Goal: Navigation & Orientation: Find specific page/section

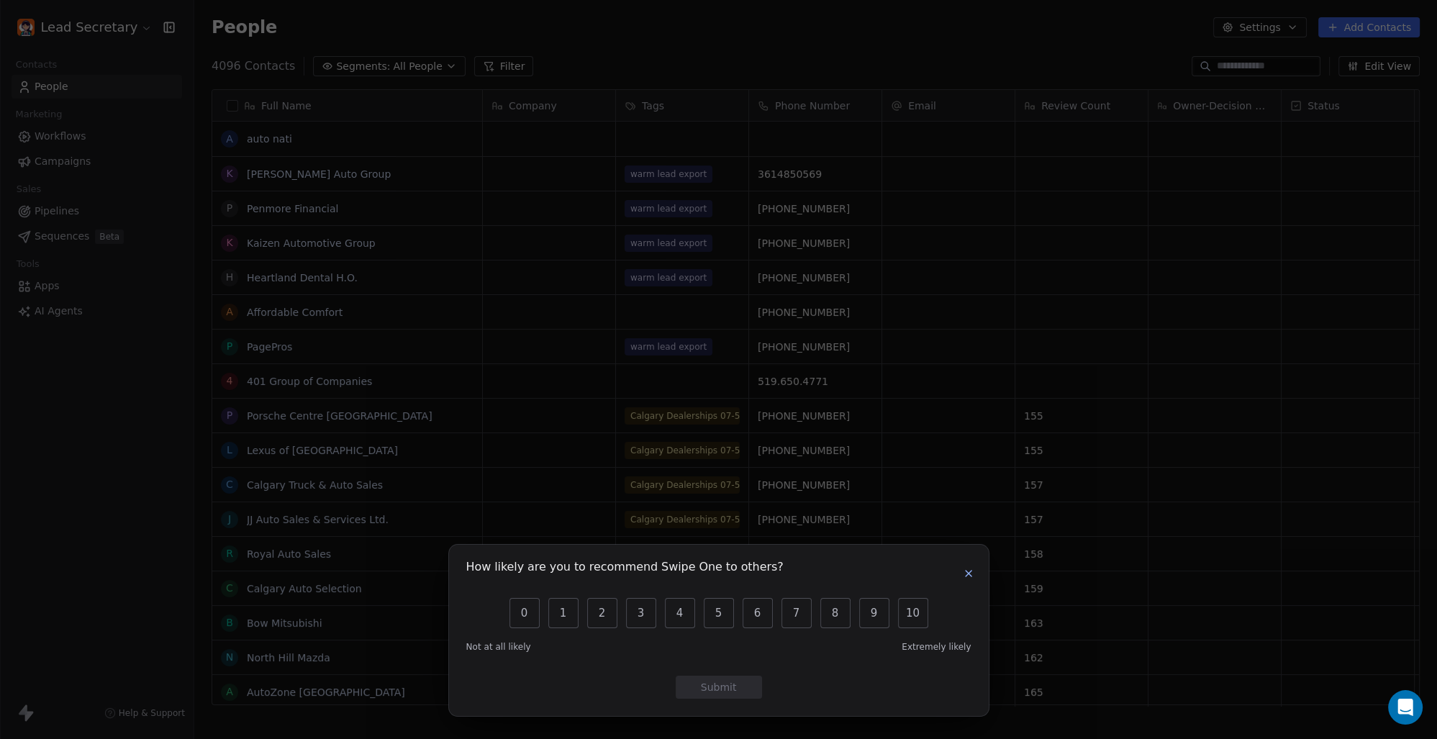
scroll to position [638, 1231]
click at [972, 576] on icon "button" at bounding box center [969, 574] width 12 height 12
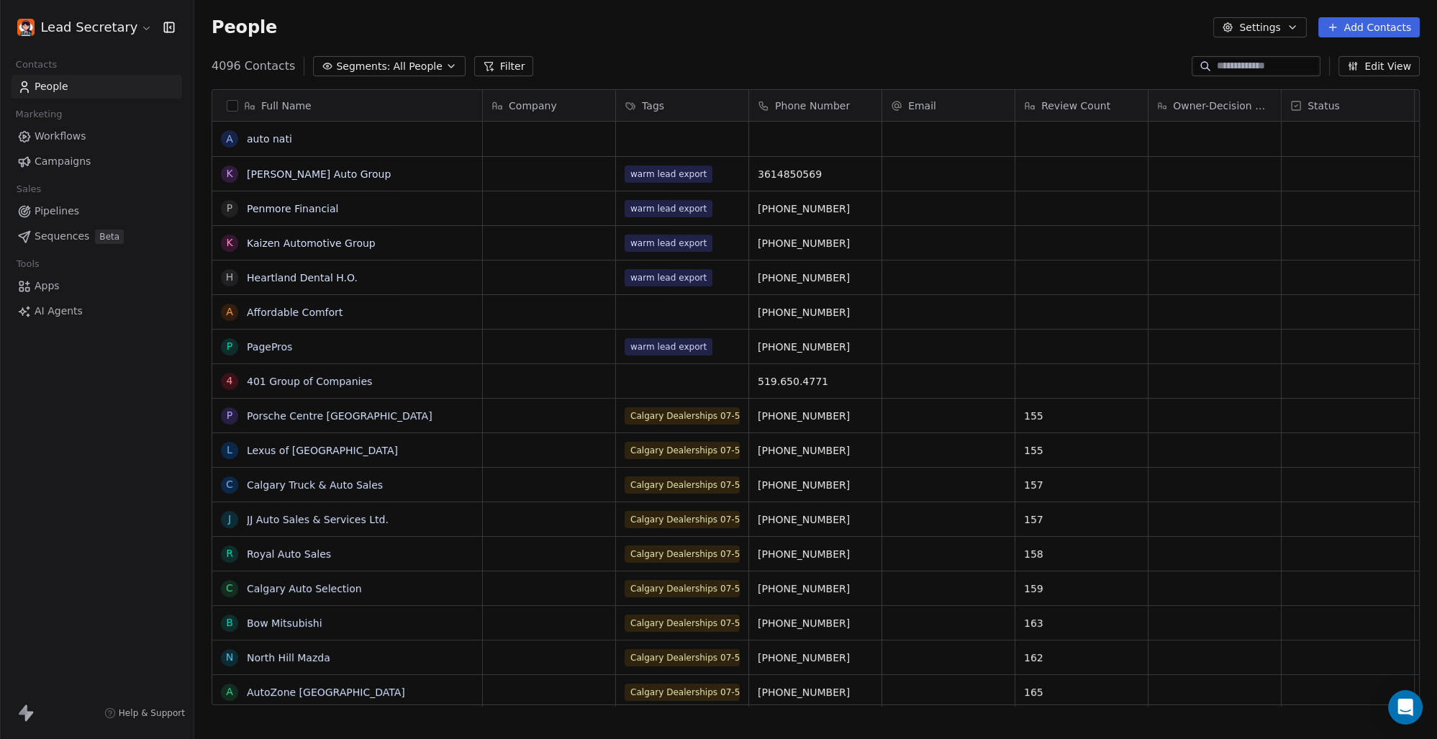
click at [68, 140] on span "Workflows" at bounding box center [61, 136] width 52 height 15
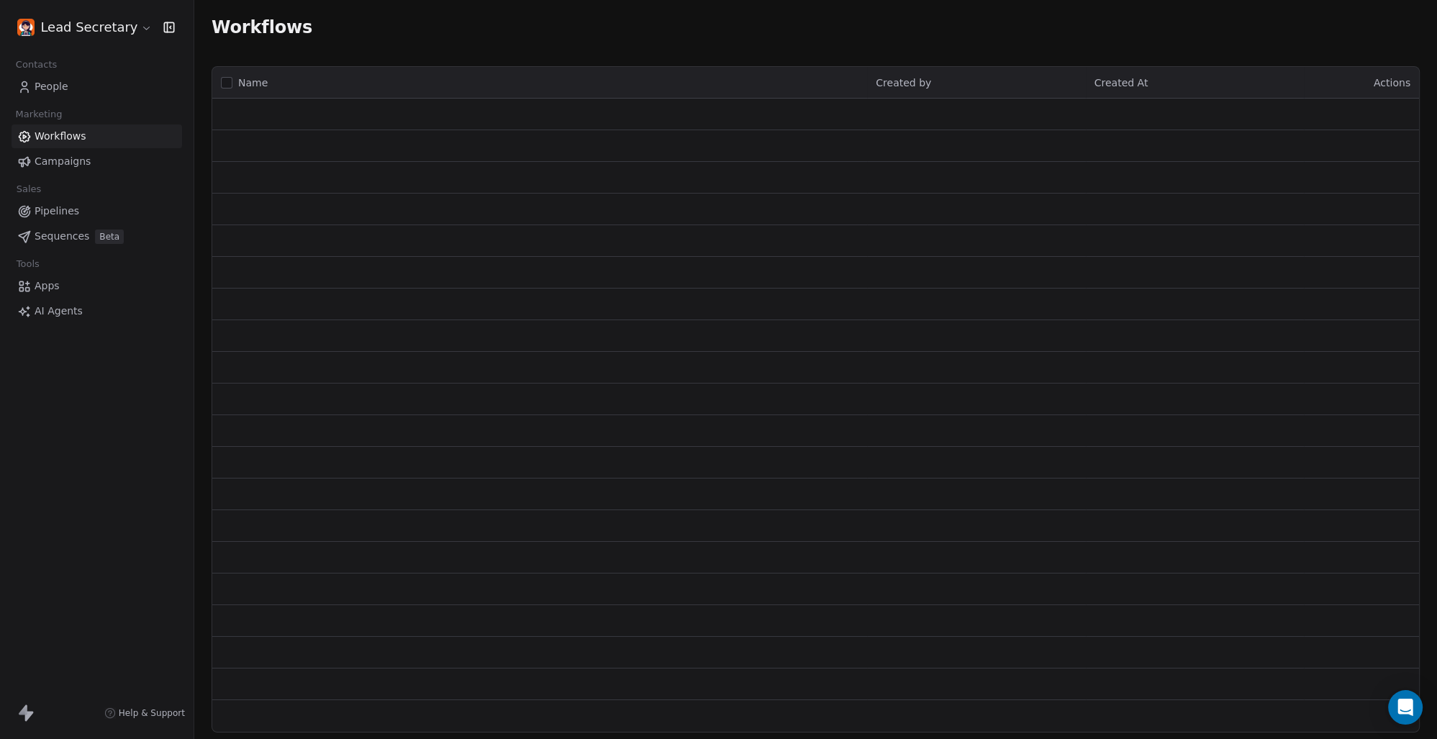
click at [45, 82] on span "People" at bounding box center [52, 86] width 34 height 15
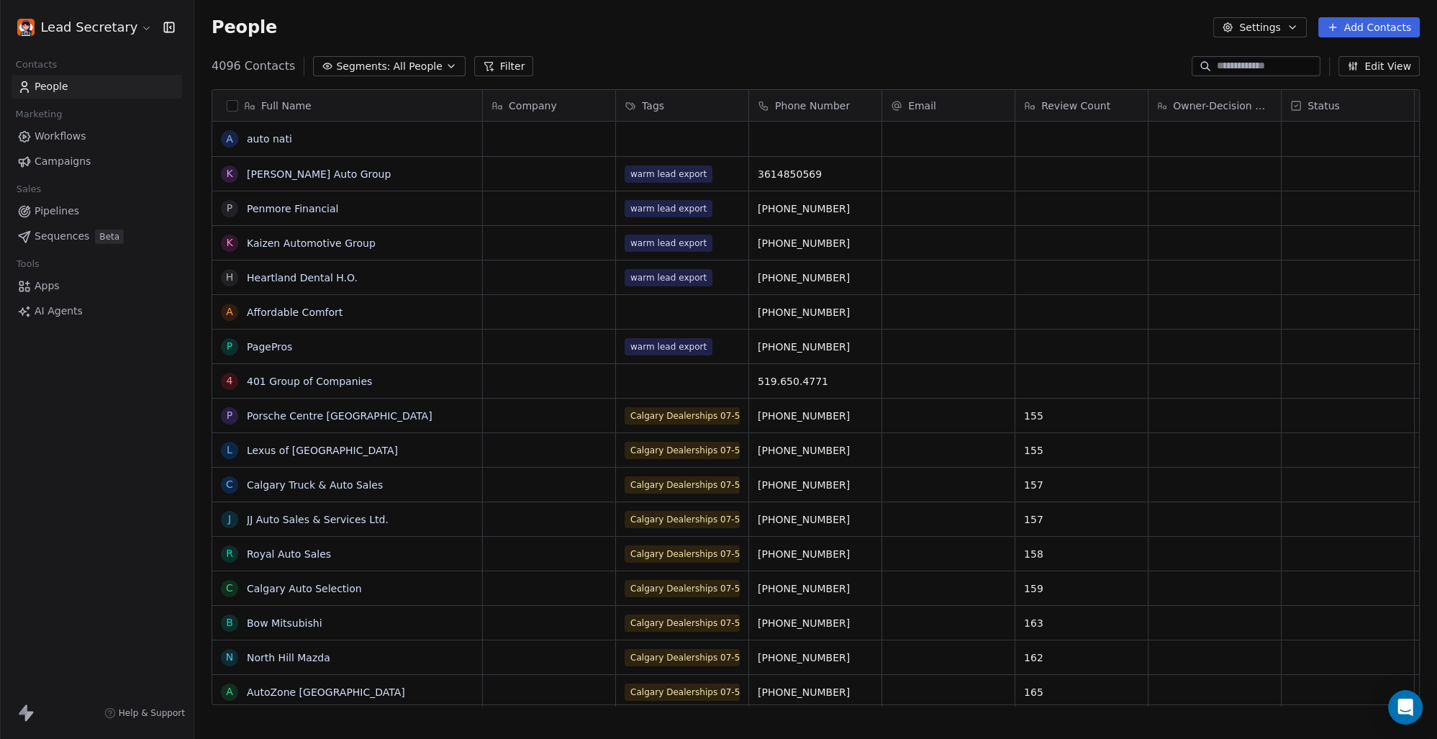
scroll to position [638, 1231]
drag, startPoint x: 844, startPoint y: 348, endPoint x: 592, endPoint y: 358, distance: 252.1
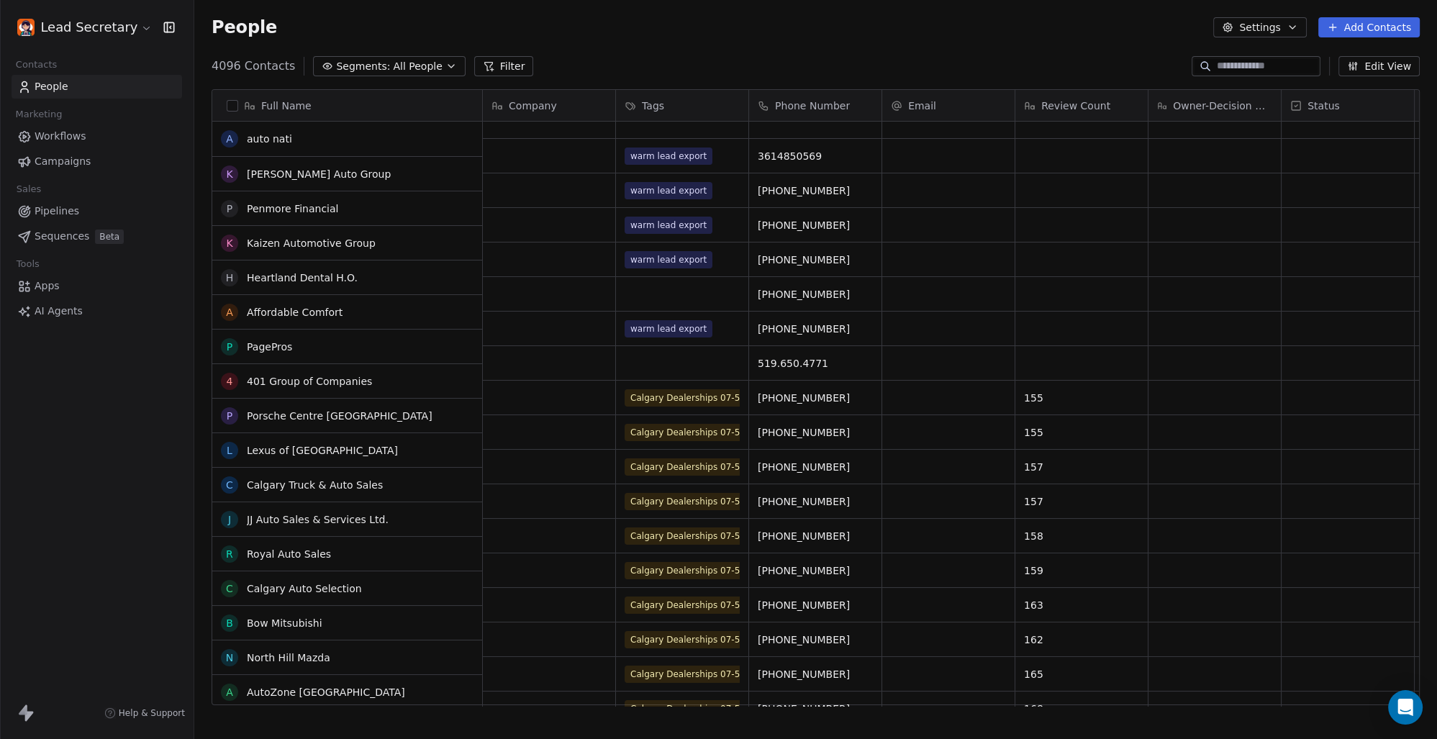
scroll to position [0, 0]
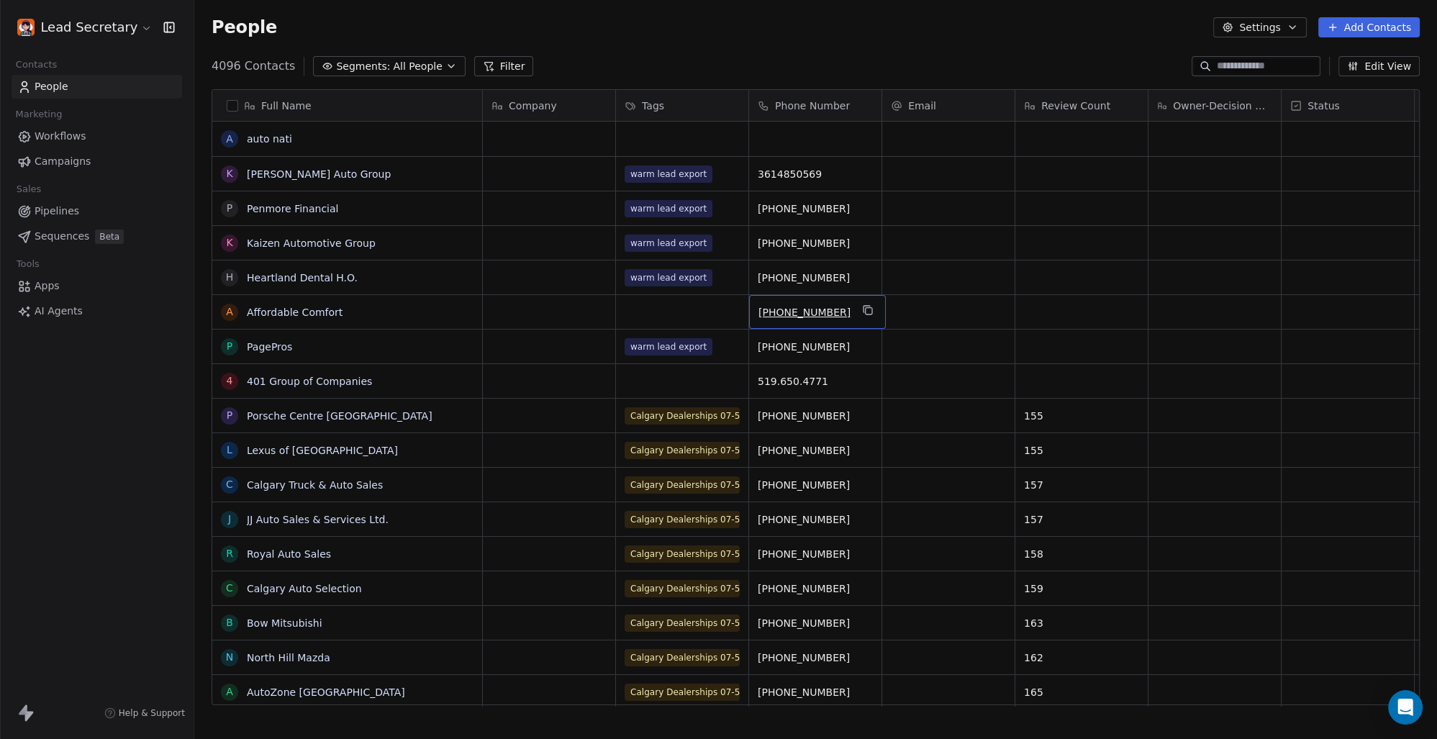
drag, startPoint x: 832, startPoint y: 312, endPoint x: 773, endPoint y: 311, distance: 59.0
click at [870, 42] on div "People Settings Add Contacts" at bounding box center [815, 27] width 1243 height 55
click at [78, 83] on link "People" at bounding box center [97, 87] width 171 height 24
click at [407, 64] on span "All People" at bounding box center [417, 66] width 49 height 15
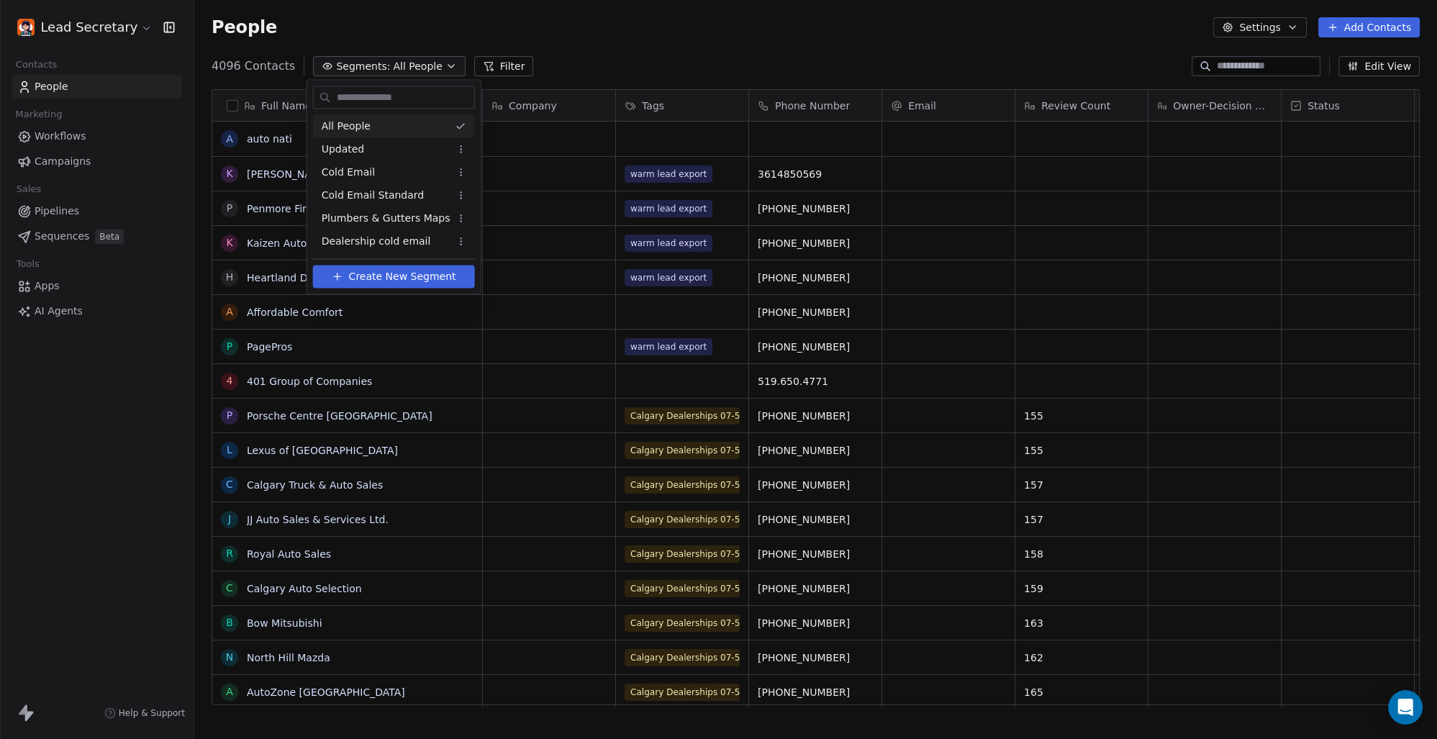
scroll to position [638, 1231]
click at [613, 47] on html "Lead Secretary Contacts People Marketing Workflows Campaigns Sales Pipelines Se…" at bounding box center [718, 369] width 1437 height 739
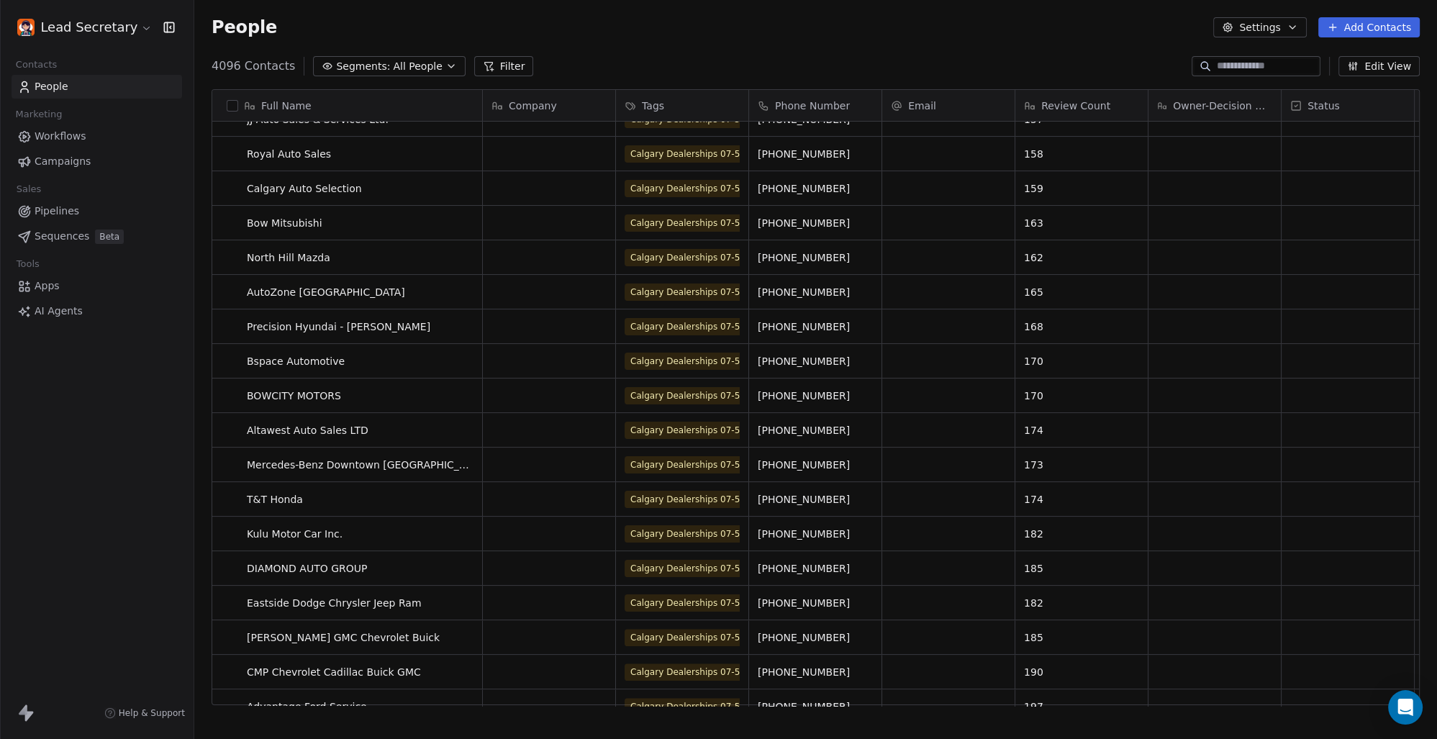
scroll to position [1002, 0]
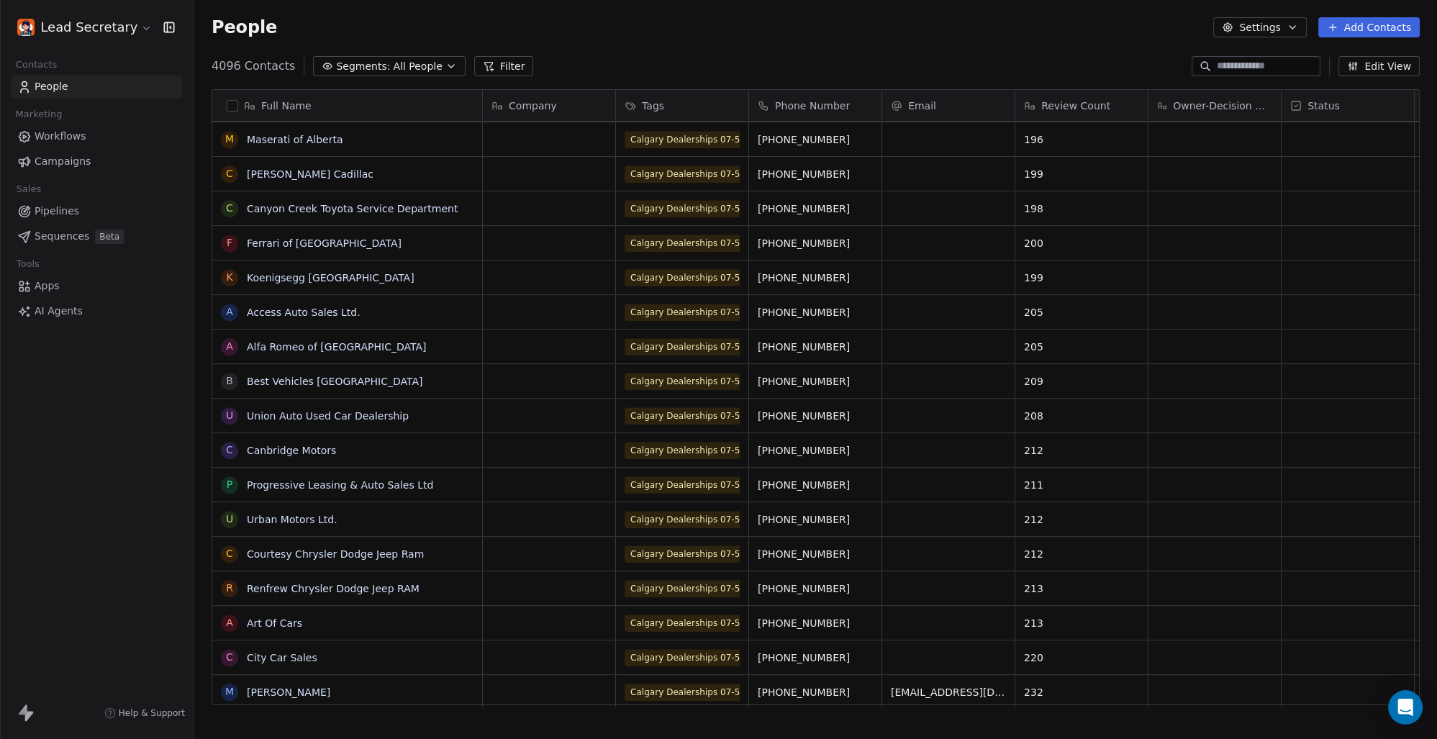
click at [69, 212] on span "Pipelines" at bounding box center [57, 211] width 45 height 15
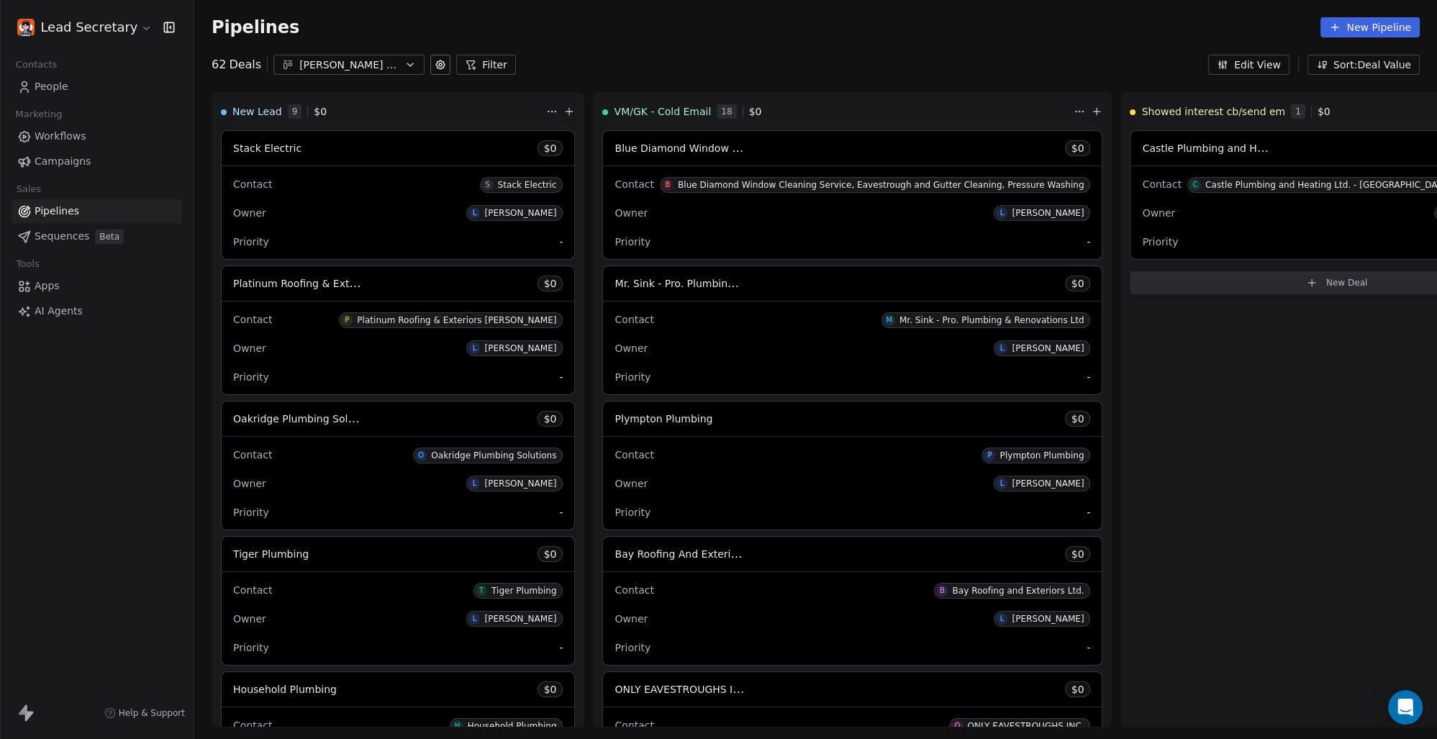
click at [386, 64] on div "[PERSON_NAME] & Gutters" at bounding box center [348, 65] width 99 height 15
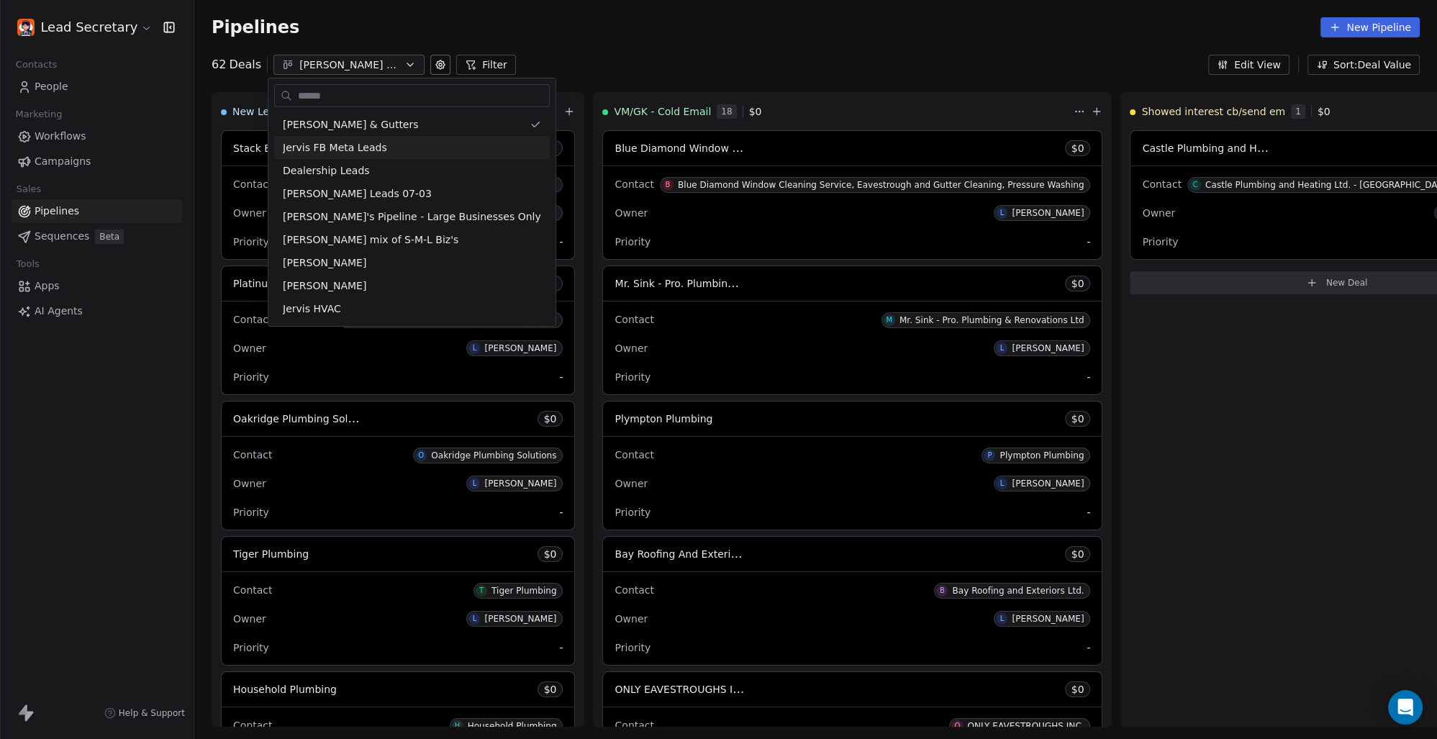
click at [782, 43] on html "Lead Secretary Contacts People Marketing Workflows Campaigns Sales Pipelines Se…" at bounding box center [718, 369] width 1437 height 739
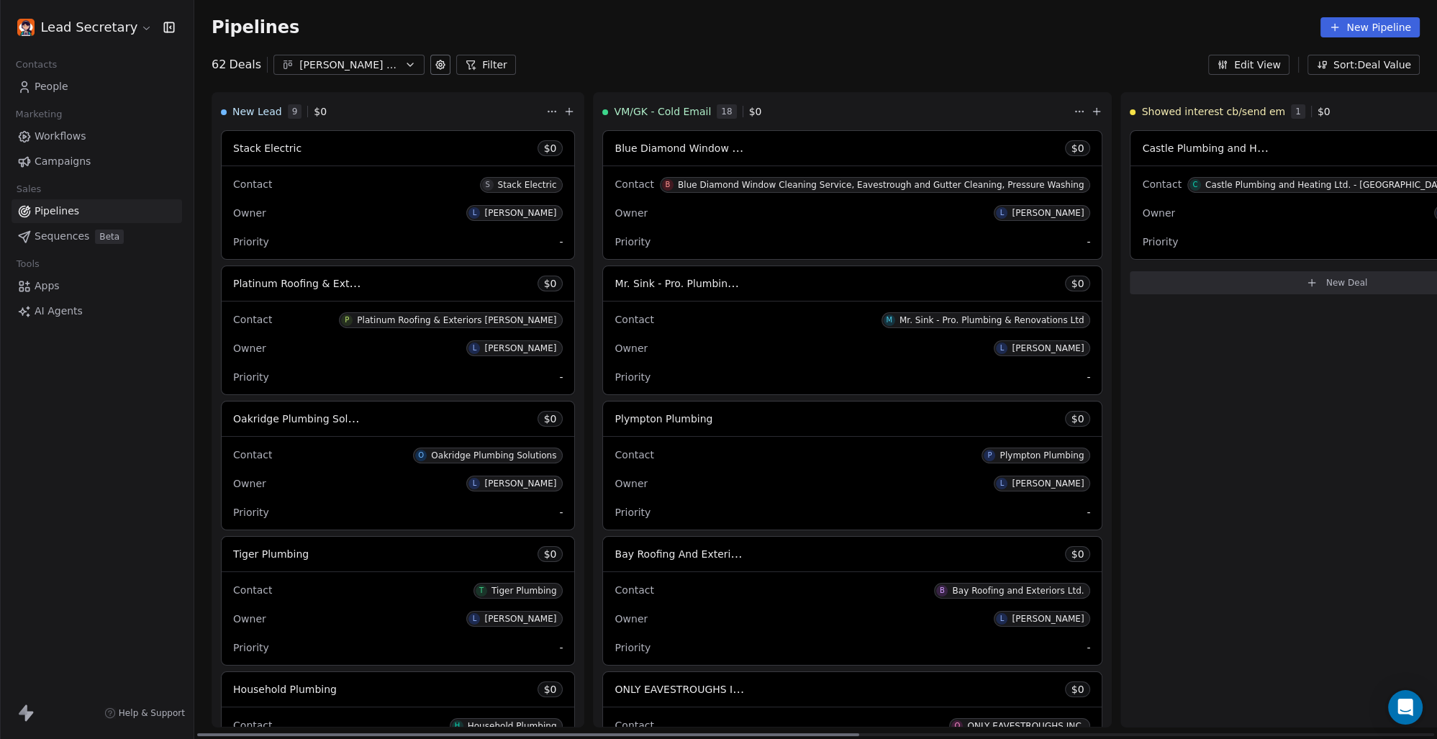
click at [374, 58] on div "[PERSON_NAME] & Gutters" at bounding box center [348, 65] width 99 height 15
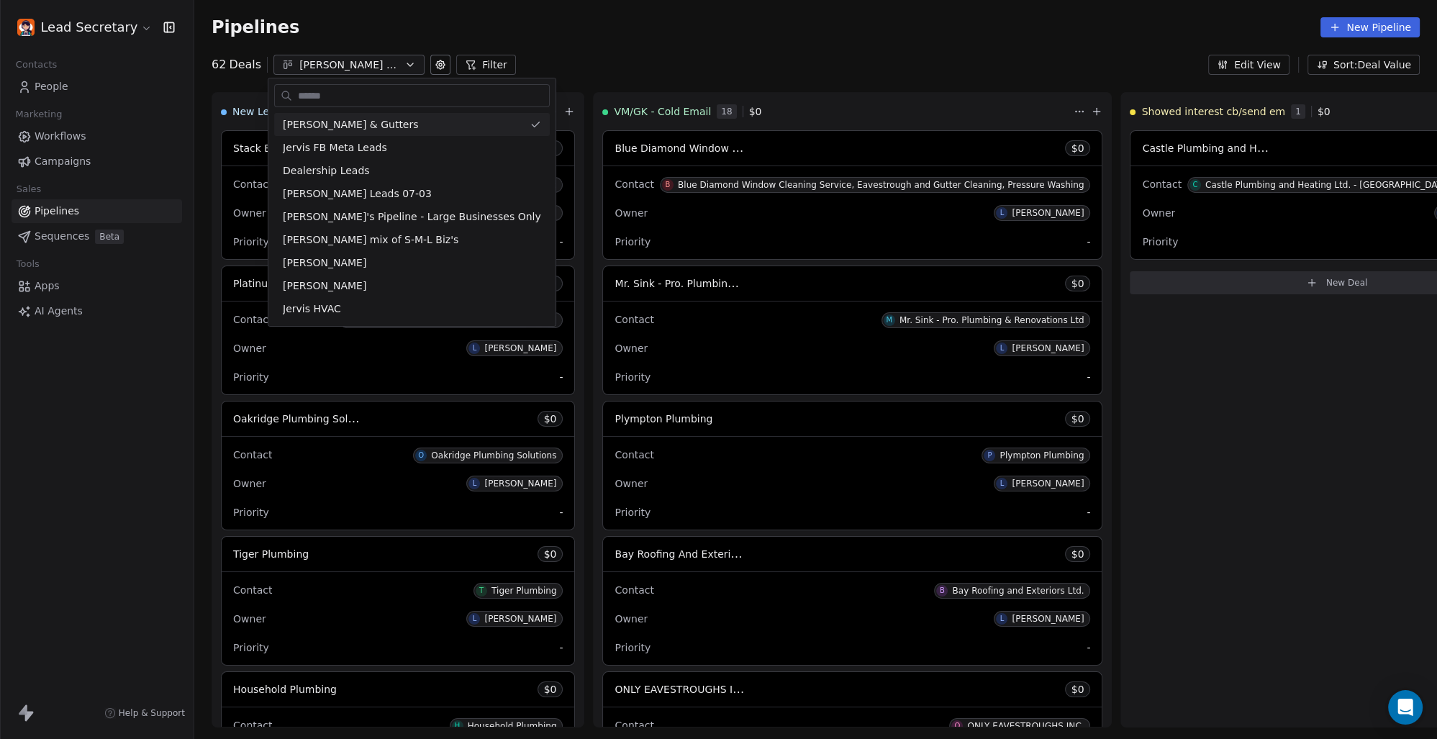
click at [376, 59] on html "Lead Secretary Contacts People Marketing Workflows Campaigns Sales Pipelines Se…" at bounding box center [718, 369] width 1437 height 739
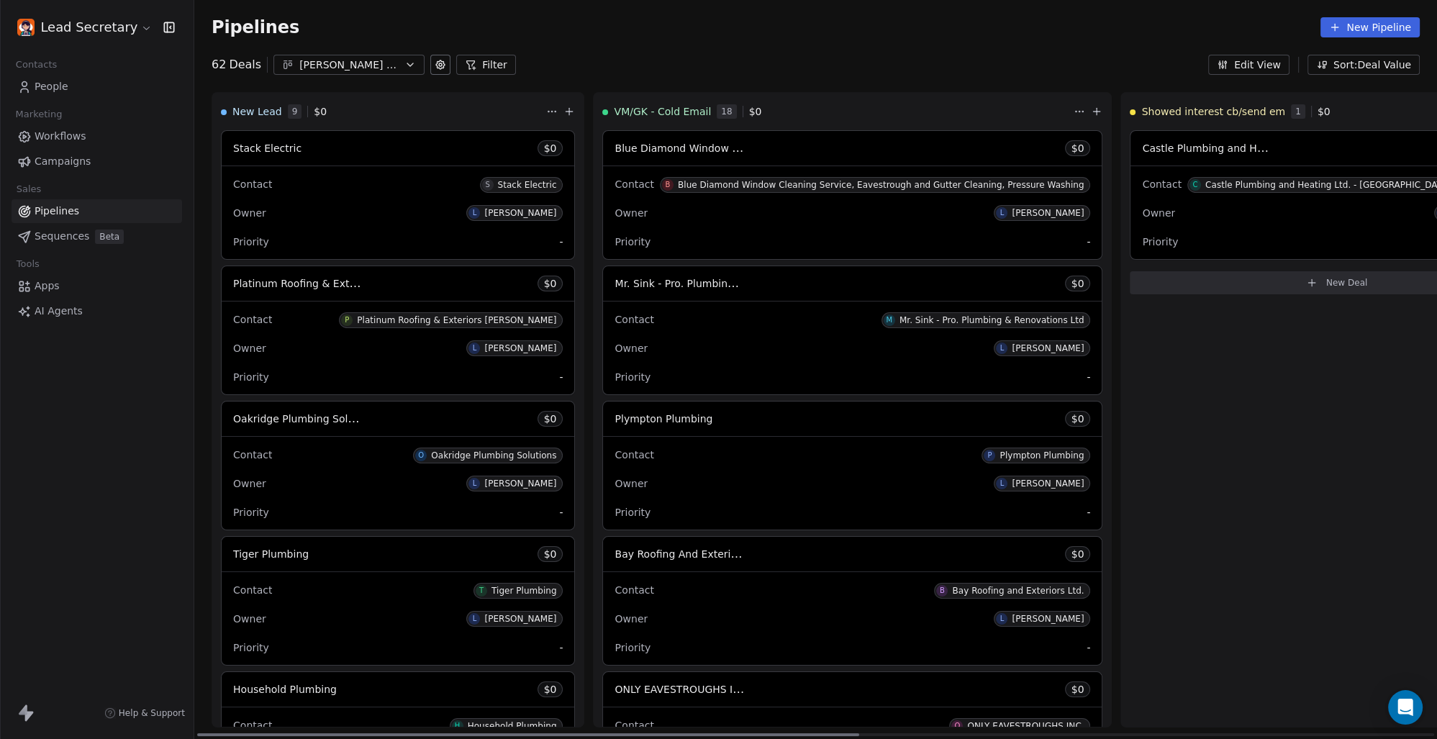
drag, startPoint x: 772, startPoint y: 735, endPoint x: 352, endPoint y: 641, distance: 430.8
click at [352, 733] on div at bounding box center [528, 734] width 662 height 3
click at [404, 68] on icon "button" at bounding box center [410, 65] width 12 height 12
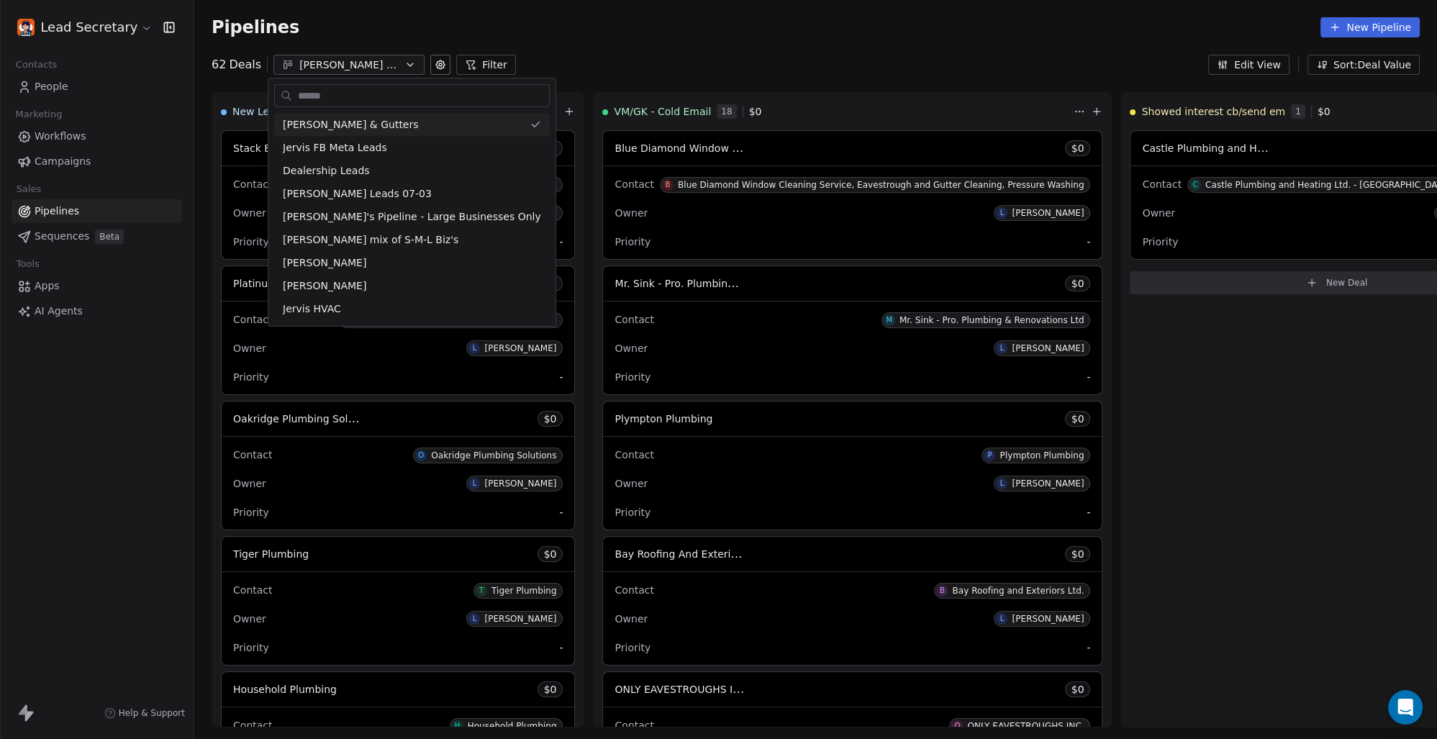
click at [625, 58] on html "Lead Secretary Contacts People Marketing Workflows Campaigns Sales Pipelines Se…" at bounding box center [718, 369] width 1437 height 739
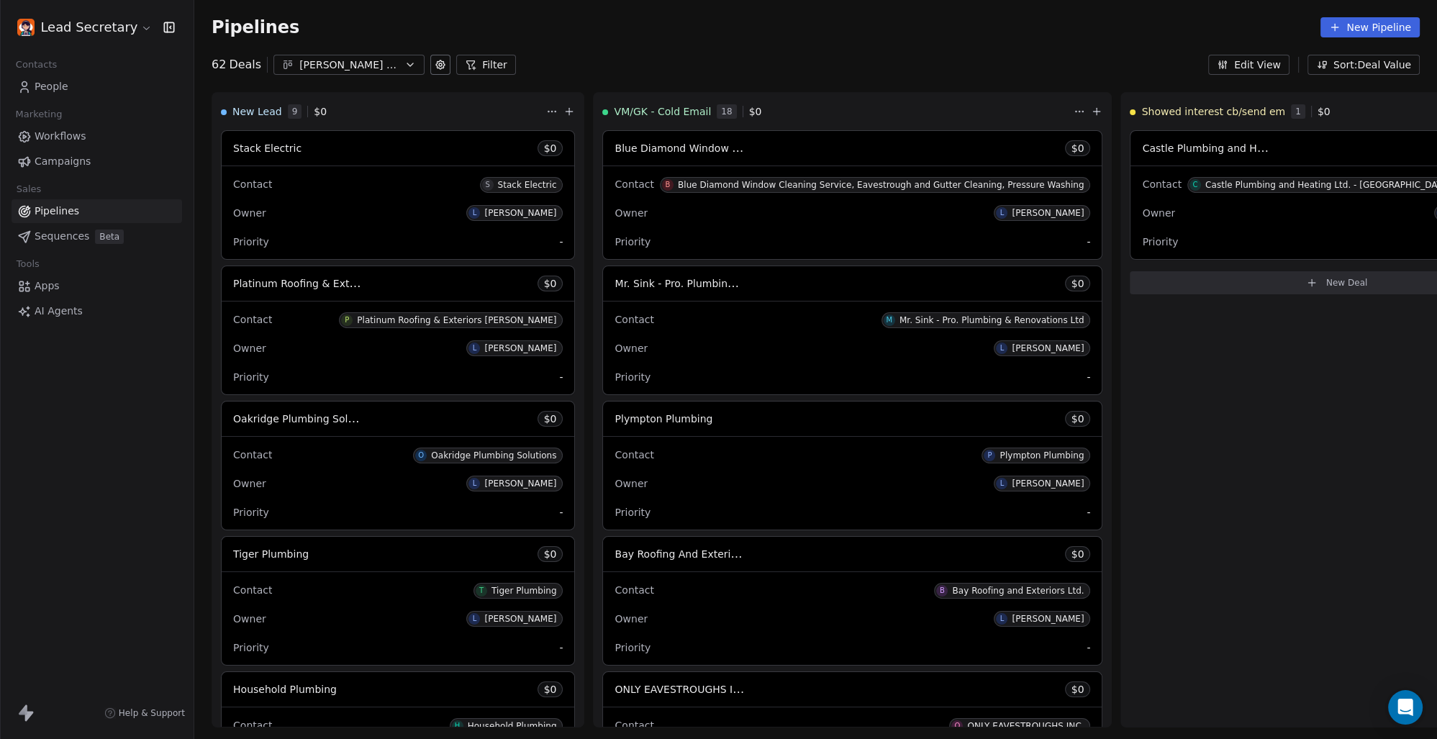
click at [48, 242] on span "Sequences" at bounding box center [62, 236] width 55 height 15
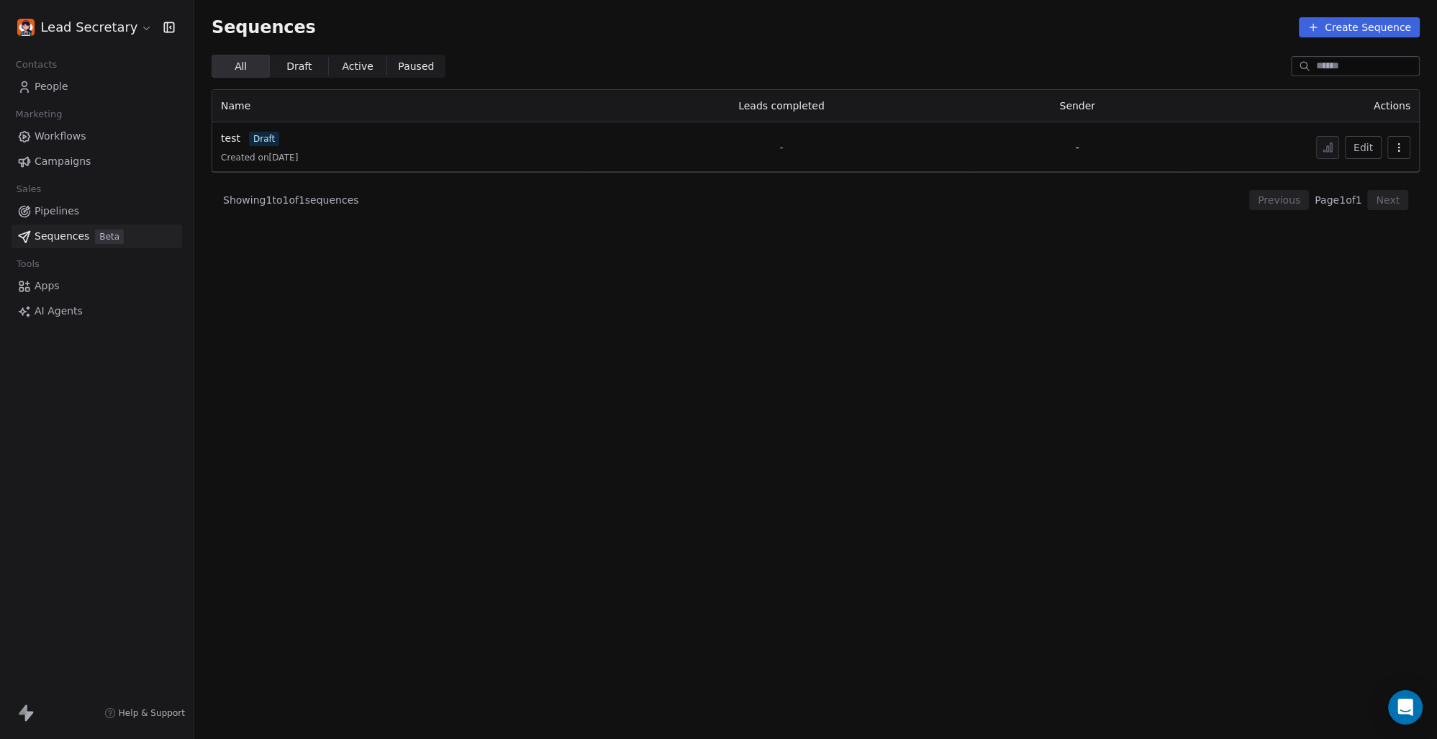
click at [134, 30] on html "Lead Secretary Contacts People Marketing Workflows Campaigns Sales Pipelines Se…" at bounding box center [718, 369] width 1437 height 739
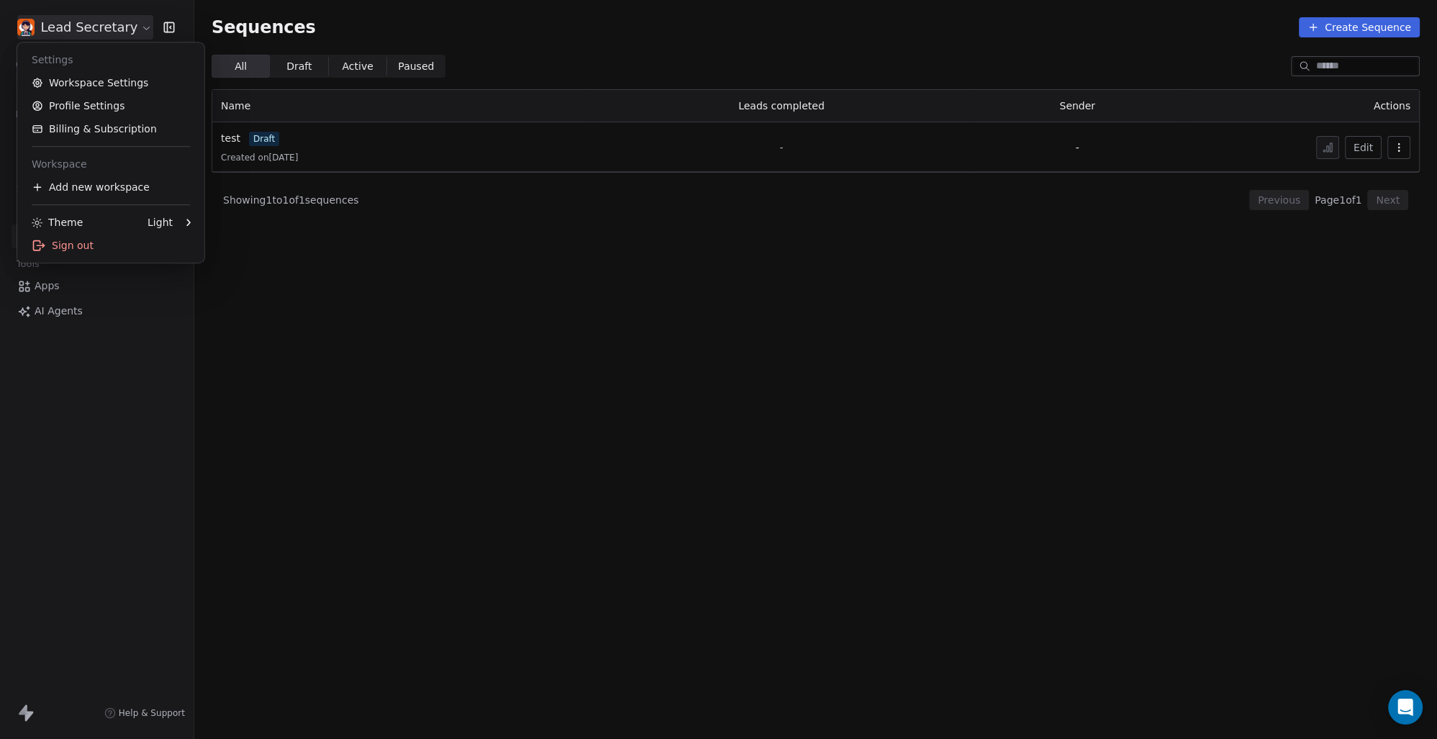
click at [142, 29] on html "Lead Secretary Contacts People Marketing Workflows Campaigns Sales Pipelines Se…" at bounding box center [718, 369] width 1437 height 739
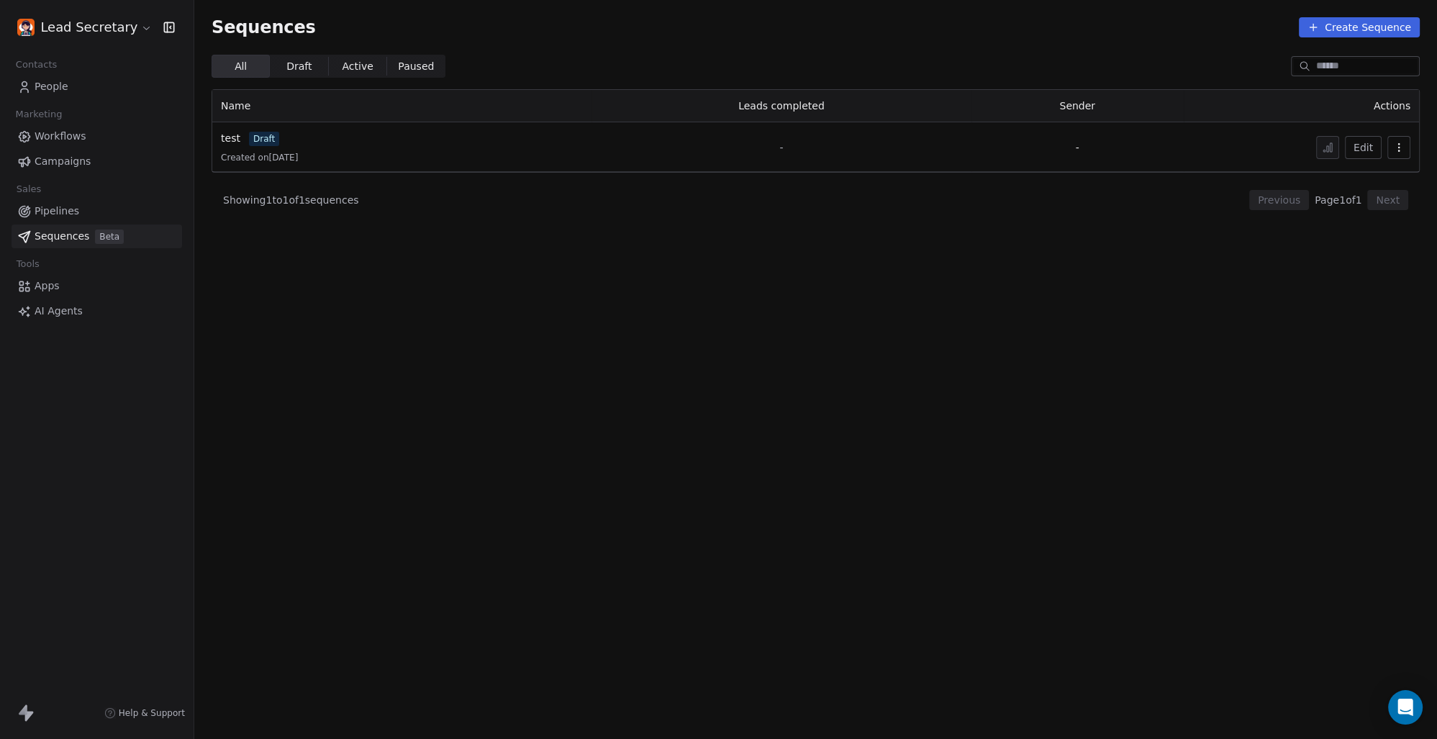
click at [502, 284] on section "Sequences Create Sequence All All Draft Draft Active Active Paused Paused Name …" at bounding box center [815, 369] width 1243 height 739
click at [82, 137] on span "Workflows" at bounding box center [61, 136] width 52 height 15
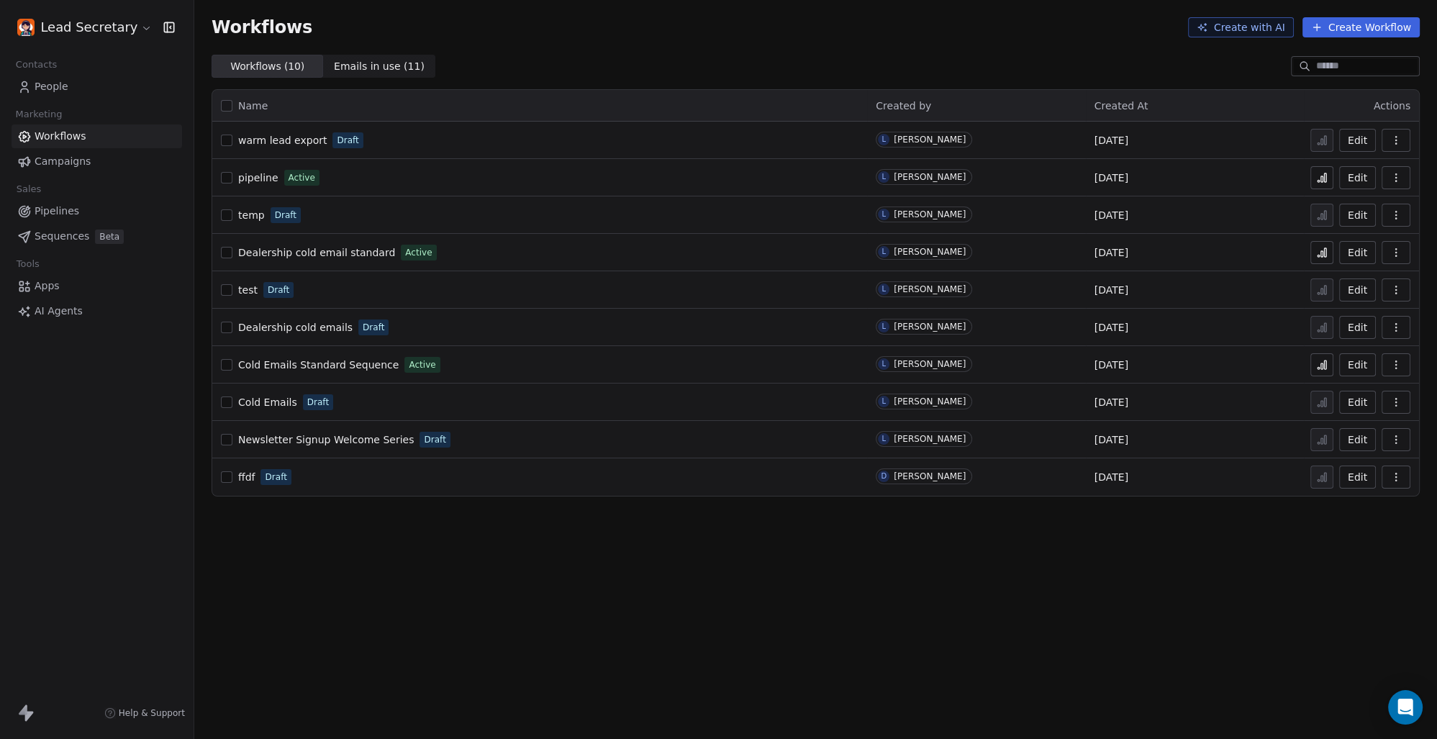
click at [625, 30] on div "Workflows Create with AI Create Workflow" at bounding box center [816, 27] width 1208 height 20
click at [659, 27] on div "Workflows Create with AI Create Workflow" at bounding box center [816, 27] width 1208 height 20
click at [610, 24] on div "Workflows Create with AI Create Workflow" at bounding box center [816, 27] width 1208 height 20
click at [397, 56] on span "Emails in use ( 11 ) Emails in use ( 11 )" at bounding box center [379, 66] width 112 height 23
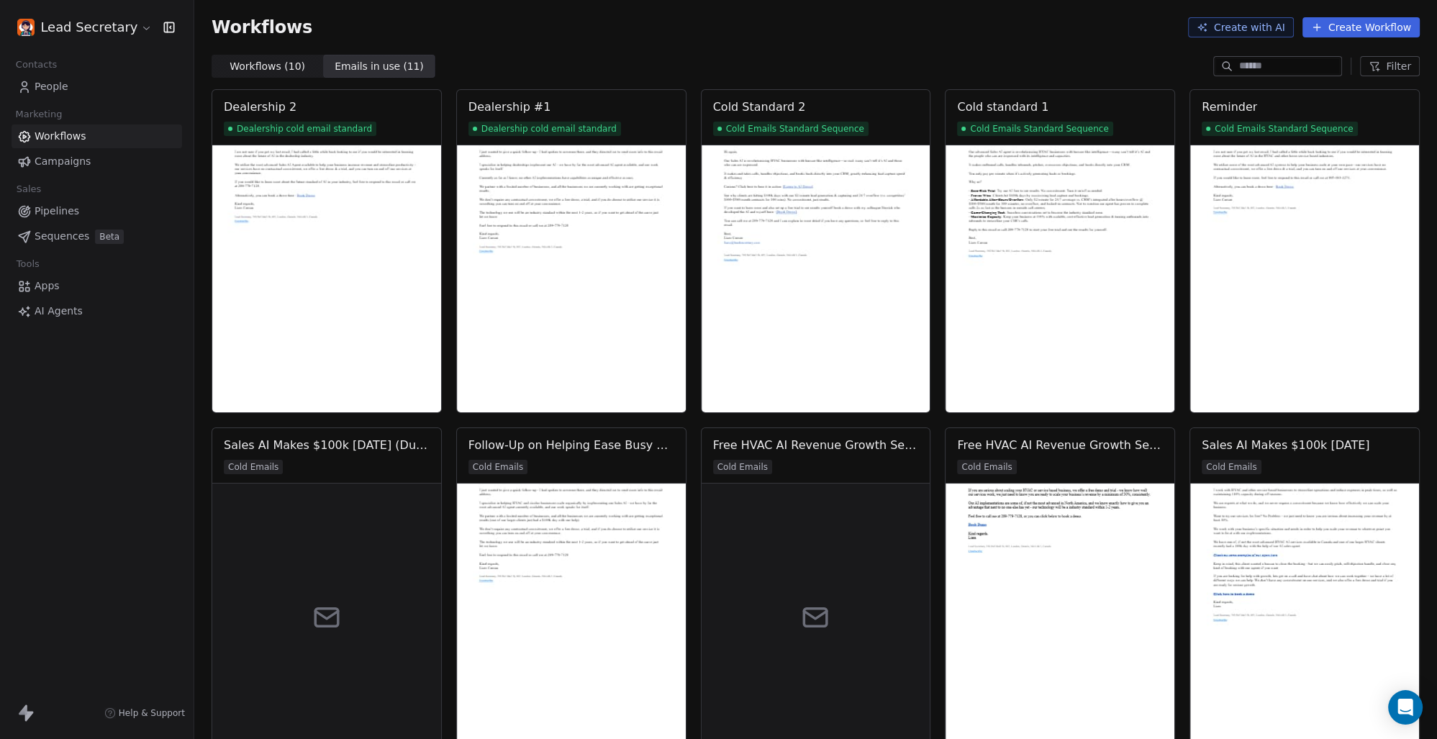
click at [268, 62] on span "Workflows ( 10 )" at bounding box center [268, 66] width 76 height 15
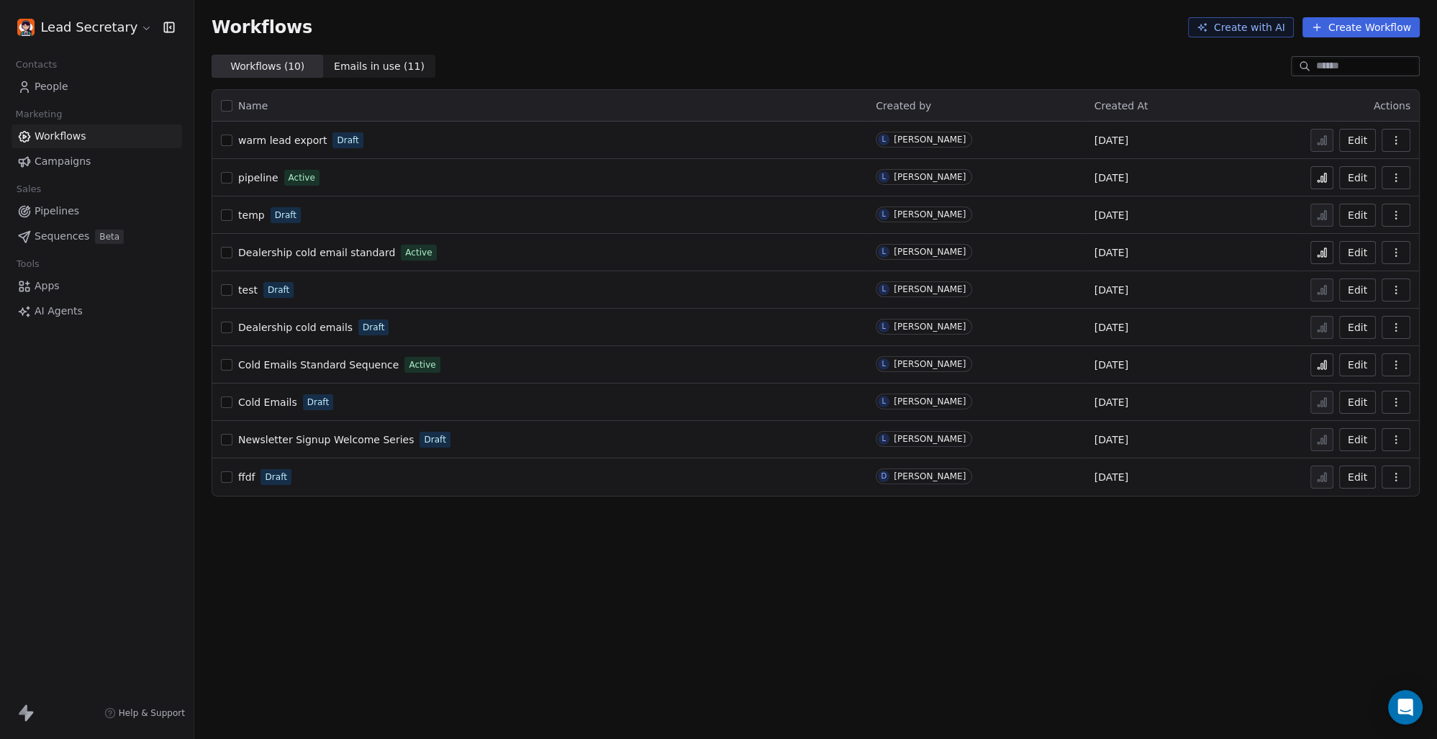
click at [286, 141] on span "warm lead export" at bounding box center [282, 141] width 89 height 12
click at [55, 208] on span "Pipelines" at bounding box center [57, 211] width 45 height 15
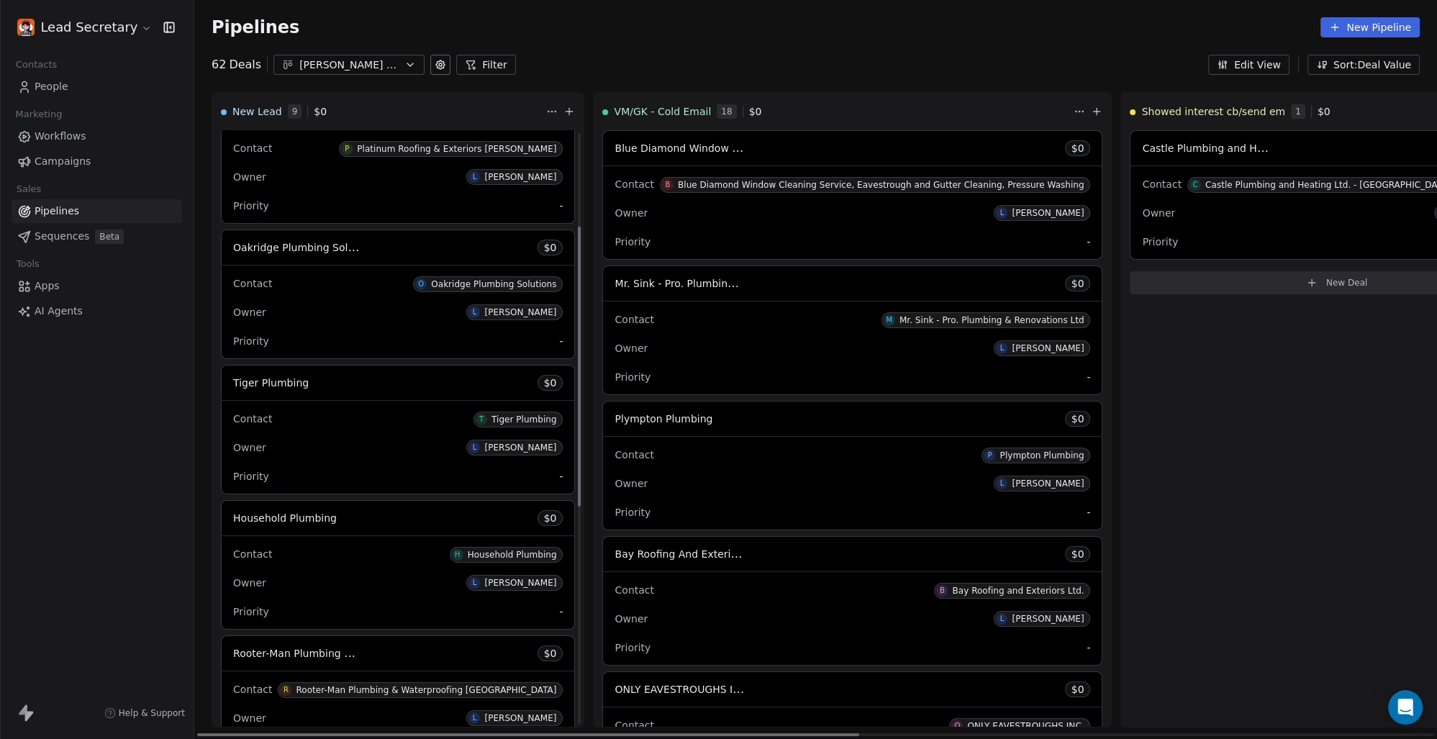
scroll to position [200, 0]
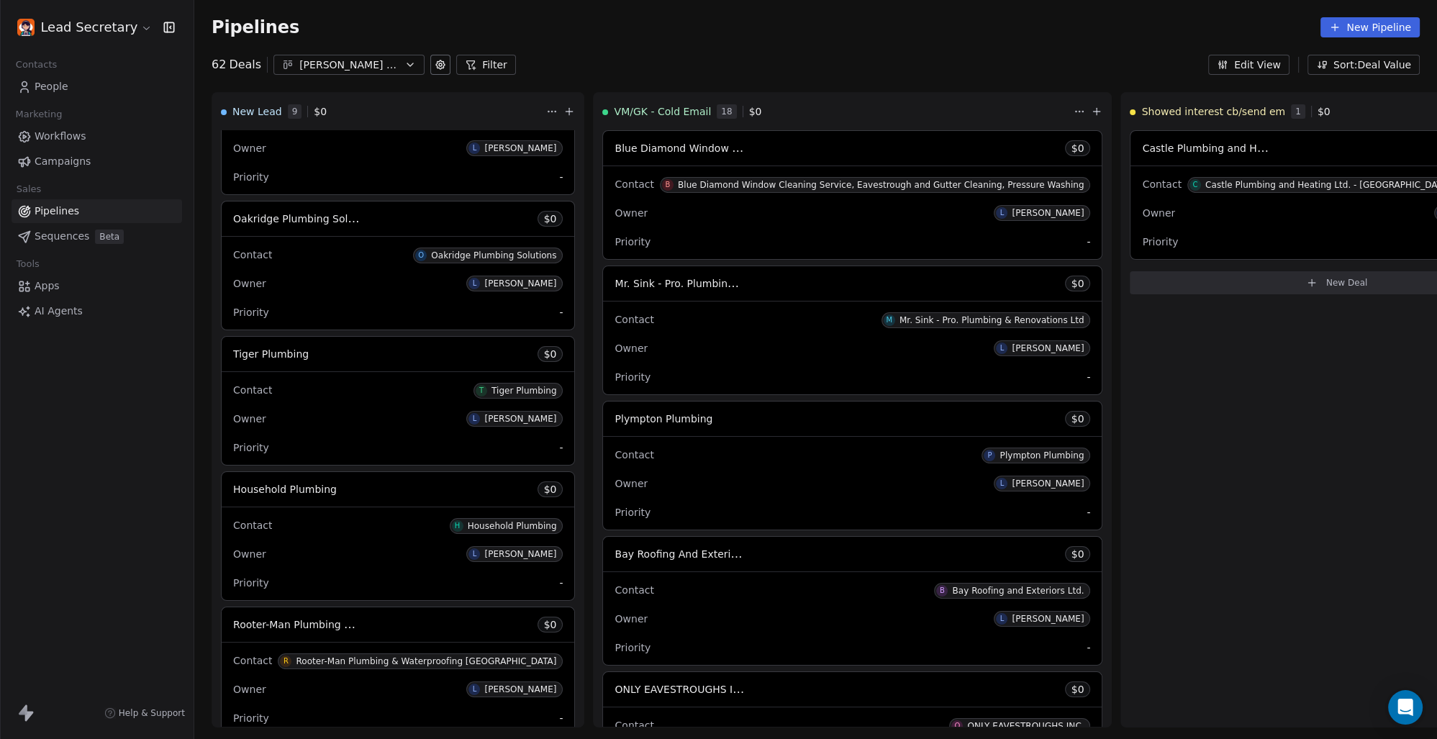
click at [341, 62] on div "[PERSON_NAME] & Gutters" at bounding box center [348, 65] width 99 height 15
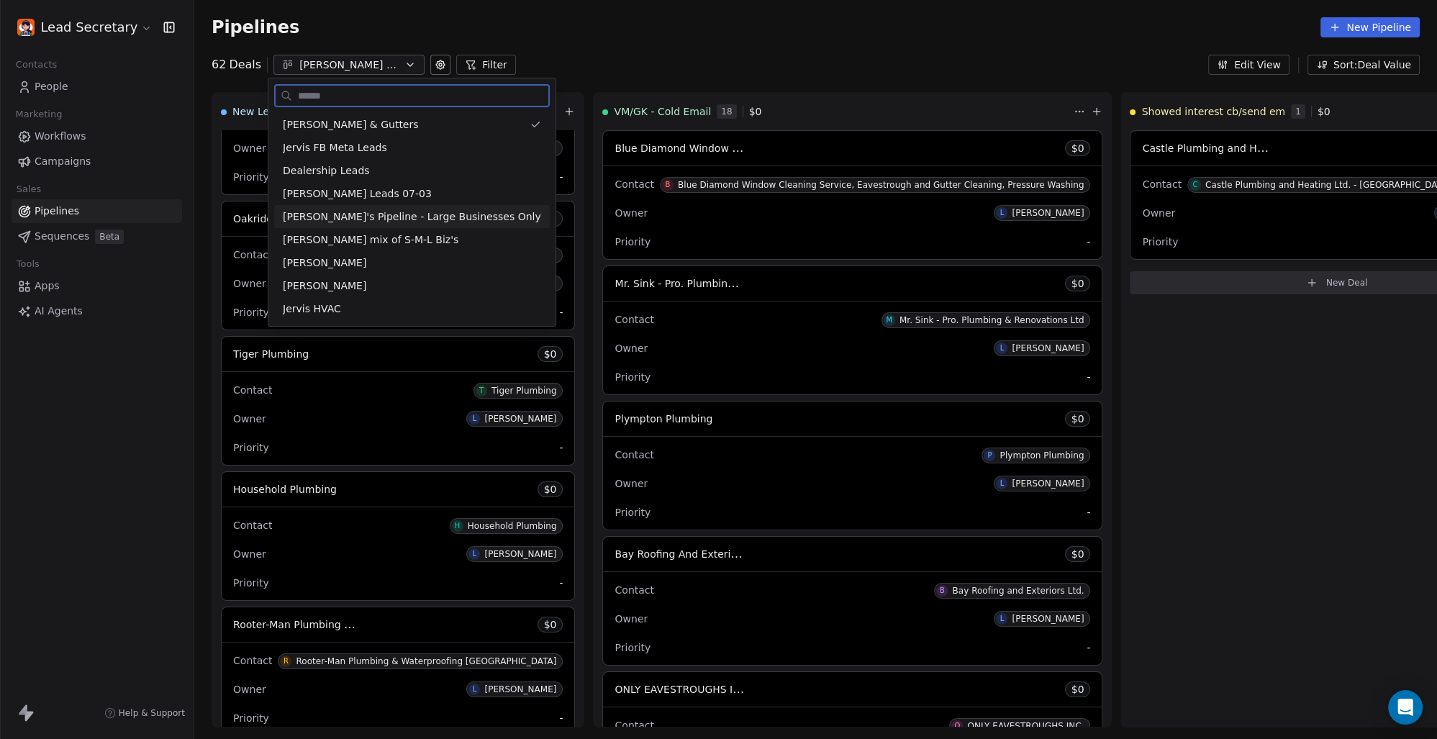
click at [379, 221] on span "[PERSON_NAME]'s Pipeline - Large Businesses Only" at bounding box center [412, 216] width 258 height 15
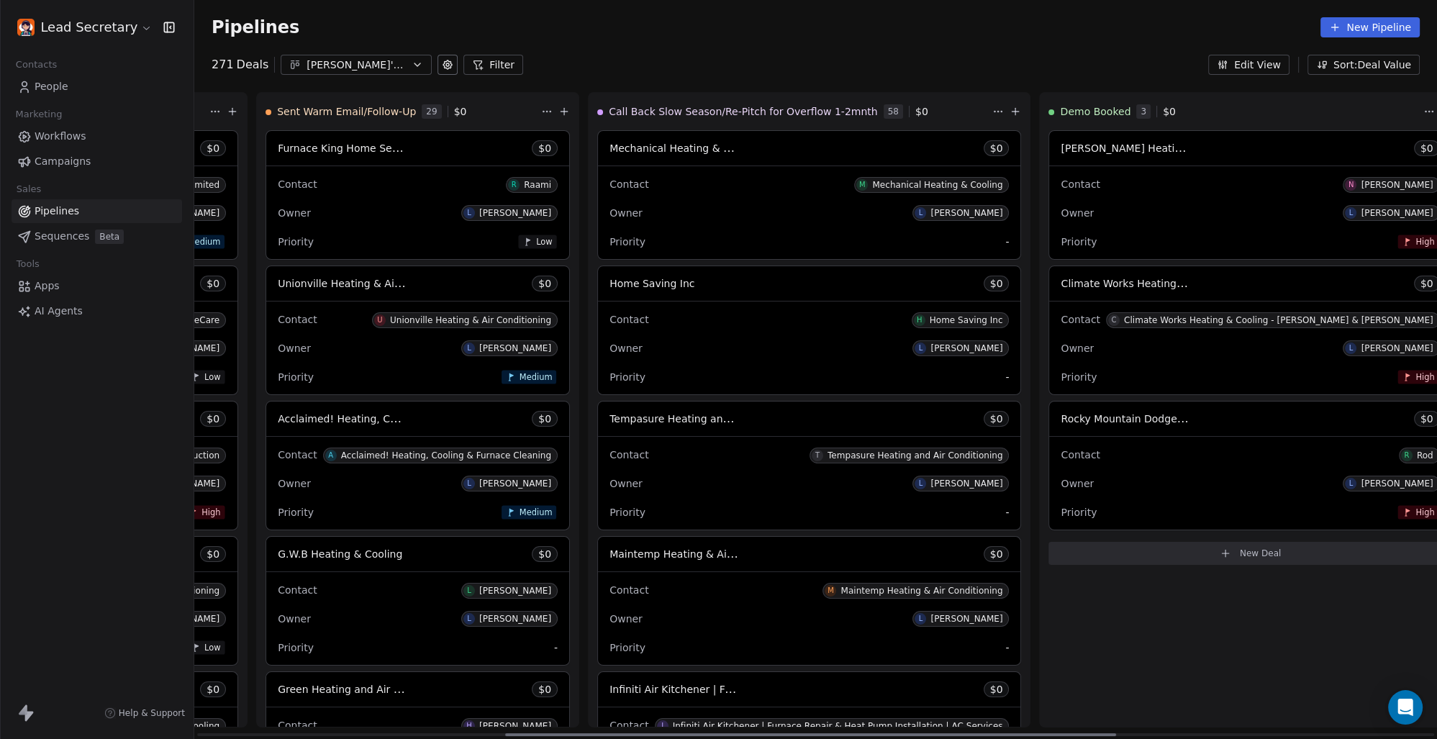
scroll to position [0, 967]
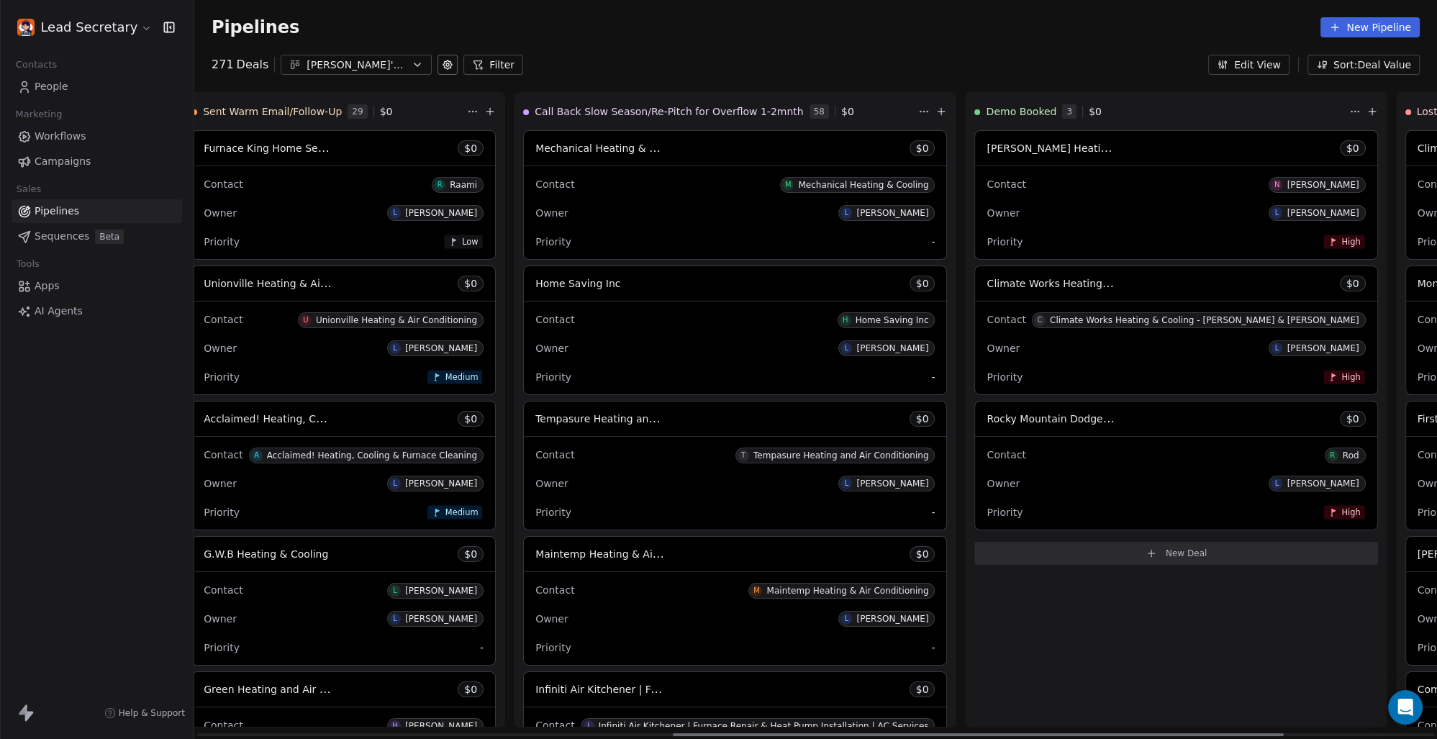
drag, startPoint x: 664, startPoint y: 734, endPoint x: 1139, endPoint y: 738, distance: 475.7
click at [1139, 736] on div at bounding box center [978, 734] width 611 height 3
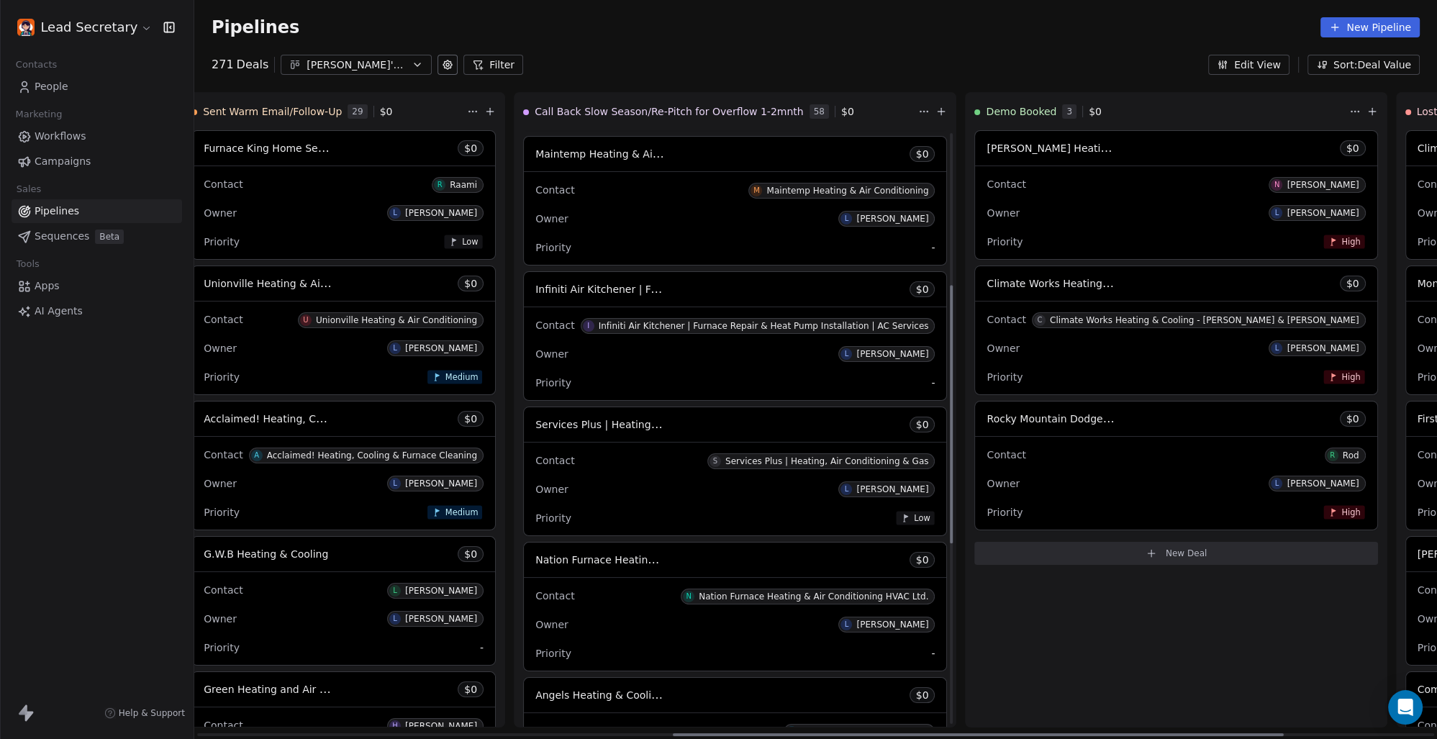
scroll to position [0, 0]
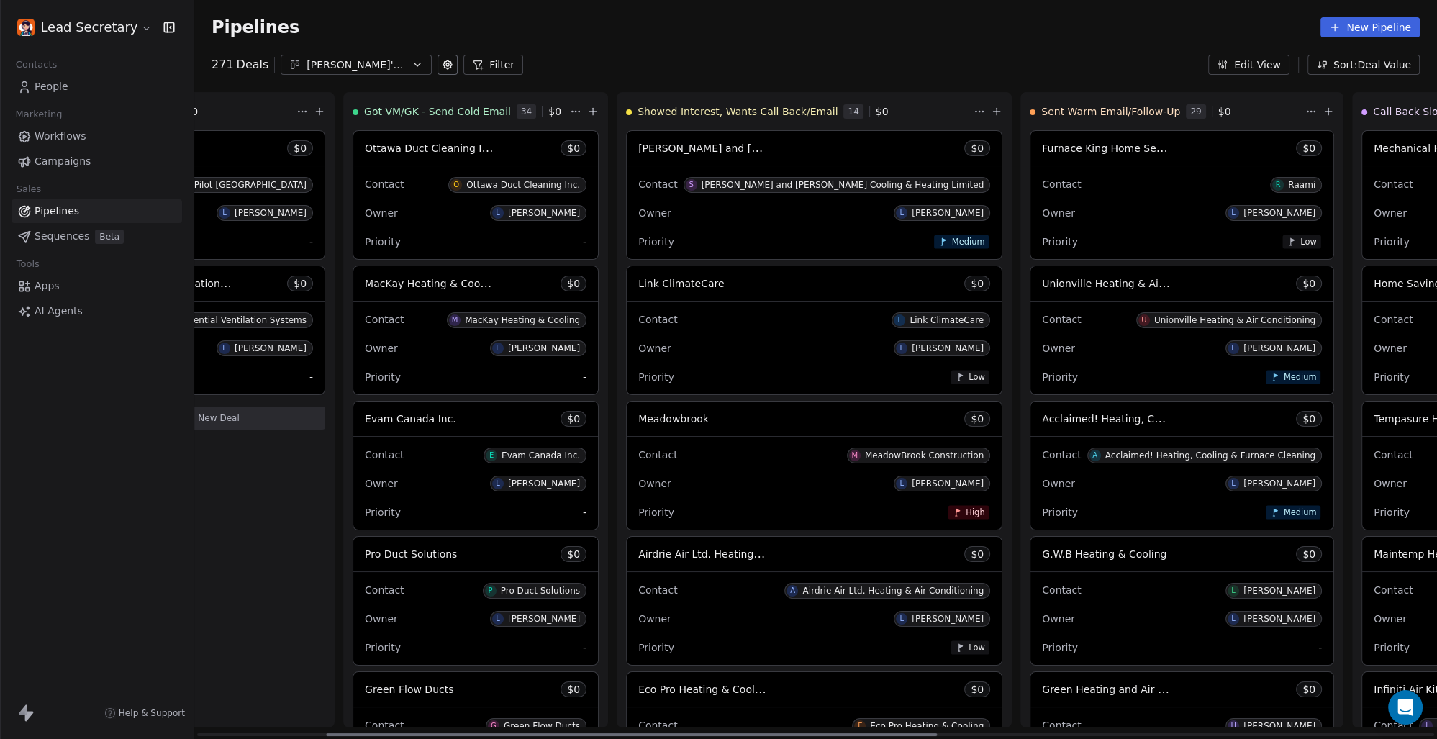
drag, startPoint x: 874, startPoint y: 733, endPoint x: 452, endPoint y: 630, distance: 434.0
click at [451, 733] on div at bounding box center [631, 734] width 611 height 3
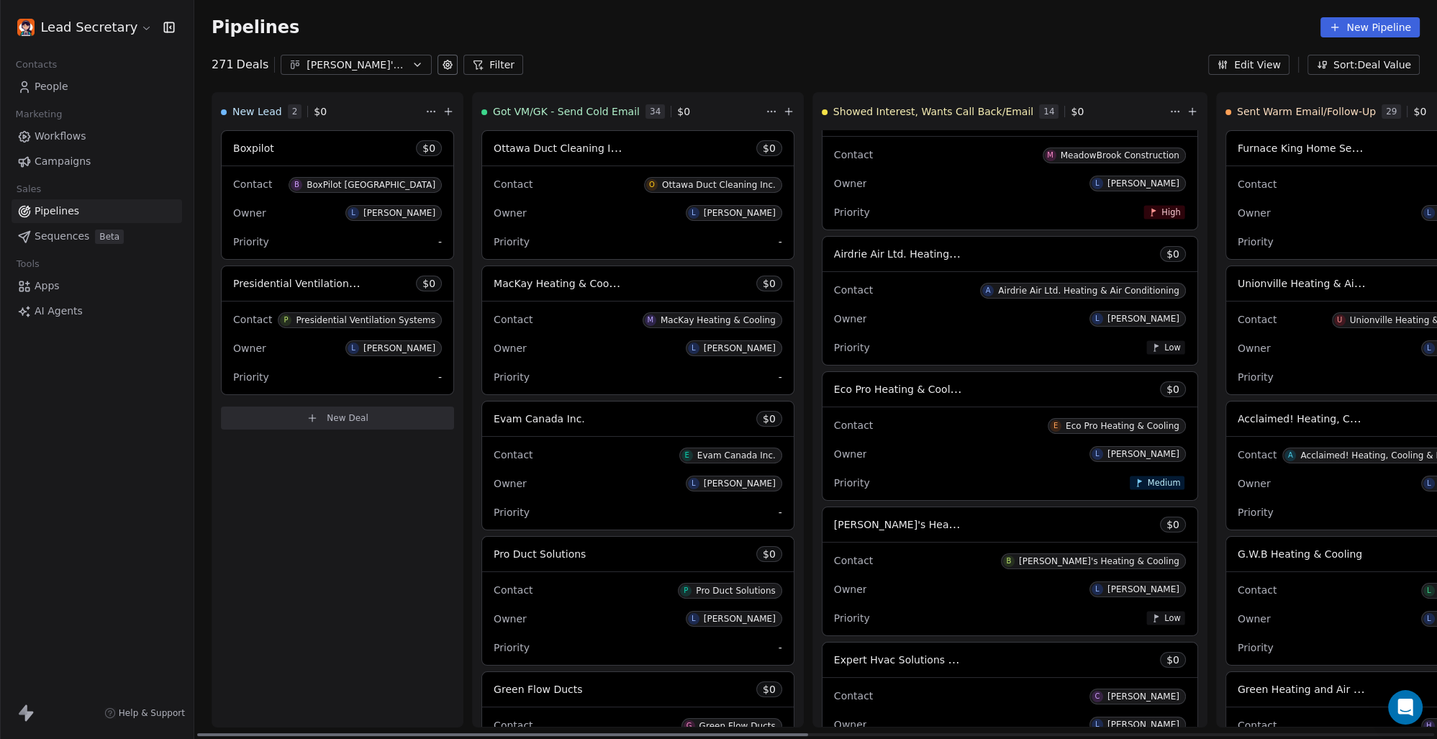
drag, startPoint x: 641, startPoint y: 736, endPoint x: 487, endPoint y: 695, distance: 158.5
click at [487, 733] on div at bounding box center [502, 734] width 611 height 3
click at [726, 734] on div at bounding box center [496, 734] width 598 height 3
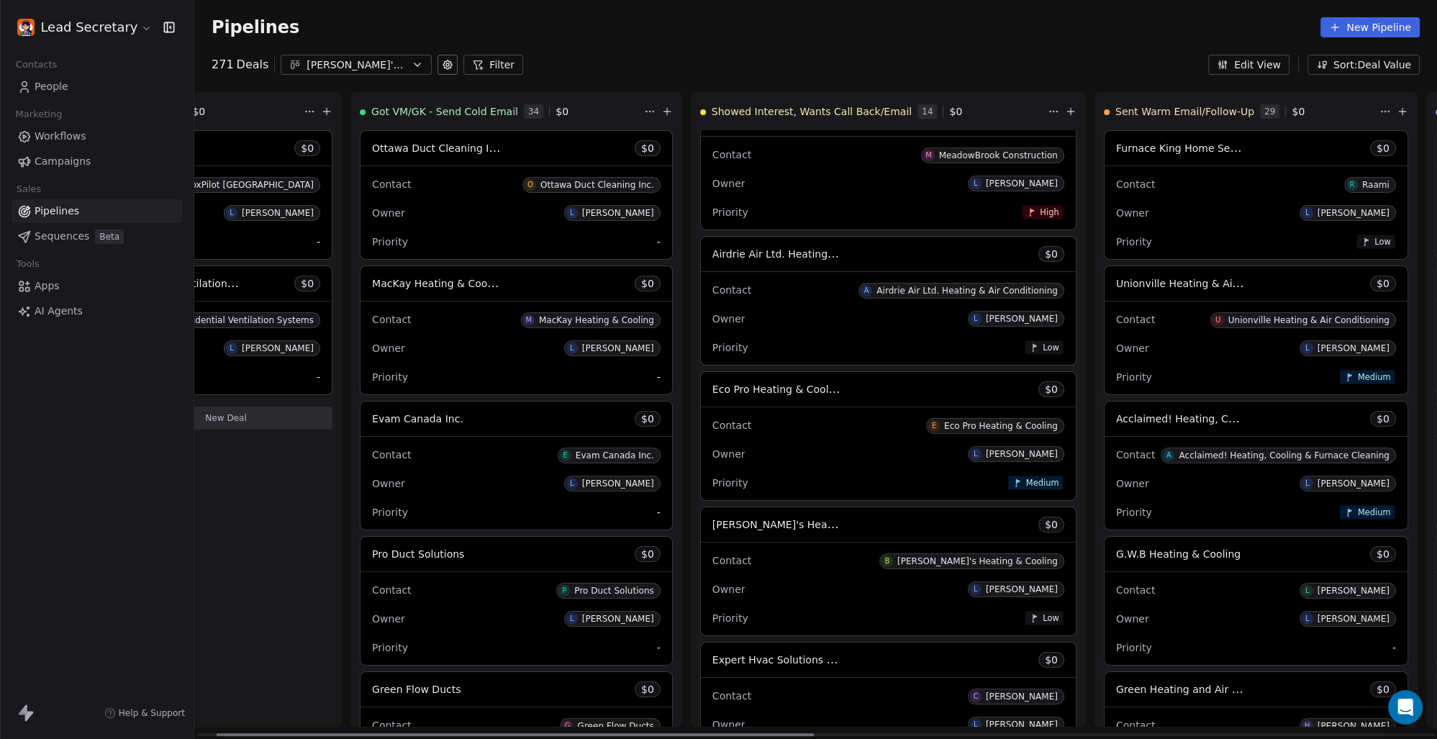
scroll to position [0, 147]
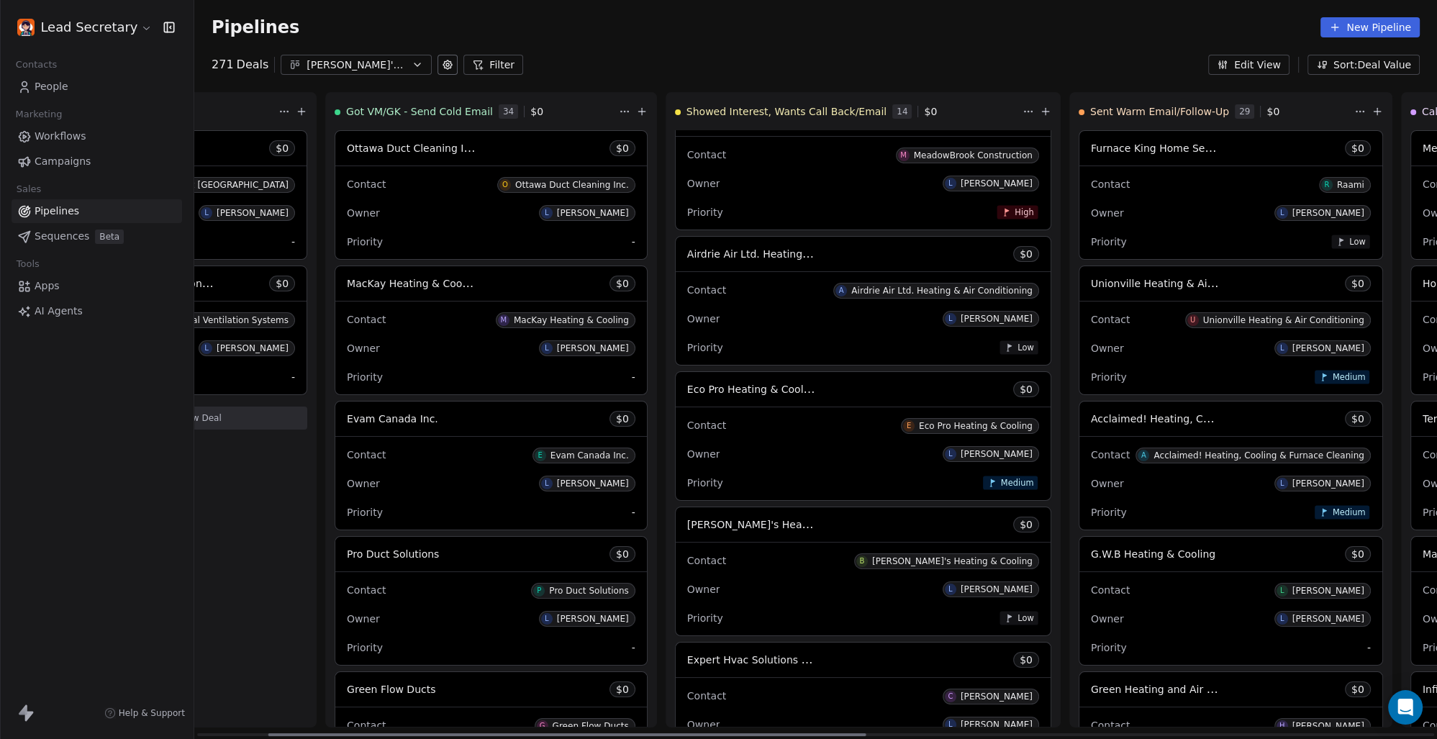
click at [797, 733] on div at bounding box center [567, 734] width 598 height 3
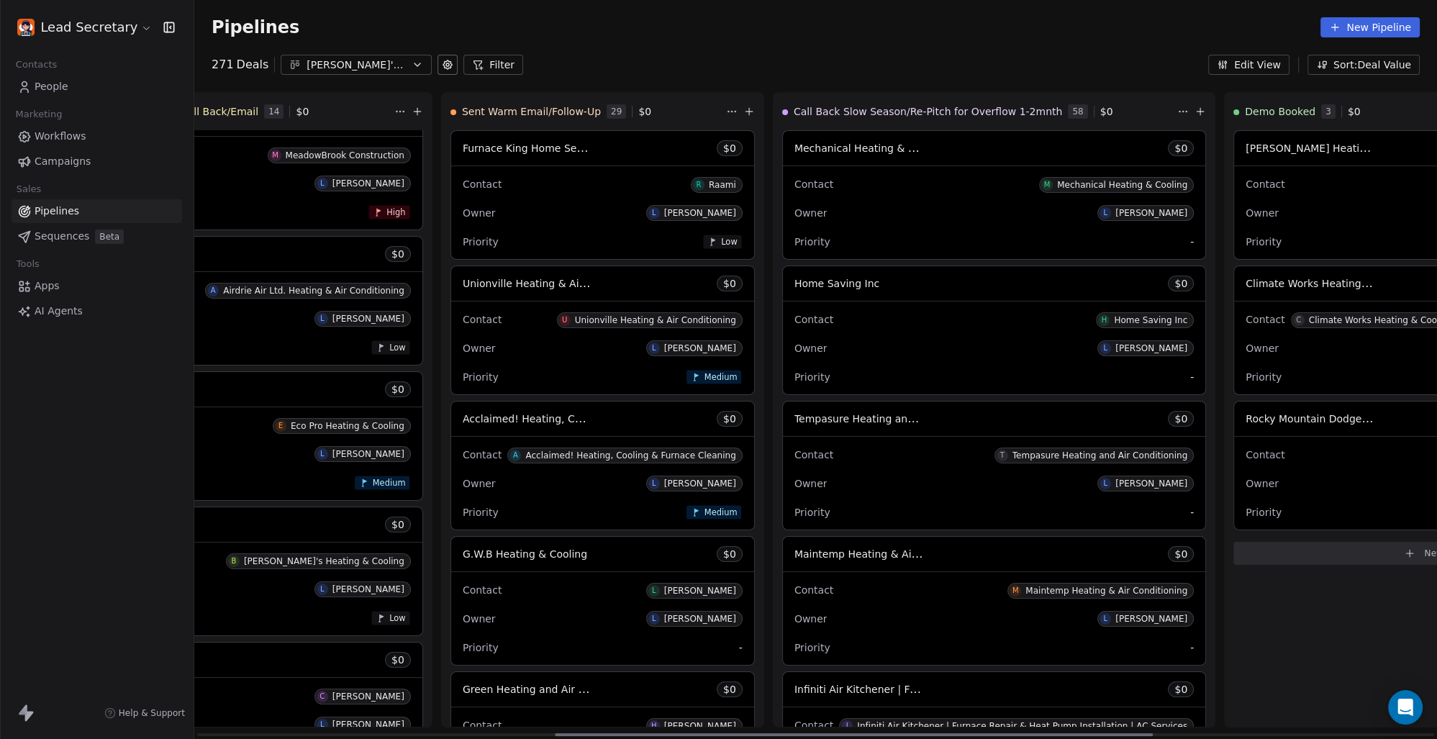
scroll to position [0, 812]
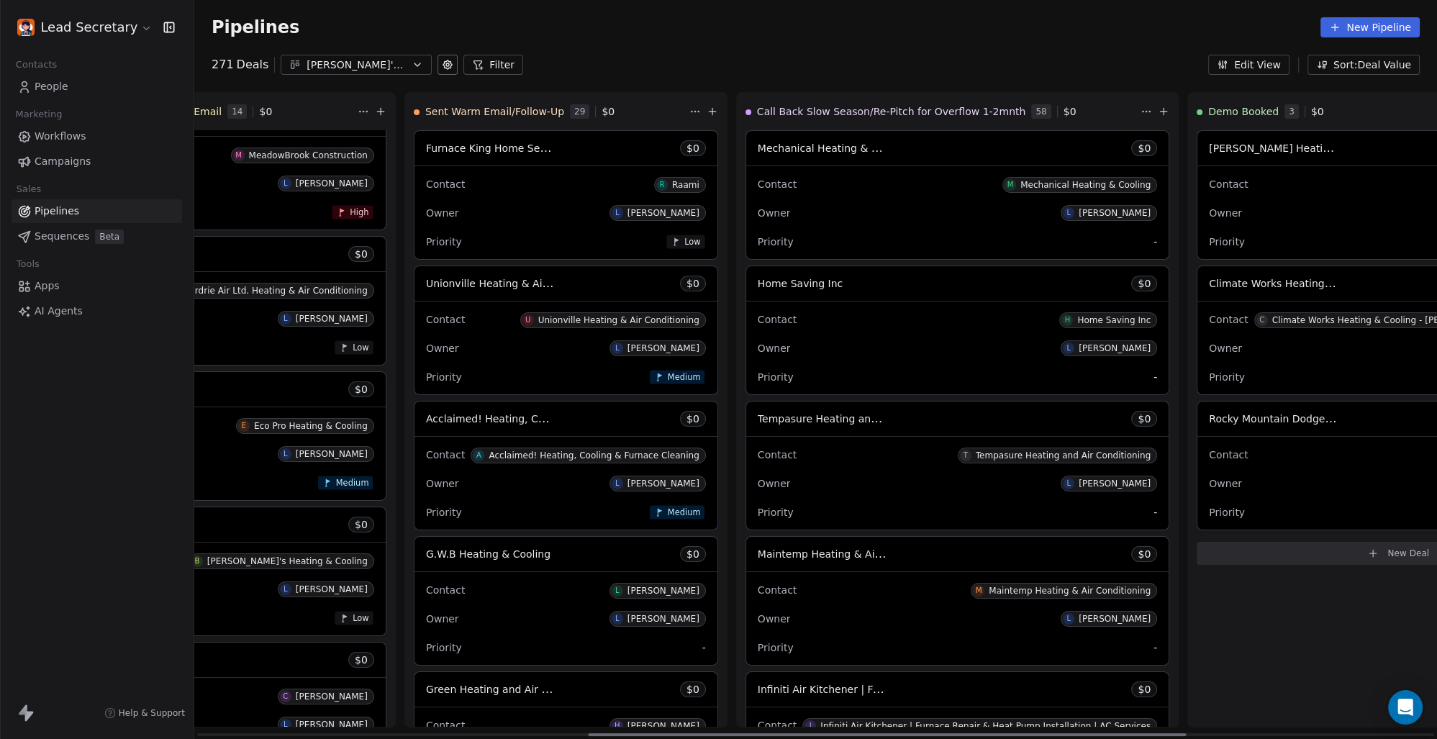
drag, startPoint x: 771, startPoint y: 736, endPoint x: 1091, endPoint y: 735, distance: 320.3
click at [1091, 735] on div at bounding box center [887, 734] width 598 height 3
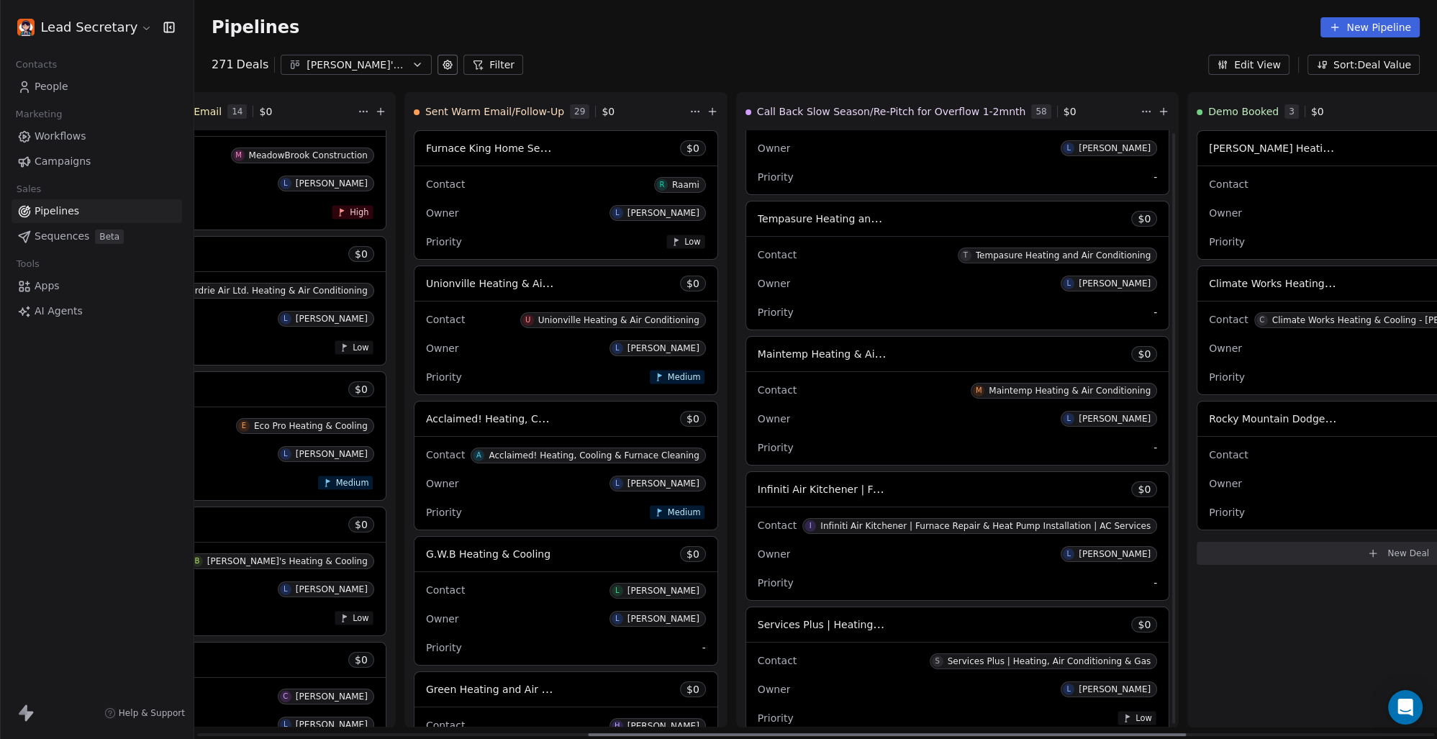
scroll to position [400, 0]
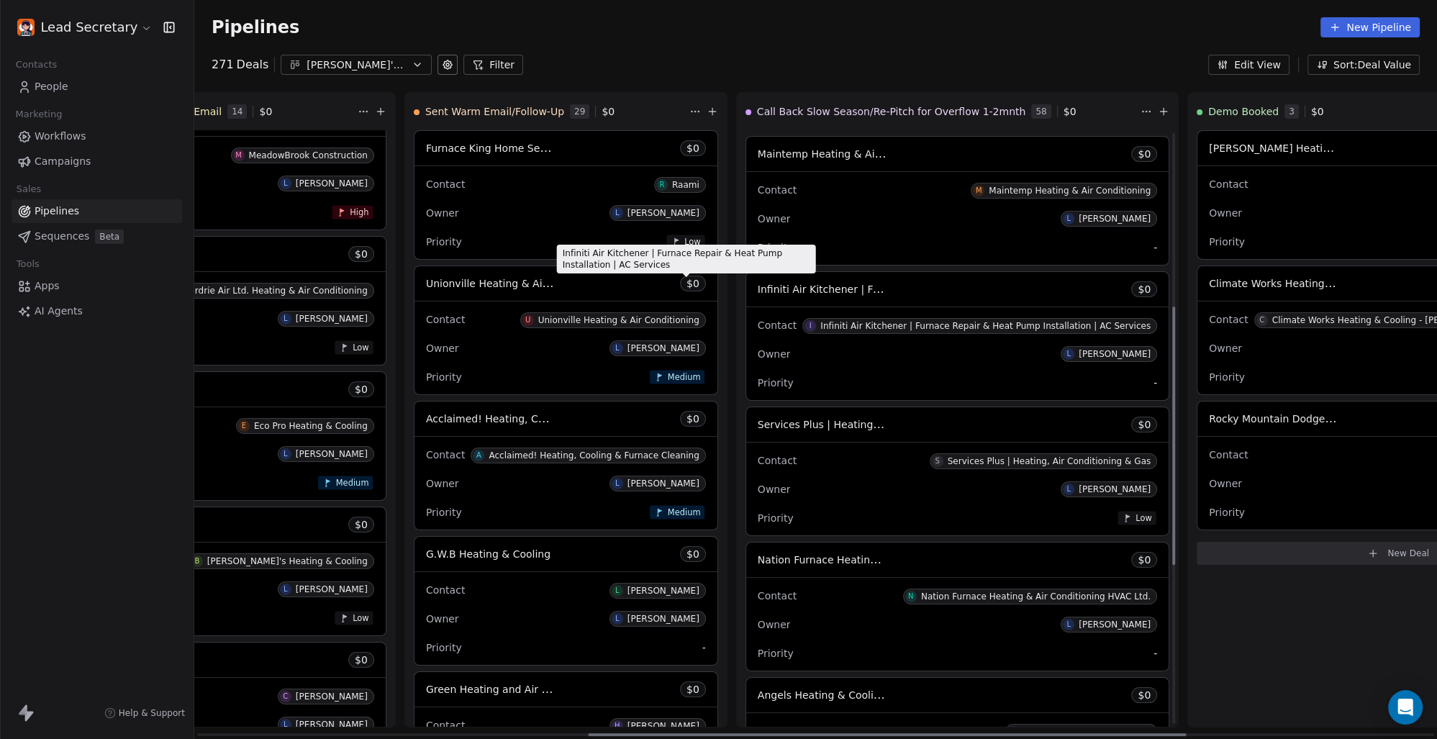
click at [758, 284] on span "Infiniti Air Kitchener | Furnace Repair & Heat Pump Installation | AC Services" at bounding box center [950, 289] width 384 height 14
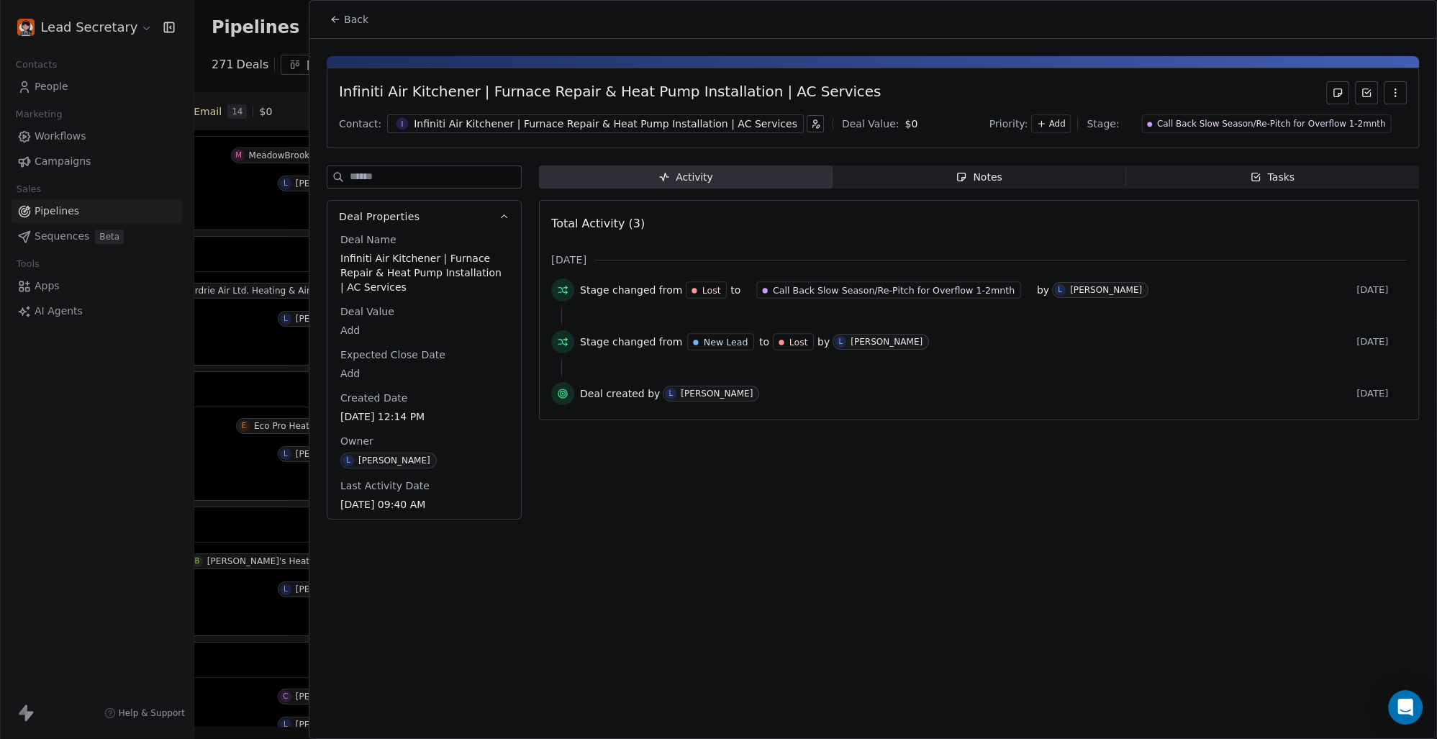
click at [612, 113] on div "Contact: I Infiniti Air Kitchener | Furnace Repair & Heat Pump Installation | A…" at bounding box center [873, 124] width 1068 height 22
click at [643, 114] on div "Contact: I Infiniti Air Kitchener | Furnace Repair & Heat Pump Installation | A…" at bounding box center [873, 124] width 1068 height 22
click at [653, 125] on div "Infiniti Air Kitchener | Furnace Repair & Heat Pump Installation | AC Services" at bounding box center [606, 124] width 384 height 14
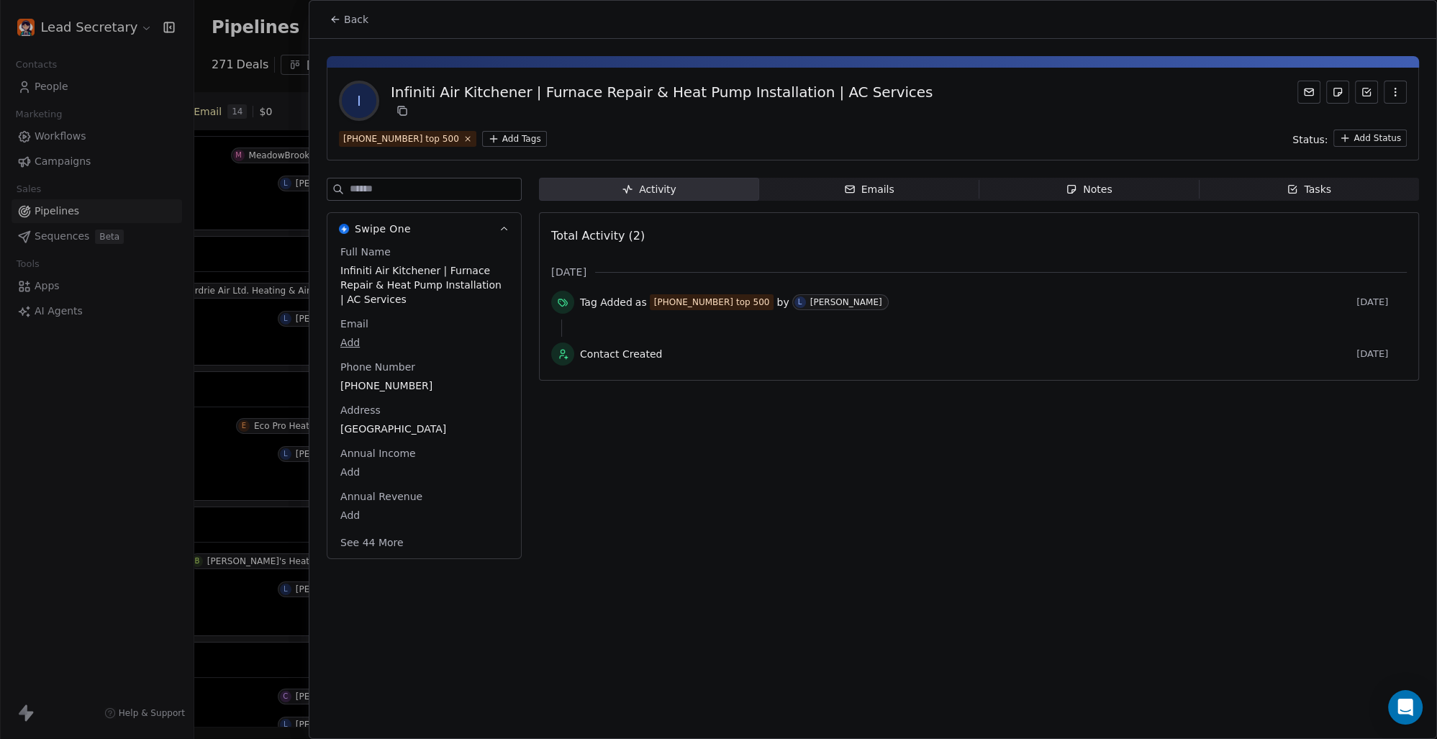
click at [509, 131] on div "[PHONE_NUMBER] top 500 Add Tags Status: Add Status" at bounding box center [873, 138] width 1068 height 17
click at [505, 139] on html "Lead Secretary Contacts People Marketing Workflows Campaigns Sales Pipelines Se…" at bounding box center [718, 369] width 1437 height 739
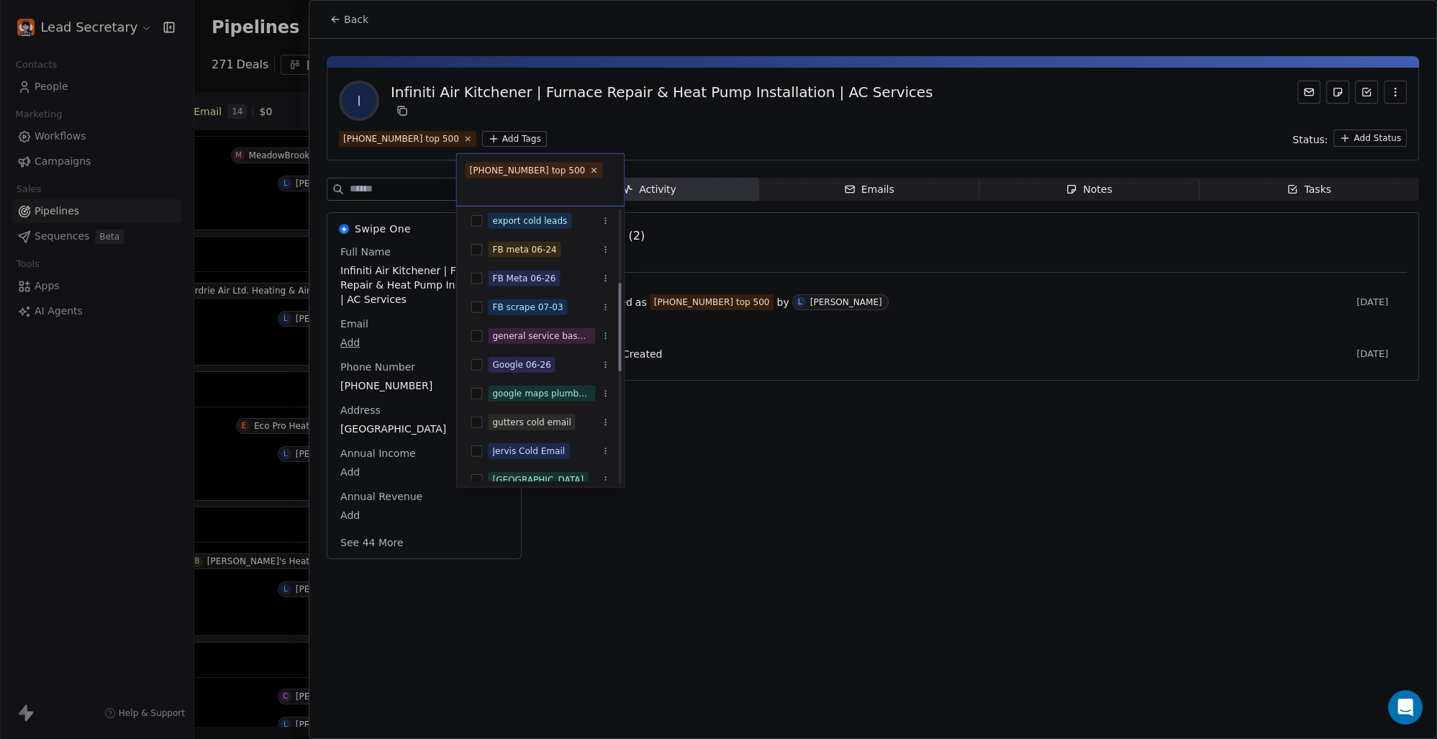
scroll to position [164, 0]
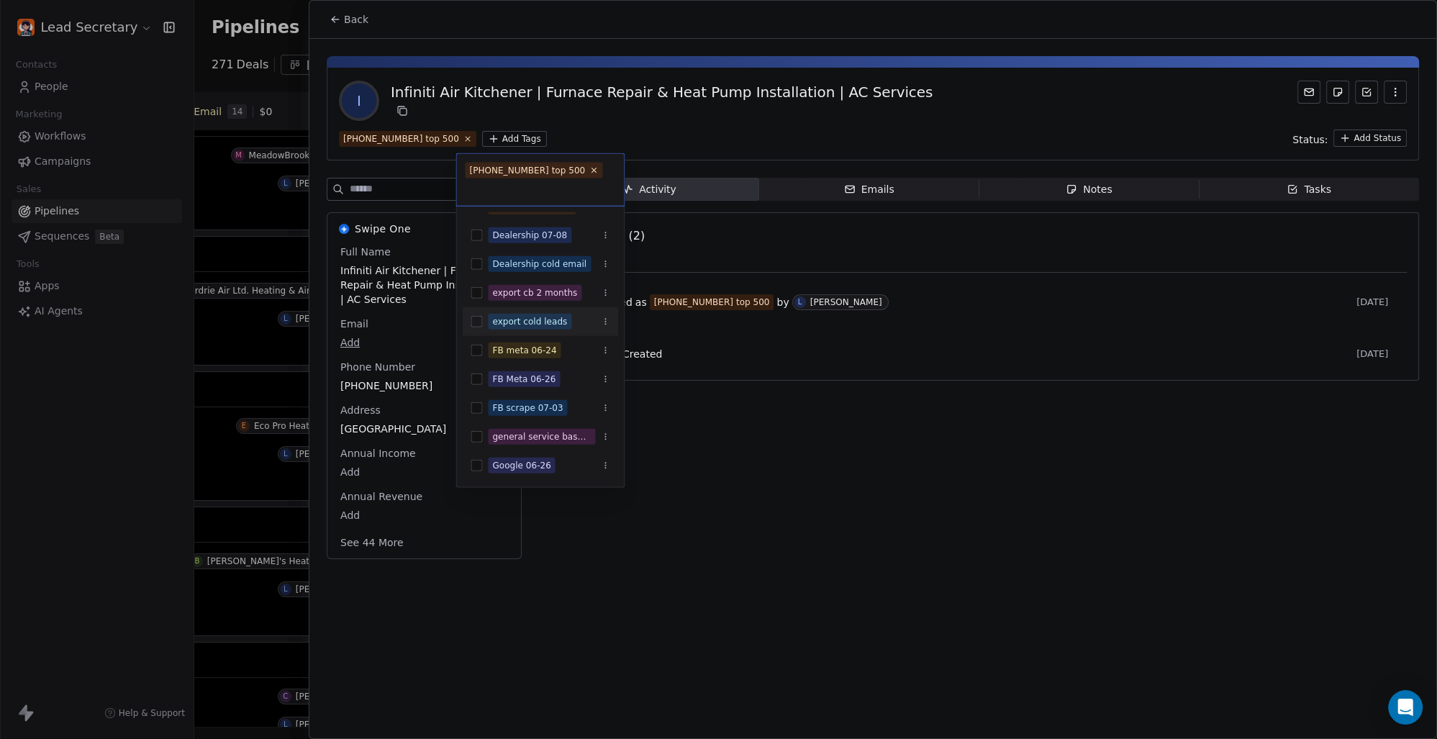
click at [482, 324] on div "export cold leads" at bounding box center [540, 321] width 156 height 23
click at [602, 324] on icon "Suggestions" at bounding box center [605, 321] width 9 height 9
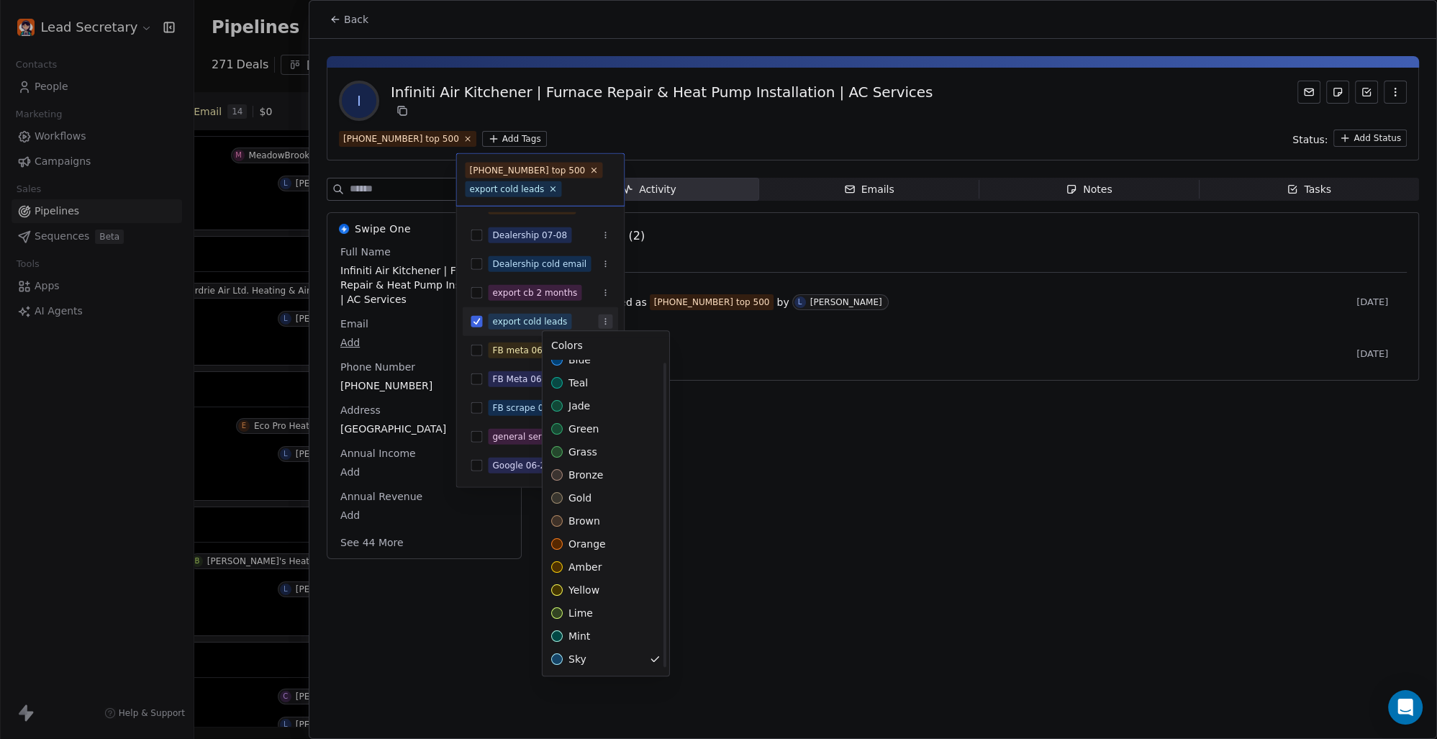
scroll to position [0, 0]
click at [481, 320] on html "Lead Secretary Contacts People Marketing Workflows Campaigns Sales Pipelines Se…" at bounding box center [718, 369] width 1437 height 739
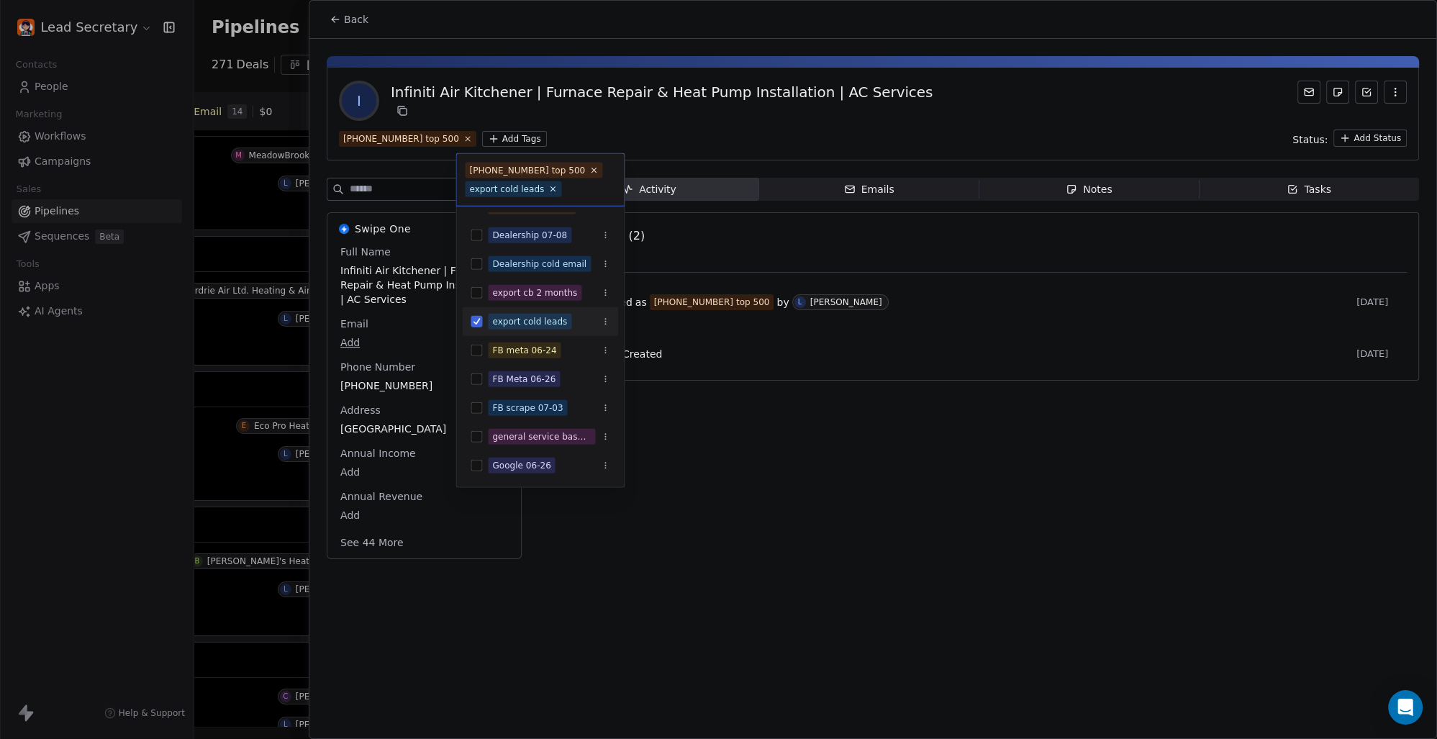
click at [481, 320] on button "Suggestions" at bounding box center [477, 322] width 12 height 12
click at [477, 318] on button "Suggestions" at bounding box center [477, 322] width 12 height 12
click at [870, 451] on html "Lead Secretary Contacts People Marketing Workflows Campaigns Sales Pipelines Se…" at bounding box center [718, 369] width 1437 height 739
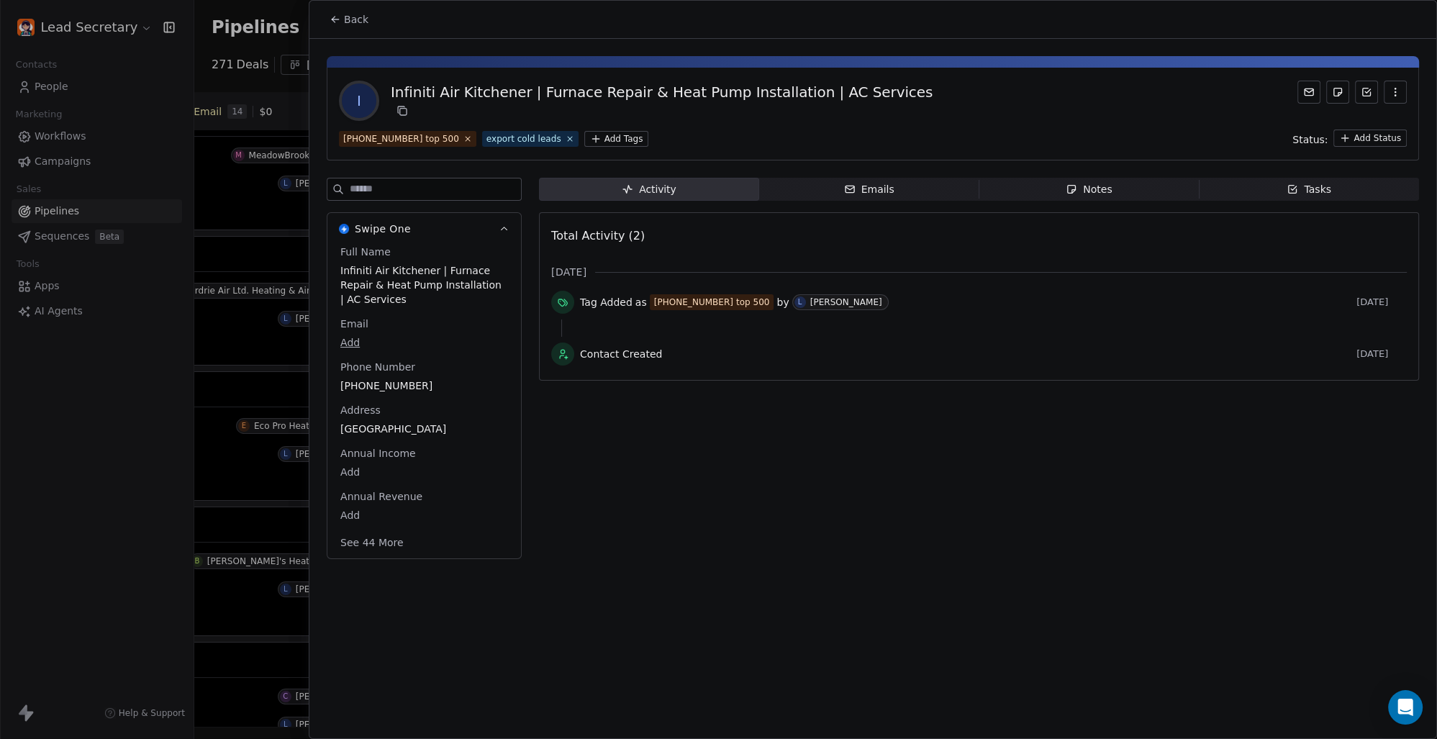
scroll to position [0, 812]
click at [1385, 84] on button "button" at bounding box center [1395, 92] width 23 height 23
click at [1067, 104] on div "I Infiniti Air Kitchener | Furnace Repair & Heat Pump Installation | AC Services" at bounding box center [873, 101] width 1068 height 40
click at [261, 122] on div at bounding box center [718, 369] width 1437 height 739
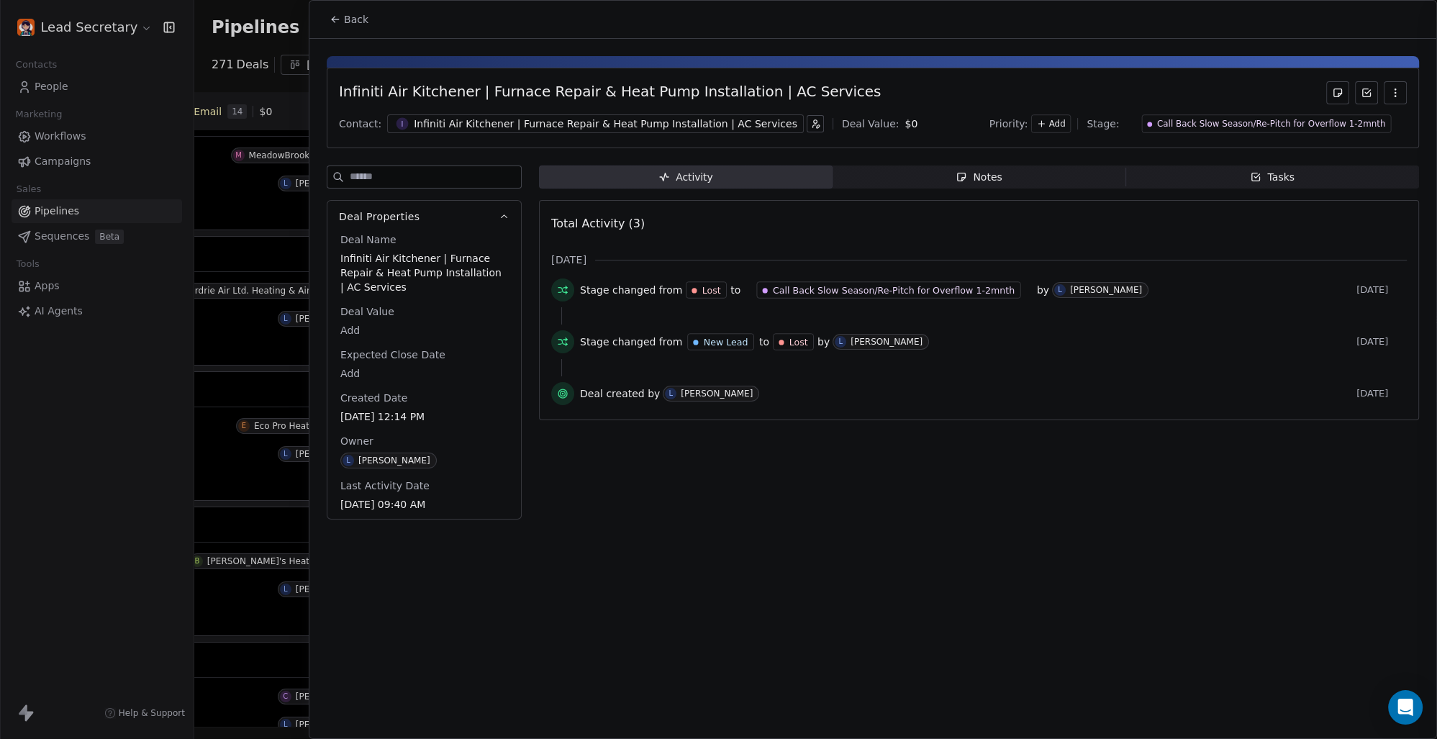
click at [354, 18] on div at bounding box center [718, 369] width 1437 height 739
click at [350, 17] on span "Back" at bounding box center [356, 19] width 24 height 14
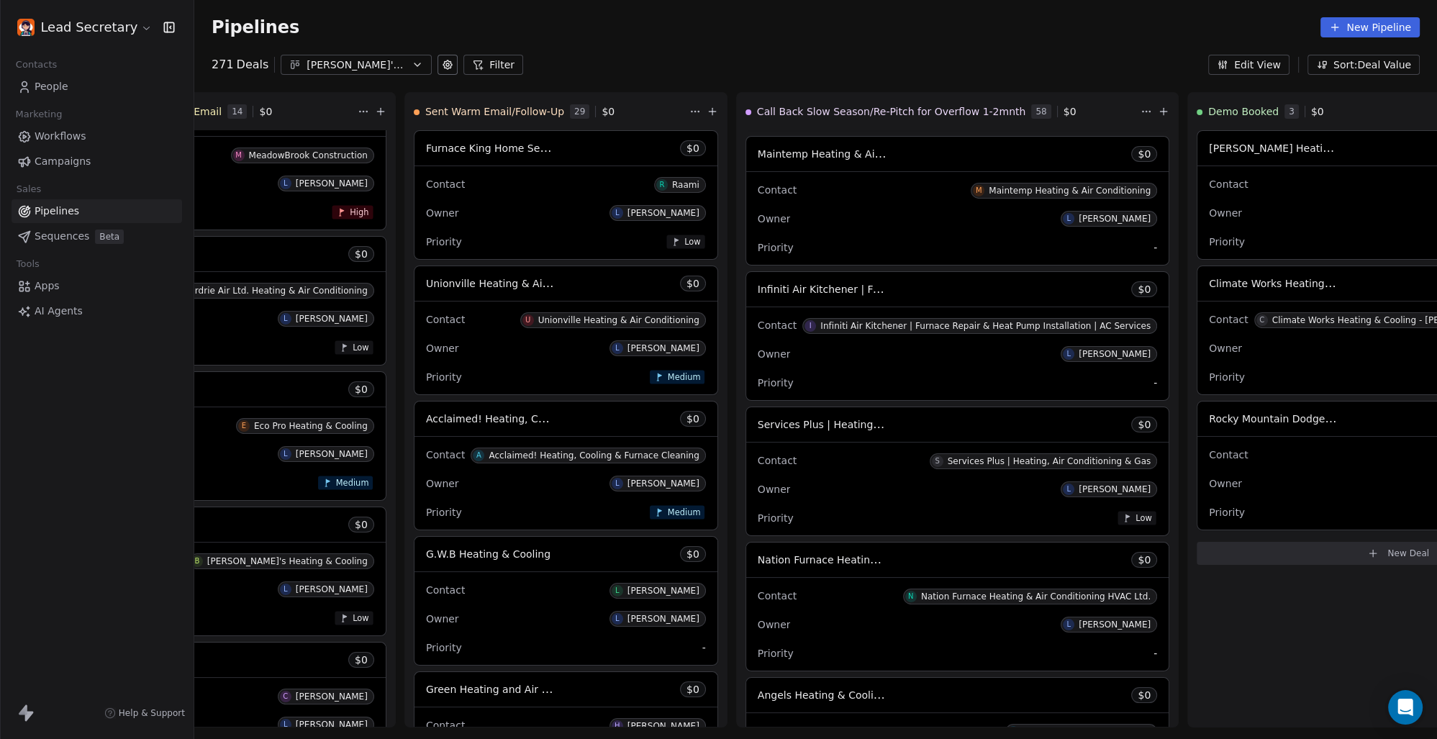
click at [823, 76] on div "Pipelines New Pipeline 271 Deals [PERSON_NAME]'s Pipeline - Large Businesses On…" at bounding box center [815, 369] width 1243 height 739
click at [986, 112] on html "Lead Secretary Contacts People Marketing Workflows Campaigns Sales Pipelines Se…" at bounding box center [718, 369] width 1437 height 739
click at [877, 55] on html "Lead Secretary Contacts People Marketing Workflows Campaigns Sales Pipelines Se…" at bounding box center [718, 369] width 1437 height 739
click at [920, 26] on div "Pipelines New Pipeline" at bounding box center [816, 27] width 1208 height 20
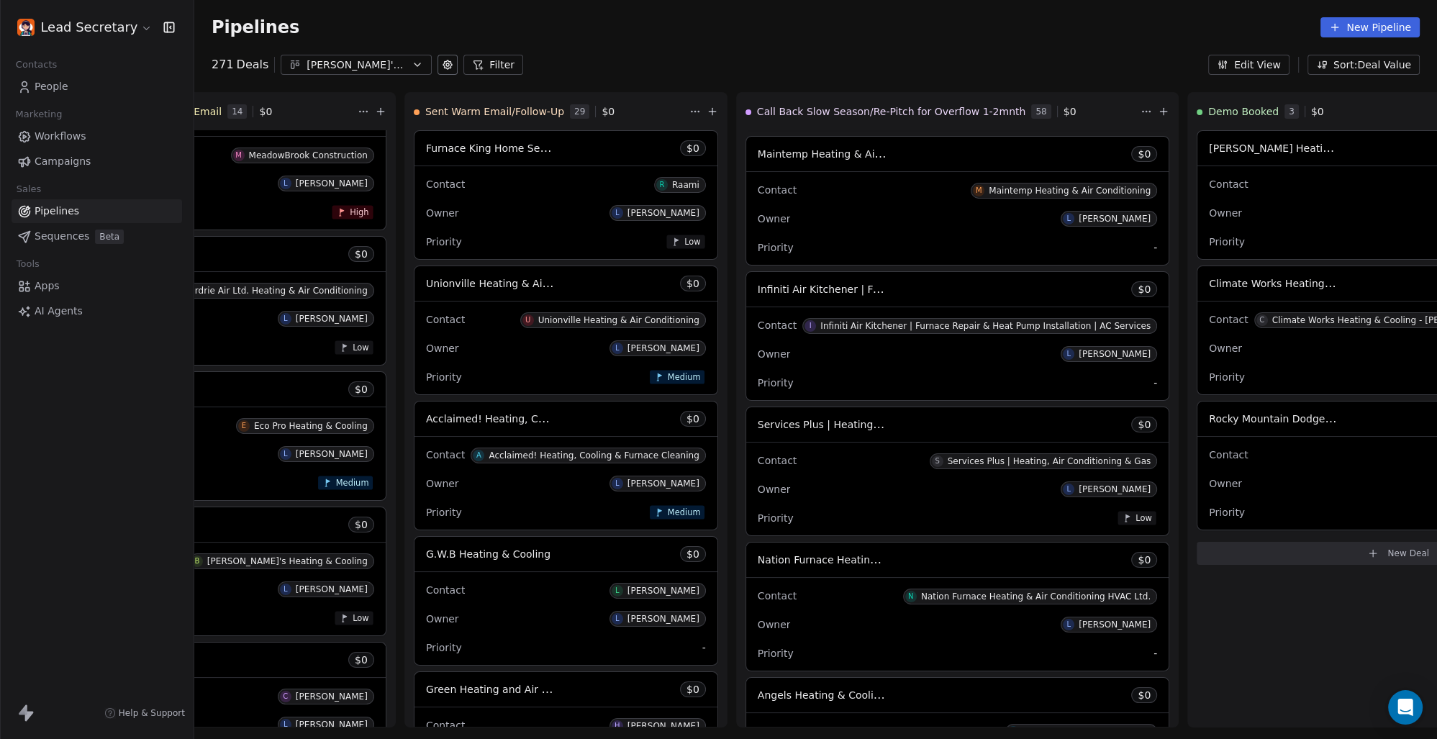
click at [625, 42] on div "Pipelines New Pipeline" at bounding box center [815, 27] width 1243 height 55
click at [982, 109] on html "Lead Secretary Contacts People Marketing Workflows Campaigns Sales Pipelines Se…" at bounding box center [718, 369] width 1437 height 739
click at [923, 59] on html "Lead Secretary Contacts People Marketing Workflows Campaigns Sales Pipelines Se…" at bounding box center [718, 369] width 1437 height 739
click at [982, 30] on div "Pipelines New Pipeline" at bounding box center [816, 27] width 1208 height 20
click at [982, 109] on html "Lead Secretary Contacts People Marketing Workflows Campaigns Sales Pipelines Se…" at bounding box center [718, 369] width 1437 height 739
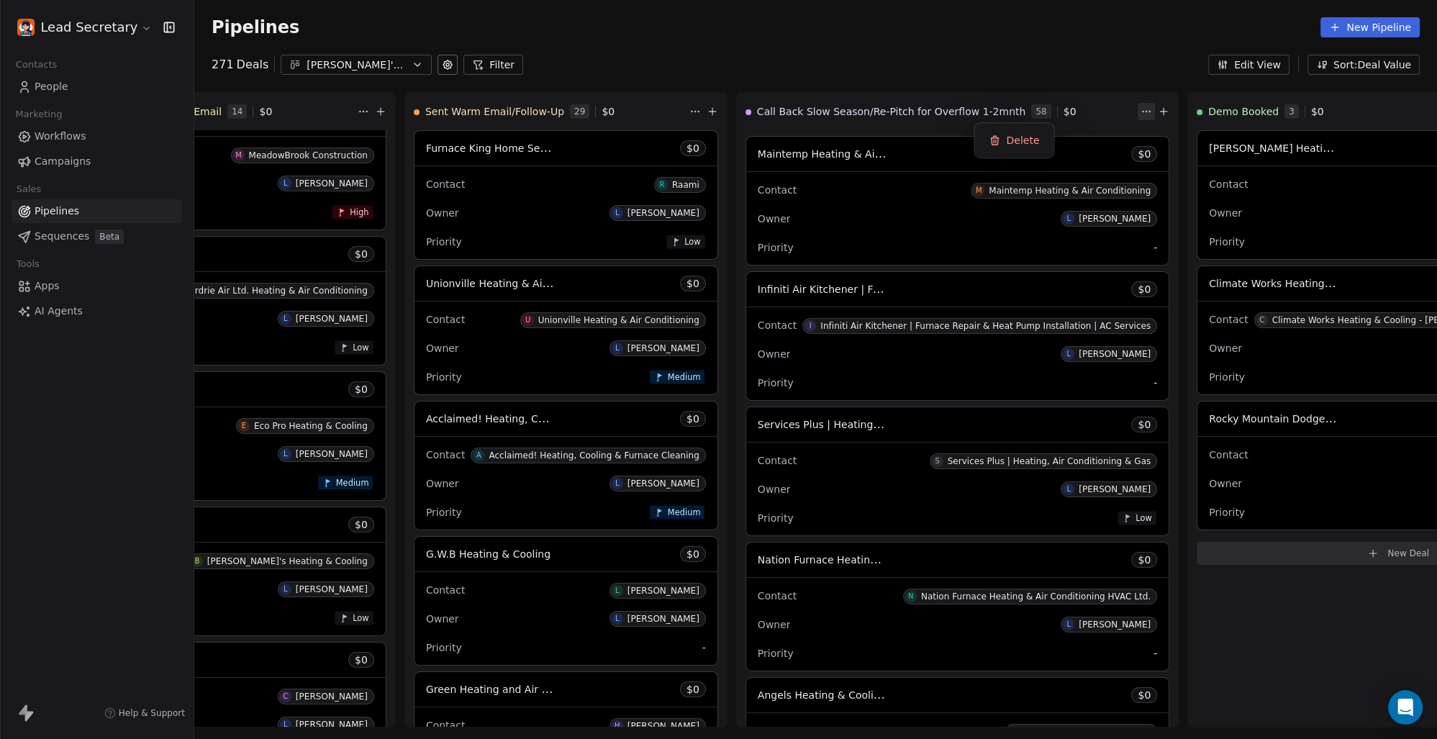
click at [952, 58] on html "Lead Secretary Contacts People Marketing Workflows Campaigns Sales Pipelines Se…" at bounding box center [718, 369] width 1437 height 739
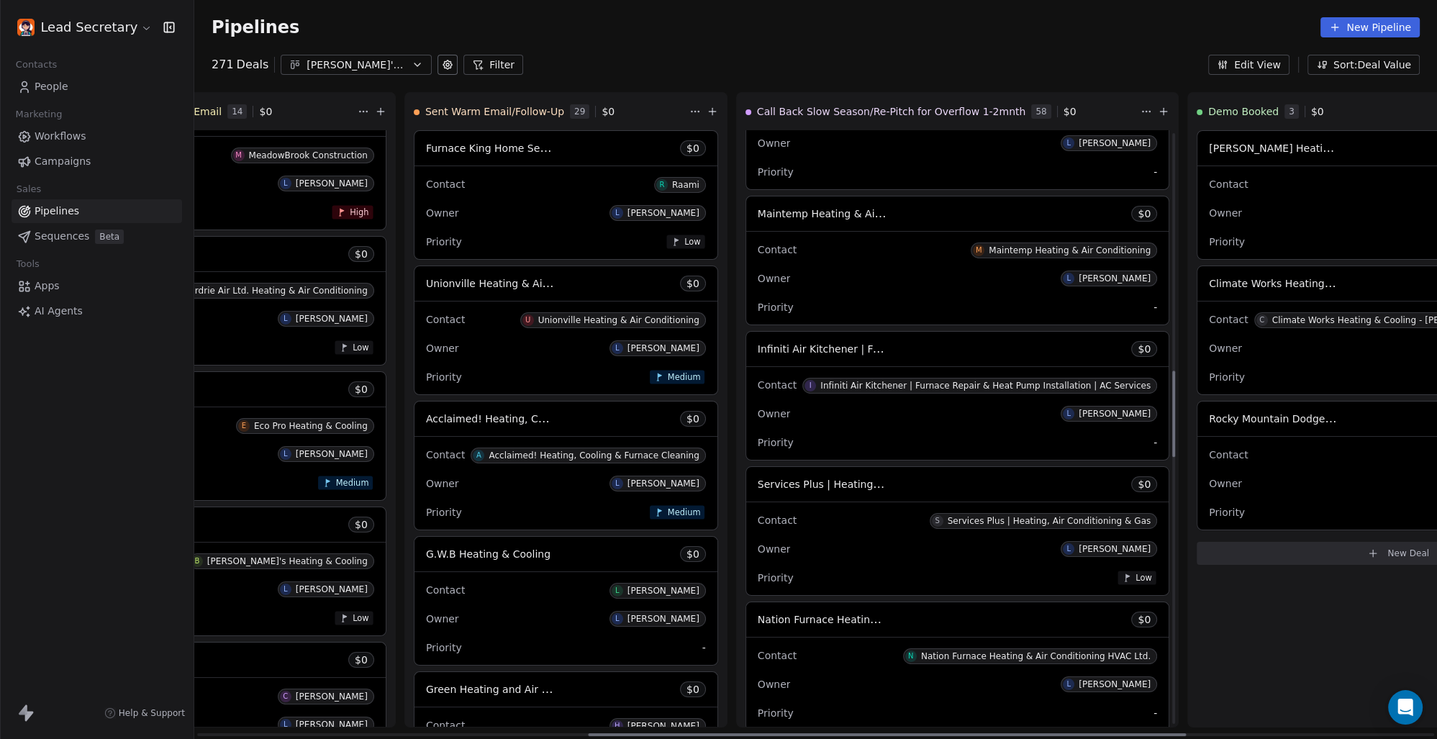
scroll to position [0, 0]
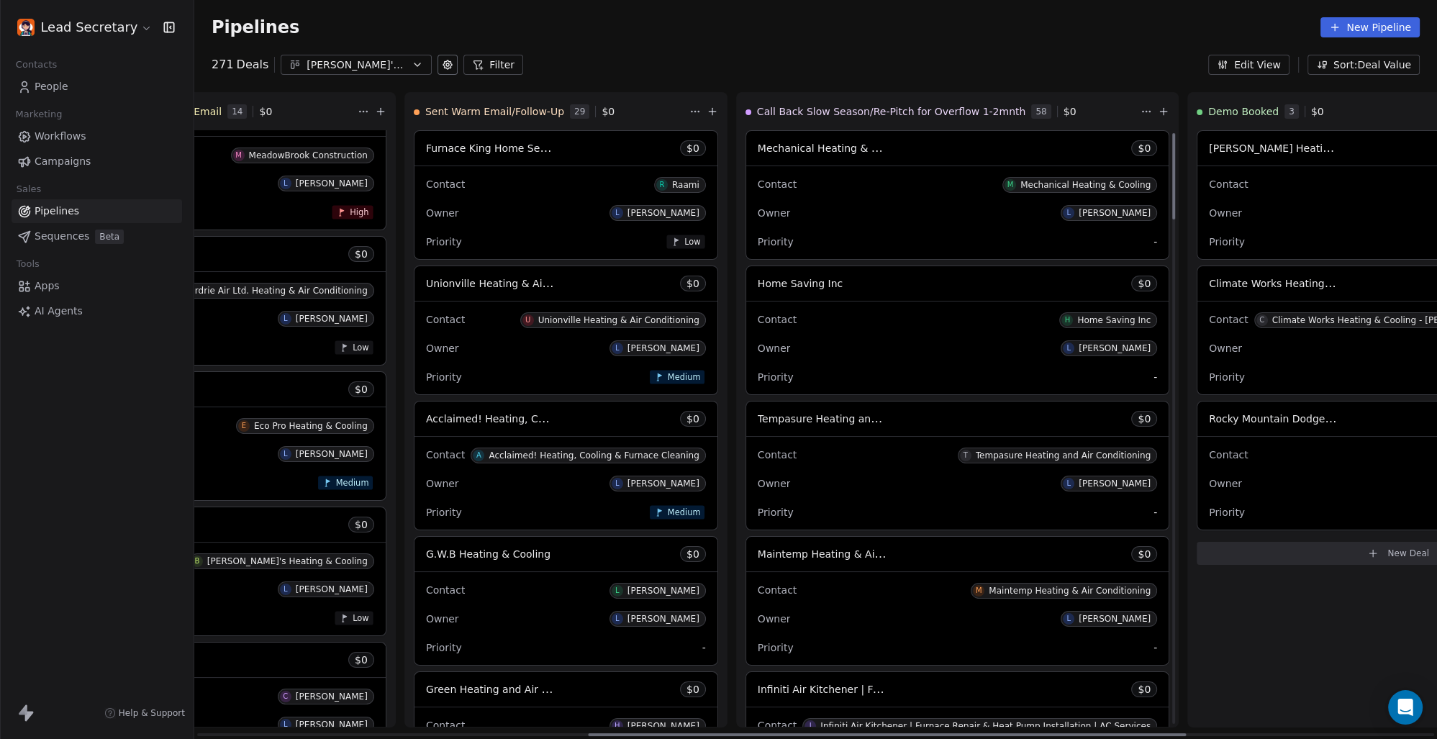
drag, startPoint x: 1010, startPoint y: 539, endPoint x: 1016, endPoint y: 63, distance: 476.5
click at [1172, 133] on div at bounding box center [1173, 176] width 3 height 86
click at [793, 107] on span "Call Back Slow Season/Re-Pitch for Overflow 1-2mnth" at bounding box center [891, 111] width 269 height 14
click at [981, 111] on html "Lead Secretary Contacts People Marketing Workflows Campaigns Sales Pipelines Se…" at bounding box center [718, 369] width 1437 height 739
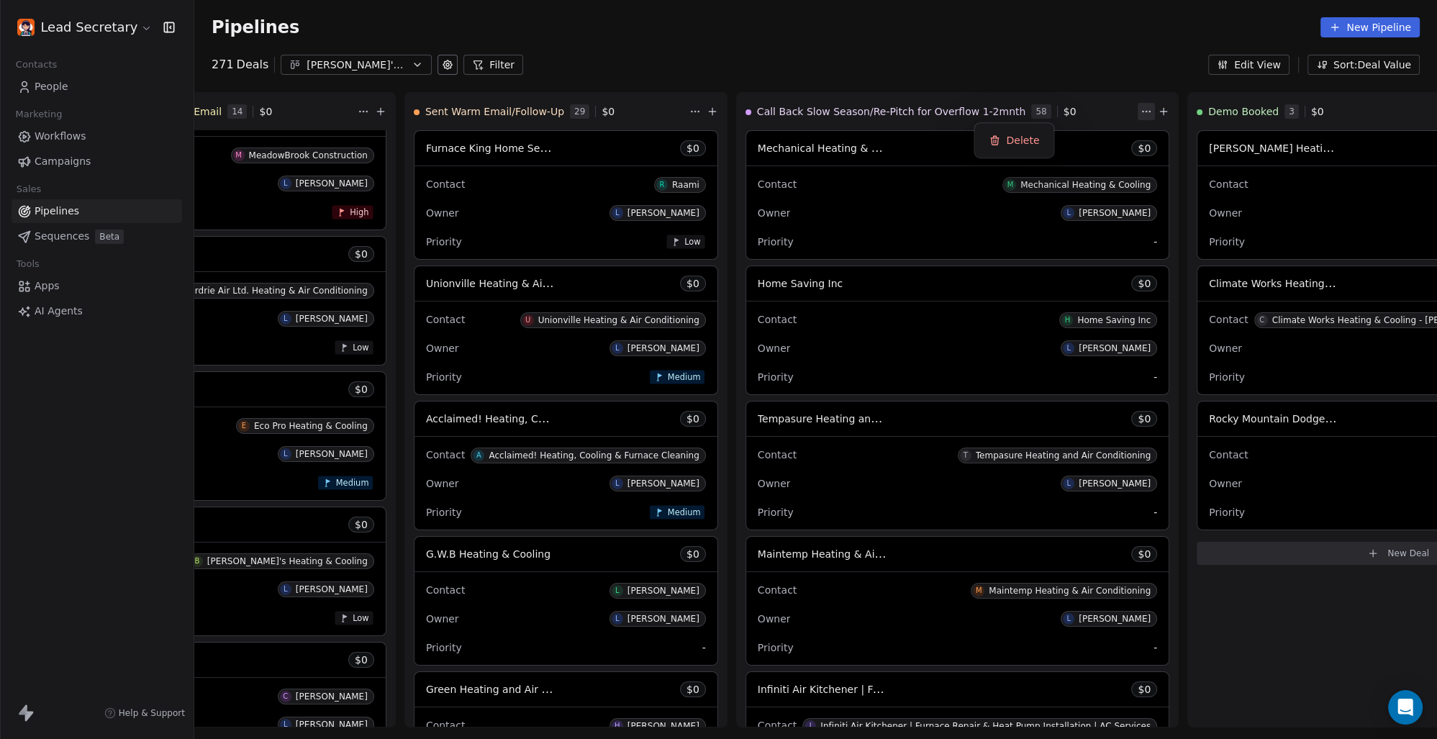
click at [903, 58] on html "Lead Secretary Contacts People Marketing Workflows Campaigns Sales Pipelines Se…" at bounding box center [718, 369] width 1437 height 739
click at [845, 55] on div "271 Deals [PERSON_NAME]'s Pipeline - Large Businesses Only Filter Edit View Sor…" at bounding box center [815, 65] width 1243 height 20
click at [983, 111] on html "Lead Secretary Contacts People Marketing Workflows Campaigns Sales Pipelines Se…" at bounding box center [718, 369] width 1437 height 739
click at [905, 39] on html "Lead Secretary Contacts People Marketing Workflows Campaigns Sales Pipelines Se…" at bounding box center [718, 369] width 1437 height 739
click at [757, 111] on span "Call Back Slow Season/Re-Pitch for Overflow 1-2mnth" at bounding box center [891, 111] width 269 height 14
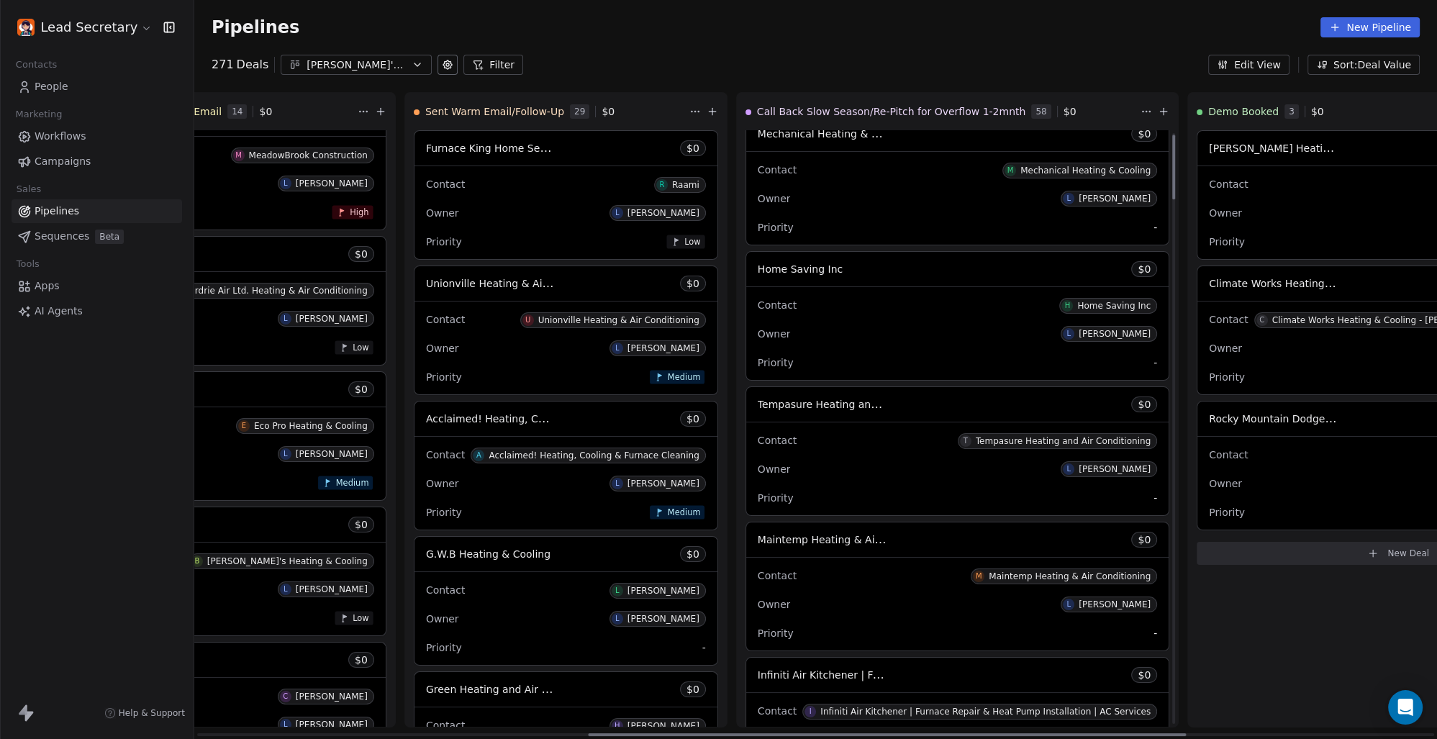
scroll to position [0, 0]
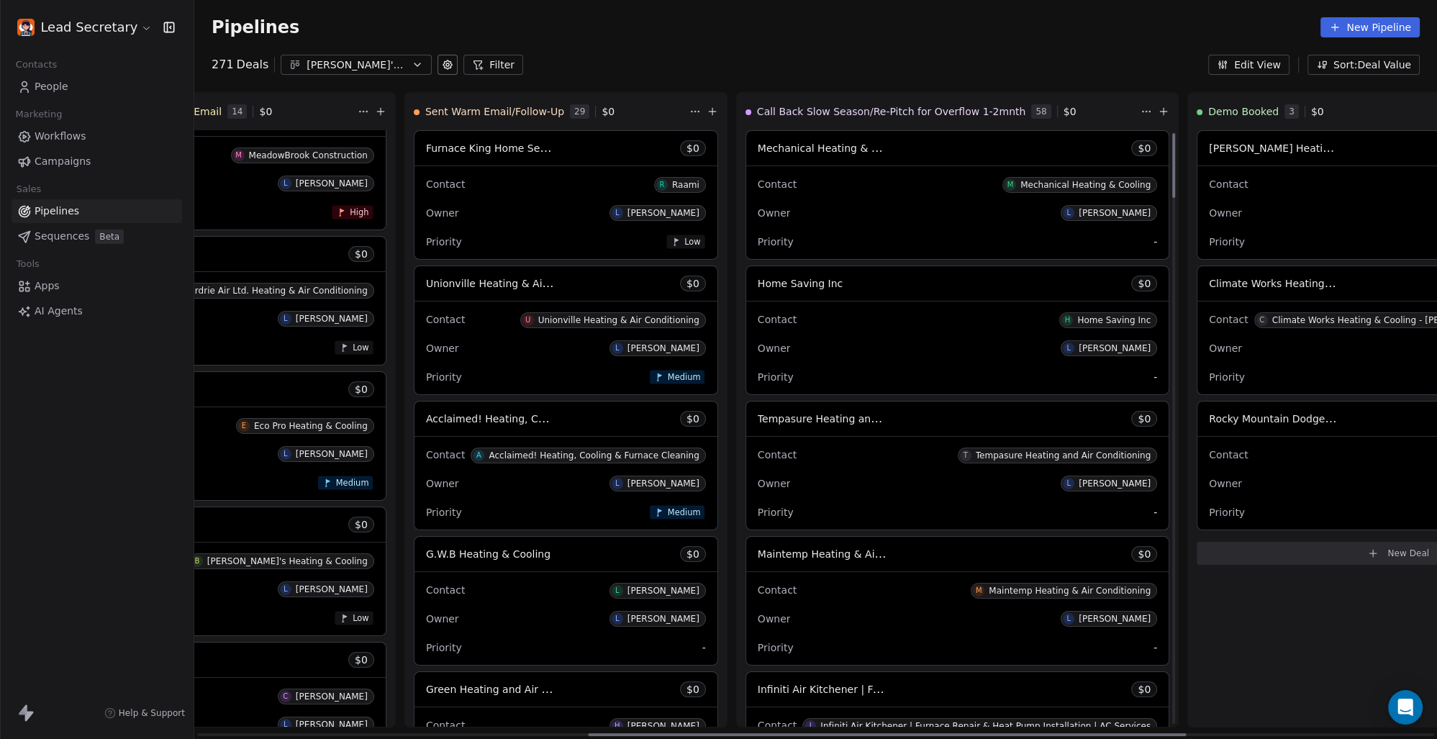
drag, startPoint x: 1011, startPoint y: 394, endPoint x: 950, endPoint y: 132, distance: 269.0
click at [1172, 133] on div at bounding box center [1173, 165] width 3 height 65
drag, startPoint x: 1011, startPoint y: 448, endPoint x: 1074, endPoint y: 58, distance: 395.8
click at [1172, 133] on div at bounding box center [1173, 159] width 3 height 52
drag, startPoint x: 1010, startPoint y: 692, endPoint x: 1052, endPoint y: 109, distance: 584.5
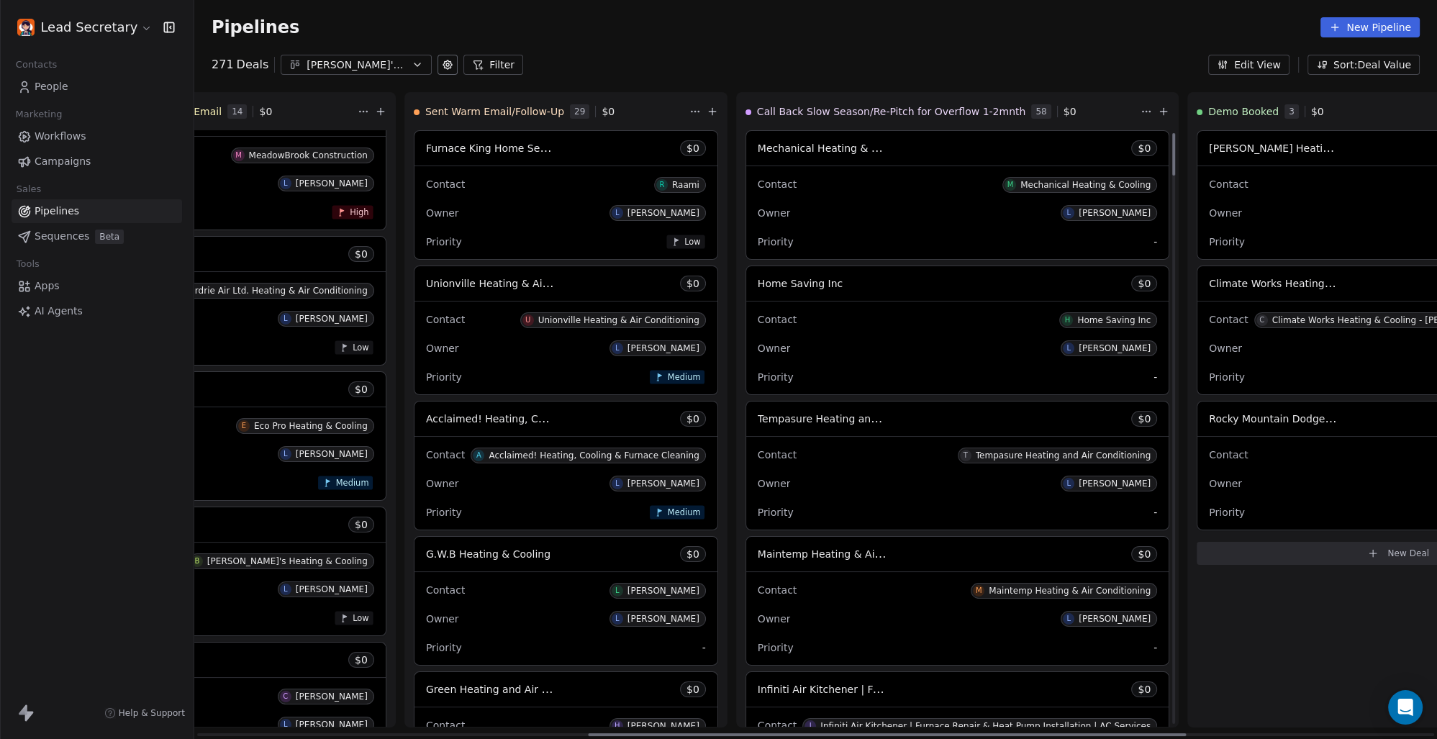
click at [1172, 133] on div at bounding box center [1173, 154] width 3 height 42
click at [924, 53] on div "Pipelines New Pipeline" at bounding box center [815, 27] width 1243 height 55
click at [926, 42] on div "Pipelines New Pipeline" at bounding box center [815, 27] width 1243 height 55
click at [808, 22] on div "Pipelines New Pipeline" at bounding box center [816, 27] width 1208 height 20
click at [980, 109] on html "Lead Secretary Contacts People Marketing Workflows Campaigns Sales Pipelines Se…" at bounding box center [718, 369] width 1437 height 739
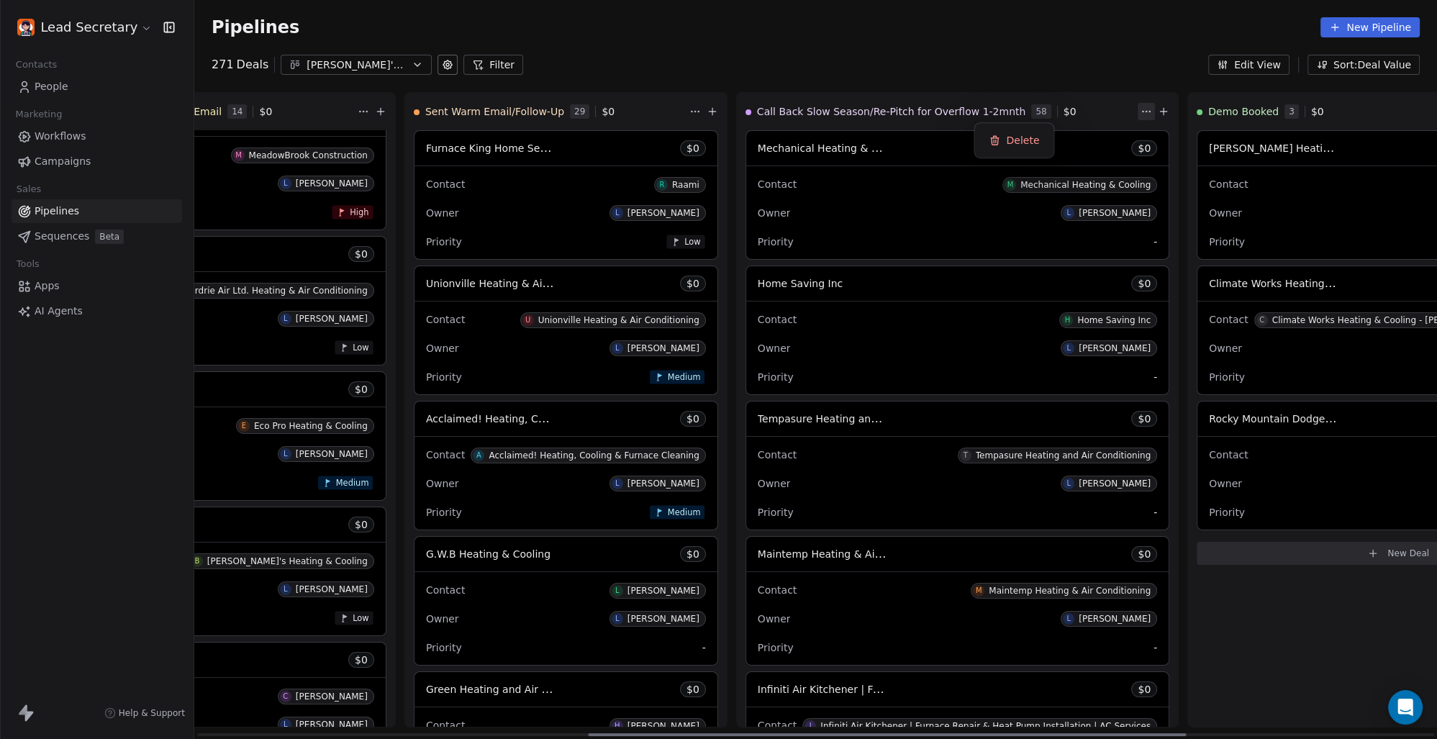
scroll to position [0, 812]
click at [886, 59] on html "Lead Secretary Contacts People Marketing Workflows Campaigns Sales Pipelines Se…" at bounding box center [718, 369] width 1437 height 739
click at [746, 139] on div "Mechanical Heating & Cooling $ 0" at bounding box center [957, 148] width 422 height 35
click at [757, 111] on span "Call Back Slow Season/Re-Pitch for Overflow 1-2mnth" at bounding box center [891, 111] width 269 height 14
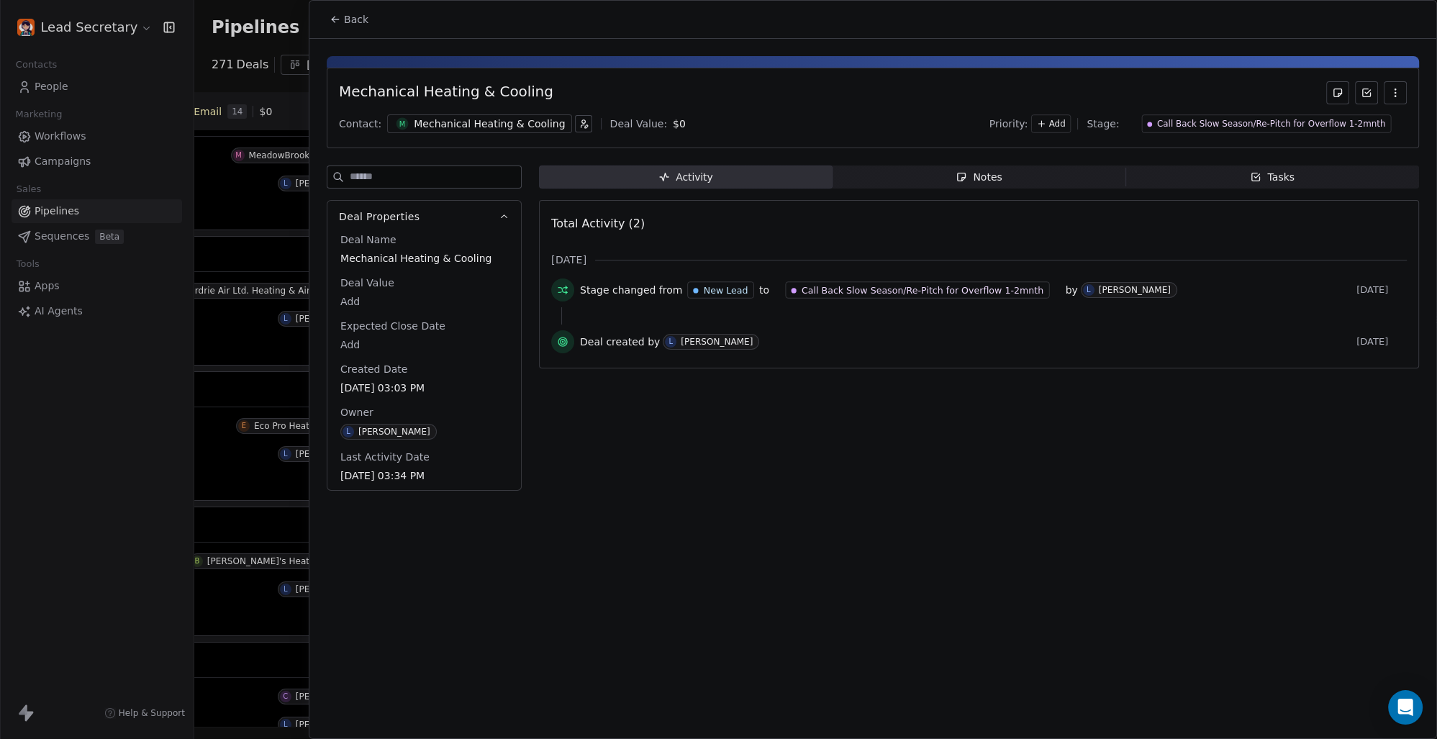
click at [976, 180] on div "Notes" at bounding box center [979, 177] width 46 height 15
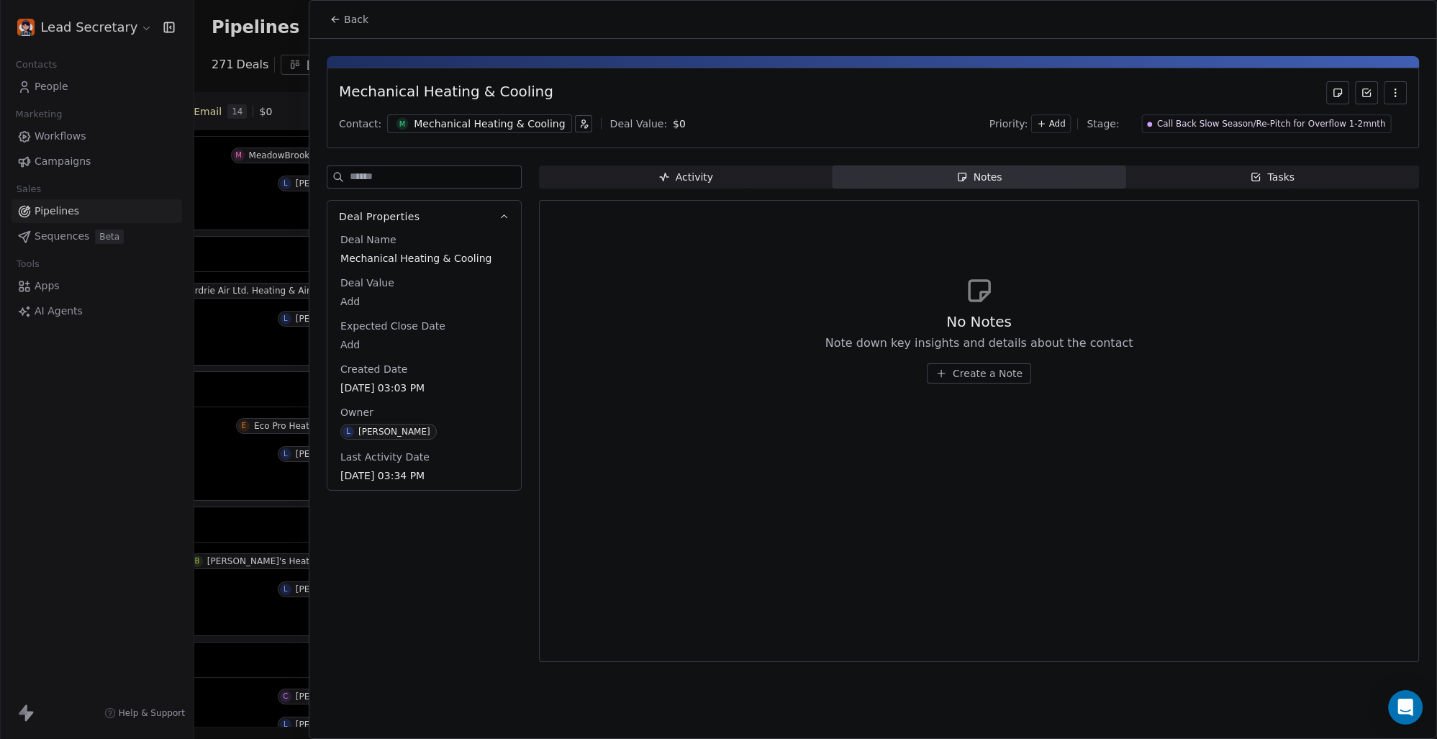
click at [728, 180] on span "Activity Activity" at bounding box center [686, 177] width 294 height 23
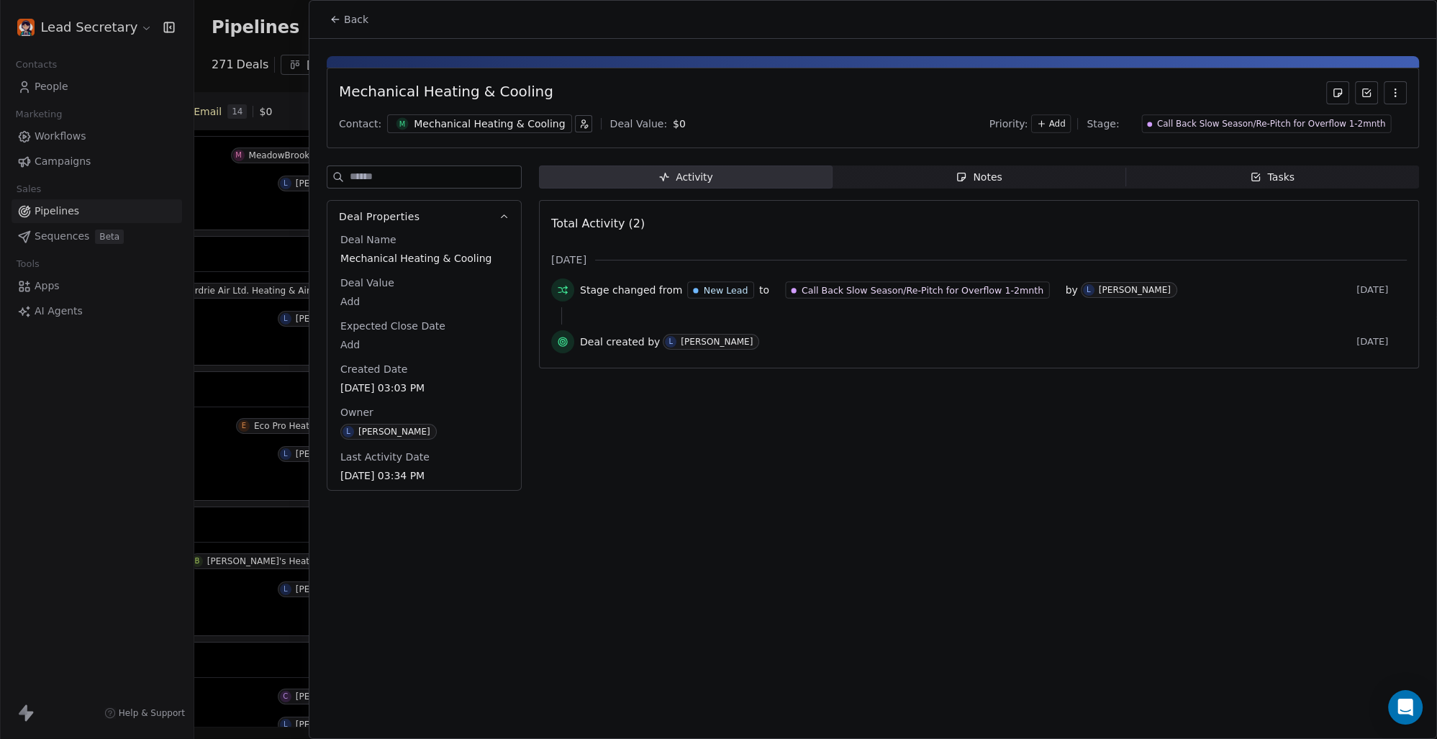
click at [356, 22] on span "Back" at bounding box center [356, 19] width 24 height 14
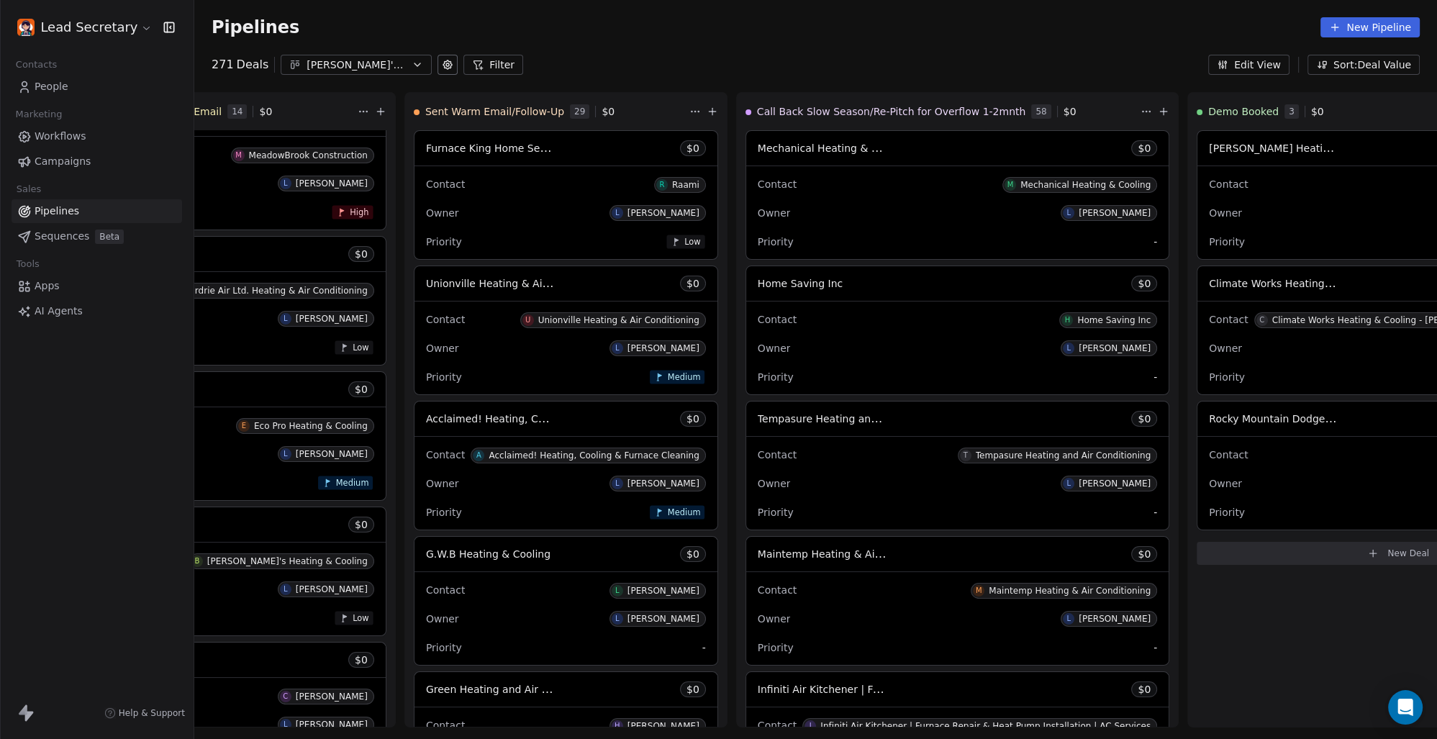
click at [879, 45] on div "Pipelines New Pipeline" at bounding box center [815, 27] width 1243 height 55
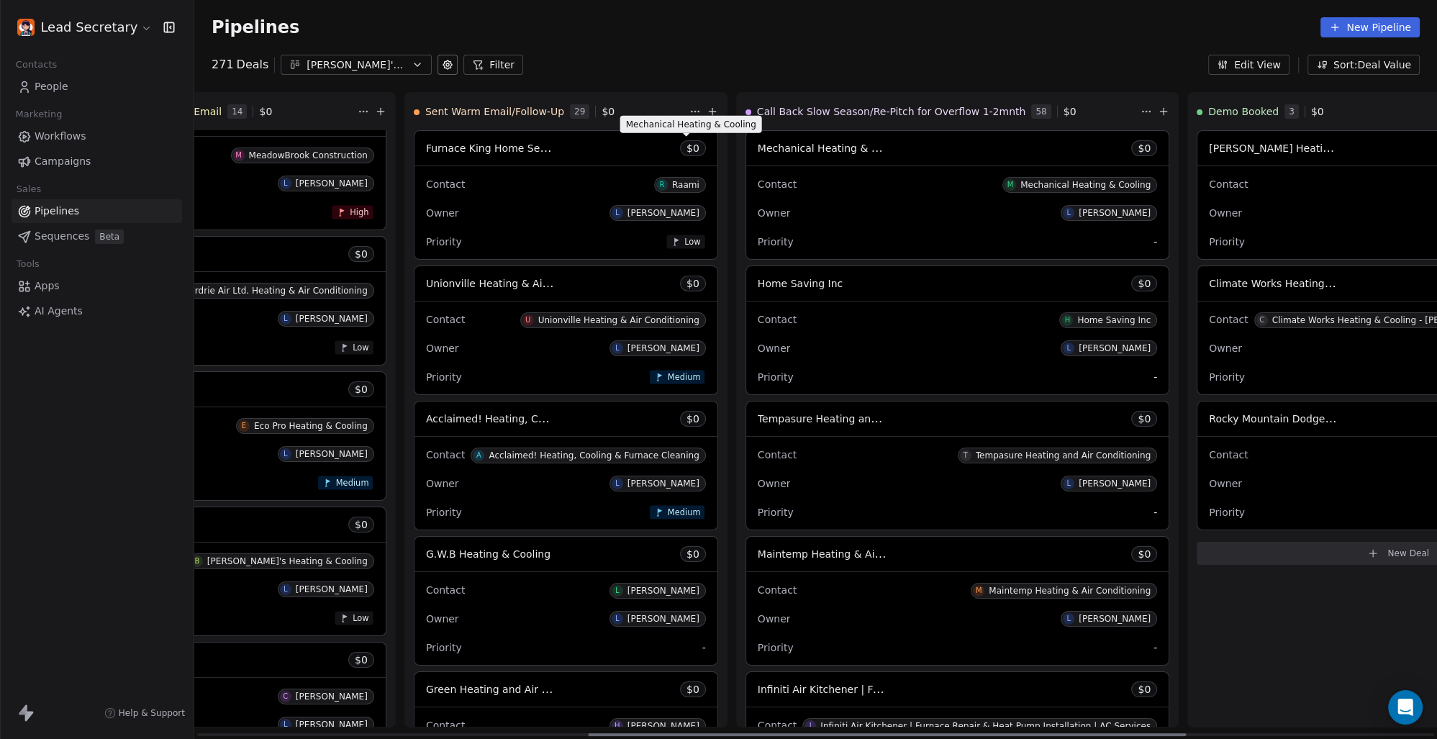
click at [758, 146] on span "Mechanical Heating & Cooling" at bounding box center [833, 148] width 151 height 14
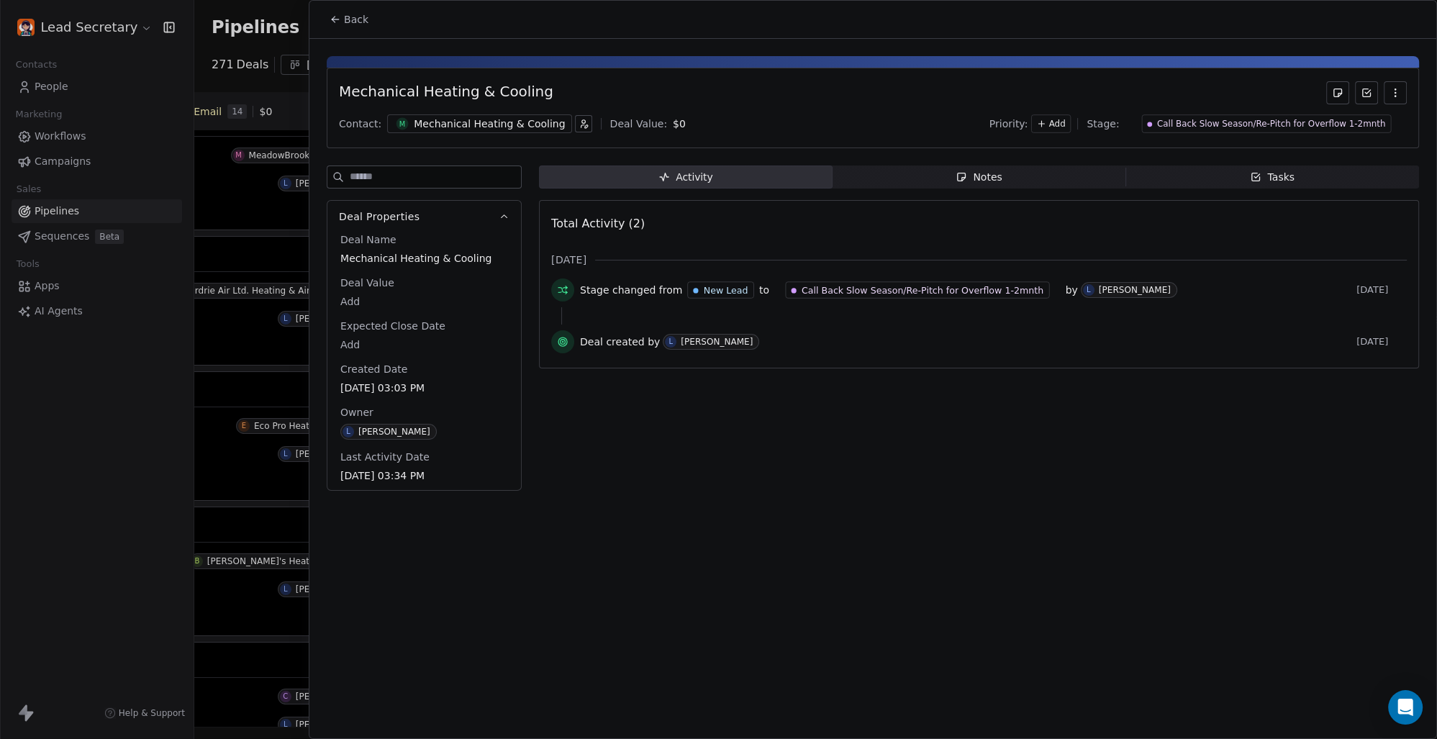
click at [436, 121] on div "Mechanical Heating & Cooling" at bounding box center [489, 124] width 151 height 14
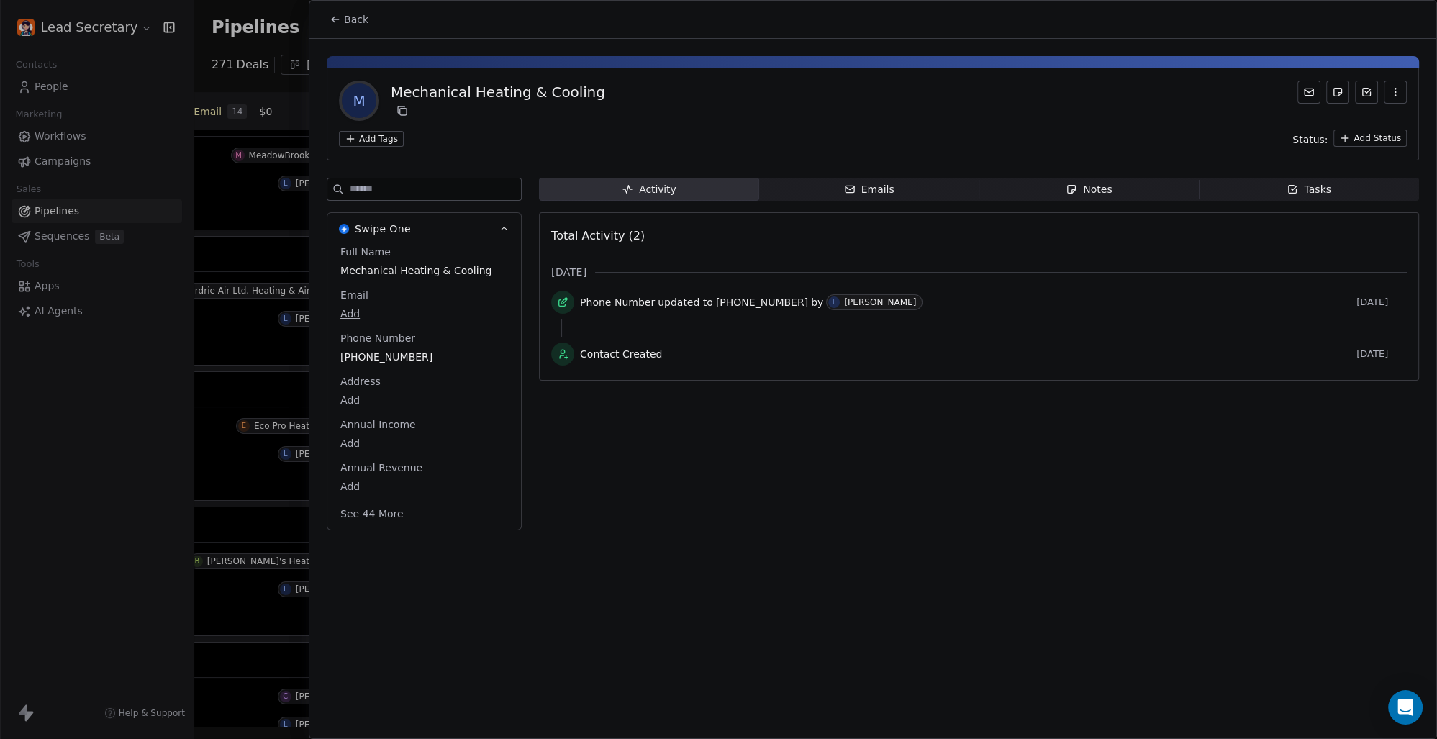
click at [384, 131] on div "Add Tags Status: Add Status" at bounding box center [873, 138] width 1068 height 17
click at [385, 140] on html "Lead Secretary Contacts People Marketing Workflows Campaigns Sales Pipelines Se…" at bounding box center [718, 369] width 1437 height 739
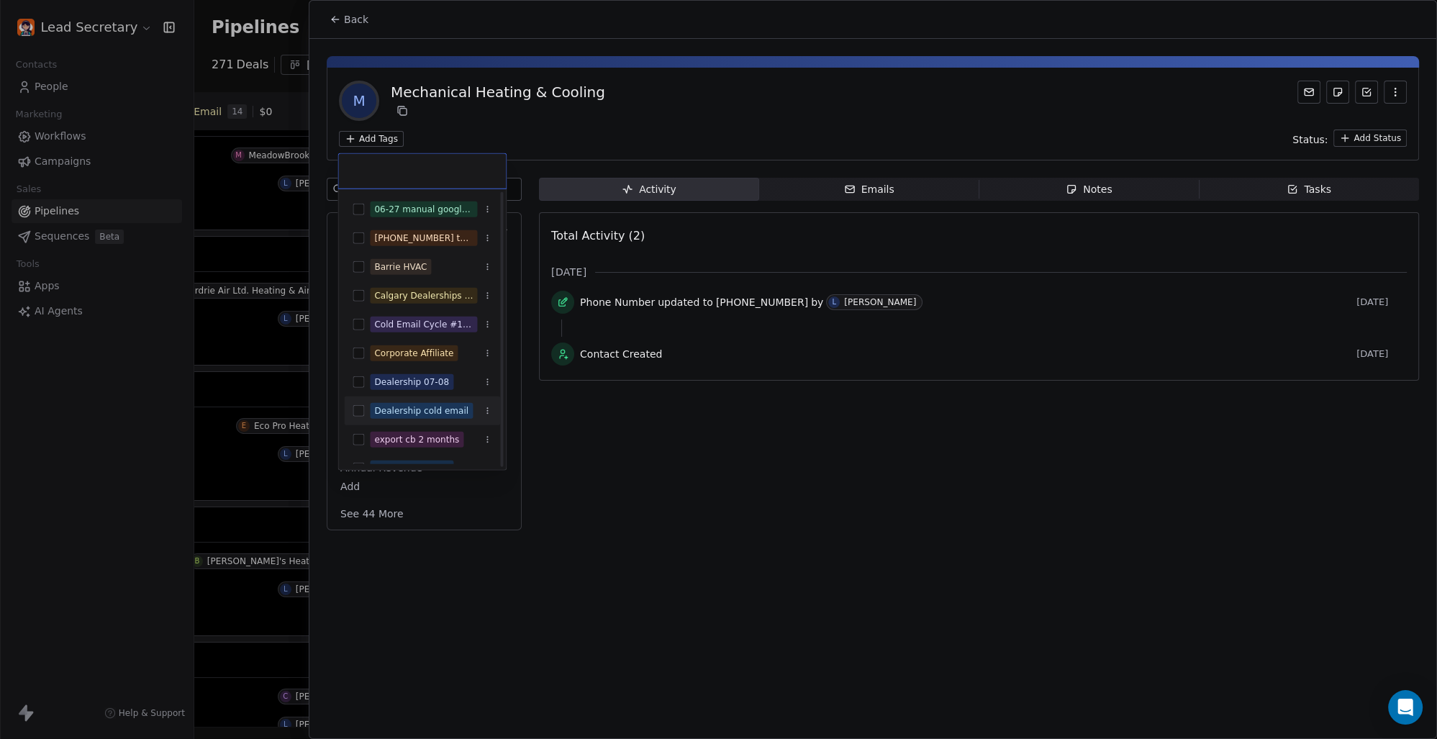
scroll to position [100, 0]
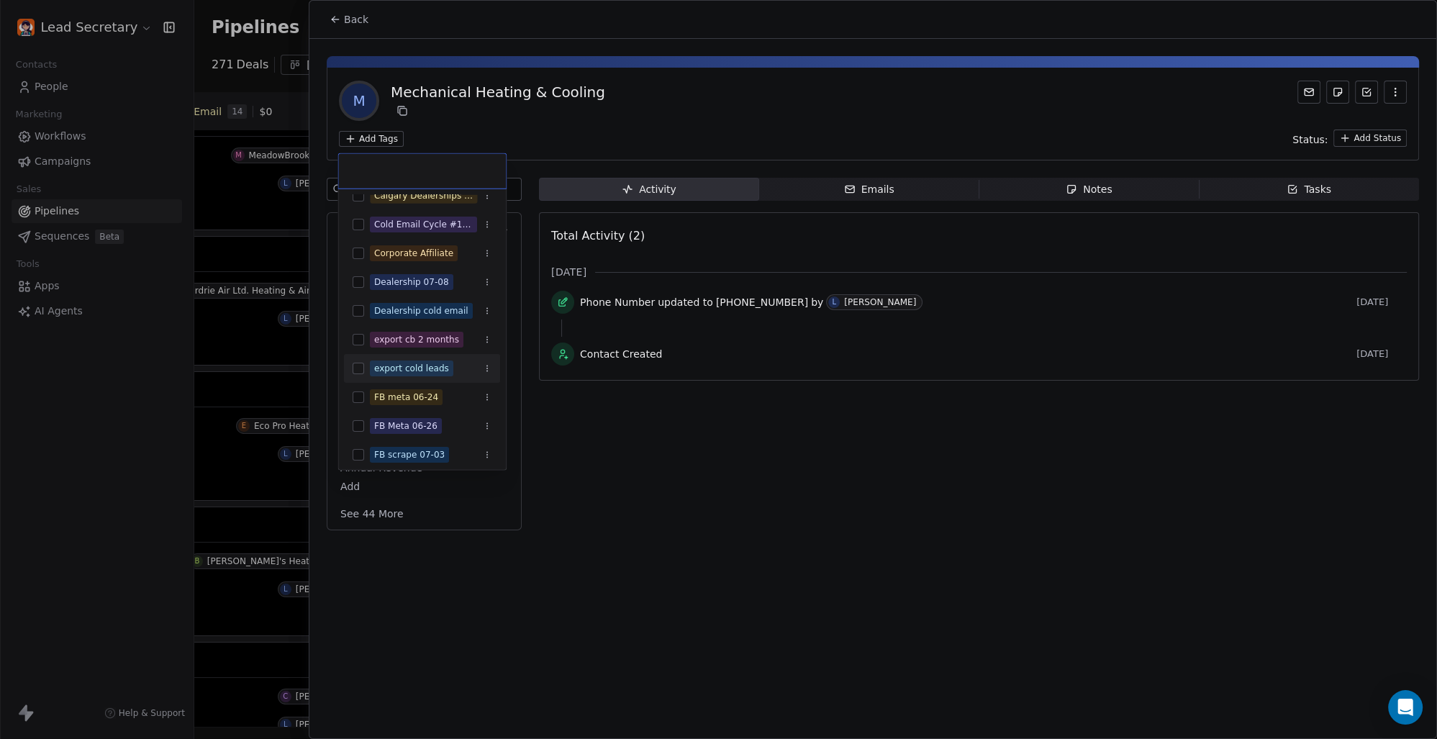
click at [358, 365] on button "Suggestions" at bounding box center [359, 369] width 12 height 12
click at [663, 486] on html "Lead Secretary Contacts People Marketing Workflows Campaigns Sales Pipelines Se…" at bounding box center [718, 369] width 1437 height 739
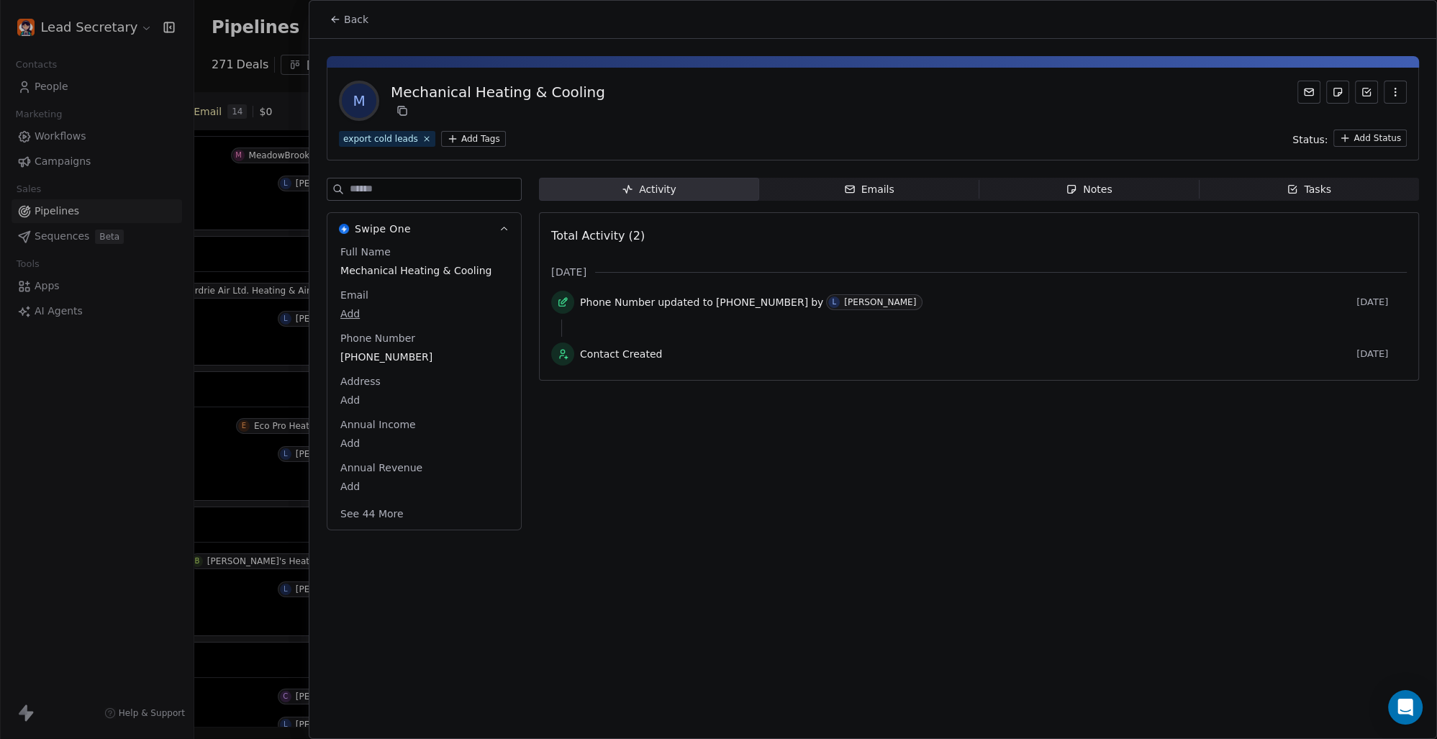
scroll to position [0, 812]
click at [355, 19] on span "Back" at bounding box center [356, 19] width 24 height 14
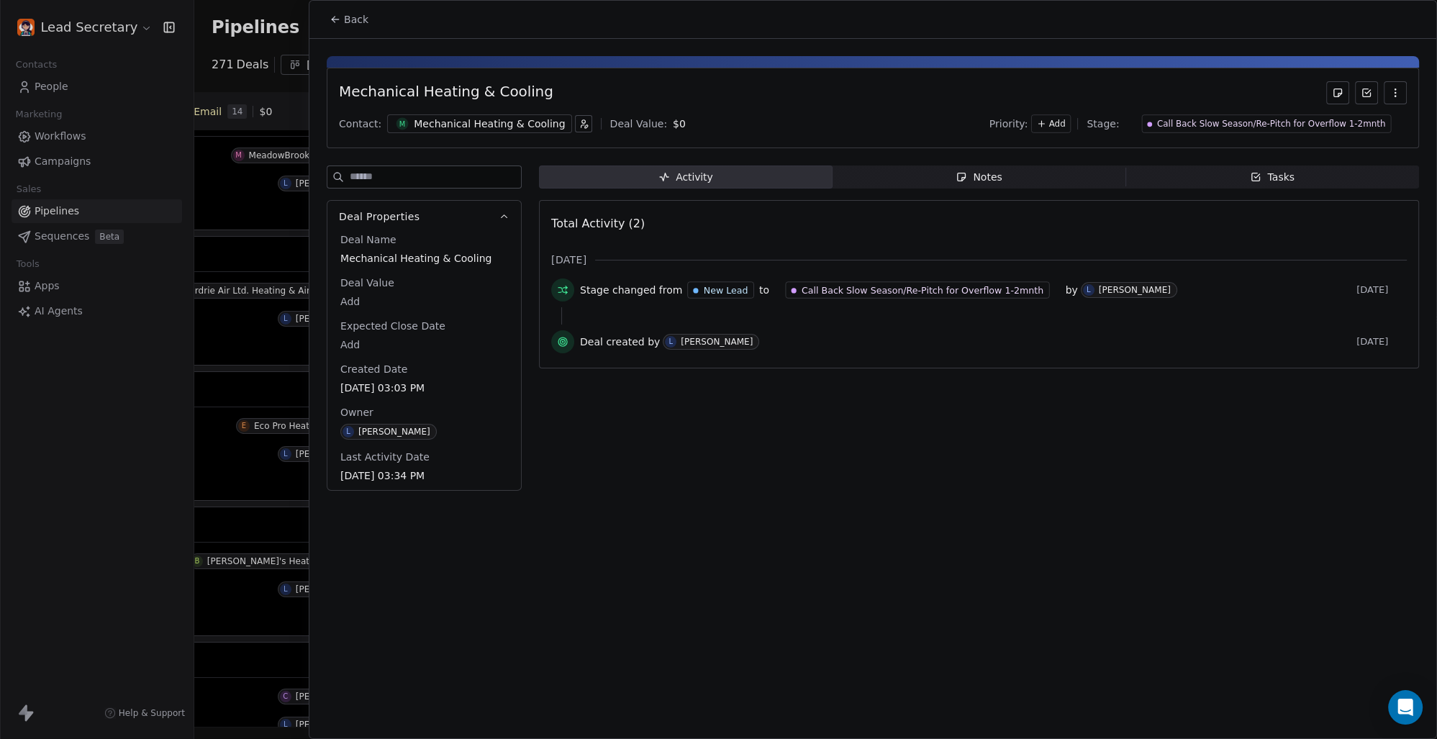
click at [420, 128] on div "Mechanical Heating & Cooling" at bounding box center [489, 124] width 151 height 14
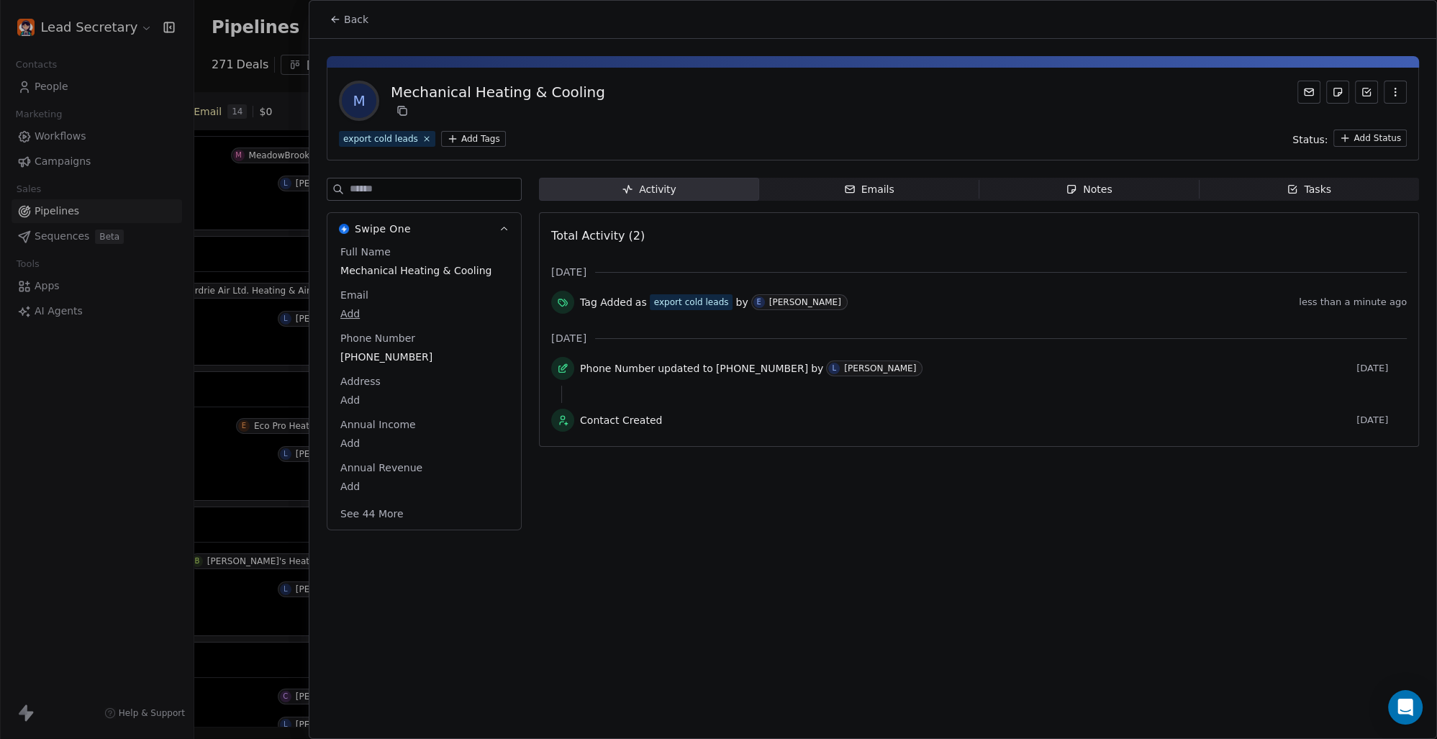
click at [652, 131] on div "export cold leads Add Tags Status: Add Status" at bounding box center [873, 138] width 1068 height 17
click at [361, 22] on span "Back" at bounding box center [356, 19] width 24 height 14
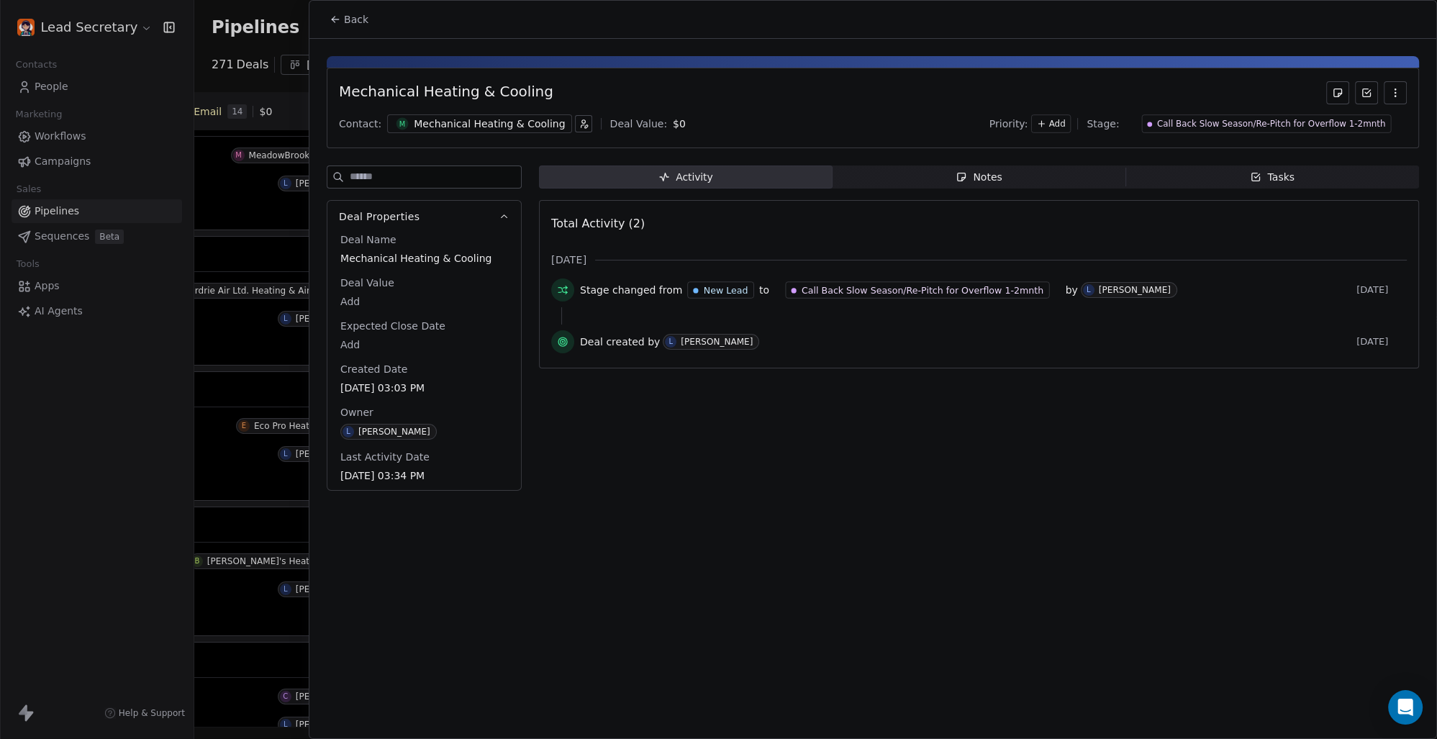
click at [361, 22] on span "Back" at bounding box center [356, 19] width 24 height 14
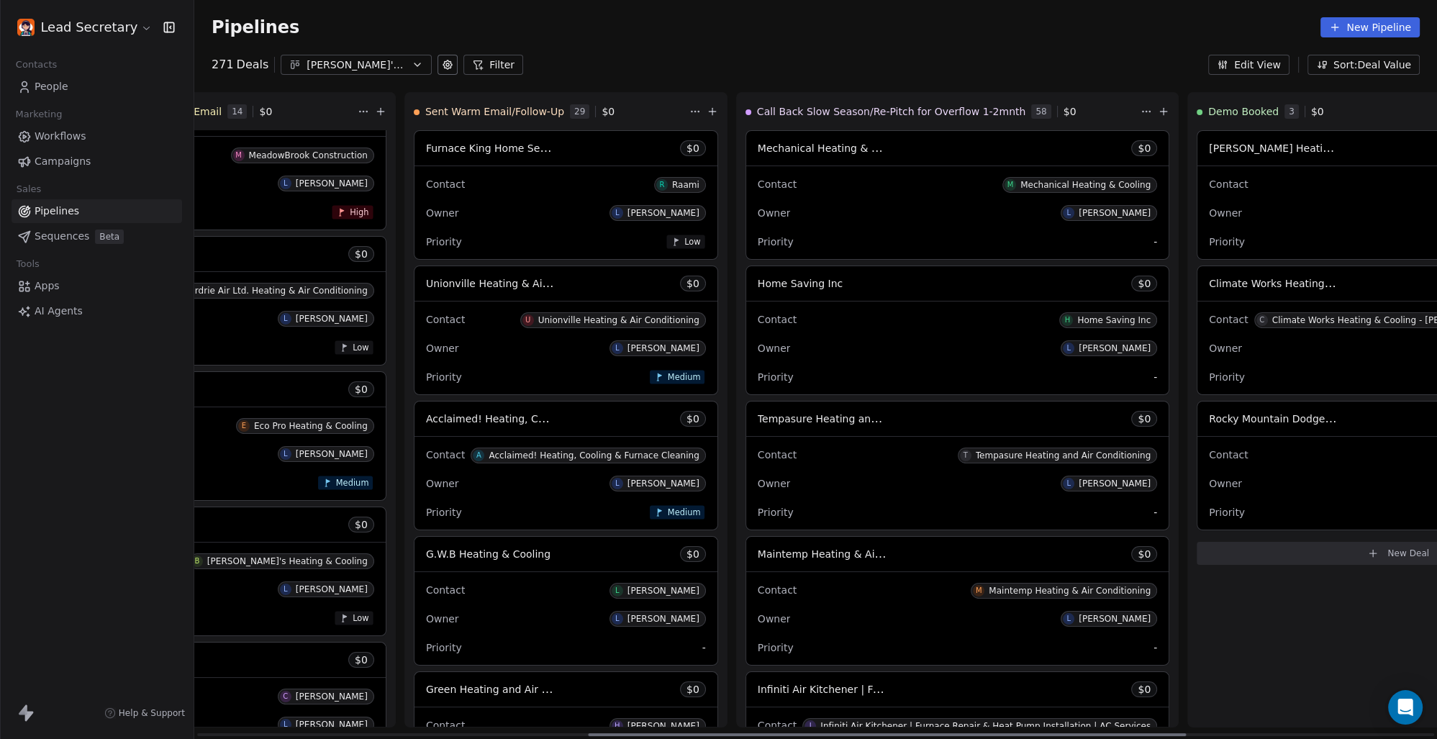
click at [758, 288] on span "Home Saving Inc" at bounding box center [800, 284] width 85 height 12
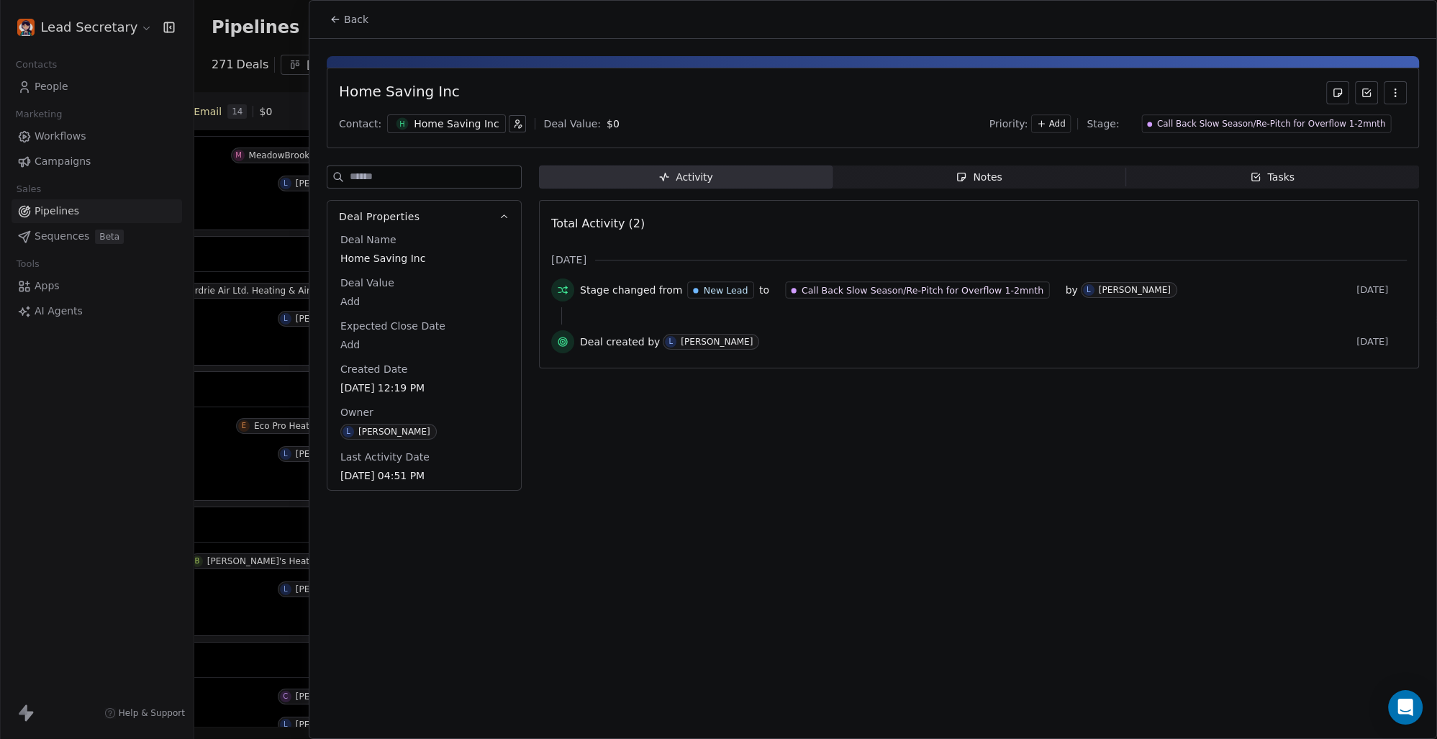
click at [424, 118] on div "Home Saving Inc" at bounding box center [456, 124] width 85 height 14
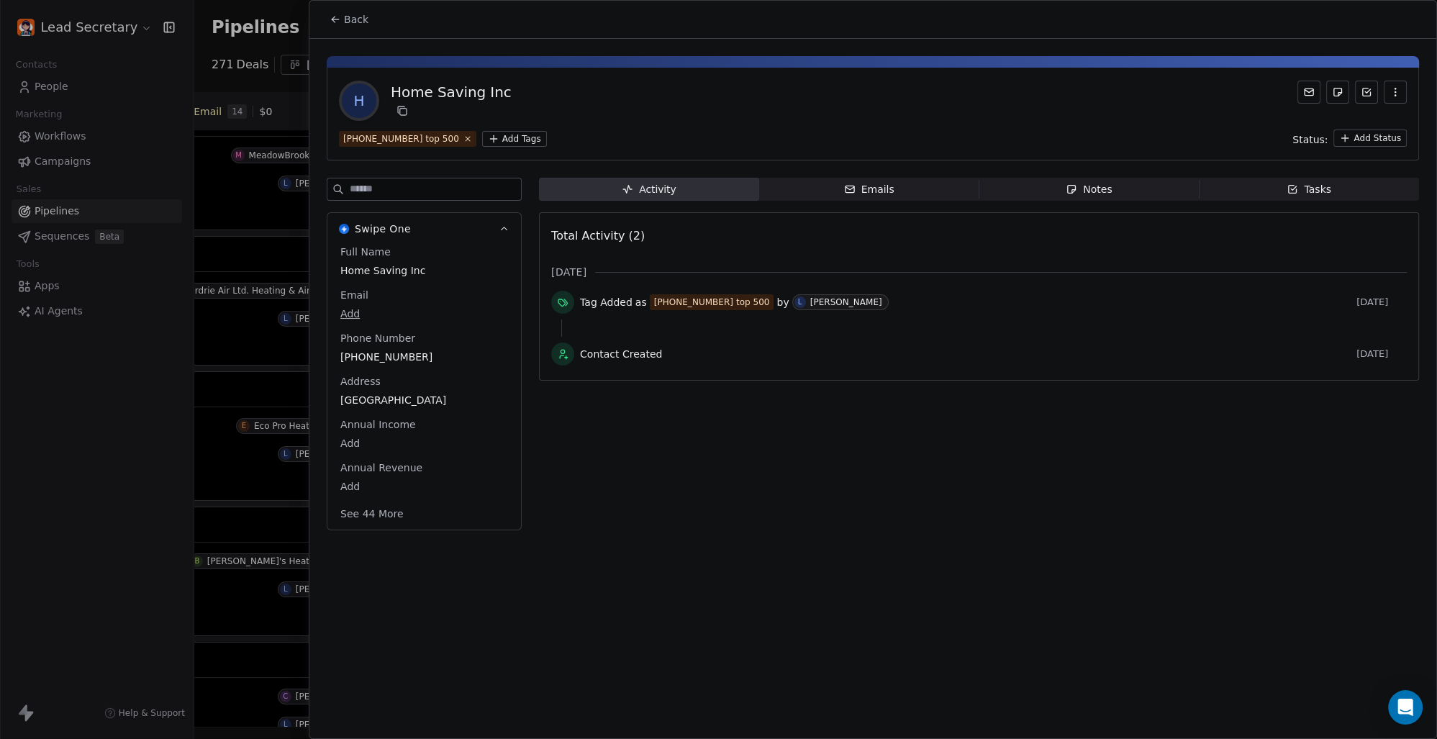
click at [497, 138] on html "Lead Secretary Contacts People Marketing Workflows Campaigns Sales Pipelines Se…" at bounding box center [718, 369] width 1437 height 739
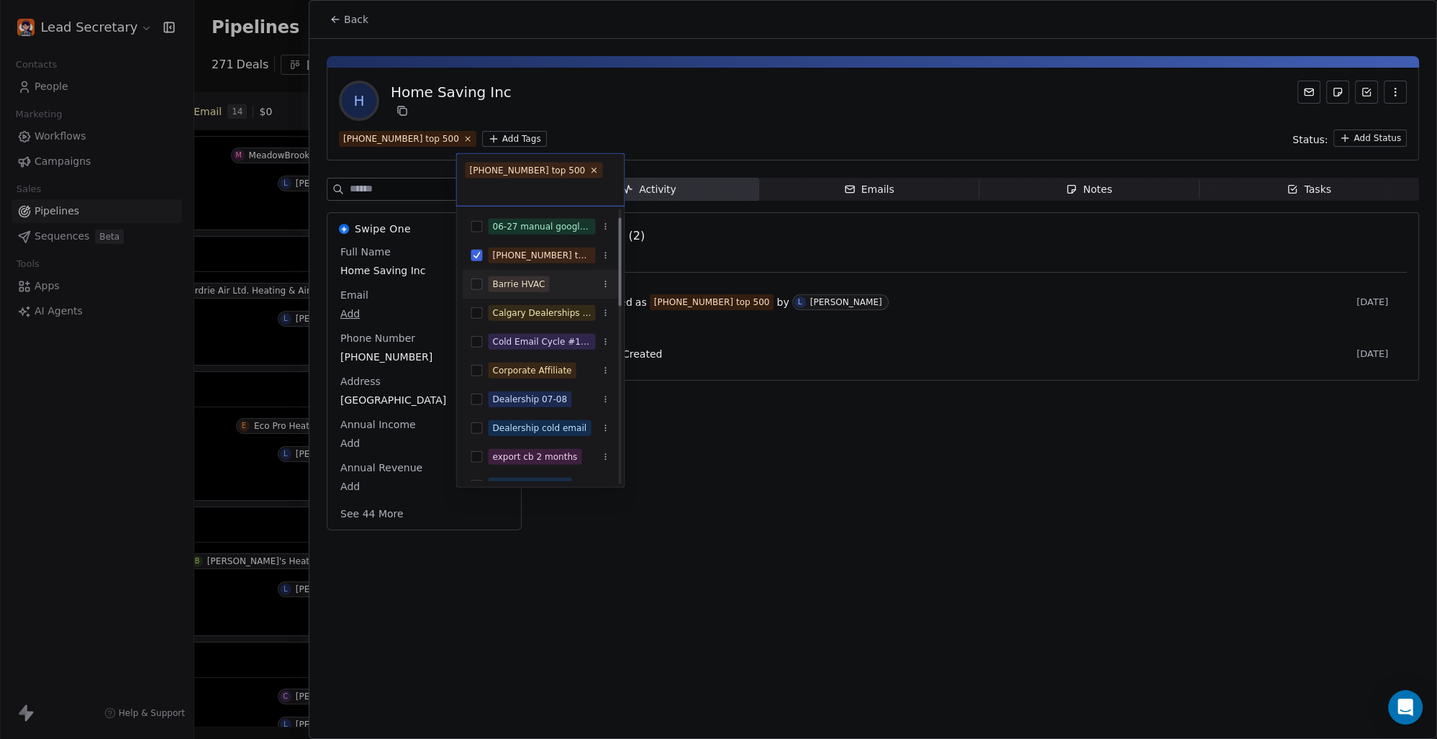
scroll to position [100, 0]
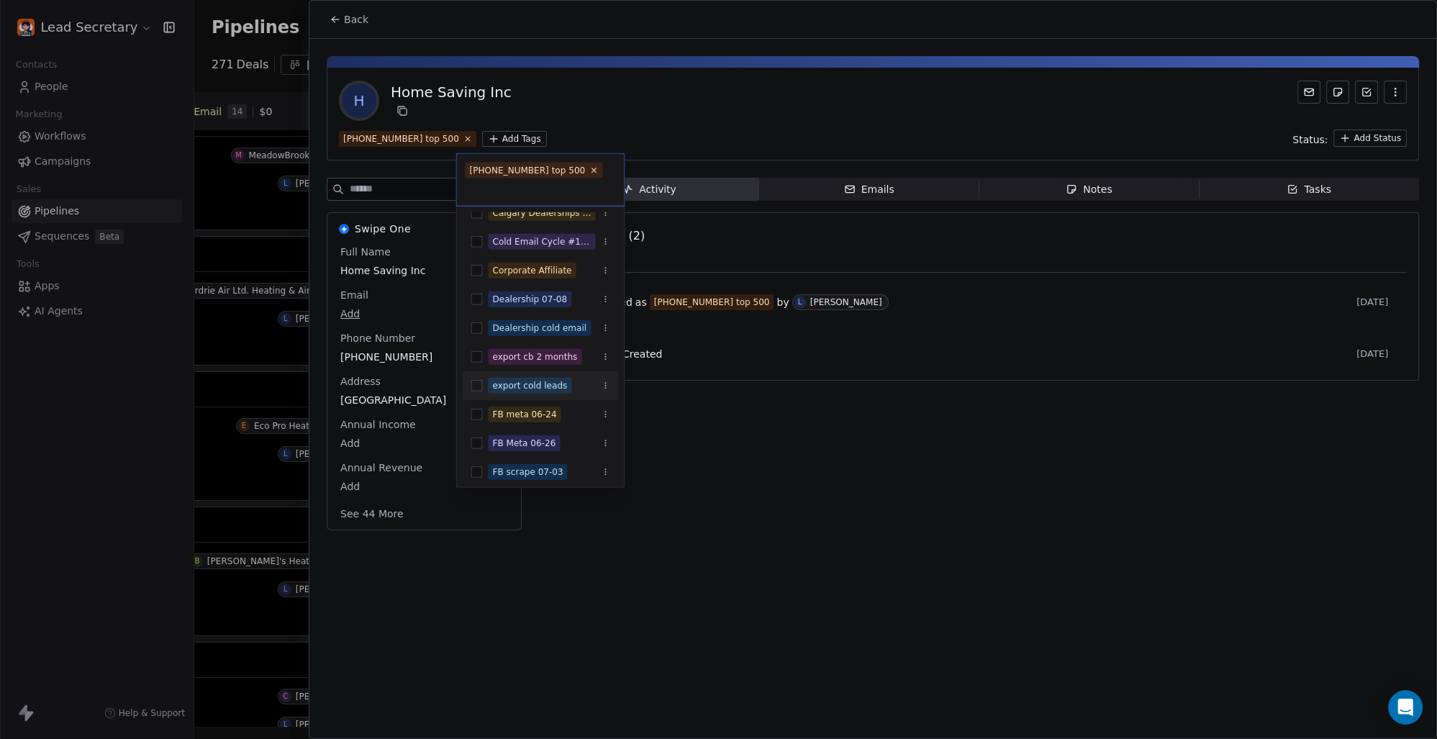
click at [476, 381] on button "Suggestions" at bounding box center [477, 386] width 12 height 12
click at [810, 475] on html "Lead Secretary Contacts People Marketing Workflows Campaigns Sales Pipelines Se…" at bounding box center [718, 369] width 1437 height 739
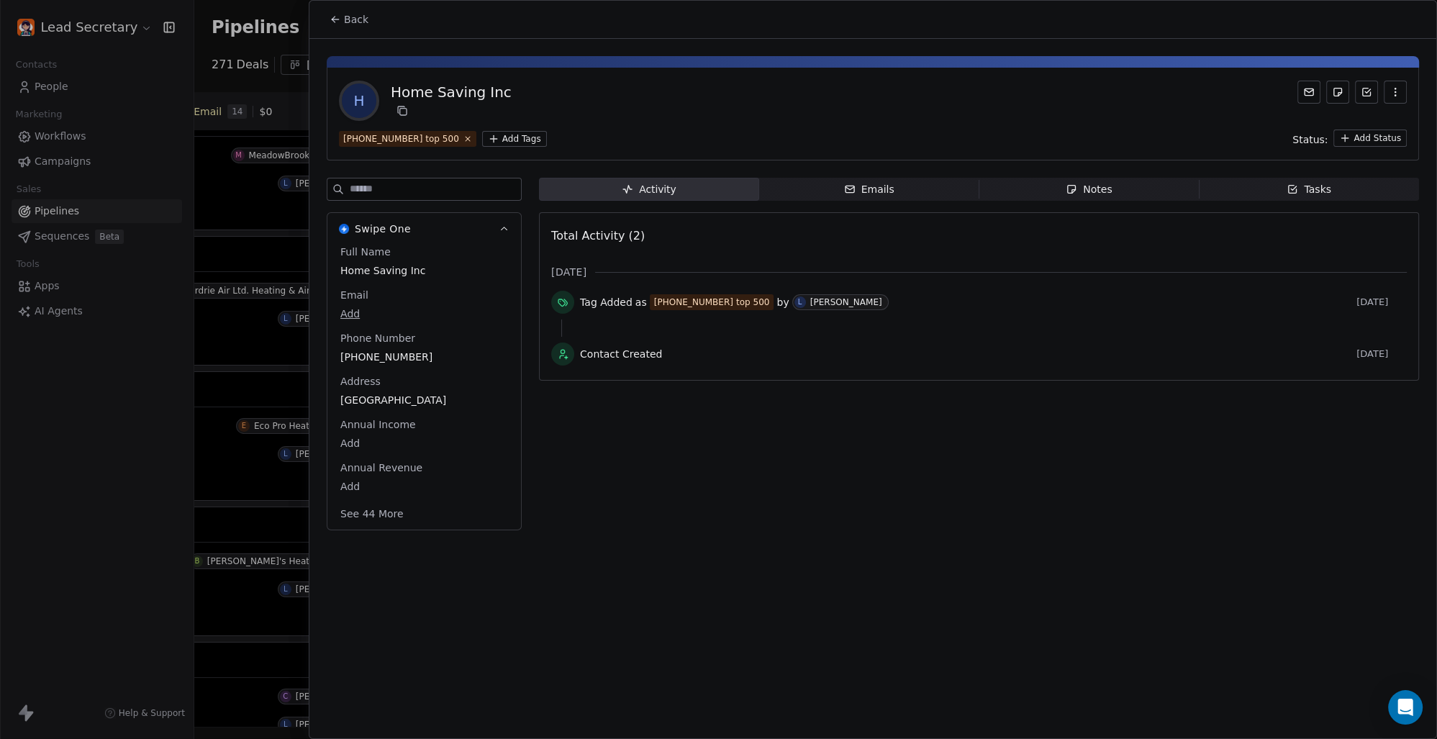
scroll to position [0, 812]
click at [349, 20] on span "Back" at bounding box center [356, 19] width 24 height 14
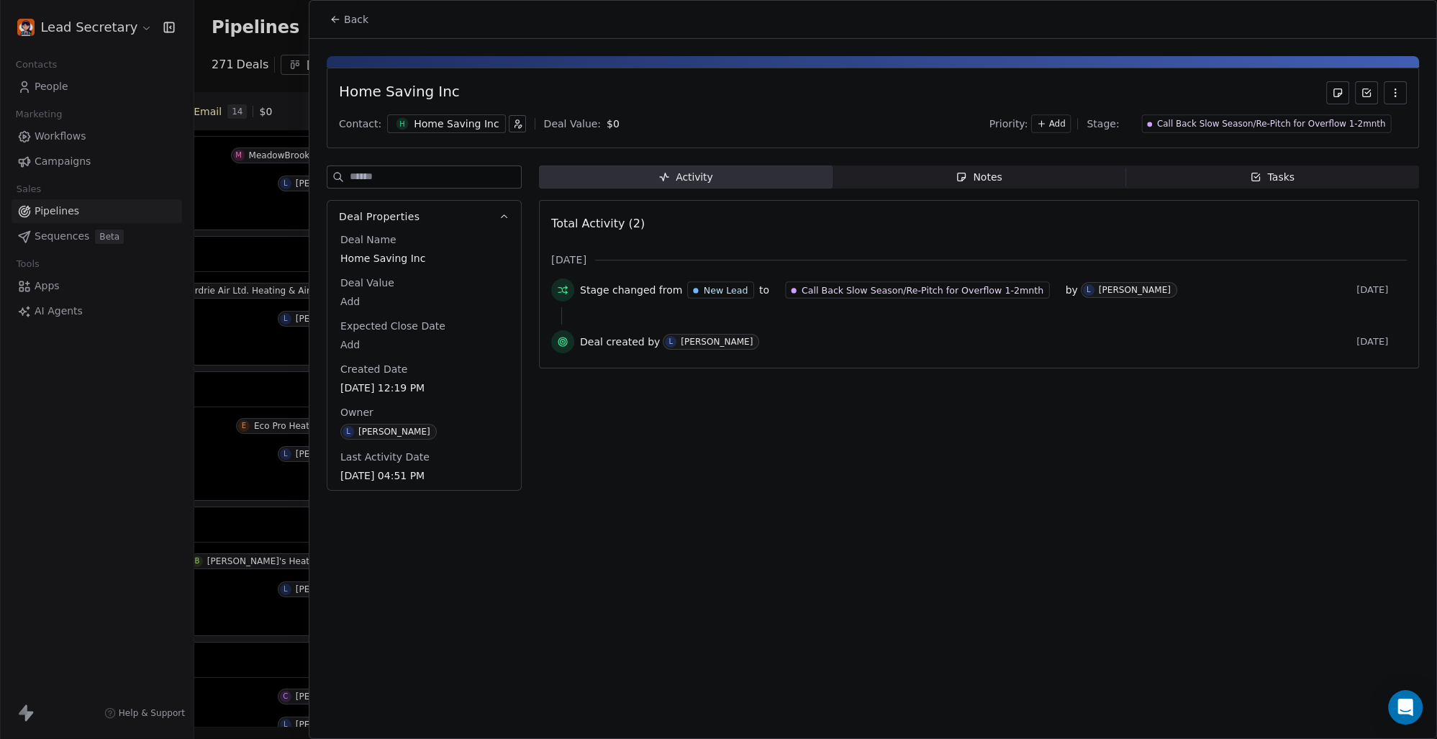
click at [347, 14] on span "Back" at bounding box center [356, 19] width 24 height 14
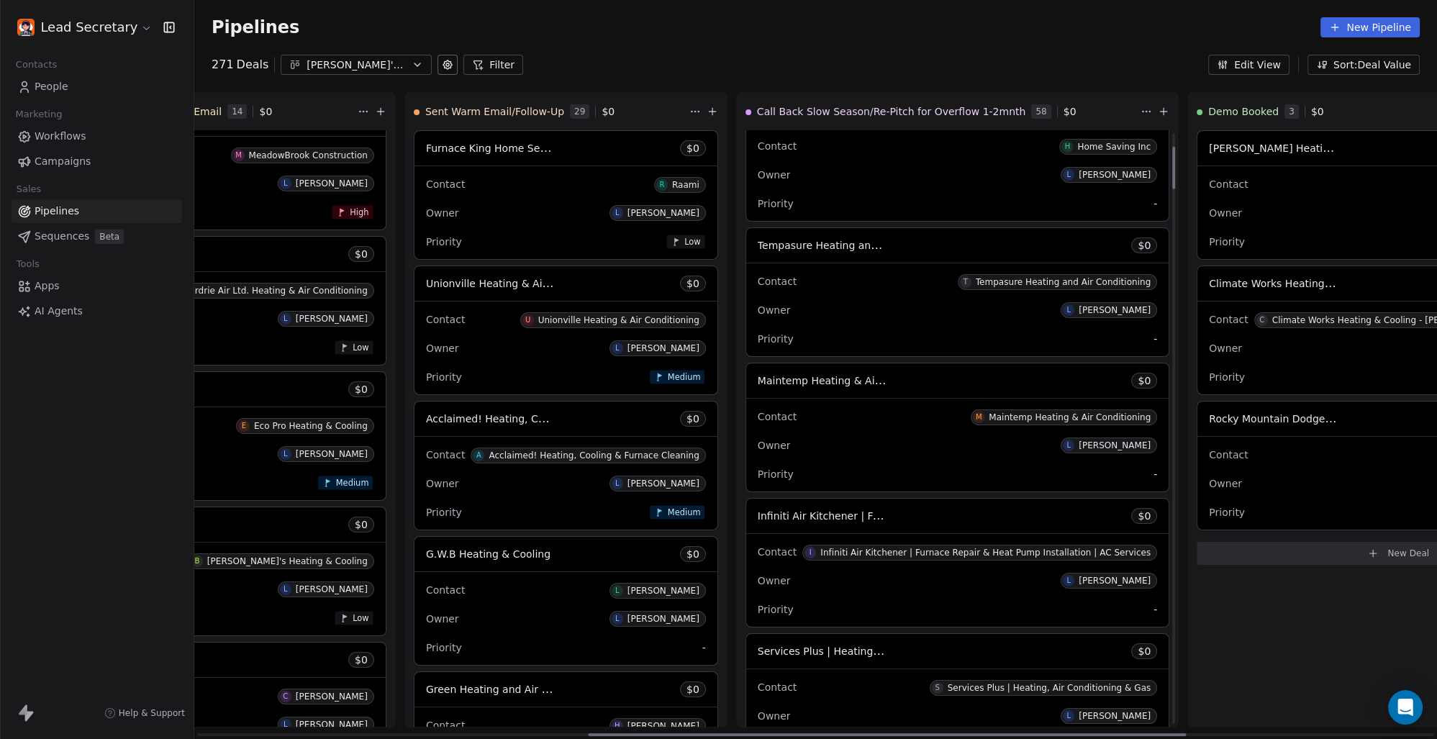
scroll to position [200, 0]
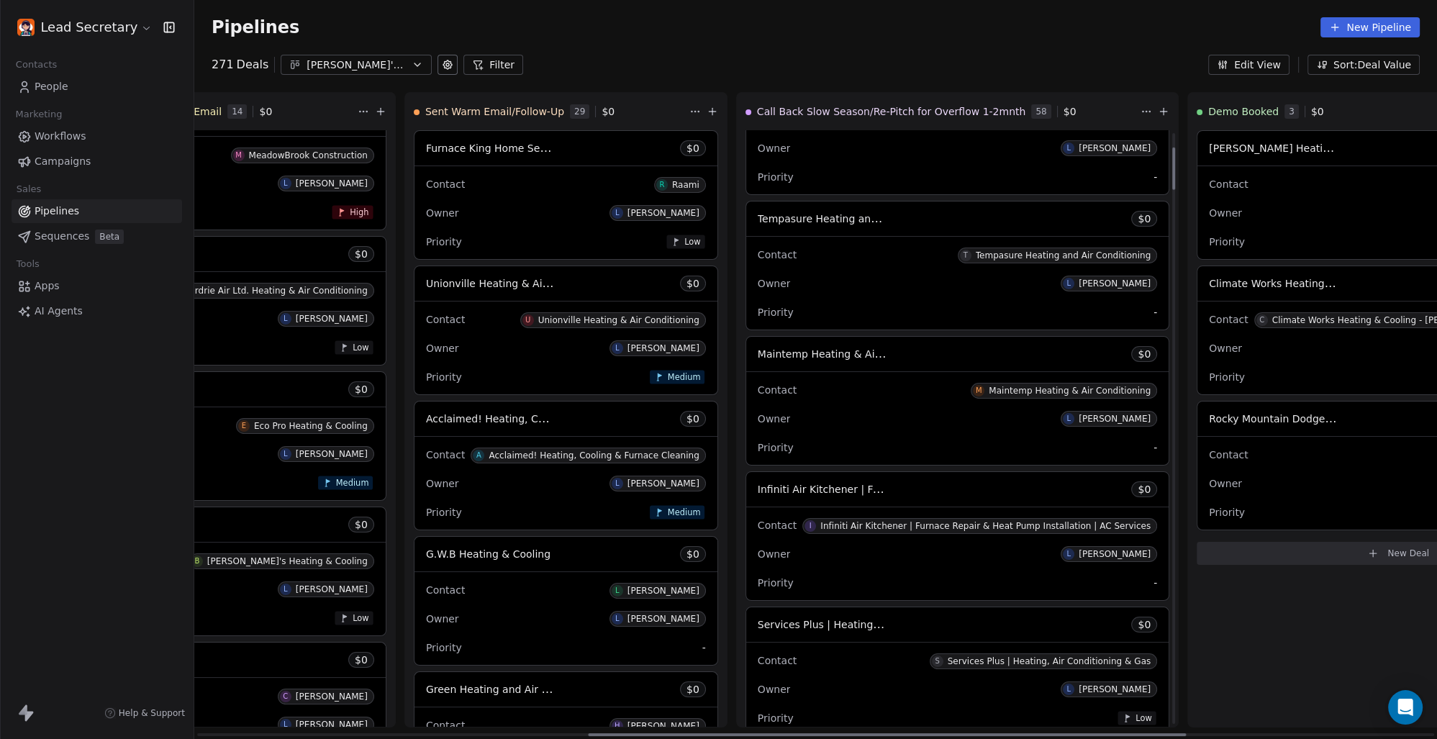
click at [758, 214] on span "Tempasure Heating and Air Conditioning" at bounding box center [860, 219] width 204 height 14
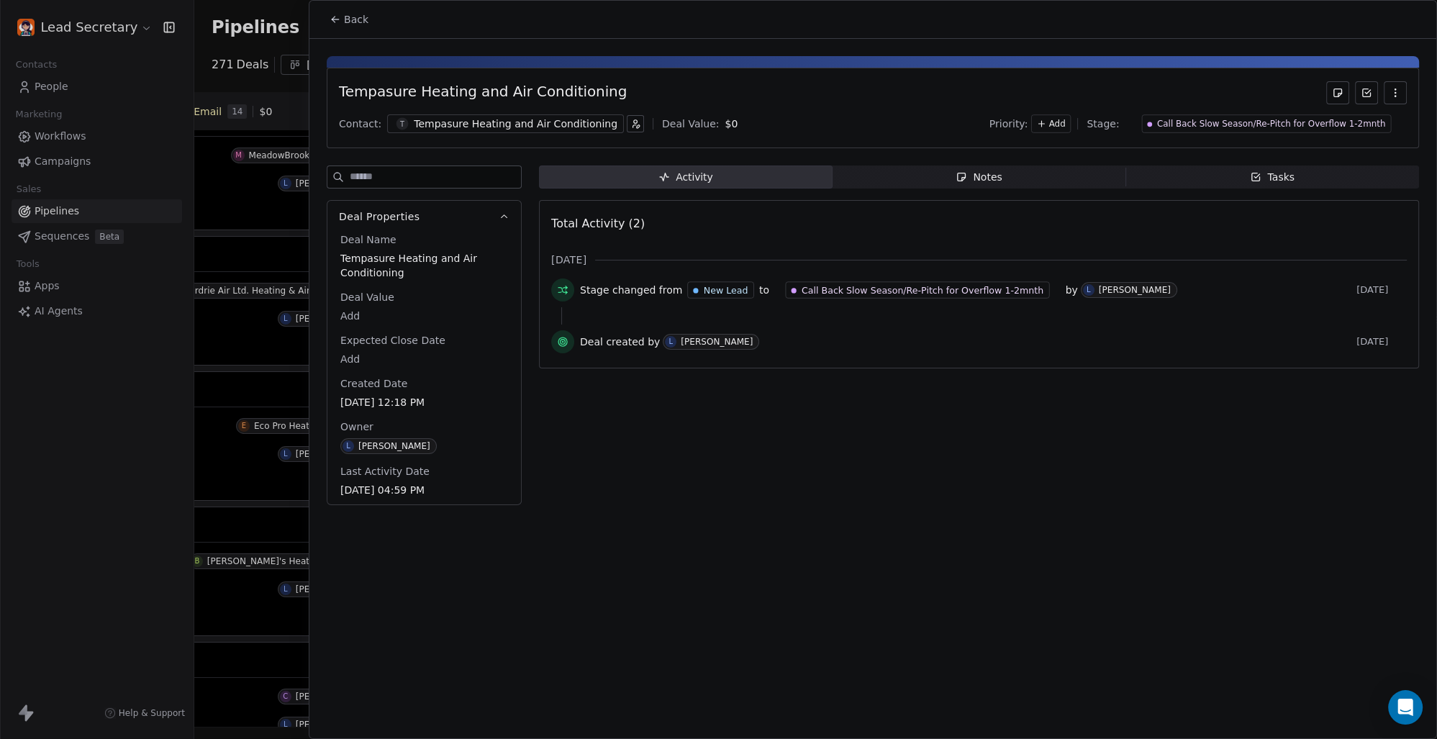
click at [457, 125] on div "Tempasure Heating and Air Conditioning" at bounding box center [516, 124] width 204 height 14
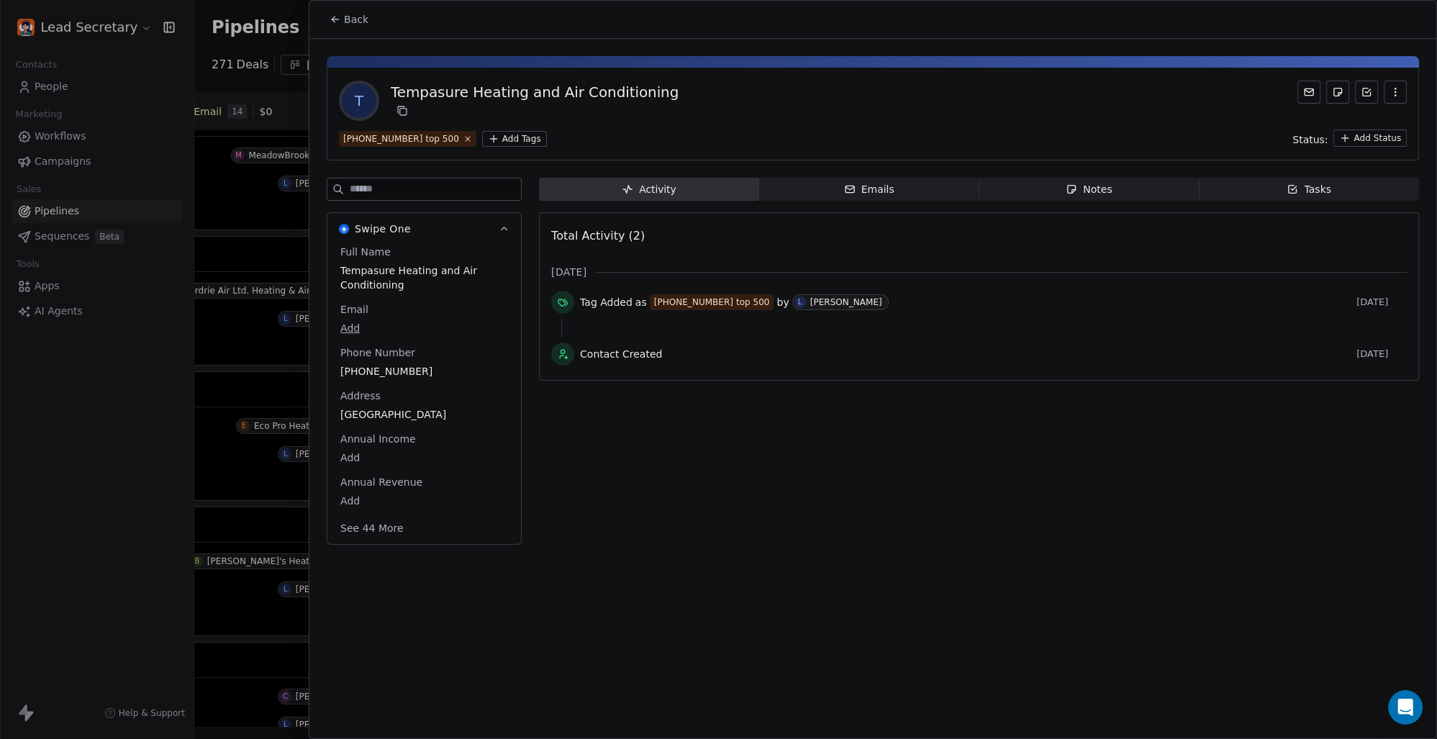
click at [503, 138] on html "Lead Secretary Contacts People Marketing Workflows Campaigns Sales Pipelines Se…" at bounding box center [718, 369] width 1437 height 739
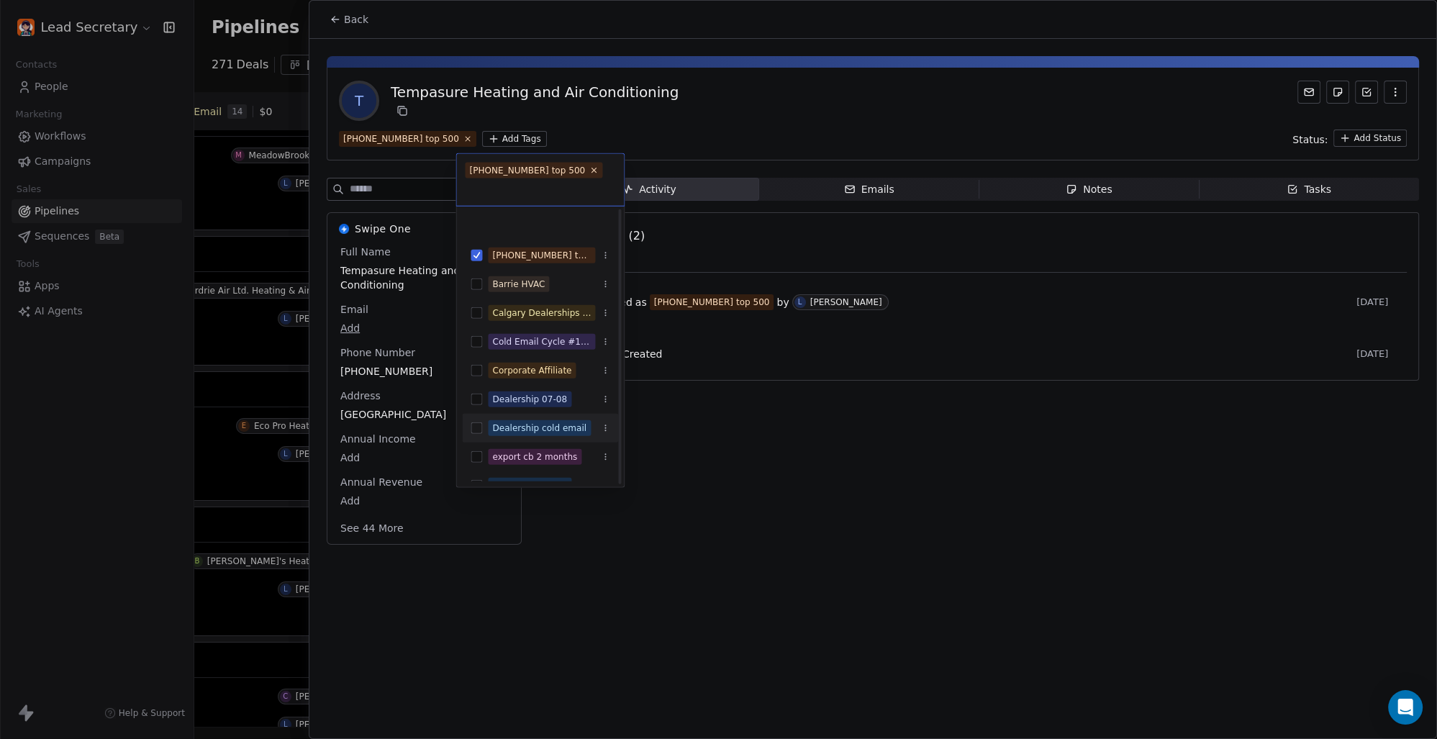
scroll to position [200, 0]
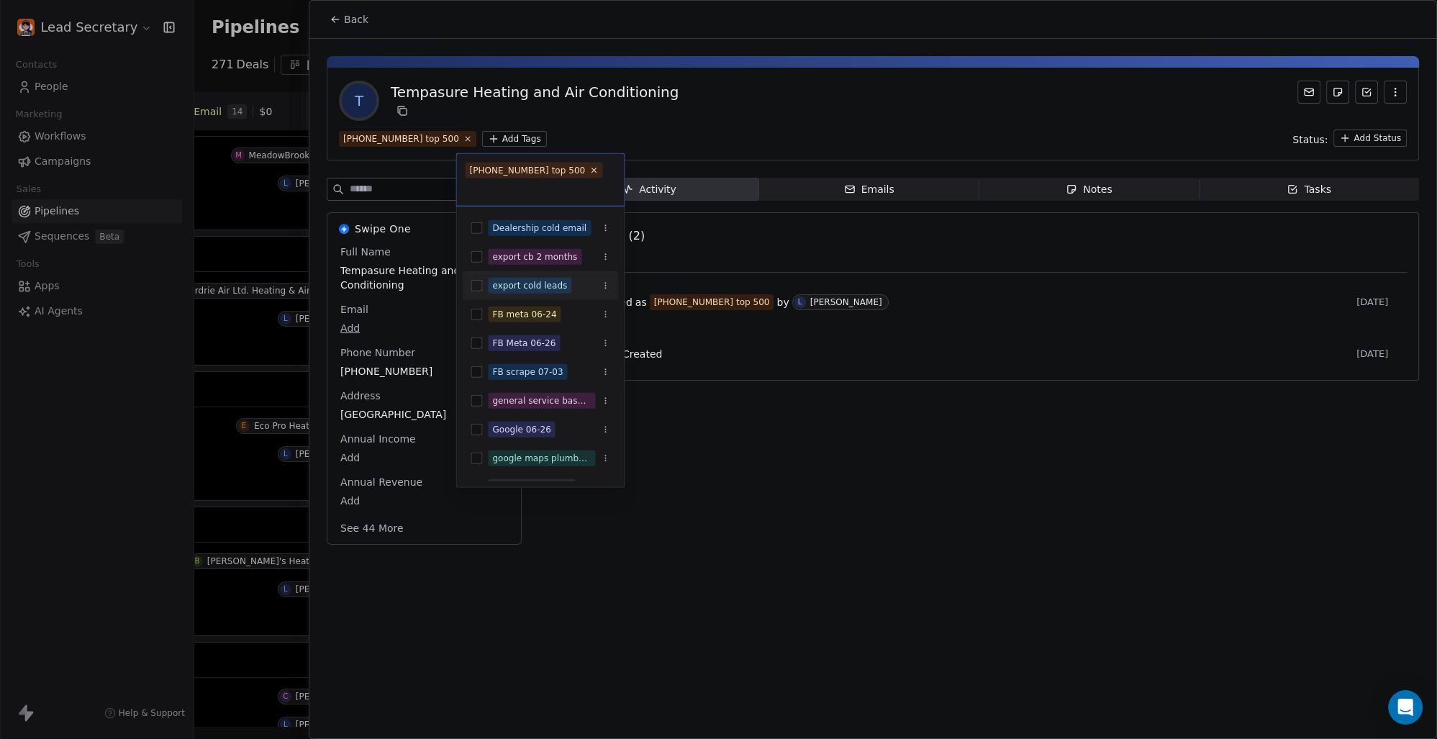
click at [471, 286] on button "Suggestions" at bounding box center [477, 286] width 12 height 12
click at [766, 474] on html "Lead Secretary Contacts People Marketing Workflows Campaigns Sales Pipelines Se…" at bounding box center [718, 369] width 1437 height 739
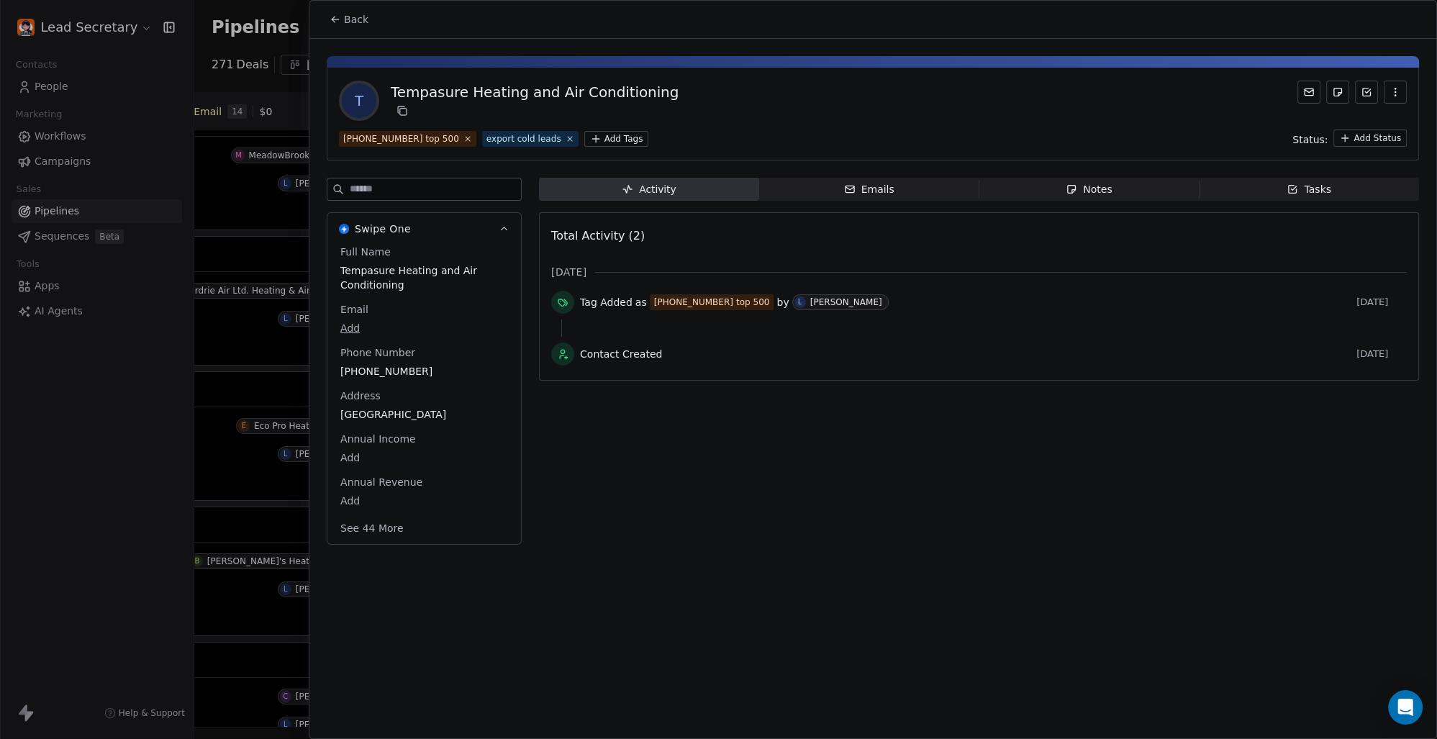
scroll to position [0, 812]
click at [358, 16] on span "Back" at bounding box center [356, 19] width 24 height 14
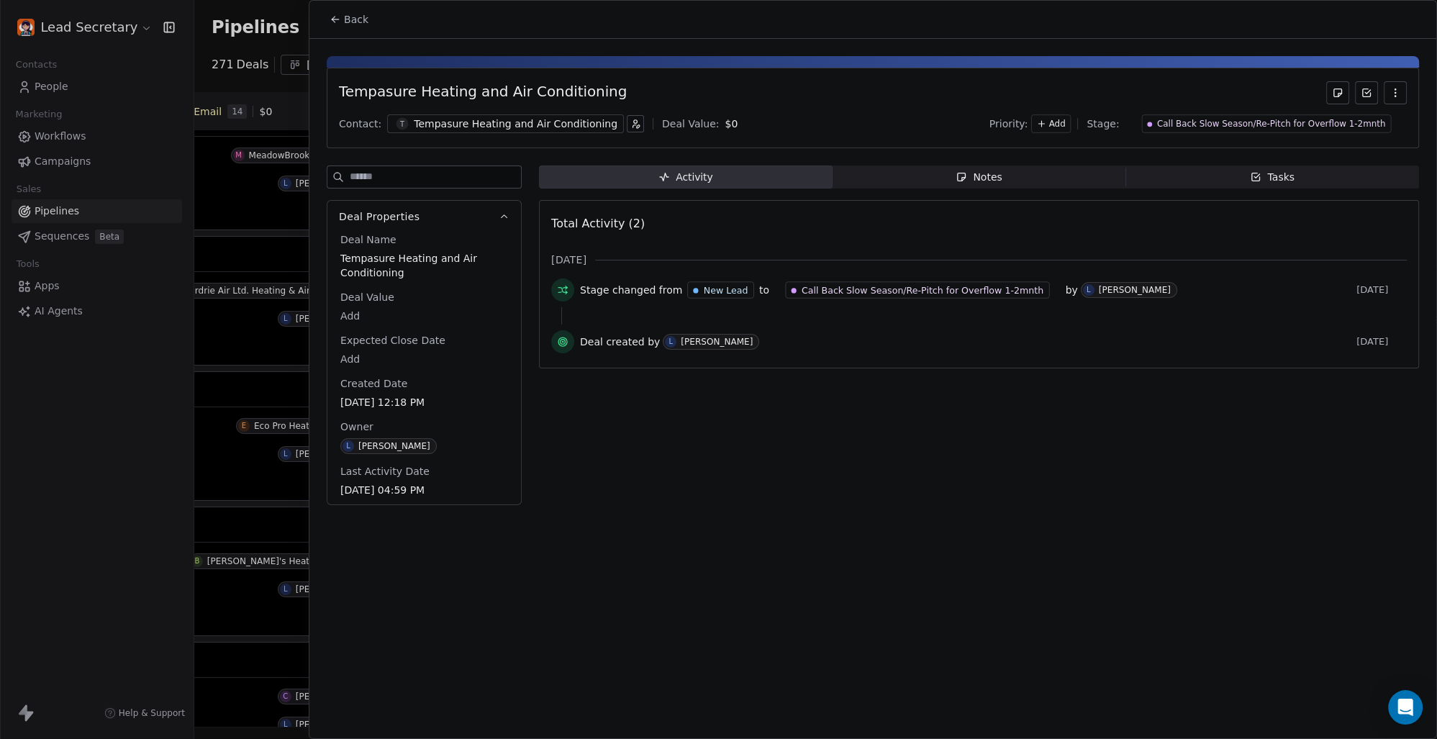
click at [338, 16] on icon at bounding box center [336, 20] width 12 height 12
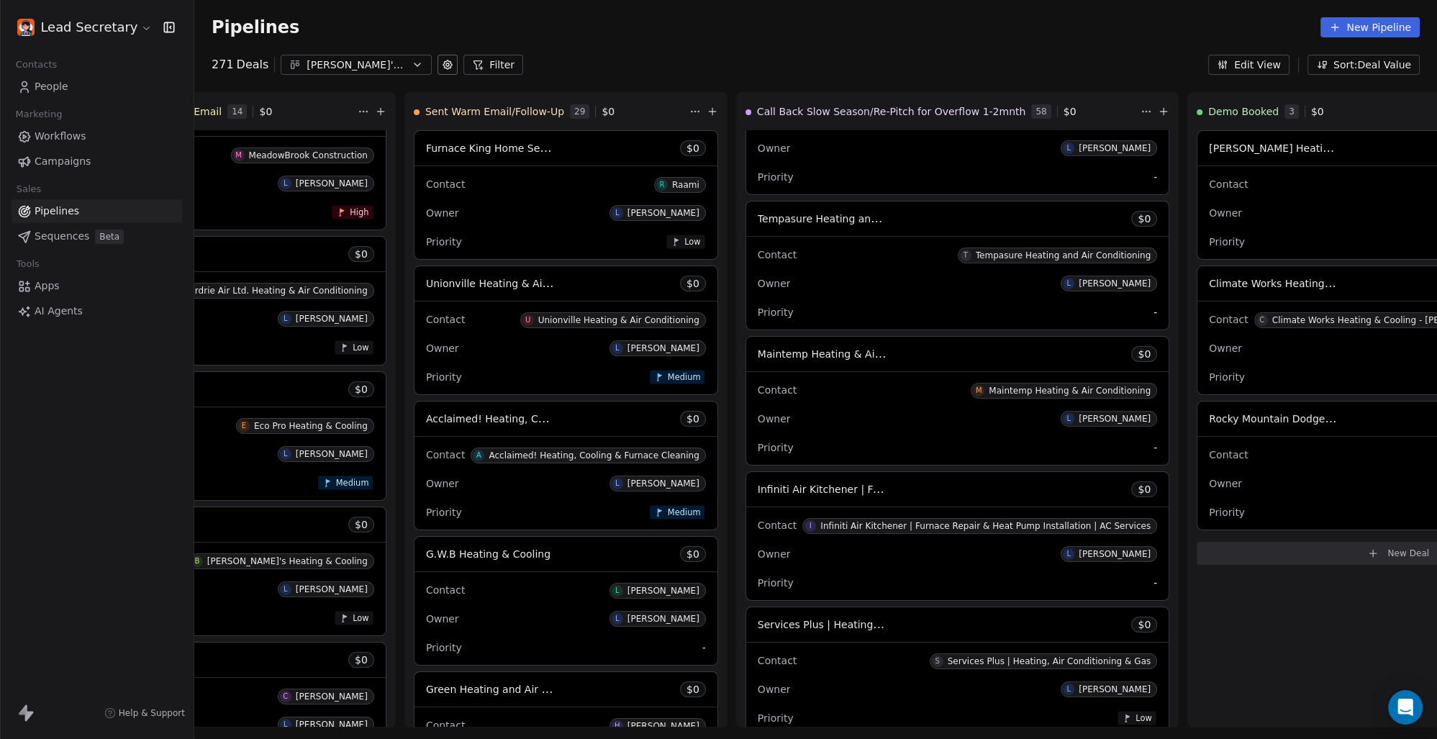
click at [363, 65] on div "[PERSON_NAME]'s Pipeline - Large Businesses Only" at bounding box center [356, 65] width 99 height 15
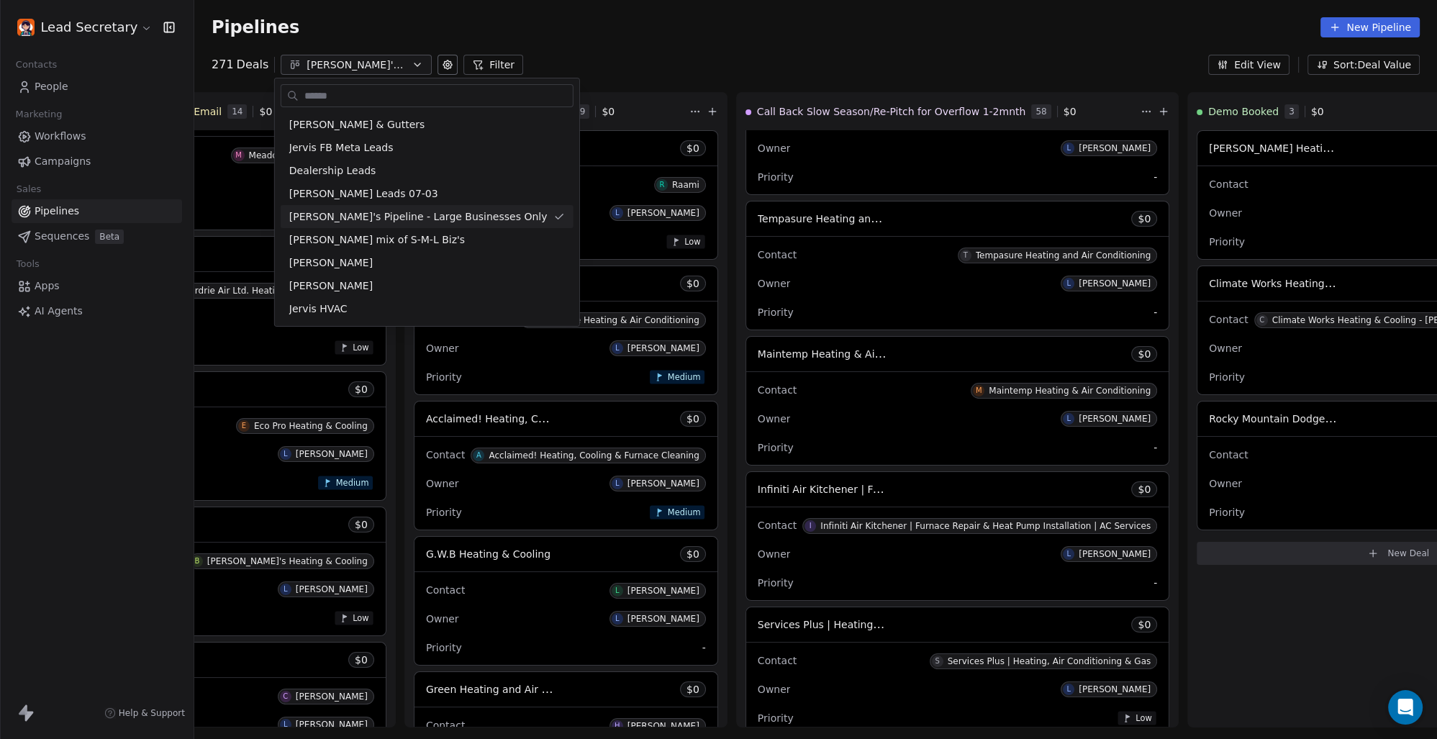
scroll to position [0, 812]
click at [744, 59] on html "Lead Secretary Contacts People Marketing Workflows Campaigns Sales Pipelines Se…" at bounding box center [718, 369] width 1437 height 739
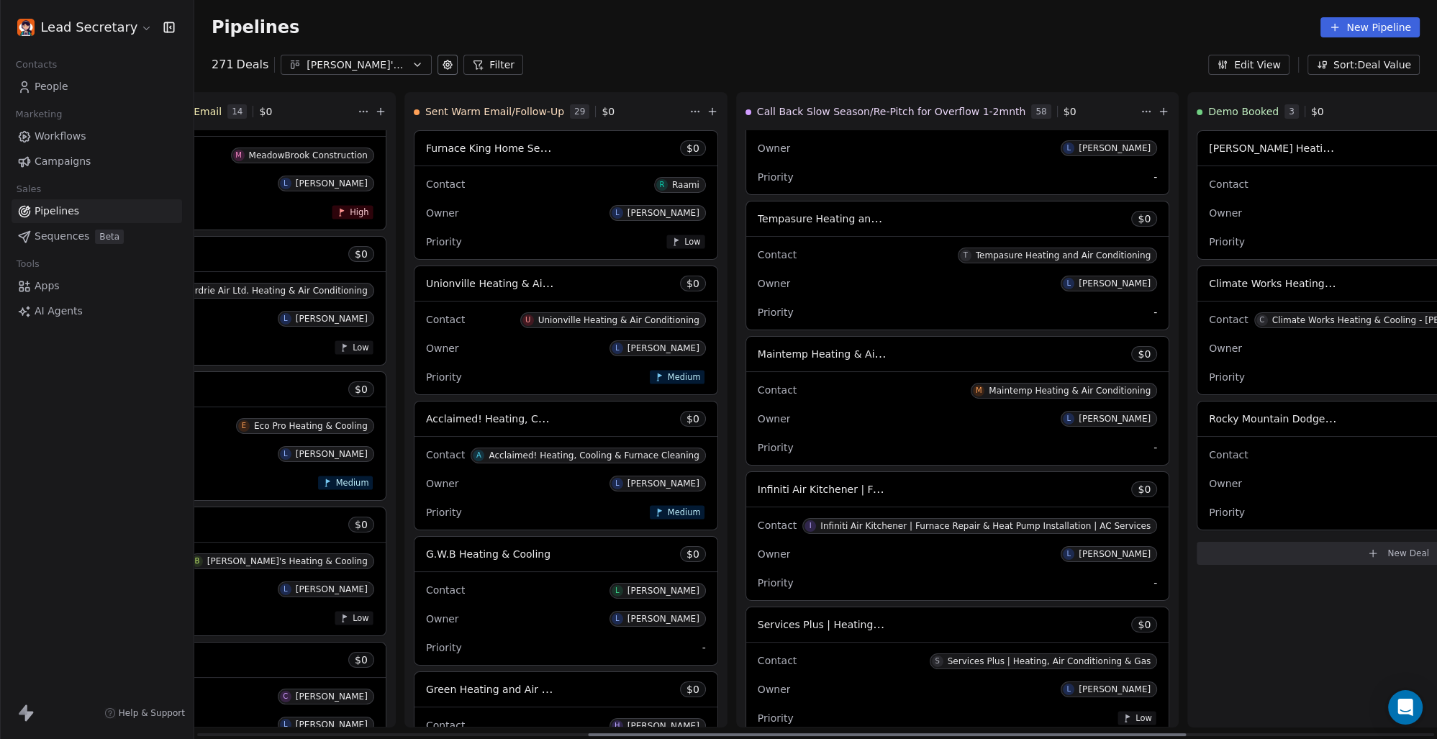
click at [802, 105] on span "Call Back Slow Season/Re-Pitch for Overflow 1-2mnth" at bounding box center [891, 111] width 269 height 14
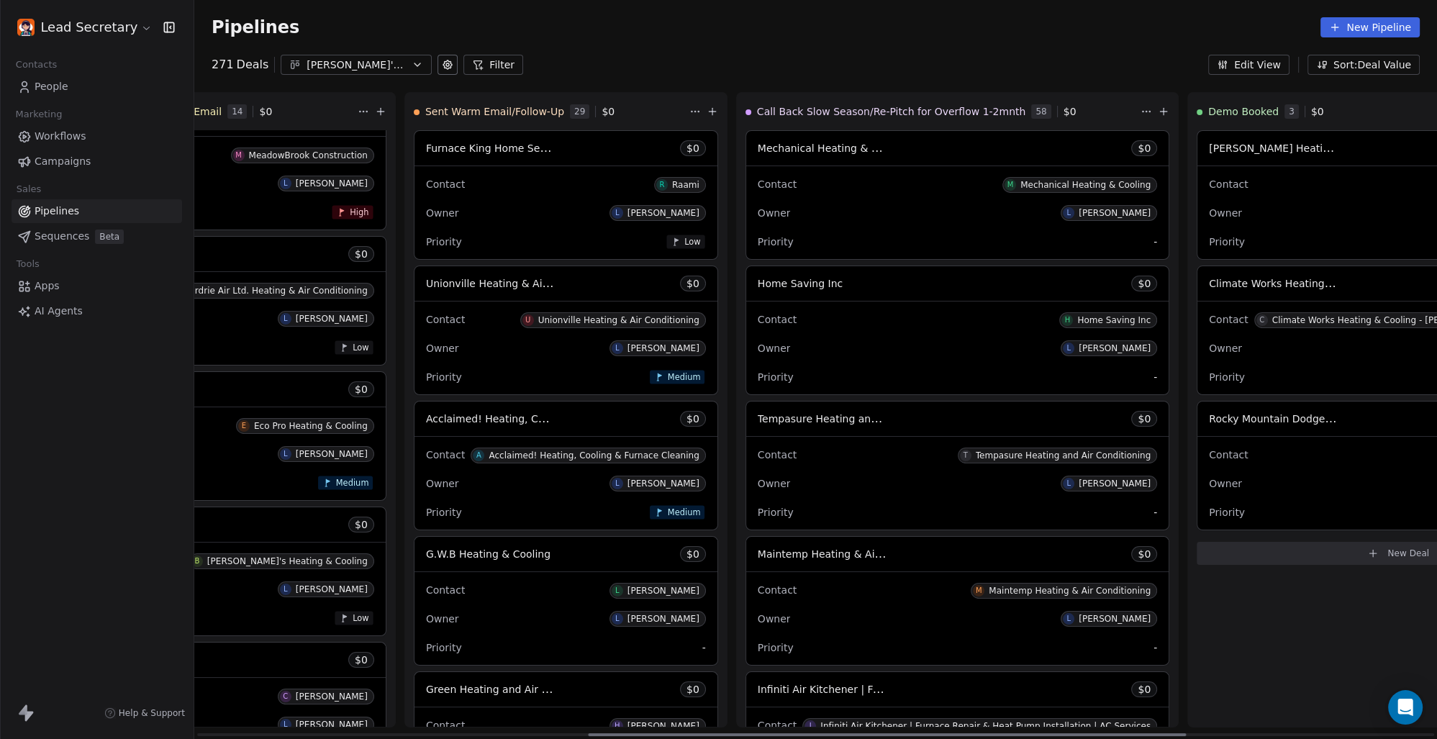
click at [758, 419] on span "Tempasure Heating and Air Conditioning" at bounding box center [860, 419] width 204 height 14
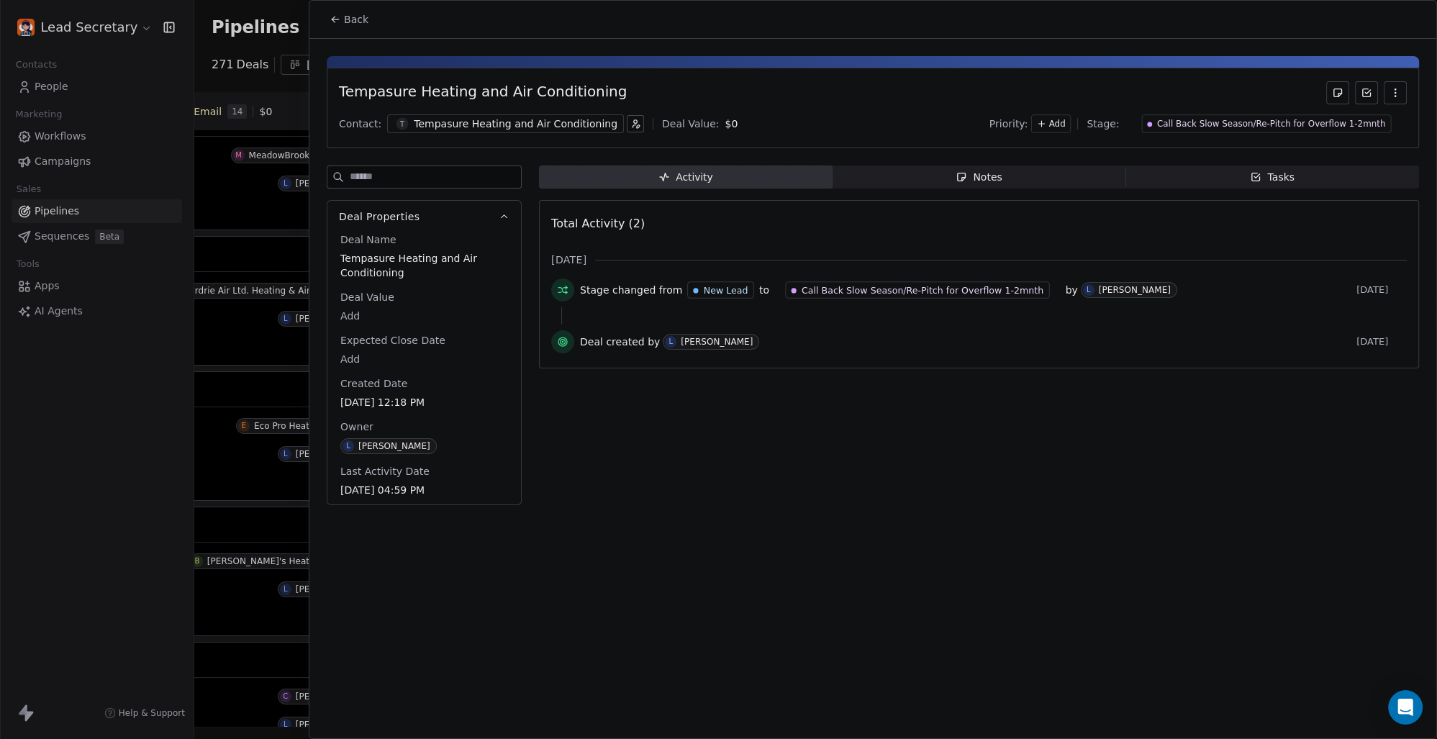
click at [579, 122] on div "Tempasure Heating and Air Conditioning" at bounding box center [516, 124] width 204 height 14
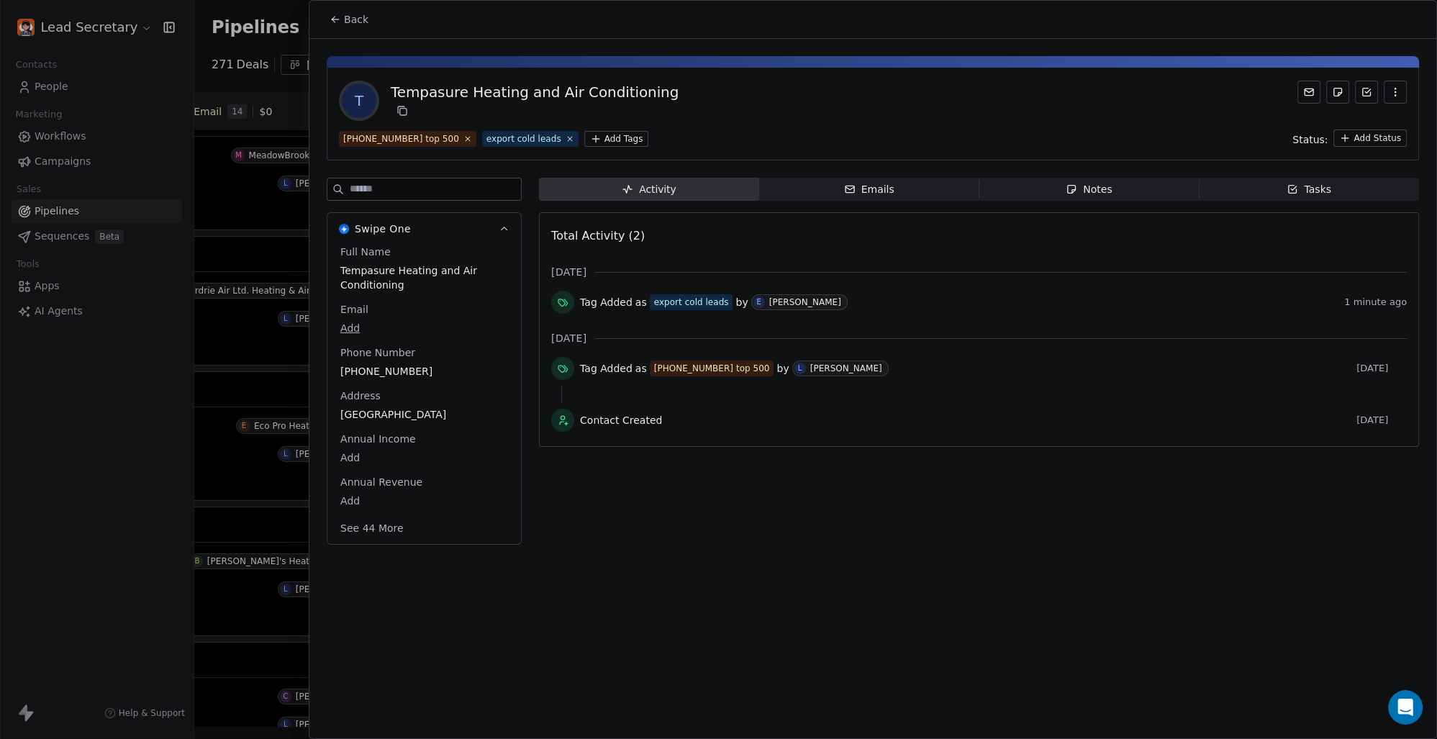
click at [348, 14] on span "Back" at bounding box center [356, 19] width 24 height 14
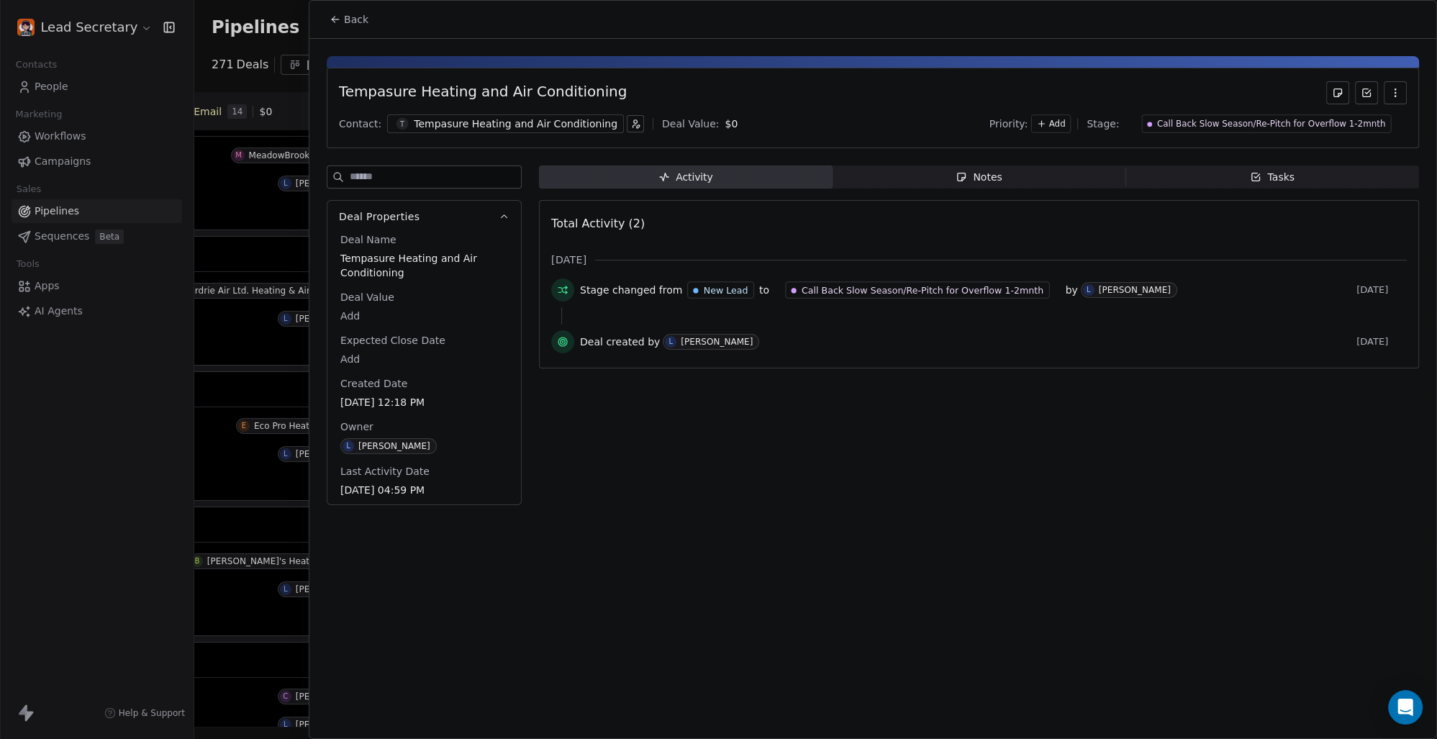
click at [348, 14] on span "Back" at bounding box center [356, 19] width 24 height 14
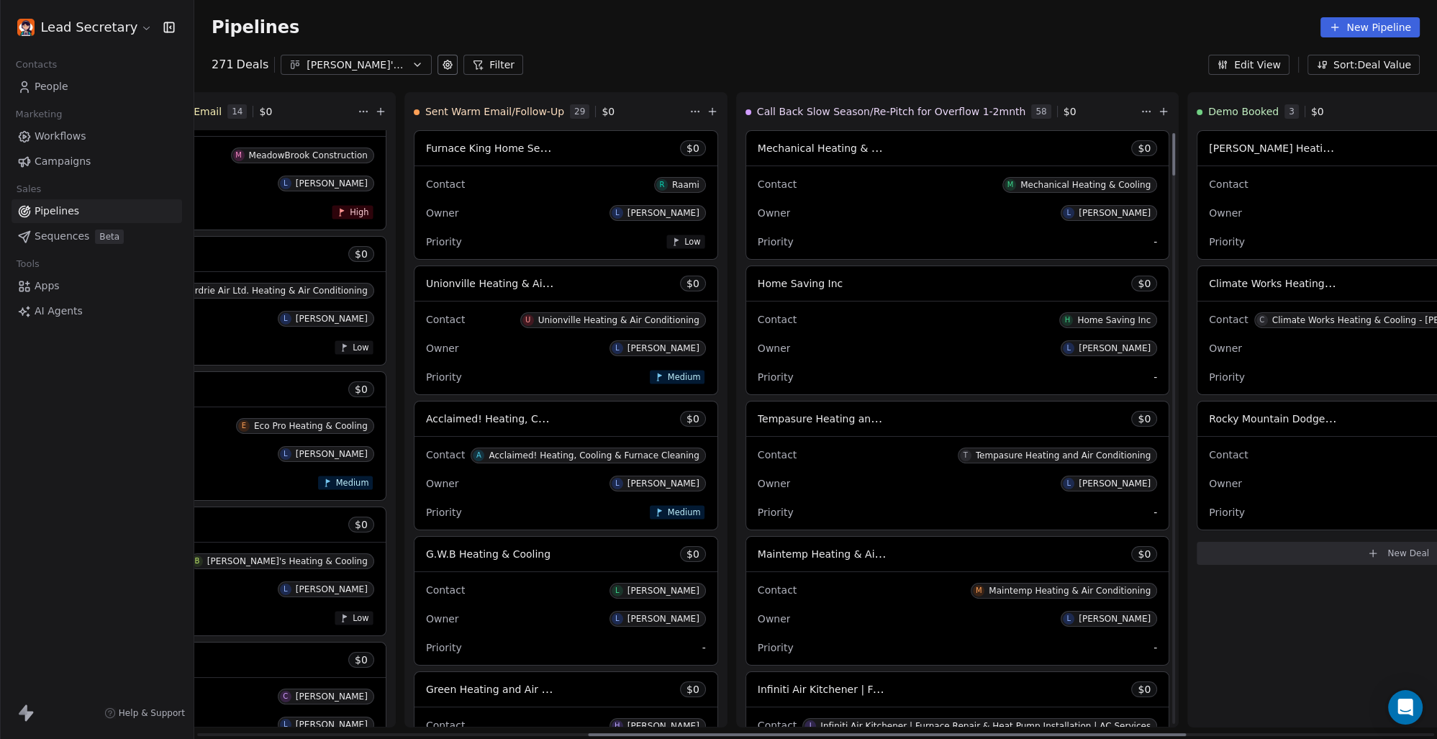
click at [758, 289] on span "Home Saving Inc" at bounding box center [800, 284] width 85 height 12
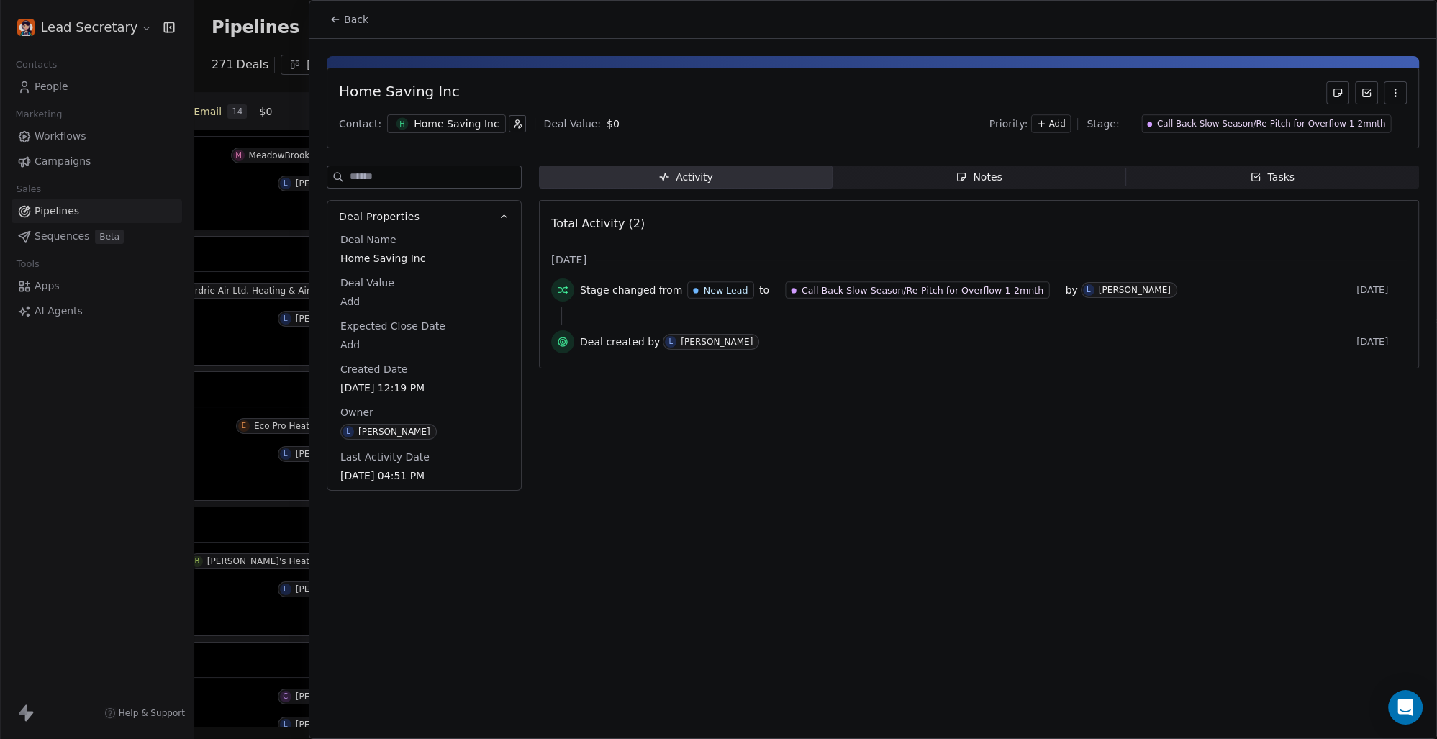
click at [441, 123] on div "Home Saving Inc" at bounding box center [456, 124] width 85 height 14
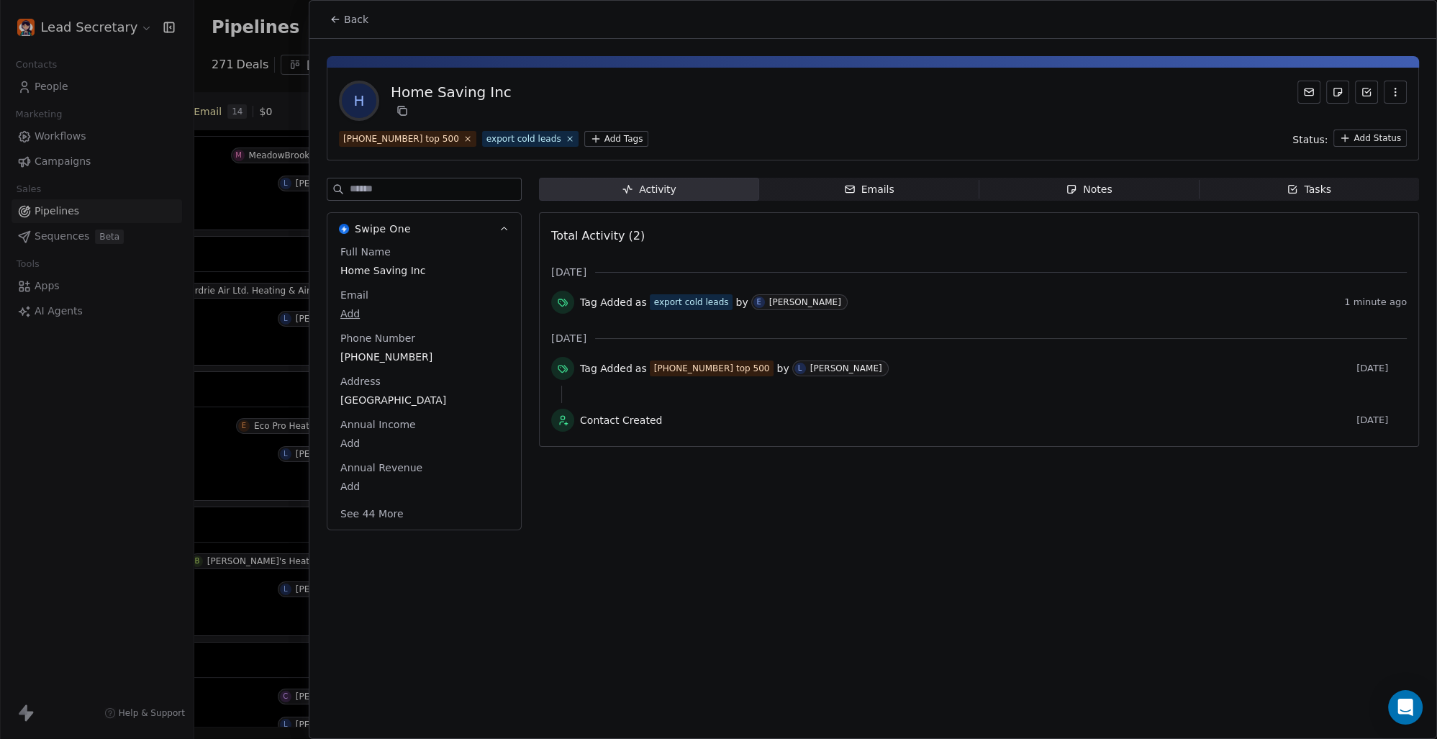
click at [334, 11] on button "Back" at bounding box center [349, 19] width 56 height 26
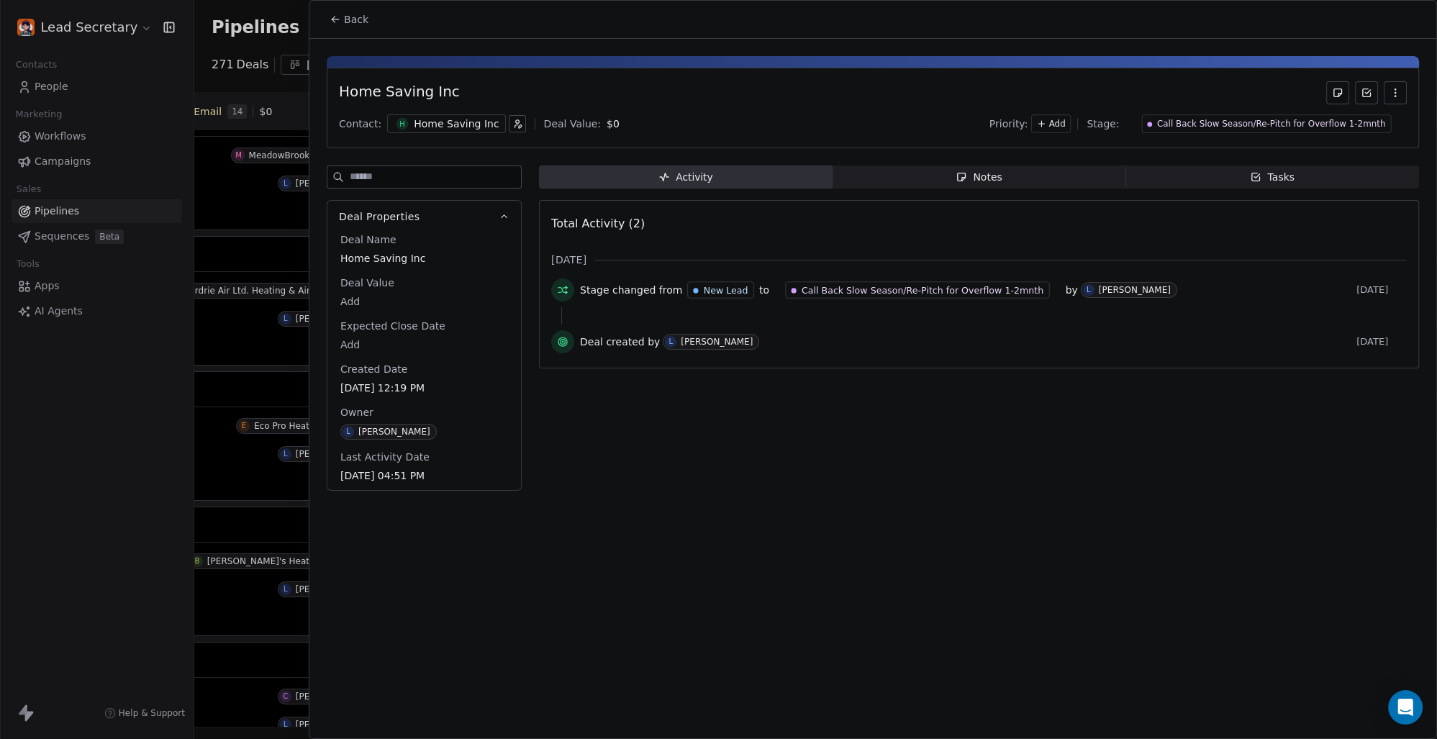
click at [238, 42] on div at bounding box center [718, 369] width 1437 height 739
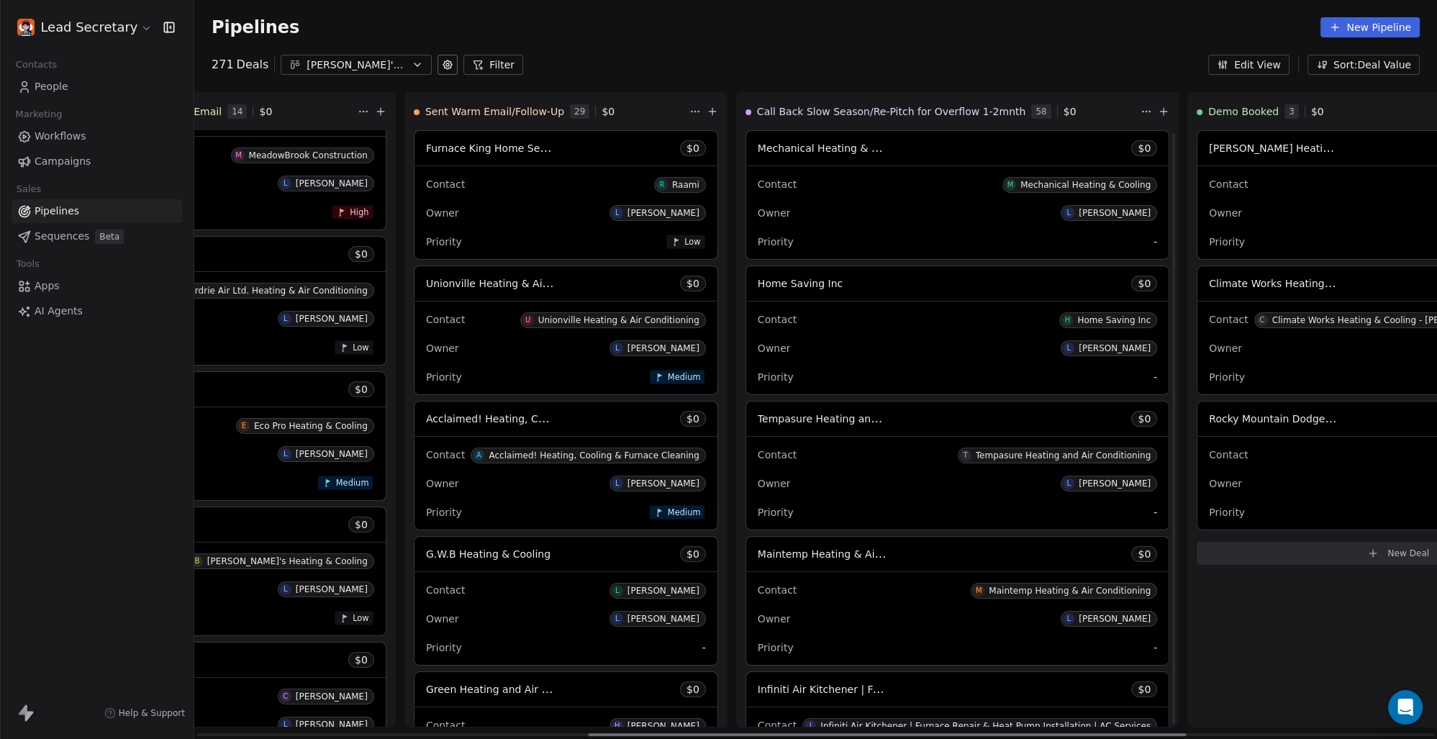
scroll to position [100, 0]
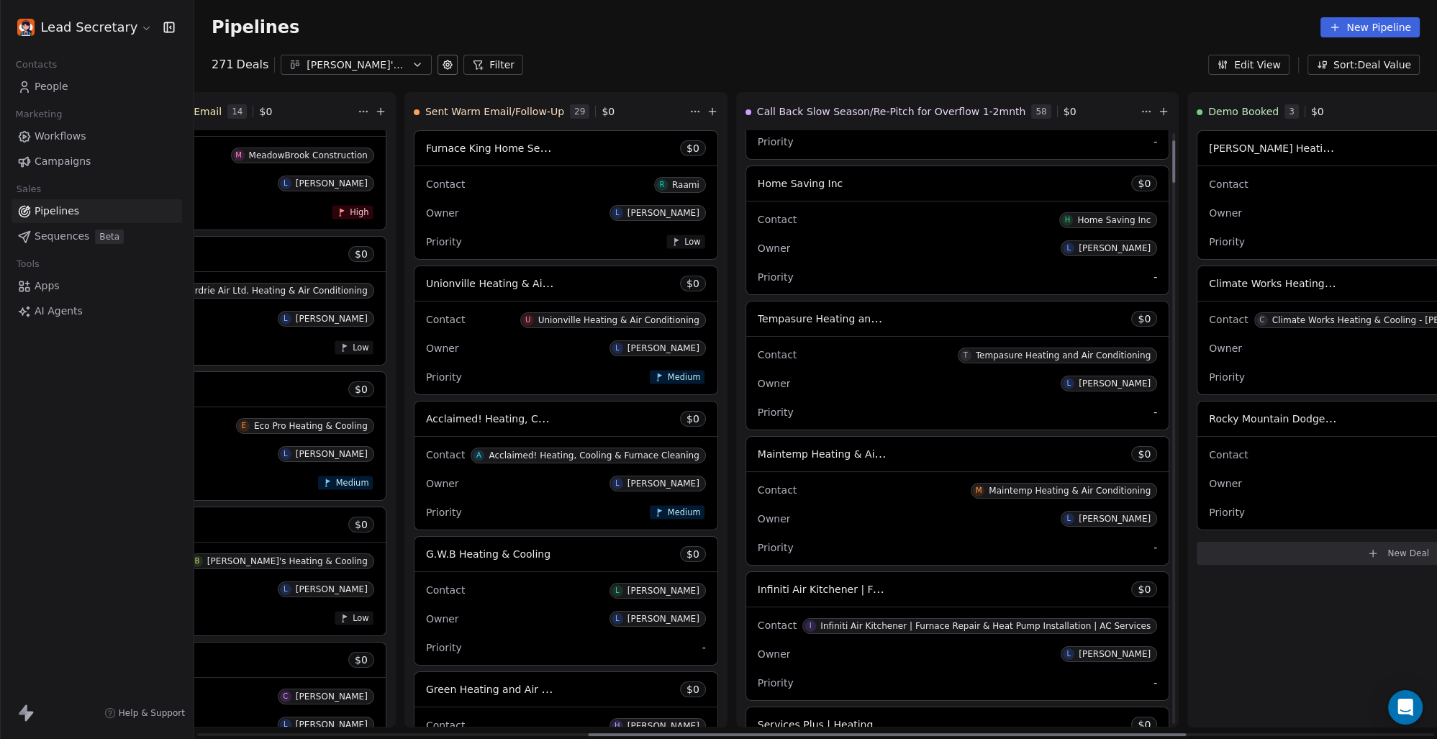
click at [758, 446] on span "Maintemp Heating & Air Conditioning" at bounding box center [823, 454] width 130 height 17
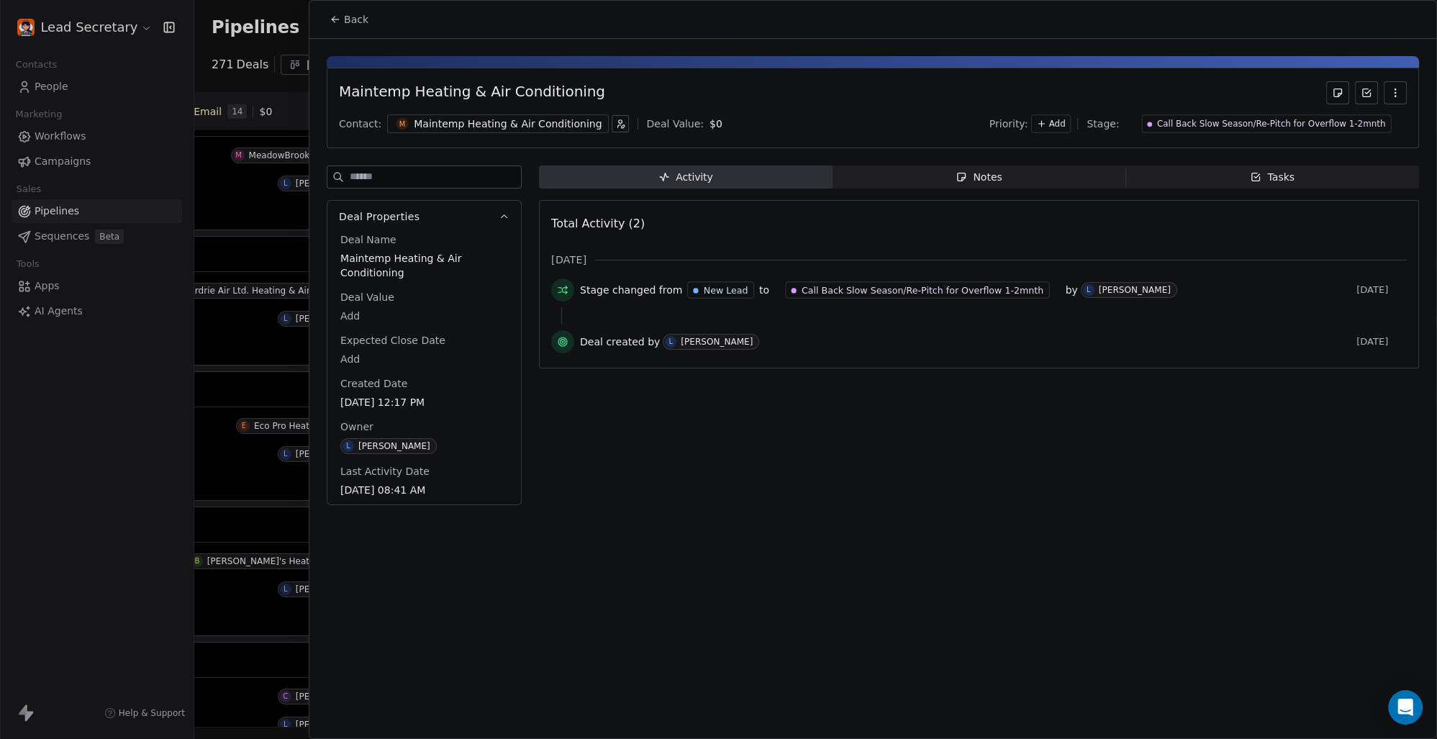
click at [478, 119] on div "Maintemp Heating & Air Conditioning" at bounding box center [508, 124] width 188 height 14
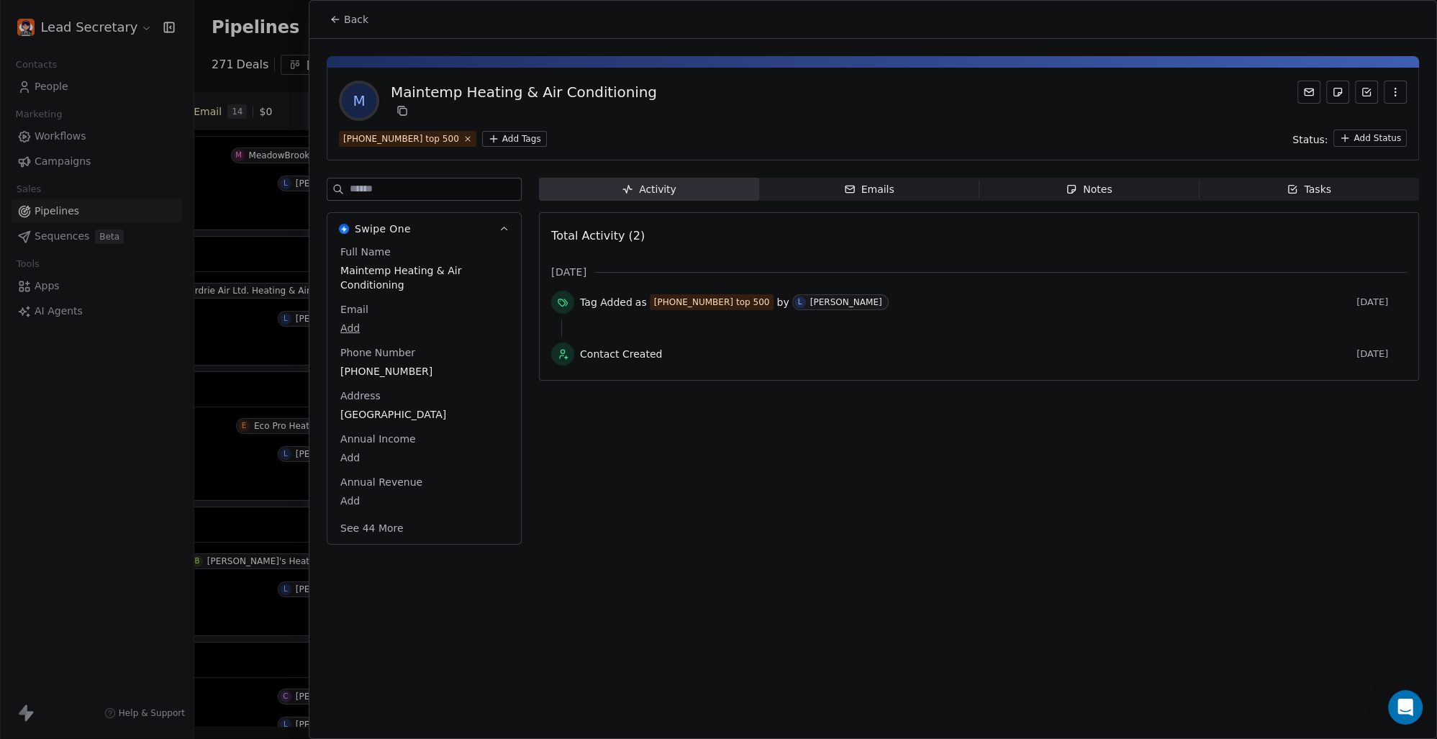
click at [485, 140] on html "Lead Secretary Contacts People Marketing Workflows Campaigns Sales Pipelines Se…" at bounding box center [718, 369] width 1437 height 739
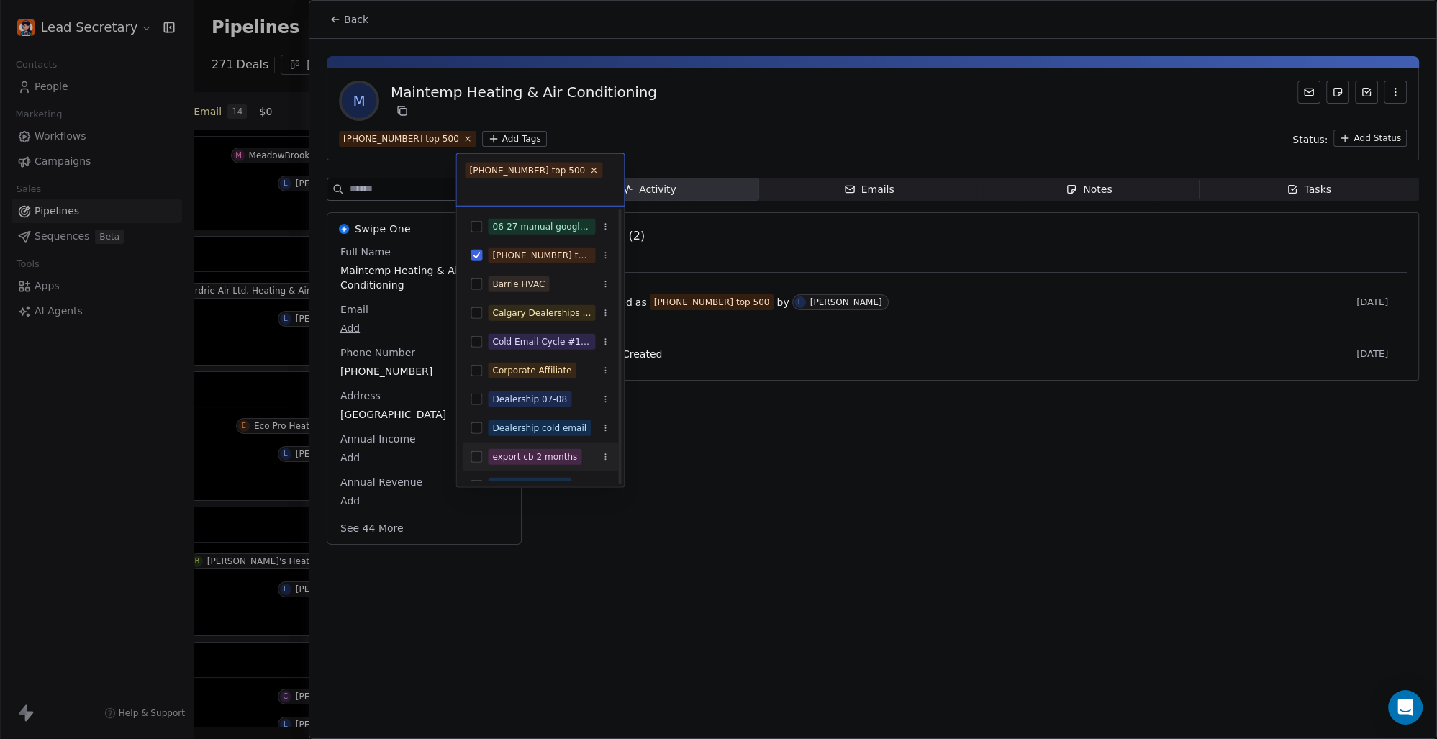
scroll to position [100, 0]
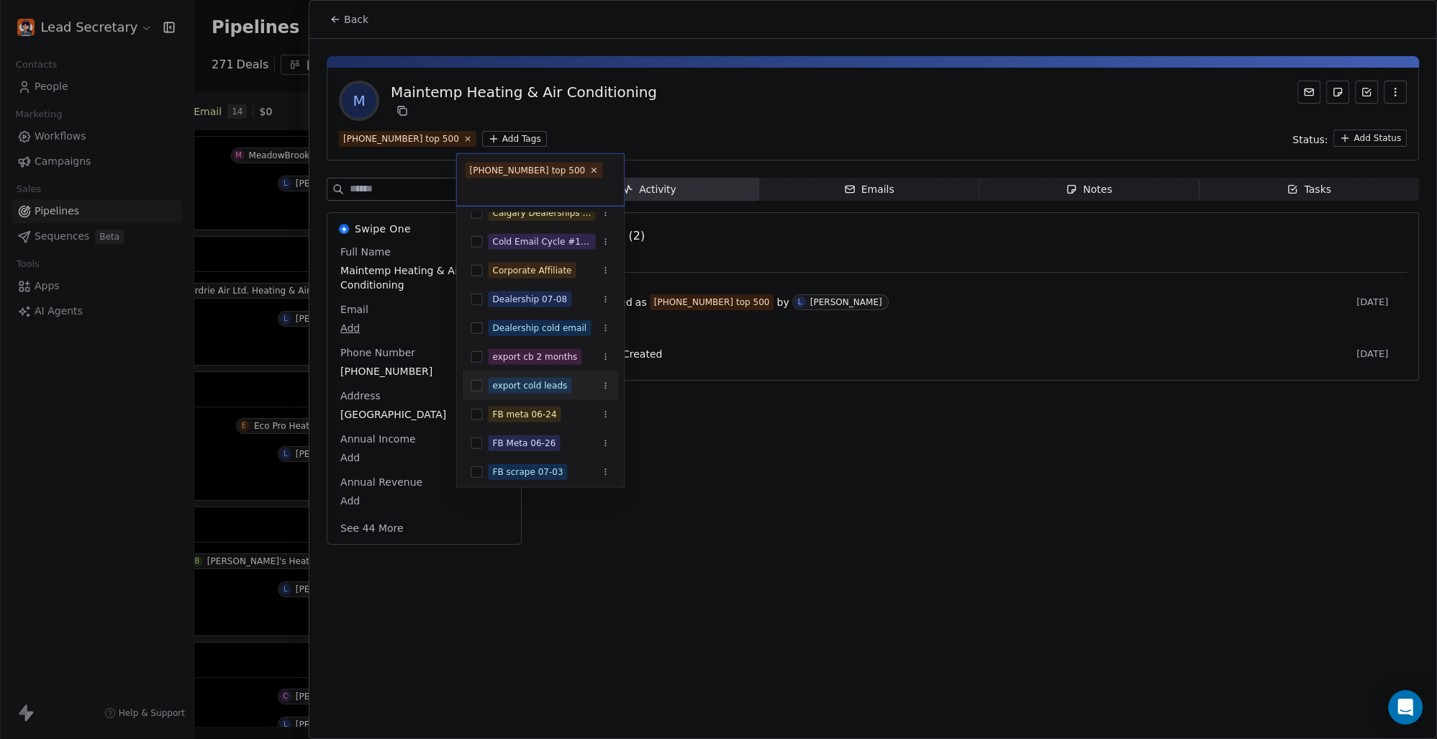
click at [476, 381] on button "Suggestions" at bounding box center [477, 386] width 12 height 12
click at [822, 440] on html "Lead Secretary Contacts People Marketing Workflows Campaigns Sales Pipelines Se…" at bounding box center [718, 369] width 1437 height 739
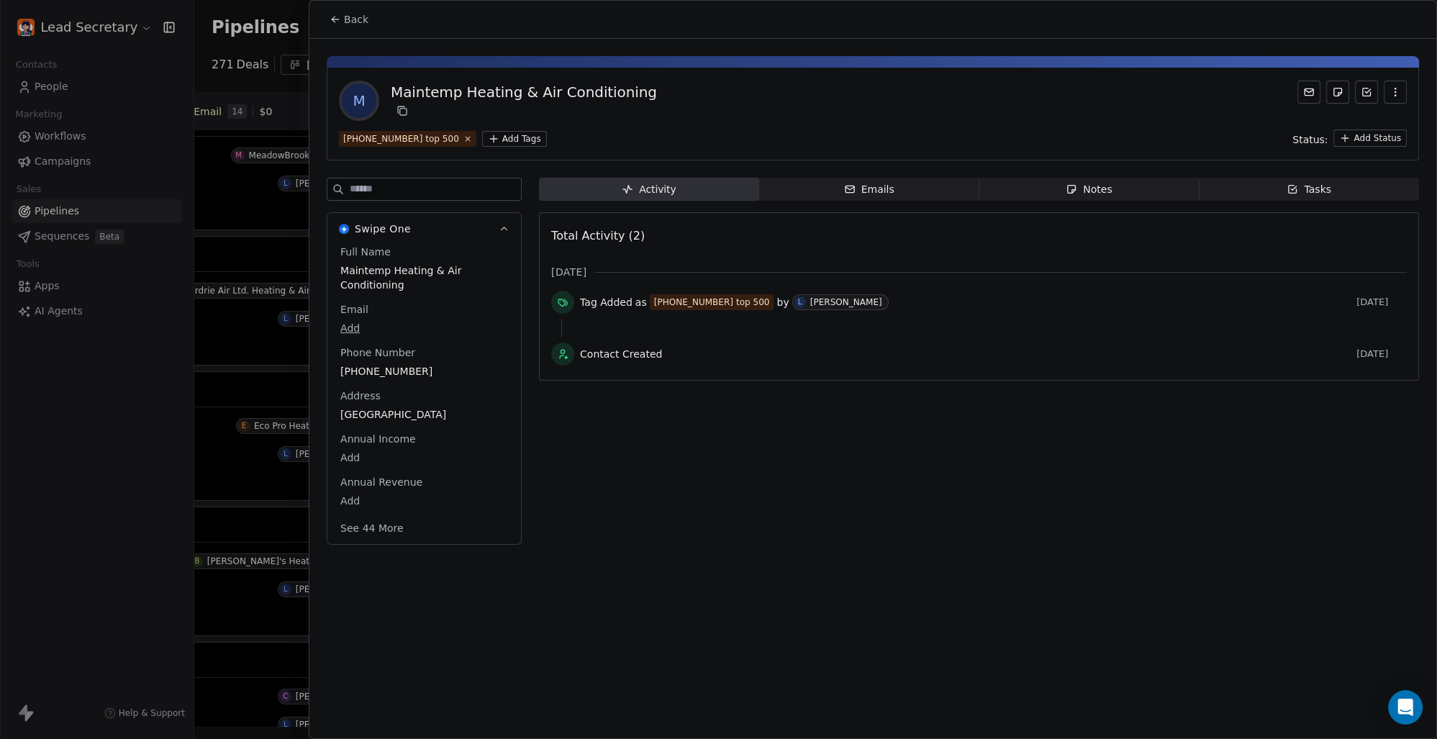
scroll to position [0, 812]
click at [358, 22] on span "Back" at bounding box center [356, 19] width 24 height 14
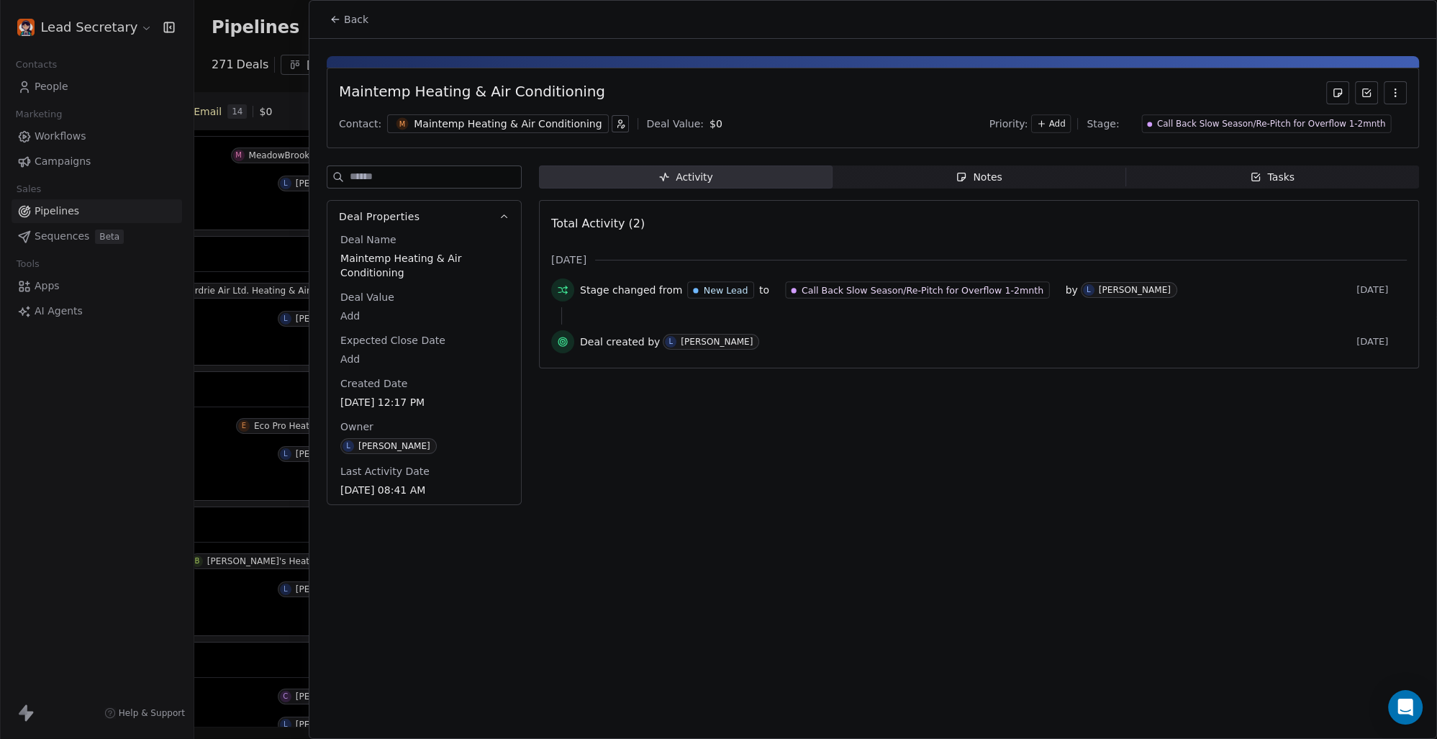
click at [485, 121] on div "Maintemp Heating & Air Conditioning" at bounding box center [508, 124] width 188 height 14
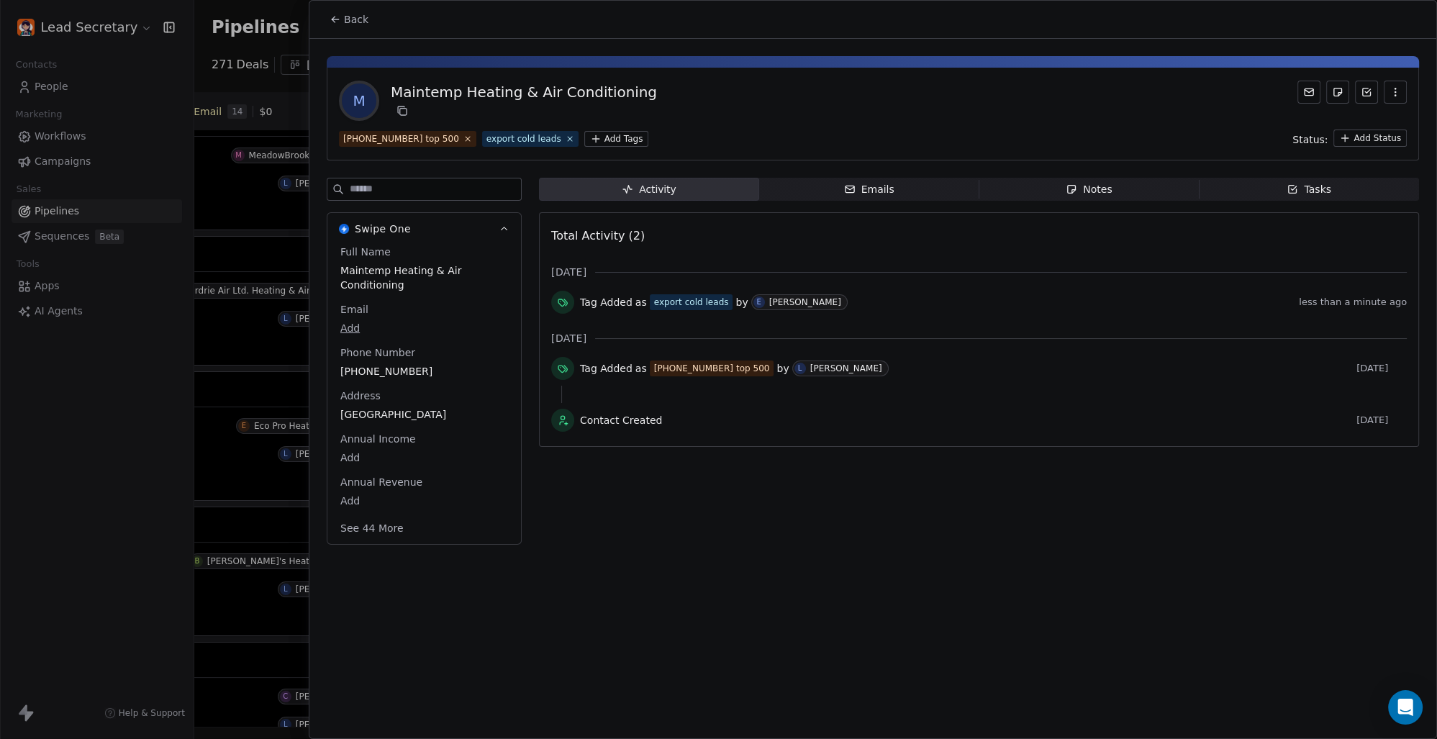
click at [341, 27] on button "Back" at bounding box center [349, 19] width 56 height 26
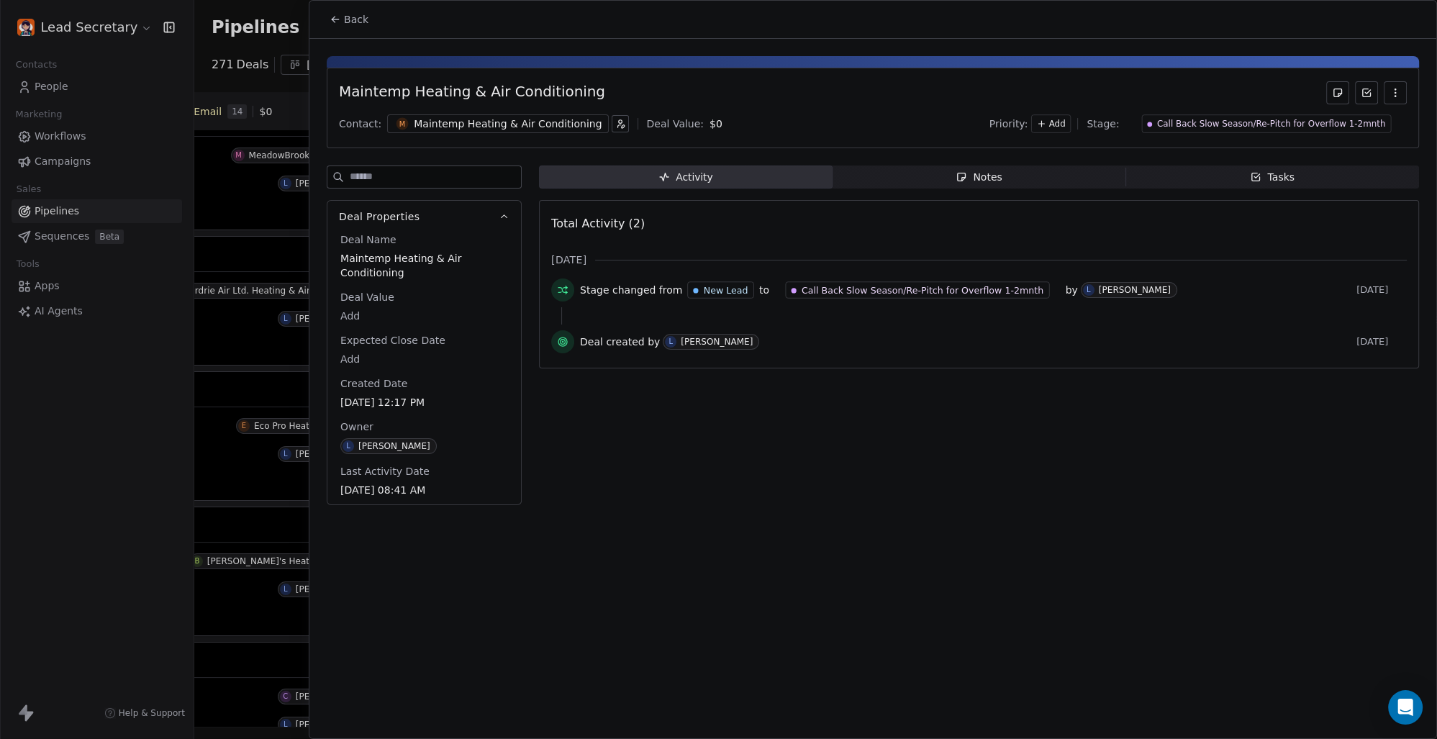
click at [358, 17] on span "Back" at bounding box center [356, 19] width 24 height 14
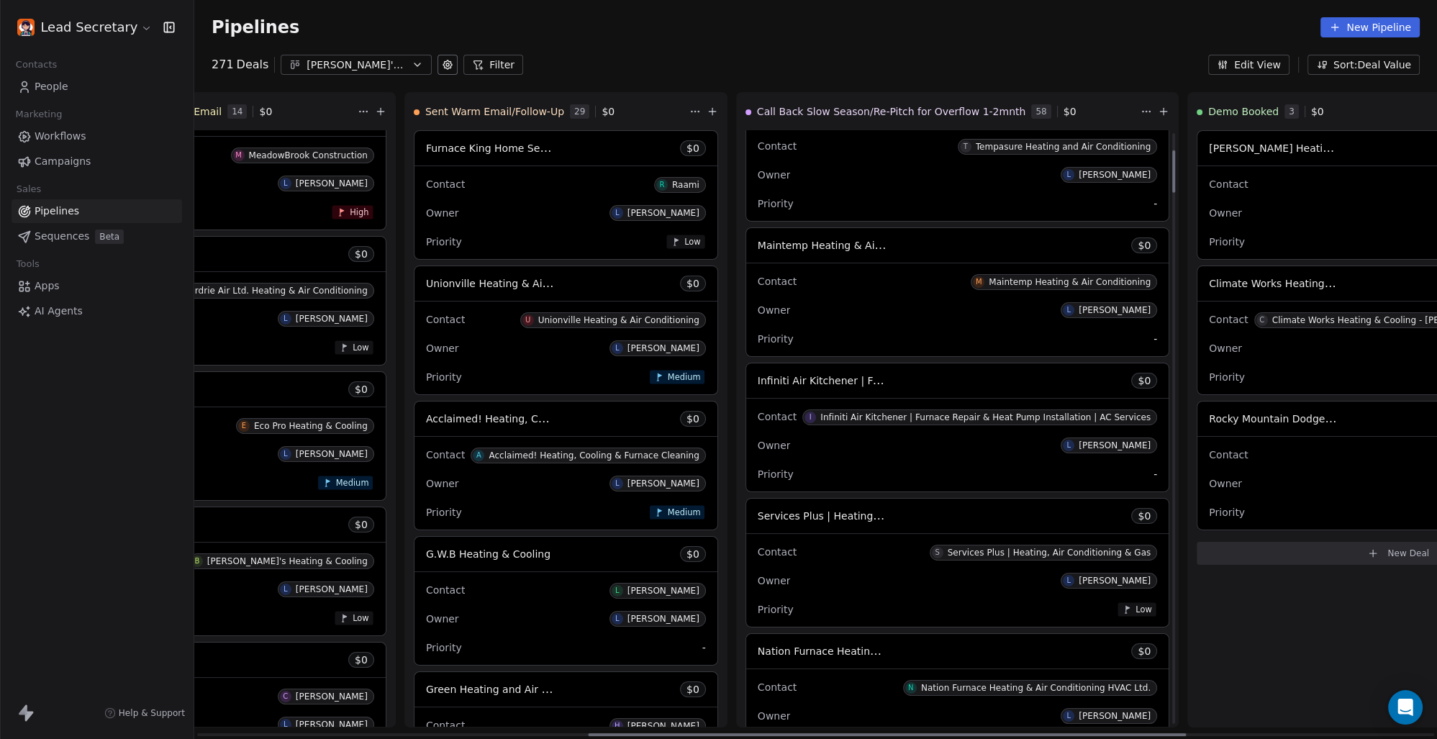
scroll to position [400, 0]
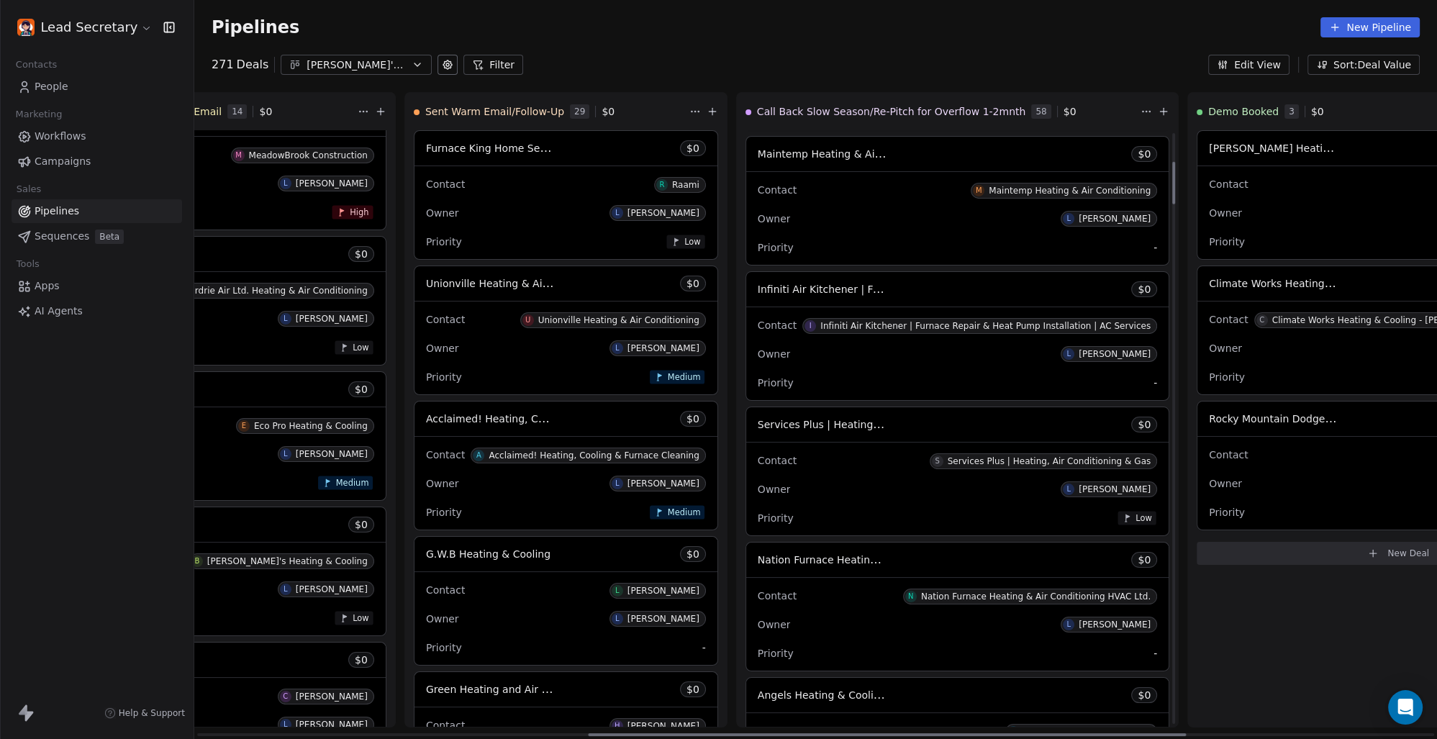
click at [758, 284] on span "Infiniti Air Kitchener | Furnace Repair & Heat Pump Installation | AC Services" at bounding box center [950, 289] width 384 height 14
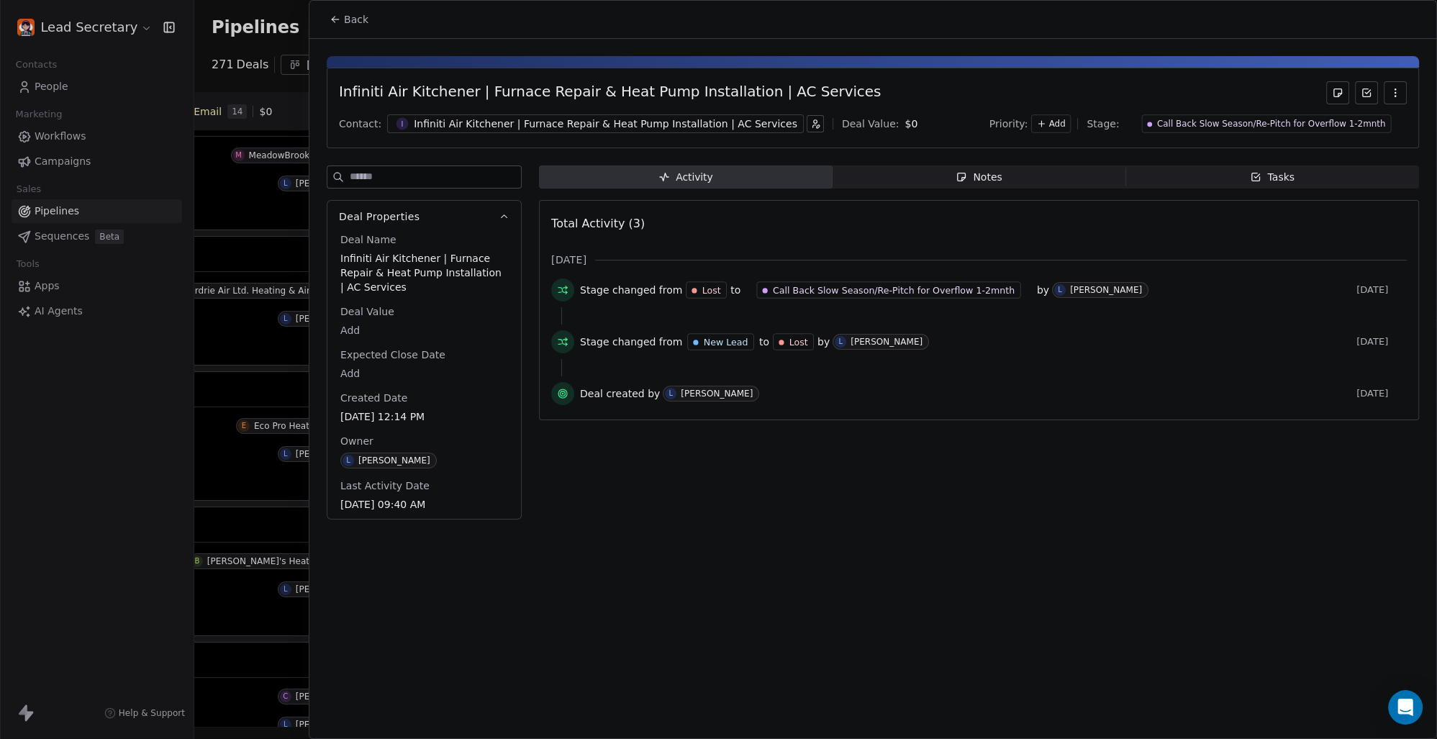
click at [440, 119] on div "Infiniti Air Kitchener | Furnace Repair & Heat Pump Installation | AC Services" at bounding box center [606, 124] width 384 height 14
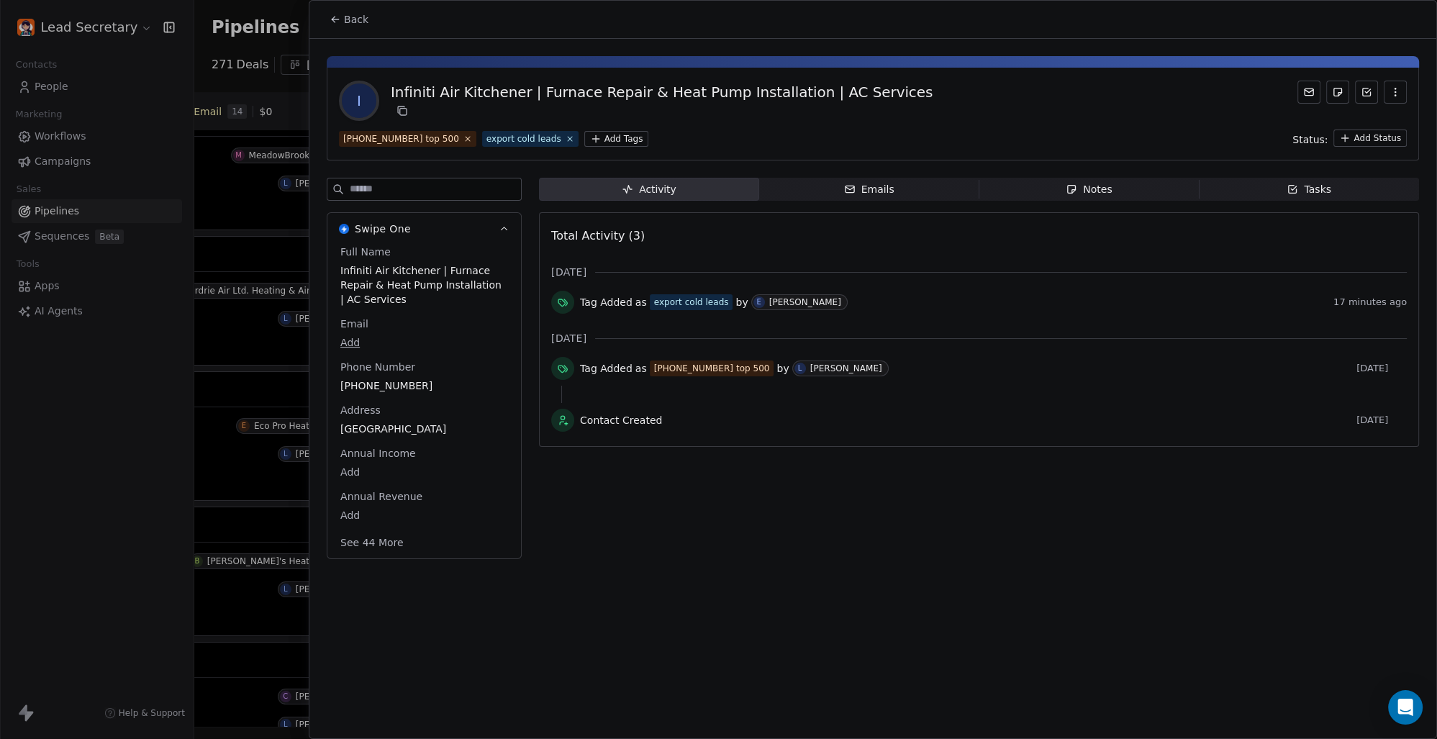
click at [365, 12] on span "Back" at bounding box center [356, 19] width 24 height 14
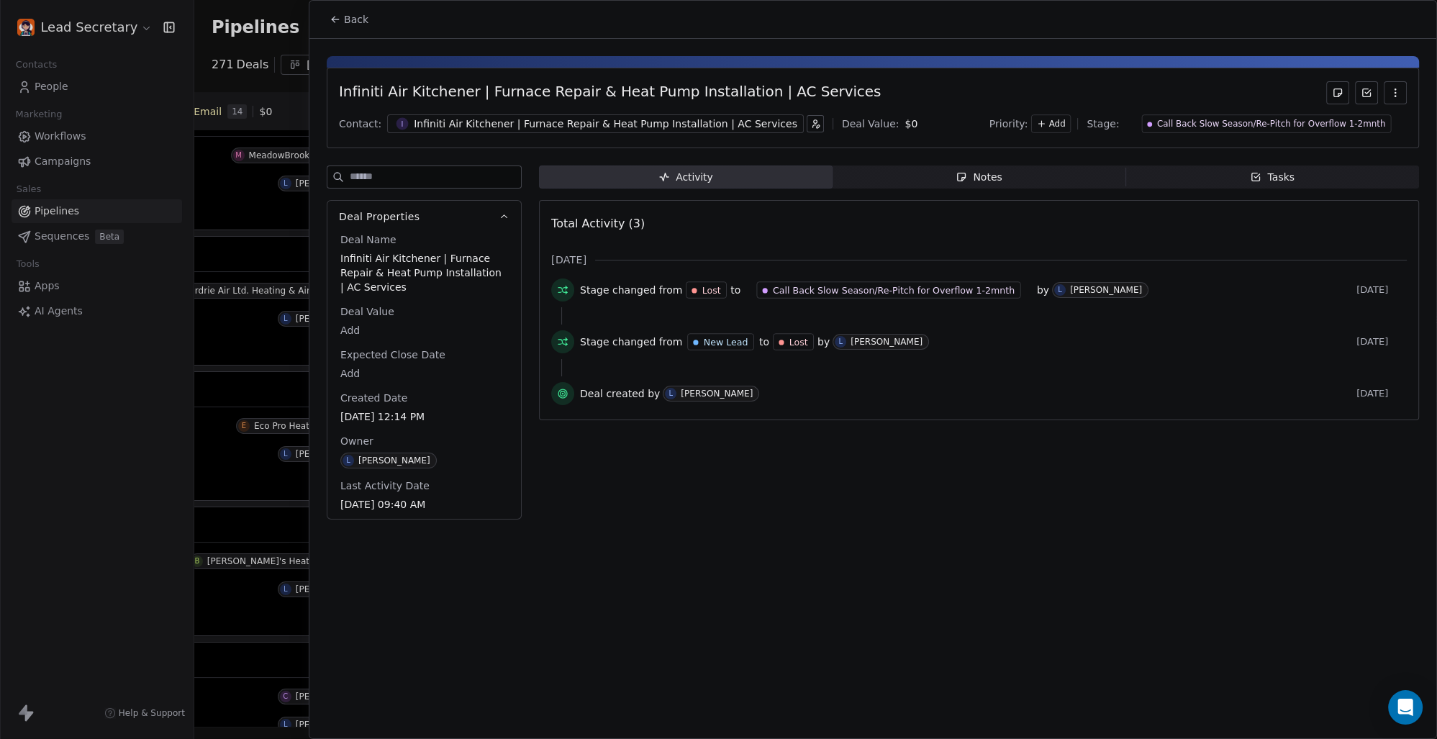
click at [369, 16] on button "Back" at bounding box center [349, 19] width 56 height 26
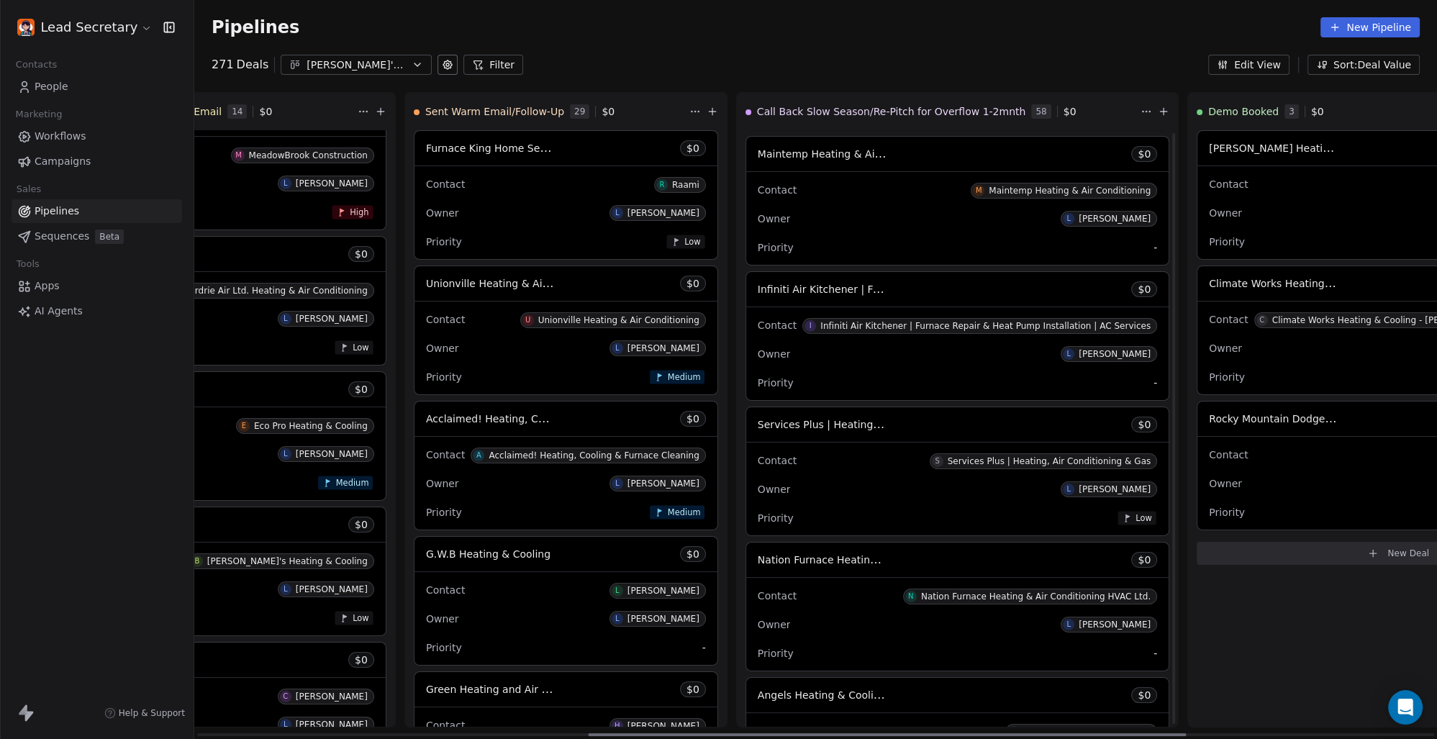
scroll to position [501, 0]
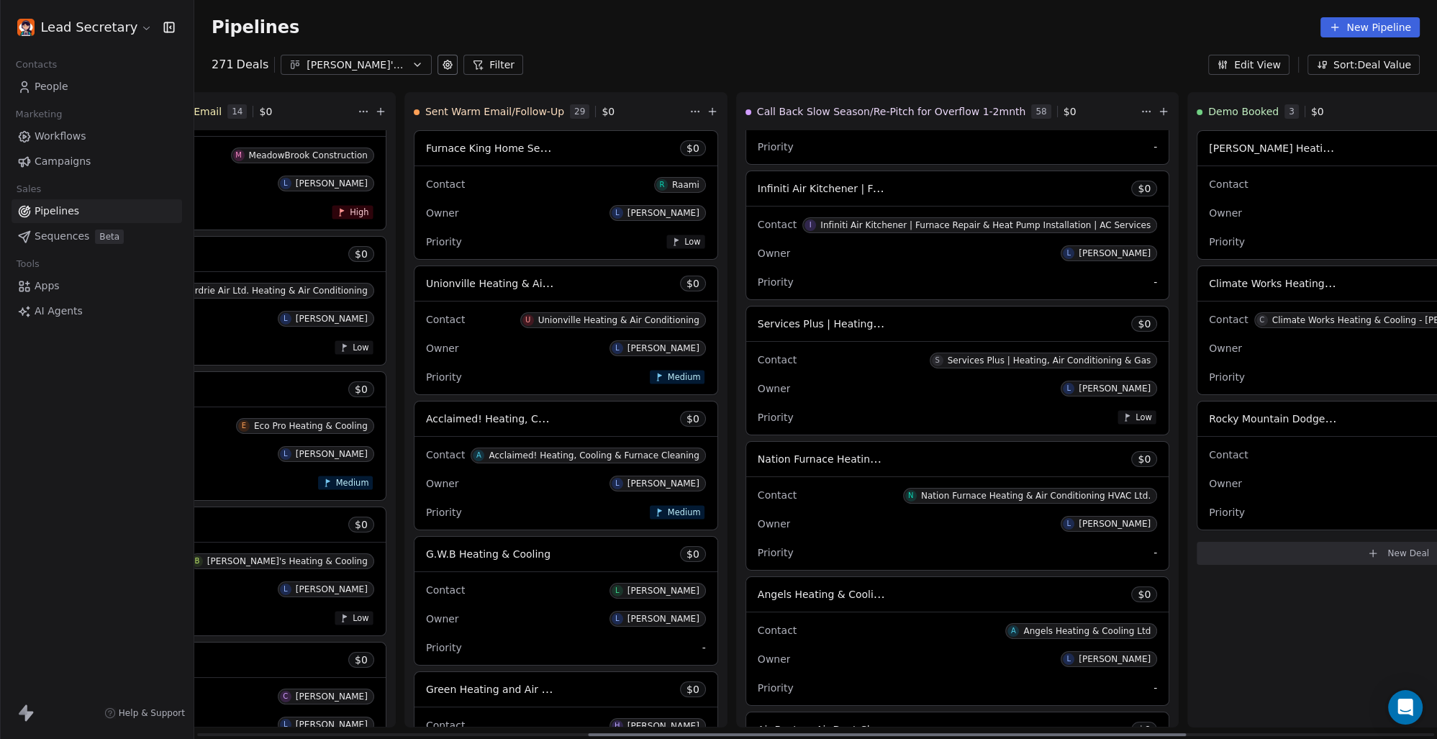
click at [758, 461] on span "Nation Furnace Heating & Air Conditioning HVAC Ltd." at bounding box center [891, 459] width 267 height 14
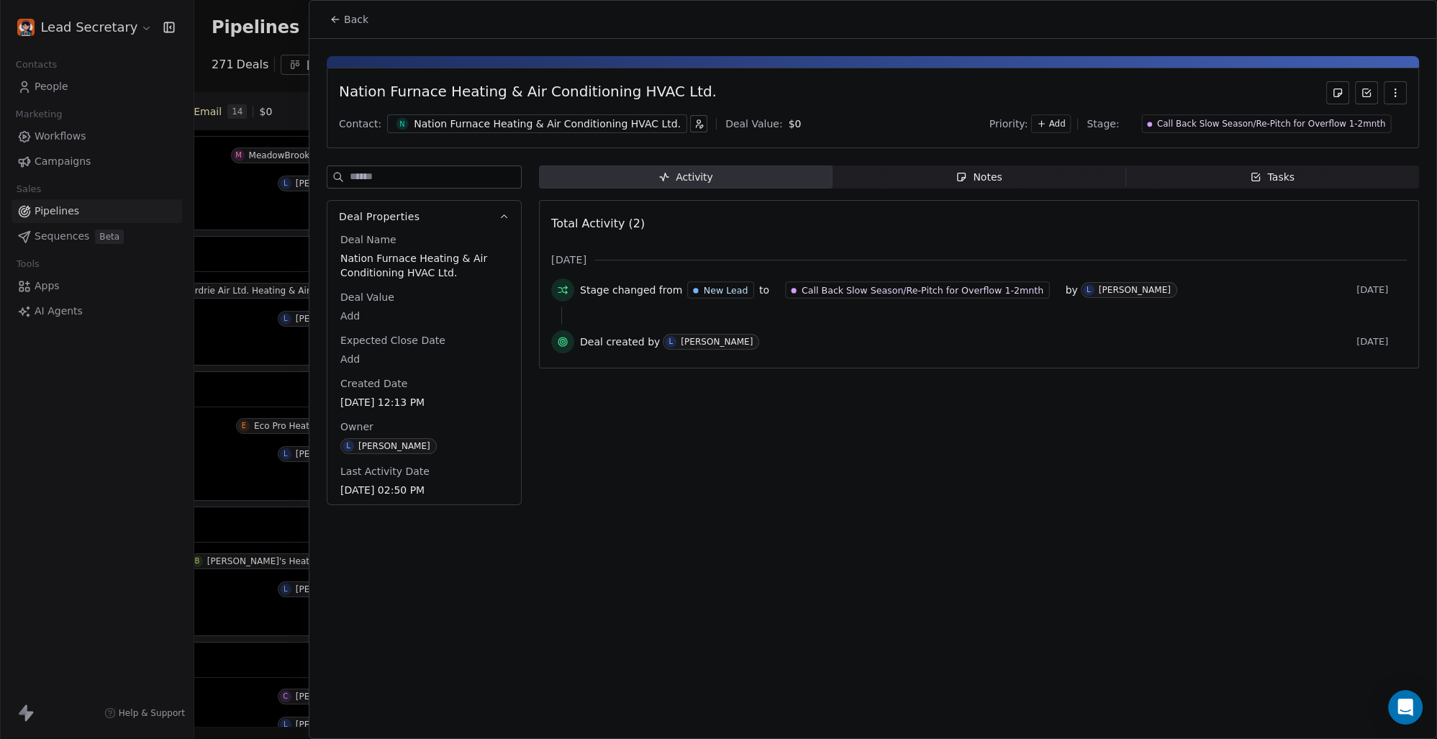
click at [537, 118] on div "Nation Furnace Heating & Air Conditioning HVAC Ltd." at bounding box center [547, 124] width 267 height 14
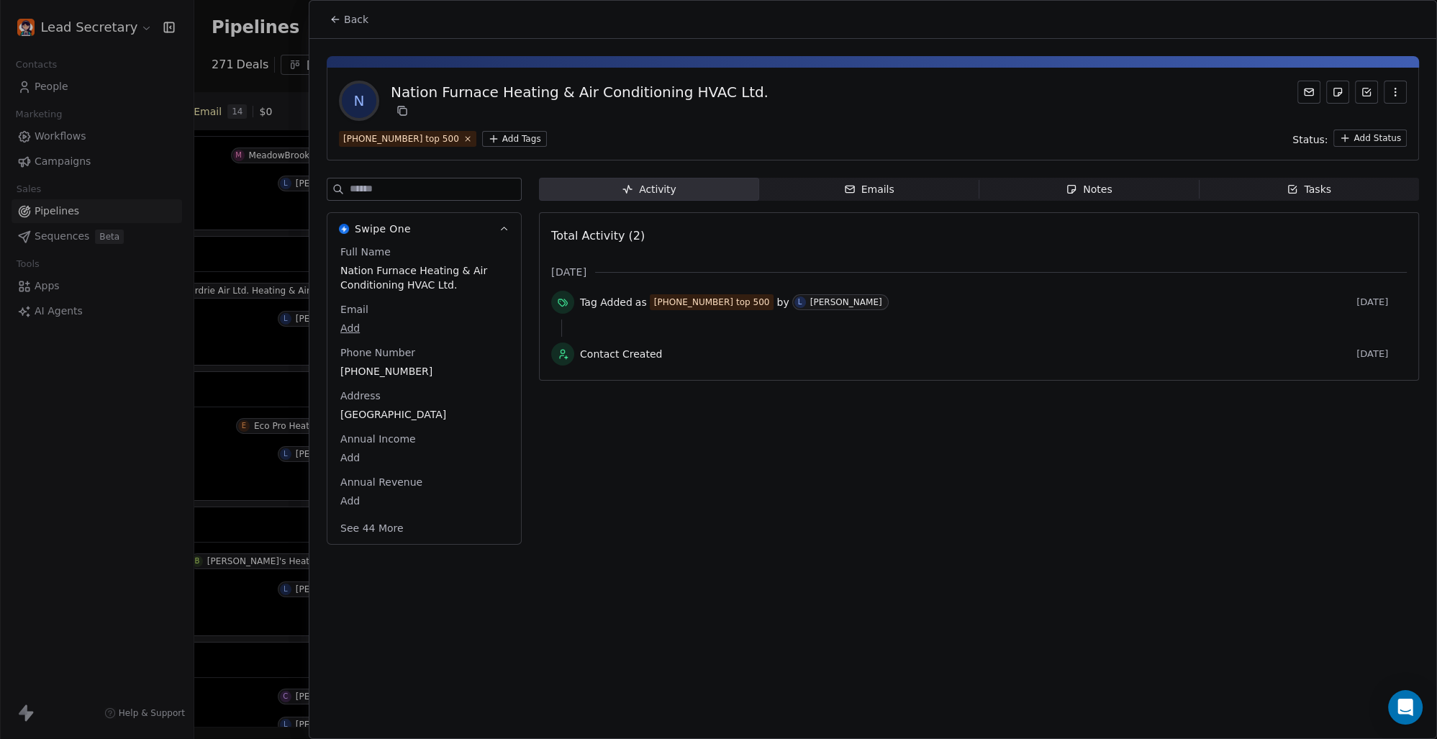
click at [493, 135] on html "Lead Secretary Contacts People Marketing Workflows Campaigns Sales Pipelines Se…" at bounding box center [718, 369] width 1437 height 739
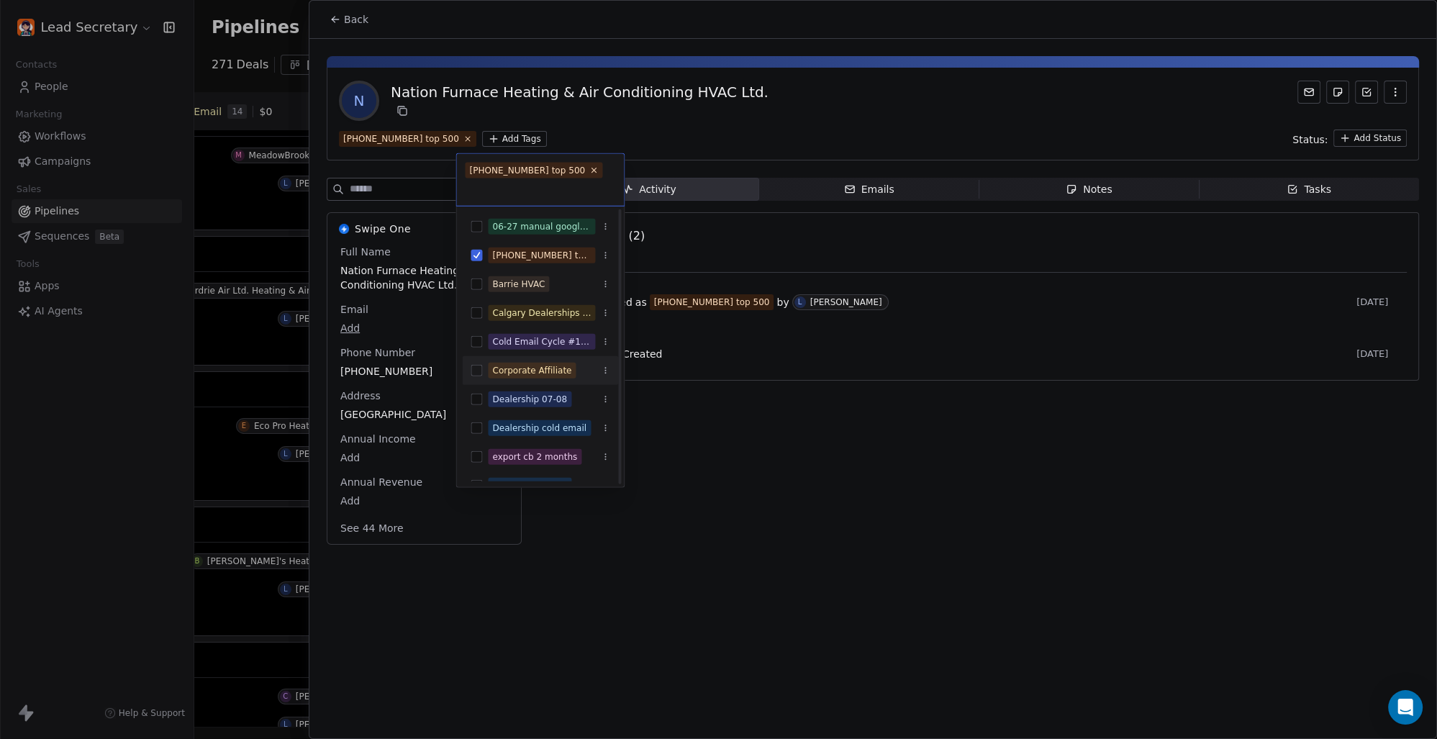
scroll to position [100, 0]
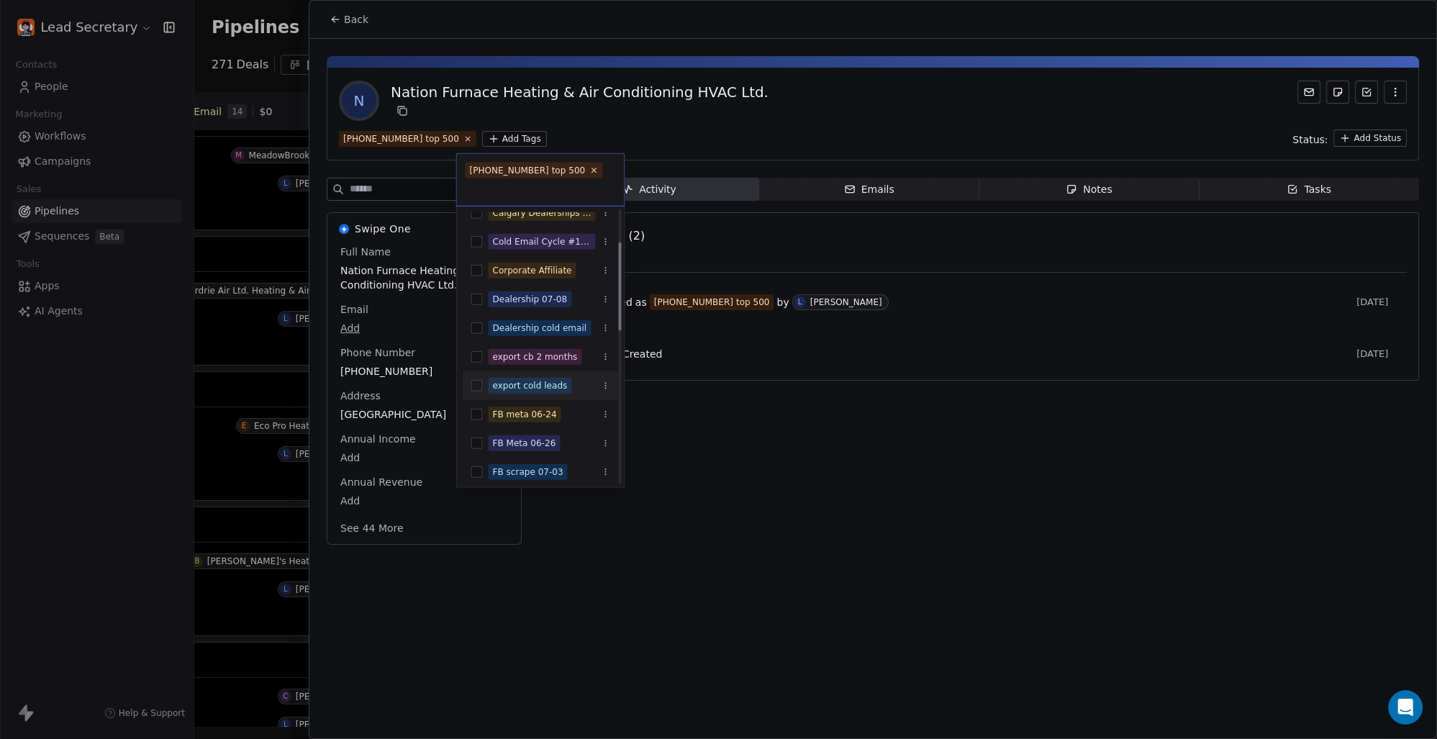
click at [476, 386] on button "Suggestions" at bounding box center [477, 386] width 12 height 12
click at [790, 455] on html "Lead Secretary Contacts People Marketing Workflows Campaigns Sales Pipelines Se…" at bounding box center [718, 369] width 1437 height 739
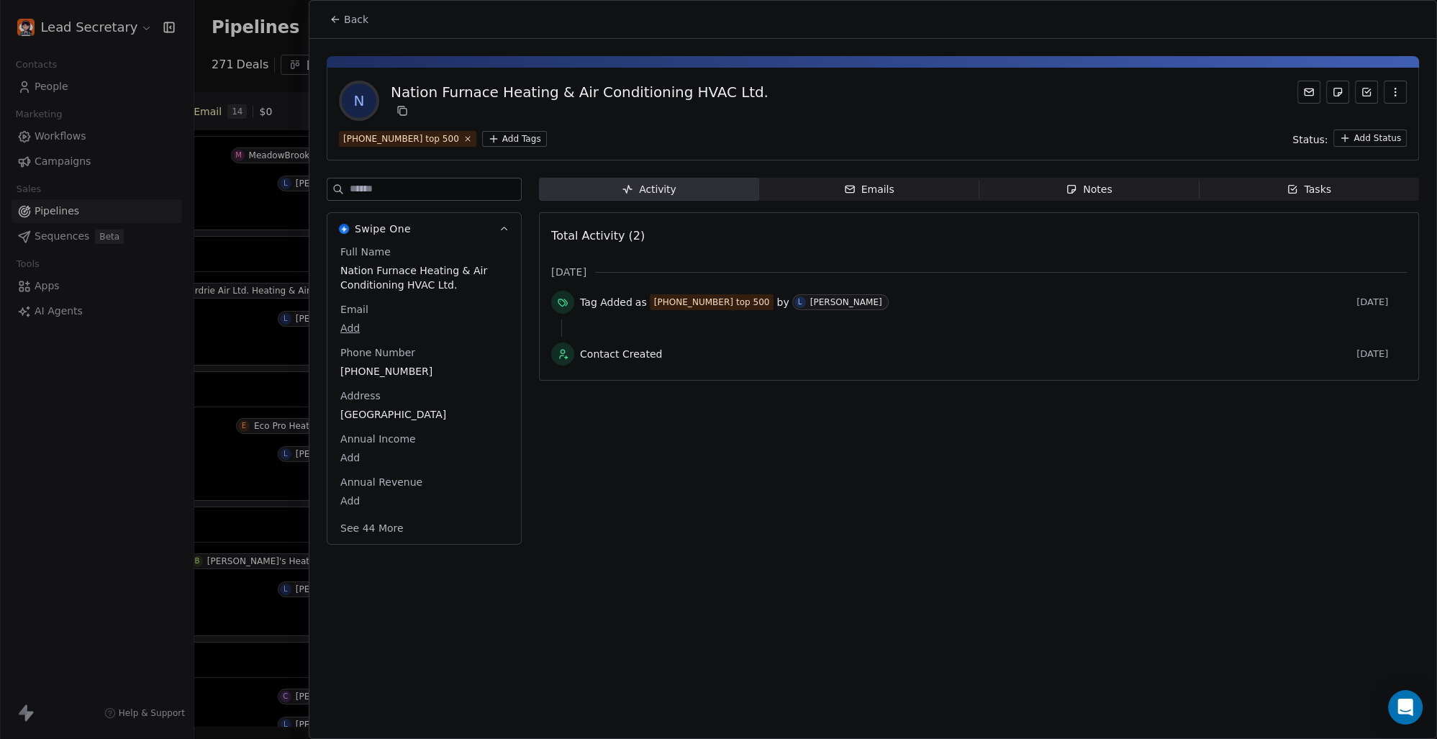
scroll to position [0, 812]
click at [354, 21] on span "Back" at bounding box center [356, 19] width 24 height 14
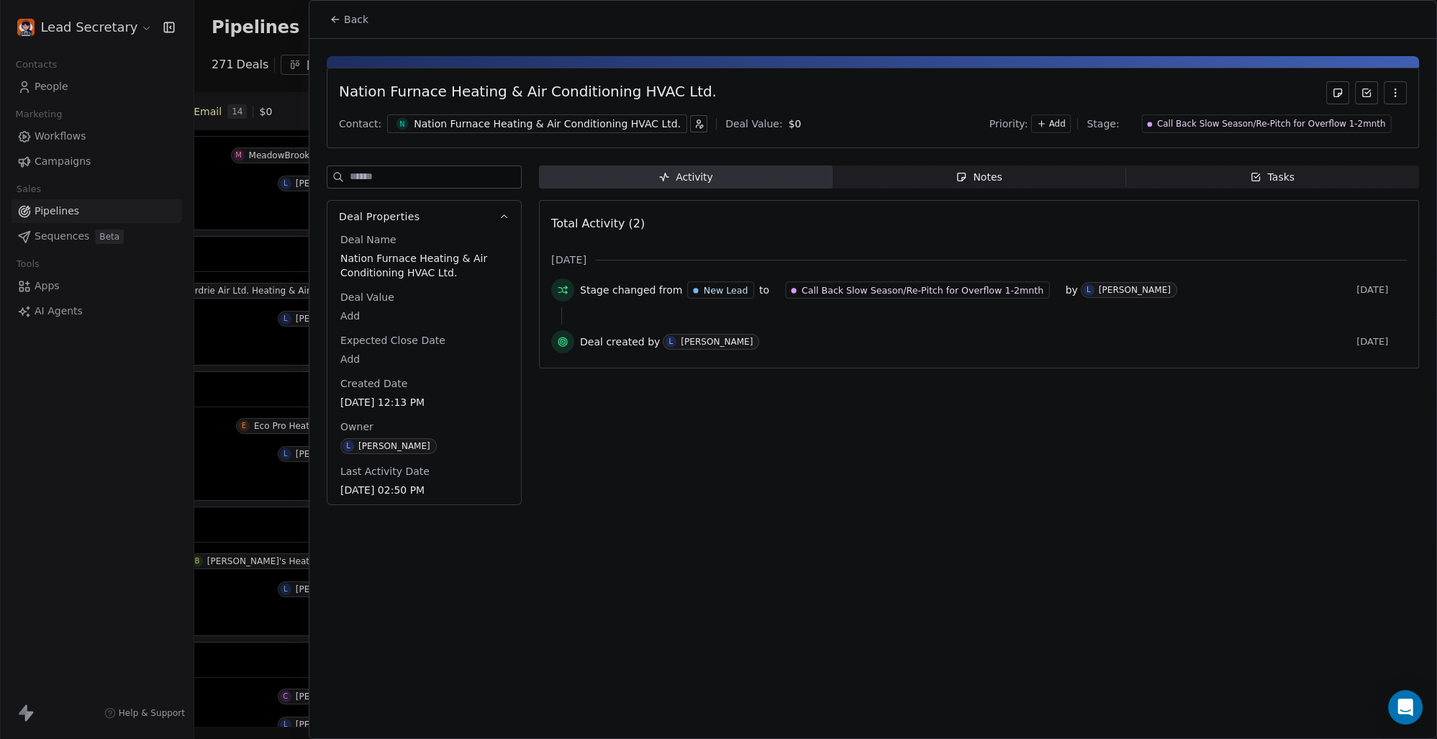
click at [347, 13] on span "Back" at bounding box center [356, 19] width 24 height 14
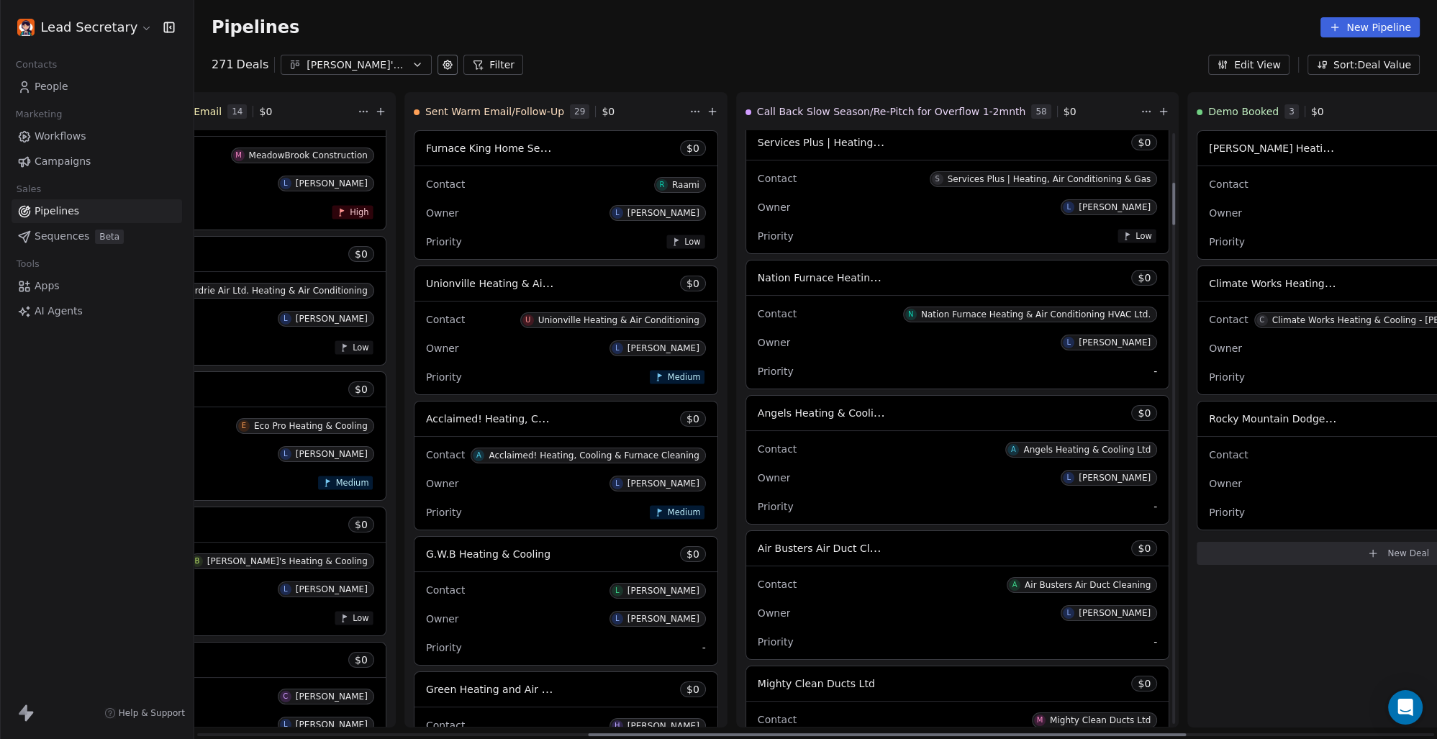
scroll to position [701, 0]
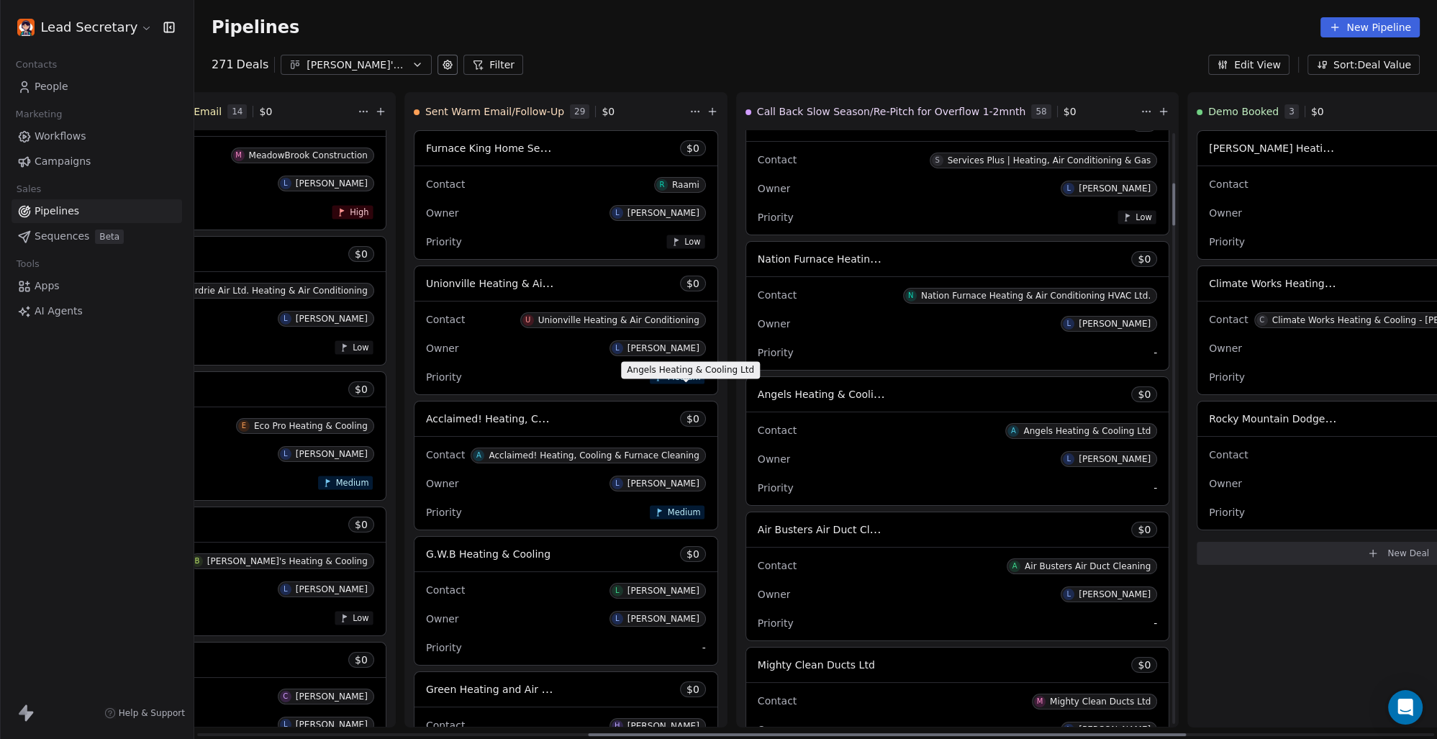
click at [758, 395] on span "Angels Heating & Cooling Ltd" at bounding box center [832, 394] width 148 height 14
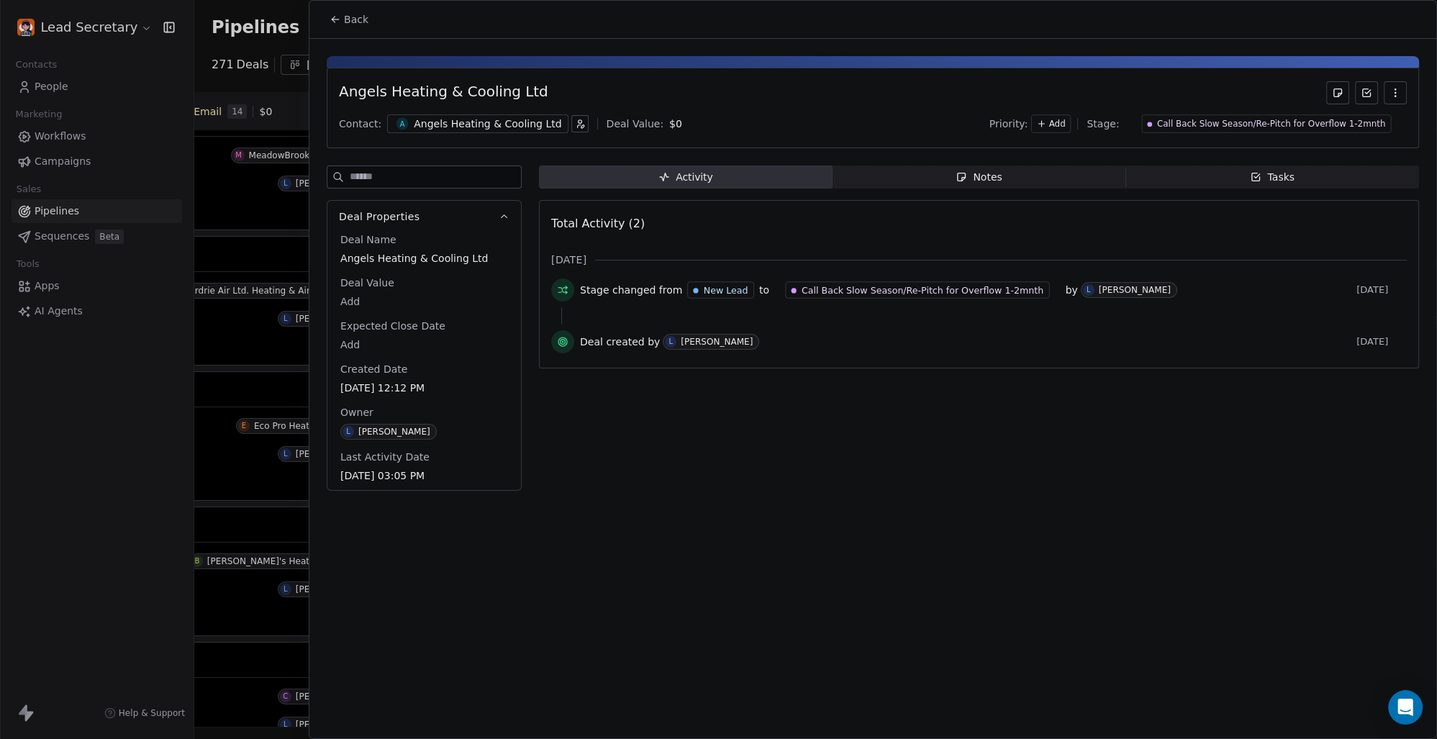
click at [479, 119] on div "Angels Heating & Cooling Ltd" at bounding box center [488, 124] width 148 height 14
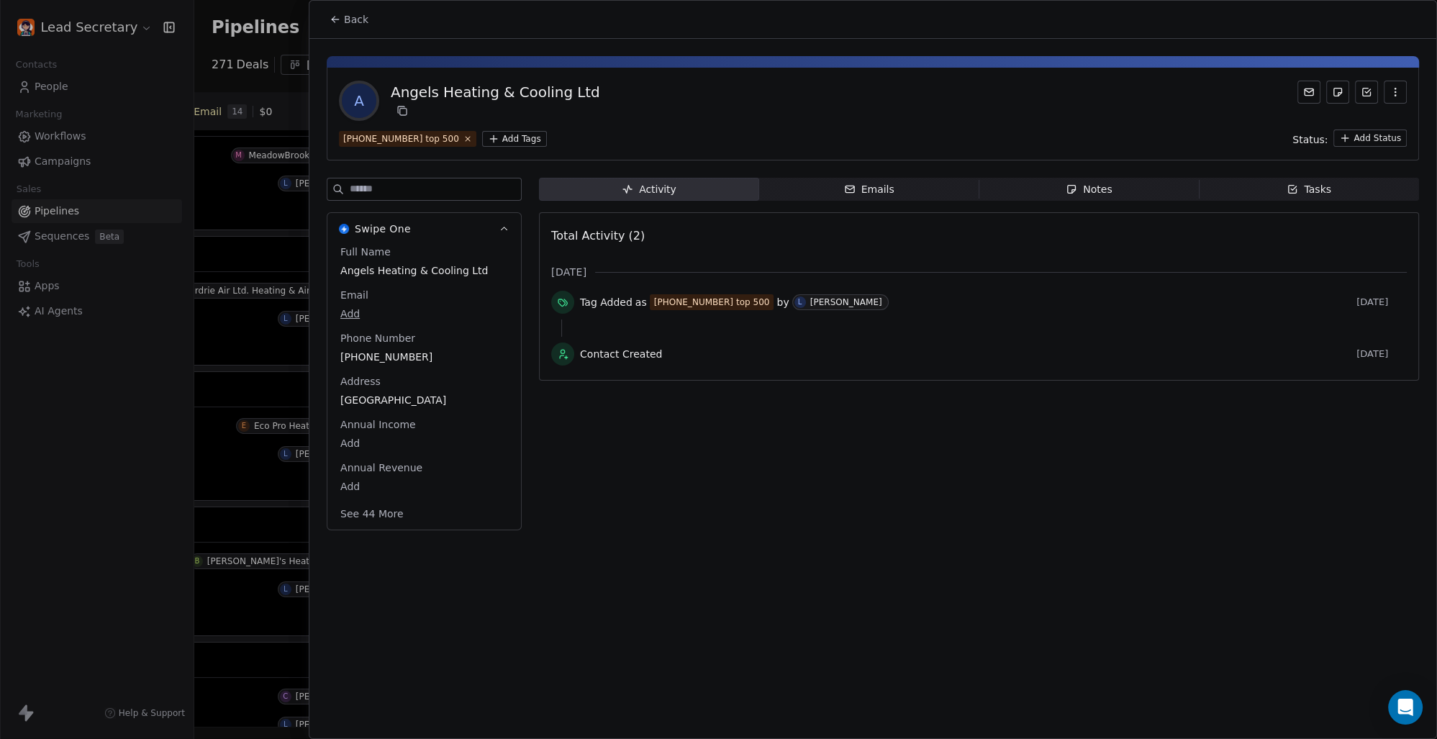
click at [496, 137] on html "Lead Secretary Contacts People Marketing Workflows Campaigns Sales Pipelines Se…" at bounding box center [718, 369] width 1437 height 739
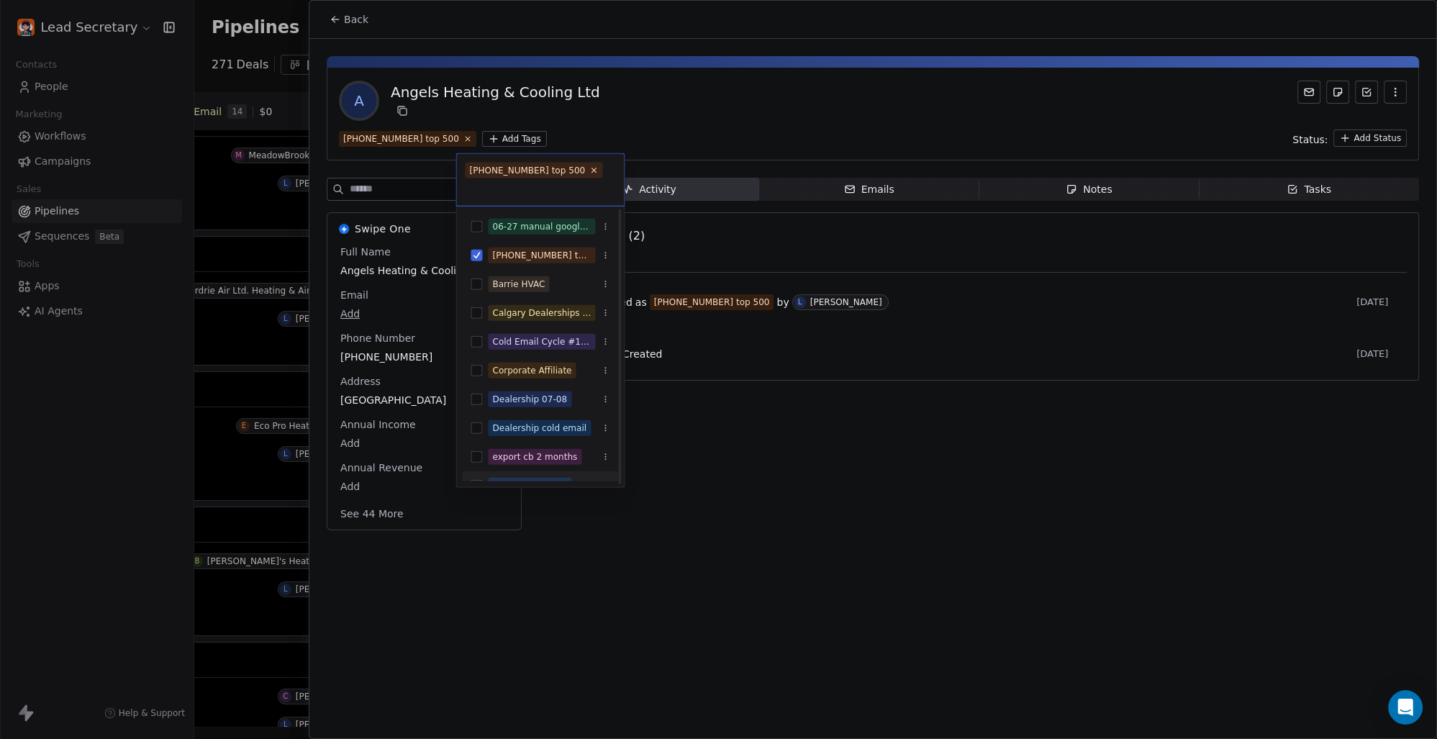
scroll to position [100, 0]
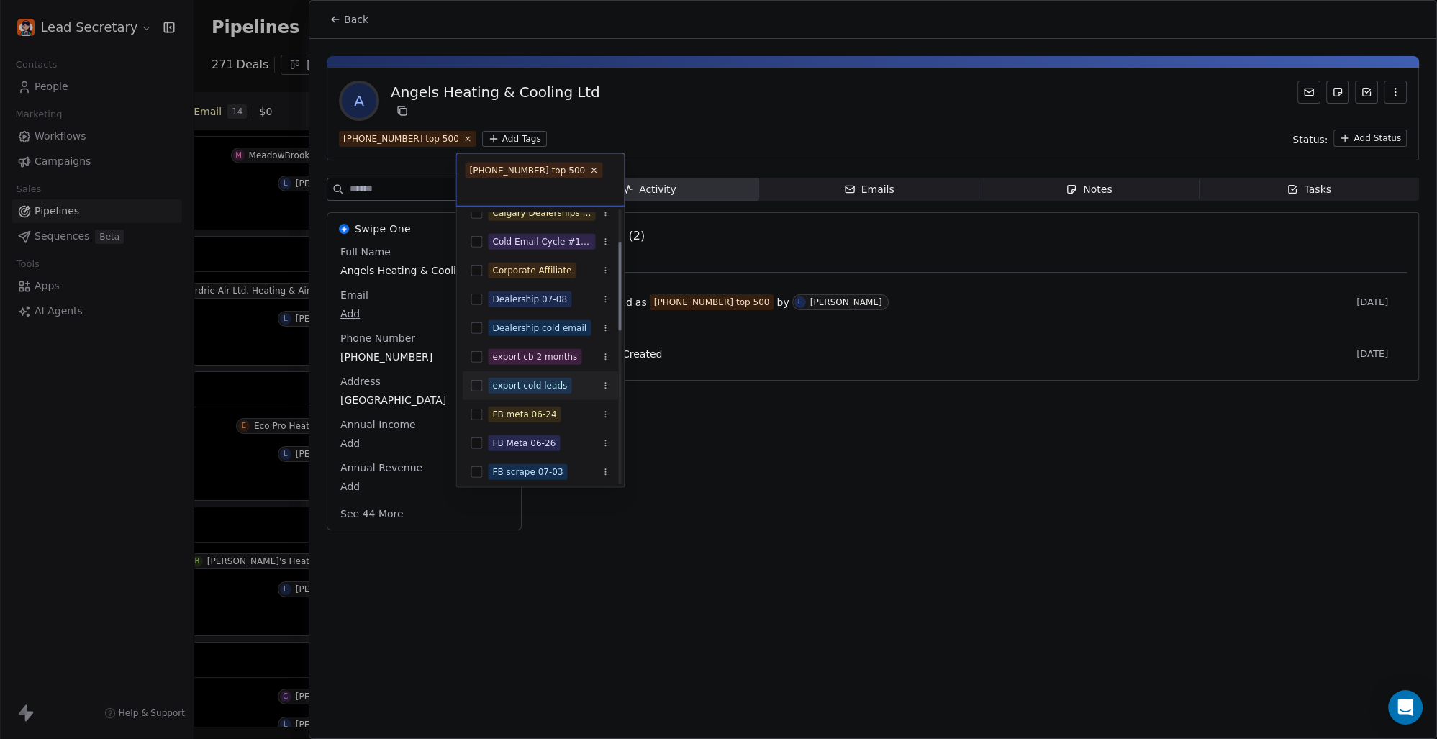
click at [475, 385] on button "Suggestions" at bounding box center [477, 386] width 12 height 12
click at [774, 461] on html "Lead Secretary Contacts People Marketing Workflows Campaigns Sales Pipelines Se…" at bounding box center [718, 369] width 1437 height 739
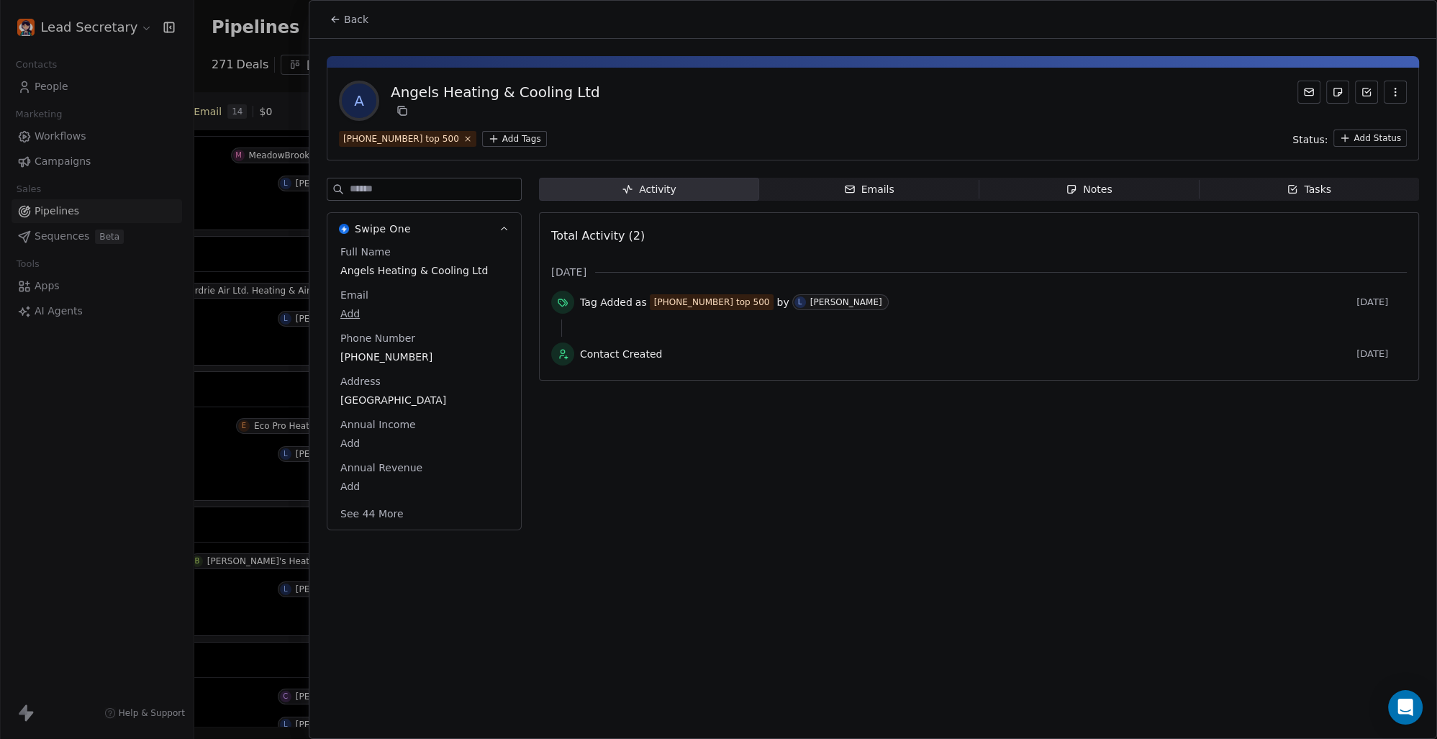
scroll to position [0, 812]
click at [367, 22] on button "Back" at bounding box center [349, 19] width 56 height 26
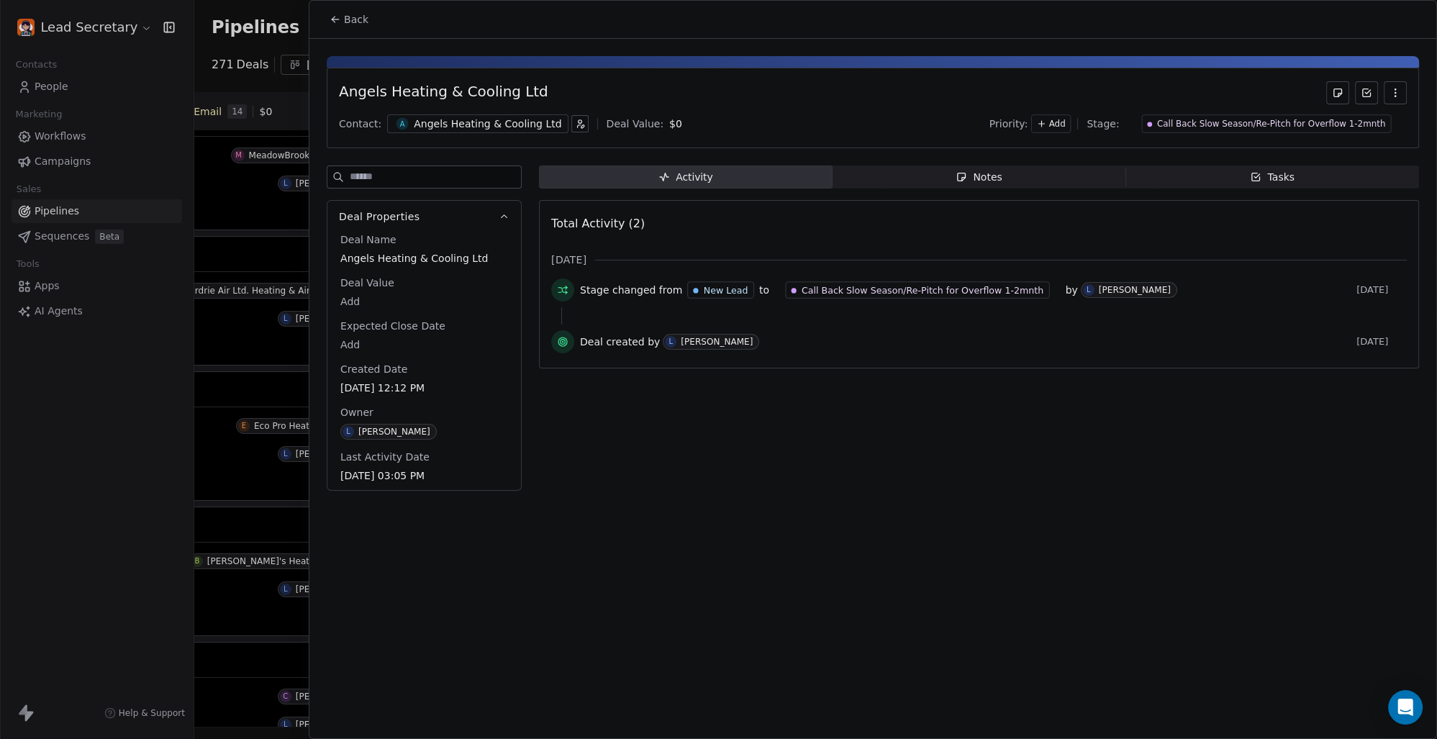
click at [361, 15] on span "Back" at bounding box center [356, 19] width 24 height 14
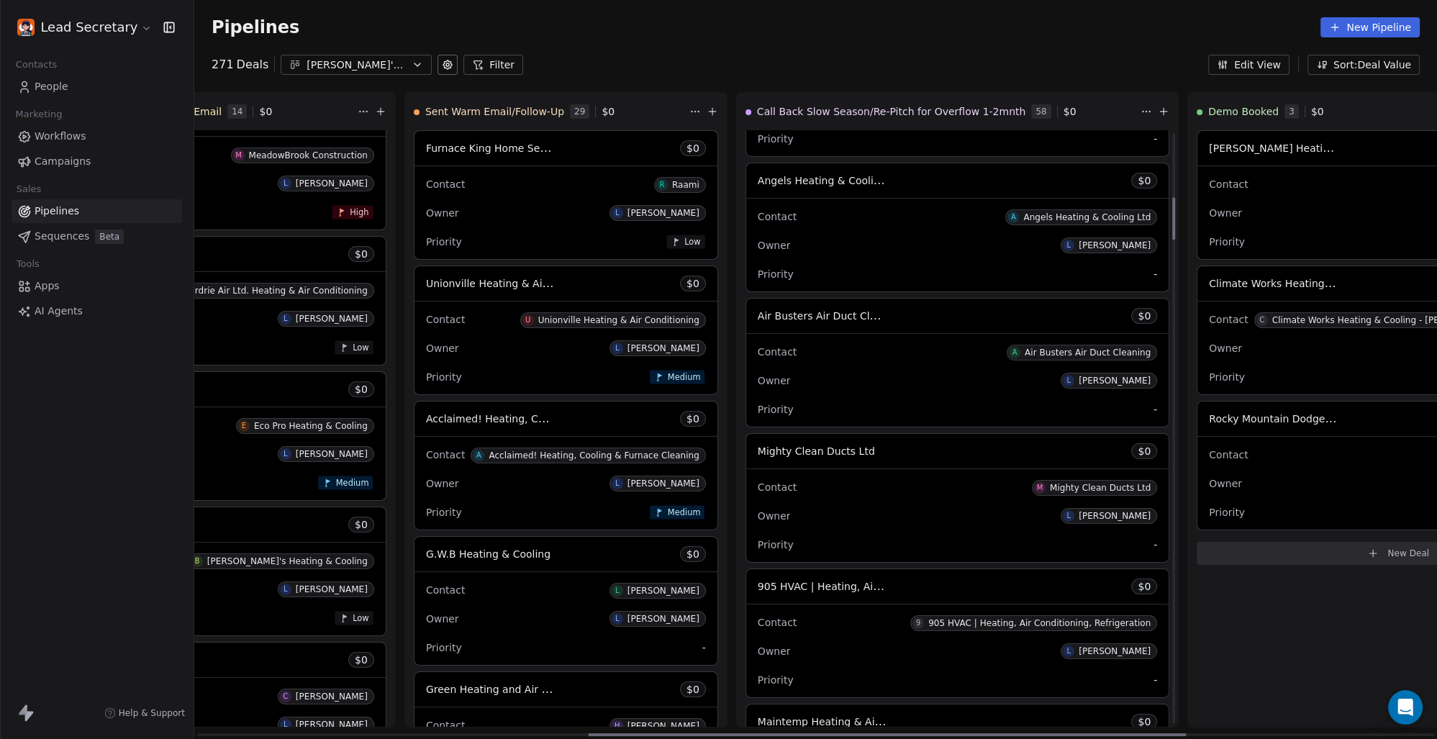
scroll to position [901, 0]
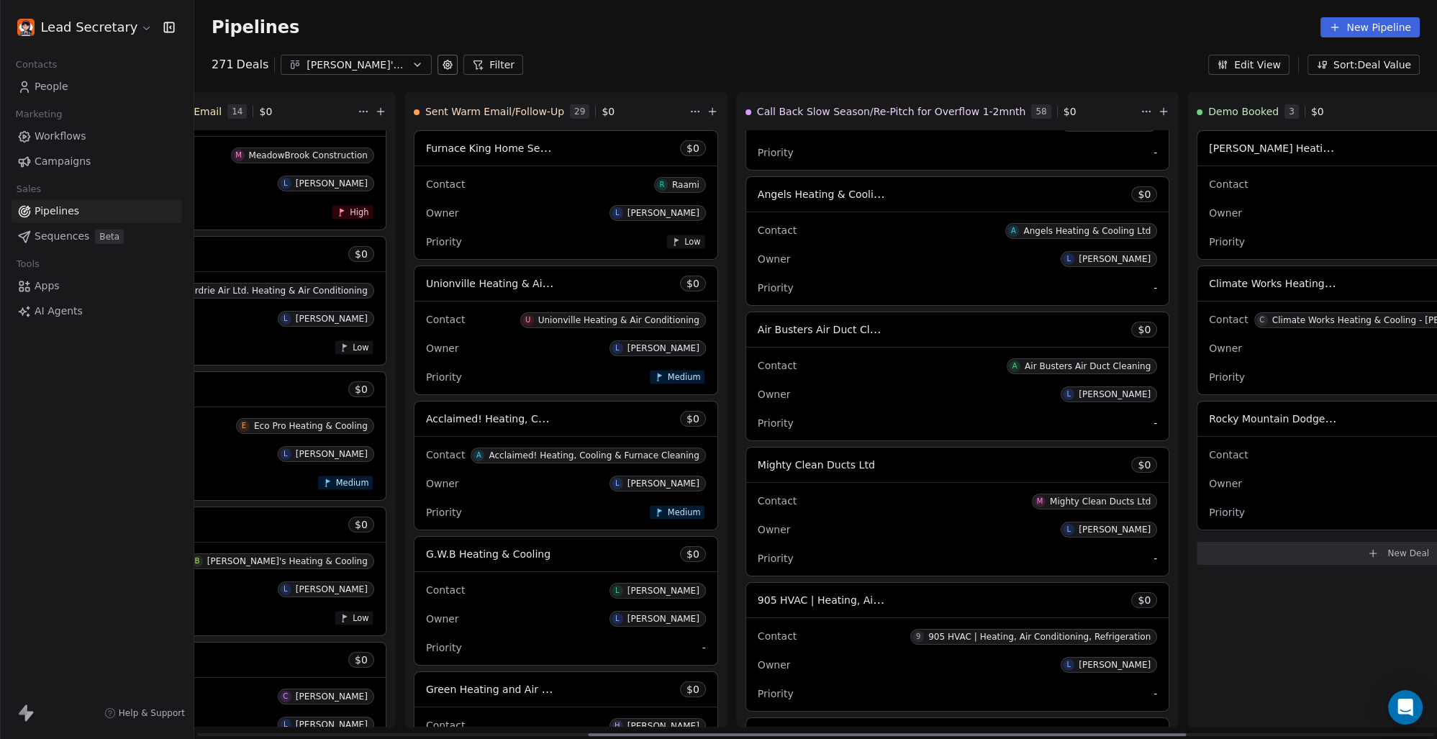
click at [981, 106] on html "Lead Secretary Contacts People Marketing Workflows Campaigns Sales Pipelines Se…" at bounding box center [718, 369] width 1437 height 739
click at [944, 36] on html "Lead Secretary Contacts People Marketing Workflows Campaigns Sales Pipelines Se…" at bounding box center [718, 369] width 1437 height 739
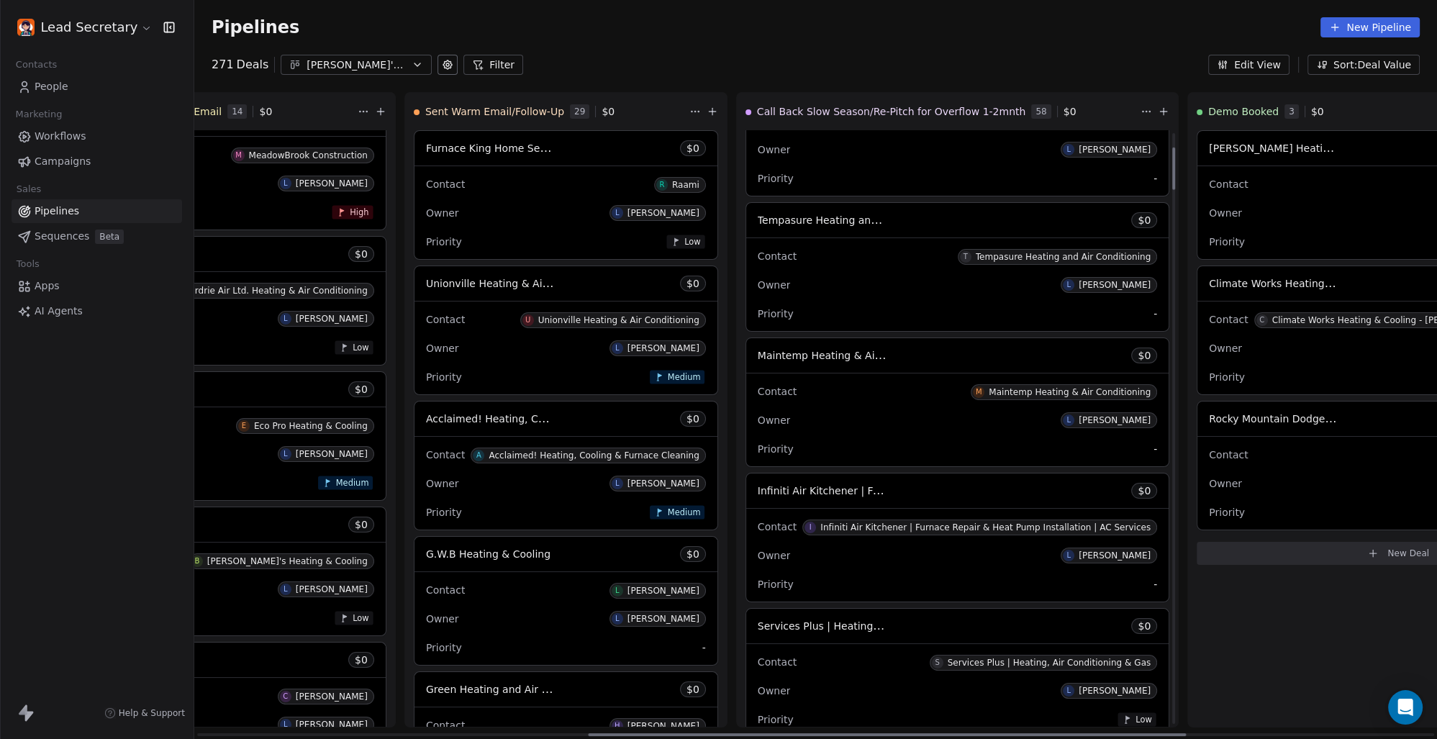
scroll to position [200, 0]
click at [758, 353] on span "Maintemp Heating & Air Conditioning" at bounding box center [852, 354] width 188 height 14
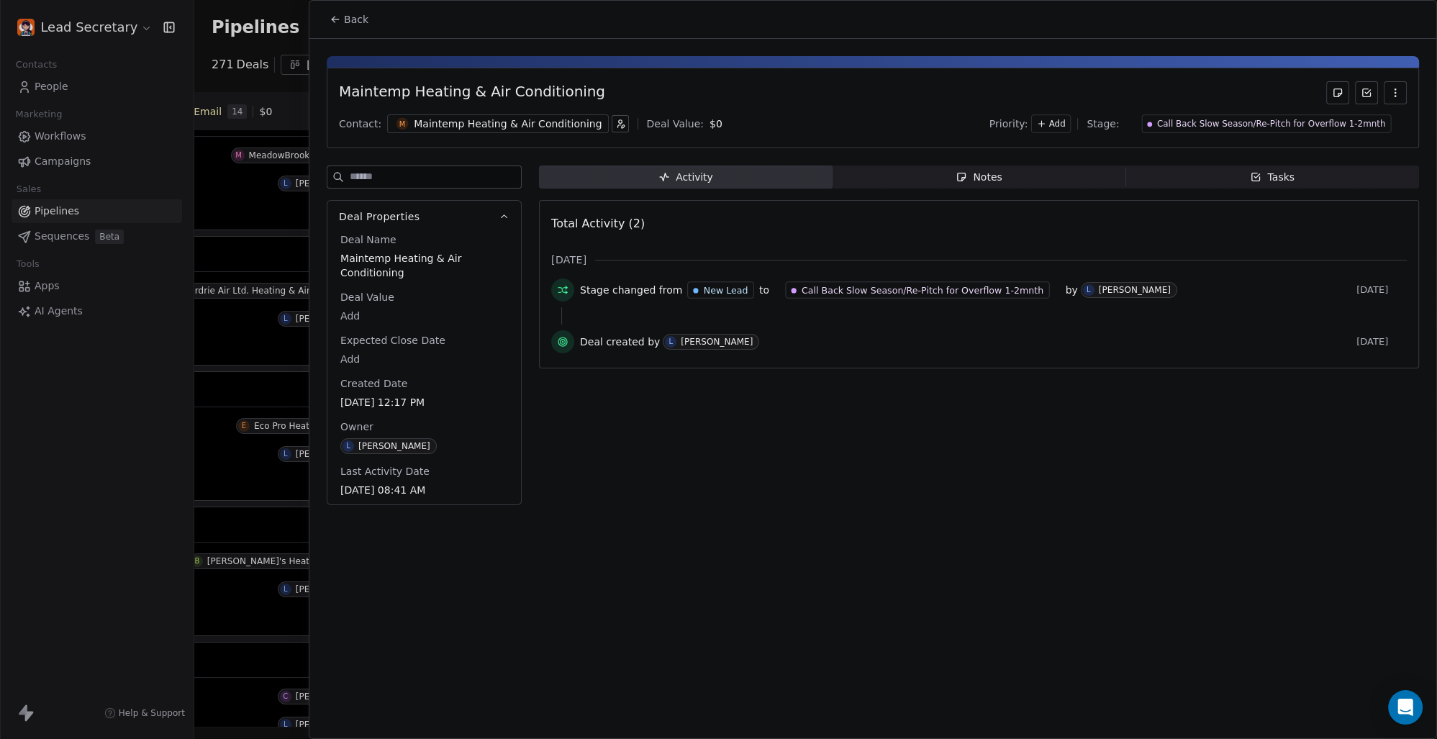
click at [492, 122] on div "Maintemp Heating & Air Conditioning" at bounding box center [508, 124] width 188 height 14
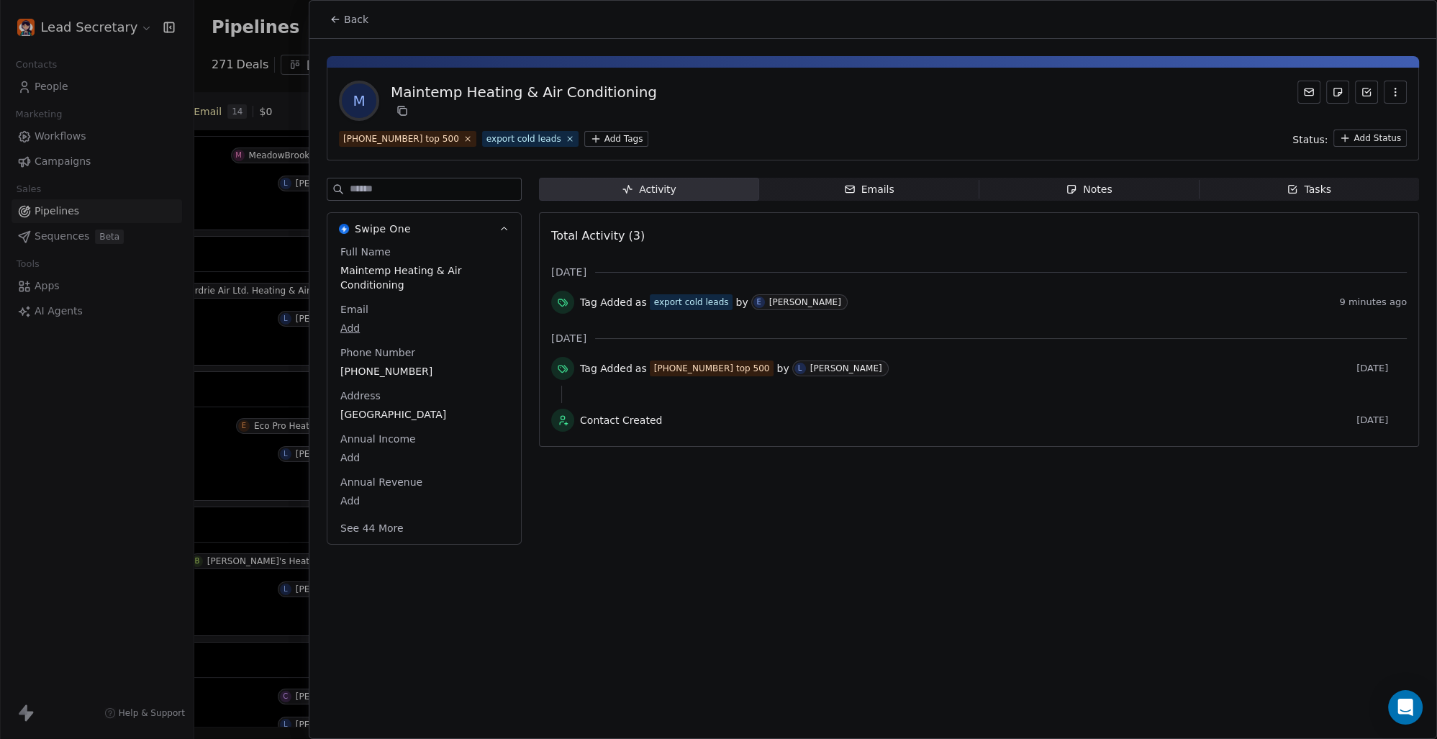
click at [356, 24] on span "Back" at bounding box center [356, 19] width 24 height 14
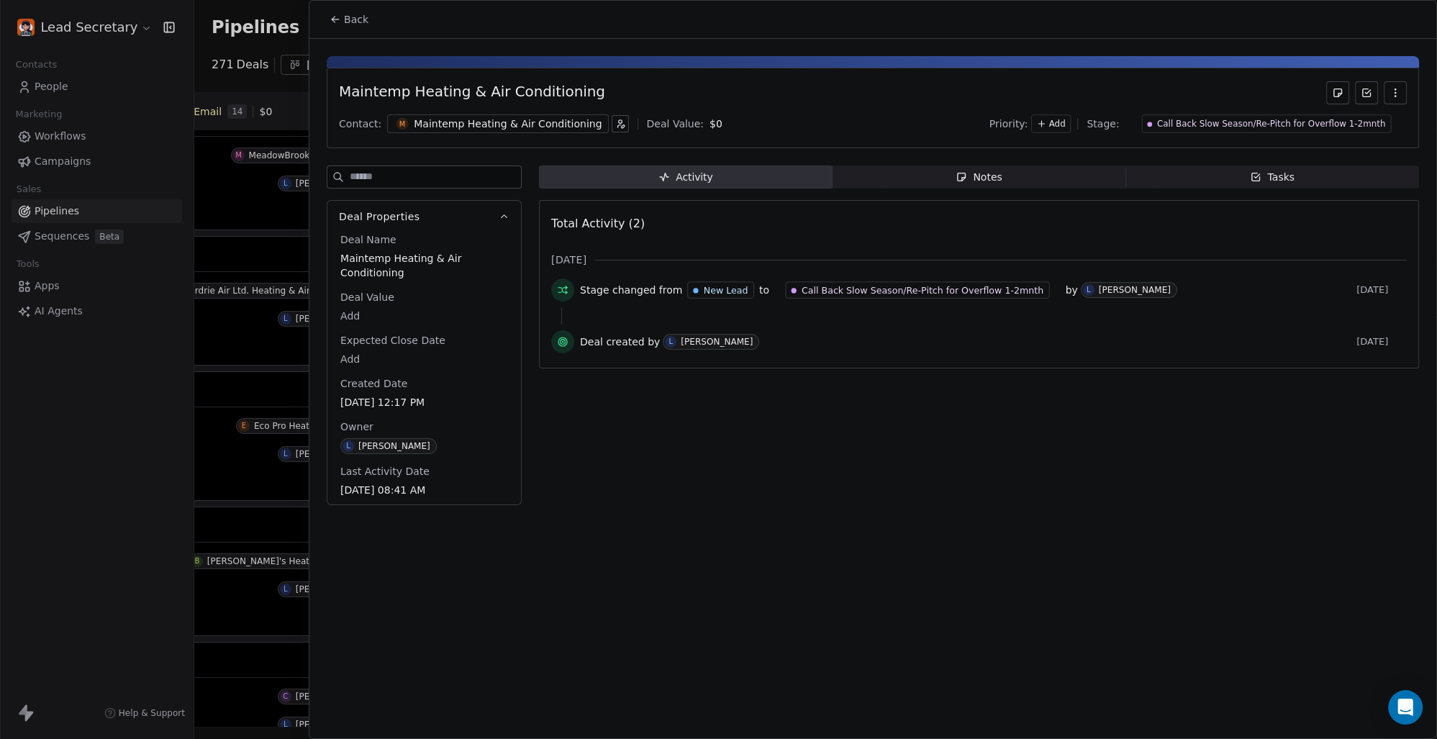
click at [351, 22] on span "Back" at bounding box center [356, 19] width 24 height 14
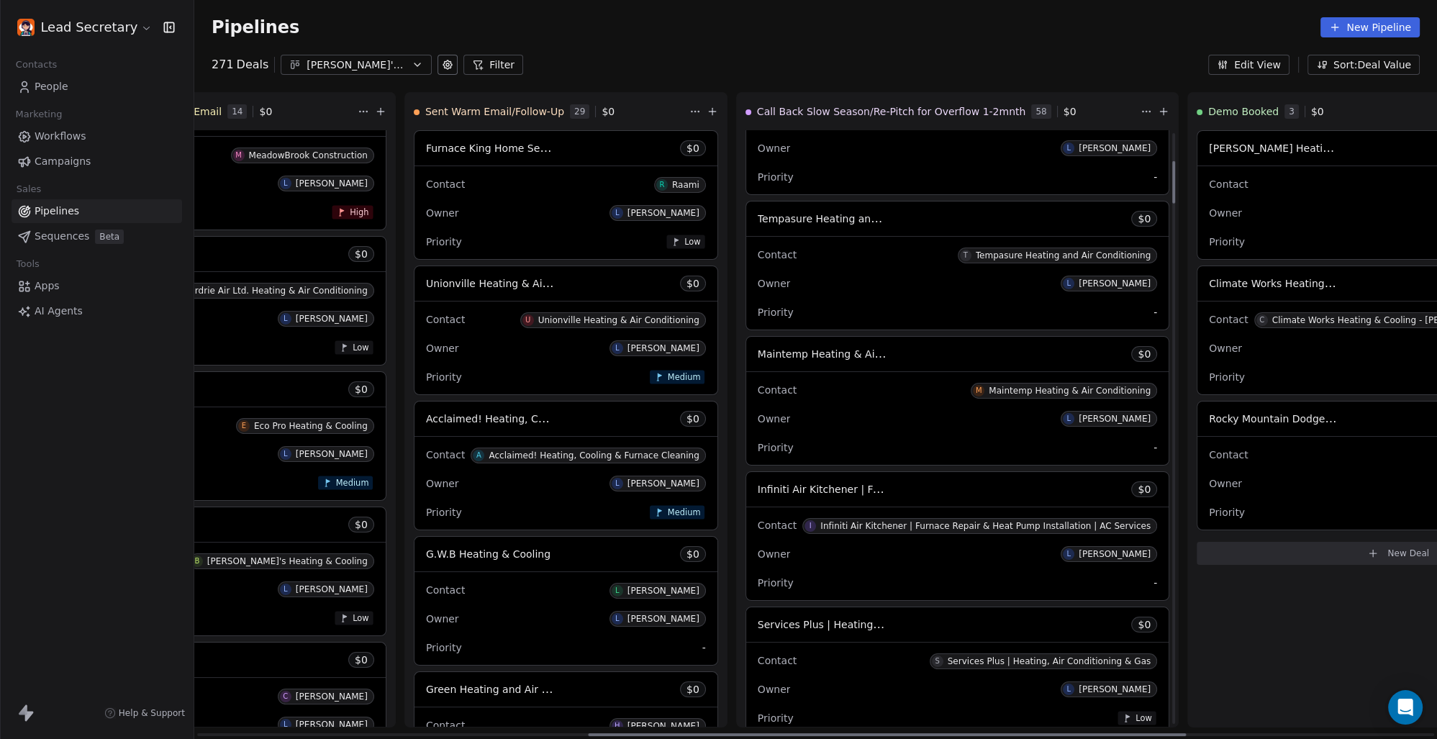
scroll to position [400, 0]
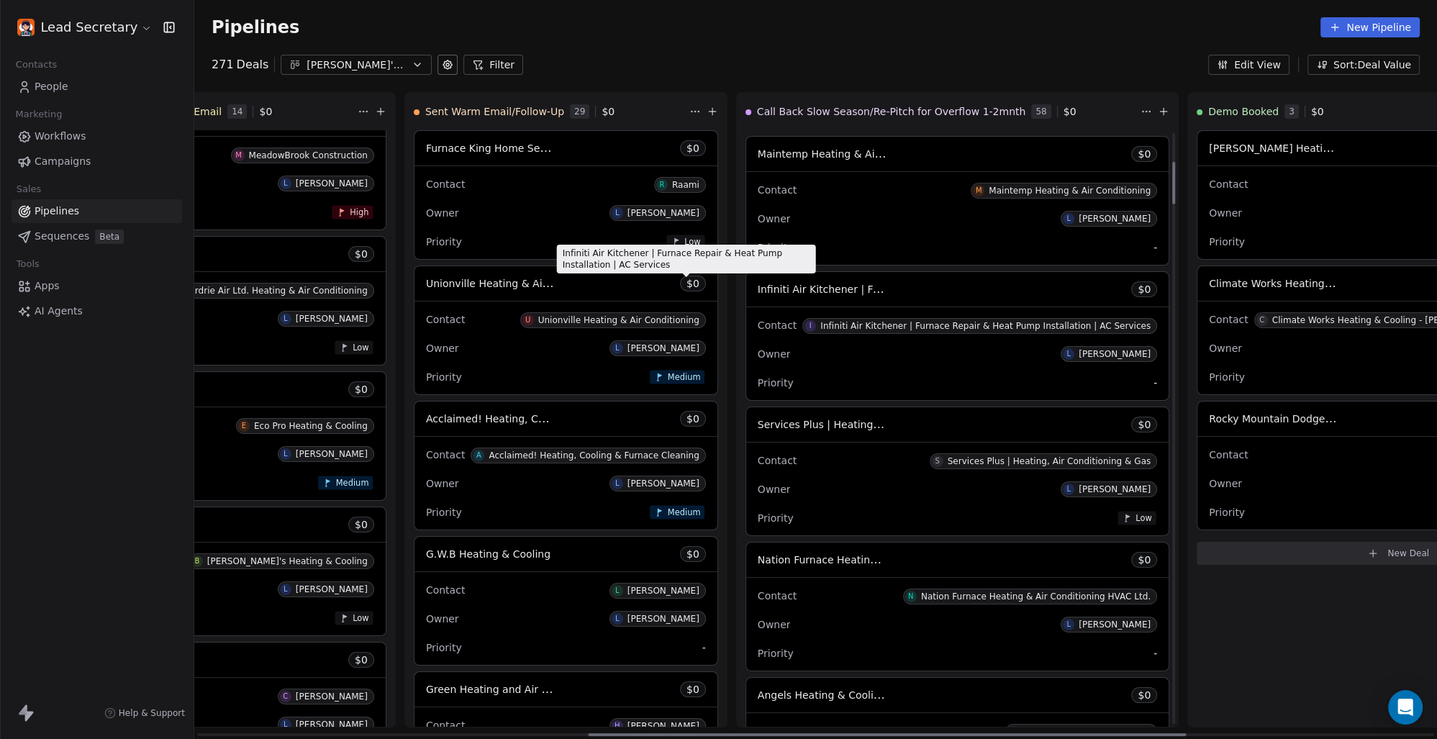
click at [758, 286] on span "Infiniti Air Kitchener | Furnace Repair & Heat Pump Installation | AC Services" at bounding box center [950, 289] width 384 height 14
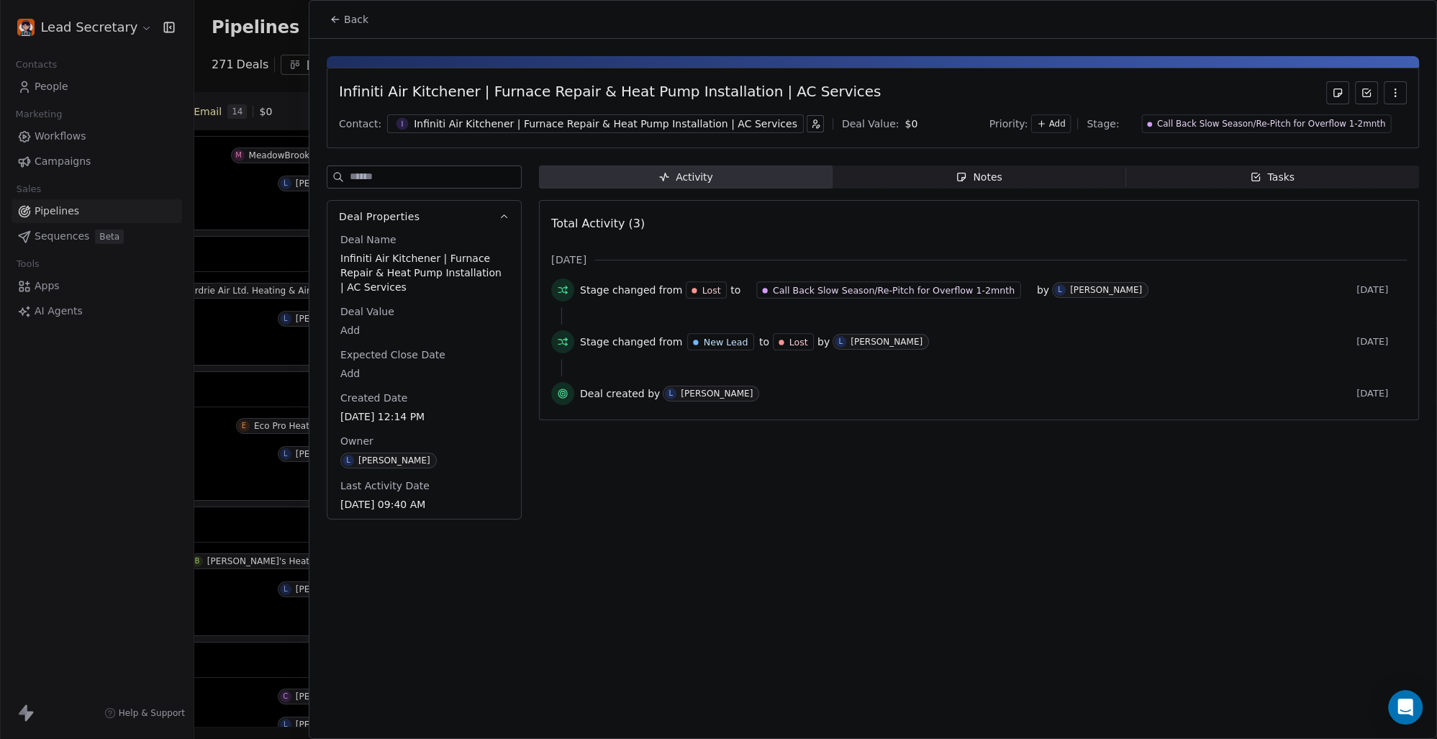
click at [597, 120] on div "Infiniti Air Kitchener | Furnace Repair & Heat Pump Installation | AC Services" at bounding box center [606, 124] width 384 height 14
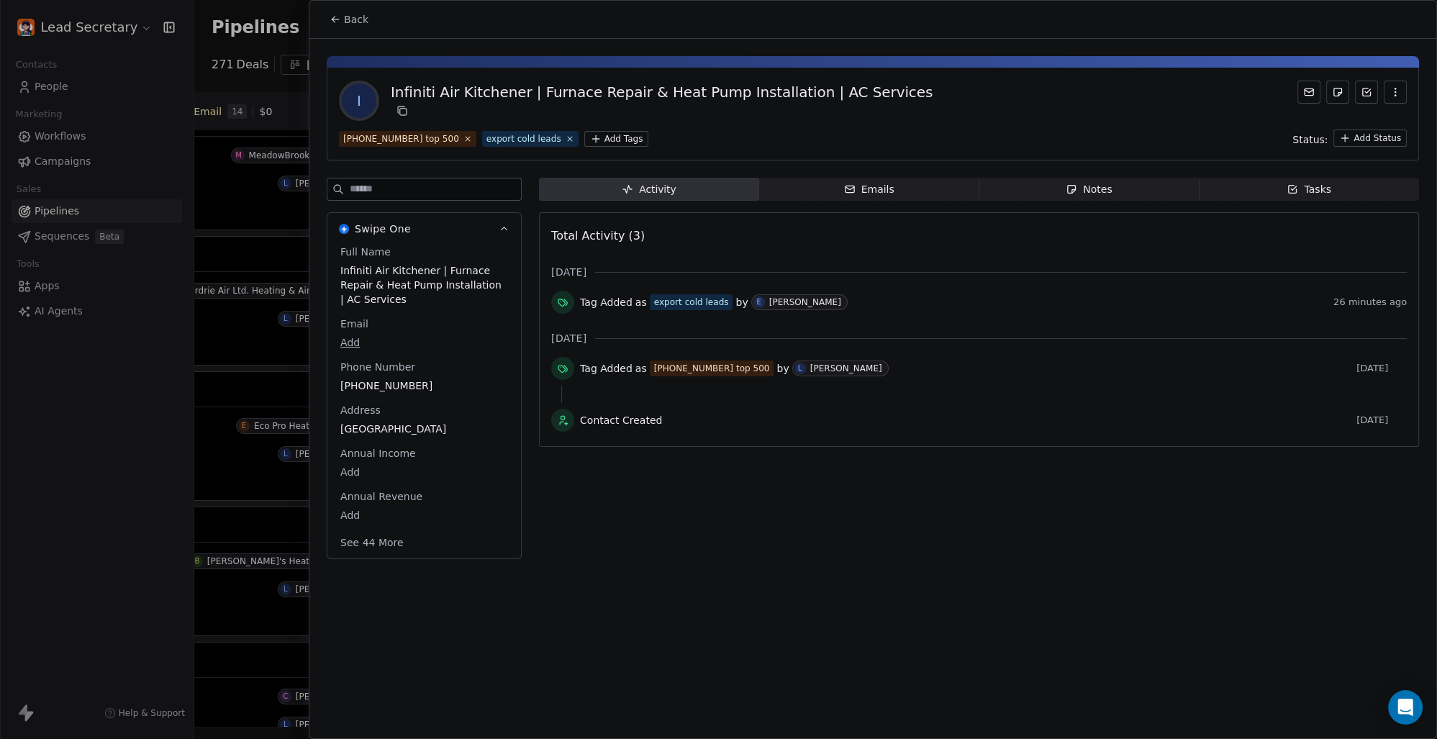
click at [340, 27] on button "Back" at bounding box center [349, 19] width 56 height 26
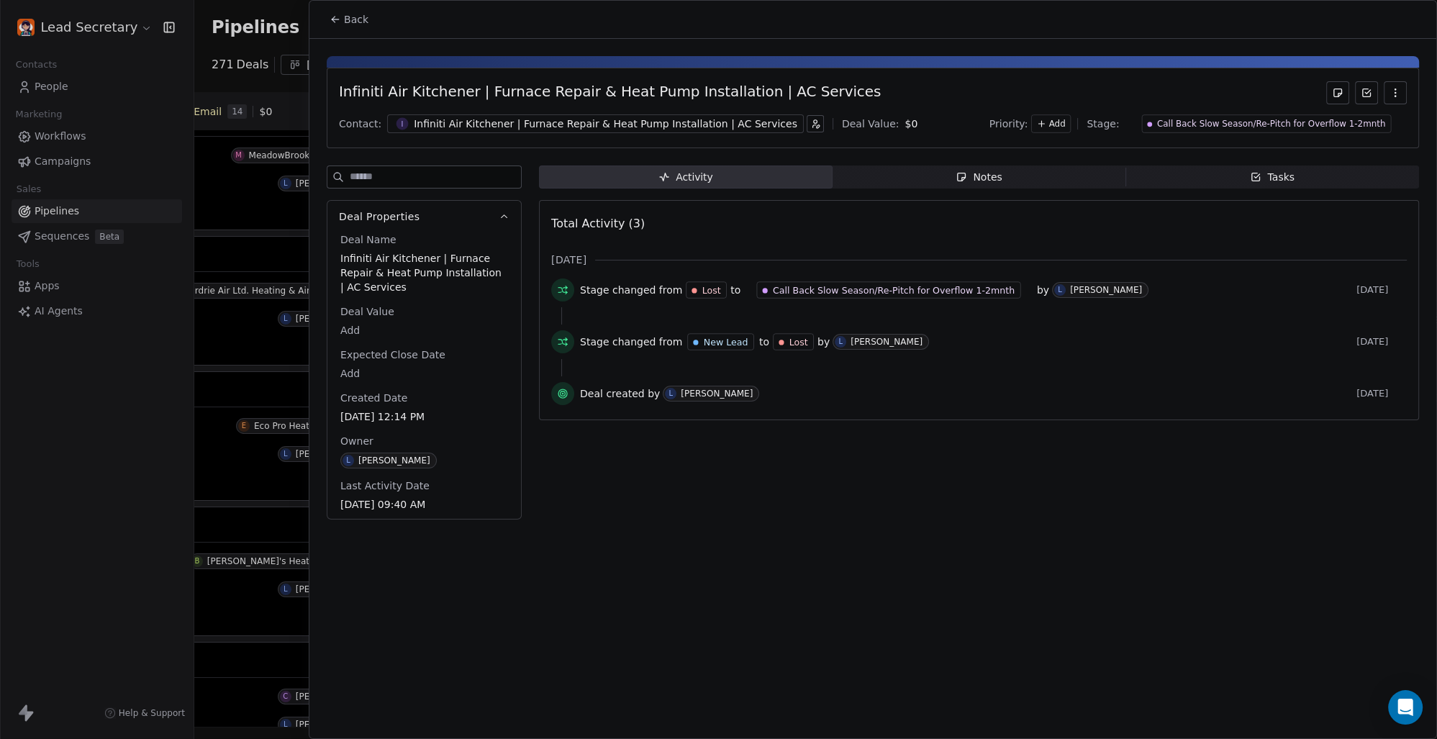
click at [350, 20] on span "Back" at bounding box center [356, 19] width 24 height 14
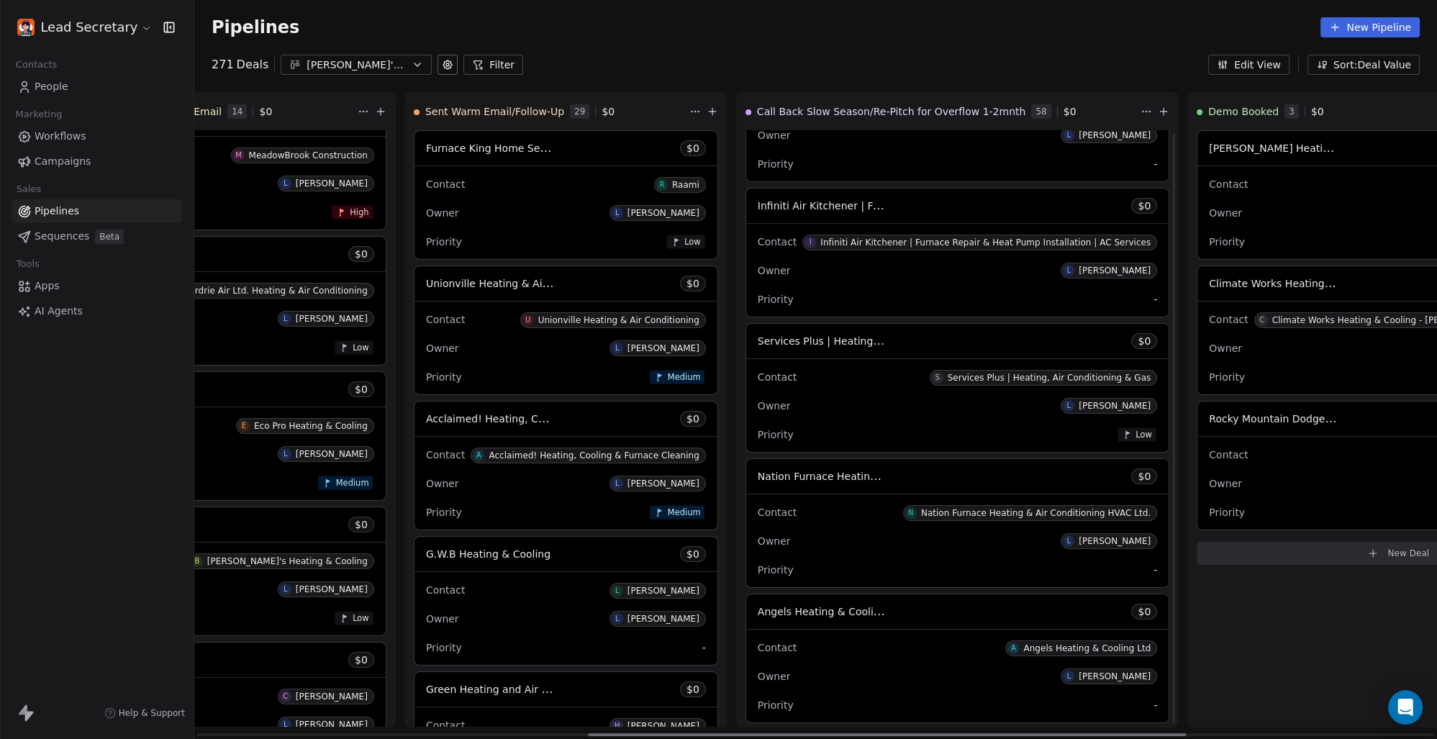
scroll to position [501, 0]
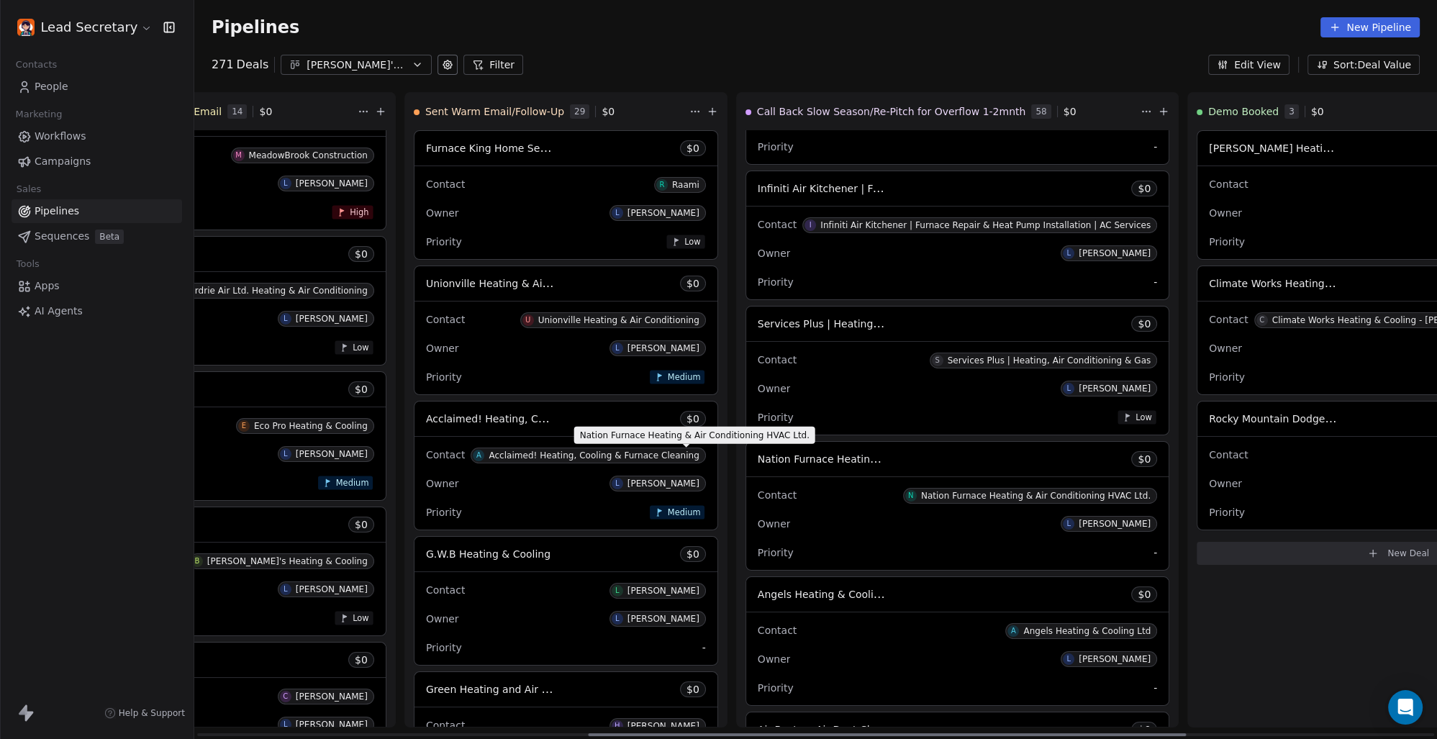
click at [758, 462] on span "Nation Furnace Heating & Air Conditioning HVAC Ltd." at bounding box center [891, 459] width 267 height 14
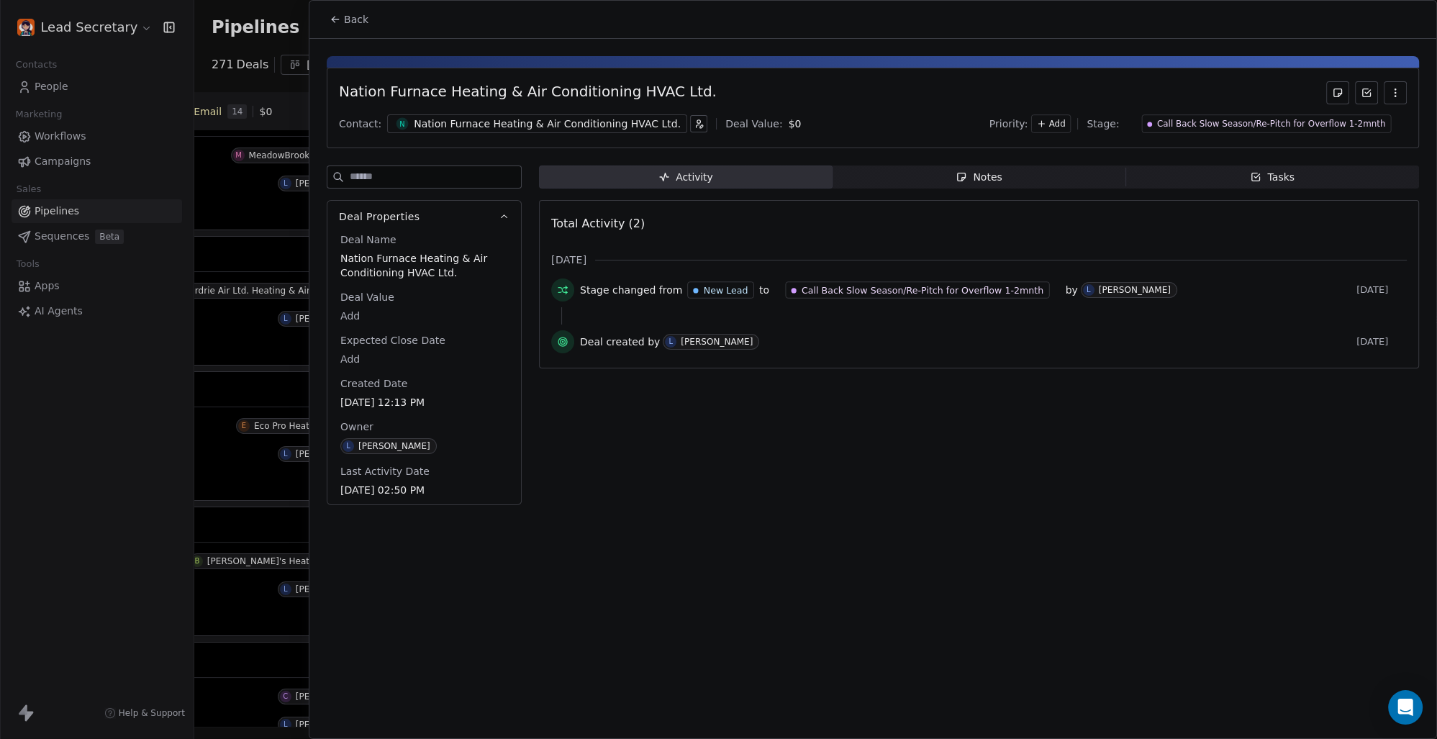
click at [552, 125] on div "Nation Furnace Heating & Air Conditioning HVAC Ltd." at bounding box center [547, 124] width 267 height 14
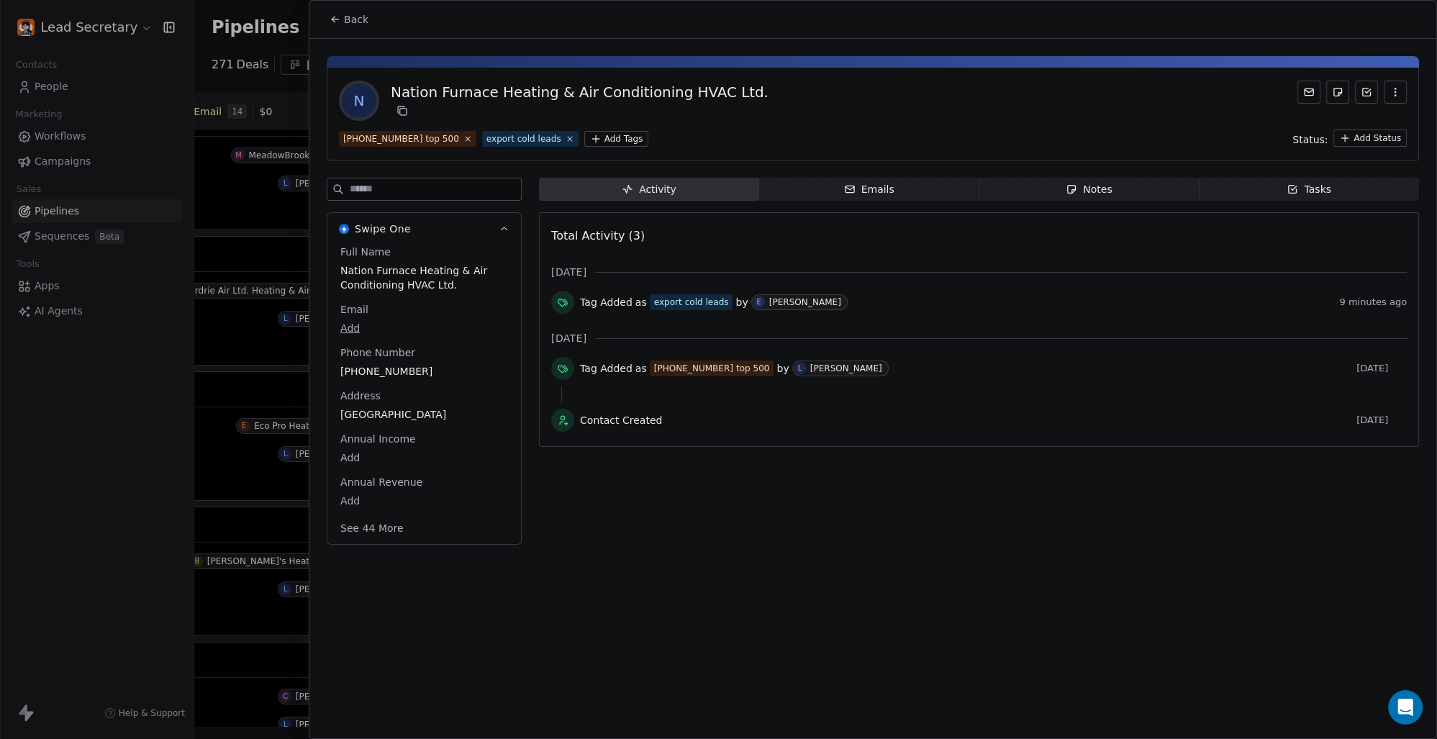
click at [337, 22] on icon at bounding box center [336, 20] width 12 height 12
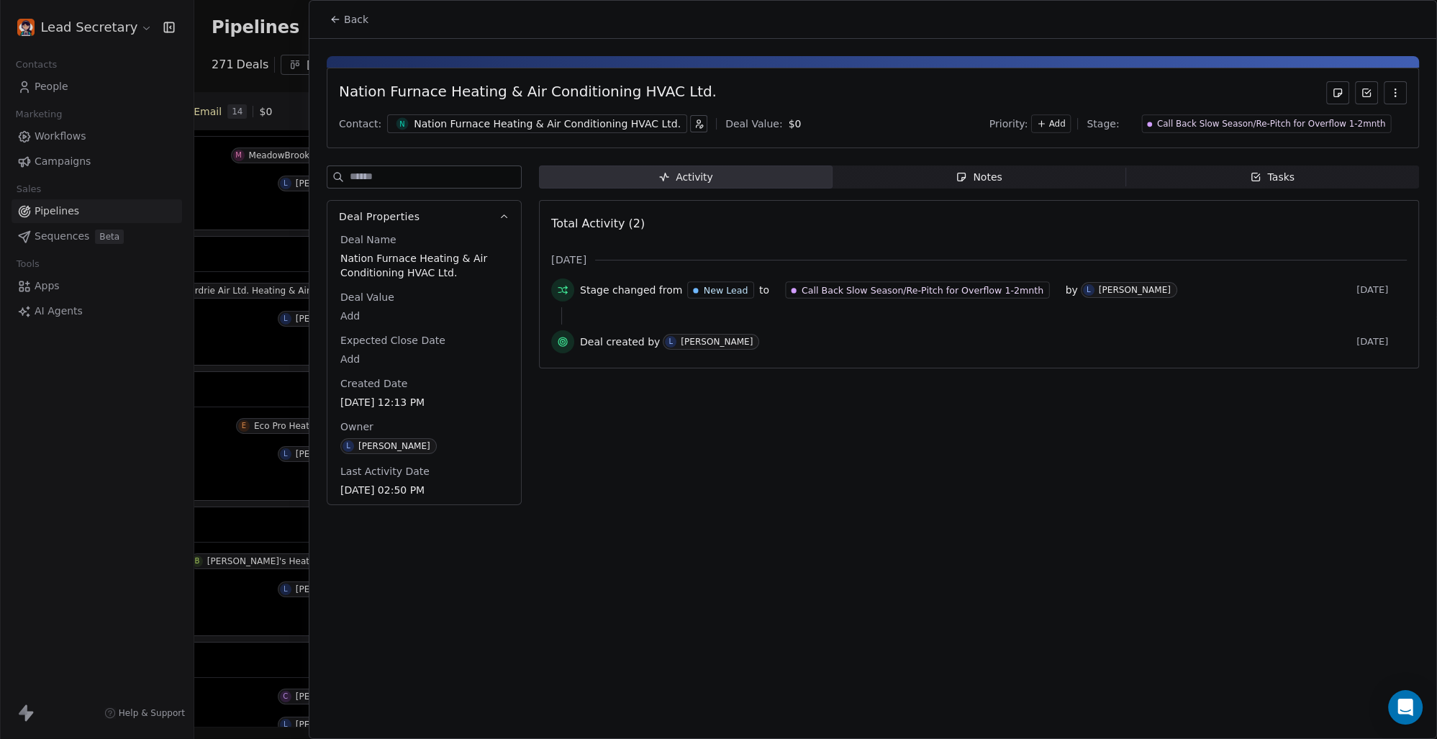
click at [337, 22] on icon at bounding box center [336, 20] width 12 height 12
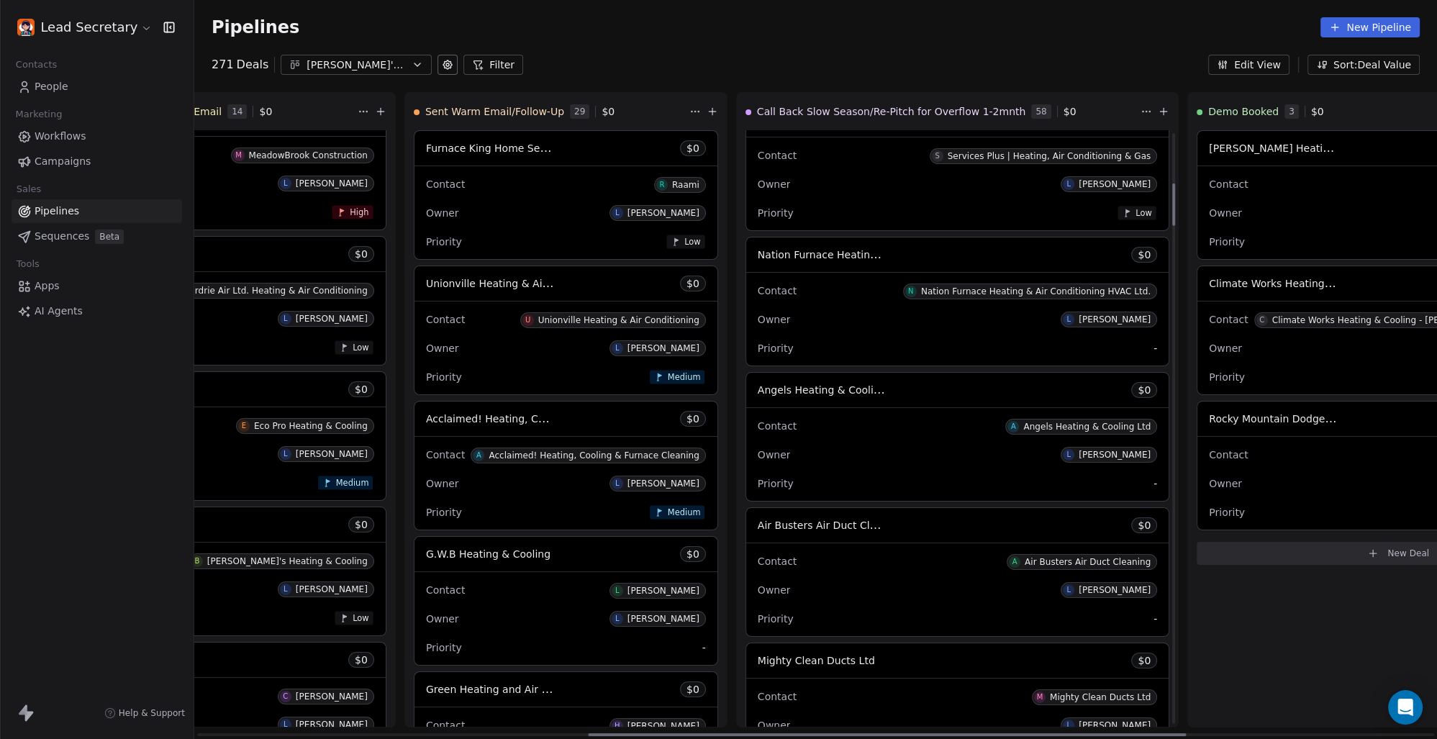
scroll to position [801, 0]
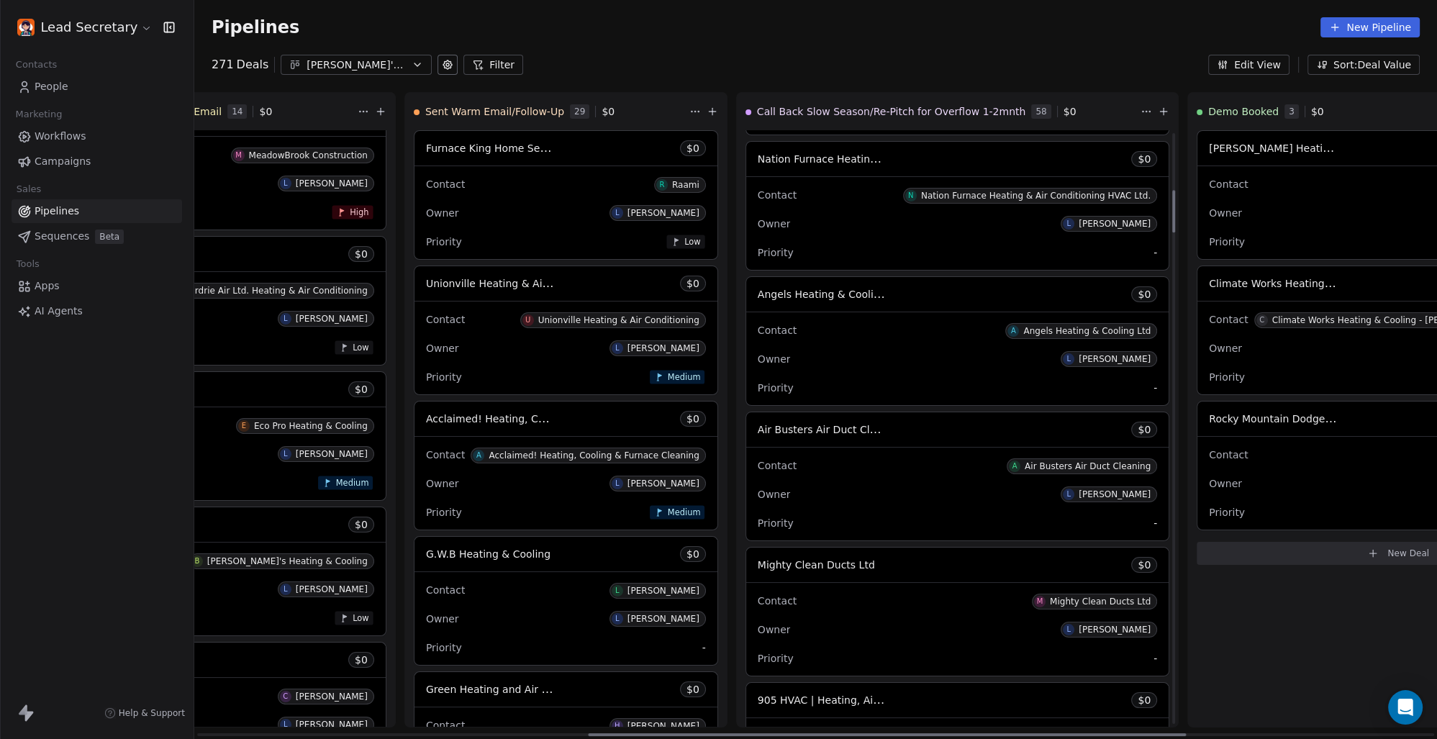
click at [758, 429] on span "Air Busters Air Duct Cleaning" at bounding box center [831, 429] width 146 height 14
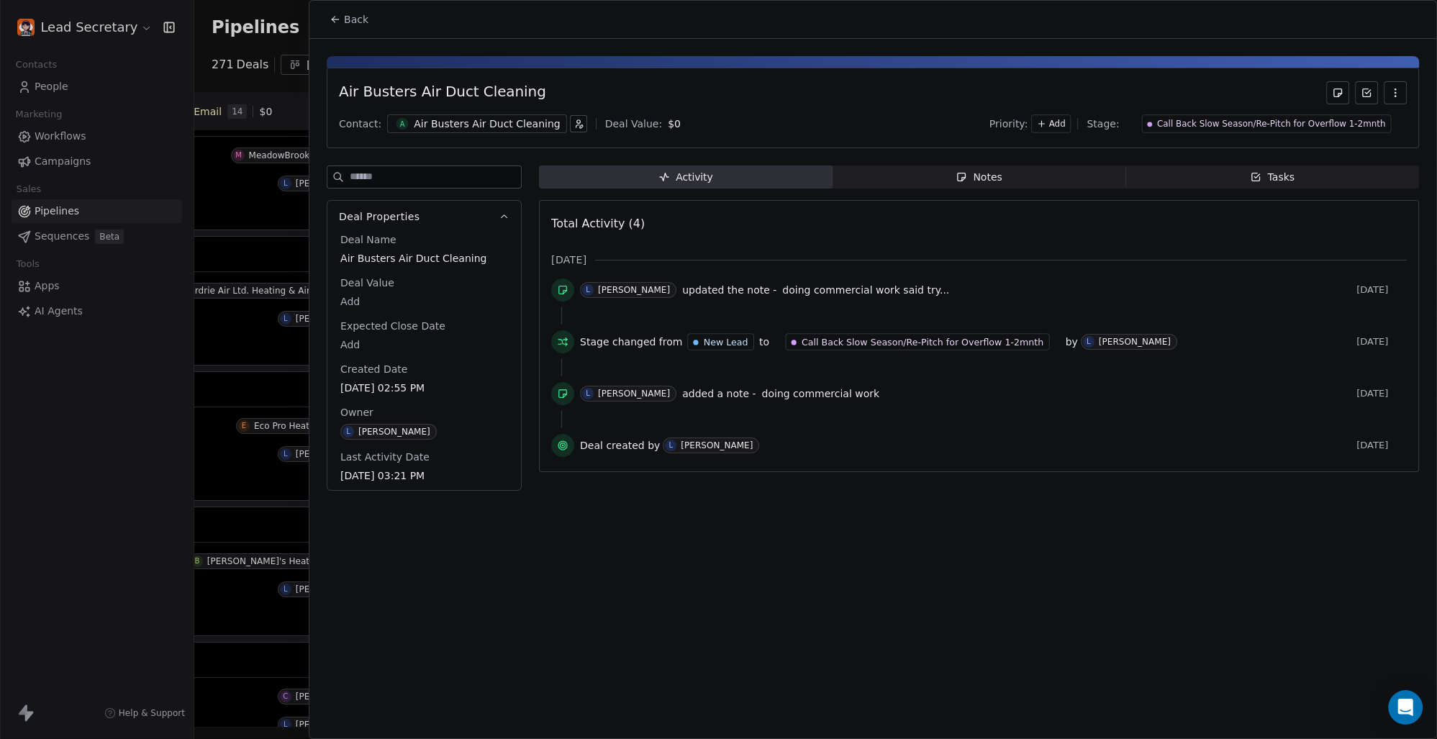
click at [514, 122] on div "Air Busters Air Duct Cleaning" at bounding box center [487, 124] width 146 height 14
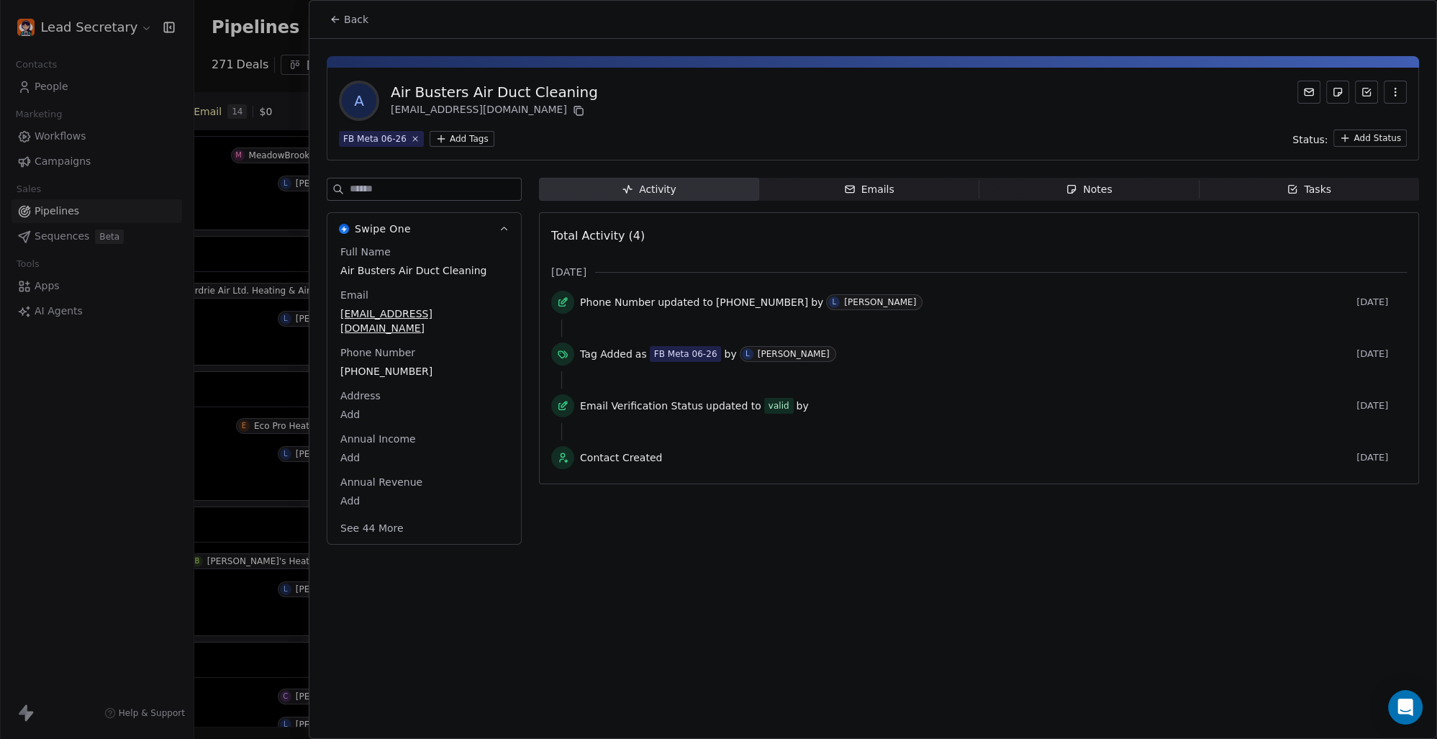
click at [466, 137] on html "Lead Secretary Contacts People Marketing Workflows Campaigns Sales Pipelines Se…" at bounding box center [718, 369] width 1437 height 739
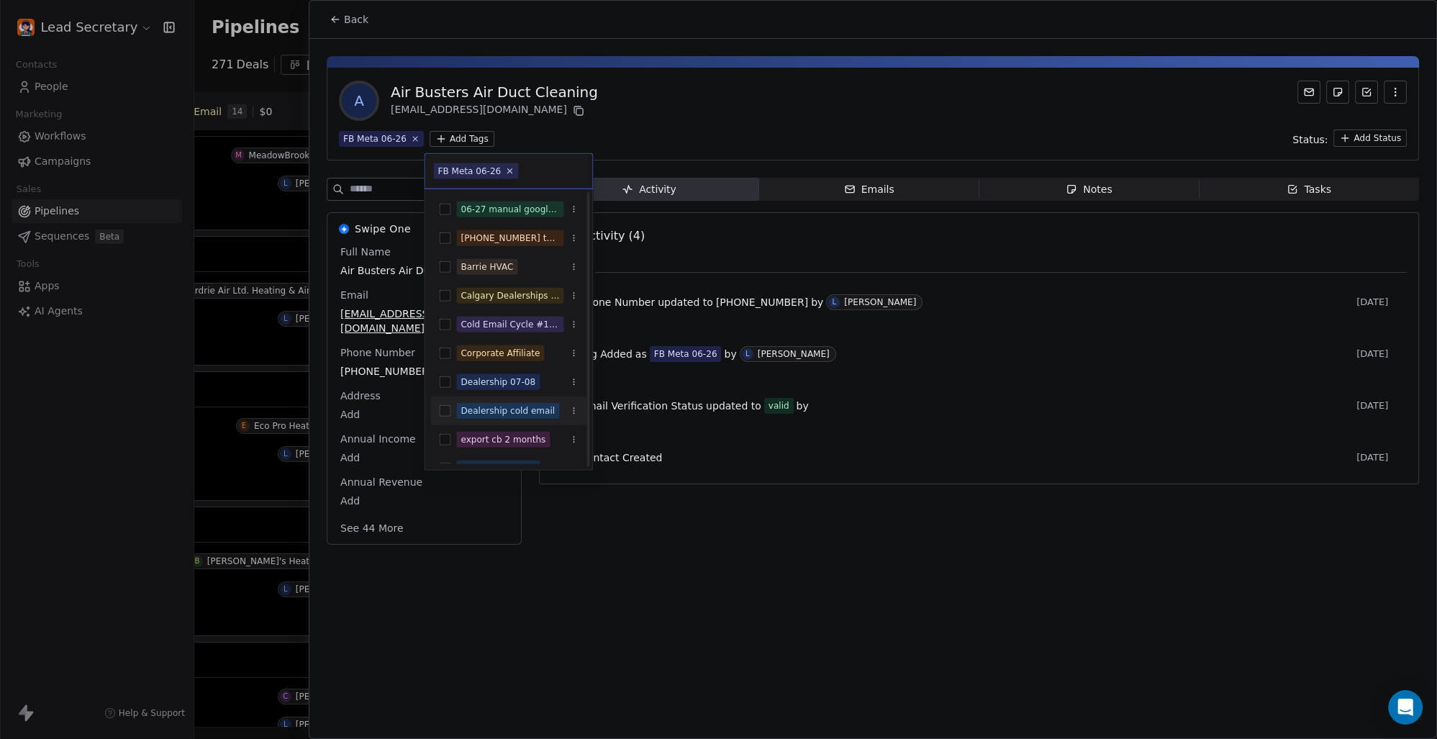
scroll to position [100, 0]
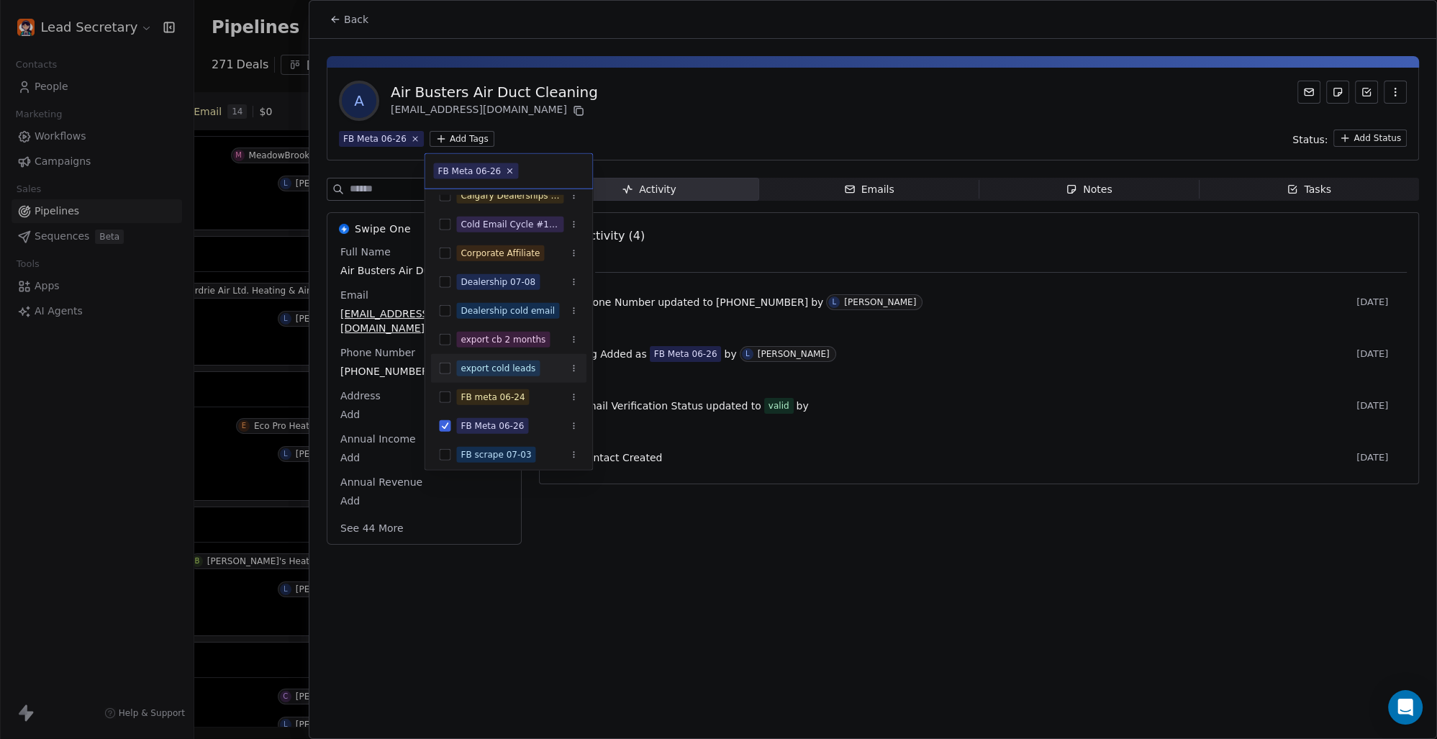
click at [445, 365] on button "Suggestions" at bounding box center [445, 369] width 12 height 12
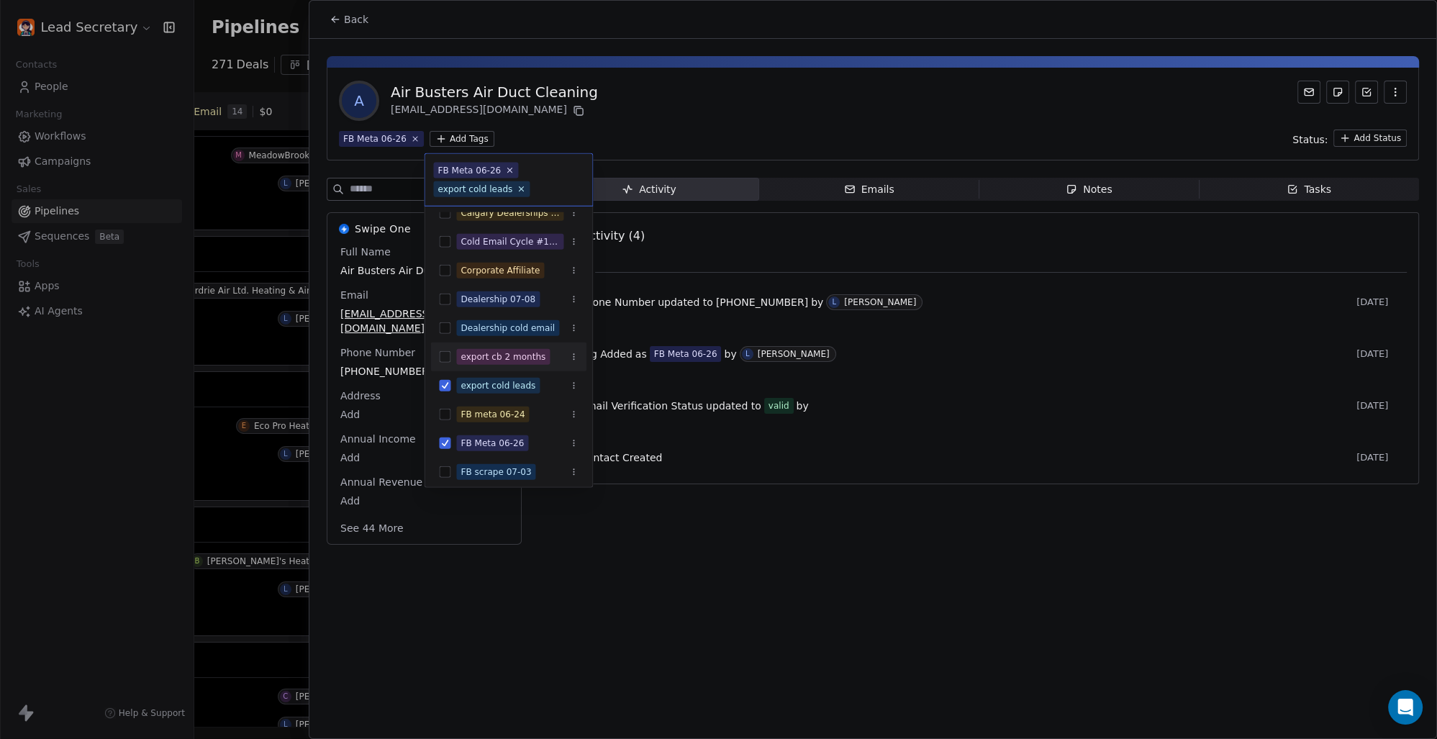
click at [998, 402] on html "Lead Secretary Contacts People Marketing Workflows Campaigns Sales Pipelines Se…" at bounding box center [718, 369] width 1437 height 739
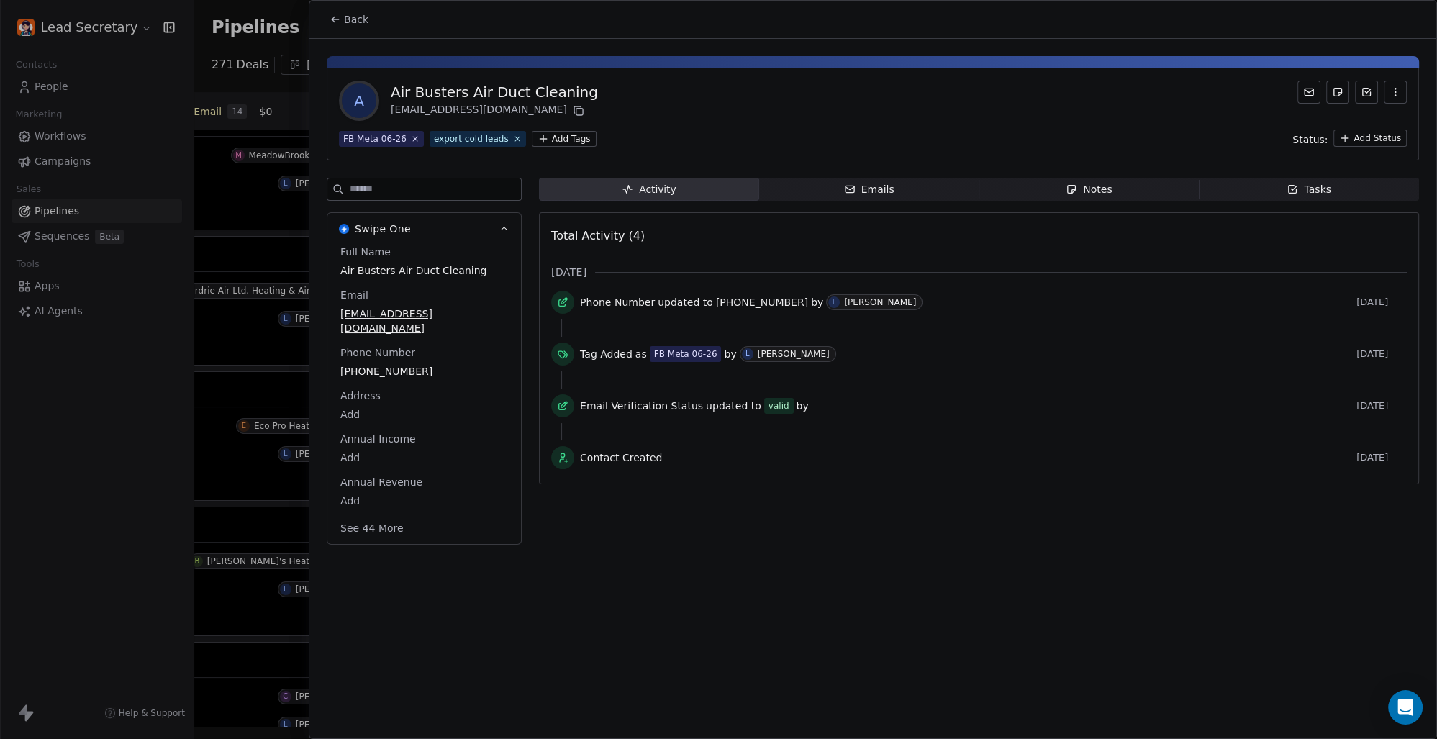
scroll to position [0, 812]
click at [348, 30] on button "Back" at bounding box center [349, 19] width 56 height 26
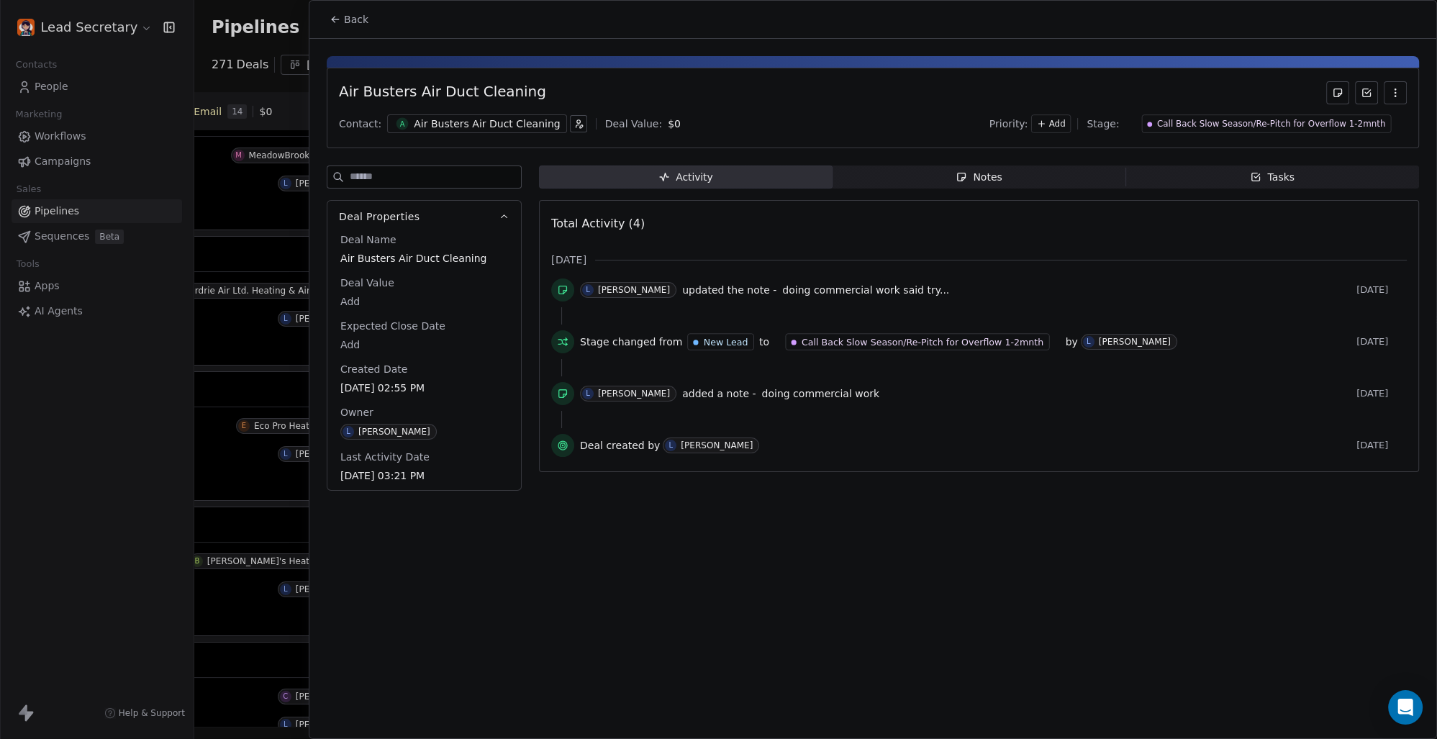
click at [343, 19] on button "Back" at bounding box center [349, 19] width 56 height 26
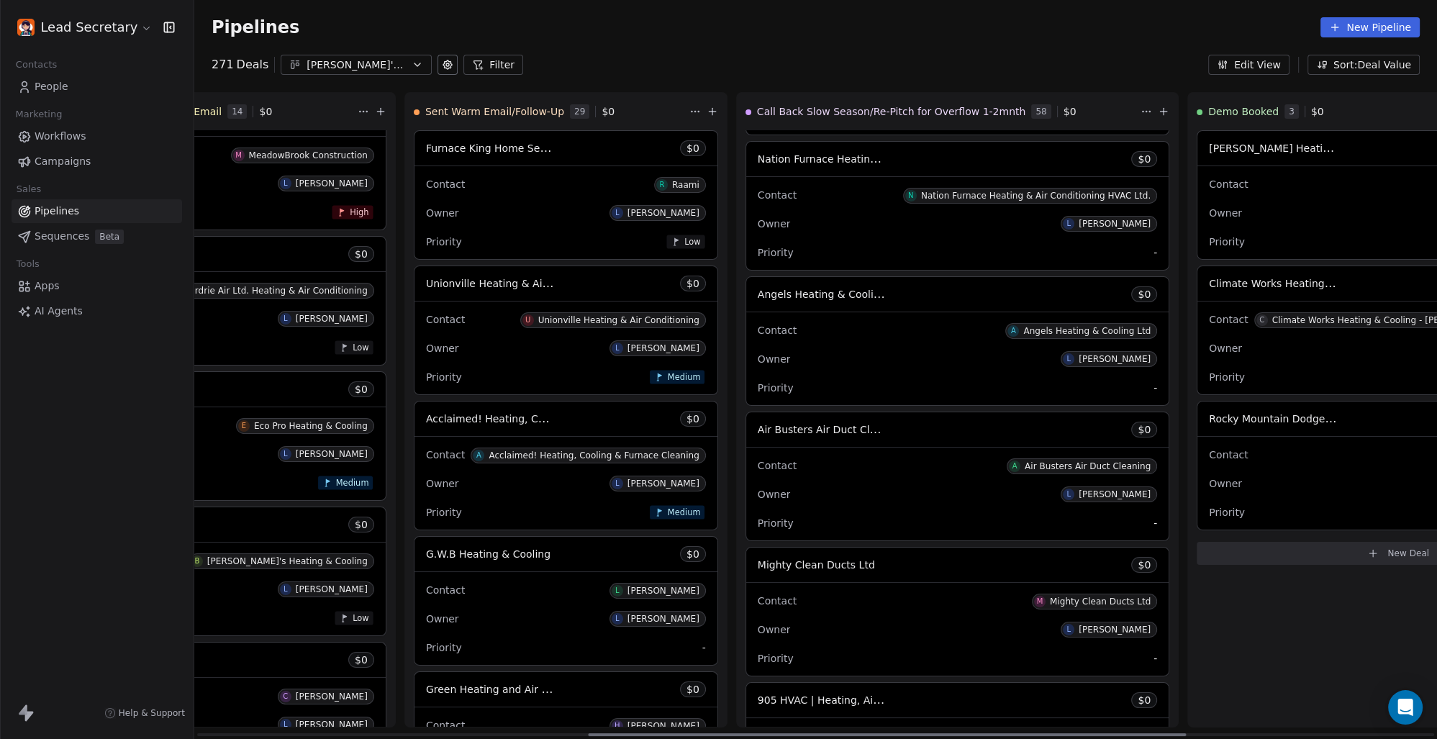
click at [758, 293] on span "Angels Heating & Cooling Ltd" at bounding box center [832, 294] width 148 height 14
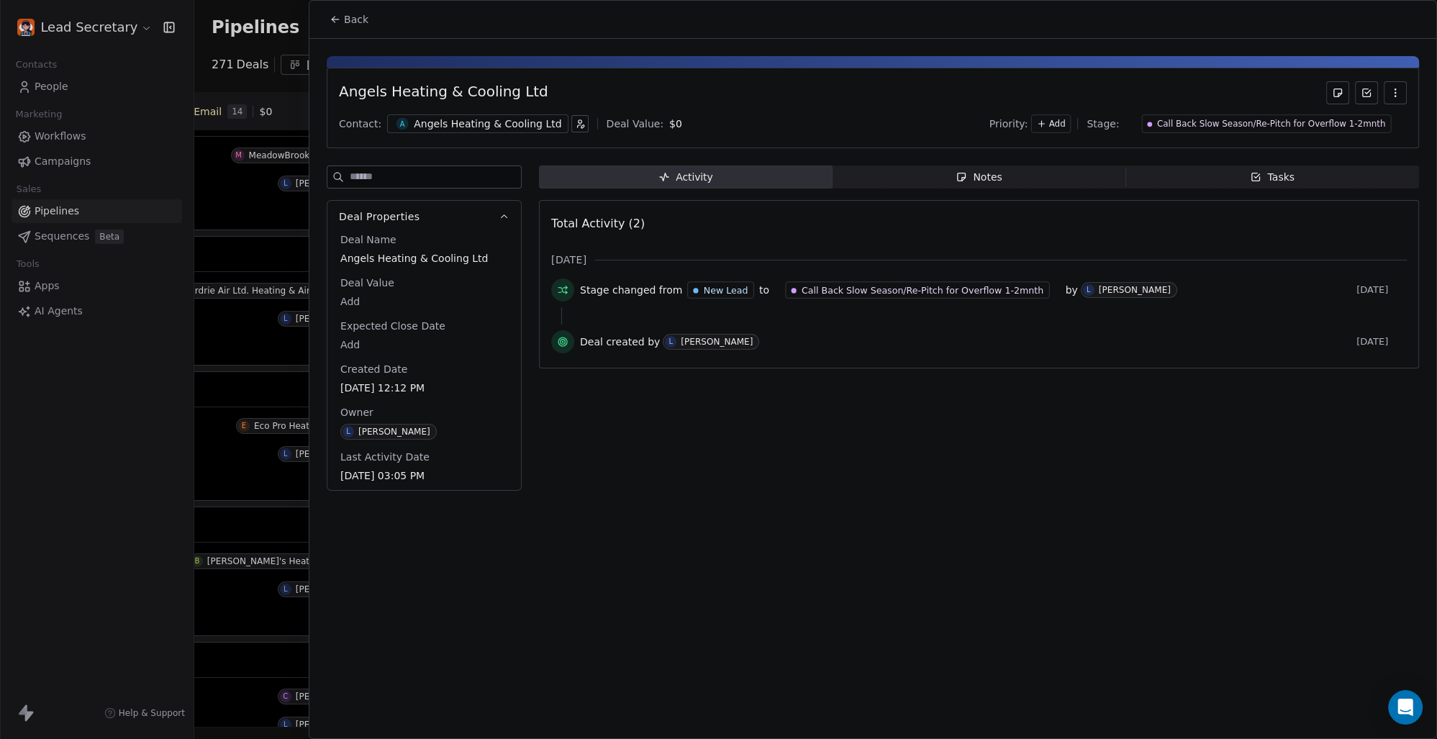
click at [446, 125] on div "Angels Heating & Cooling Ltd" at bounding box center [488, 124] width 148 height 14
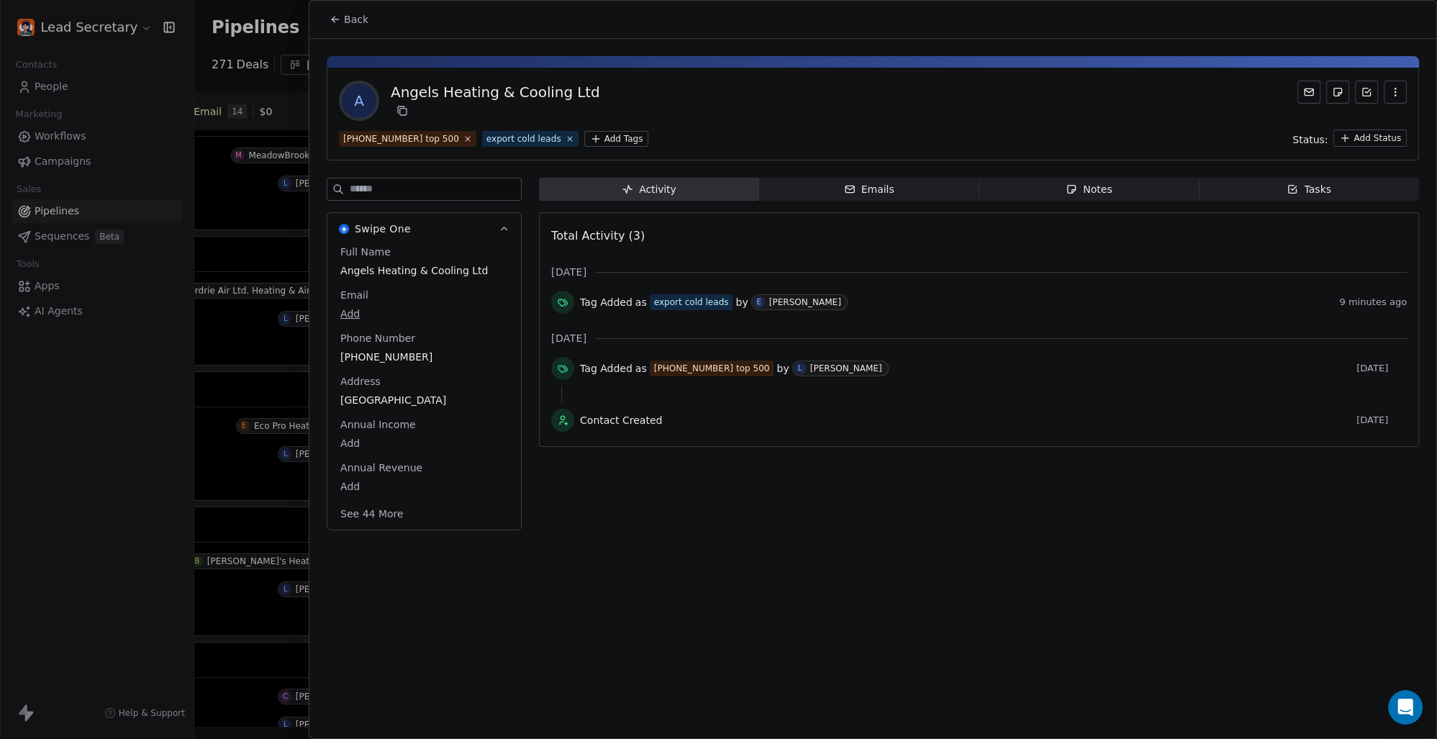
click at [363, 14] on span "Back" at bounding box center [356, 19] width 24 height 14
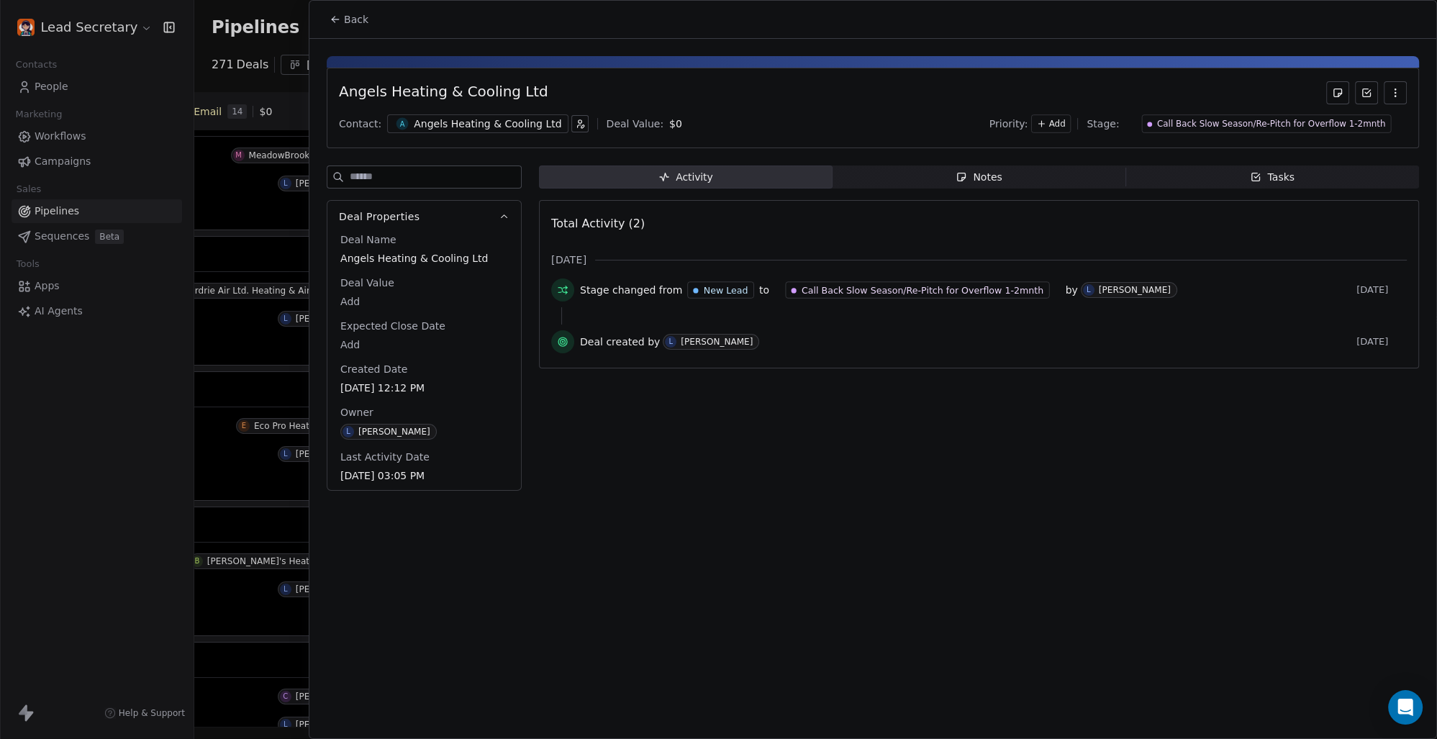
click at [353, 17] on span "Back" at bounding box center [356, 19] width 24 height 14
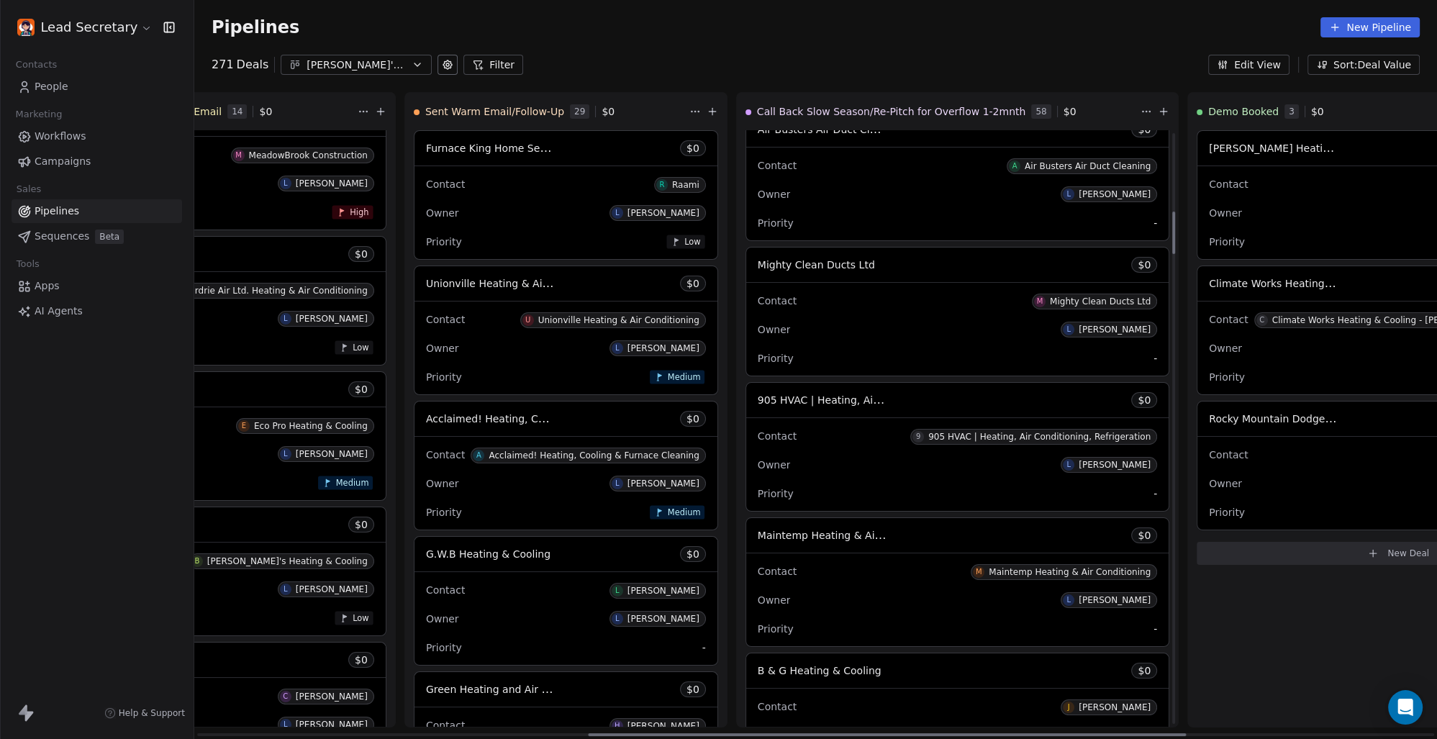
scroll to position [1102, 0]
click at [758, 261] on span "Mighty Clean Ducts Ltd" at bounding box center [816, 264] width 117 height 12
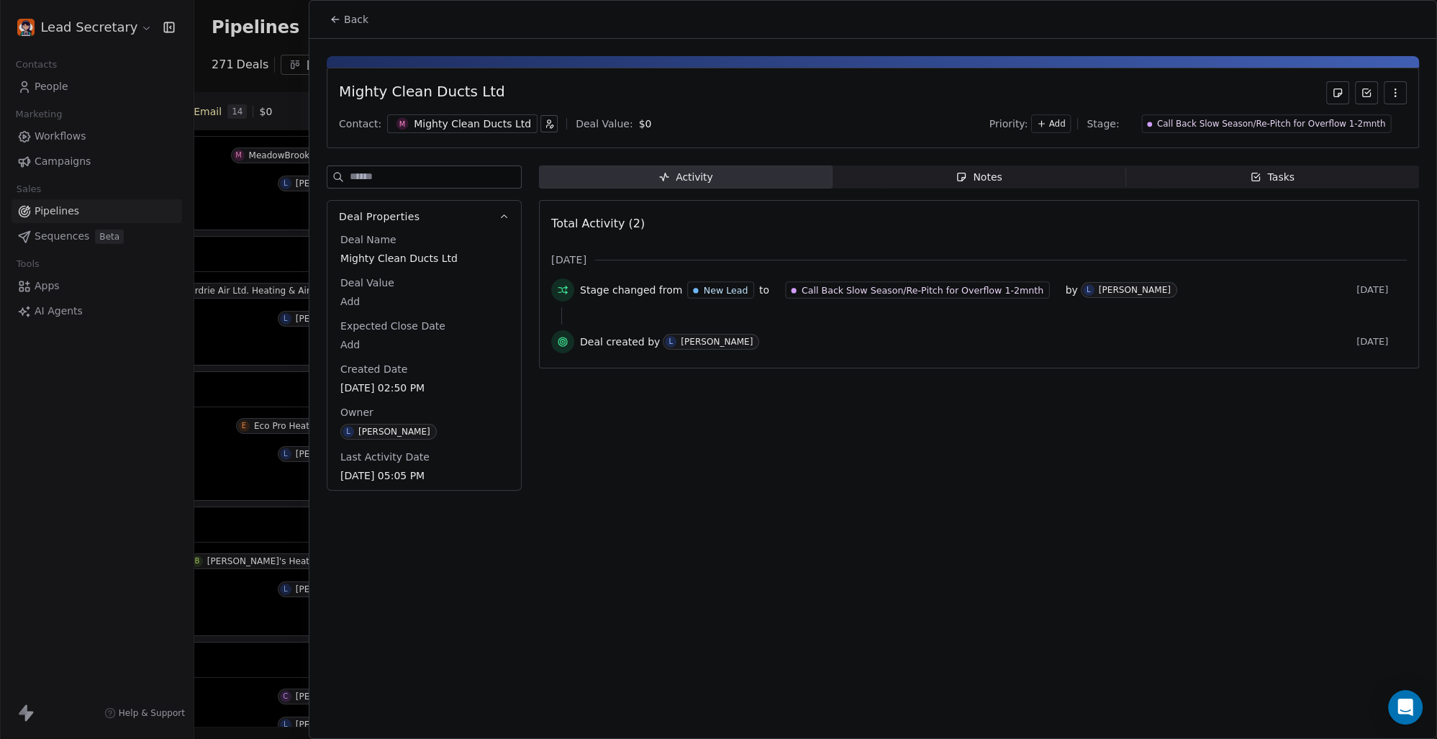
click at [474, 125] on div "Mighty Clean Ducts Ltd" at bounding box center [472, 124] width 117 height 14
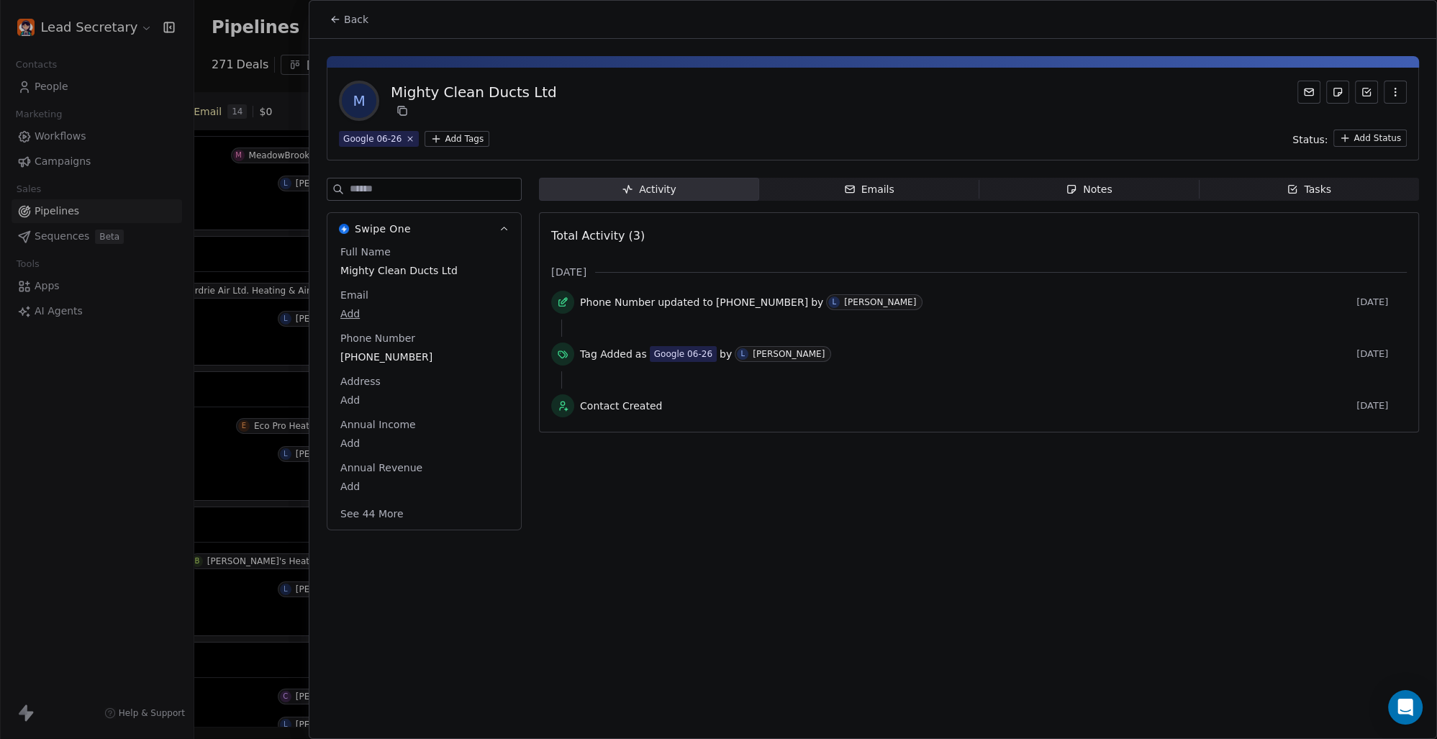
click at [453, 132] on html "Lead Secretary Contacts People Marketing Workflows Campaigns Sales Pipelines Se…" at bounding box center [718, 369] width 1437 height 739
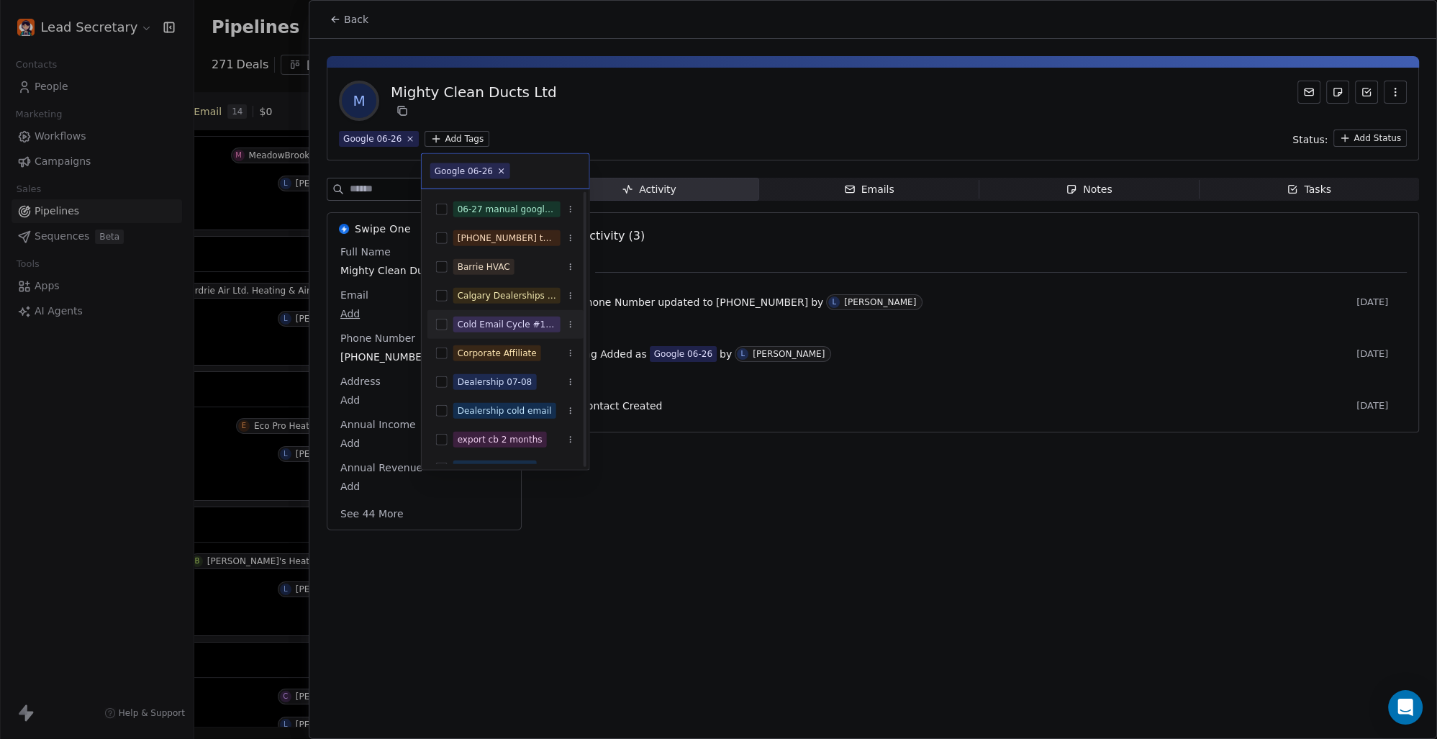
scroll to position [100, 0]
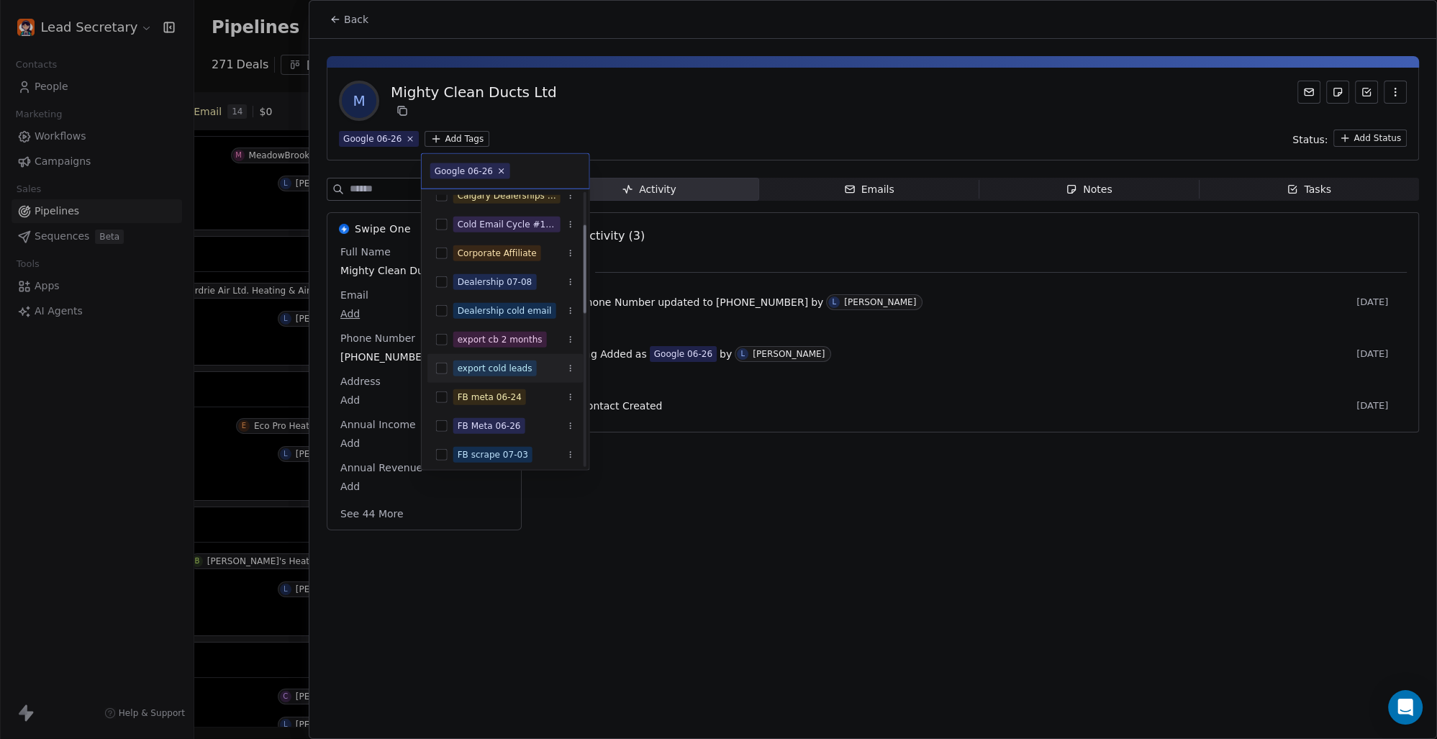
click at [436, 364] on button "Suggestions" at bounding box center [442, 369] width 12 height 12
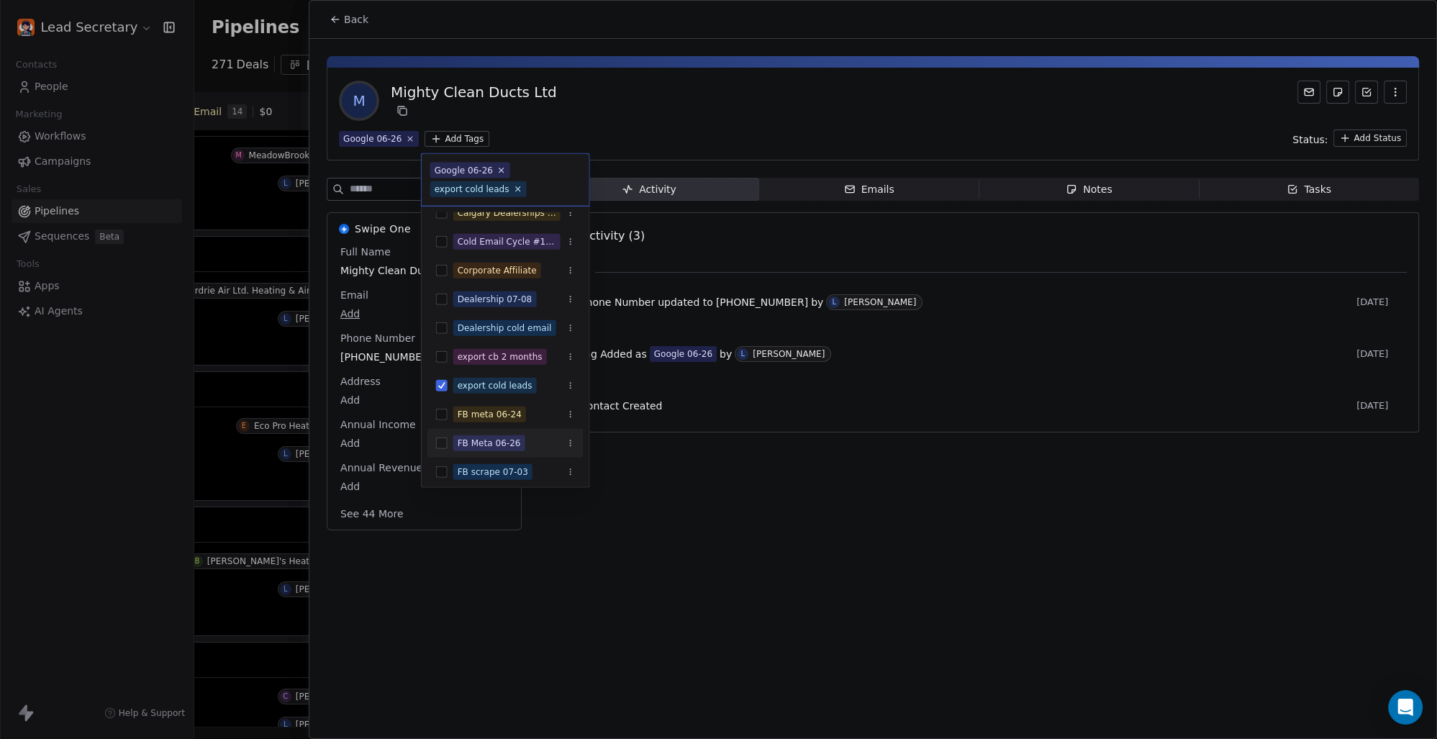
click at [732, 523] on html "Lead Secretary Contacts People Marketing Workflows Campaigns Sales Pipelines Se…" at bounding box center [718, 369] width 1437 height 739
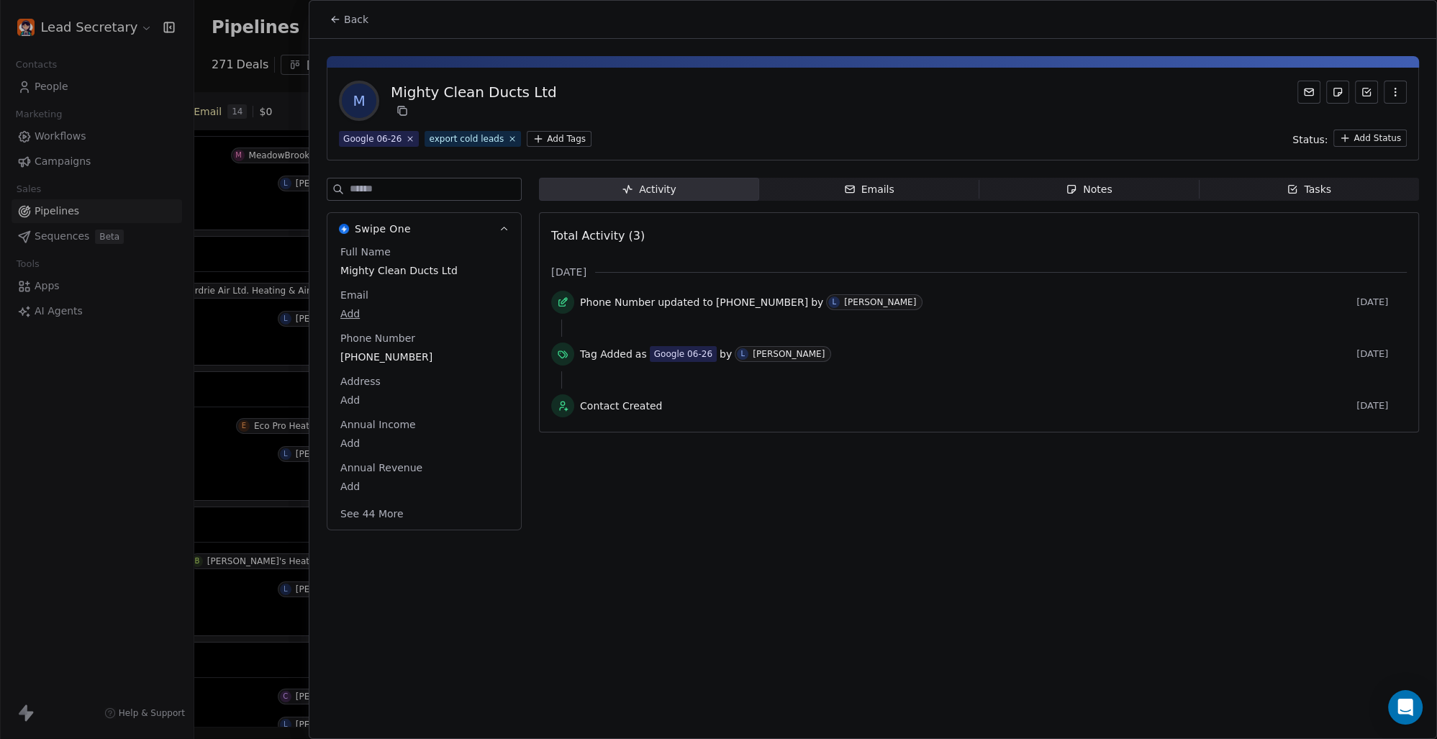
scroll to position [0, 812]
click at [338, 20] on icon at bounding box center [336, 20] width 12 height 12
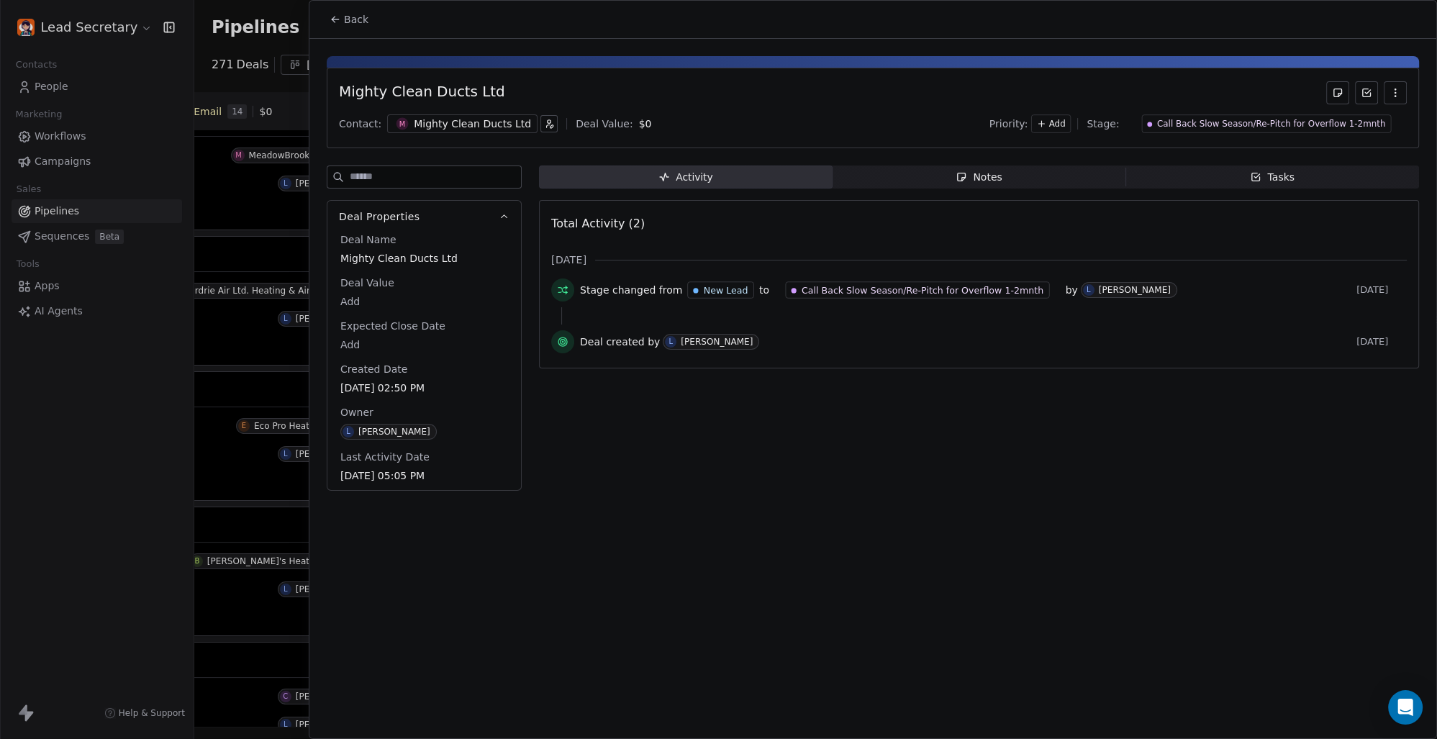
click at [367, 17] on button "Back" at bounding box center [349, 19] width 56 height 26
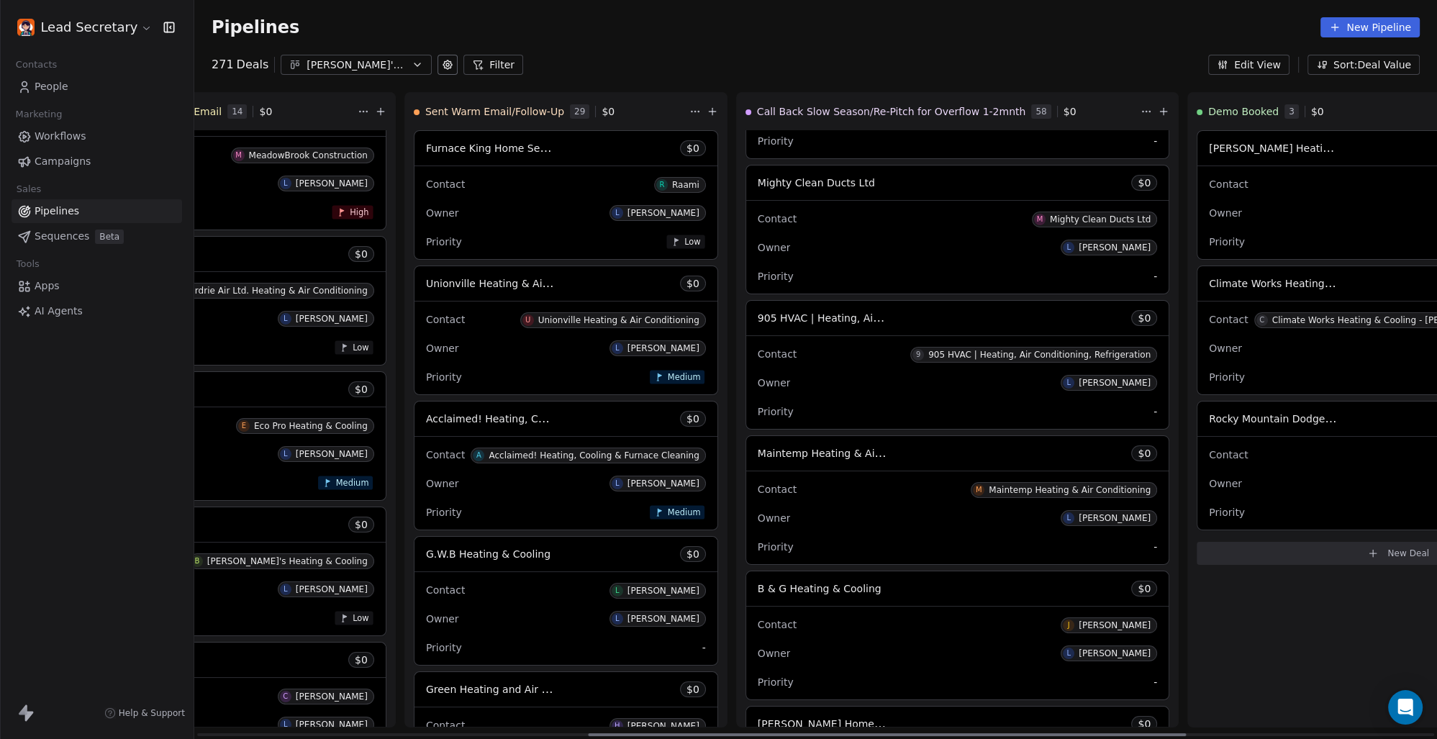
scroll to position [1202, 0]
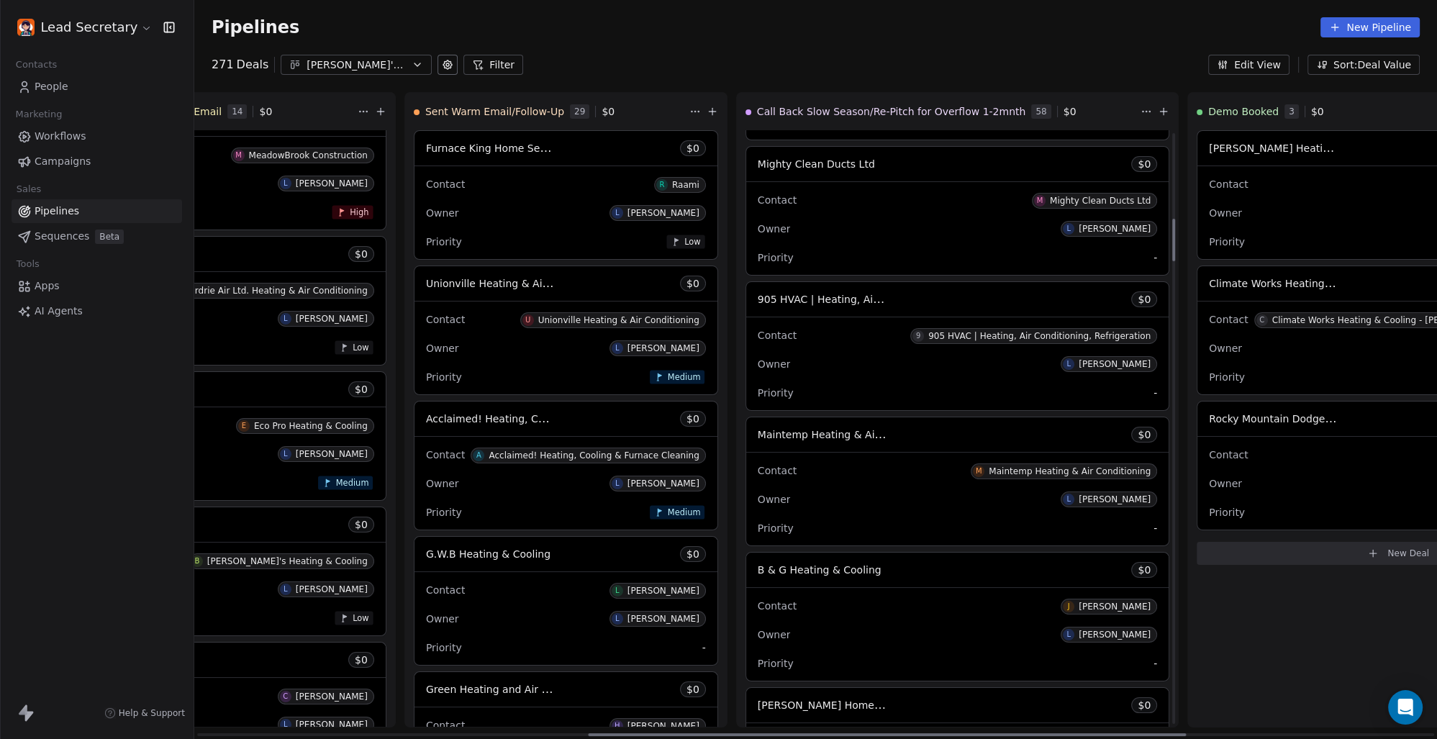
click at [758, 298] on span "905 HVAC | Heating, Air Conditioning, Refrigeration" at bounding box center [887, 299] width 258 height 14
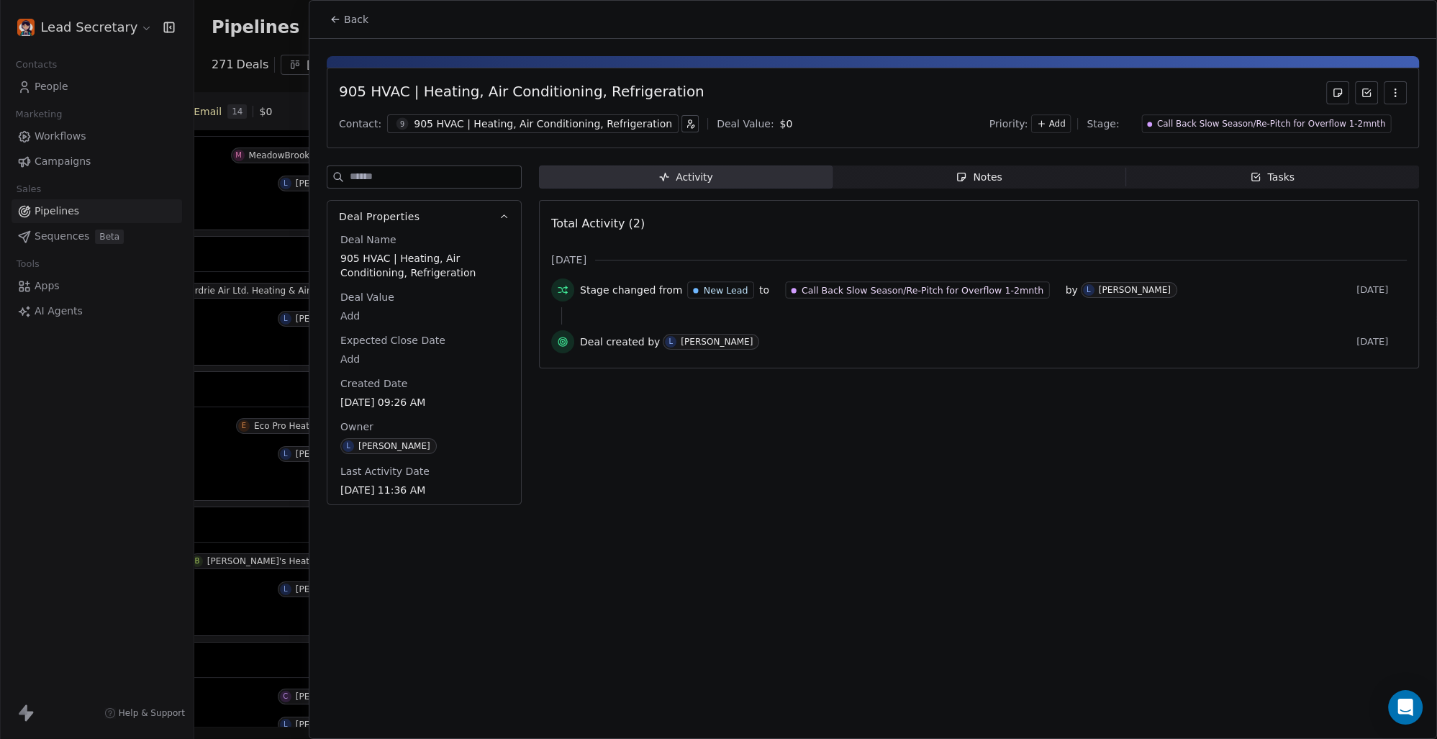
click at [458, 119] on div "905 HVAC | Heating, Air Conditioning, Refrigeration" at bounding box center [543, 124] width 258 height 14
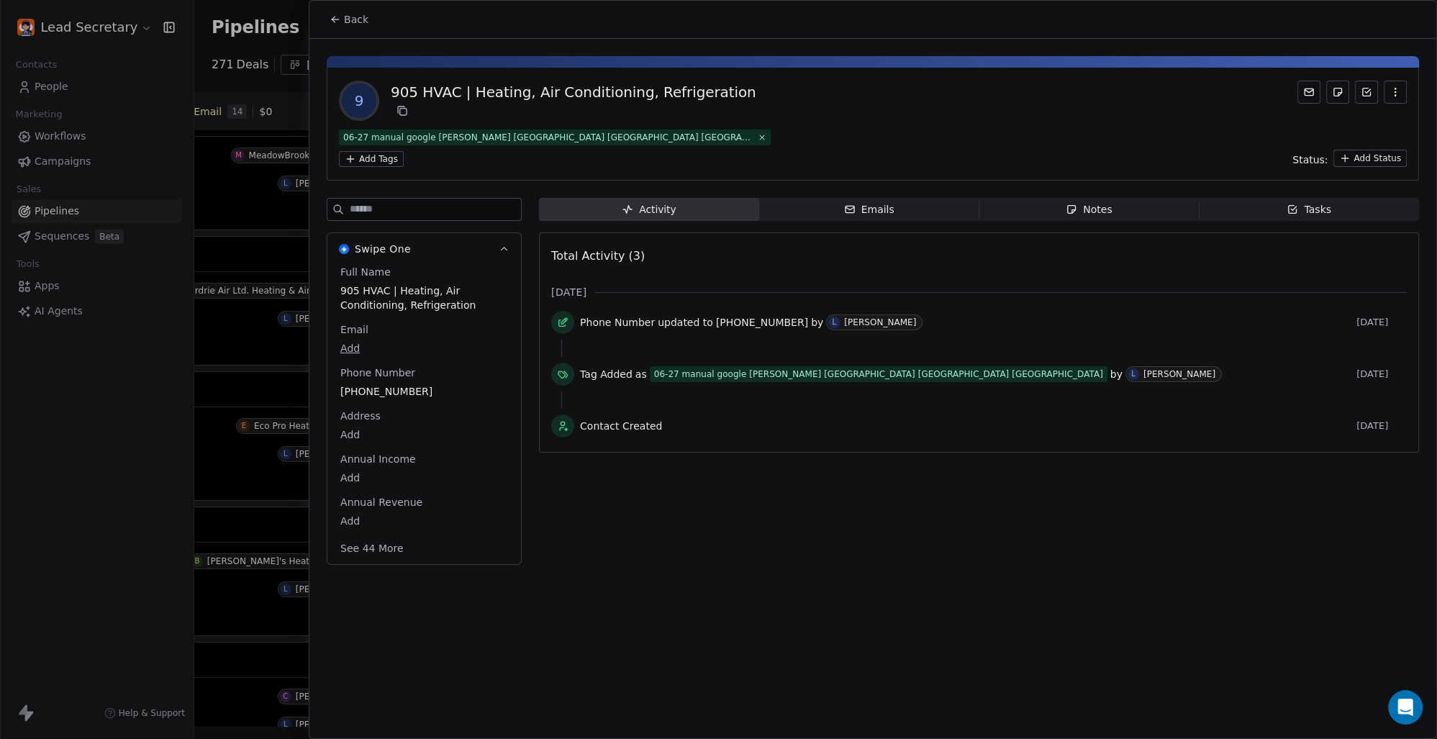
click at [694, 134] on html "Lead Secretary Contacts People Marketing Workflows Campaigns Sales Pipelines Se…" at bounding box center [718, 369] width 1437 height 739
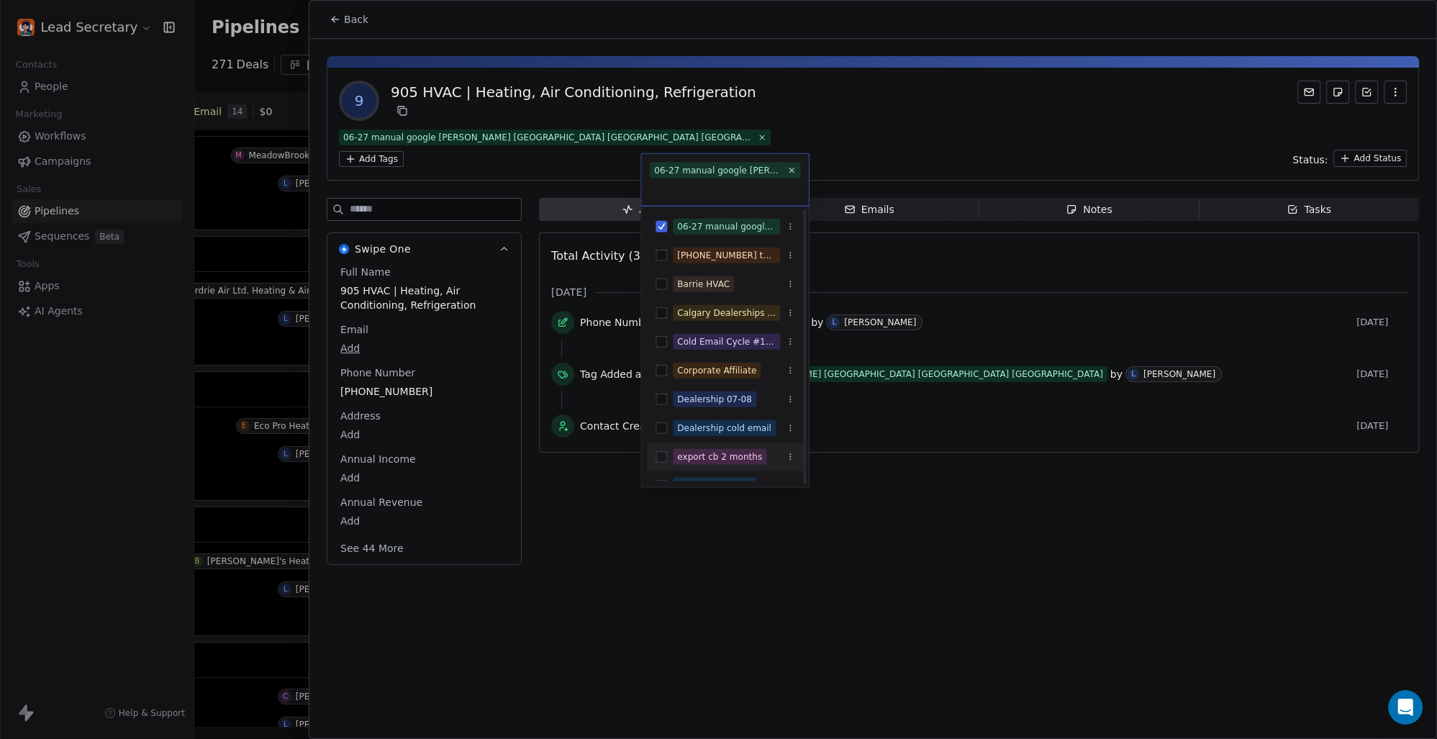
scroll to position [100, 0]
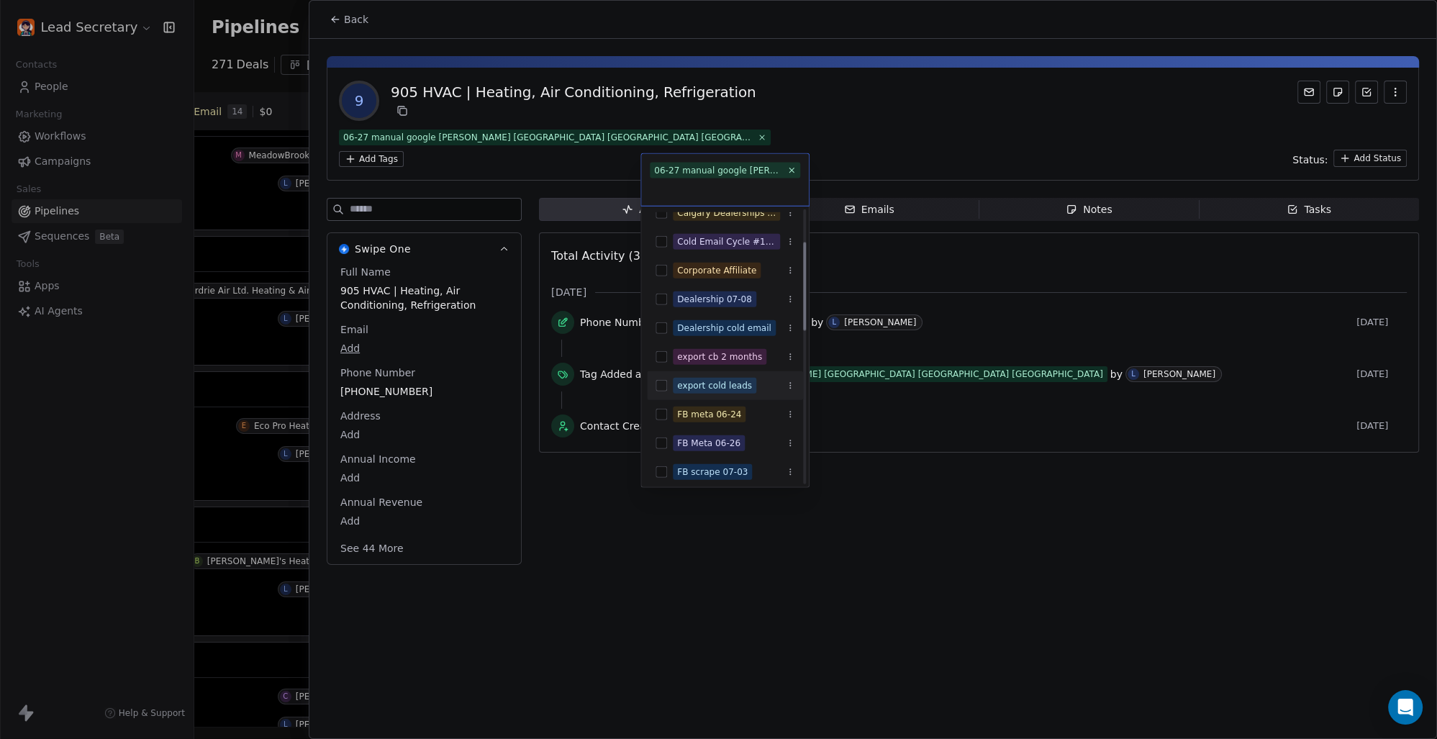
click at [664, 384] on button "Suggestions" at bounding box center [662, 386] width 12 height 12
click at [951, 556] on html "Lead Secretary Contacts People Marketing Workflows Campaigns Sales Pipelines Se…" at bounding box center [718, 369] width 1437 height 739
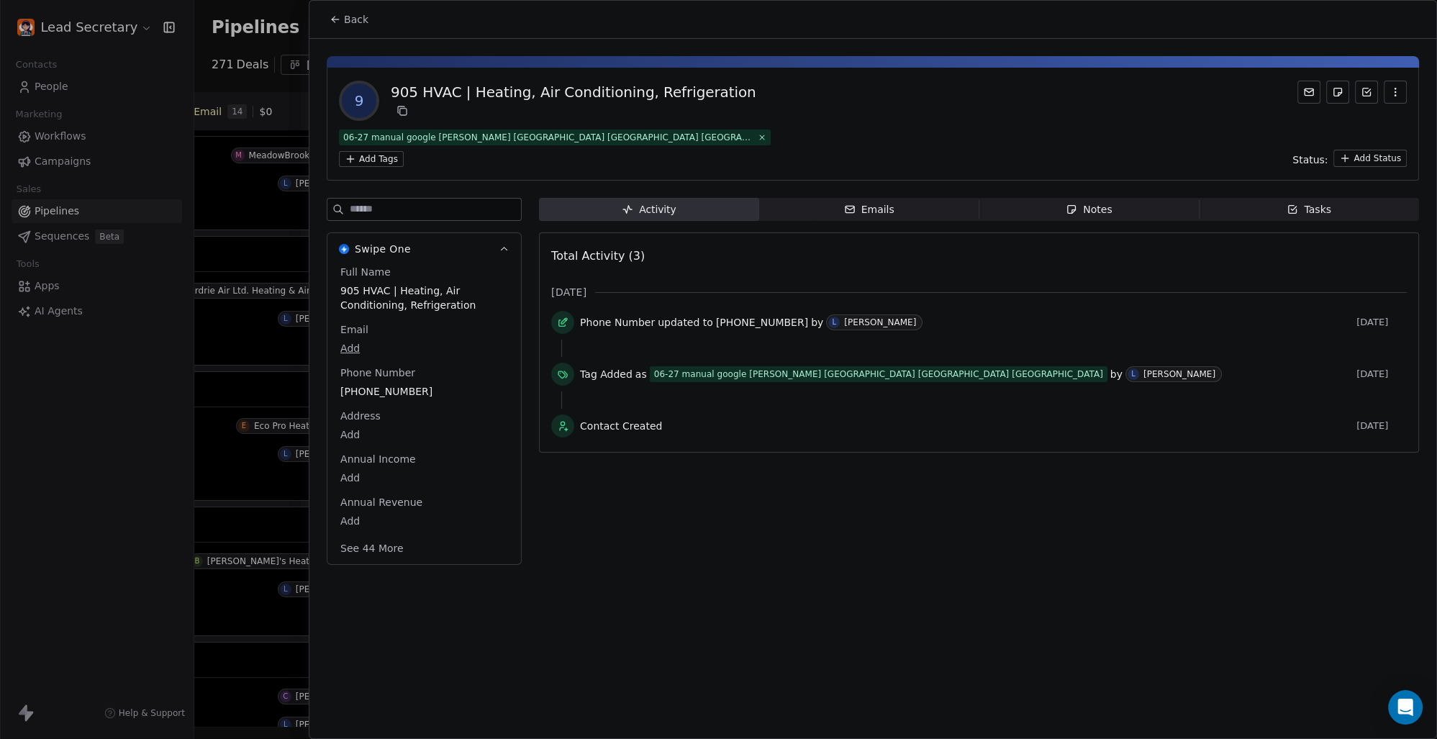
scroll to position [0, 812]
click at [364, 16] on span "Back" at bounding box center [356, 19] width 24 height 14
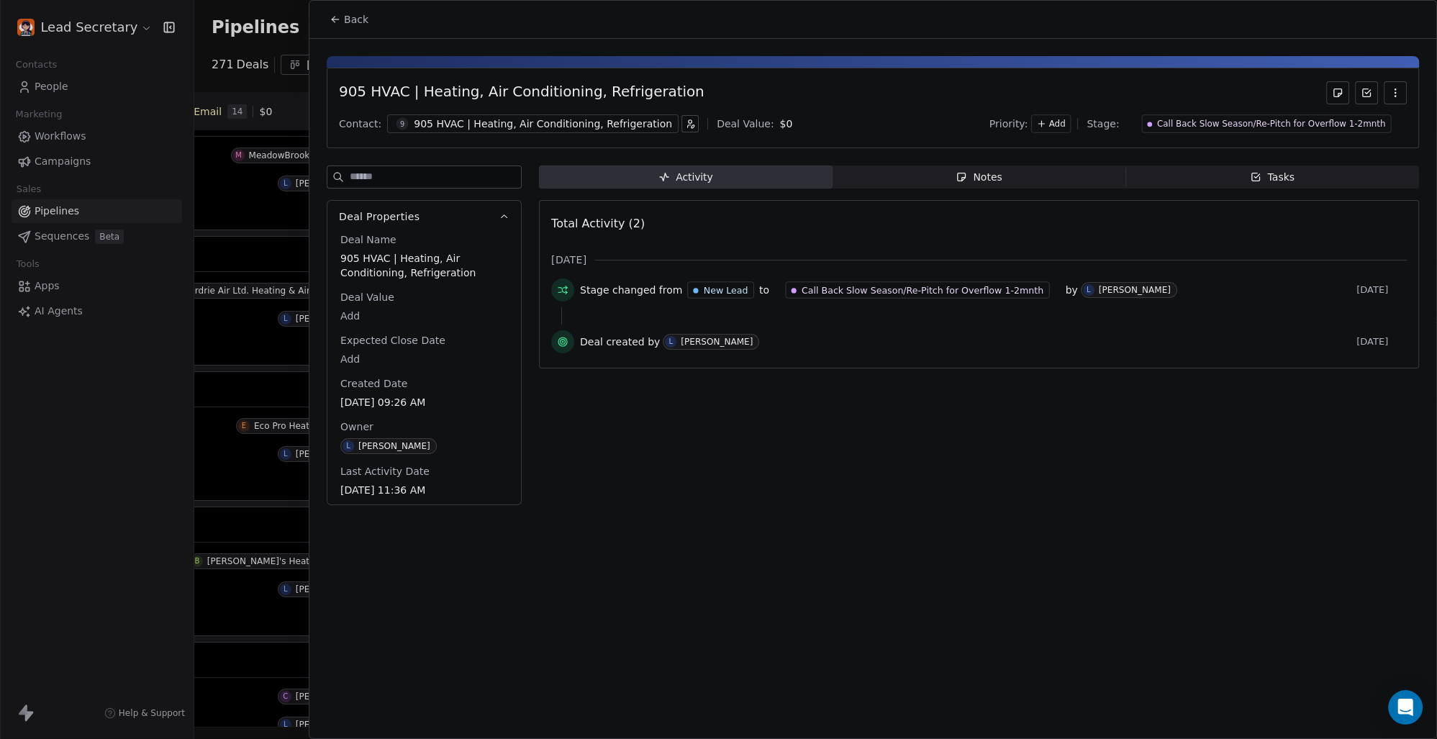
click at [364, 16] on span "Back" at bounding box center [356, 19] width 24 height 14
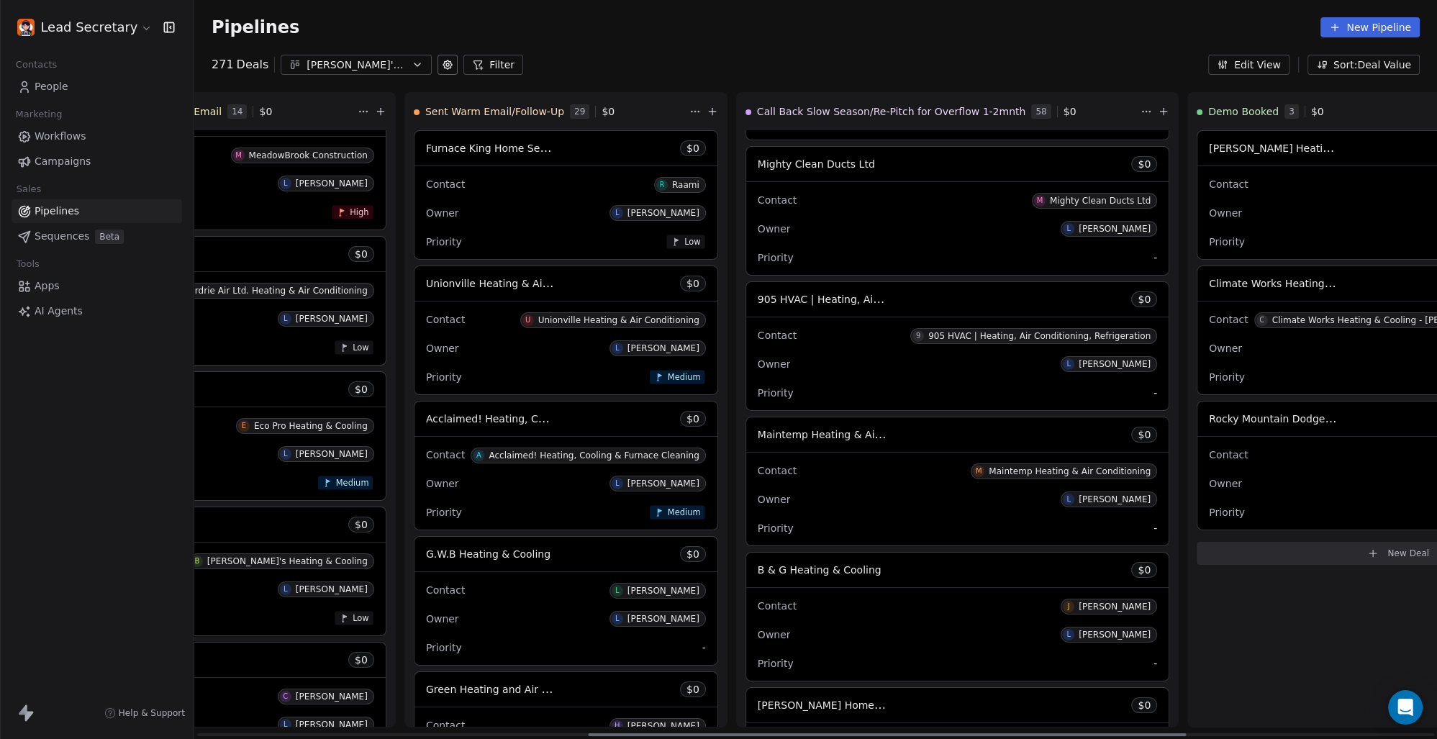
click at [746, 308] on div "905 HVAC | Heating, Air Conditioning, Refrigeration $ 0" at bounding box center [957, 299] width 422 height 35
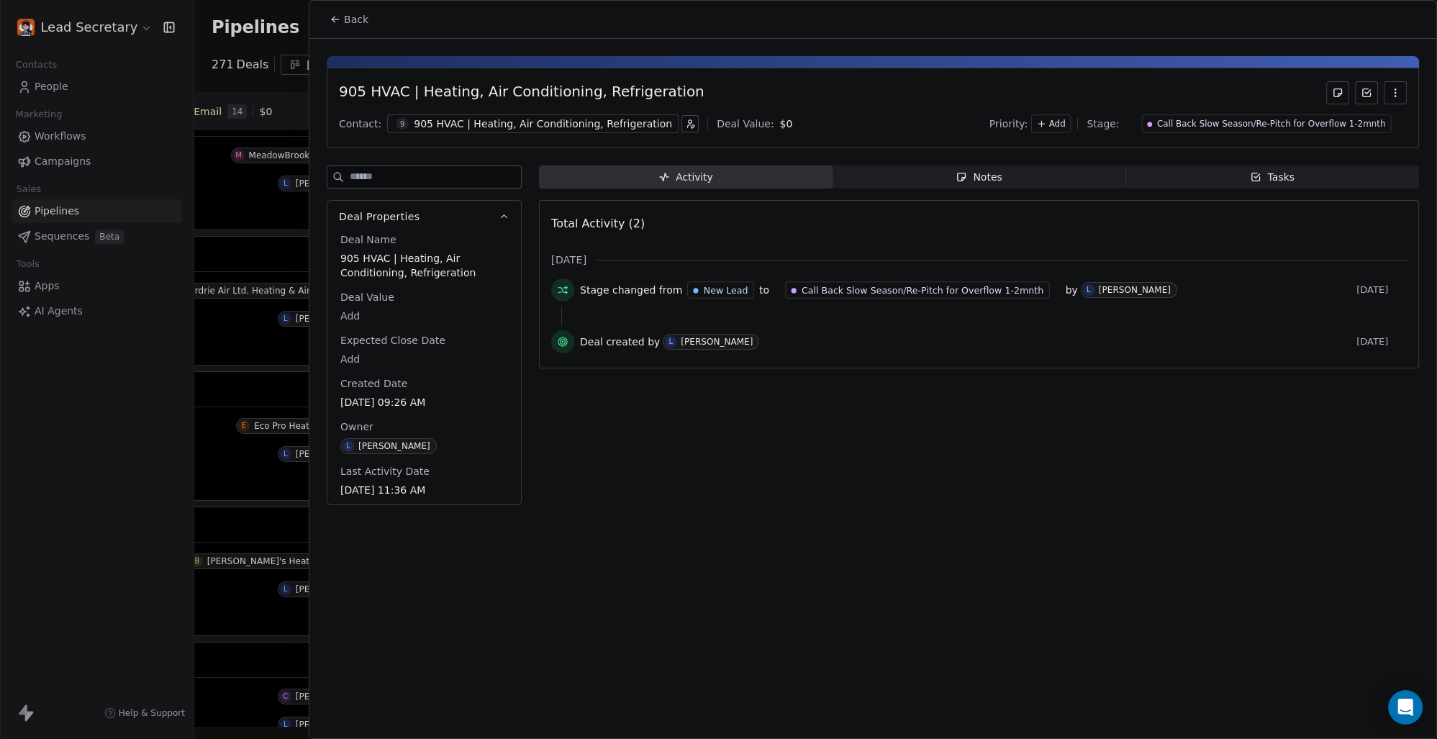
click at [551, 119] on div "905 HVAC | Heating, Air Conditioning, Refrigeration" at bounding box center [543, 124] width 258 height 14
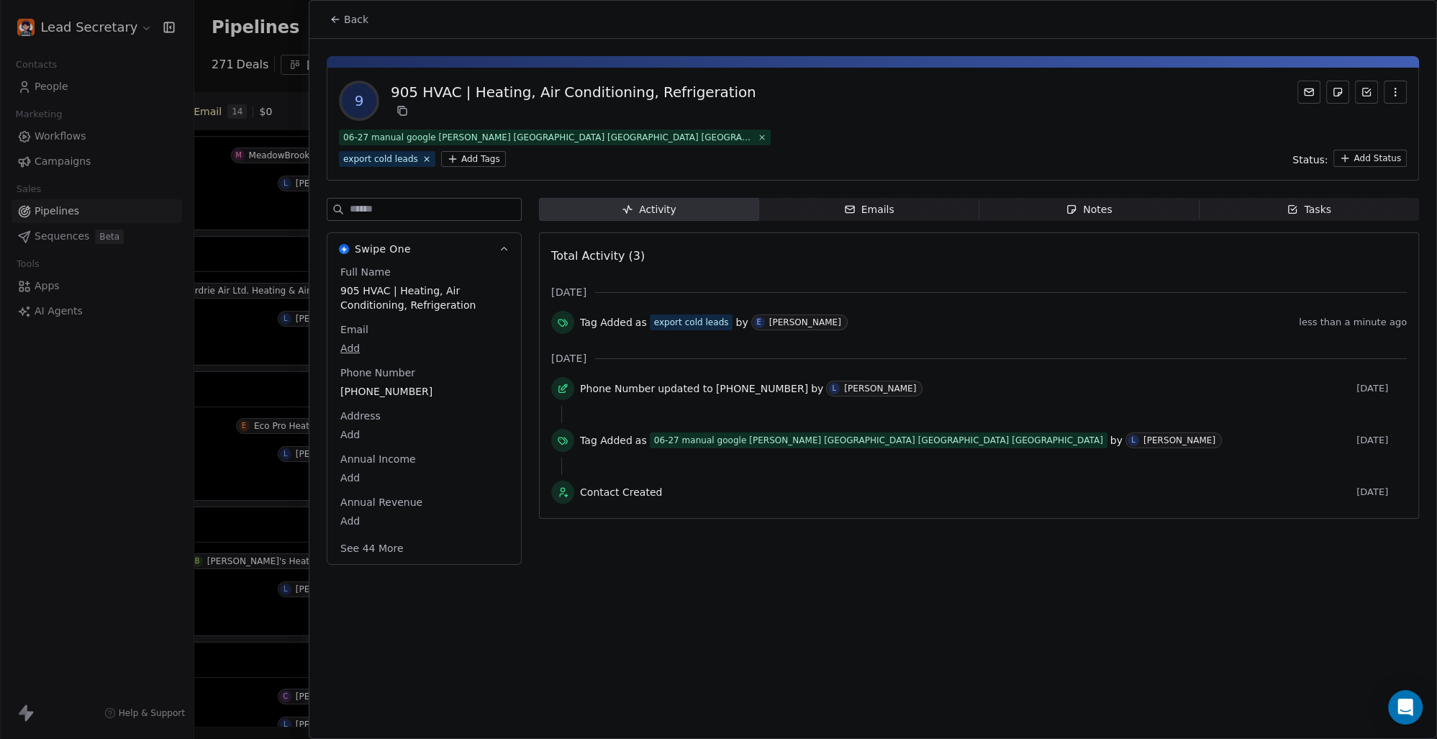
click at [368, 163] on html "Lead Secretary Contacts People Marketing Workflows Campaigns Sales Pipelines Se…" at bounding box center [718, 369] width 1437 height 739
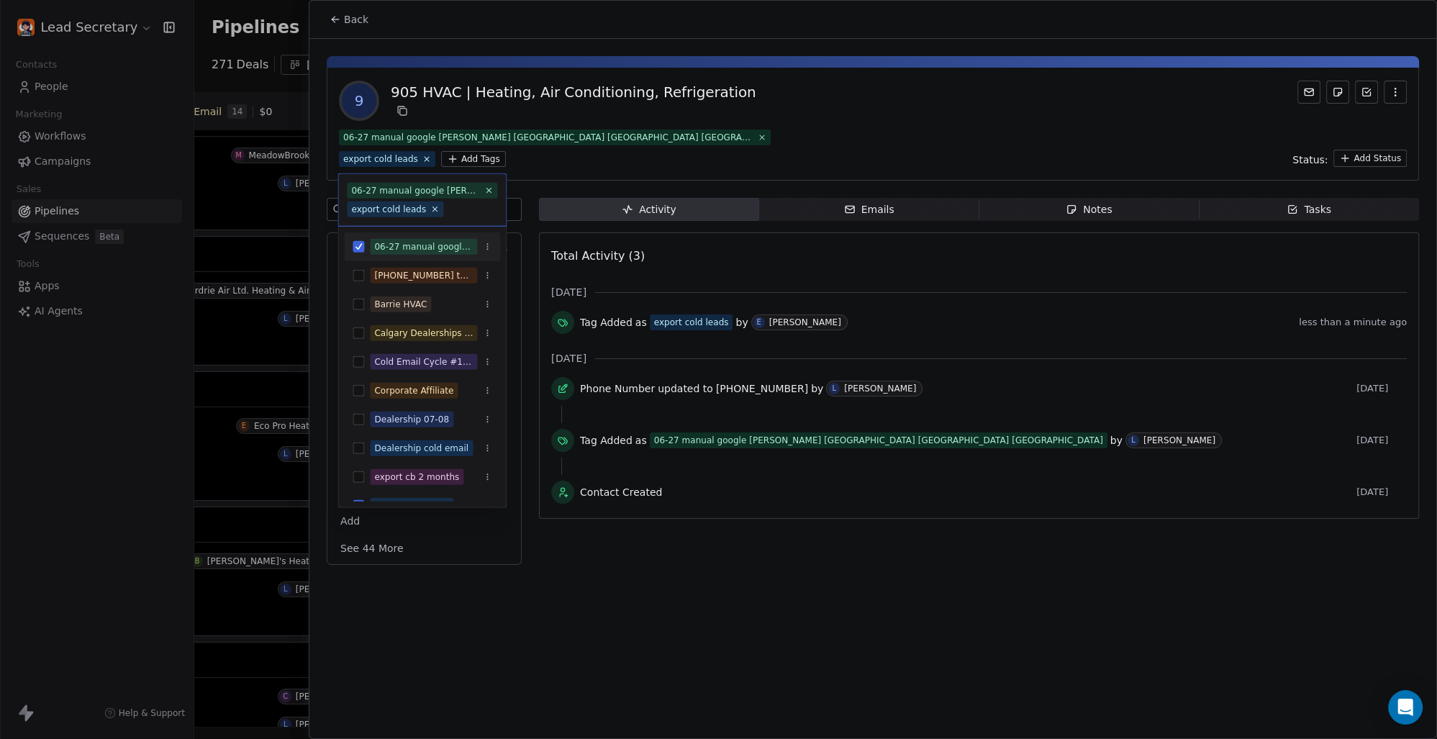
scroll to position [0, 812]
click at [347, 19] on html "Lead Secretary Contacts People Marketing Workflows Campaigns Sales Pipelines Se…" at bounding box center [718, 369] width 1437 height 739
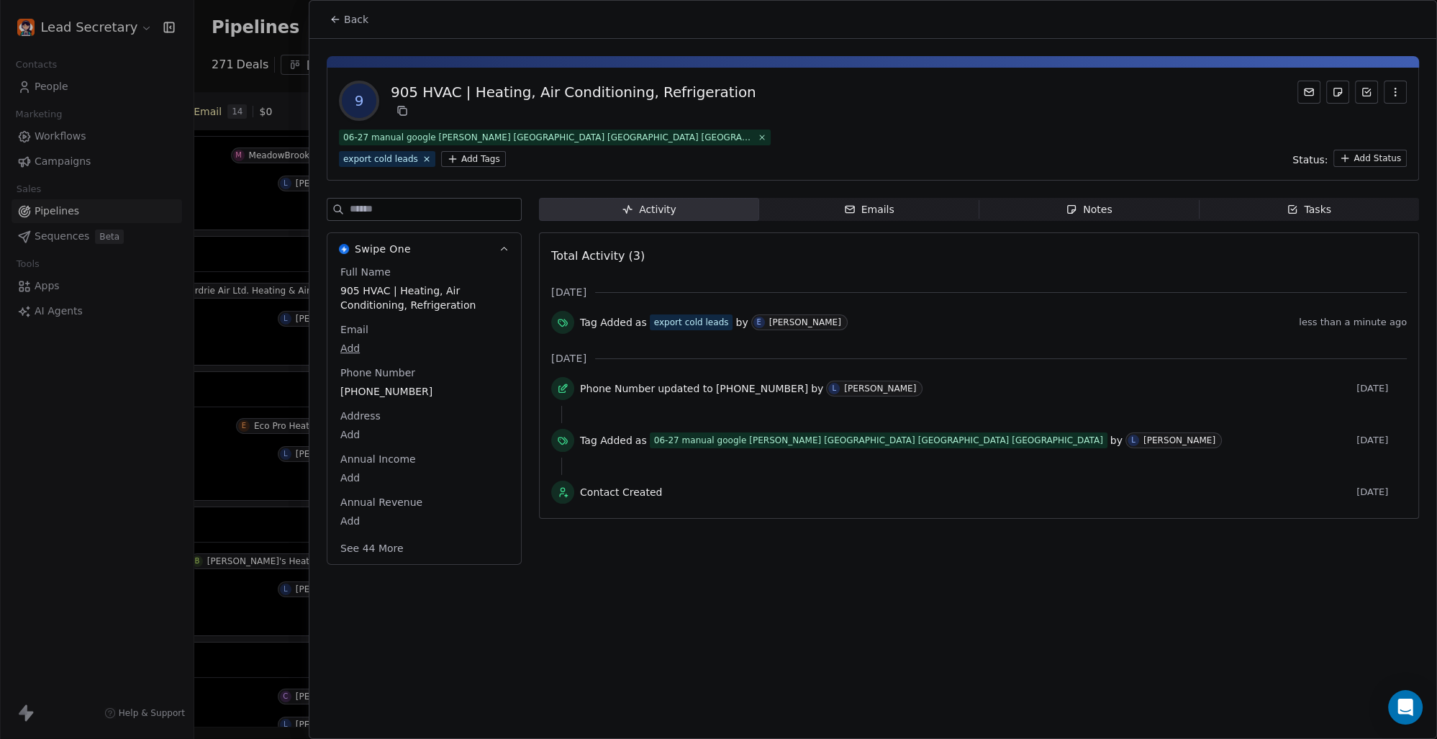
click at [350, 19] on span "Back" at bounding box center [356, 19] width 24 height 14
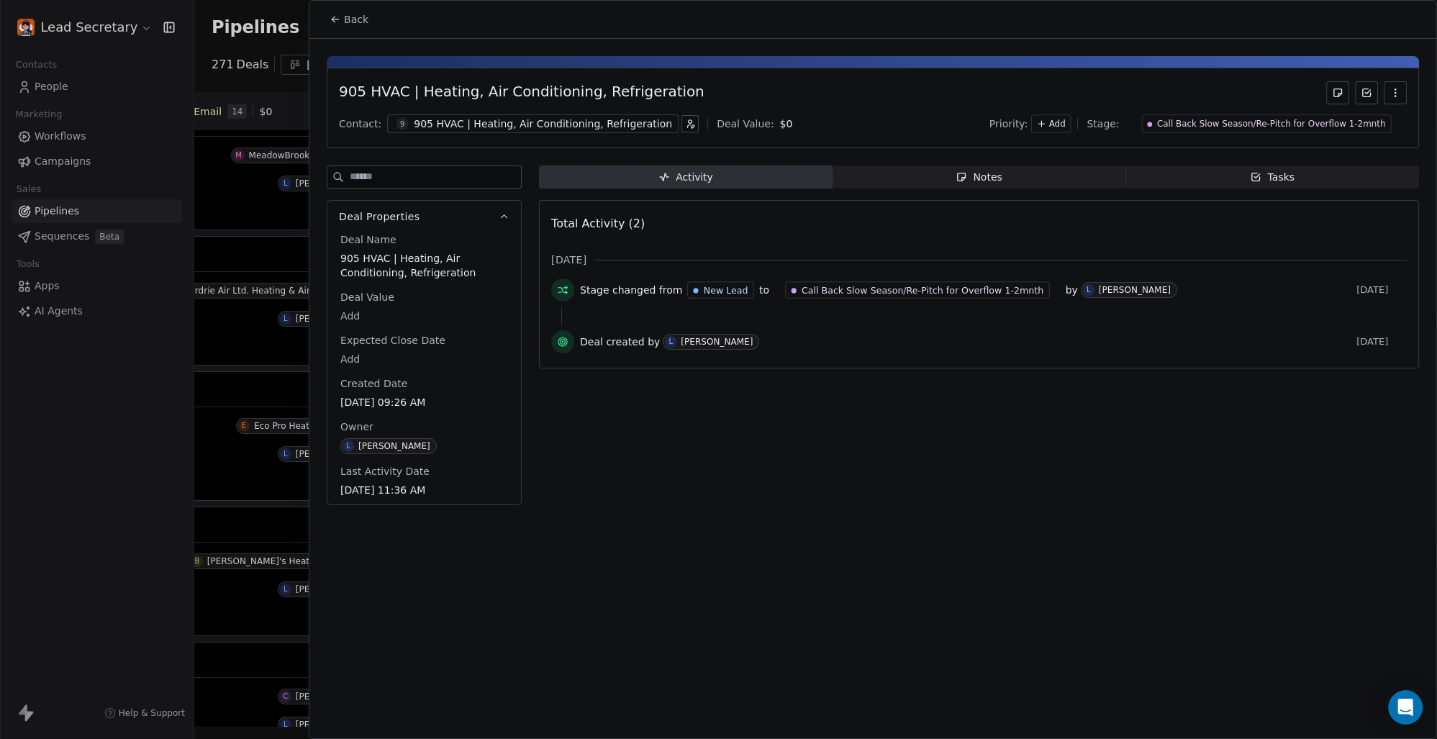
click at [514, 123] on div "905 HVAC | Heating, Air Conditioning, Refrigeration" at bounding box center [543, 124] width 258 height 14
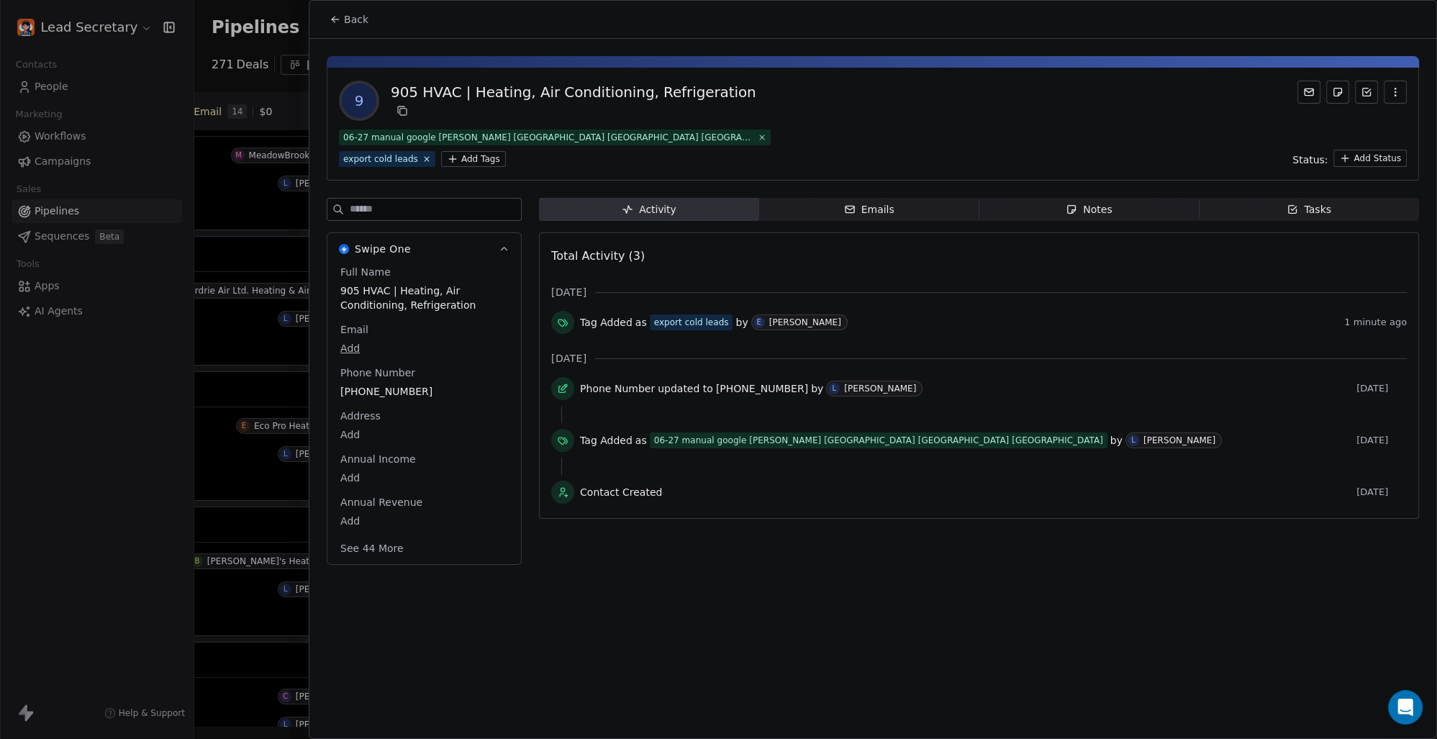
click at [334, 14] on icon at bounding box center [336, 20] width 12 height 12
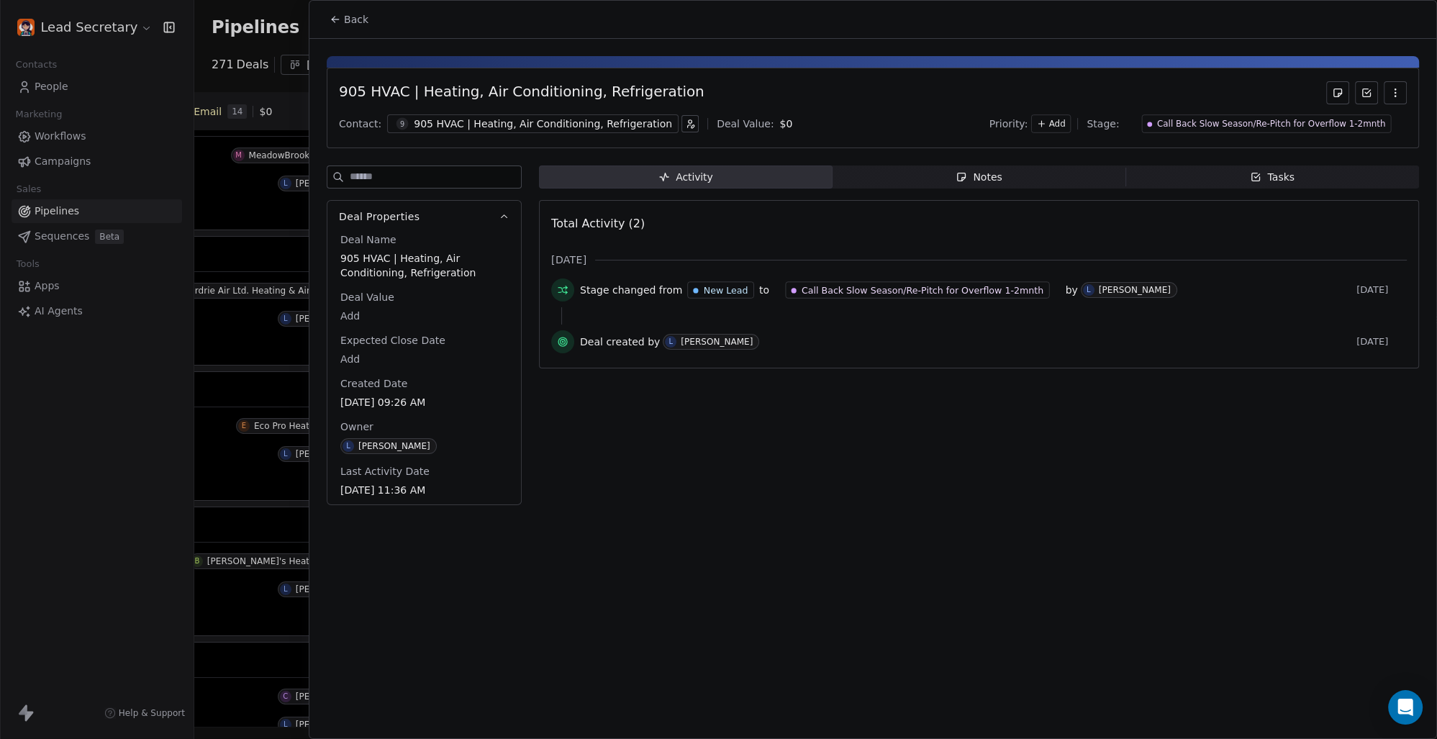
click at [334, 14] on icon at bounding box center [336, 20] width 12 height 12
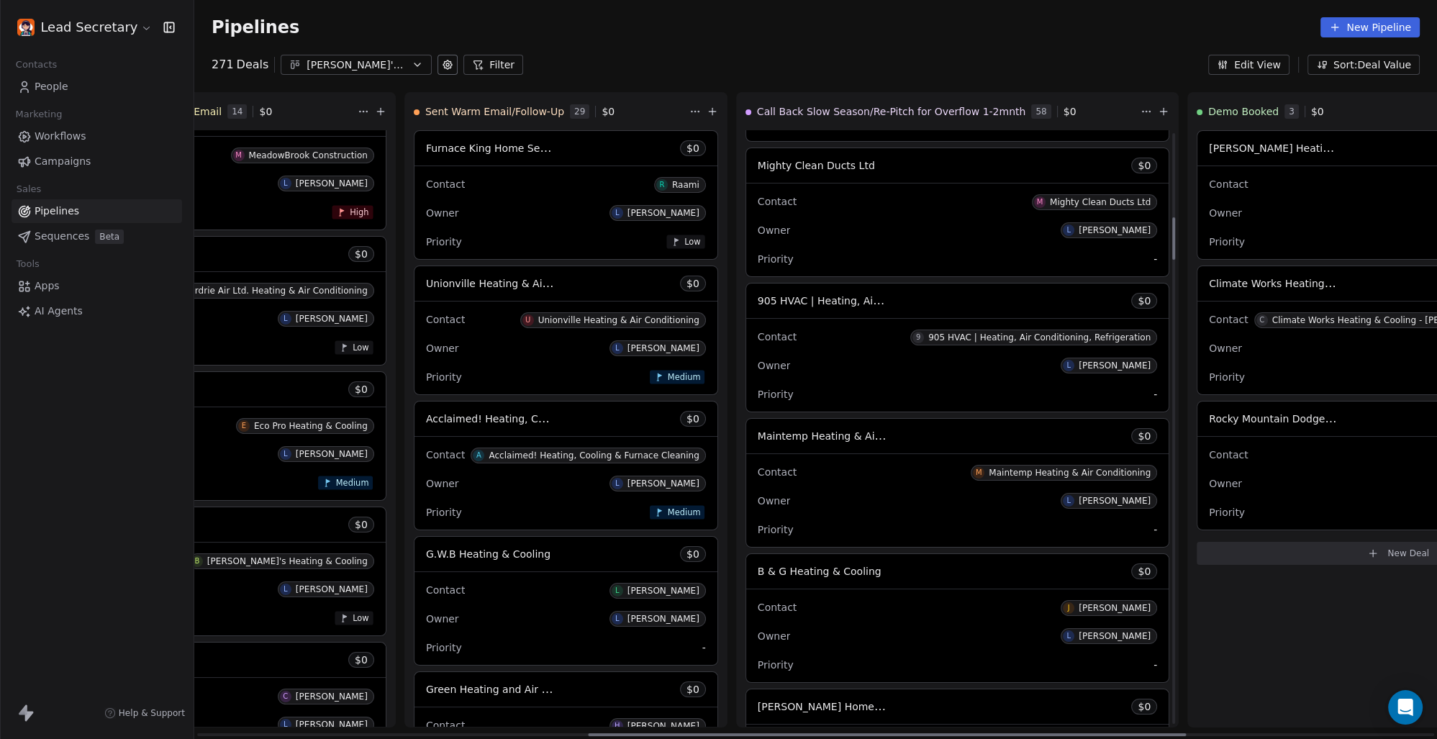
scroll to position [1202, 0]
click at [758, 428] on span "Maintemp Heating & Air Conditioning" at bounding box center [852, 435] width 188 height 14
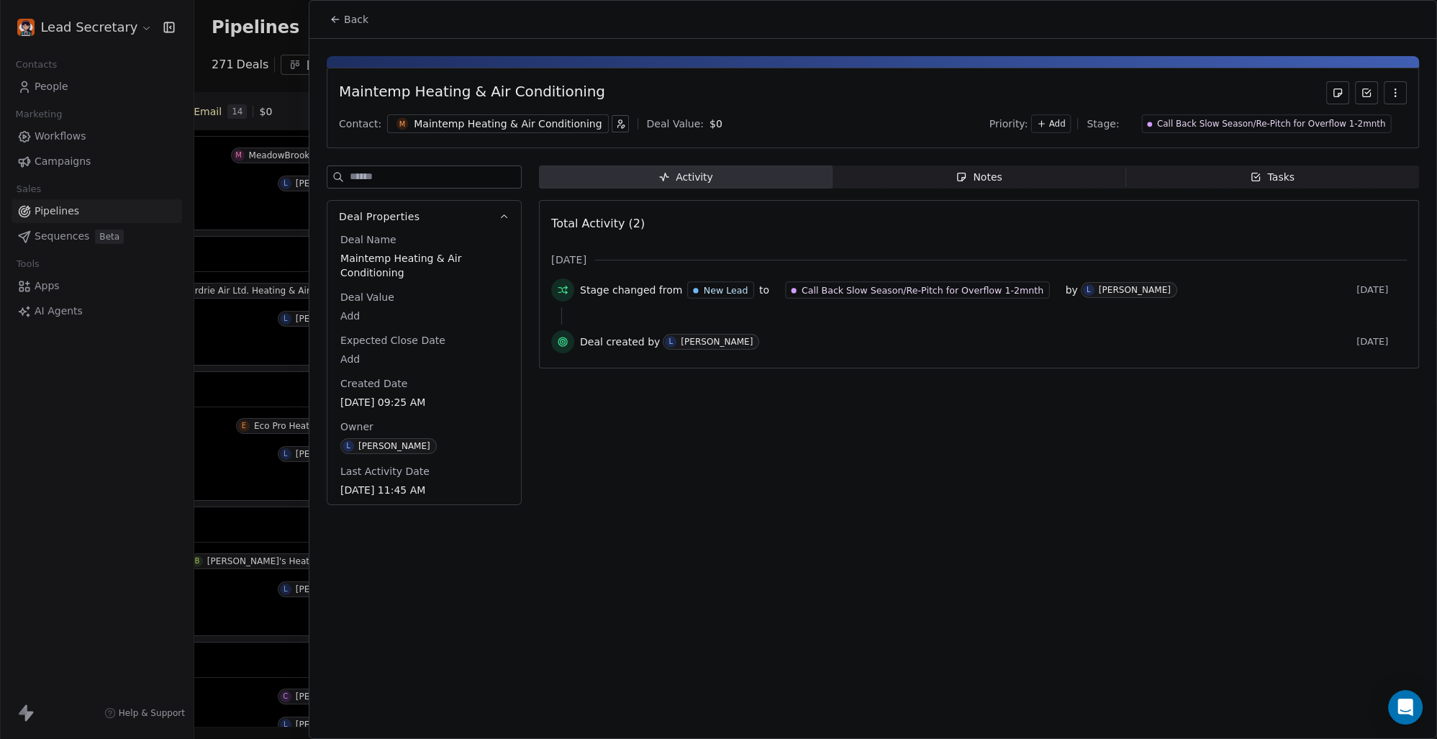
click at [493, 122] on div "Maintemp Heating & Air Conditioning" at bounding box center [508, 124] width 188 height 14
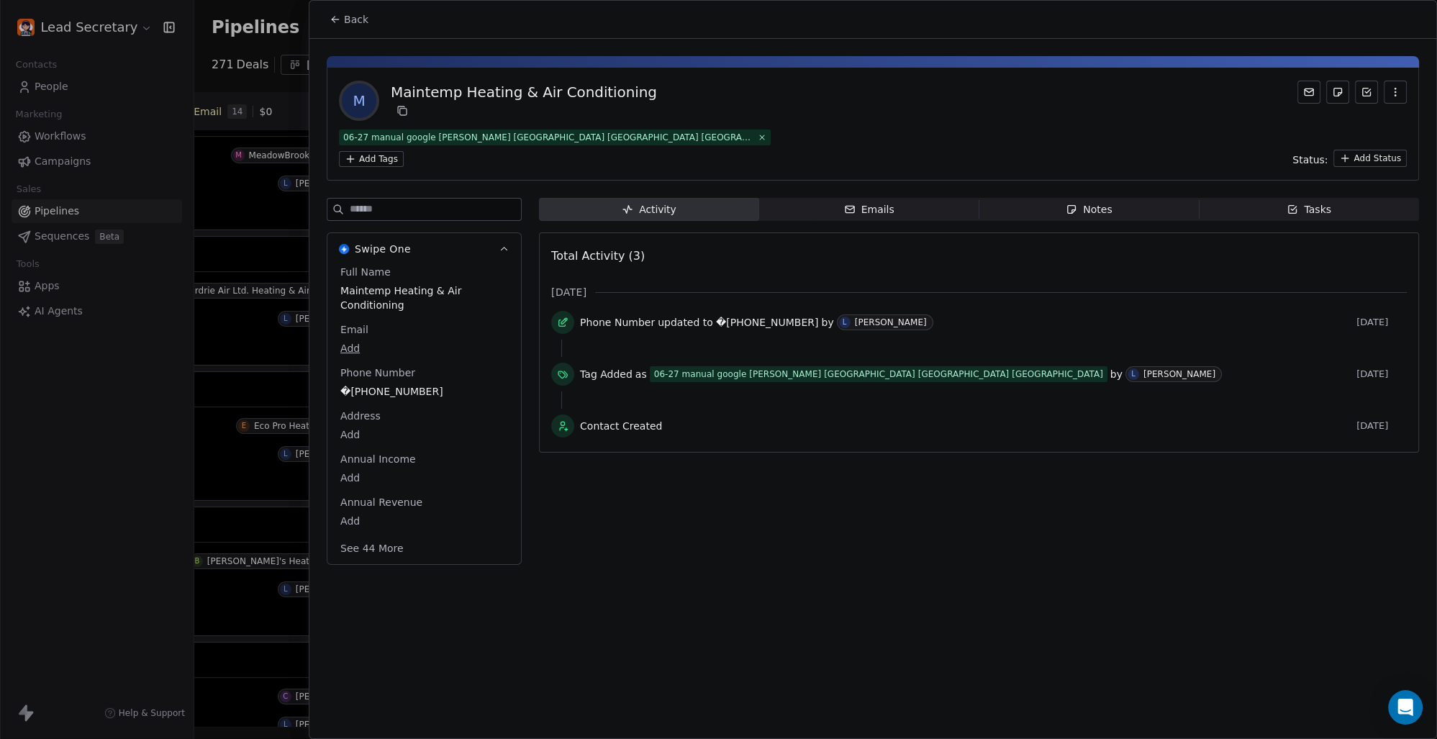
click at [682, 141] on html "Lead Secretary Contacts People Marketing Workflows Campaigns Sales Pipelines Se…" at bounding box center [718, 369] width 1437 height 739
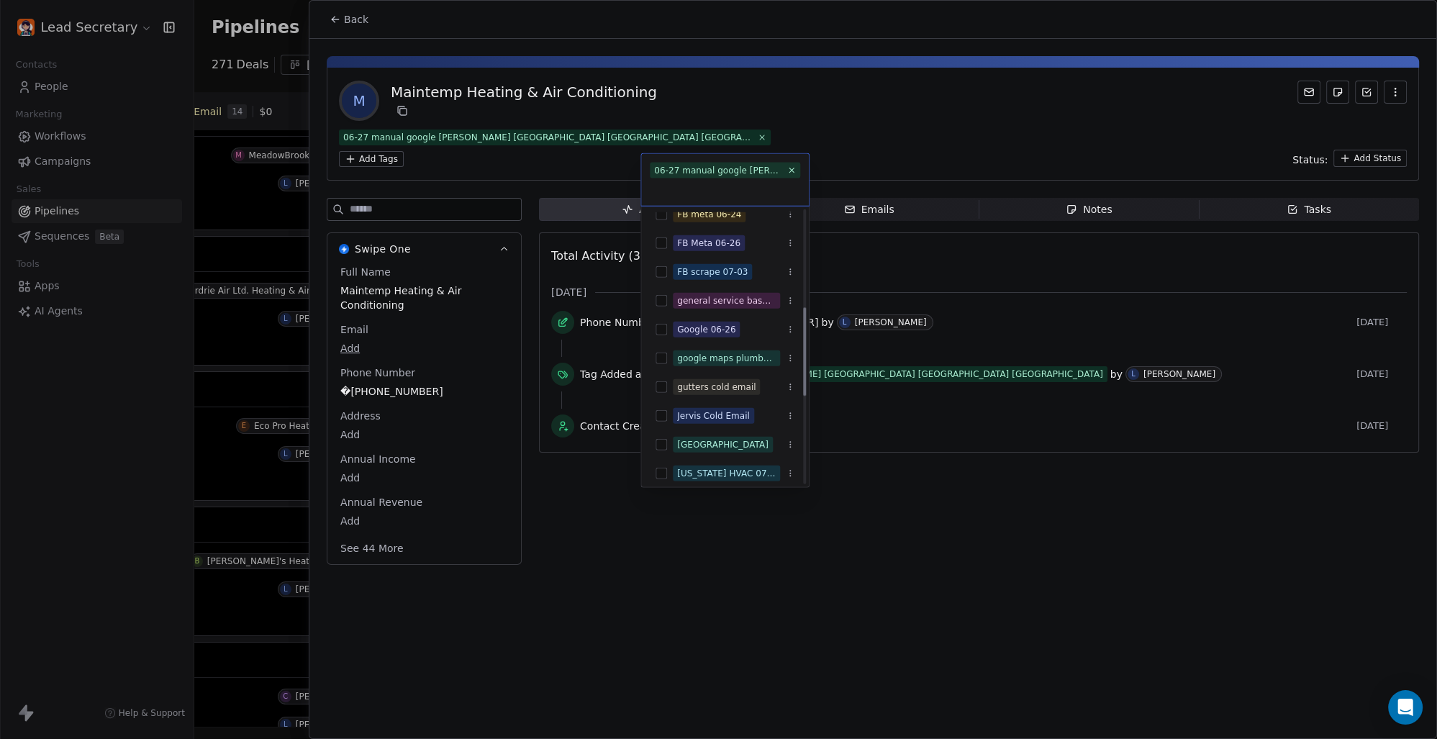
scroll to position [100, 0]
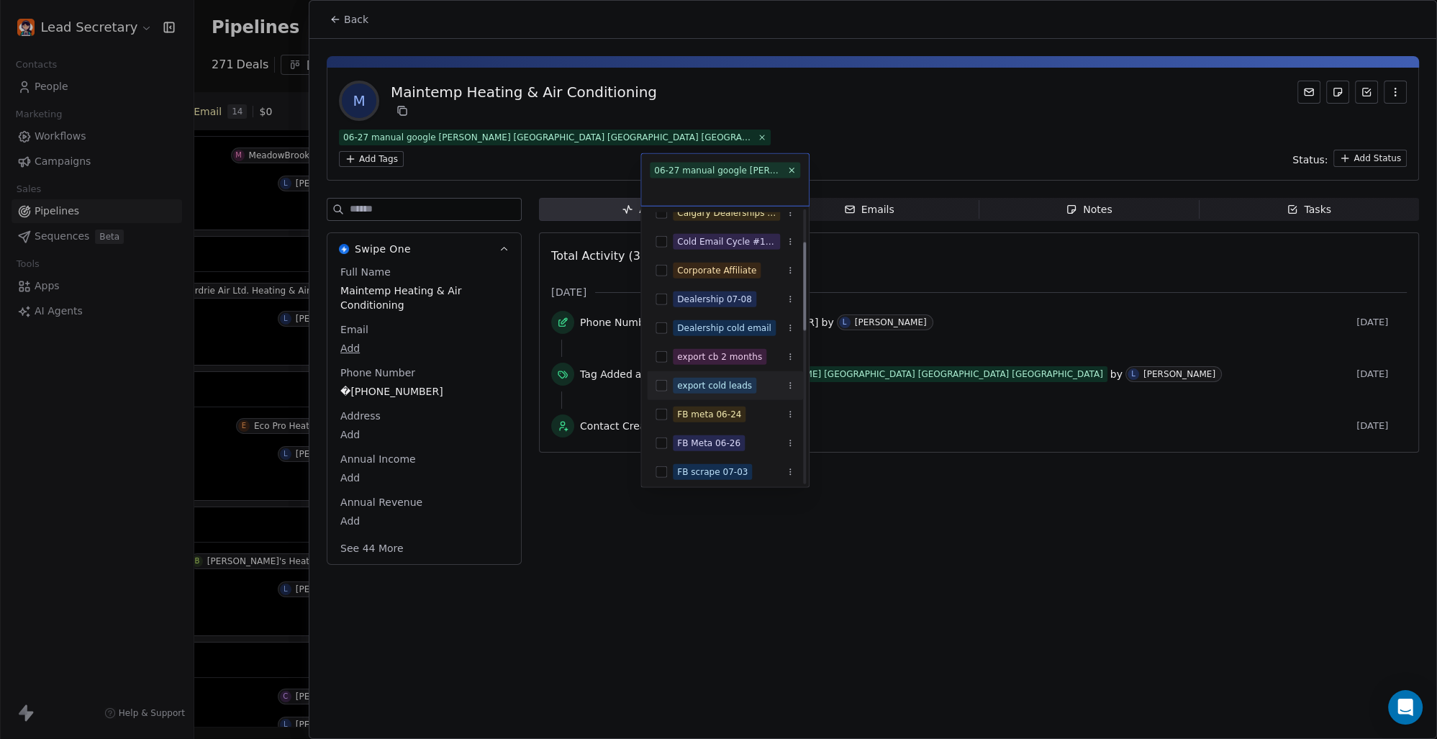
click at [665, 381] on button "Suggestions" at bounding box center [662, 386] width 12 height 12
click at [980, 508] on html "Lead Secretary Contacts People Marketing Workflows Campaigns Sales Pipelines Se…" at bounding box center [718, 369] width 1437 height 739
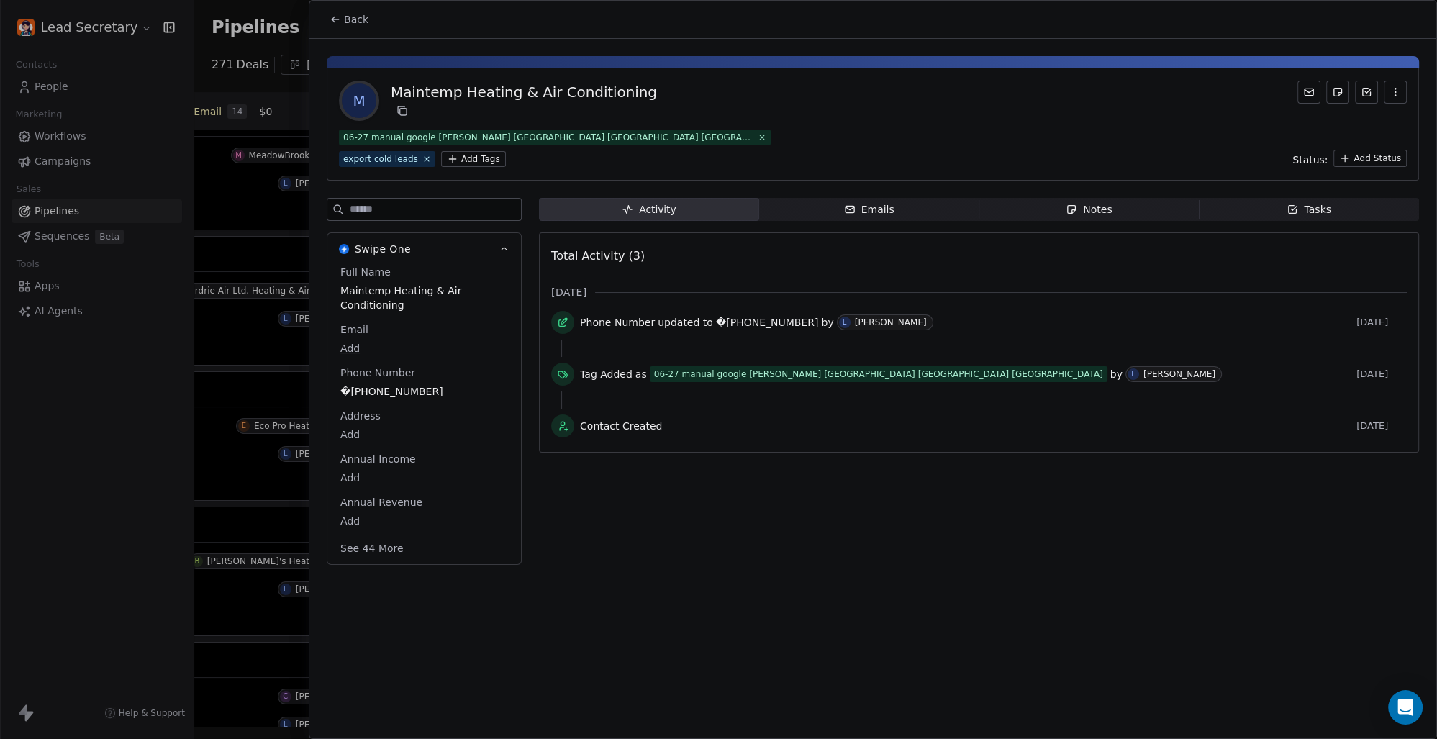
scroll to position [0, 812]
drag, startPoint x: 348, startPoint y: 20, endPoint x: 656, endPoint y: 164, distance: 340.7
click at [349, 20] on span "Back" at bounding box center [356, 19] width 24 height 14
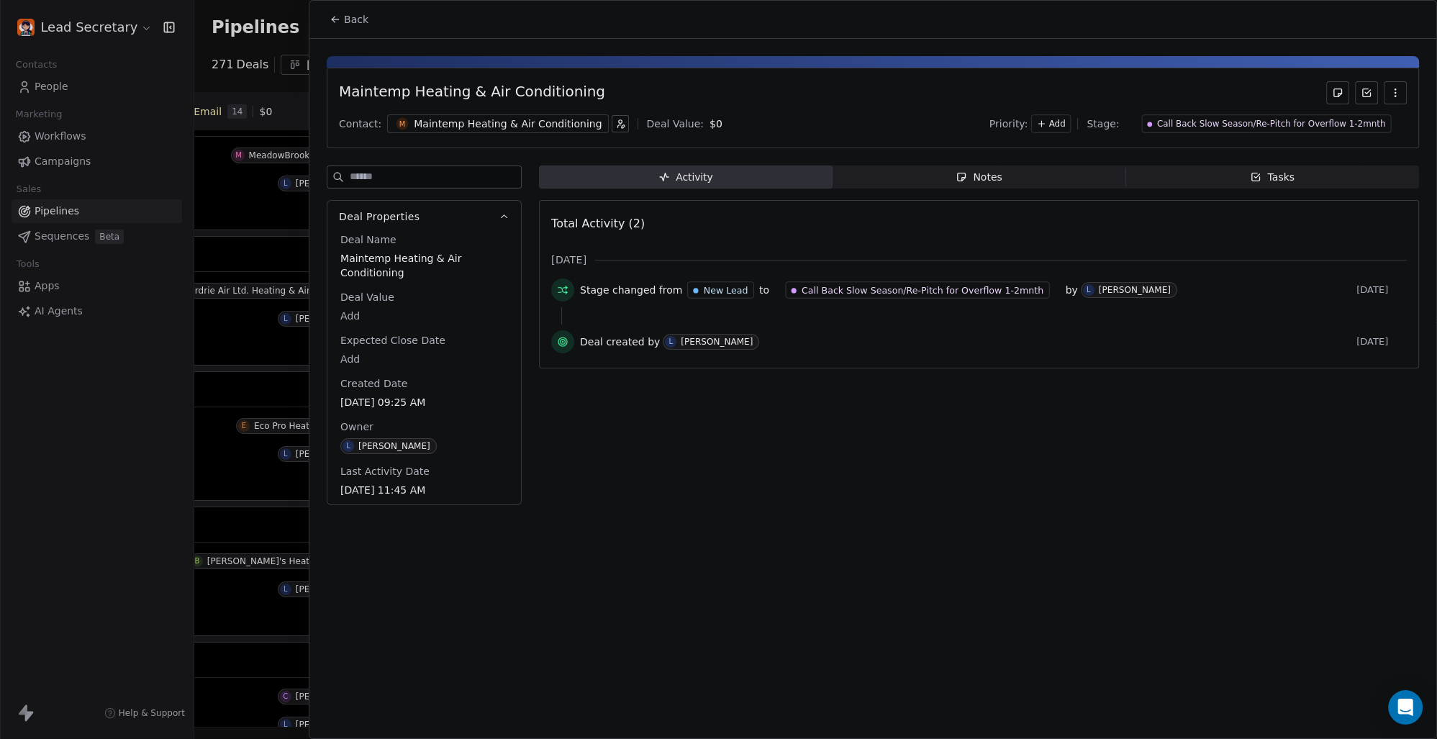
click at [514, 119] on div "Maintemp Heating & Air Conditioning" at bounding box center [508, 124] width 188 height 14
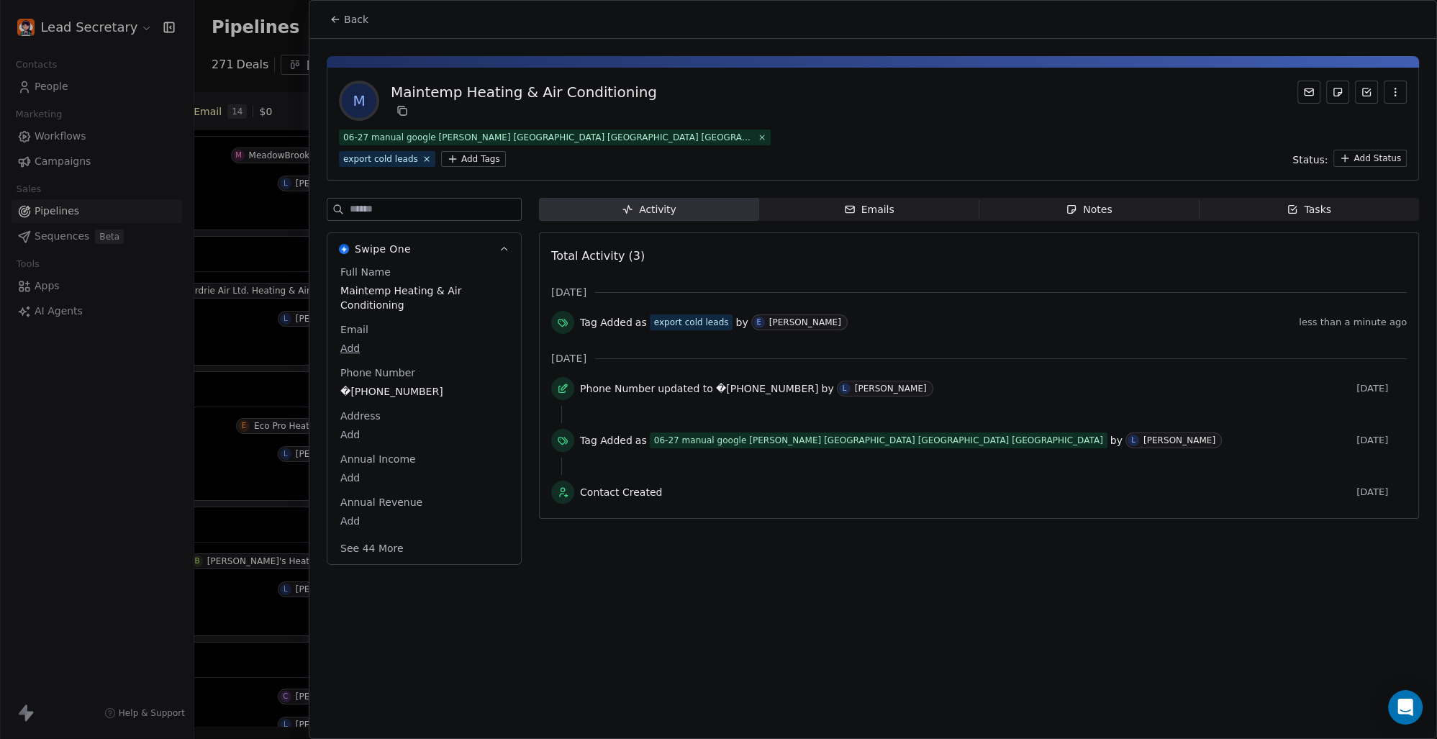
click at [344, 27] on button "Back" at bounding box center [349, 19] width 56 height 26
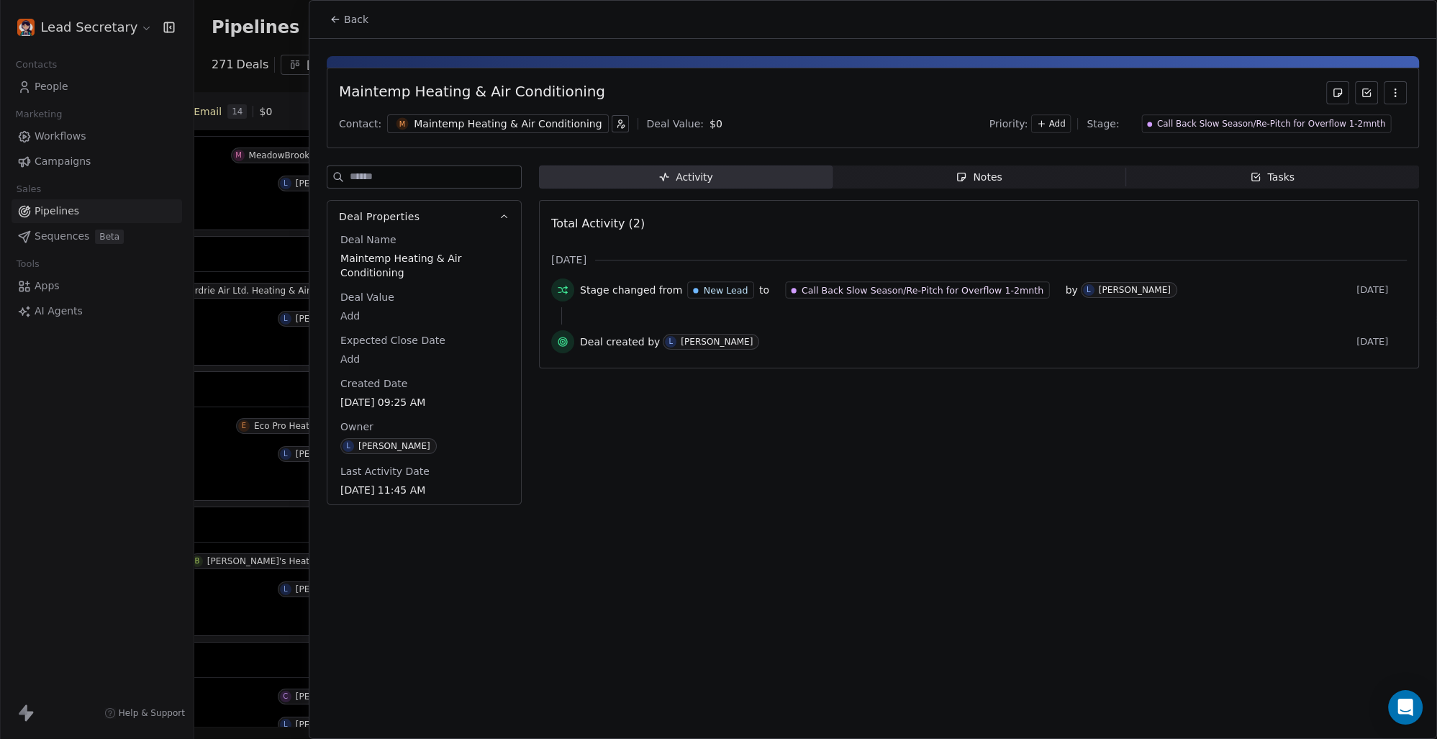
click at [357, 19] on span "Back" at bounding box center [356, 19] width 24 height 14
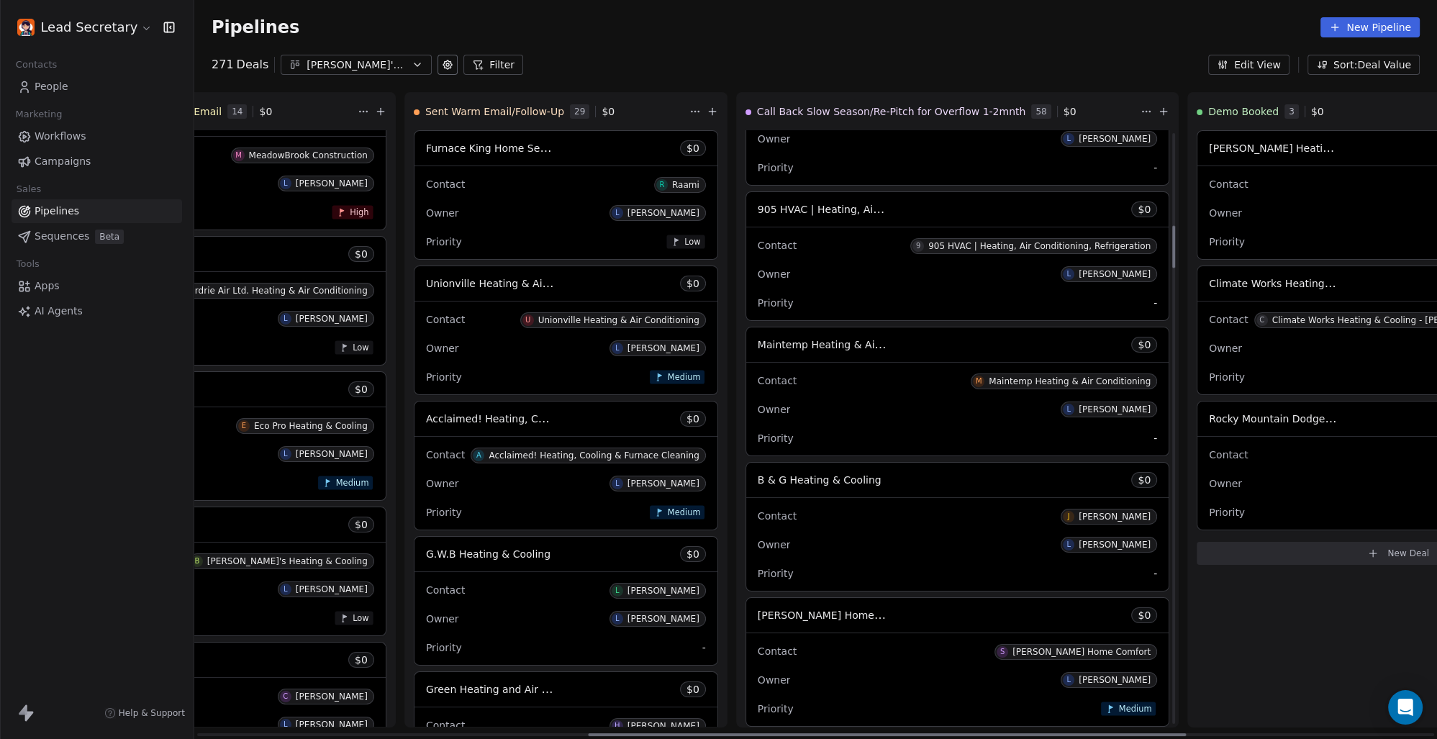
scroll to position [1302, 0]
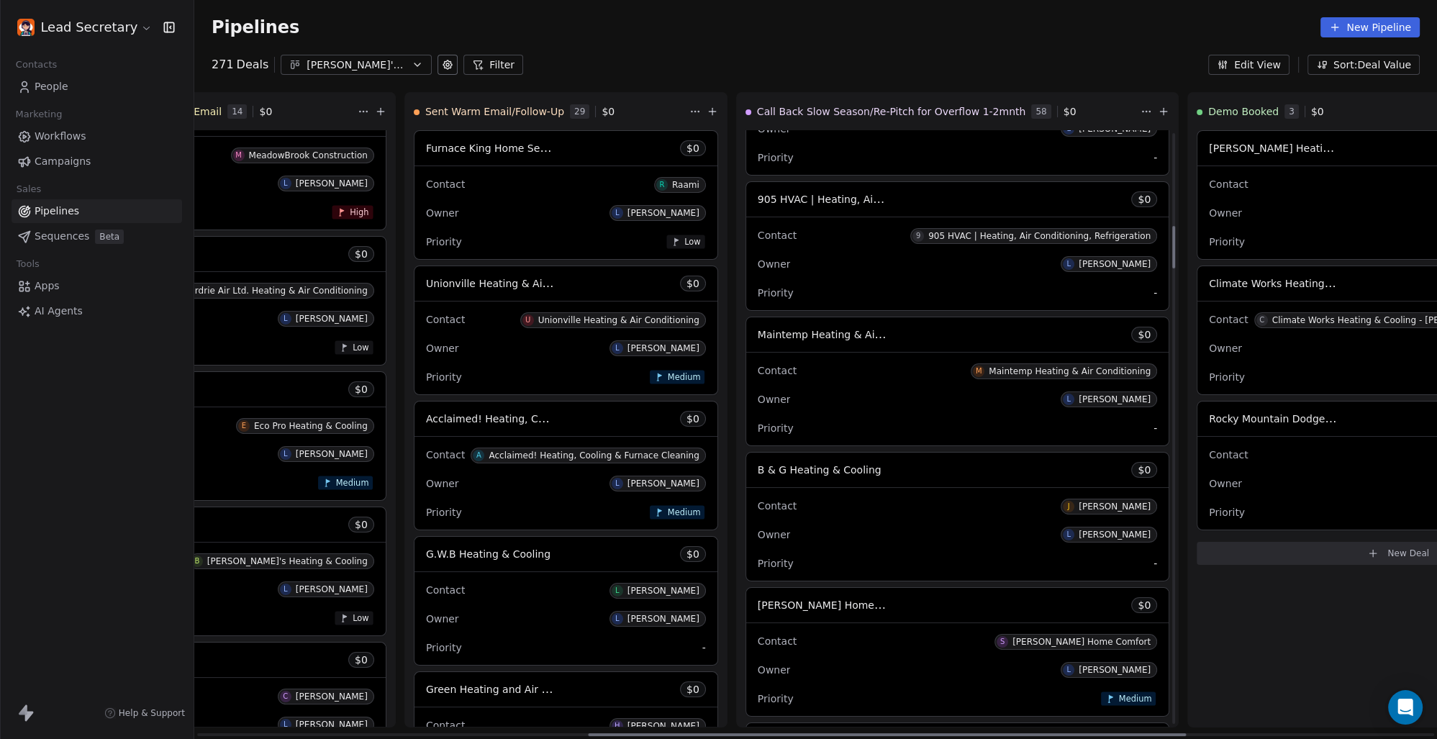
click at [746, 466] on div "B & G Heating & Cooling $ 0" at bounding box center [957, 470] width 422 height 35
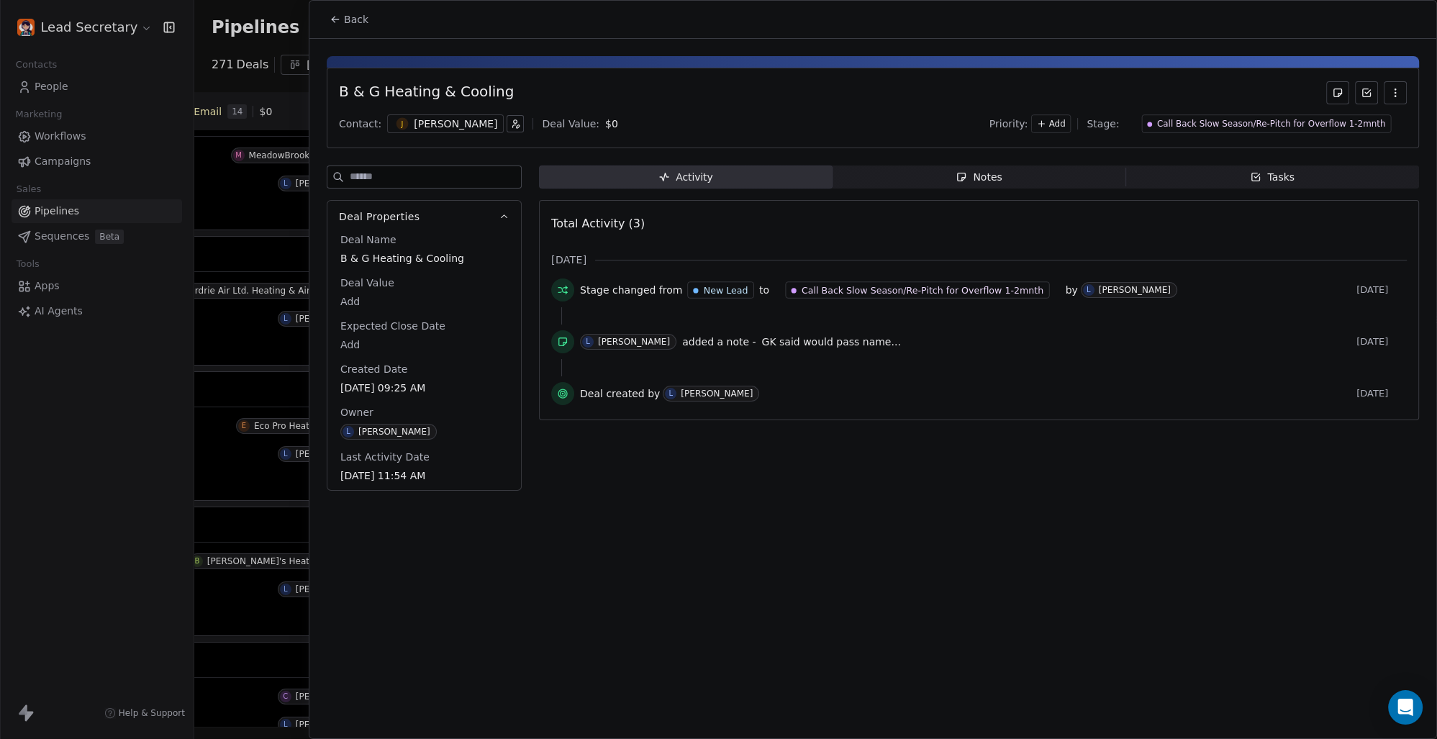
click at [414, 127] on div "[PERSON_NAME]" at bounding box center [455, 124] width 83 height 14
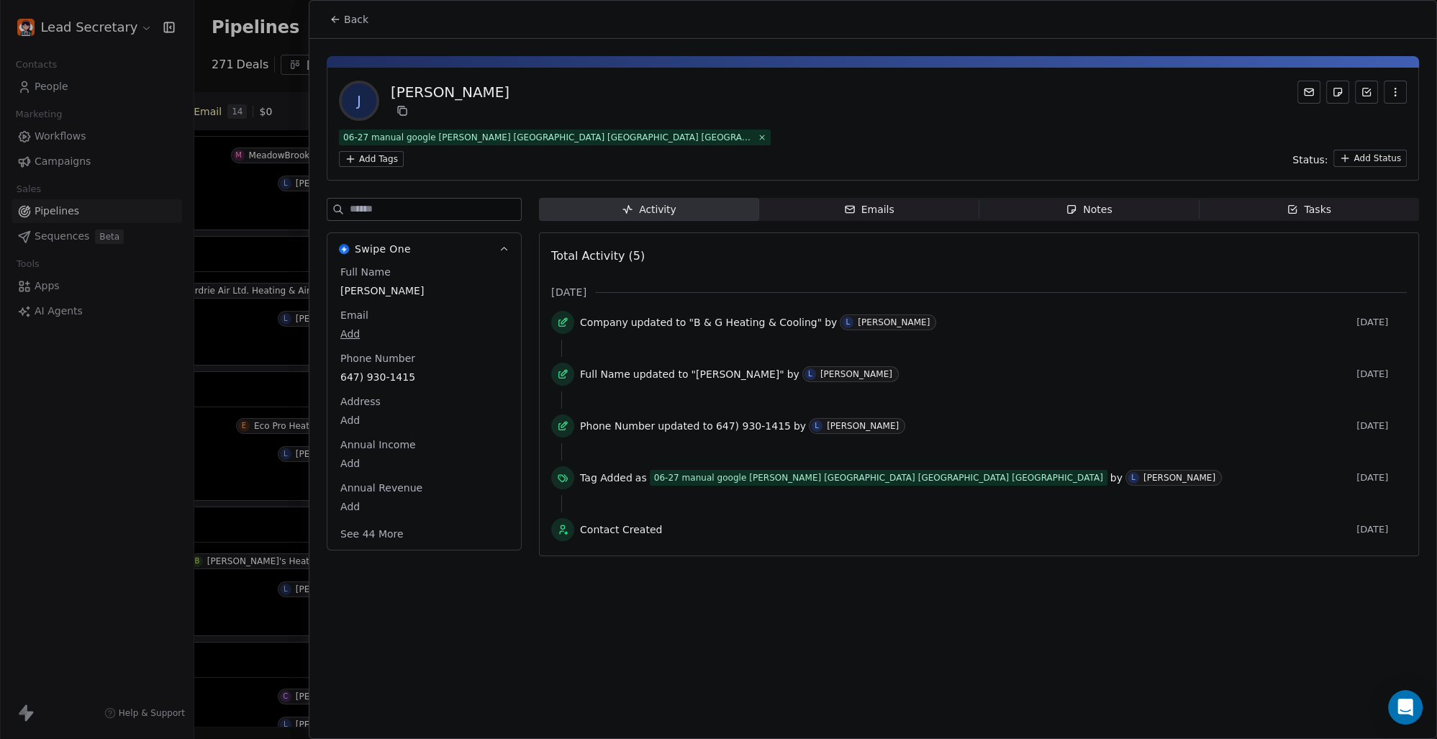
click at [677, 137] on html "Lead Secretary Contacts People Marketing Workflows Campaigns Sales Pipelines Se…" at bounding box center [718, 369] width 1437 height 739
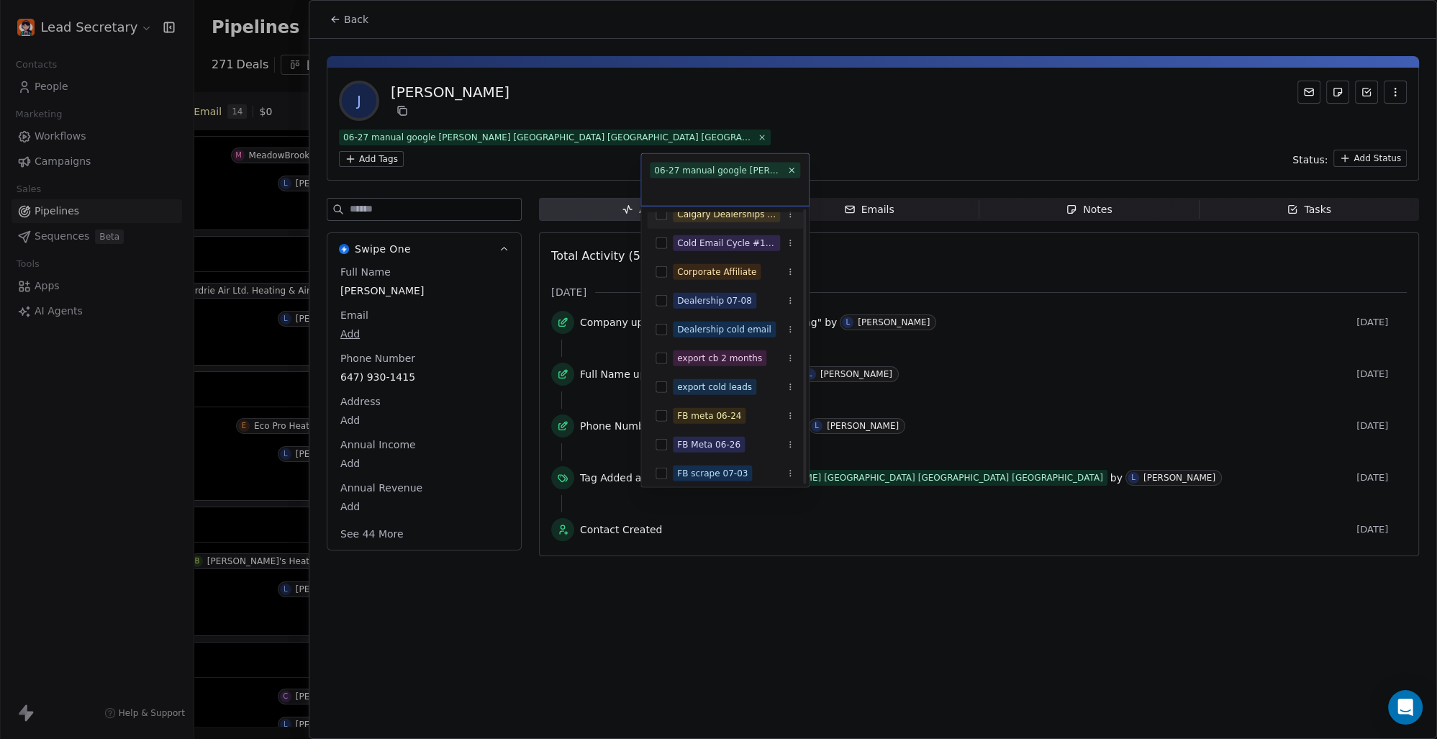
scroll to position [200, 0]
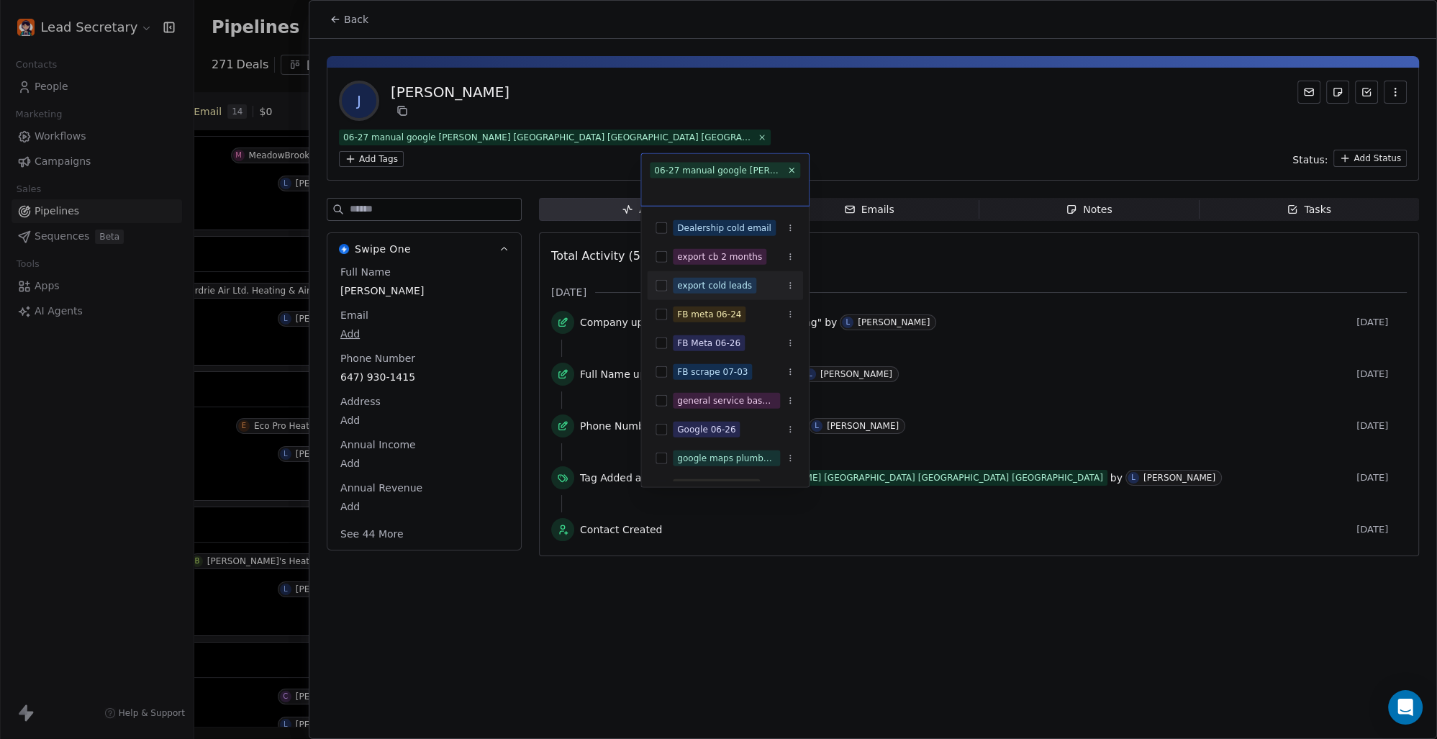
click at [664, 287] on button "Suggestions" at bounding box center [662, 286] width 12 height 12
click at [850, 109] on html "Lead Secretary Contacts People Marketing Workflows Campaigns Sales Pipelines Se…" at bounding box center [718, 369] width 1437 height 739
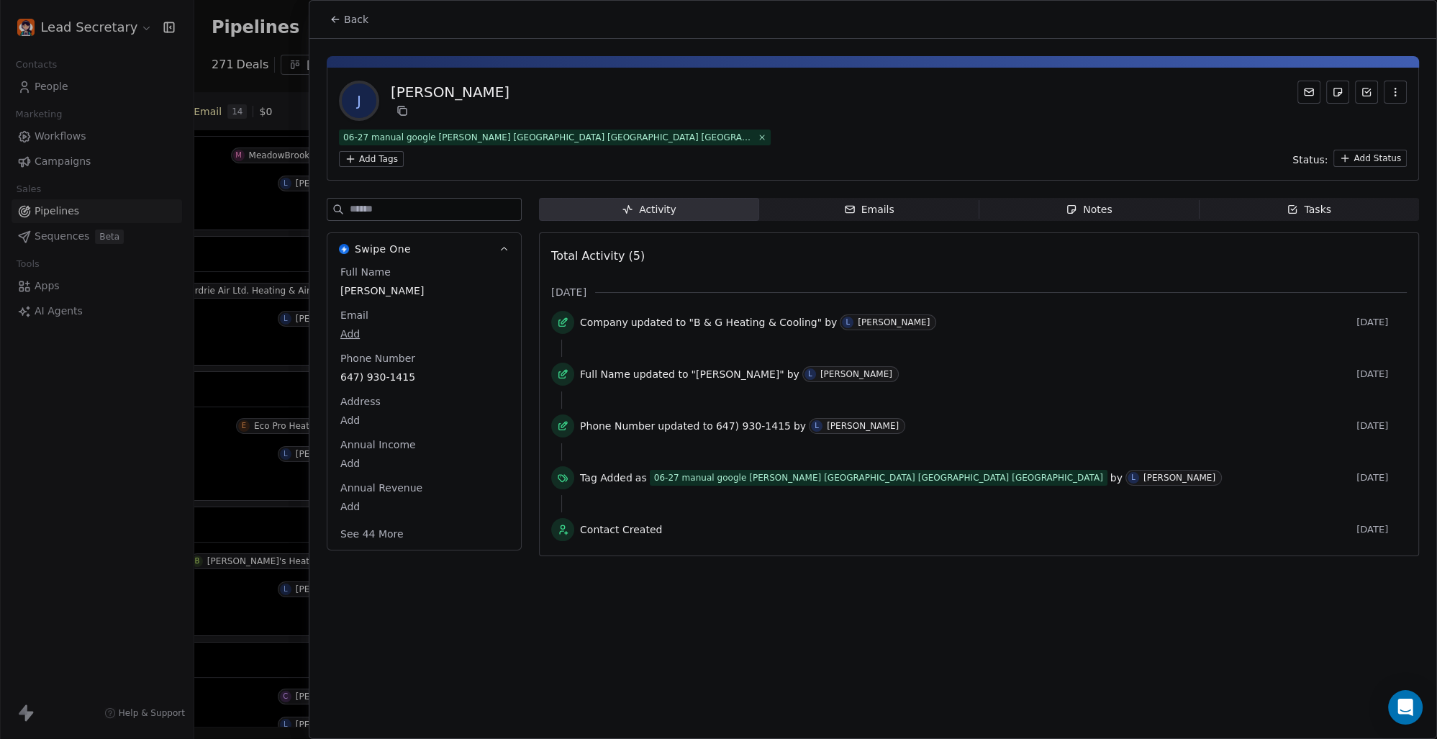
scroll to position [0, 812]
click at [364, 17] on span "Back" at bounding box center [356, 19] width 24 height 14
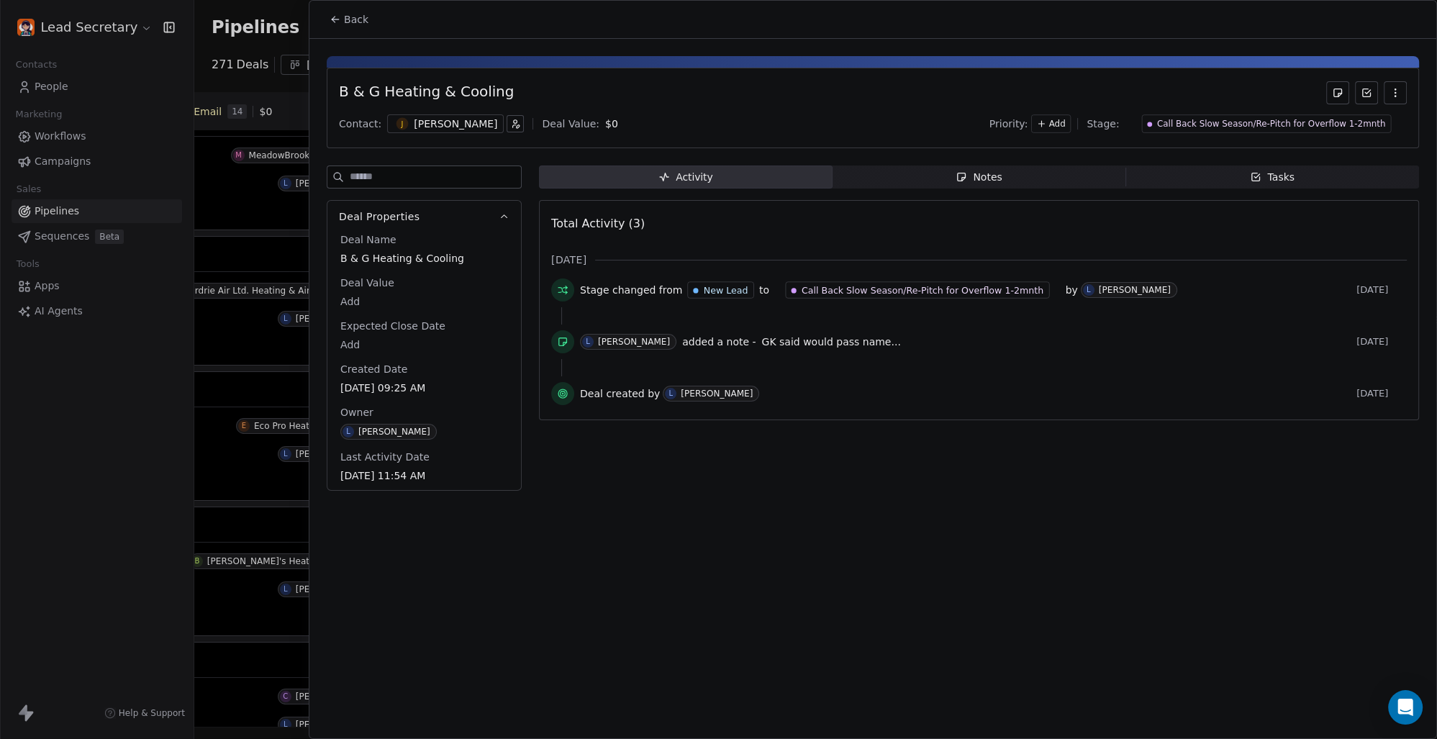
click at [404, 120] on div "[PERSON_NAME]" at bounding box center [445, 123] width 117 height 19
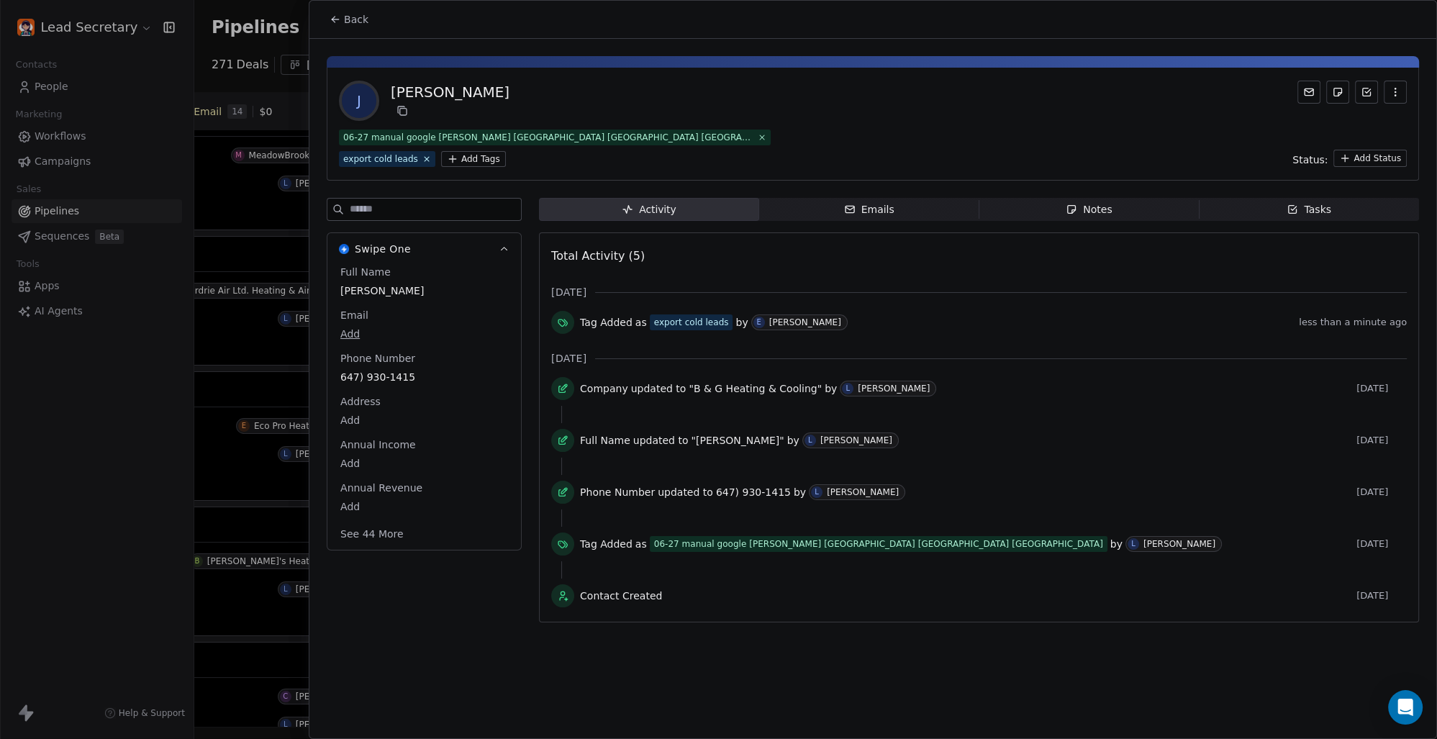
click at [332, 14] on icon at bounding box center [336, 20] width 12 height 12
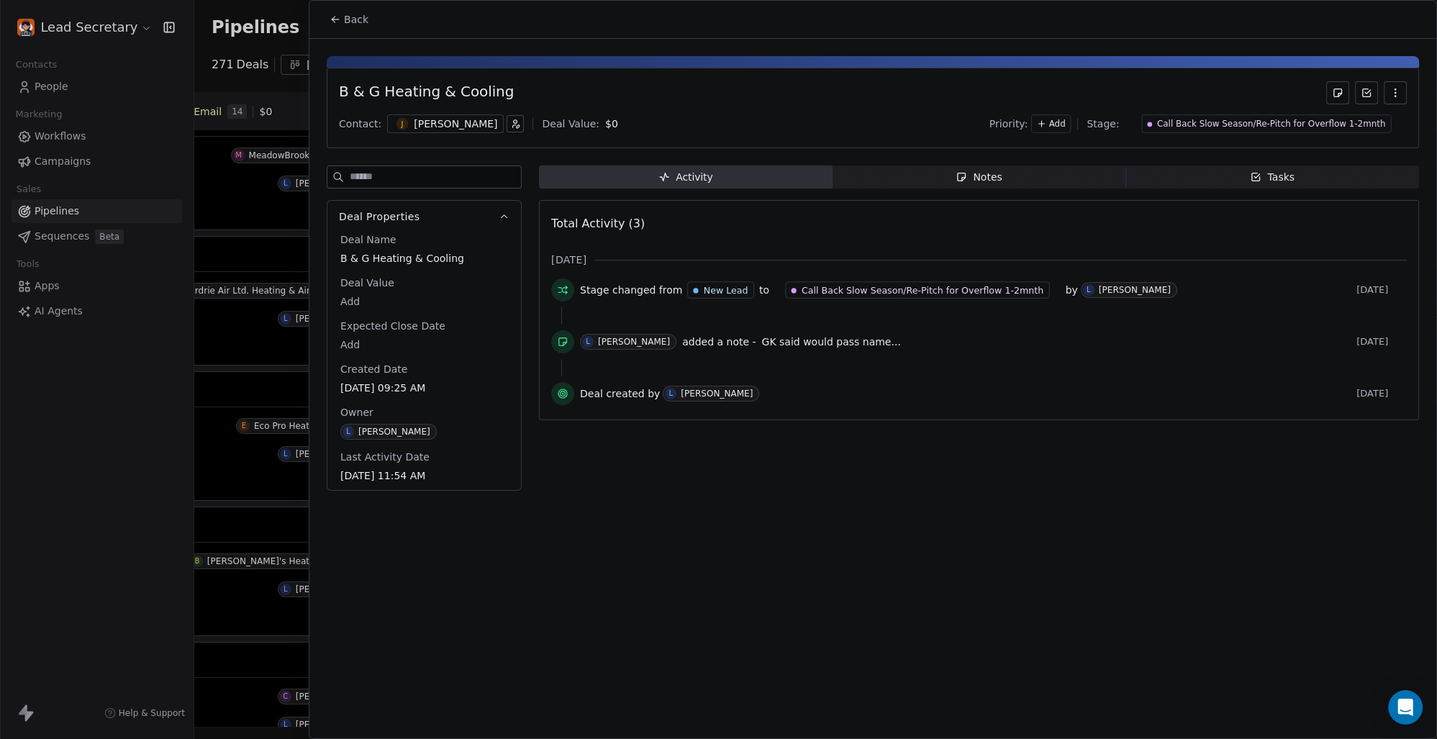
click at [358, 19] on span "Back" at bounding box center [356, 19] width 24 height 14
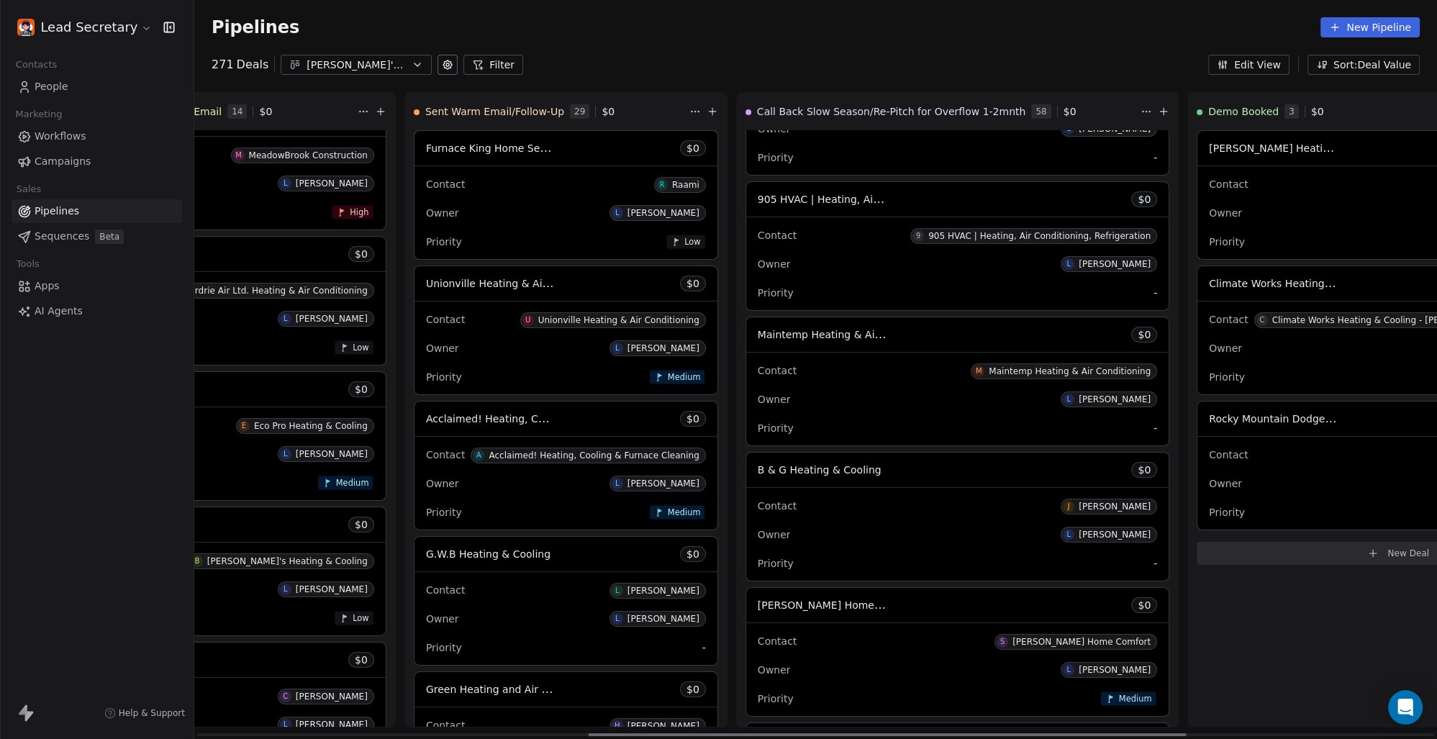
click at [758, 471] on span "B & G Heating & Cooling" at bounding box center [820, 470] width 124 height 12
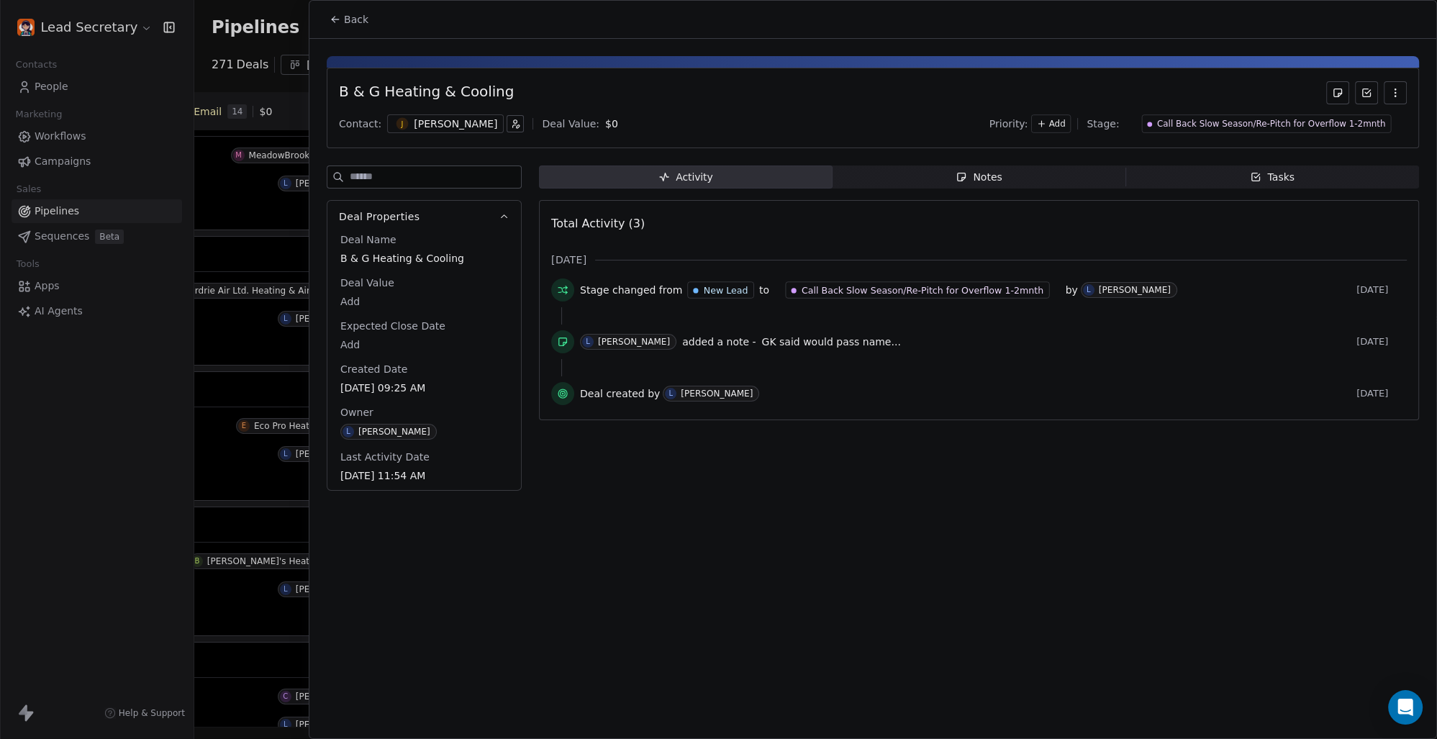
click at [402, 123] on span "J" at bounding box center [403, 124] width 12 height 12
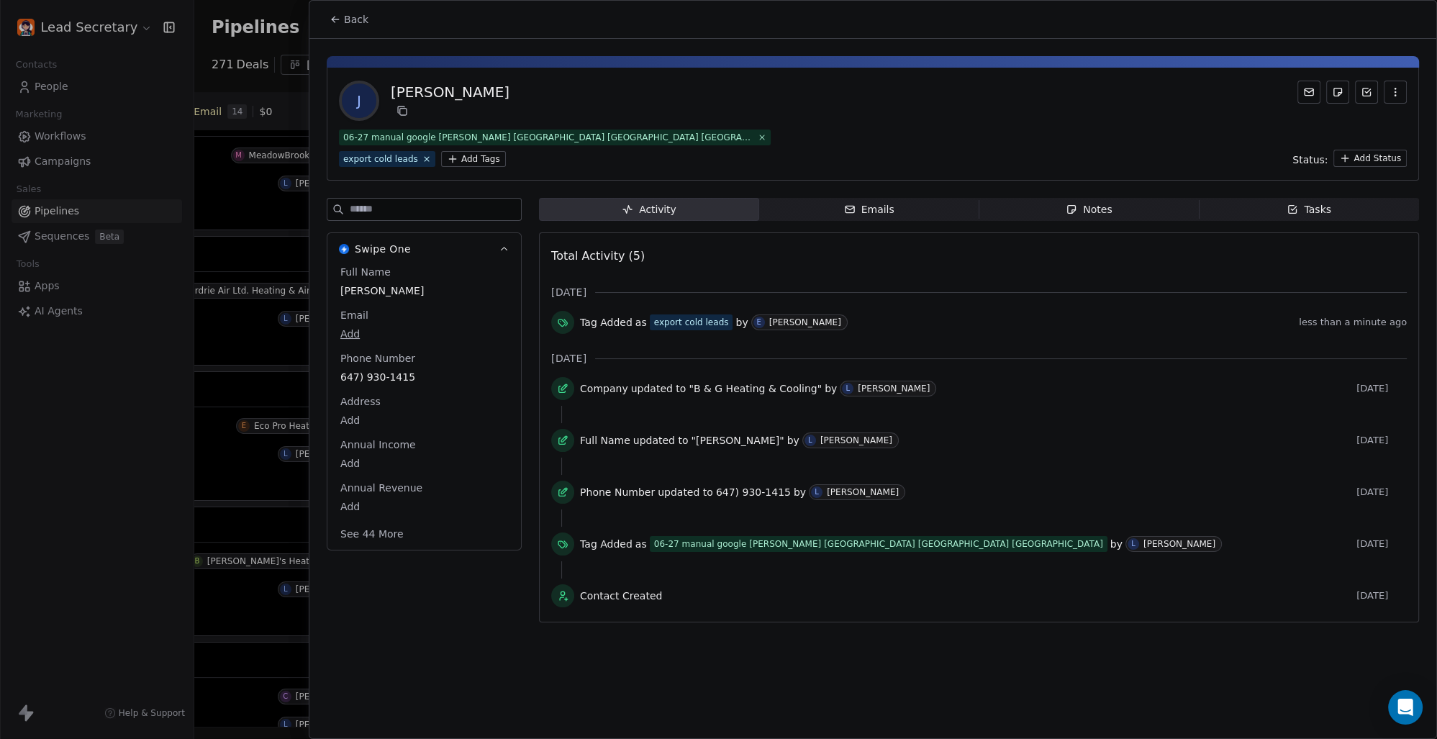
click at [335, 22] on icon at bounding box center [336, 20] width 12 height 12
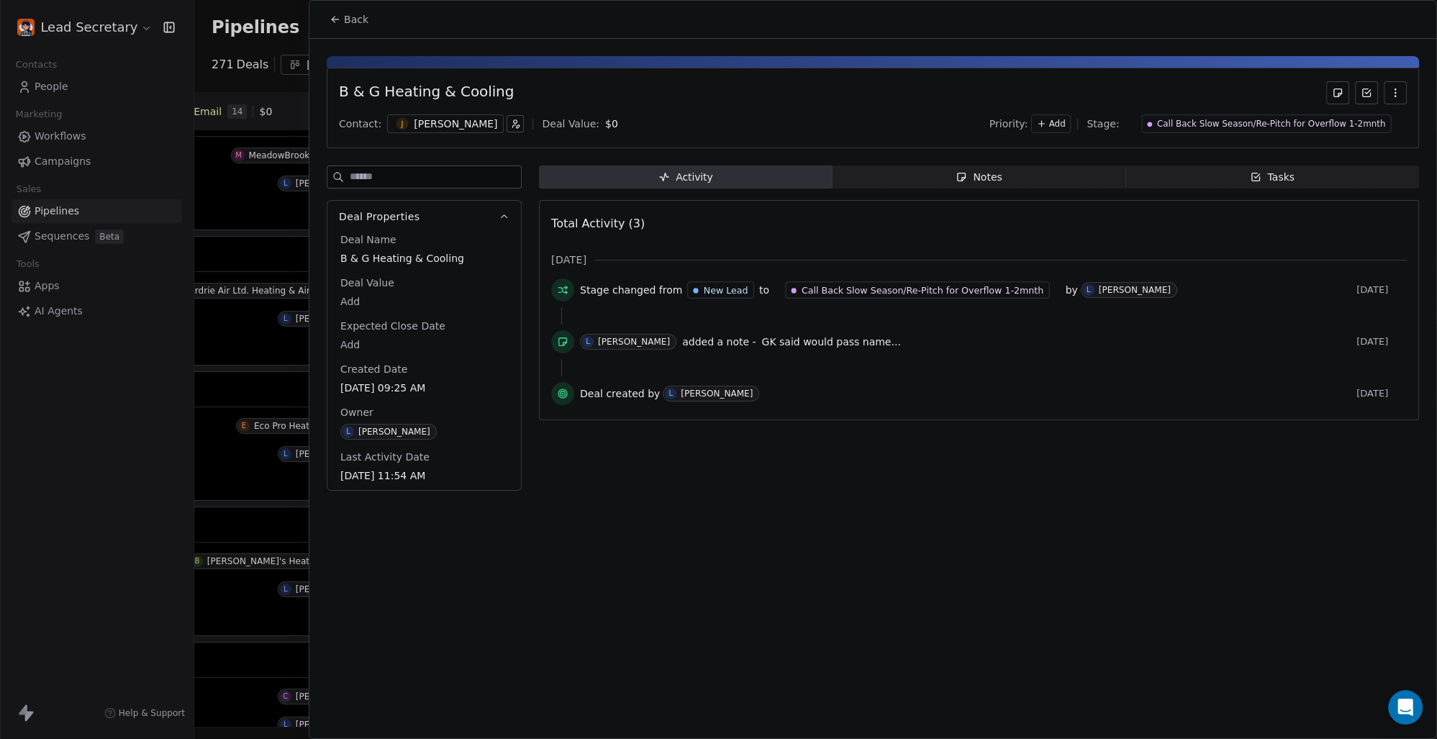
click at [347, 19] on span "Back" at bounding box center [356, 19] width 24 height 14
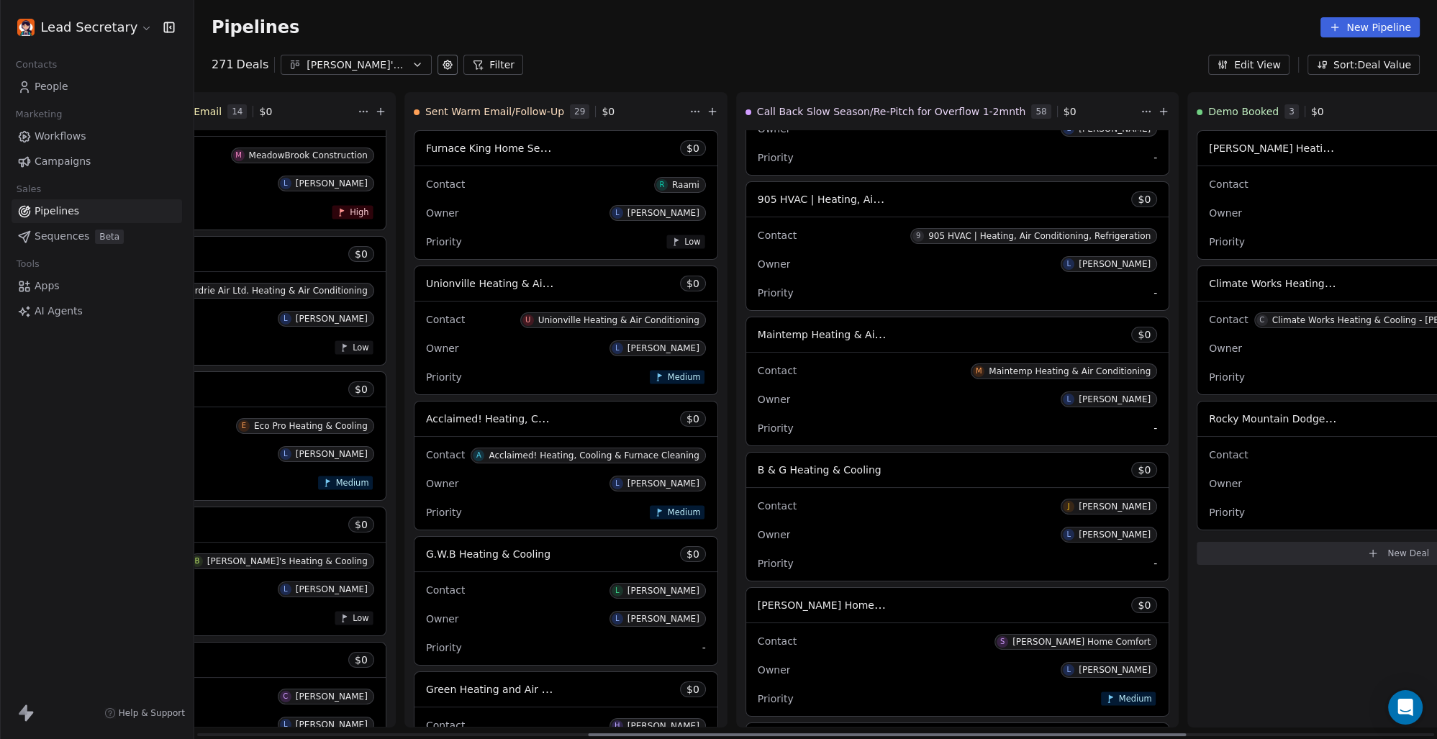
click at [758, 462] on span "B & G Heating & Cooling" at bounding box center [820, 469] width 124 height 17
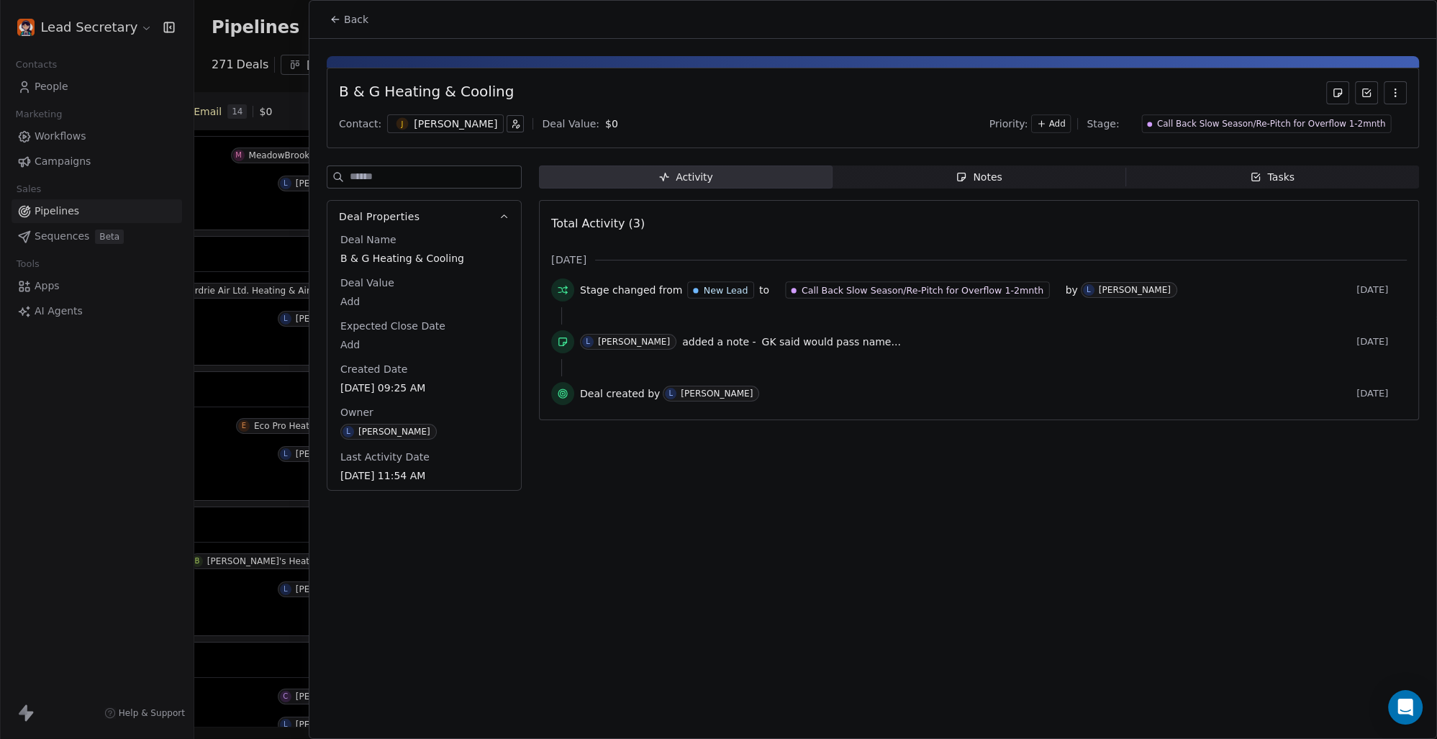
click at [341, 19] on button "Back" at bounding box center [349, 19] width 56 height 26
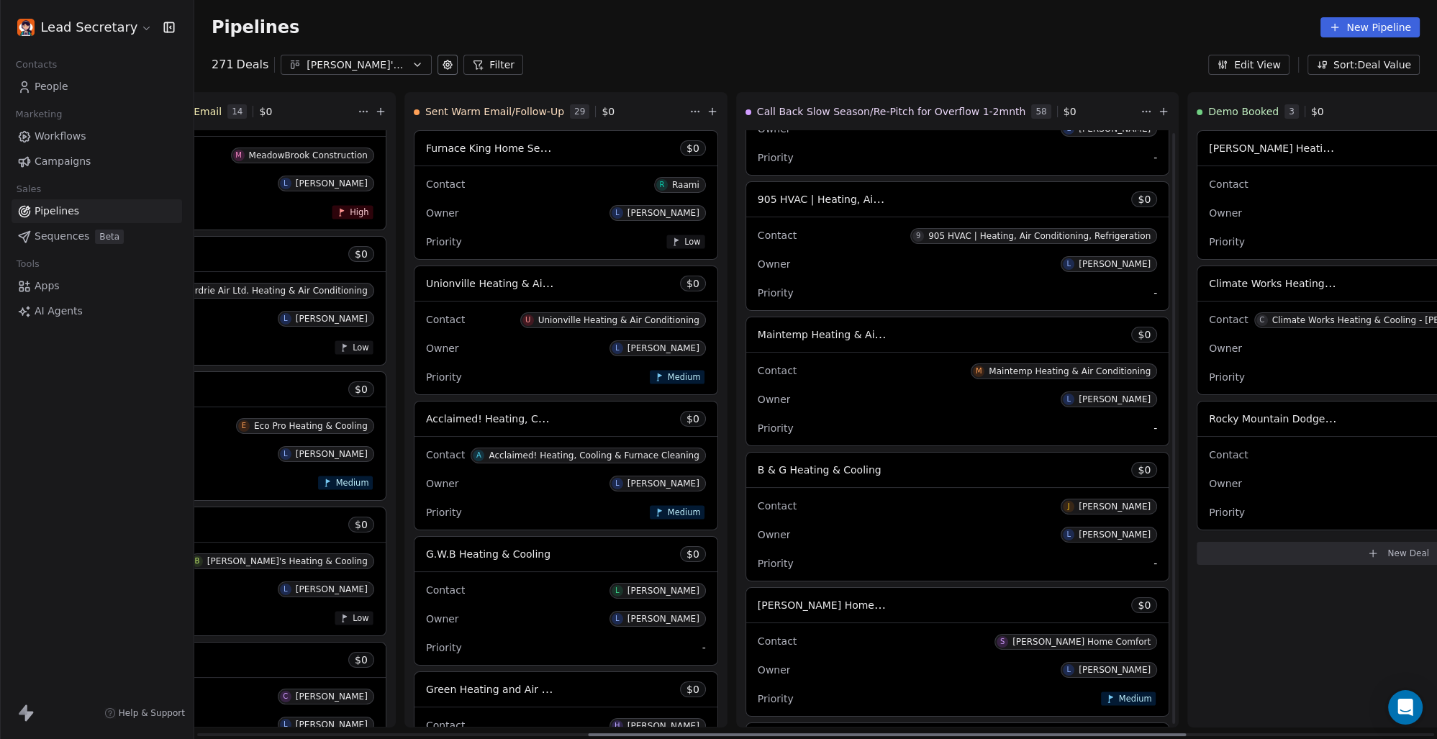
scroll to position [1503, 0]
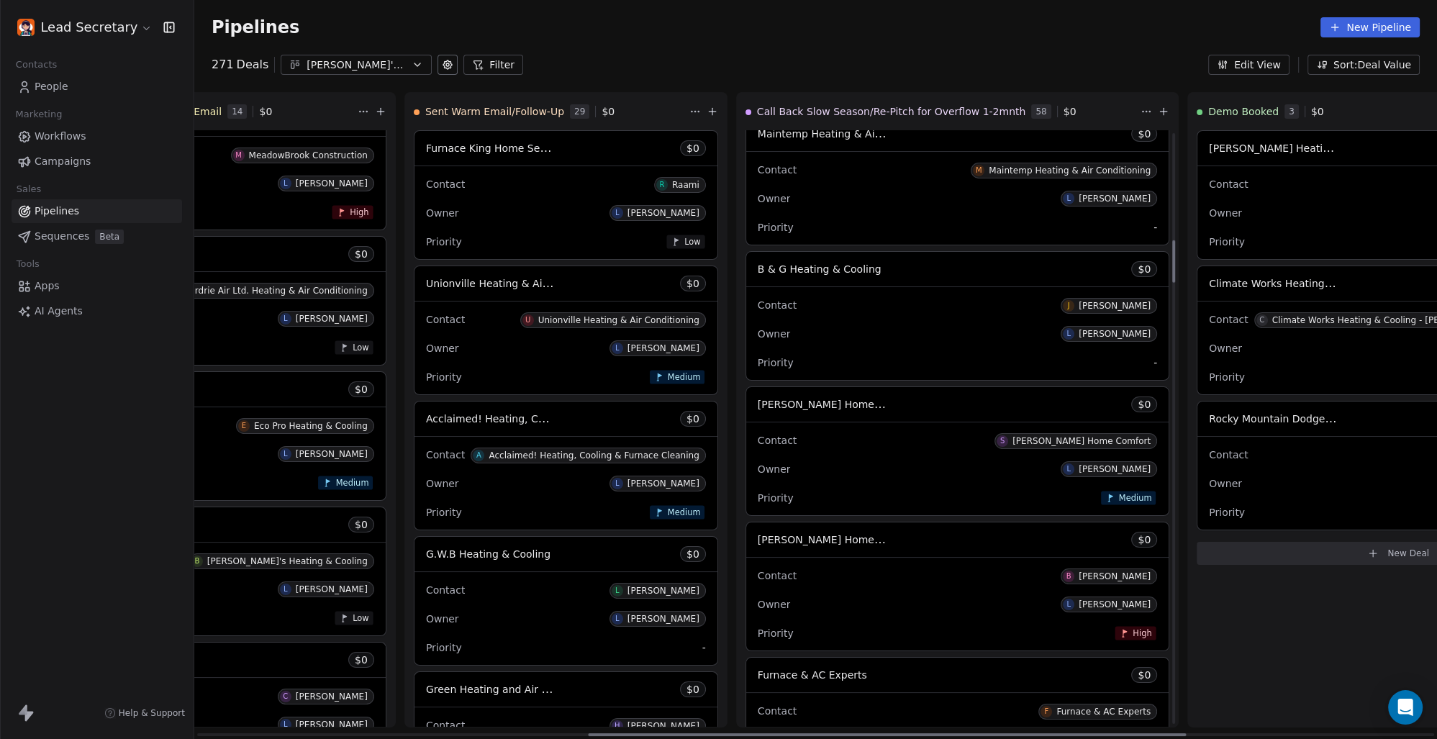
click at [758, 410] on span "[PERSON_NAME] Home Comfort" at bounding box center [838, 404] width 160 height 14
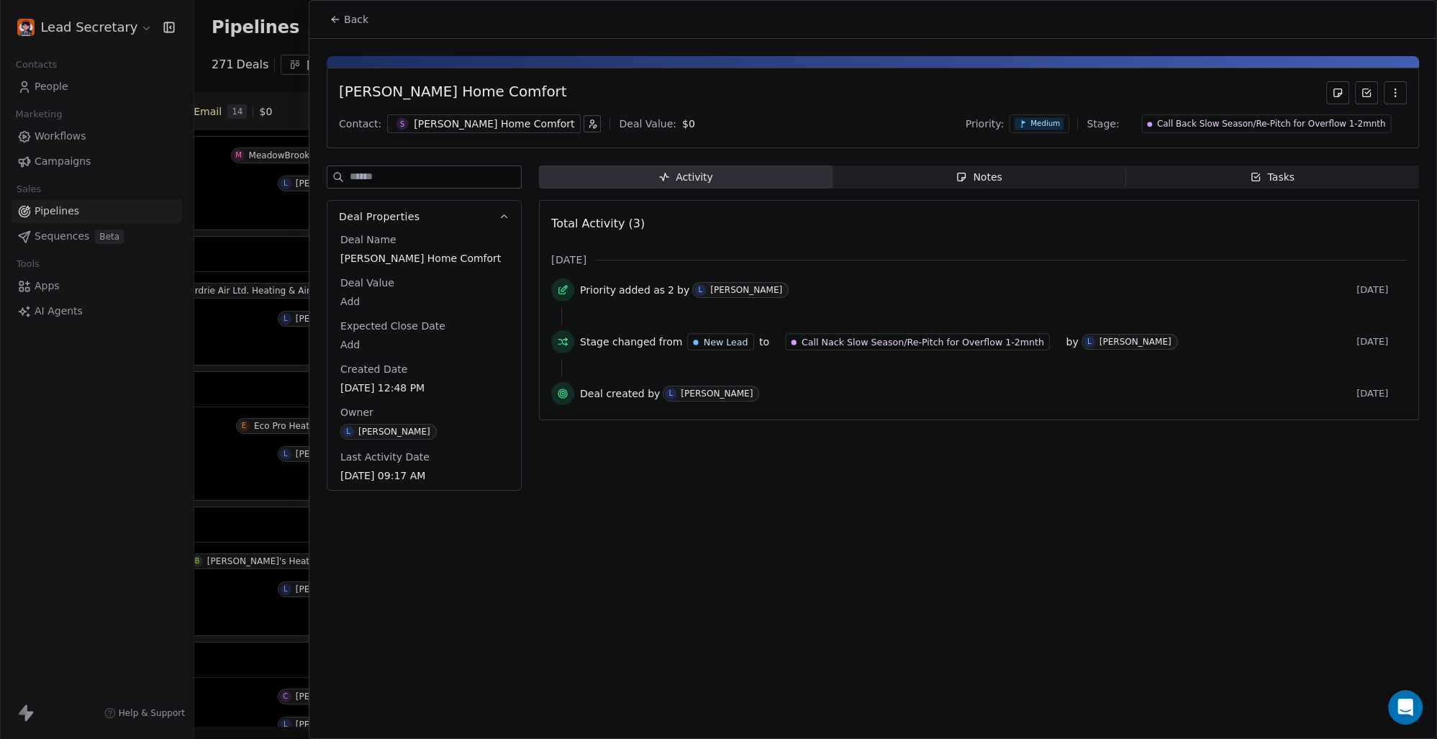
click at [445, 124] on div "[PERSON_NAME] Home Comfort" at bounding box center [494, 124] width 160 height 14
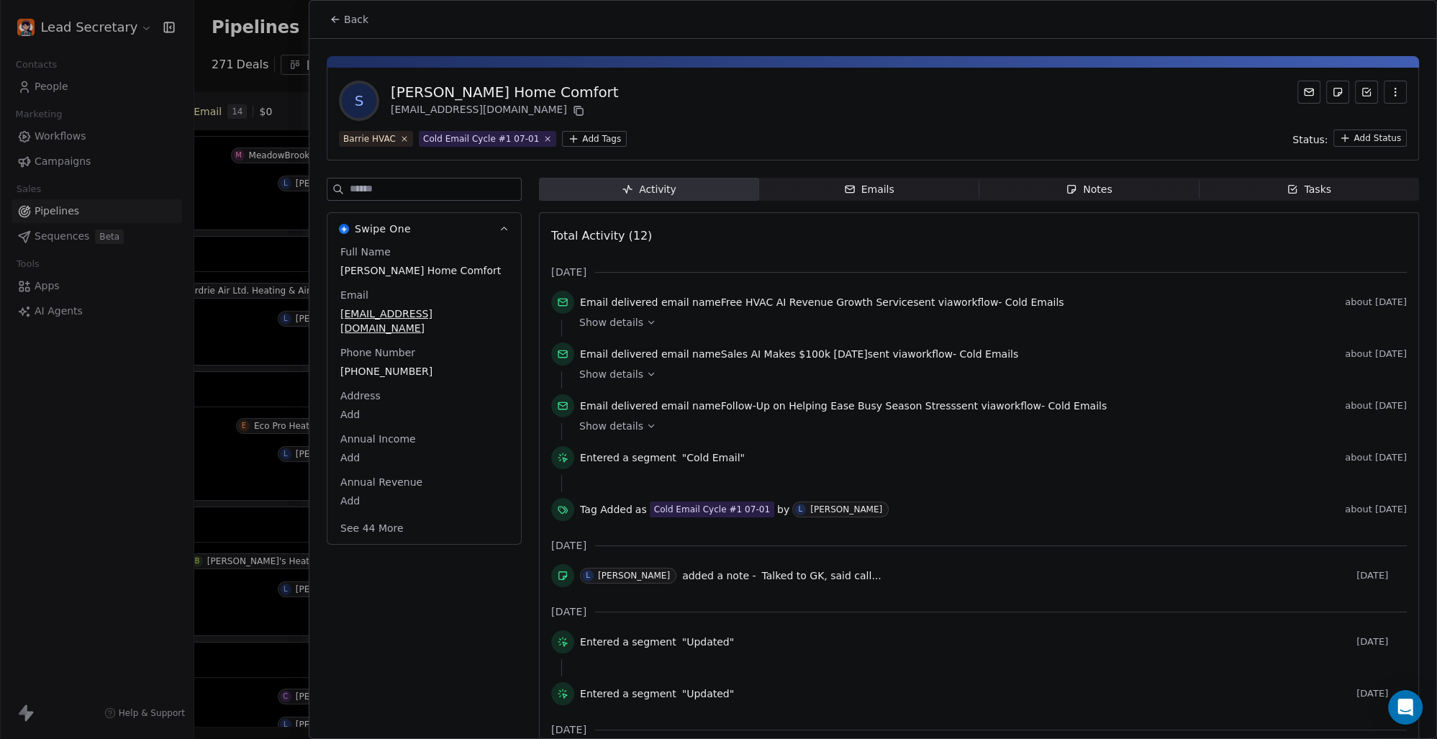
click at [566, 140] on html "Lead Secretary Contacts People Marketing Workflows Campaigns Sales Pipelines Se…" at bounding box center [718, 369] width 1437 height 739
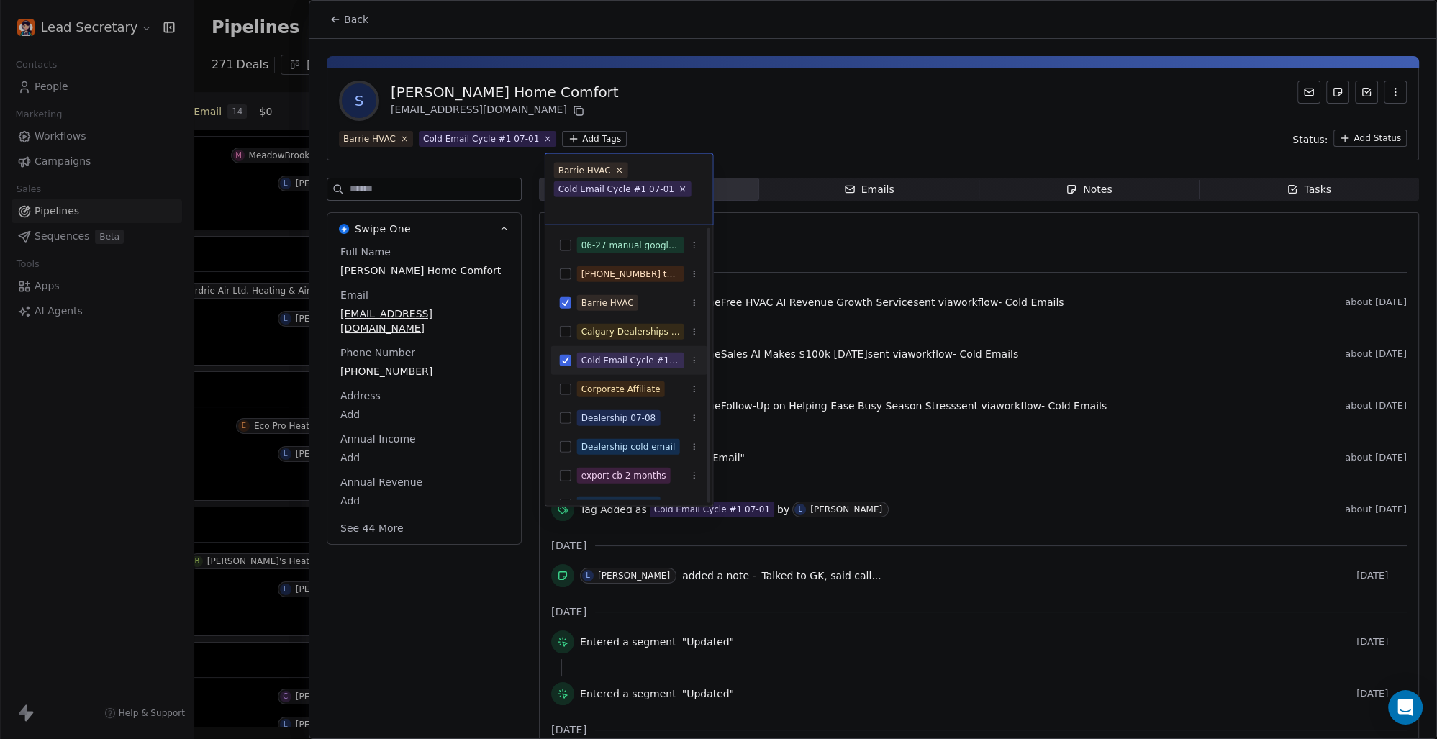
scroll to position [100, 0]
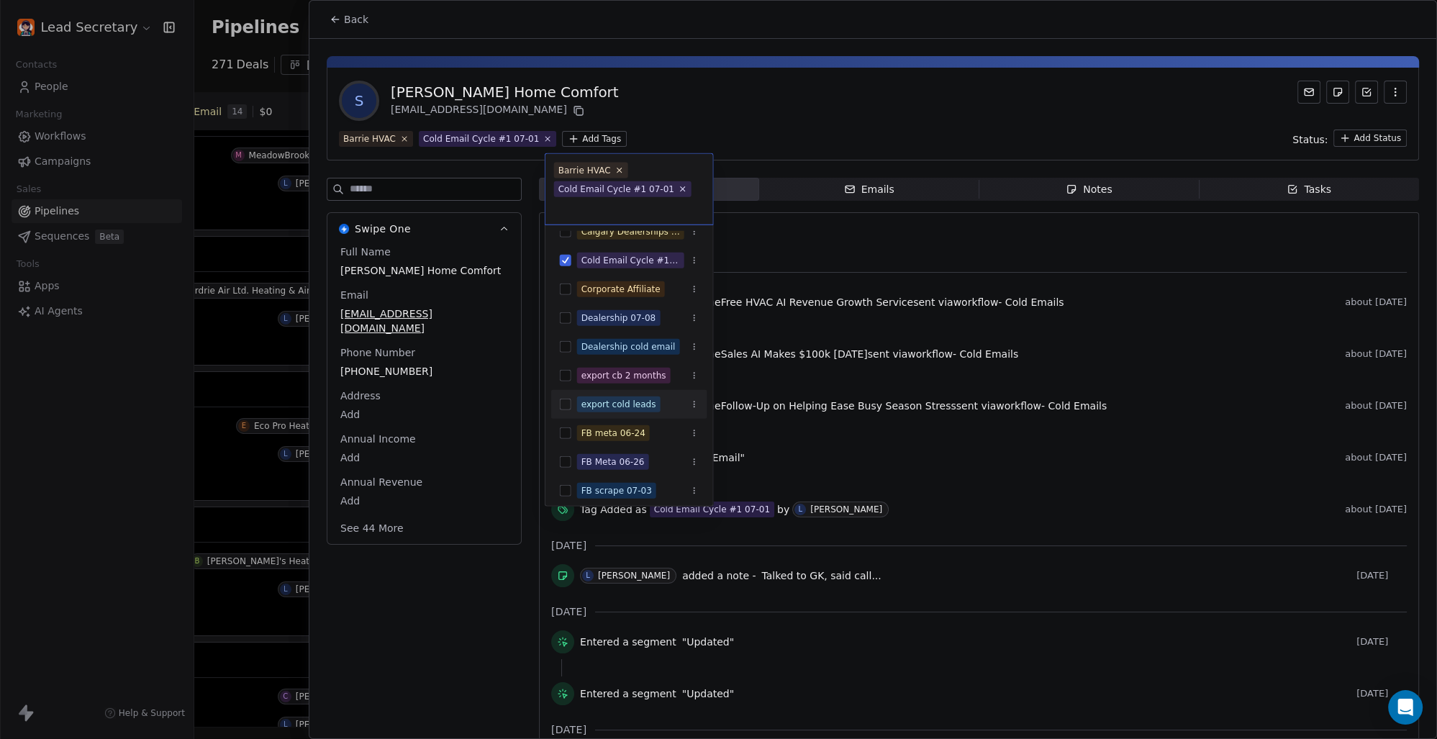
click at [566, 405] on button "Suggestions" at bounding box center [566, 405] width 12 height 12
click at [1039, 518] on html "Lead Secretary Contacts People Marketing Workflows Campaigns Sales Pipelines Se…" at bounding box center [718, 369] width 1437 height 739
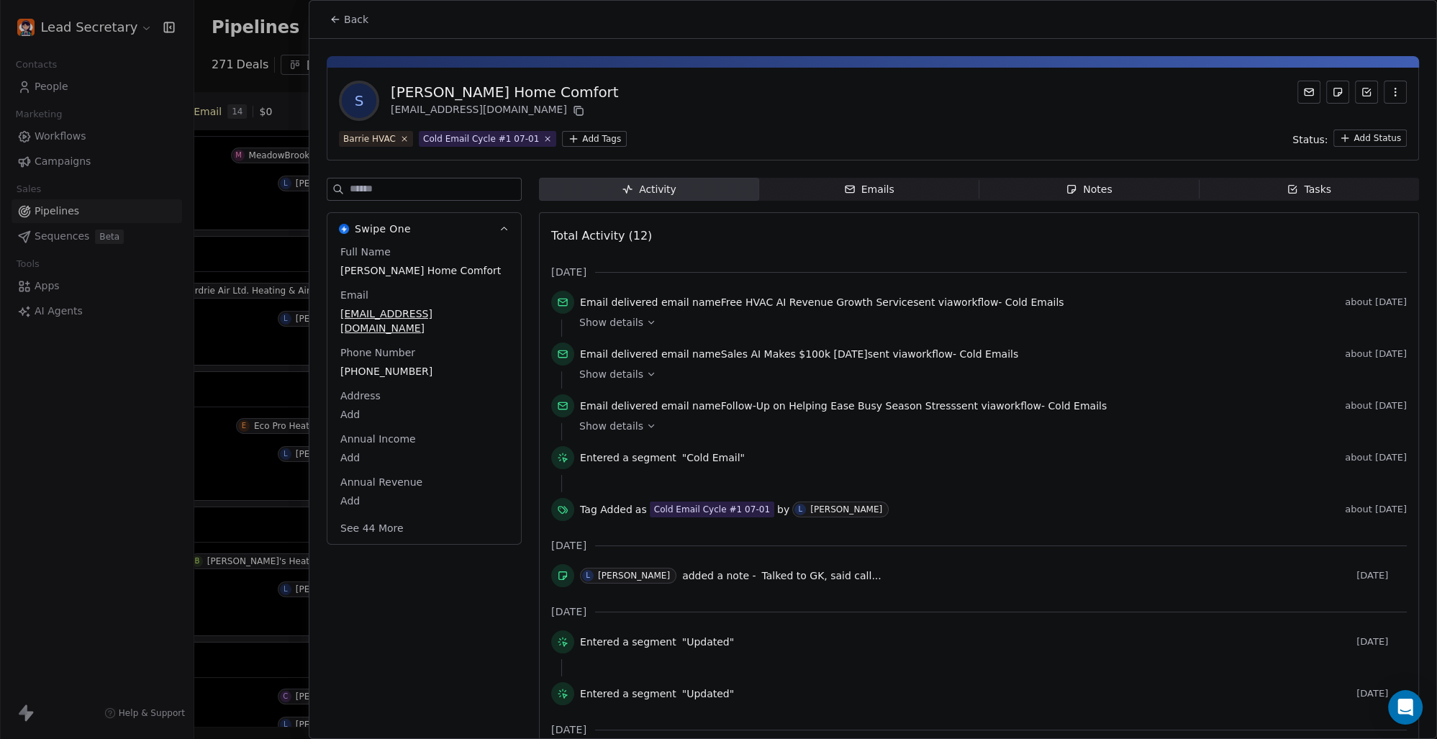
scroll to position [0, 812]
click at [341, 20] on button "Back" at bounding box center [349, 19] width 56 height 26
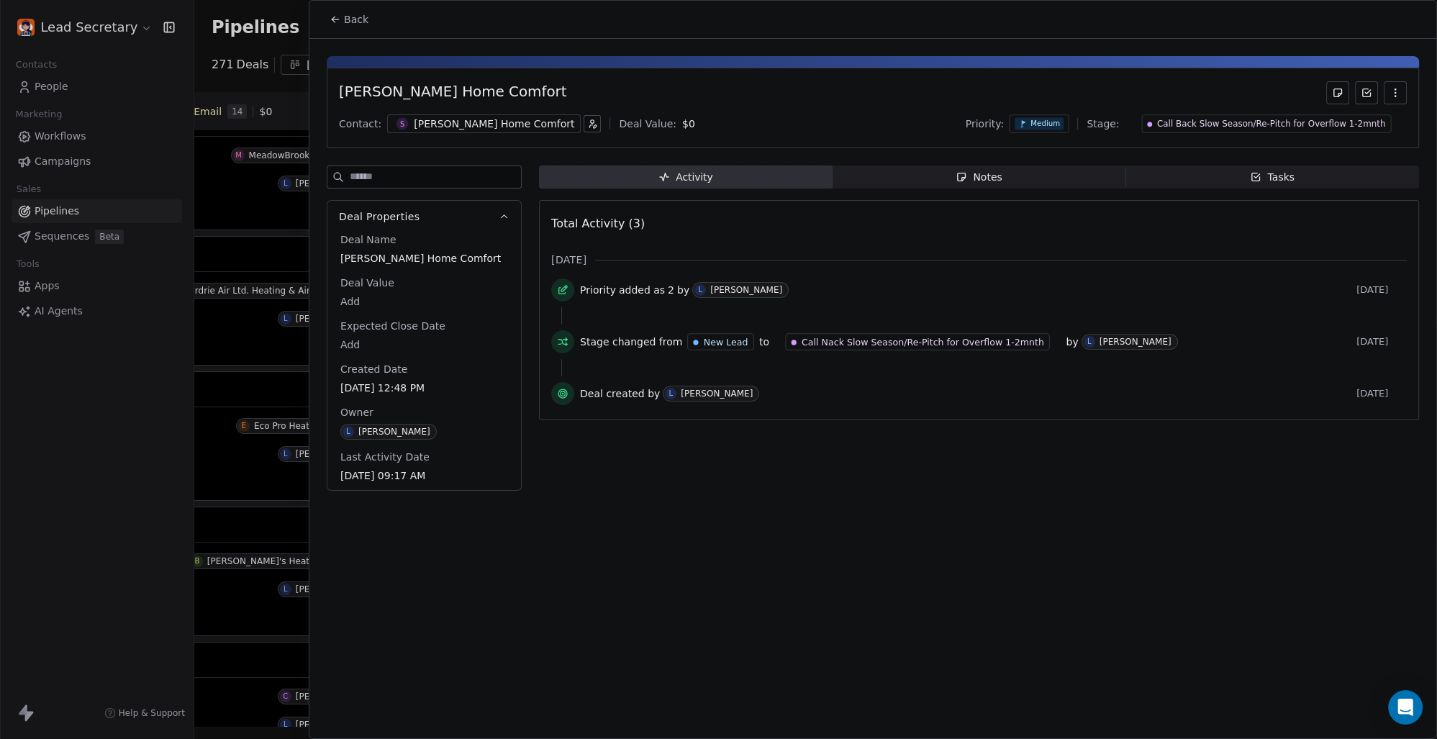
click at [341, 20] on button "Back" at bounding box center [349, 19] width 56 height 26
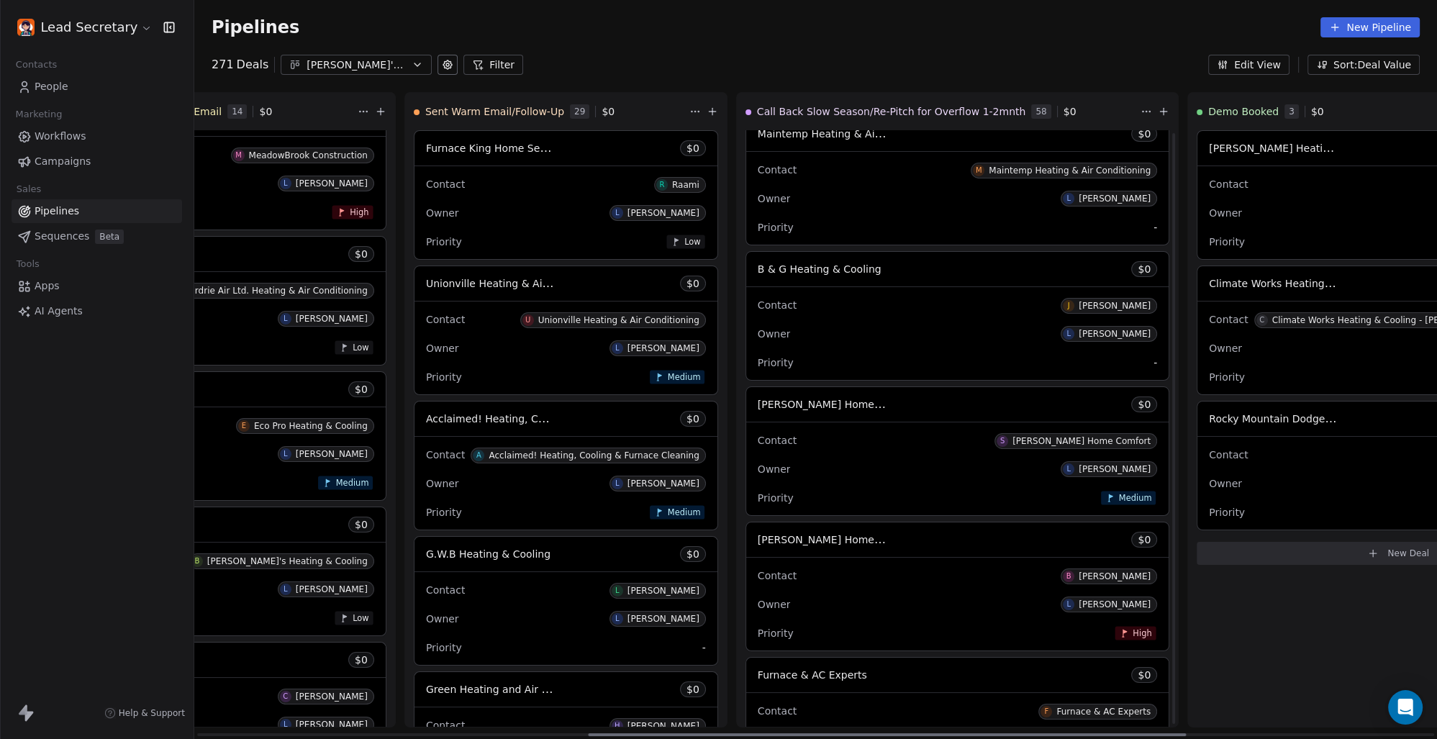
scroll to position [1603, 0]
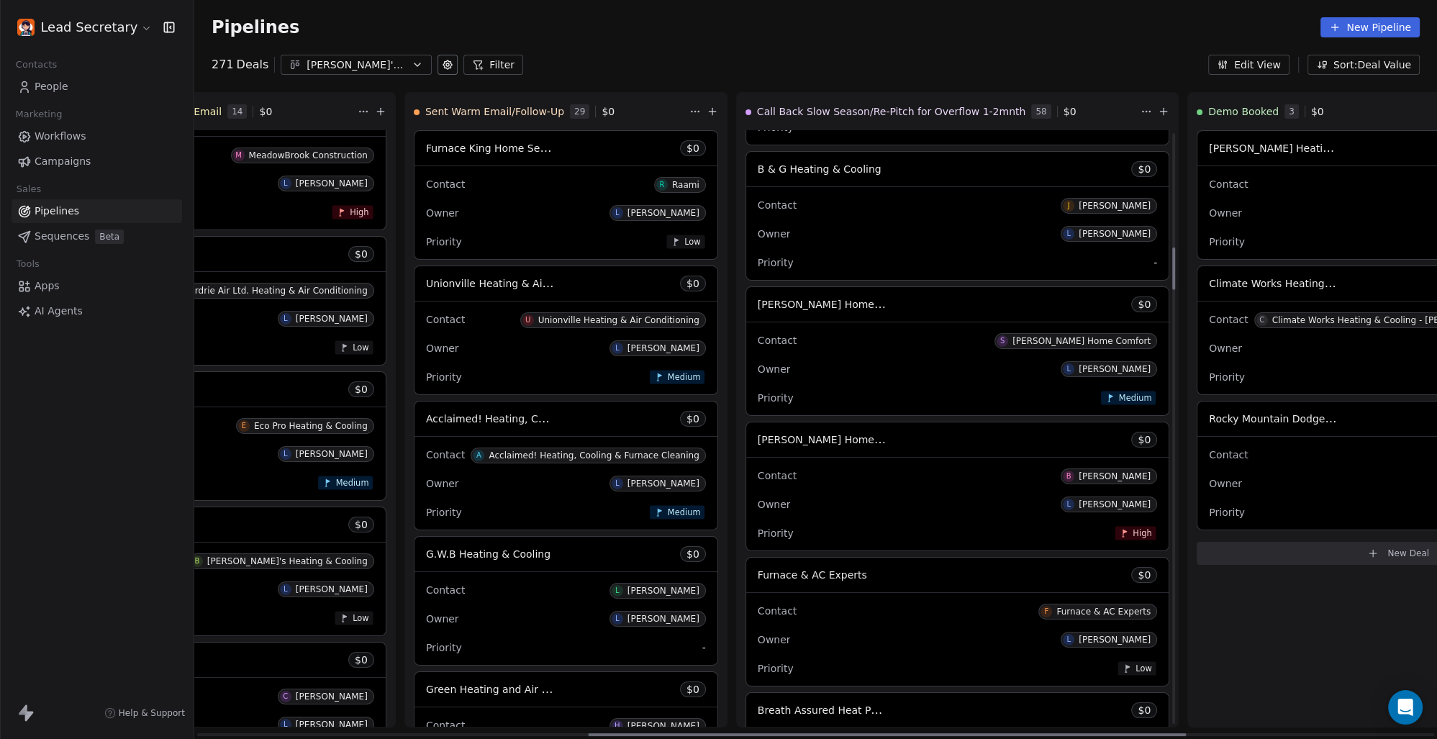
click at [758, 443] on span "[PERSON_NAME] Home Comfort Heating & Cooling" at bounding box center [885, 440] width 255 height 14
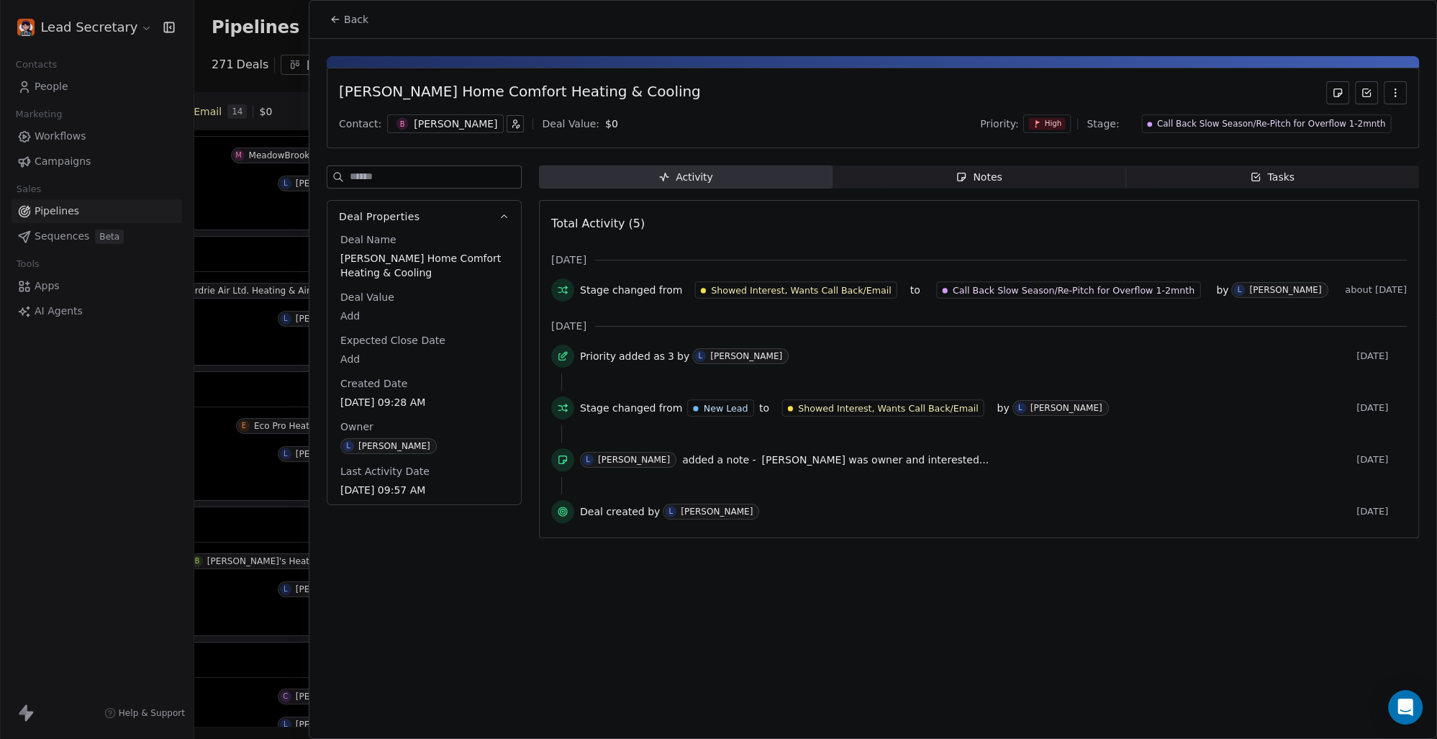
click at [428, 131] on div "[PERSON_NAME]" at bounding box center [455, 124] width 83 height 14
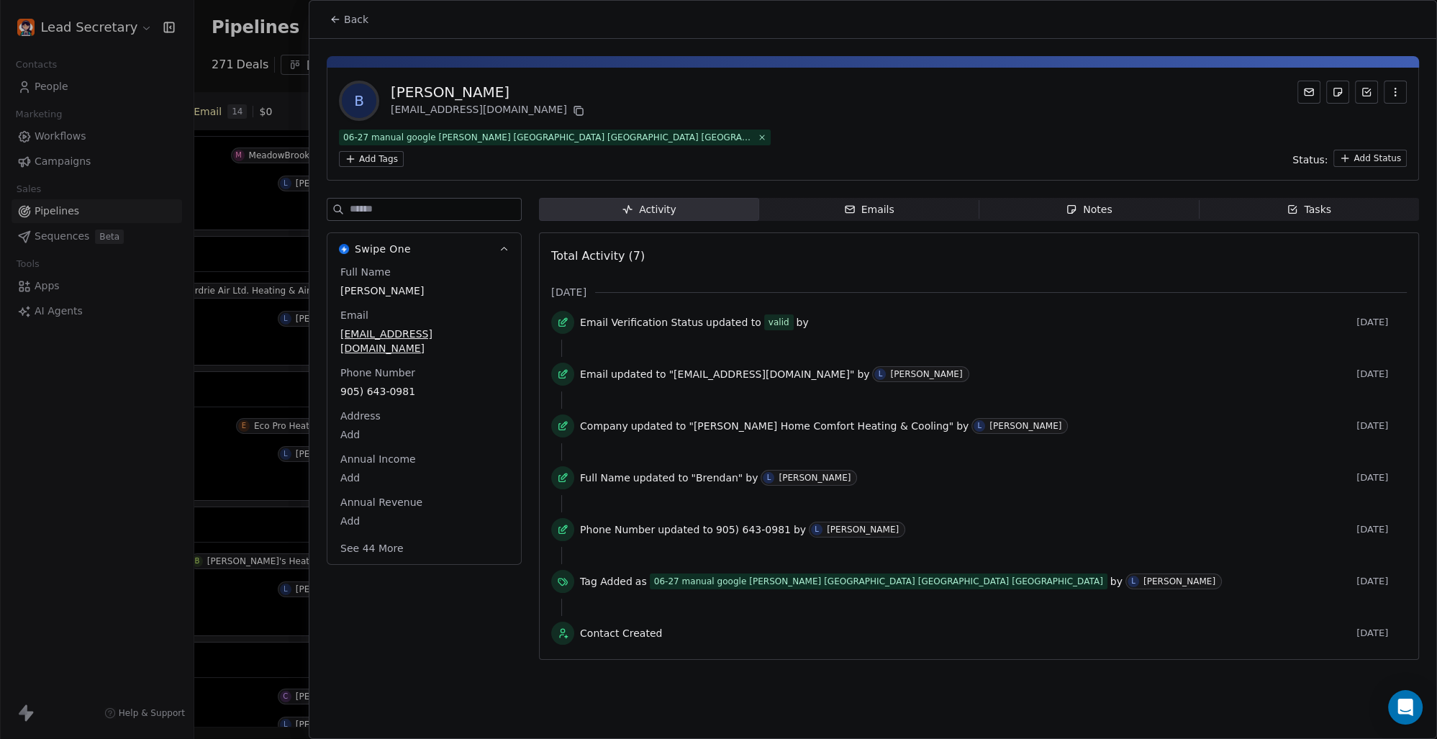
click at [666, 136] on html "Lead Secretary Contacts People Marketing Workflows Campaigns Sales Pipelines Se…" at bounding box center [718, 369] width 1437 height 739
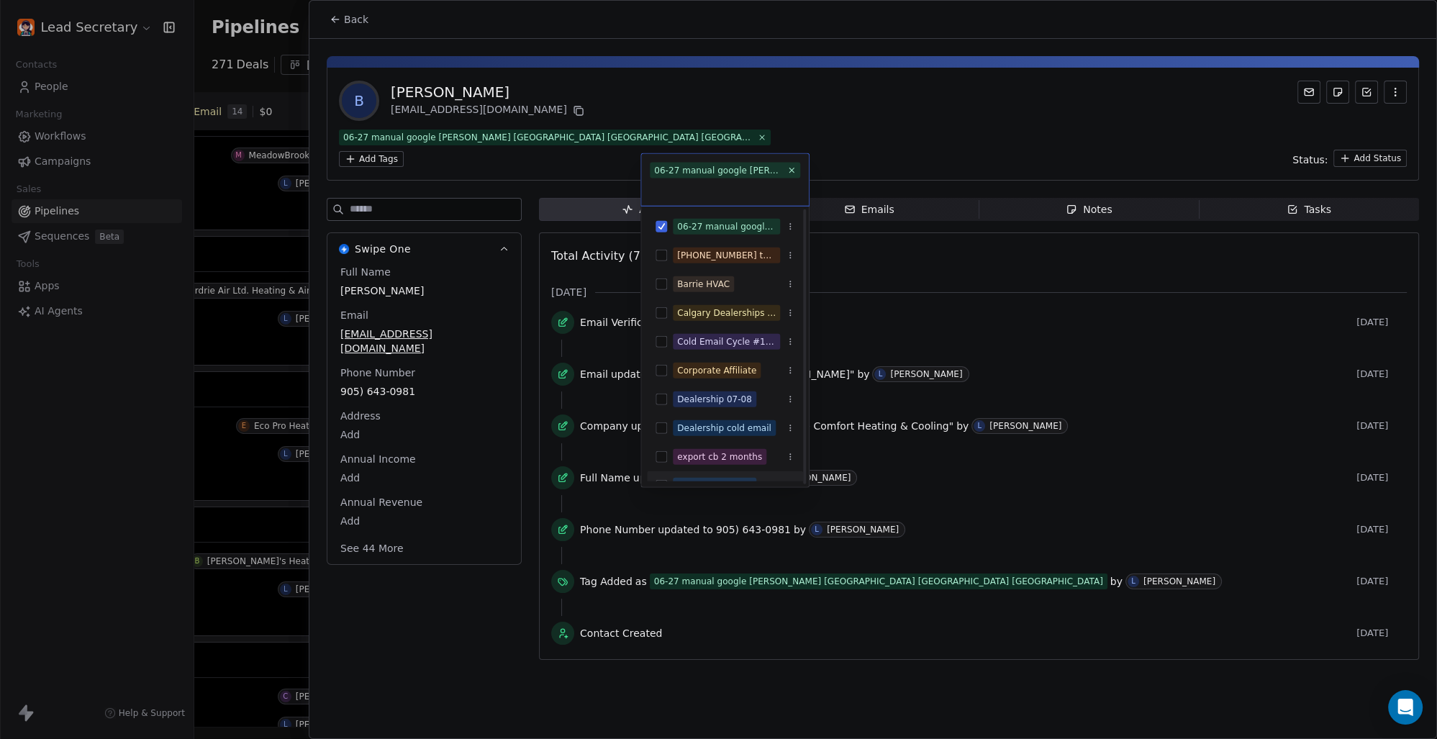
scroll to position [100, 0]
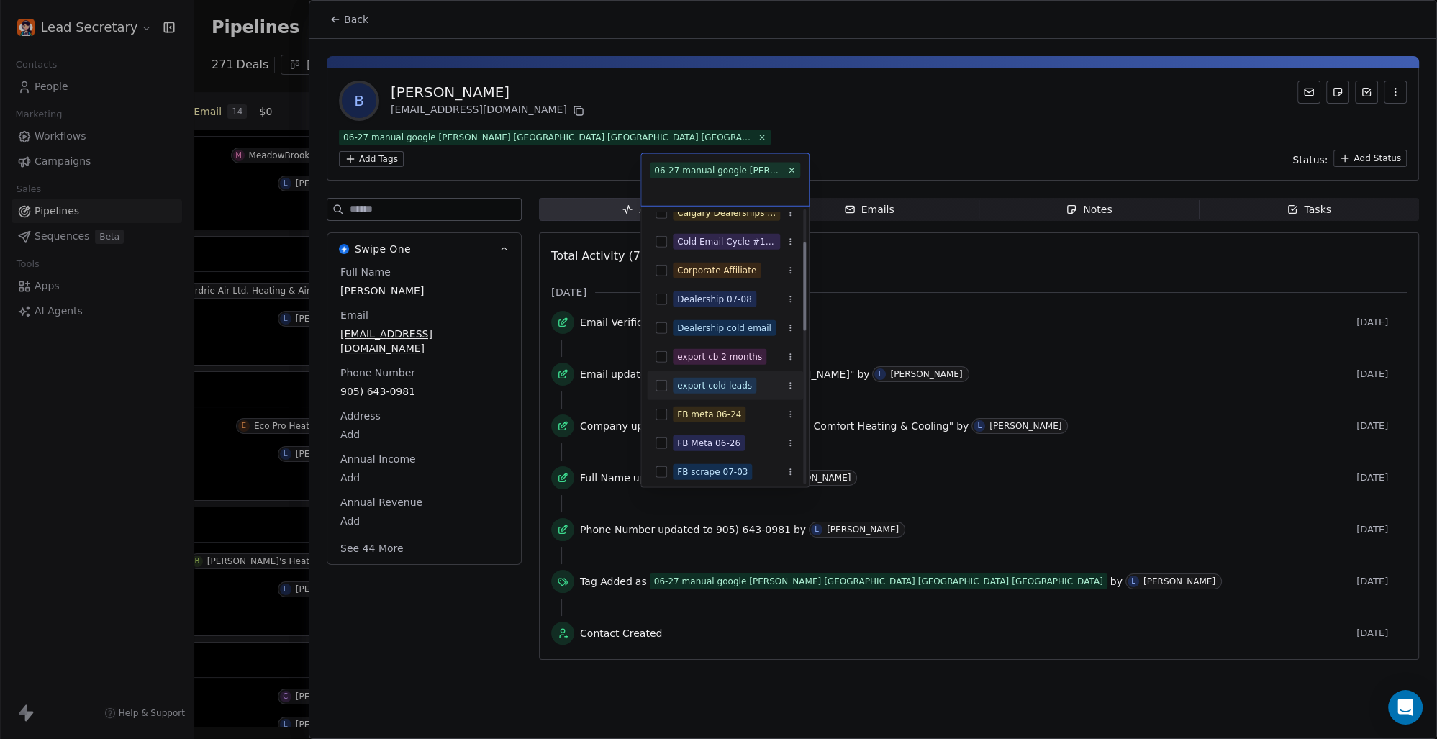
click at [664, 386] on button "Suggestions" at bounding box center [662, 386] width 12 height 12
click at [1001, 306] on html "Lead Secretary Contacts People Marketing Workflows Campaigns Sales Pipelines Se…" at bounding box center [718, 369] width 1437 height 739
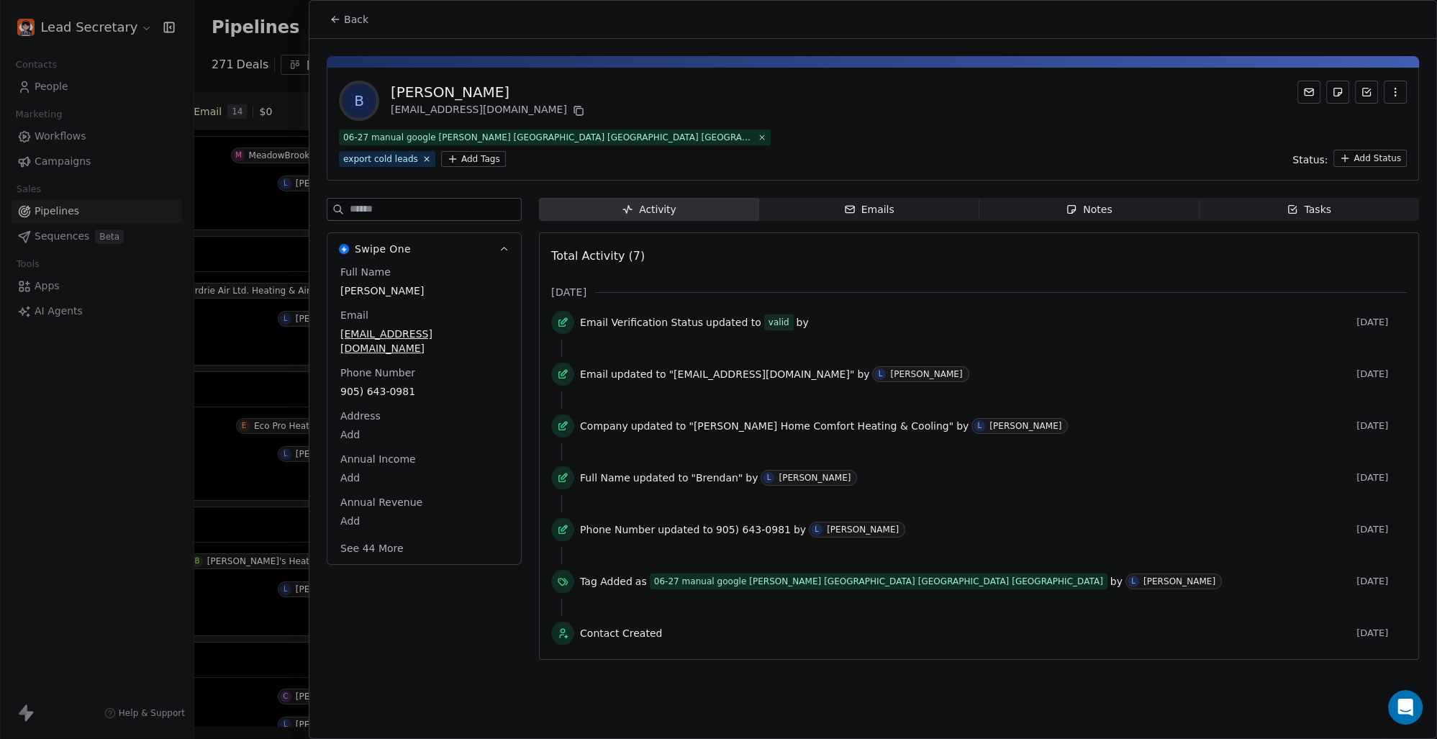
scroll to position [0, 812]
click at [341, 15] on button "Back" at bounding box center [349, 19] width 56 height 26
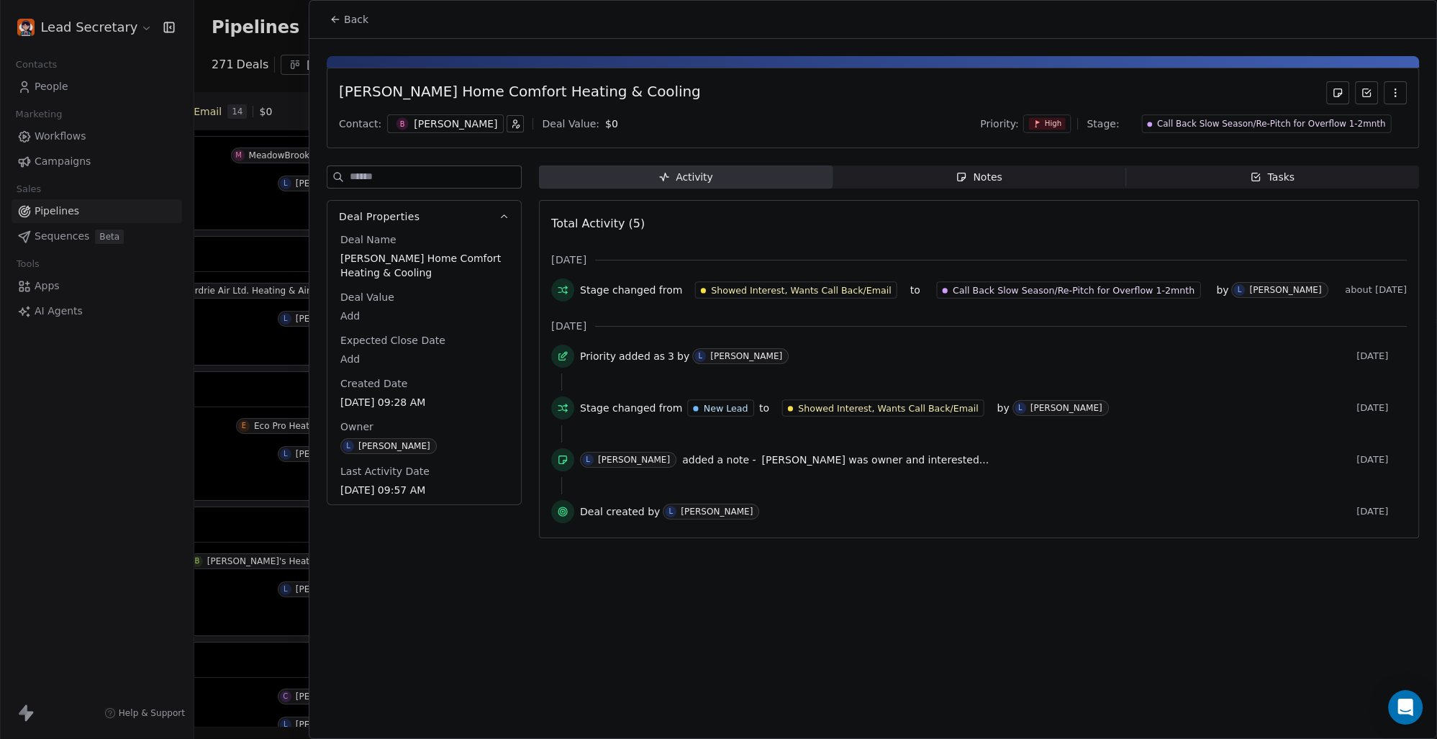
click at [343, 20] on button "Back" at bounding box center [349, 19] width 56 height 26
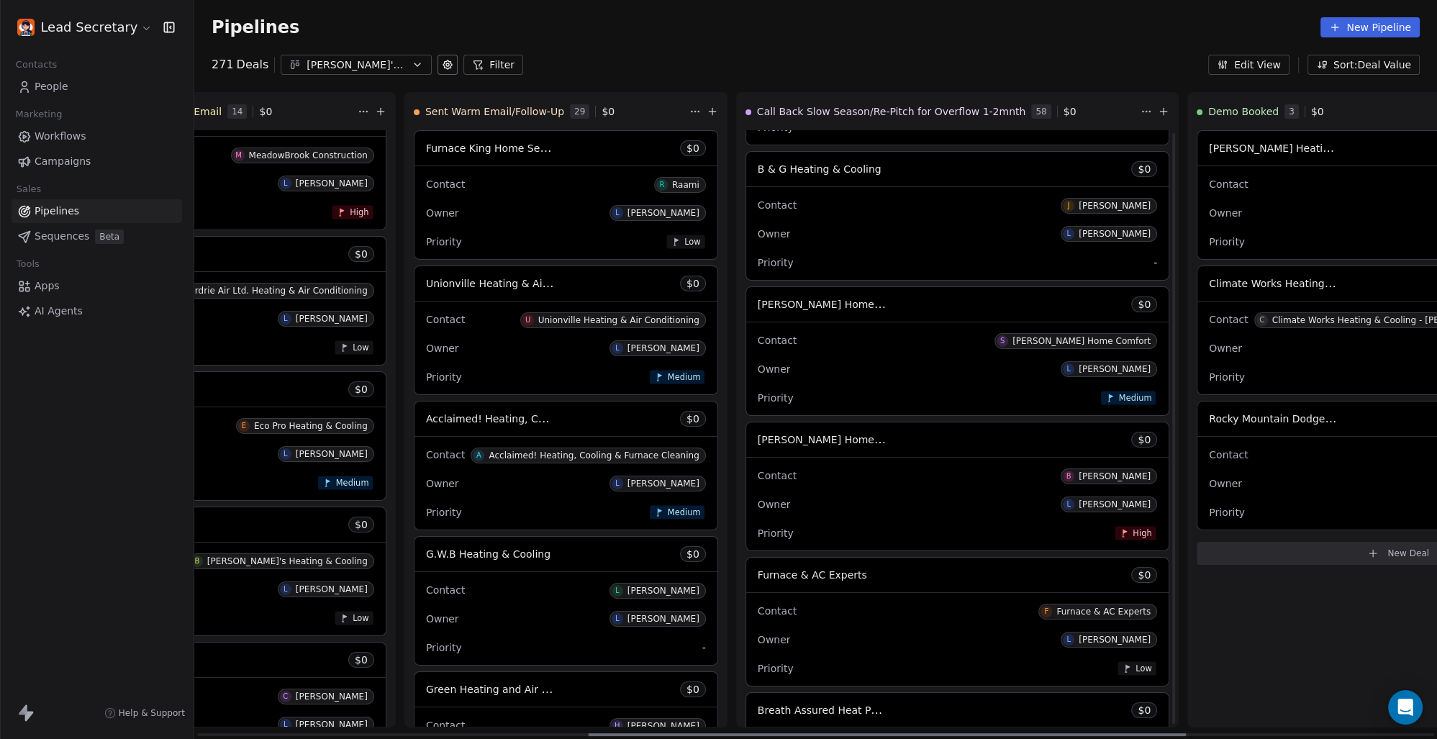
scroll to position [1803, 0]
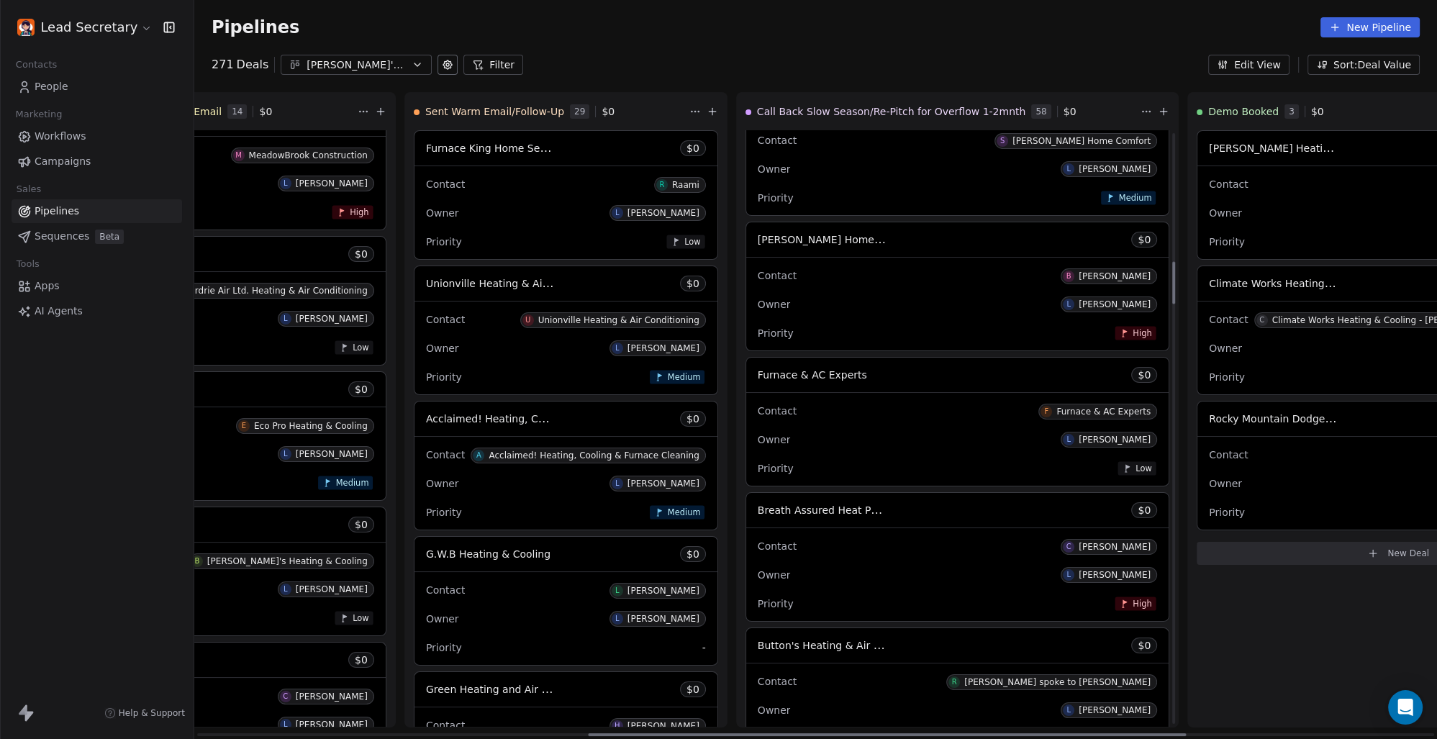
click at [758, 374] on span "Furnace & AC Experts" at bounding box center [812, 375] width 109 height 12
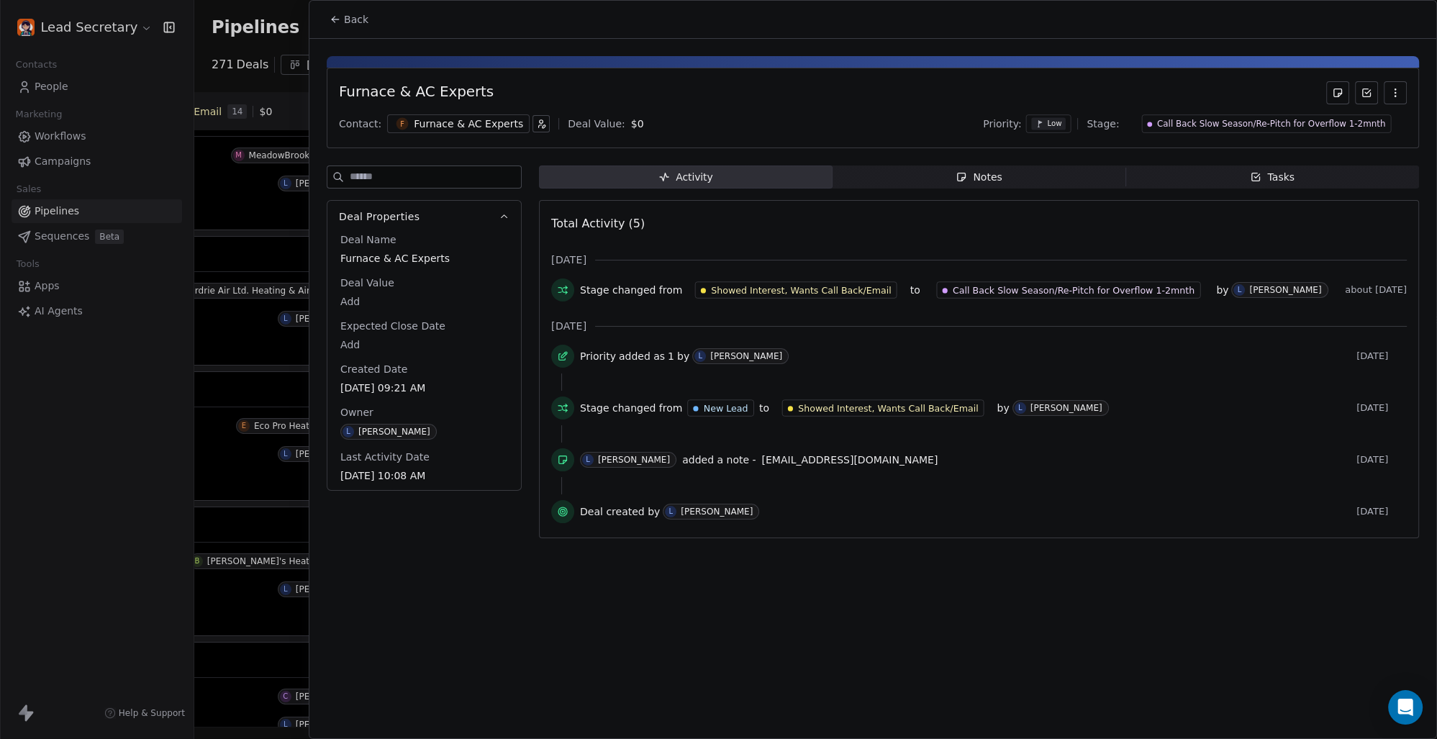
click at [456, 120] on div "Furnace & AC Experts" at bounding box center [468, 124] width 109 height 14
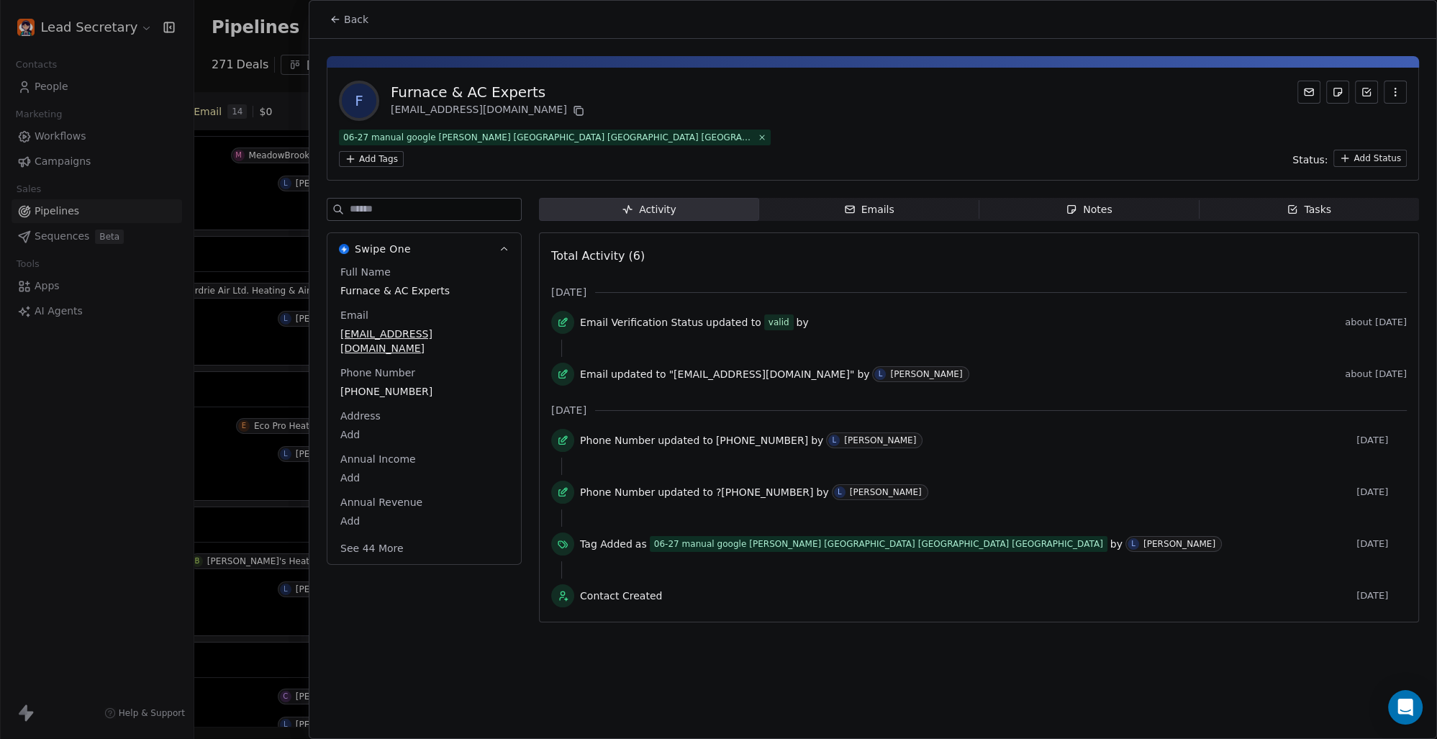
click at [669, 137] on html "Lead Secretary Contacts People Marketing Workflows Campaigns Sales Pipelines Se…" at bounding box center [718, 369] width 1437 height 739
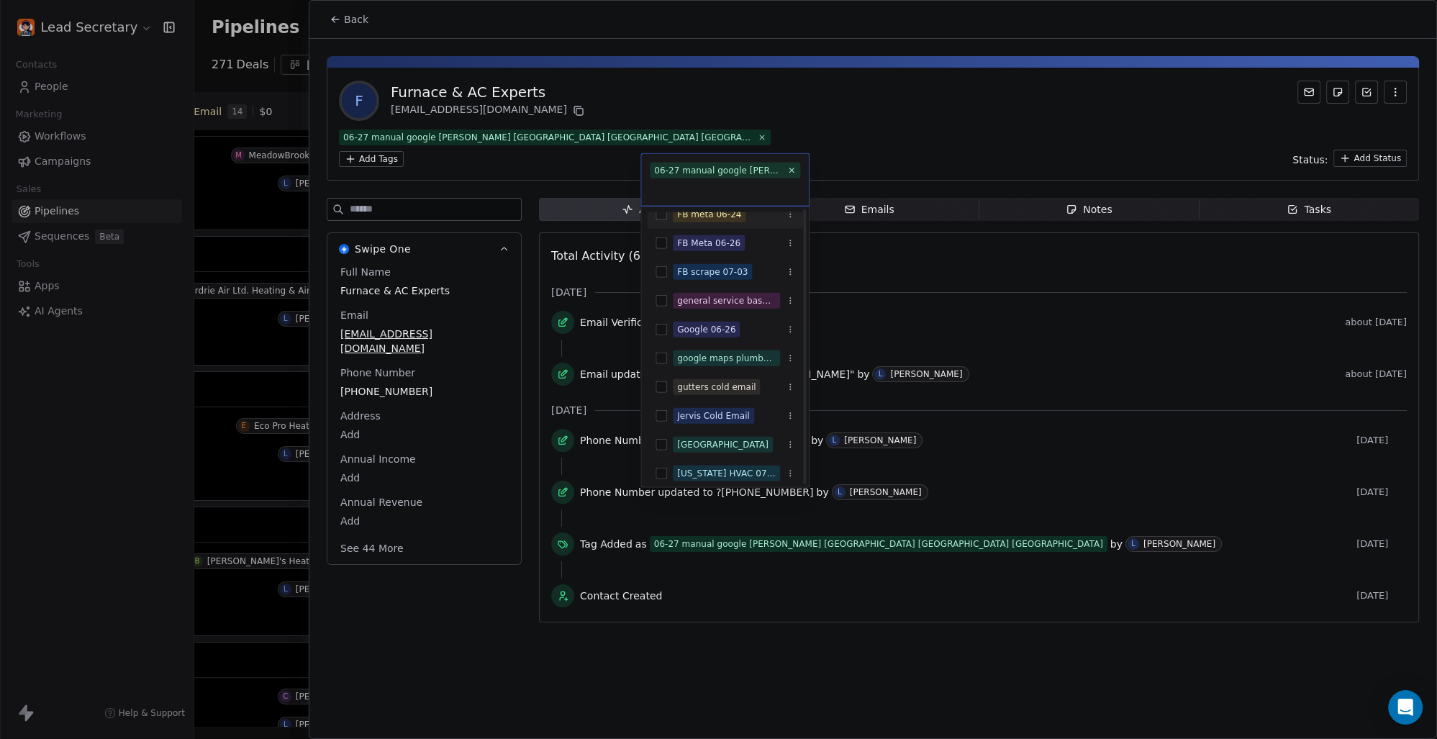
scroll to position [200, 0]
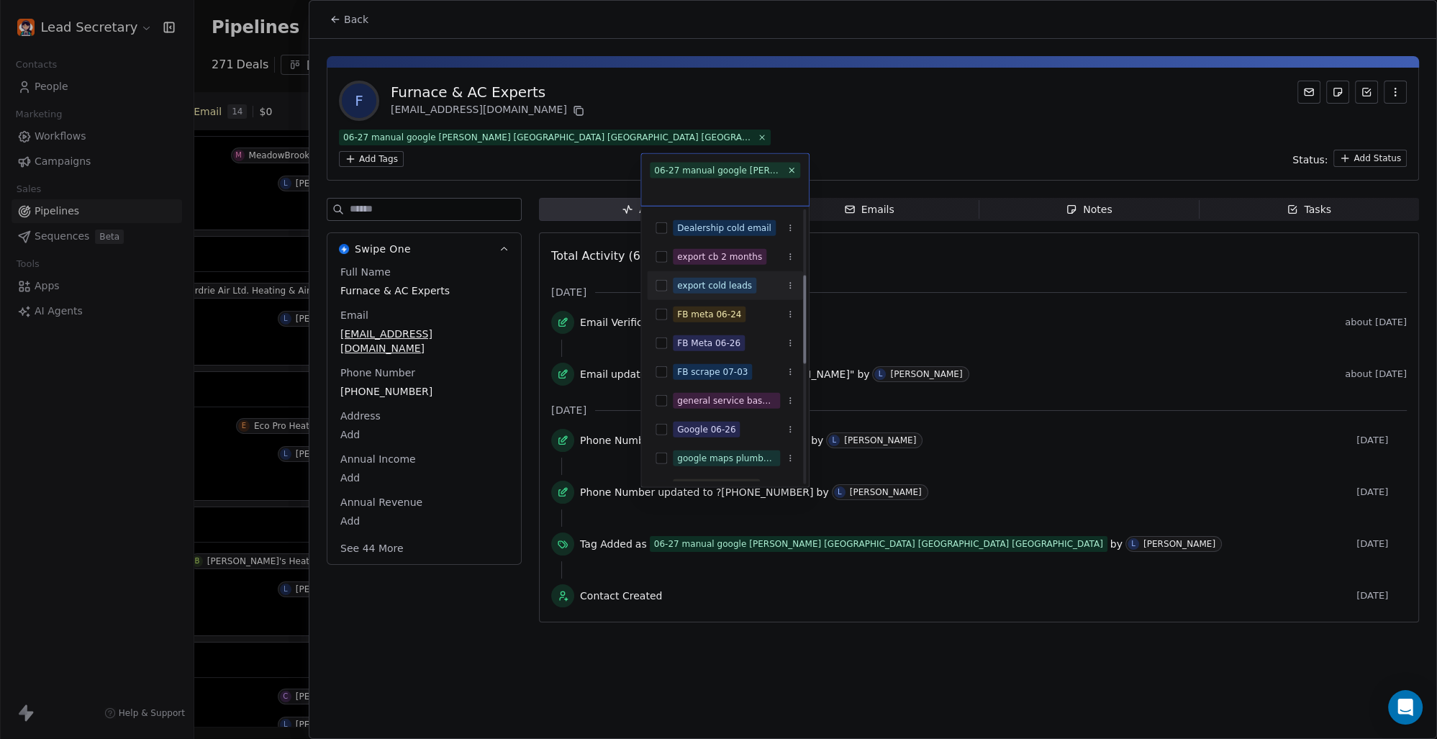
click at [664, 283] on button "Suggestions" at bounding box center [662, 286] width 12 height 12
click at [816, 113] on html "Lead Secretary Contacts People Marketing Workflows Campaigns Sales Pipelines Se…" at bounding box center [718, 369] width 1437 height 739
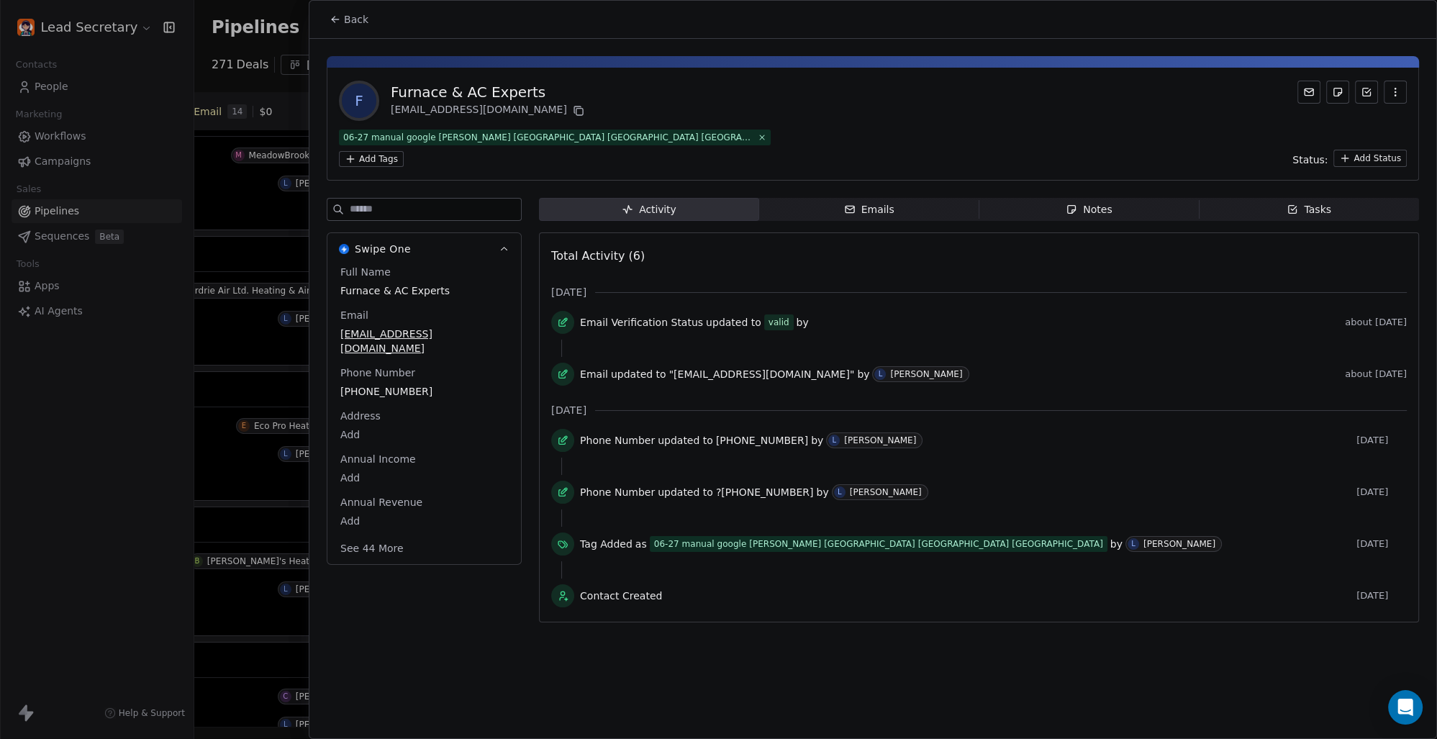
scroll to position [0, 812]
click at [358, 17] on span "Back" at bounding box center [356, 19] width 24 height 14
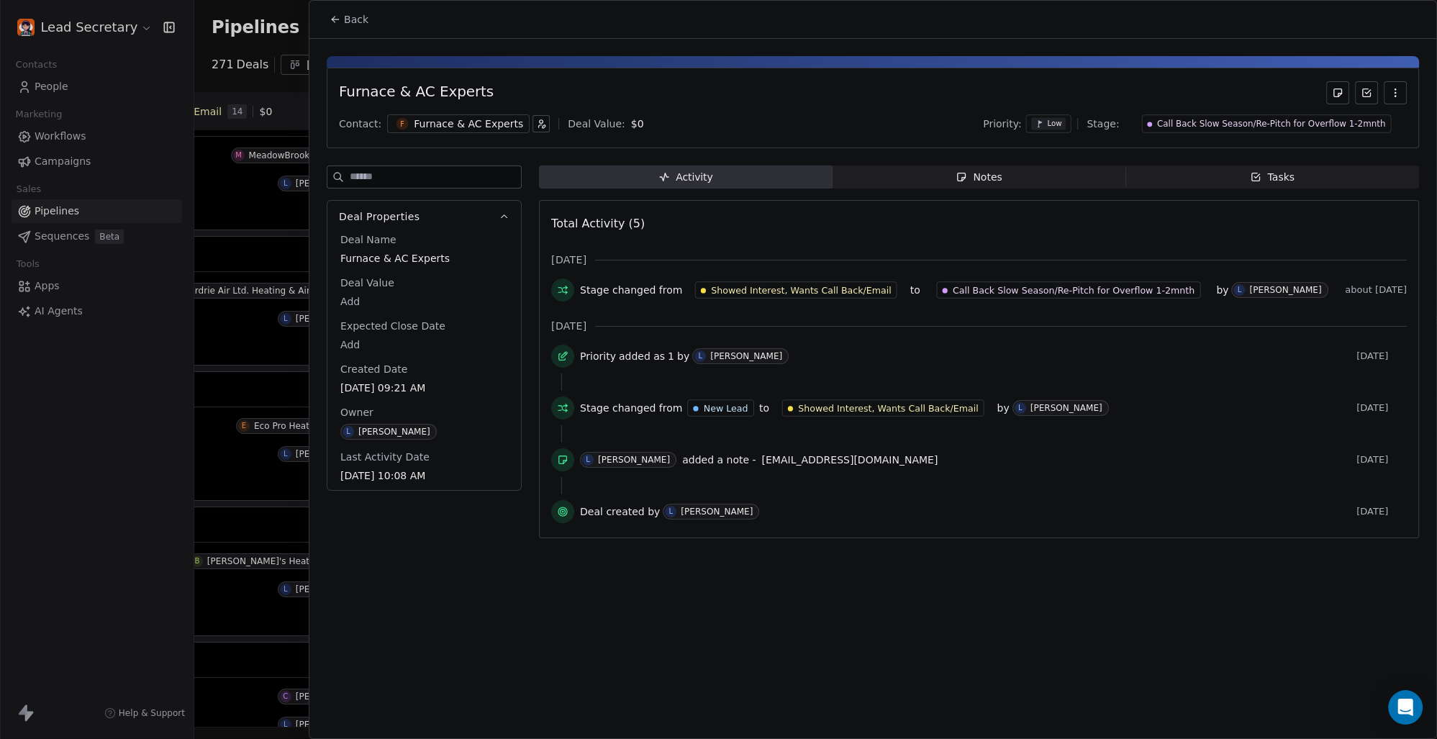
click at [345, 21] on span "Back" at bounding box center [356, 19] width 24 height 14
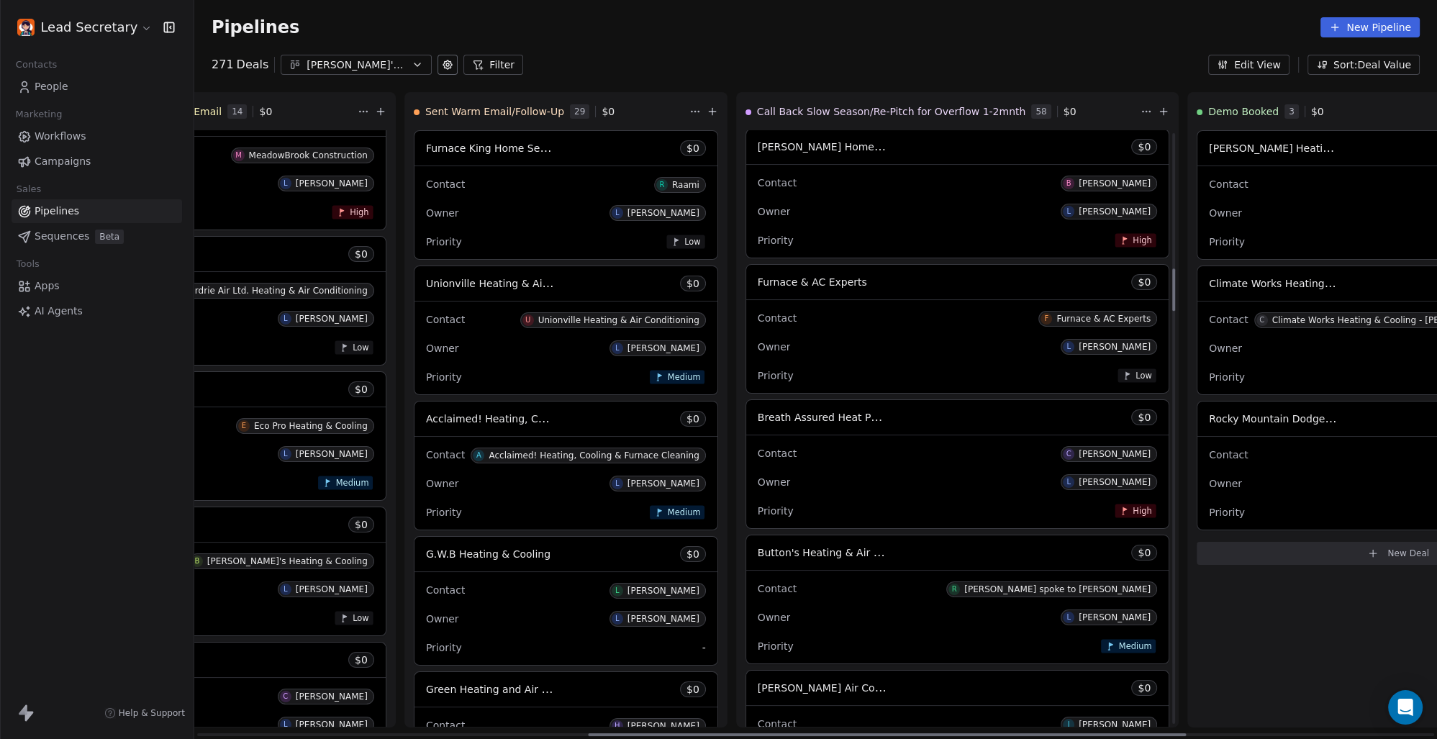
scroll to position [1903, 0]
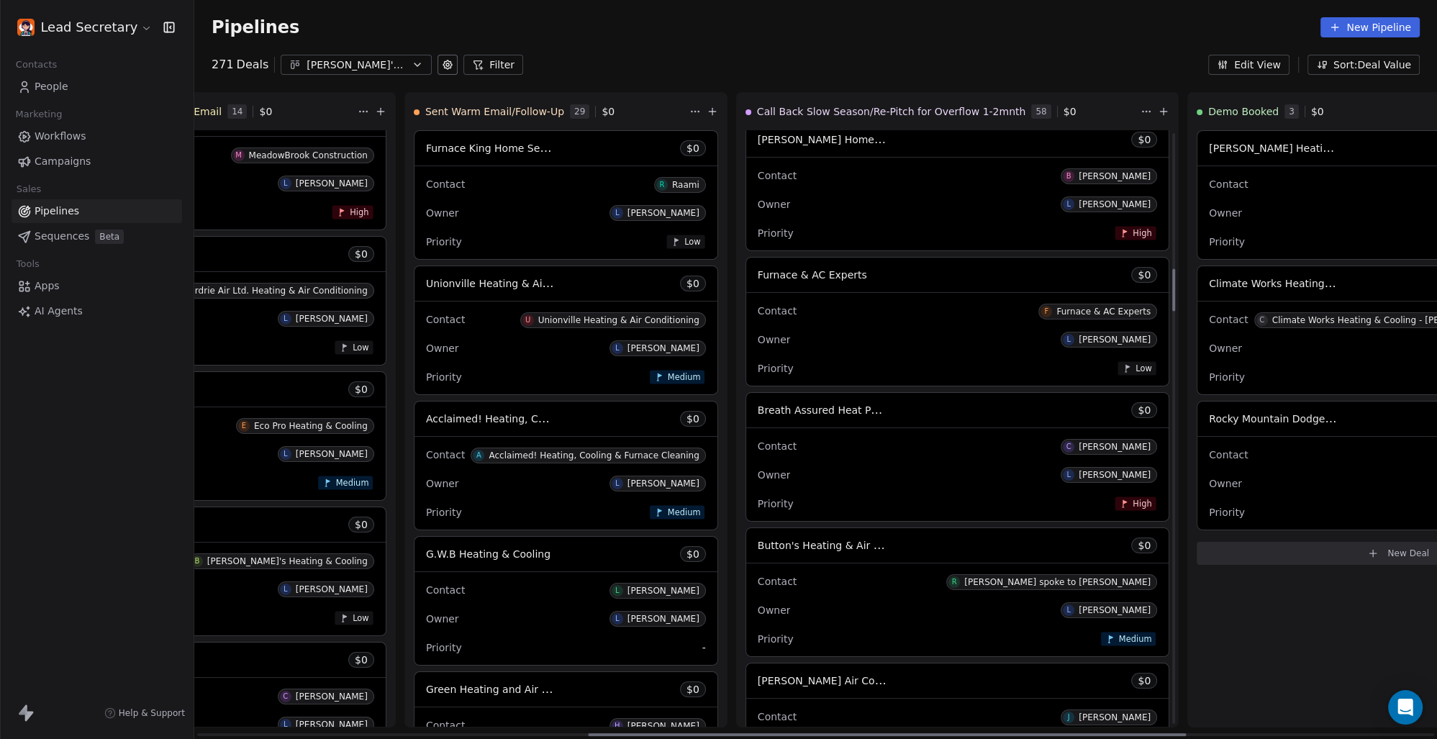
click at [758, 407] on span "Breath Assured Heat Pump and HVAC Cleaning" at bounding box center [876, 410] width 236 height 14
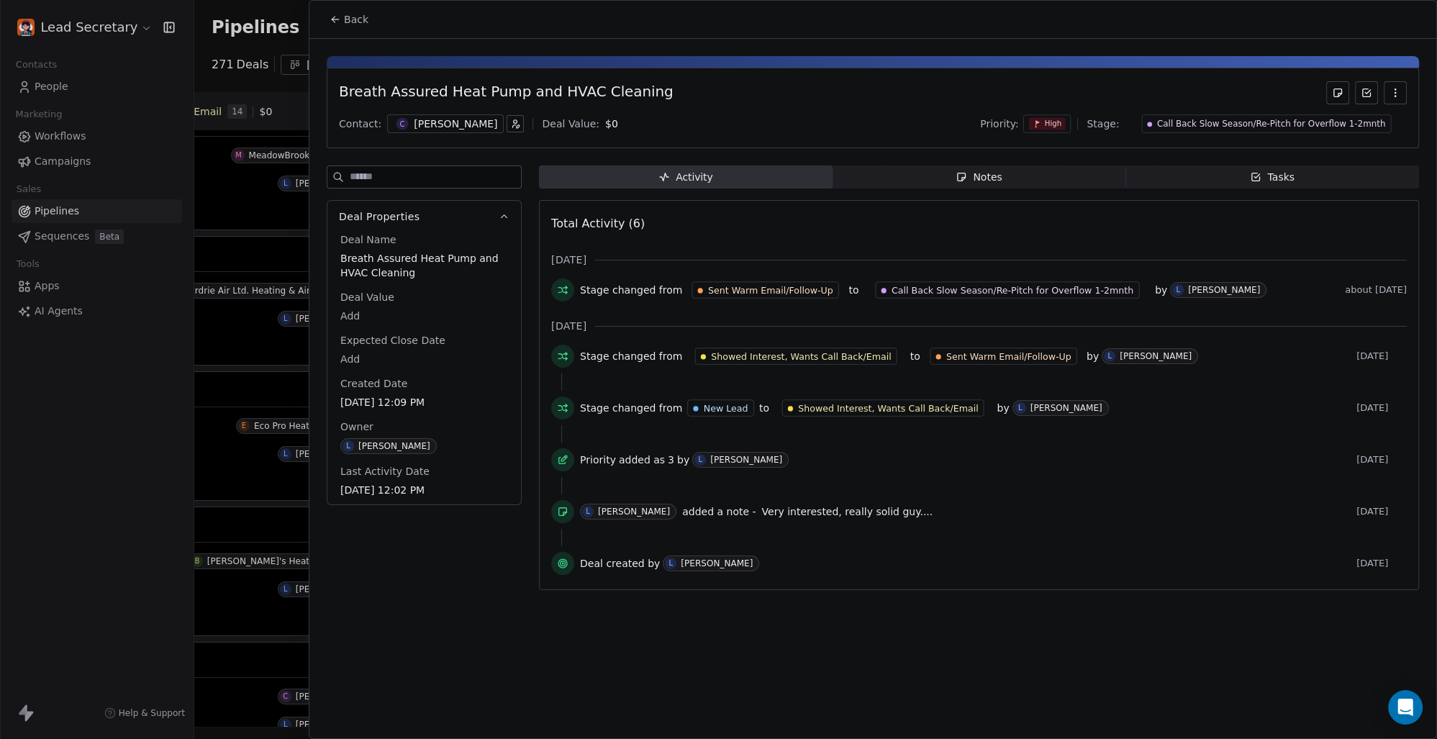
click at [442, 122] on div "[PERSON_NAME]" at bounding box center [455, 124] width 83 height 14
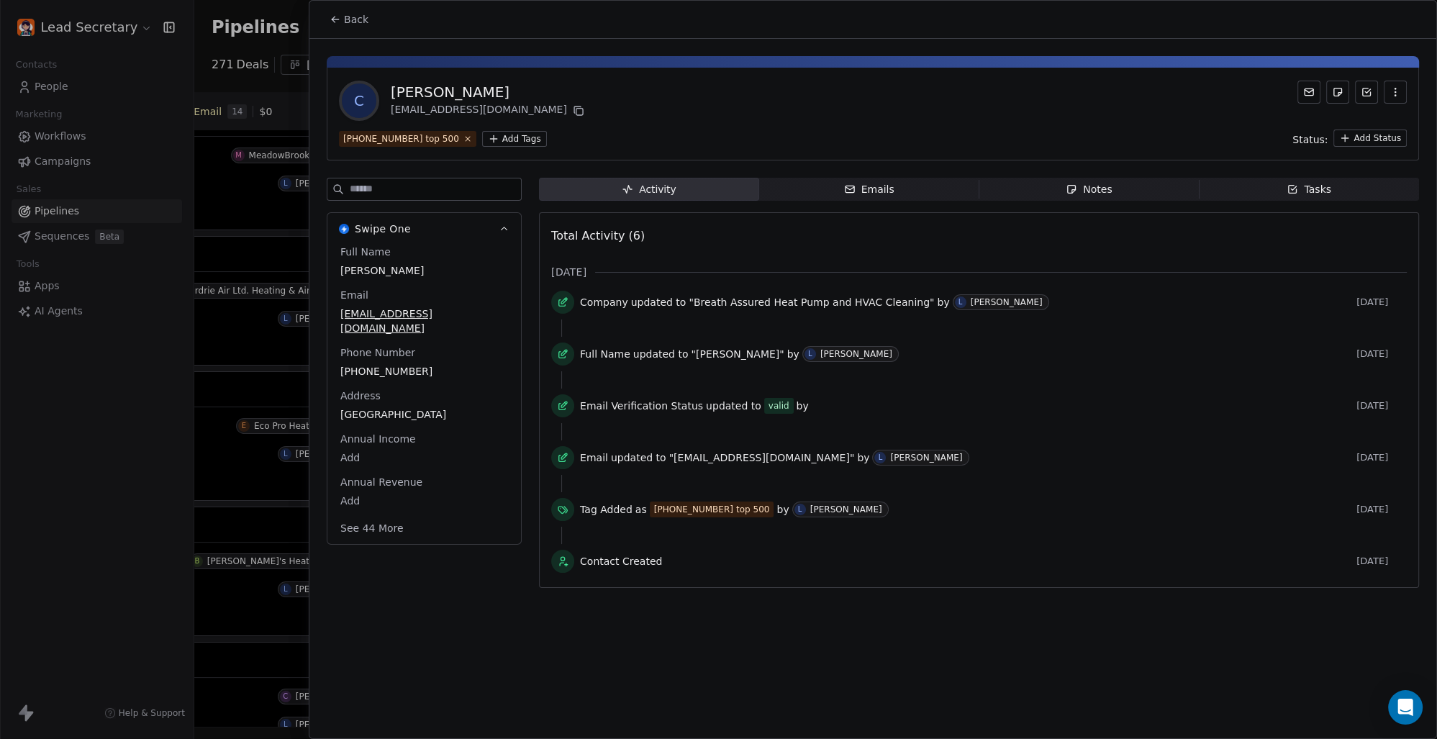
click at [497, 134] on html "Lead Secretary Contacts People Marketing Workflows Campaigns Sales Pipelines Se…" at bounding box center [718, 369] width 1437 height 739
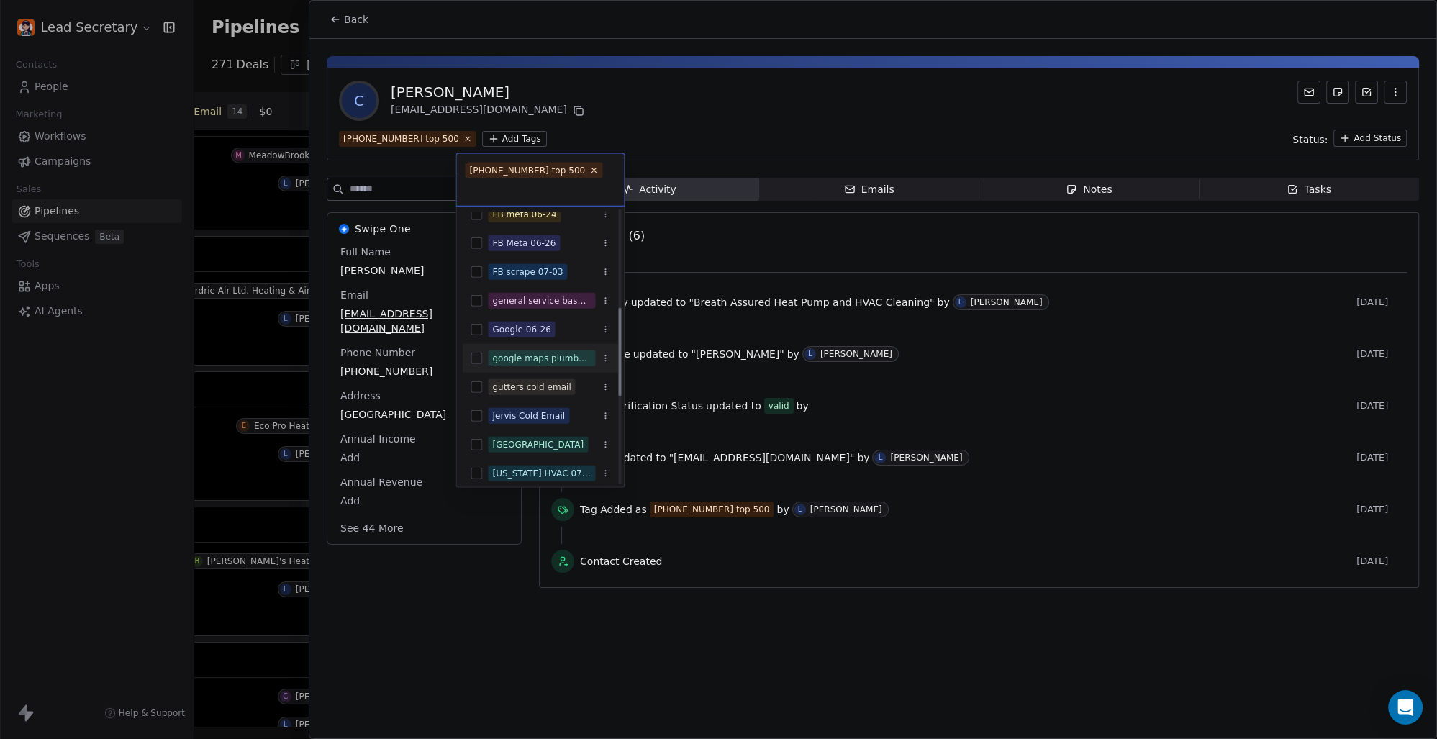
scroll to position [200, 0]
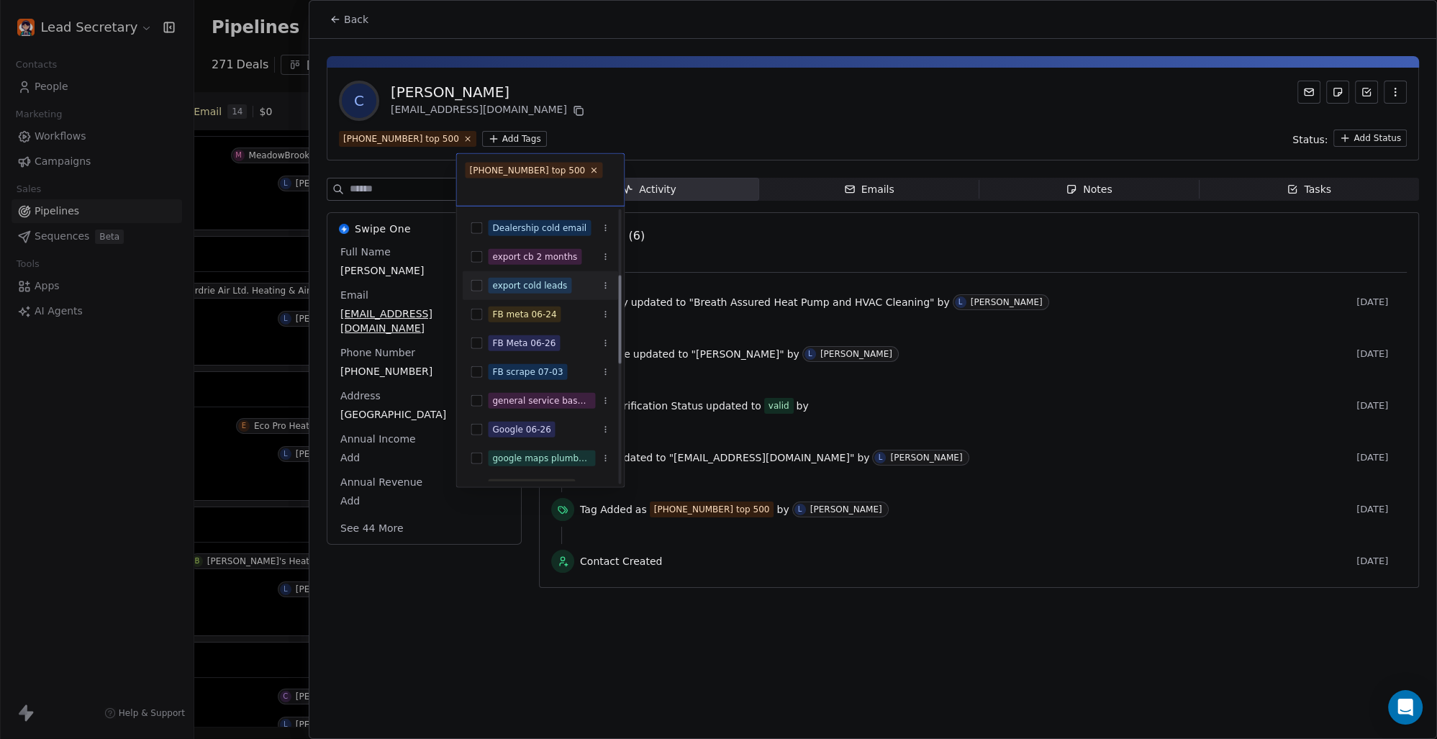
click at [475, 281] on button "Suggestions" at bounding box center [477, 286] width 12 height 12
click at [720, 96] on html "Lead Secretary Contacts People Marketing Workflows Campaigns Sales Pipelines Se…" at bounding box center [718, 369] width 1437 height 739
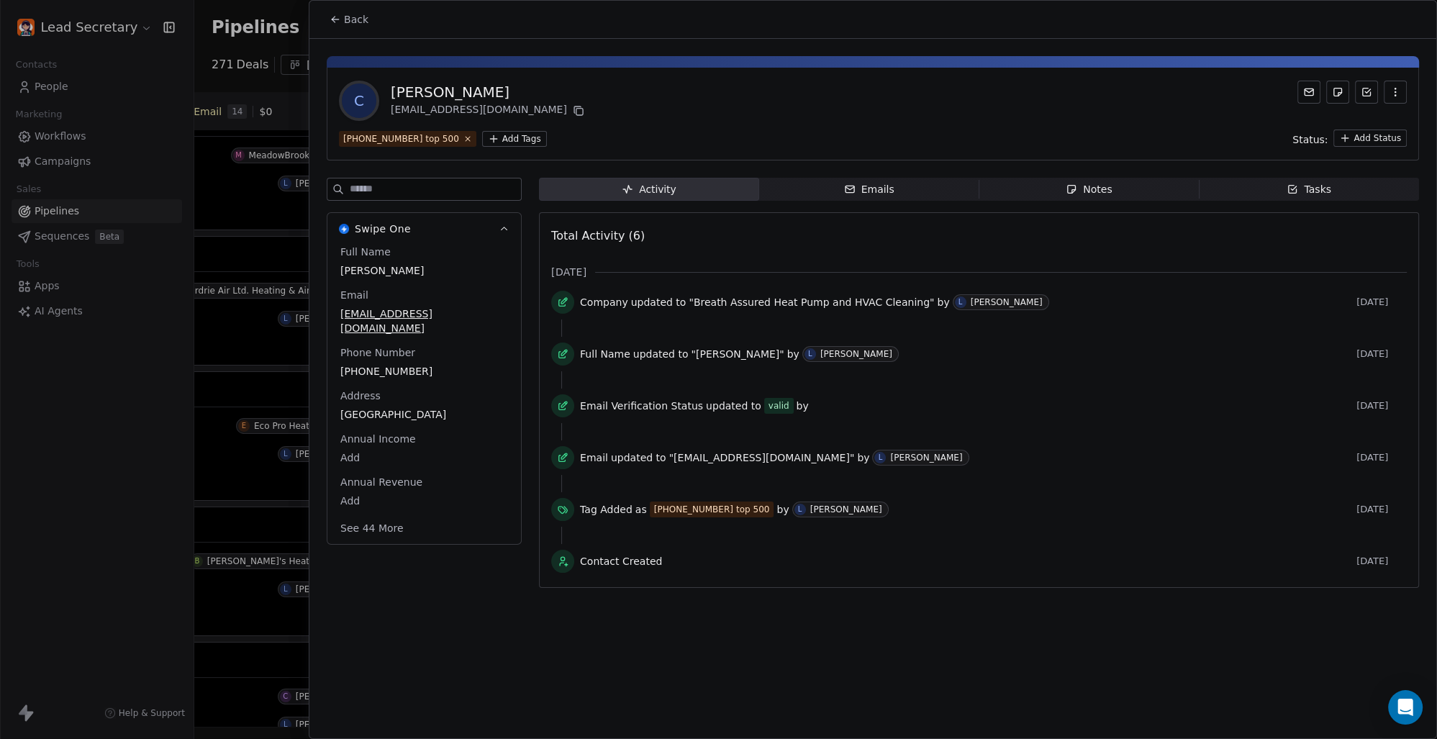
scroll to position [0, 812]
click at [349, 16] on span "Back" at bounding box center [356, 19] width 24 height 14
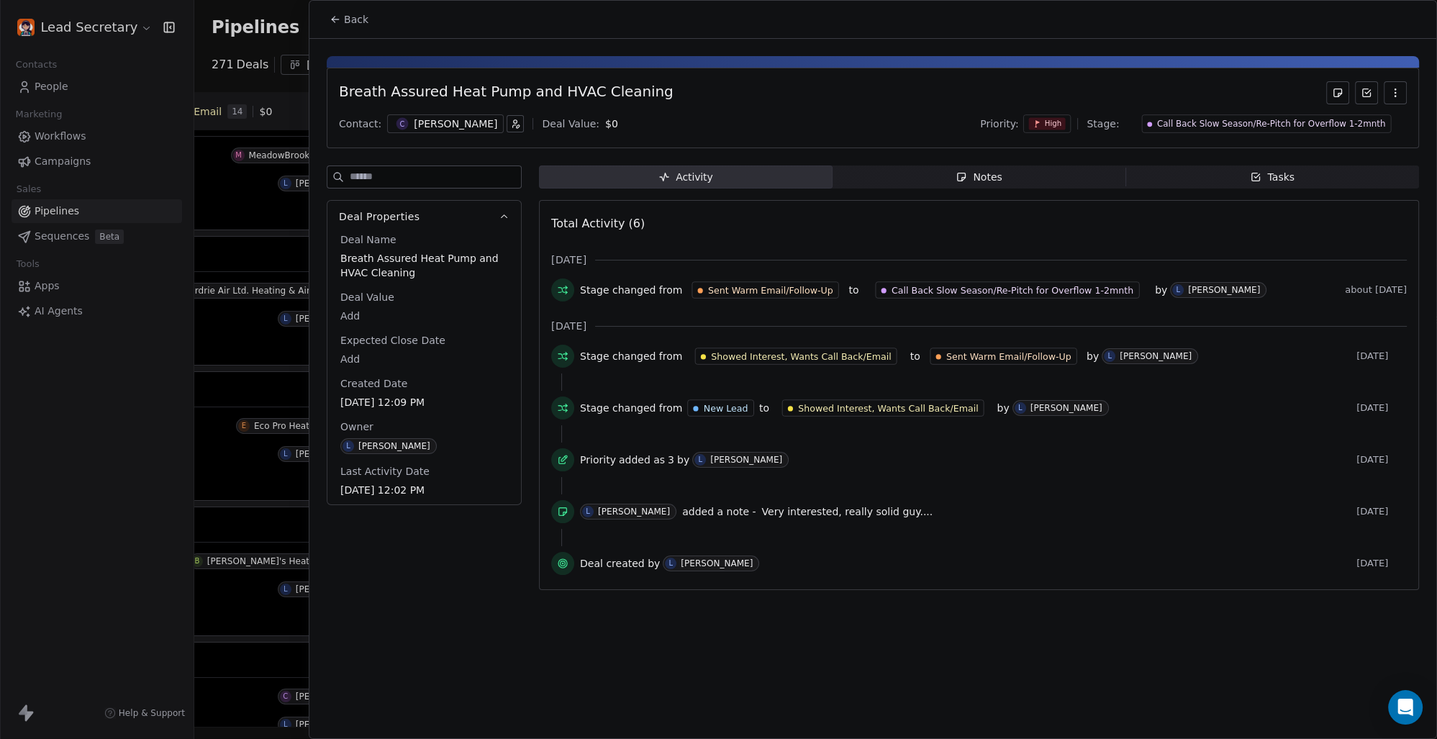
click at [340, 22] on icon at bounding box center [336, 20] width 12 height 12
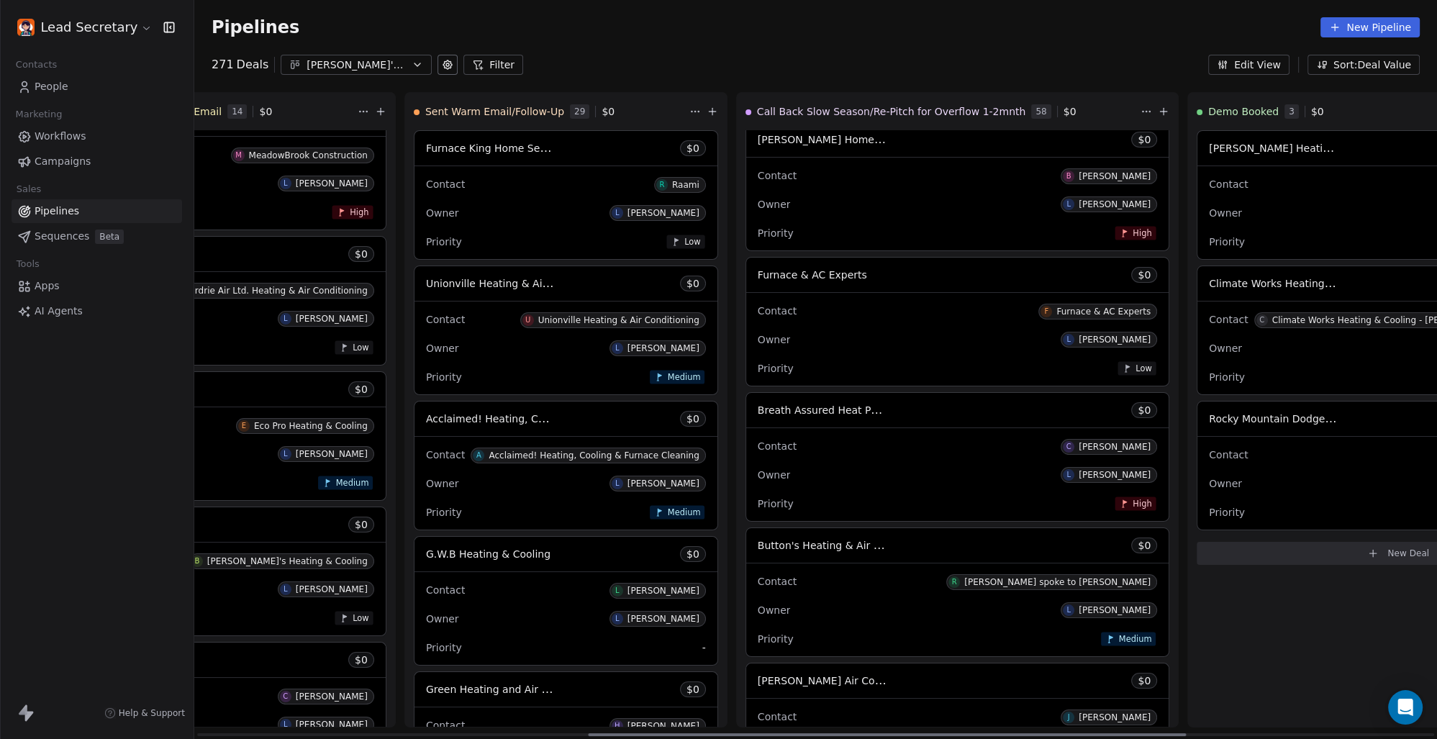
click at [758, 552] on span "Button's Heating & Air Conditioning" at bounding box center [847, 545] width 179 height 14
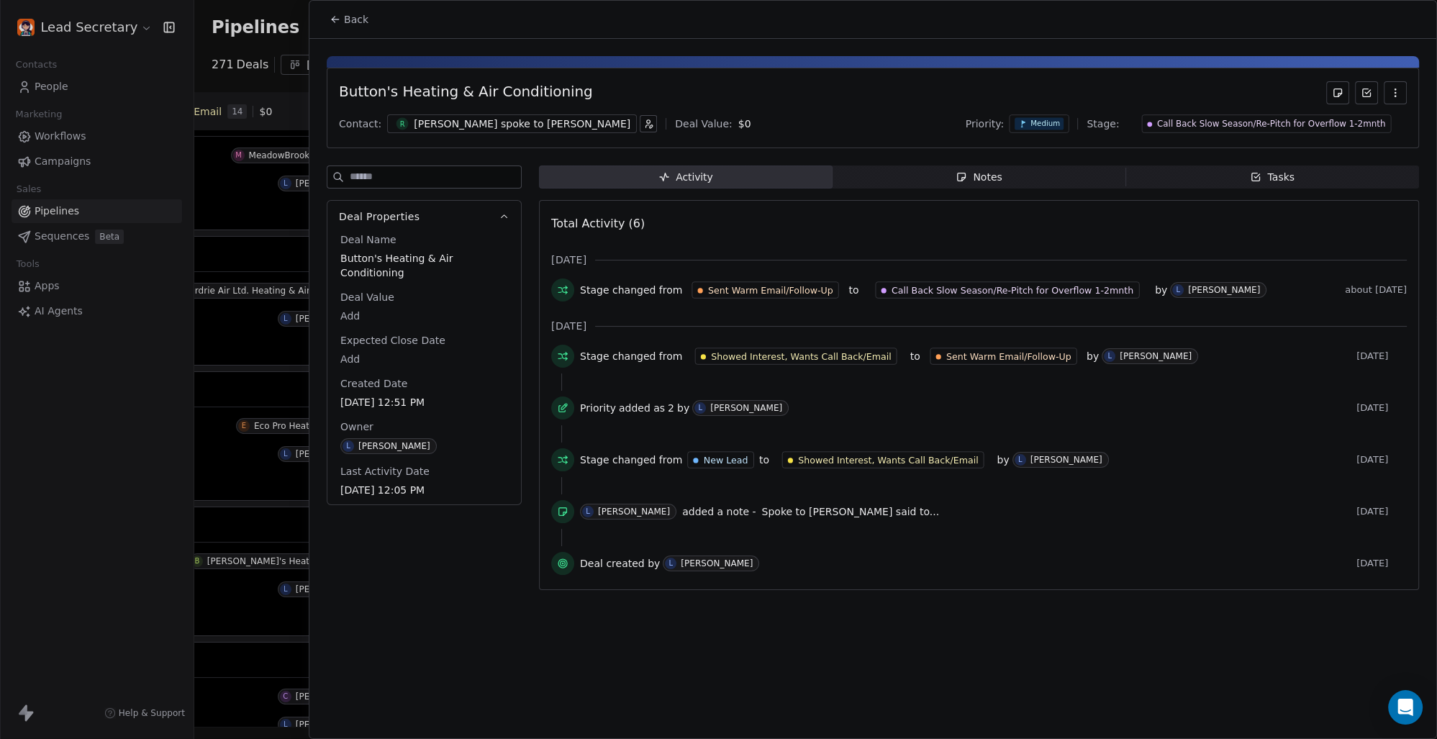
click at [492, 118] on div "[PERSON_NAME] spoke to [PERSON_NAME]" at bounding box center [522, 124] width 217 height 14
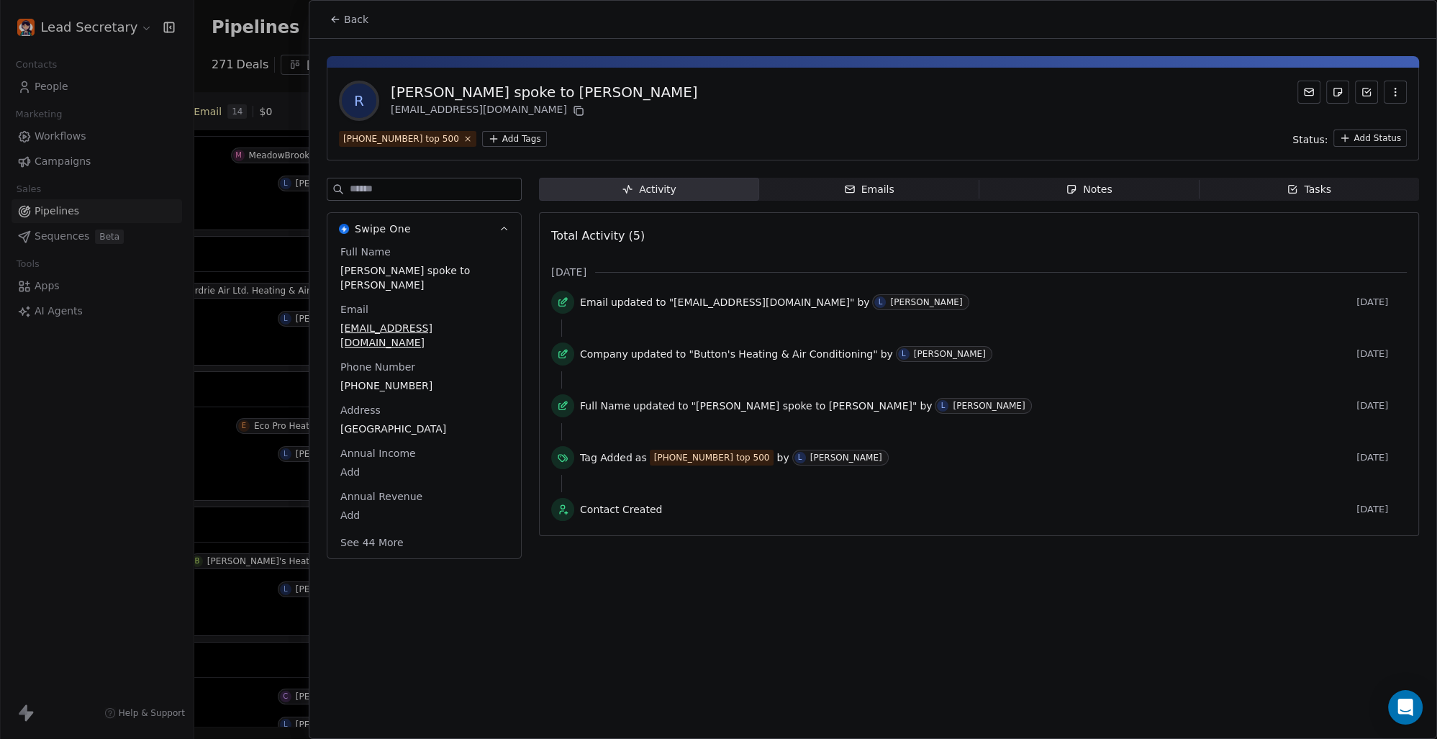
click at [493, 136] on html "Lead Secretary Contacts People Marketing Workflows Campaigns Sales Pipelines Se…" at bounding box center [718, 369] width 1437 height 739
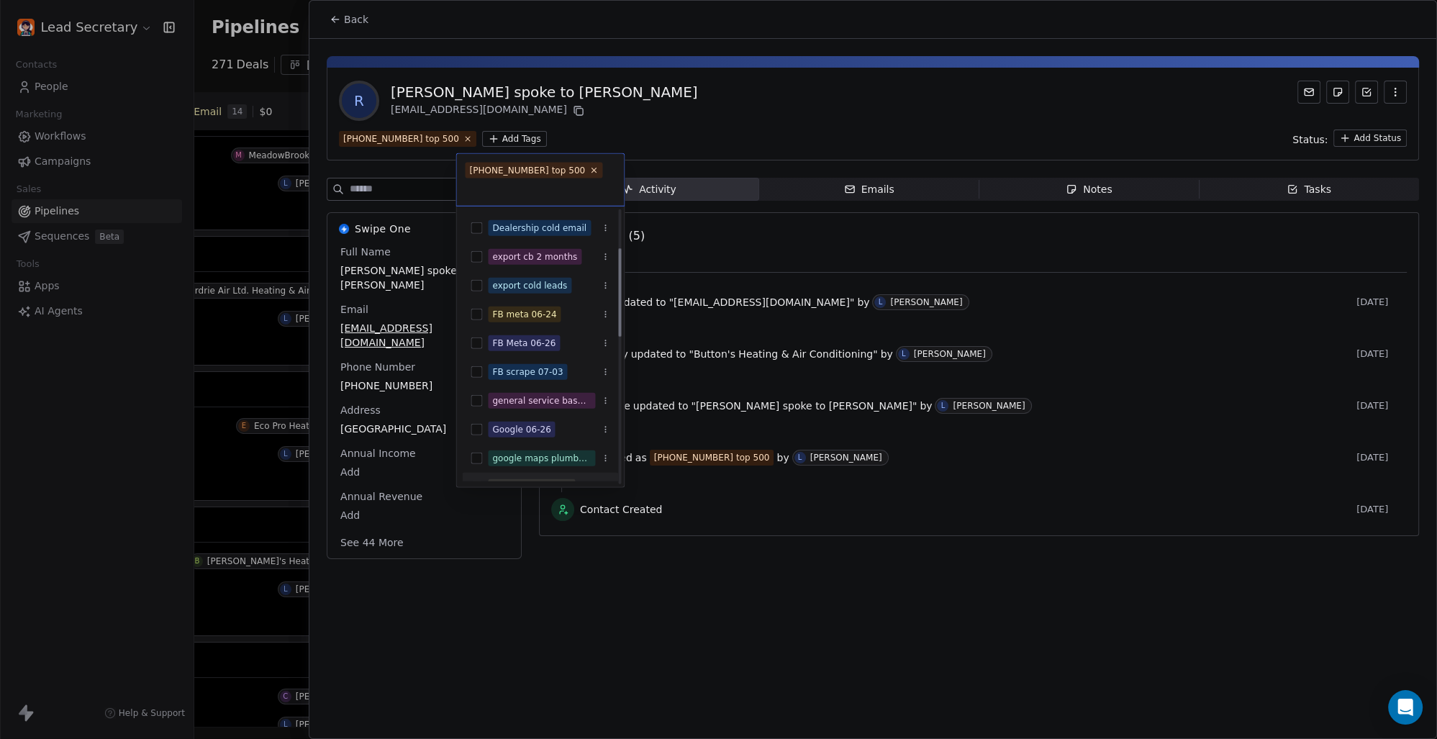
scroll to position [100, 0]
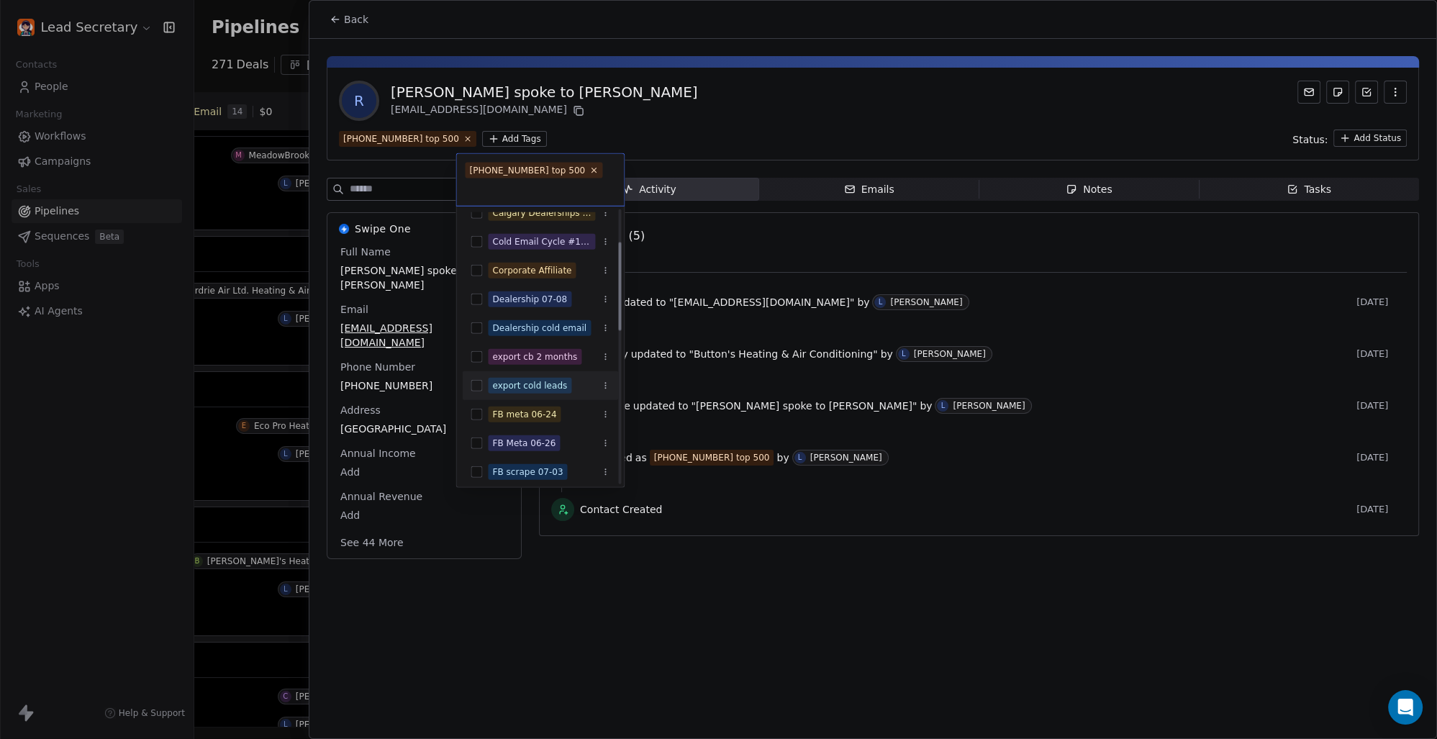
click at [479, 385] on button "Suggestions" at bounding box center [477, 386] width 12 height 12
click at [787, 229] on html "Lead Secretary Contacts People Marketing Workflows Campaigns Sales Pipelines Se…" at bounding box center [718, 369] width 1437 height 739
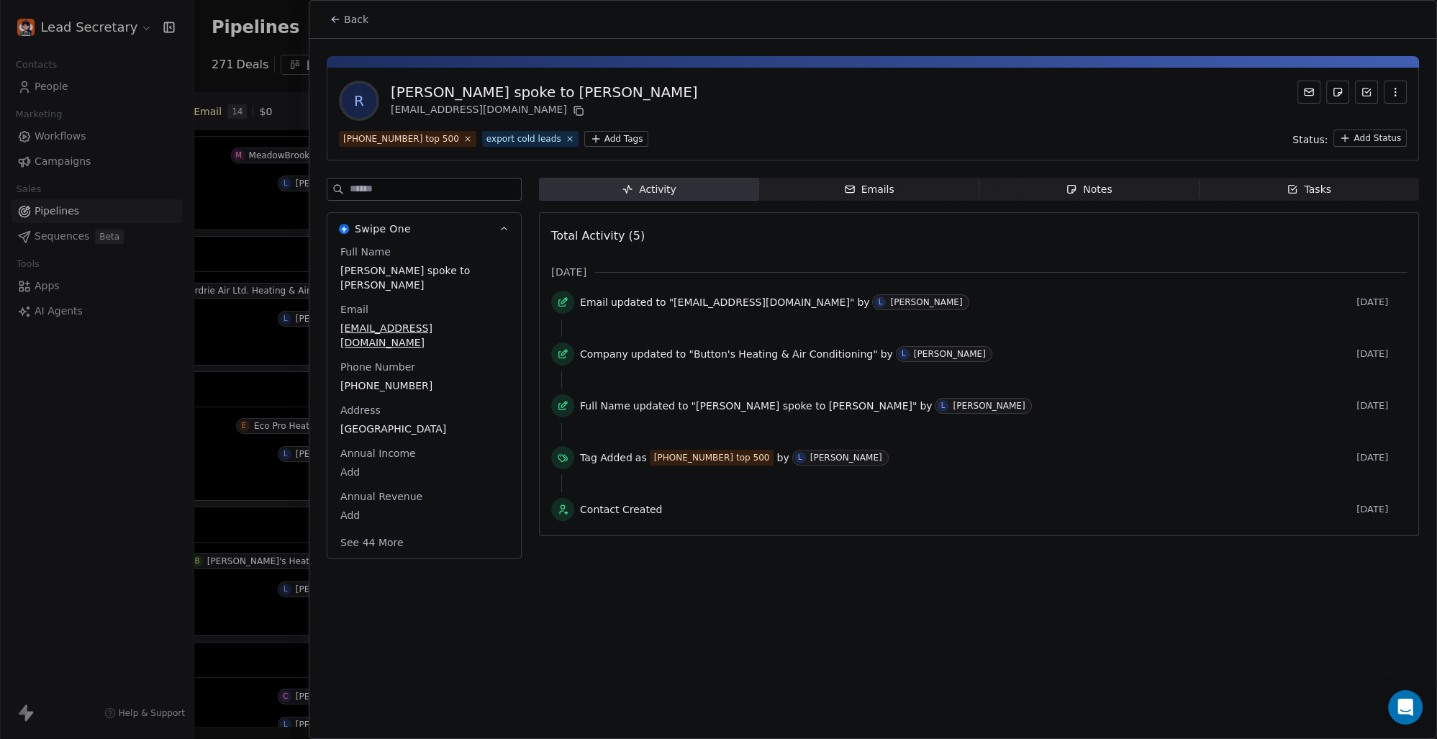
scroll to position [0, 812]
click at [356, 19] on span "Back" at bounding box center [356, 19] width 24 height 14
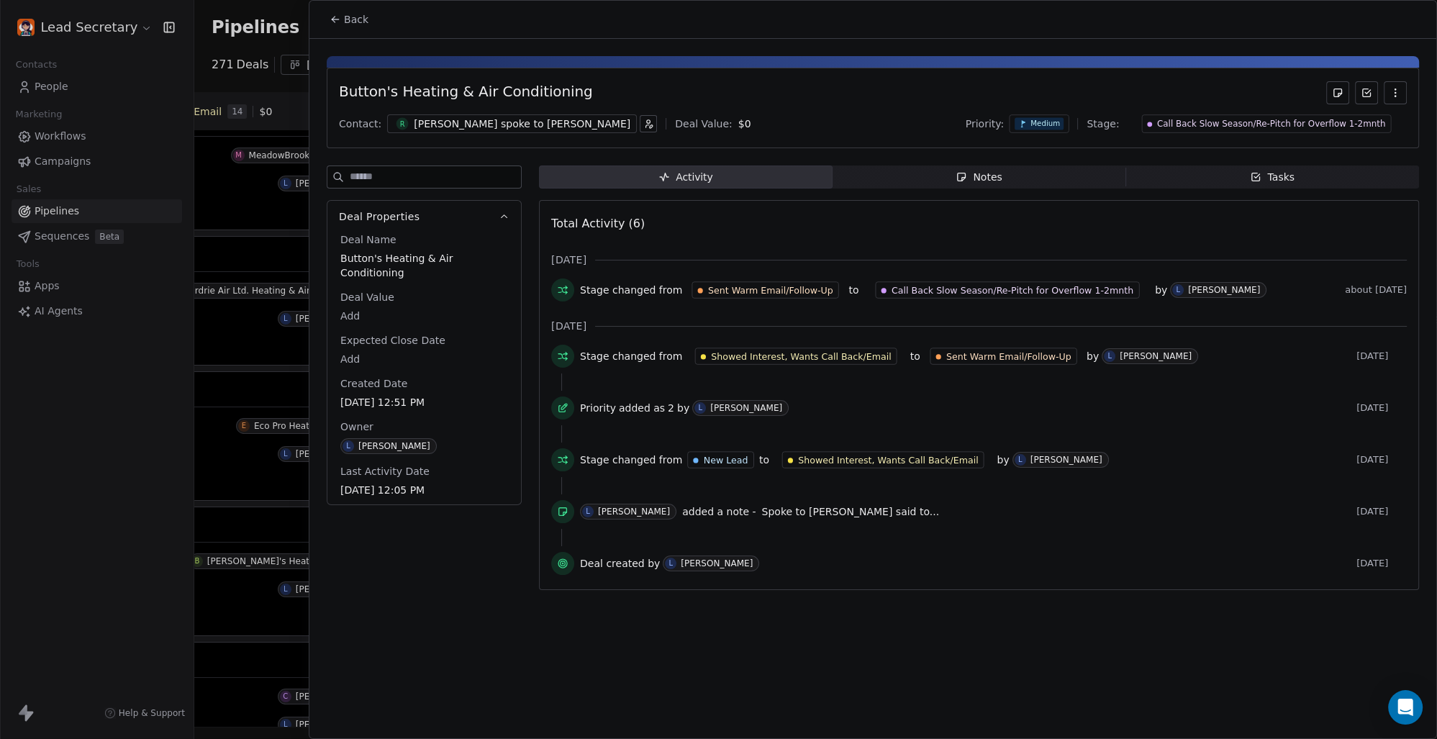
click at [363, 12] on span "Back" at bounding box center [356, 19] width 24 height 14
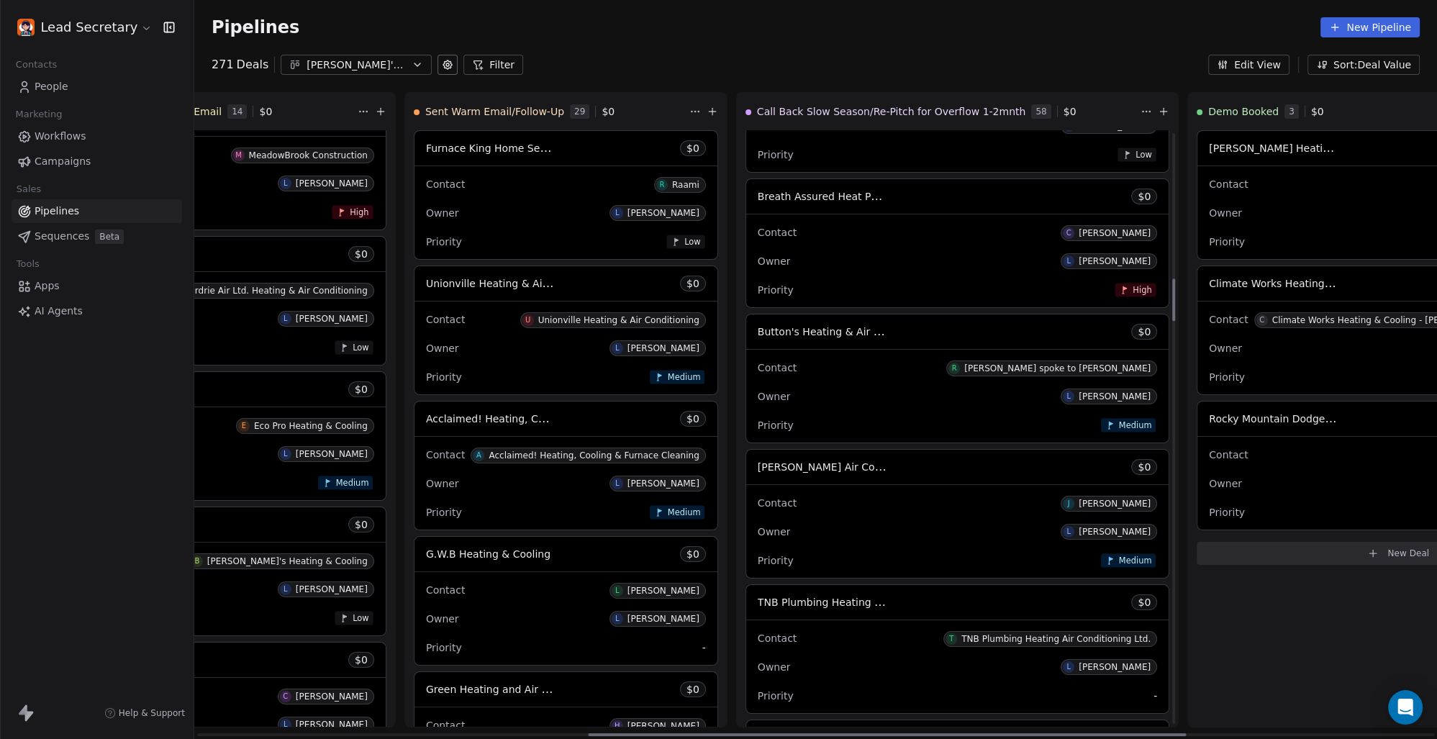
scroll to position [2204, 0]
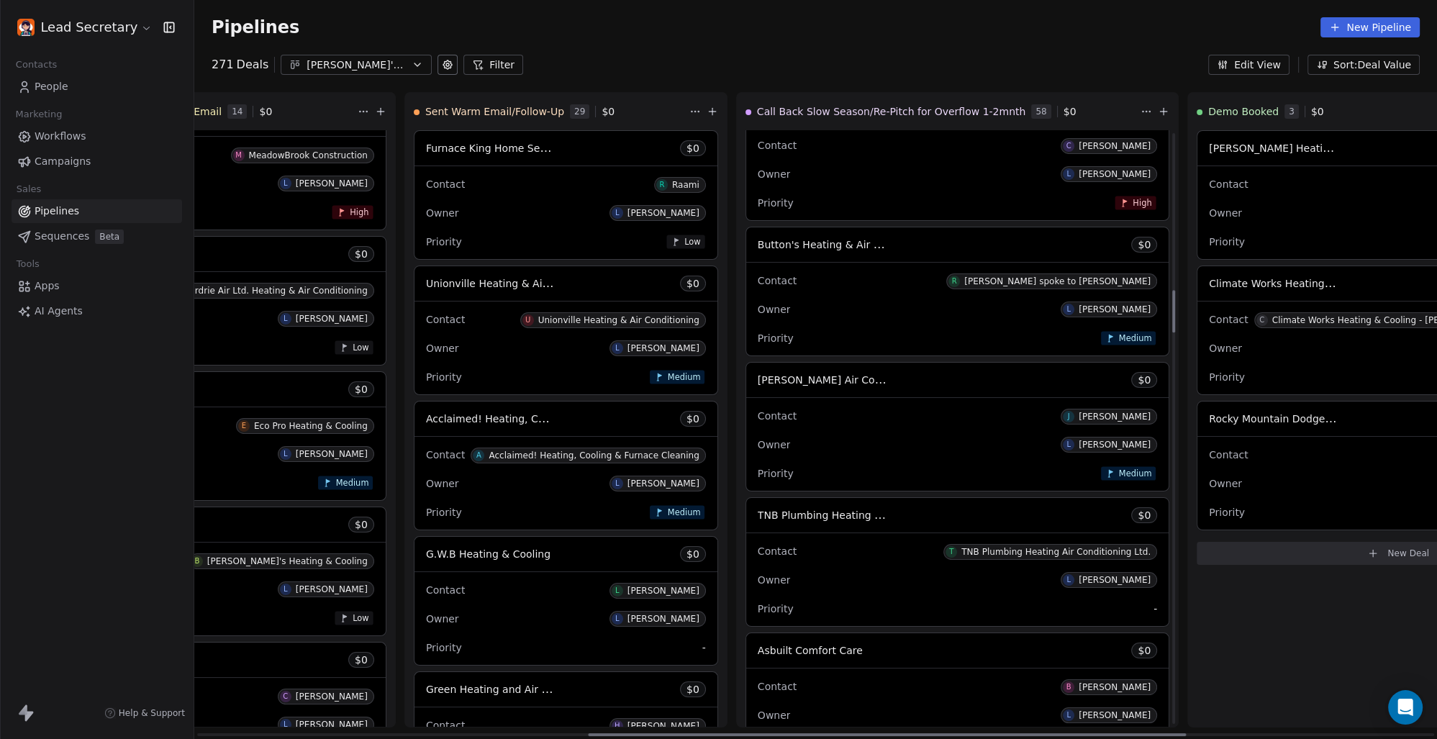
click at [758, 385] on span "[PERSON_NAME] Air Conditioning, Plumbing & Electrical Services" at bounding box center [921, 380] width 327 height 14
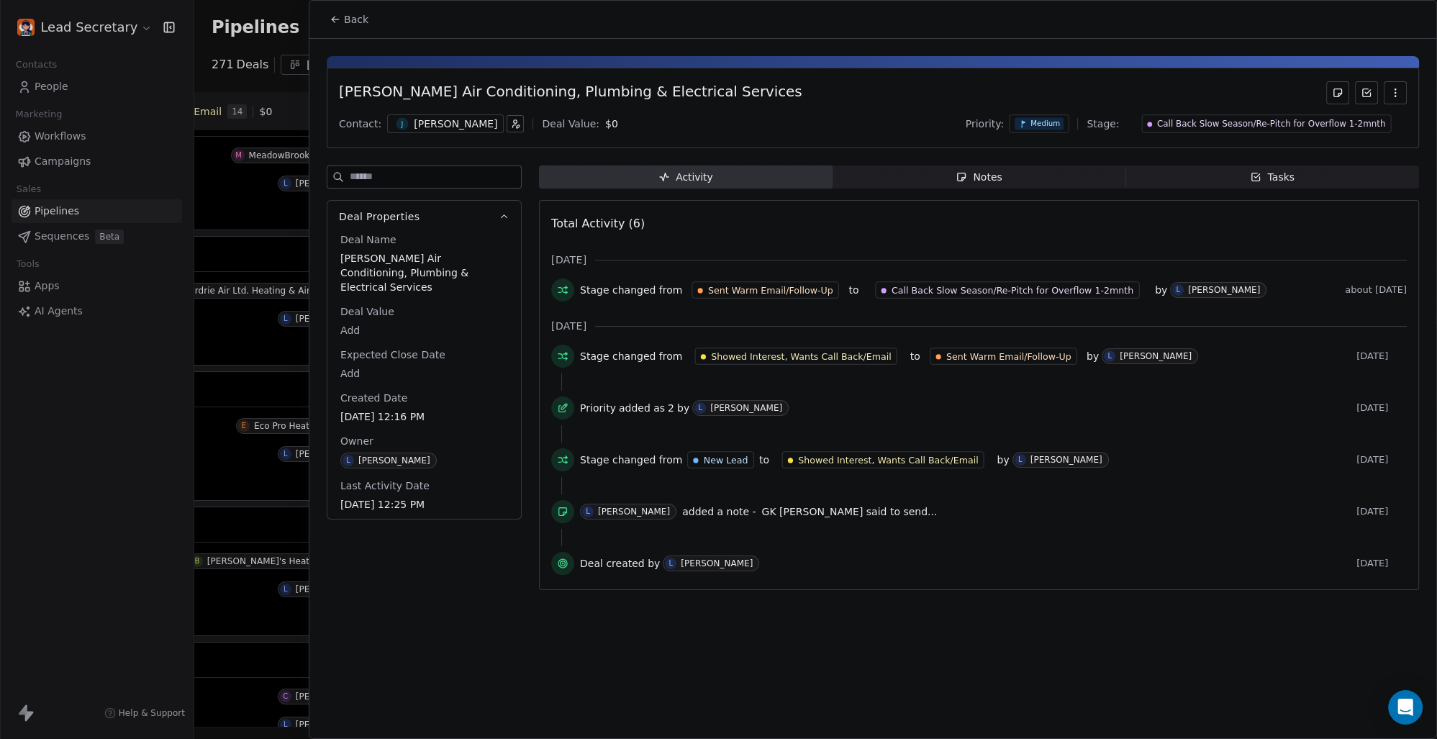
click at [416, 125] on div "[PERSON_NAME]" at bounding box center [455, 124] width 83 height 14
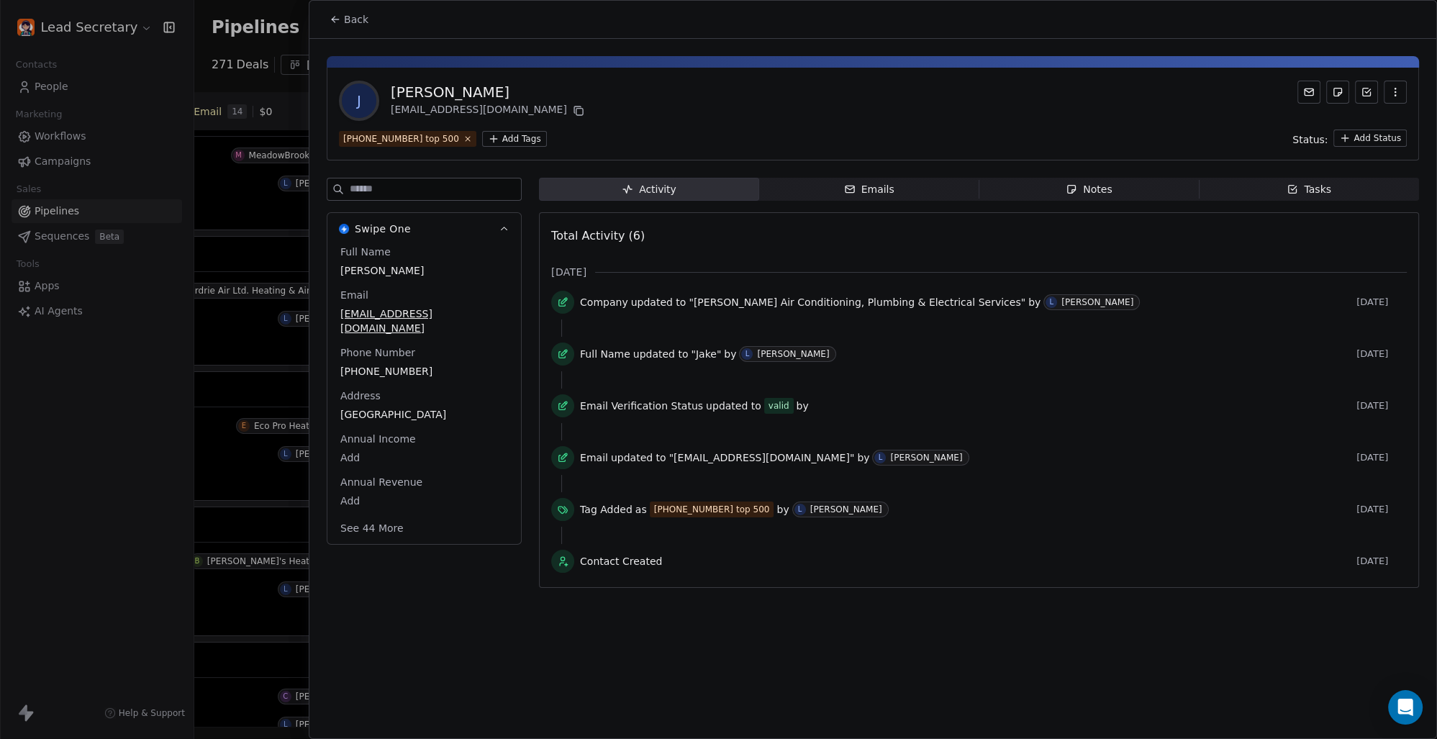
click at [481, 134] on html "Lead Secretary Contacts People Marketing Workflows Campaigns Sales Pipelines Se…" at bounding box center [718, 369] width 1437 height 739
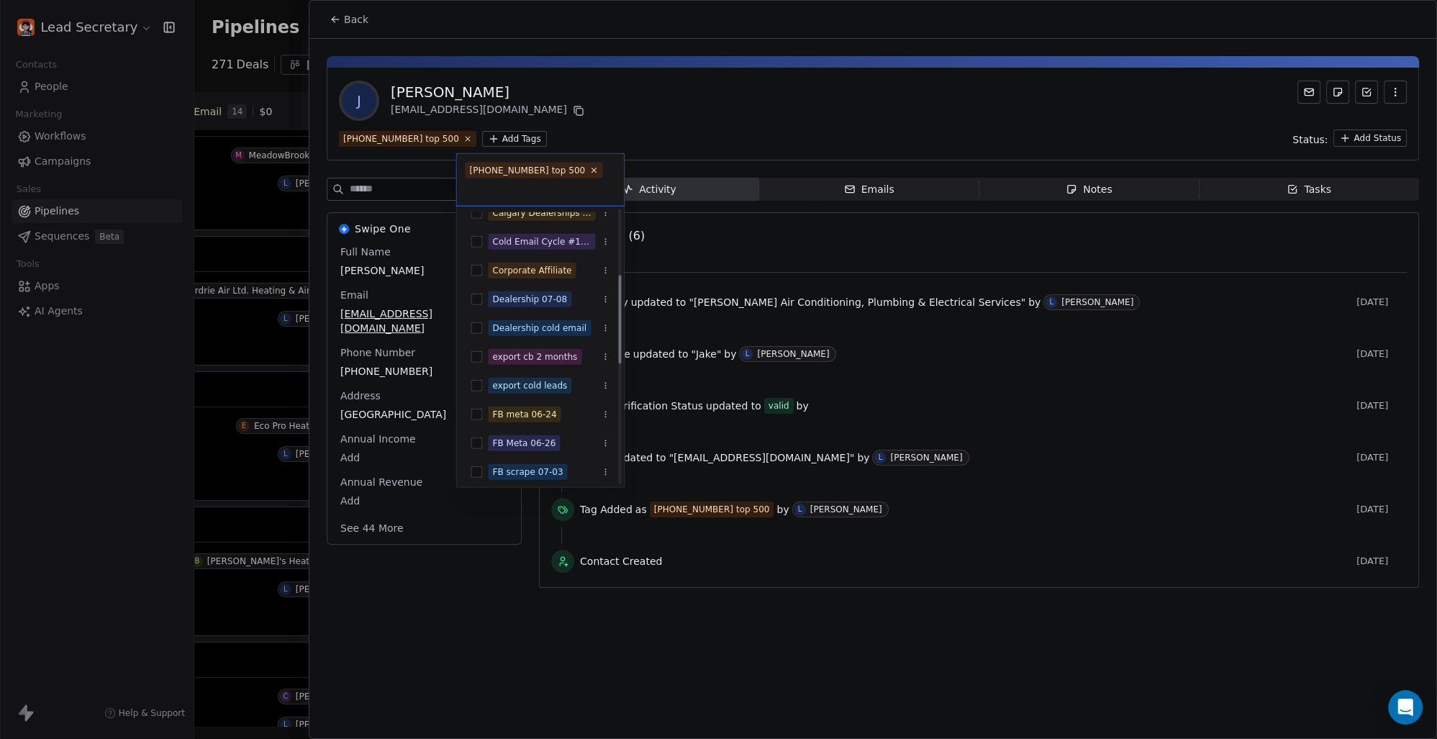
scroll to position [200, 0]
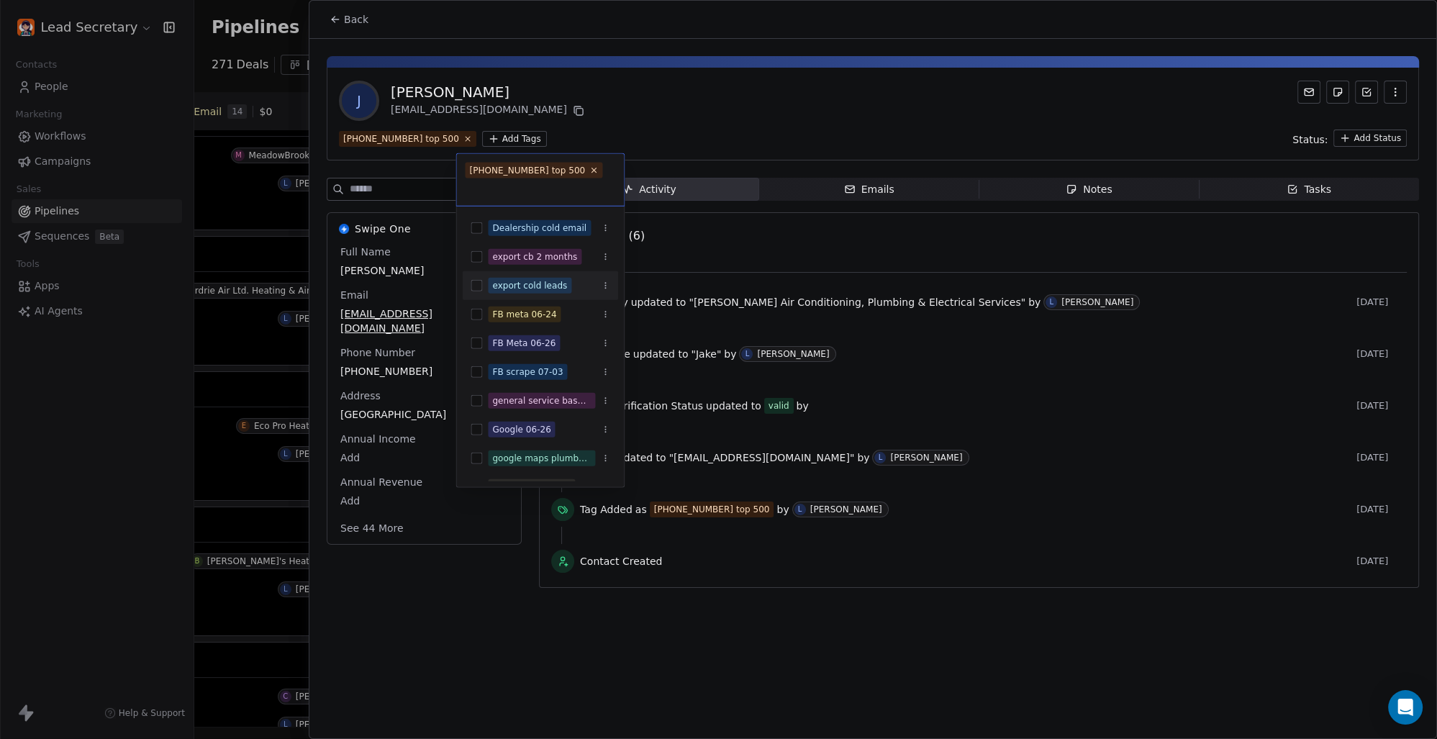
click at [479, 286] on button "Suggestions" at bounding box center [477, 286] width 12 height 12
click at [750, 104] on html "Lead Secretary Contacts People Marketing Workflows Campaigns Sales Pipelines Se…" at bounding box center [718, 369] width 1437 height 739
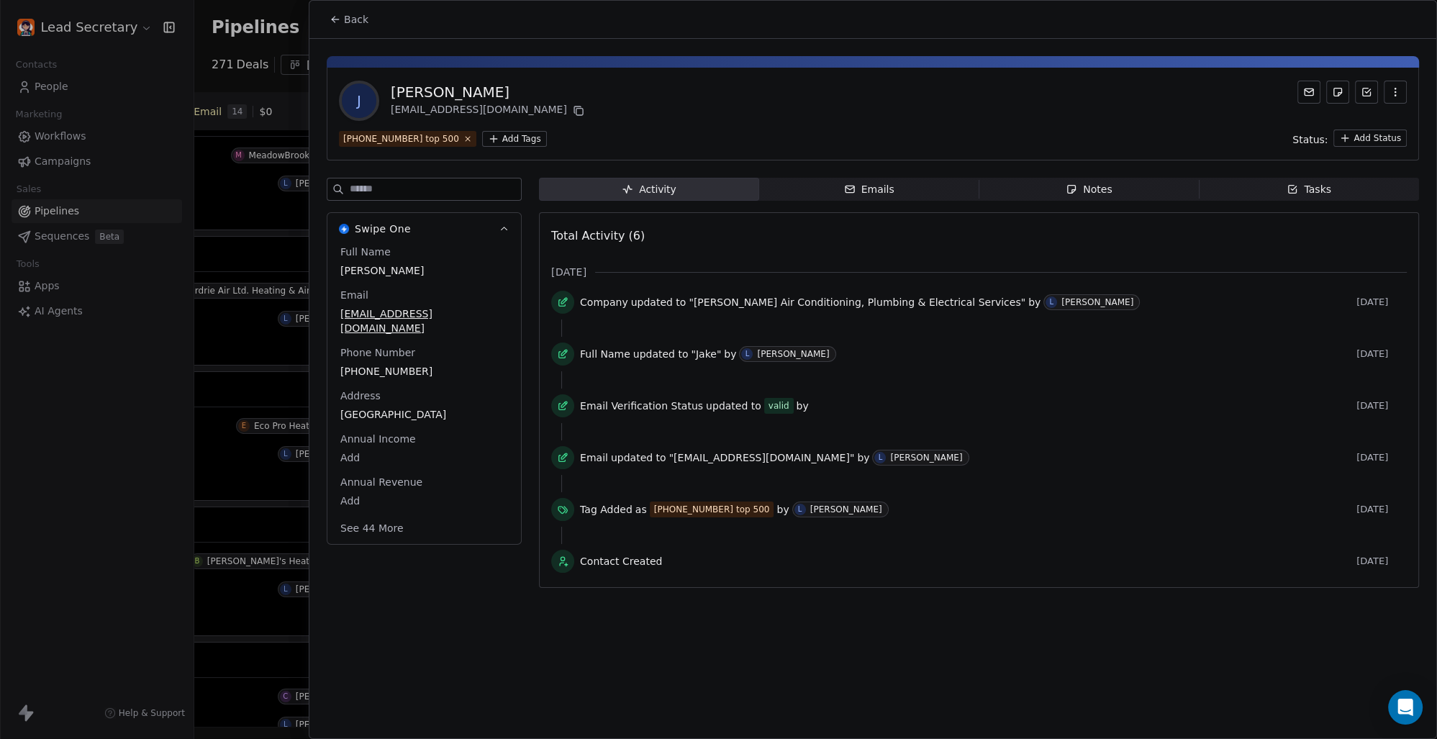
scroll to position [0, 812]
click at [362, 7] on button "Back" at bounding box center [349, 19] width 56 height 26
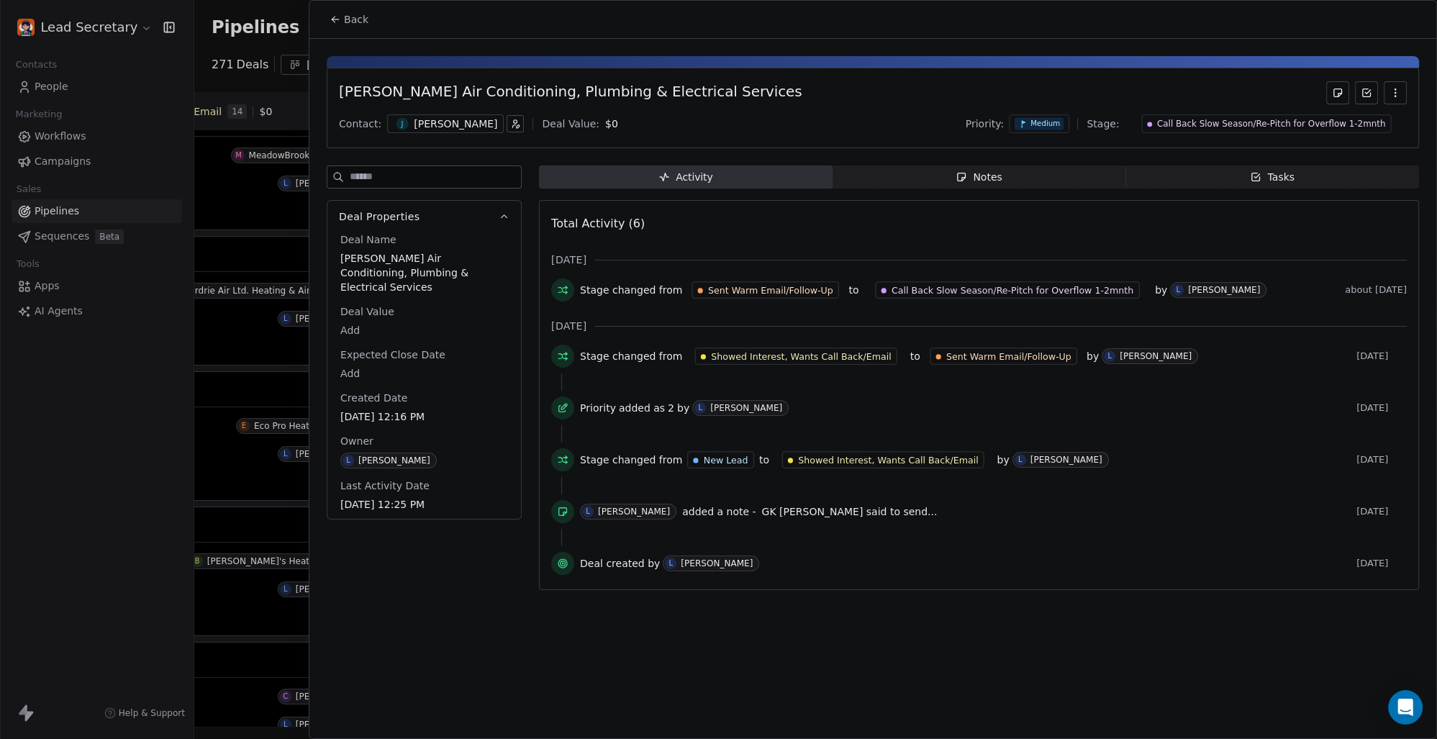
click at [363, 13] on span "Back" at bounding box center [356, 19] width 24 height 14
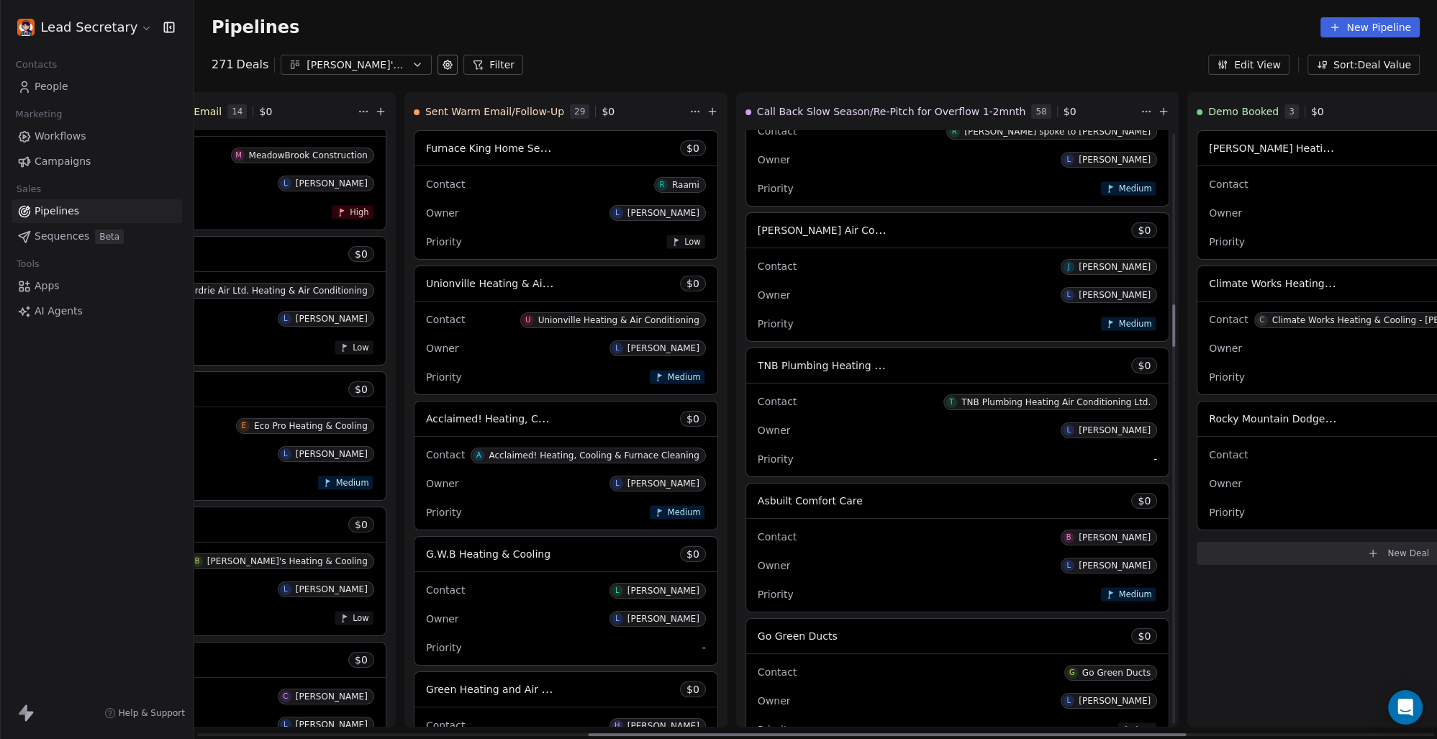
scroll to position [2404, 0]
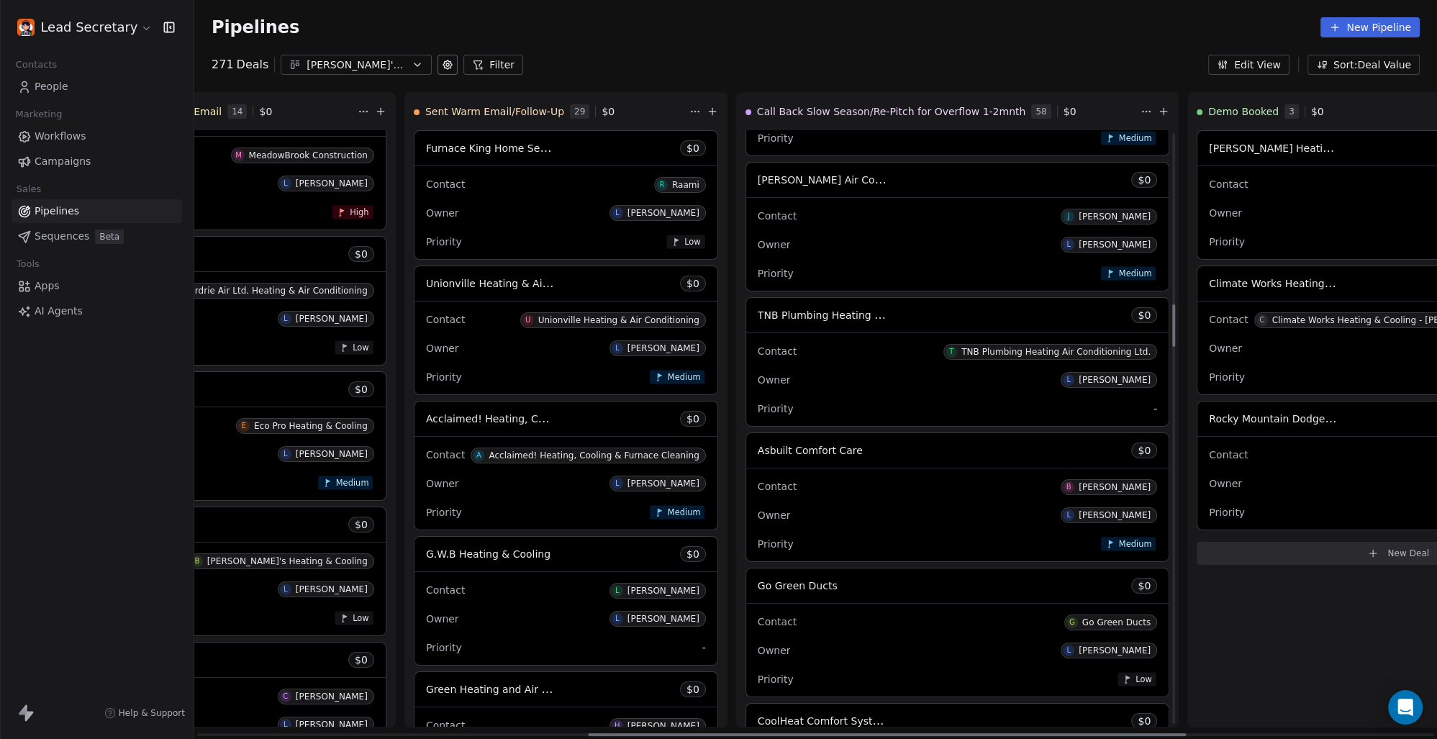
click at [758, 453] on span "Asbuilt Comfort Care" at bounding box center [810, 451] width 105 height 12
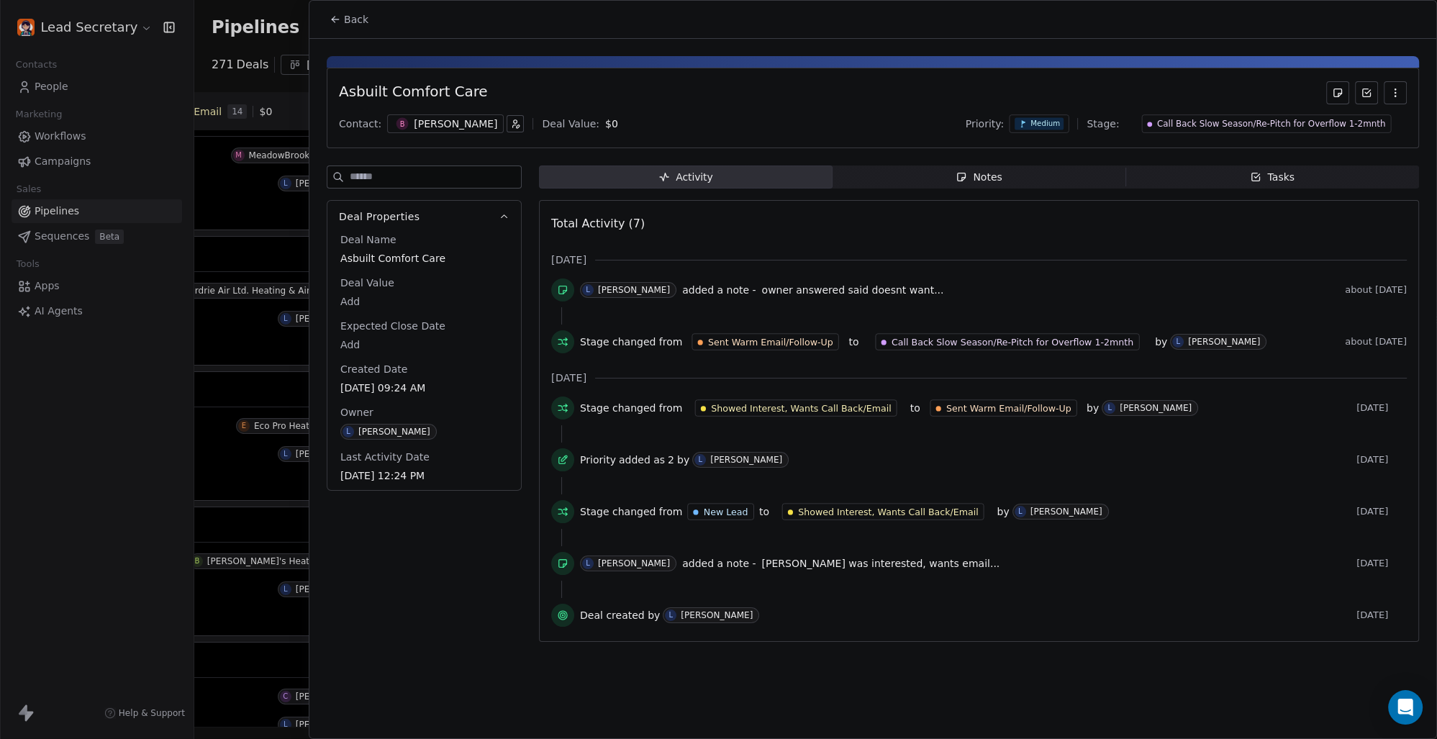
click at [404, 125] on div "[PERSON_NAME]" at bounding box center [445, 123] width 117 height 19
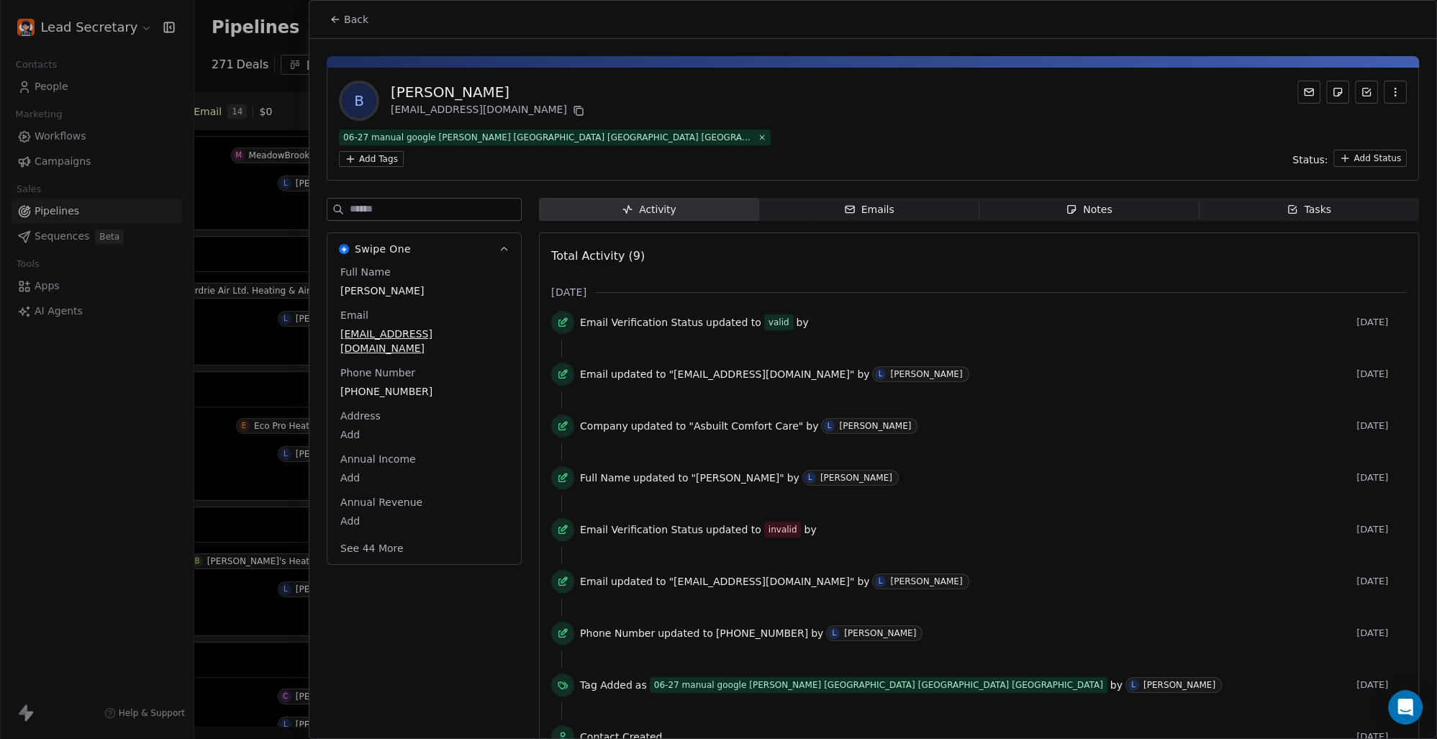
click at [538, 137] on div "06-27 manual google [PERSON_NAME] [GEOGRAPHIC_DATA] [GEOGRAPHIC_DATA] [GEOGRAPH…" at bounding box center [548, 137] width 410 height 13
click at [682, 140] on html "Lead Secretary Contacts People Marketing Workflows Campaigns Sales Pipelines Se…" at bounding box center [718, 369] width 1437 height 739
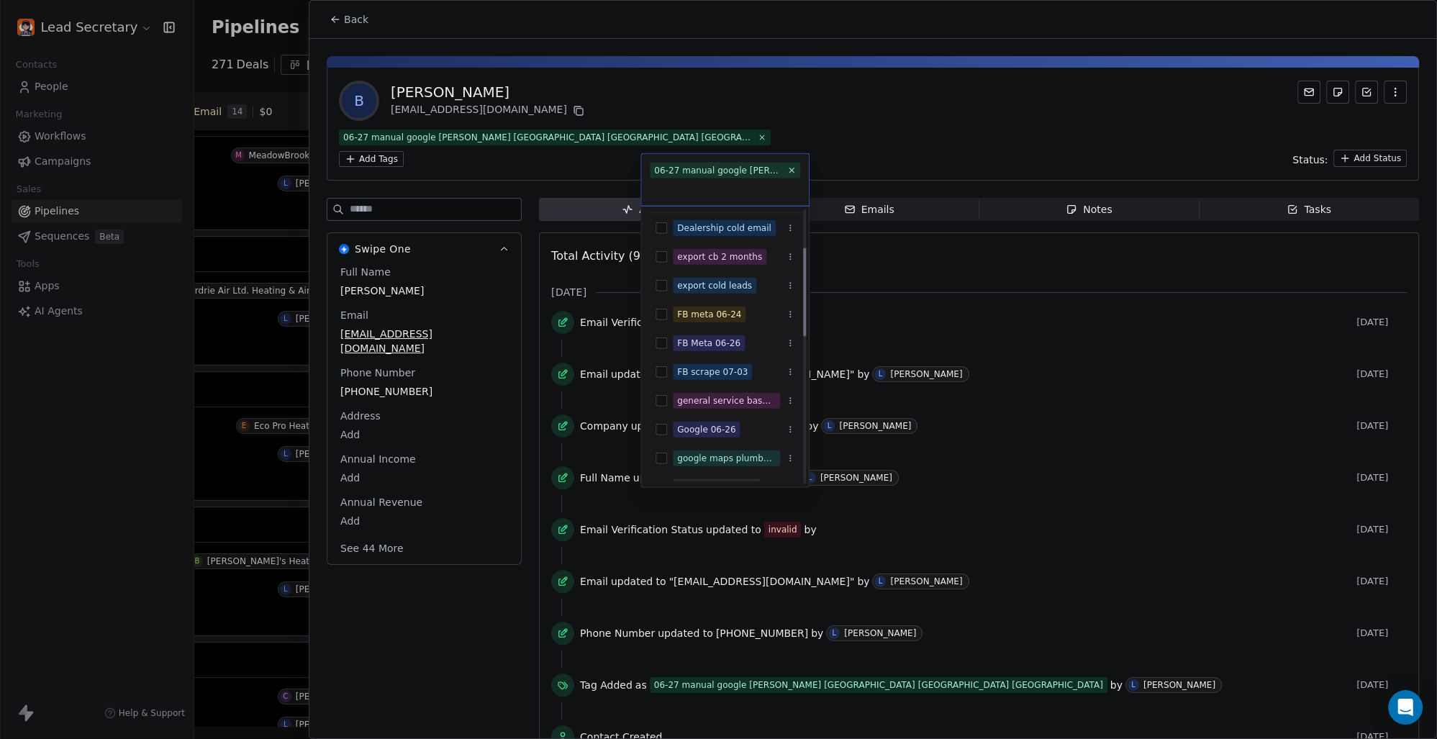
scroll to position [100, 0]
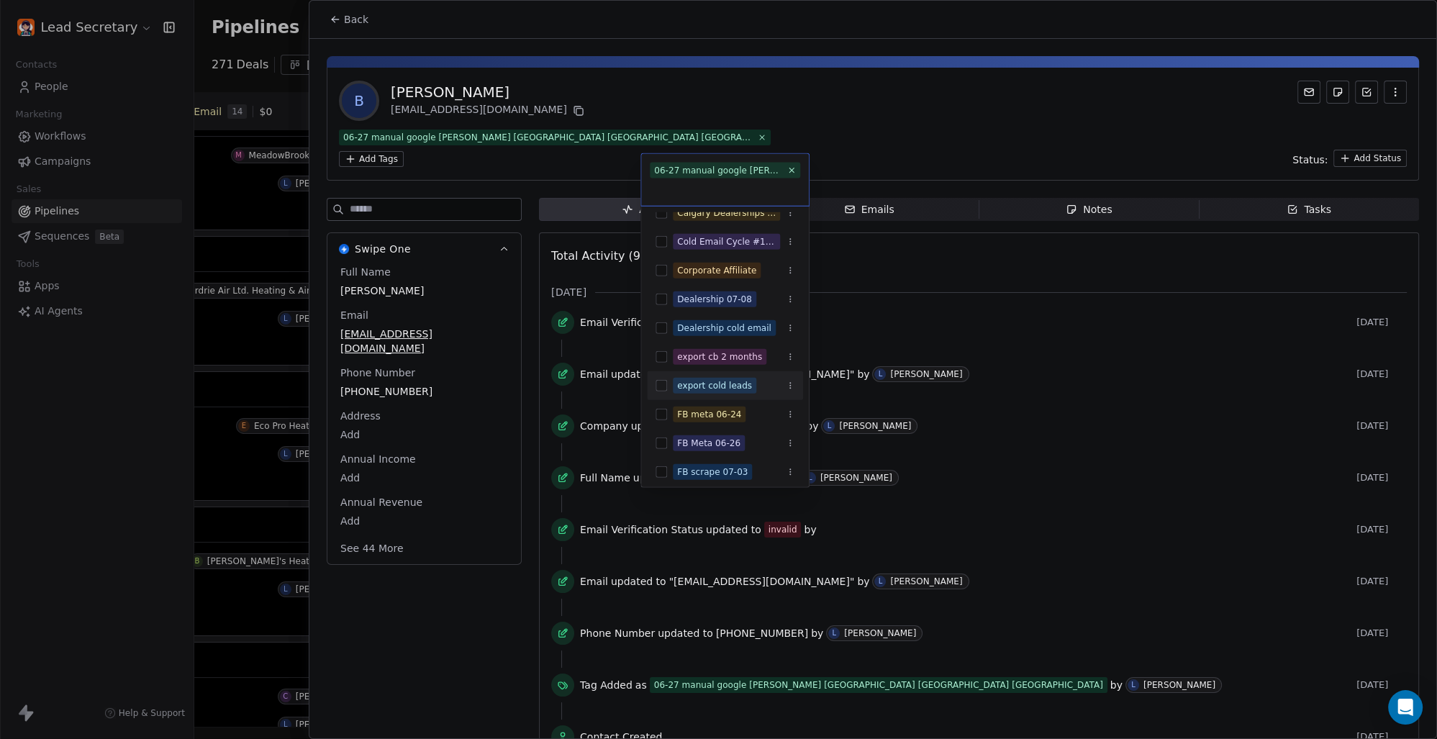
click at [668, 379] on div "export cold leads" at bounding box center [725, 385] width 156 height 23
click at [776, 91] on html "Lead Secretary Contacts People Marketing Workflows Campaigns Sales Pipelines Se…" at bounding box center [718, 369] width 1437 height 739
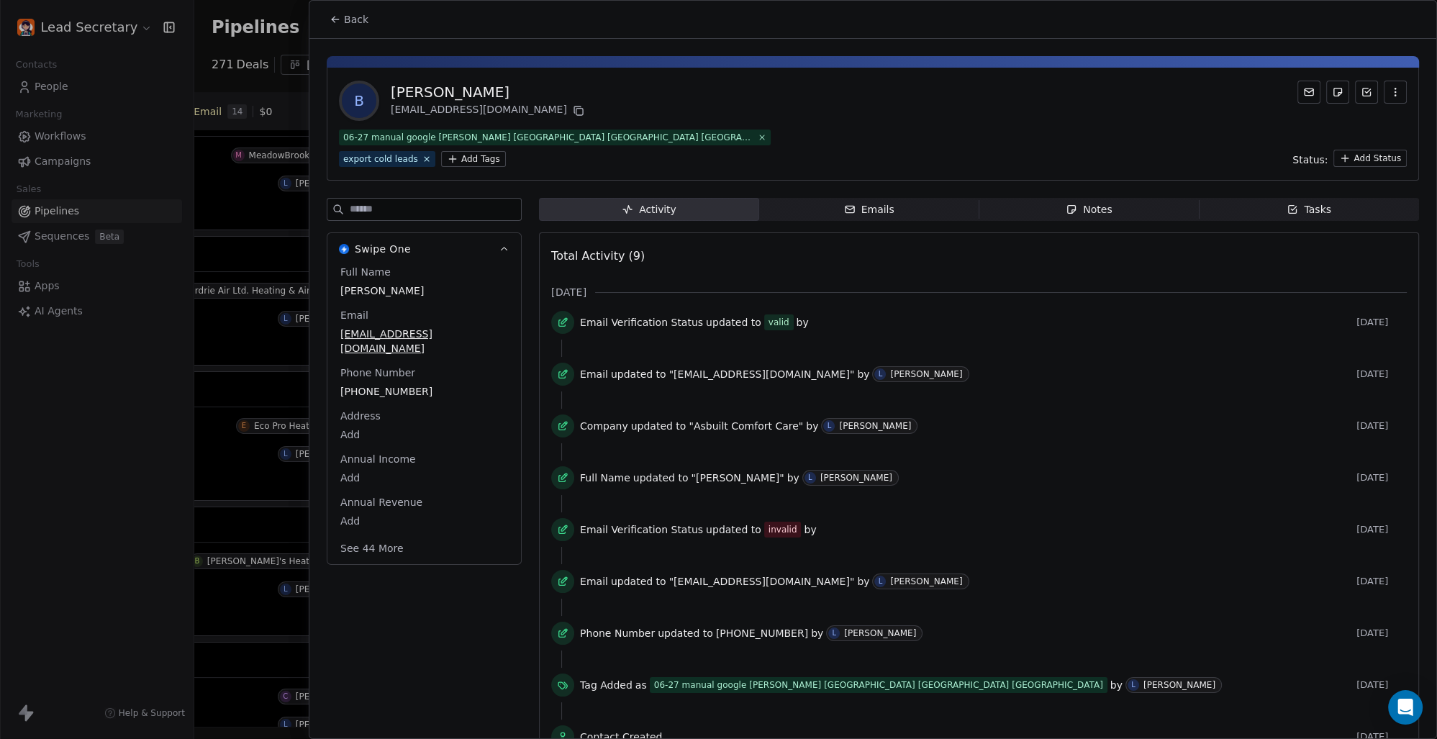
scroll to position [0, 812]
click at [341, 15] on button "Back" at bounding box center [349, 19] width 56 height 26
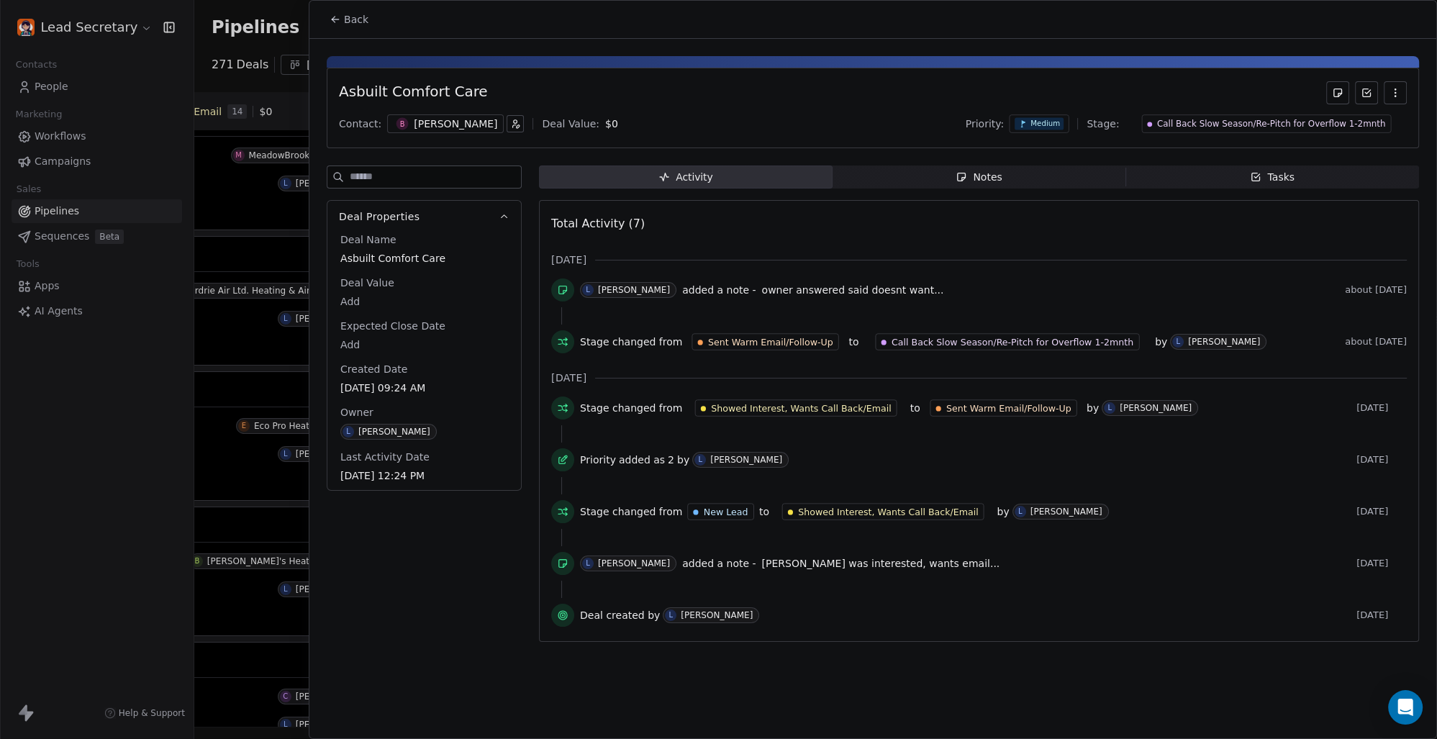
click at [359, 17] on span "Back" at bounding box center [356, 19] width 24 height 14
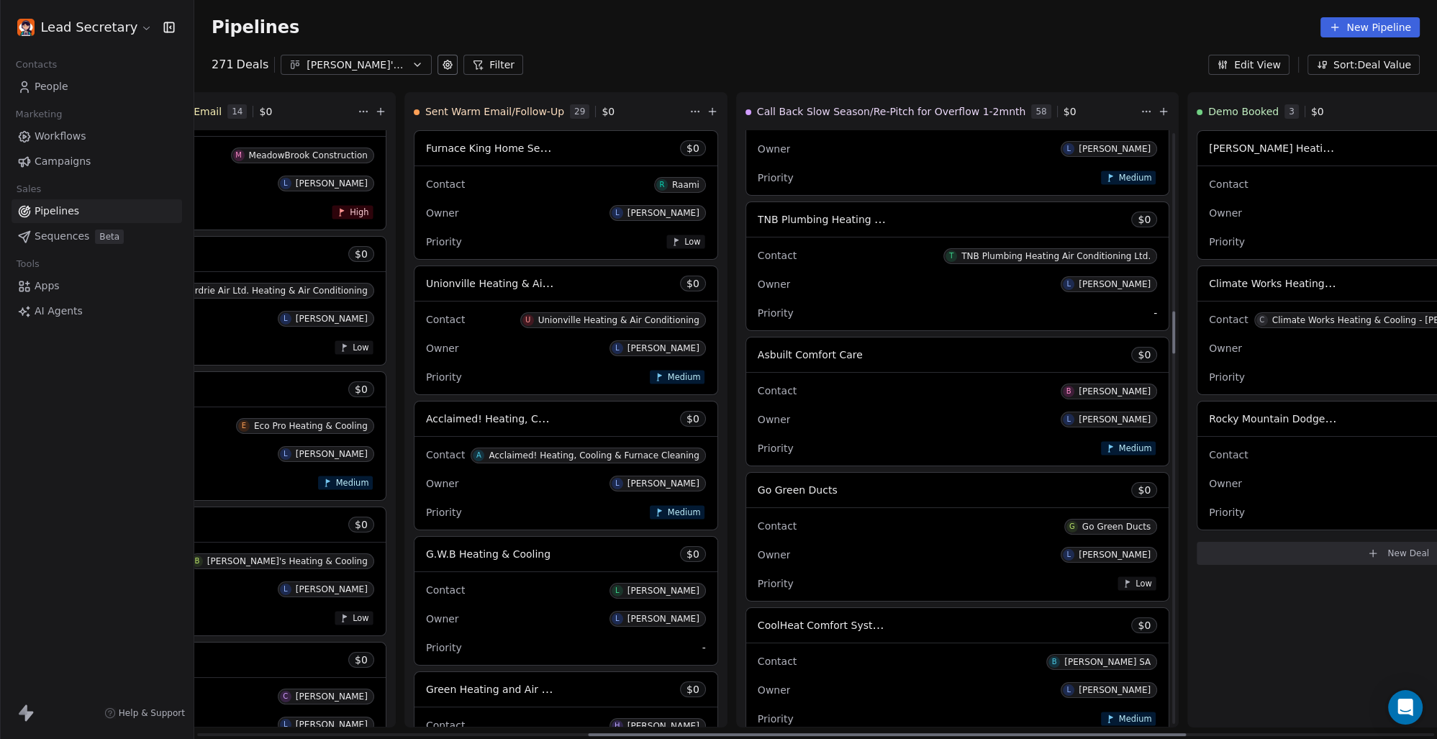
scroll to position [2505, 0]
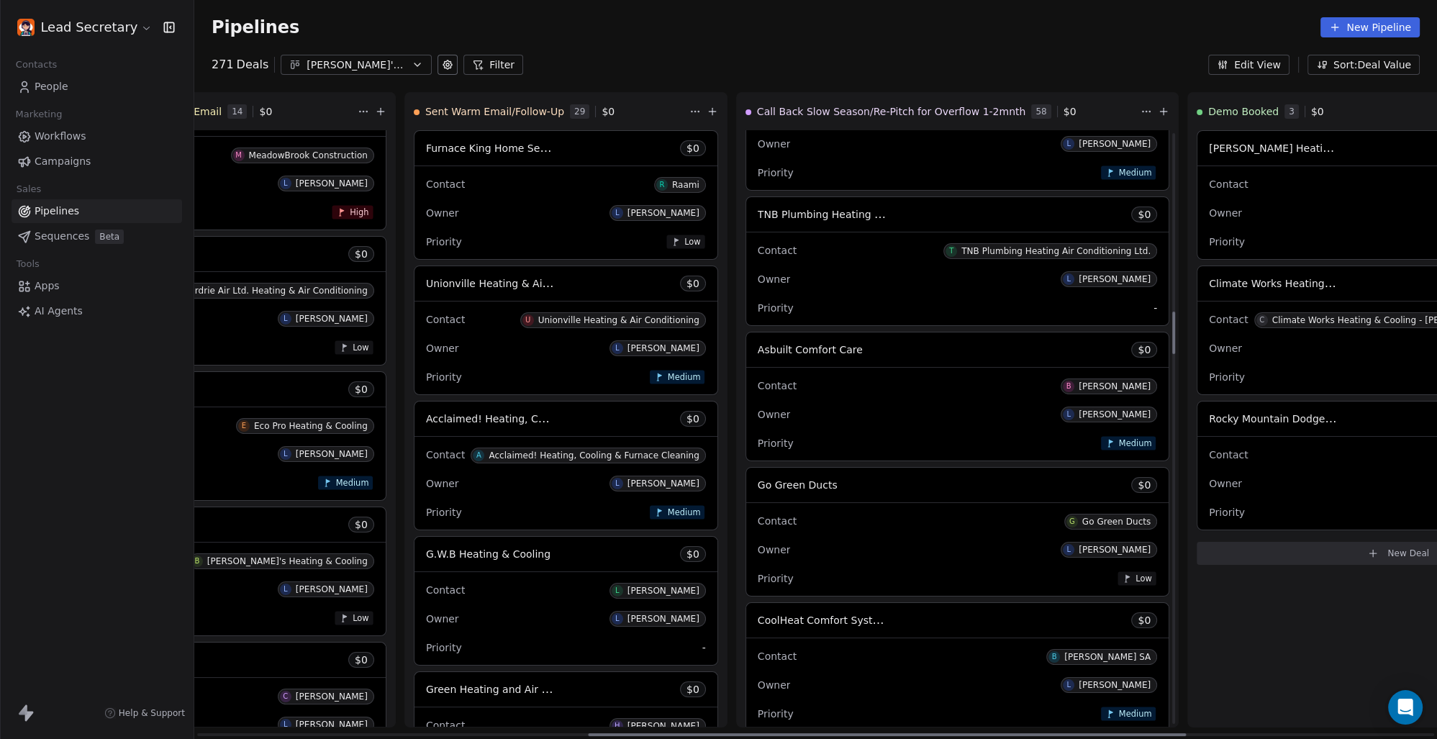
click at [746, 495] on div "Go Green Ducts $ 0" at bounding box center [957, 485] width 422 height 35
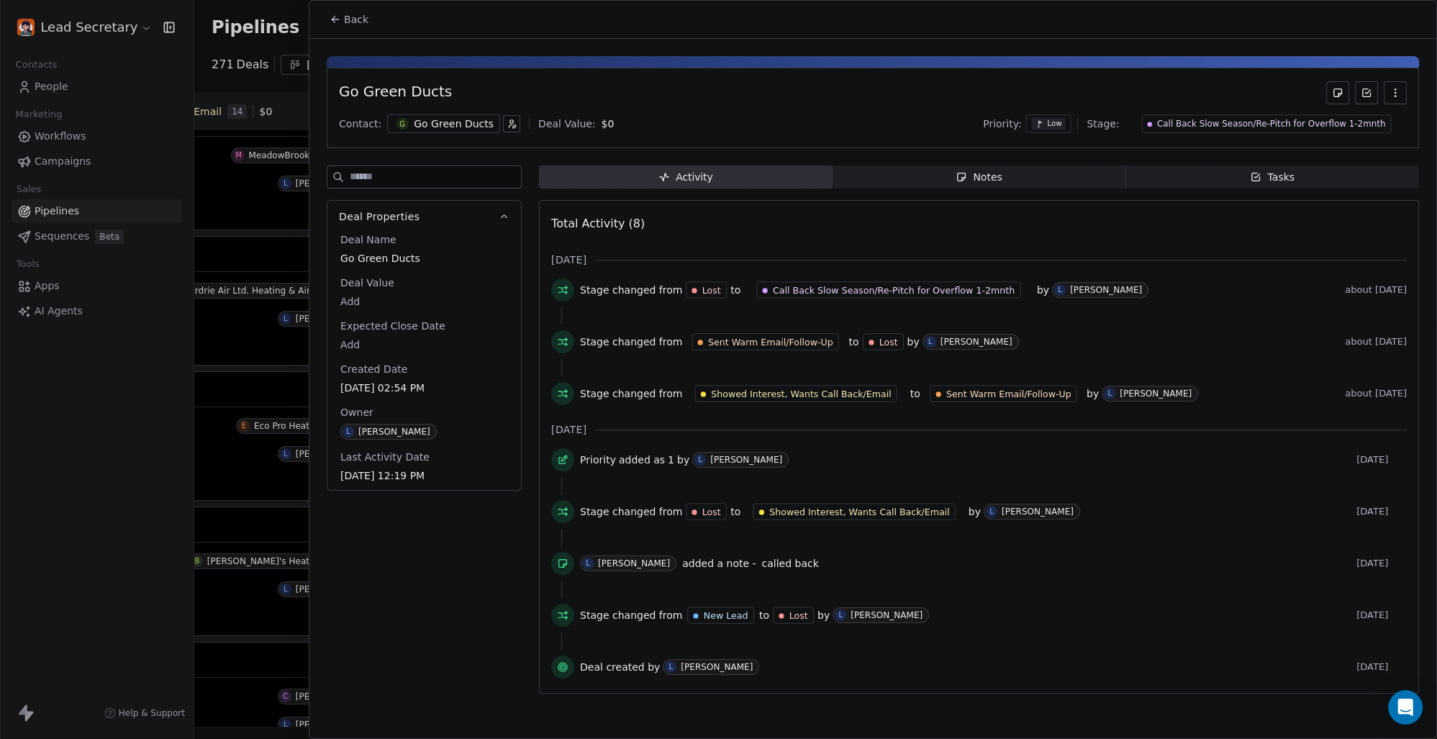
click at [428, 126] on div "Go Green Ducts" at bounding box center [454, 124] width 80 height 14
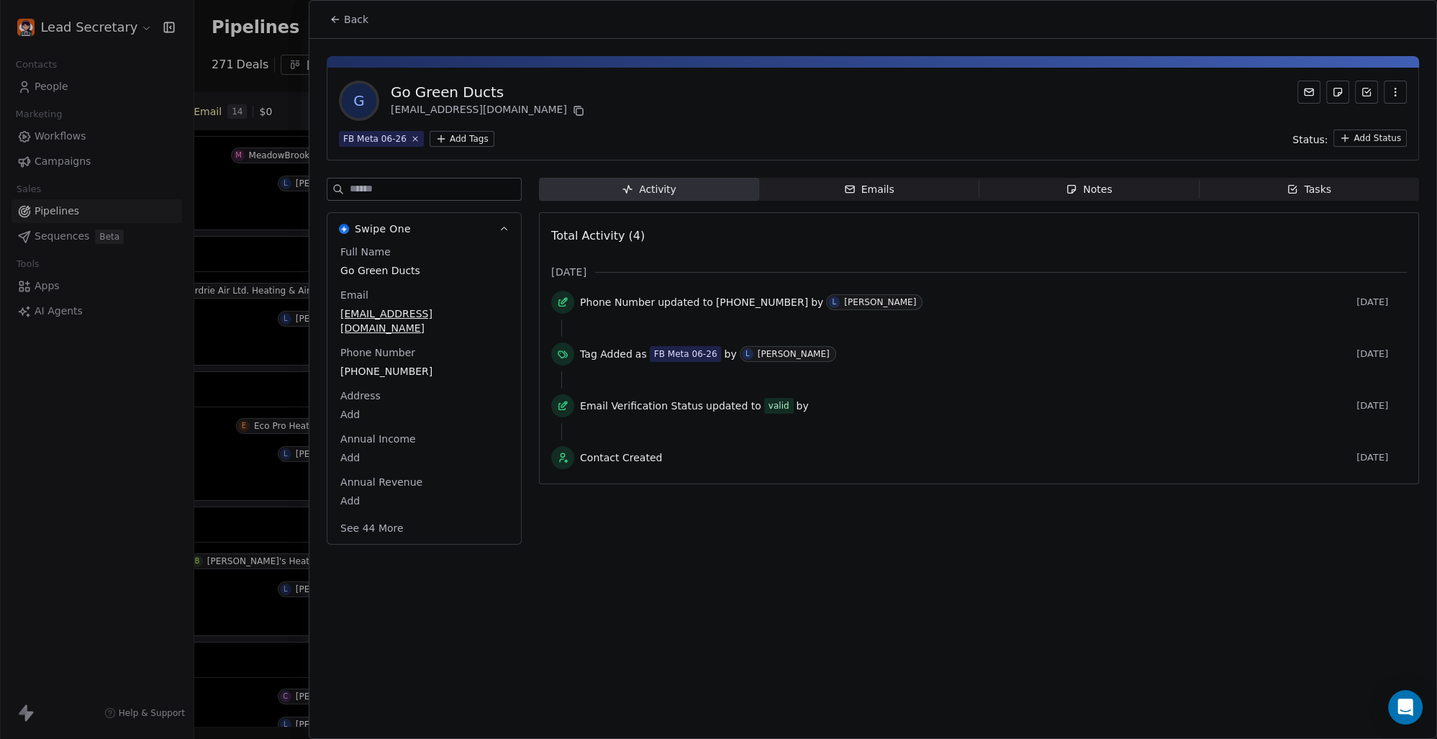
click at [468, 134] on html "Lead Secretary Contacts People Marketing Workflows Campaigns Sales Pipelines Se…" at bounding box center [718, 369] width 1437 height 739
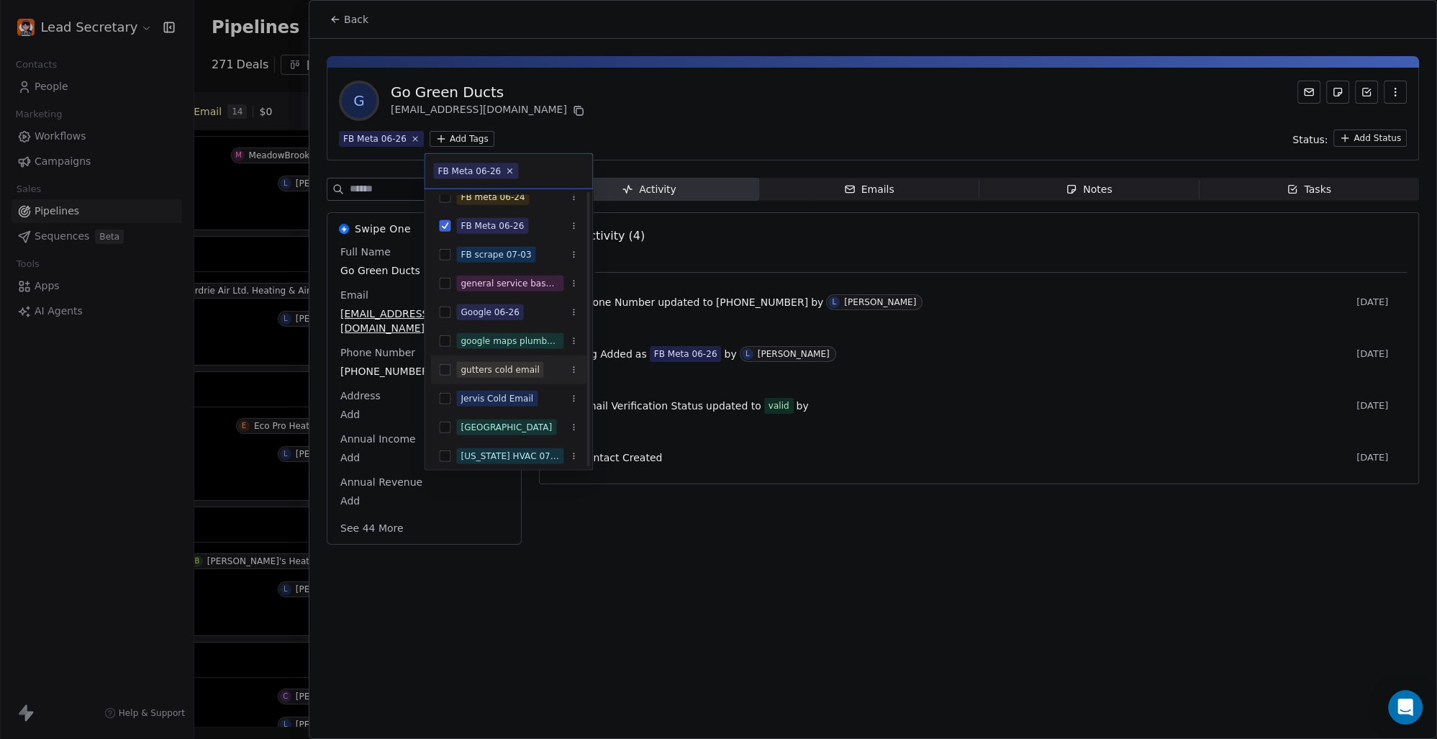
scroll to position [200, 0]
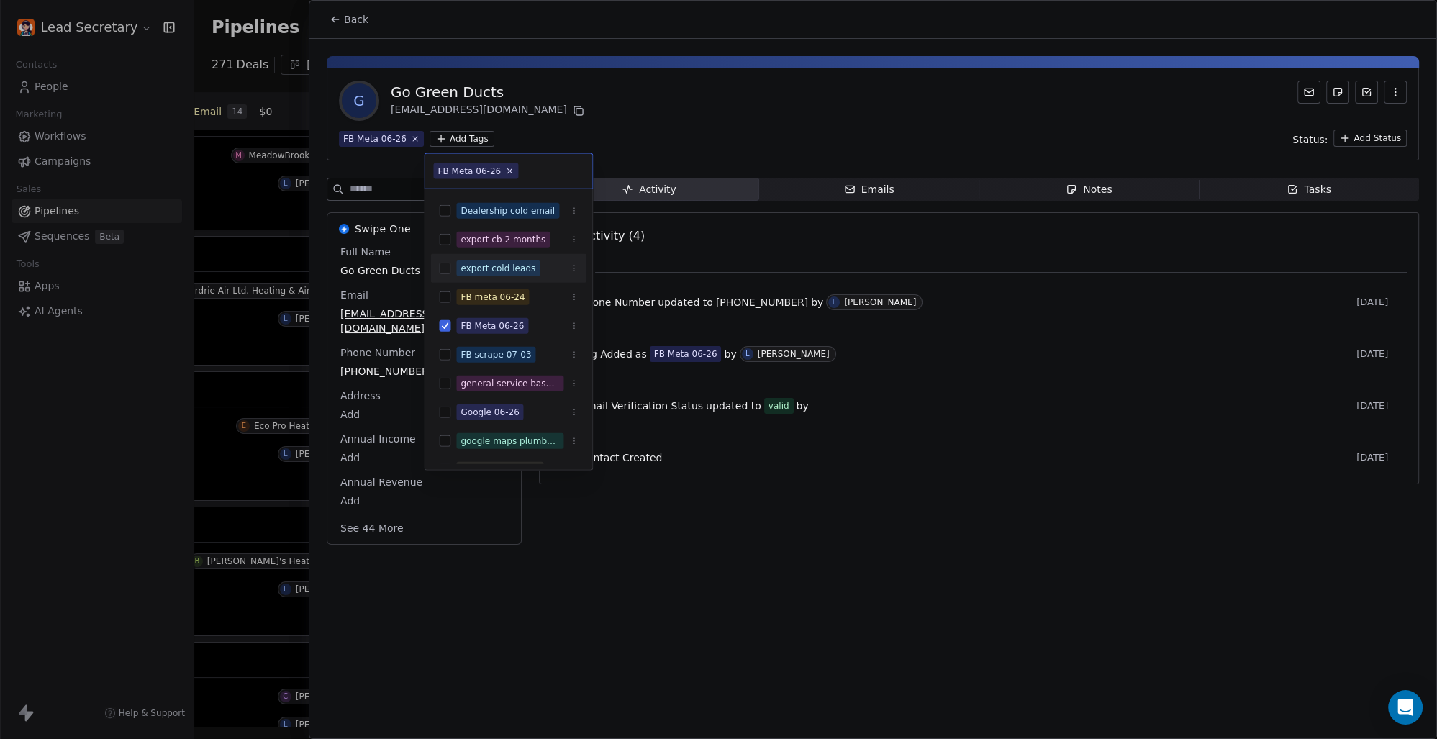
click at [445, 272] on button "Suggestions" at bounding box center [445, 269] width 12 height 12
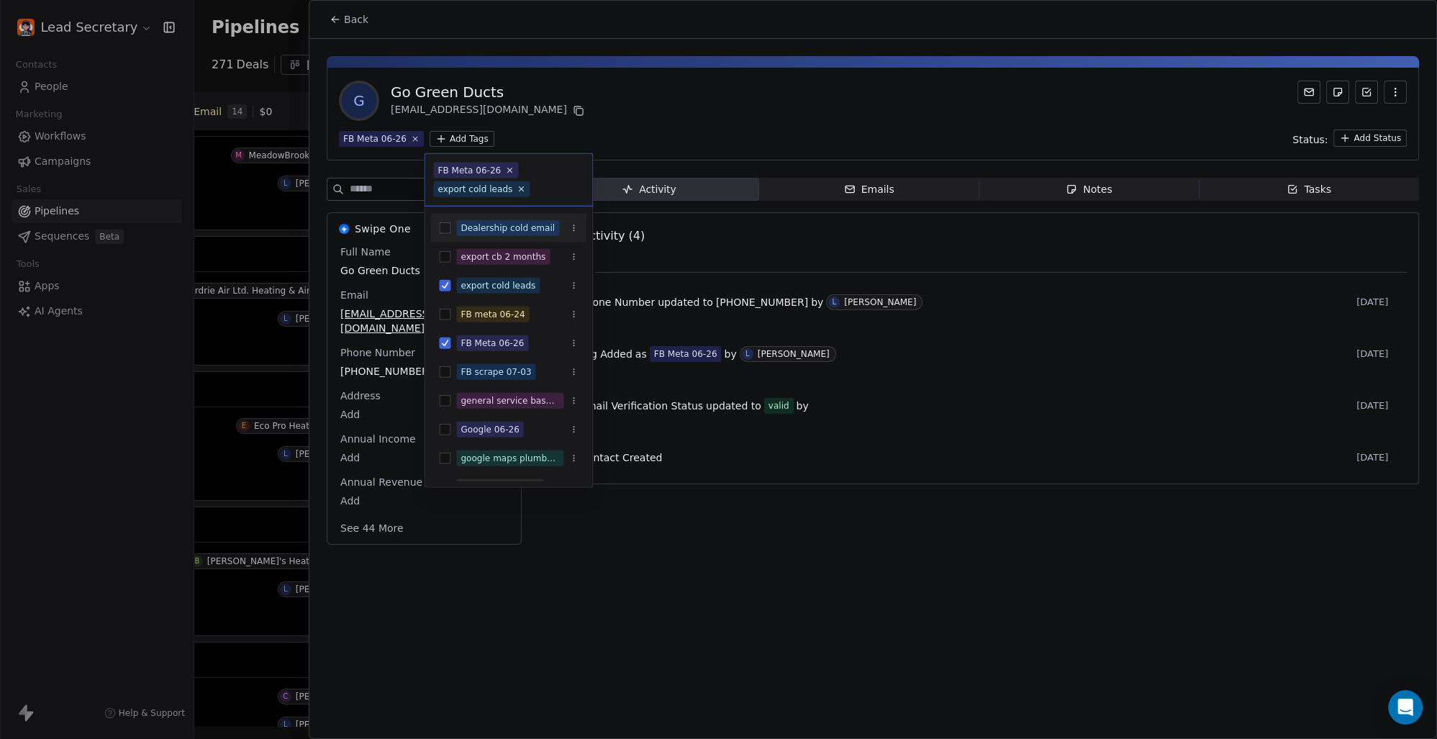
click at [650, 122] on html "Lead Secretary Contacts People Marketing Workflows Campaigns Sales Pipelines Se…" at bounding box center [718, 369] width 1437 height 739
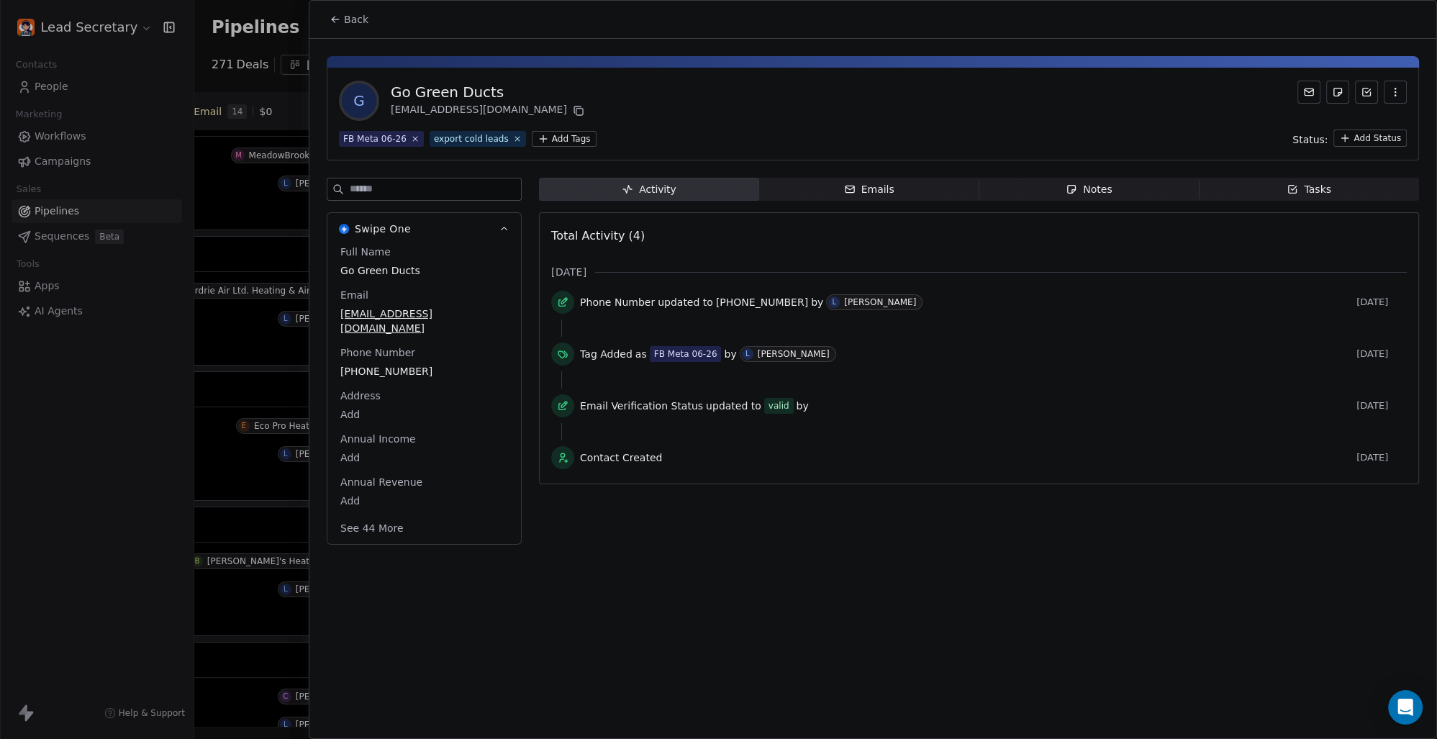
scroll to position [0, 812]
click at [345, 19] on span "Back" at bounding box center [356, 19] width 24 height 14
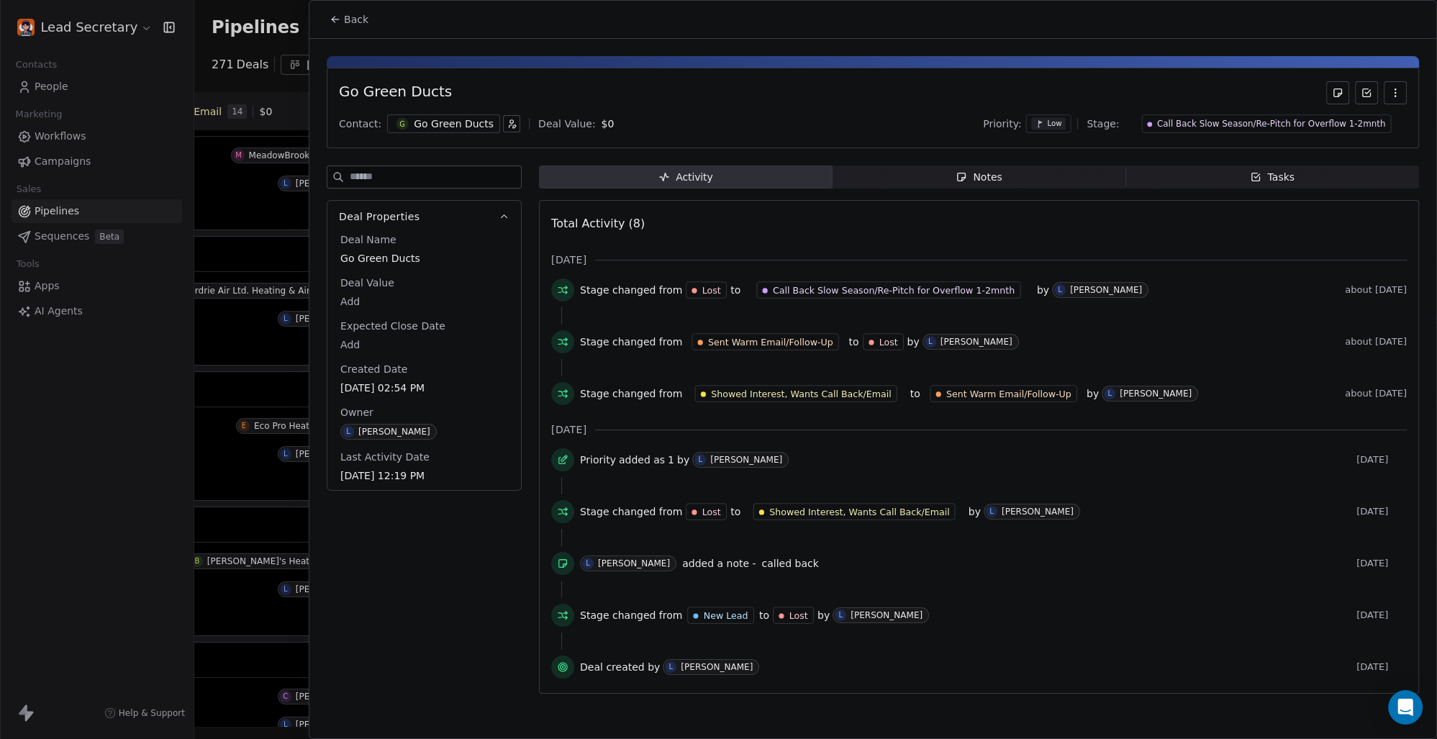
click at [361, 20] on span "Back" at bounding box center [356, 19] width 24 height 14
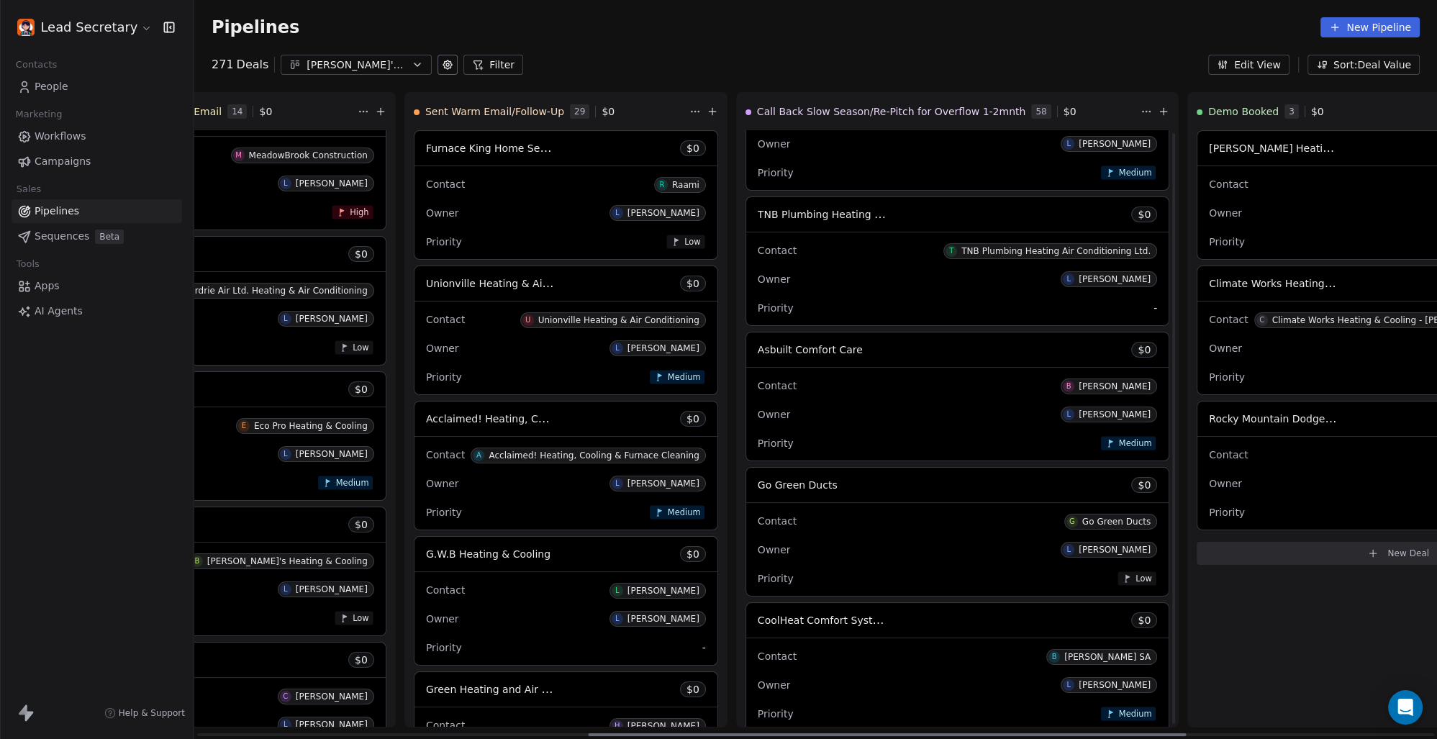
scroll to position [2605, 0]
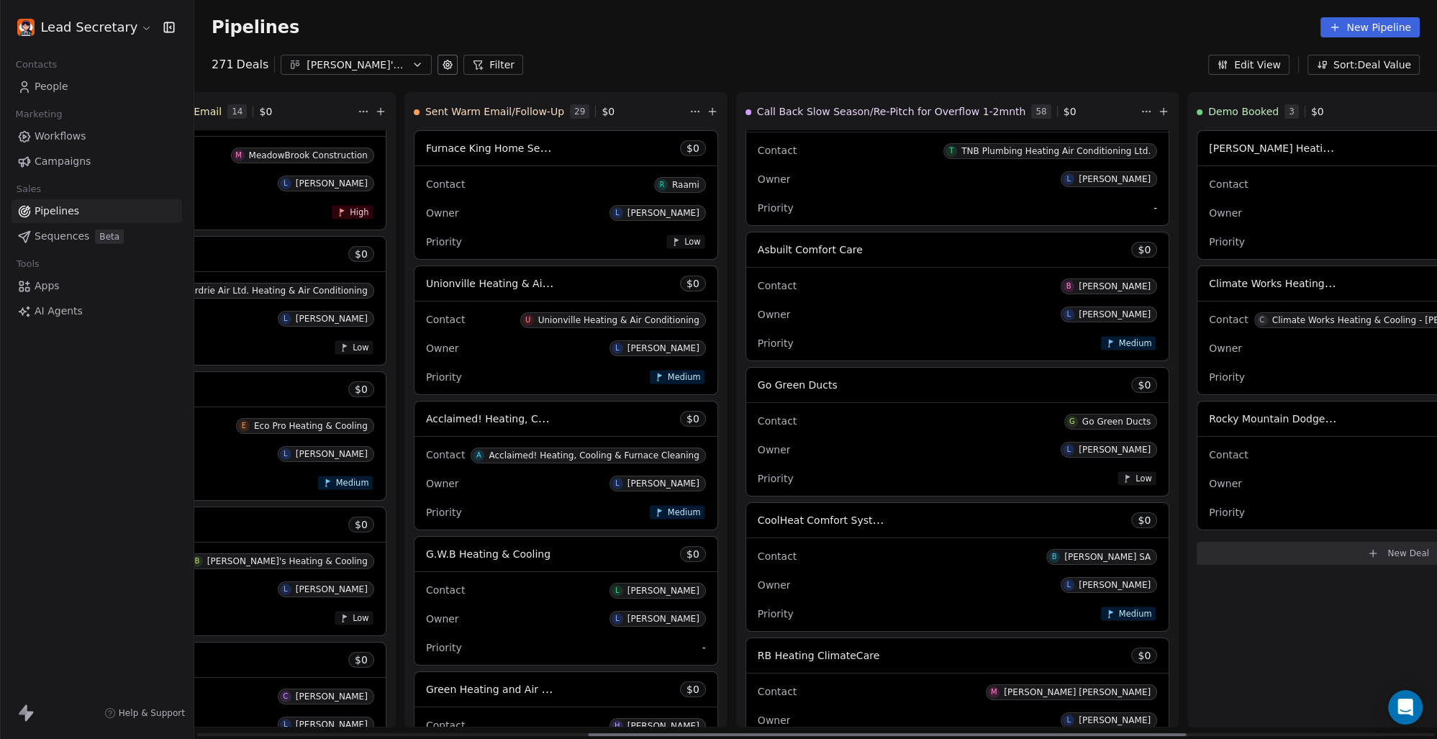
click at [746, 510] on div "CoolHeat Comfort Systems $ 0" at bounding box center [957, 520] width 422 height 35
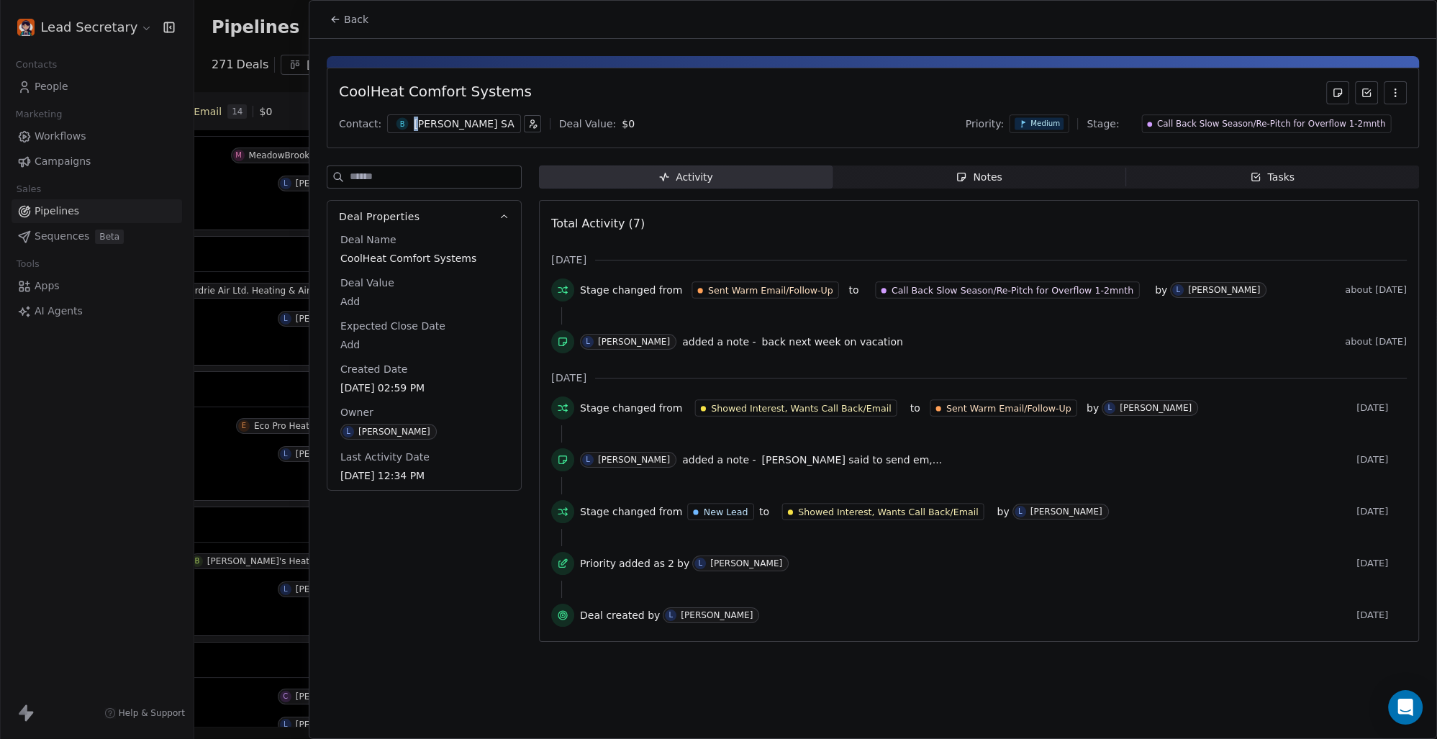
click at [414, 125] on div "[PERSON_NAME] SA" at bounding box center [464, 124] width 100 height 14
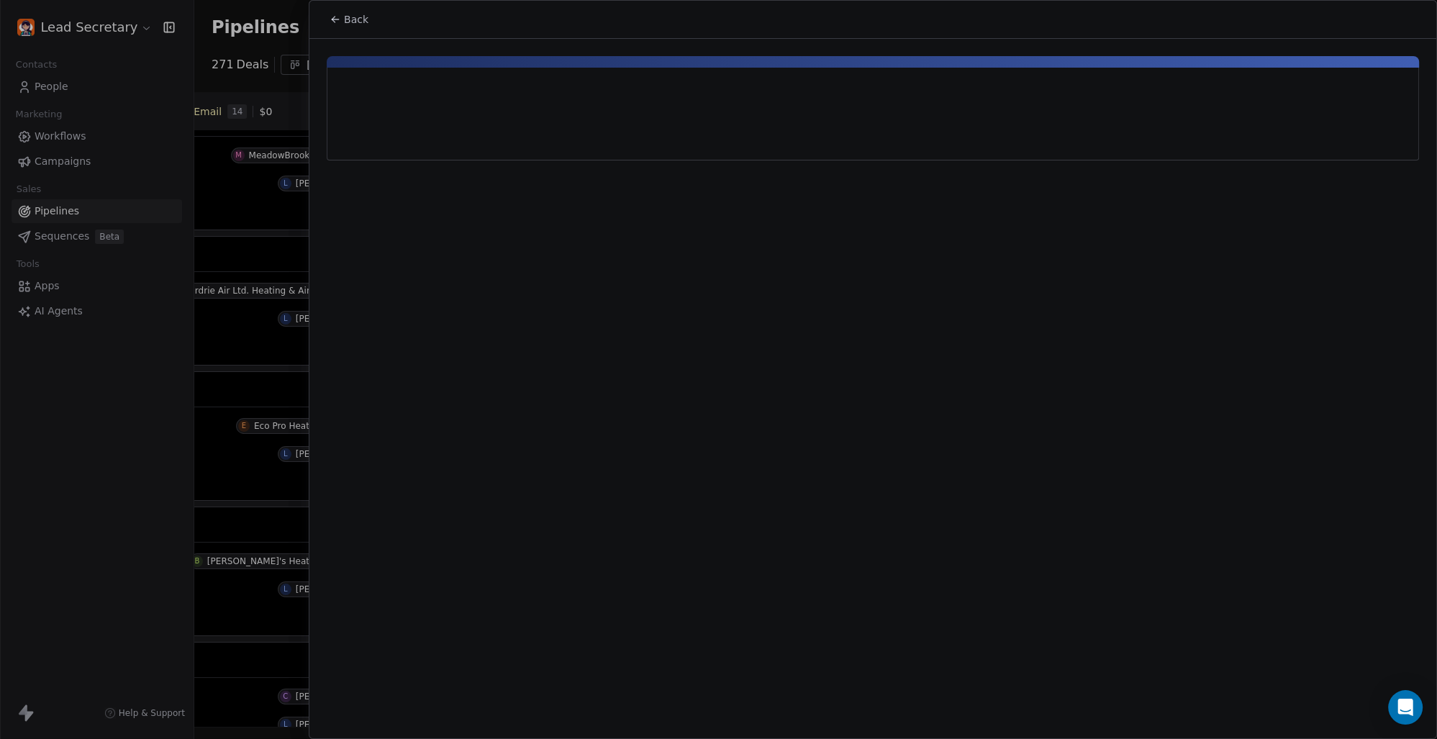
click at [409, 738] on div "Back" at bounding box center [718, 739] width 1437 height 0
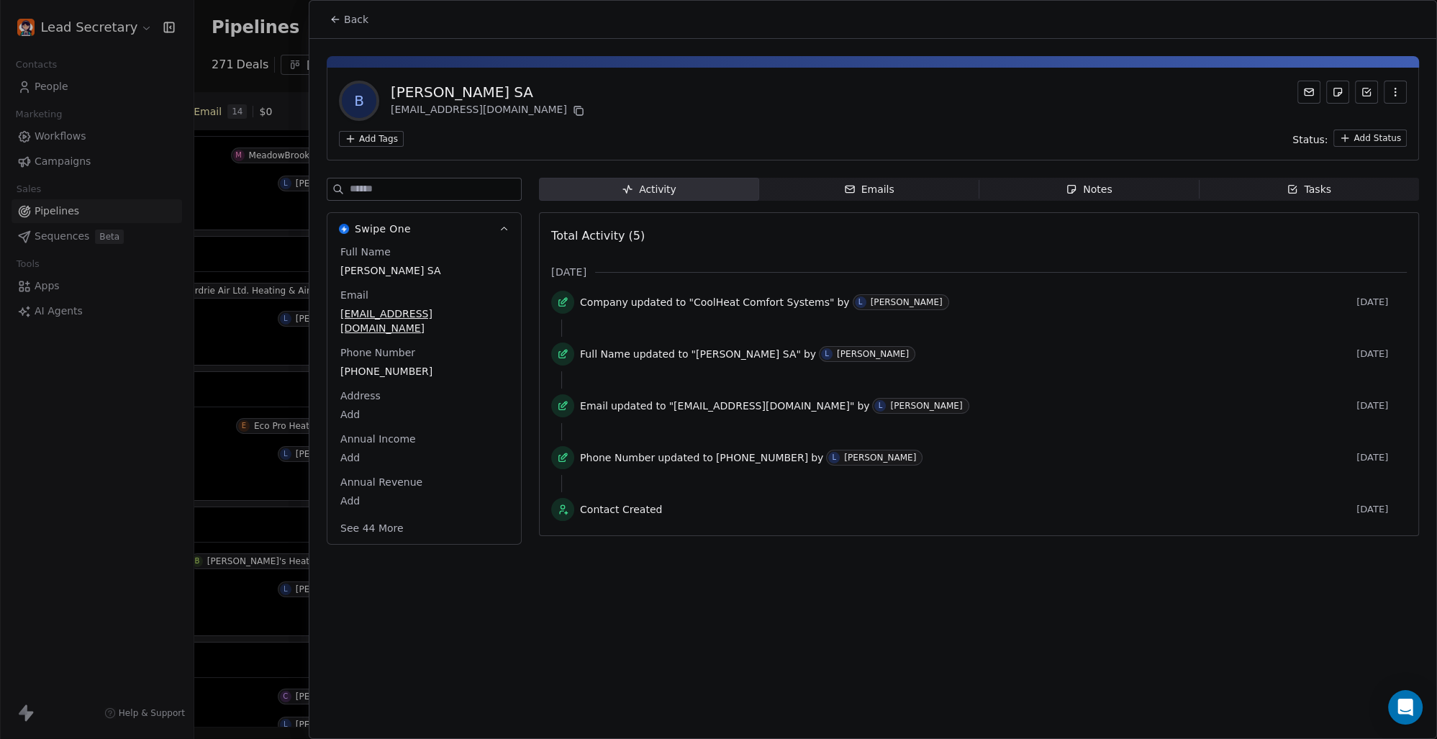
click at [367, 137] on html "Lead Secretary Contacts People Marketing Workflows Campaigns Sales Pipelines Se…" at bounding box center [718, 369] width 1437 height 739
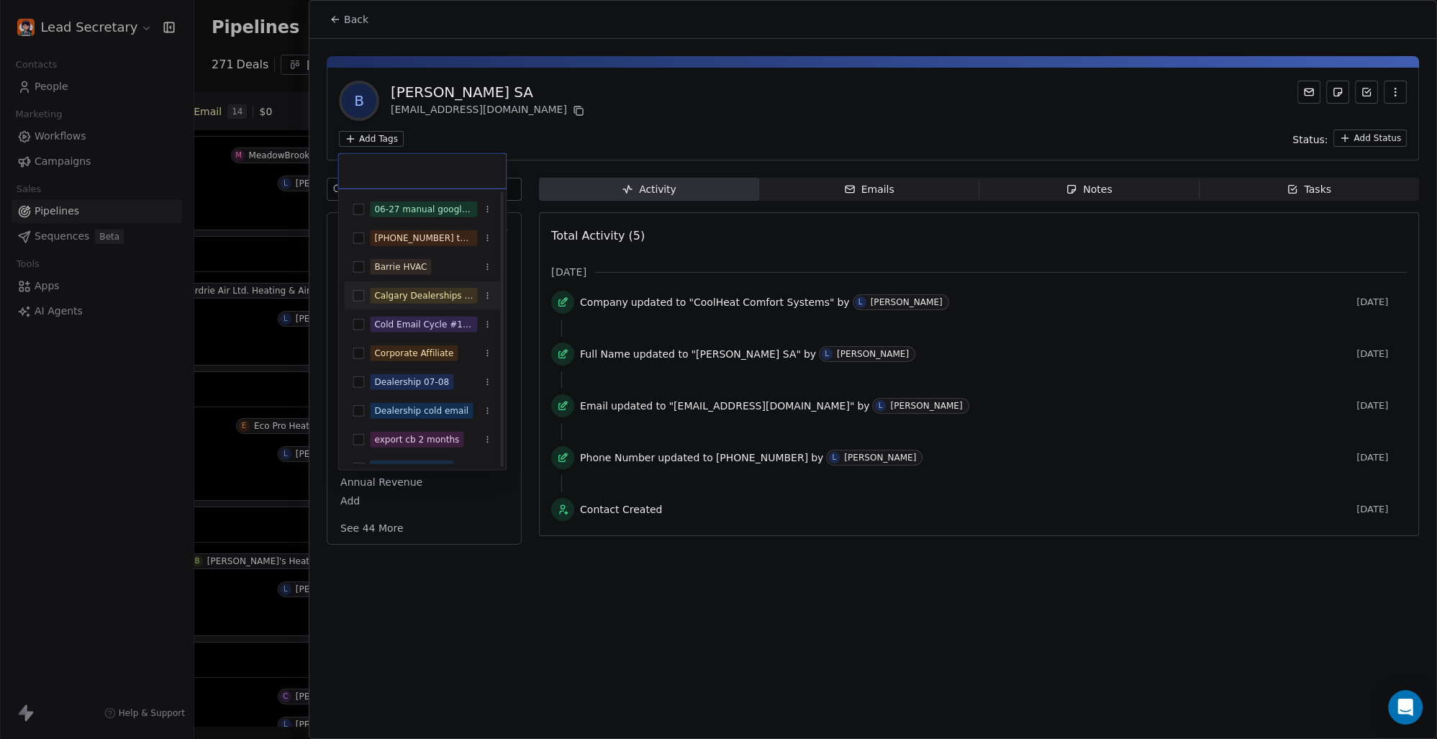
scroll to position [100, 0]
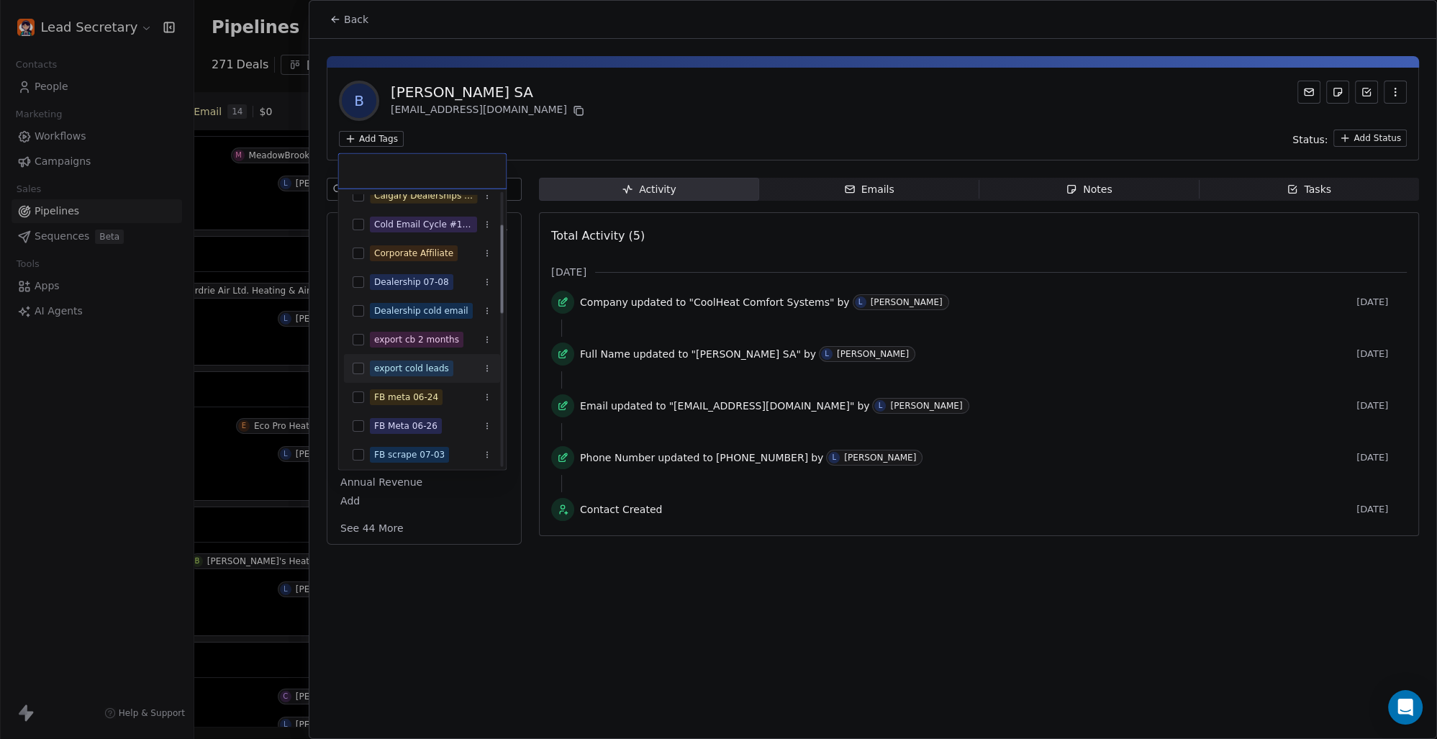
click at [363, 365] on button "Suggestions" at bounding box center [359, 369] width 12 height 12
click at [633, 603] on html "Lead Secretary Contacts People Marketing Workflows Campaigns Sales Pipelines Se…" at bounding box center [718, 369] width 1437 height 739
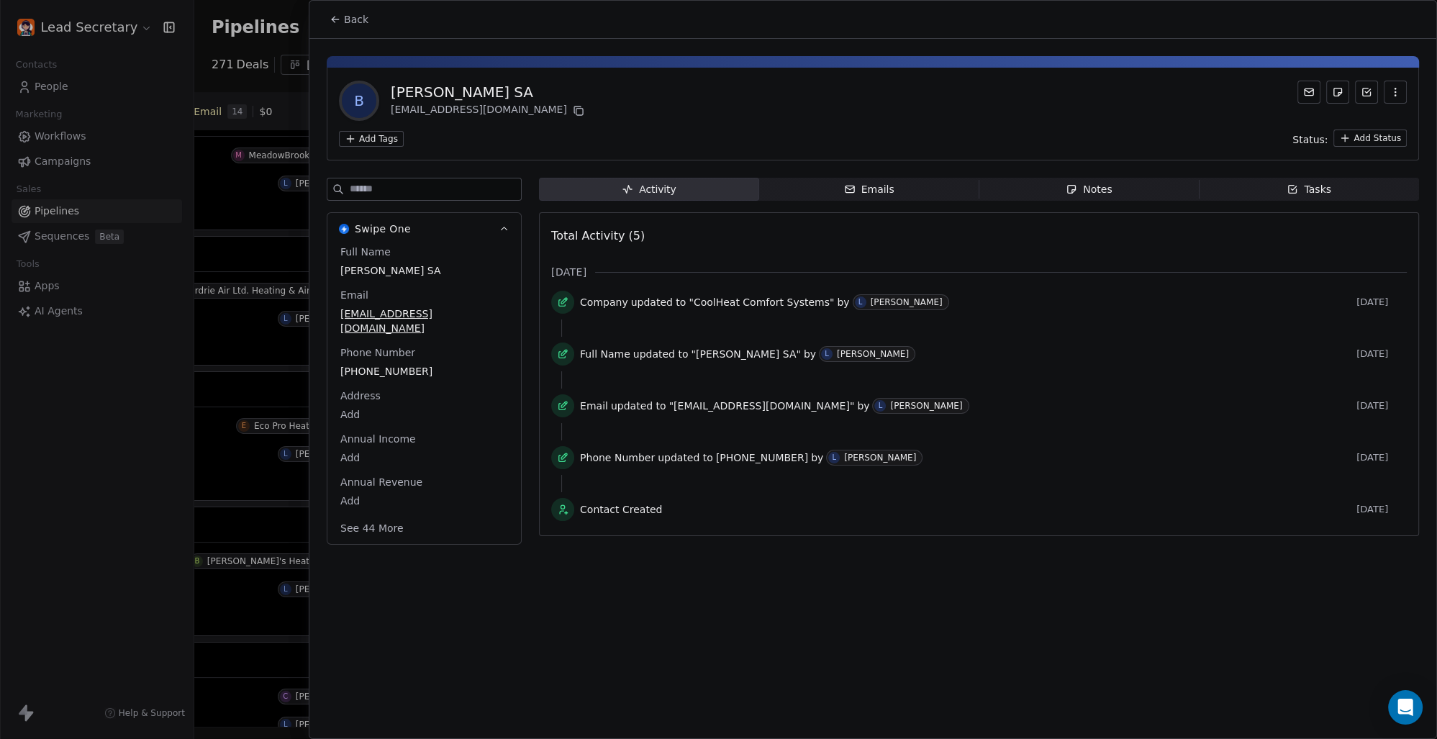
scroll to position [0, 812]
click at [356, 22] on span "Back" at bounding box center [356, 19] width 24 height 14
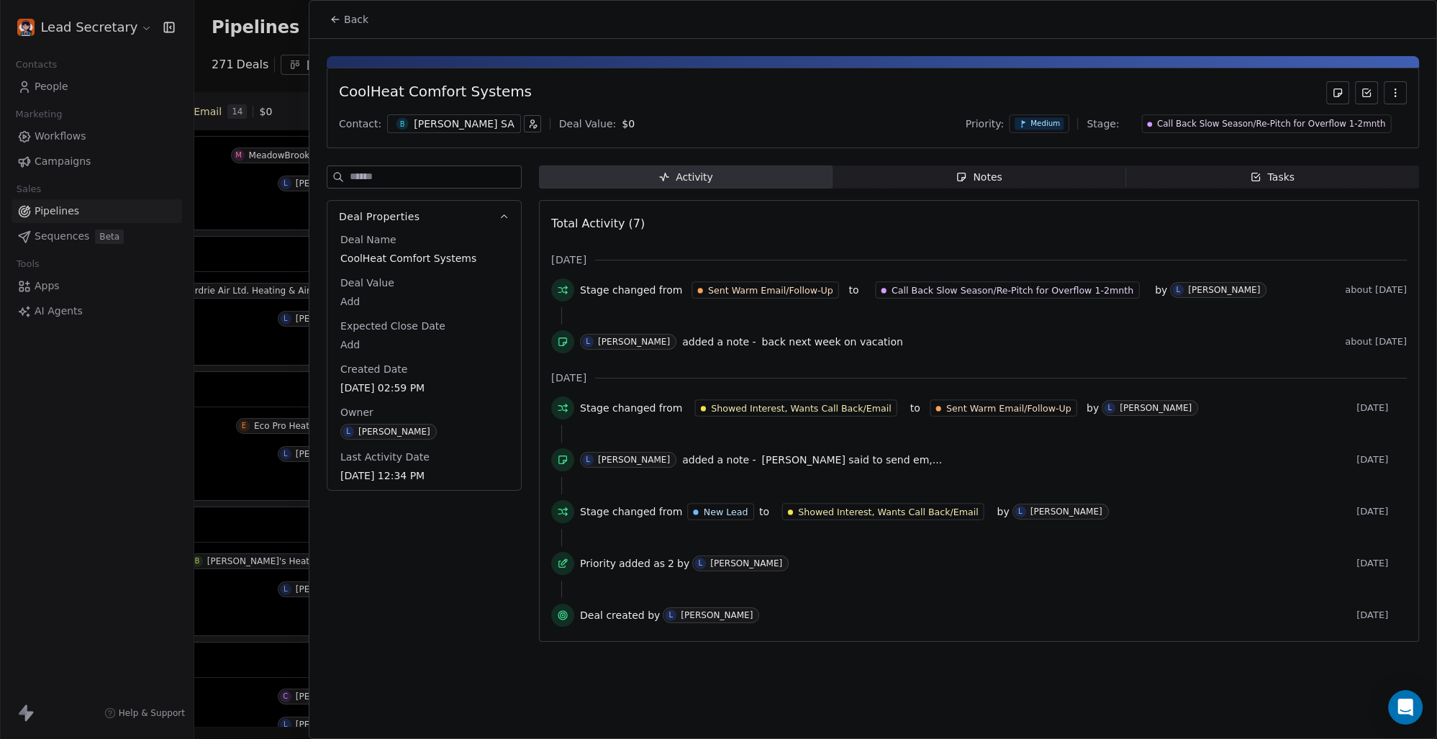
click at [367, 22] on button "Back" at bounding box center [349, 19] width 56 height 26
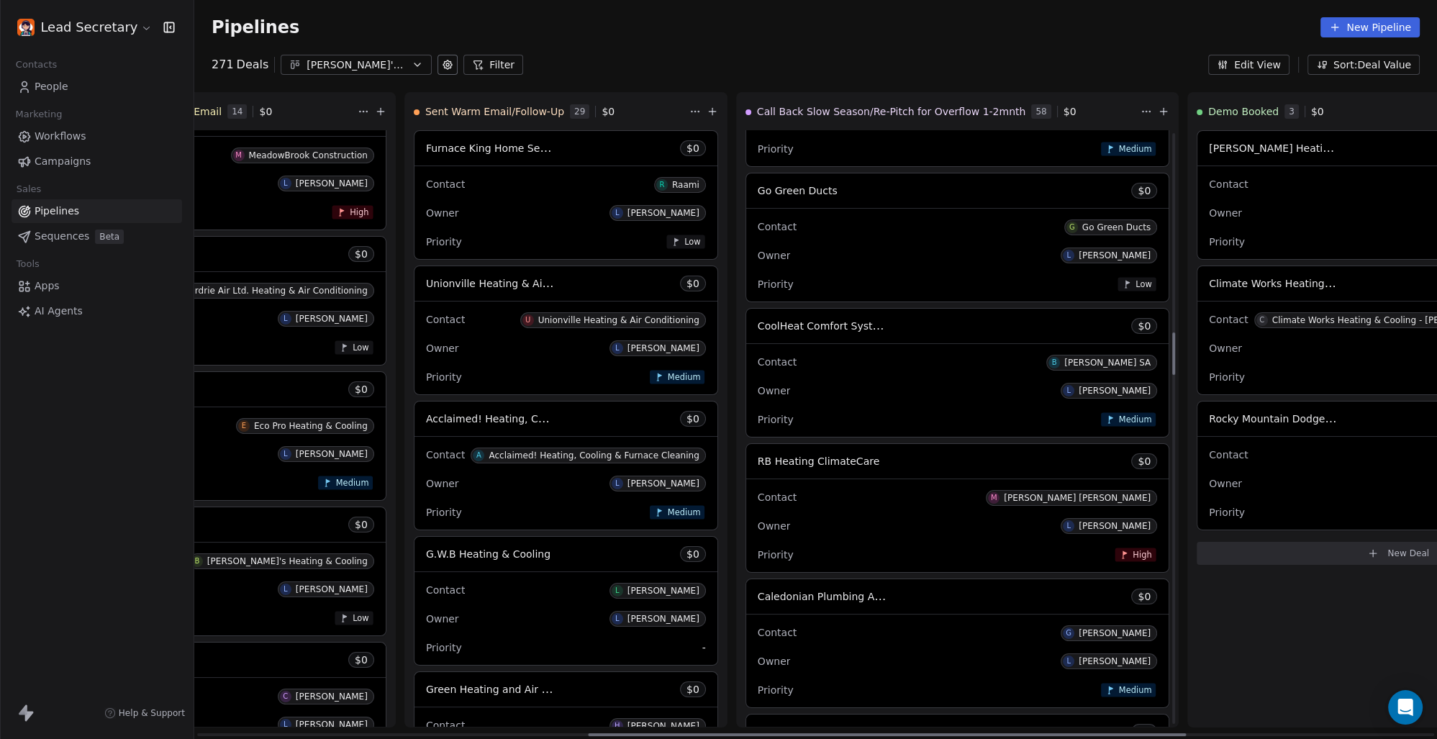
scroll to position [2805, 0]
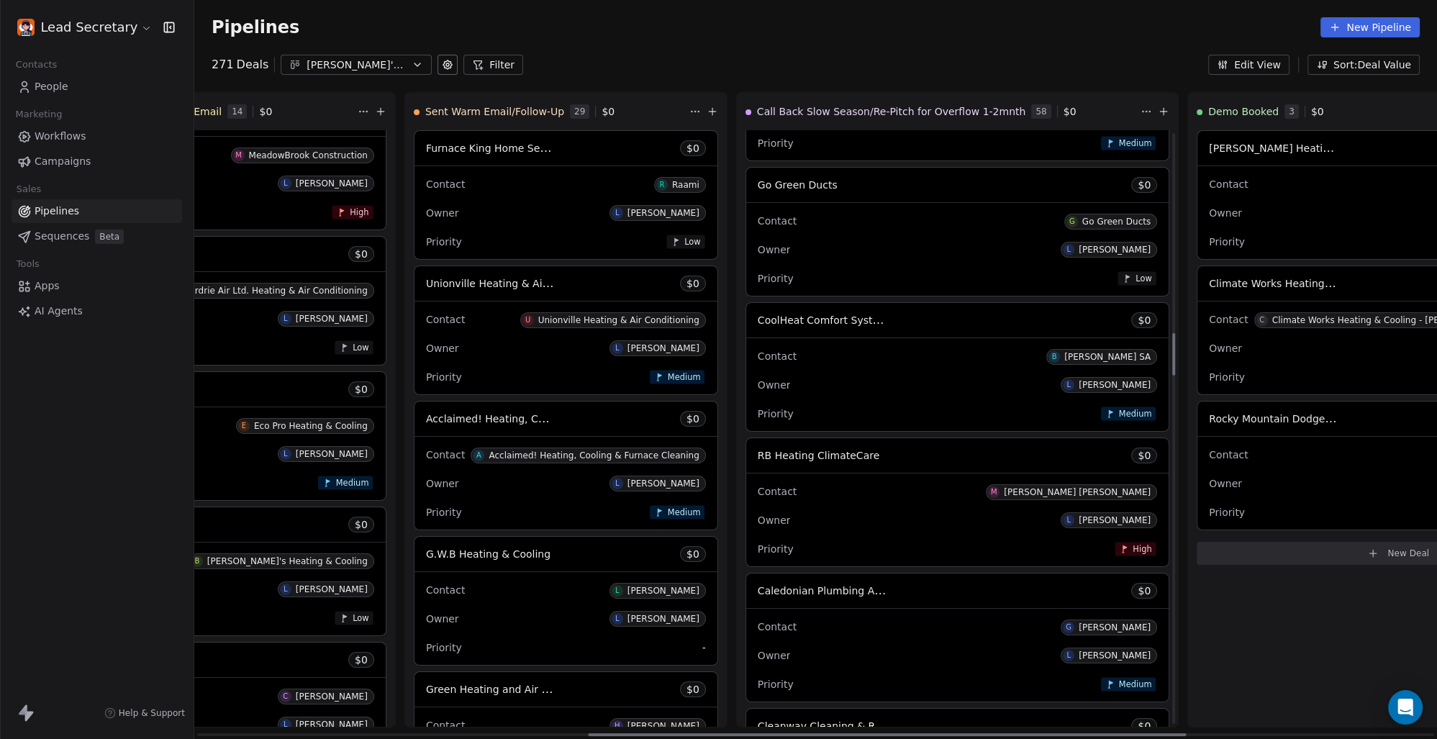
click at [758, 323] on span "CoolHeat Comfort Systems" at bounding box center [826, 320] width 136 height 14
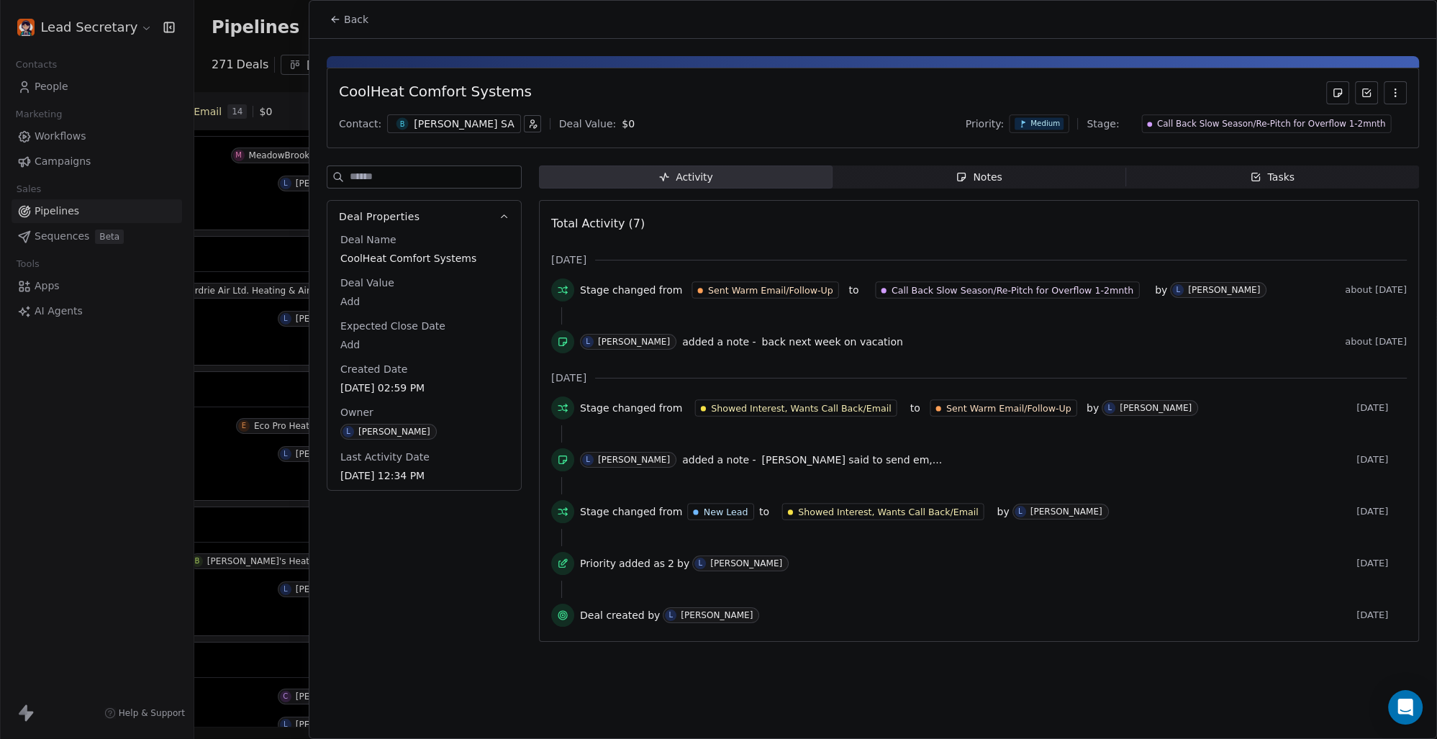
click at [420, 127] on div "[PERSON_NAME] SA" at bounding box center [464, 124] width 100 height 14
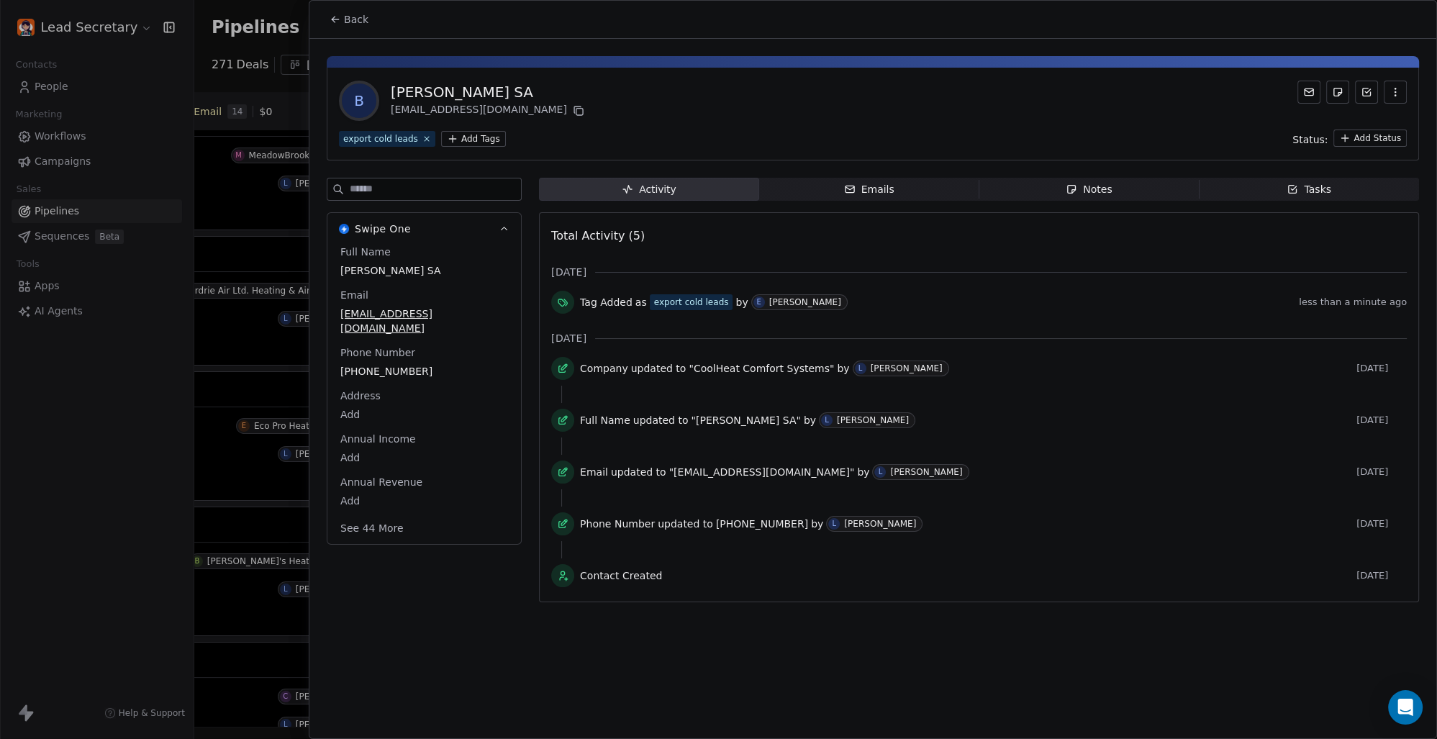
click at [340, 13] on button "Back" at bounding box center [349, 19] width 56 height 26
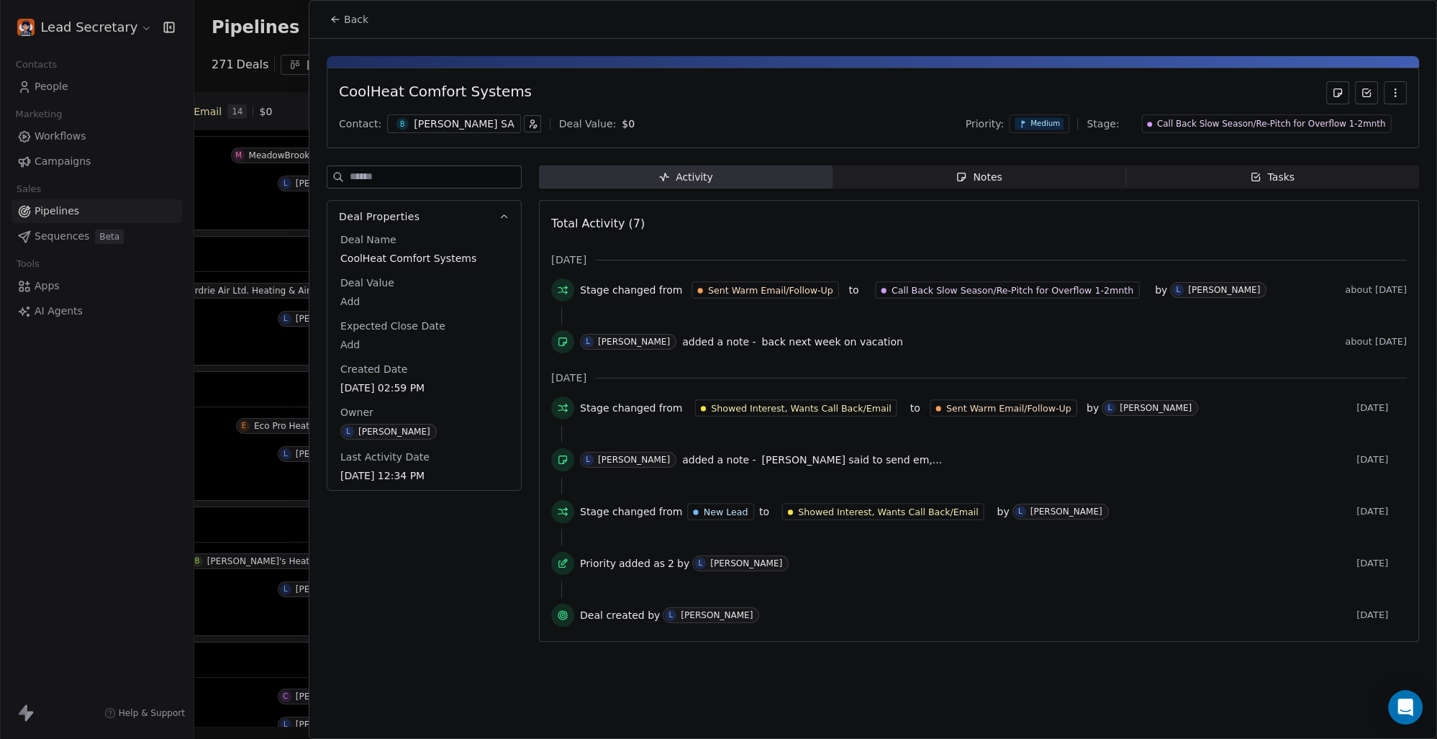
drag, startPoint x: 351, startPoint y: 13, endPoint x: 553, endPoint y: 217, distance: 287.5
click at [351, 14] on span "Back" at bounding box center [356, 19] width 24 height 14
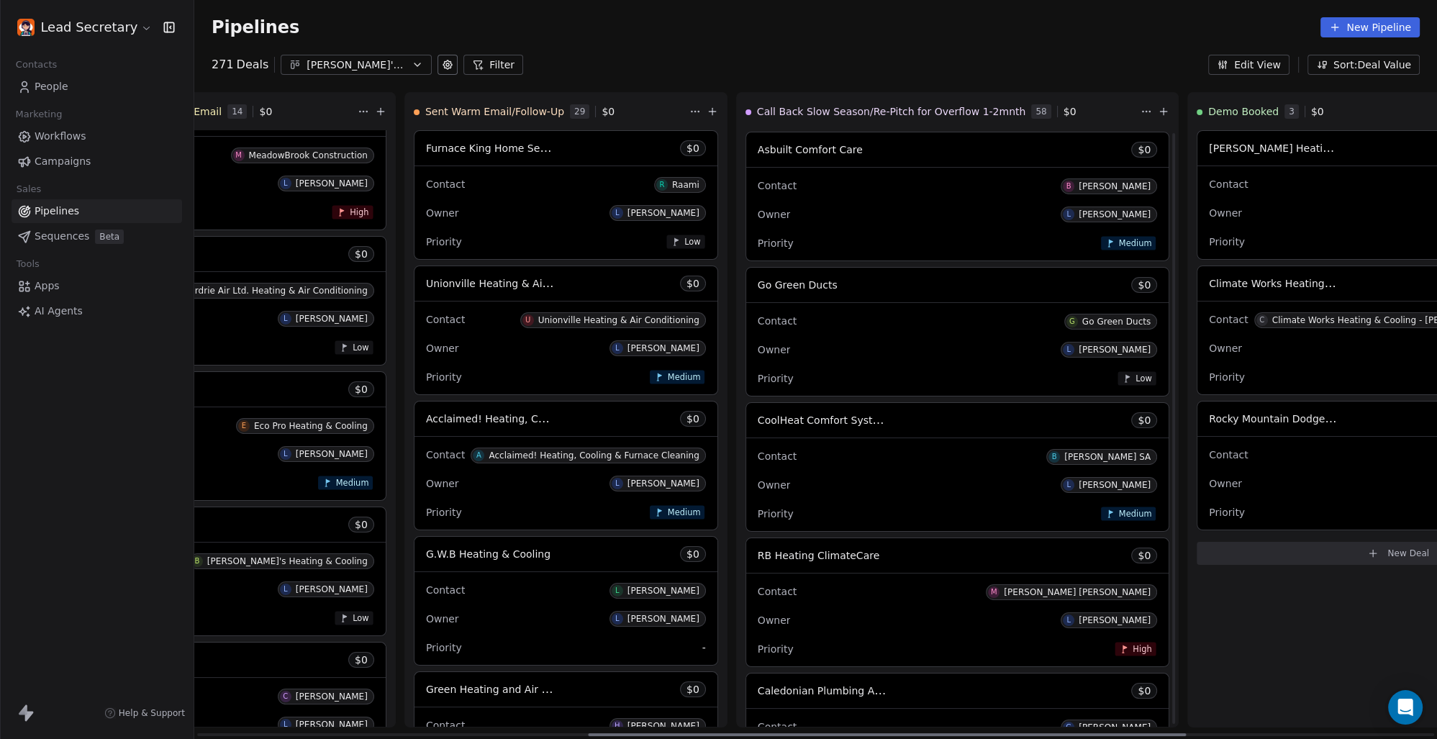
scroll to position [2805, 0]
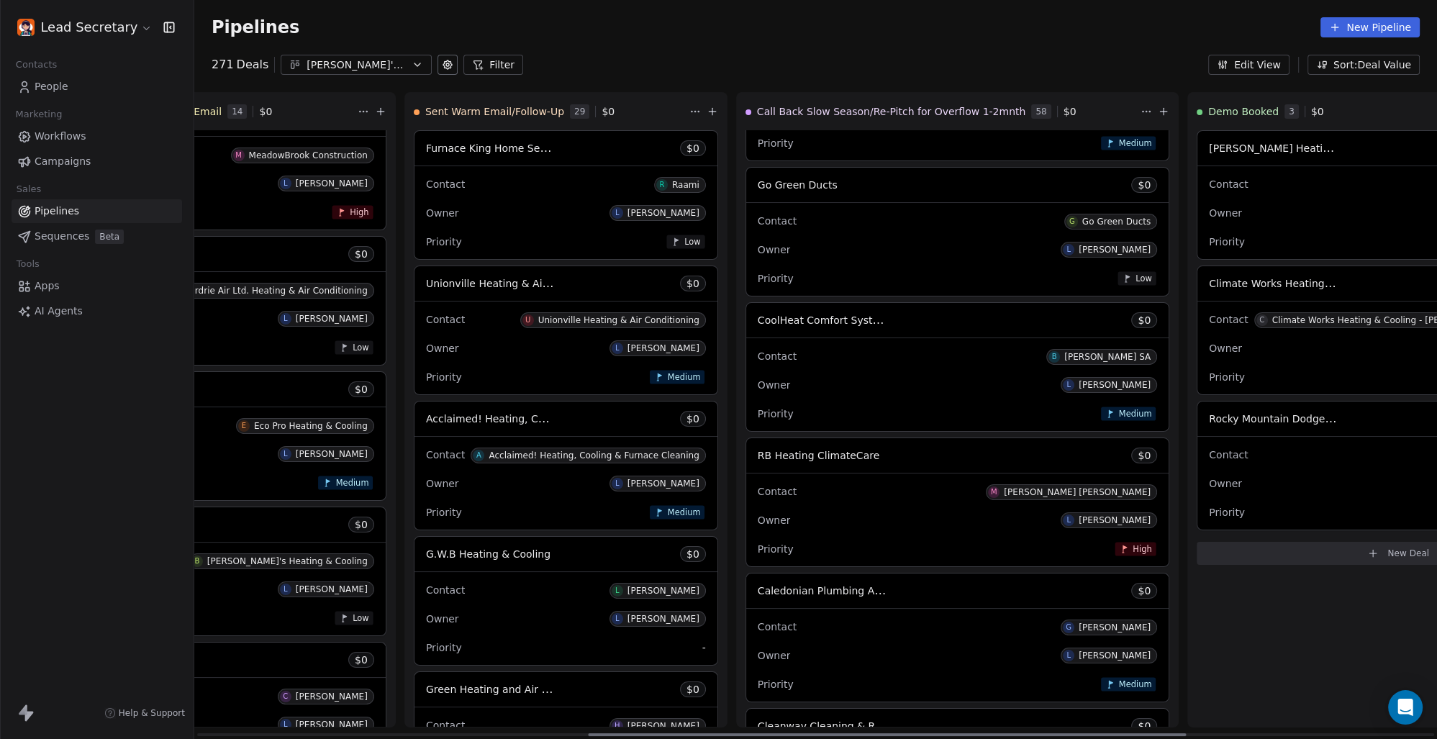
click at [758, 456] on span "RB Heating ClimateCare" at bounding box center [819, 456] width 122 height 12
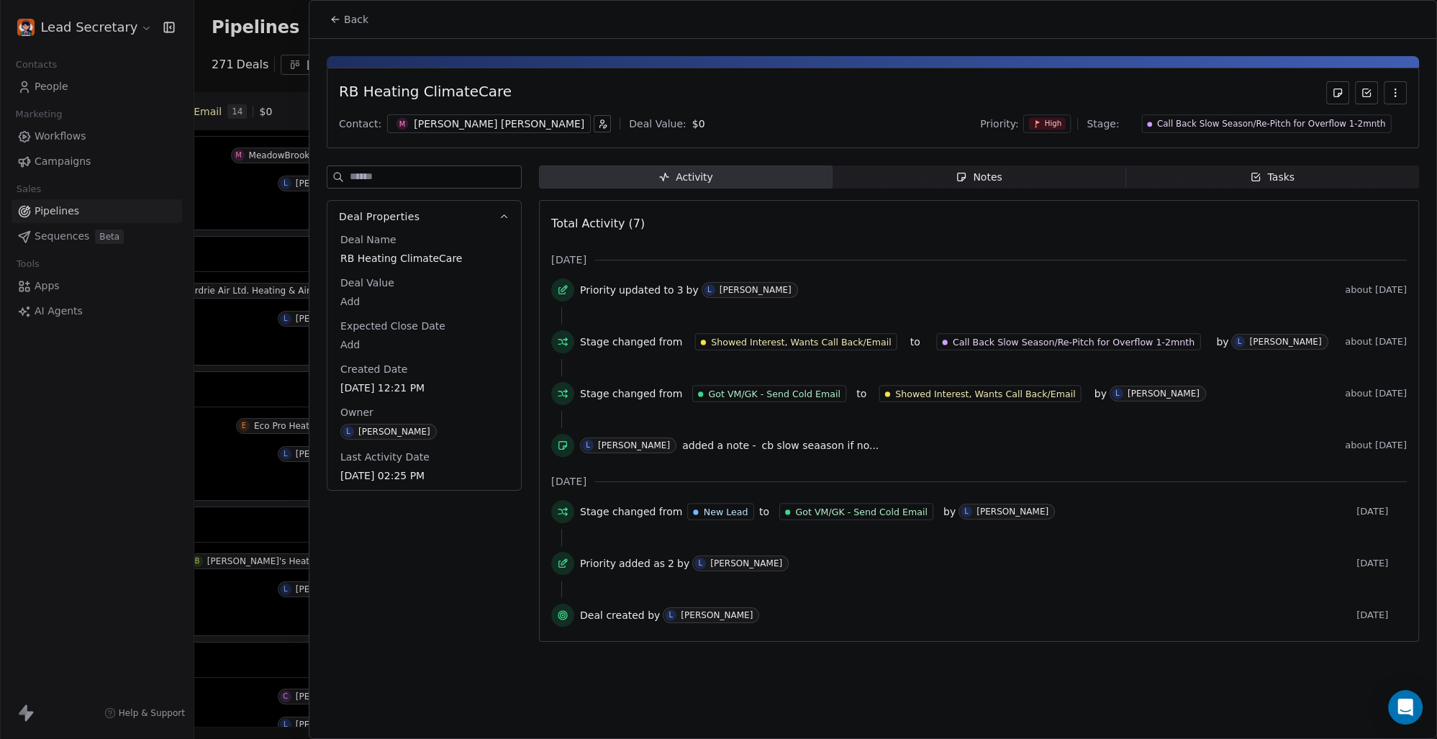
click at [414, 120] on div "[PERSON_NAME] [PERSON_NAME]" at bounding box center [499, 124] width 171 height 14
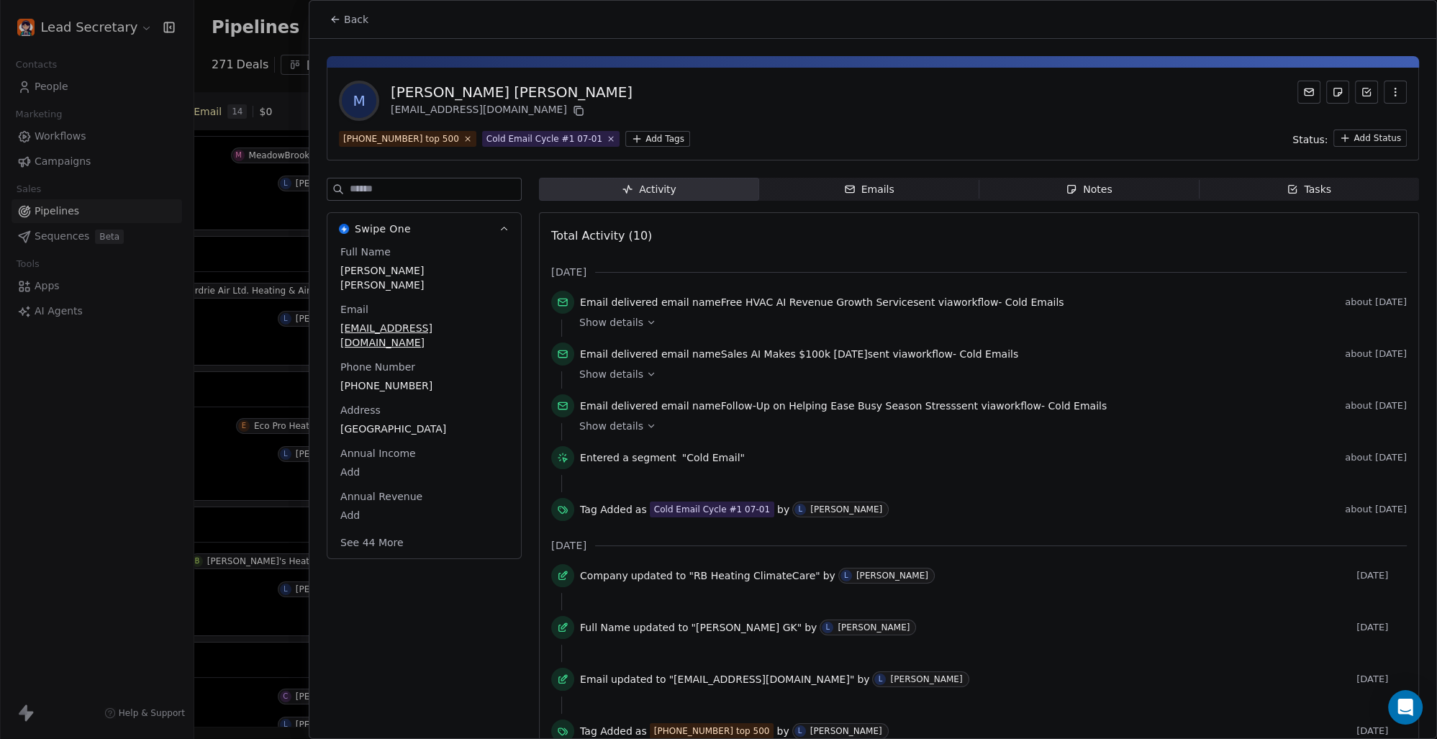
click at [612, 135] on html "Lead Secretary Contacts People Marketing Workflows Campaigns Sales Pipelines Se…" at bounding box center [718, 369] width 1437 height 739
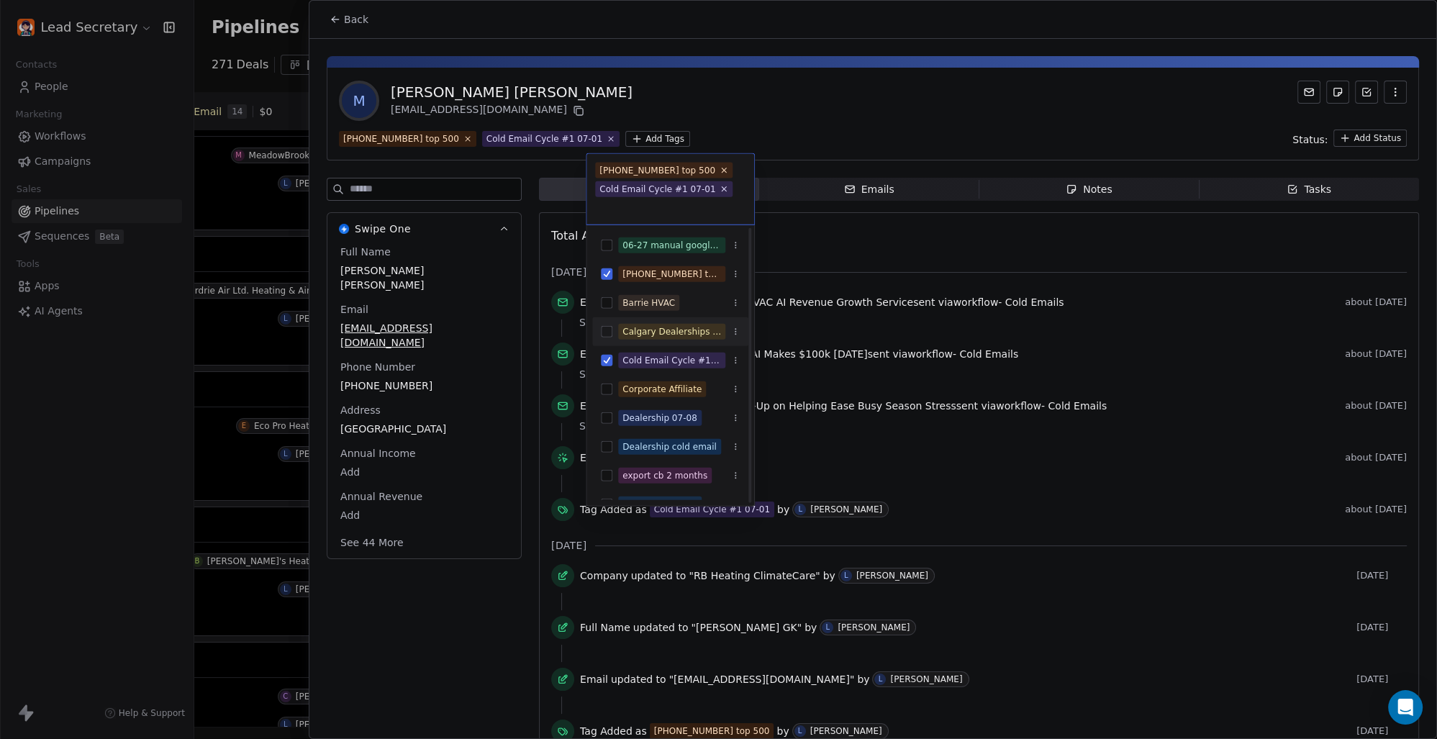
scroll to position [100, 0]
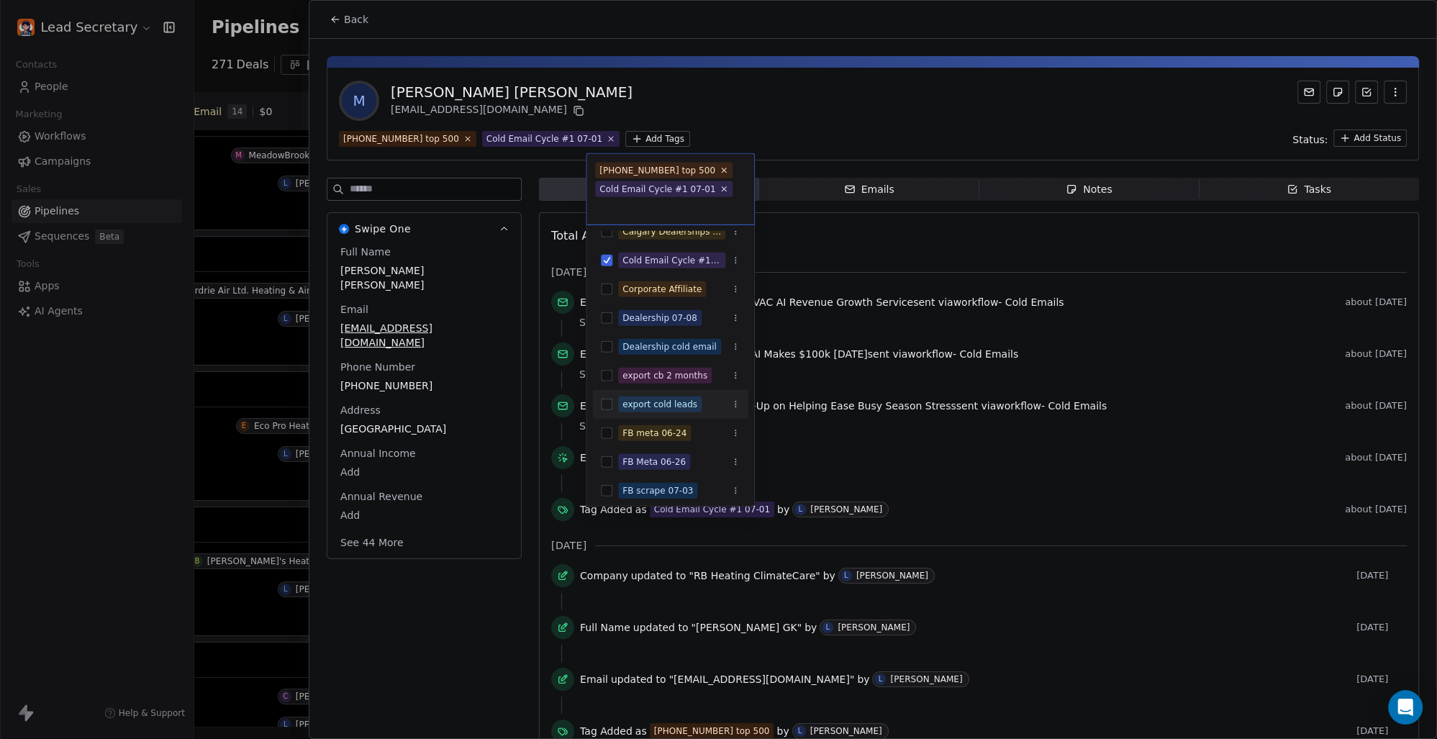
click at [605, 399] on button "Suggestions" at bounding box center [607, 405] width 12 height 12
click at [897, 247] on html "Lead Secretary Contacts People Marketing Workflows Campaigns Sales Pipelines Se…" at bounding box center [718, 369] width 1437 height 739
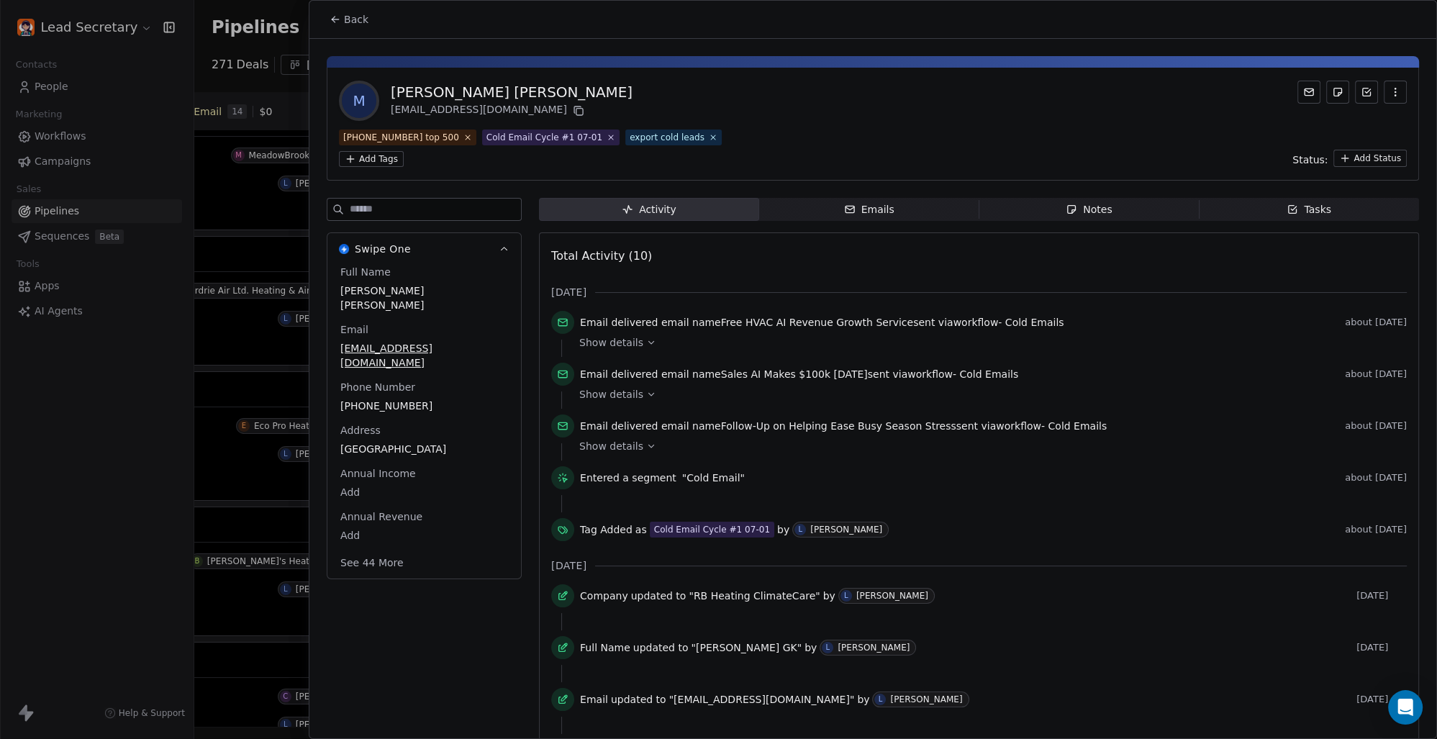
scroll to position [0, 812]
click at [350, 24] on span "Back" at bounding box center [356, 19] width 24 height 14
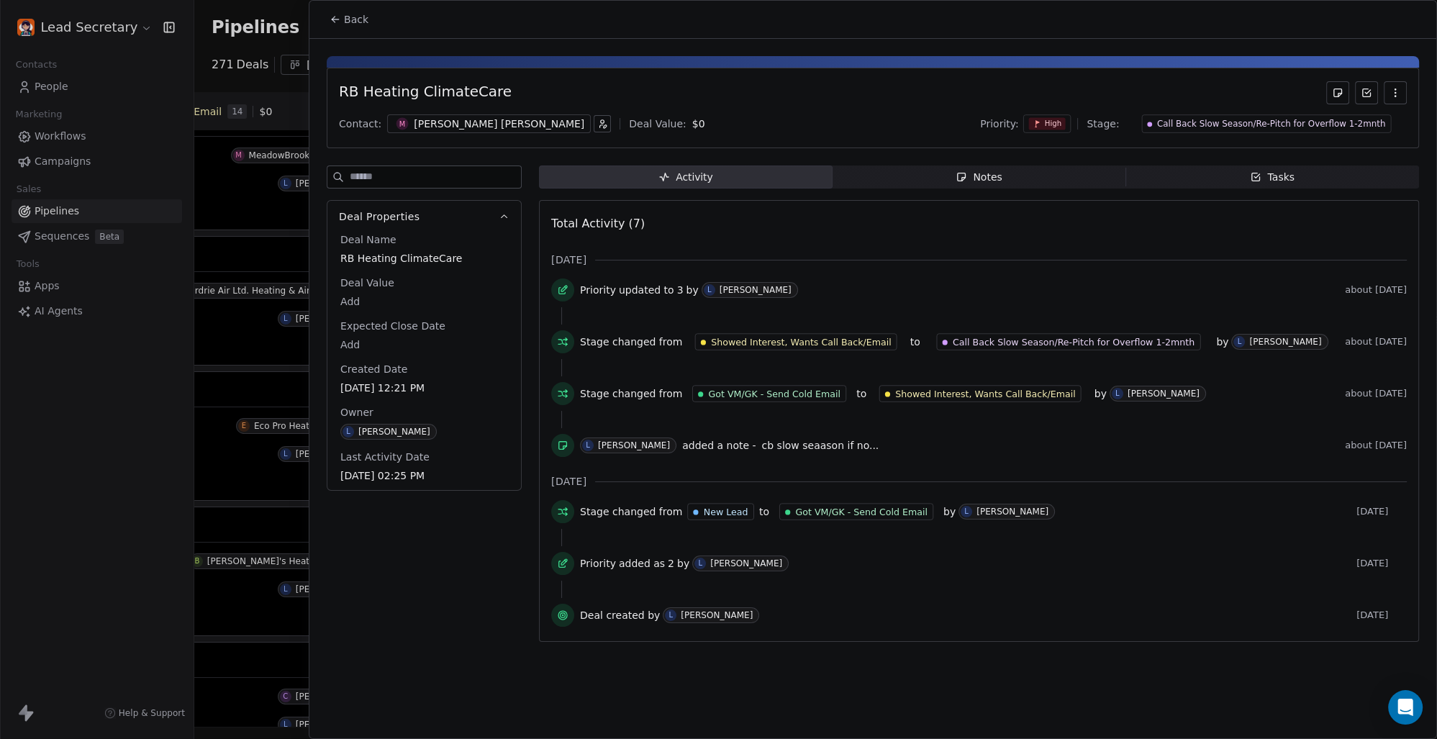
click at [353, 22] on span "Back" at bounding box center [356, 19] width 24 height 14
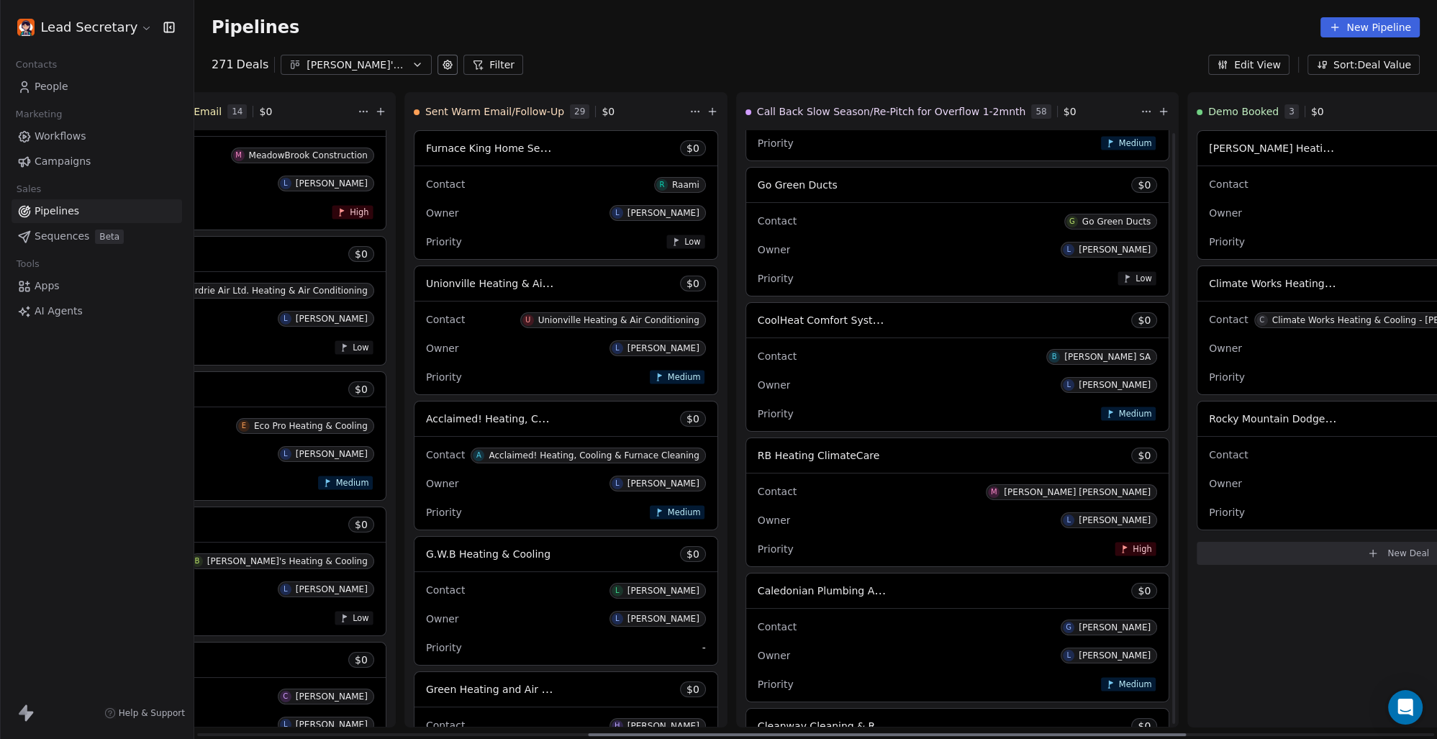
scroll to position [2905, 0]
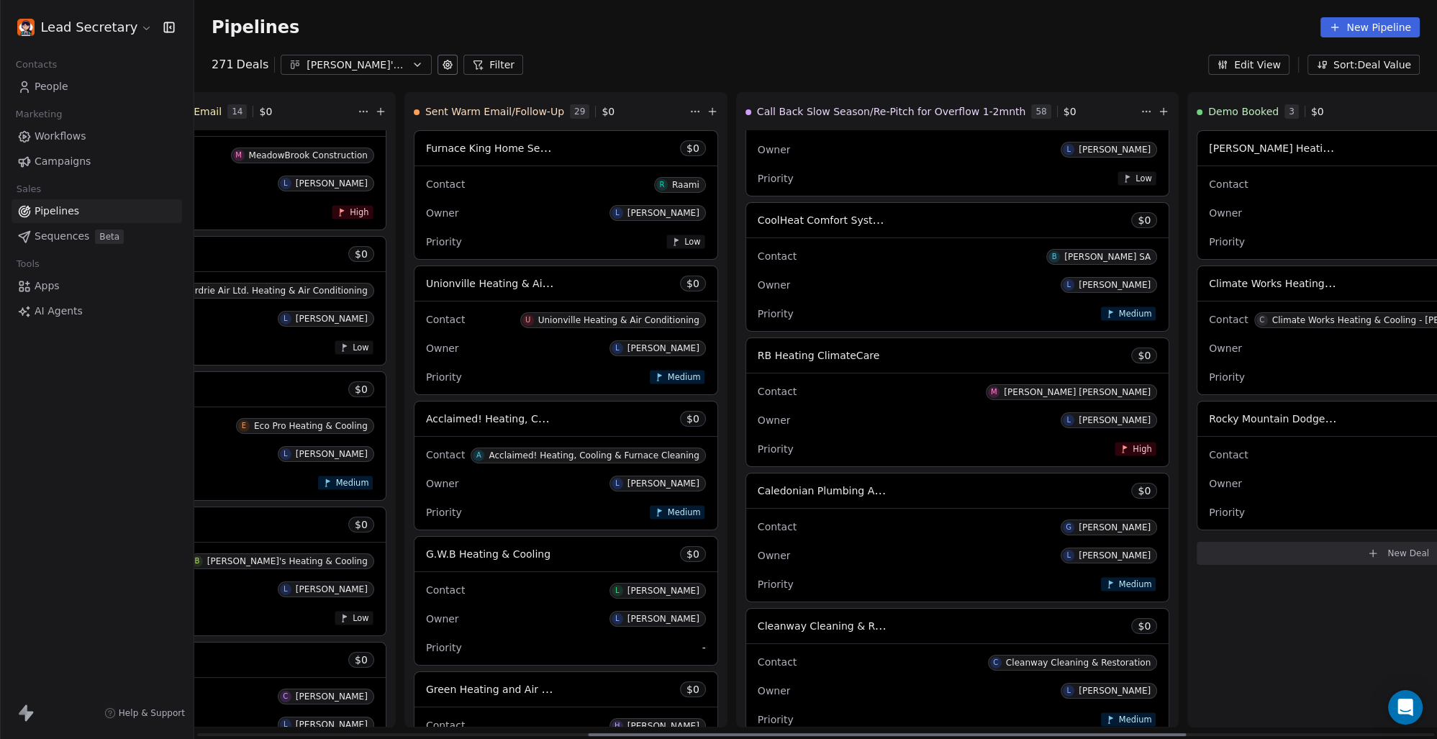
click at [758, 497] on span "Caledonian Plumbing And Heating Ltd" at bounding box center [853, 491] width 191 height 14
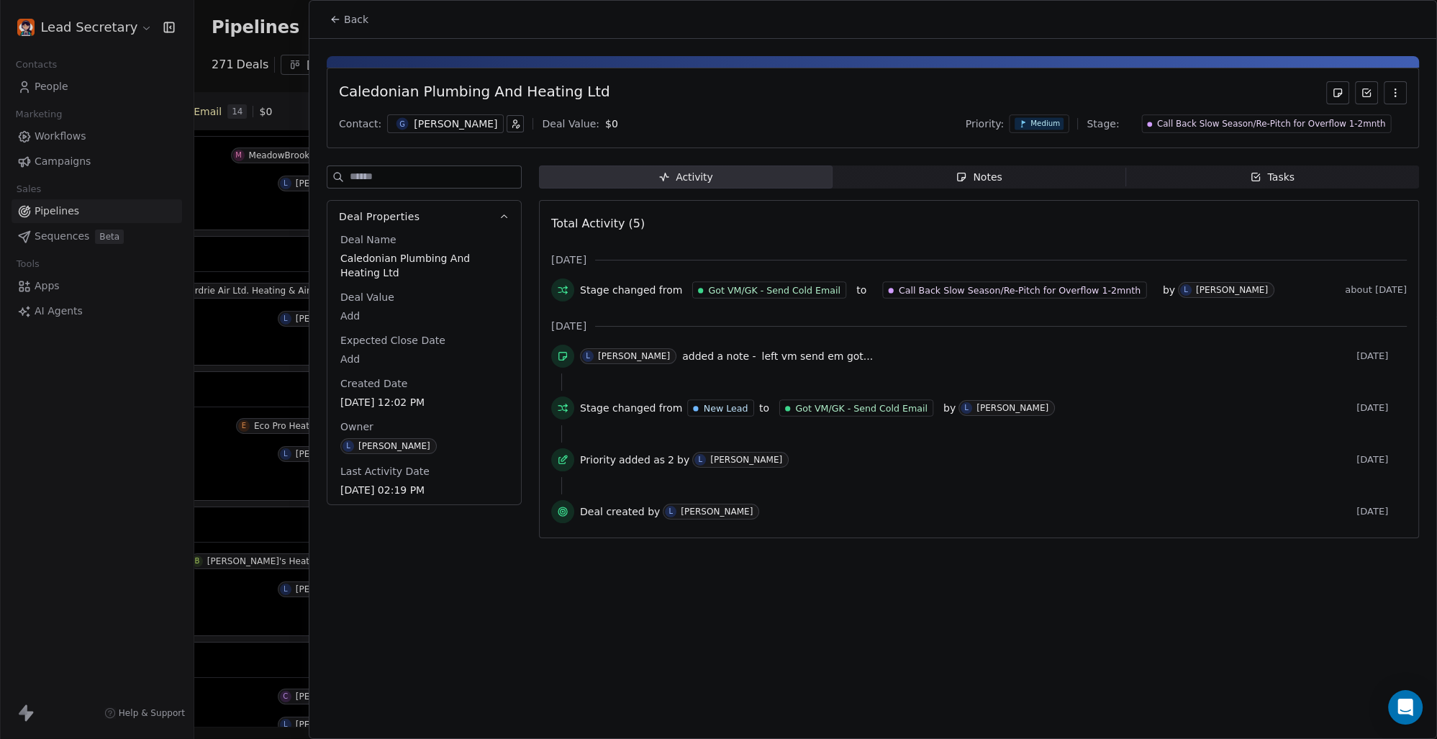
click at [430, 122] on div "[PERSON_NAME]" at bounding box center [455, 124] width 83 height 14
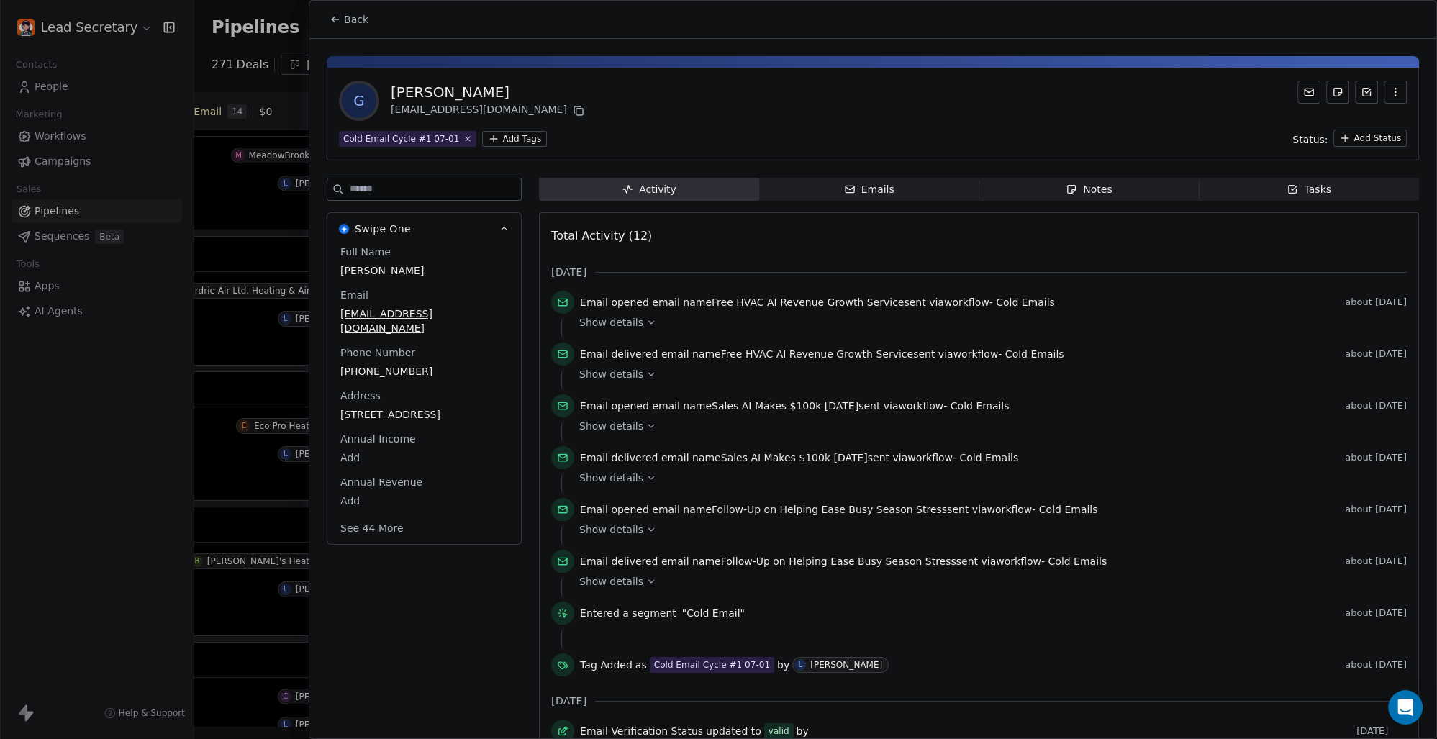
click at [520, 137] on html "Lead Secretary Contacts People Marketing Workflows Campaigns Sales Pipelines Se…" at bounding box center [718, 369] width 1437 height 739
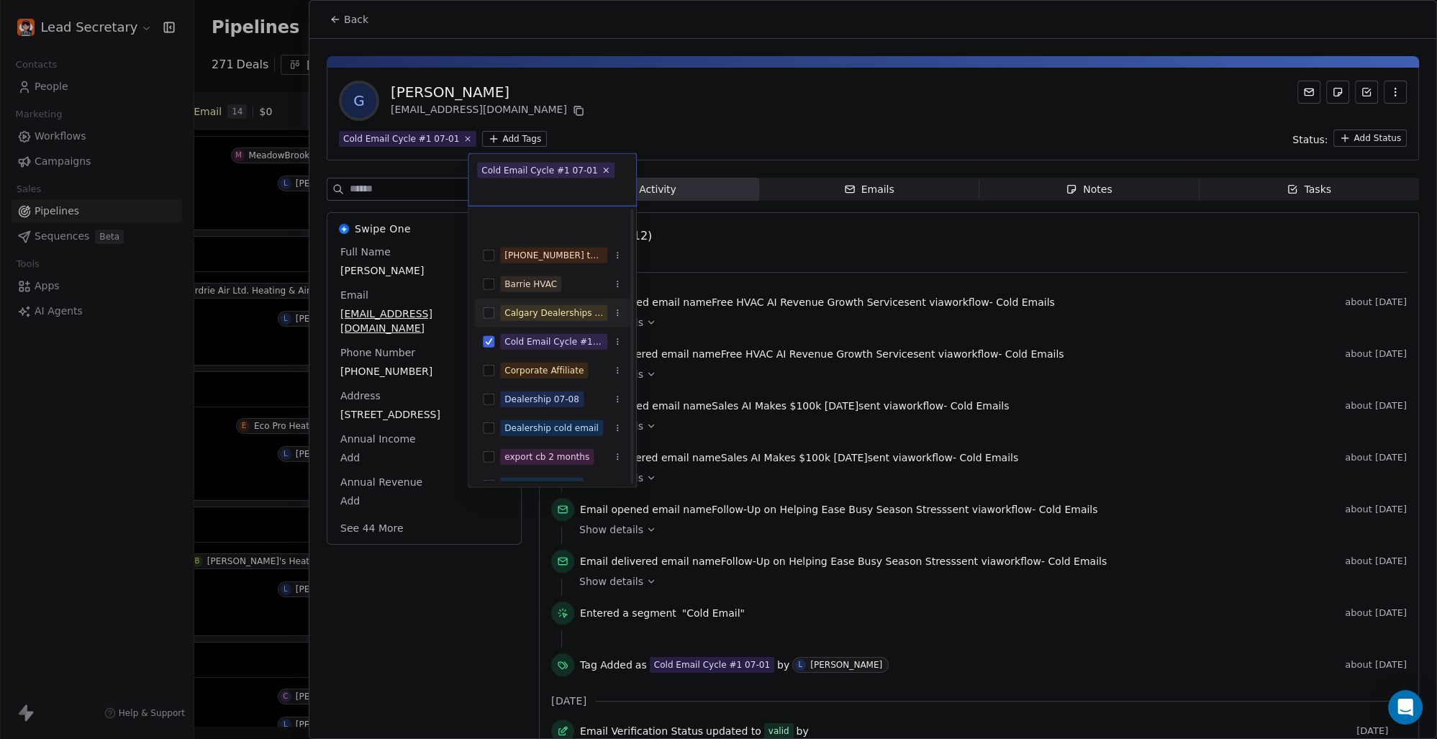
scroll to position [200, 0]
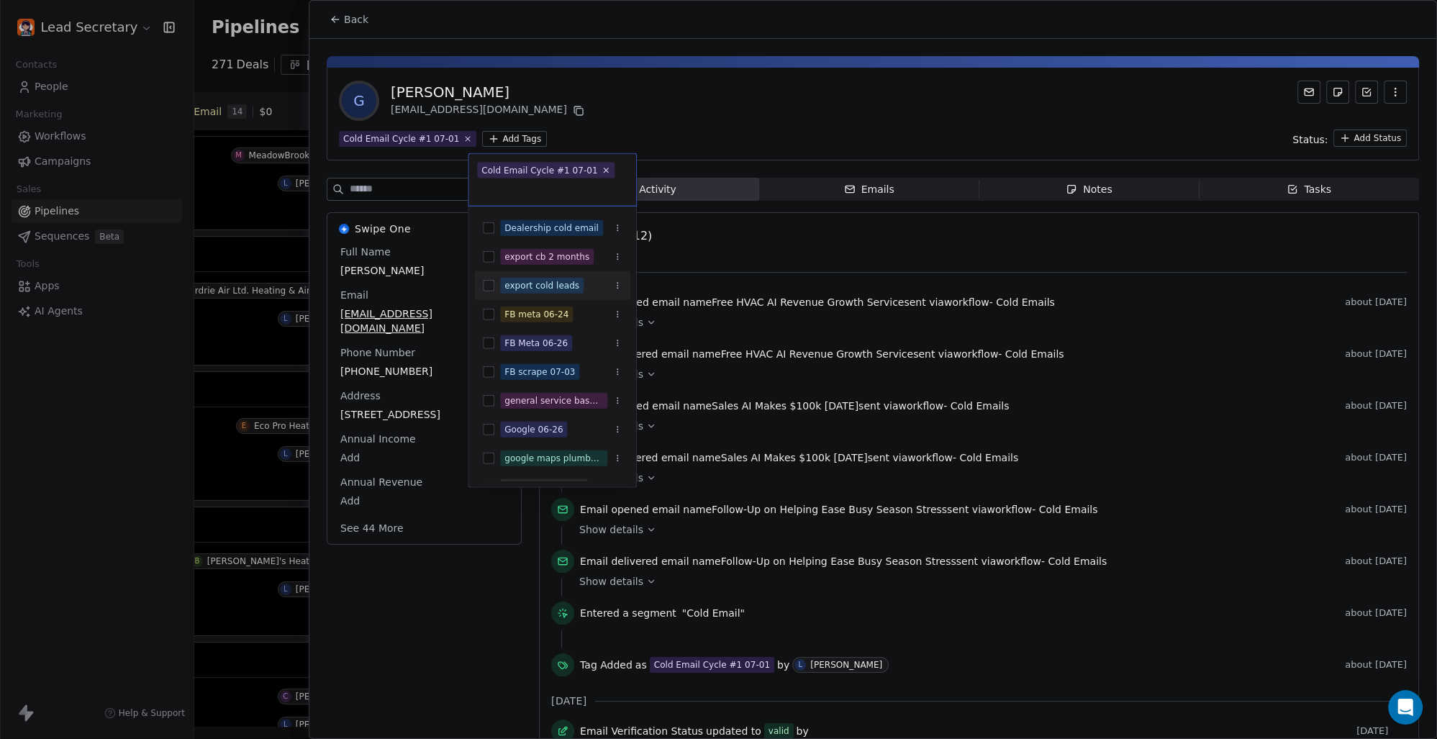
click at [491, 283] on button "Suggestions" at bounding box center [489, 286] width 12 height 12
click at [748, 91] on html "Lead Secretary Contacts People Marketing Workflows Campaigns Sales Pipelines Se…" at bounding box center [718, 369] width 1437 height 739
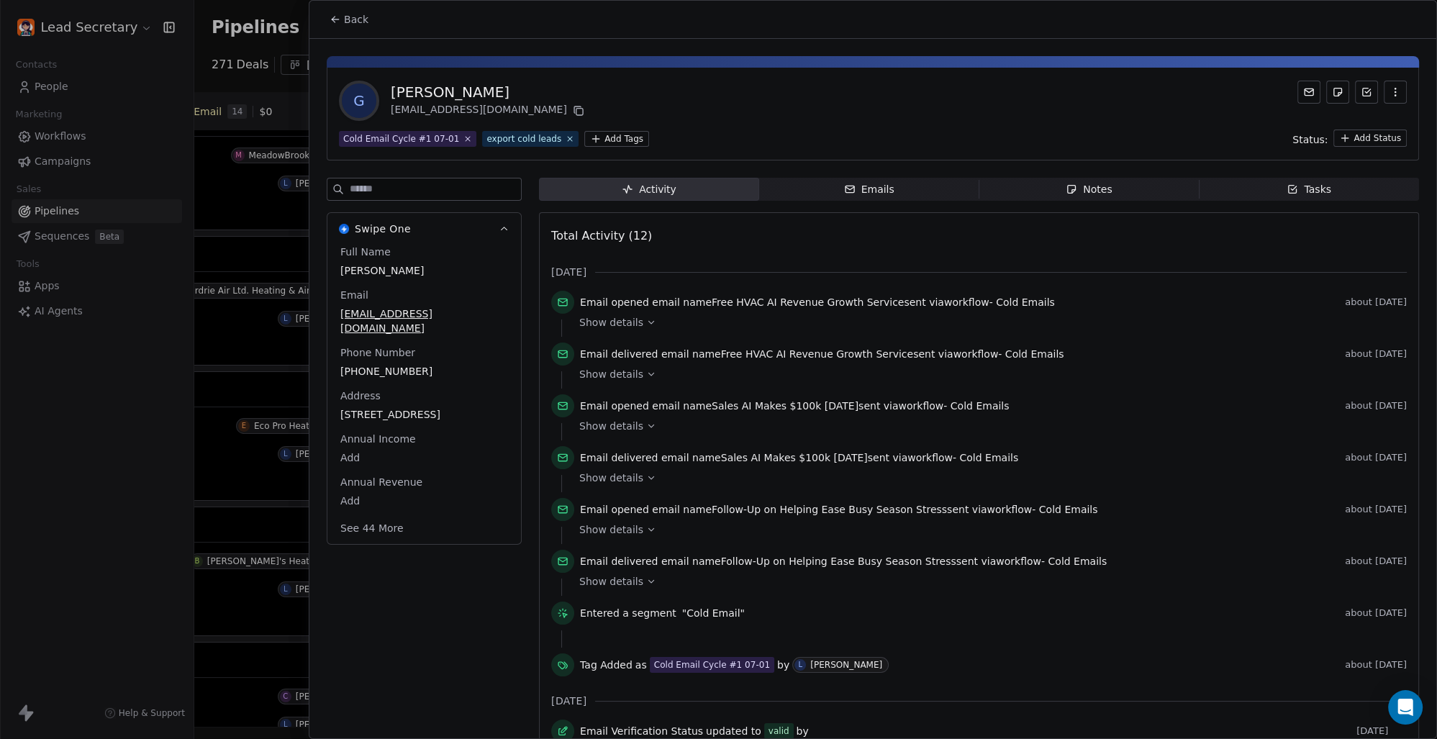
scroll to position [0, 812]
click at [349, 17] on span "Back" at bounding box center [356, 19] width 24 height 14
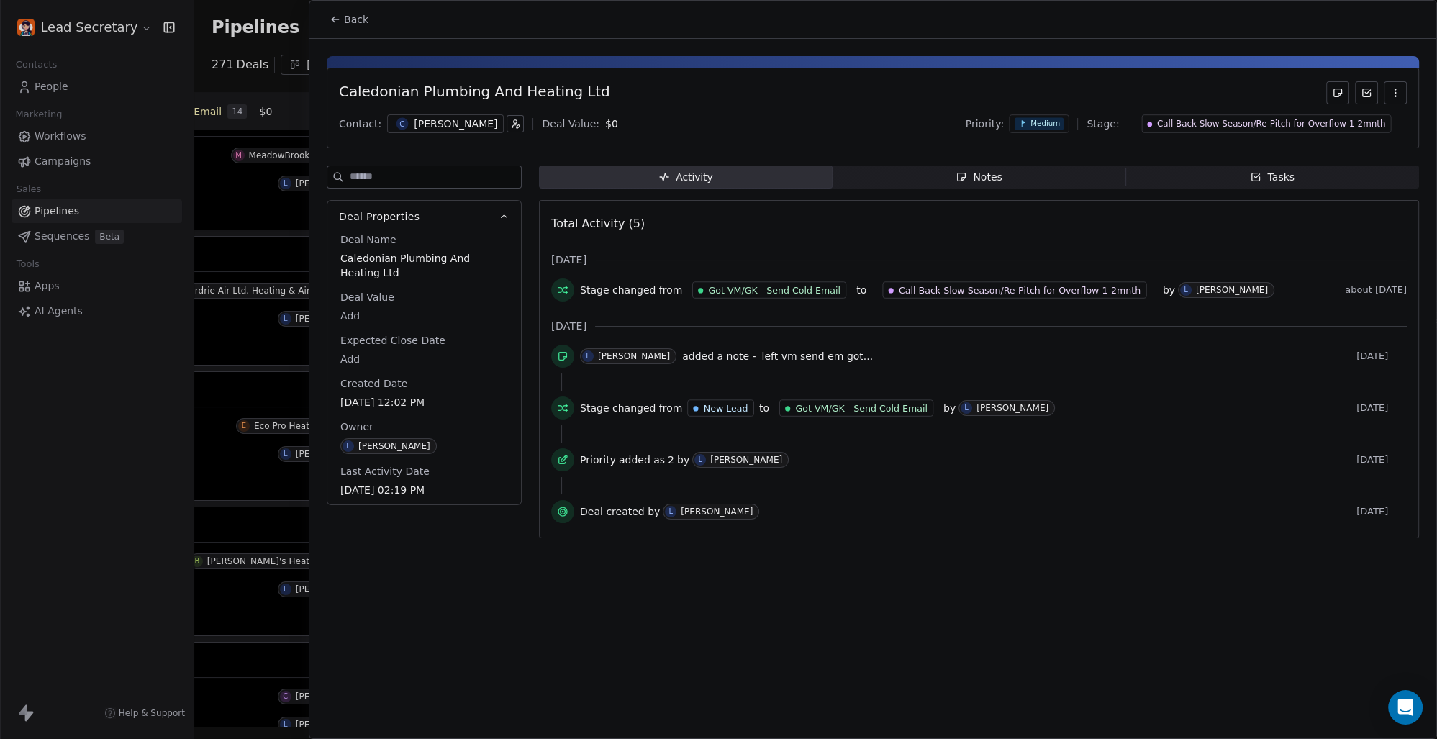
click at [364, 17] on span "Back" at bounding box center [356, 19] width 24 height 14
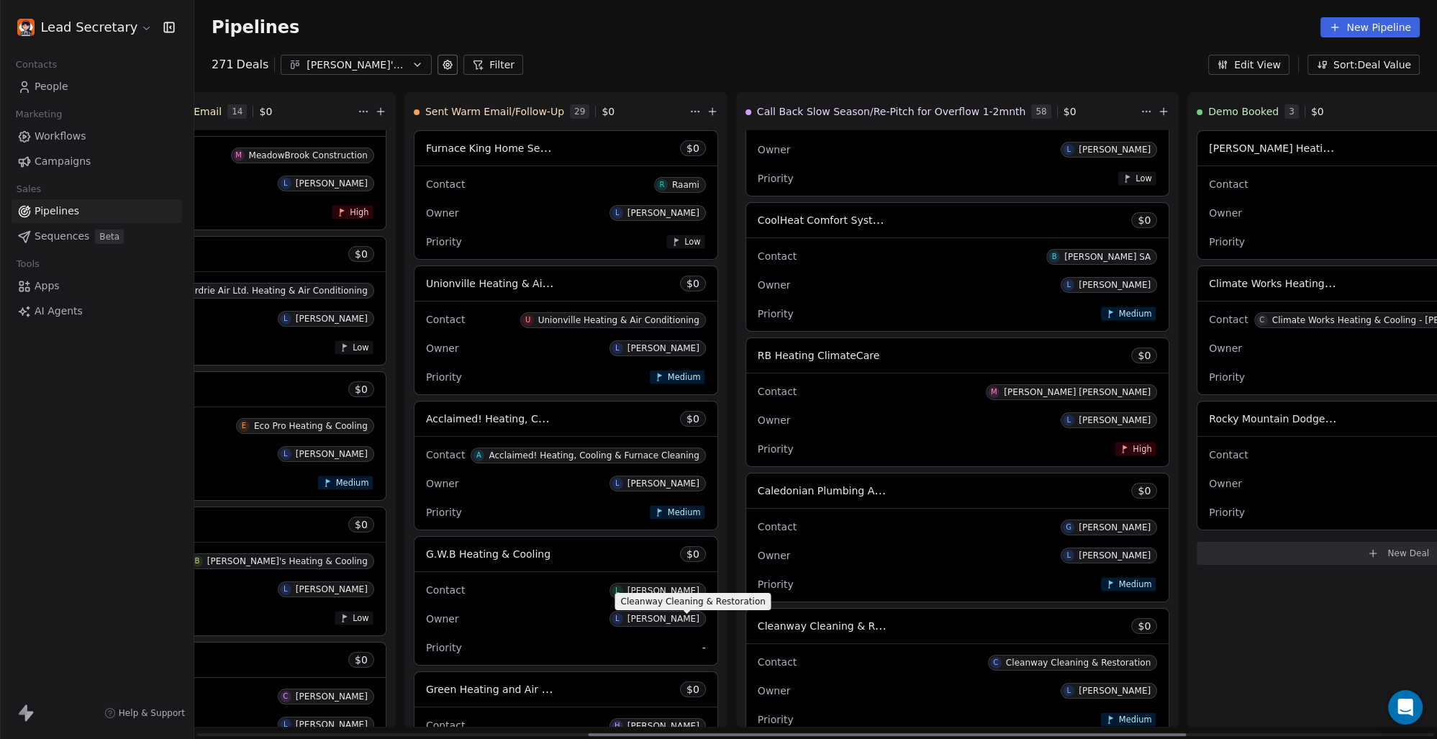
click at [758, 629] on span "Cleanway Cleaning & Restoration" at bounding box center [842, 626] width 168 height 14
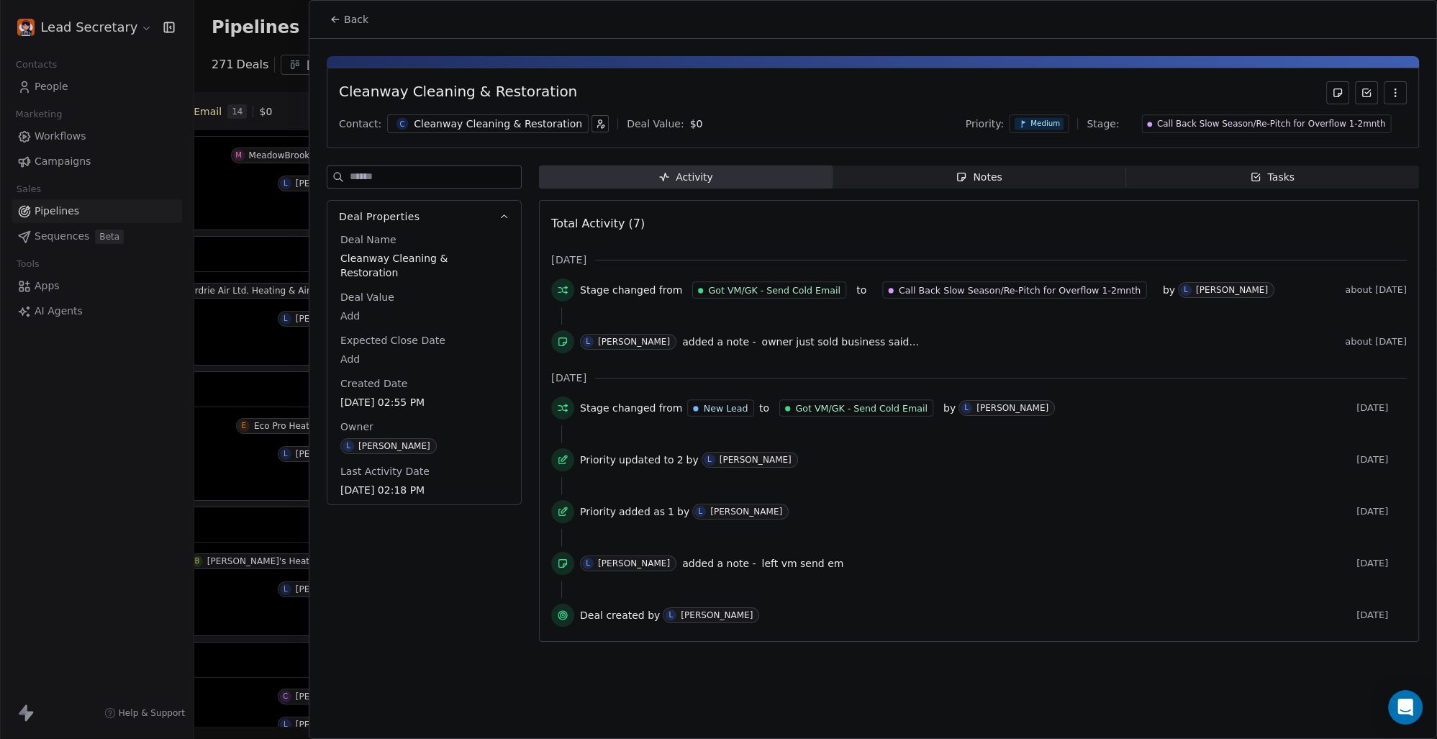
click at [472, 125] on div "Cleanway Cleaning & Restoration" at bounding box center [498, 124] width 168 height 14
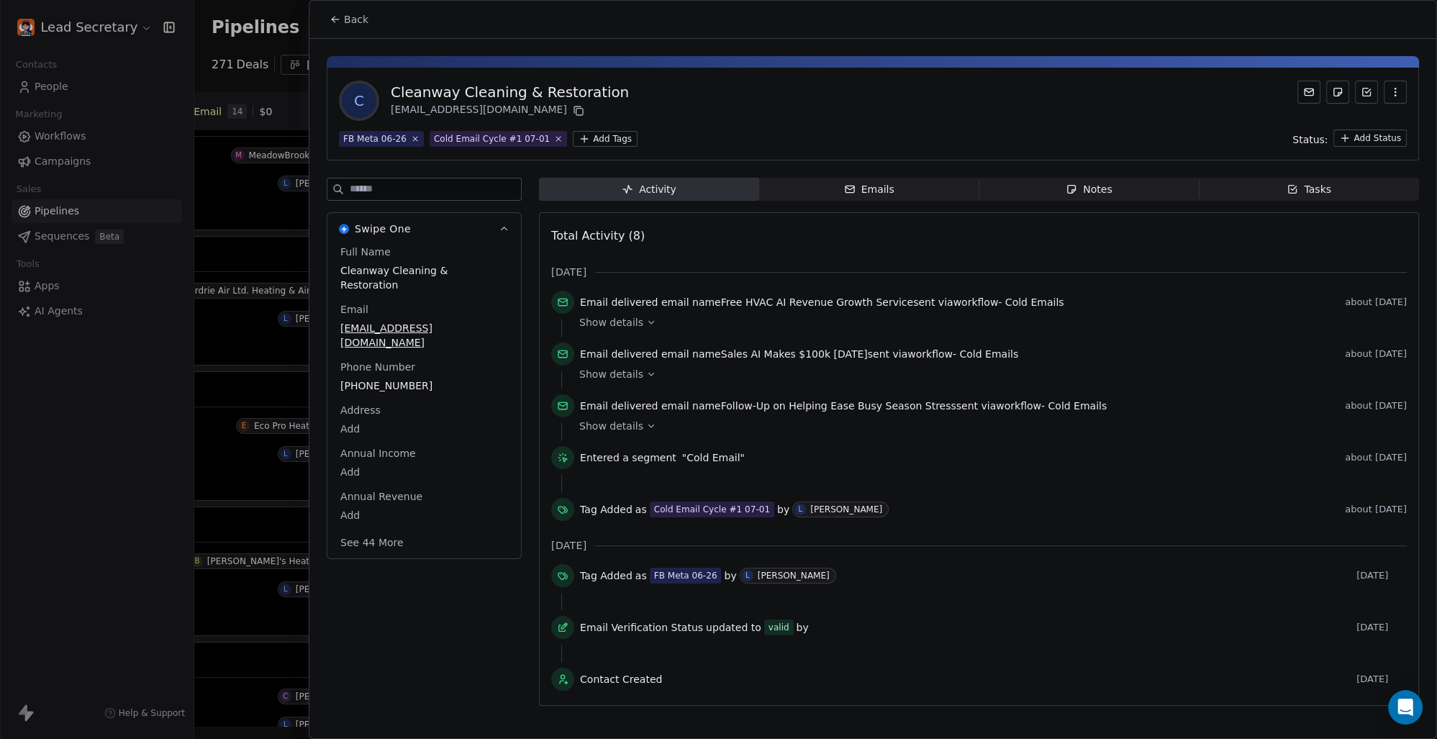
click at [580, 140] on html "Lead Secretary Contacts People Marketing Workflows Campaigns Sales Pipelines Se…" at bounding box center [718, 369] width 1437 height 739
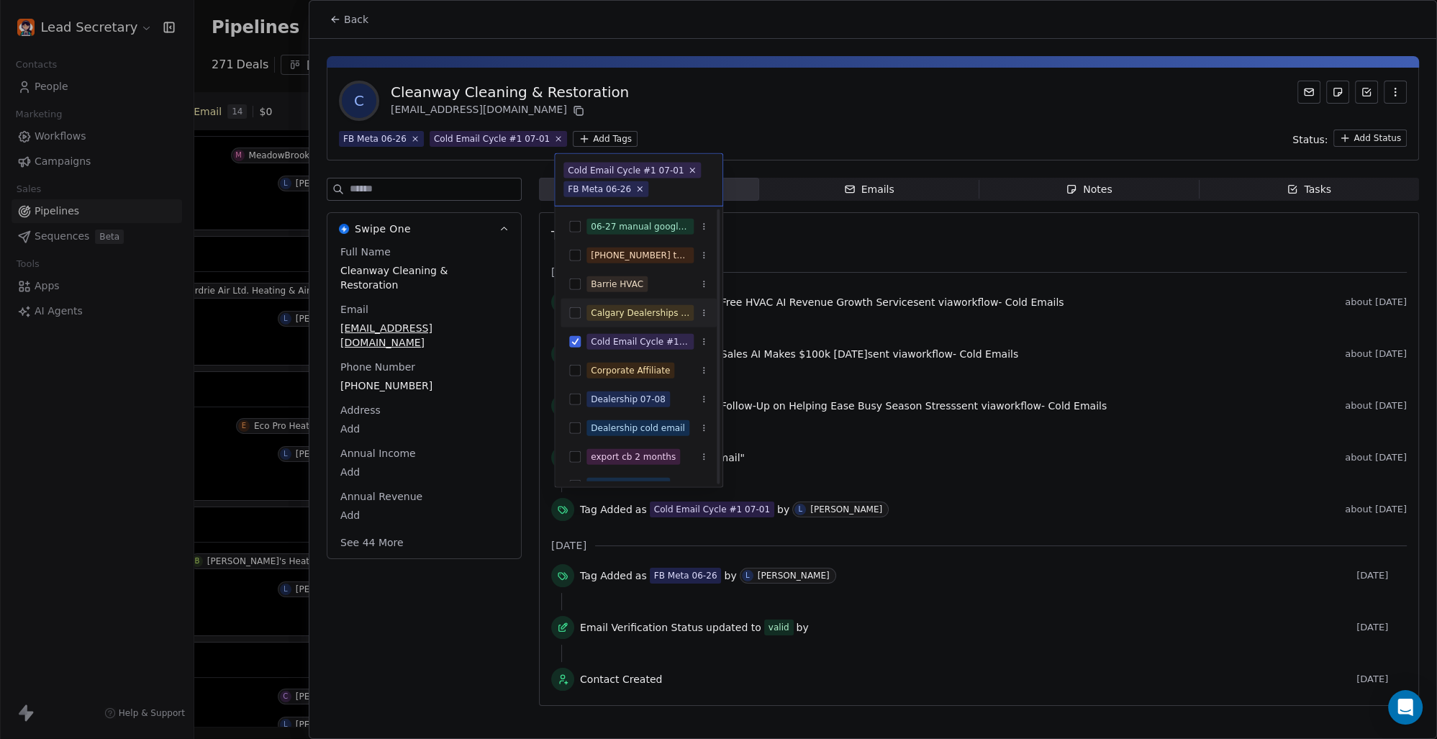
scroll to position [100, 0]
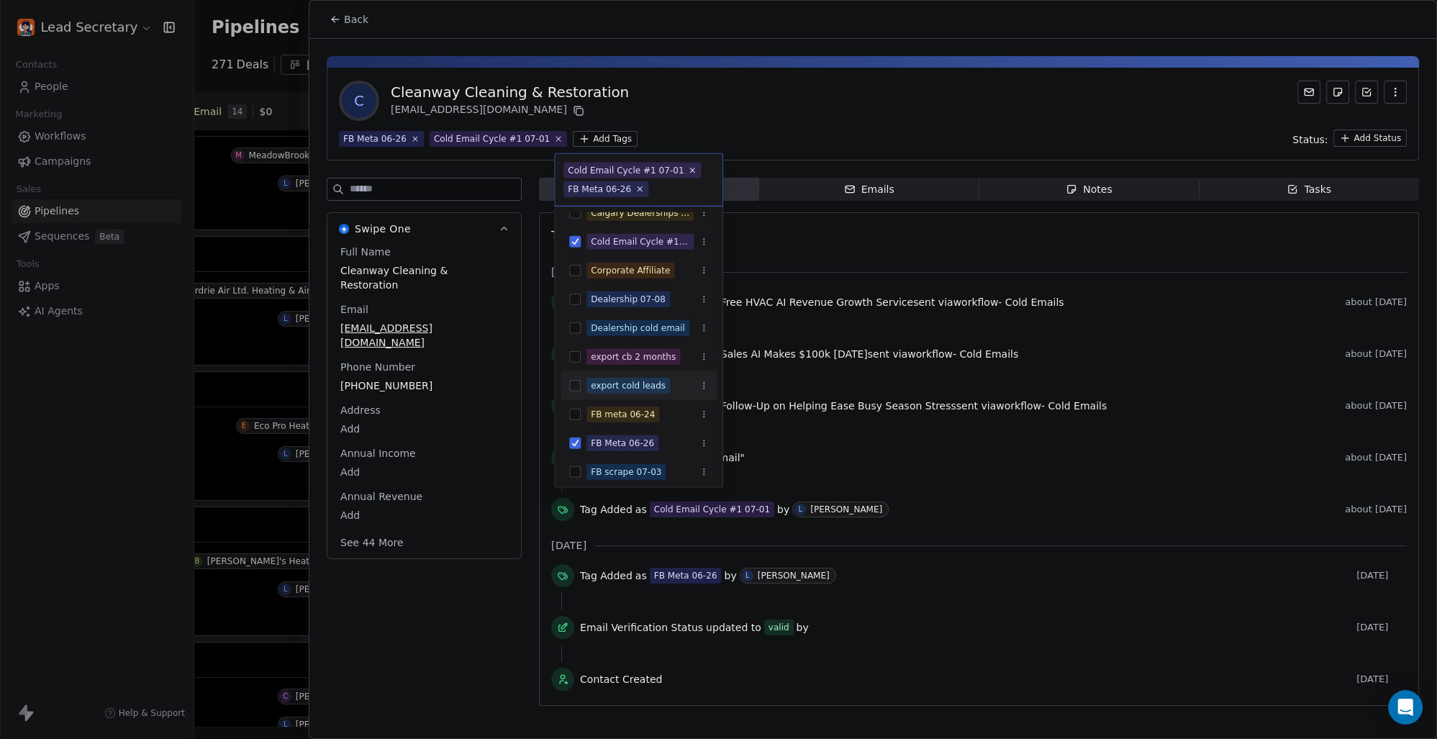
click at [571, 385] on button "Suggestions" at bounding box center [575, 386] width 12 height 12
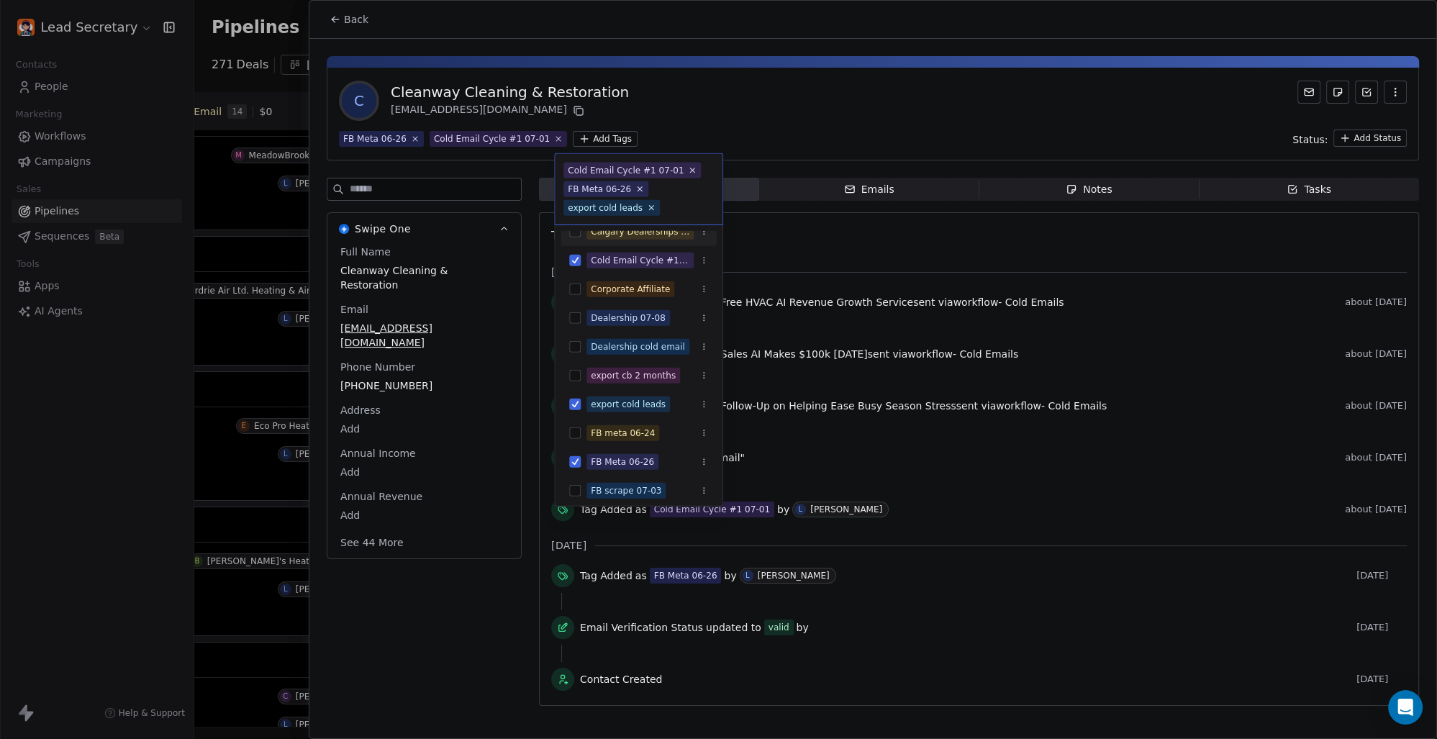
click at [782, 95] on html "Lead Secretary Contacts People Marketing Workflows Campaigns Sales Pipelines Se…" at bounding box center [718, 369] width 1437 height 739
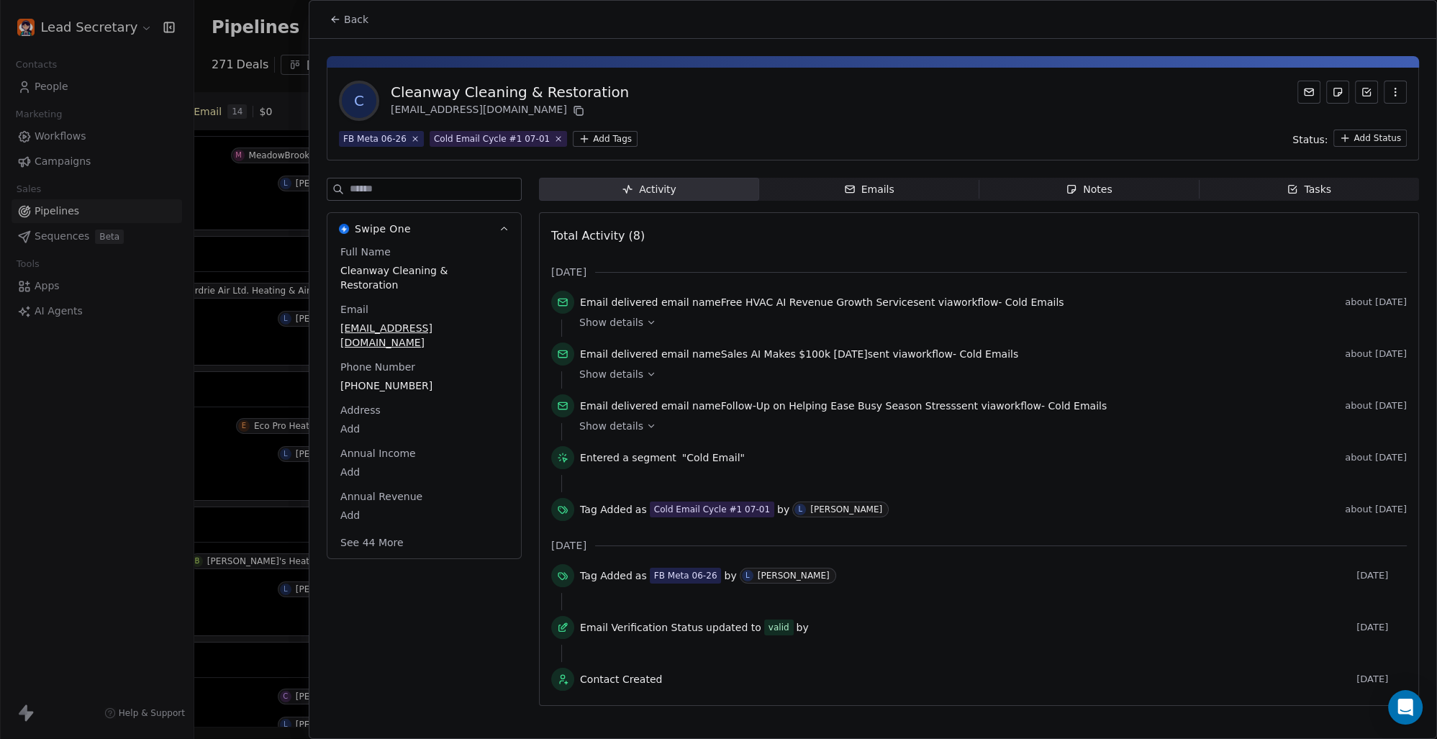
scroll to position [0, 812]
click at [347, 15] on span "Back" at bounding box center [356, 19] width 24 height 14
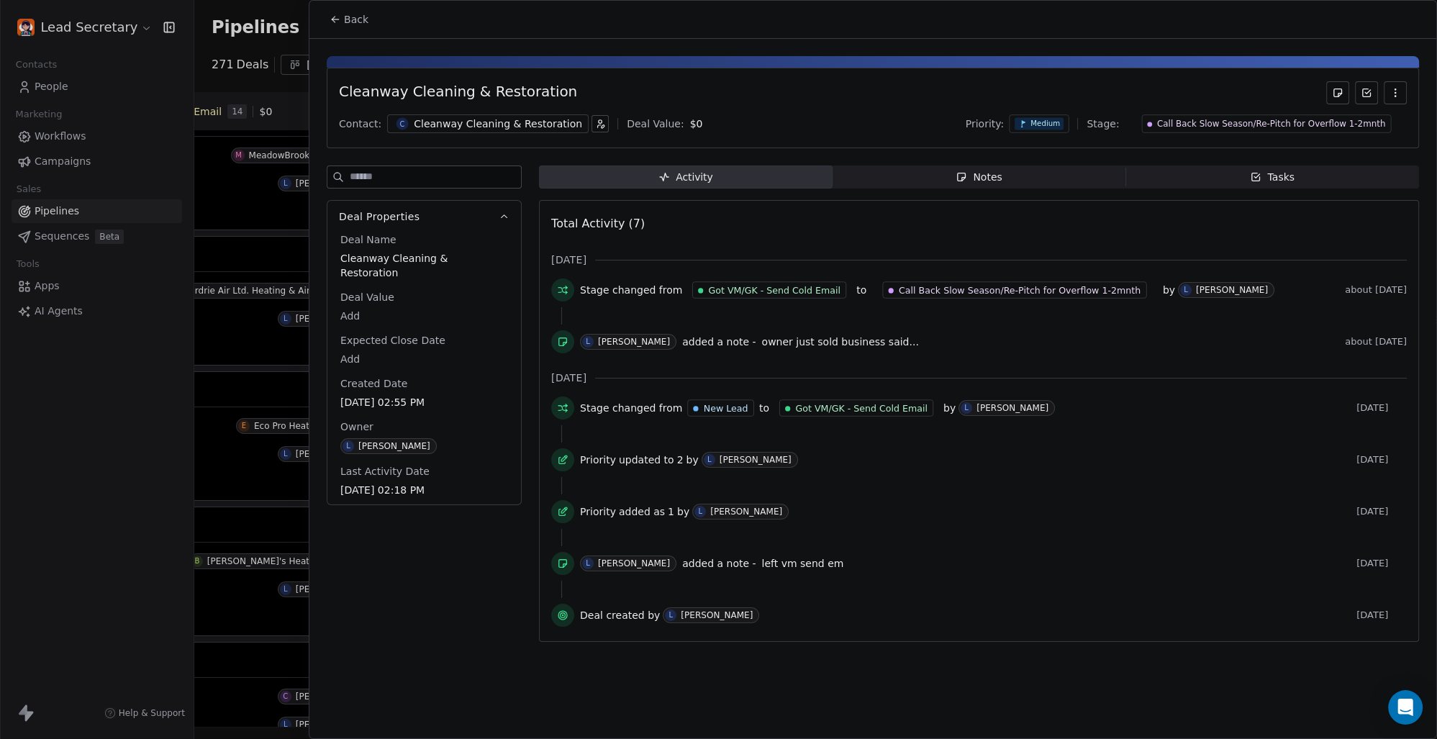
click at [353, 21] on span "Back" at bounding box center [356, 19] width 24 height 14
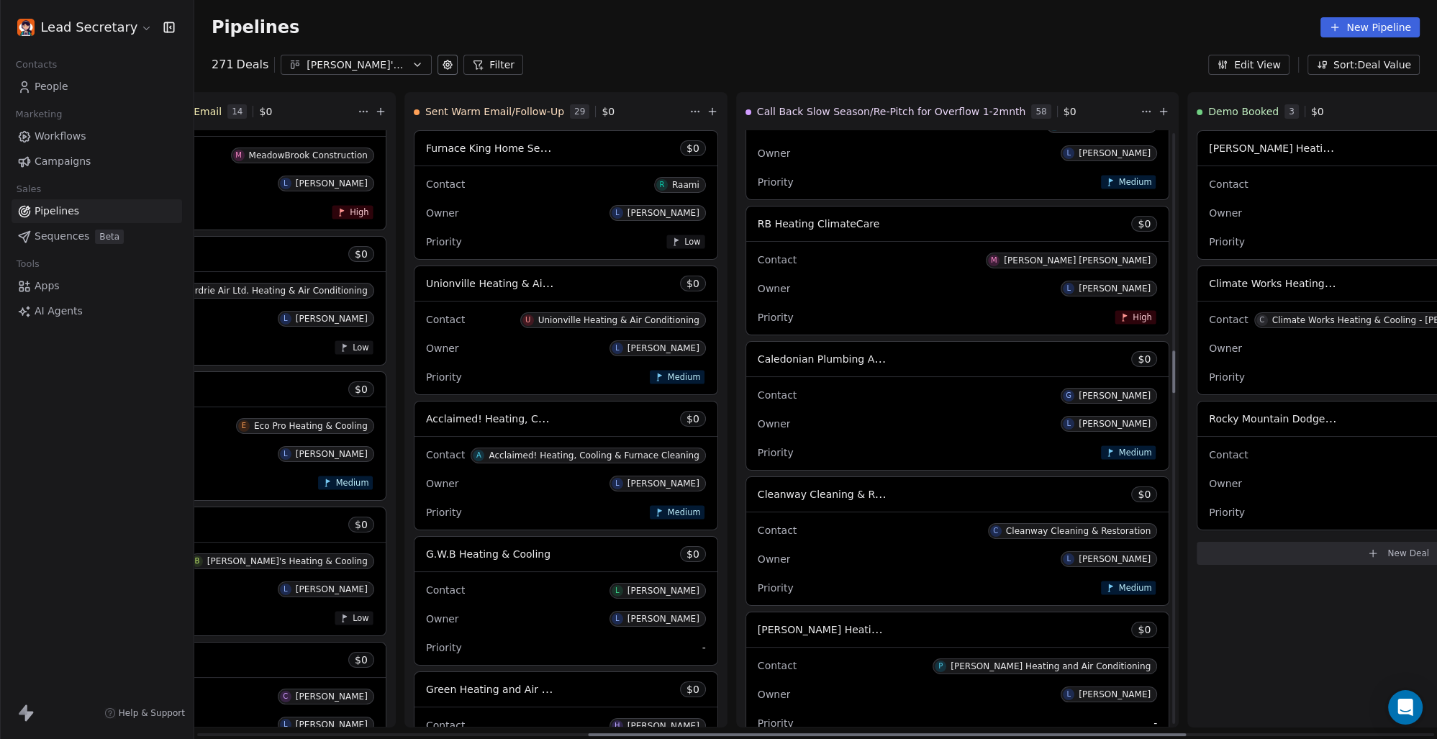
scroll to position [3106, 0]
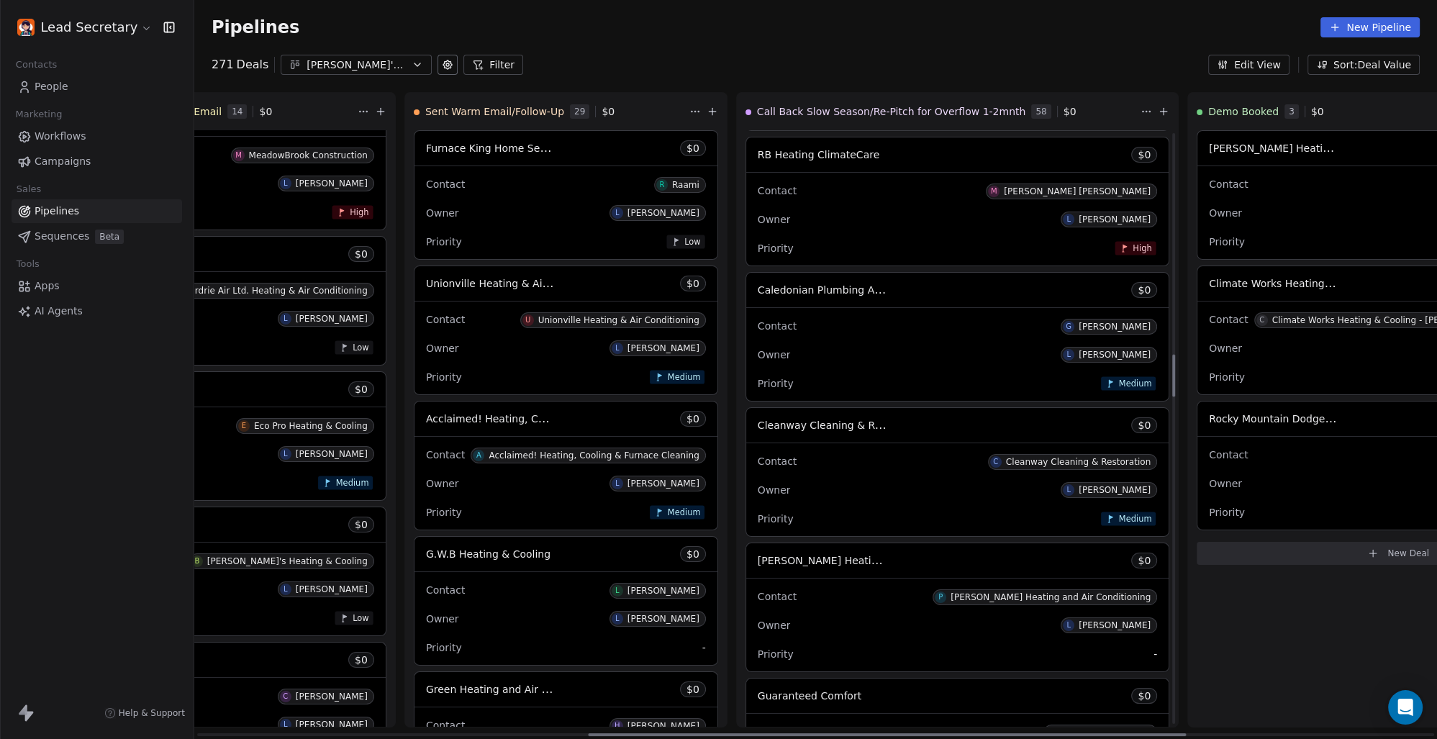
click at [746, 435] on div "Cleanway Cleaning & Restoration $ 0" at bounding box center [957, 425] width 422 height 35
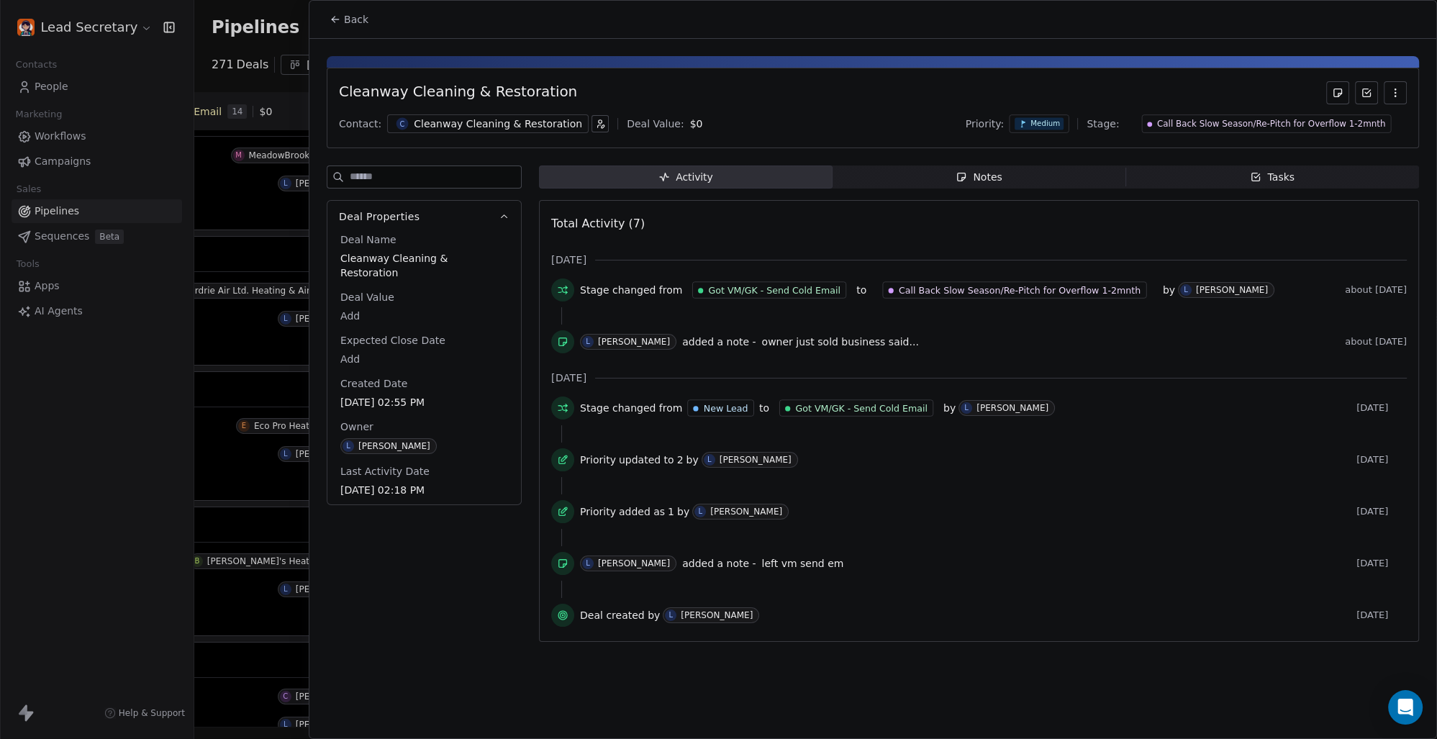
click at [453, 122] on div "Cleanway Cleaning & Restoration" at bounding box center [498, 124] width 168 height 14
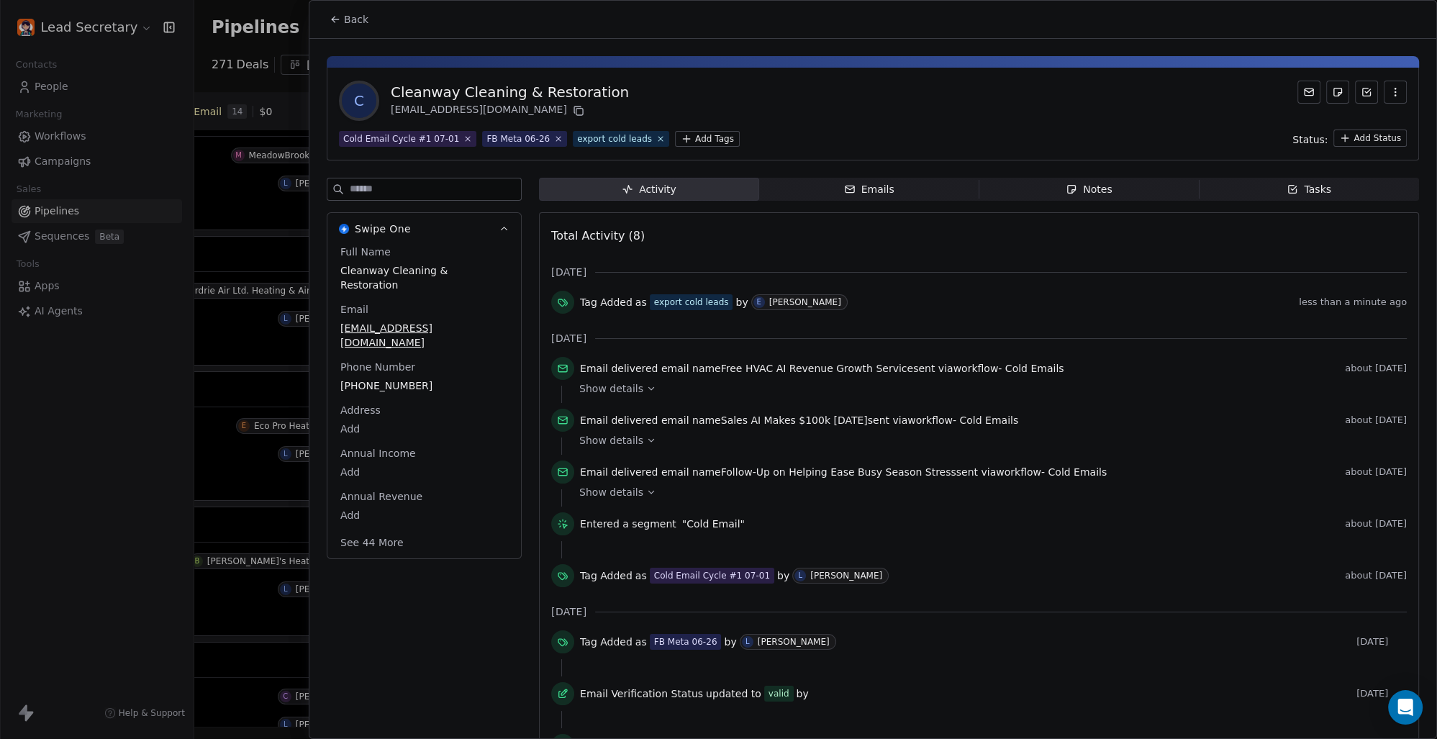
click at [347, 10] on button "Back" at bounding box center [349, 19] width 56 height 26
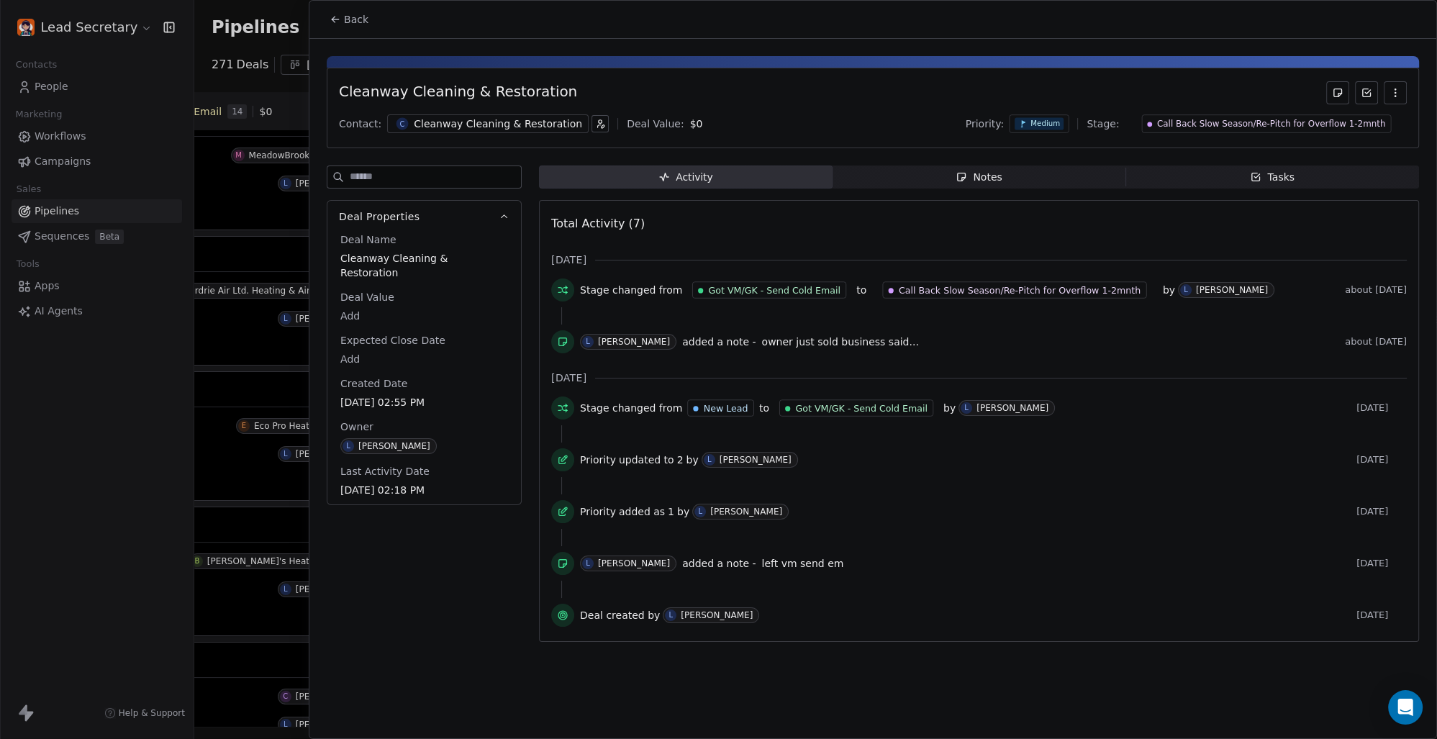
click at [338, 24] on icon at bounding box center [336, 20] width 12 height 12
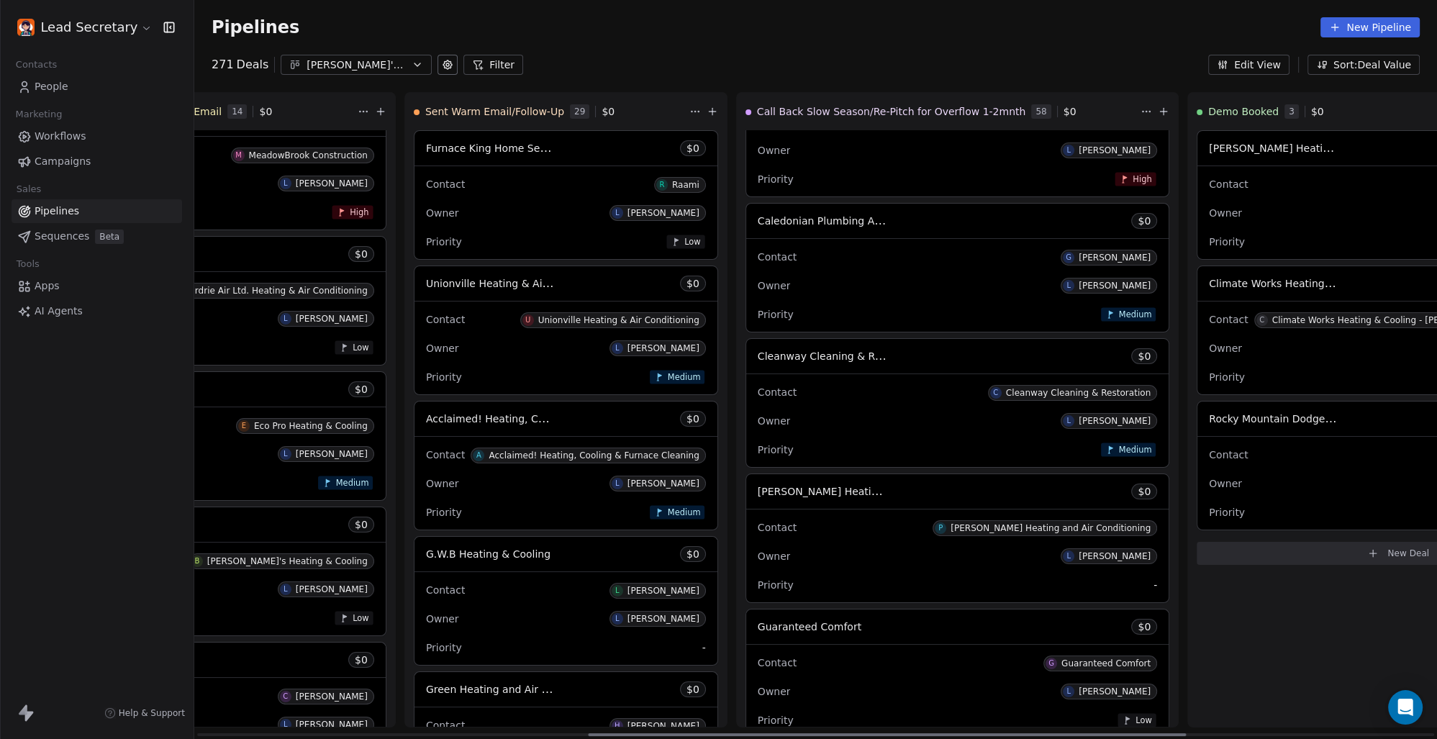
scroll to position [3206, 0]
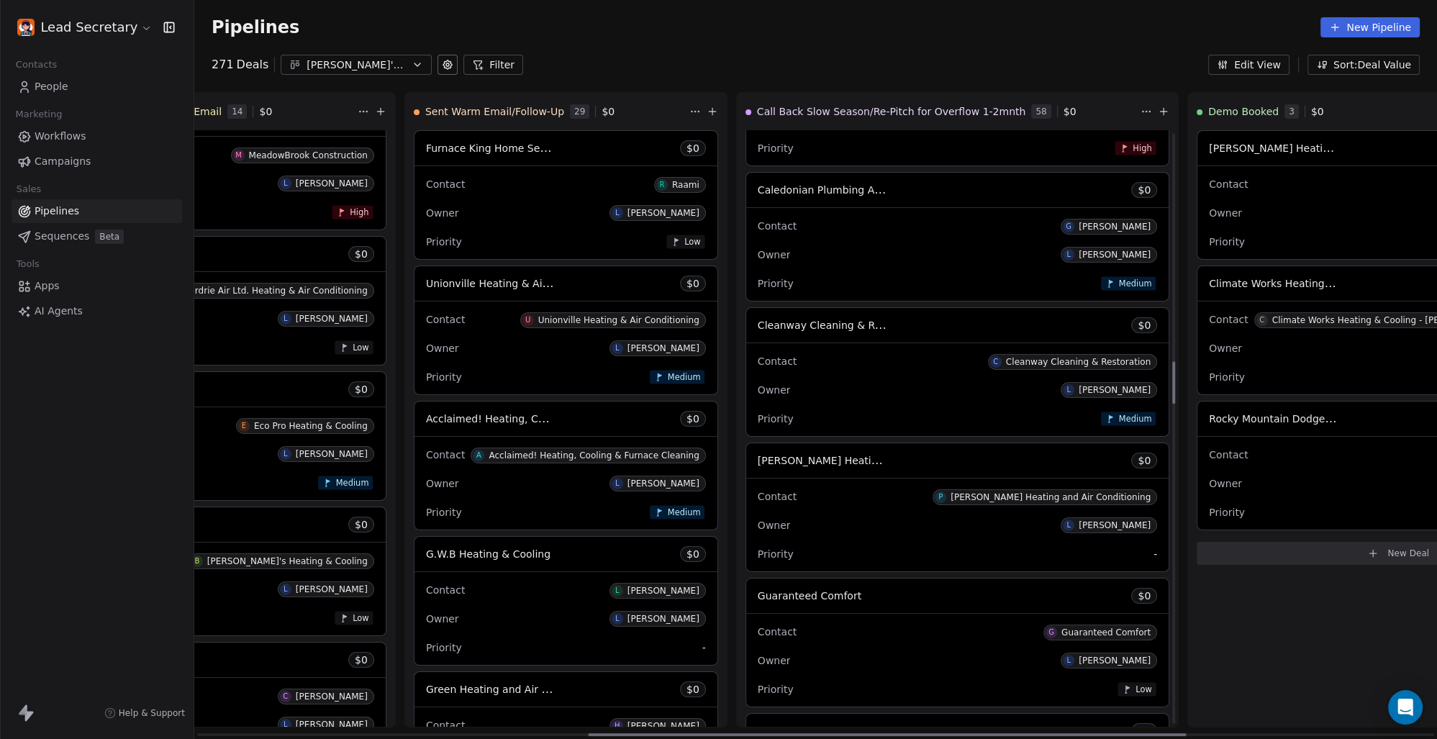
click at [758, 462] on span "[PERSON_NAME] Heating and Air Conditioning" at bounding box center [874, 460] width 232 height 14
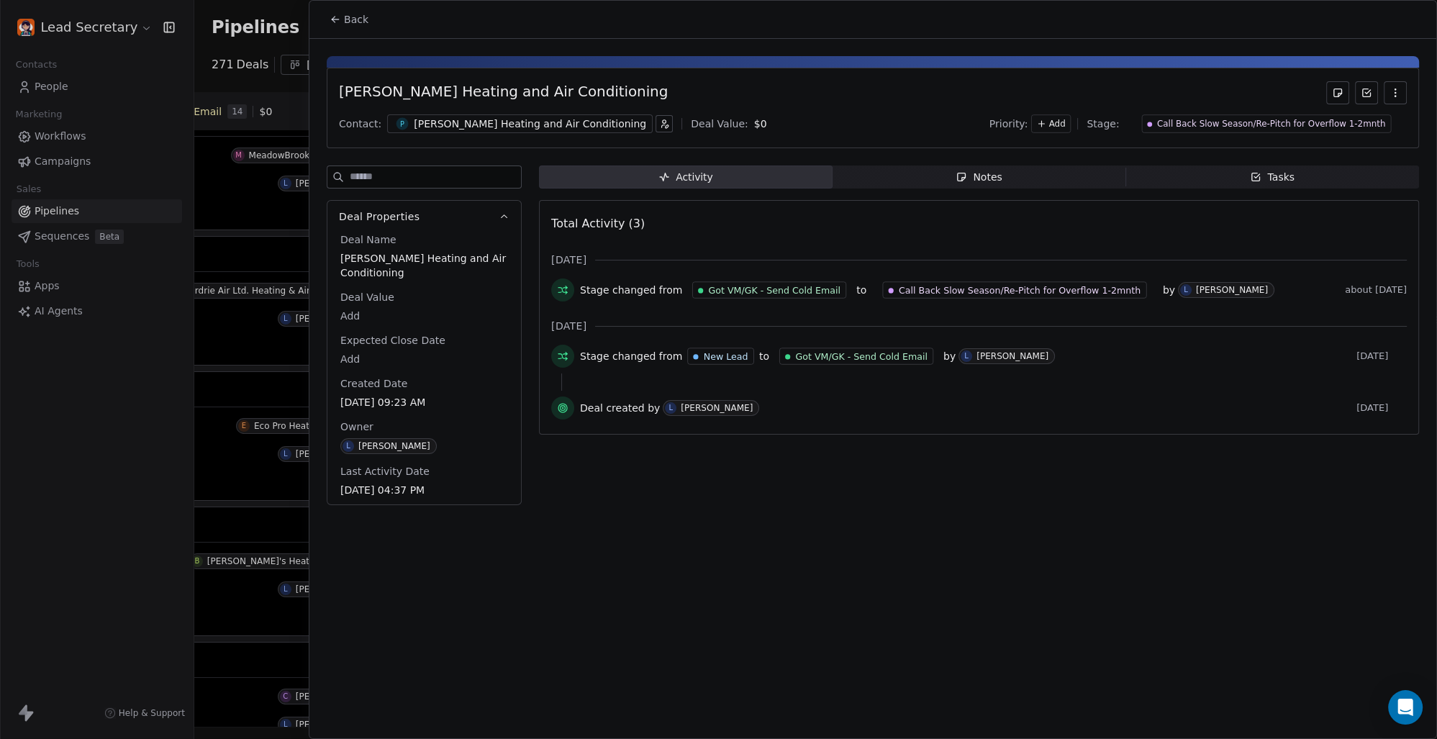
click at [438, 124] on div "[PERSON_NAME] Heating and Air Conditioning" at bounding box center [530, 124] width 232 height 14
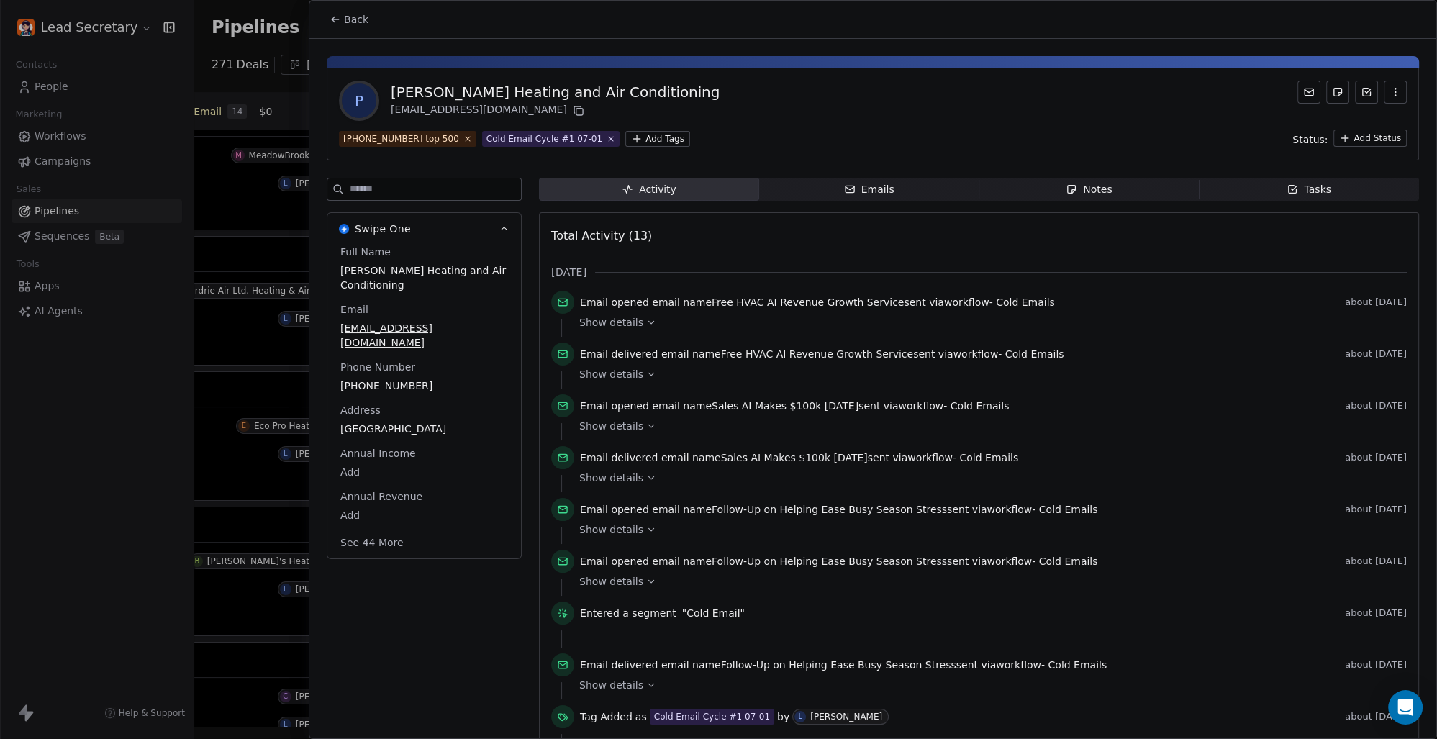
click at [624, 133] on html "Lead Secretary Contacts People Marketing Workflows Campaigns Sales Pipelines Se…" at bounding box center [718, 369] width 1437 height 739
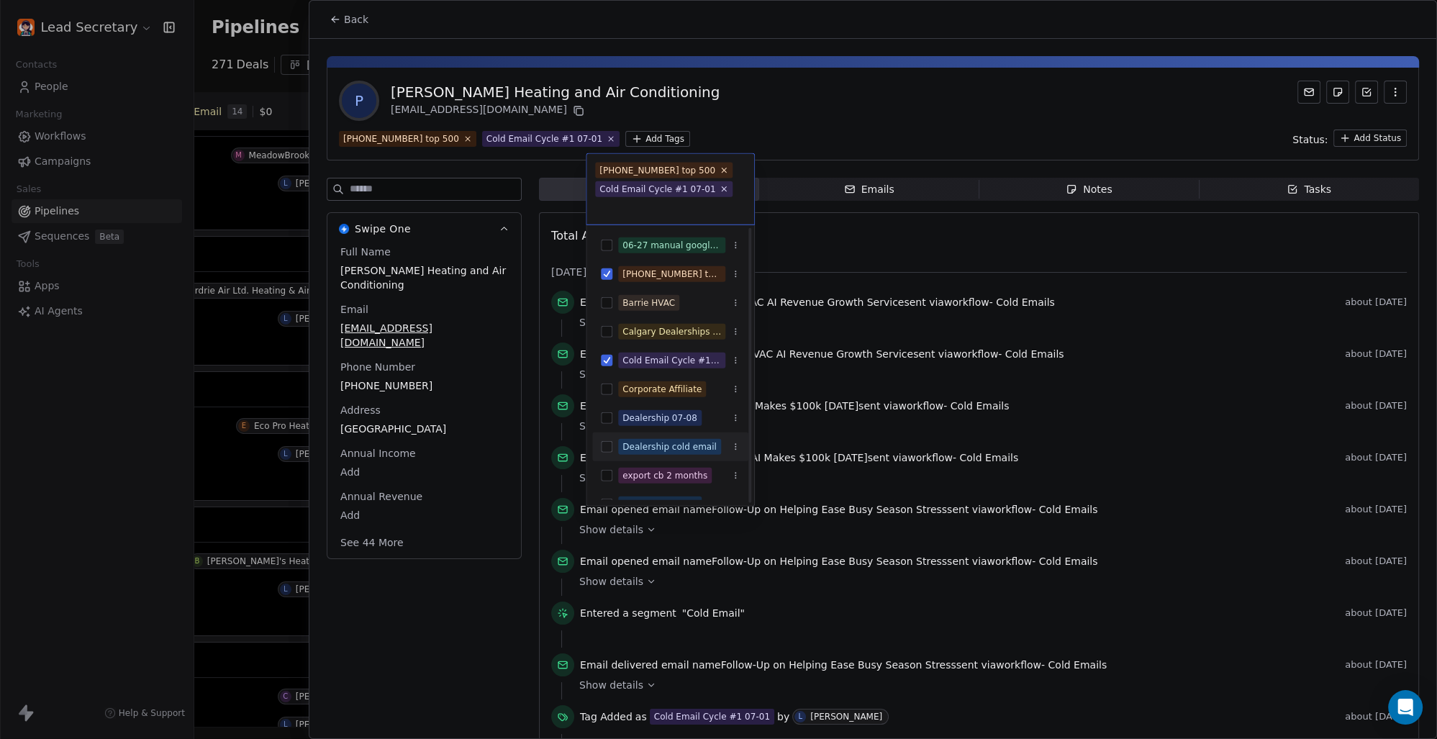
scroll to position [100, 0]
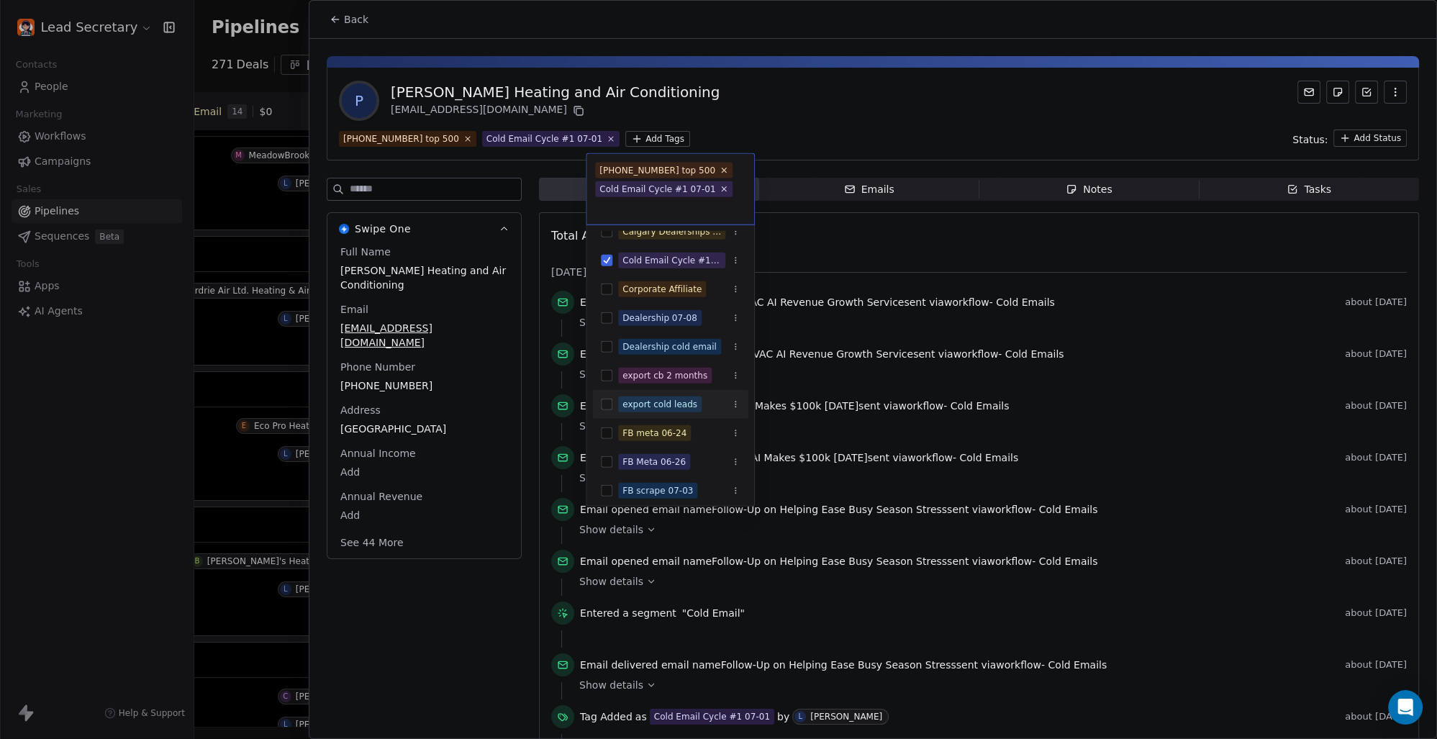
click at [607, 399] on button "Suggestions" at bounding box center [607, 405] width 12 height 12
click at [758, 104] on html "Lead Secretary Contacts People Marketing Workflows Campaigns Sales Pipelines Se…" at bounding box center [718, 369] width 1437 height 739
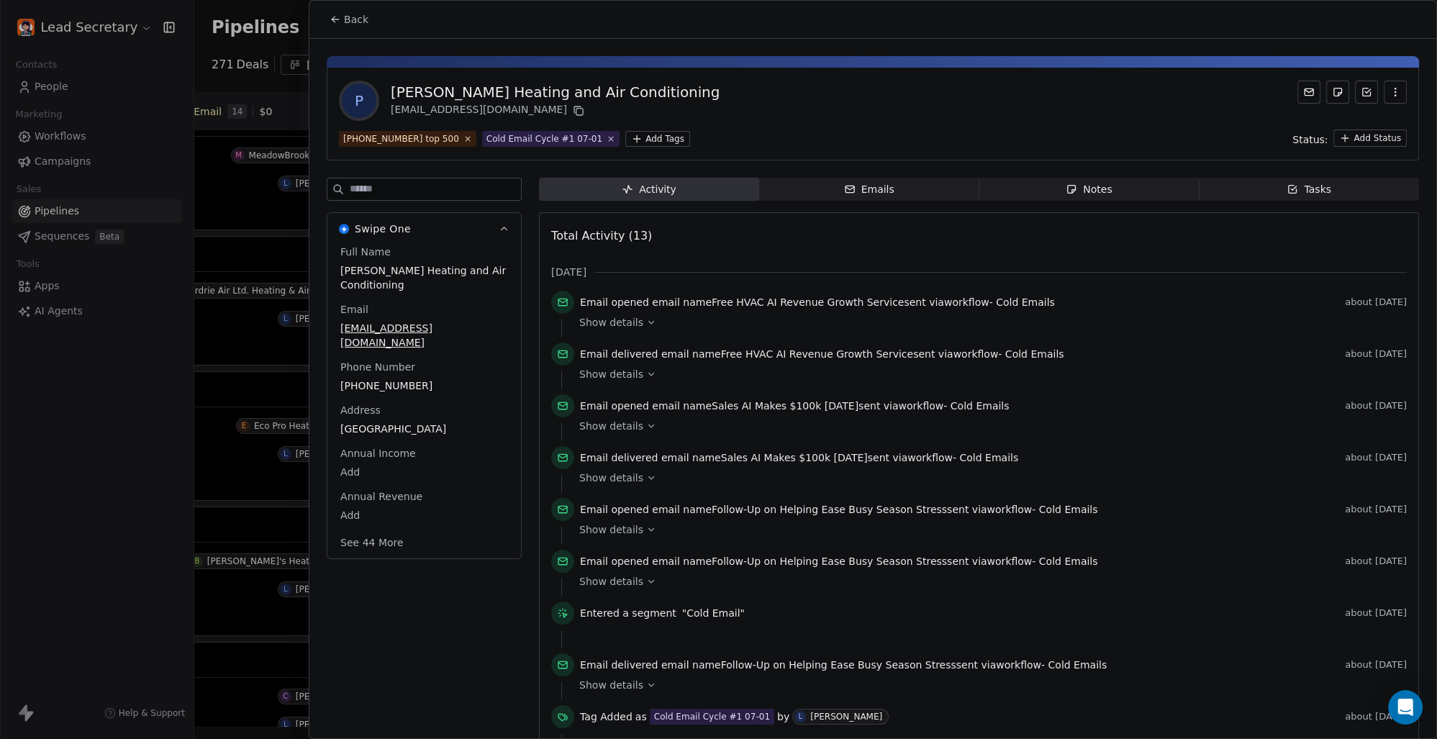
scroll to position [0, 812]
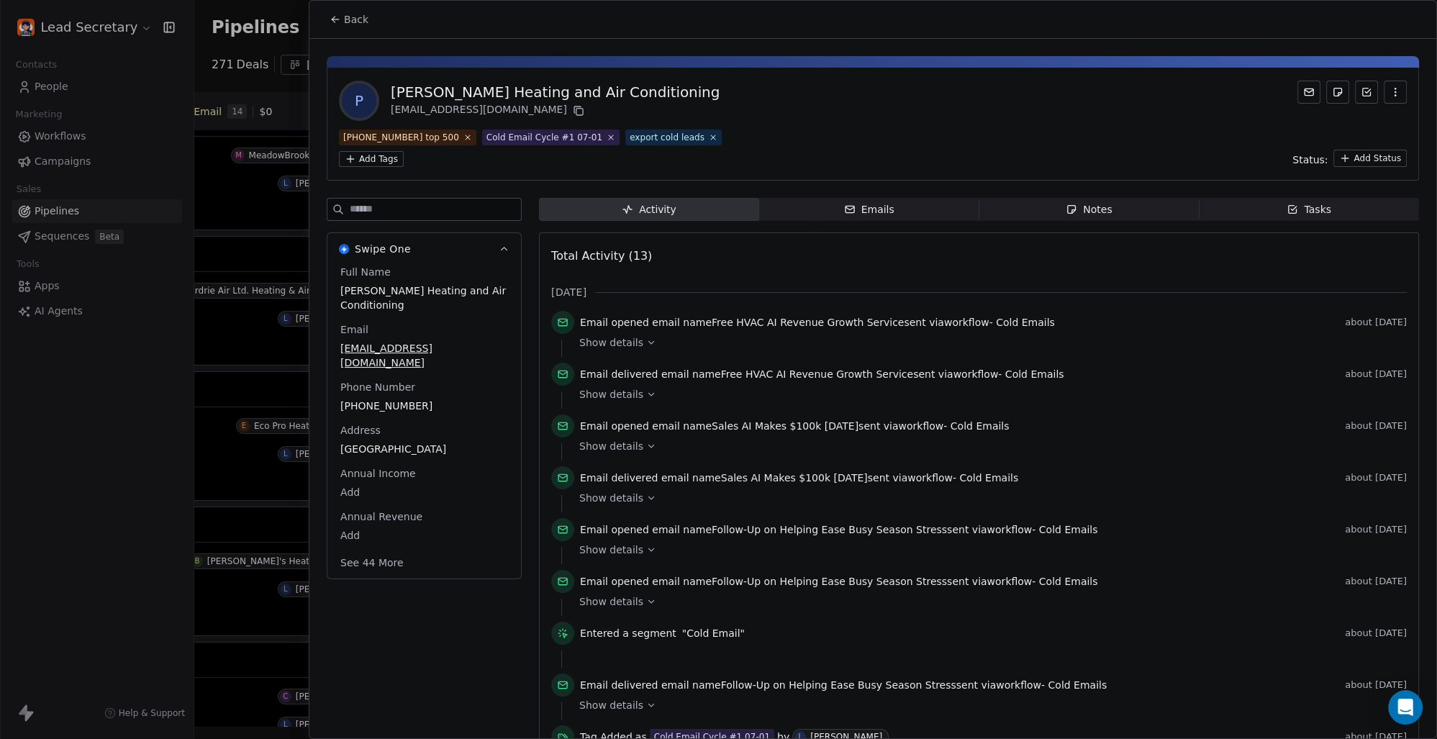
click at [353, 16] on span "Back" at bounding box center [356, 19] width 24 height 14
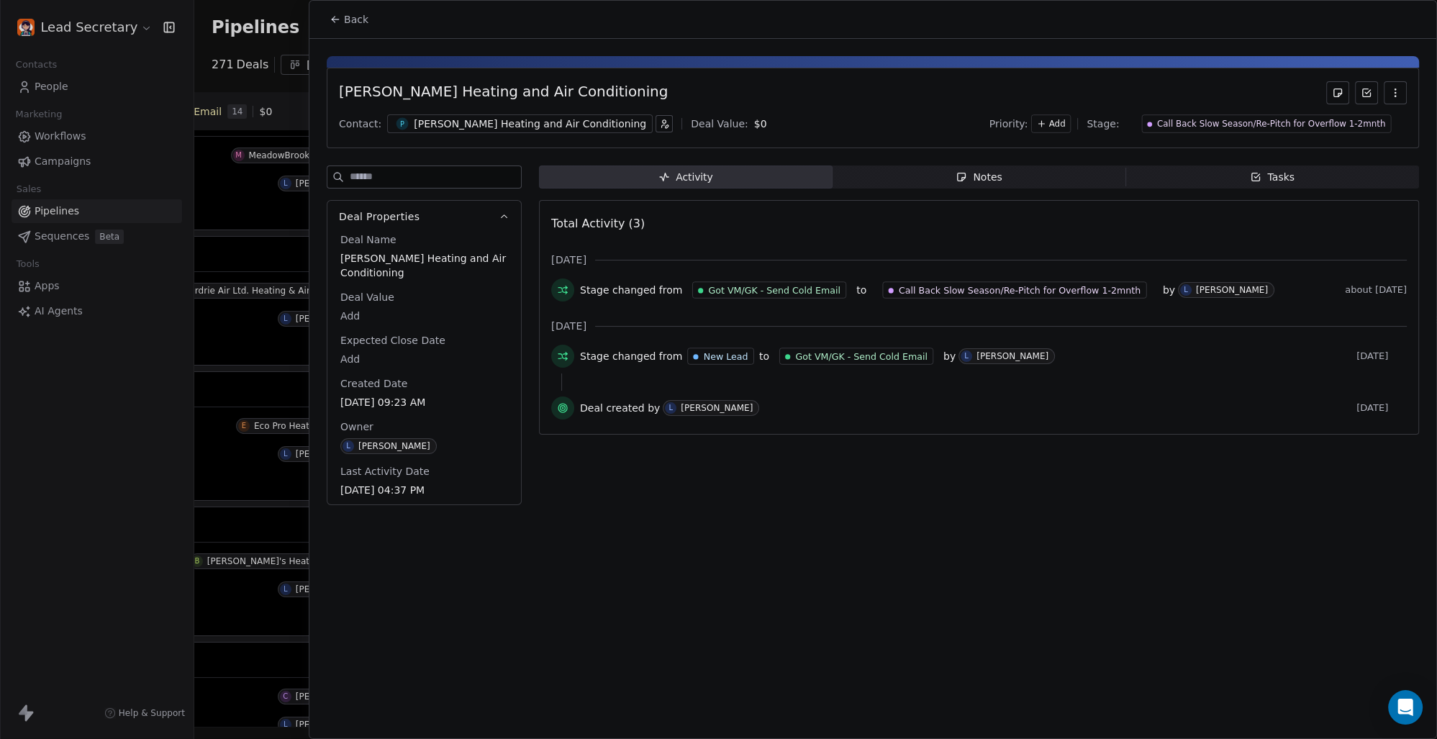
click at [548, 121] on div "[PERSON_NAME] Heating and Air Conditioning" at bounding box center [530, 124] width 232 height 14
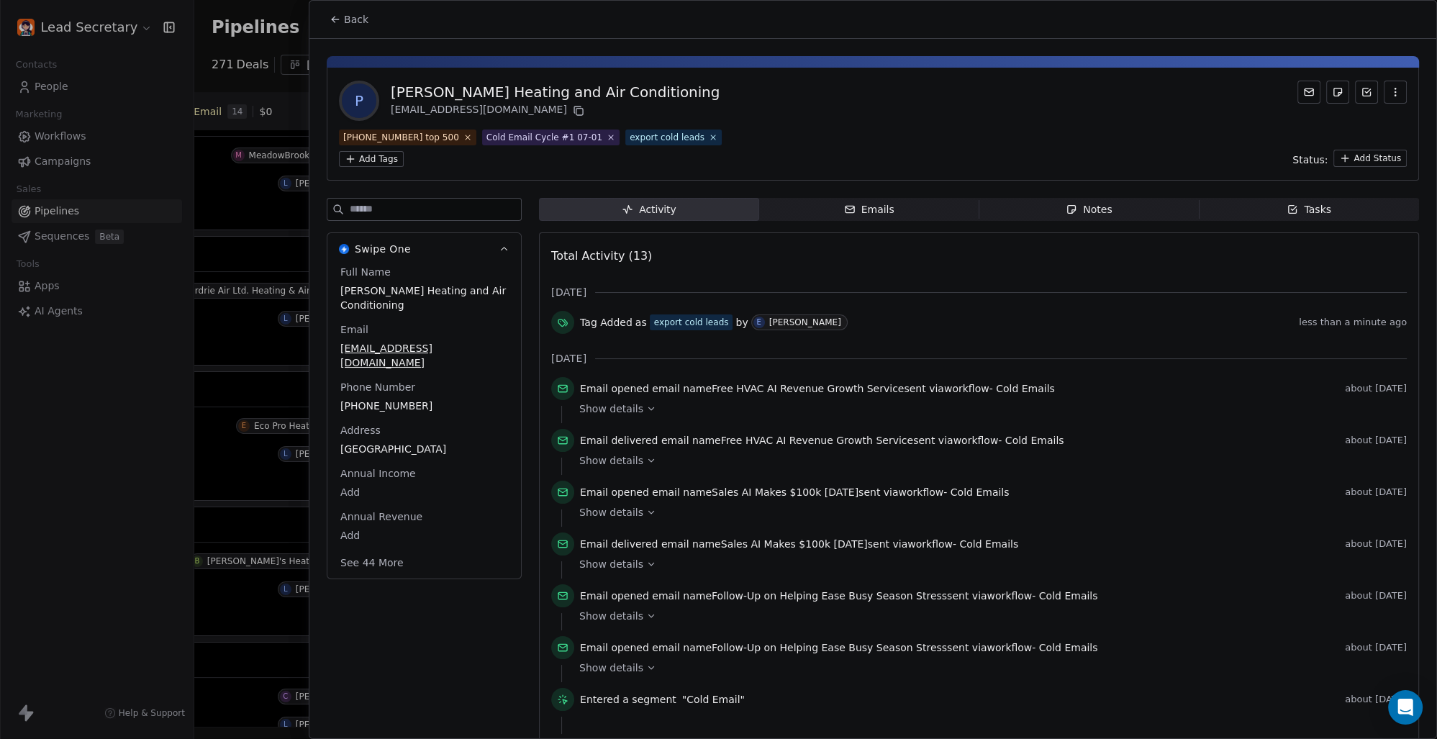
click at [354, 15] on span "Back" at bounding box center [356, 19] width 24 height 14
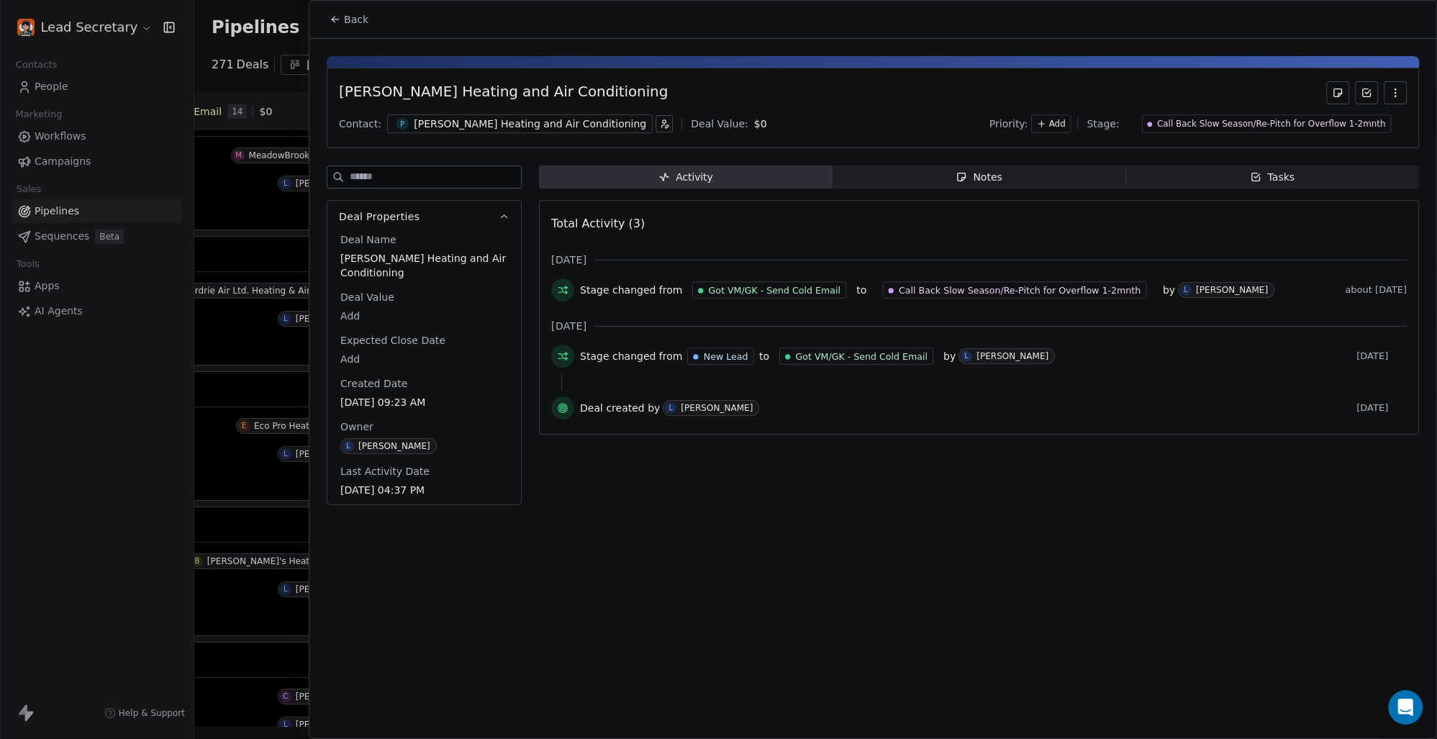
click at [356, 19] on span "Back" at bounding box center [356, 19] width 24 height 14
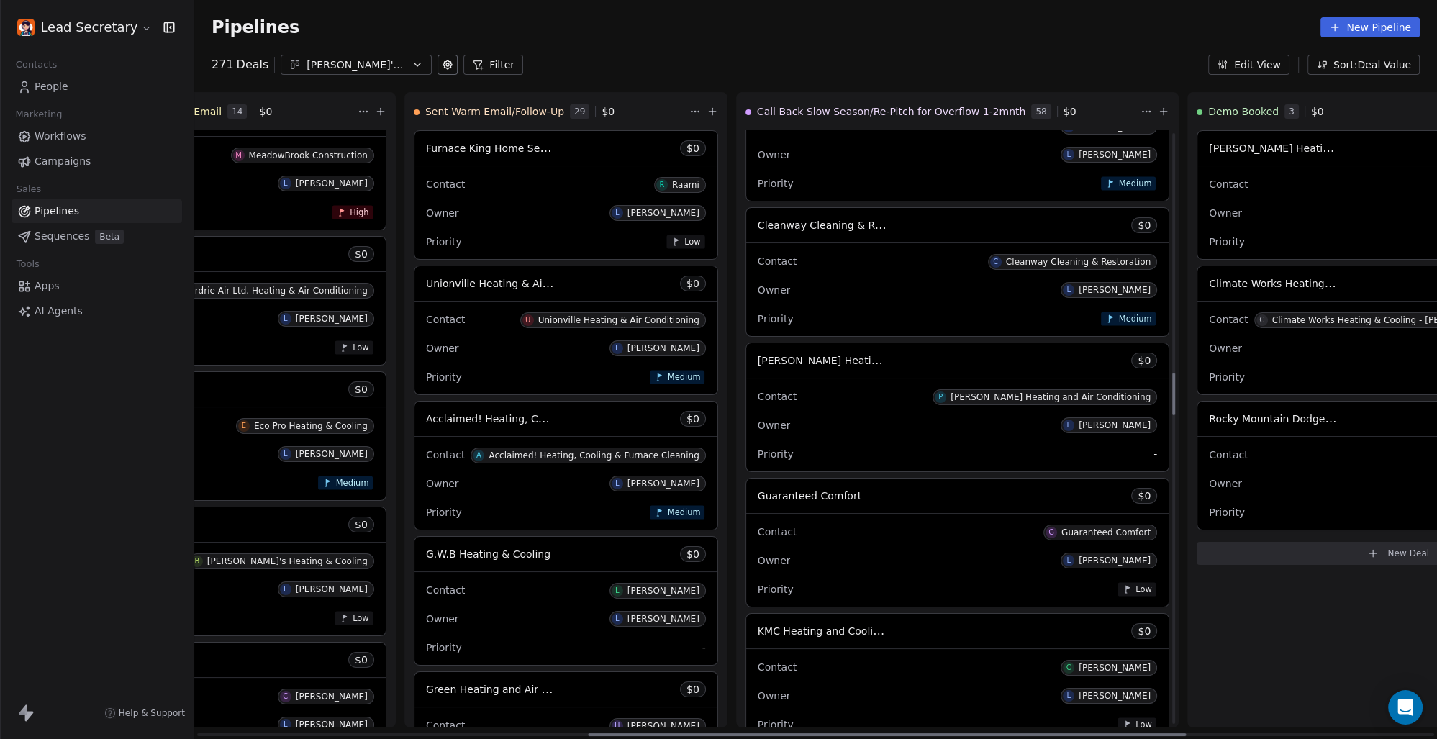
scroll to position [3406, 0]
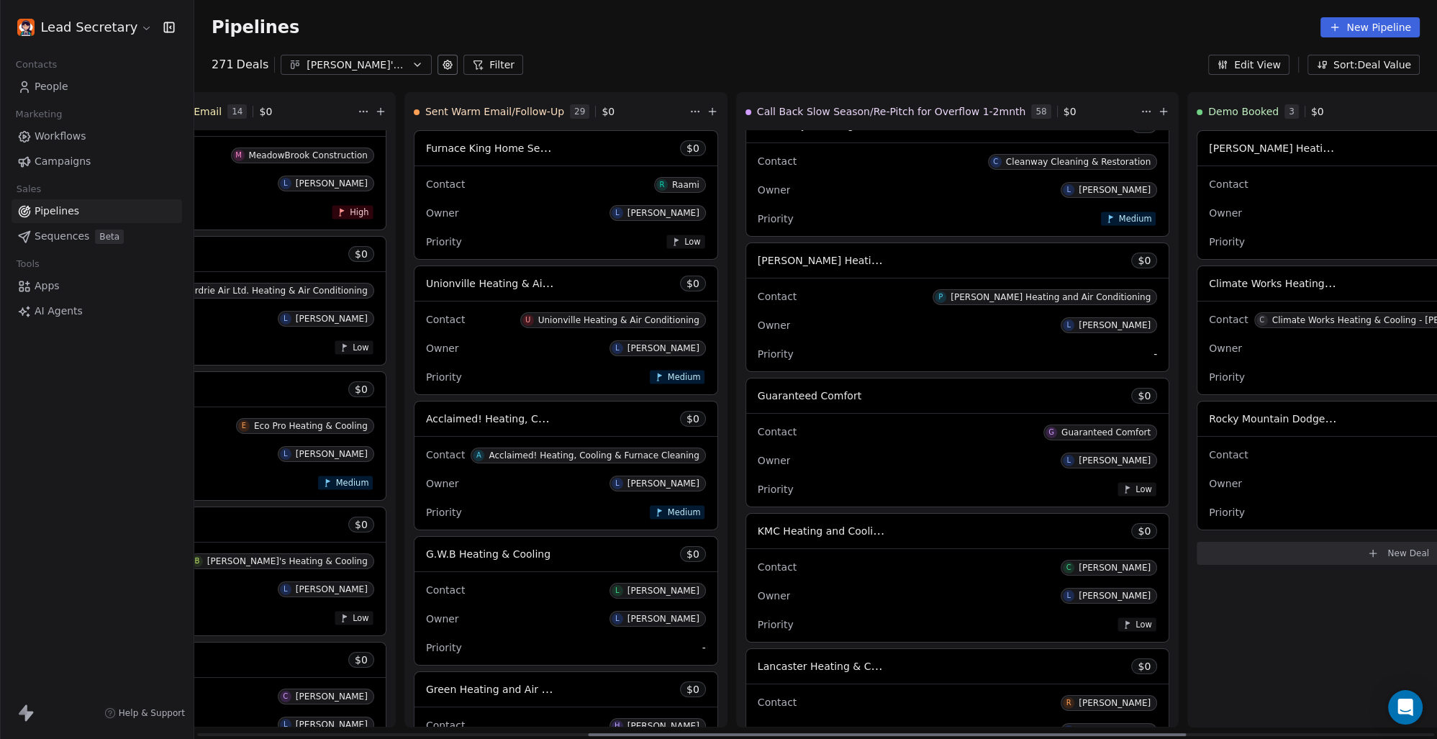
click at [746, 397] on div "Guaranteed Comfort $ 0" at bounding box center [957, 396] width 422 height 35
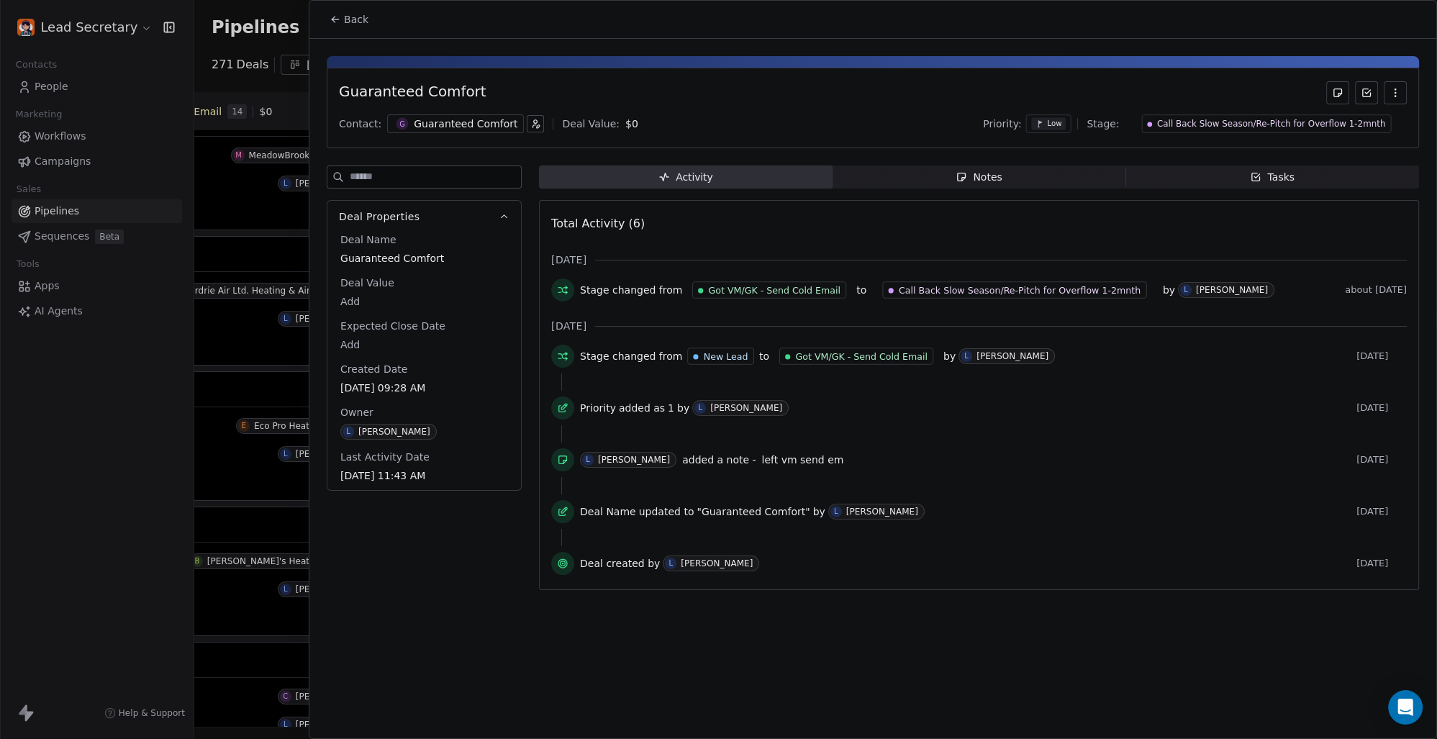
click at [420, 125] on div "Guaranteed Comfort" at bounding box center [466, 124] width 104 height 14
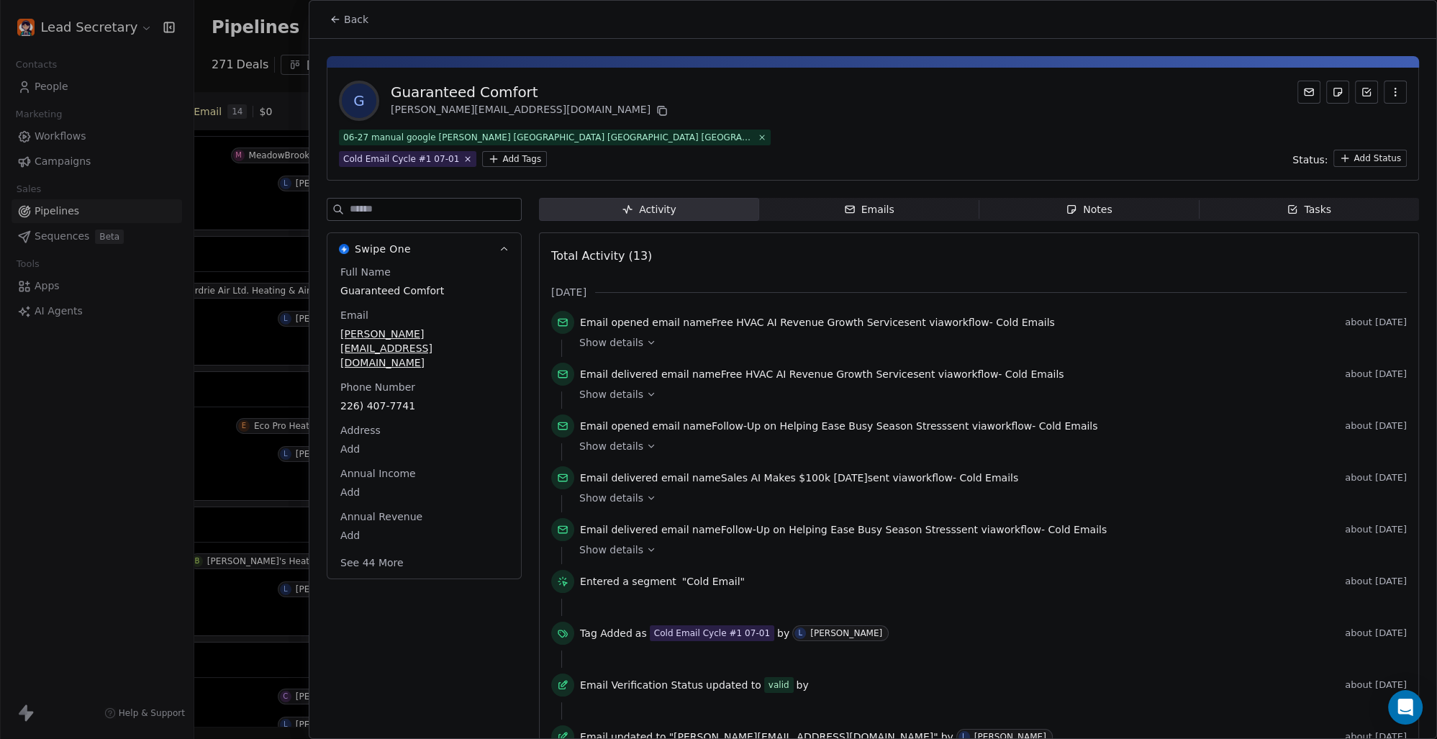
click at [366, 163] on html "Lead Secretary Contacts People Marketing Workflows Campaigns Sales Pipelines Se…" at bounding box center [718, 369] width 1437 height 739
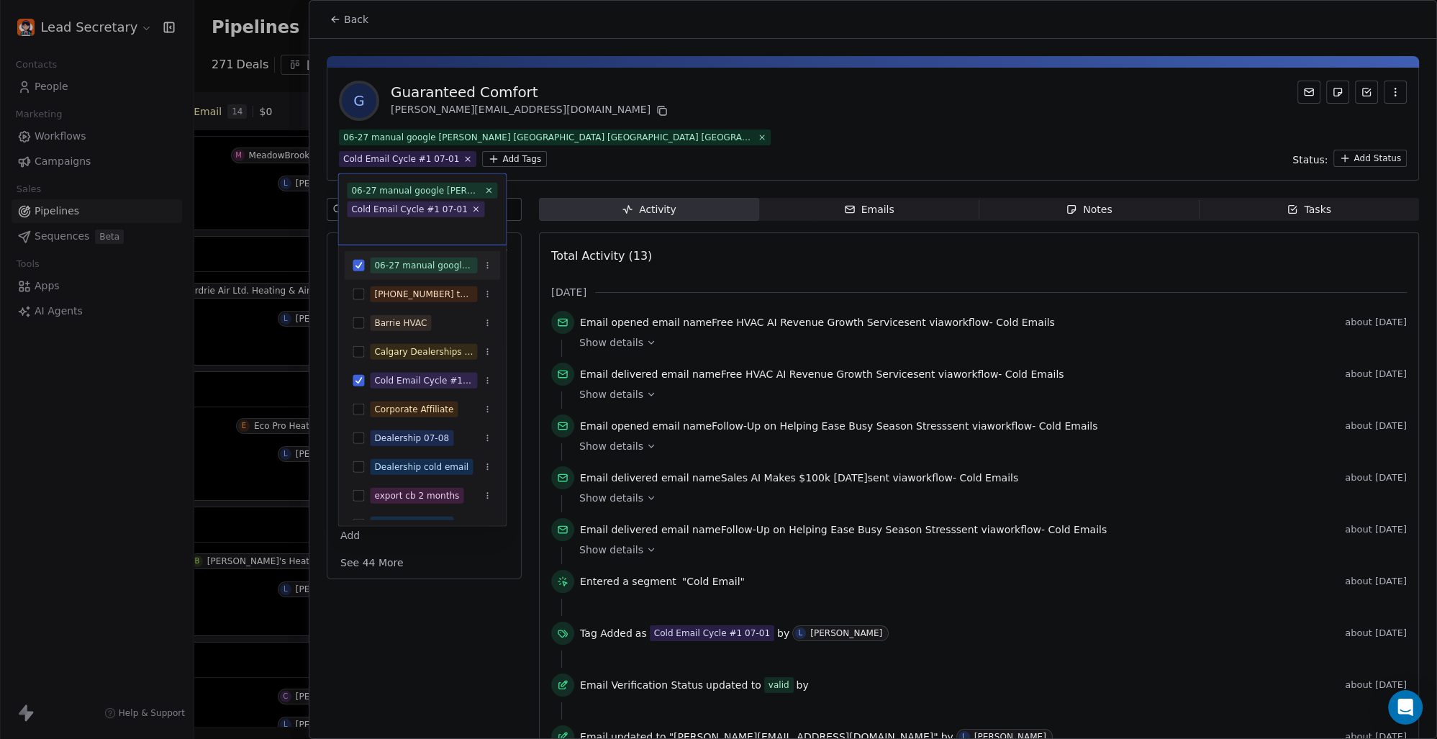
scroll to position [0, 812]
click at [523, 155] on html "Lead Secretary Contacts People Marketing Workflows Campaigns Sales Pipelines Se…" at bounding box center [718, 369] width 1437 height 739
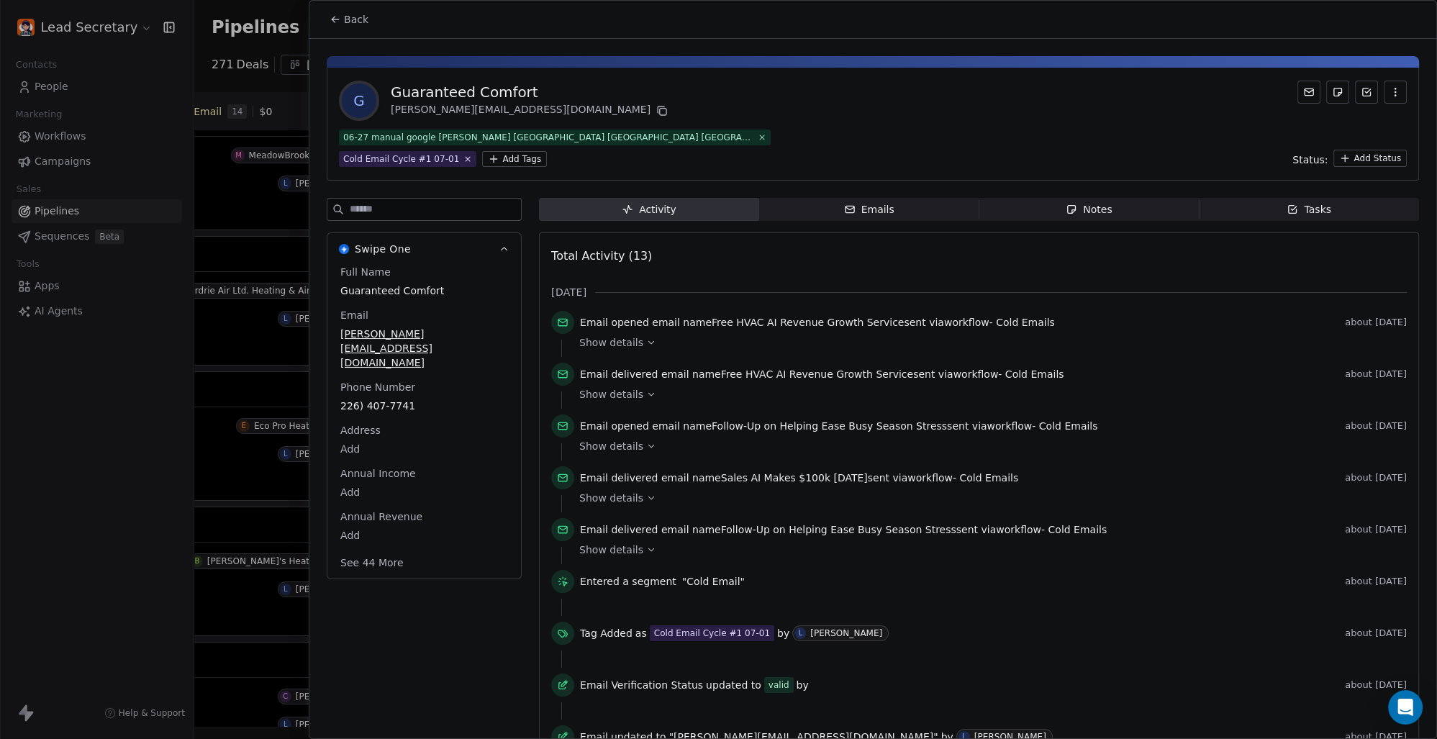
click at [382, 157] on html "Lead Secretary Contacts People Marketing Workflows Campaigns Sales Pipelines Se…" at bounding box center [718, 369] width 1437 height 739
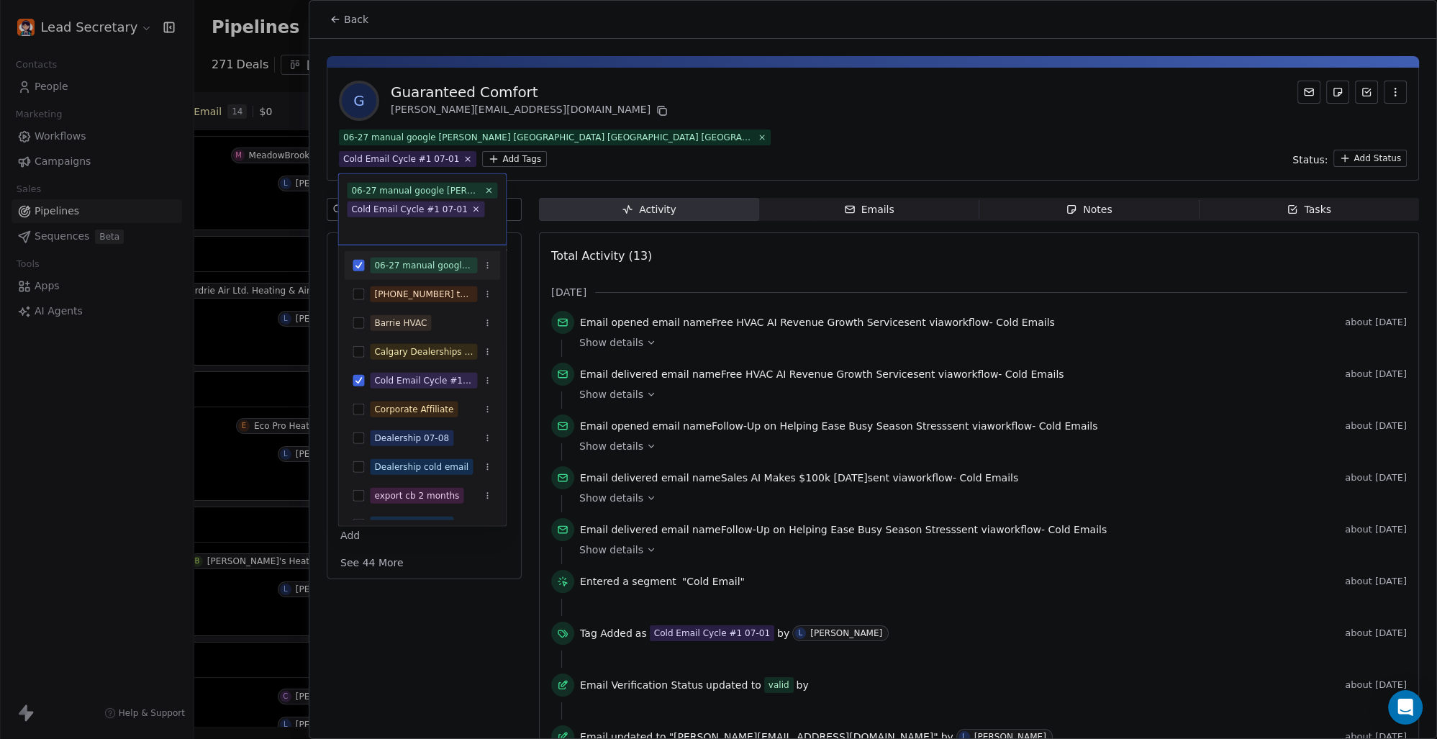
click at [476, 101] on html "Lead Secretary Contacts People Marketing Workflows Campaigns Sales Pipelines Se…" at bounding box center [718, 369] width 1437 height 739
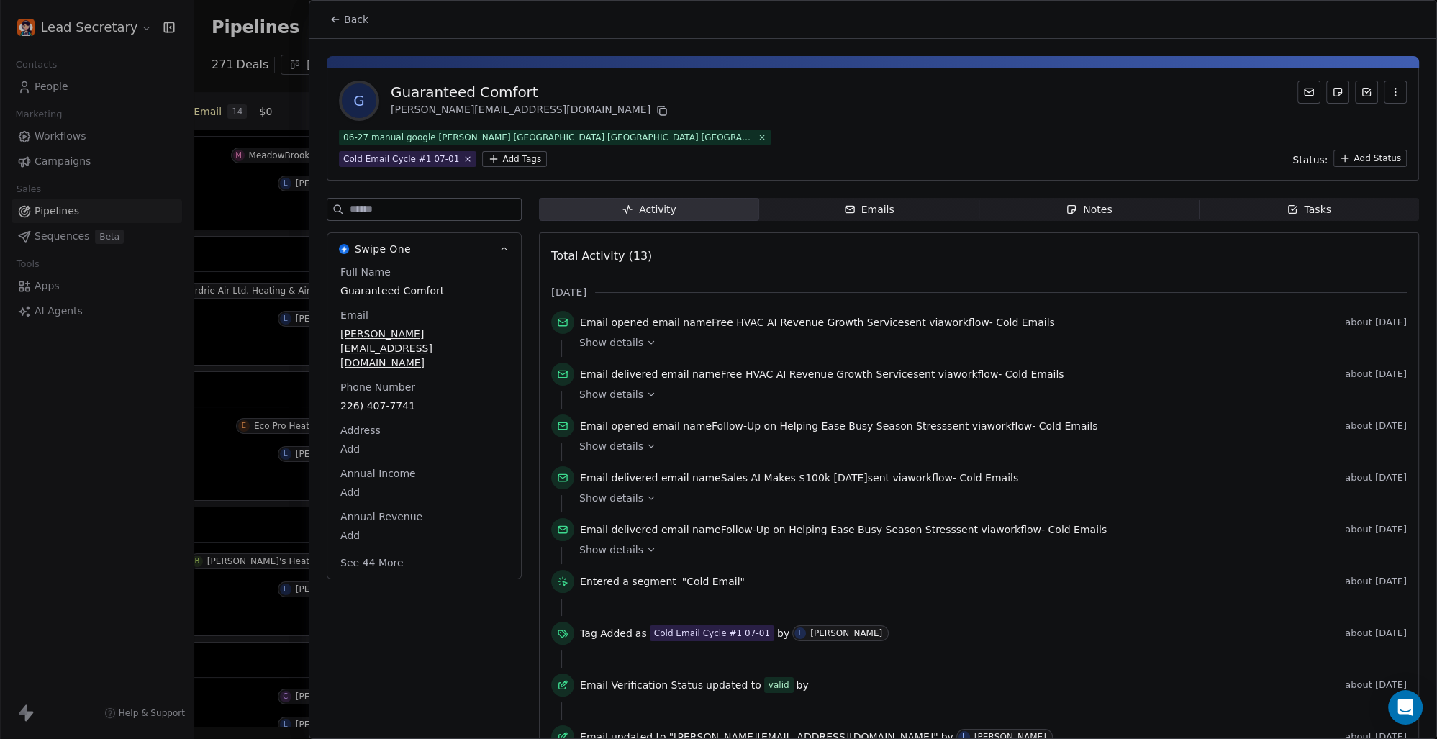
click at [362, 158] on html "Lead Secretary Contacts People Marketing Workflows Campaigns Sales Pipelines Se…" at bounding box center [718, 369] width 1437 height 739
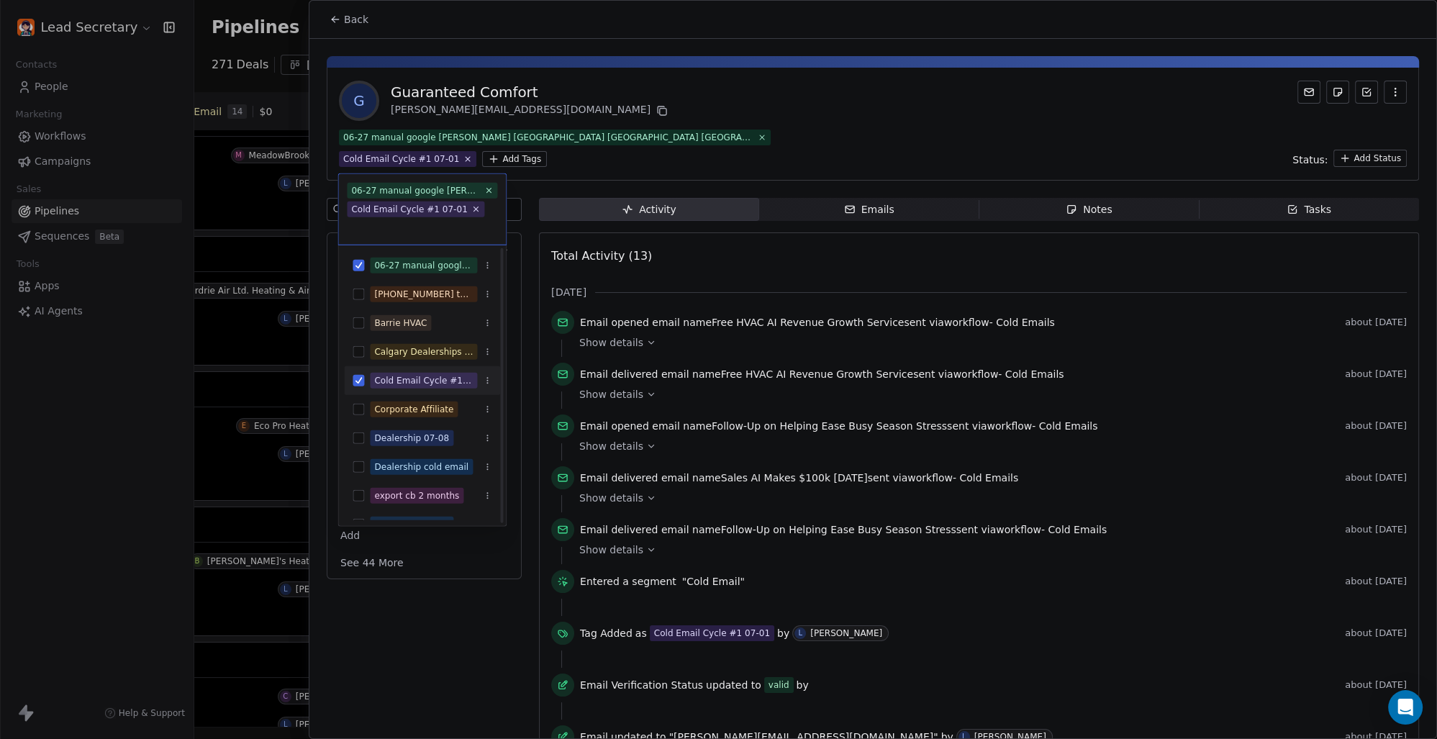
scroll to position [100, 0]
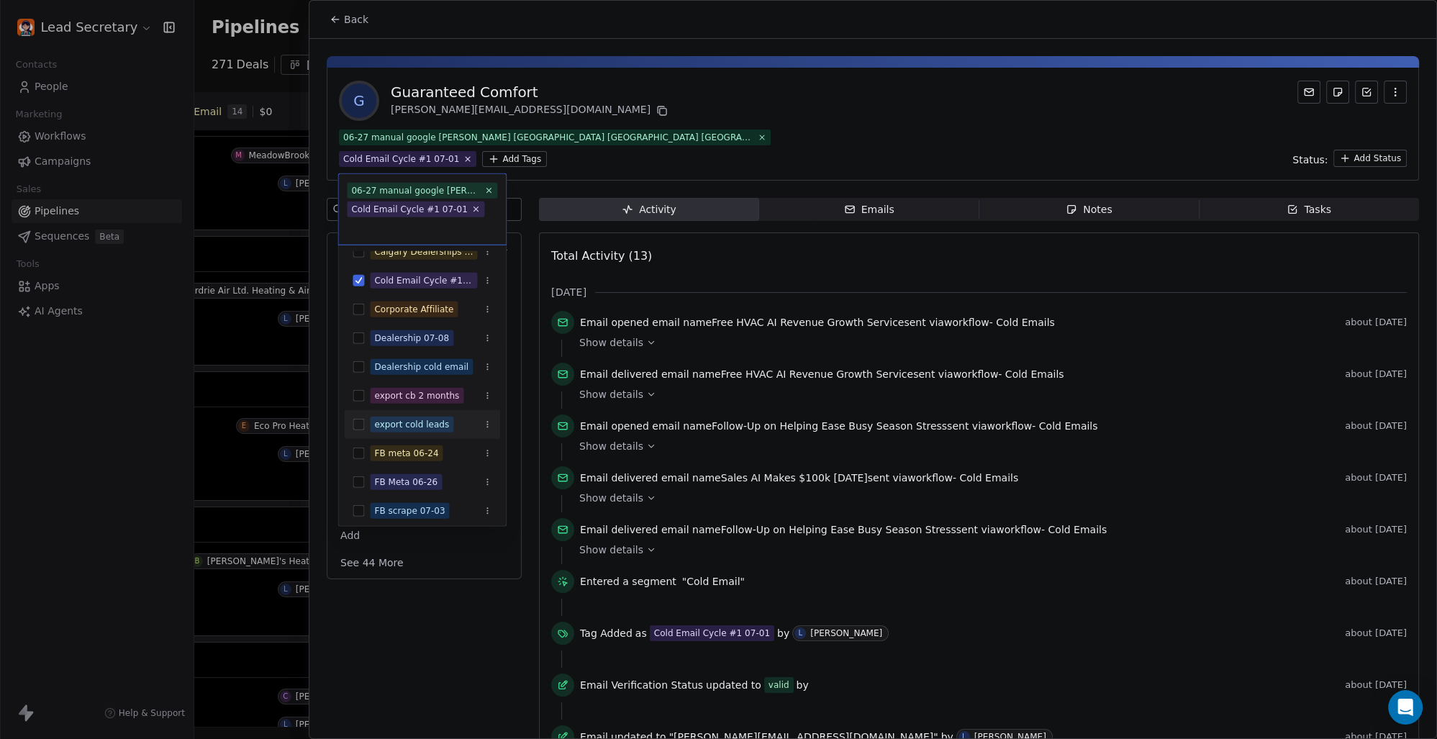
click at [351, 419] on div "export cold leads" at bounding box center [422, 424] width 156 height 23
click at [857, 139] on html "Lead Secretary Contacts People Marketing Workflows Campaigns Sales Pipelines Se…" at bounding box center [718, 369] width 1437 height 739
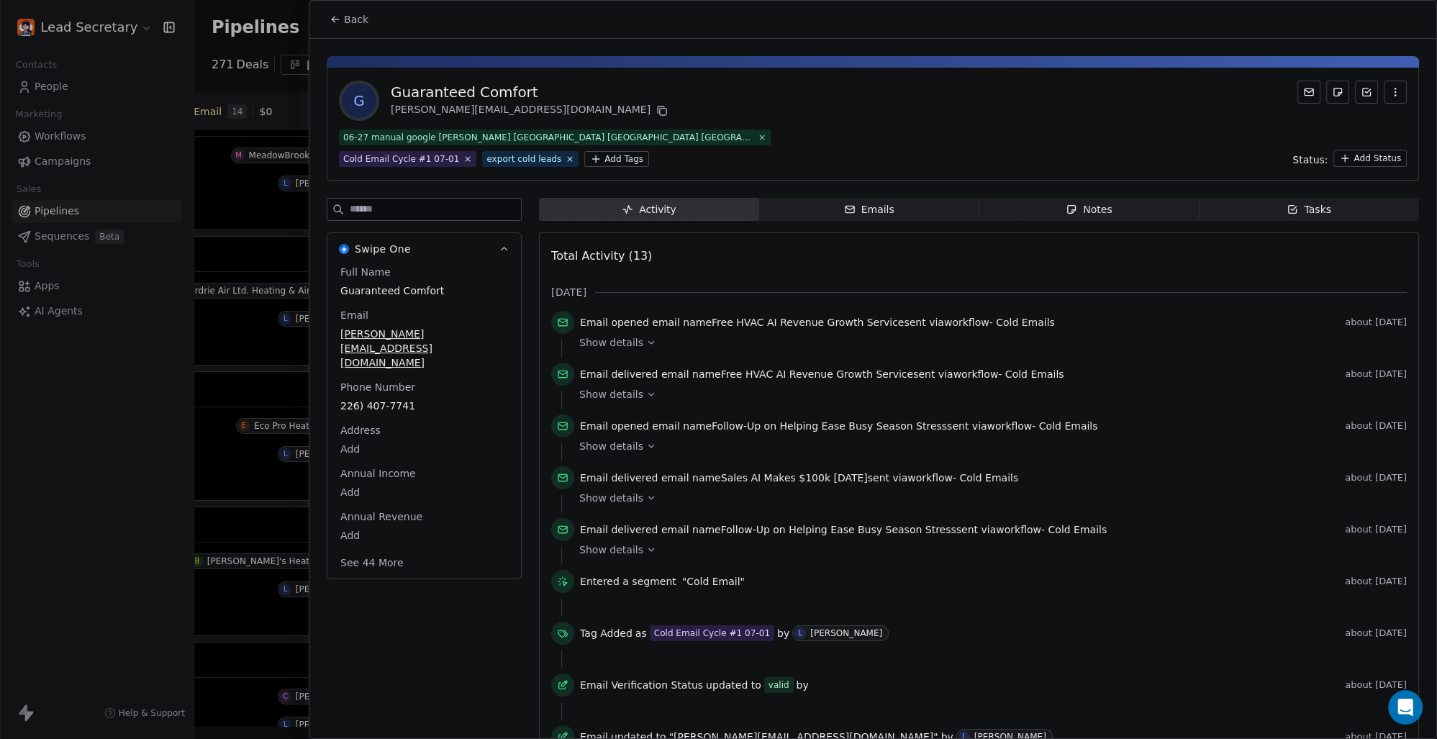
scroll to position [0, 812]
click at [352, 11] on button "Back" at bounding box center [349, 19] width 56 height 26
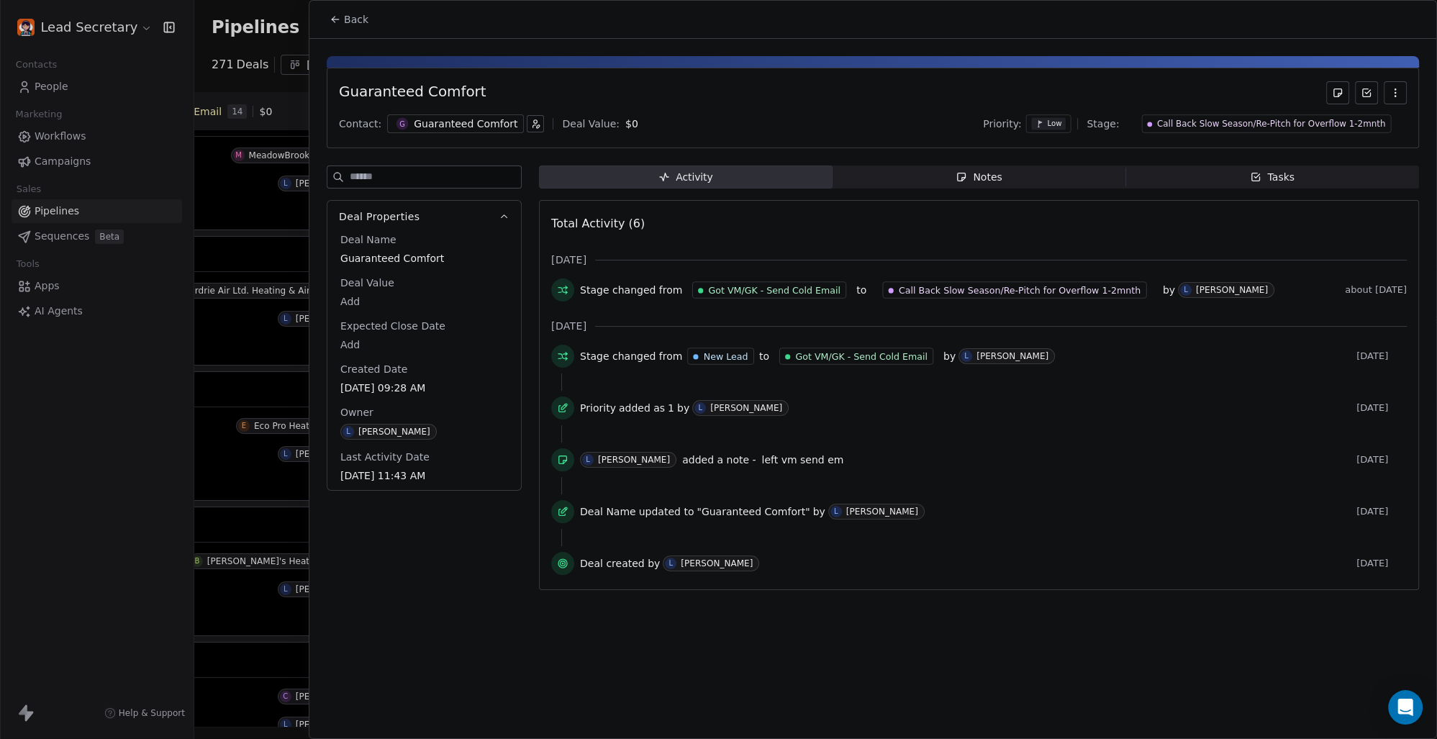
click at [350, 13] on span "Back" at bounding box center [356, 19] width 24 height 14
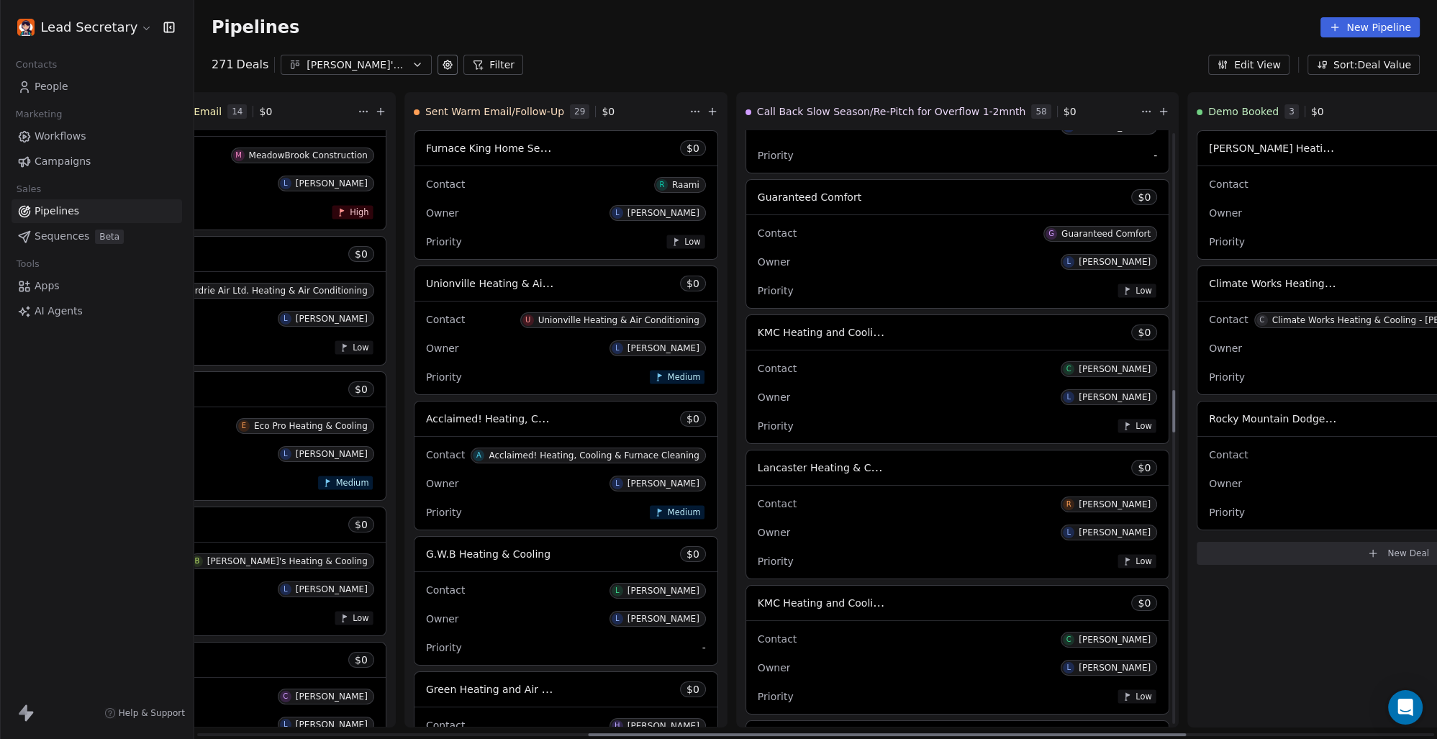
scroll to position [3606, 0]
click at [758, 330] on span "KMC Heating and Cooling Services Inc. [GEOGRAPHIC_DATA], [GEOGRAPHIC_DATA]" at bounding box center [966, 330] width 417 height 14
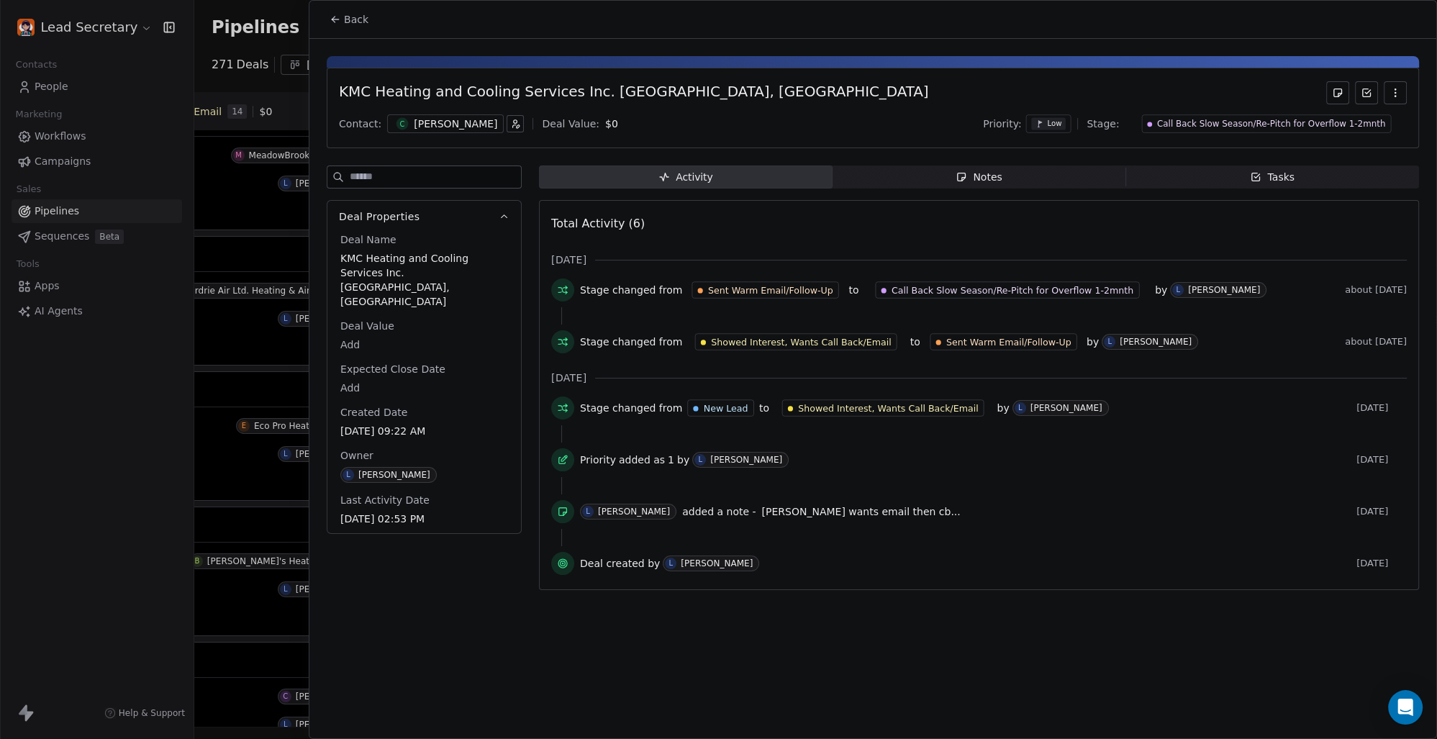
click at [392, 115] on div "C [PERSON_NAME]" at bounding box center [445, 123] width 117 height 19
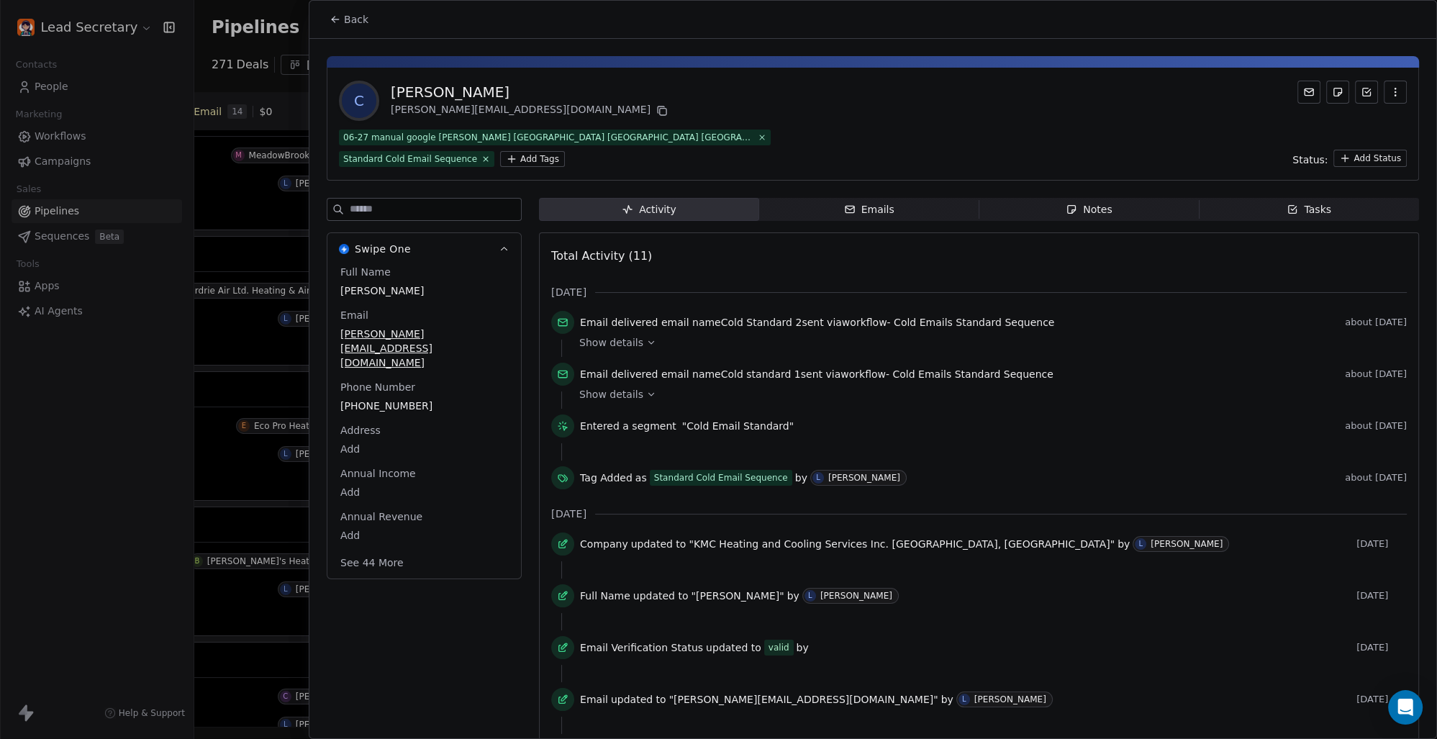
click at [527, 158] on html "Lead Secretary Contacts People Marketing Workflows Campaigns Sales Pipelines Se…" at bounding box center [718, 369] width 1437 height 739
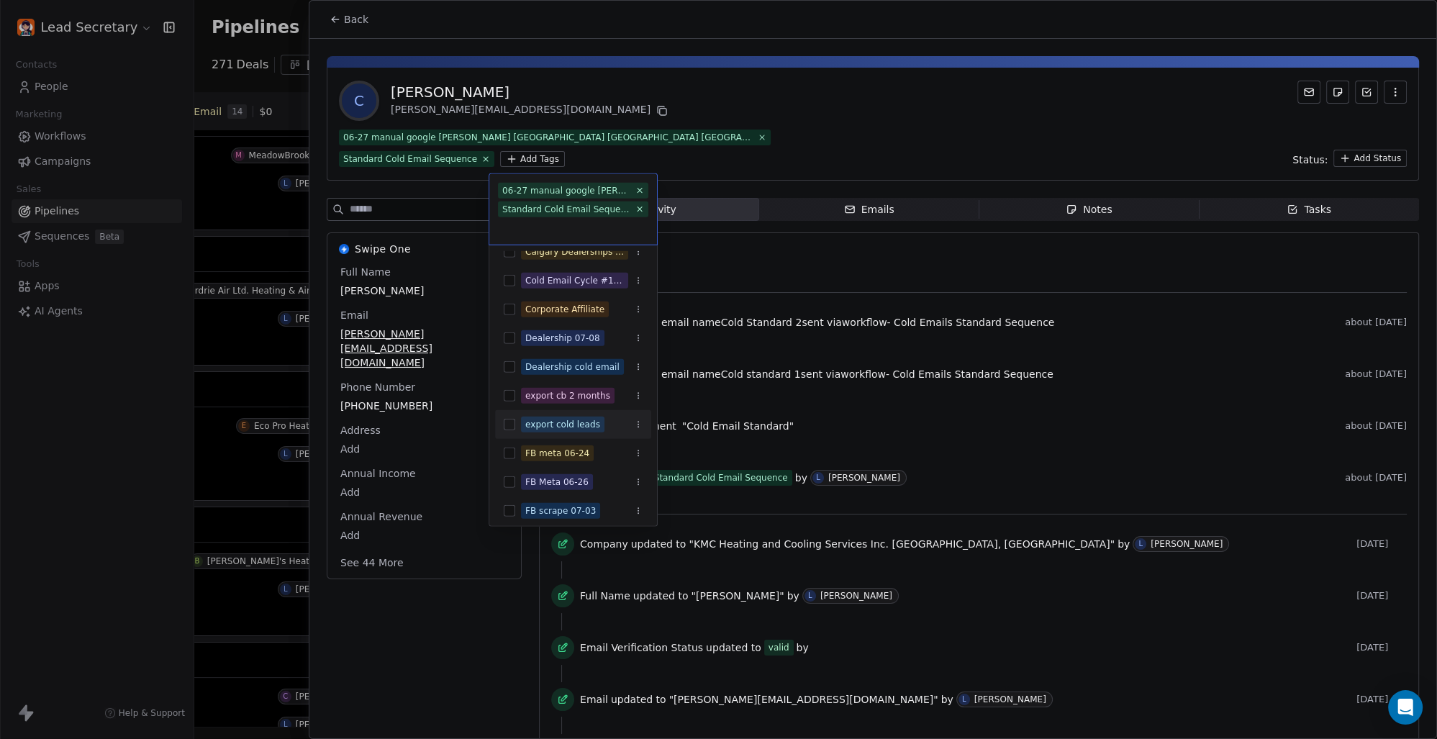
click at [505, 428] on button "Suggestions" at bounding box center [510, 425] width 12 height 12
click at [743, 95] on html "Lead Secretary Contacts People Marketing Workflows Campaigns Sales Pipelines Se…" at bounding box center [718, 369] width 1437 height 739
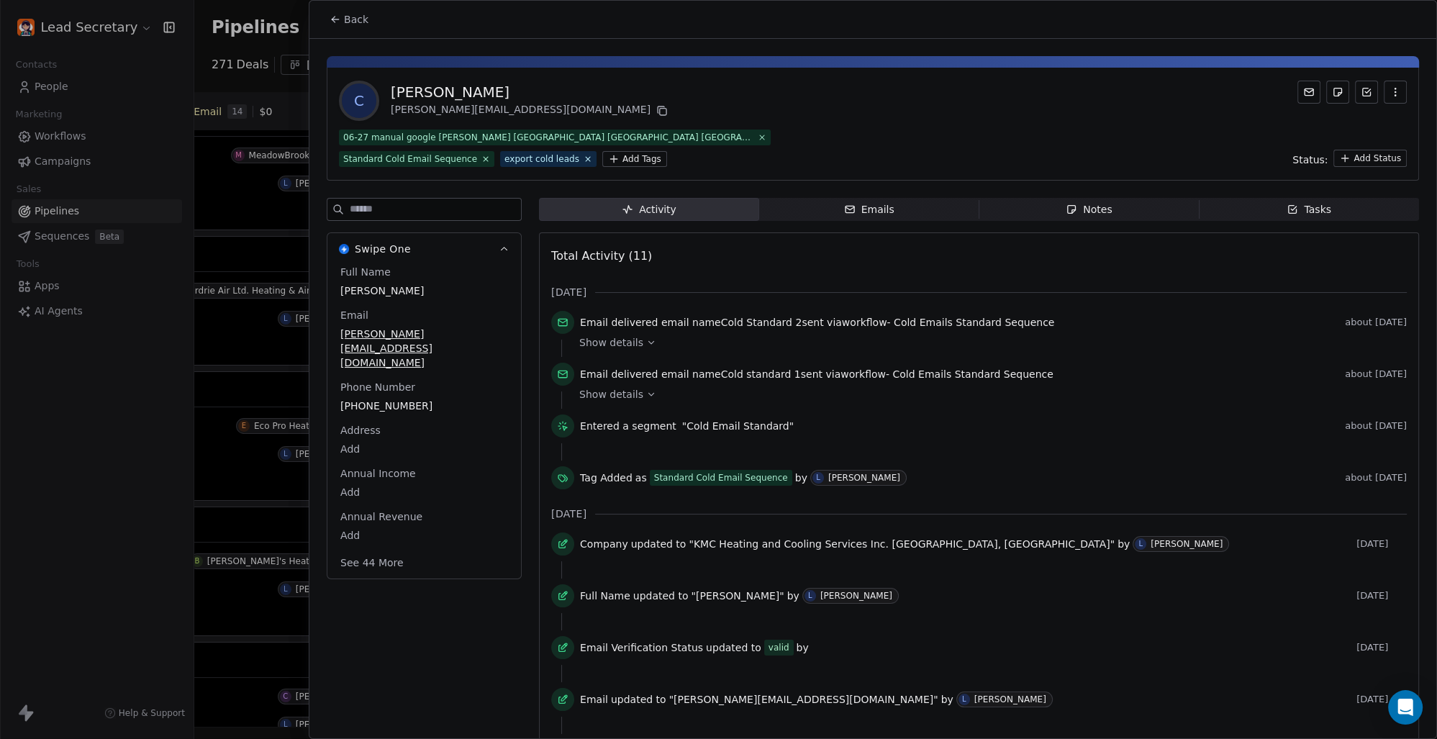
click at [358, 24] on span "Back" at bounding box center [356, 19] width 24 height 14
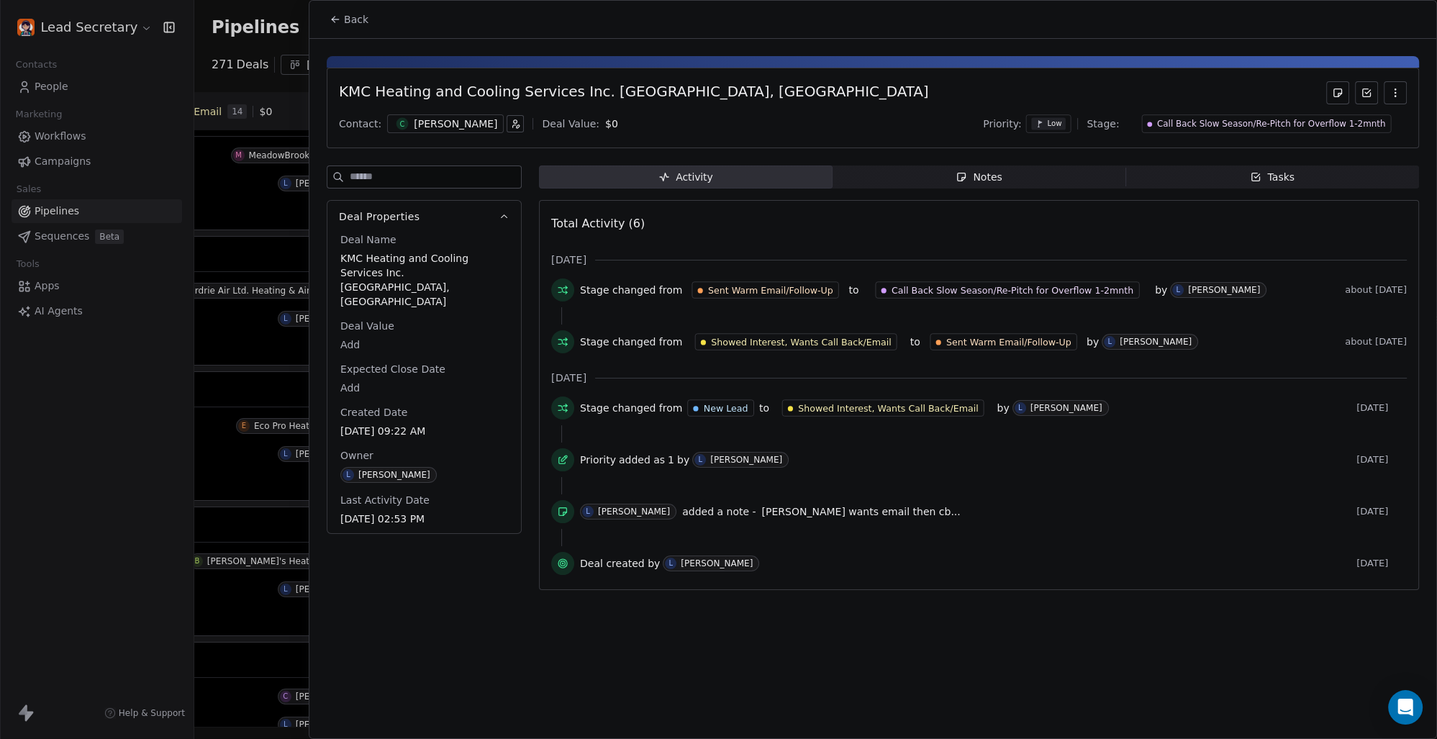
click at [353, 17] on span "Back" at bounding box center [356, 19] width 24 height 14
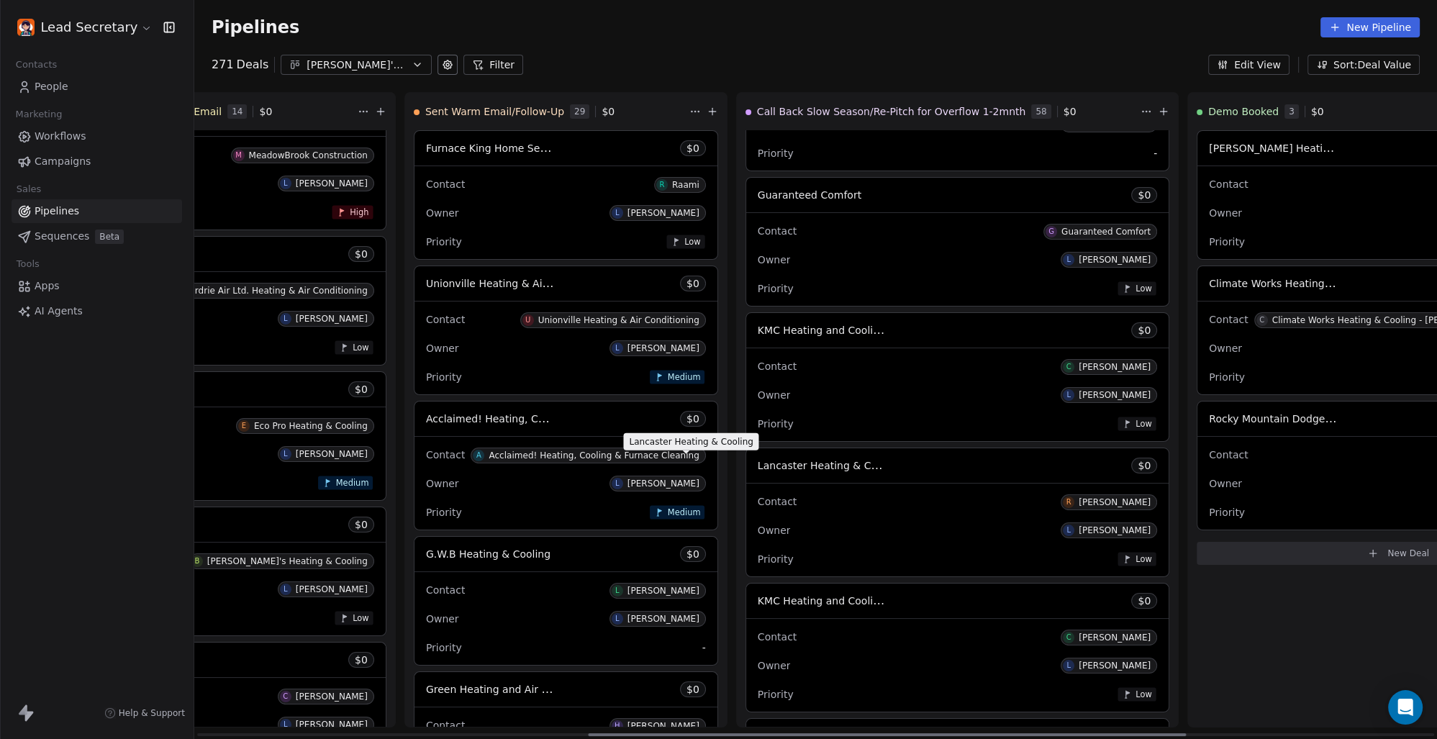
click at [758, 464] on span "Lancaster Heating & Cooling" at bounding box center [830, 465] width 144 height 14
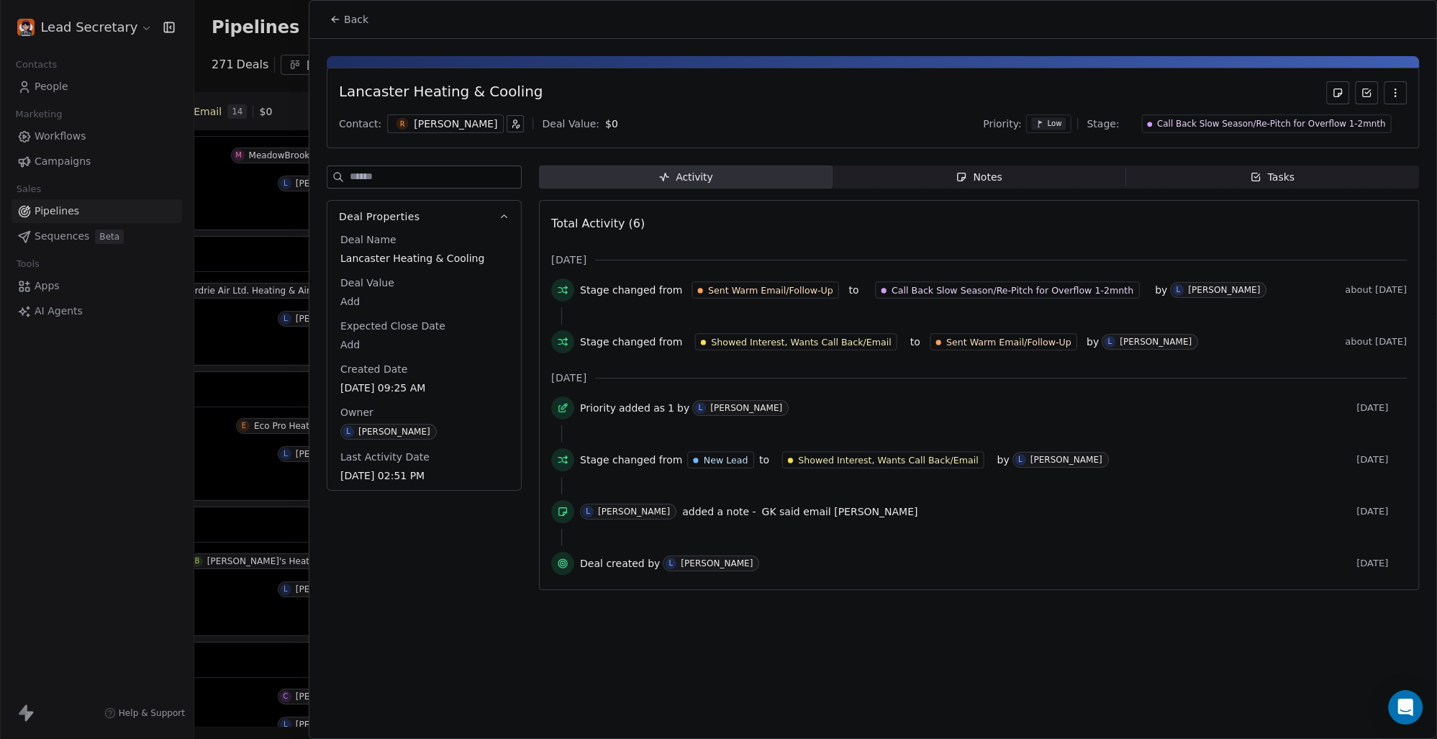
click at [423, 134] on div "Contact: R [PERSON_NAME] Value: $ 0 Priority: Low Stage: Call Back Slow Season/…" at bounding box center [873, 124] width 1068 height 22
click at [419, 119] on div "[PERSON_NAME]" at bounding box center [455, 124] width 83 height 14
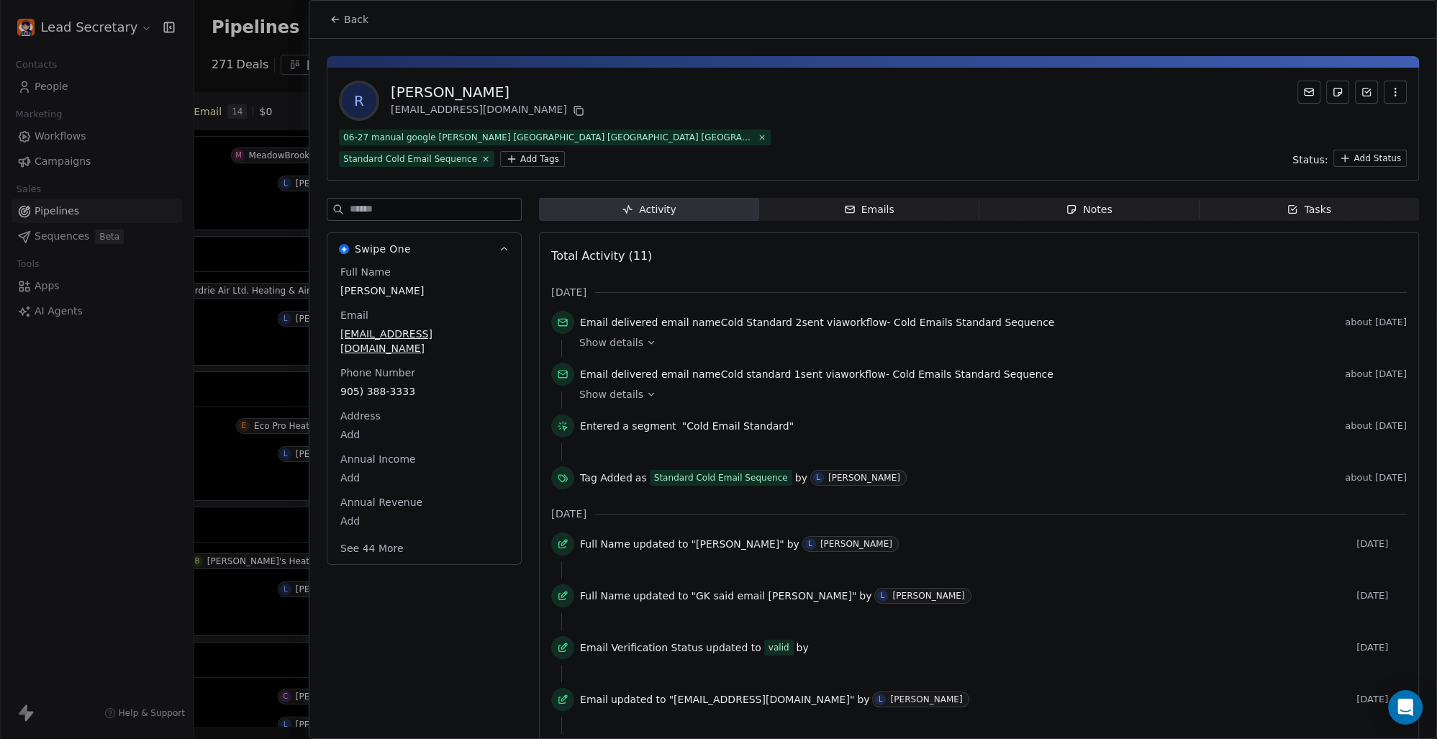
click at [528, 163] on html "Lead Secretary Contacts People Marketing Workflows Campaigns Sales Pipelines Se…" at bounding box center [718, 369] width 1437 height 739
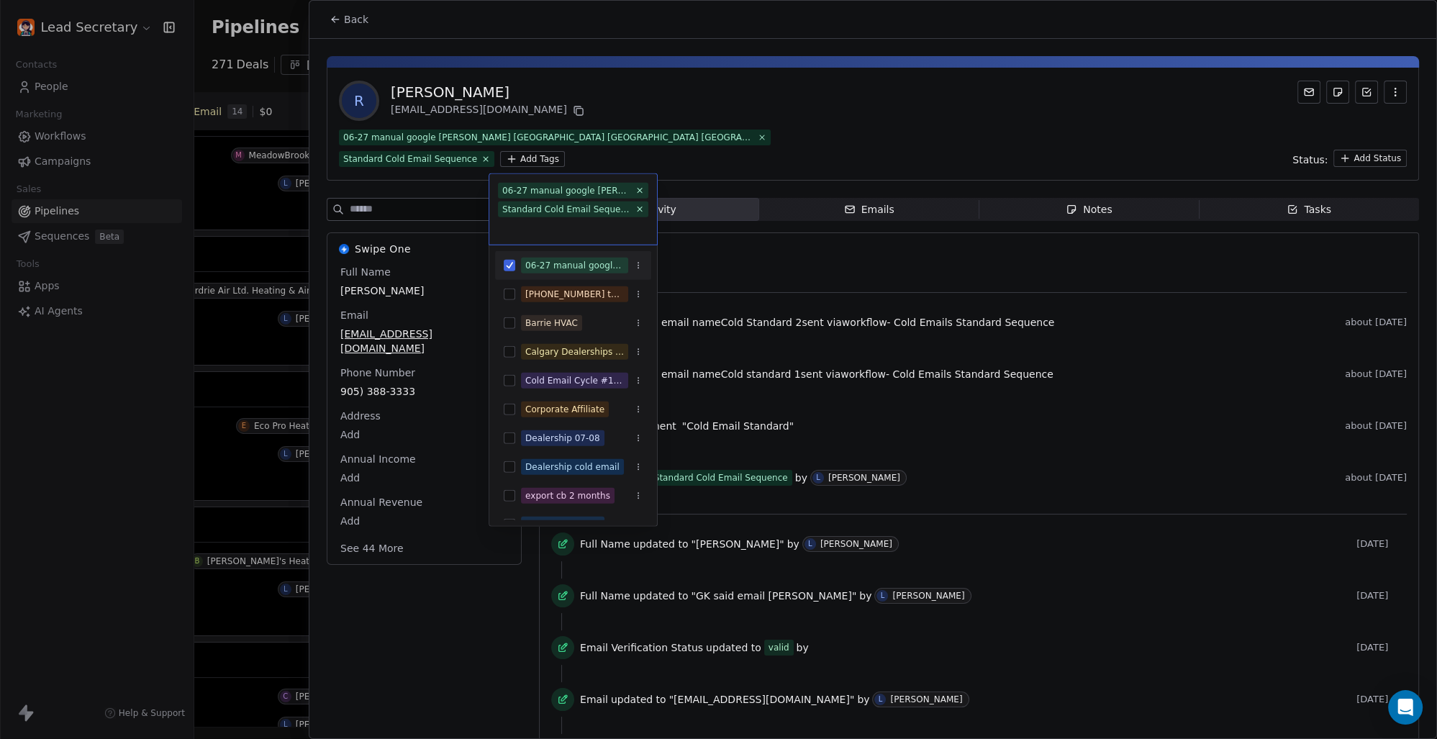
scroll to position [3606, 0]
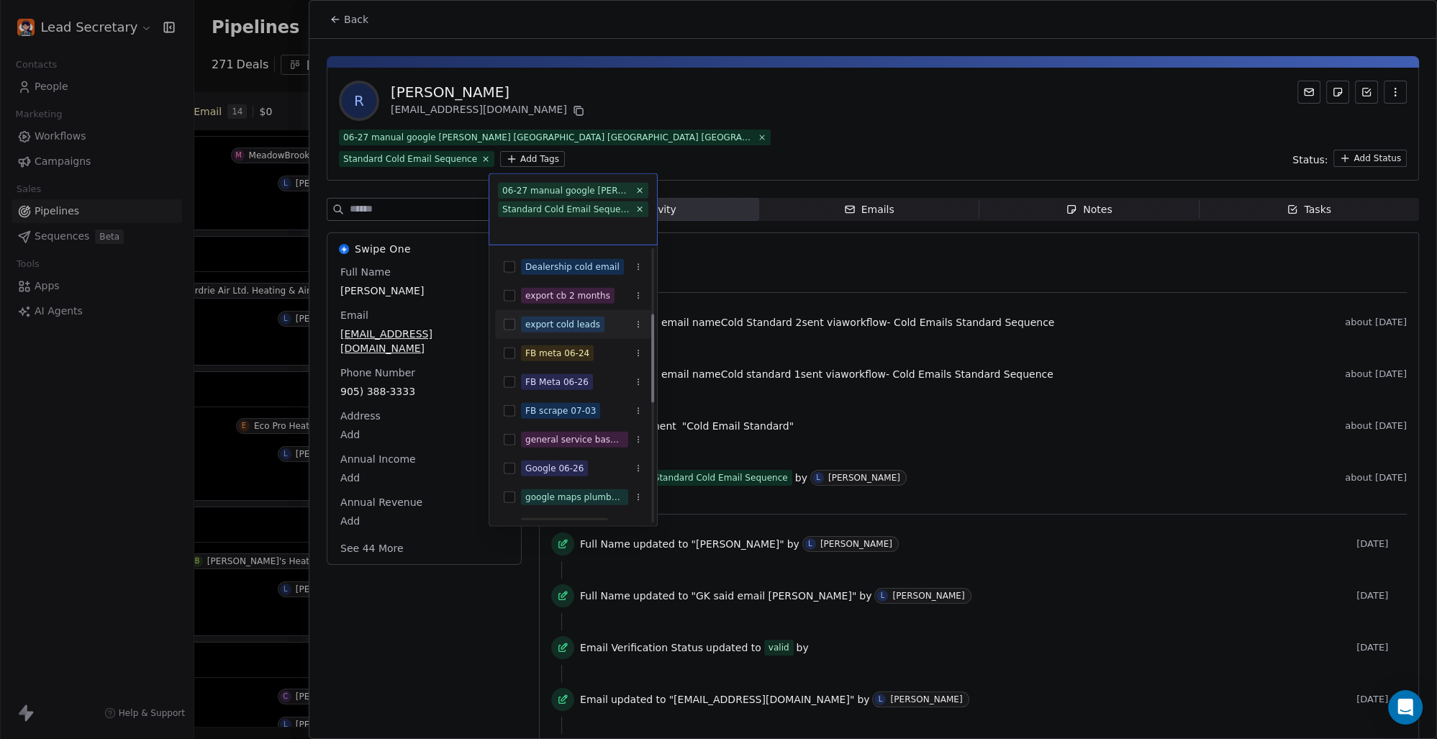
click at [510, 321] on button "Suggestions" at bounding box center [510, 325] width 12 height 12
click at [790, 120] on html "Lead Secretary Contacts People Marketing Workflows Campaigns Sales Pipelines Se…" at bounding box center [718, 369] width 1437 height 739
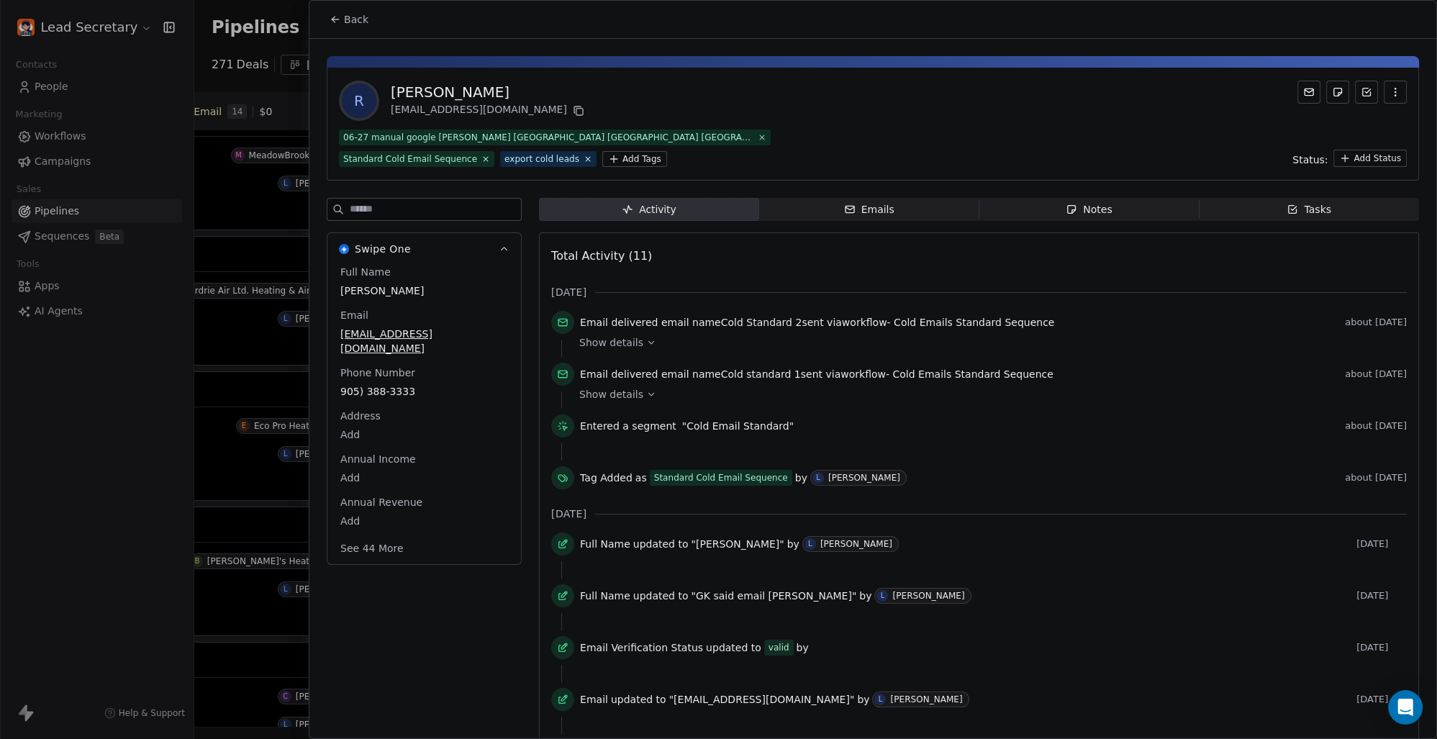
click at [364, 17] on span "Back" at bounding box center [356, 19] width 24 height 14
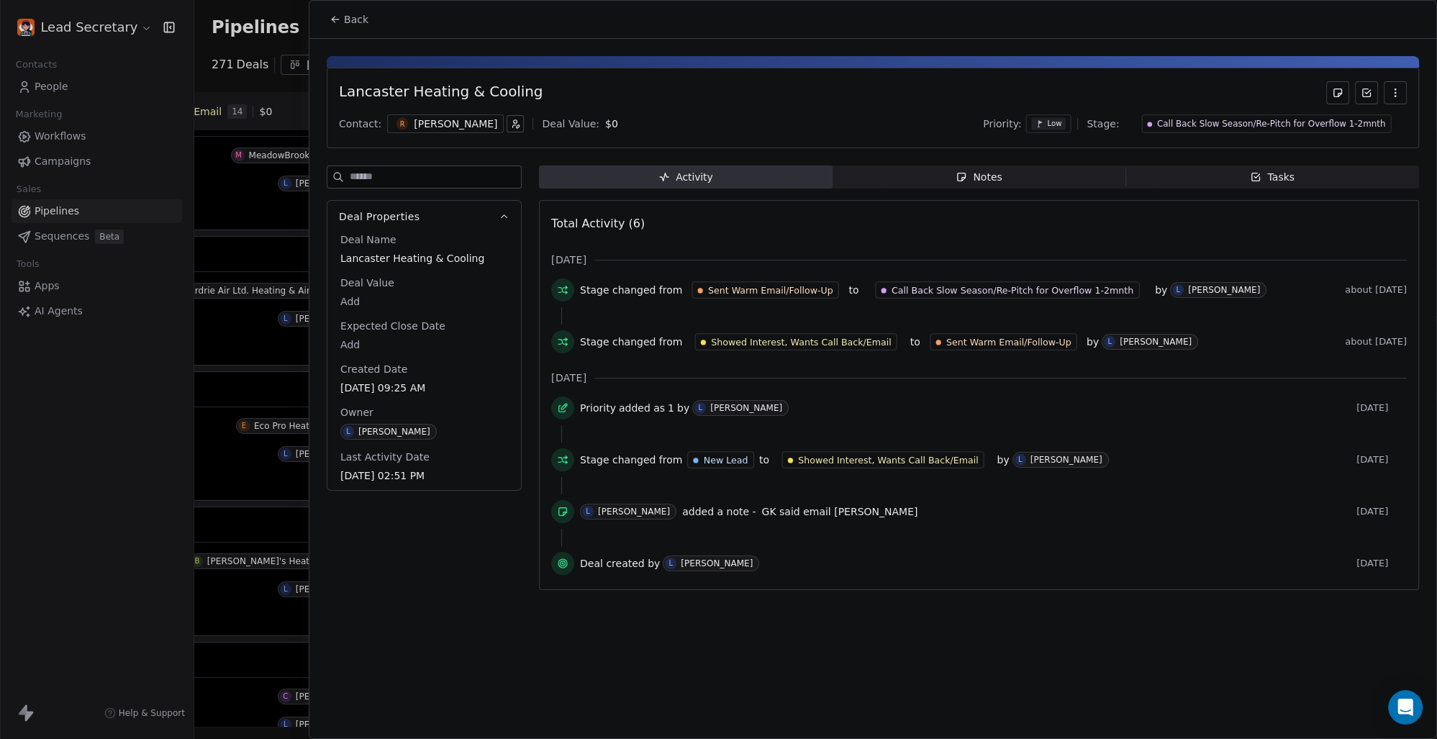
click at [363, 13] on span "Back" at bounding box center [356, 19] width 24 height 14
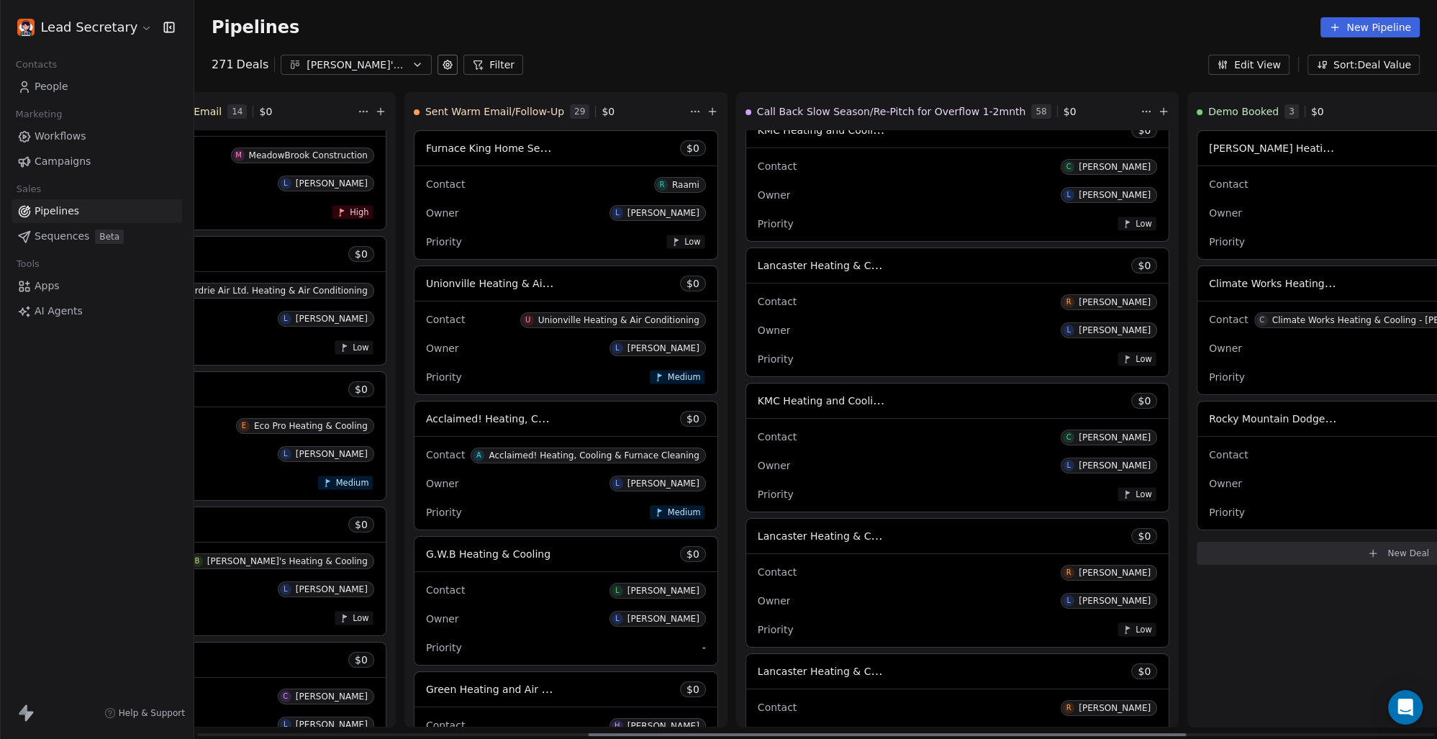
click at [758, 407] on span "KMC Heating and Cooling Services Inc. [GEOGRAPHIC_DATA], [GEOGRAPHIC_DATA]" at bounding box center [966, 401] width 417 height 14
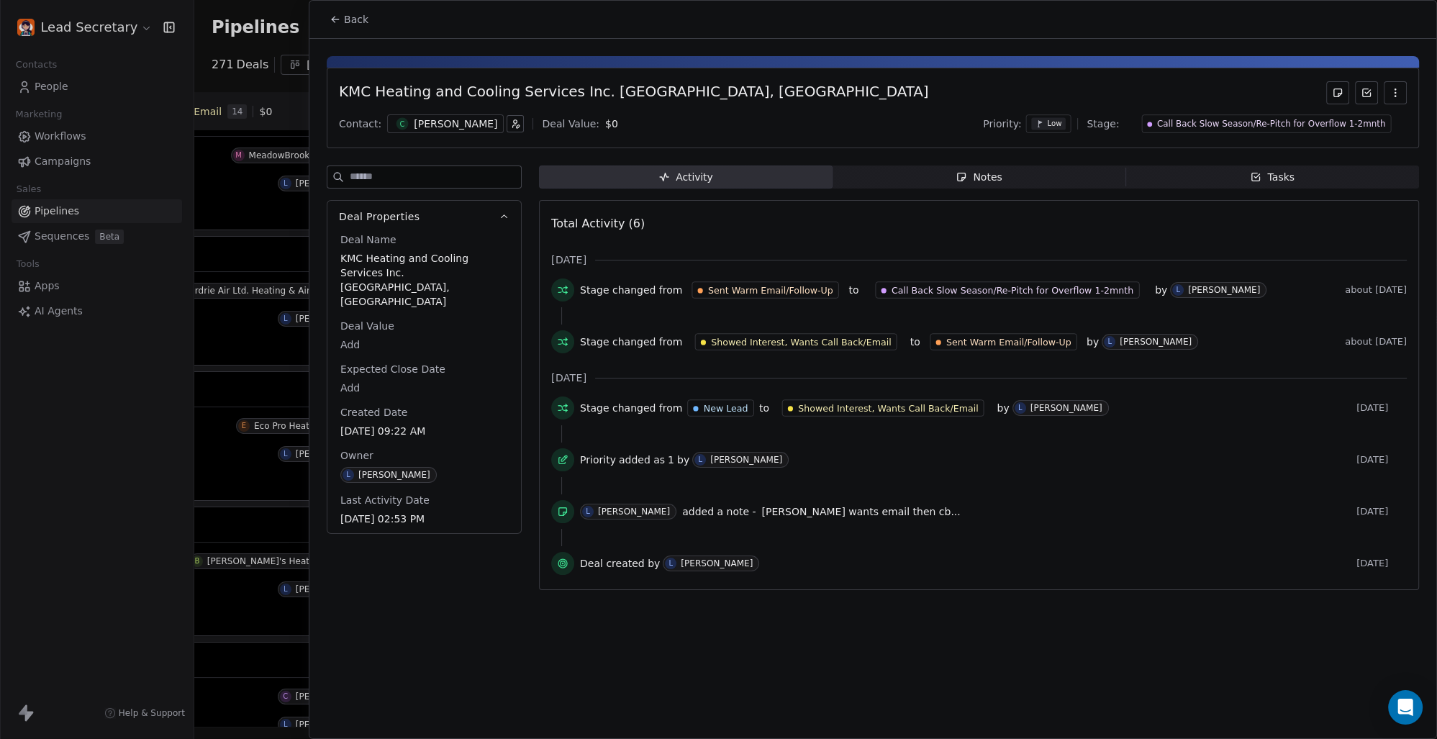
click at [428, 119] on div "[PERSON_NAME]" at bounding box center [455, 124] width 83 height 14
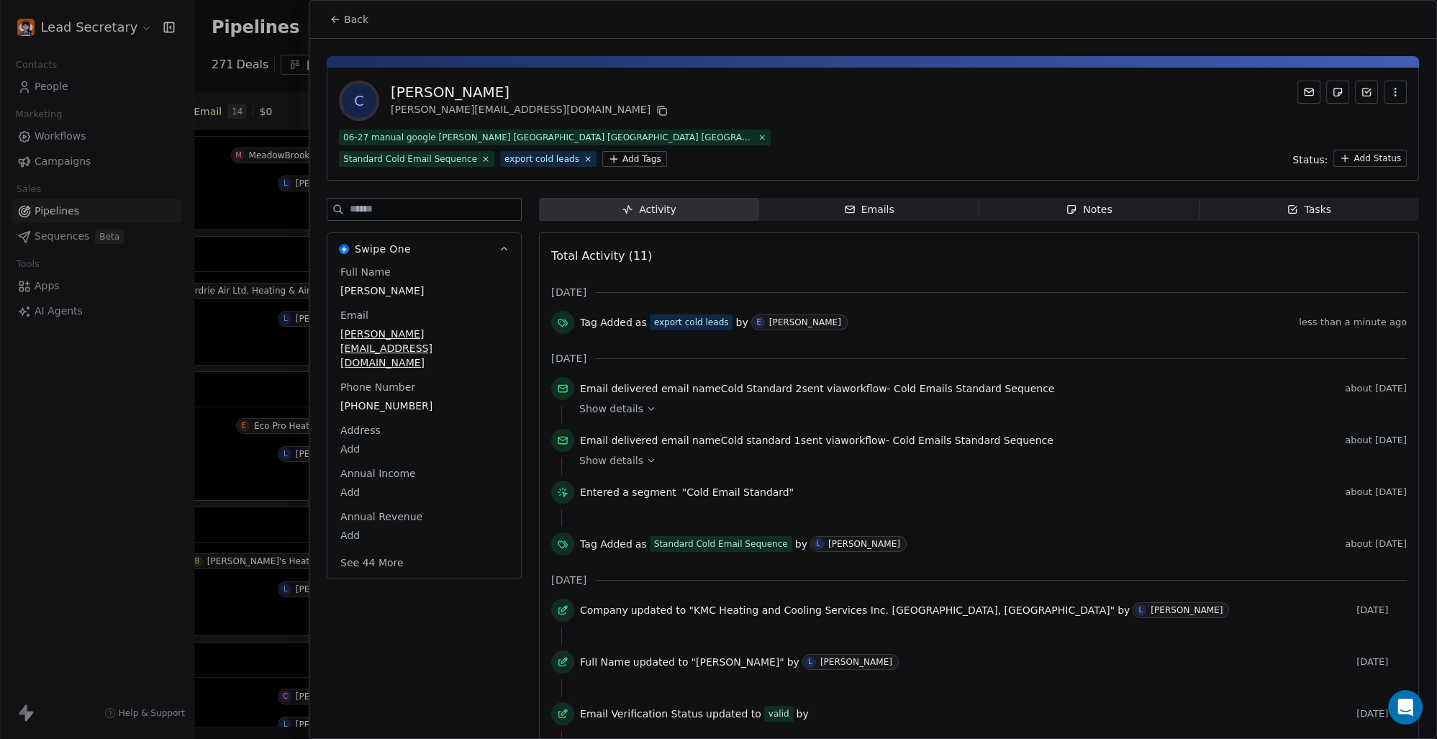
click at [350, 19] on span "Back" at bounding box center [356, 19] width 24 height 14
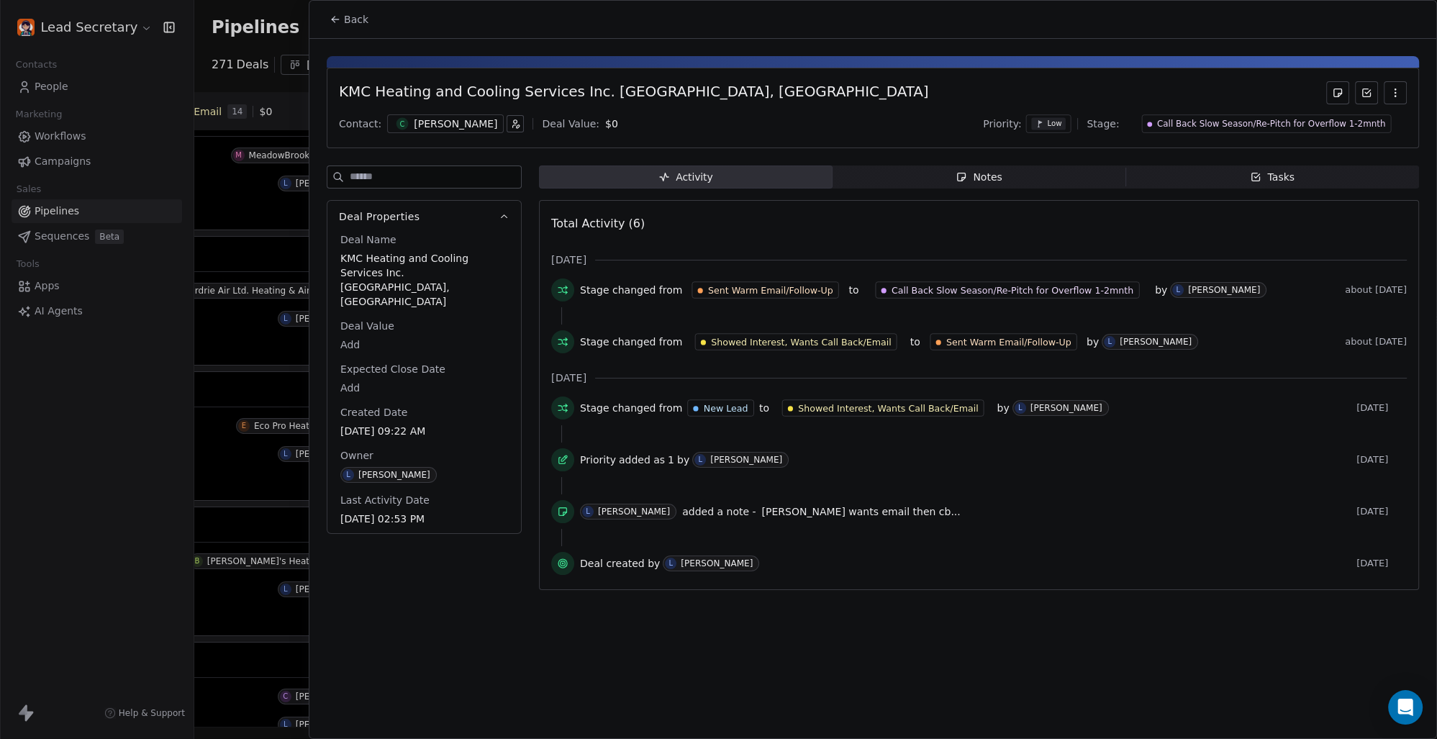
click at [350, 19] on span "Back" at bounding box center [356, 19] width 24 height 14
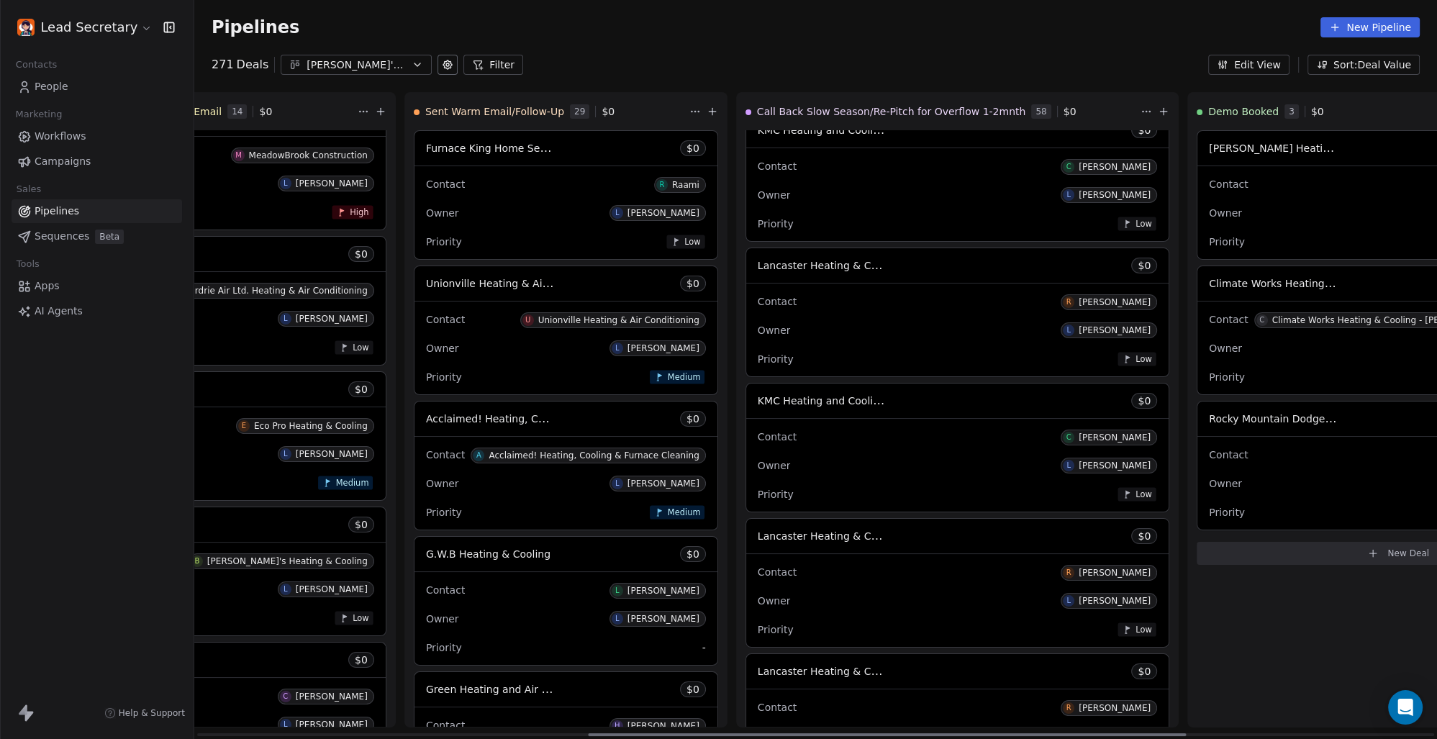
click at [758, 537] on span "Lancaster Heating & Cooling" at bounding box center [830, 536] width 144 height 14
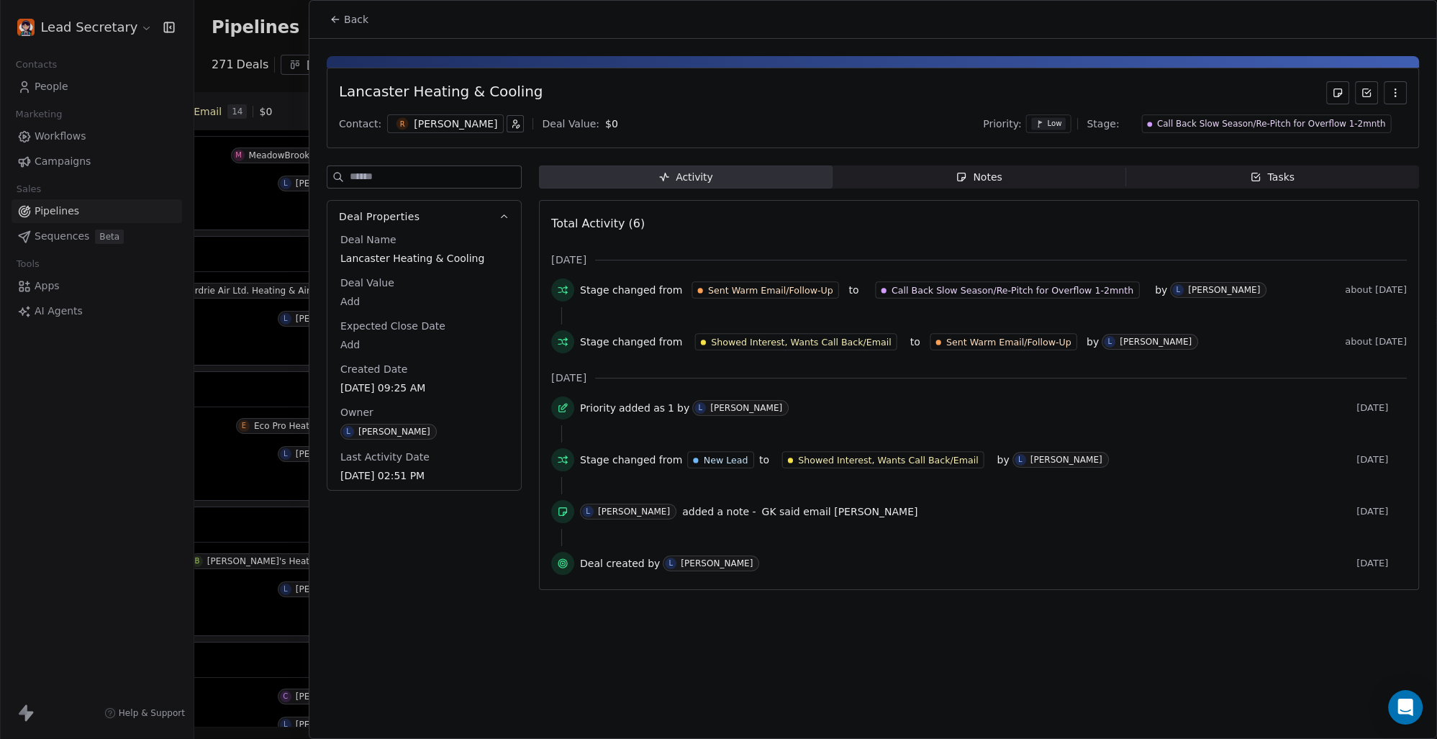
click at [428, 122] on div "[PERSON_NAME]" at bounding box center [455, 124] width 83 height 14
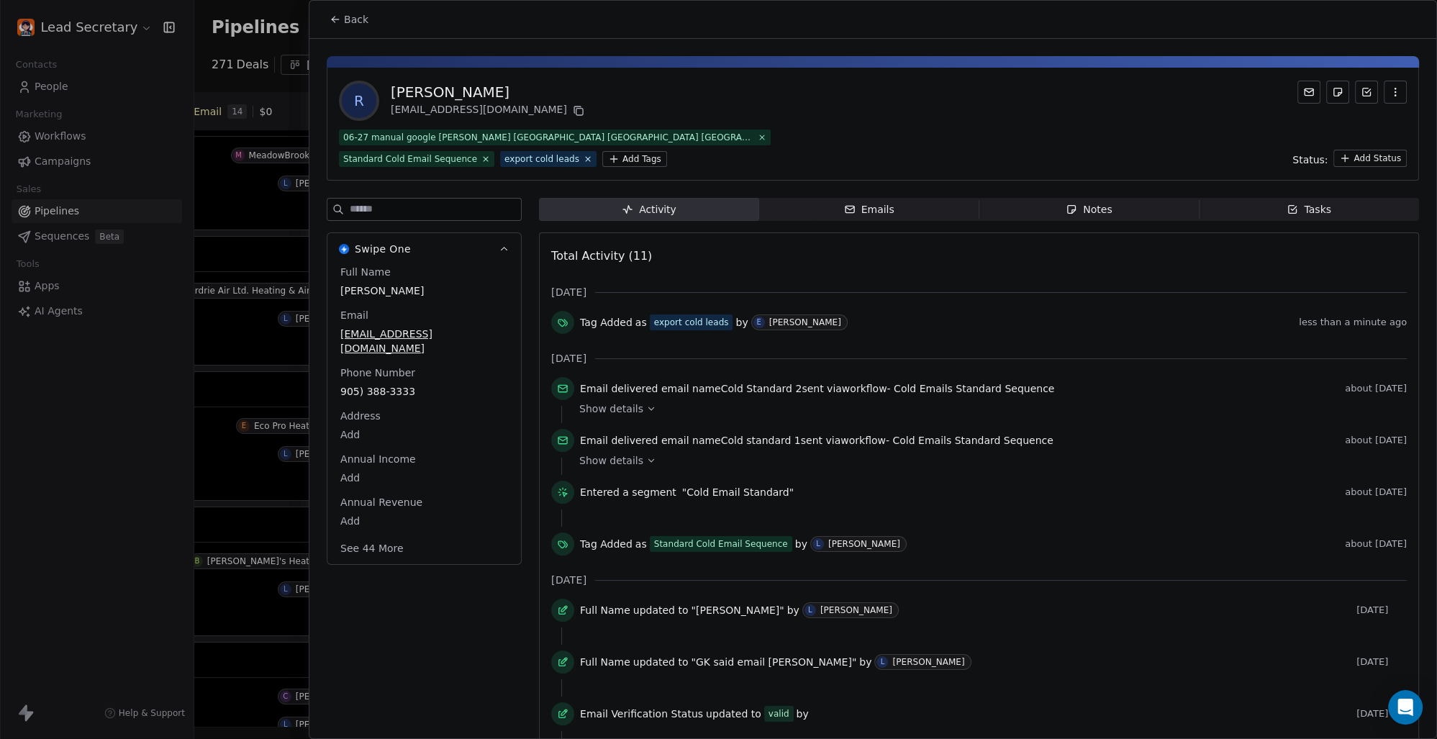
click at [356, 24] on span "Back" at bounding box center [356, 19] width 24 height 14
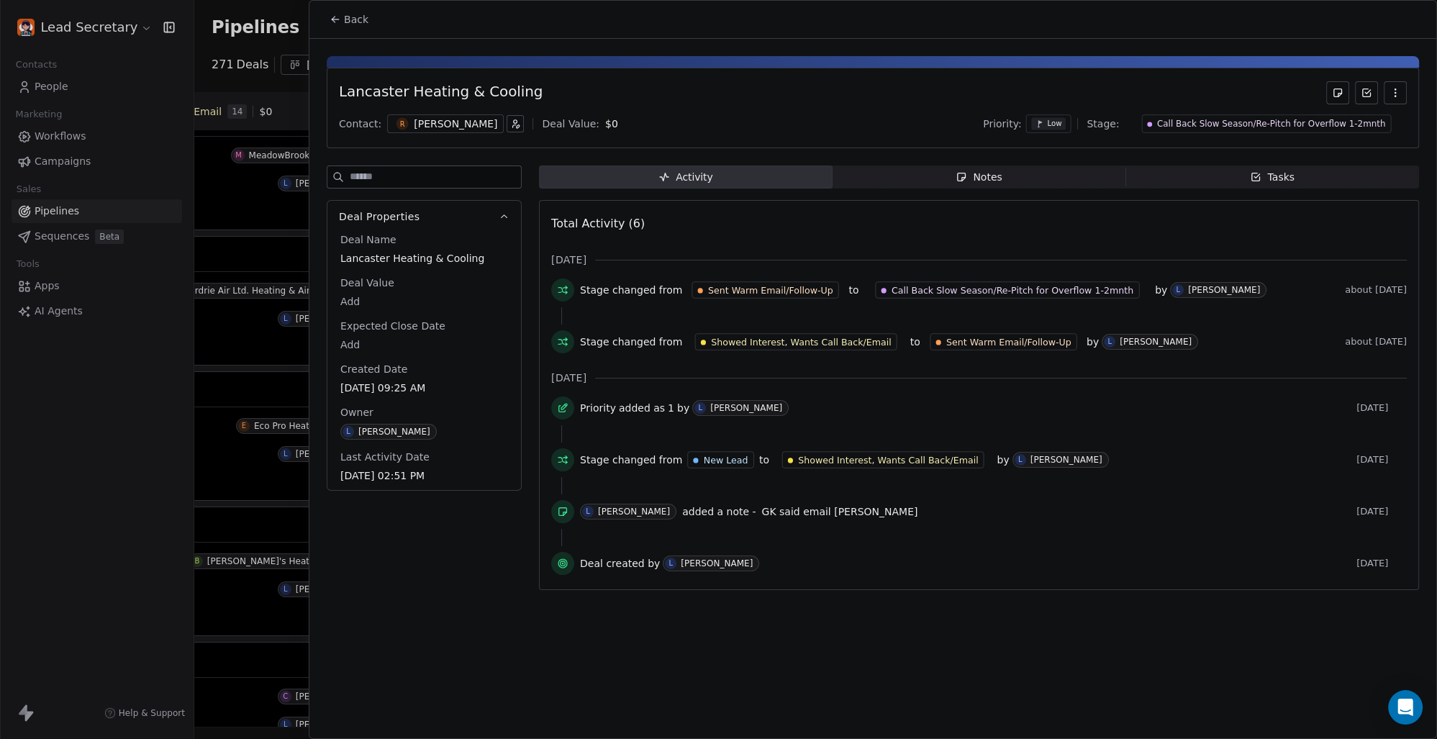
click at [357, 14] on span "Back" at bounding box center [356, 19] width 24 height 14
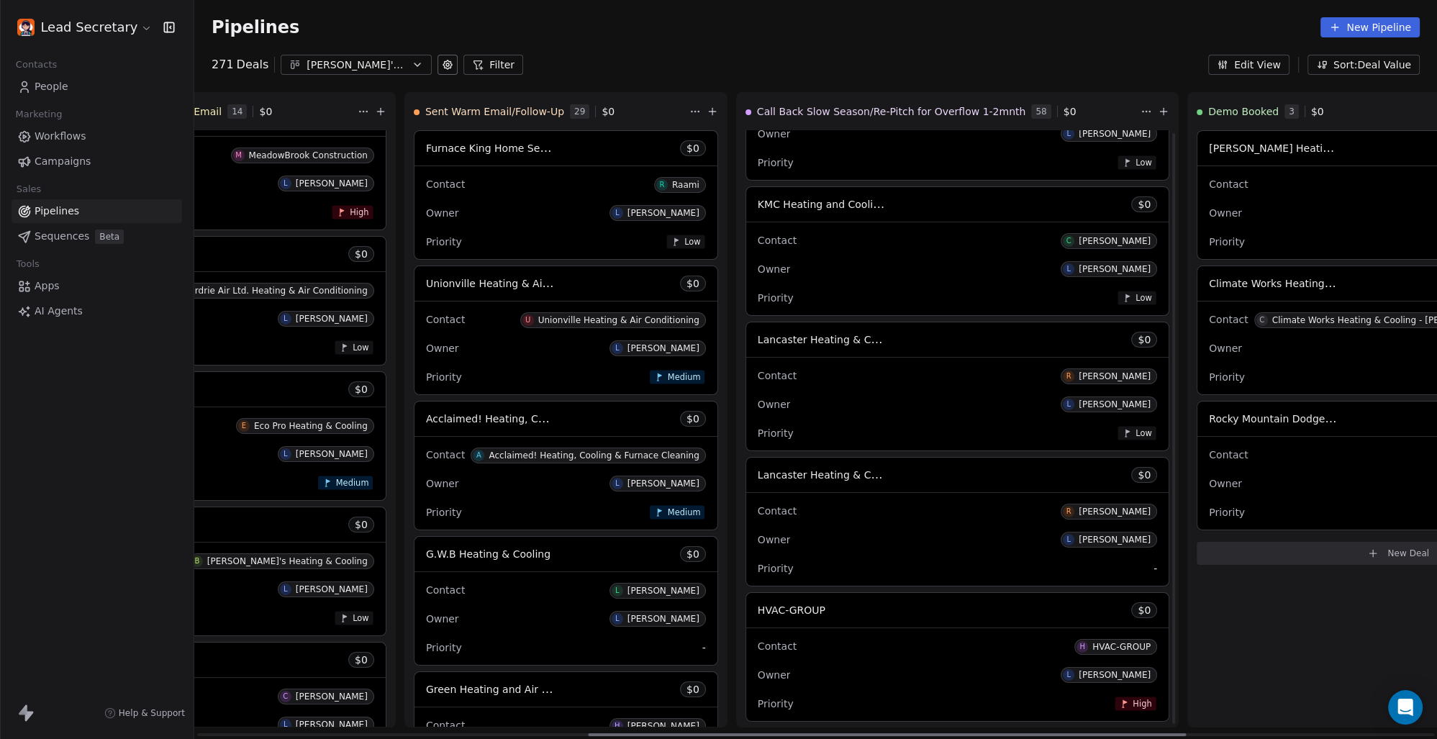
scroll to position [4007, 0]
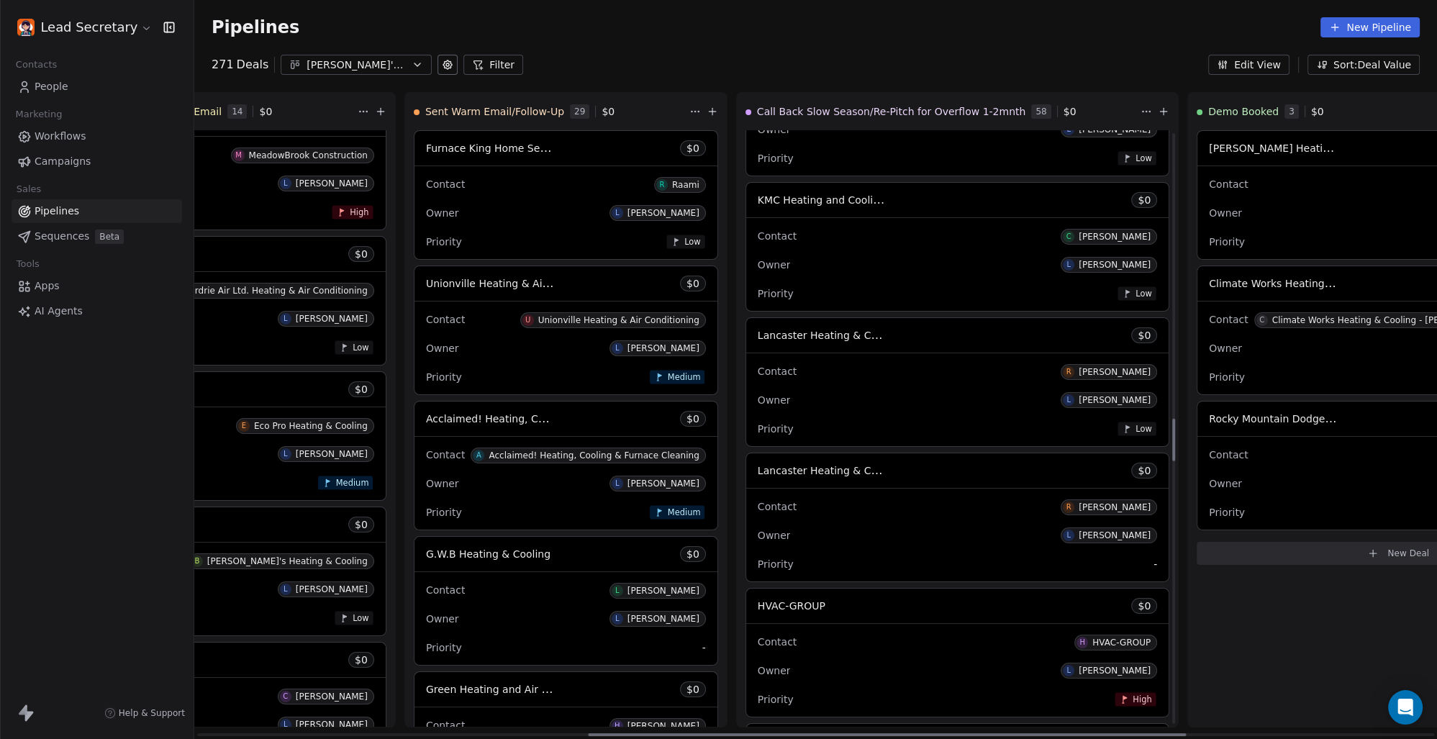
click at [746, 480] on div "Lancaster Heating & Cooling $ 0" at bounding box center [957, 470] width 422 height 35
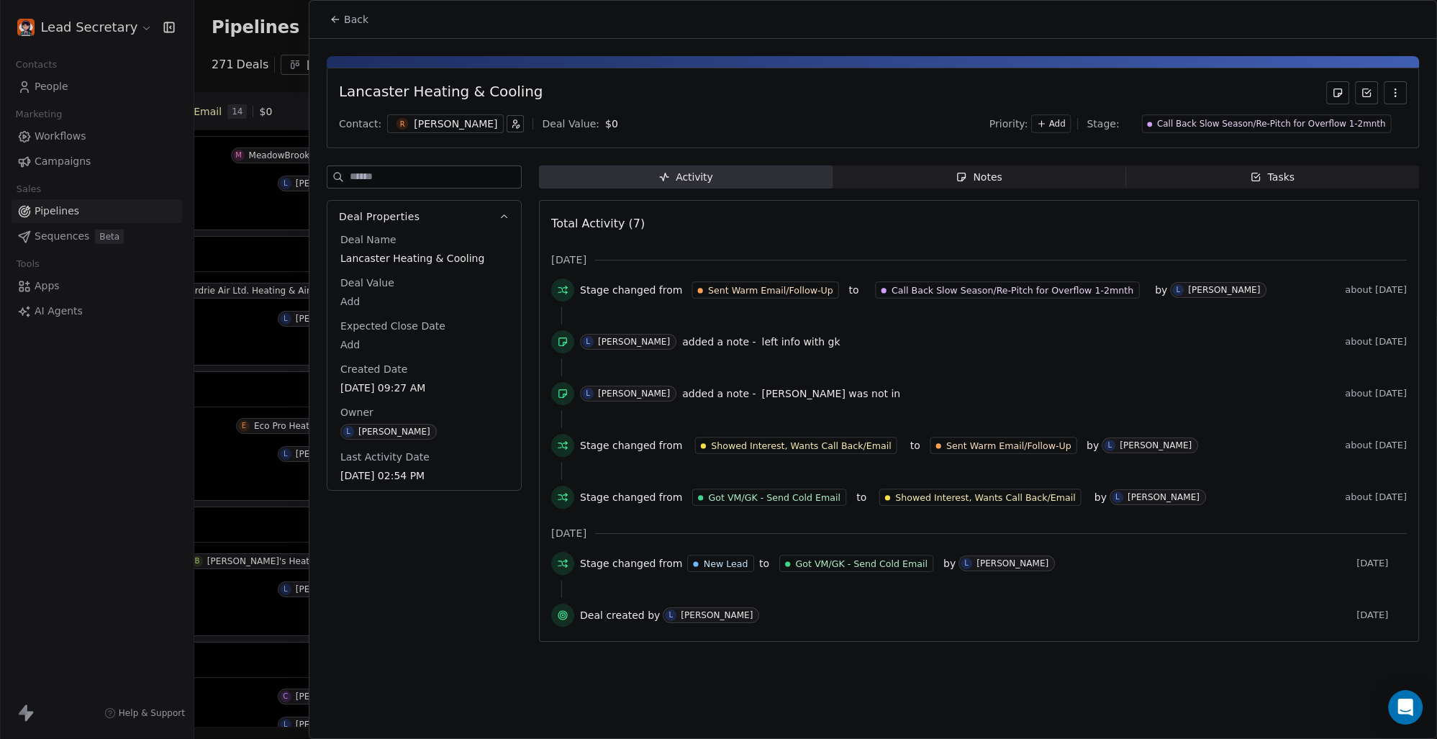
click at [416, 129] on div "[PERSON_NAME]" at bounding box center [455, 124] width 83 height 14
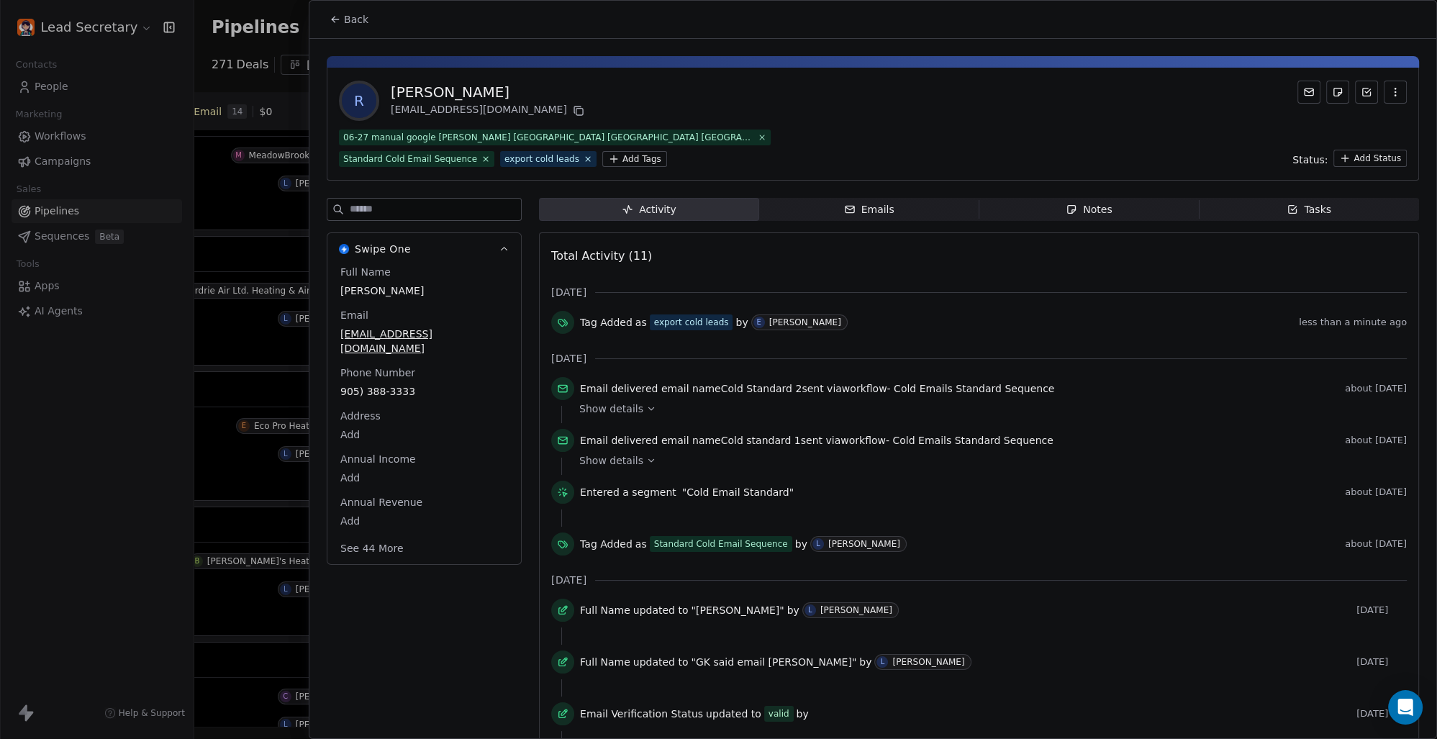
click at [353, 14] on span "Back" at bounding box center [356, 19] width 24 height 14
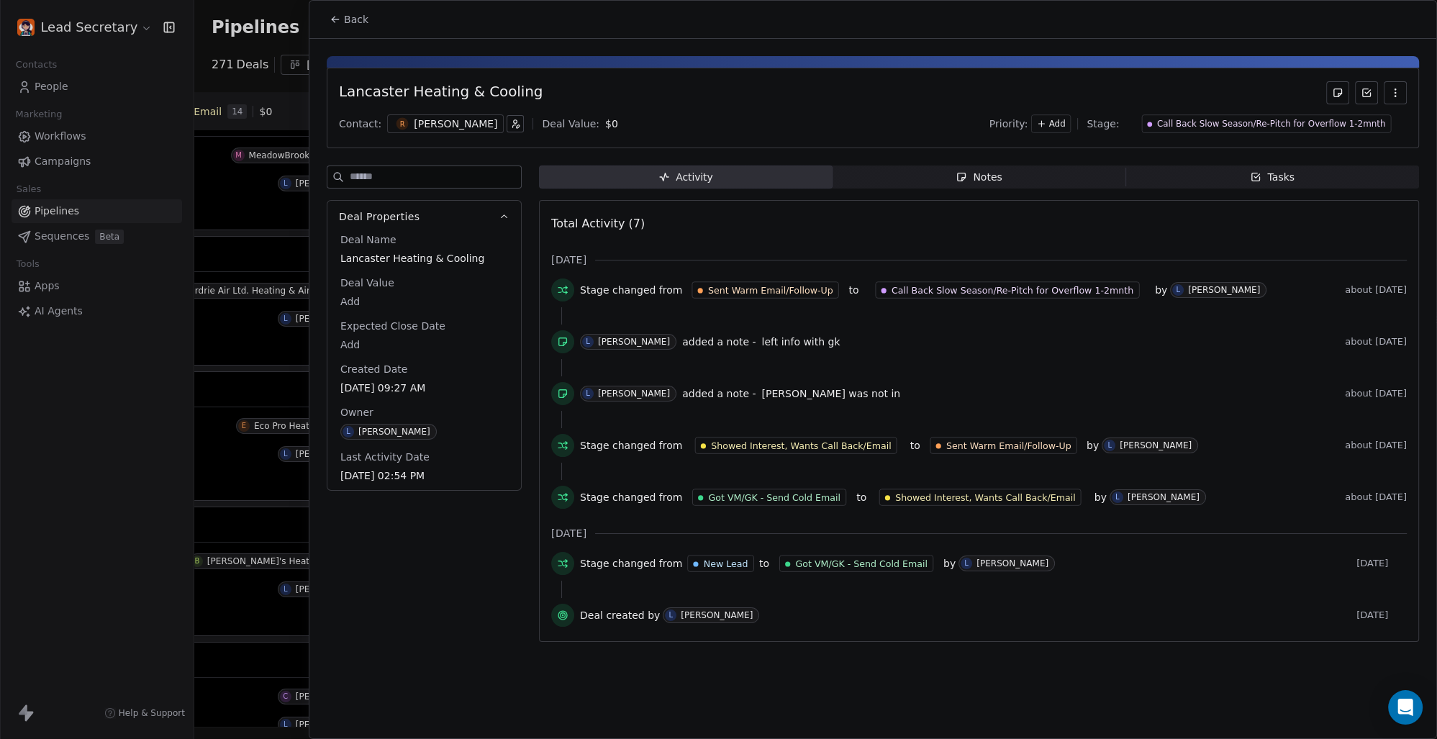
click at [353, 22] on span "Back" at bounding box center [356, 19] width 24 height 14
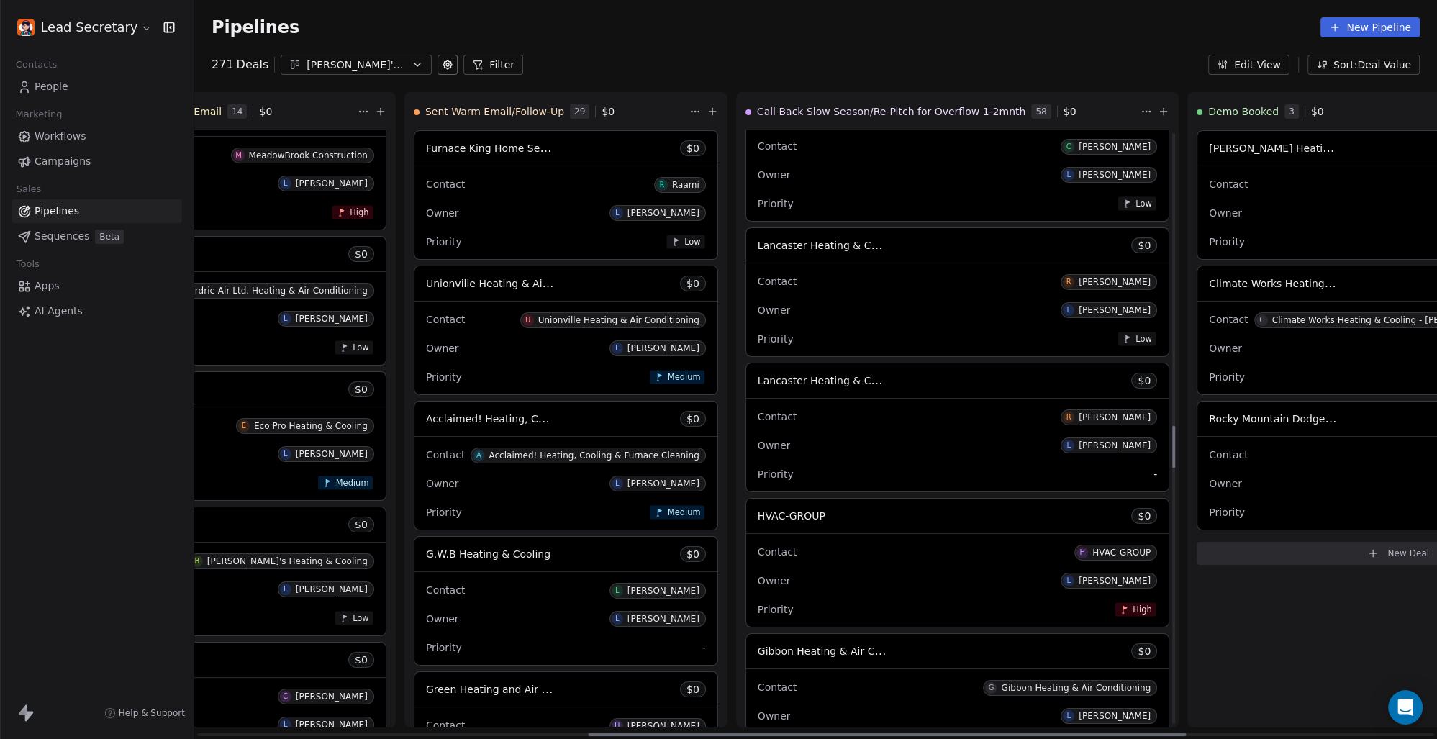
scroll to position [4107, 0]
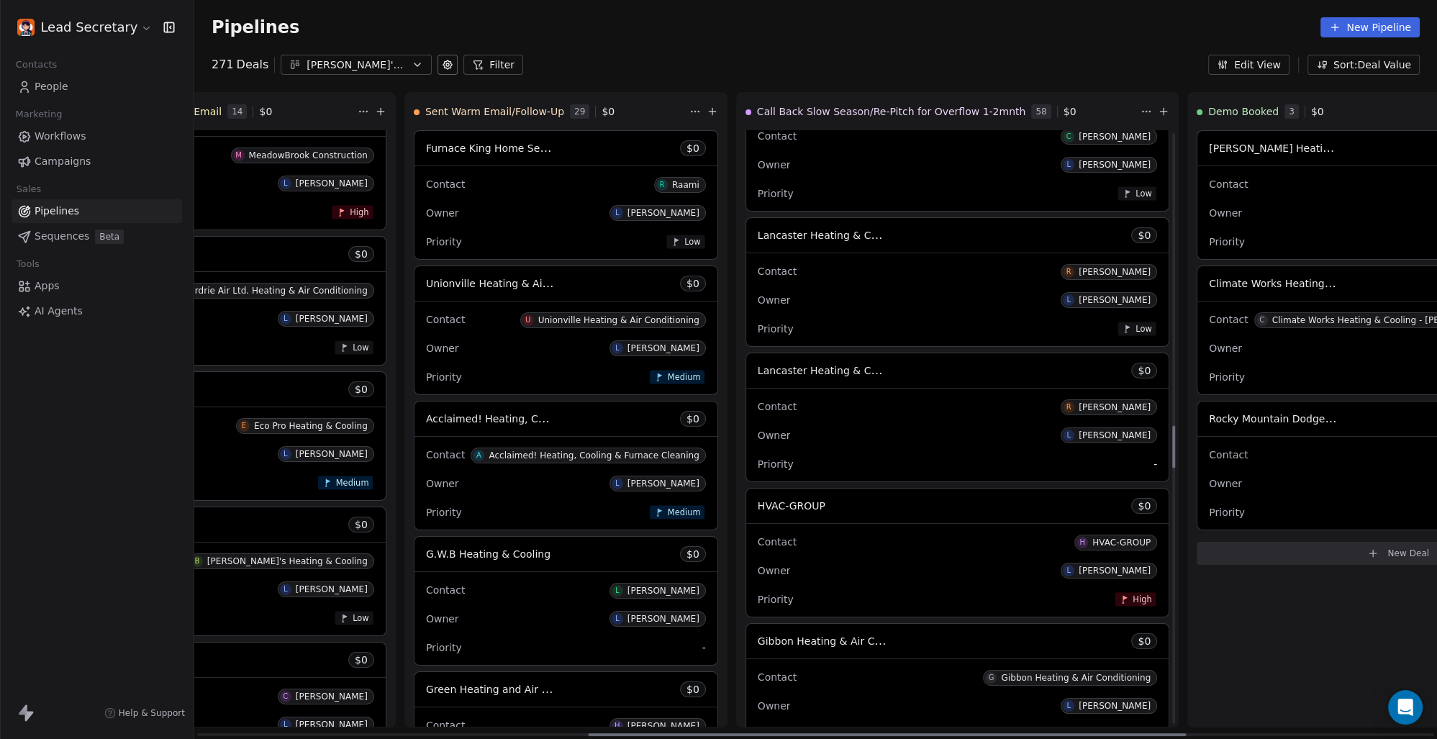
click at [758, 514] on span "HVAC-GROUP" at bounding box center [792, 505] width 68 height 17
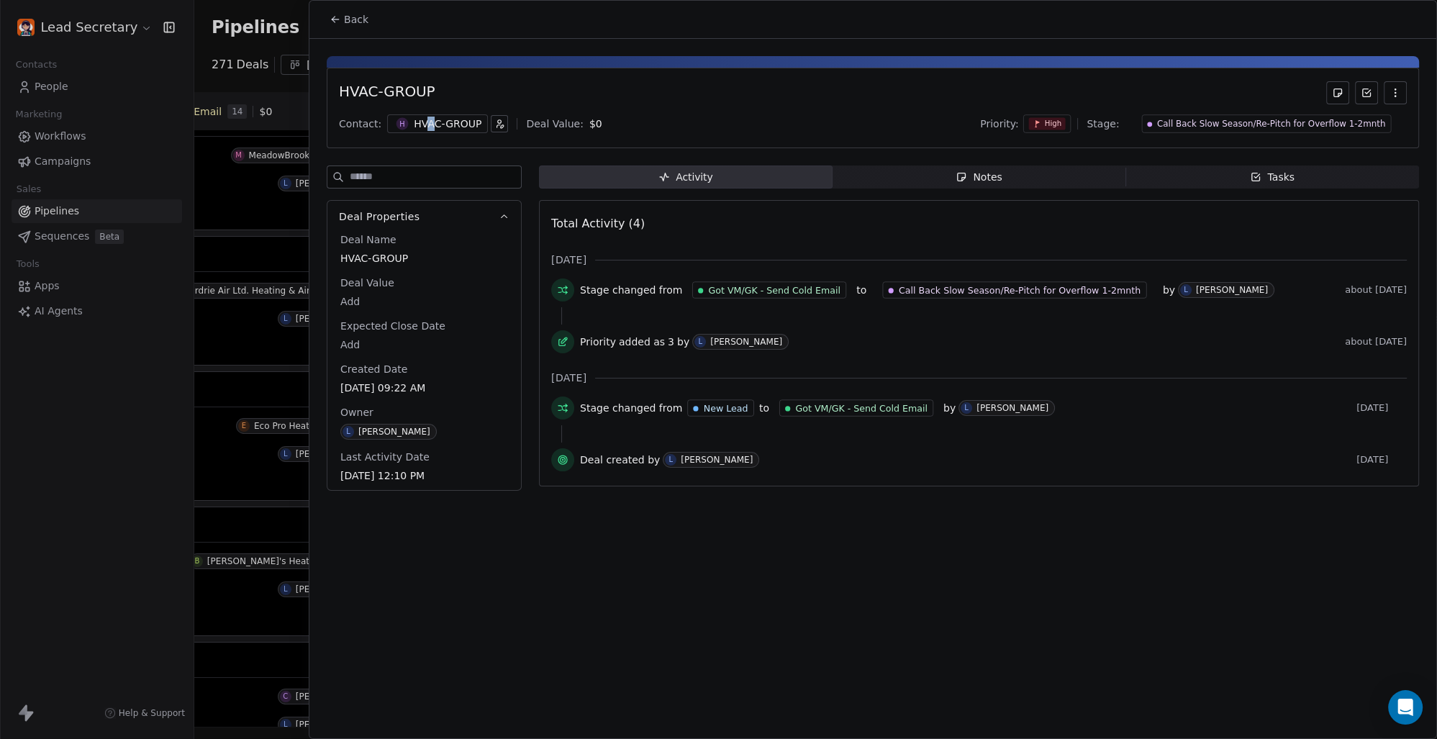
click at [427, 119] on div "HVAC-GROUP" at bounding box center [448, 124] width 68 height 14
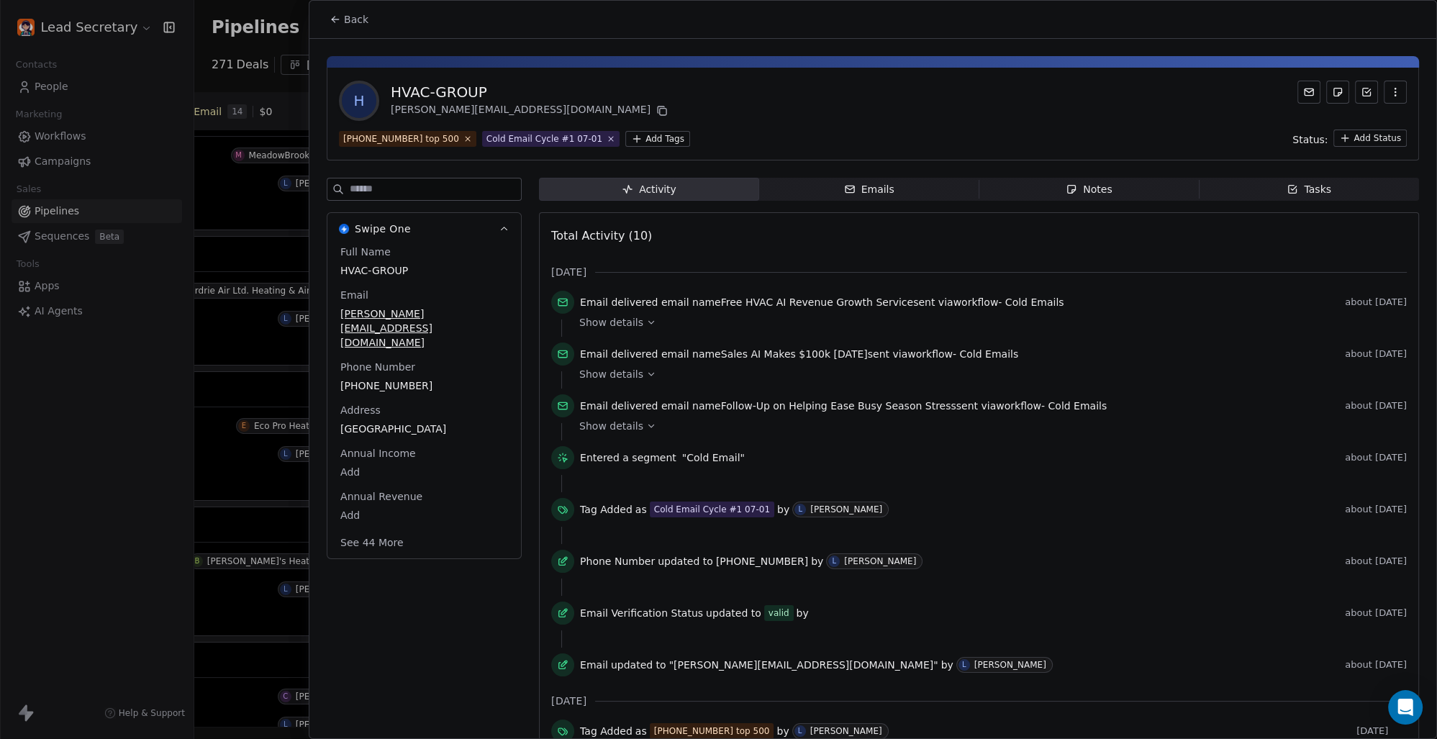
click at [620, 141] on html "Lead Secretary Contacts People Marketing Workflows Campaigns Sales Pipelines Se…" at bounding box center [718, 369] width 1437 height 739
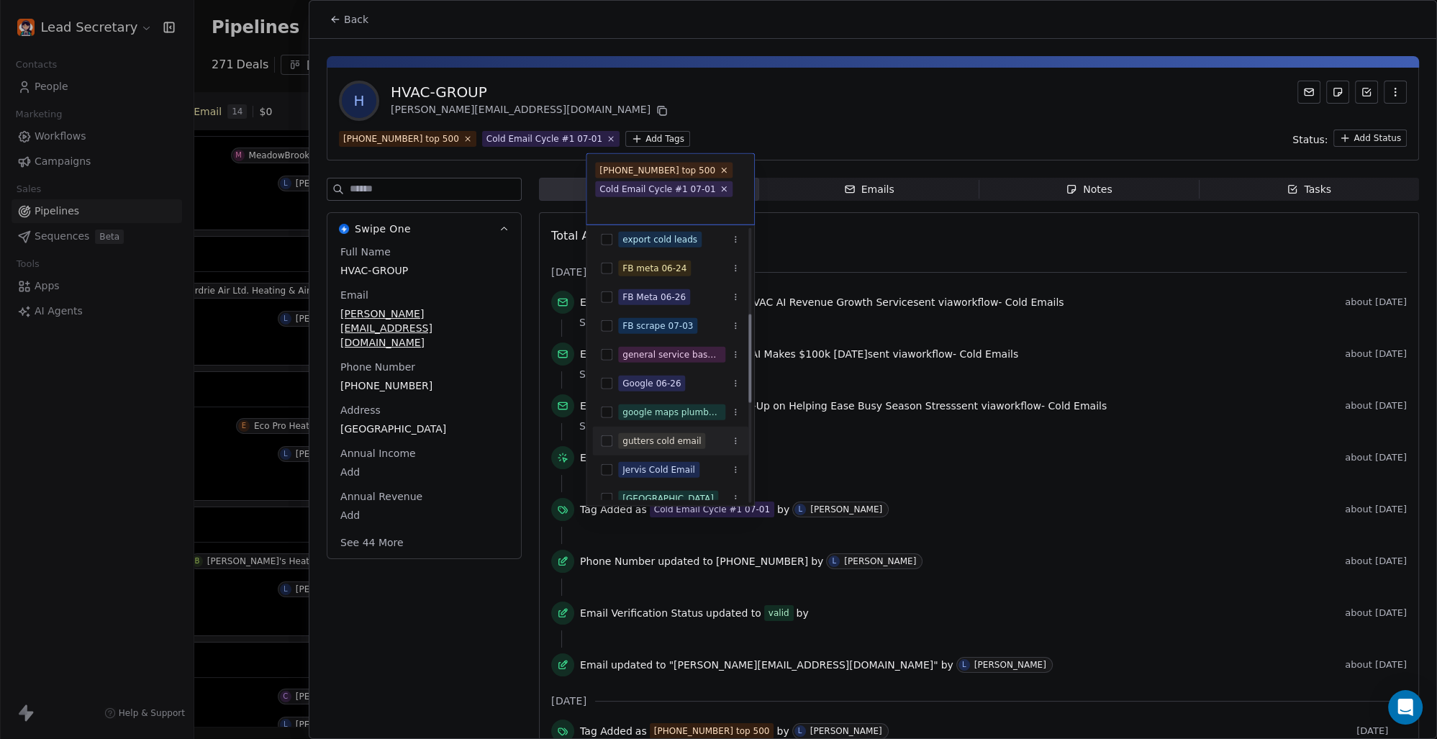
scroll to position [164, 0]
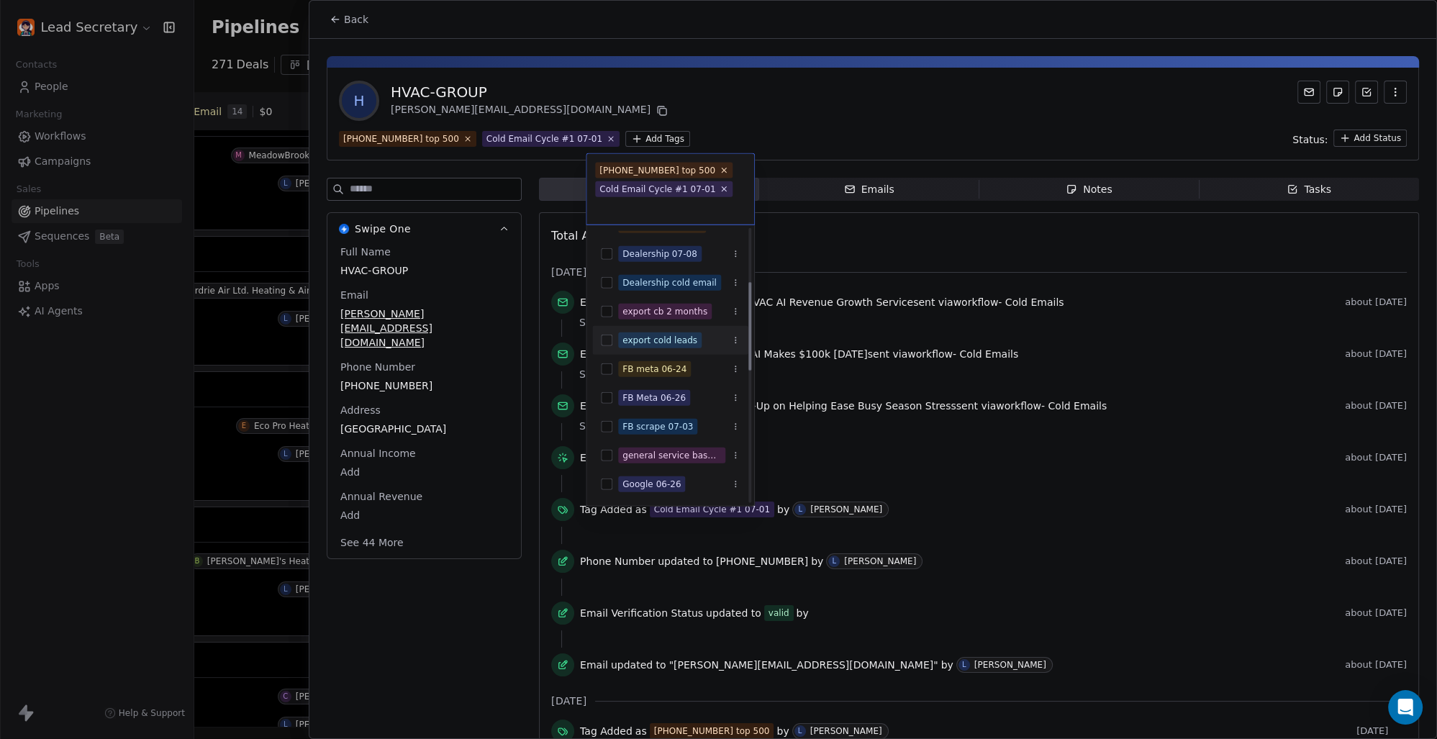
click at [605, 336] on button "Suggestions" at bounding box center [607, 341] width 12 height 12
click at [878, 89] on html "Lead Secretary Contacts People Marketing Workflows Campaigns Sales Pipelines Se…" at bounding box center [718, 369] width 1437 height 739
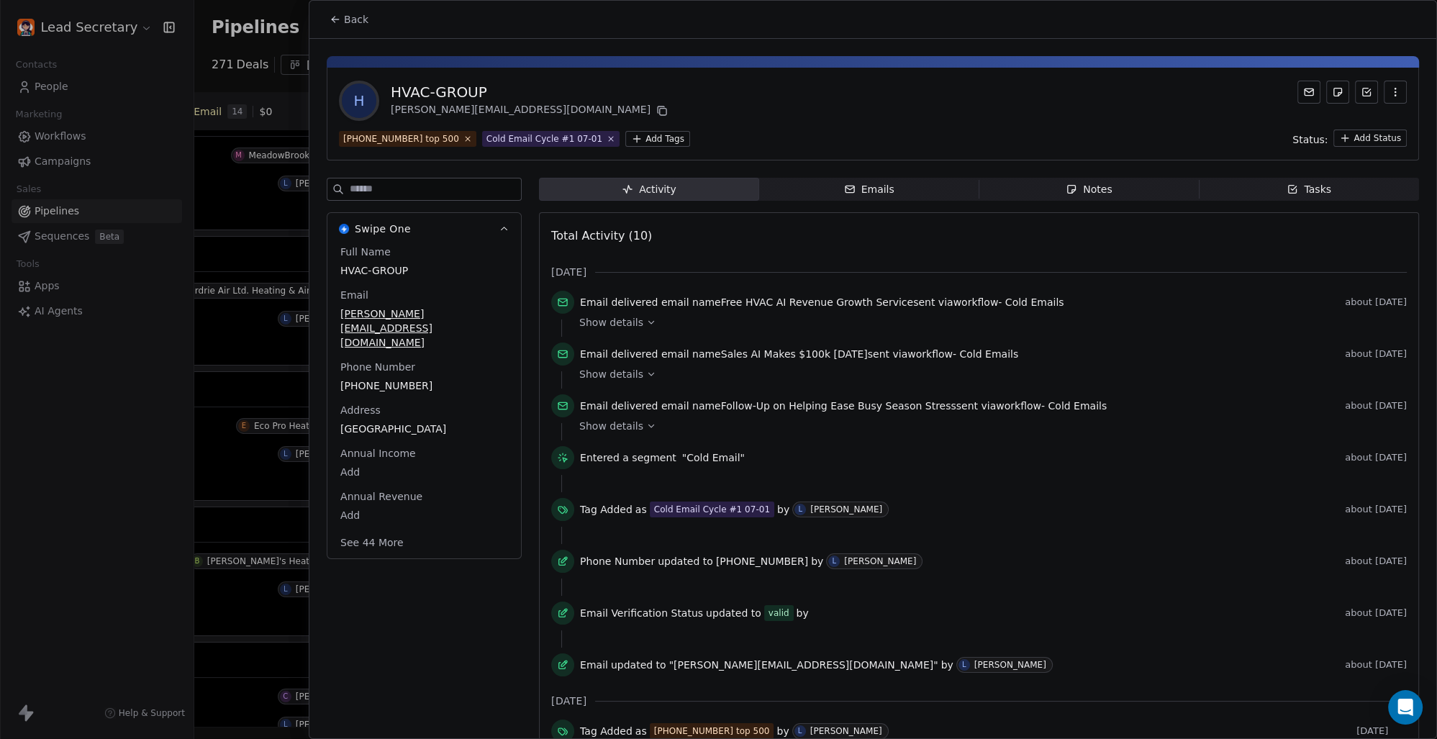
scroll to position [0, 812]
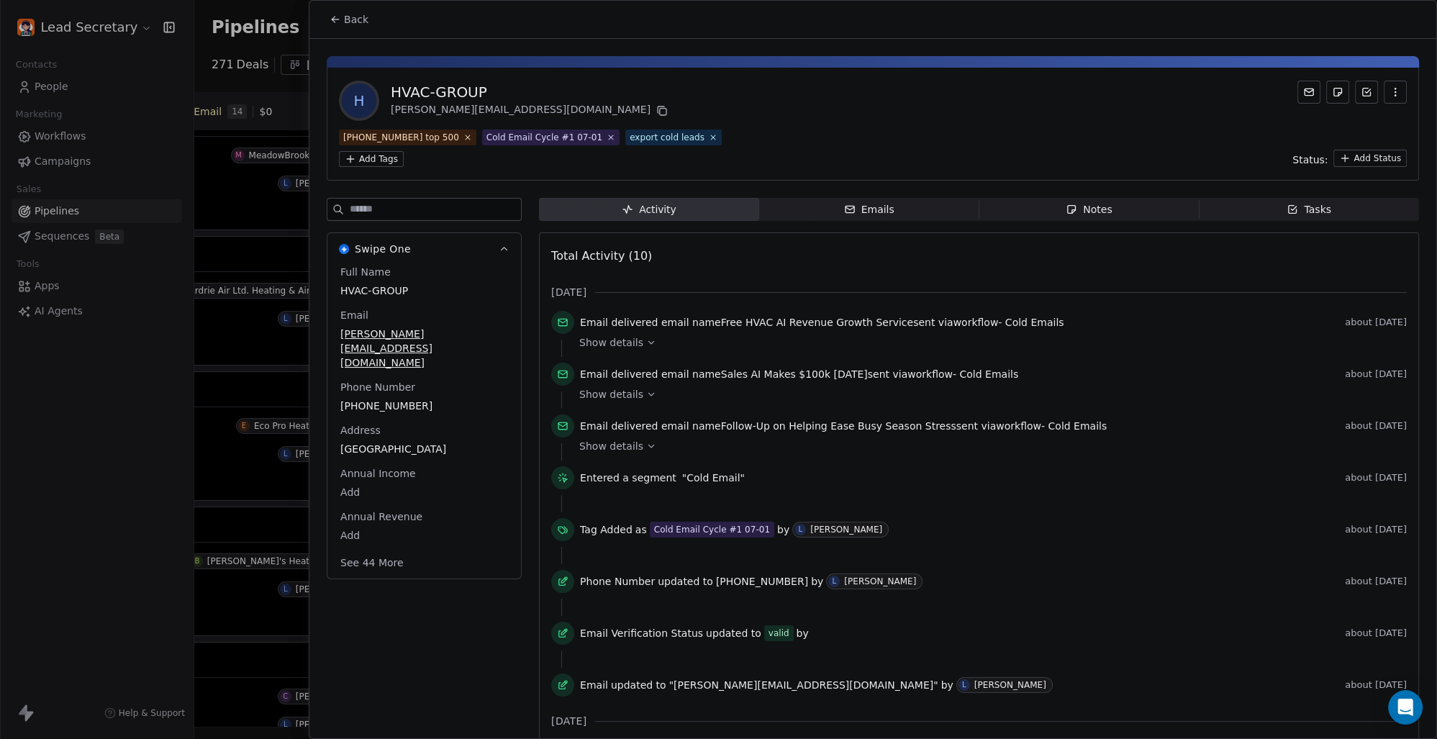
click at [345, 15] on span "Back" at bounding box center [356, 19] width 24 height 14
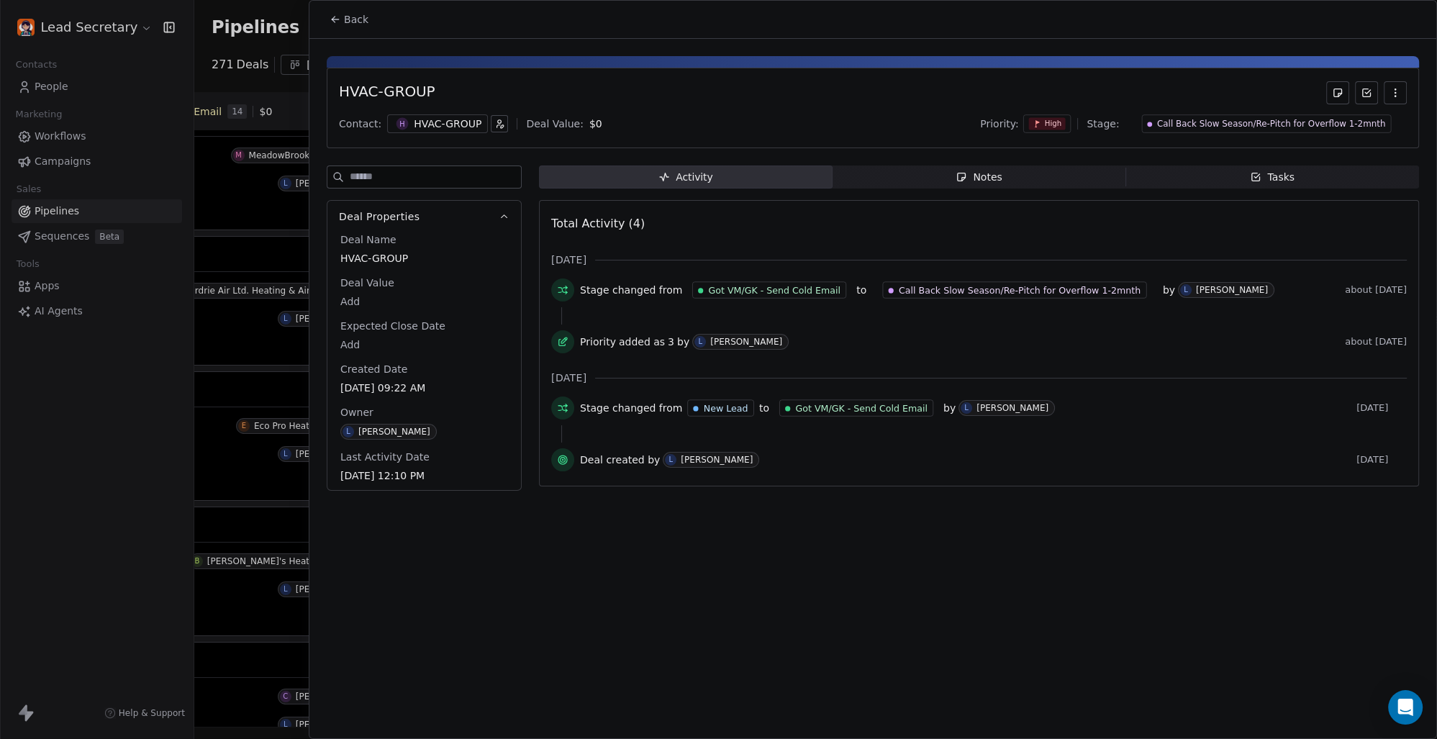
click at [344, 20] on span "Back" at bounding box center [356, 19] width 24 height 14
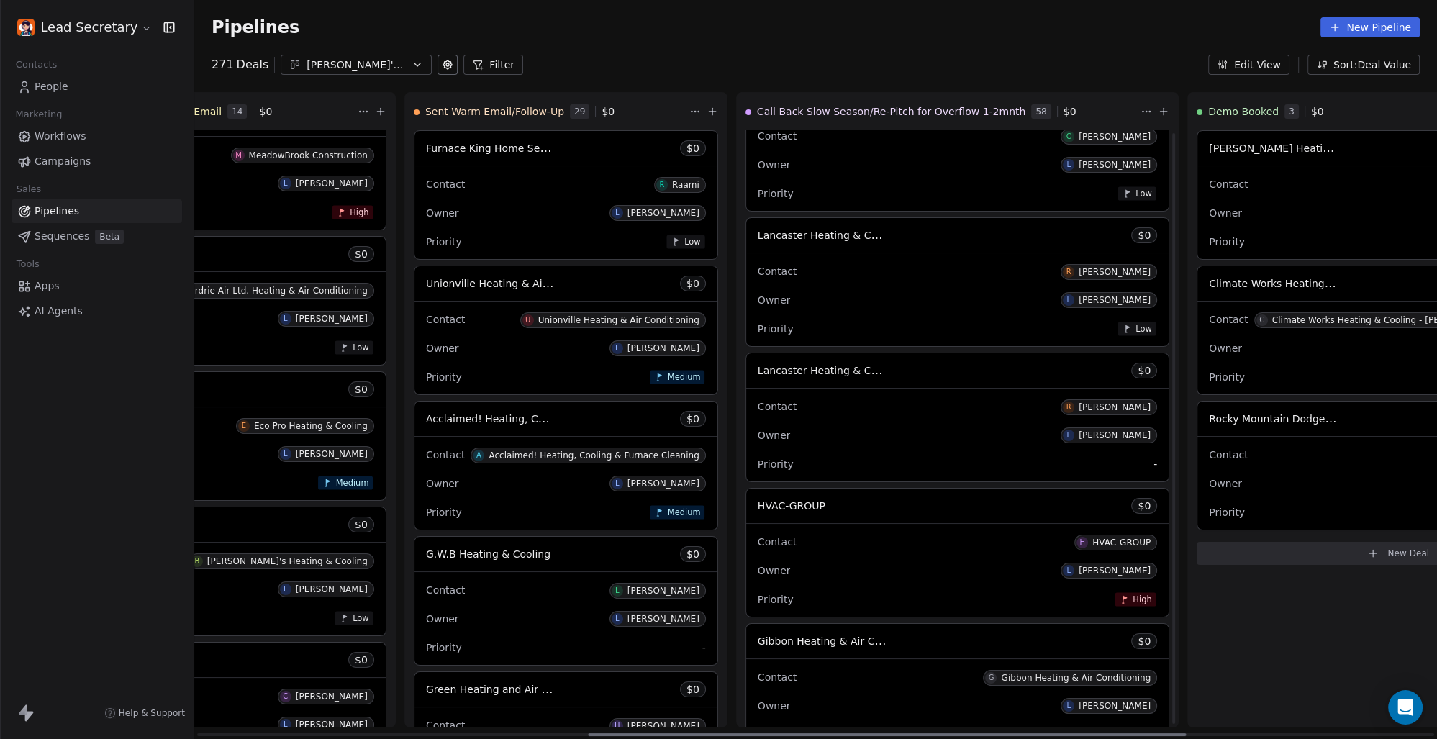
scroll to position [4207, 0]
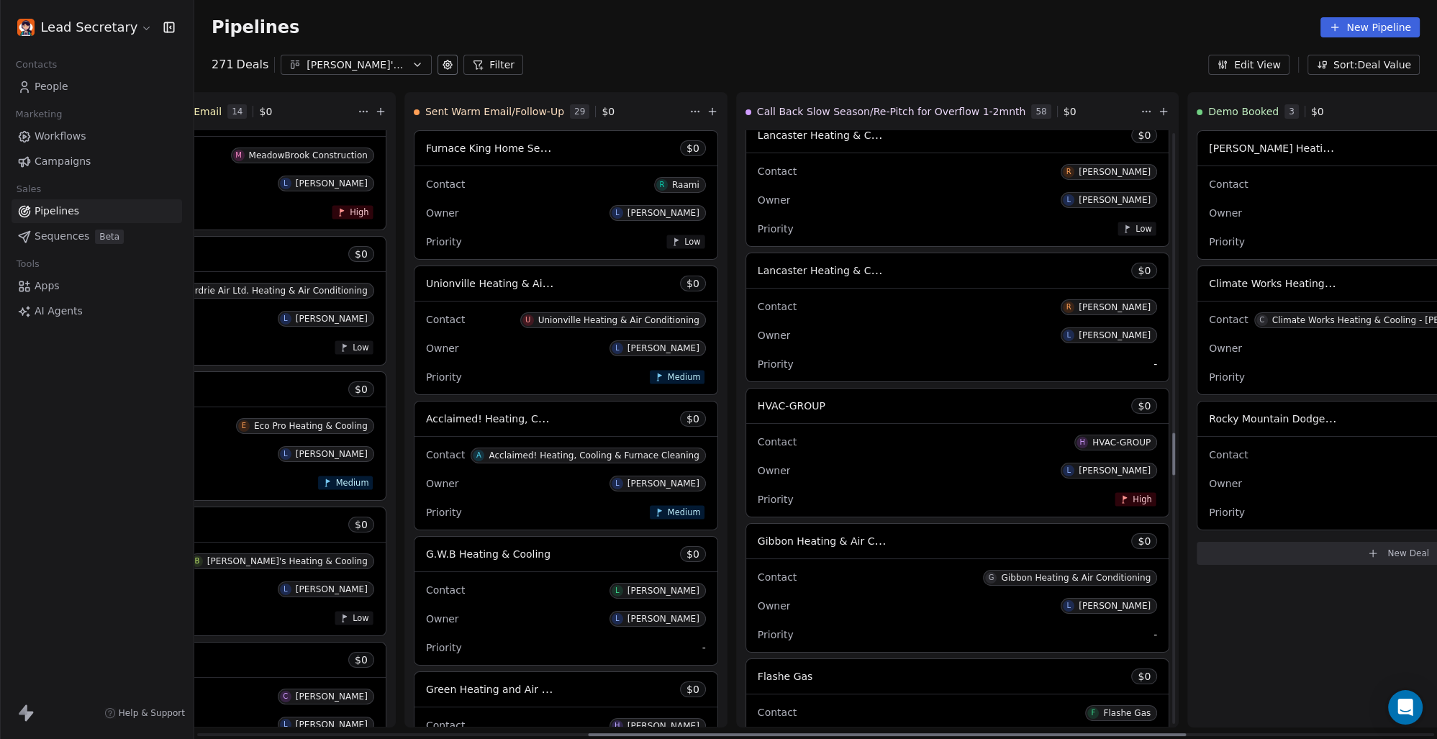
click at [758, 542] on span "Gibbon Heating & Air Conditioning" at bounding box center [844, 541] width 173 height 14
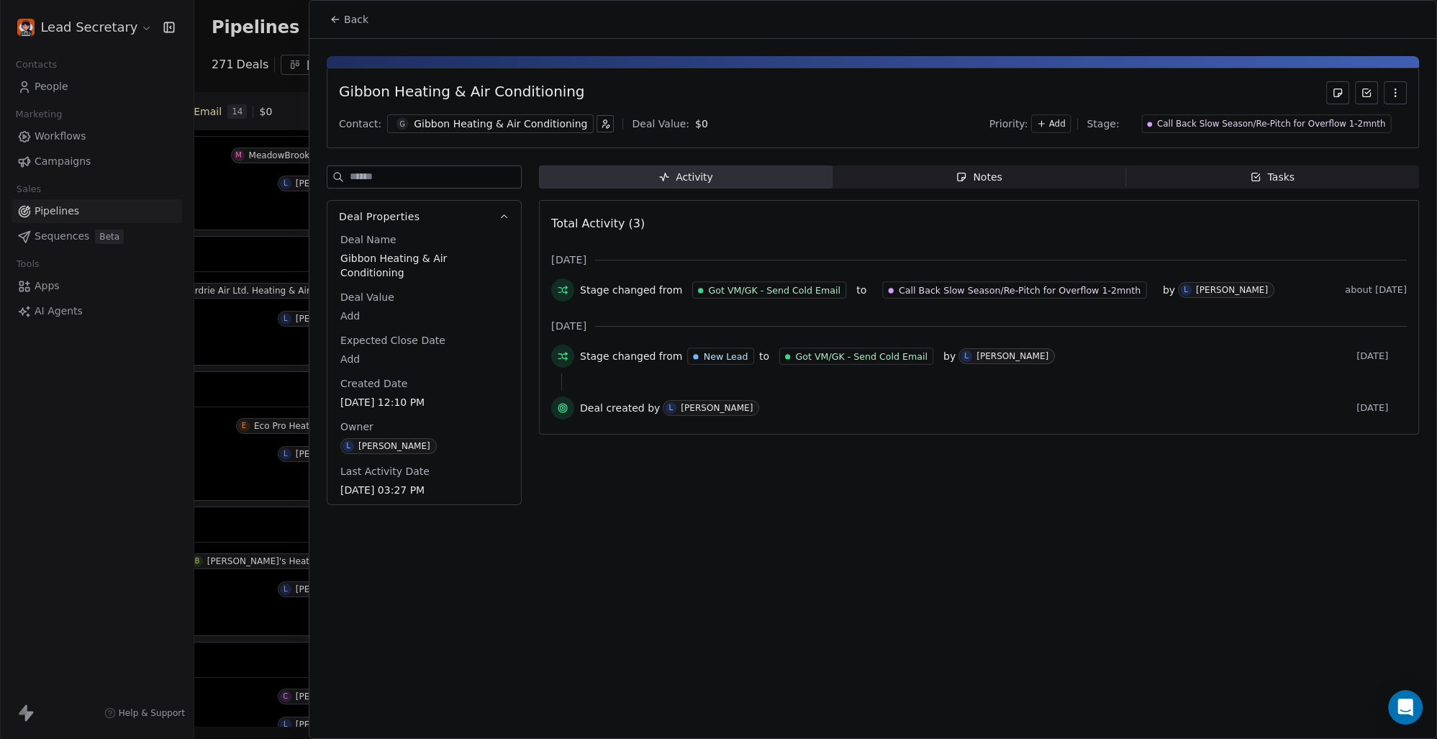
click at [524, 120] on div "Gibbon Heating & Air Conditioning" at bounding box center [500, 124] width 173 height 14
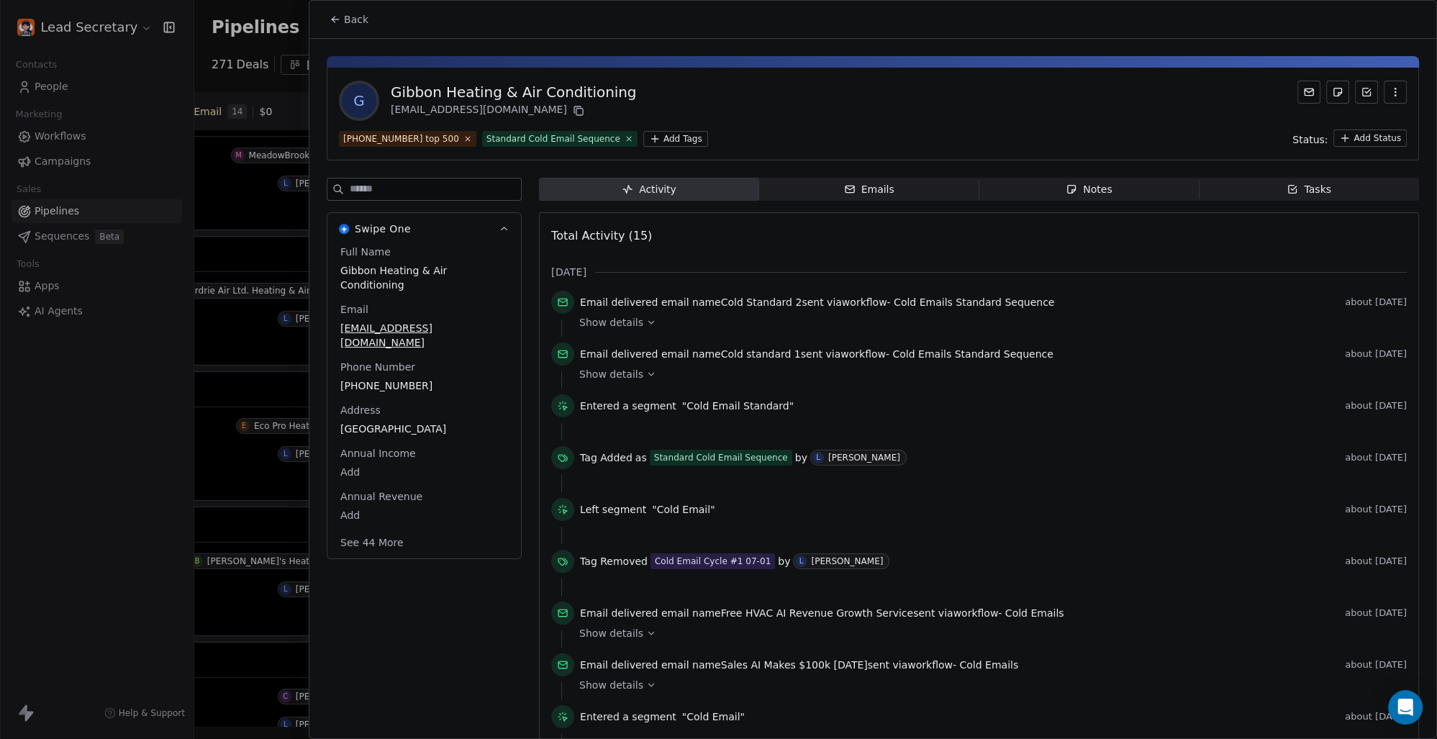
click at [641, 138] on html "Lead Secretary Contacts People Marketing Workflows Campaigns Sales Pipelines Se…" at bounding box center [718, 369] width 1437 height 739
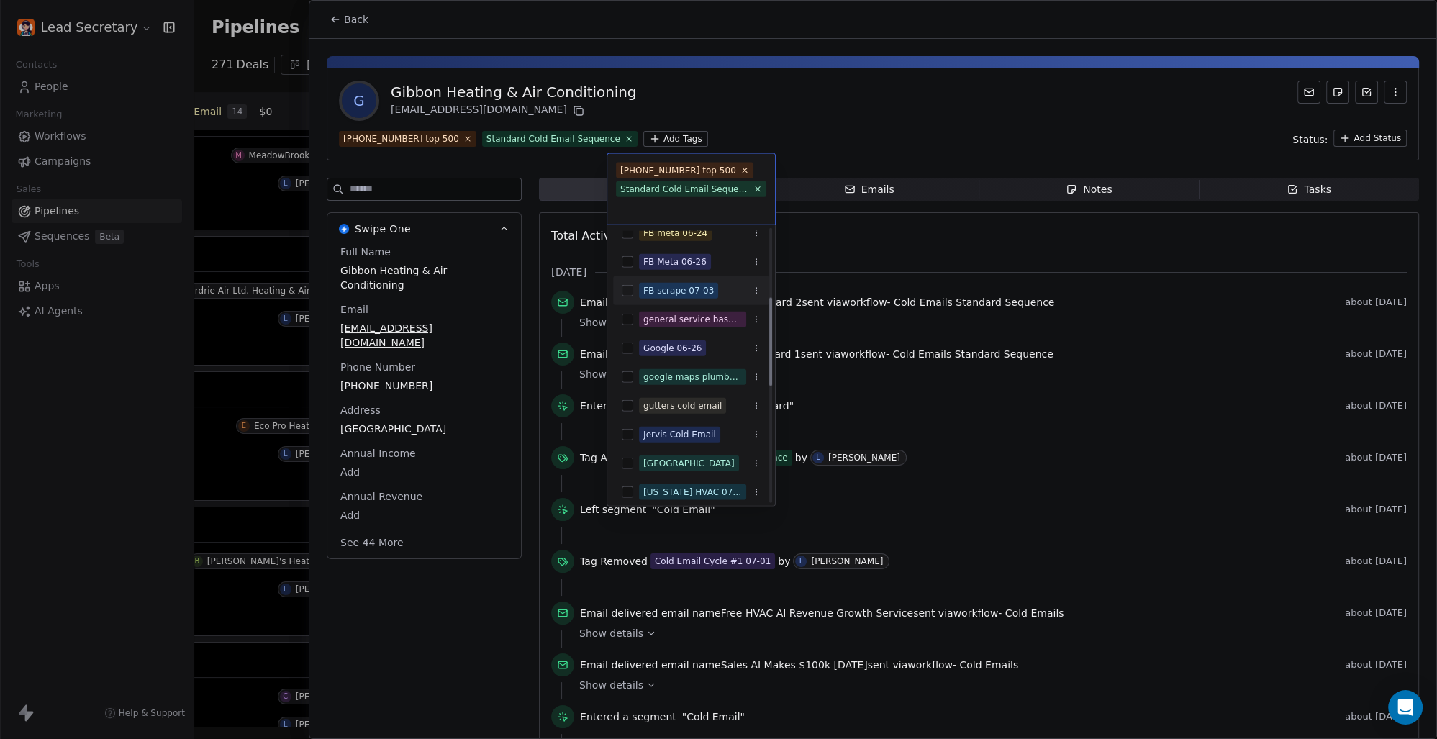
scroll to position [200, 0]
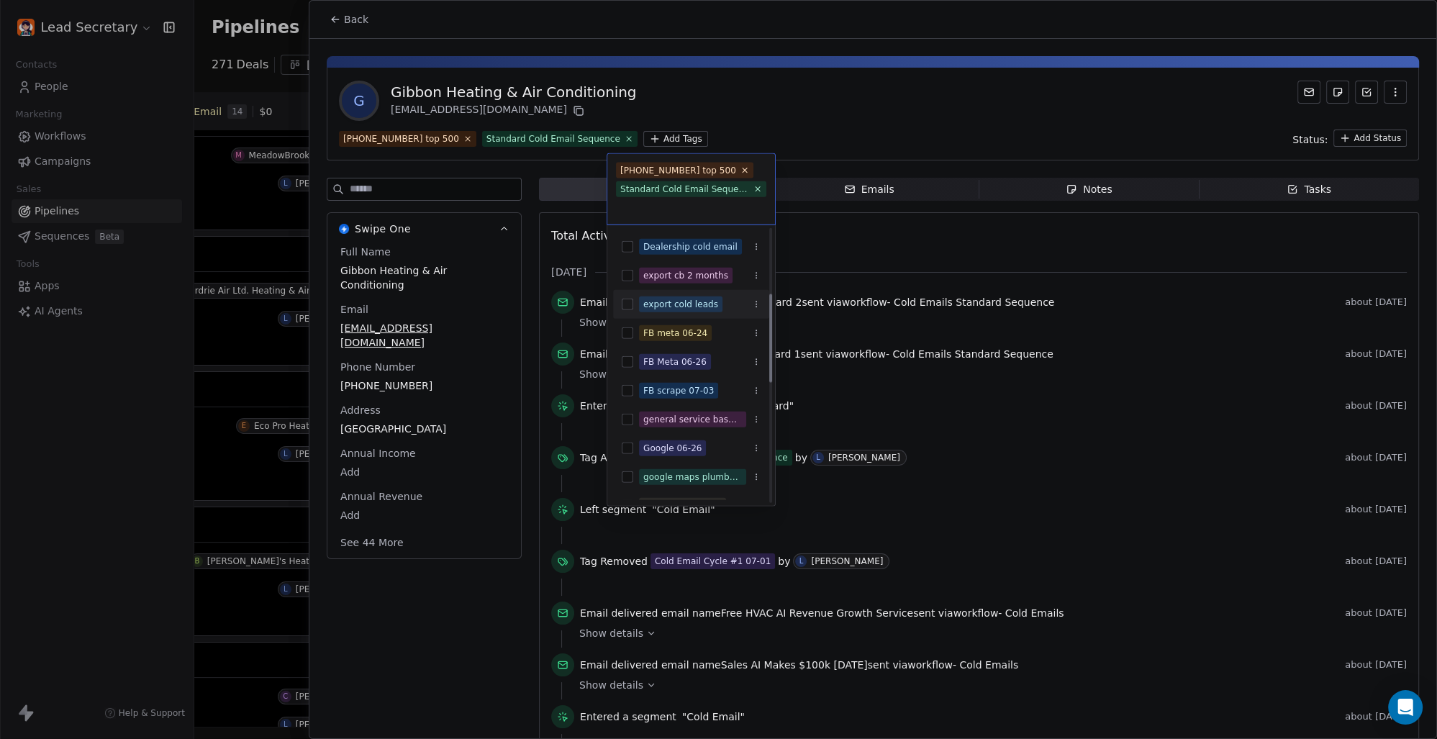
click at [625, 306] on button "Suggestions" at bounding box center [628, 305] width 12 height 12
click at [835, 91] on html "Lead Secretary Contacts People Marketing Workflows Campaigns Sales Pipelines Se…" at bounding box center [718, 369] width 1437 height 739
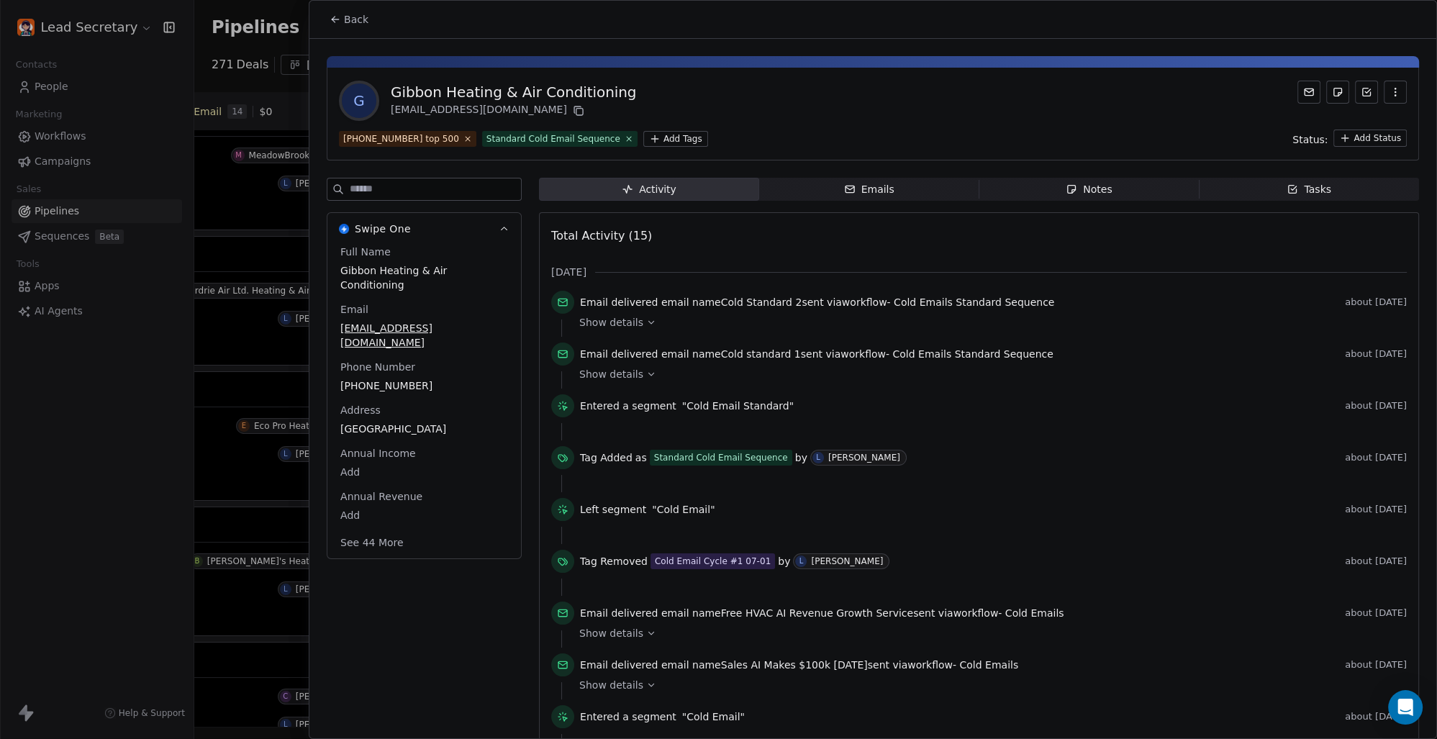
scroll to position [0, 812]
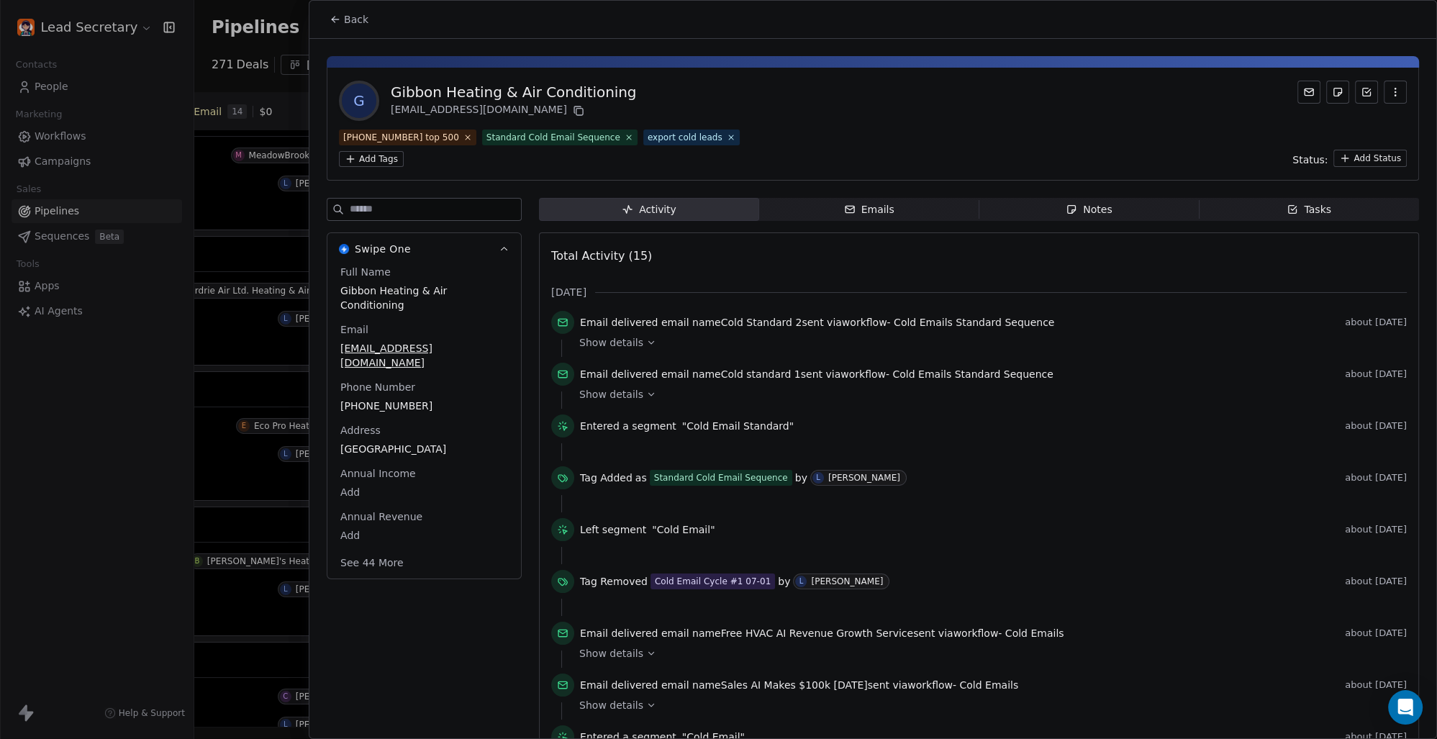
click at [350, 30] on button "Back" at bounding box center [349, 19] width 56 height 26
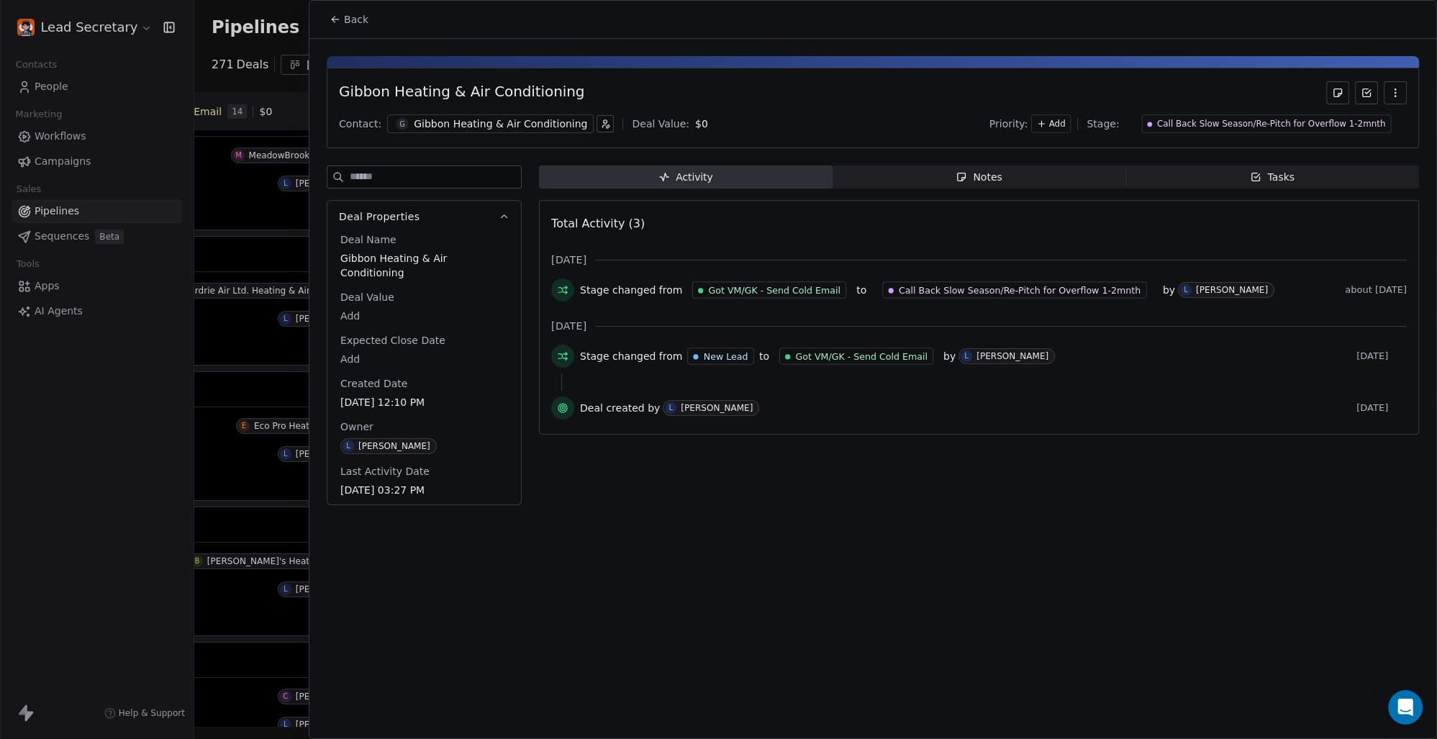
click at [534, 123] on div "Gibbon Heating & Air Conditioning" at bounding box center [500, 124] width 173 height 14
click at [345, 22] on span "Back" at bounding box center [356, 19] width 24 height 14
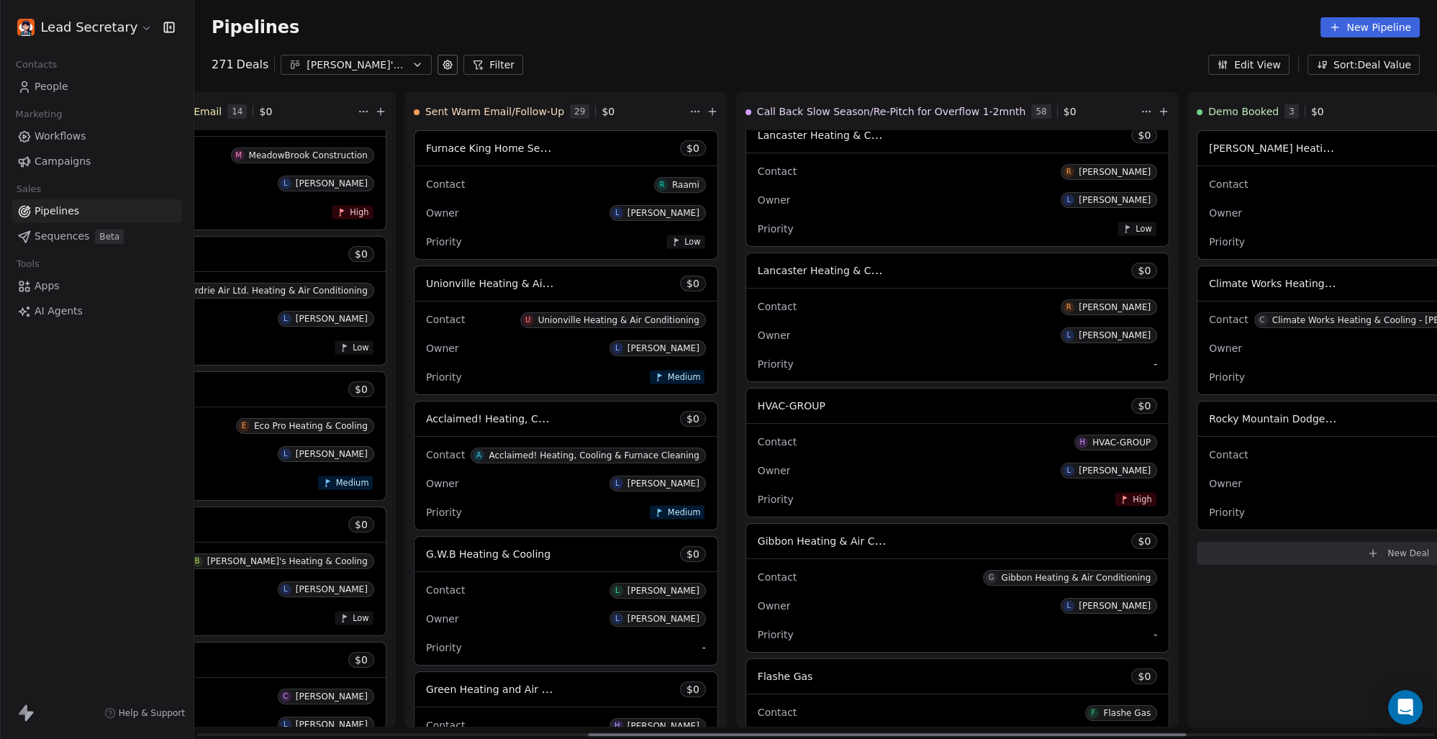
scroll to position [4307, 0]
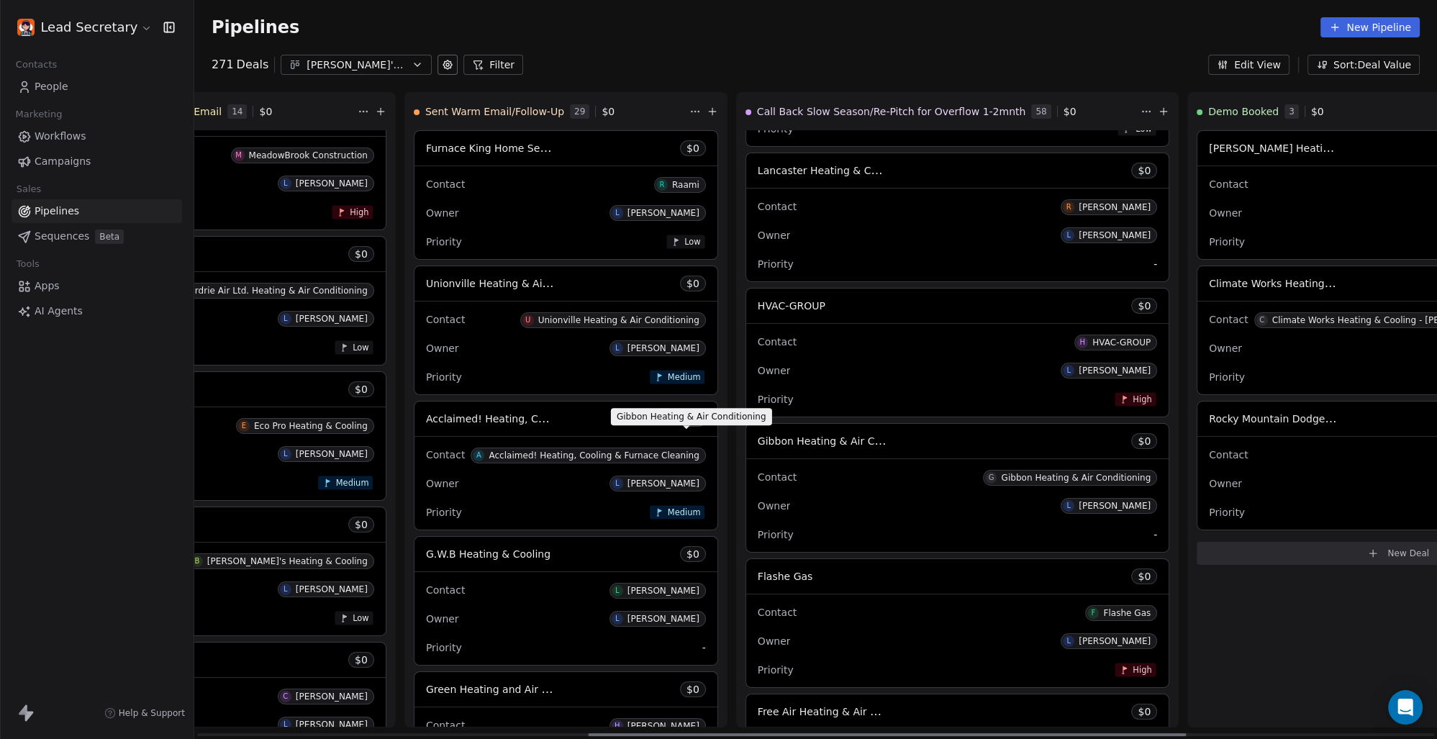
click at [758, 439] on span "Gibbon Heating & Air Conditioning" at bounding box center [844, 441] width 173 height 14
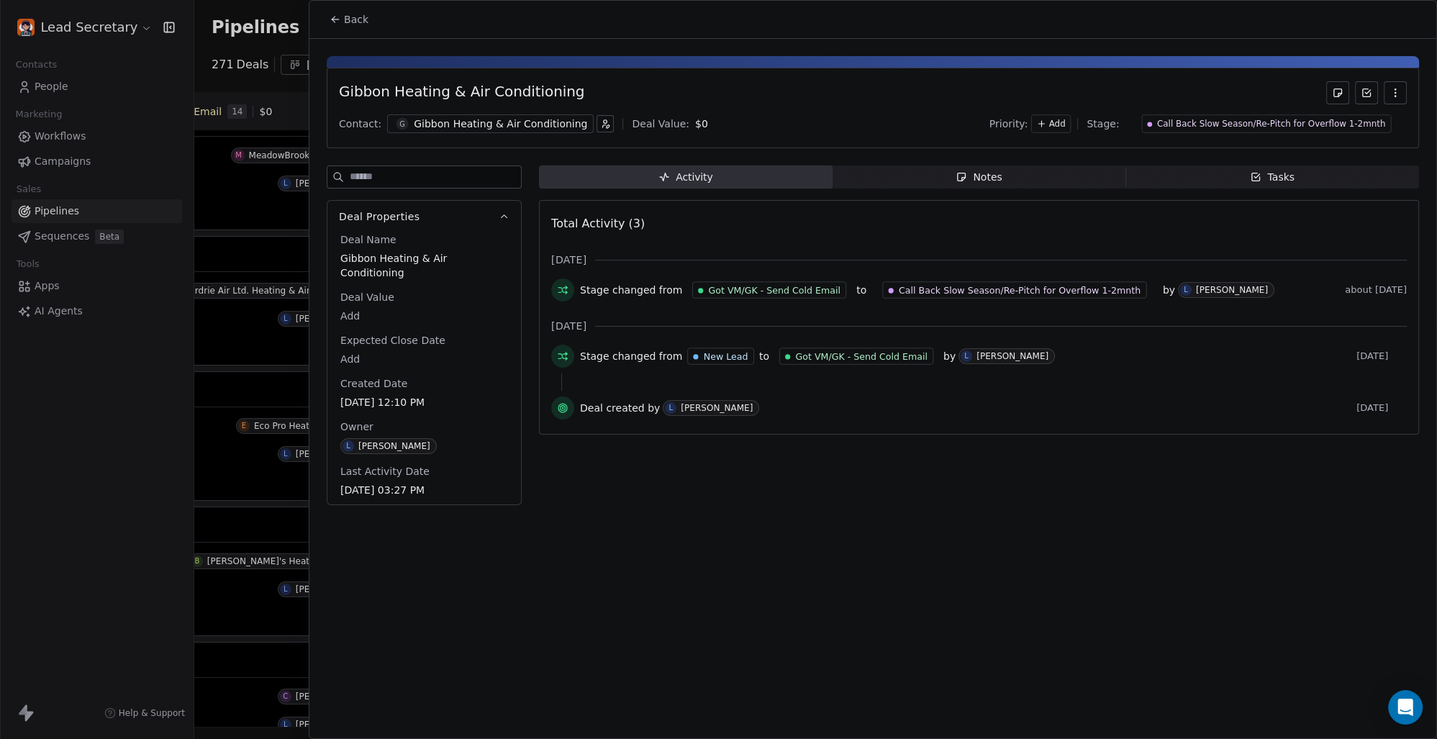
click at [468, 121] on div "Gibbon Heating & Air Conditioning" at bounding box center [500, 124] width 173 height 14
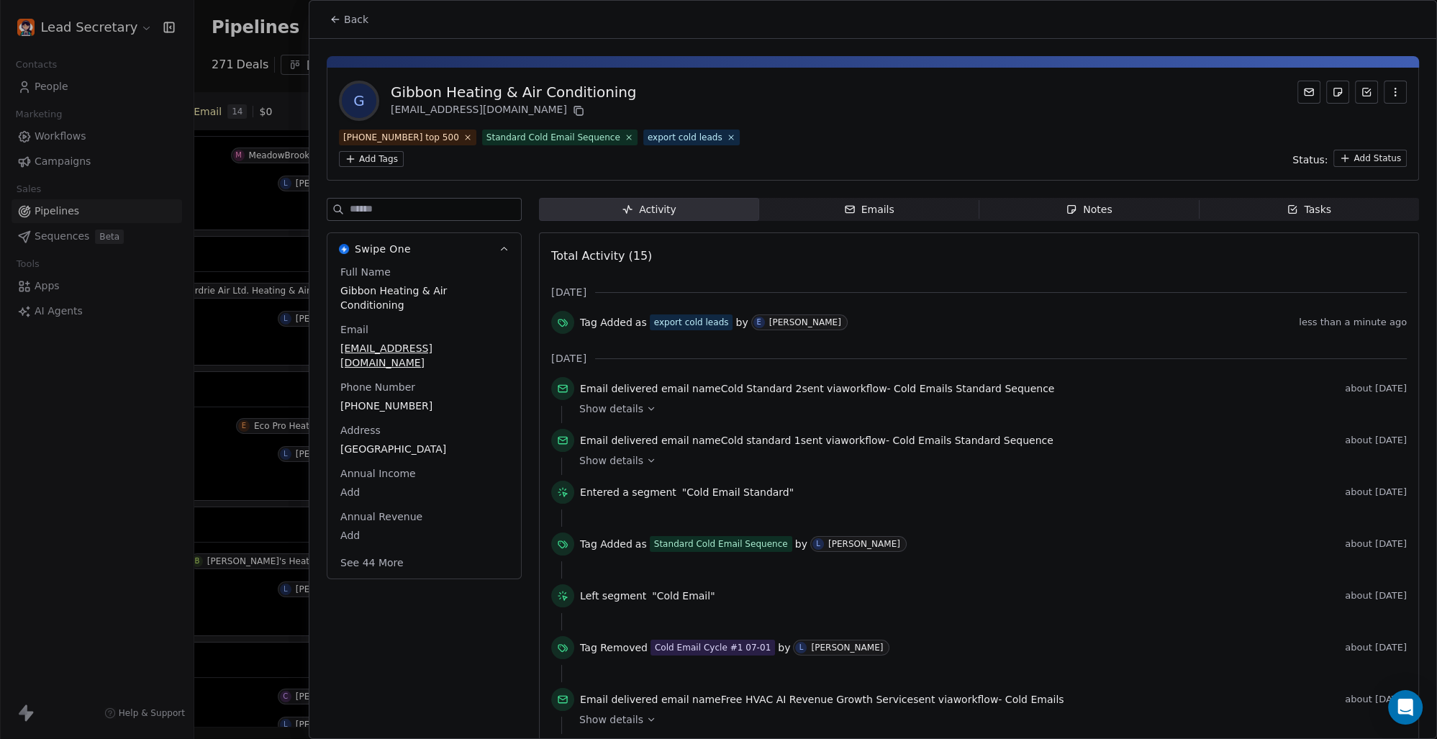
click at [333, 15] on icon at bounding box center [336, 20] width 12 height 12
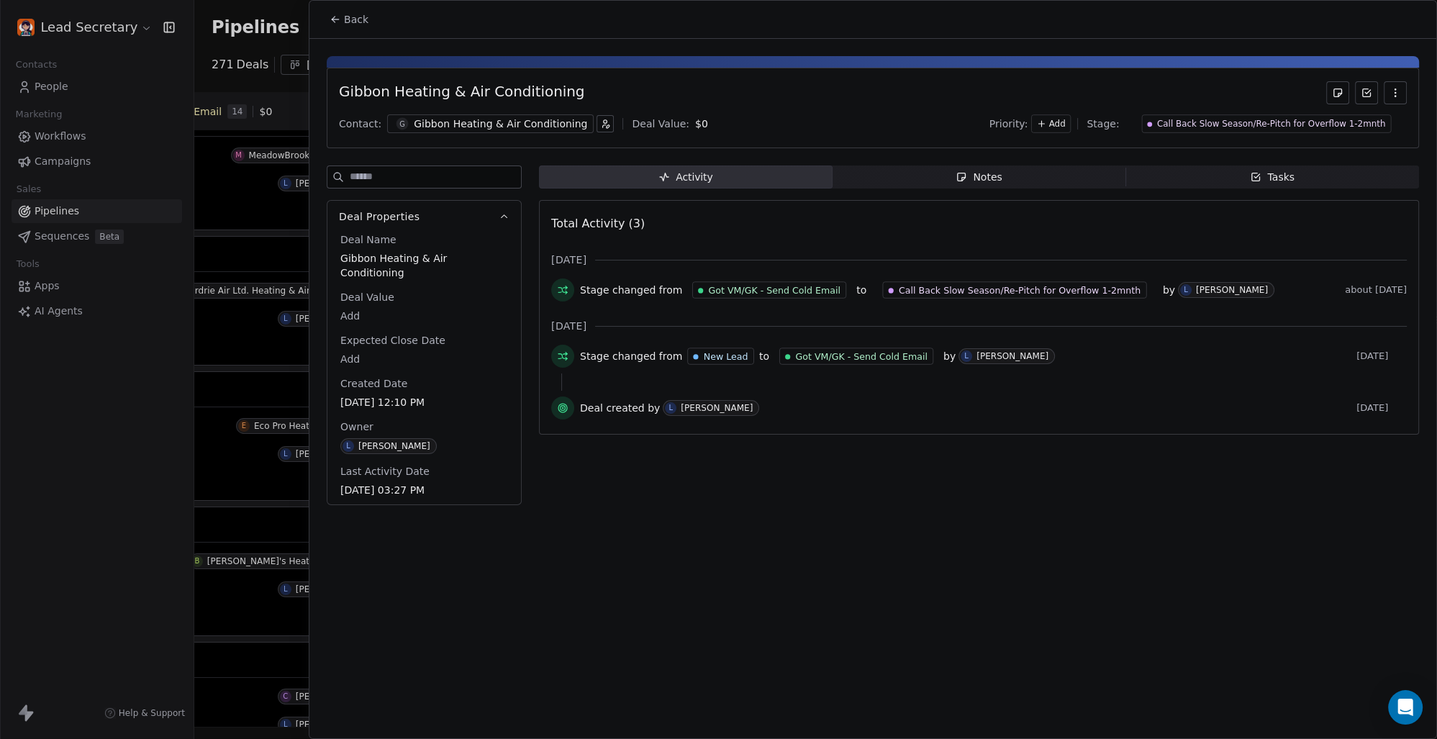
click at [351, 13] on span "Back" at bounding box center [356, 19] width 24 height 14
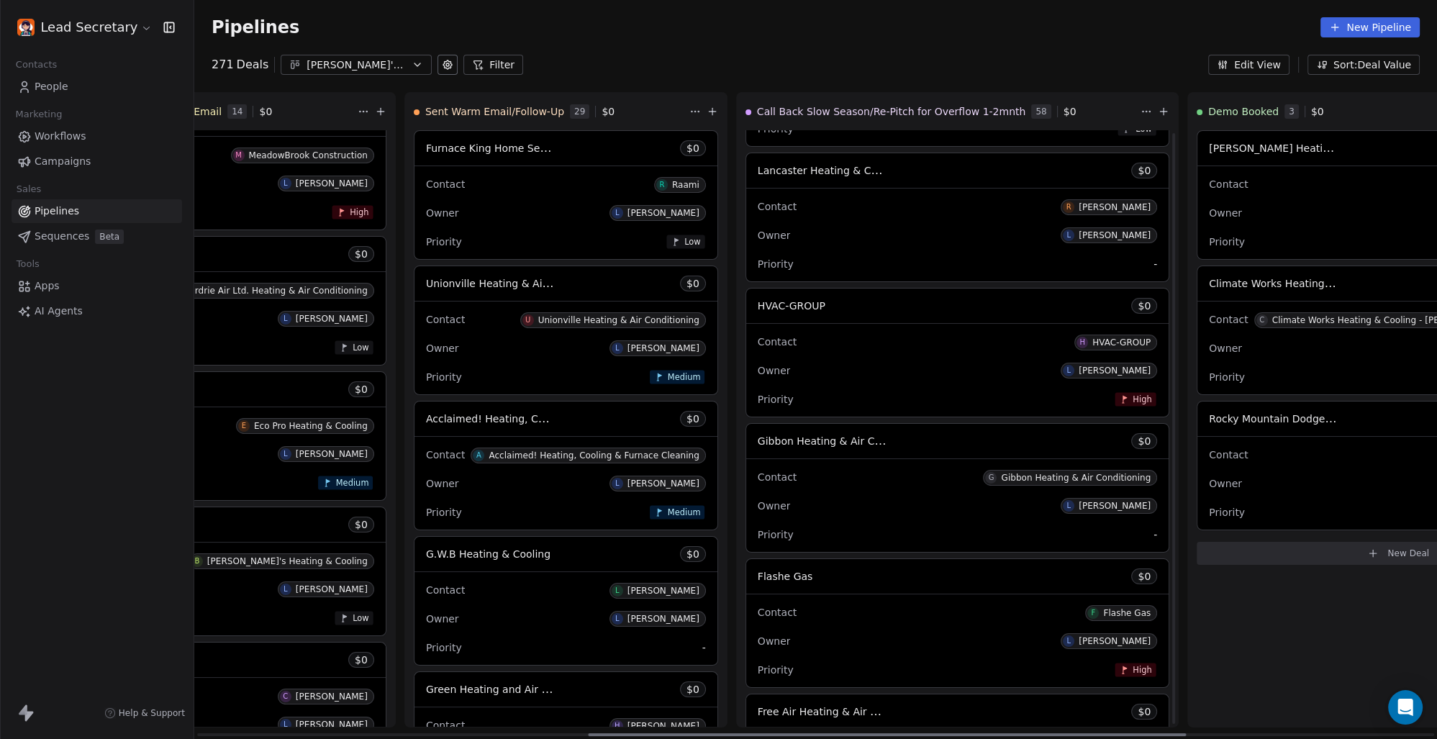
scroll to position [4508, 0]
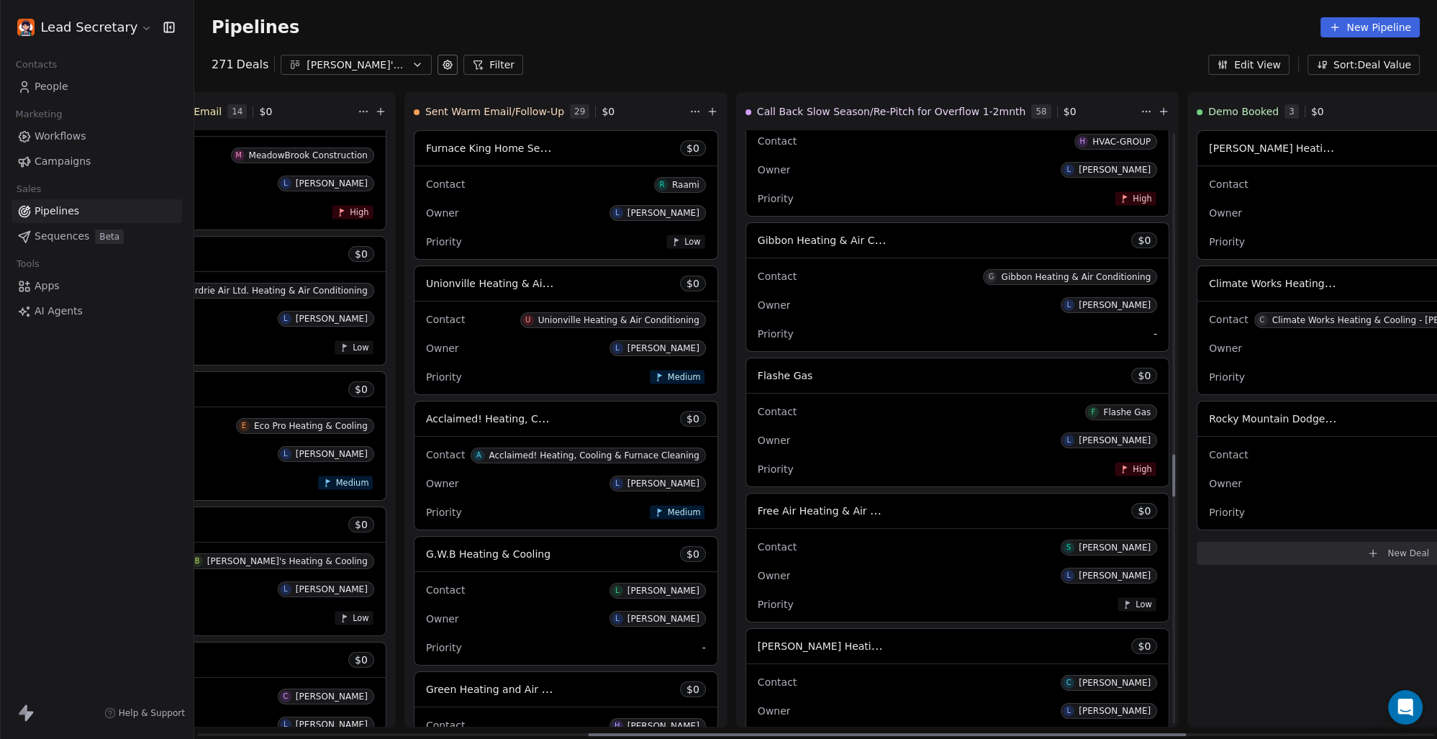
click at [758, 381] on span "Flashe Gas" at bounding box center [785, 376] width 55 height 12
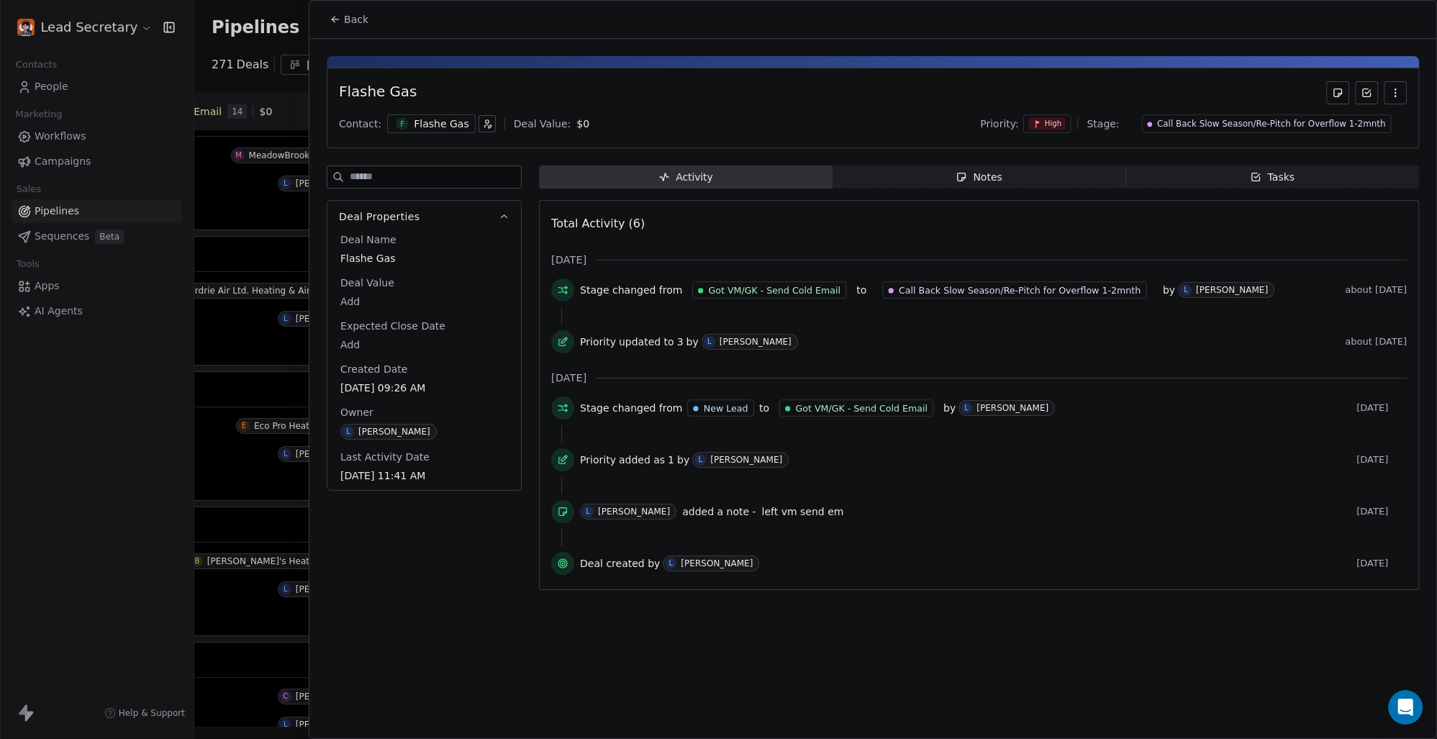
click at [433, 124] on div "Flashe Gas" at bounding box center [441, 124] width 55 height 14
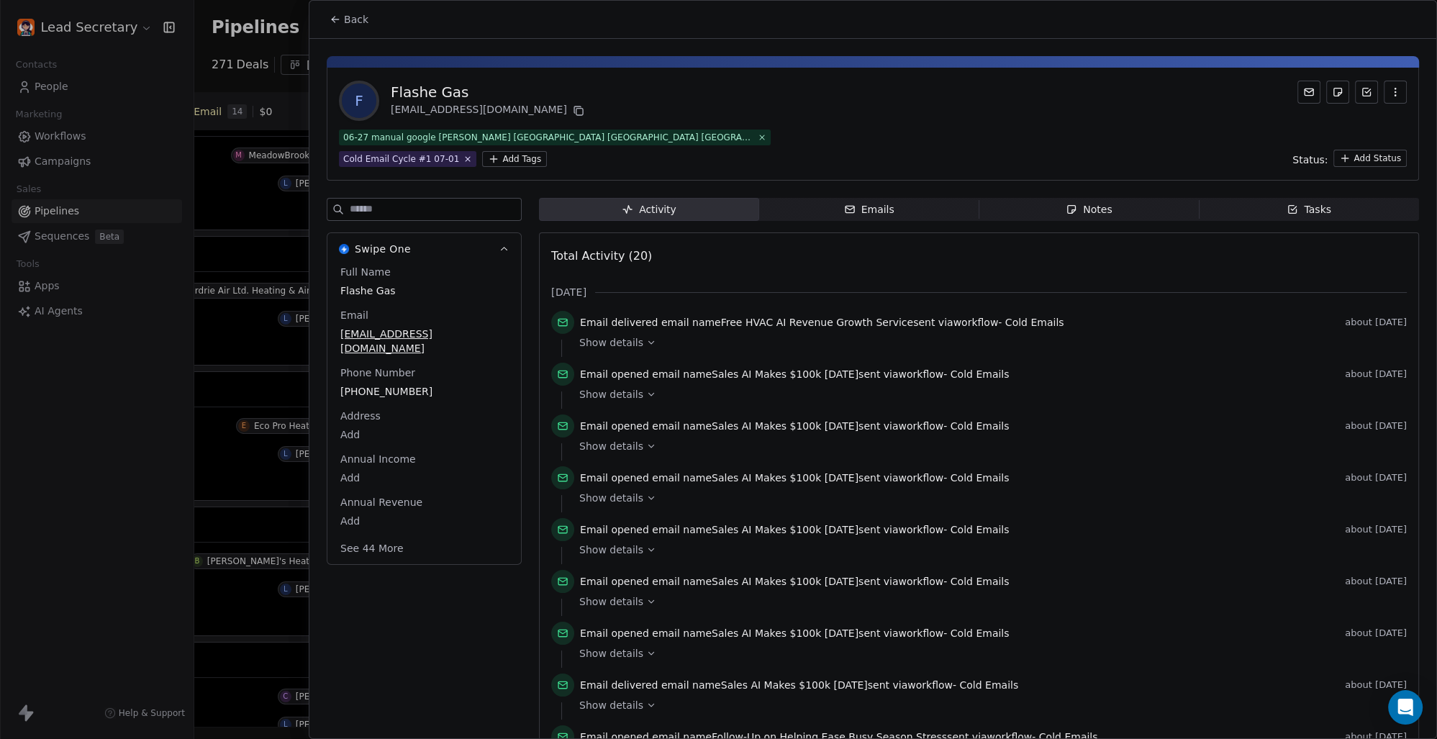
click at [381, 152] on html "Lead Secretary Contacts People Marketing Workflows Campaigns Sales Pipelines Se…" at bounding box center [718, 369] width 1437 height 739
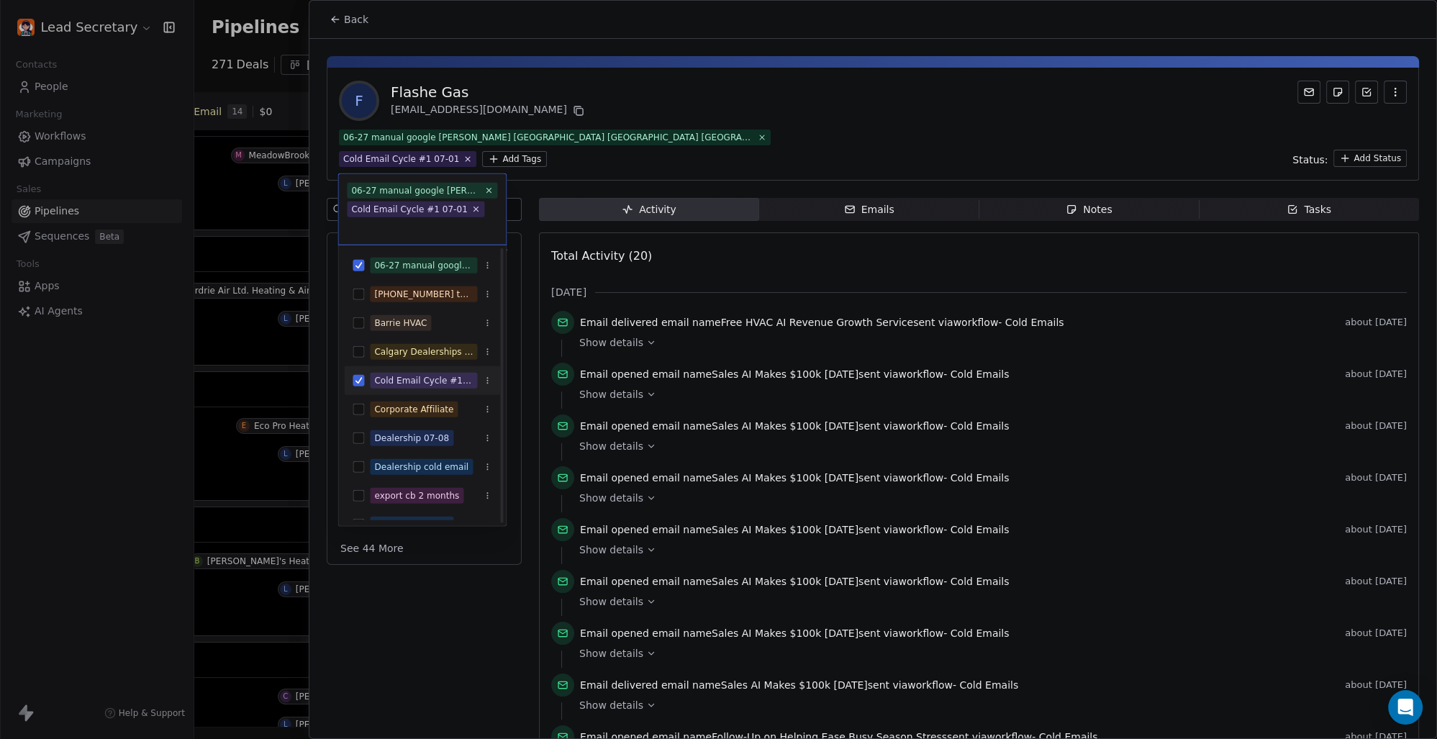
scroll to position [100, 0]
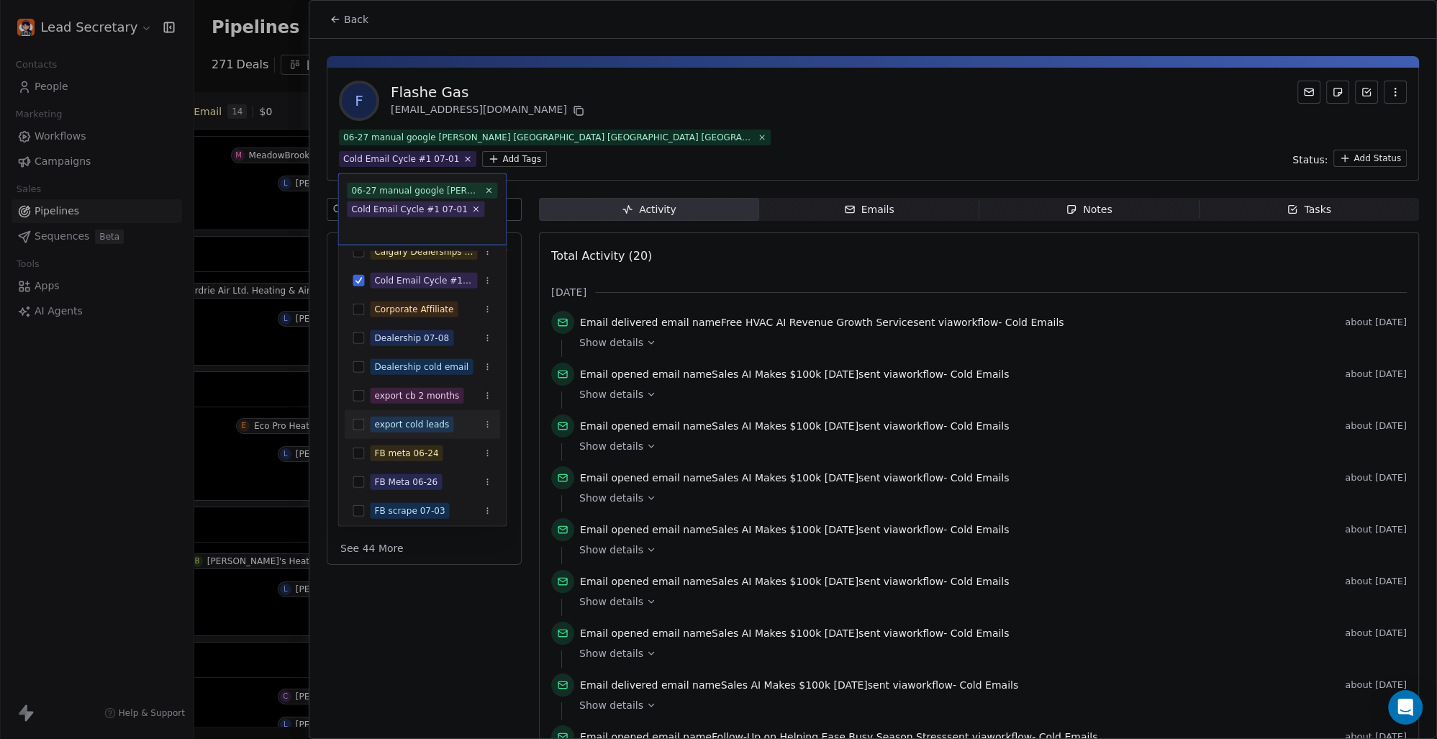
click at [359, 424] on button "Suggestions" at bounding box center [359, 425] width 12 height 12
click at [933, 130] on html "Lead Secretary Contacts People Marketing Workflows Campaigns Sales Pipelines Se…" at bounding box center [718, 369] width 1437 height 739
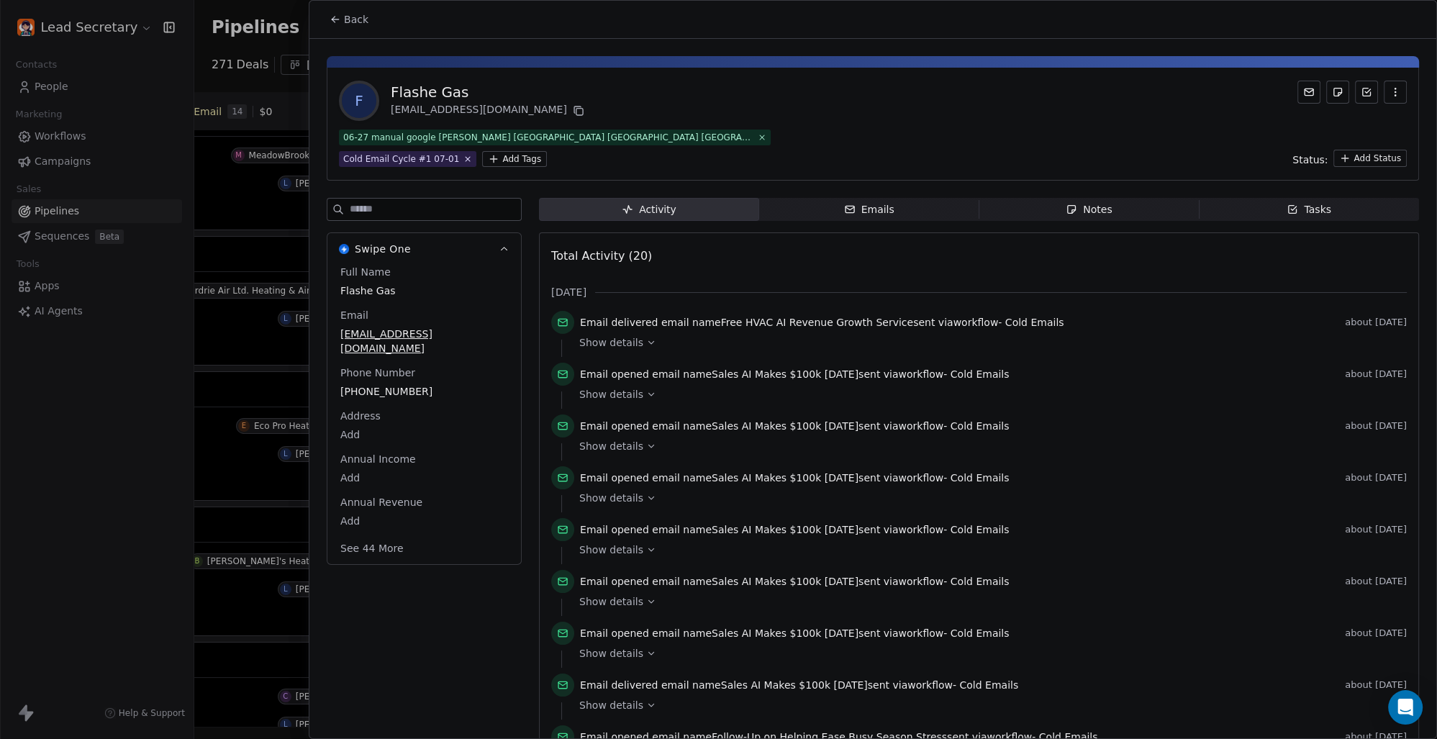
scroll to position [0, 812]
click at [355, 13] on span "Back" at bounding box center [356, 19] width 24 height 14
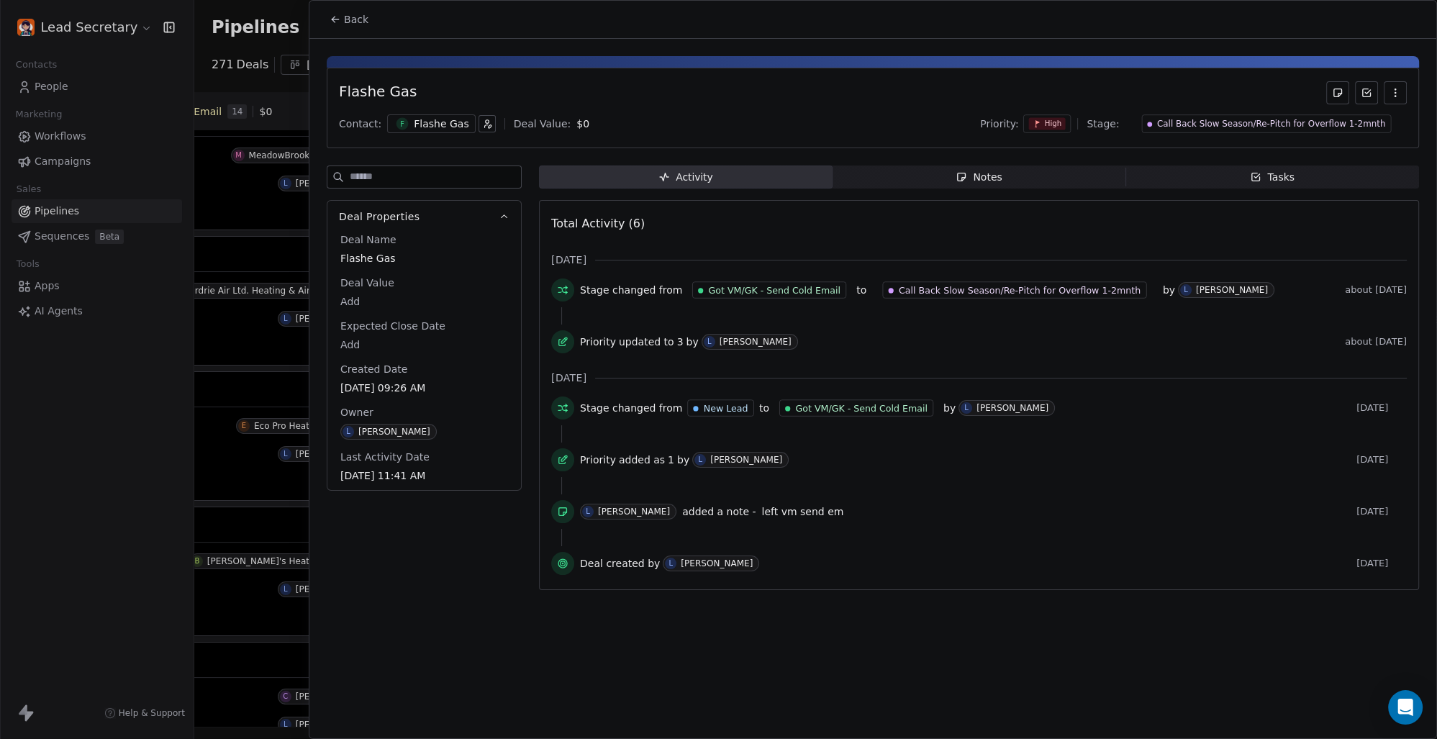
click at [361, 23] on span "Back" at bounding box center [356, 19] width 24 height 14
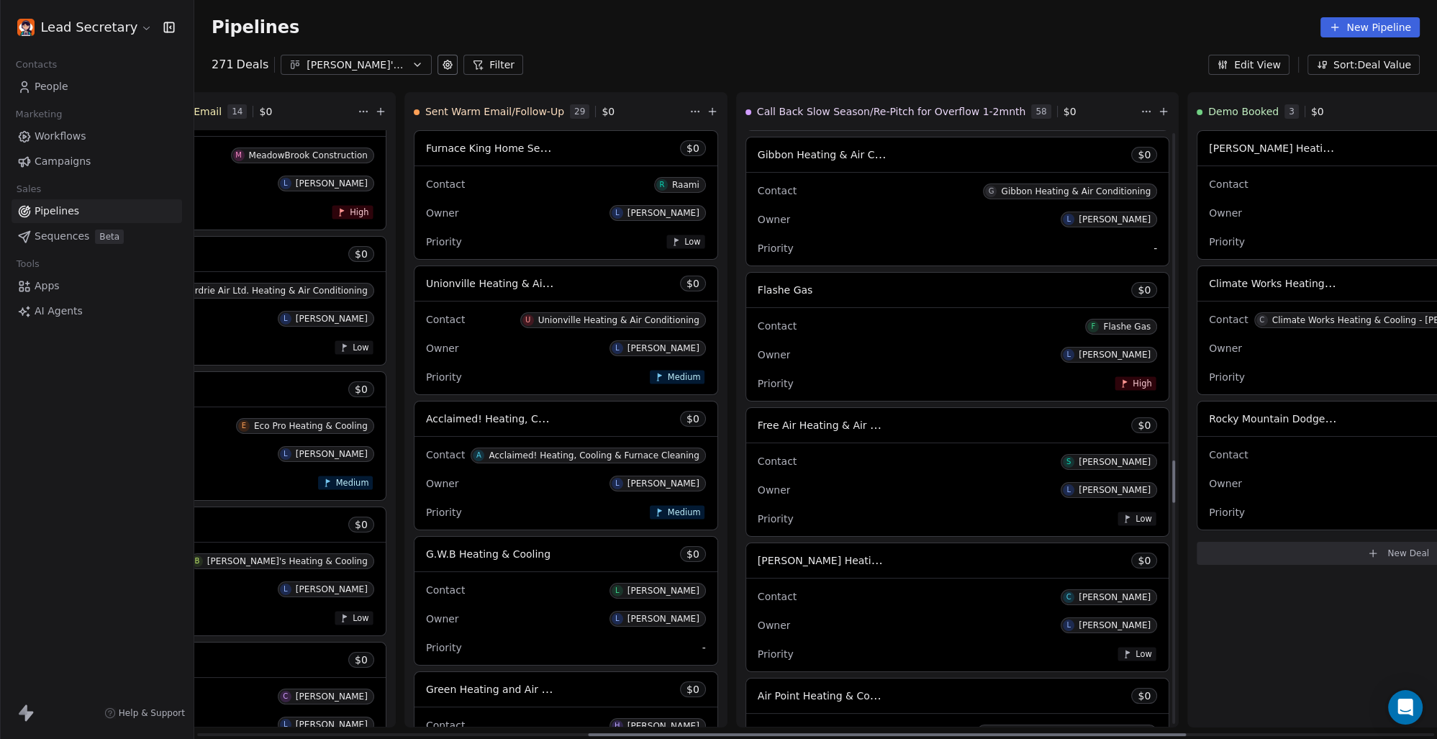
scroll to position [4608, 0]
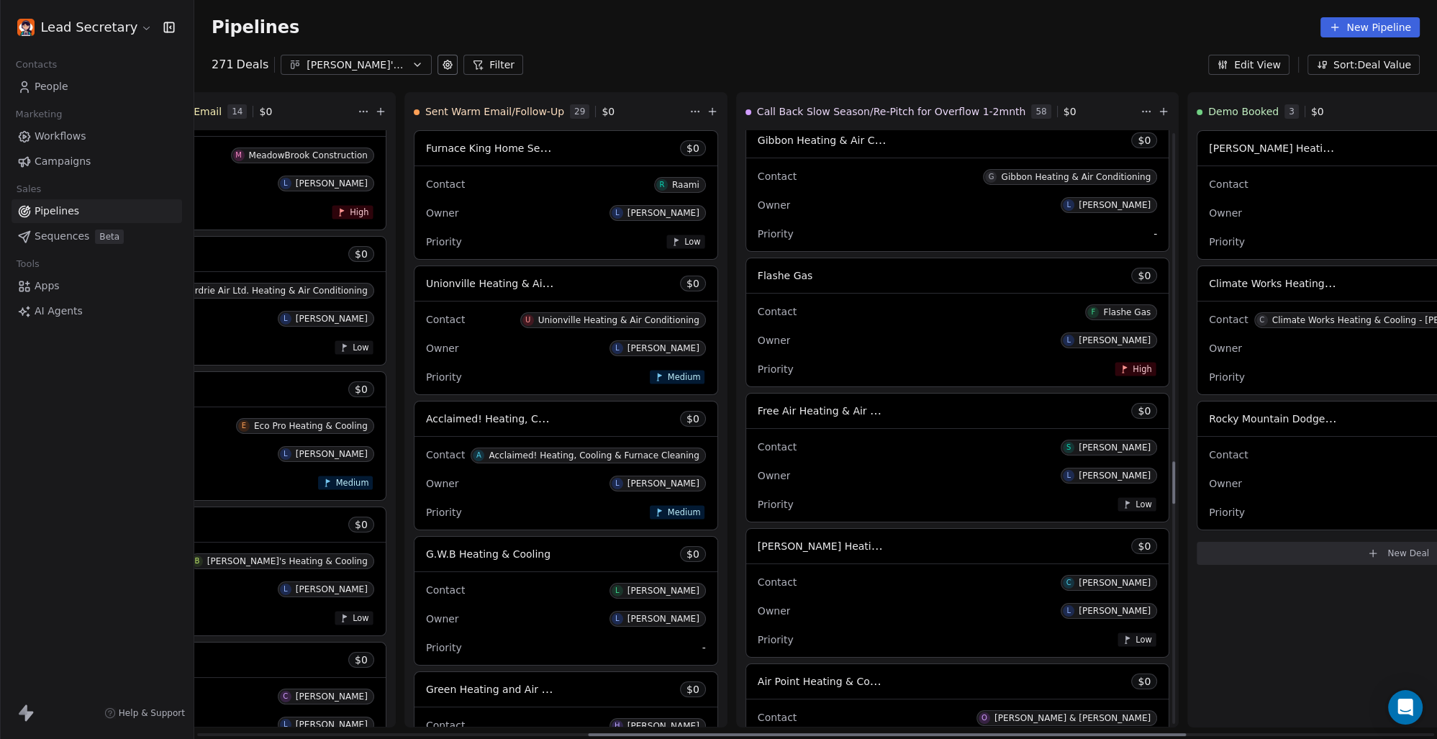
click at [758, 405] on span "Free Air Heating & Air Conditioning Ltd." at bounding box center [857, 411] width 199 height 14
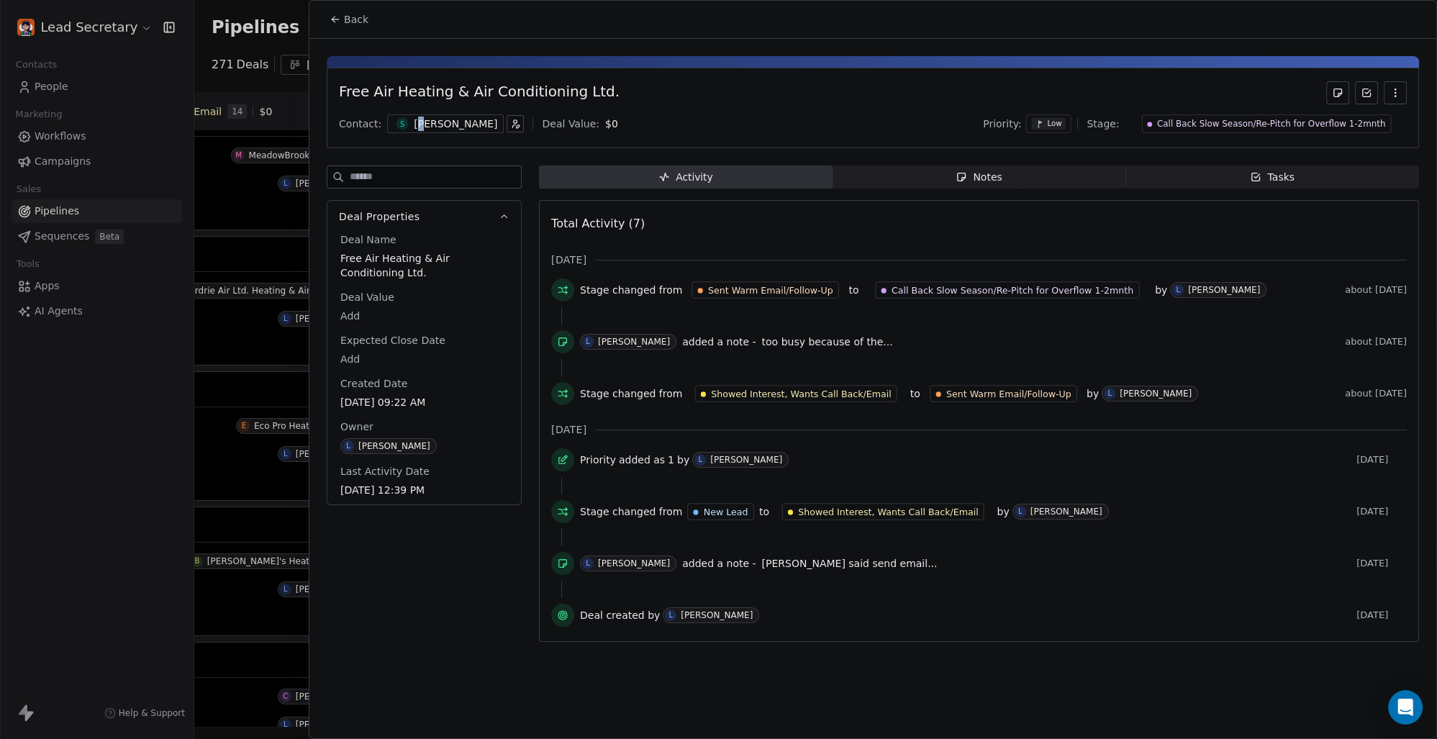
drag, startPoint x: 415, startPoint y: 122, endPoint x: 428, endPoint y: 133, distance: 16.9
click at [421, 125] on div "[PERSON_NAME]" at bounding box center [455, 124] width 83 height 14
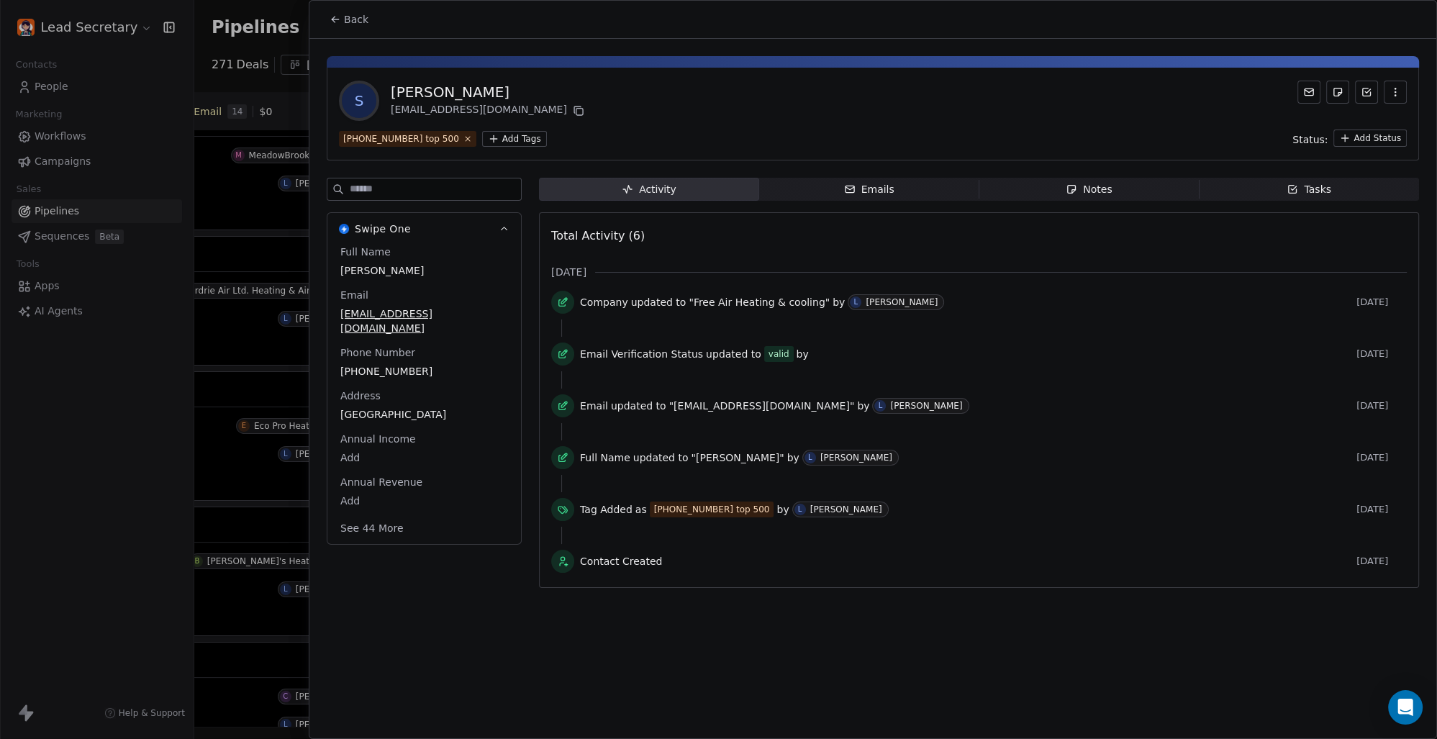
click at [487, 140] on html "Lead Secretary Contacts People Marketing Workflows Campaigns Sales Pipelines Se…" at bounding box center [718, 369] width 1437 height 739
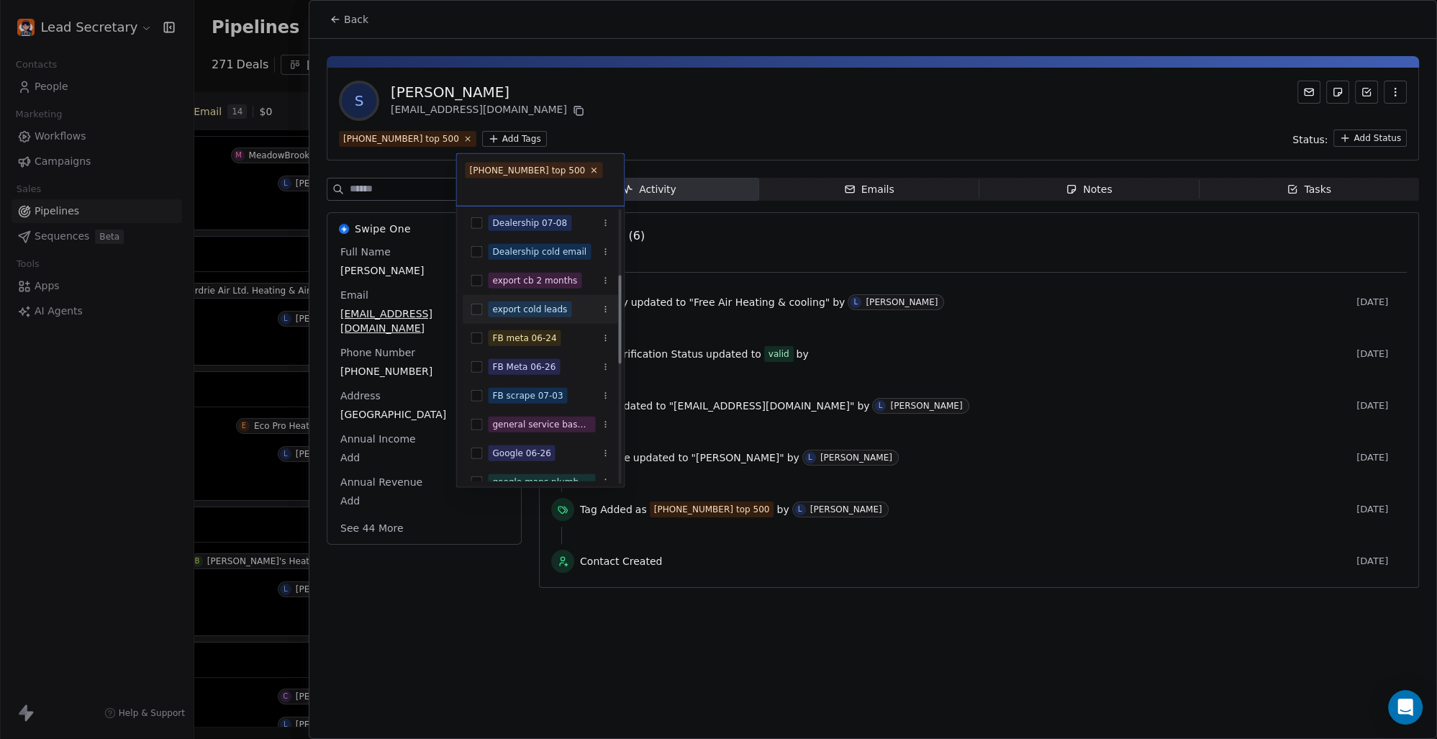
scroll to position [200, 0]
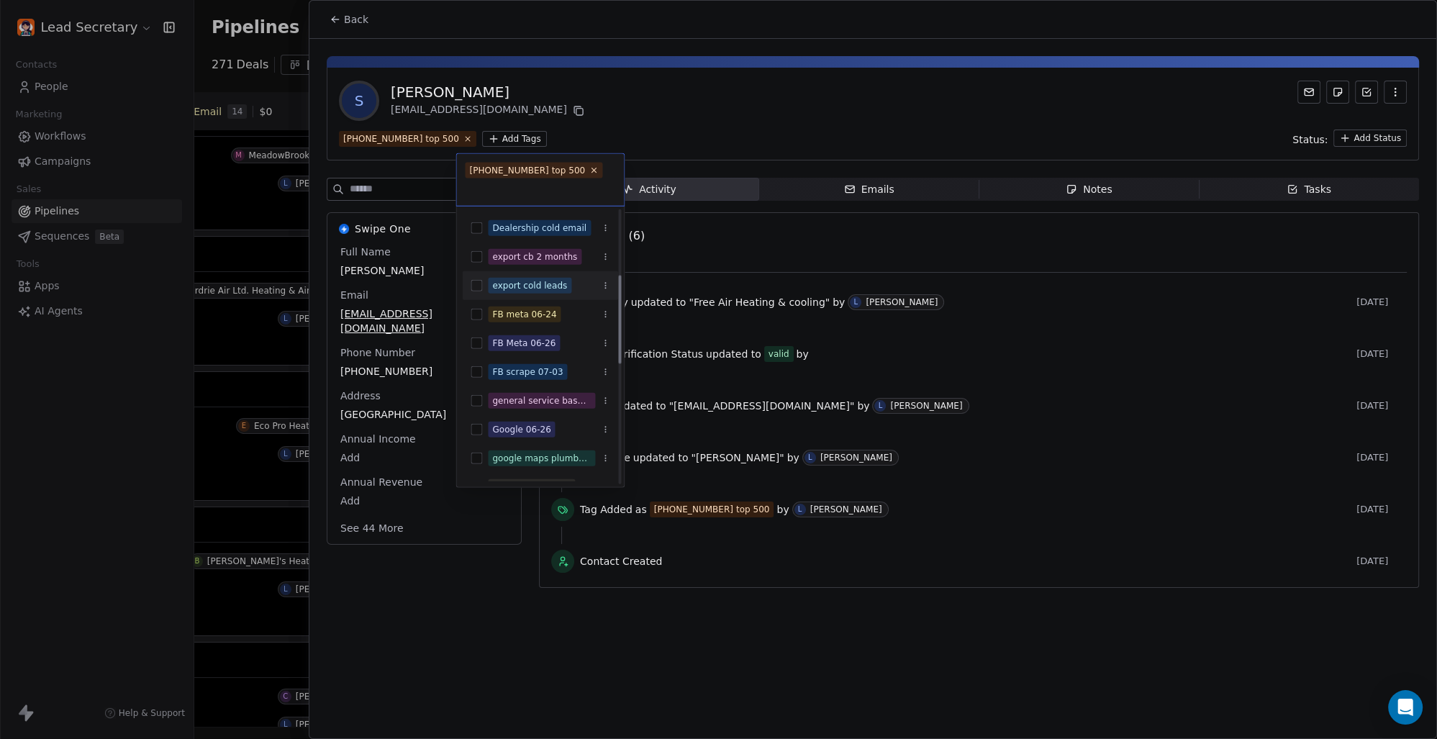
click at [474, 282] on button "Suggestions" at bounding box center [477, 286] width 12 height 12
click at [664, 92] on html "Lead Secretary Contacts People Marketing Workflows Campaigns Sales Pipelines Se…" at bounding box center [718, 369] width 1437 height 739
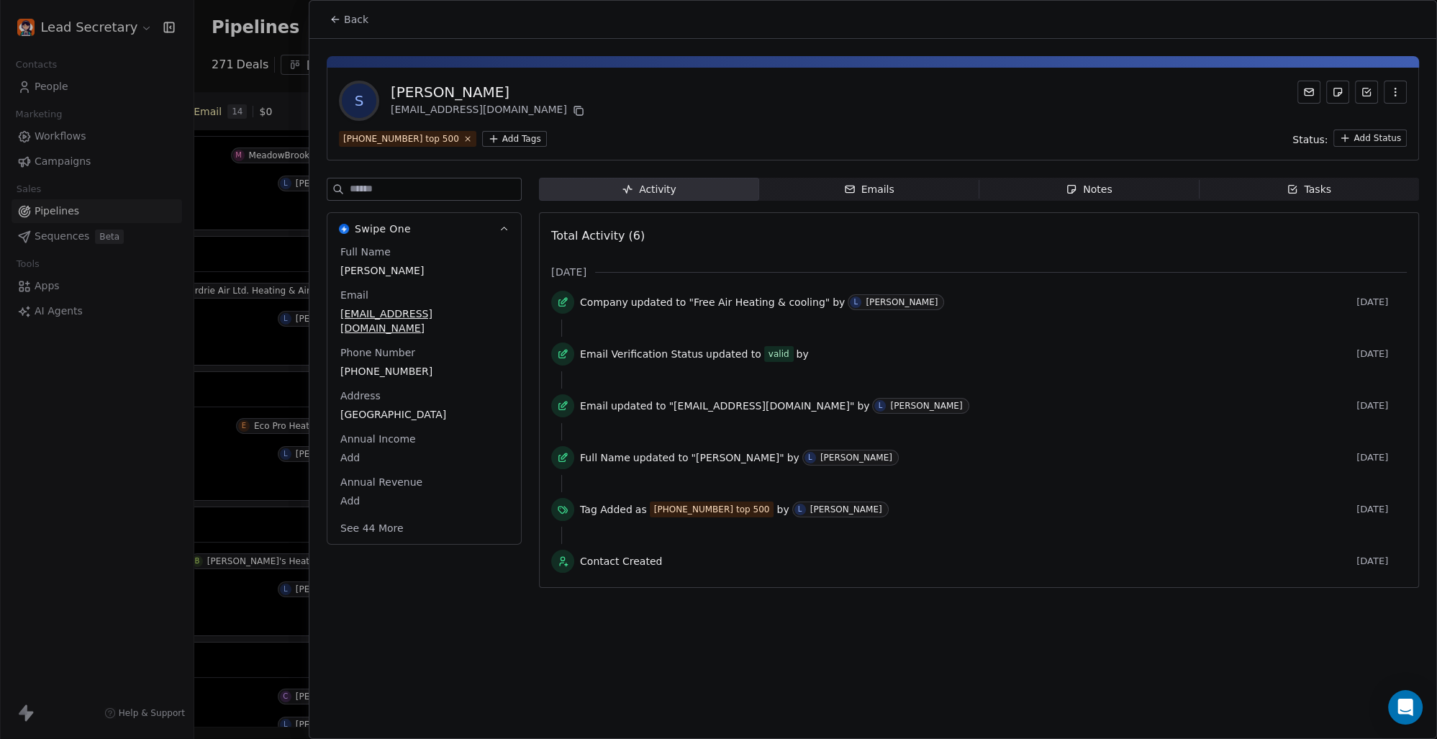
click at [350, 20] on span "Back" at bounding box center [356, 19] width 24 height 14
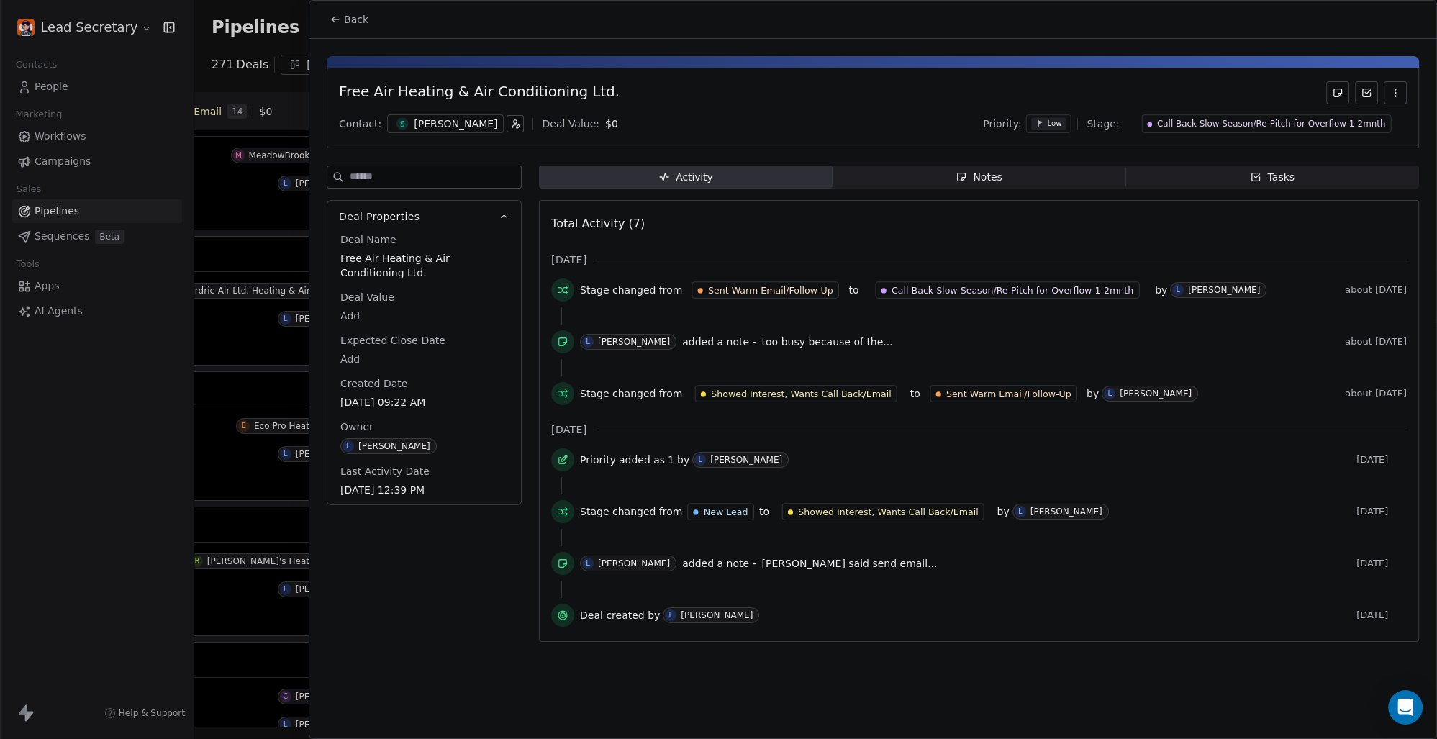
click at [364, 22] on span "Back" at bounding box center [356, 19] width 24 height 14
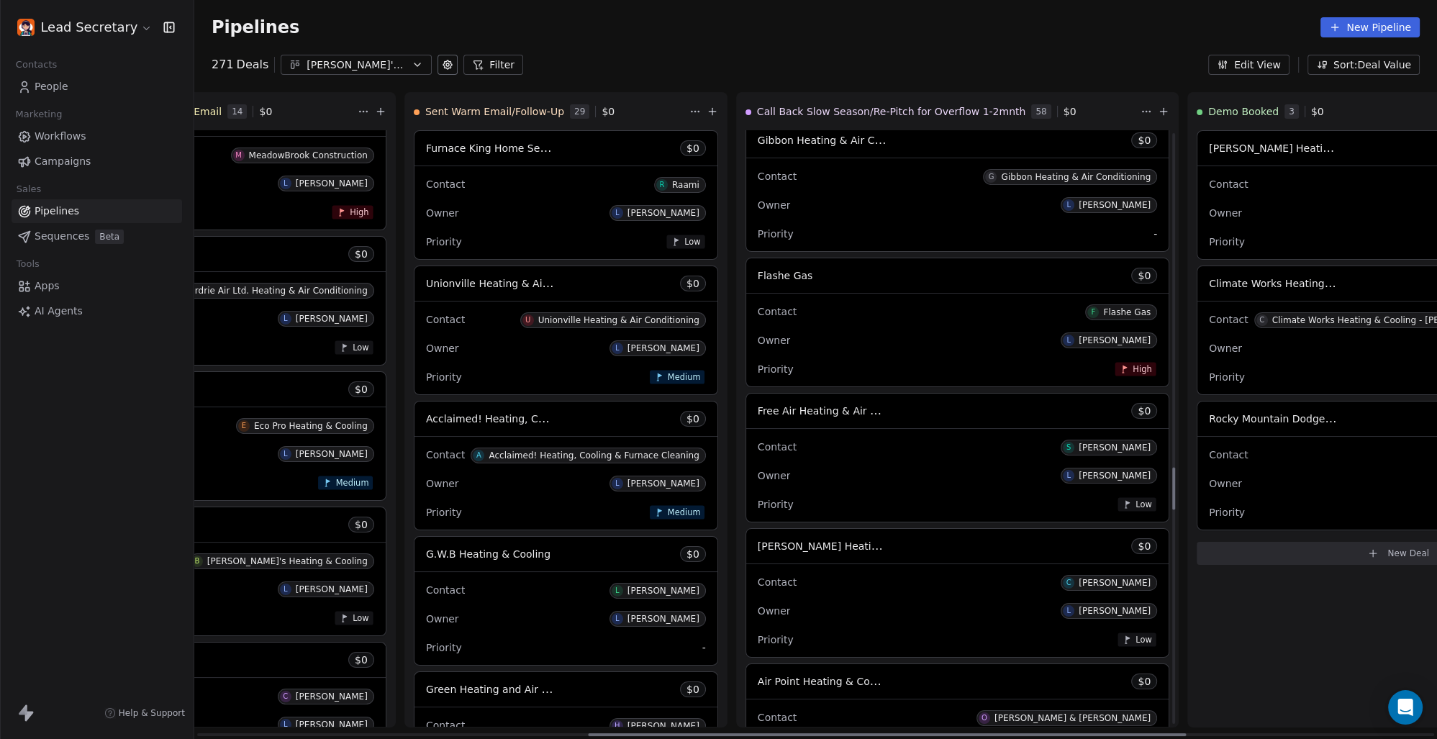
scroll to position [4708, 0]
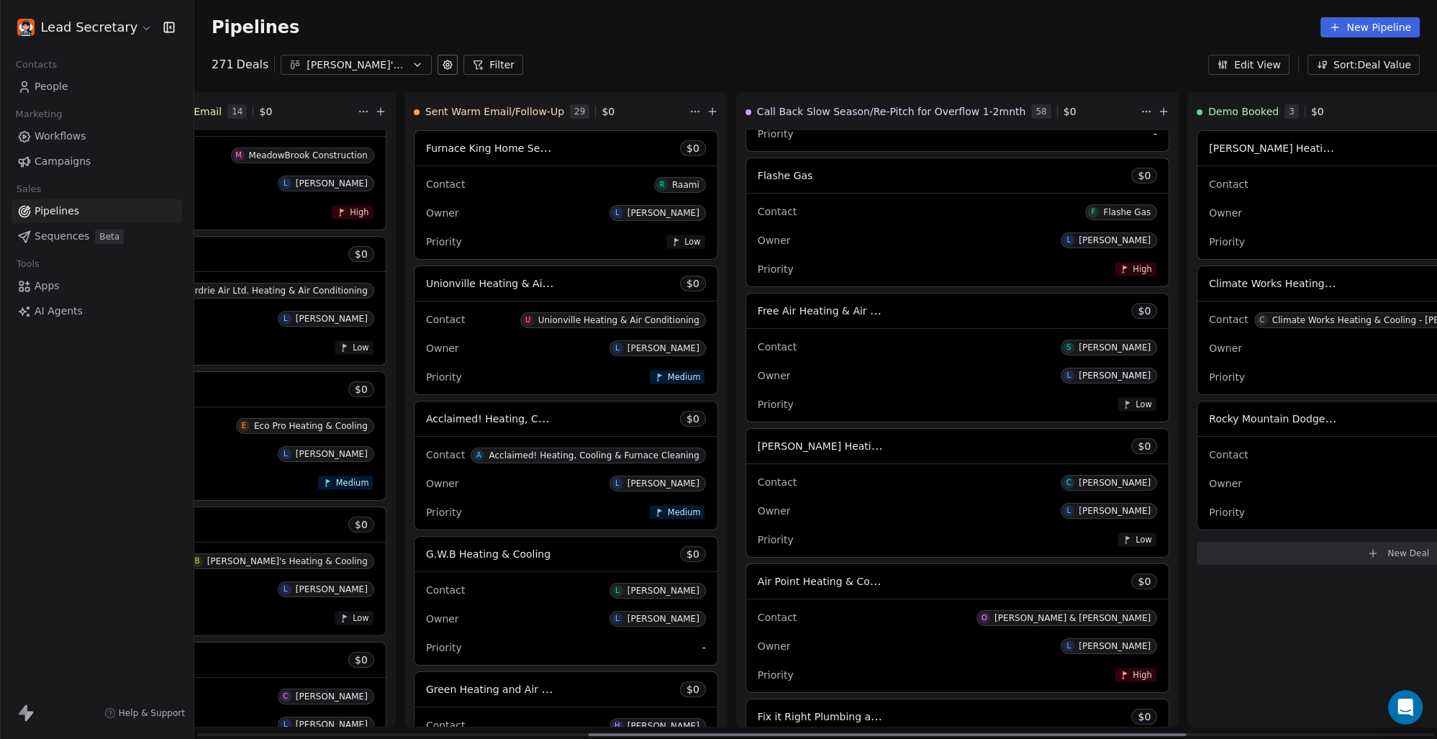
click at [758, 448] on span "[PERSON_NAME] Heating & Air Conditioning" at bounding box center [869, 446] width 222 height 14
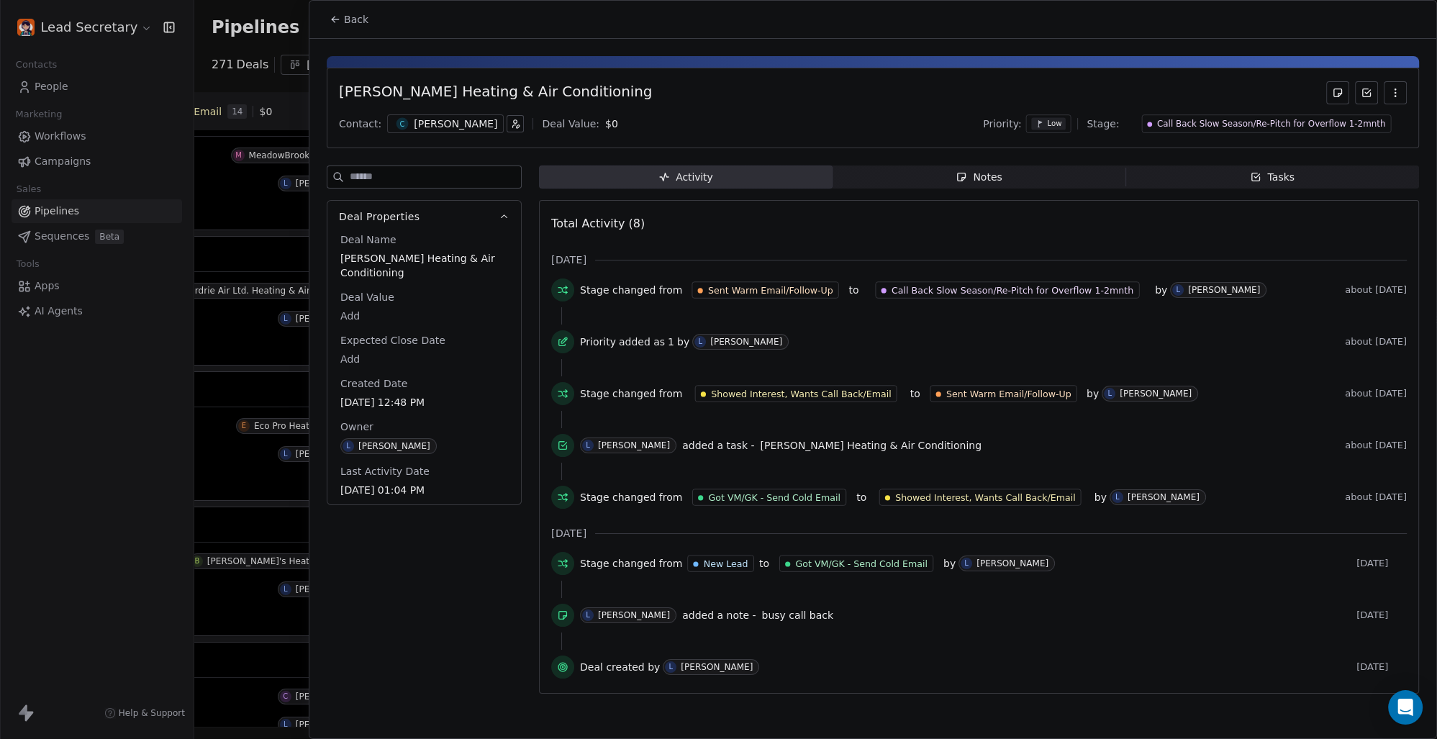
click at [402, 131] on div "C Chad" at bounding box center [445, 123] width 117 height 19
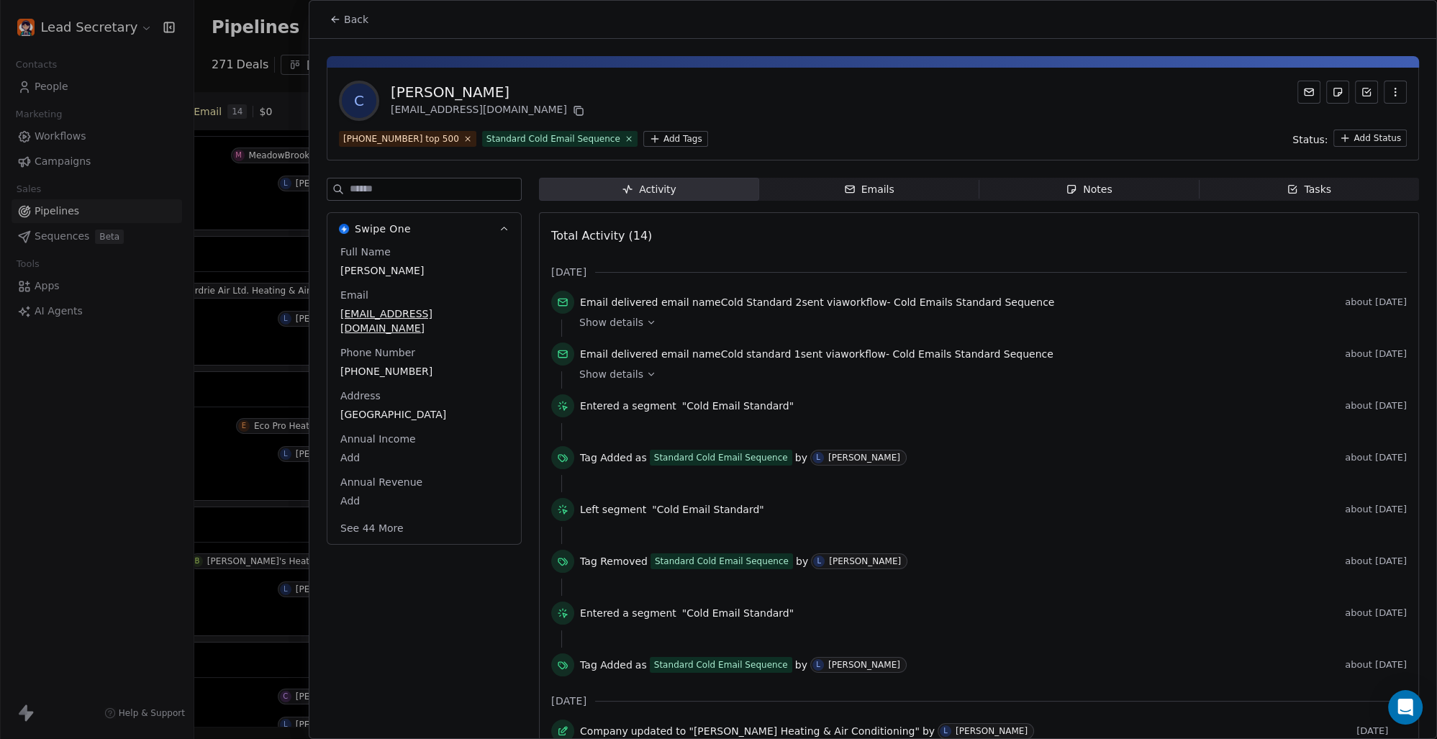
click at [647, 131] on div "2025-06-2023 top 500 Standard Cold Email Sequence Add Tags Status: Add Status" at bounding box center [873, 138] width 1068 height 17
click at [655, 134] on html "Lead Secretary Contacts People Marketing Workflows Campaigns Sales Pipelines Se…" at bounding box center [718, 369] width 1437 height 739
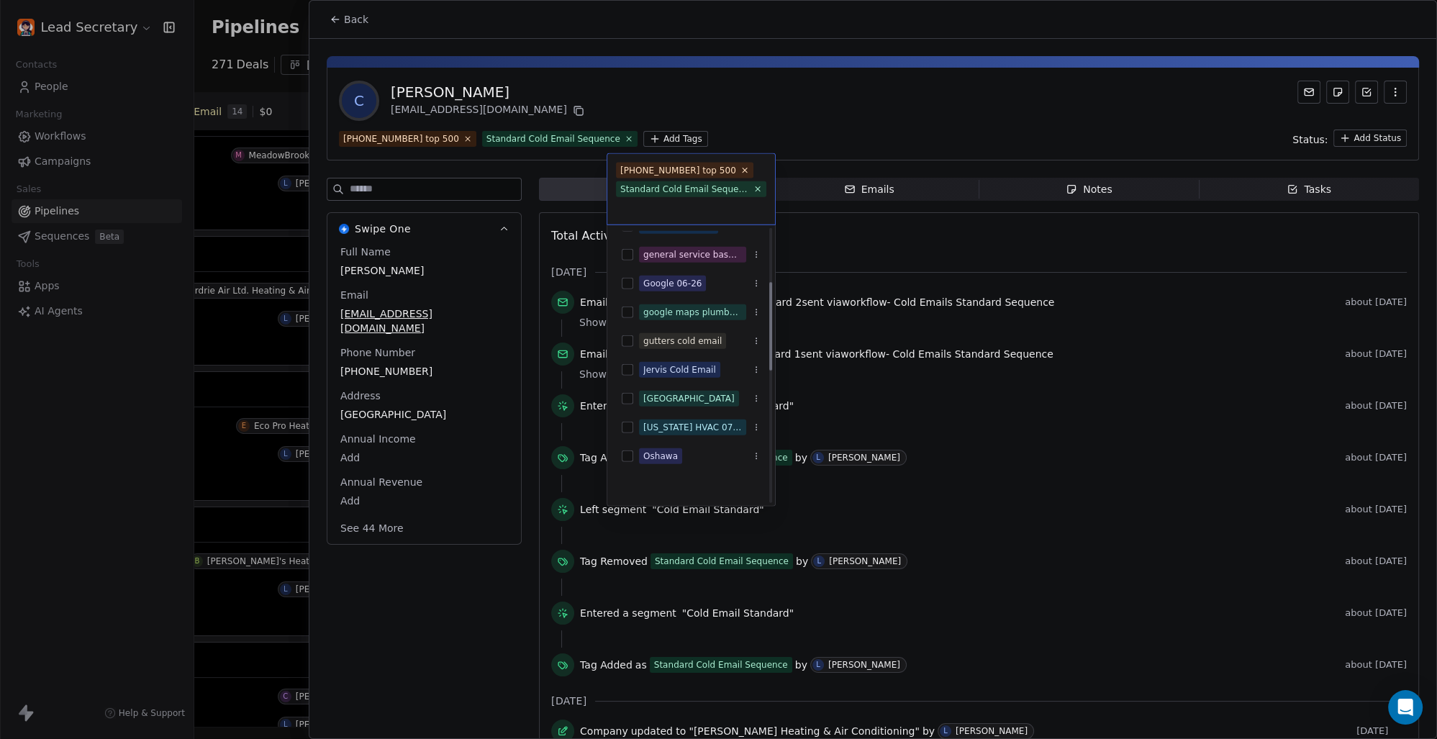
scroll to position [164, 0]
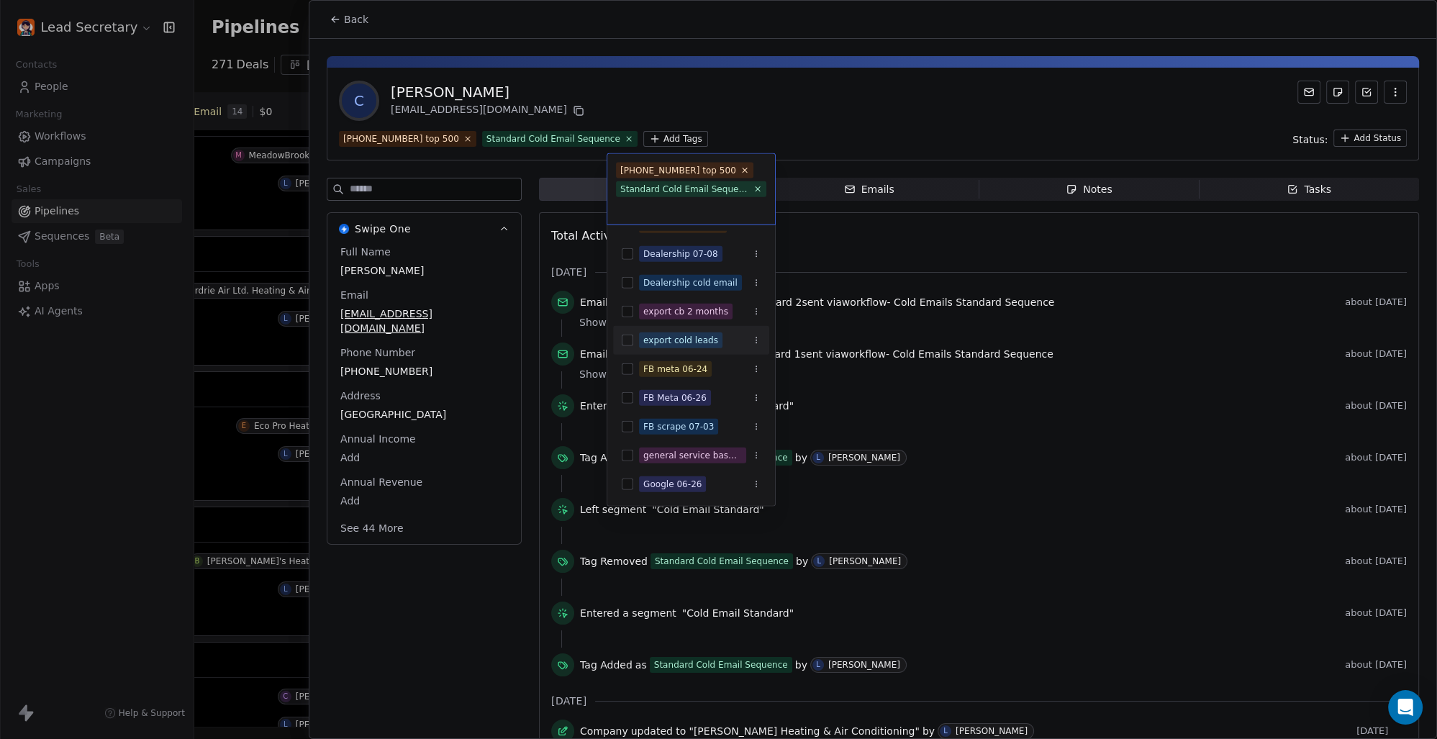
click at [626, 335] on button "Suggestions" at bounding box center [628, 341] width 12 height 12
drag, startPoint x: 822, startPoint y: 84, endPoint x: 456, endPoint y: 73, distance: 366.5
click at [823, 84] on html "Lead Secretary Contacts People Marketing Workflows Campaigns Sales Pipelines Se…" at bounding box center [718, 369] width 1437 height 739
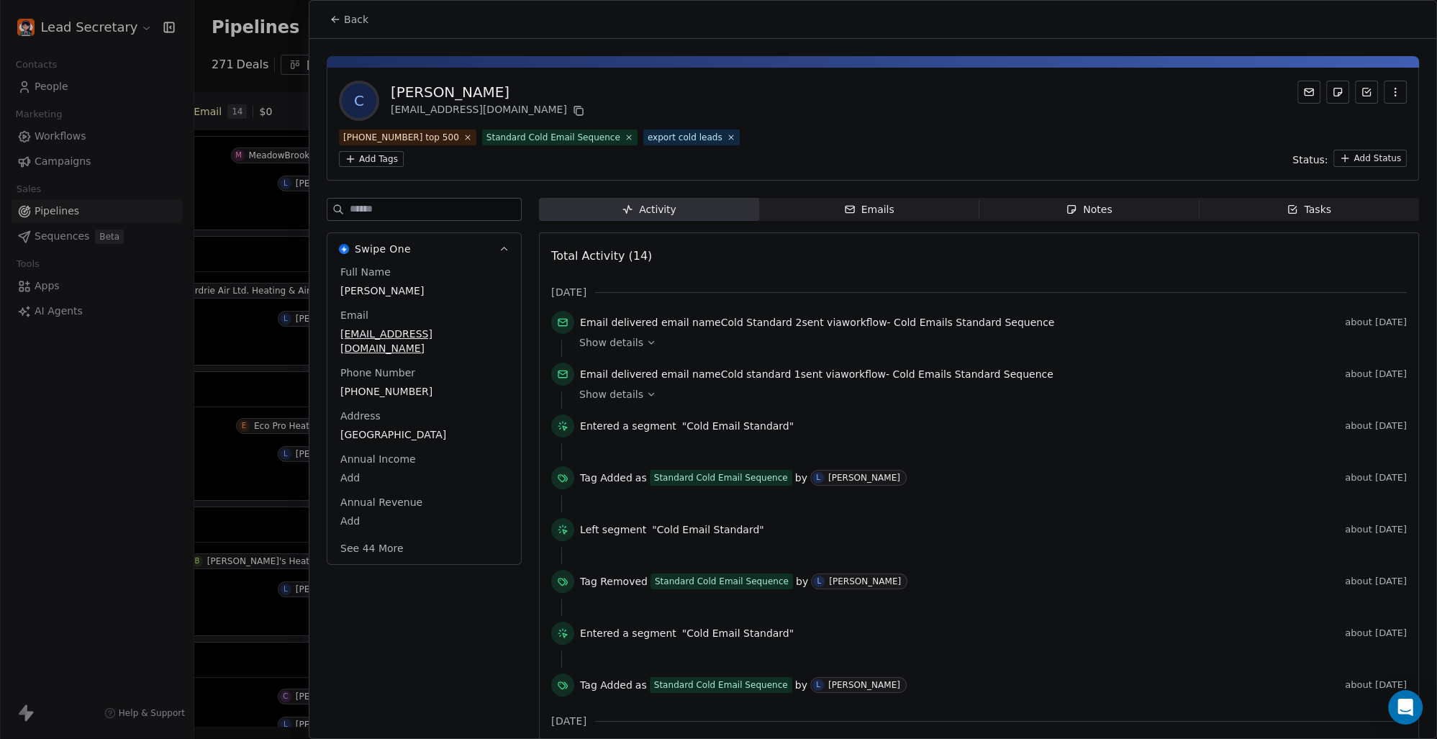
scroll to position [0, 812]
click at [342, 10] on button "Back" at bounding box center [349, 19] width 56 height 26
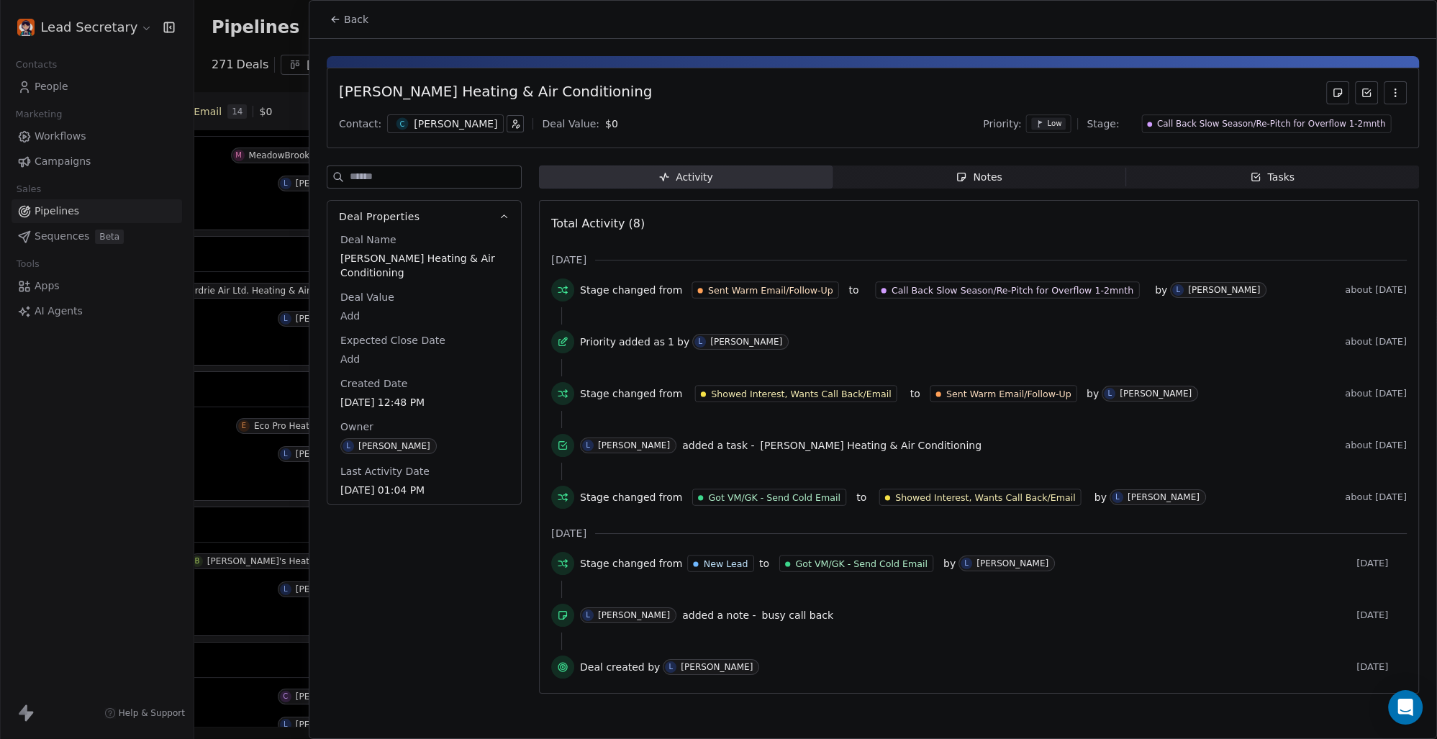
click at [350, 21] on span "Back" at bounding box center [356, 19] width 24 height 14
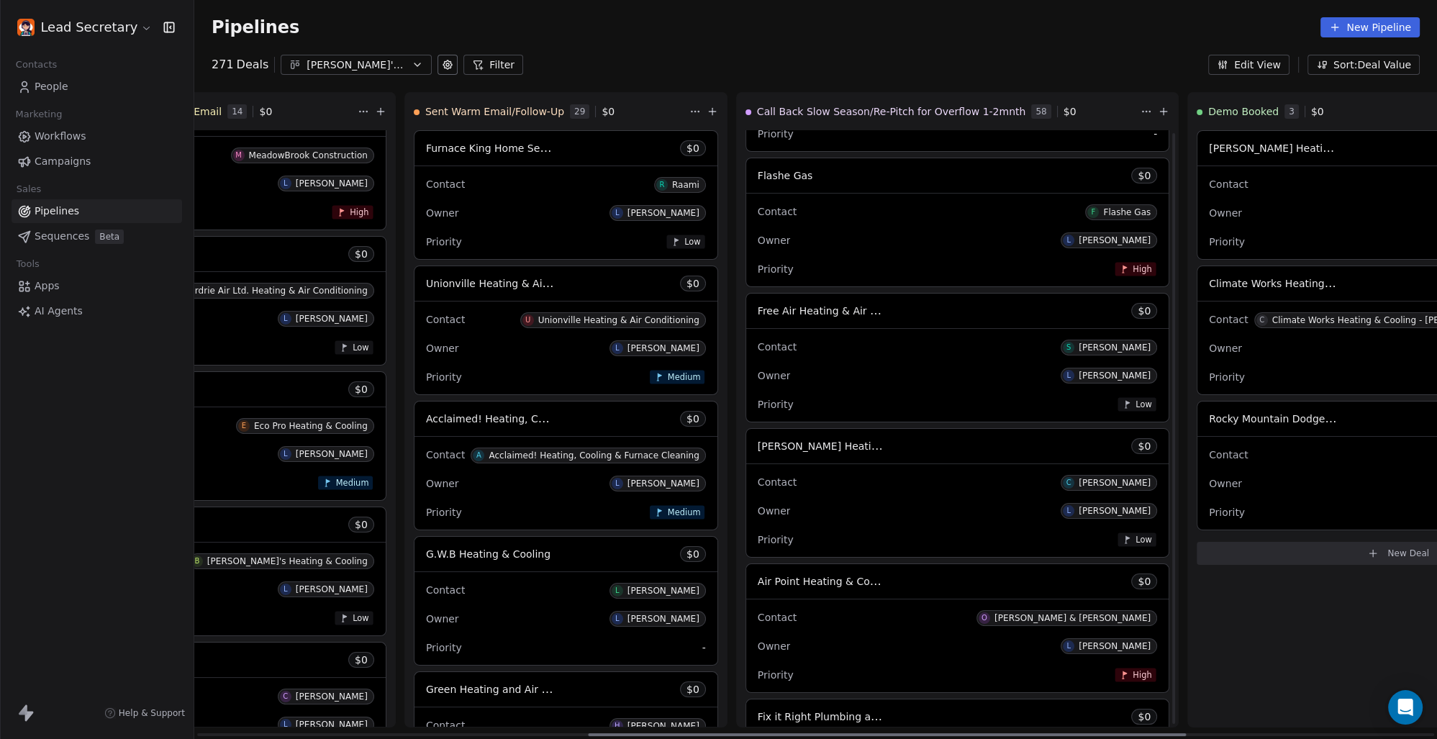
scroll to position [4908, 0]
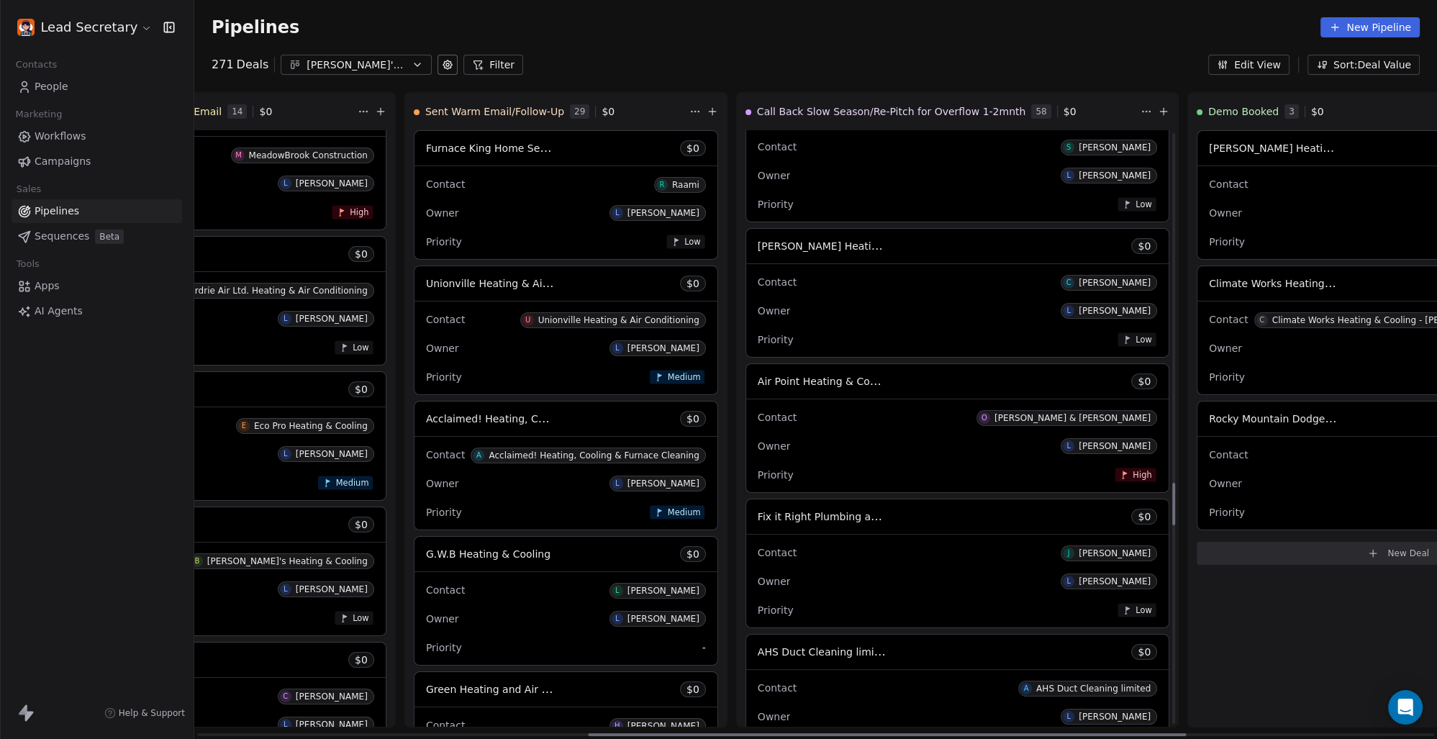
click at [746, 367] on div "Air Point Heating & Cooling $ 0" at bounding box center [957, 381] width 422 height 35
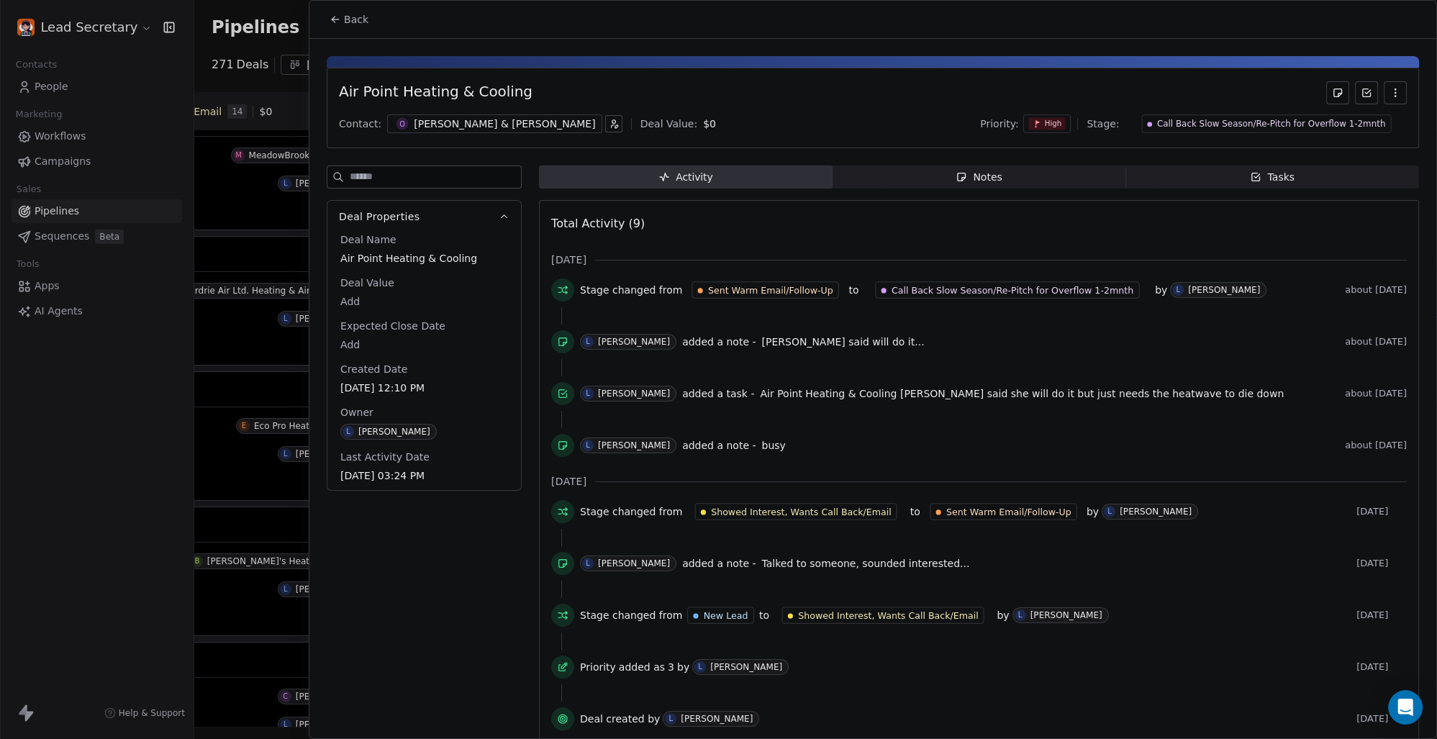
click at [420, 121] on div "[PERSON_NAME] & [PERSON_NAME]" at bounding box center [504, 124] width 181 height 14
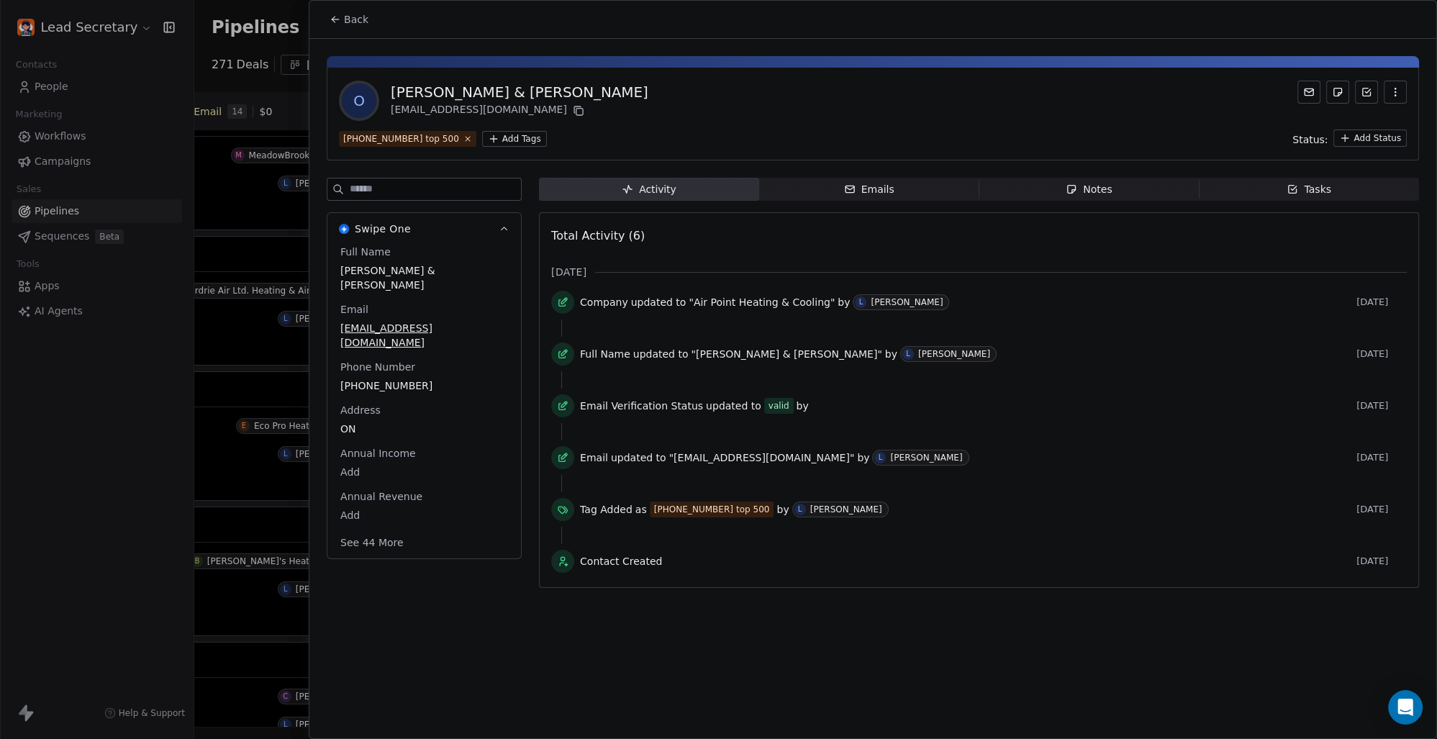
click at [484, 140] on html "Lead Secretary Contacts People Marketing Workflows Campaigns Sales Pipelines Se…" at bounding box center [718, 369] width 1437 height 739
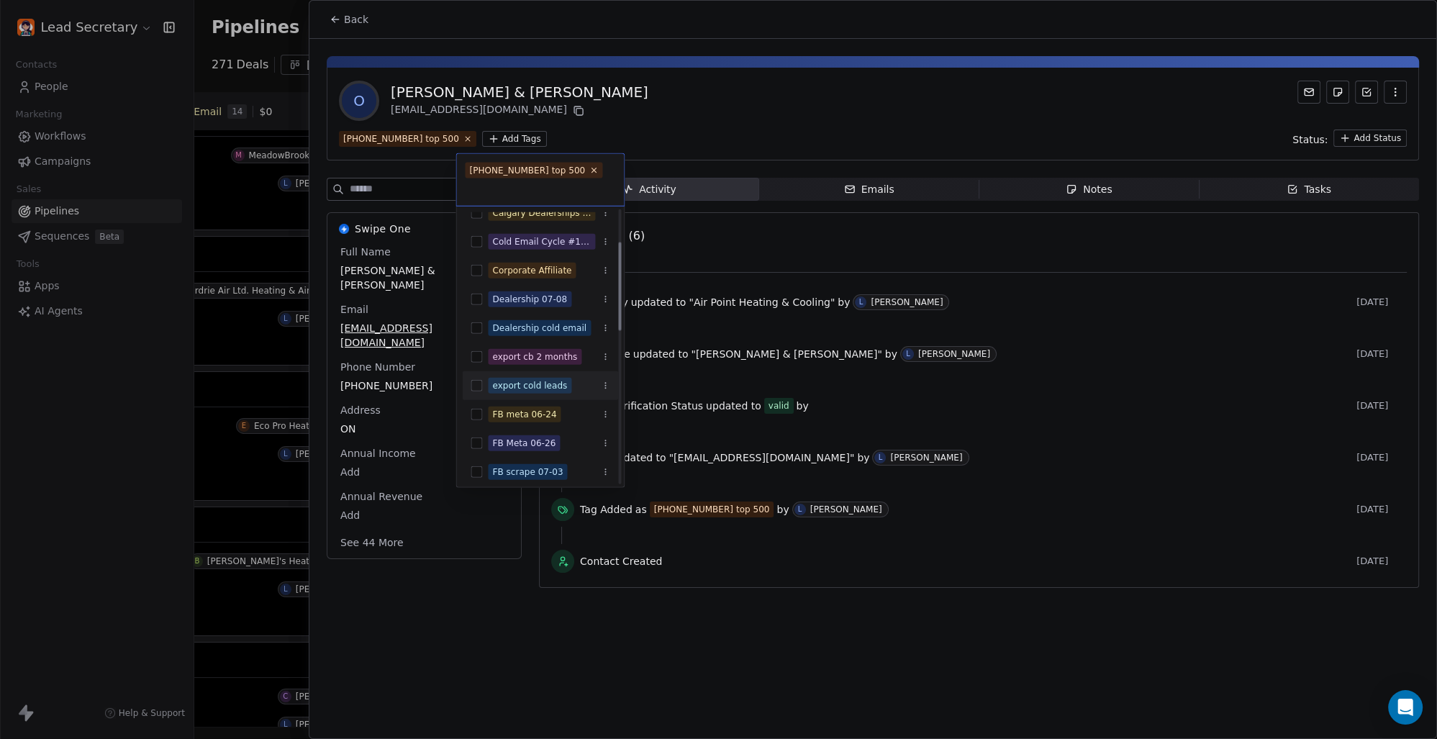
click at [479, 380] on button "Suggestions" at bounding box center [477, 386] width 12 height 12
click at [666, 118] on html "Lead Secretary Contacts People Marketing Workflows Campaigns Sales Pipelines Se…" at bounding box center [718, 369] width 1437 height 739
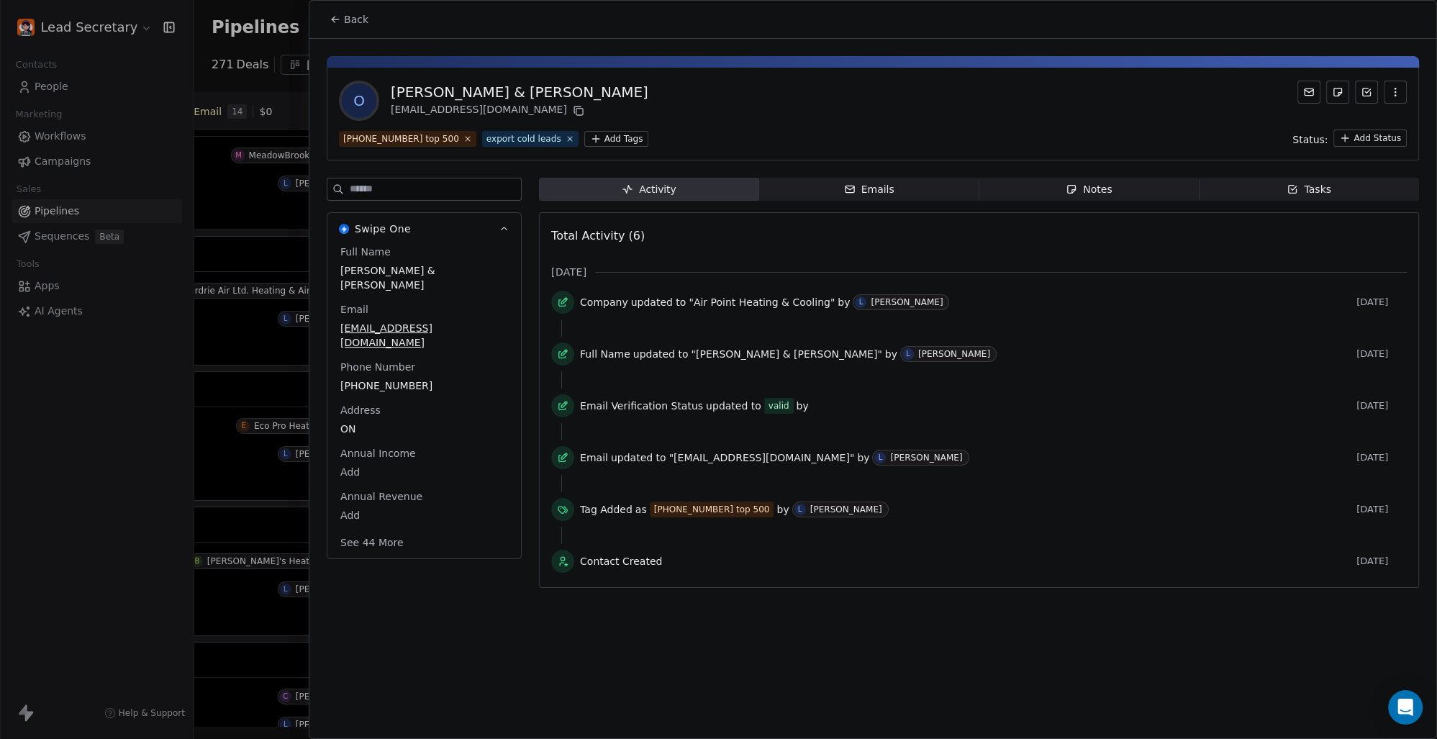
click at [368, 22] on button "Back" at bounding box center [349, 19] width 56 height 26
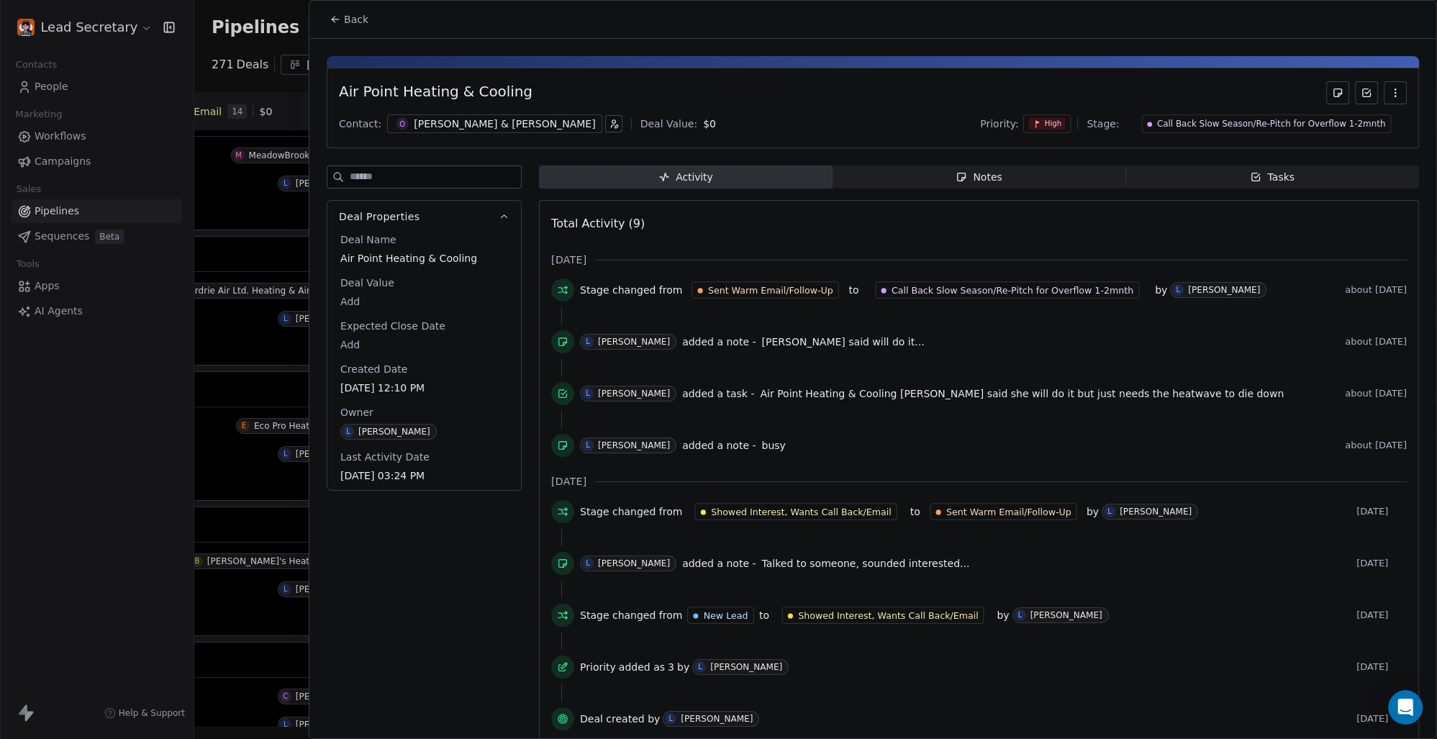
click at [350, 19] on span "Back" at bounding box center [356, 19] width 24 height 14
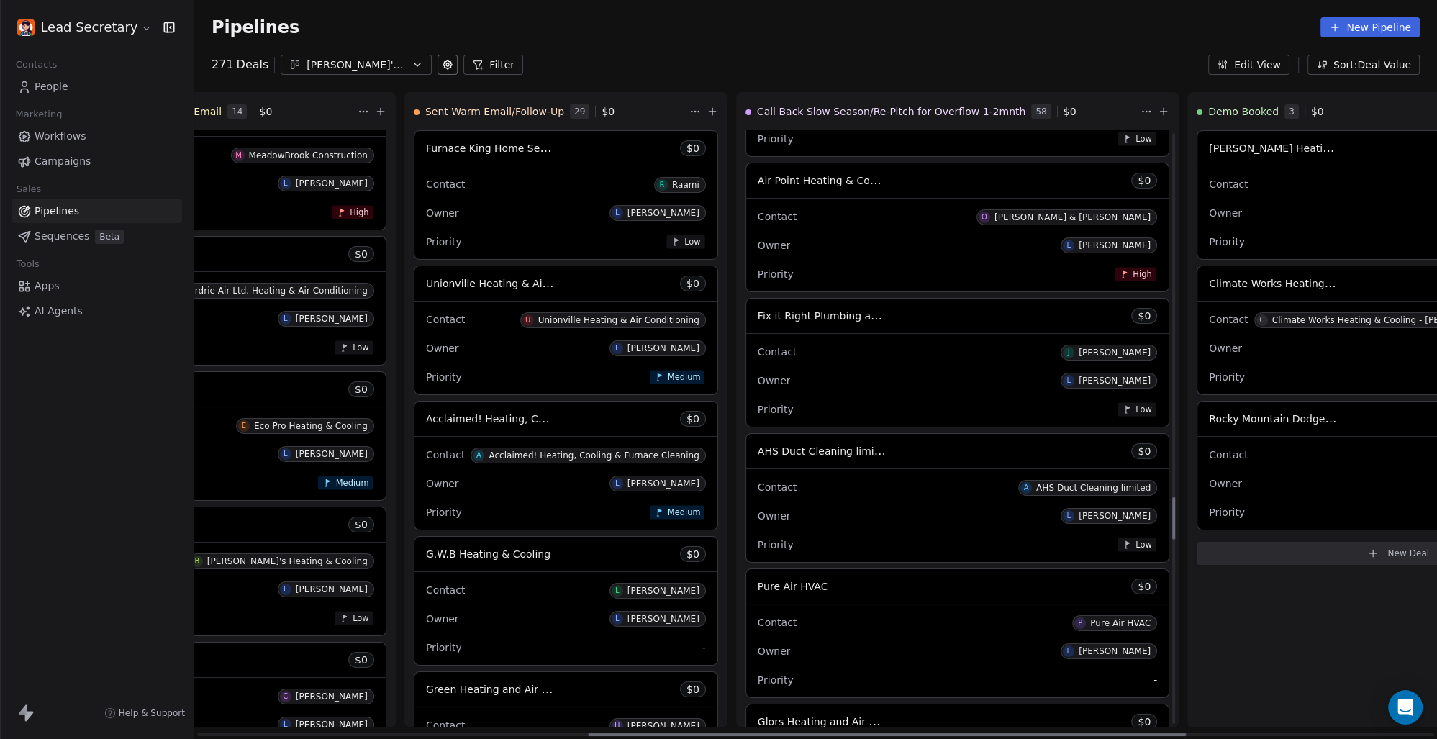
click at [758, 454] on span "AHS Duct Cleaning limited" at bounding box center [824, 451] width 133 height 14
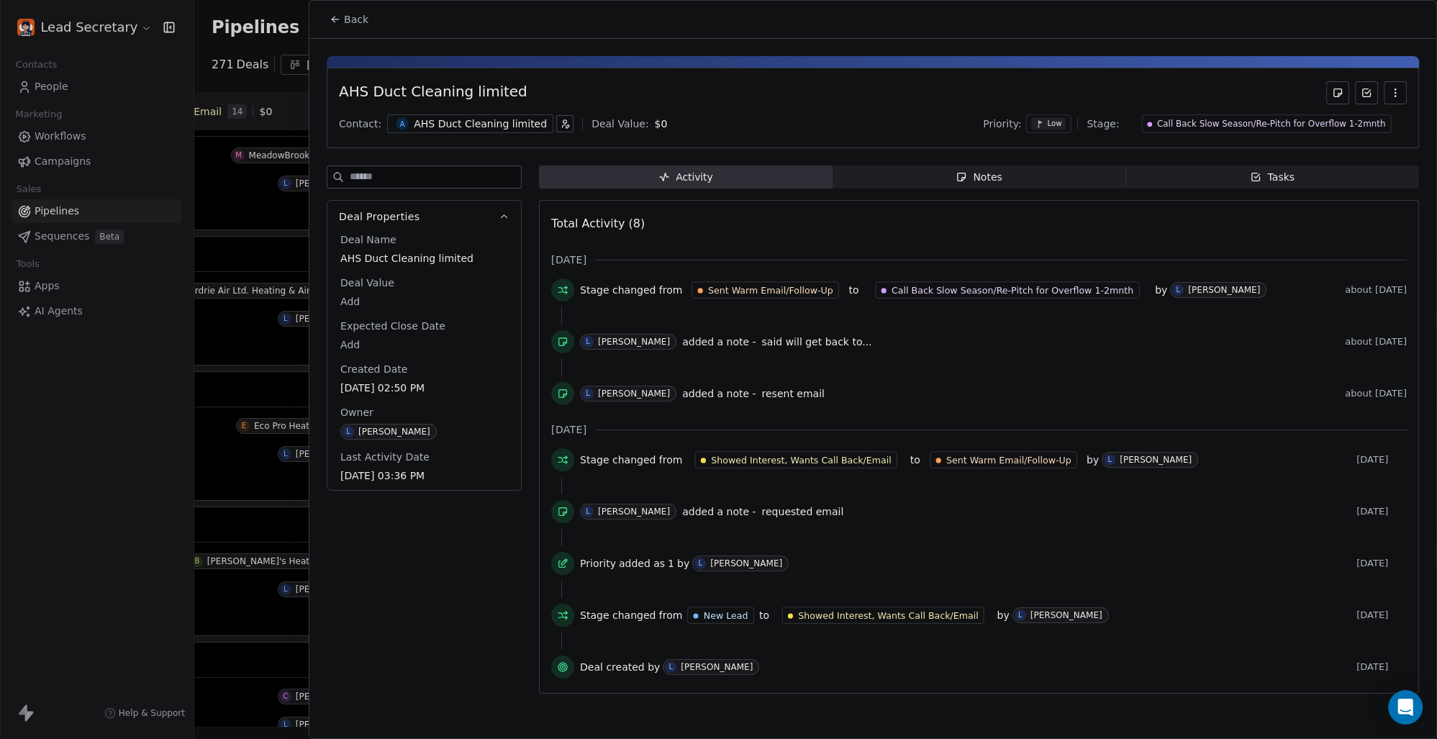
click at [444, 122] on div "AHS Duct Cleaning limited" at bounding box center [480, 124] width 133 height 14
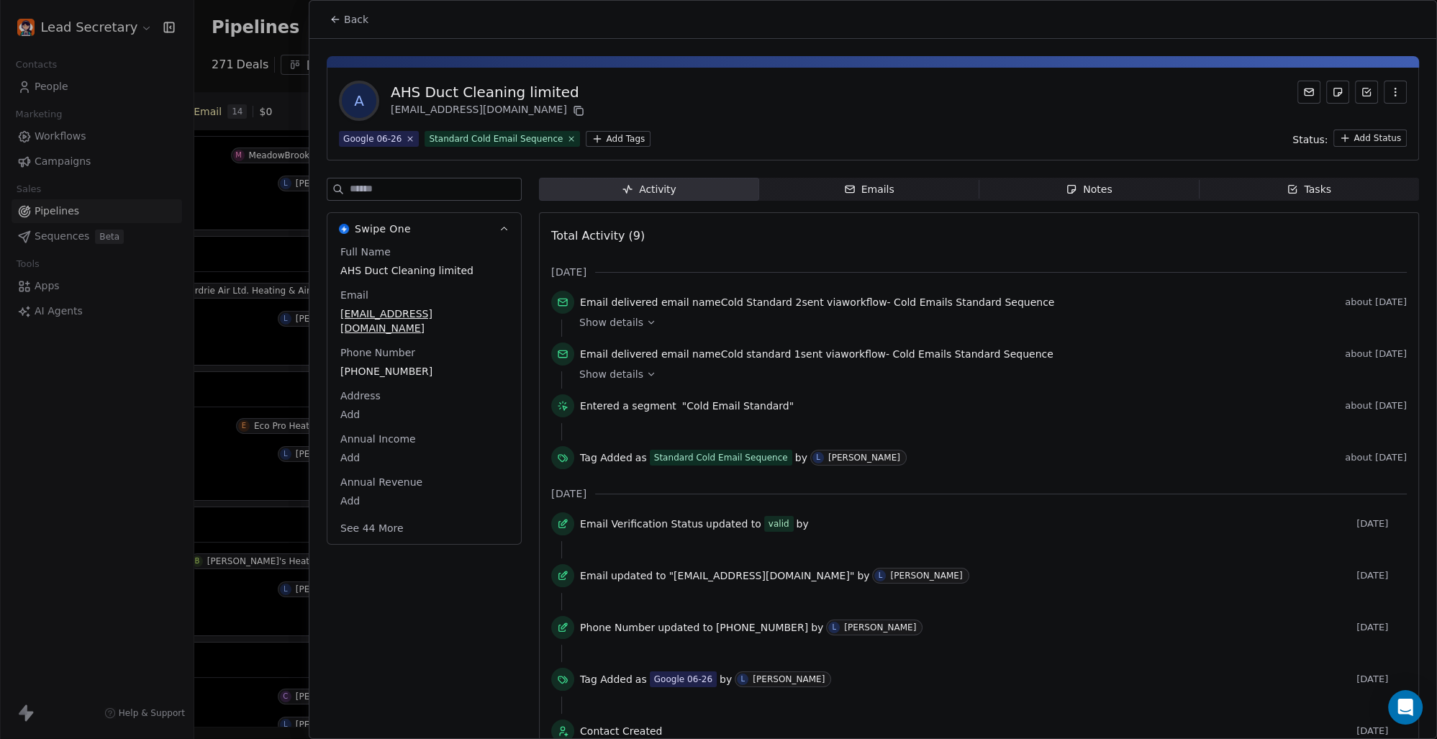
click at [613, 140] on html "Lead Secretary Contacts People Marketing Workflows Campaigns Sales Pipelines Se…" at bounding box center [718, 369] width 1437 height 739
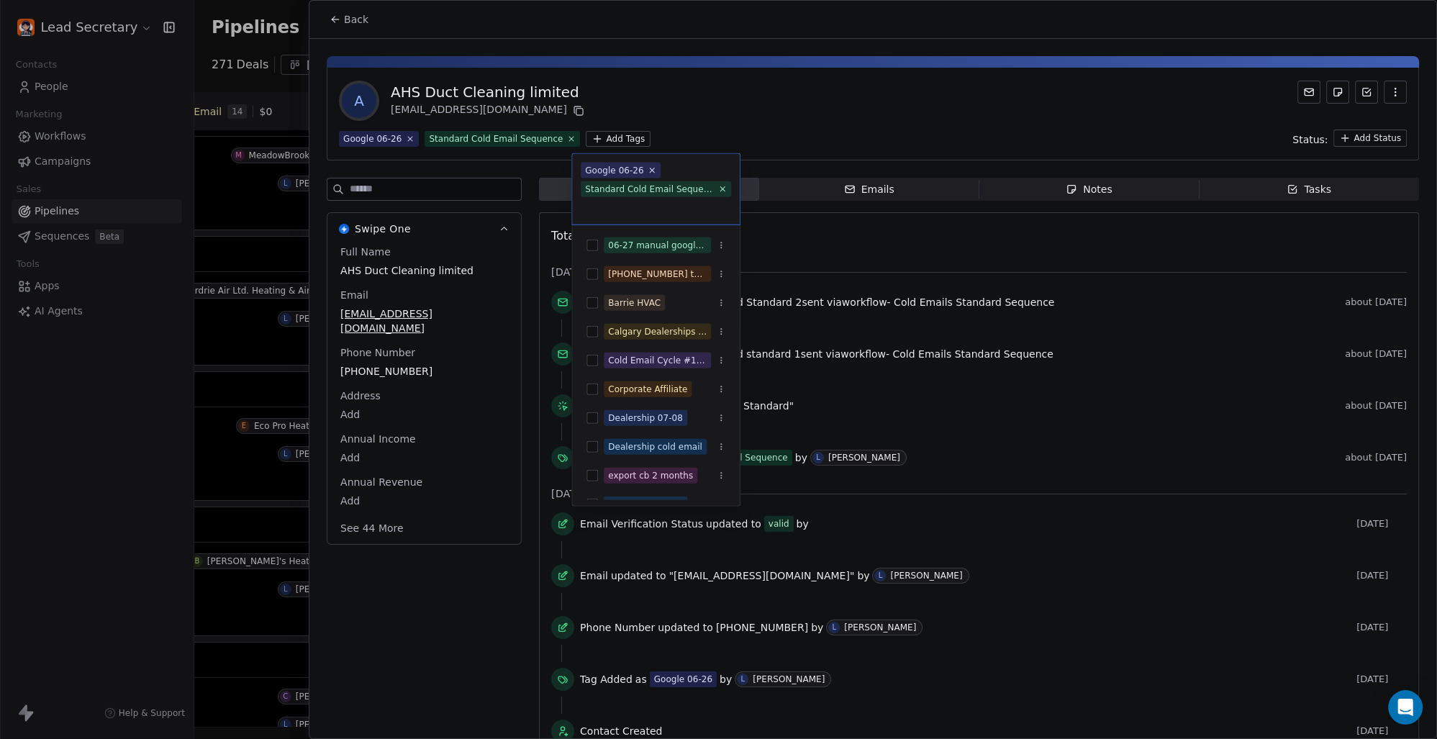
scroll to position [300, 0]
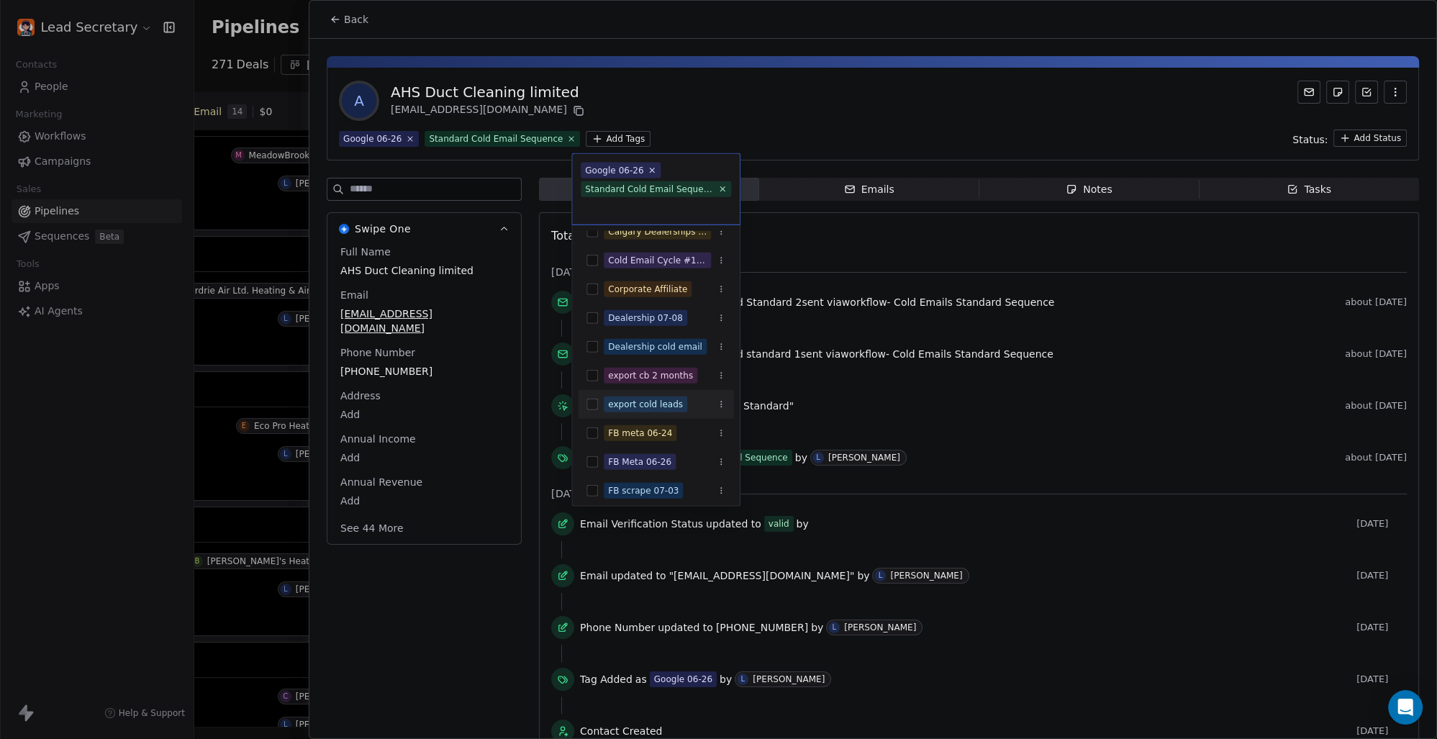
click at [592, 403] on button "Suggestions" at bounding box center [593, 405] width 12 height 12
click at [747, 104] on html "Lead Secretary Contacts People Marketing Workflows Campaigns Sales Pipelines Se…" at bounding box center [718, 369] width 1437 height 739
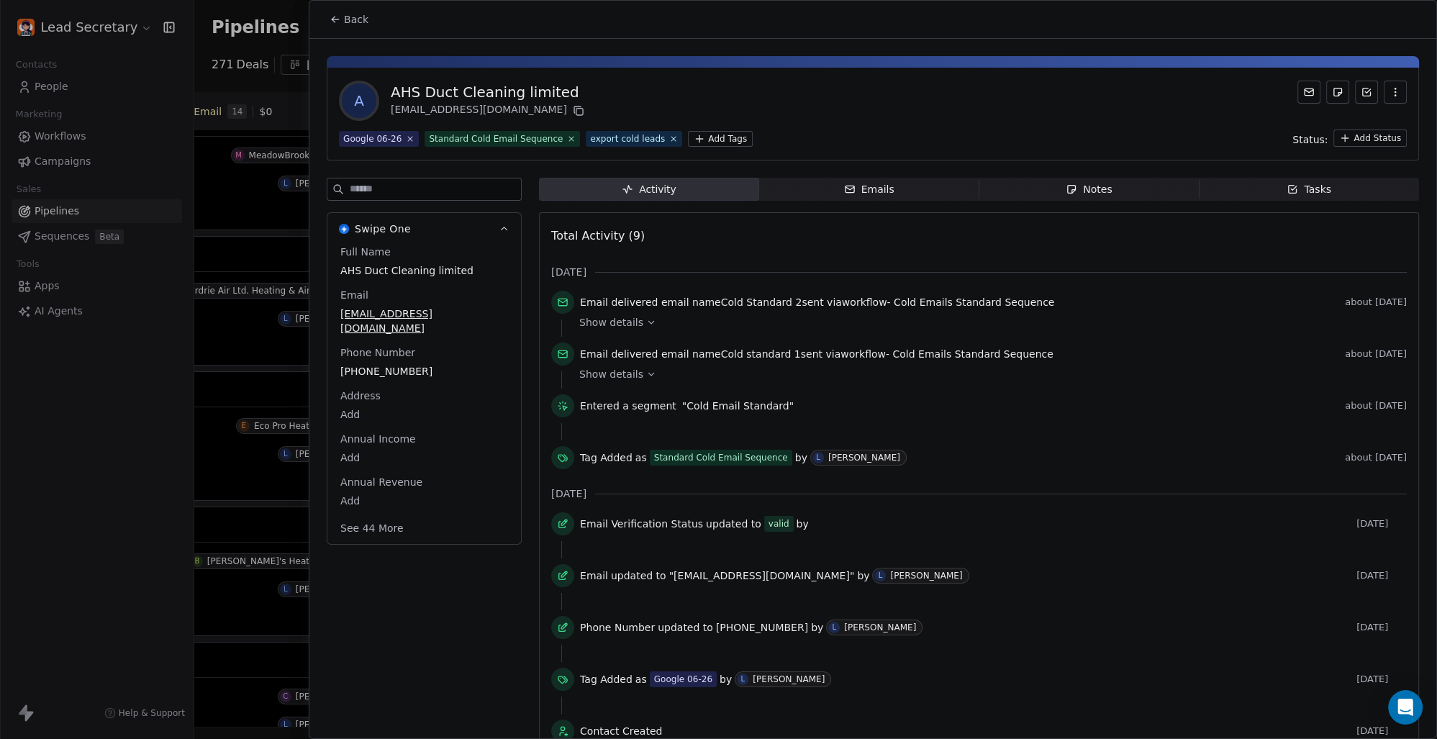
click at [346, 17] on span "Back" at bounding box center [356, 19] width 24 height 14
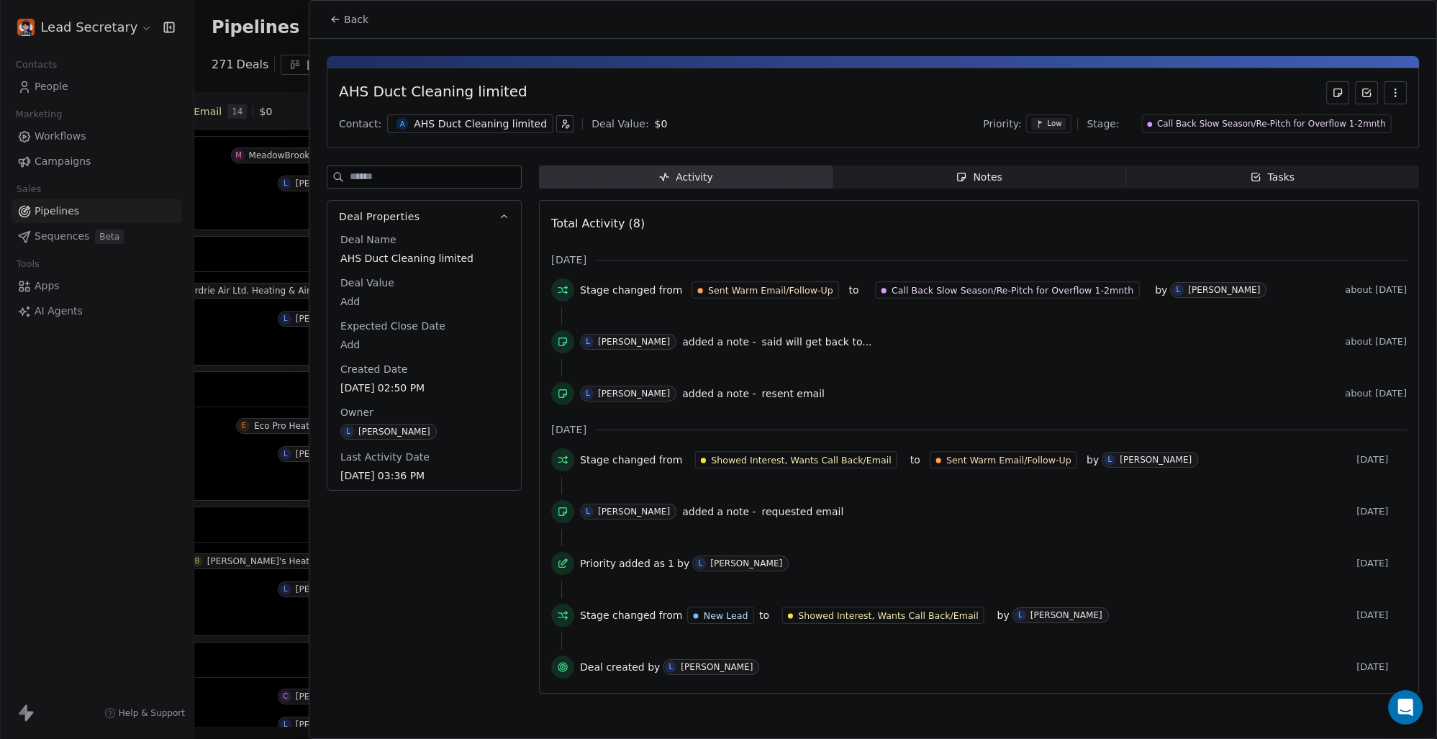
click at [361, 24] on span "Back" at bounding box center [356, 19] width 24 height 14
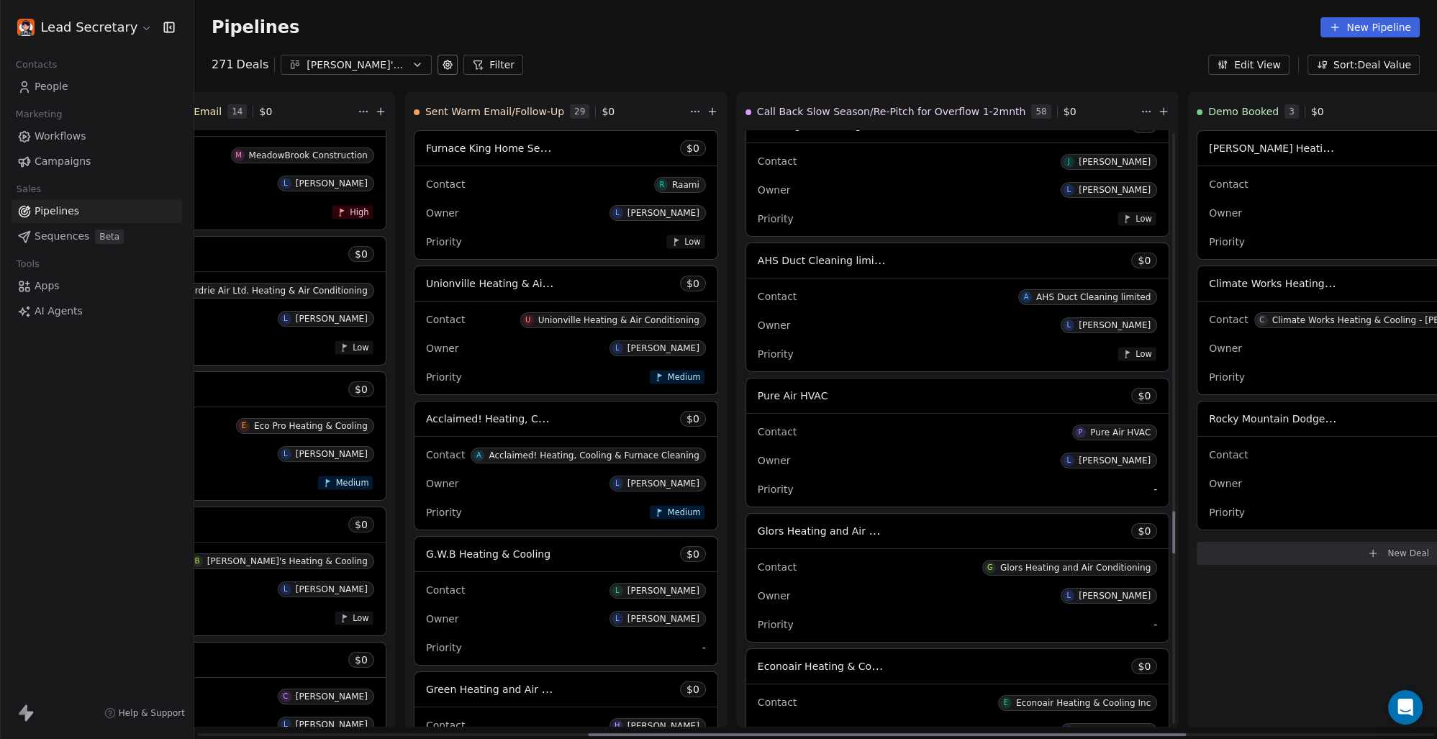
scroll to position [5309, 0]
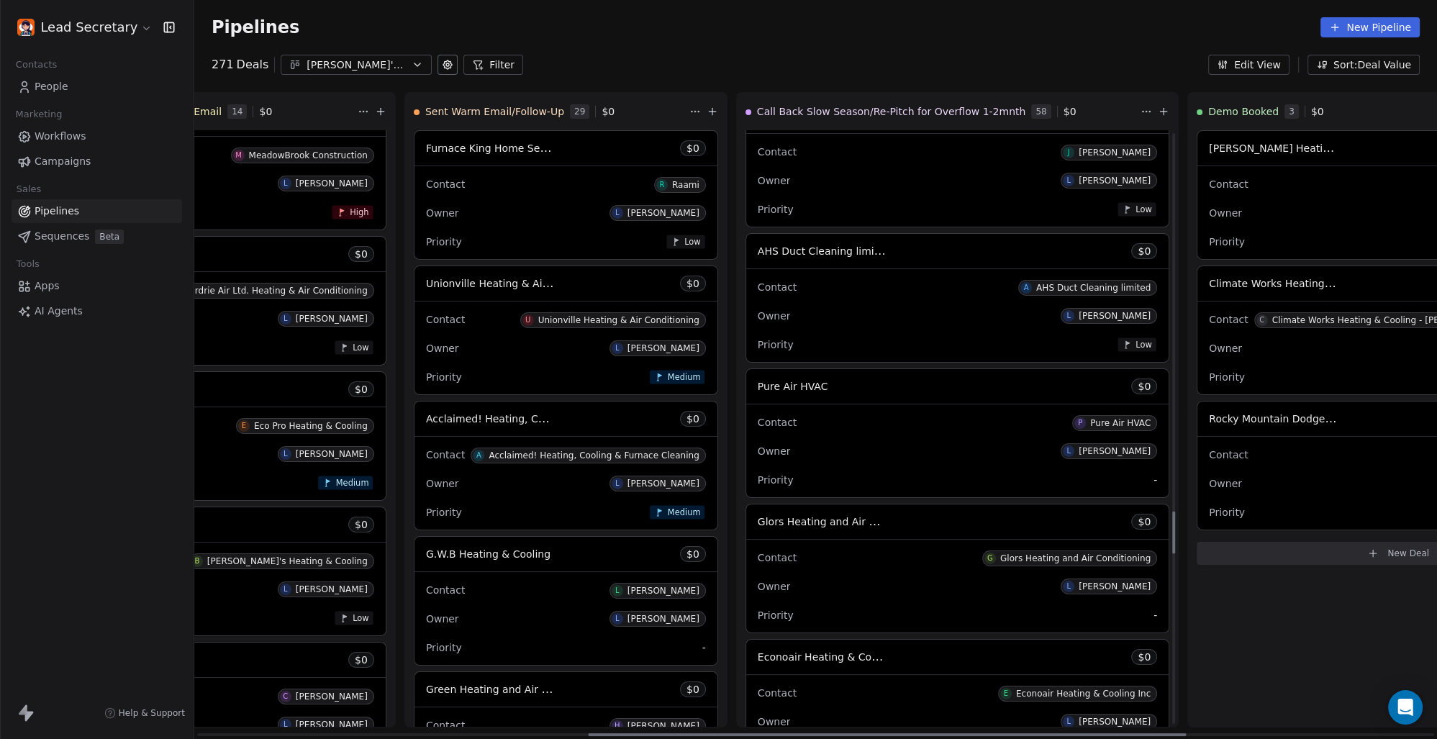
click at [758, 385] on span "Pure Air HVAC" at bounding box center [793, 387] width 71 height 12
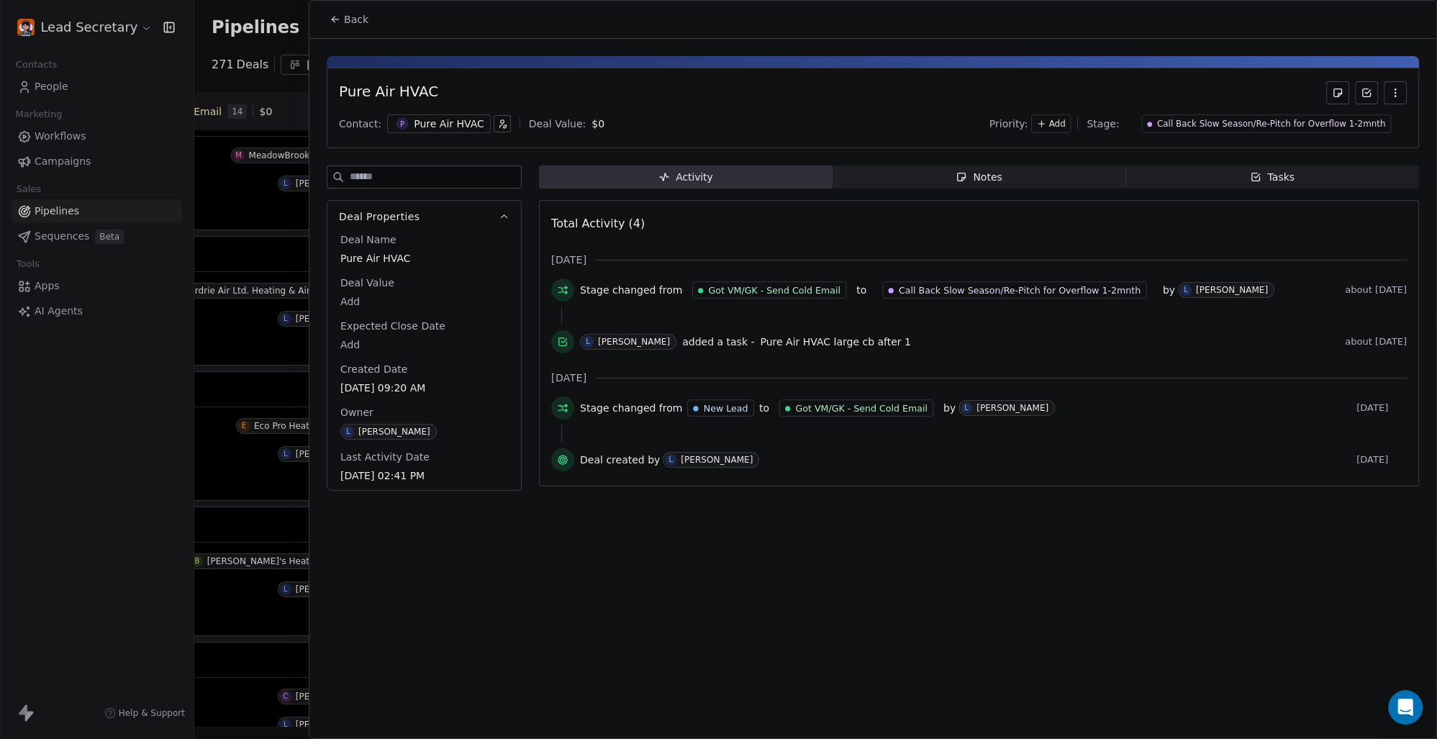
click at [446, 124] on div "Pure Air HVAC" at bounding box center [449, 124] width 71 height 14
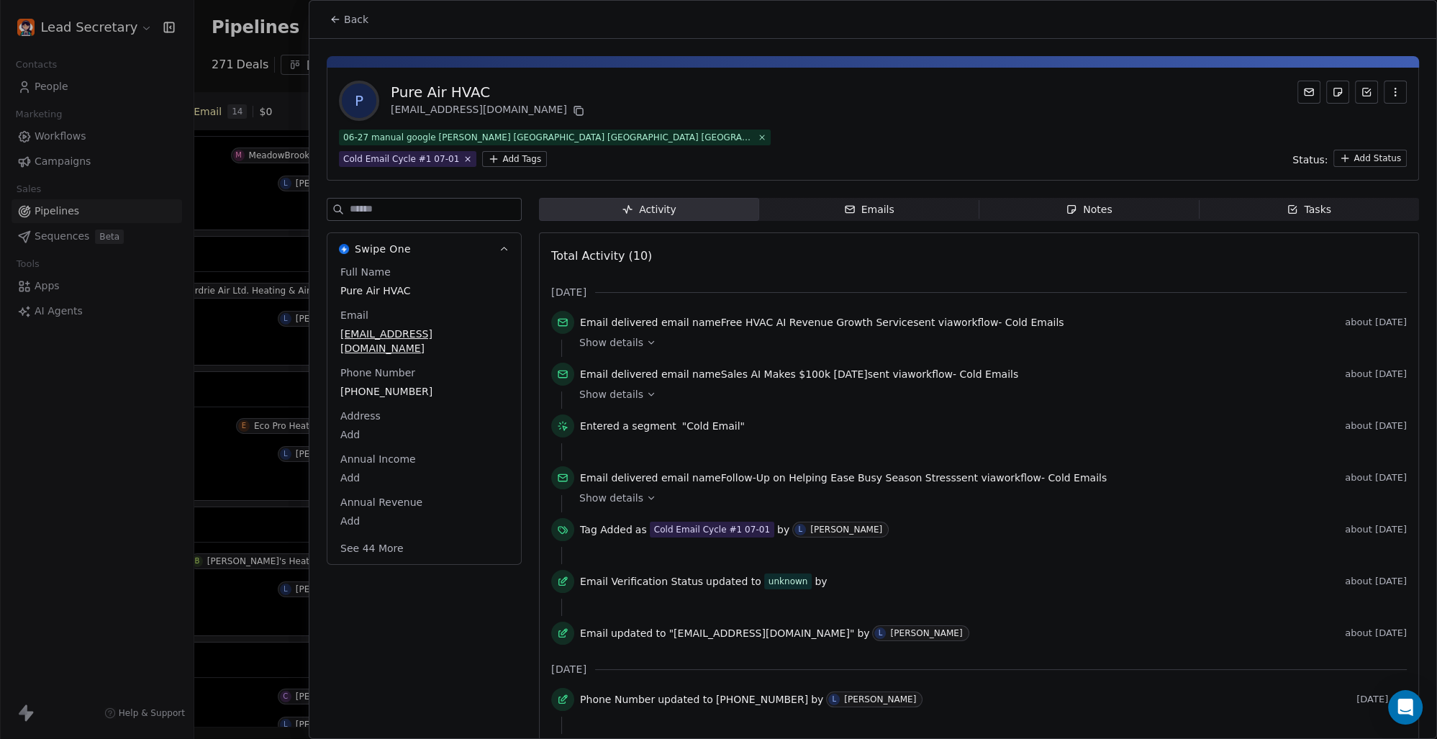
click at [366, 155] on html "Lead Secretary Contacts People Marketing Workflows Campaigns Sales Pipelines Se…" at bounding box center [718, 369] width 1437 height 739
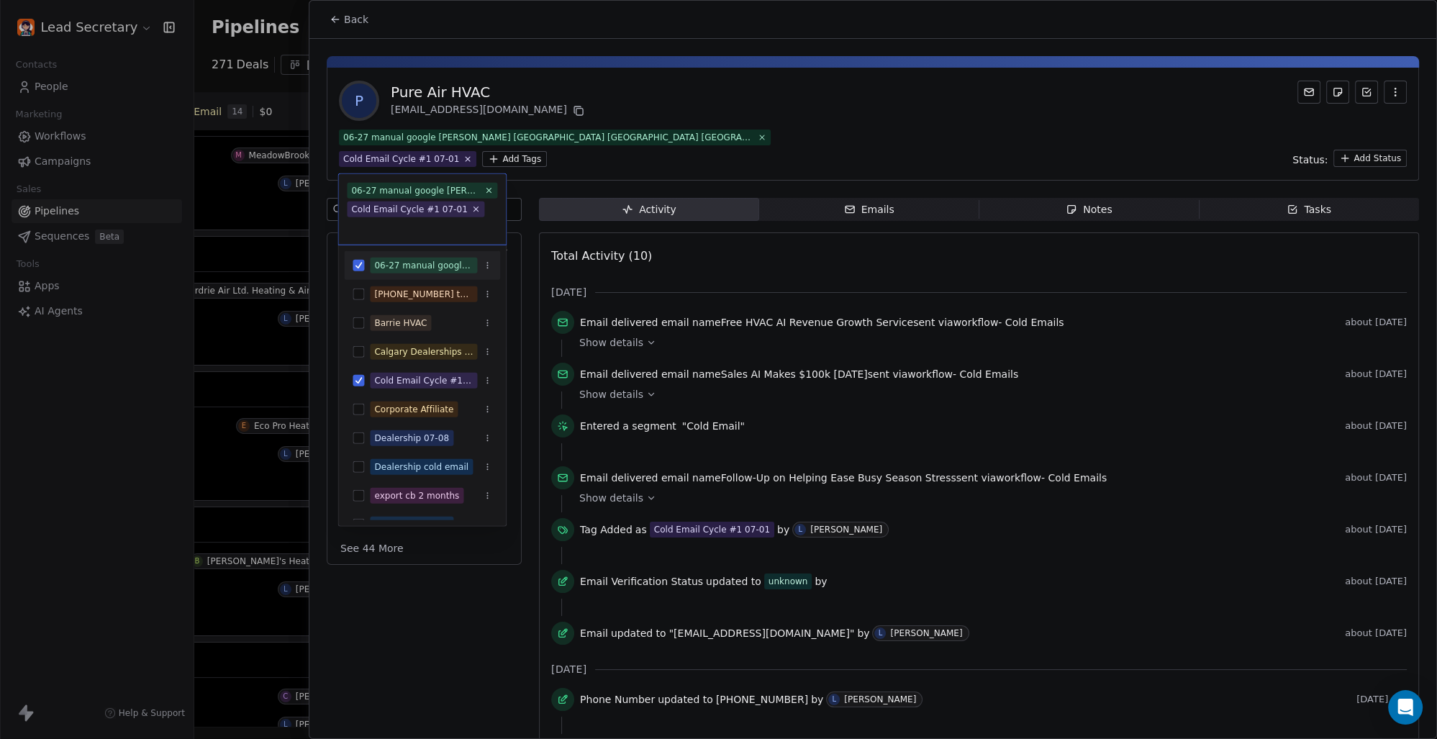
scroll to position [5309, 0]
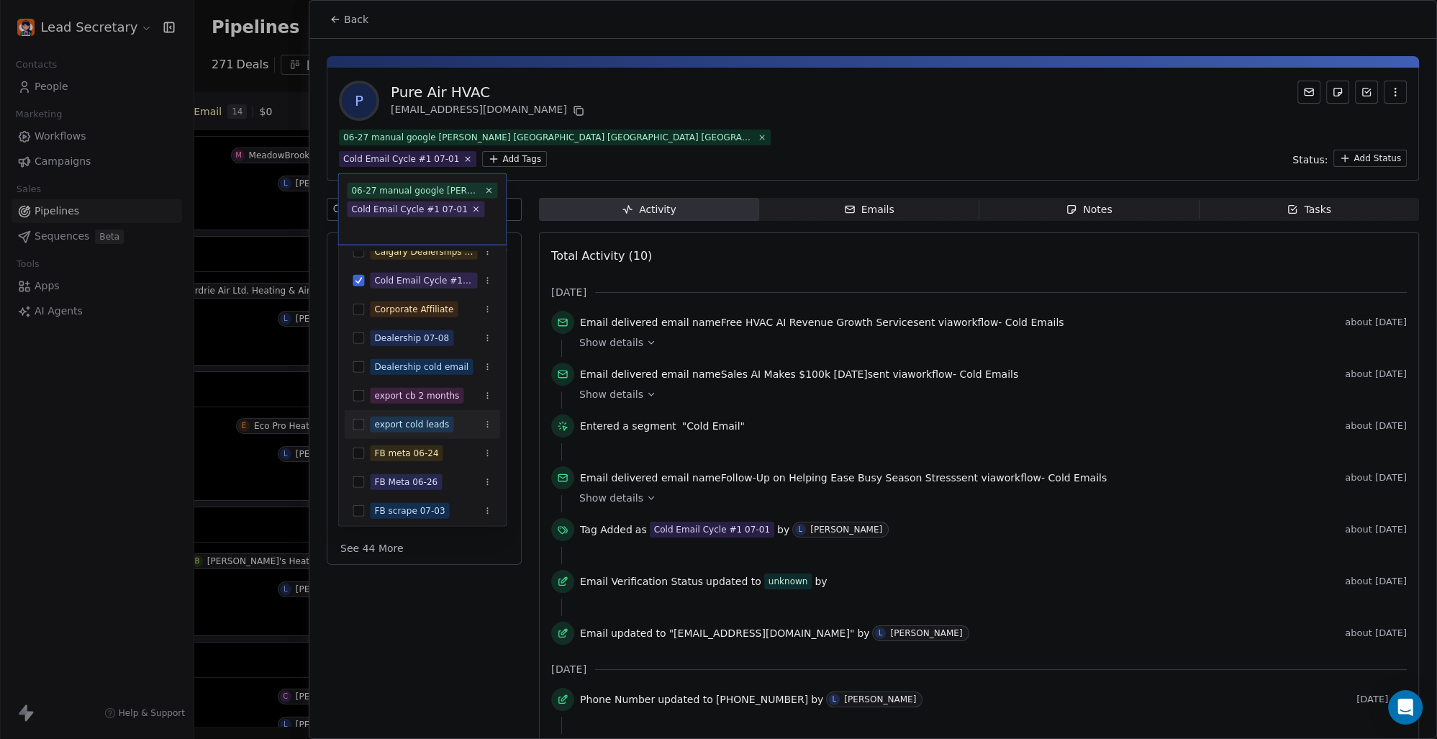
click at [362, 425] on button "Suggestions" at bounding box center [359, 425] width 12 height 12
click at [737, 78] on html "Lead Secretary Contacts People Marketing Workflows Campaigns Sales Pipelines Se…" at bounding box center [718, 369] width 1437 height 739
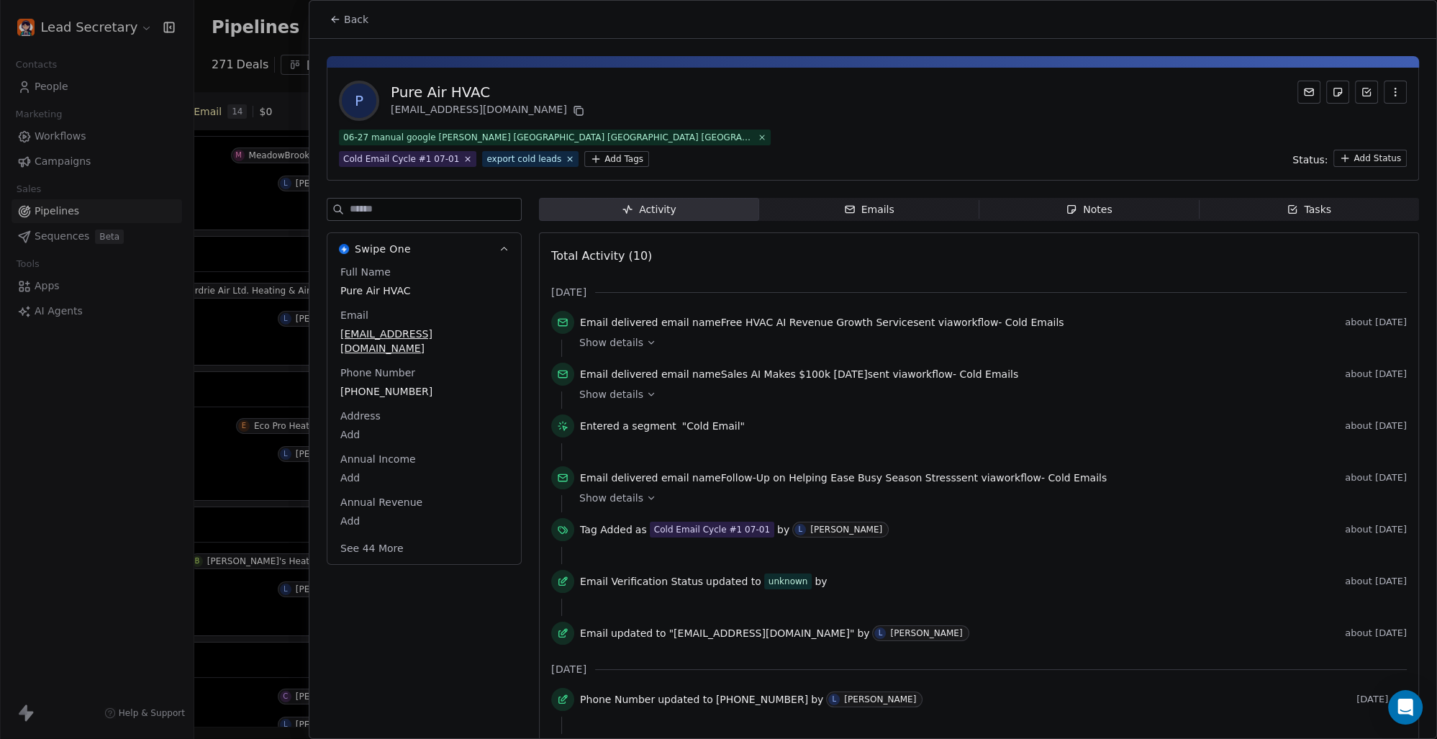
click at [348, 19] on span "Back" at bounding box center [356, 19] width 24 height 14
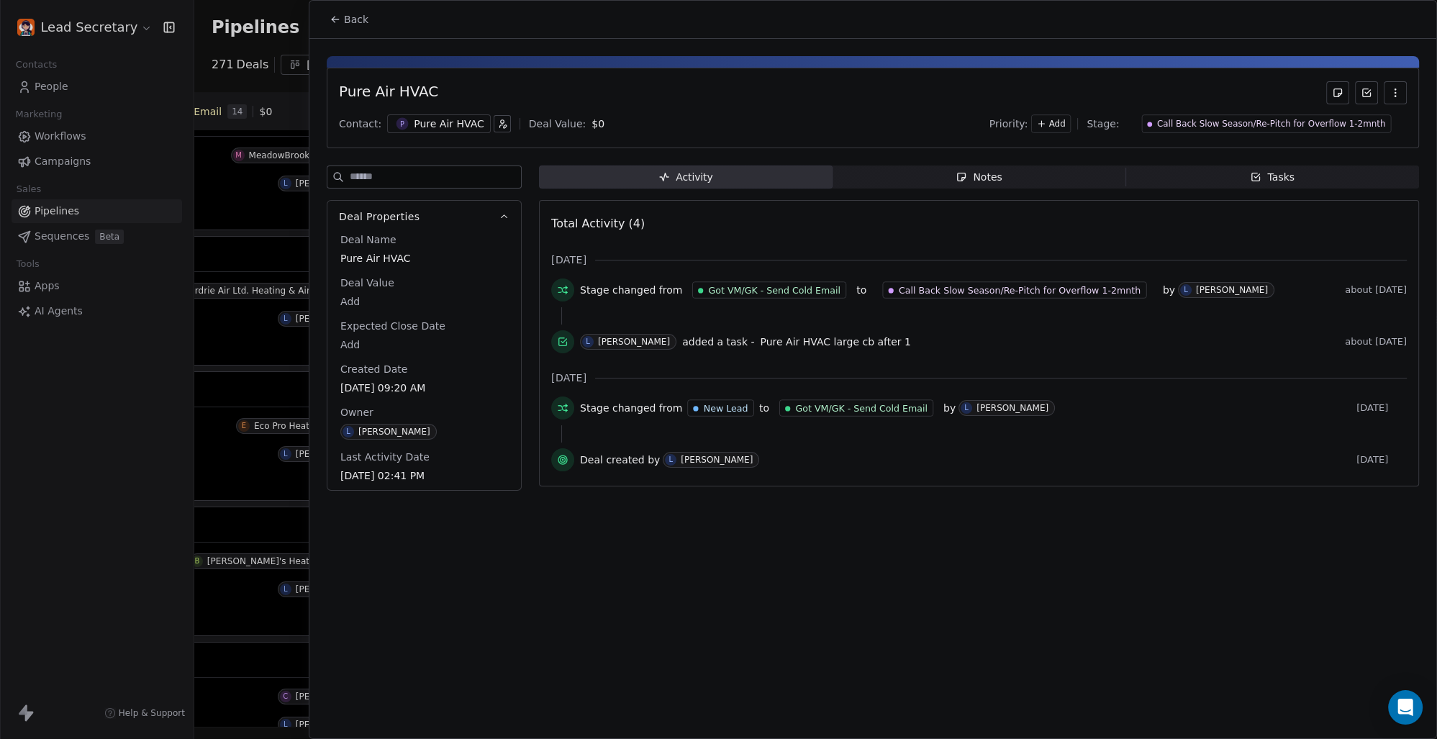
click at [366, 22] on button "Back" at bounding box center [349, 19] width 56 height 26
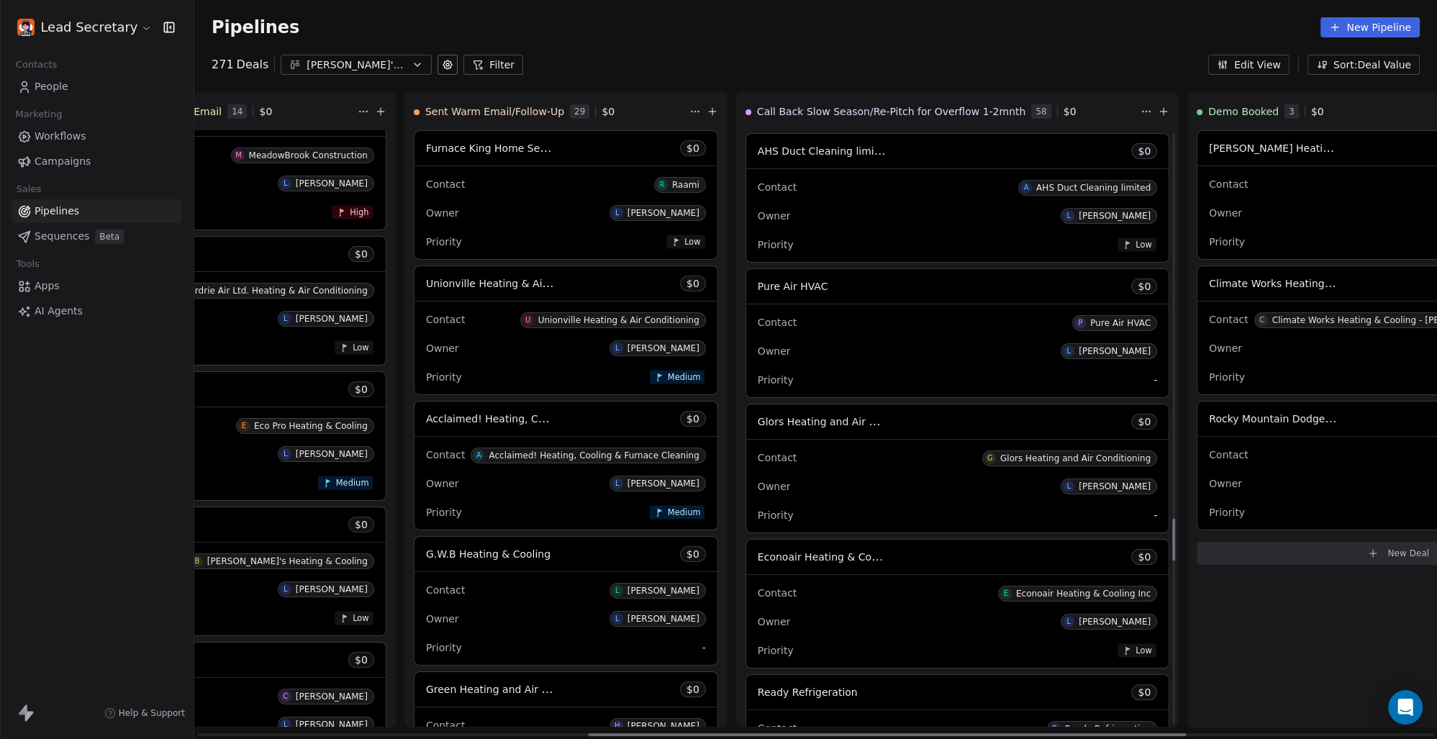
click at [758, 422] on span "Glors Heating and Air Conditioning" at bounding box center [845, 422] width 175 height 14
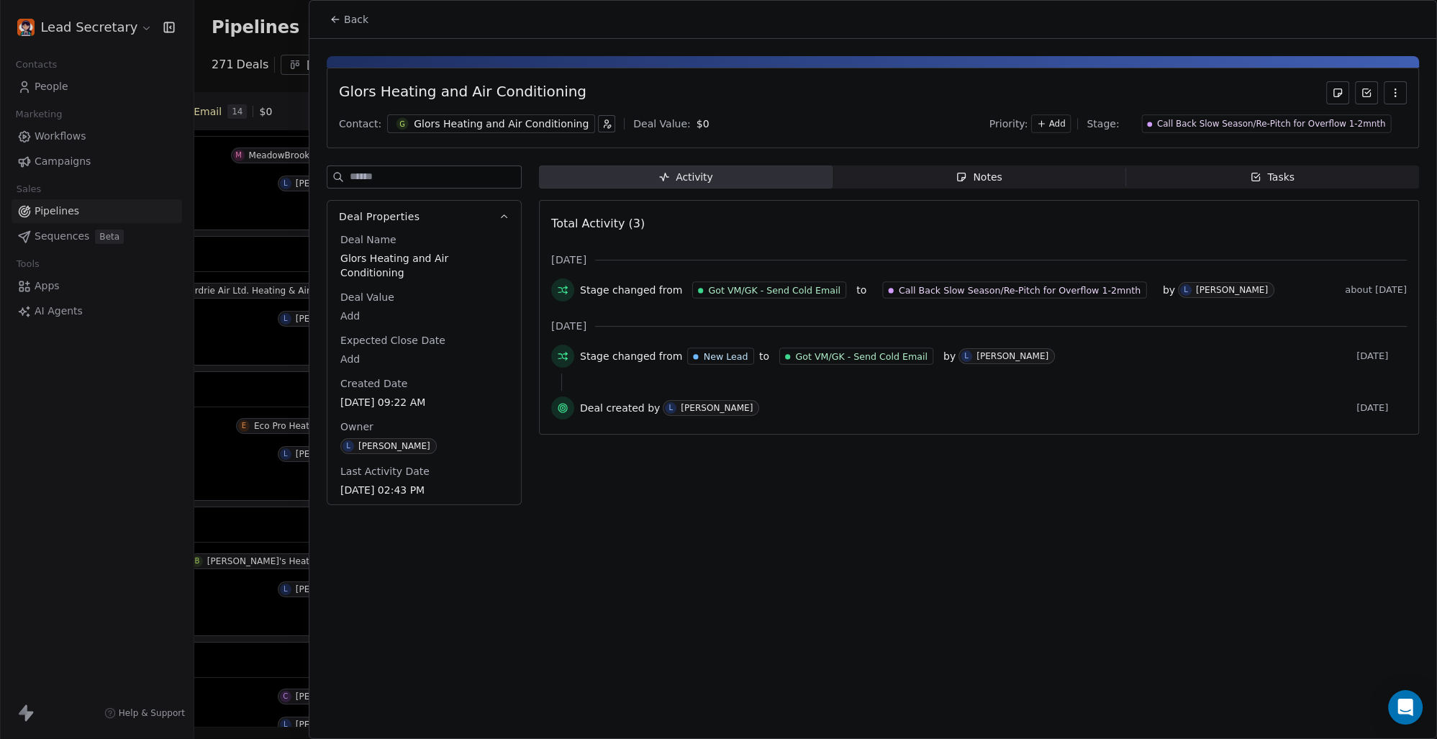
click at [514, 123] on div "Glors Heating and Air Conditioning" at bounding box center [501, 124] width 175 height 14
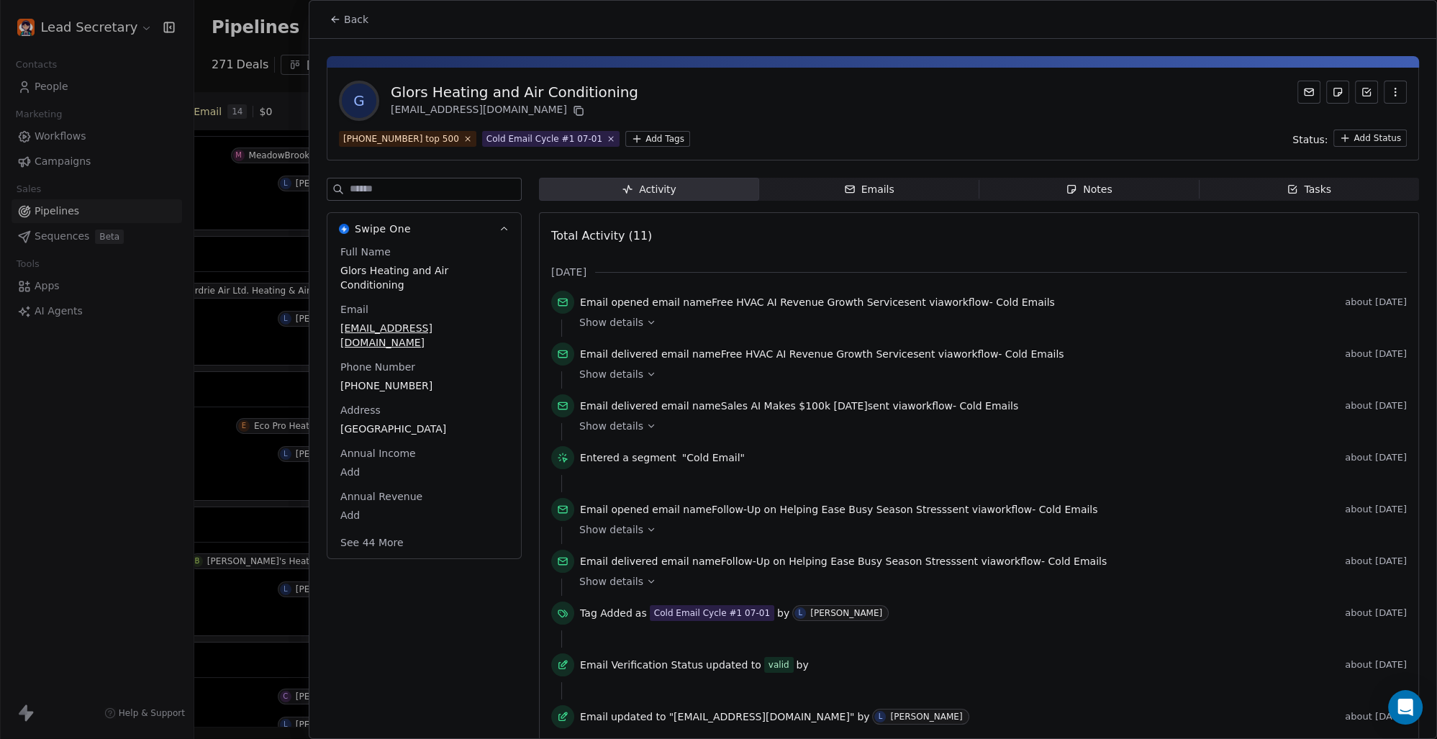
click at [618, 138] on html "Lead Secretary Contacts People Marketing Workflows Campaigns Sales Pipelines Se…" at bounding box center [718, 369] width 1437 height 739
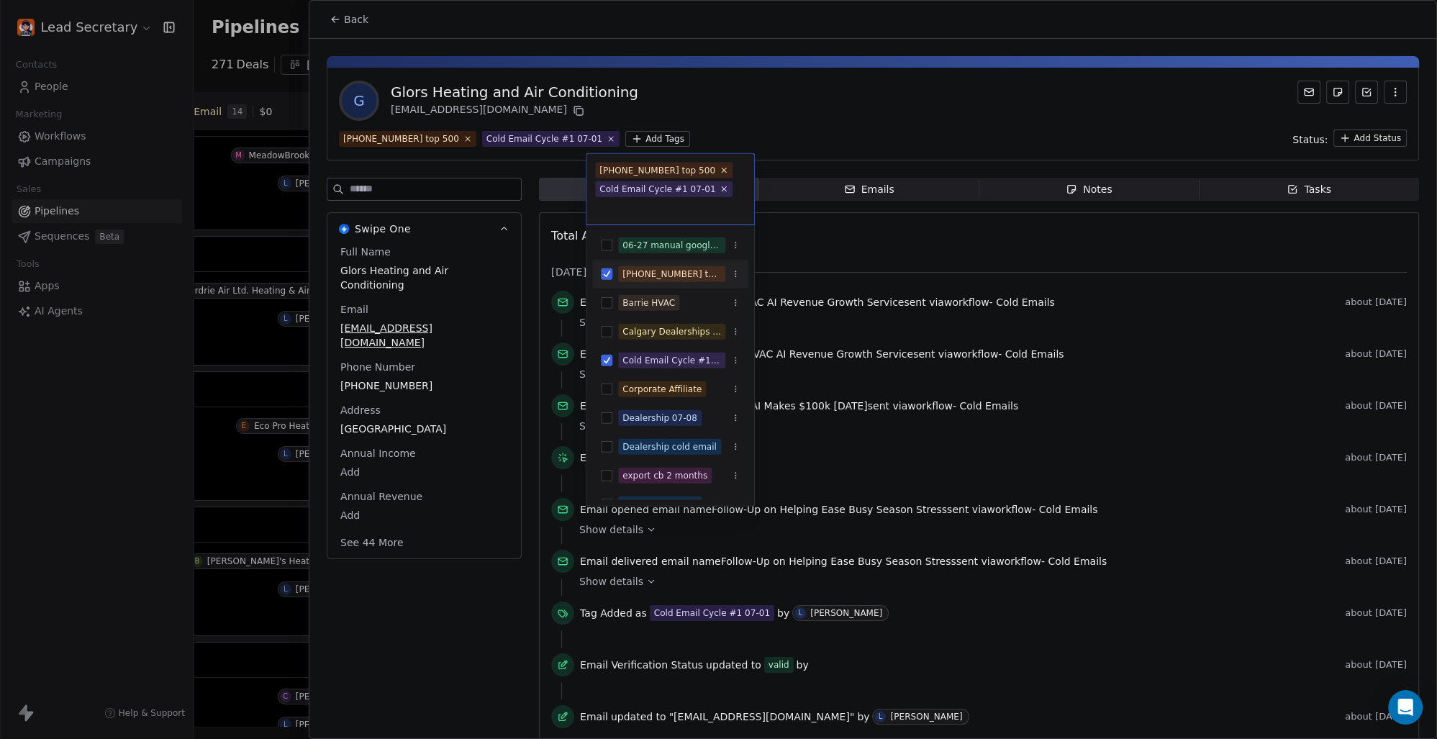
scroll to position [300, 0]
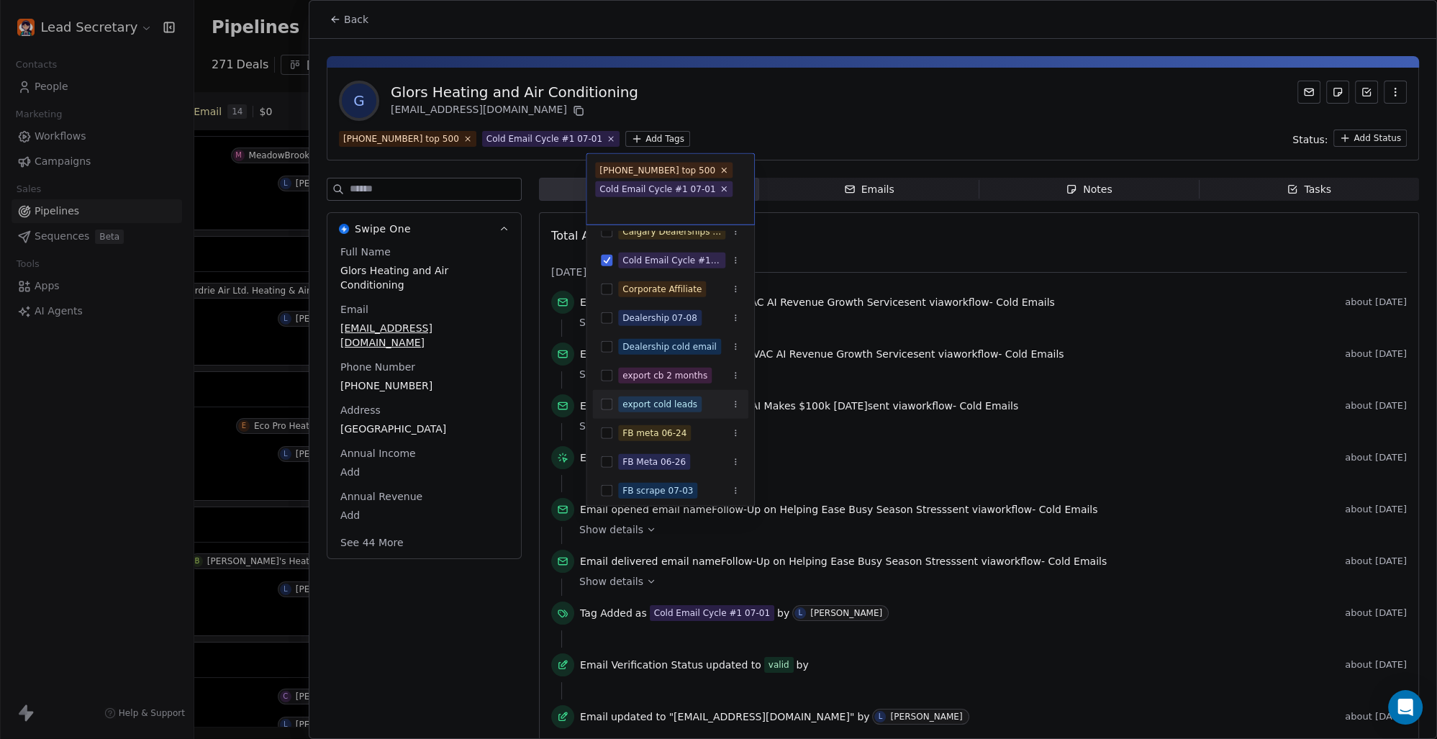
click at [615, 397] on div "export cold leads" at bounding box center [670, 404] width 156 height 23
click at [798, 90] on html "Lead Secretary Contacts People Marketing Workflows Campaigns Sales Pipelines Se…" at bounding box center [718, 369] width 1437 height 739
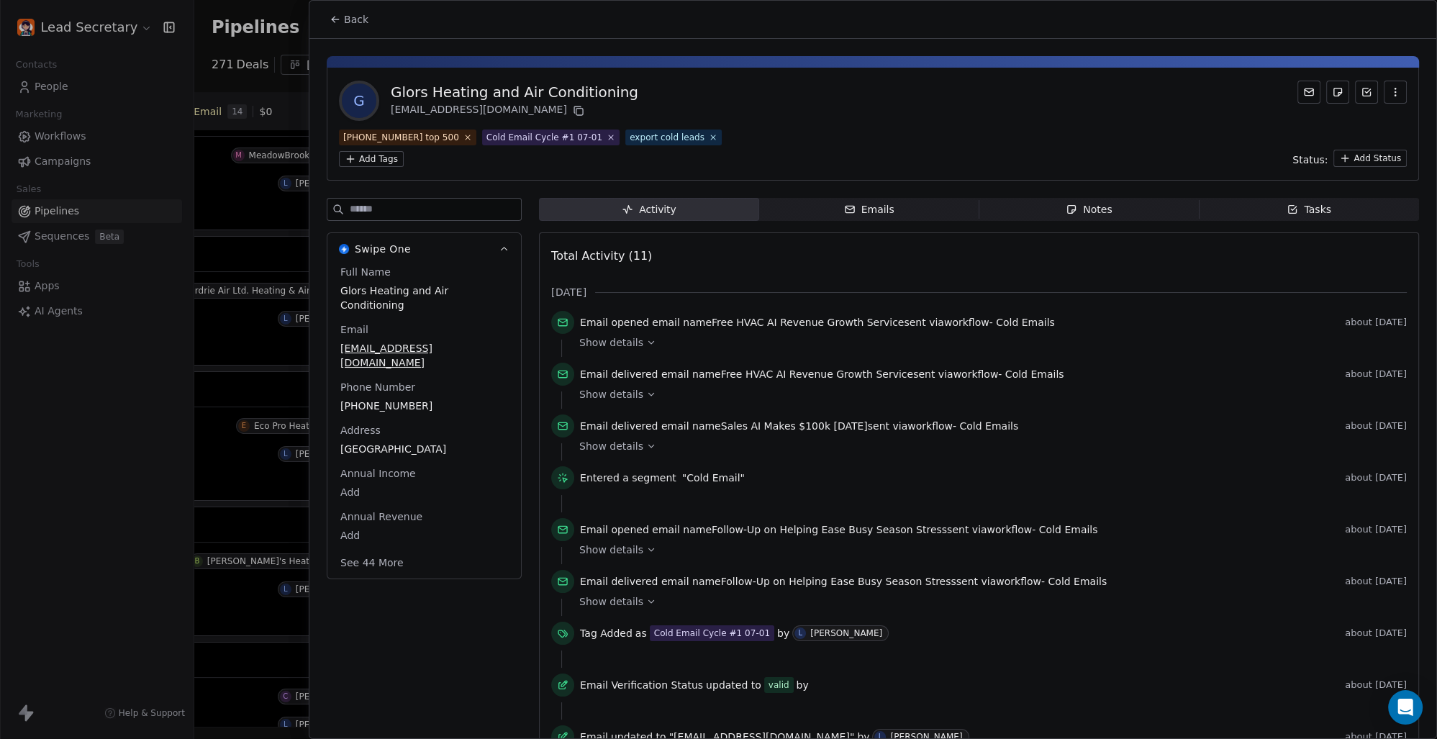
click at [368, 11] on button "Back" at bounding box center [349, 19] width 56 height 26
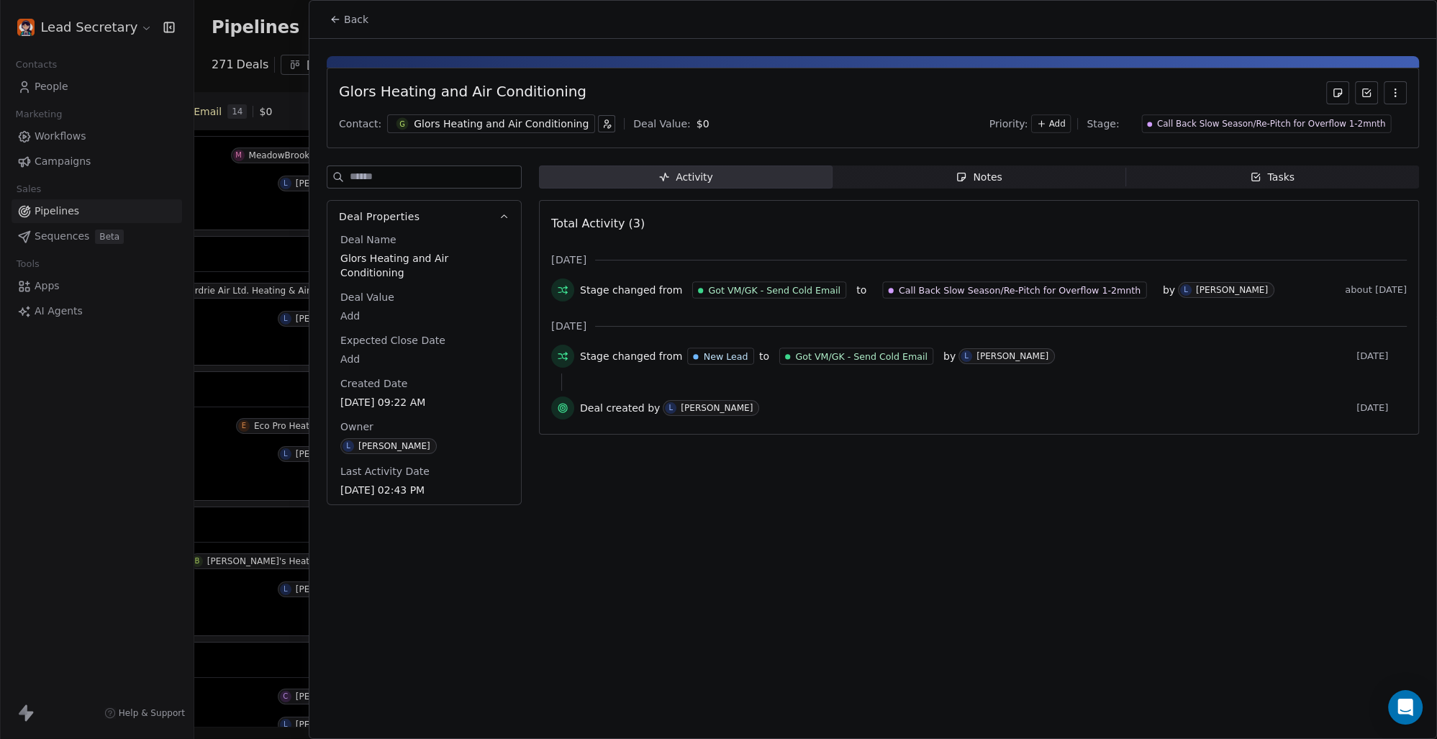
click at [359, 17] on span "Back" at bounding box center [356, 19] width 24 height 14
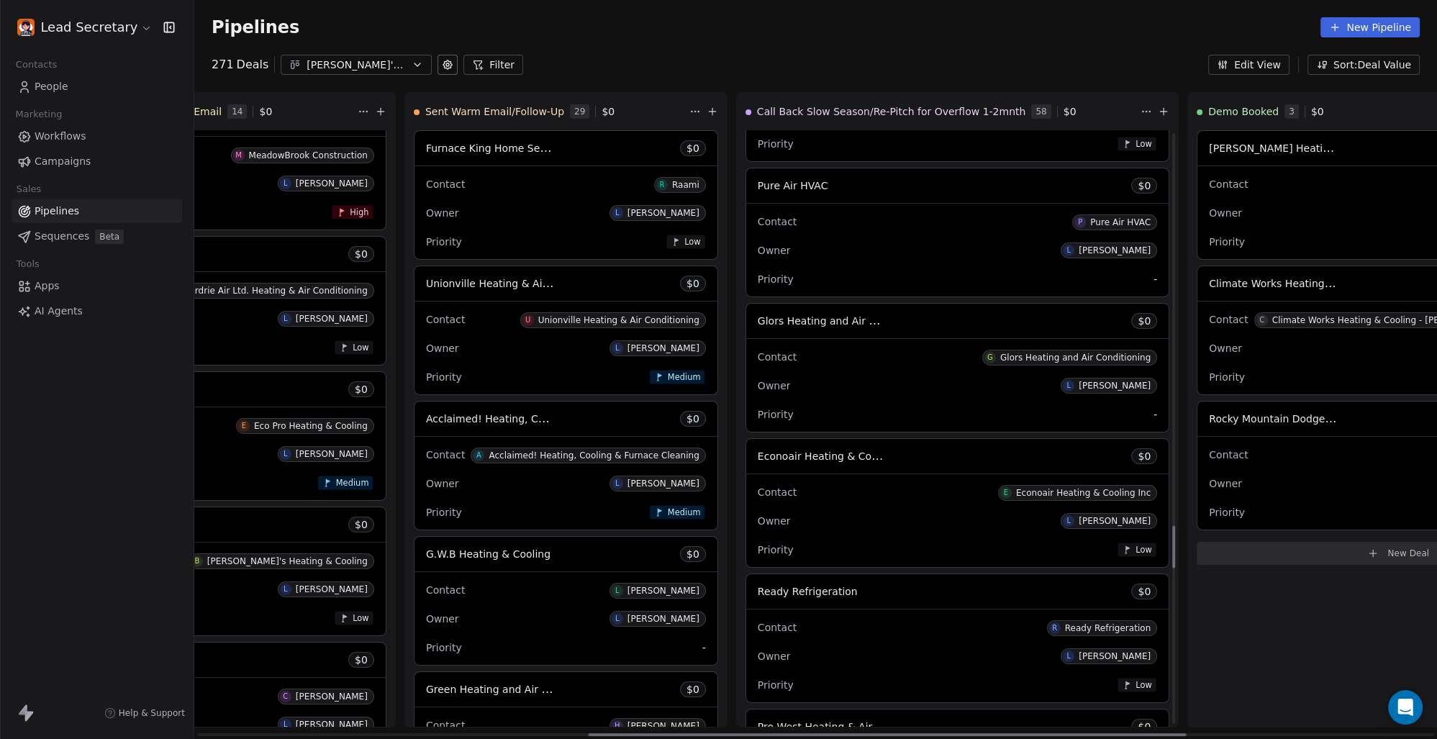
click at [758, 453] on span "Econoair Heating & Cooling Inc" at bounding box center [836, 456] width 157 height 14
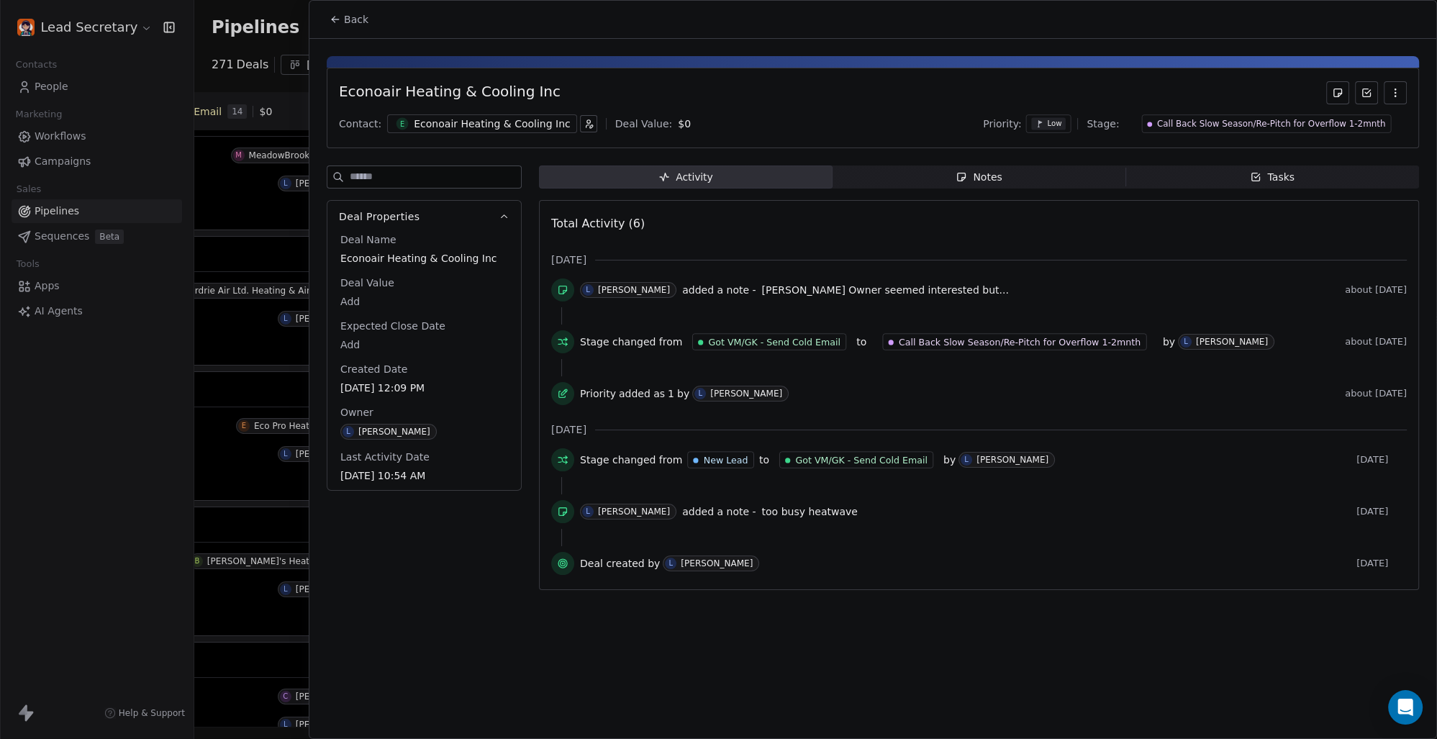
click at [485, 125] on div "Econoair Heating & Cooling Inc" at bounding box center [492, 124] width 157 height 14
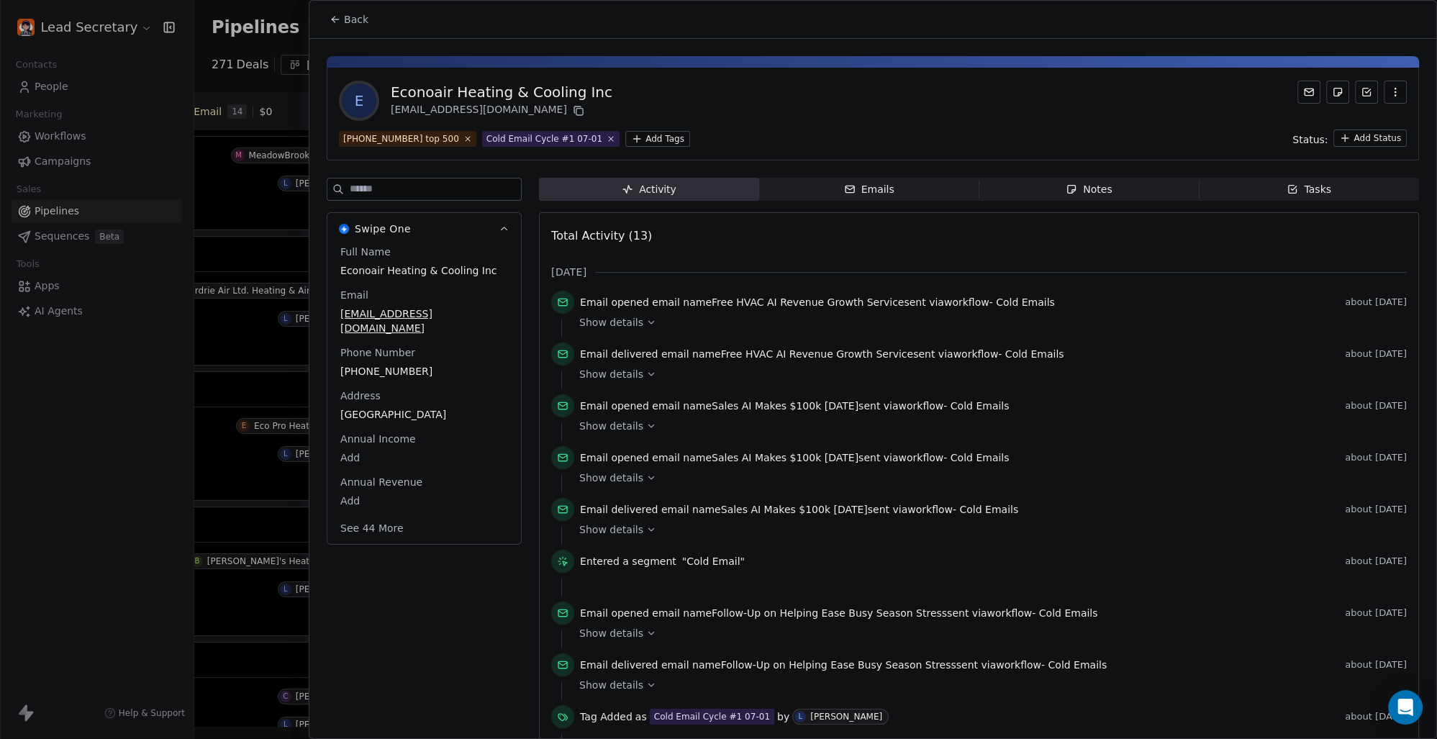
click at [618, 137] on html "Lead Secretary Contacts People Marketing Workflows Campaigns Sales Pipelines Se…" at bounding box center [718, 369] width 1437 height 739
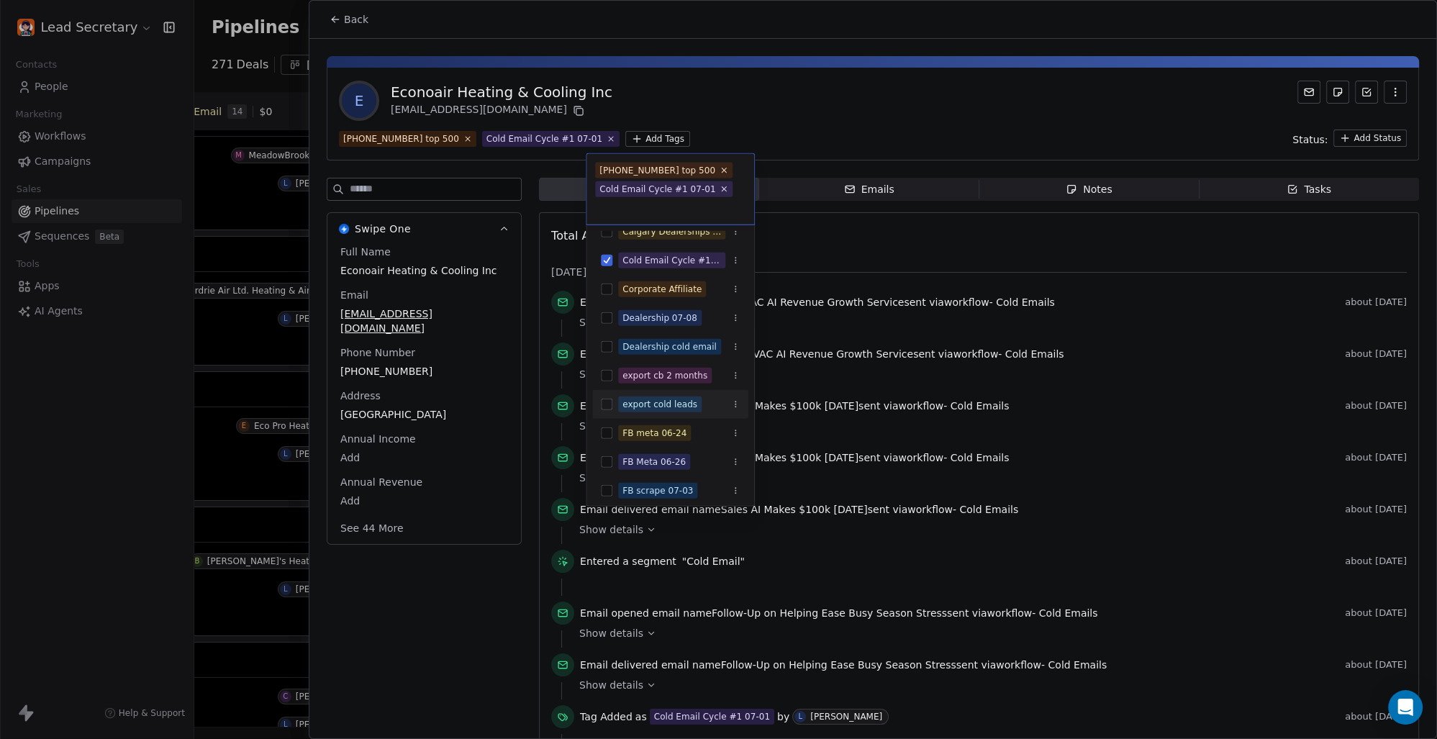
click at [615, 399] on div "export cold leads" at bounding box center [670, 404] width 156 height 23
click at [798, 117] on html "Lead Secretary Contacts People Marketing Workflows Campaigns Sales Pipelines Se…" at bounding box center [718, 369] width 1437 height 739
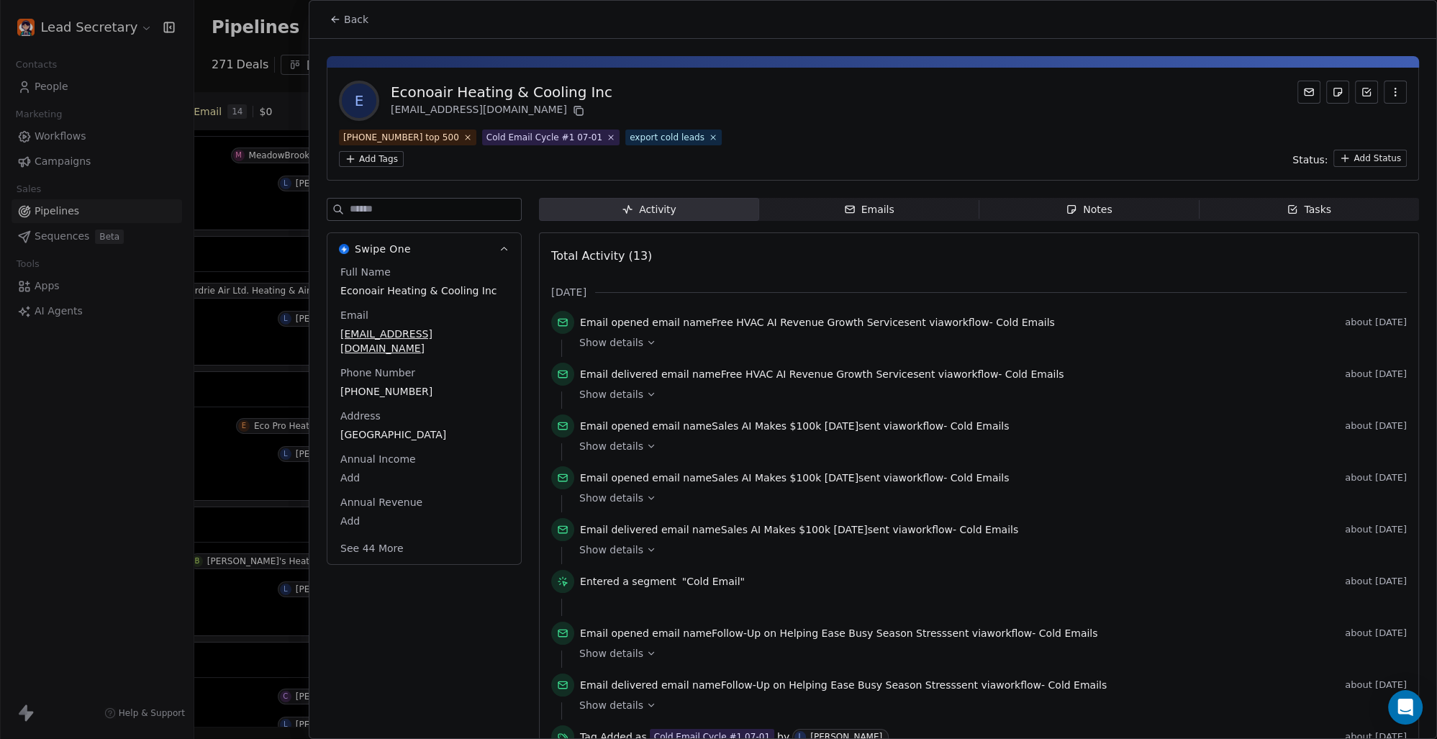
click at [343, 21] on button "Back" at bounding box center [349, 19] width 56 height 26
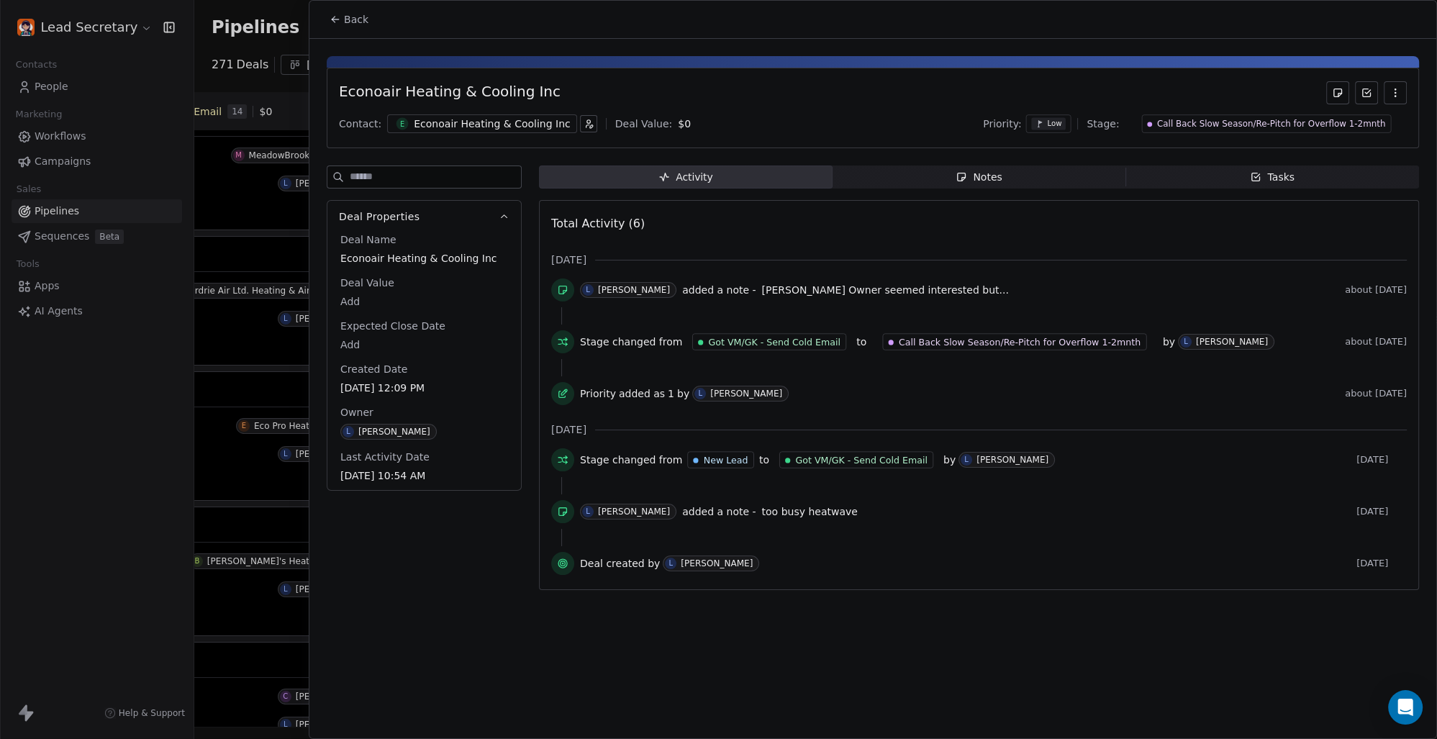
click at [348, 16] on span "Back" at bounding box center [356, 19] width 24 height 14
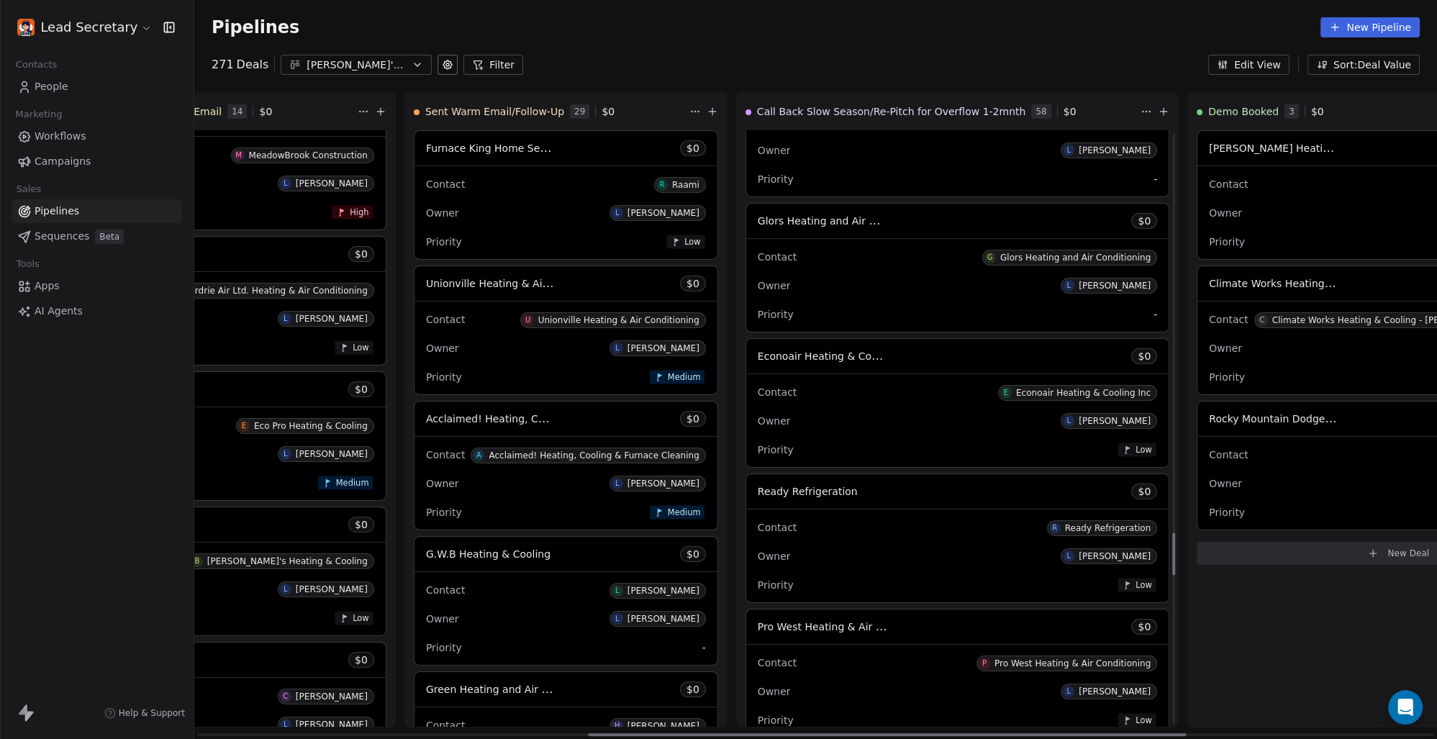
click at [758, 490] on span "Ready Refrigeration" at bounding box center [808, 492] width 100 height 12
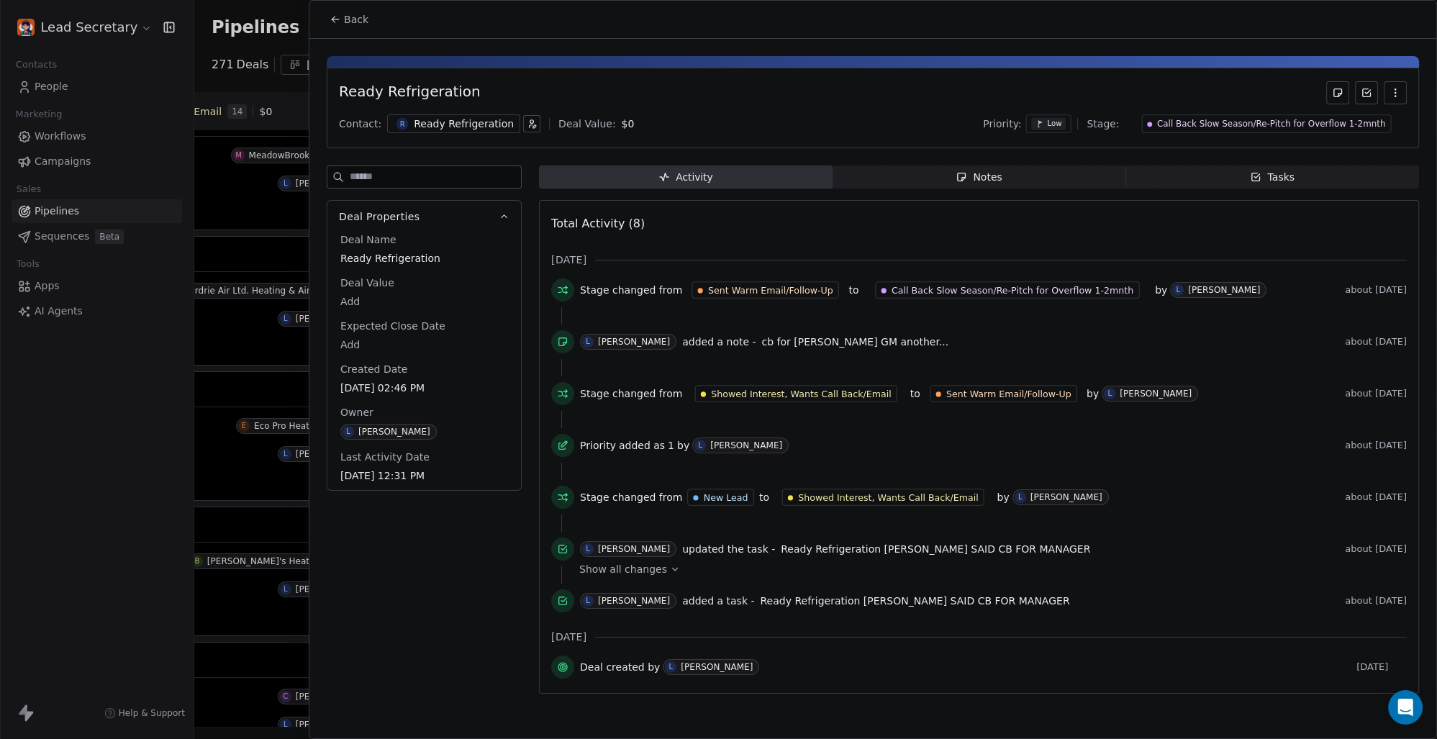
click at [453, 121] on div "Ready Refrigeration" at bounding box center [464, 124] width 100 height 14
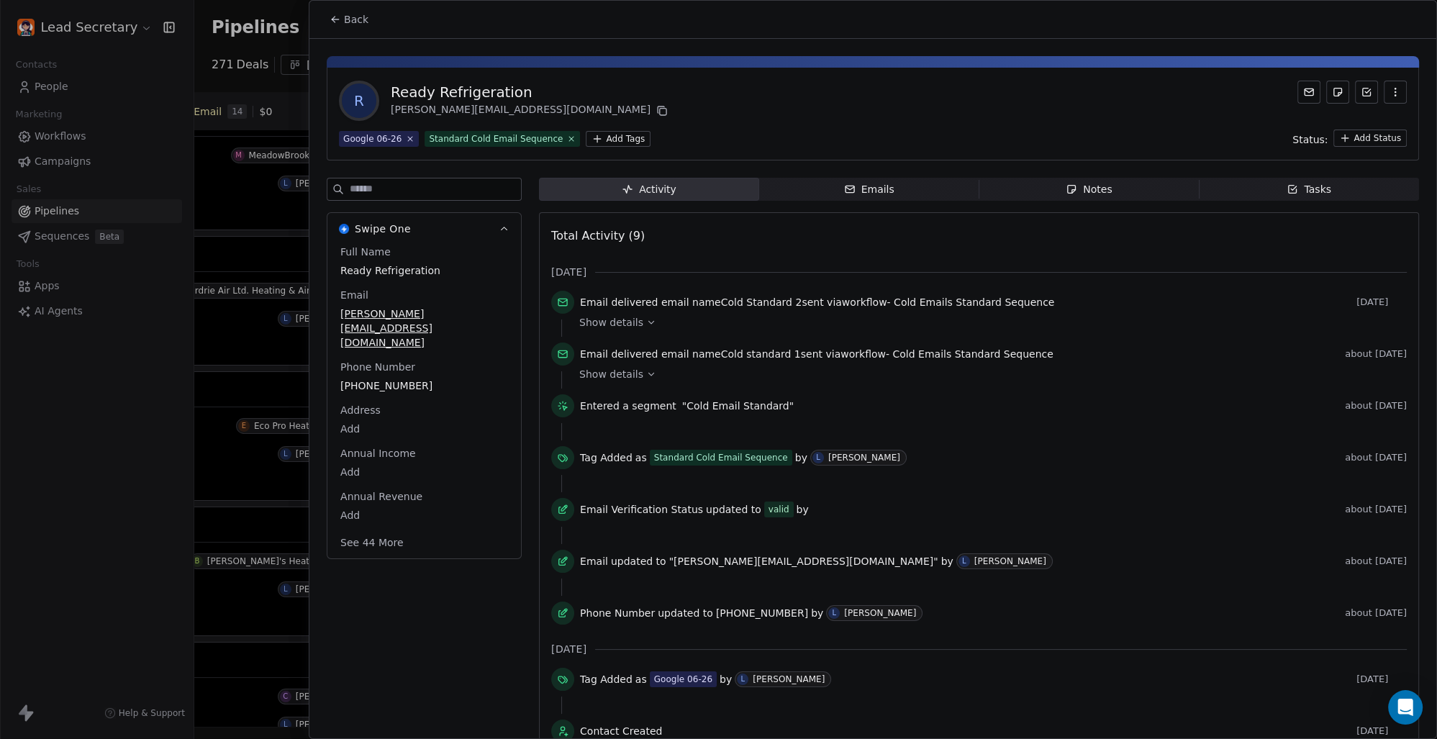
click at [607, 137] on html "Lead Secretary Contacts People Marketing Workflows Campaigns Sales Pipelines Se…" at bounding box center [718, 369] width 1437 height 739
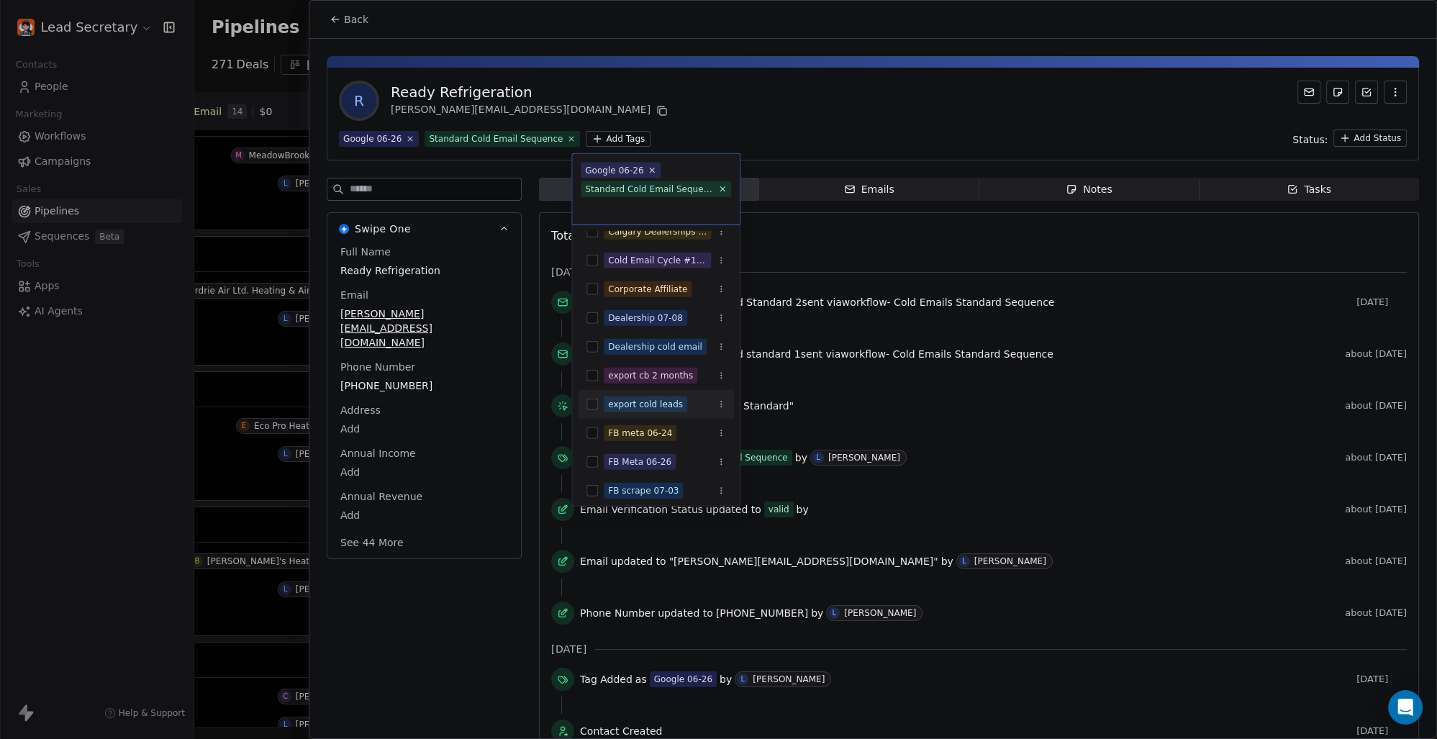
click at [592, 407] on button "Suggestions" at bounding box center [593, 405] width 12 height 12
click at [766, 96] on html "Lead Secretary Contacts People Marketing Workflows Campaigns Sales Pipelines Se…" at bounding box center [718, 369] width 1437 height 739
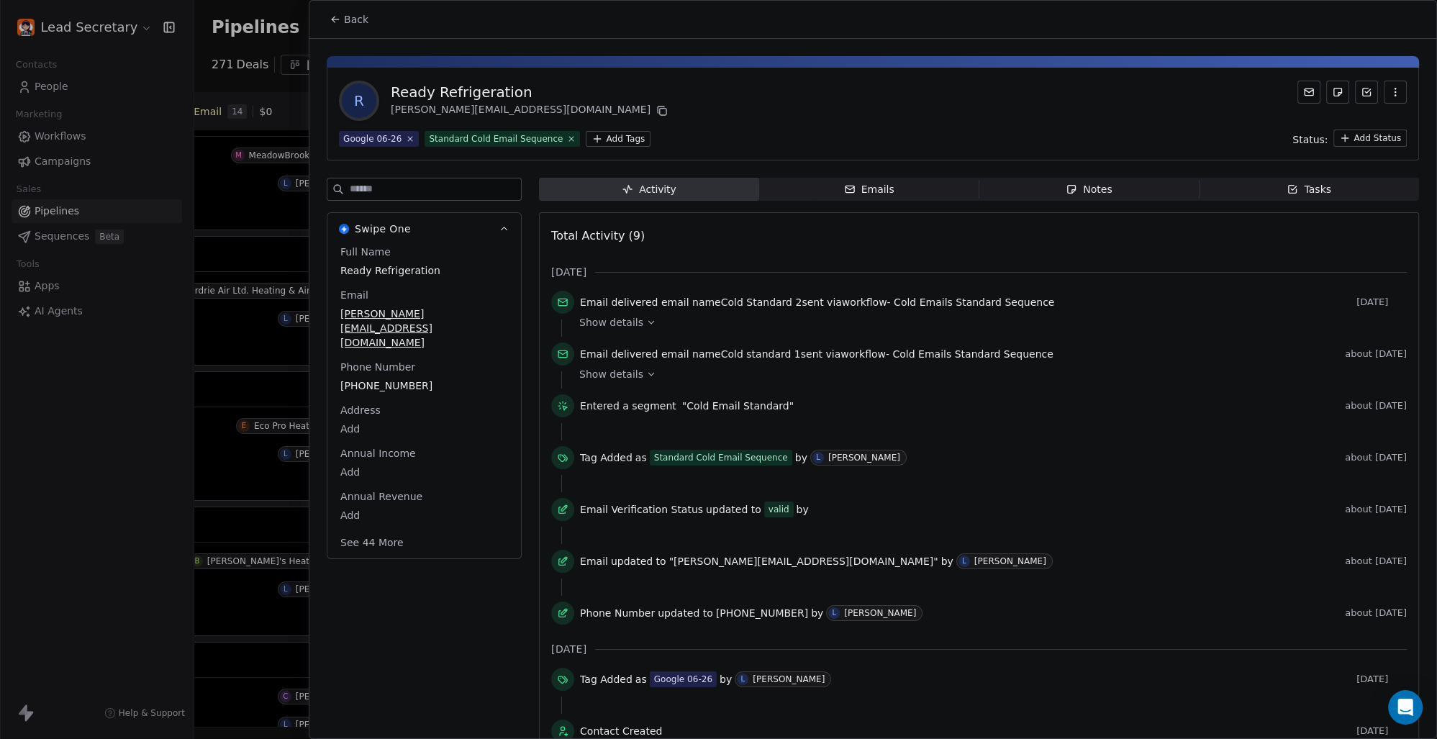
scroll to position [300, 0]
click at [350, 18] on span "Back" at bounding box center [356, 19] width 24 height 14
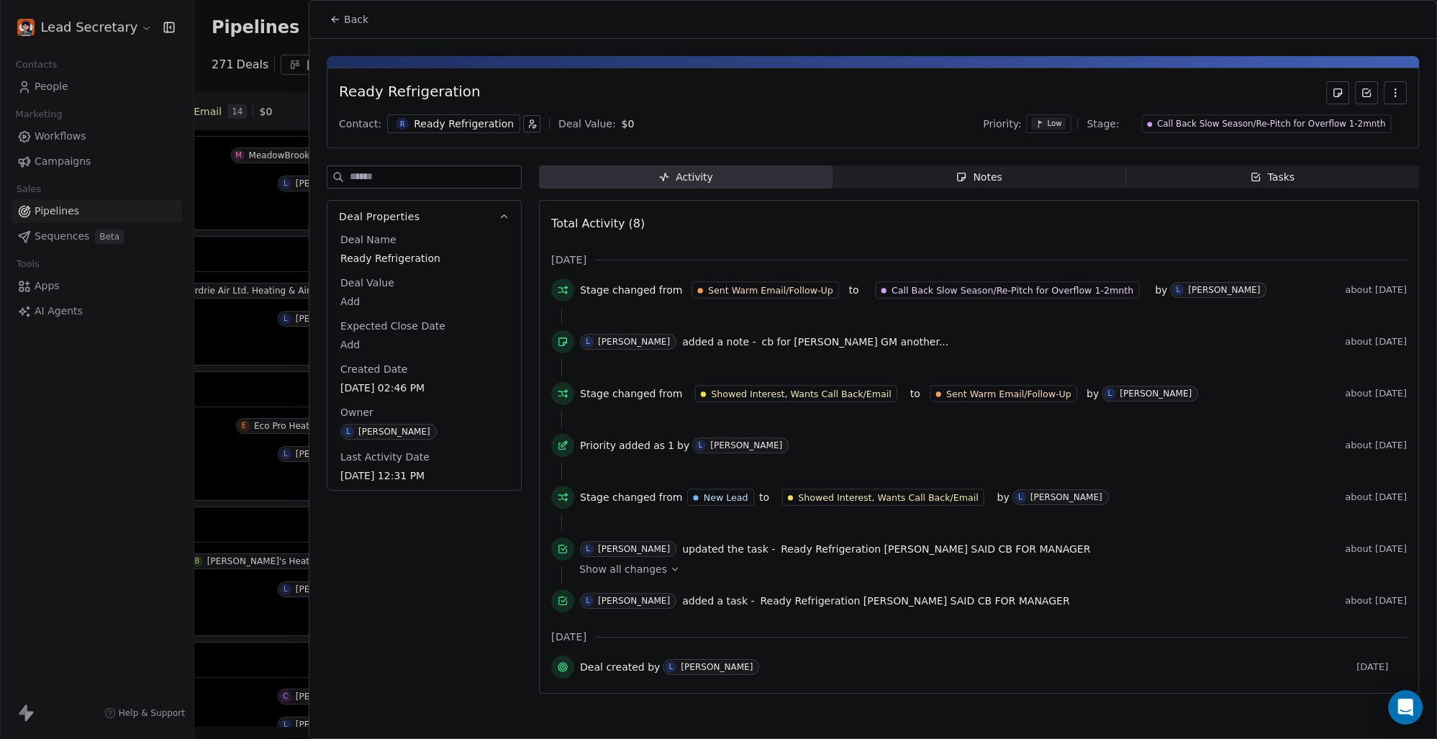
click at [347, 19] on span "Back" at bounding box center [356, 19] width 24 height 14
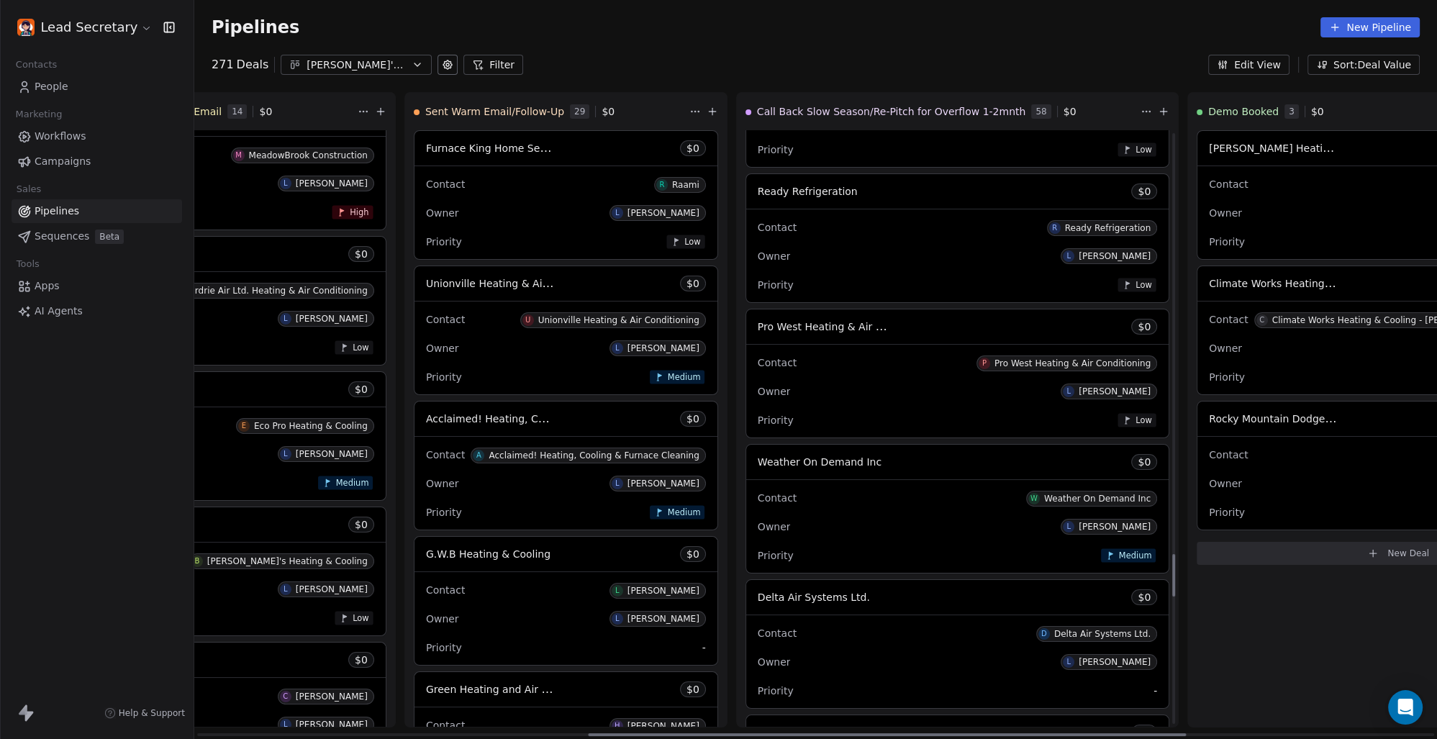
click at [758, 321] on span "Pro West Heating & Air Conditioning" at bounding box center [848, 327] width 181 height 14
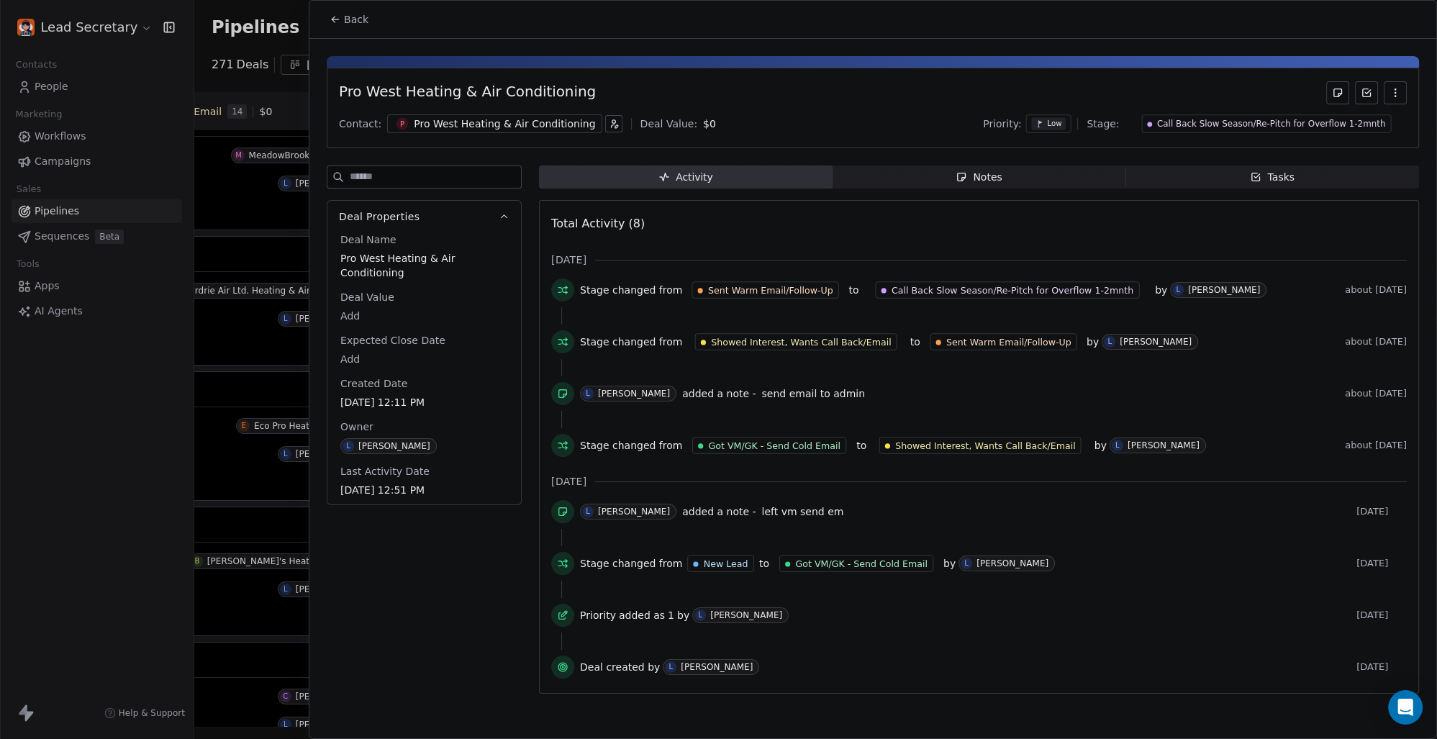
click at [469, 120] on div "Pro West Heating & Air Conditioning" at bounding box center [504, 124] width 181 height 14
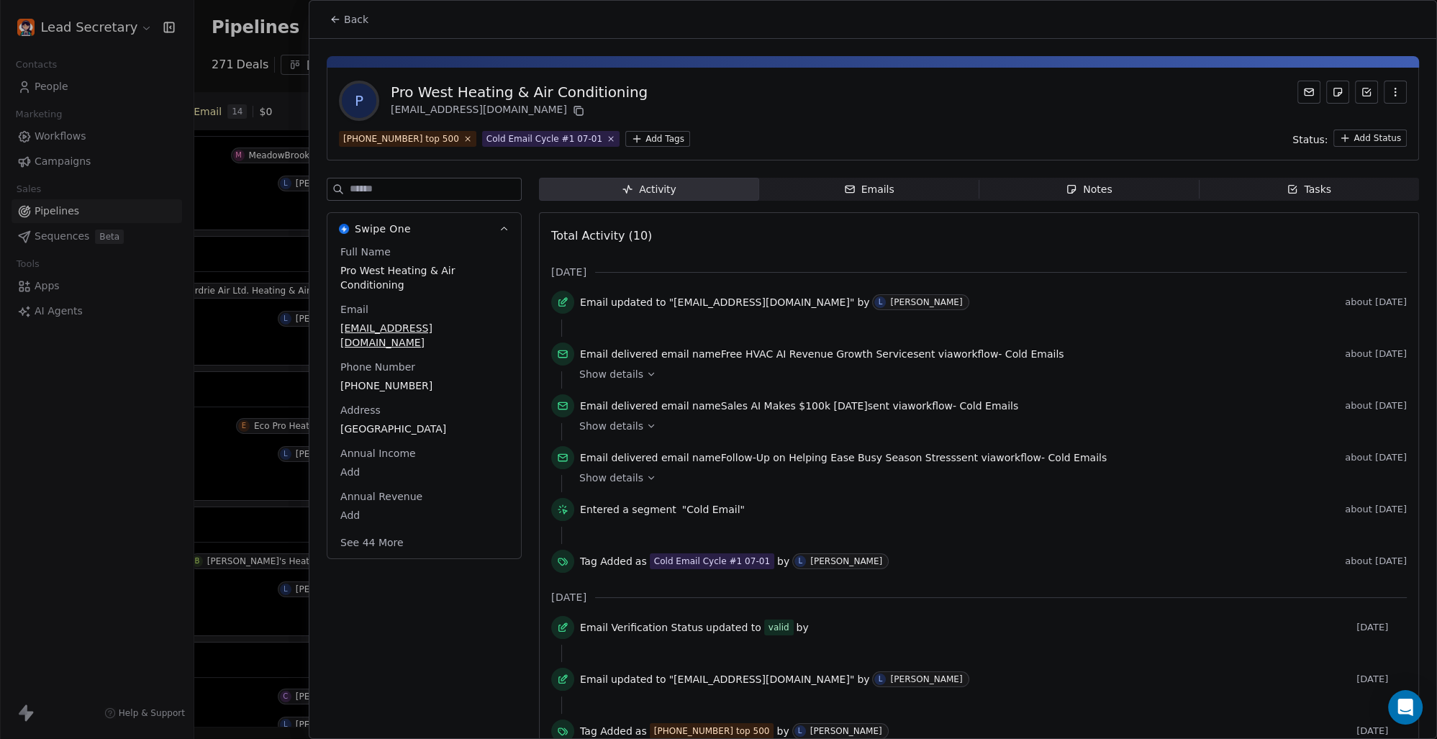
click at [628, 145] on html "Lead Secretary Contacts People Marketing Workflows Campaigns Sales Pipelines Se…" at bounding box center [718, 369] width 1437 height 739
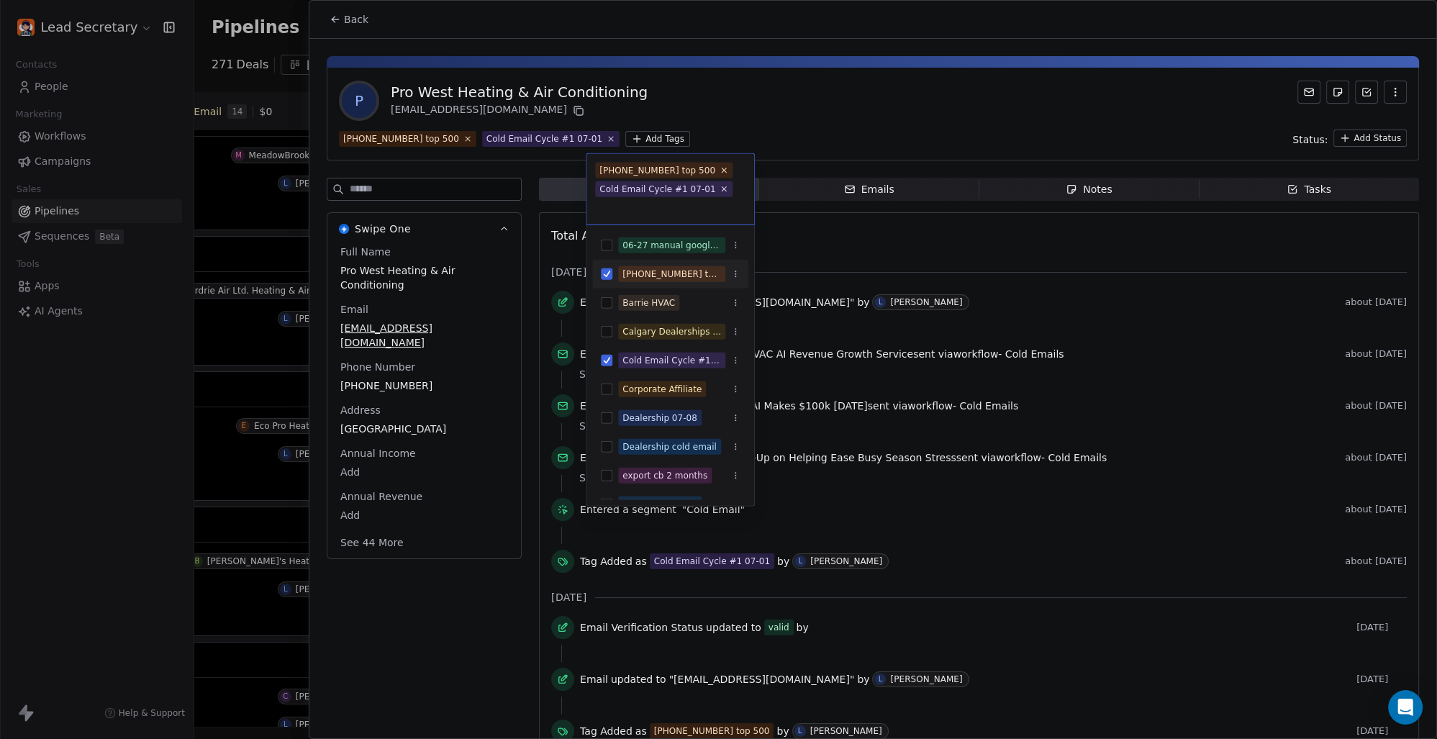
scroll to position [5910, 0]
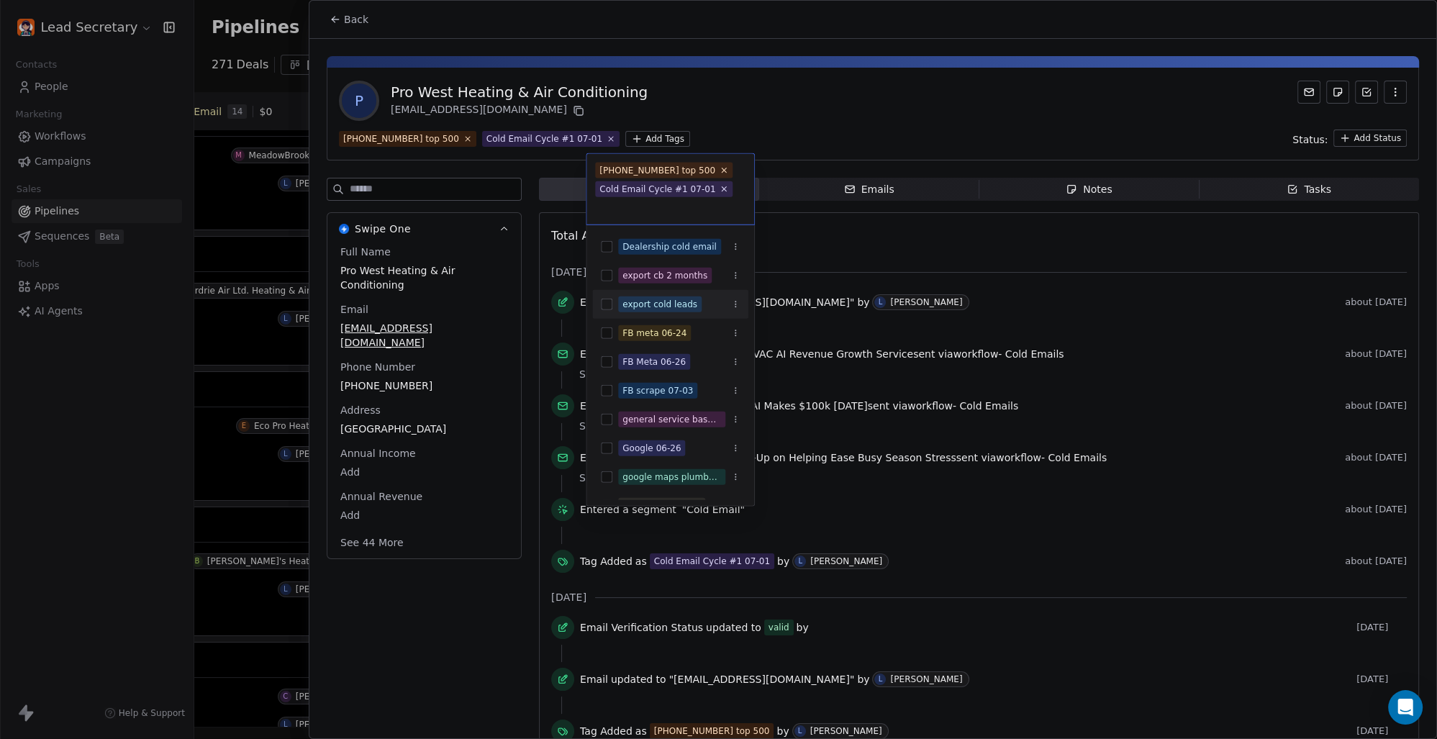
click at [609, 302] on button "Suggestions" at bounding box center [607, 305] width 12 height 12
click at [836, 86] on html "Lead Secretary Contacts People Marketing Workflows Campaigns Sales Pipelines Se…" at bounding box center [718, 369] width 1437 height 739
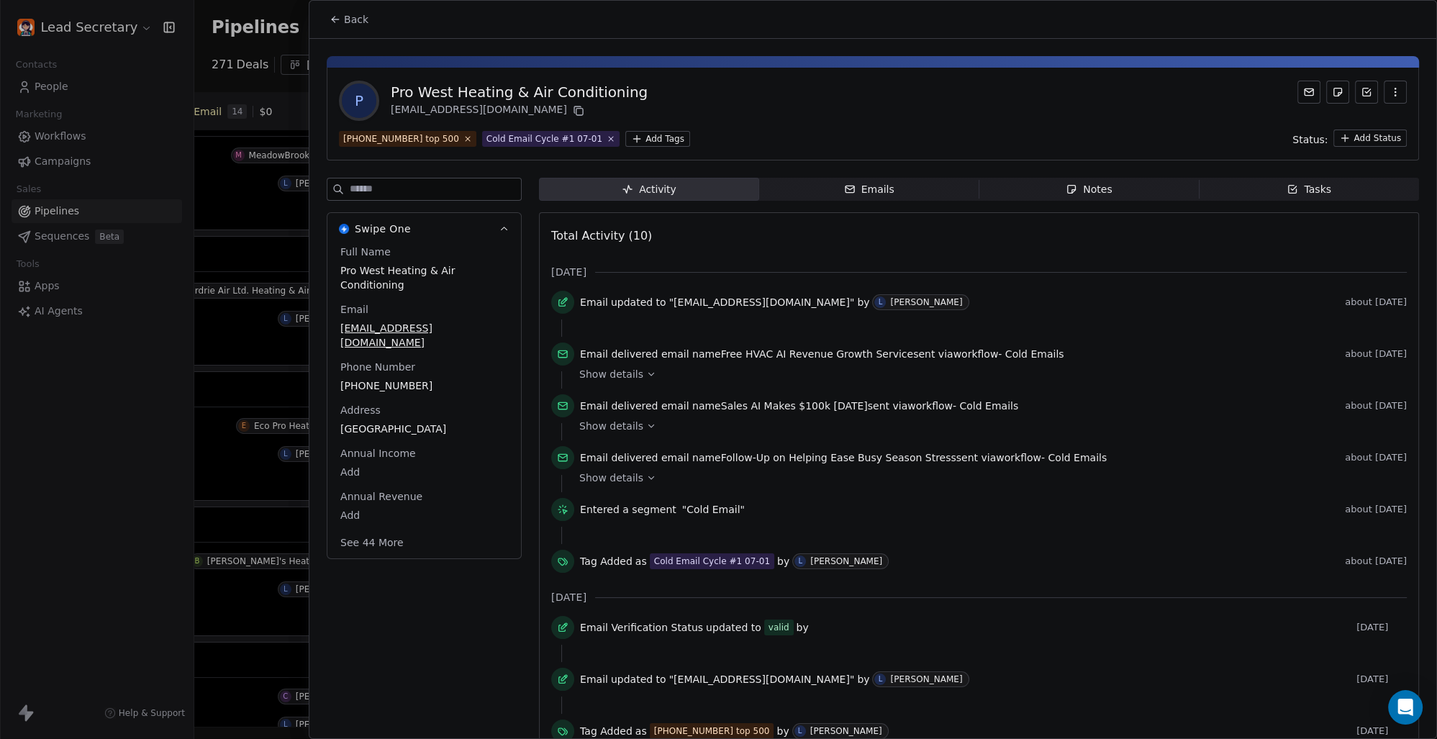
scroll to position [300, 0]
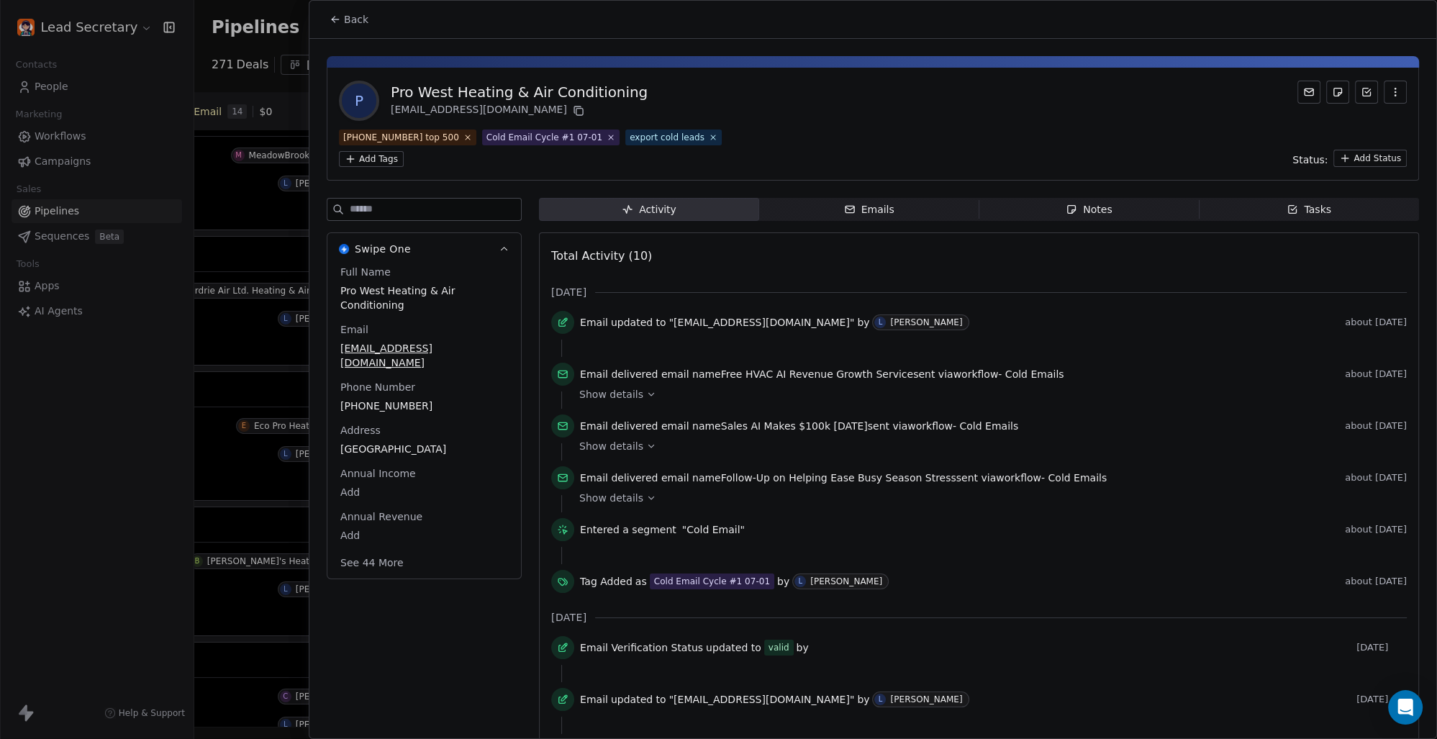
click at [347, 19] on span "Back" at bounding box center [356, 19] width 24 height 14
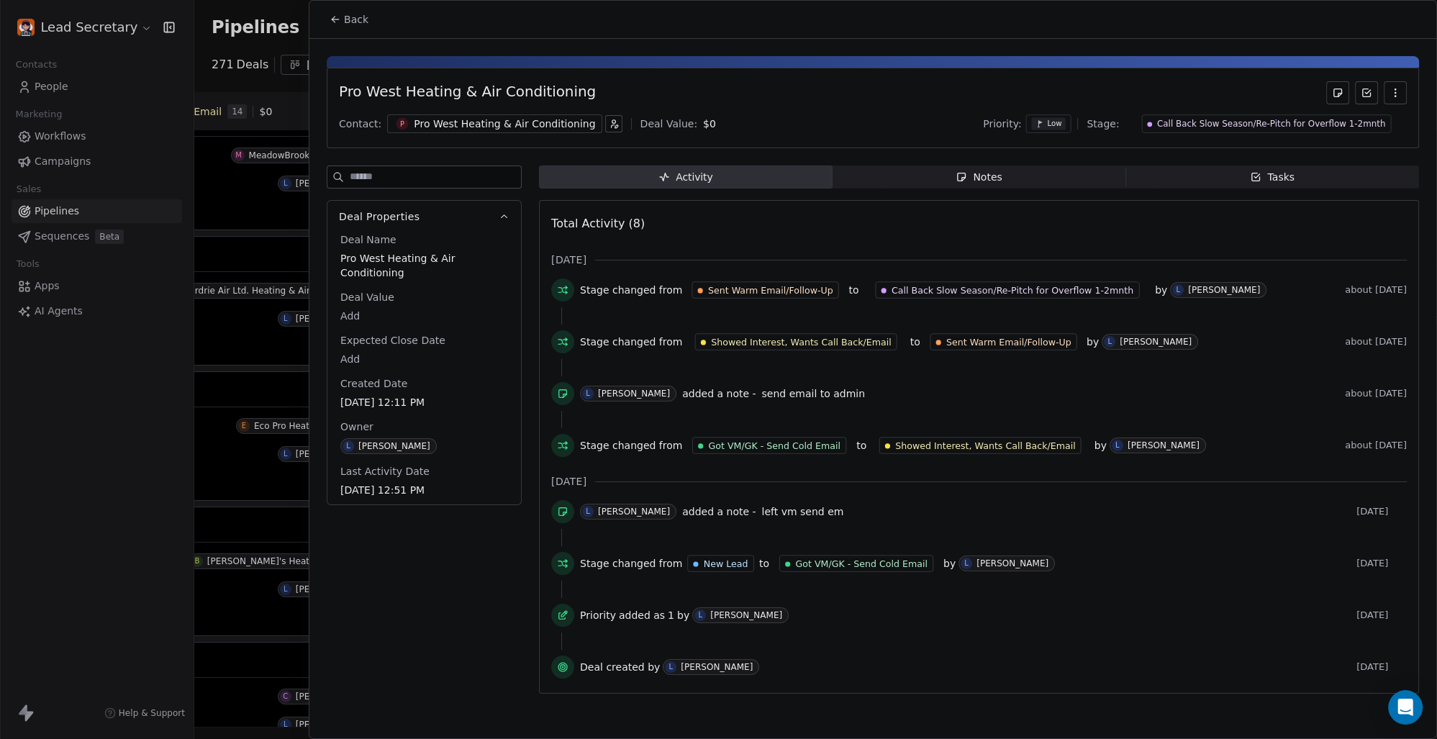
click at [347, 24] on span "Back" at bounding box center [356, 19] width 24 height 14
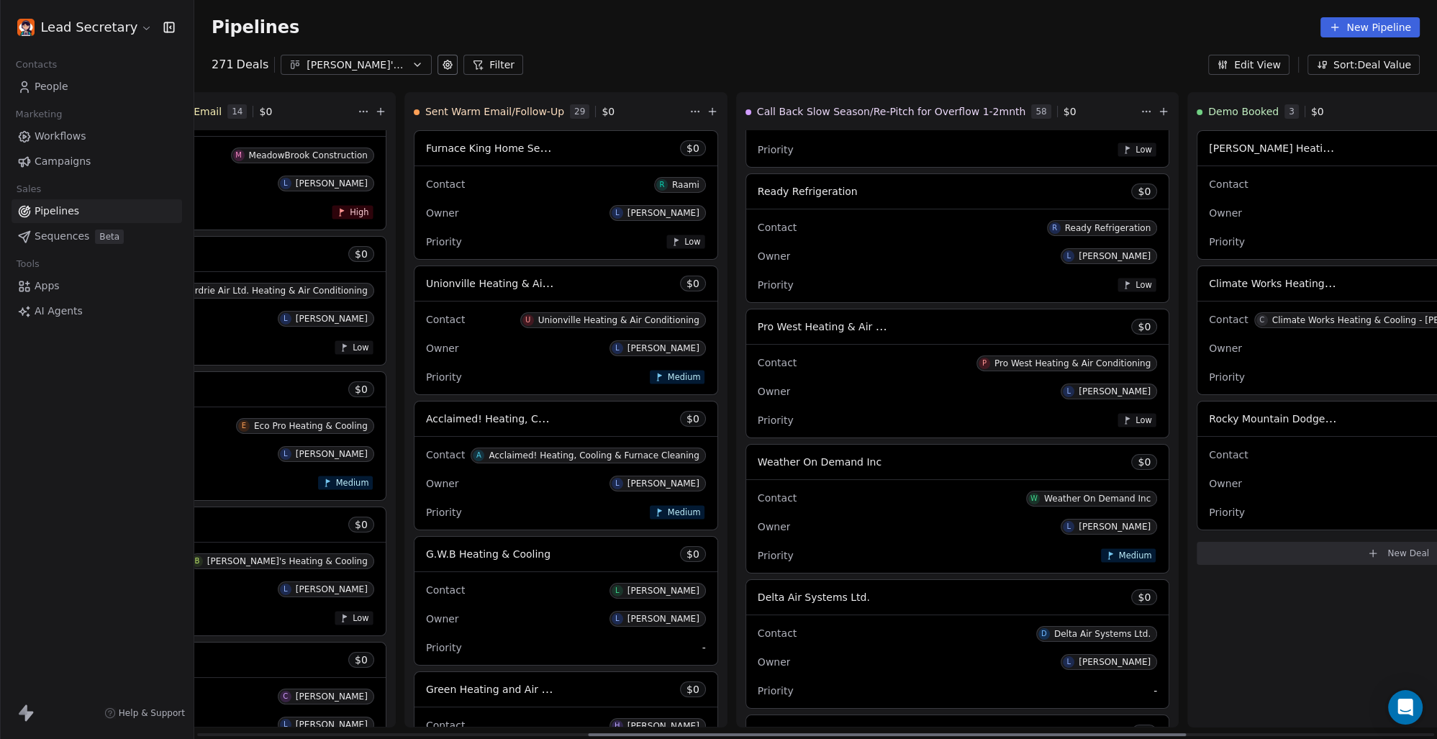
click at [758, 464] on span "Weather On Demand Inc" at bounding box center [820, 462] width 124 height 12
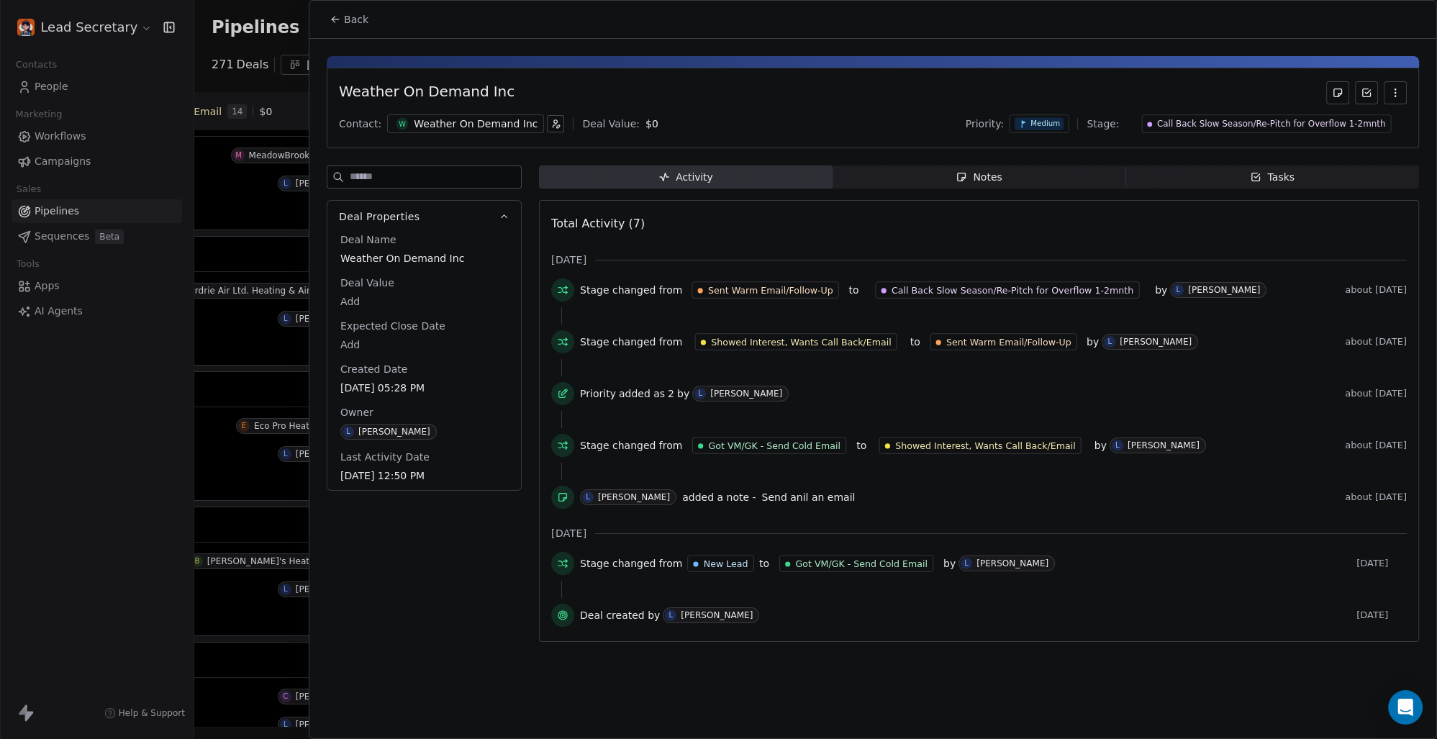
click at [443, 128] on div "Weather On Demand Inc" at bounding box center [476, 124] width 124 height 14
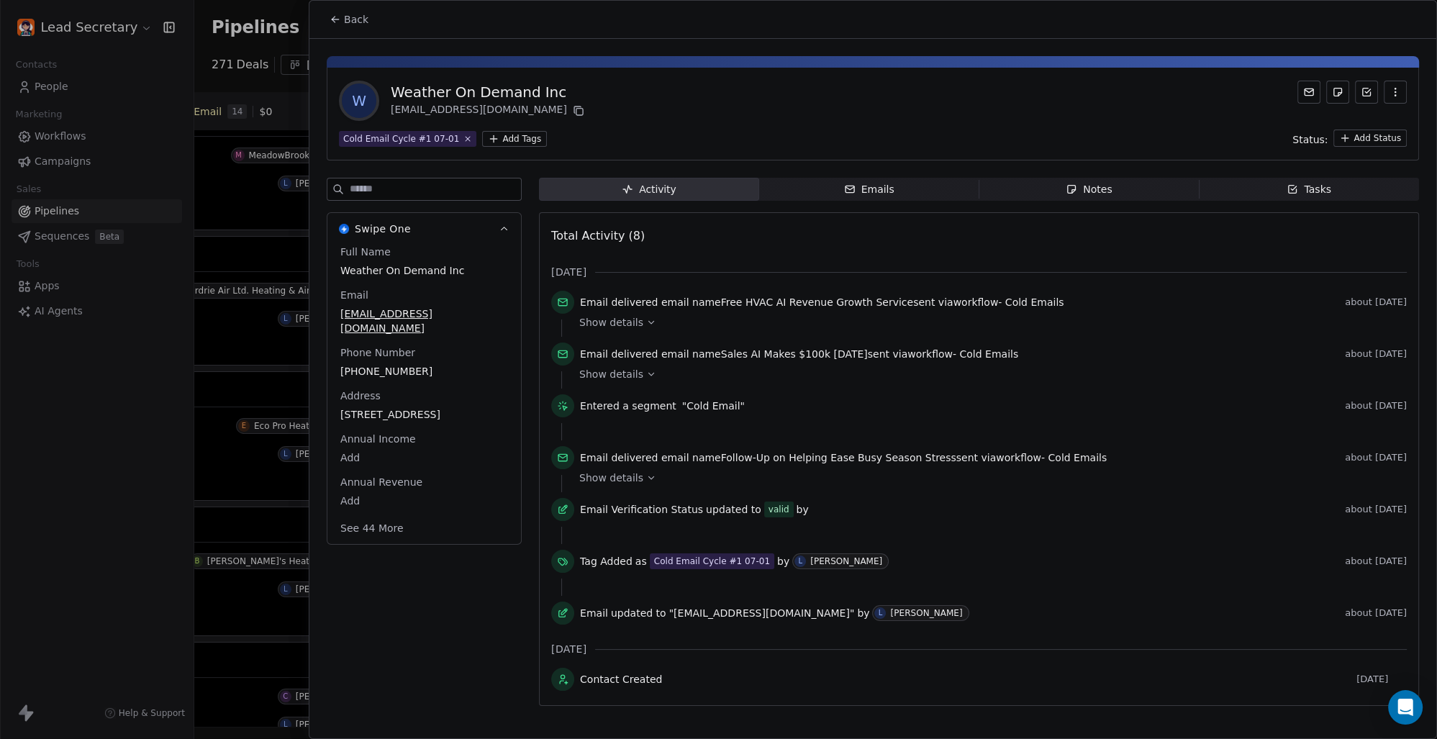
click at [497, 134] on html "Lead Secretary Contacts People Marketing Workflows Campaigns Sales Pipelines Se…" at bounding box center [718, 369] width 1437 height 739
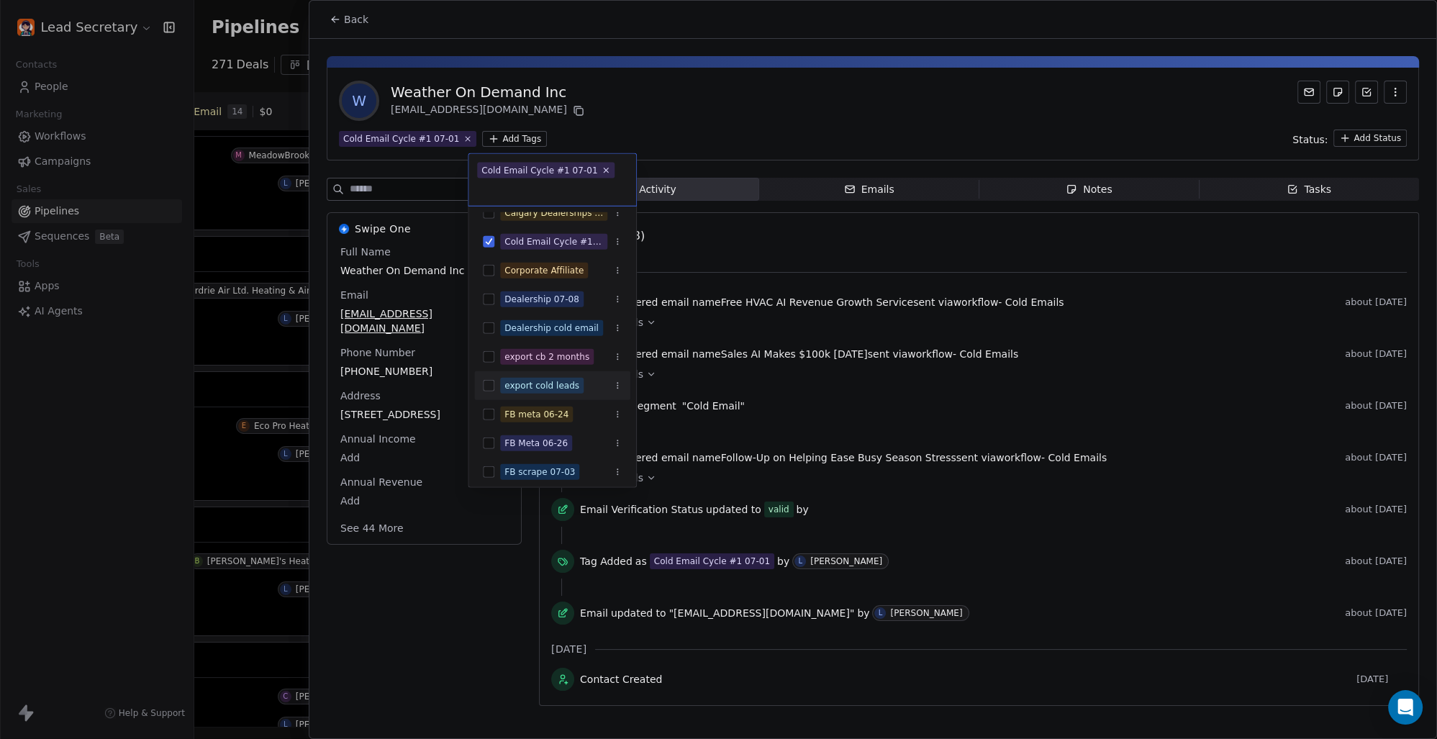
click at [492, 386] on button "Suggestions" at bounding box center [489, 386] width 12 height 12
click at [713, 110] on html "Lead Secretary Contacts People Marketing Workflows Campaigns Sales Pipelines Se…" at bounding box center [718, 369] width 1437 height 739
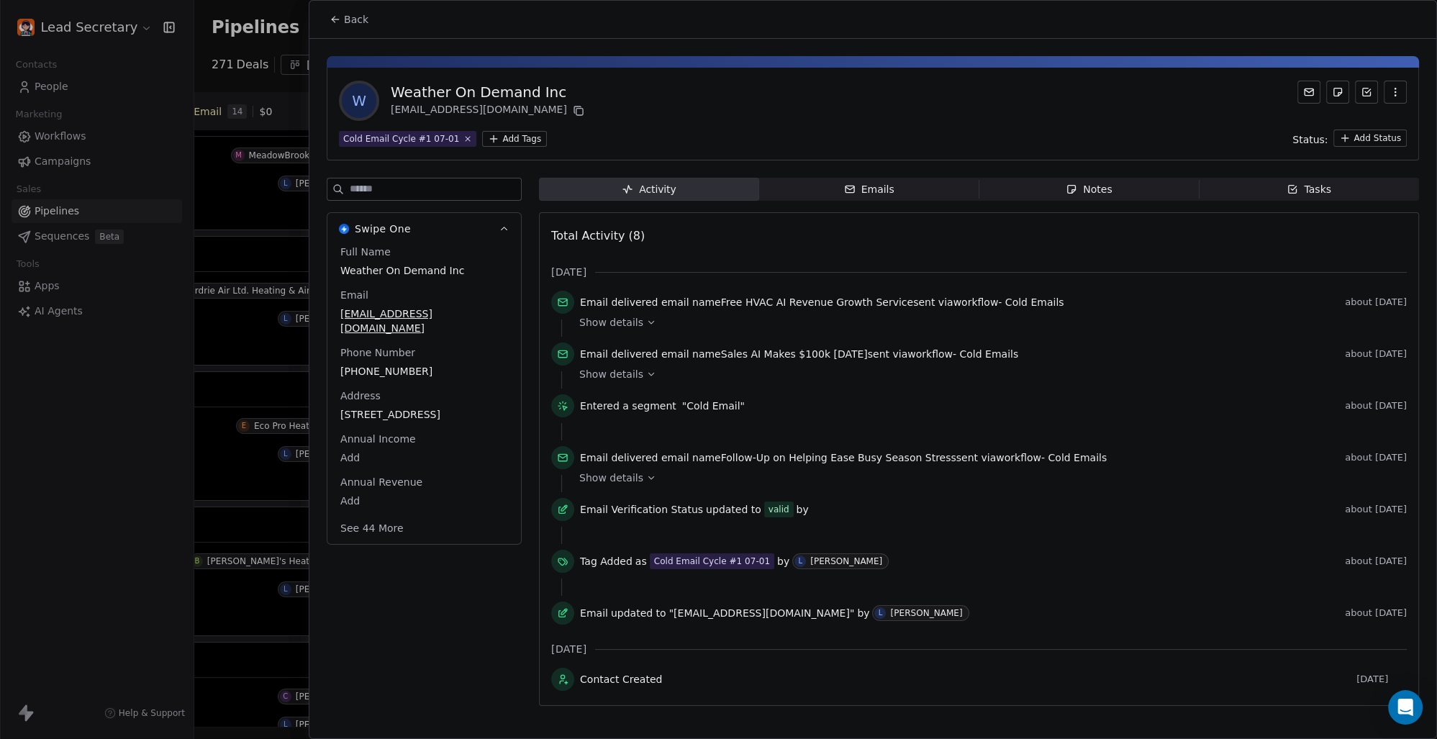
scroll to position [5910, 0]
click at [343, 16] on button "Back" at bounding box center [349, 19] width 56 height 26
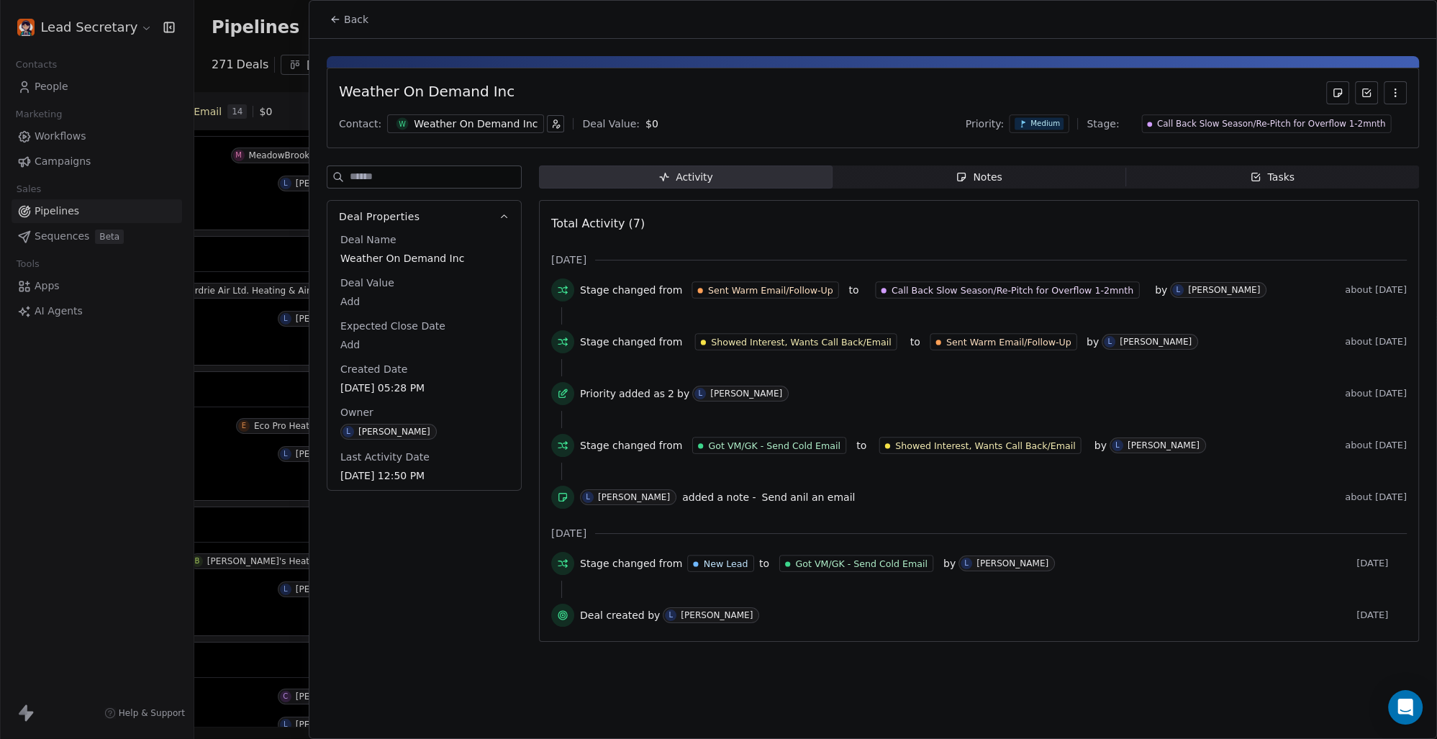
click at [356, 17] on span "Back" at bounding box center [356, 19] width 24 height 14
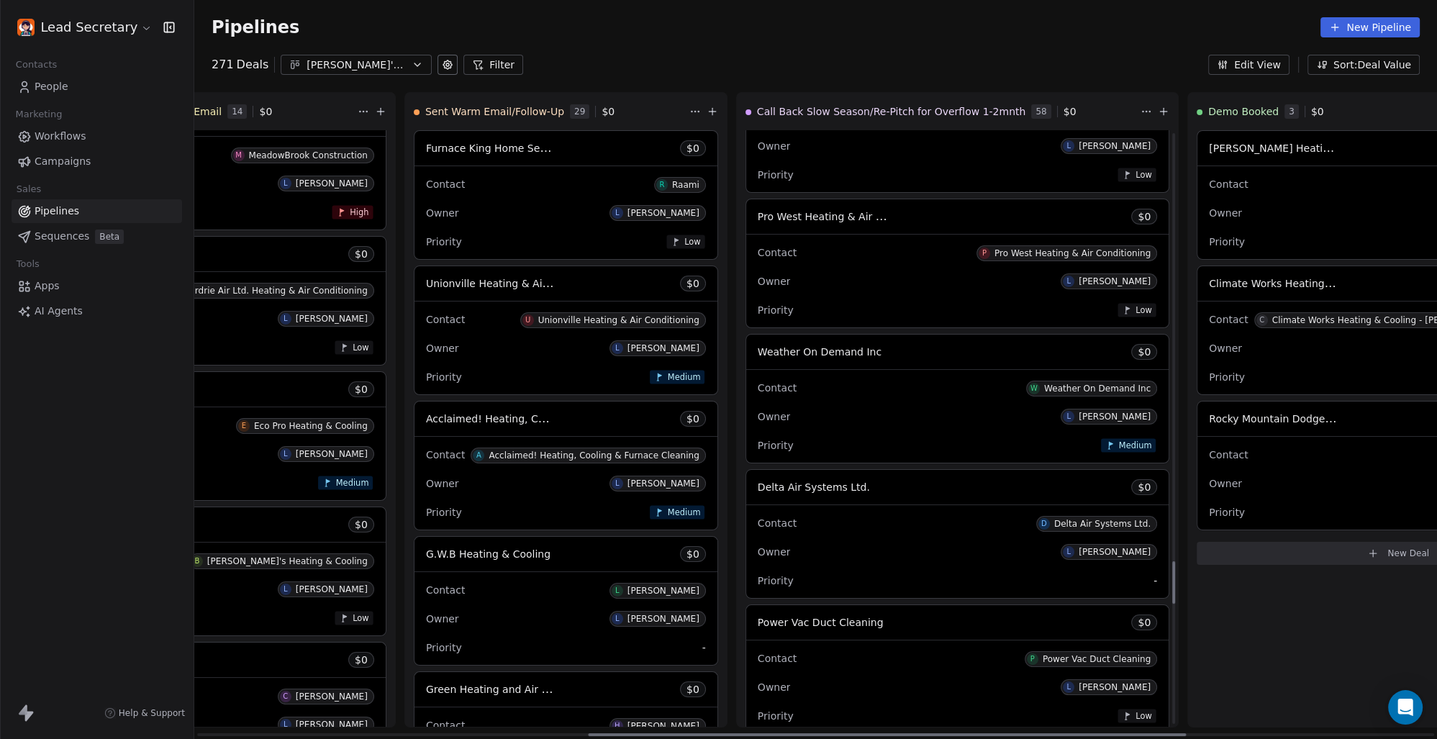
scroll to position [6011, 0]
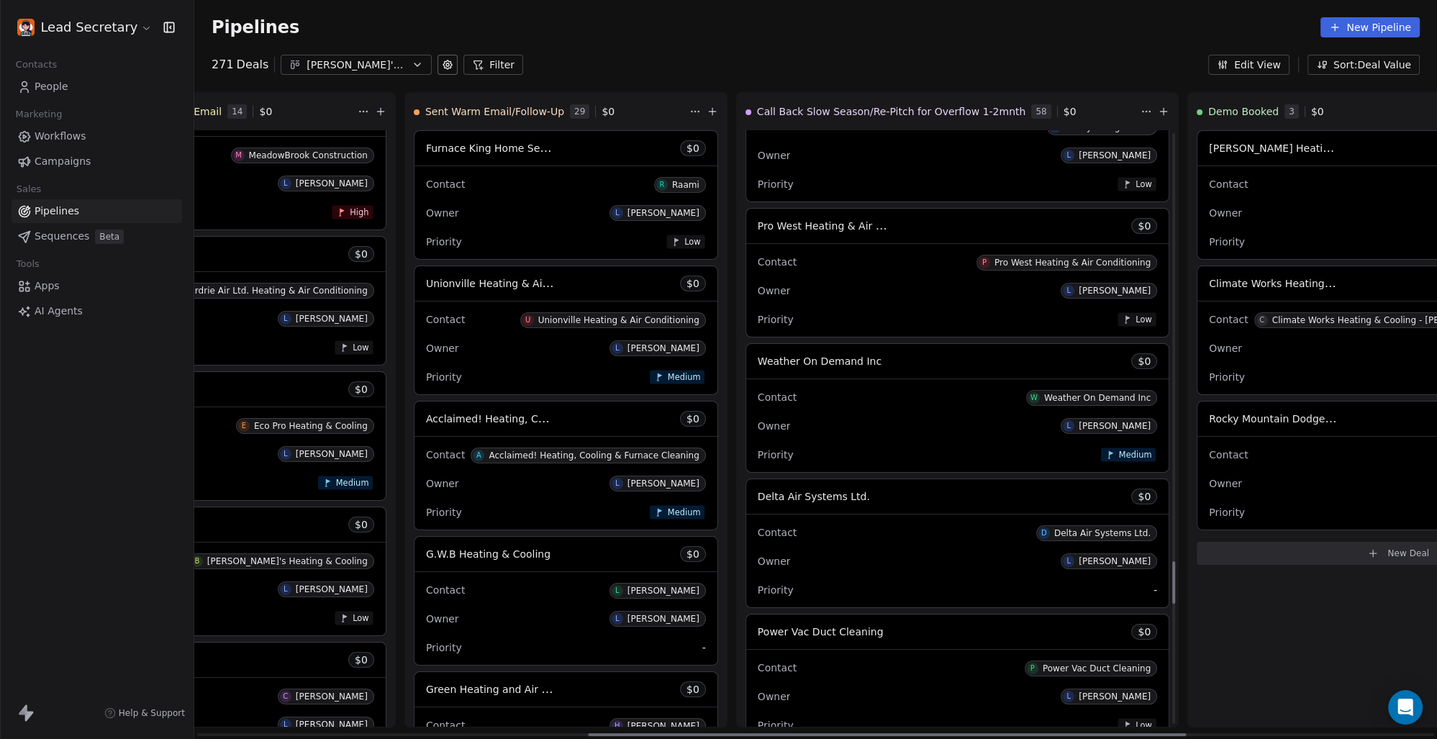
click at [758, 358] on span "Weather On Demand Inc" at bounding box center [820, 362] width 124 height 12
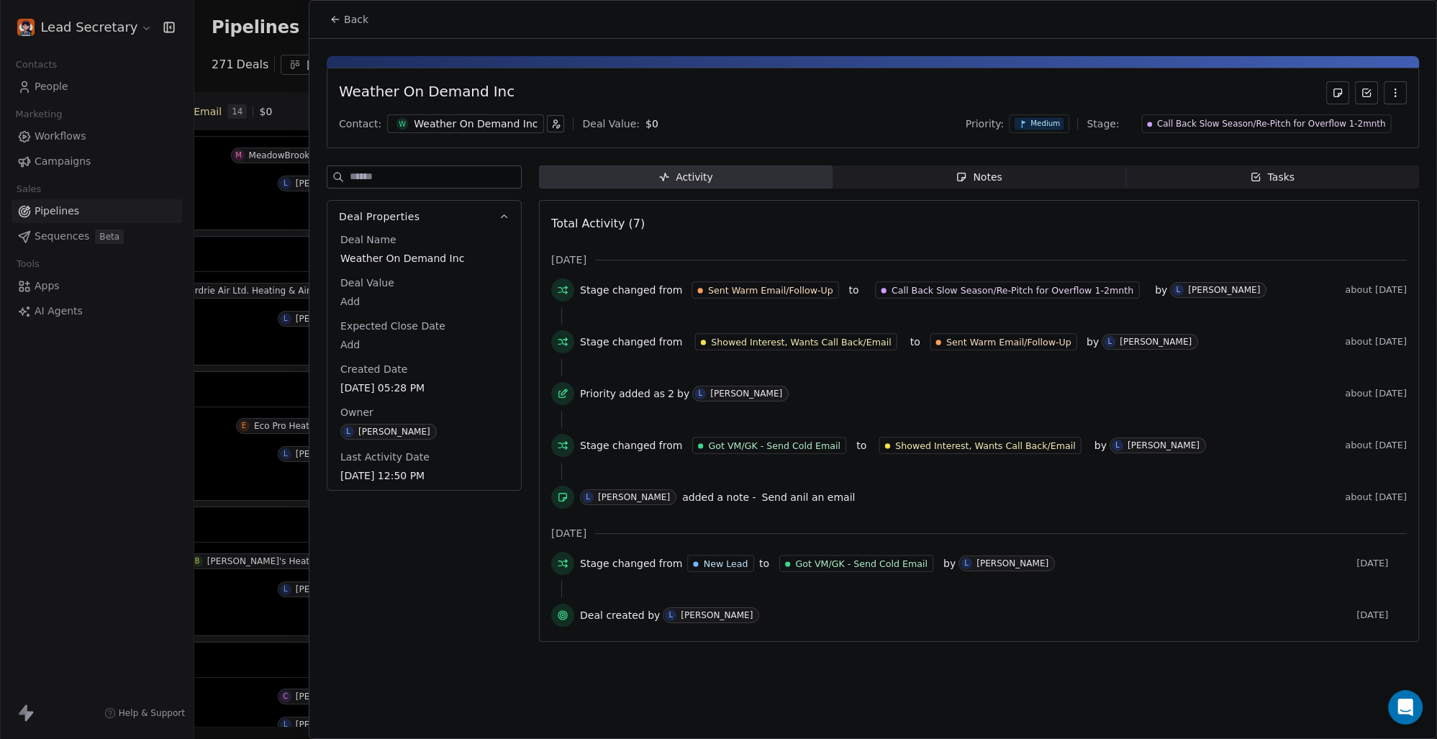
click at [479, 130] on div "Weather On Demand Inc" at bounding box center [476, 124] width 124 height 14
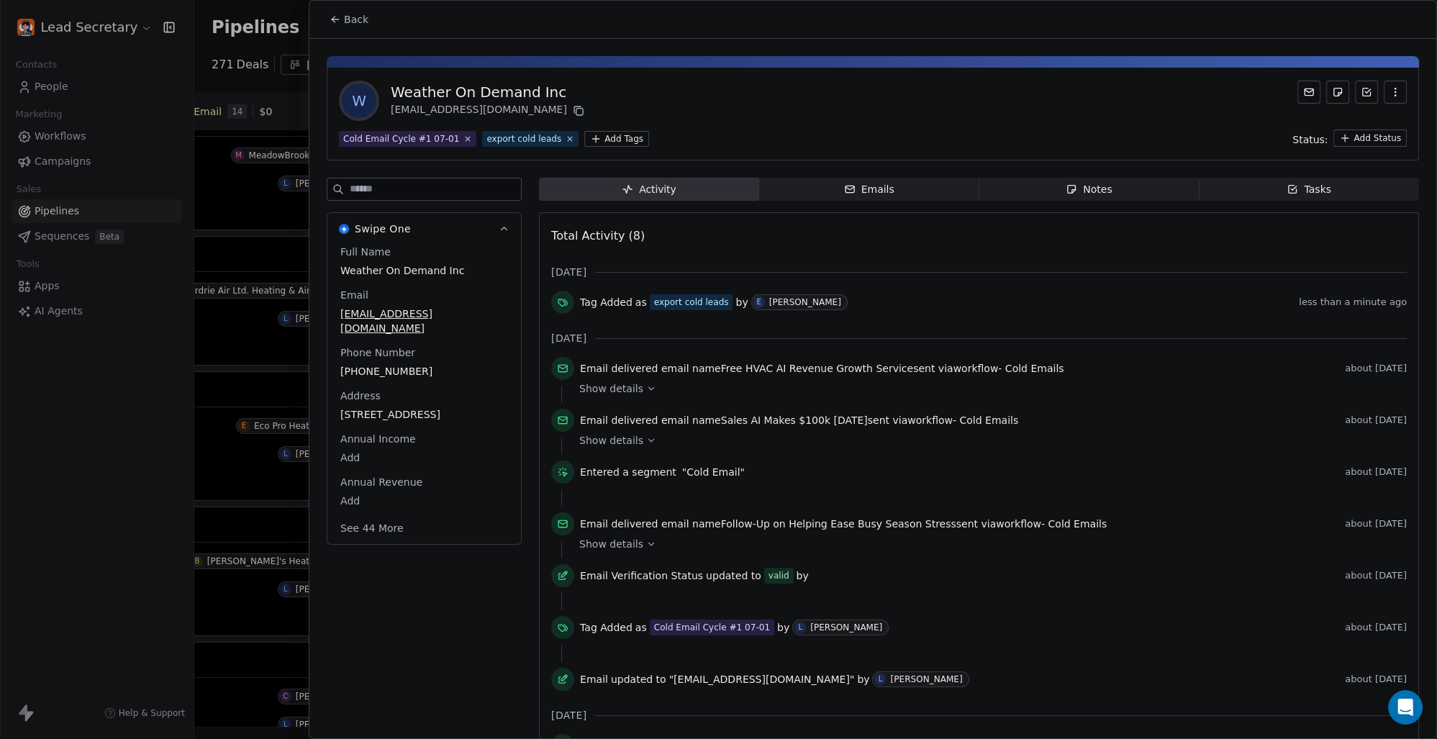
click at [349, 22] on span "Back" at bounding box center [356, 19] width 24 height 14
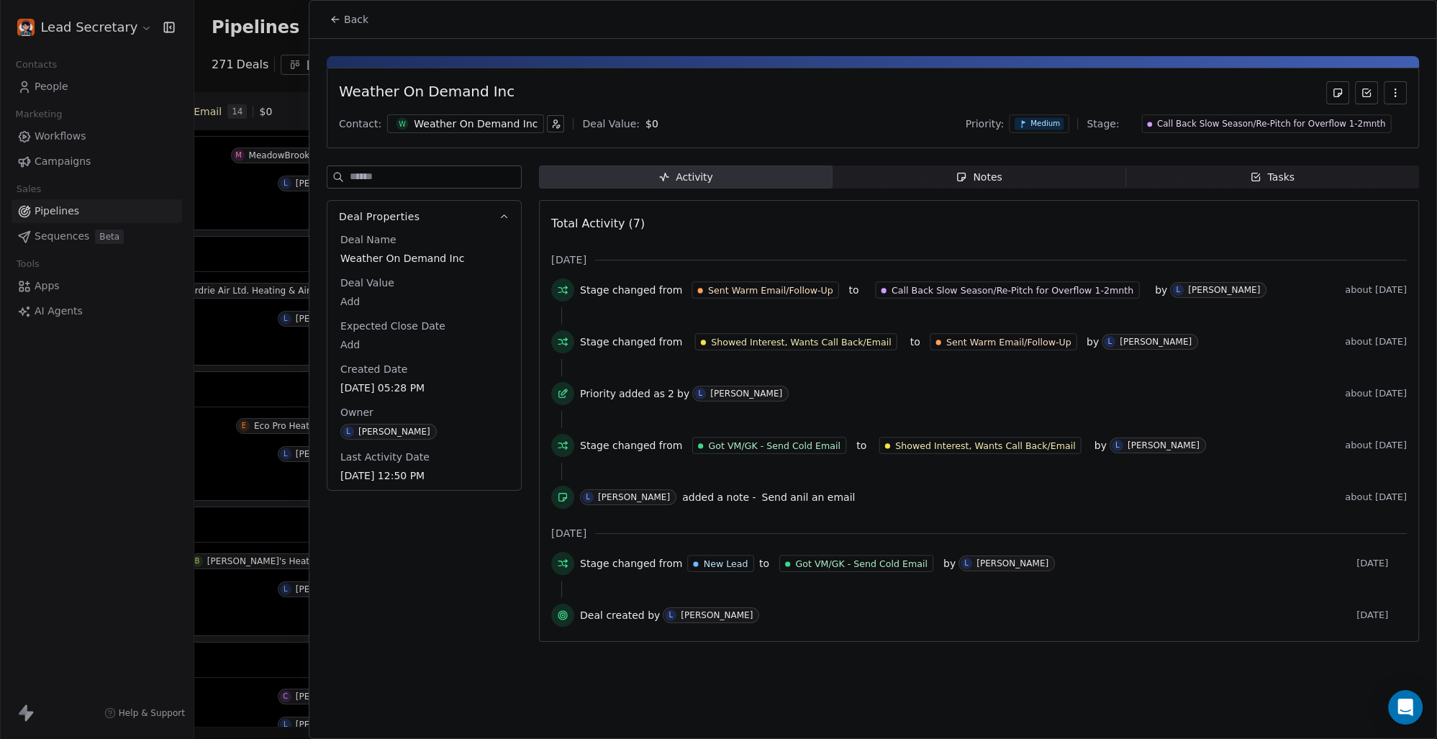
click at [469, 121] on div "Weather On Demand Inc" at bounding box center [476, 124] width 124 height 14
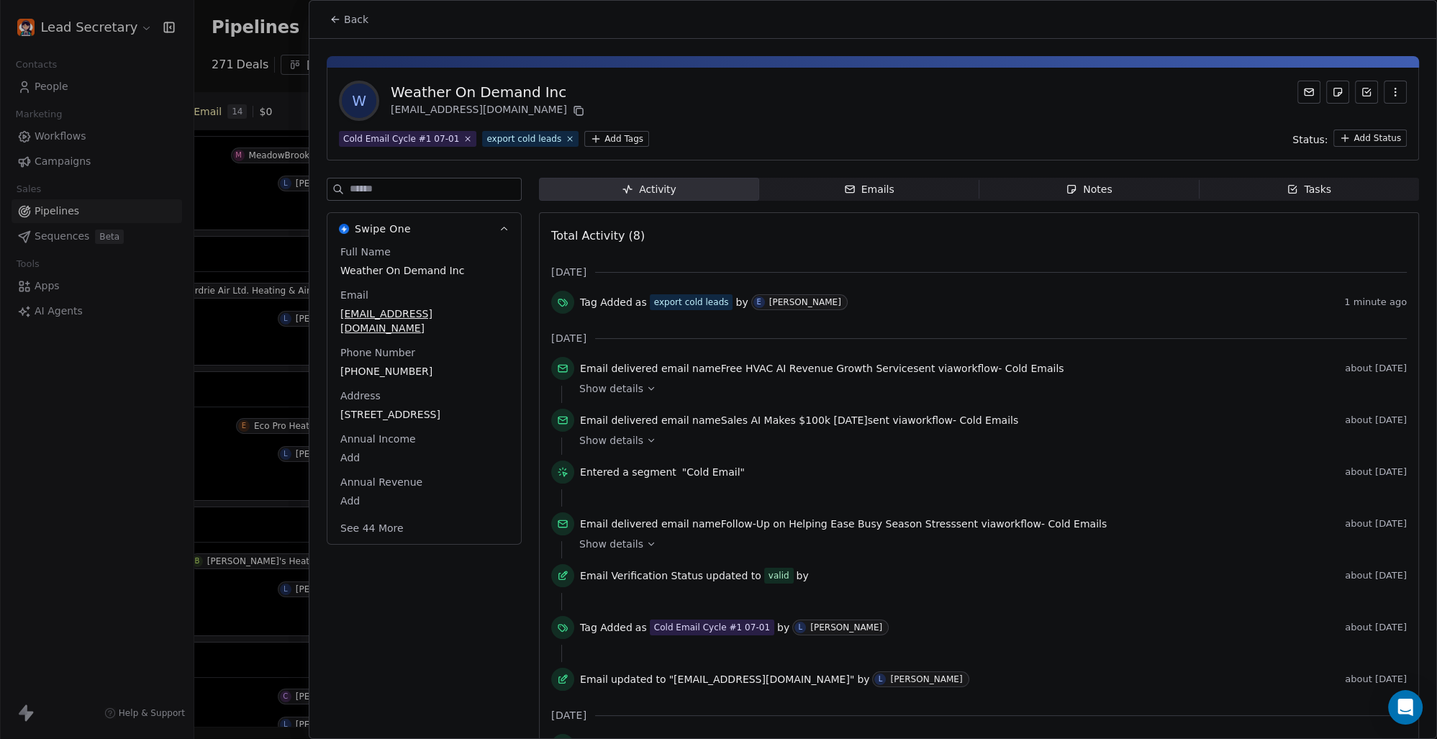
click at [347, 20] on span "Back" at bounding box center [356, 19] width 24 height 14
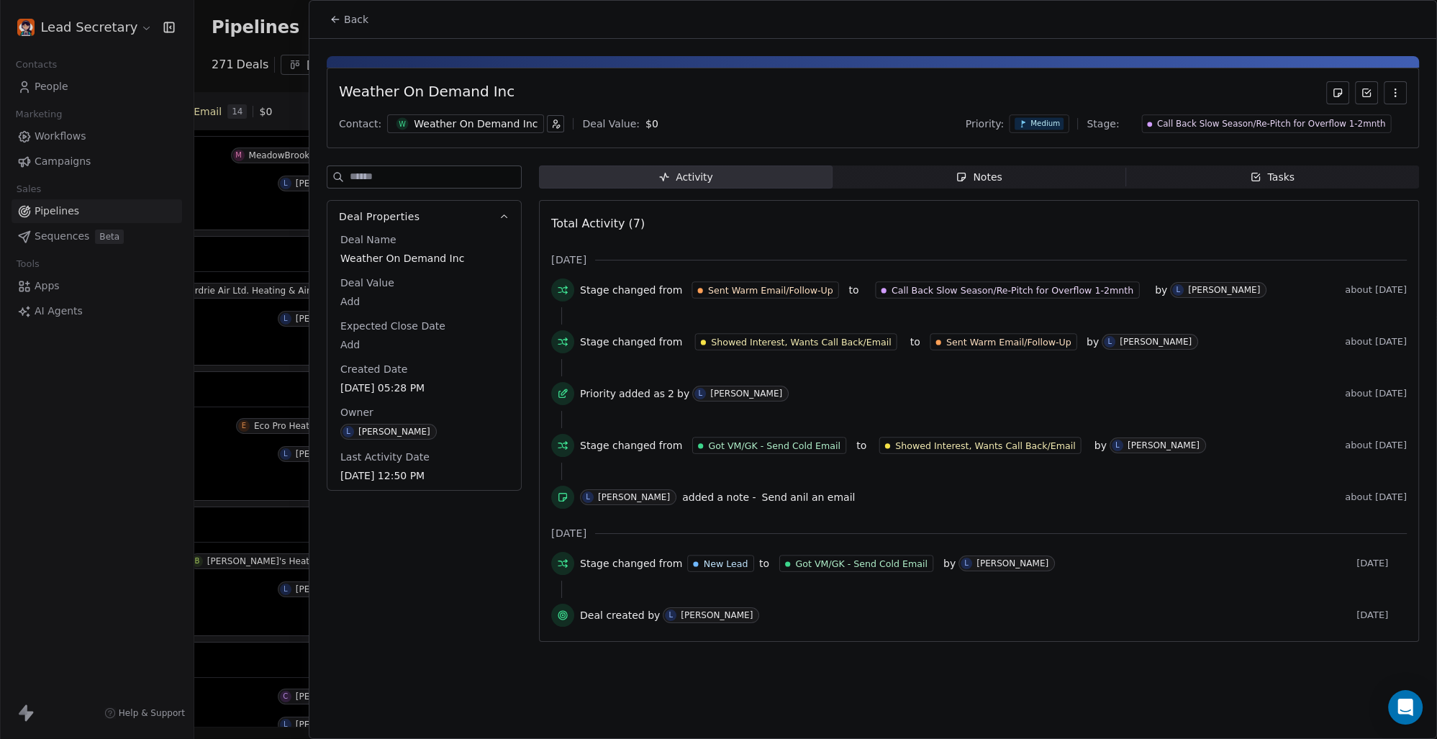
click at [338, 18] on icon at bounding box center [336, 20] width 12 height 12
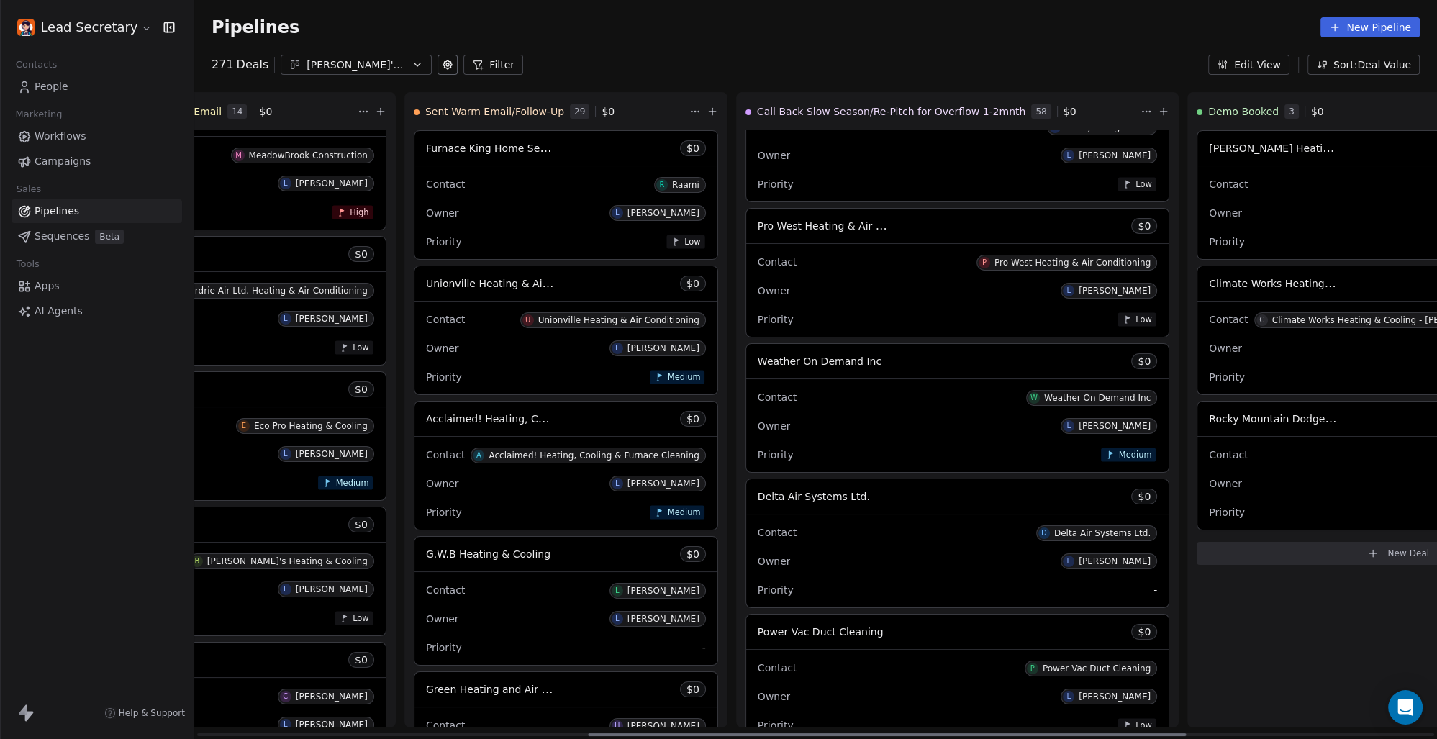
drag, startPoint x: 730, startPoint y: 502, endPoint x: 738, endPoint y: 503, distance: 8.8
click at [746, 502] on div "Delta Air Systems Ltd. $ 0" at bounding box center [957, 496] width 422 height 35
click at [758, 498] on span "Delta Air Systems Ltd." at bounding box center [814, 497] width 112 height 12
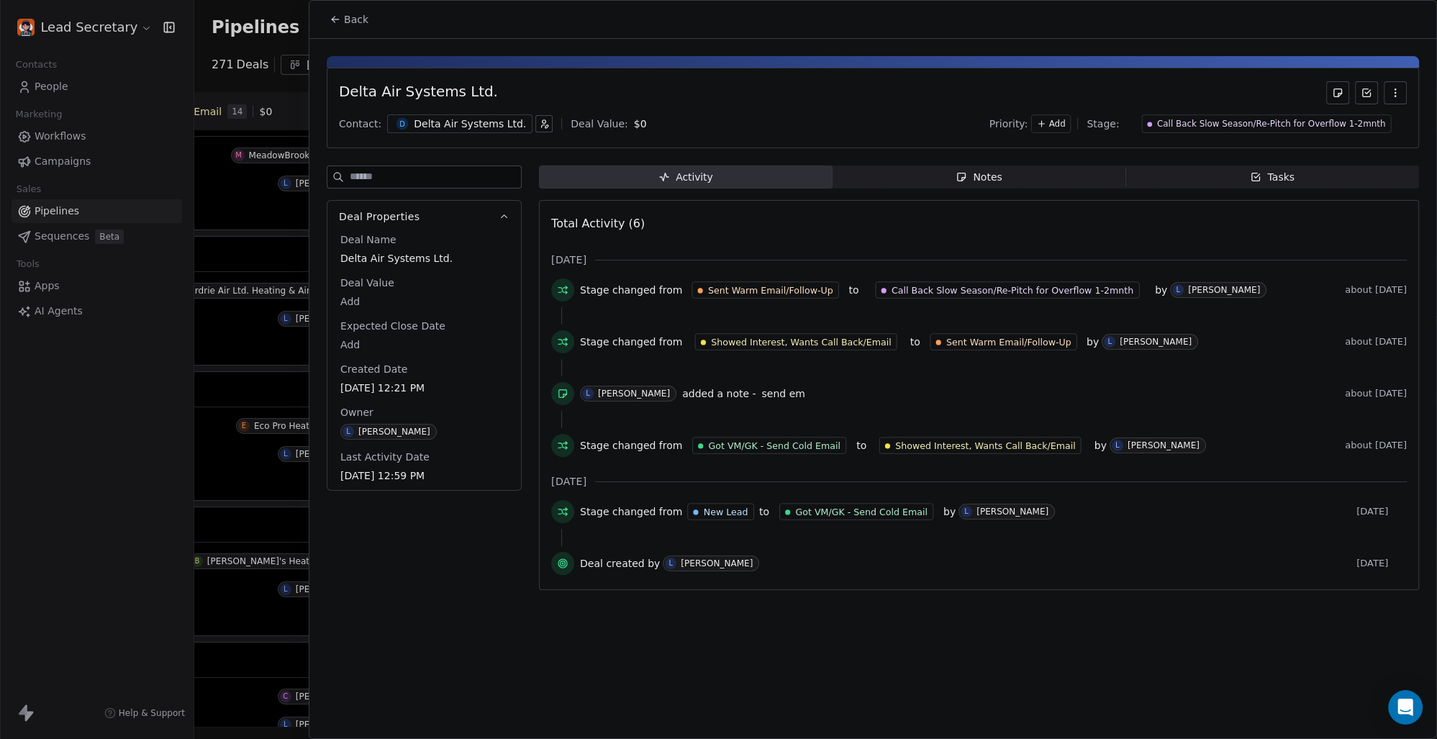
click at [439, 126] on div "Delta Air Systems Ltd." at bounding box center [470, 124] width 112 height 14
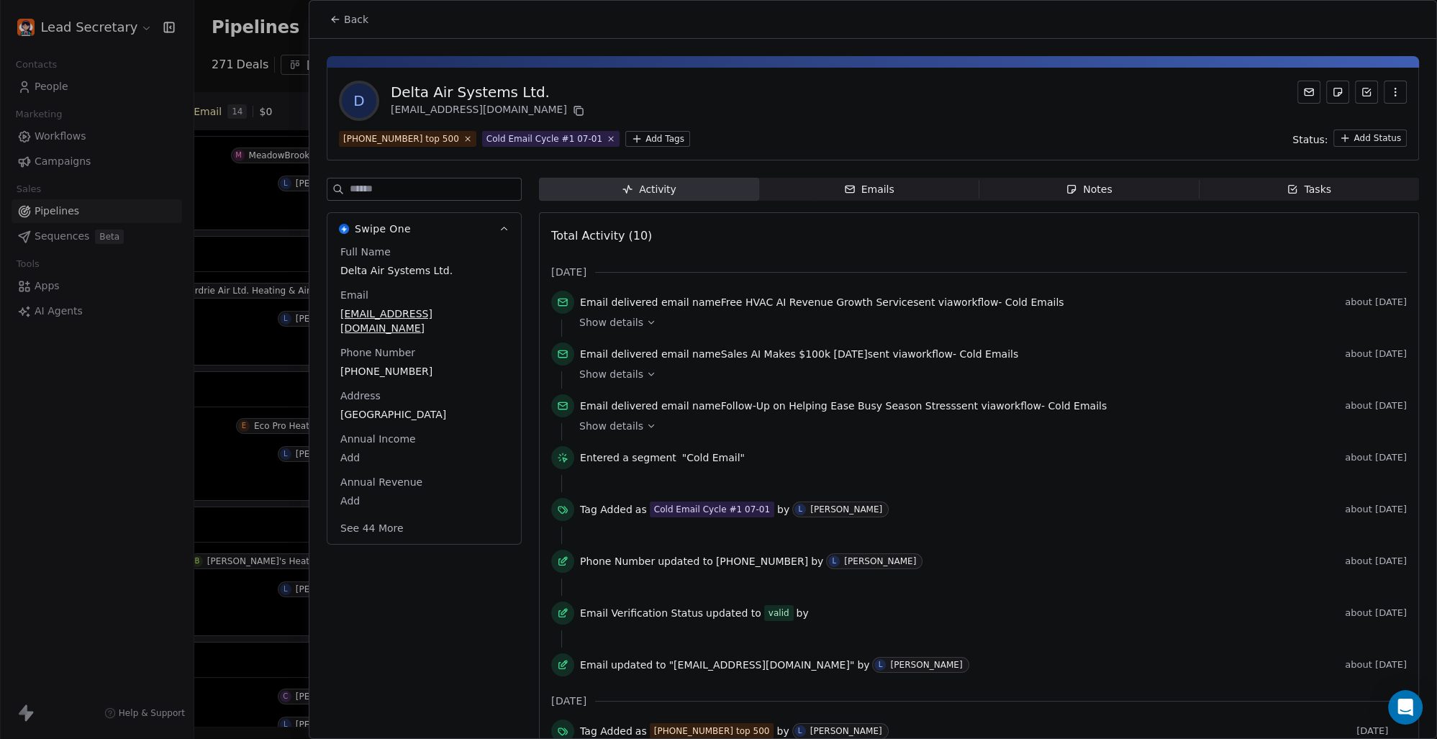
click at [623, 141] on html "Lead Secretary Contacts People Marketing Workflows Campaigns Sales Pipelines Se…" at bounding box center [718, 369] width 1437 height 739
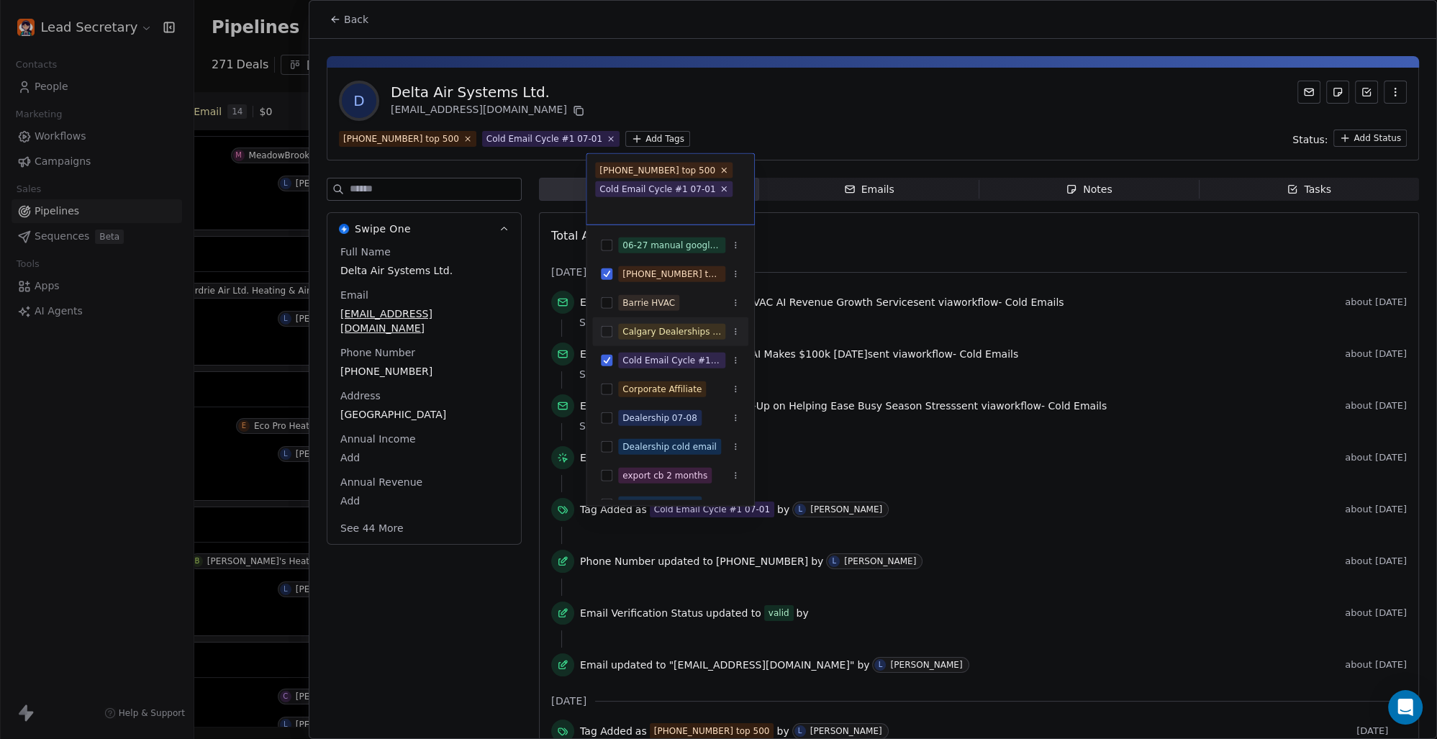
scroll to position [100, 0]
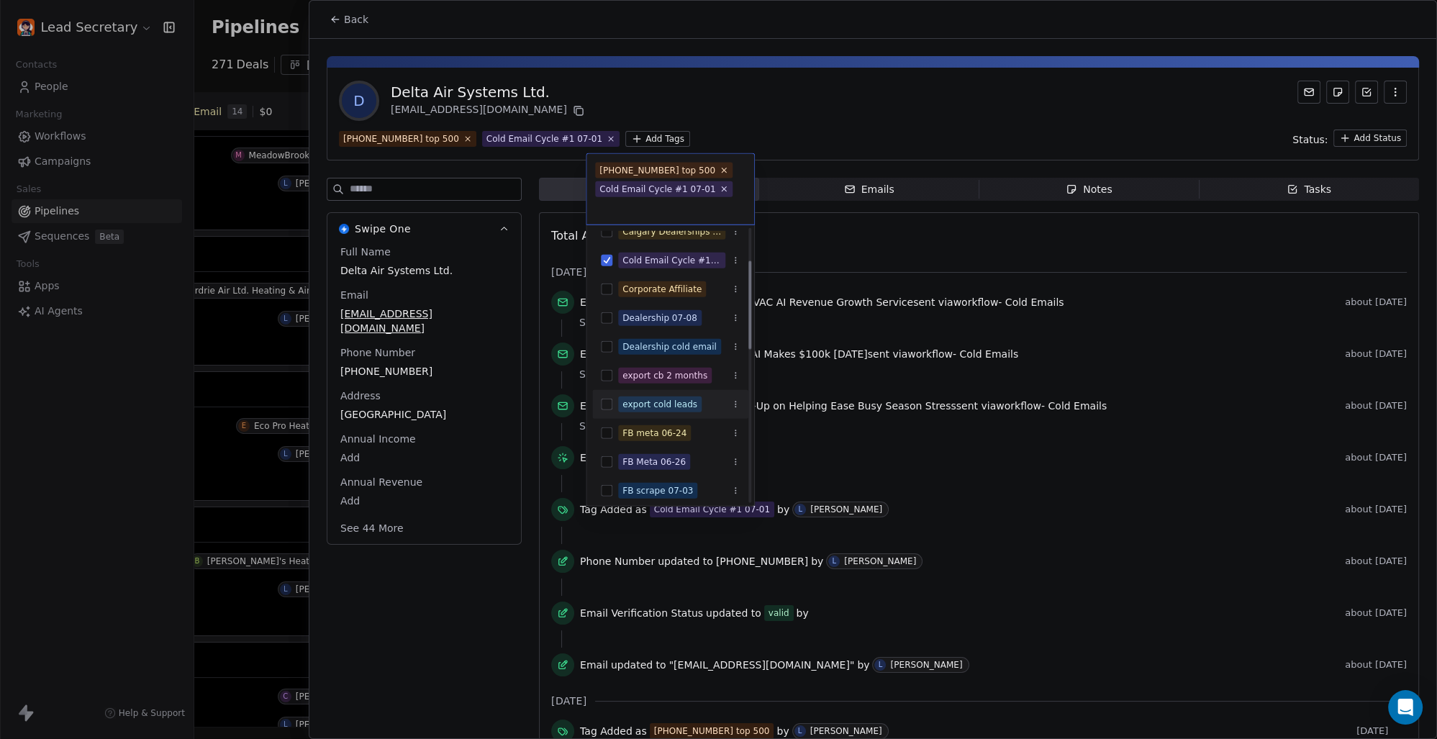
click at [600, 402] on div "export cold leads" at bounding box center [670, 404] width 156 height 23
click at [787, 102] on html "Lead Secretary Contacts People Marketing Workflows Campaigns Sales Pipelines Se…" at bounding box center [718, 369] width 1437 height 739
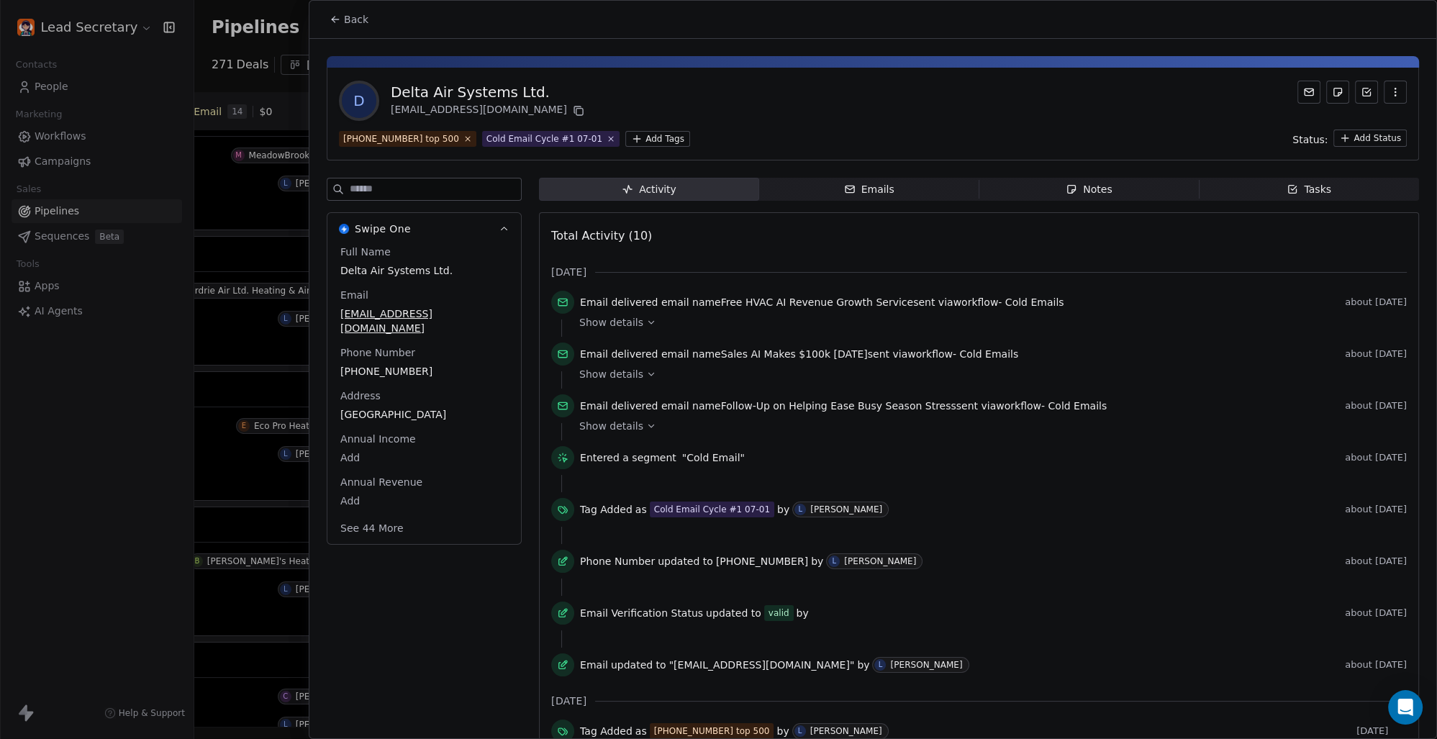
scroll to position [0, 812]
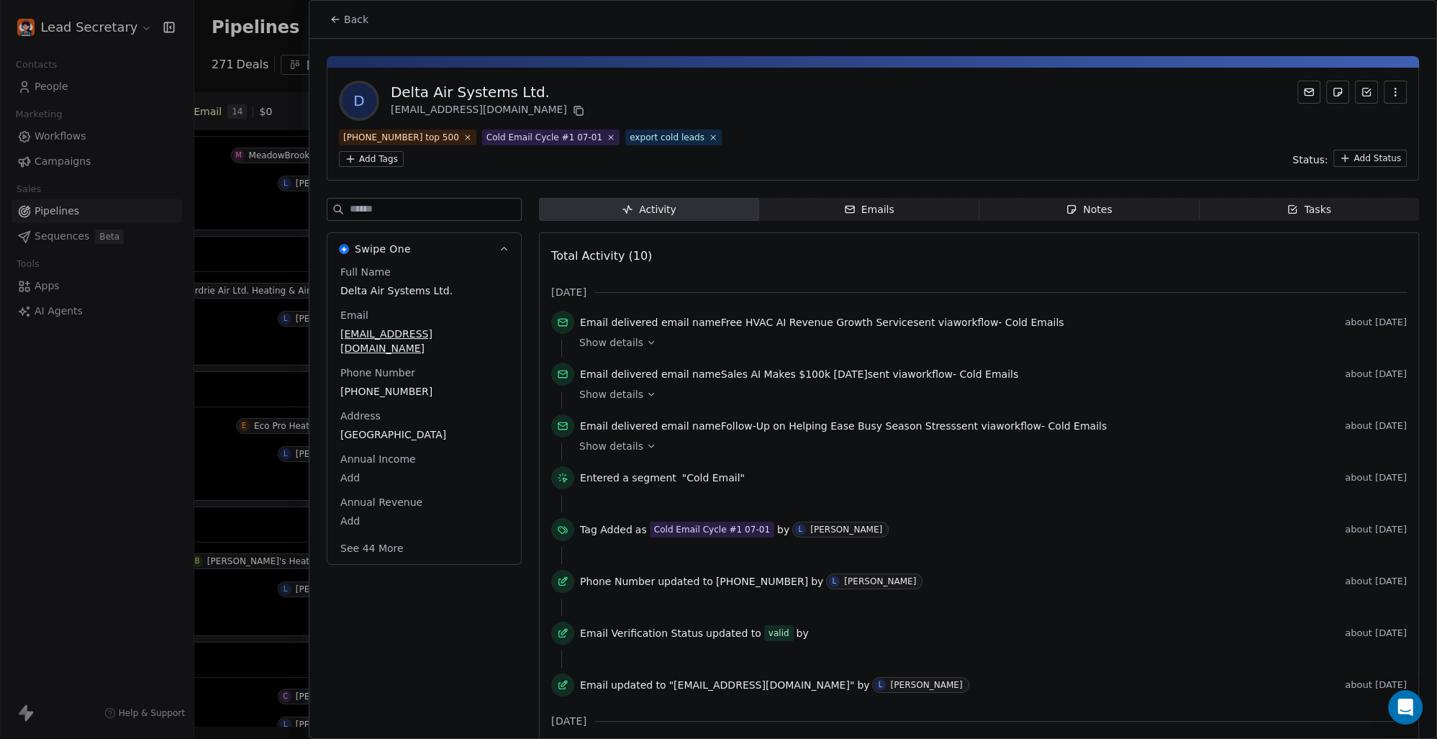
click at [363, 21] on span "Back" at bounding box center [356, 19] width 24 height 14
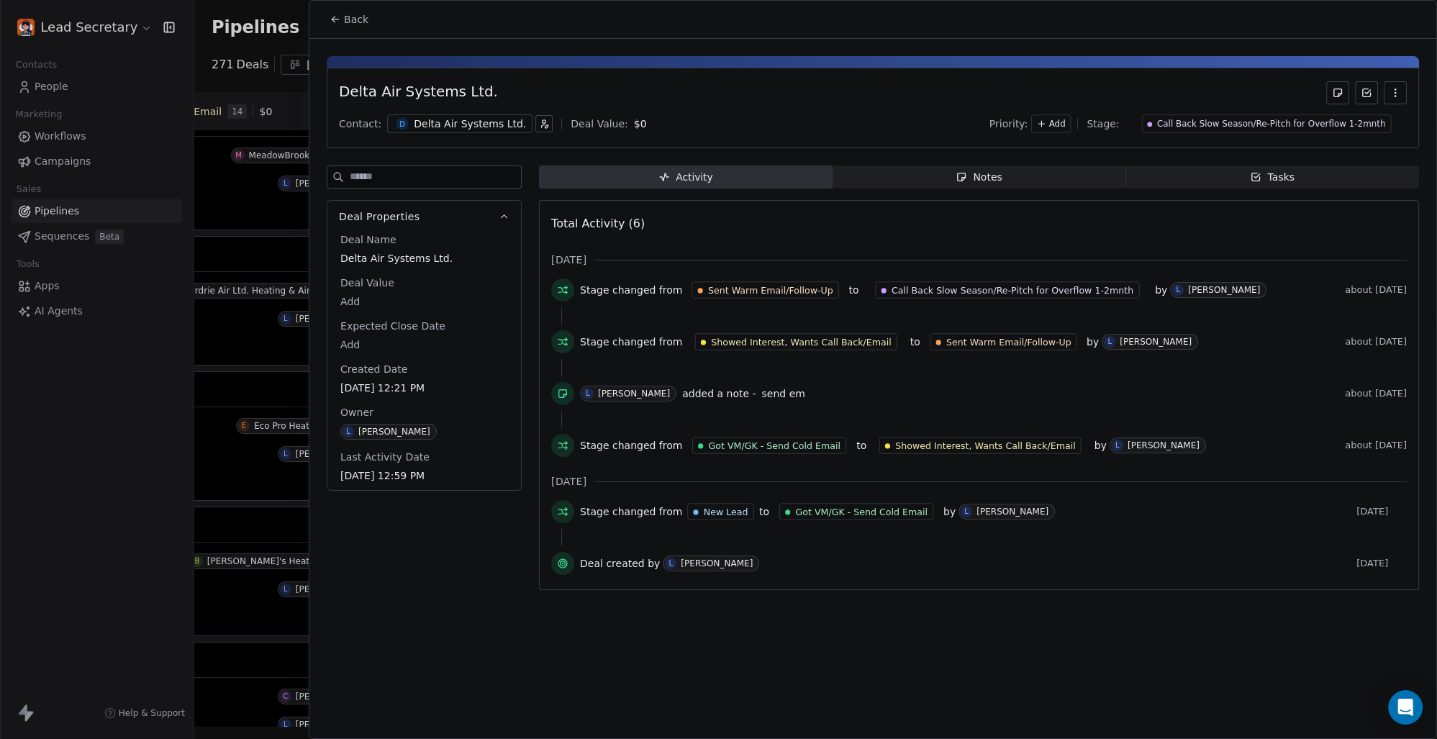
click at [352, 18] on span "Back" at bounding box center [356, 19] width 24 height 14
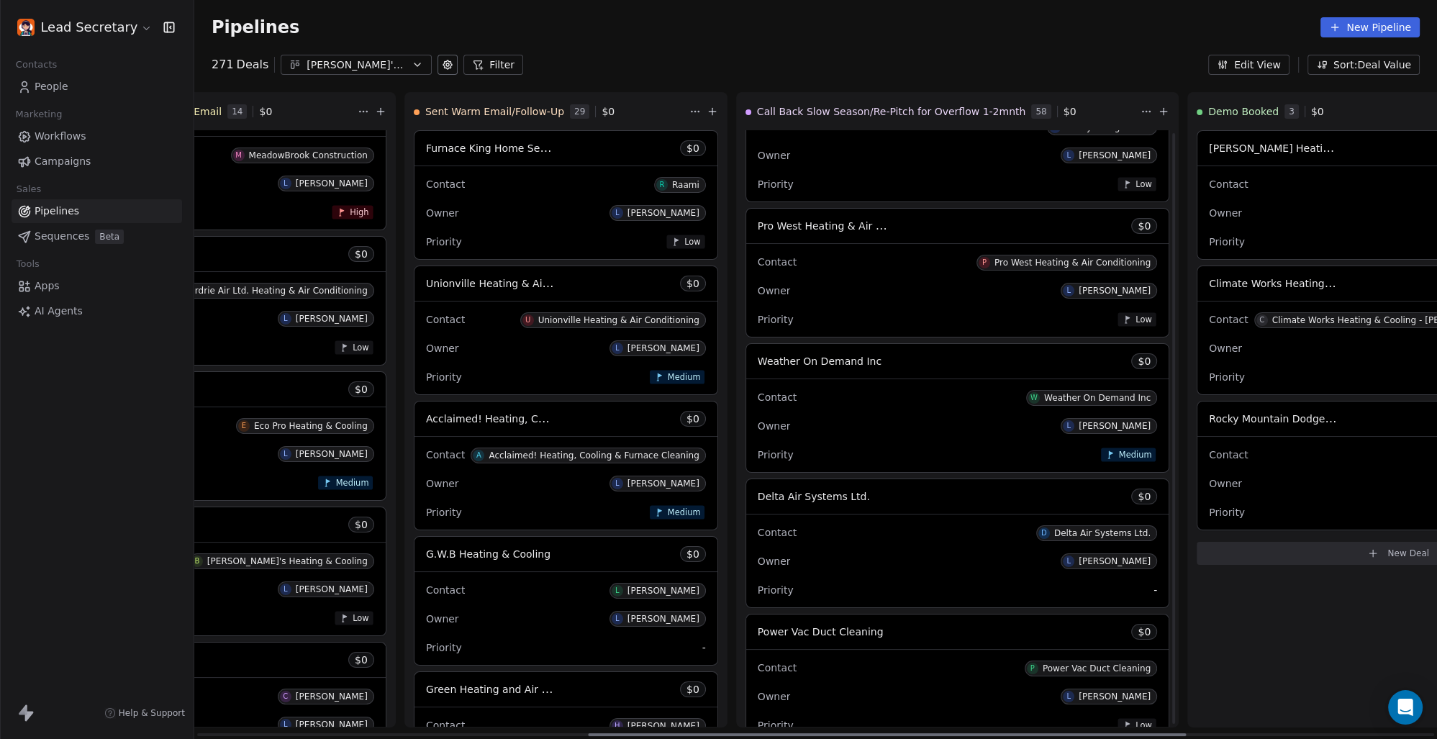
scroll to position [6111, 0]
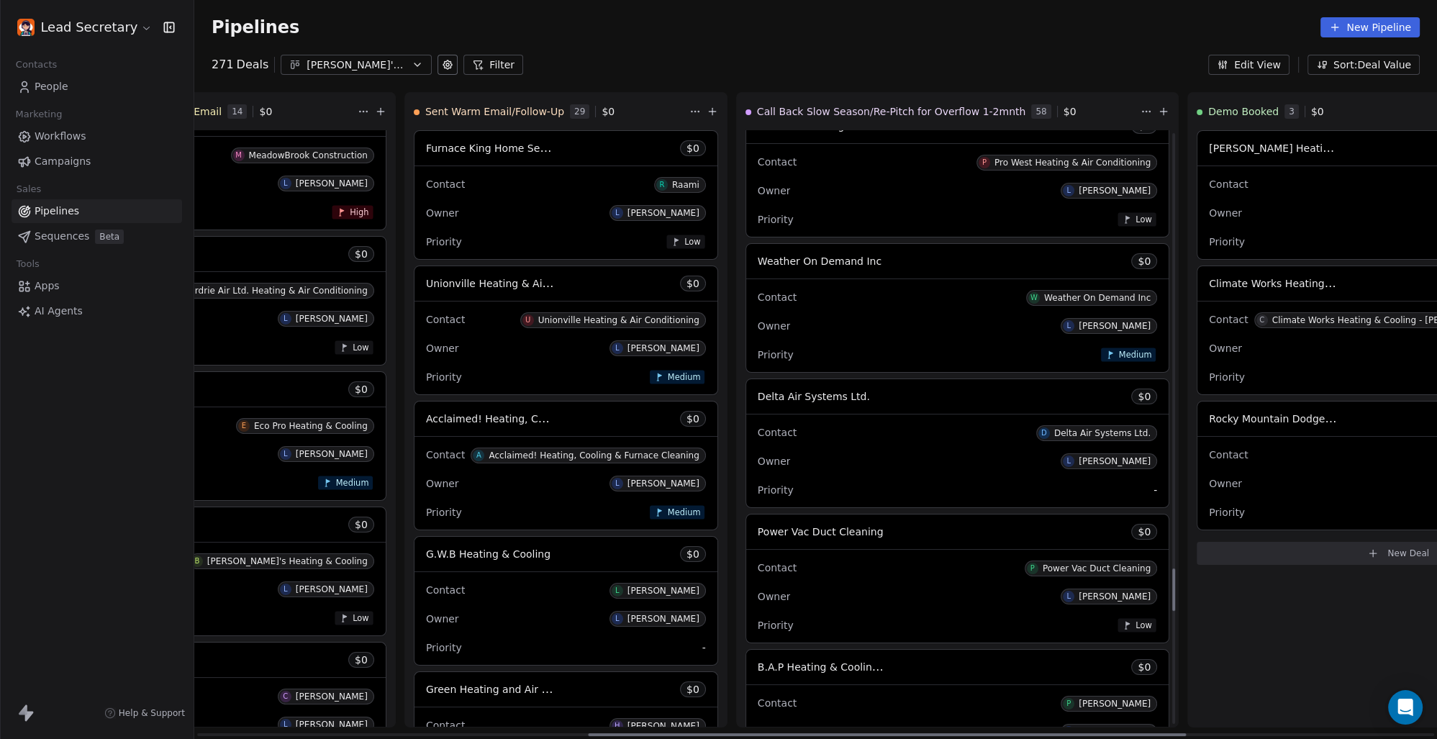
click at [746, 523] on div "Power Vac Duct Cleaning $ 0" at bounding box center [957, 532] width 422 height 35
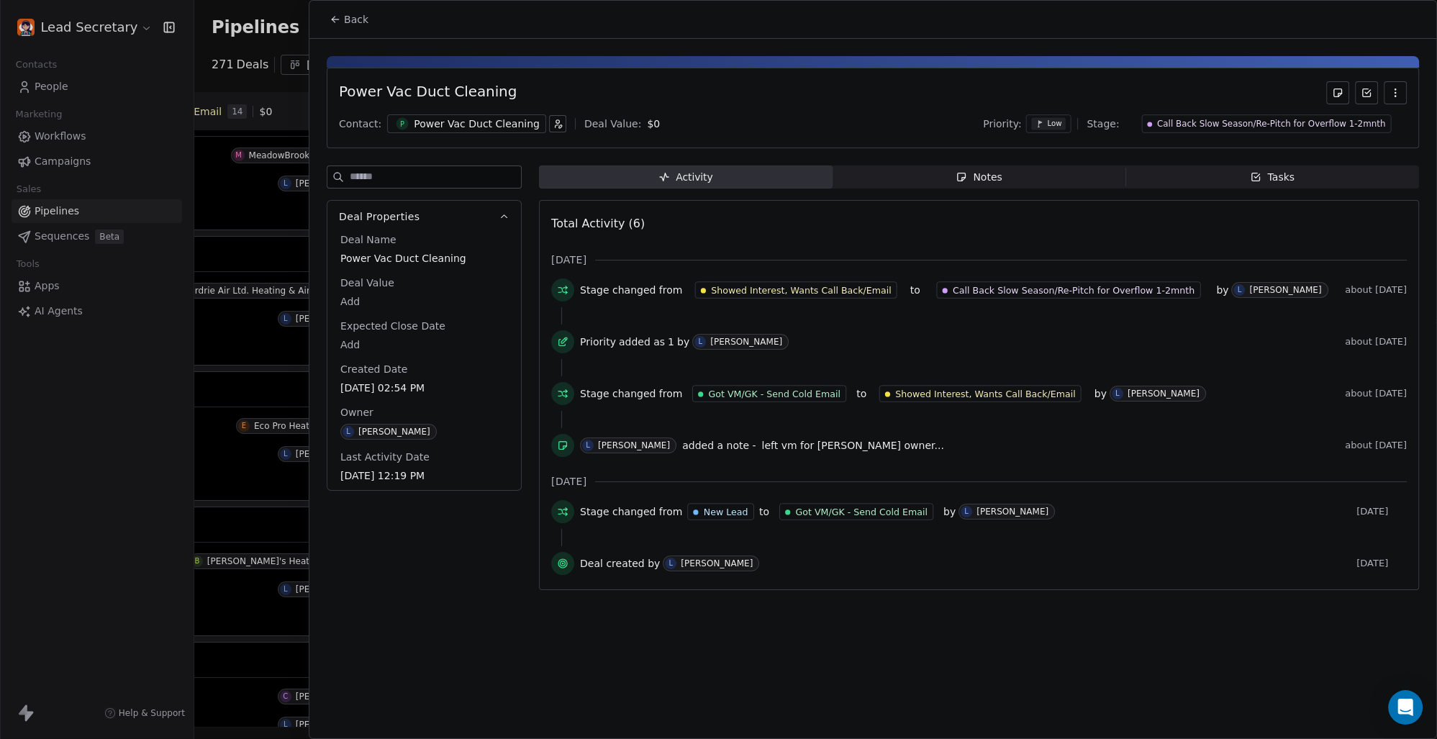
click at [453, 127] on div "Power Vac Duct Cleaning" at bounding box center [477, 124] width 126 height 14
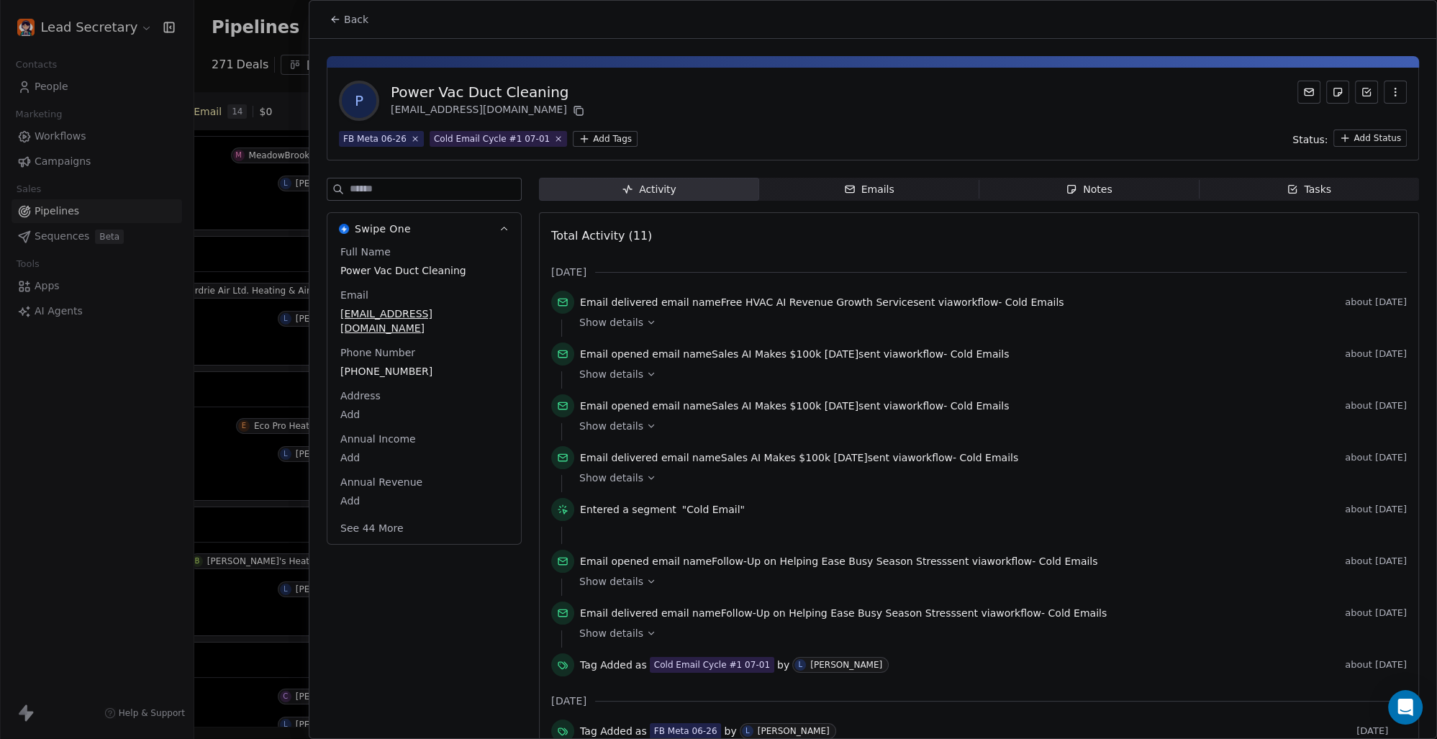
click at [589, 136] on html "Lead Secretary Contacts People Marketing Workflows Campaigns Sales Pipelines Se…" at bounding box center [718, 369] width 1437 height 739
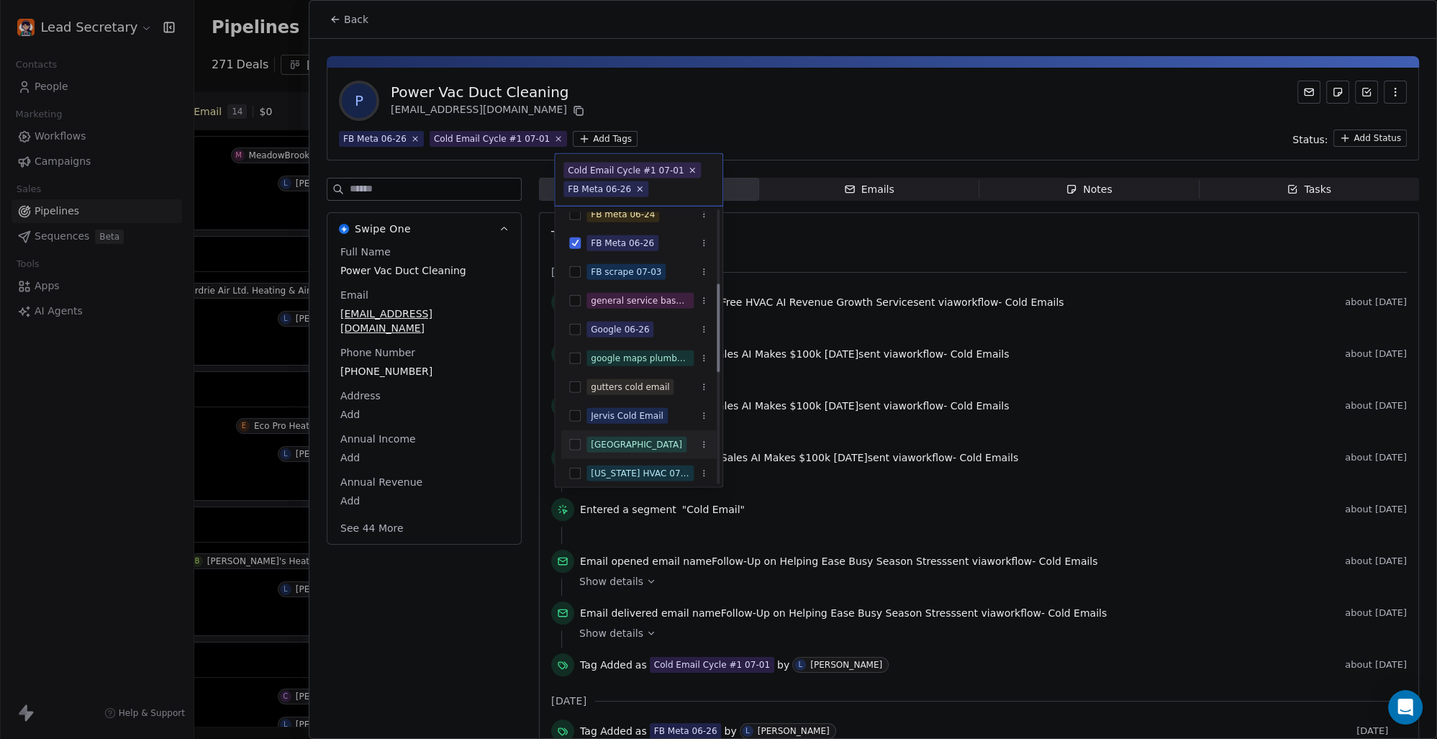
scroll to position [200, 0]
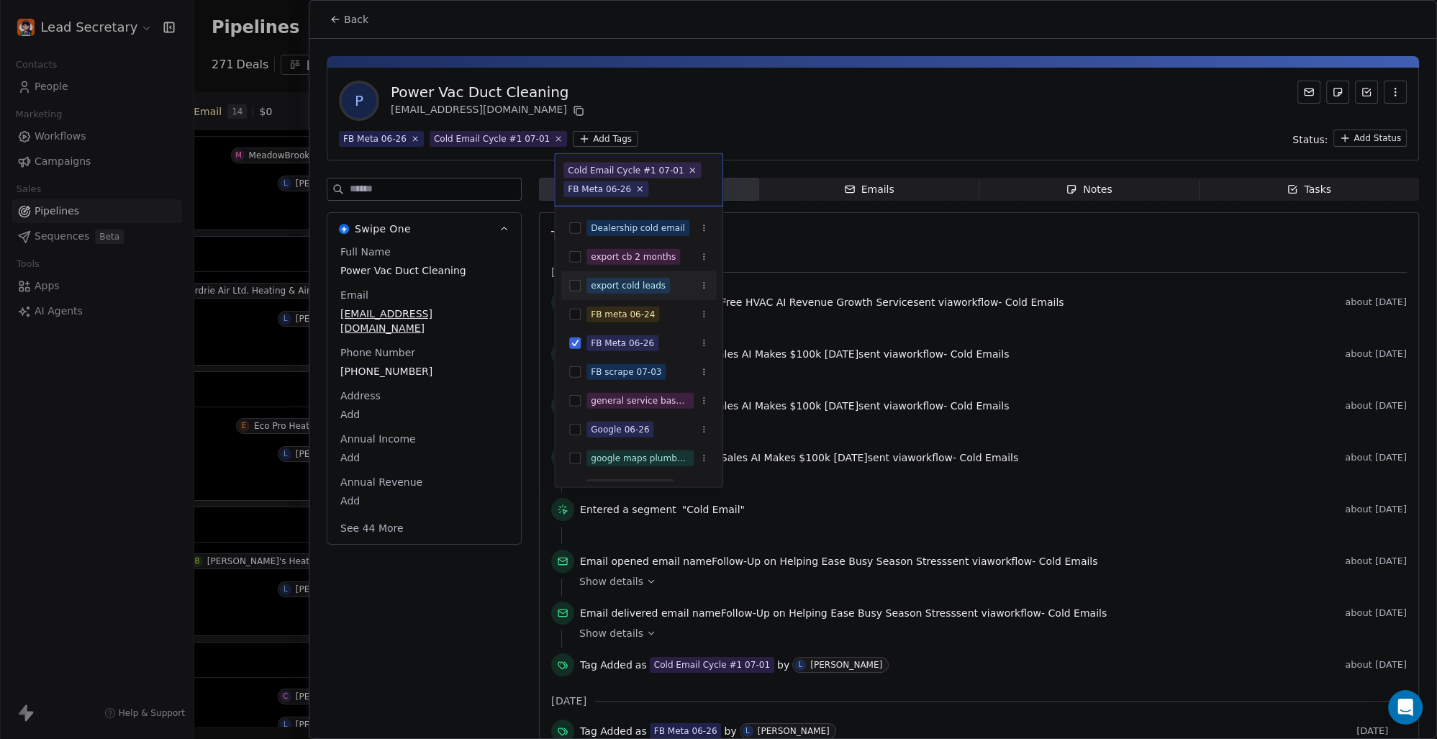
click at [577, 287] on button "Suggestions" at bounding box center [575, 286] width 12 height 12
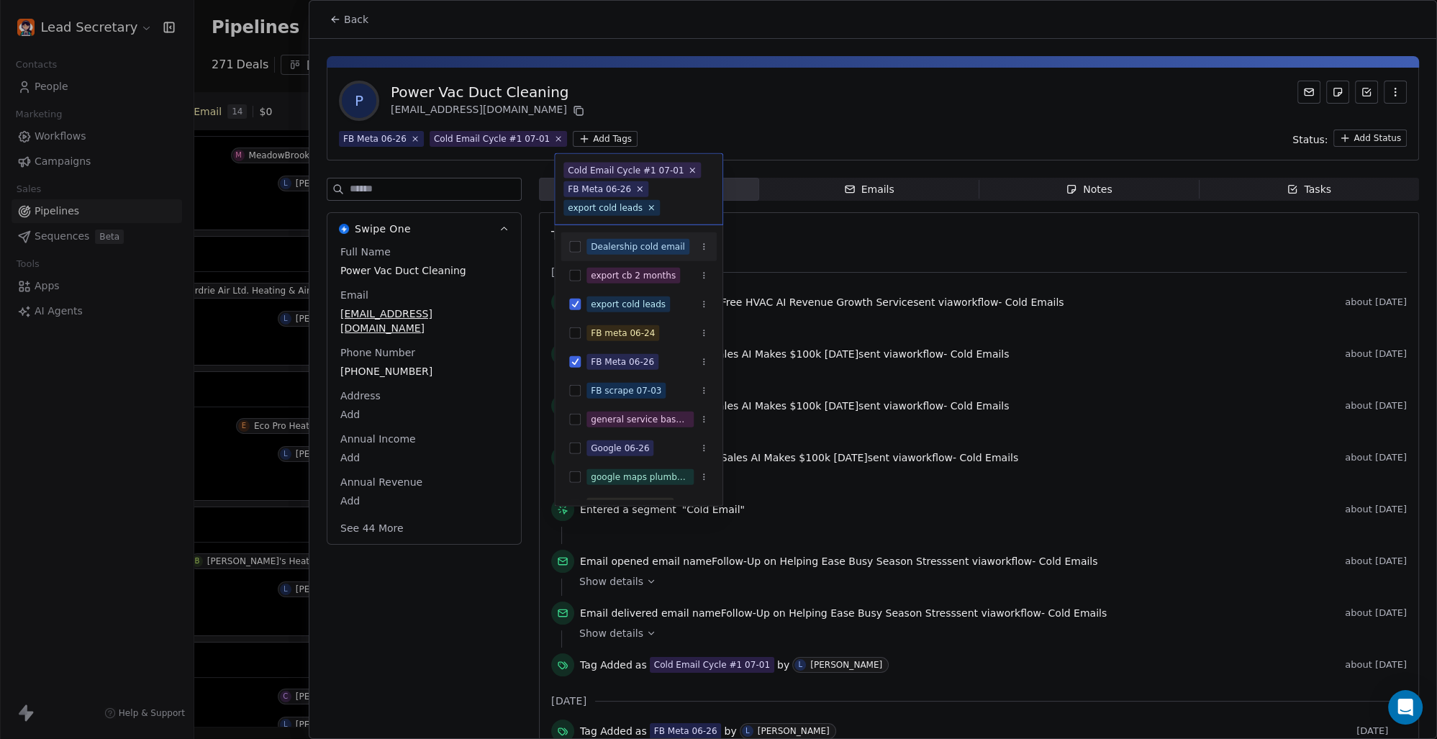
click at [819, 118] on html "Lead Secretary Contacts People Marketing Workflows Campaigns Sales Pipelines Se…" at bounding box center [718, 369] width 1437 height 739
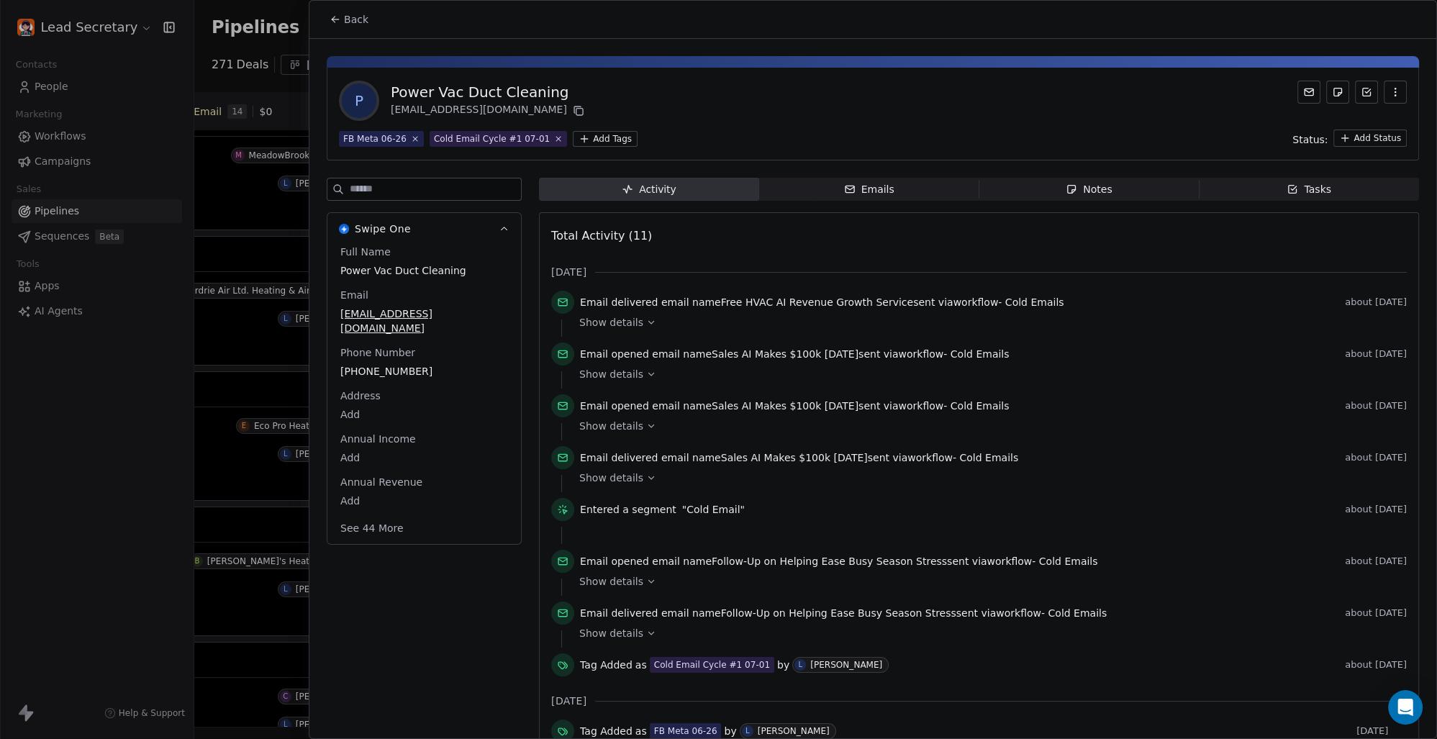
scroll to position [0, 812]
click at [350, 16] on span "Back" at bounding box center [356, 19] width 24 height 14
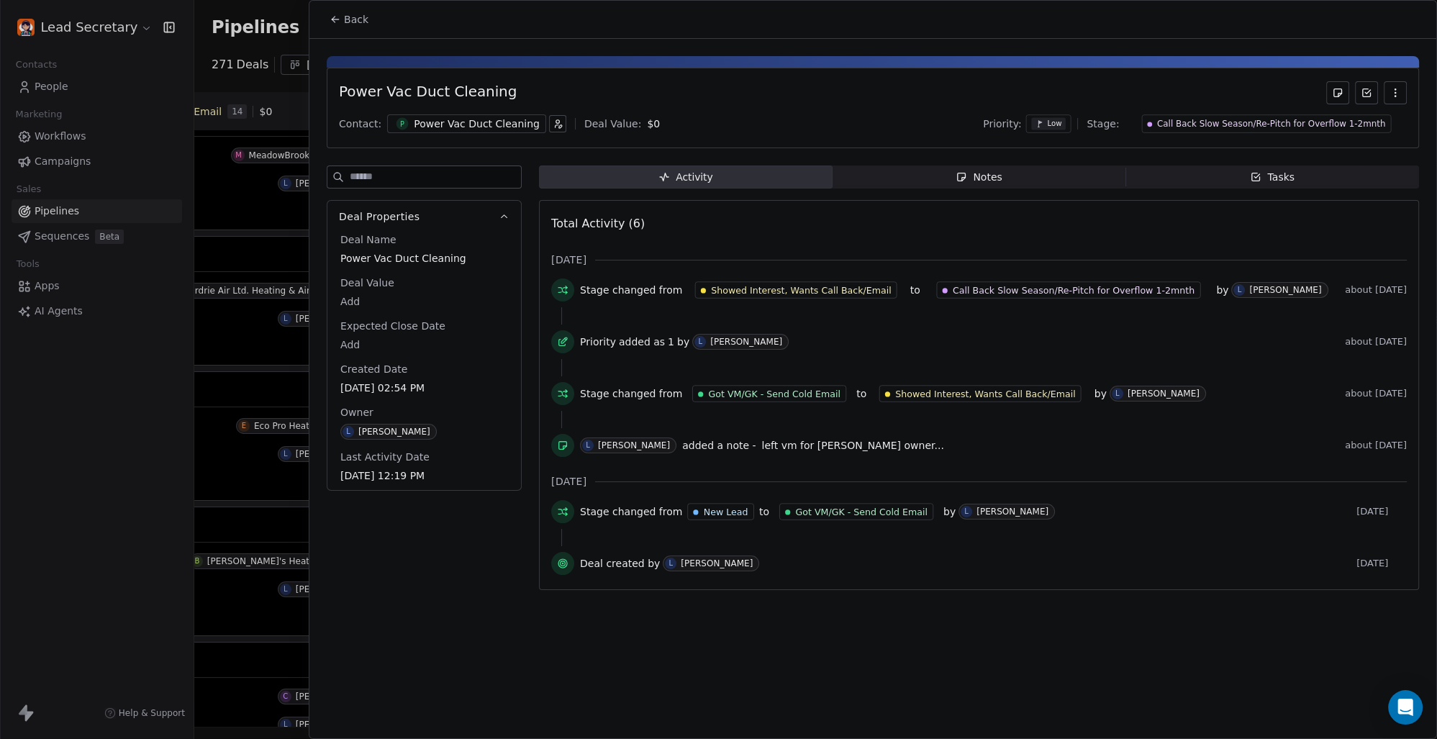
click at [502, 127] on div "Power Vac Duct Cleaning" at bounding box center [477, 124] width 126 height 14
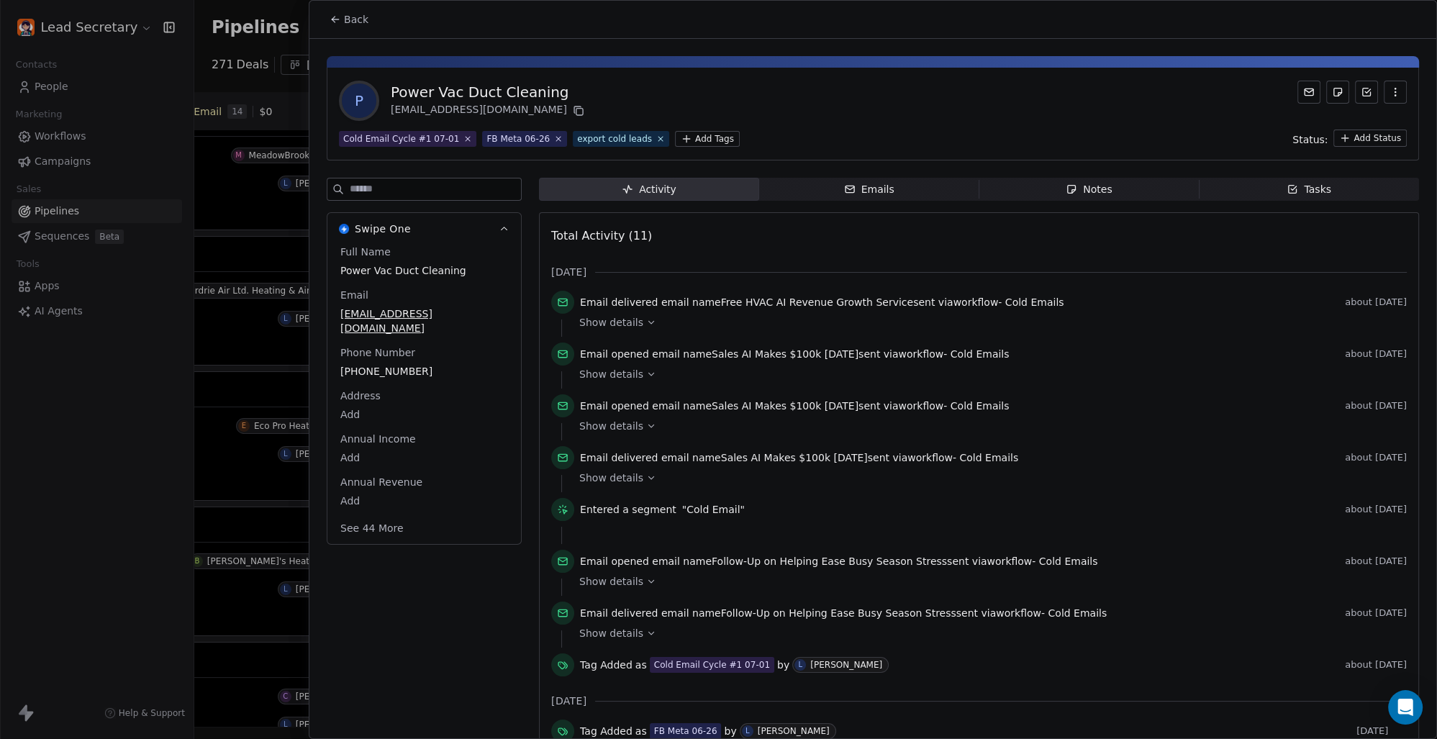
click at [359, 19] on span "Back" at bounding box center [356, 19] width 24 height 14
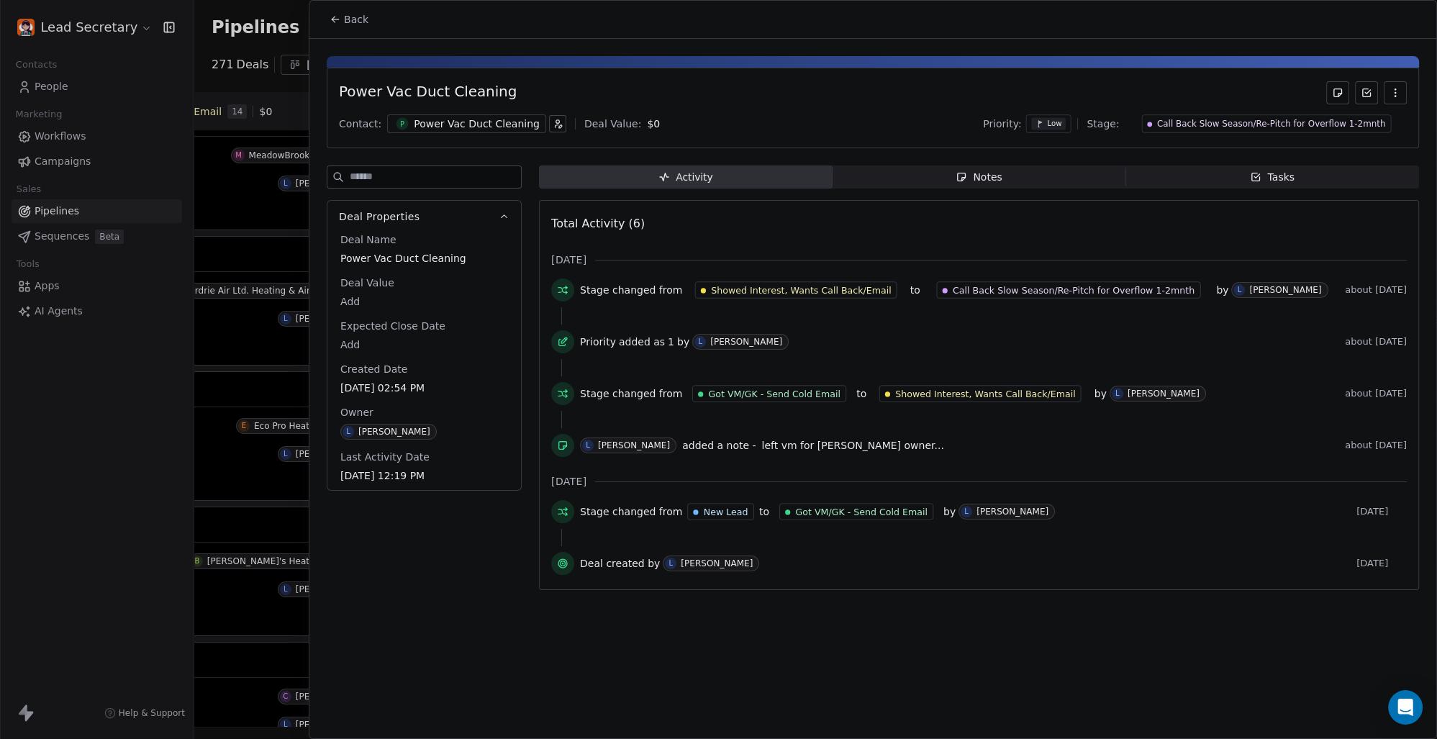
click at [710, 95] on div "Power Vac Duct Cleaning" at bounding box center [873, 92] width 1068 height 23
click at [335, 17] on icon at bounding box center [336, 20] width 12 height 12
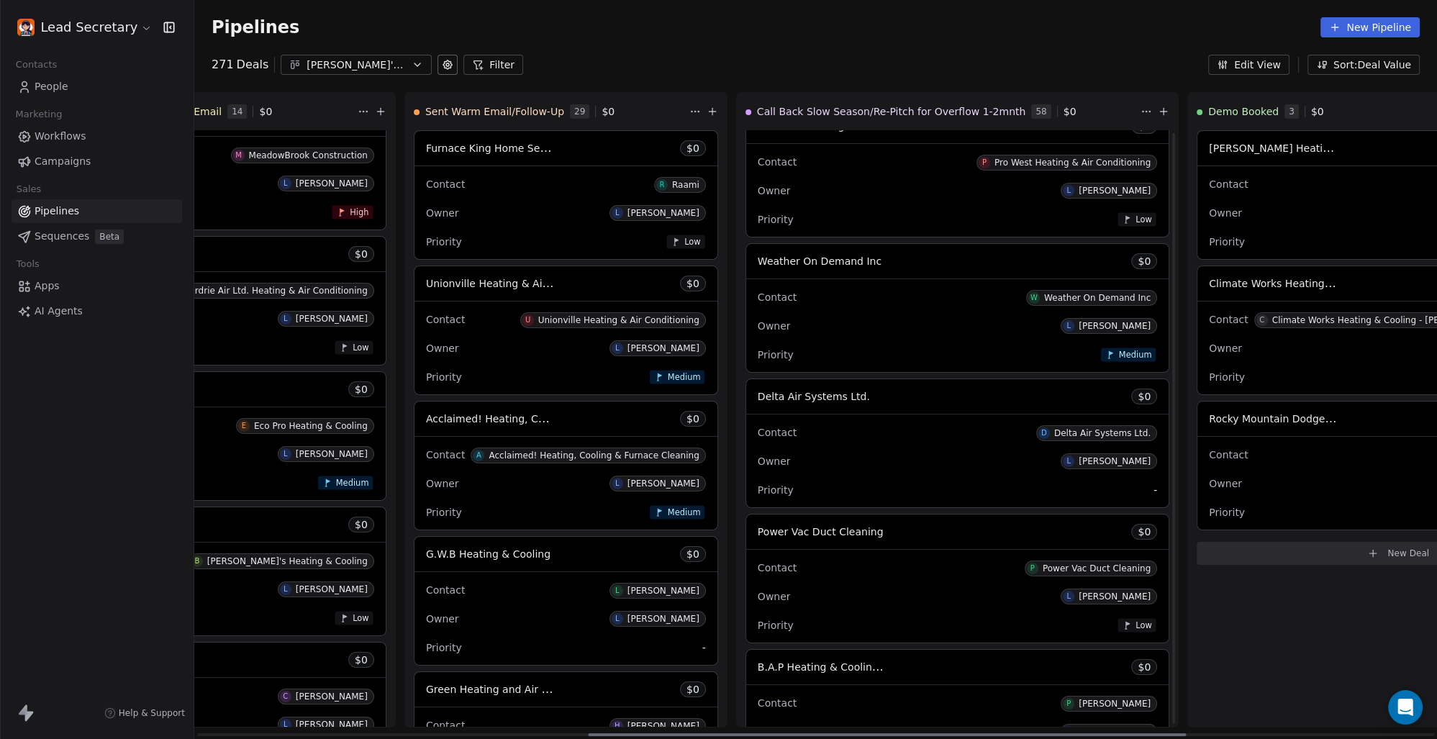
scroll to position [6211, 0]
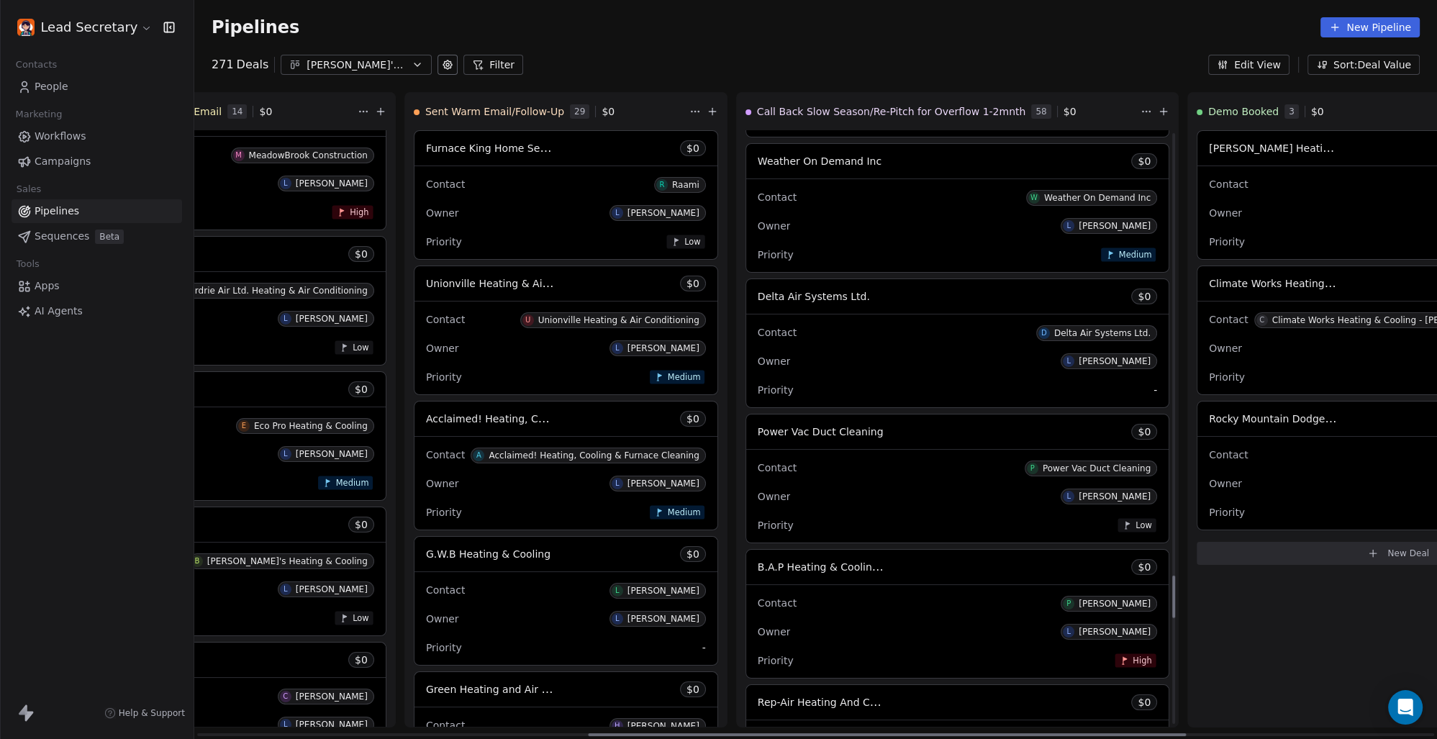
click at [758, 560] on span "B.A.P Heating & Cooling Services Ltd" at bounding box center [823, 566] width 130 height 17
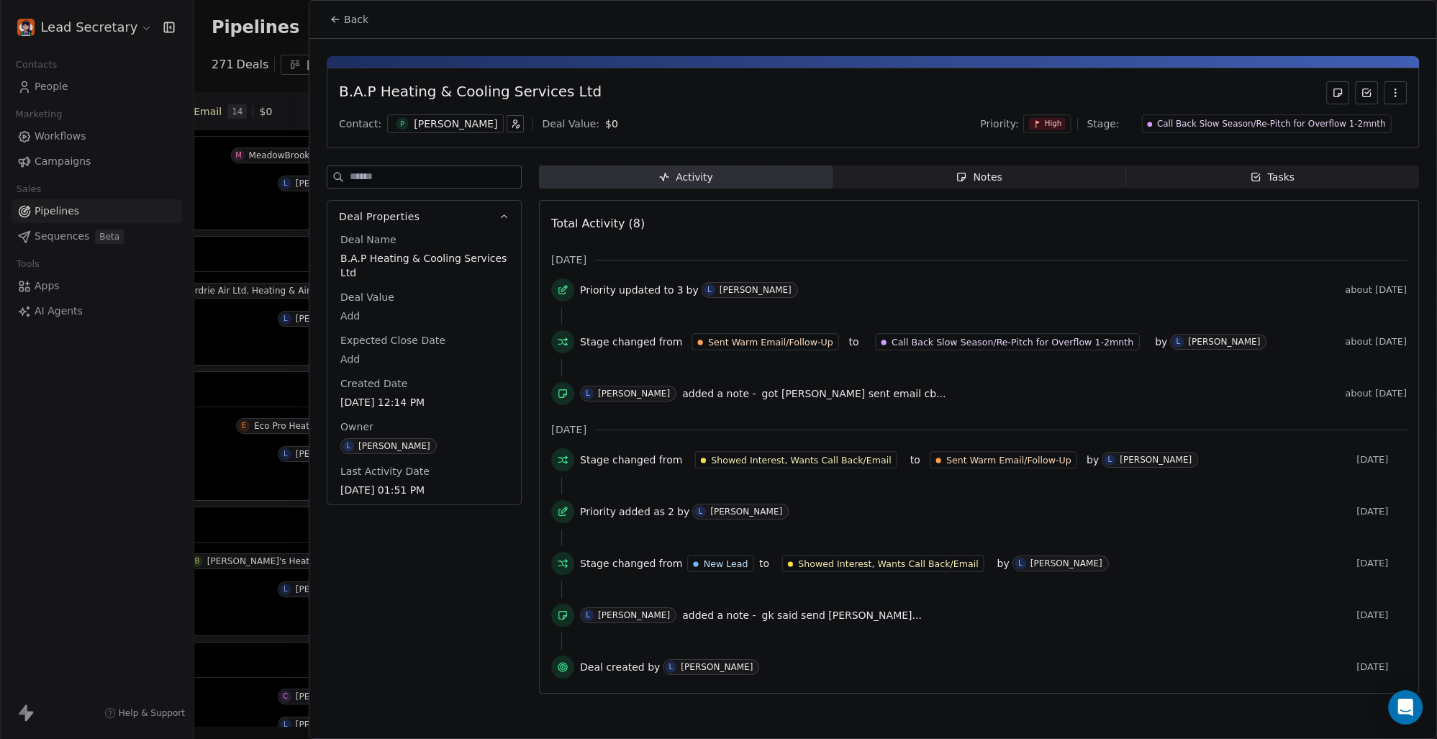
click at [402, 125] on span "P" at bounding box center [403, 124] width 12 height 12
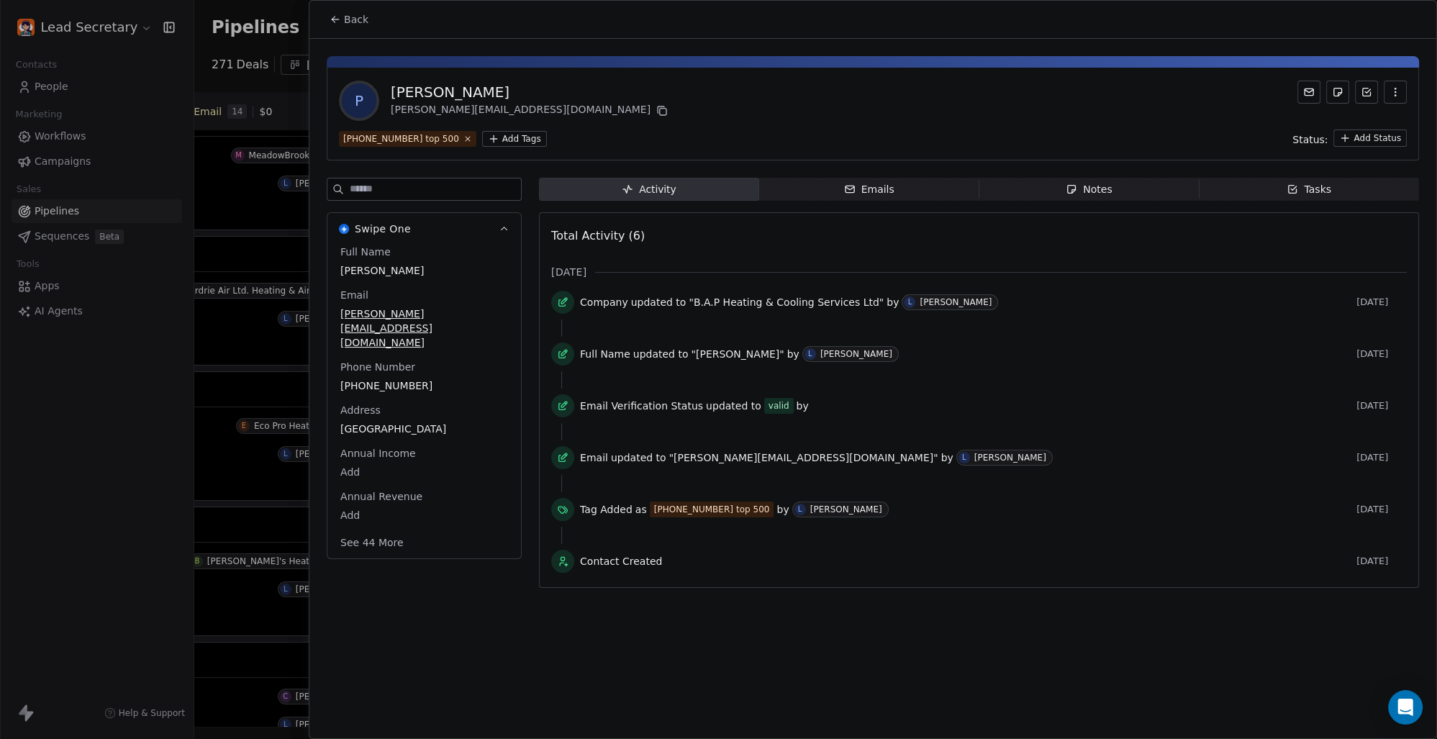
click at [505, 137] on html "Lead Secretary Contacts People Marketing Workflows Campaigns Sales Pipelines Se…" at bounding box center [718, 369] width 1437 height 739
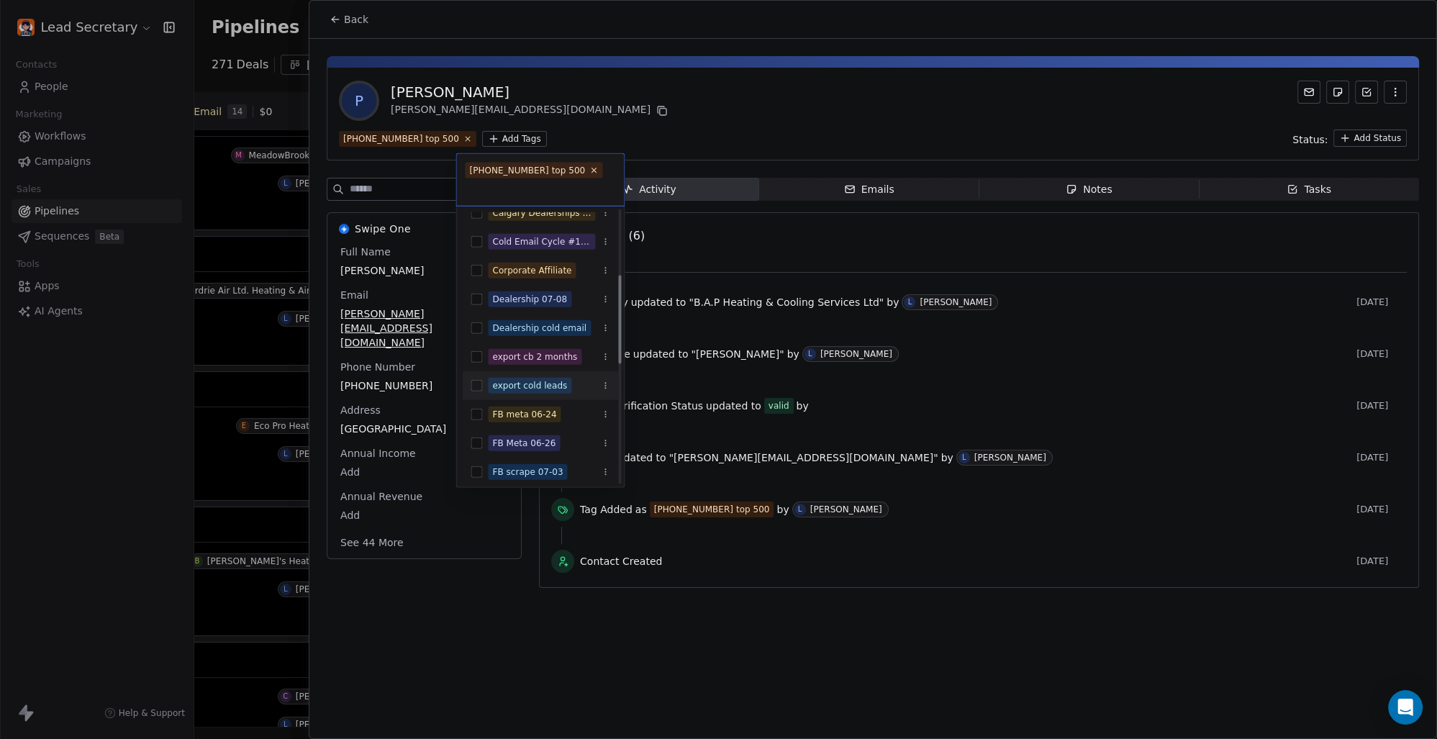
scroll to position [200, 0]
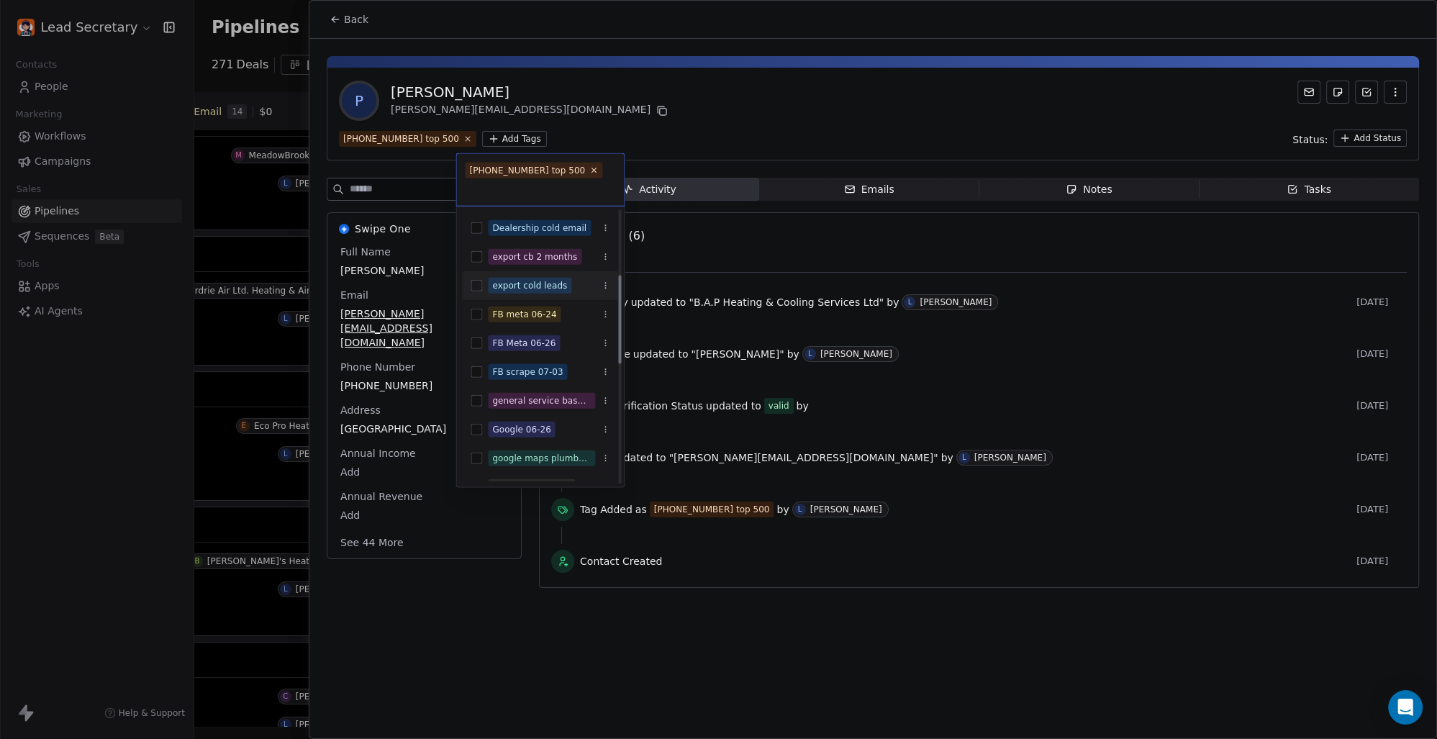
click at [487, 283] on div "export cold leads" at bounding box center [540, 285] width 156 height 23
click at [772, 90] on html "Lead Secretary Contacts People Marketing Workflows Campaigns Sales Pipelines Se…" at bounding box center [718, 369] width 1437 height 739
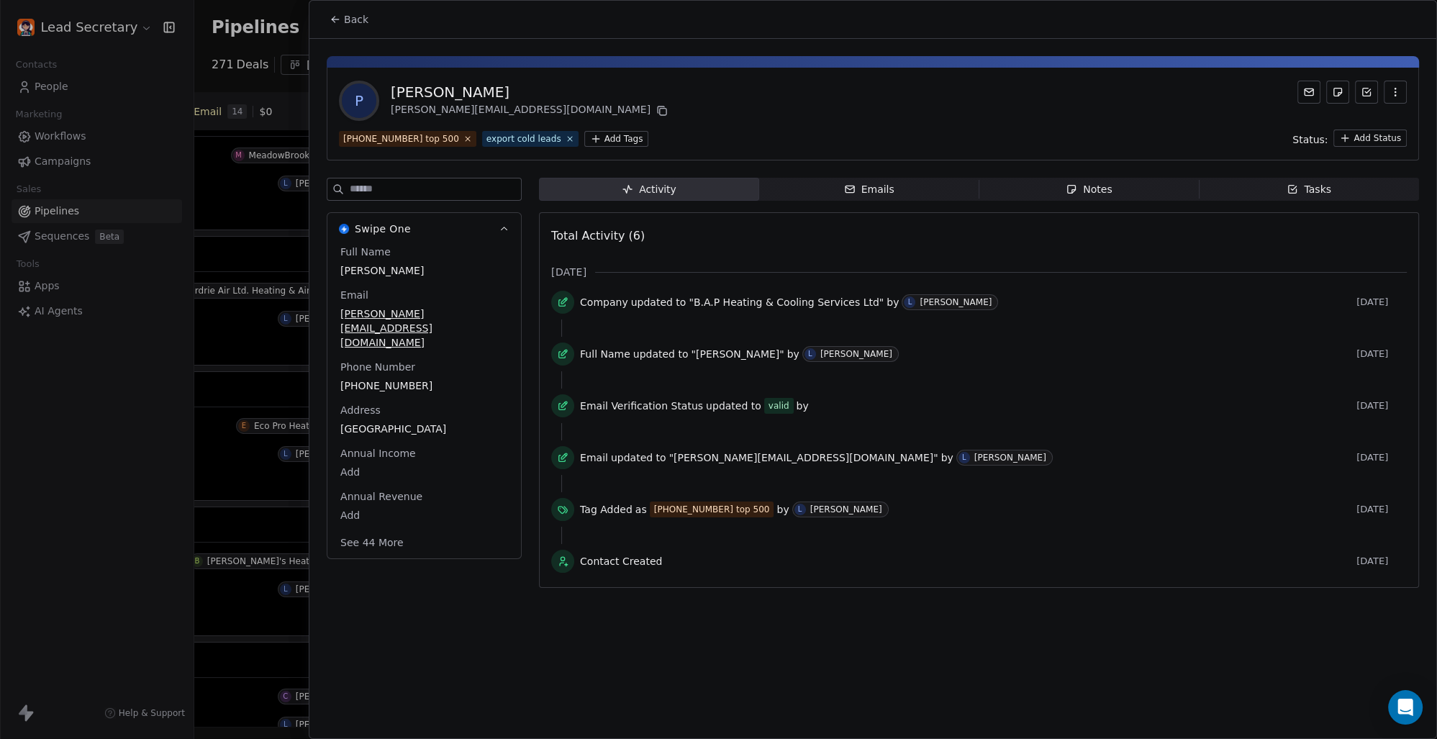
scroll to position [0, 812]
click at [363, 27] on button "Back" at bounding box center [349, 19] width 56 height 26
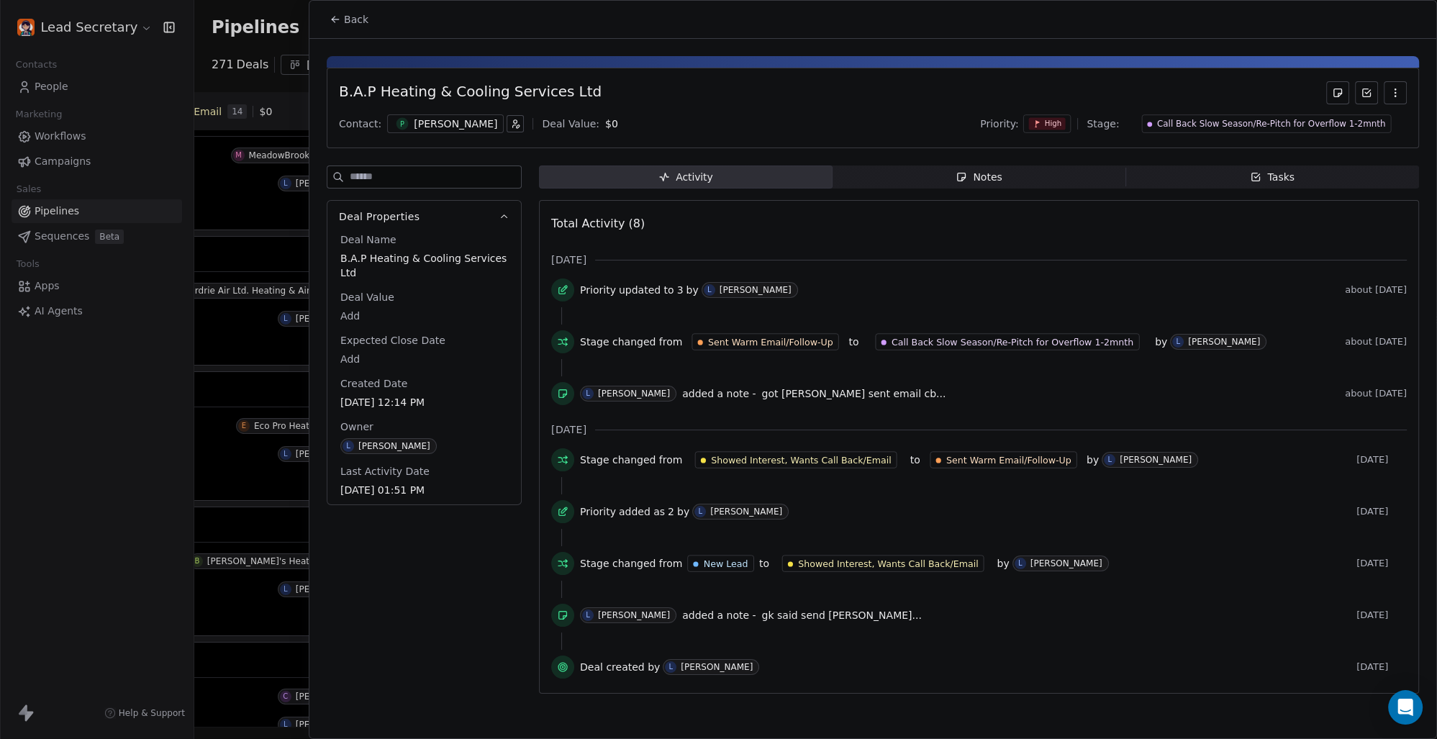
click at [353, 6] on button "Back" at bounding box center [349, 19] width 56 height 26
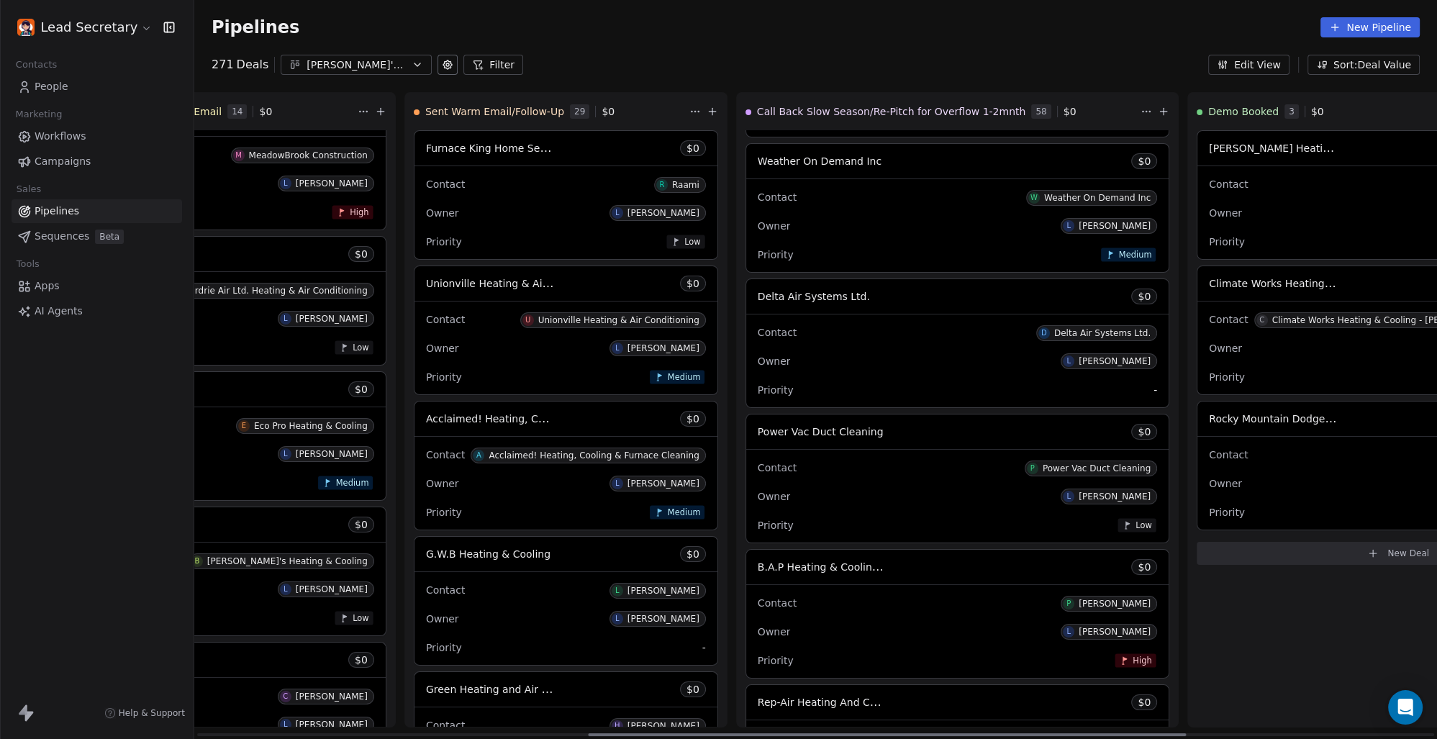
click at [758, 571] on span "B.A.P Heating & Cooling Services Ltd" at bounding box center [851, 567] width 186 height 14
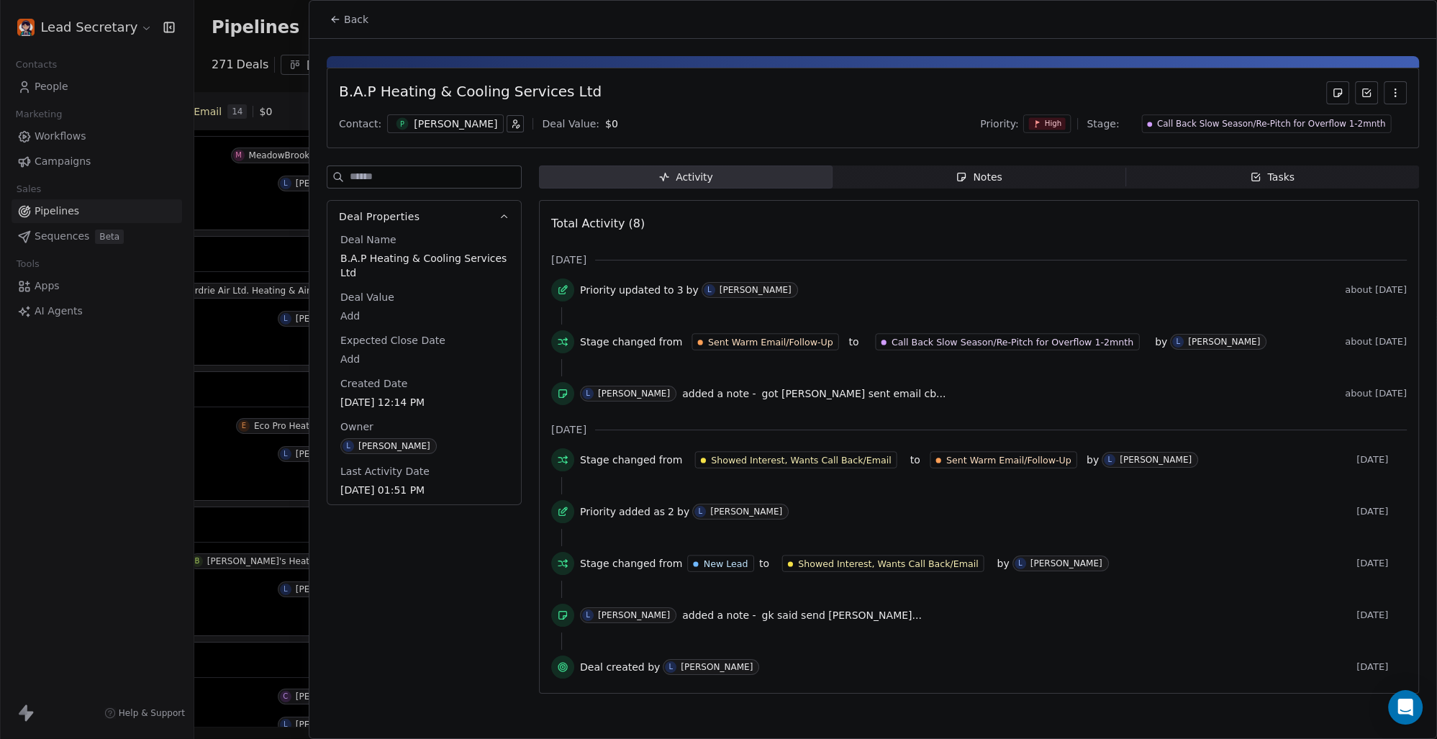
click at [416, 123] on div "[PERSON_NAME]" at bounding box center [455, 124] width 83 height 14
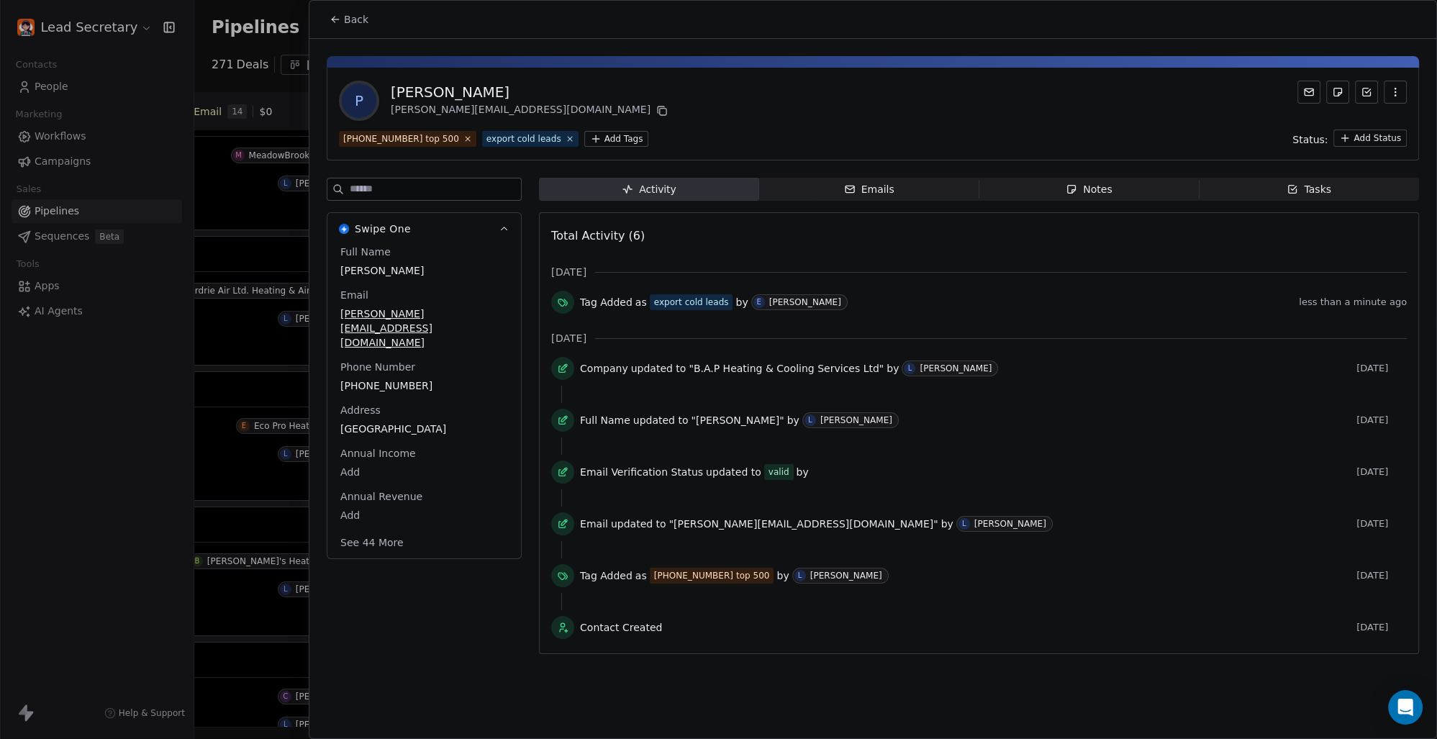
click at [350, 17] on span "Back" at bounding box center [356, 19] width 24 height 14
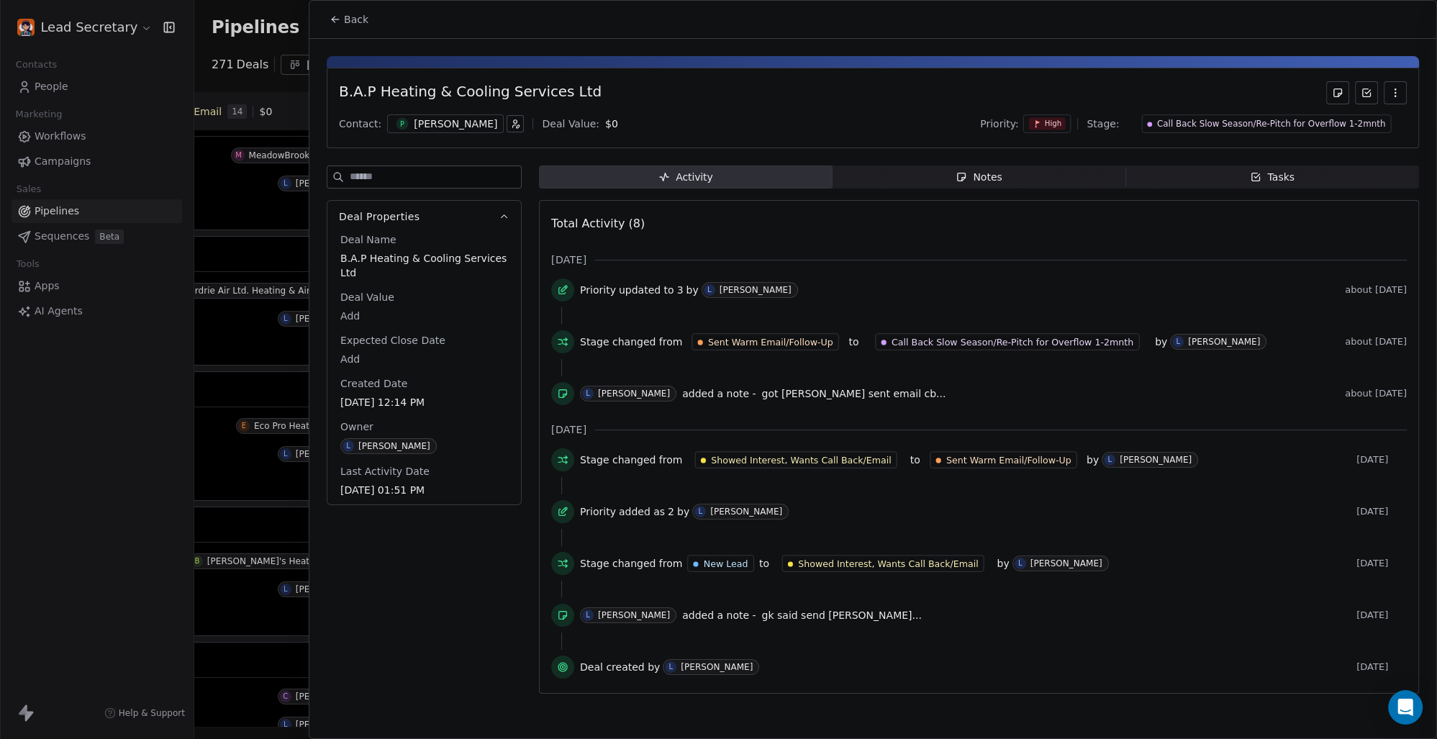
click at [350, 17] on span "Back" at bounding box center [356, 19] width 24 height 14
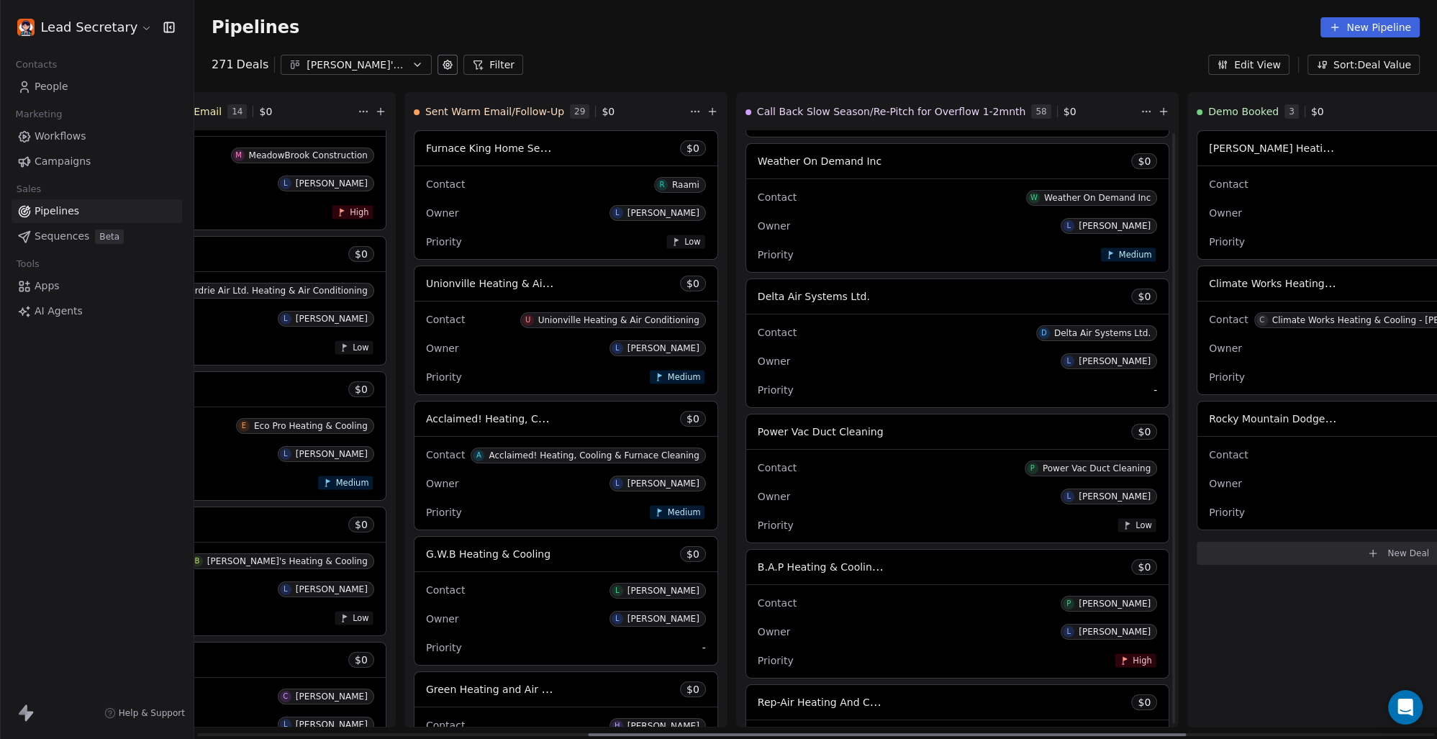
scroll to position [6311, 0]
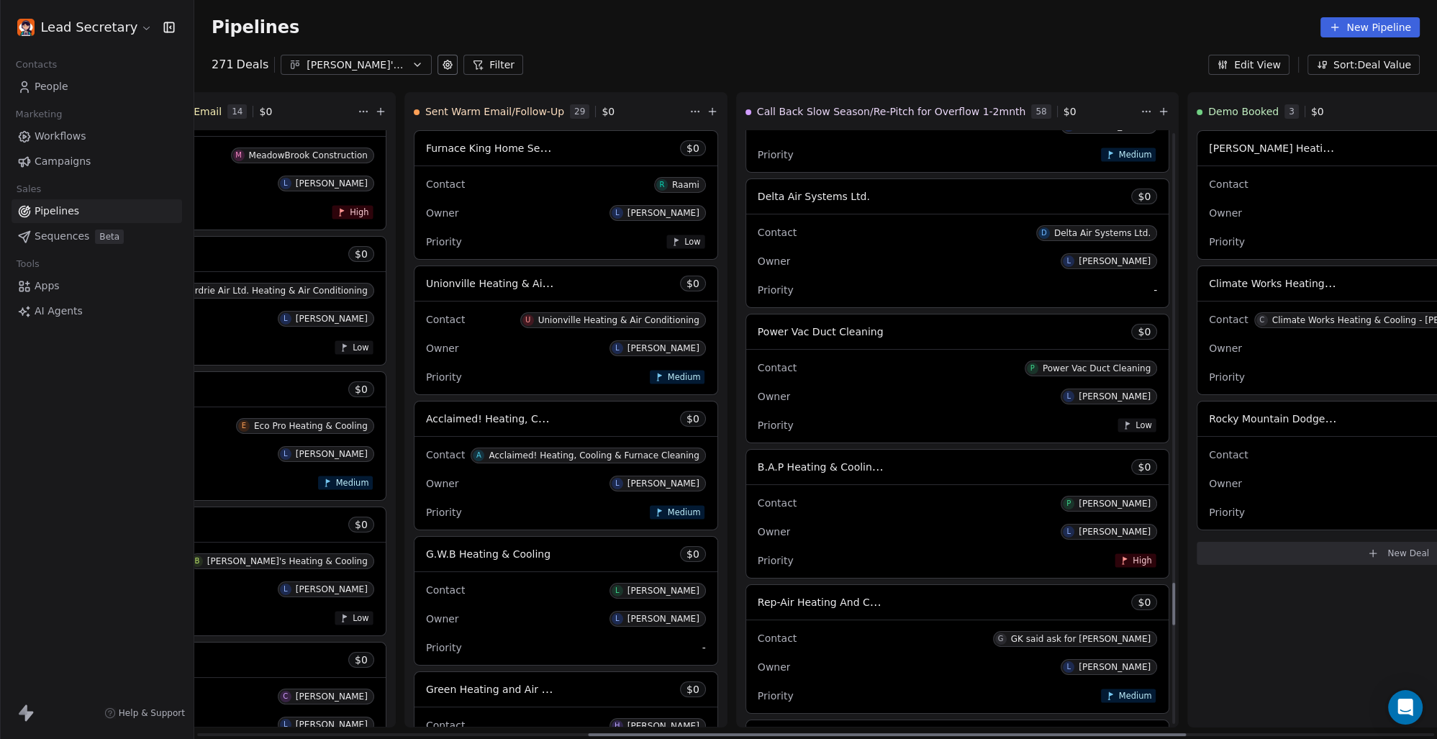
click at [758, 468] on span "B.A.P Heating & Cooling Services Ltd" at bounding box center [851, 467] width 186 height 14
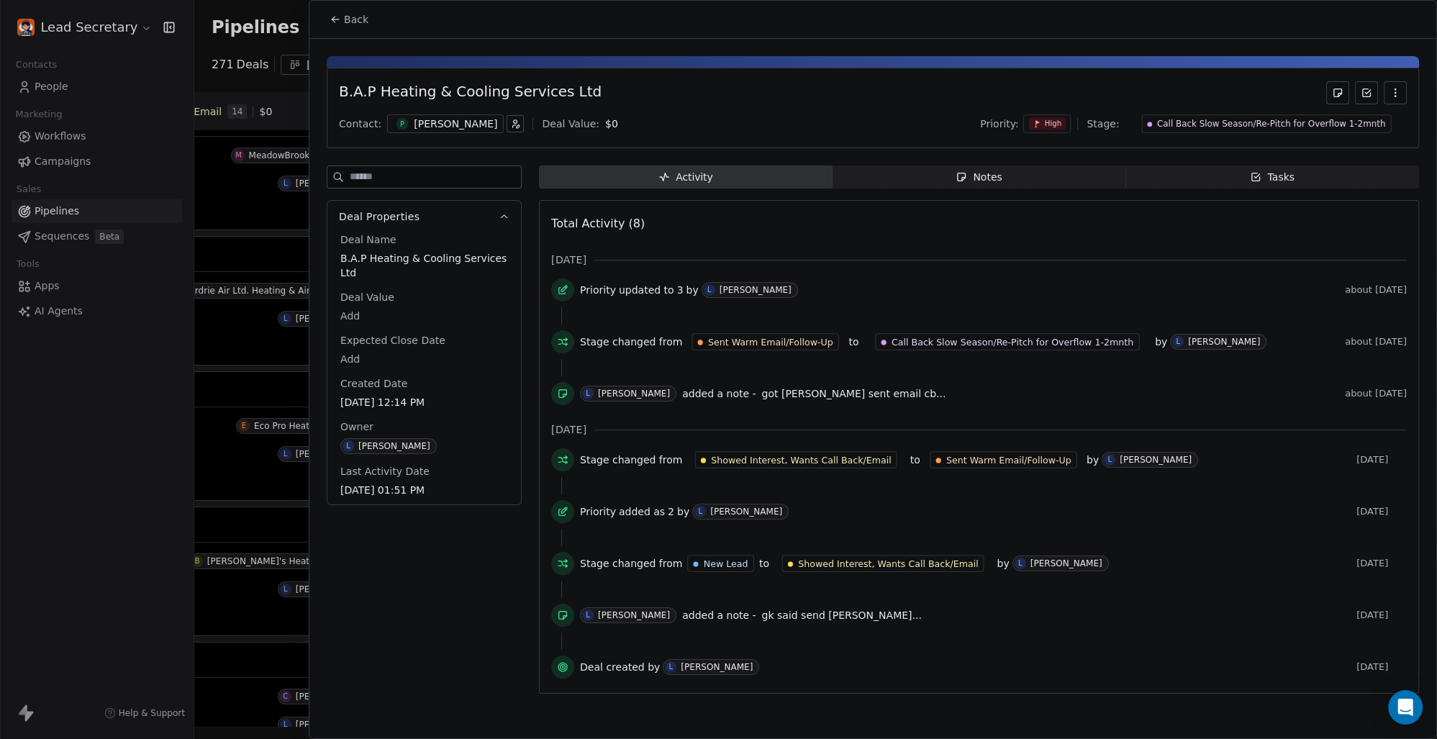
click at [414, 127] on div "[PERSON_NAME]" at bounding box center [455, 124] width 83 height 14
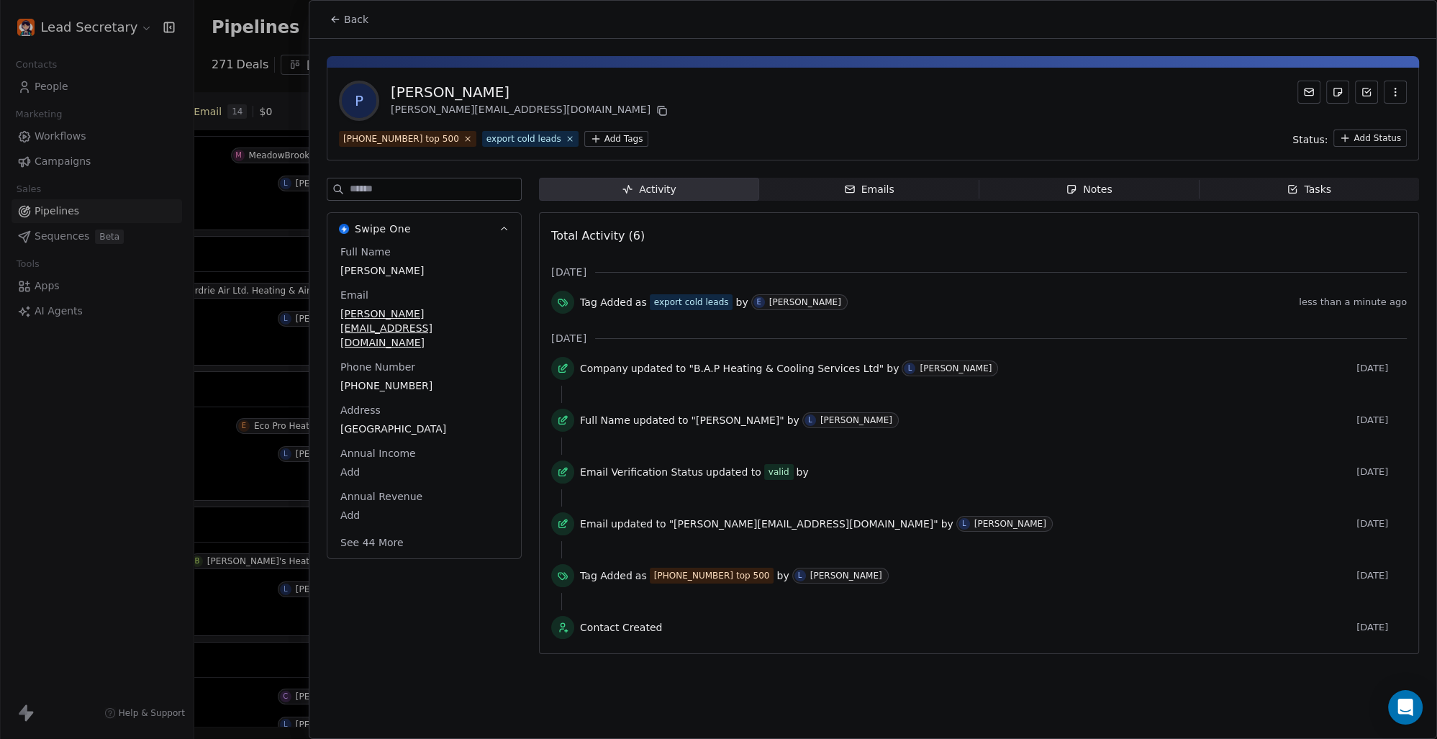
click at [349, 17] on span "Back" at bounding box center [356, 19] width 24 height 14
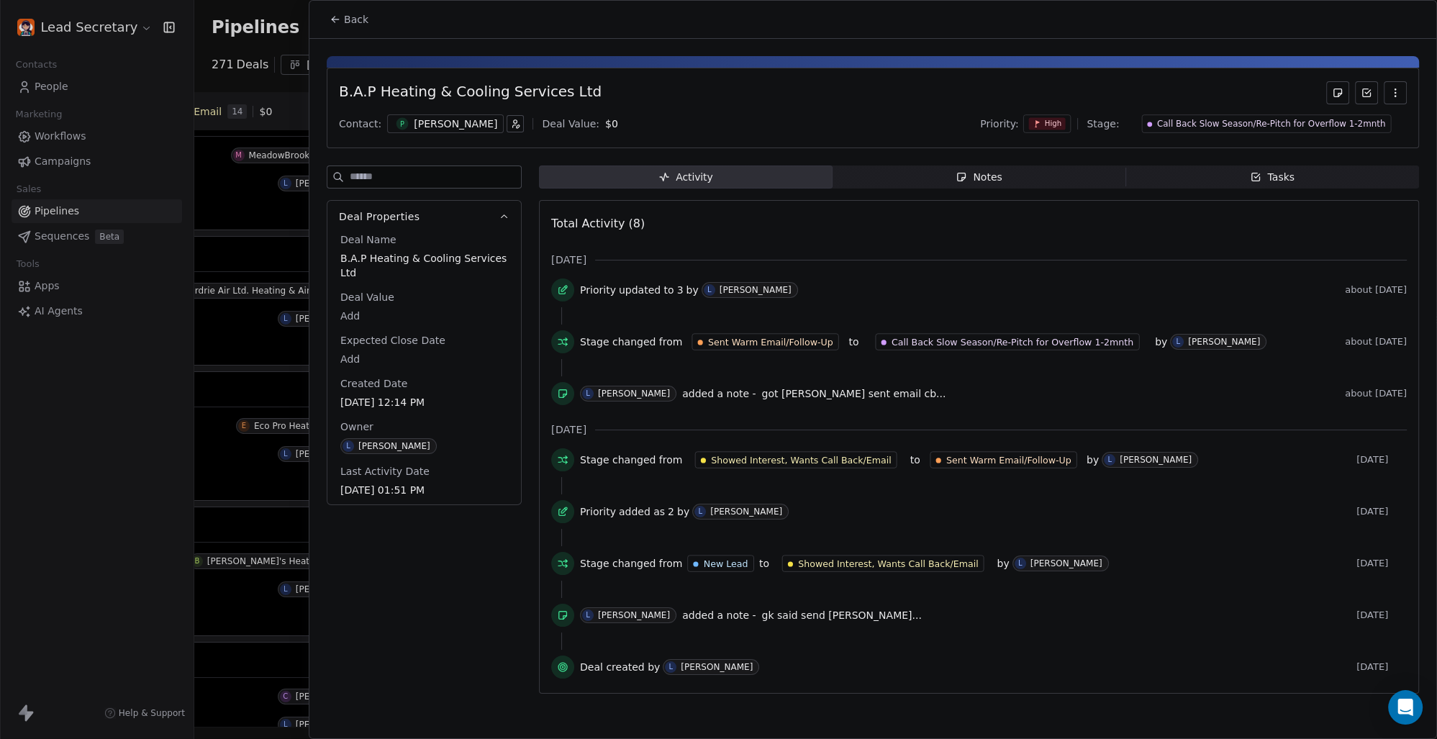
click at [349, 17] on span "Back" at bounding box center [356, 19] width 24 height 14
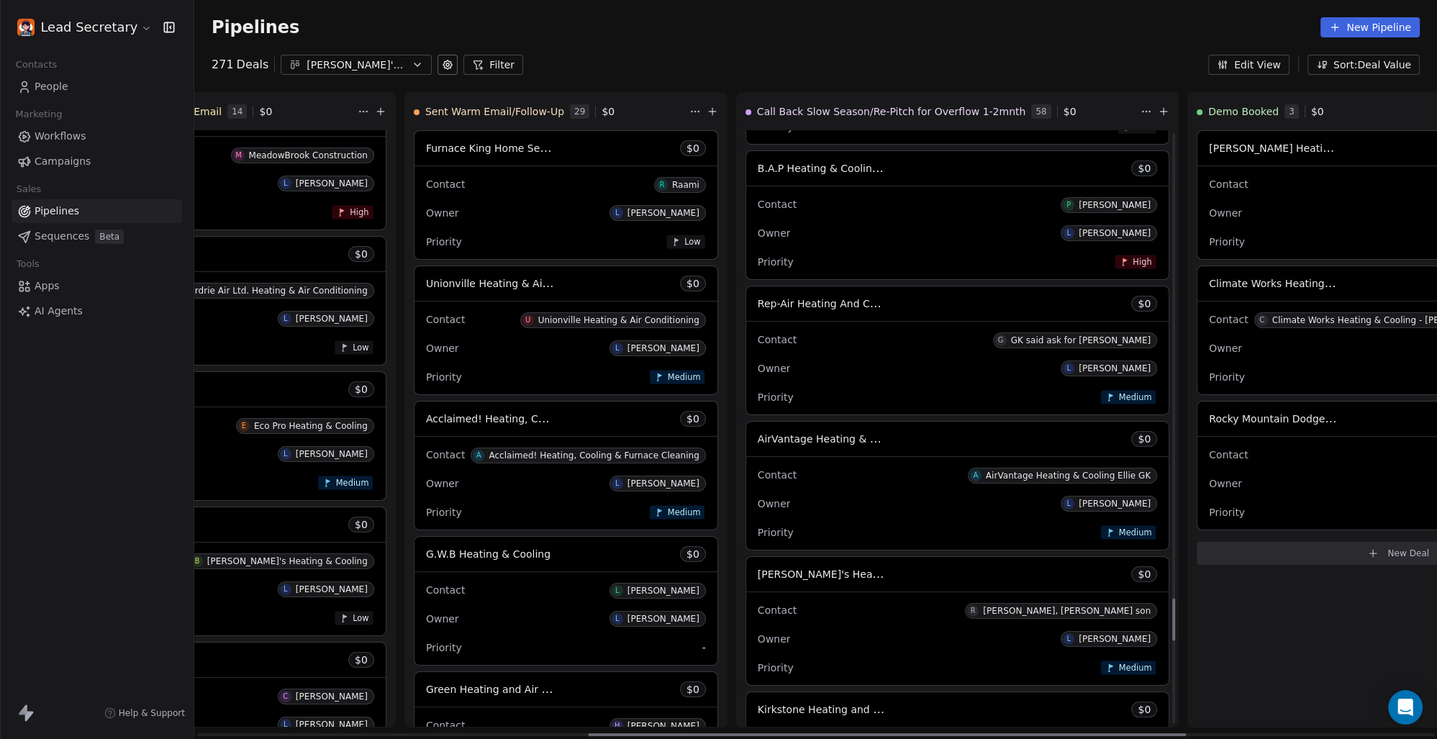
scroll to position [6612, 0]
click at [758, 307] on span "Rep-Air Heating And Cooling" at bounding box center [829, 301] width 143 height 14
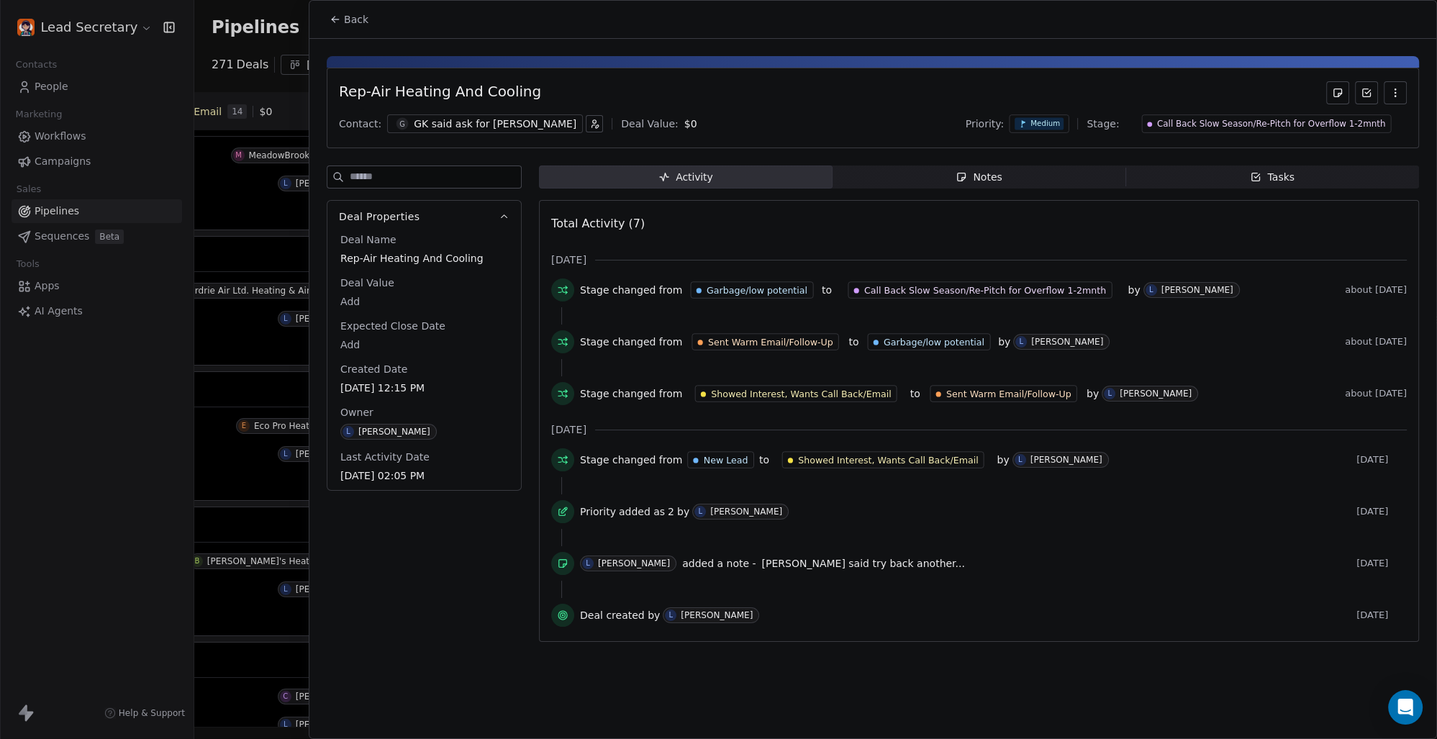
click at [469, 128] on div "GK said ask for [PERSON_NAME]" at bounding box center [495, 124] width 163 height 14
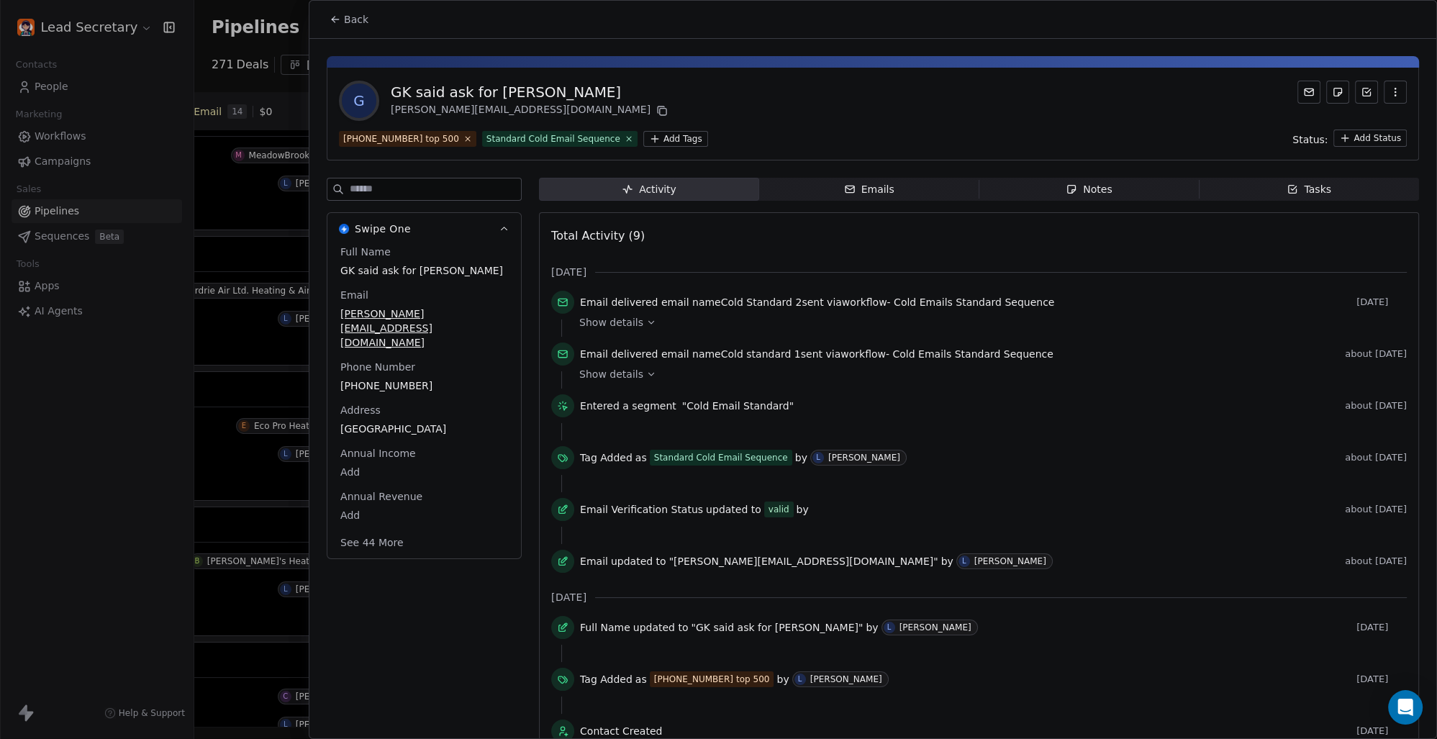
click at [643, 143] on html "Lead Secretary Contacts People Marketing Workflows Campaigns Sales Pipelines Se…" at bounding box center [718, 369] width 1437 height 739
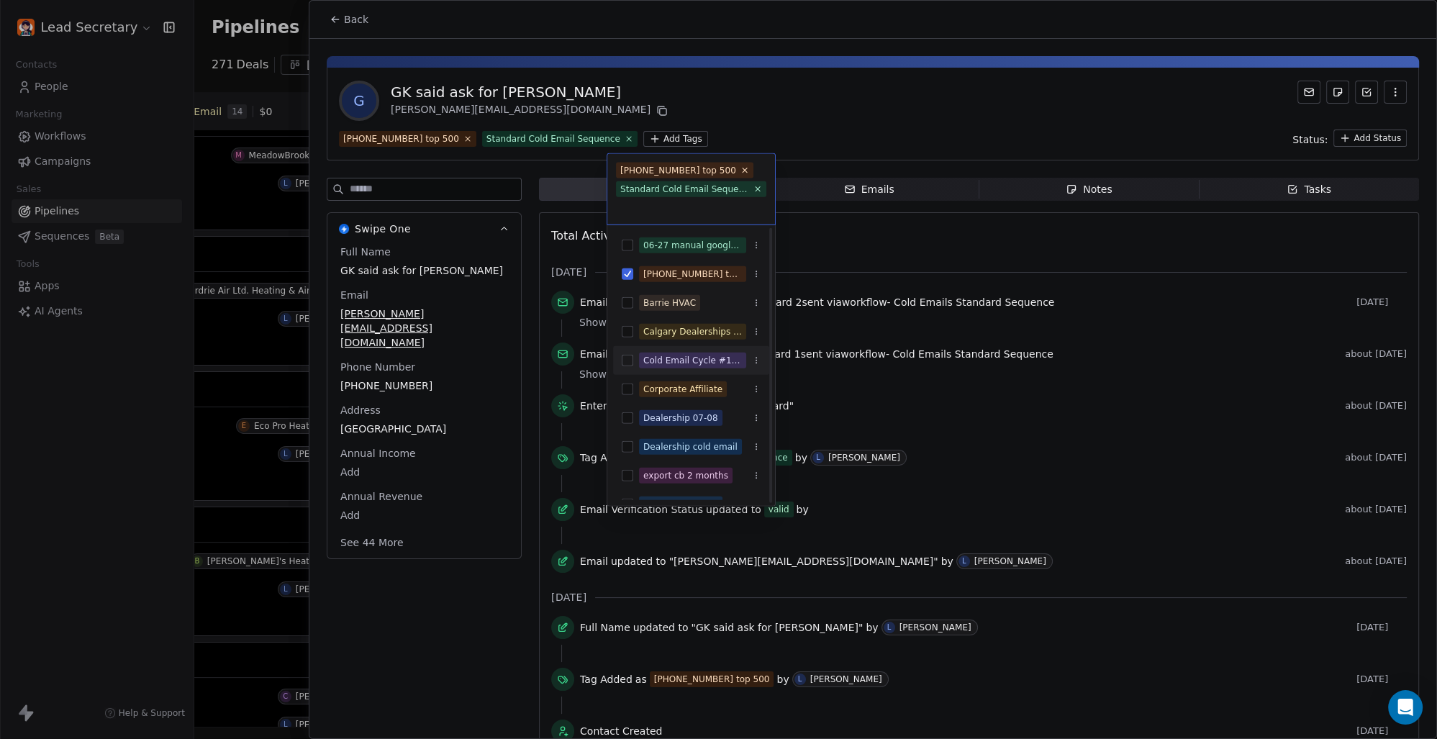
scroll to position [100, 0]
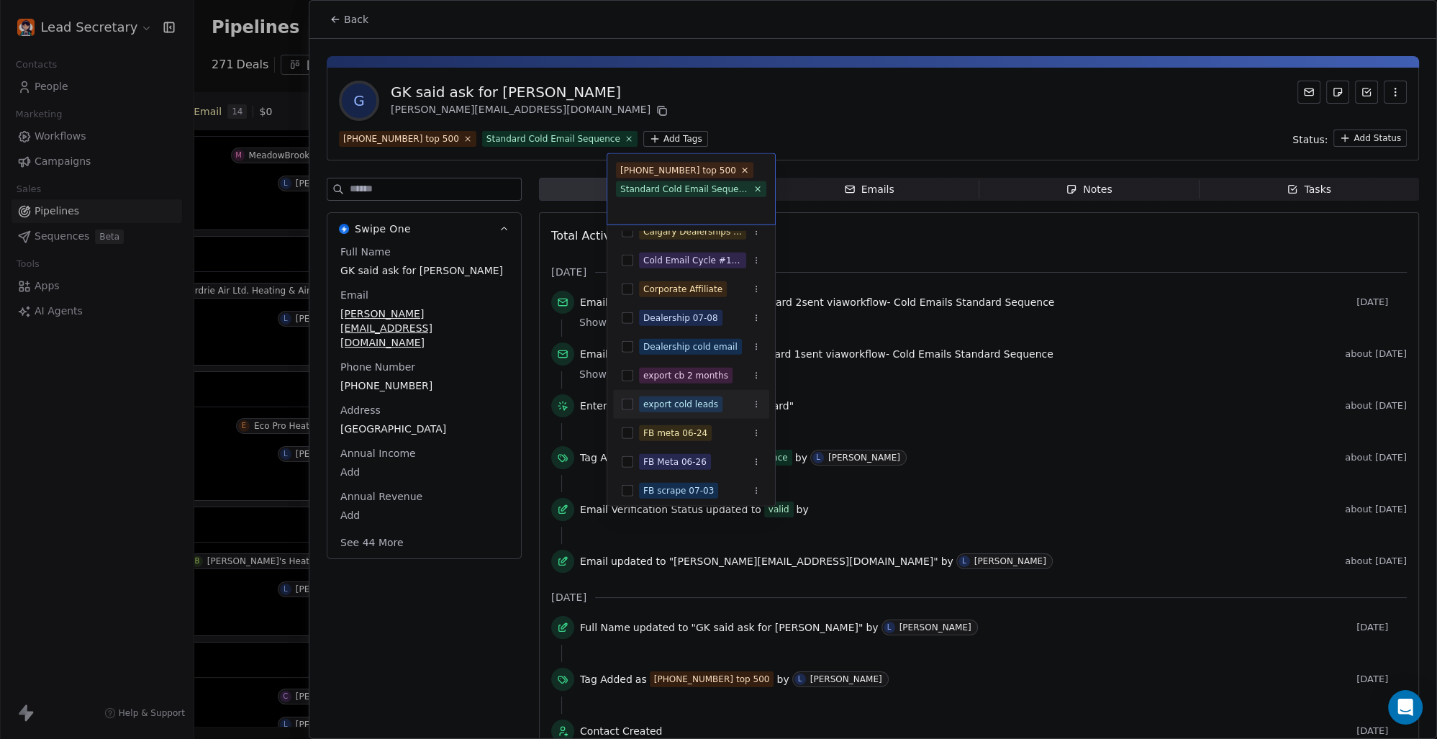
click at [630, 394] on div "export cold leads" at bounding box center [691, 404] width 156 height 23
click at [719, 124] on html "Lead Secretary Contacts People Marketing Workflows Campaigns Sales Pipelines Se…" at bounding box center [718, 369] width 1437 height 739
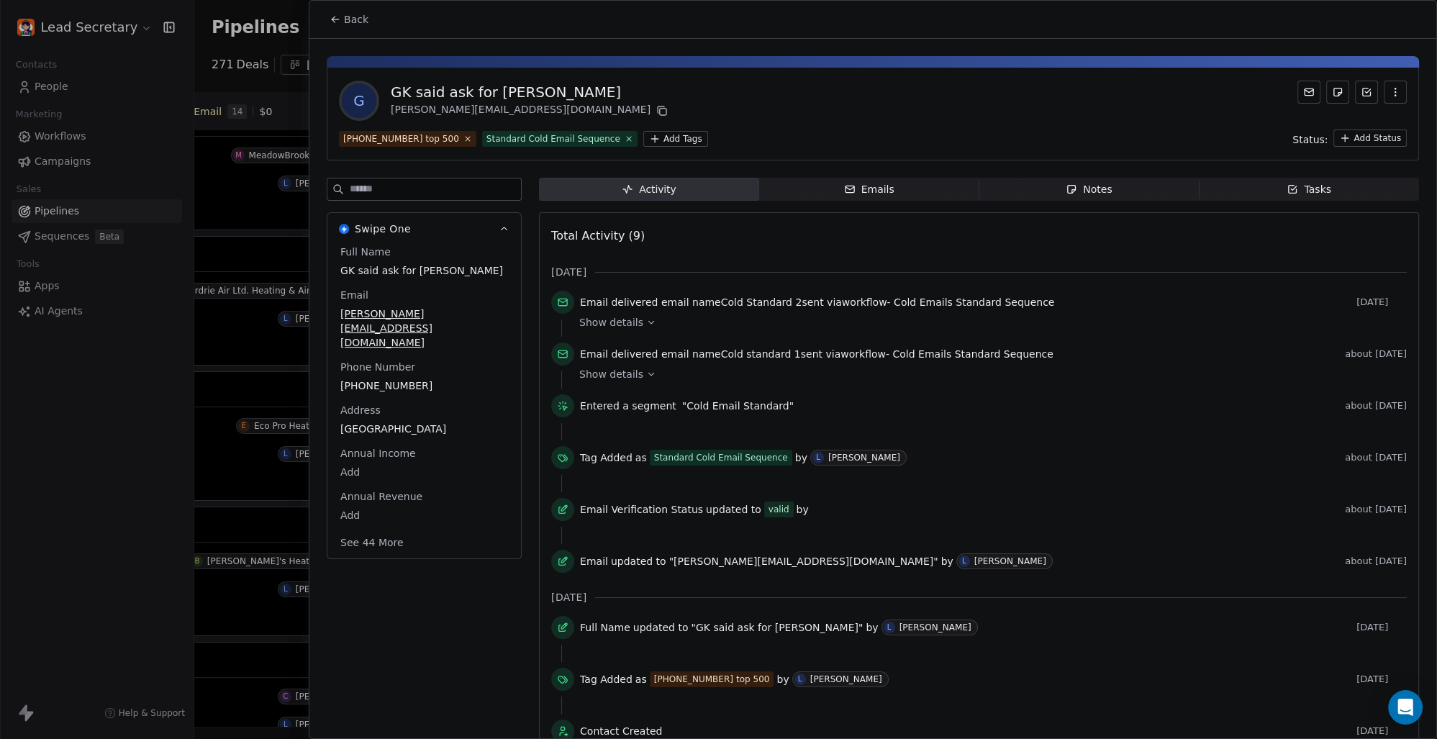
scroll to position [0, 812]
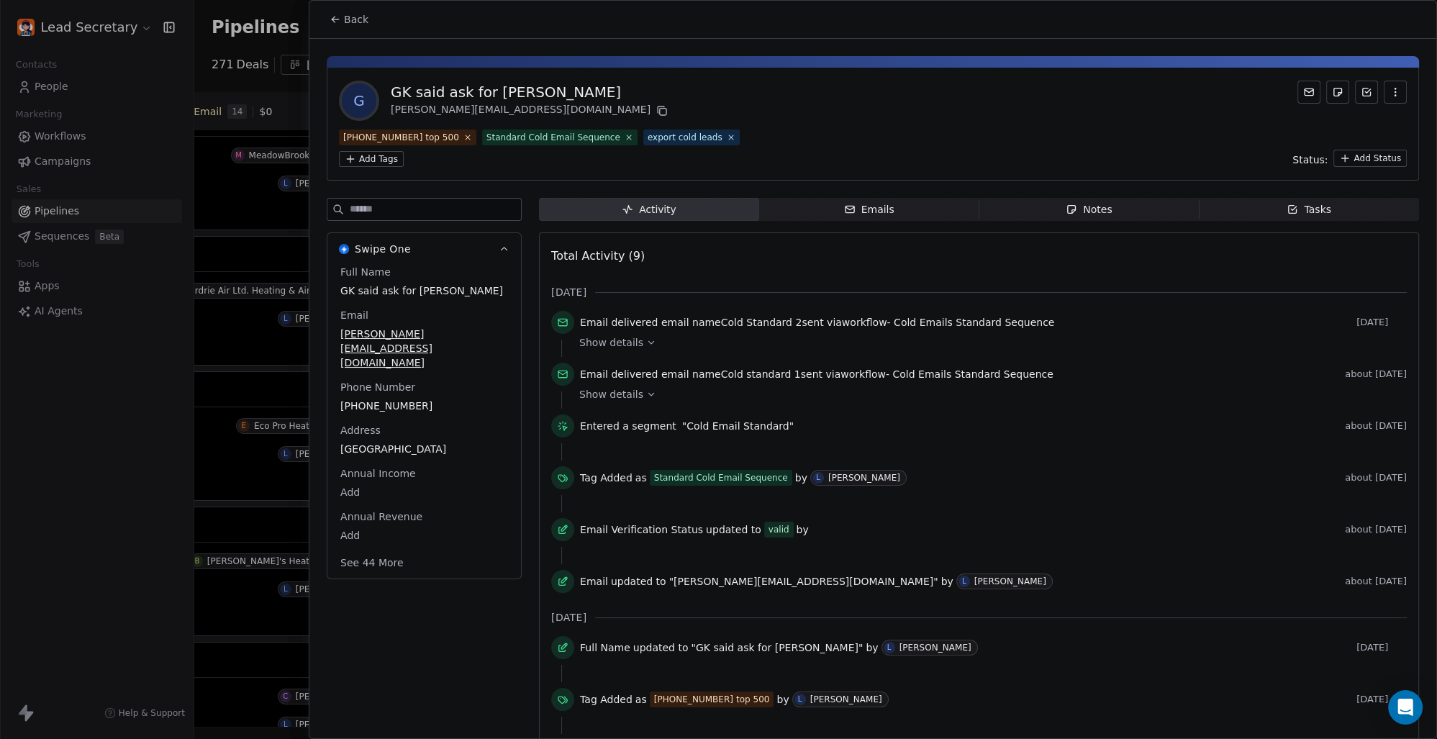
click at [355, 17] on span "Back" at bounding box center [356, 19] width 24 height 14
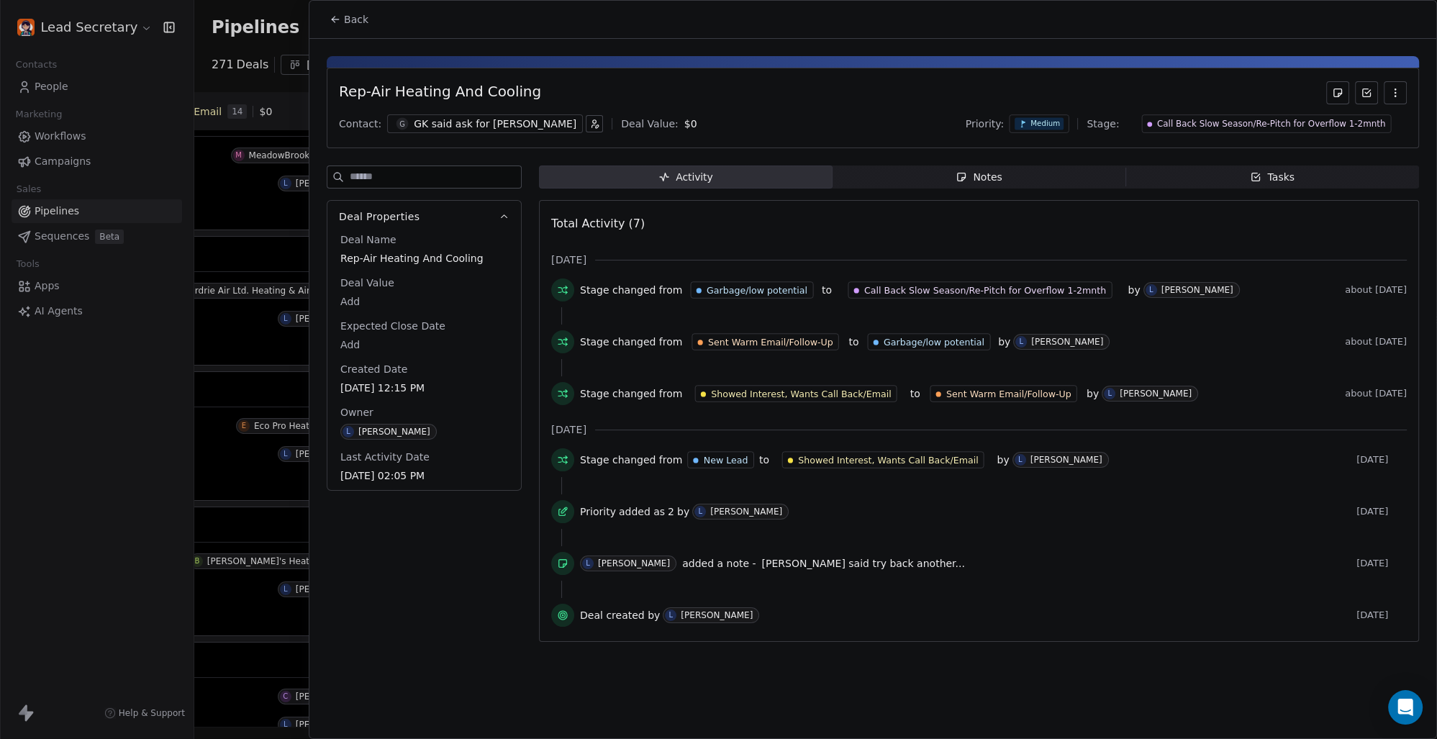
click at [355, 23] on span "Back" at bounding box center [356, 19] width 24 height 14
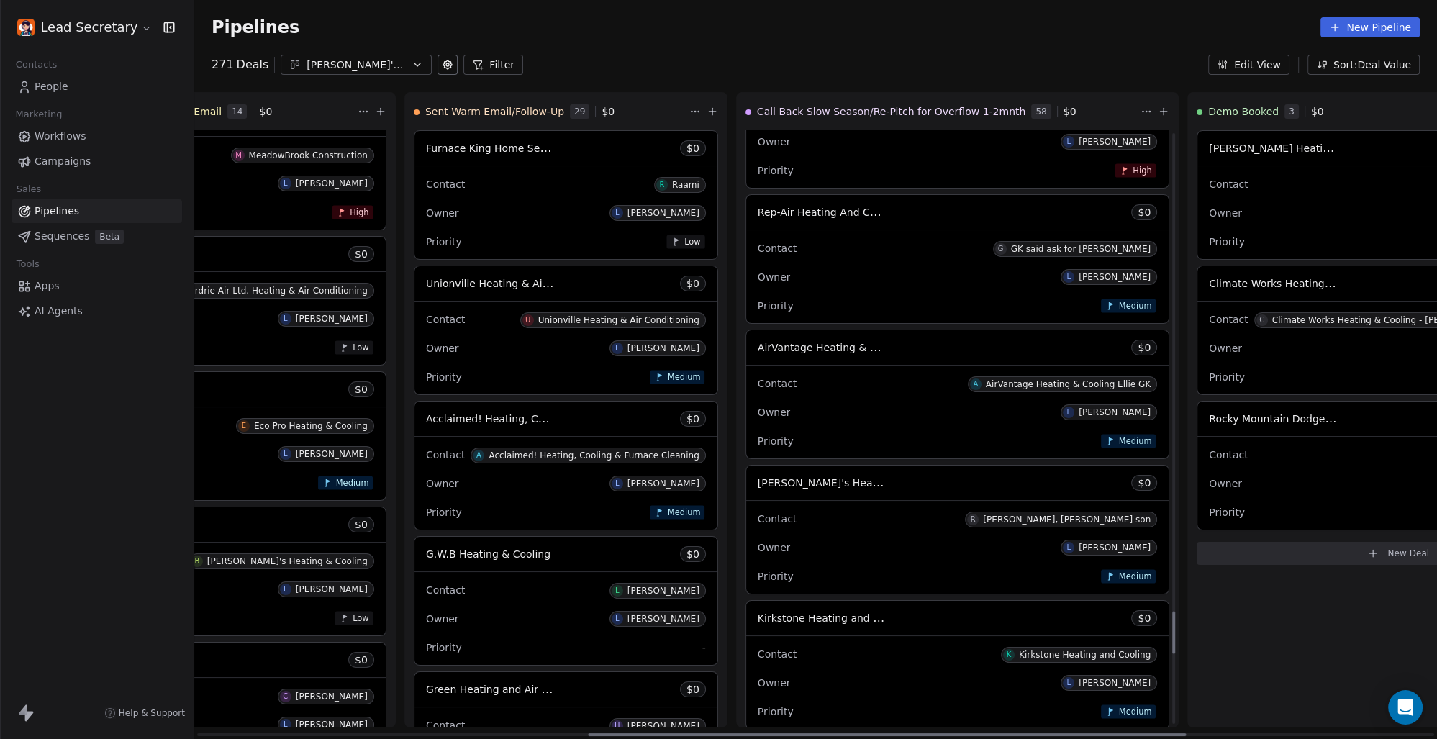
scroll to position [6712, 0]
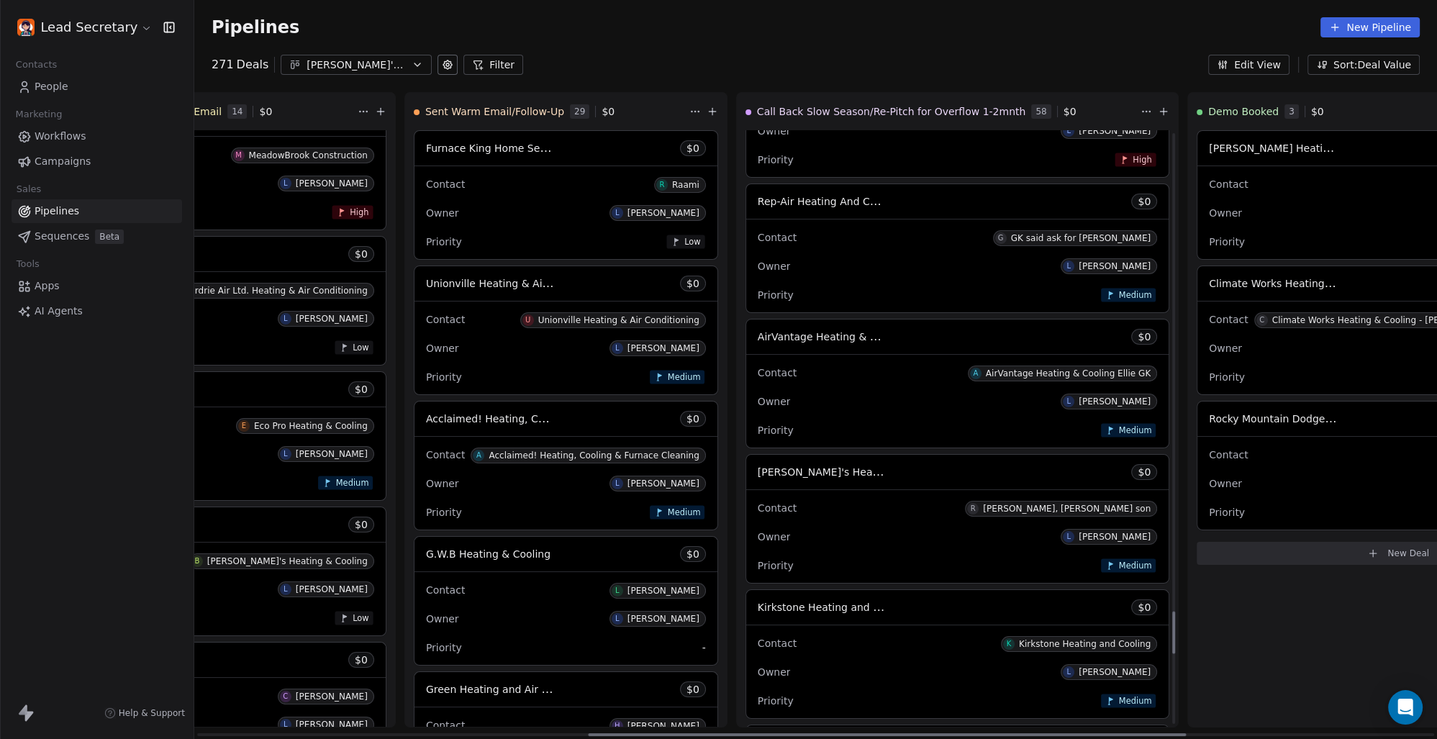
click at [758, 474] on span "[PERSON_NAME]'s Heating and Cooling" at bounding box center [856, 472] width 197 height 14
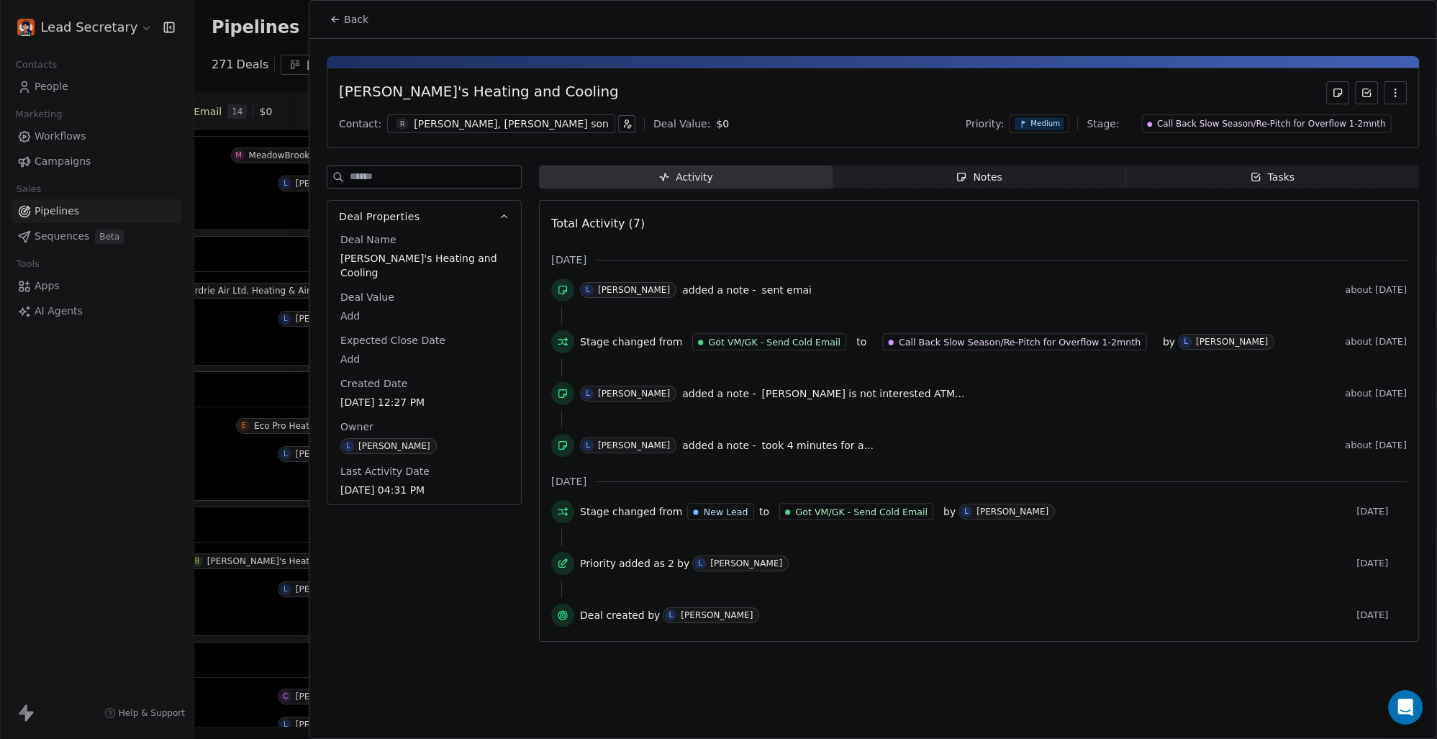
click at [439, 122] on div "[PERSON_NAME], [PERSON_NAME] son" at bounding box center [511, 124] width 195 height 14
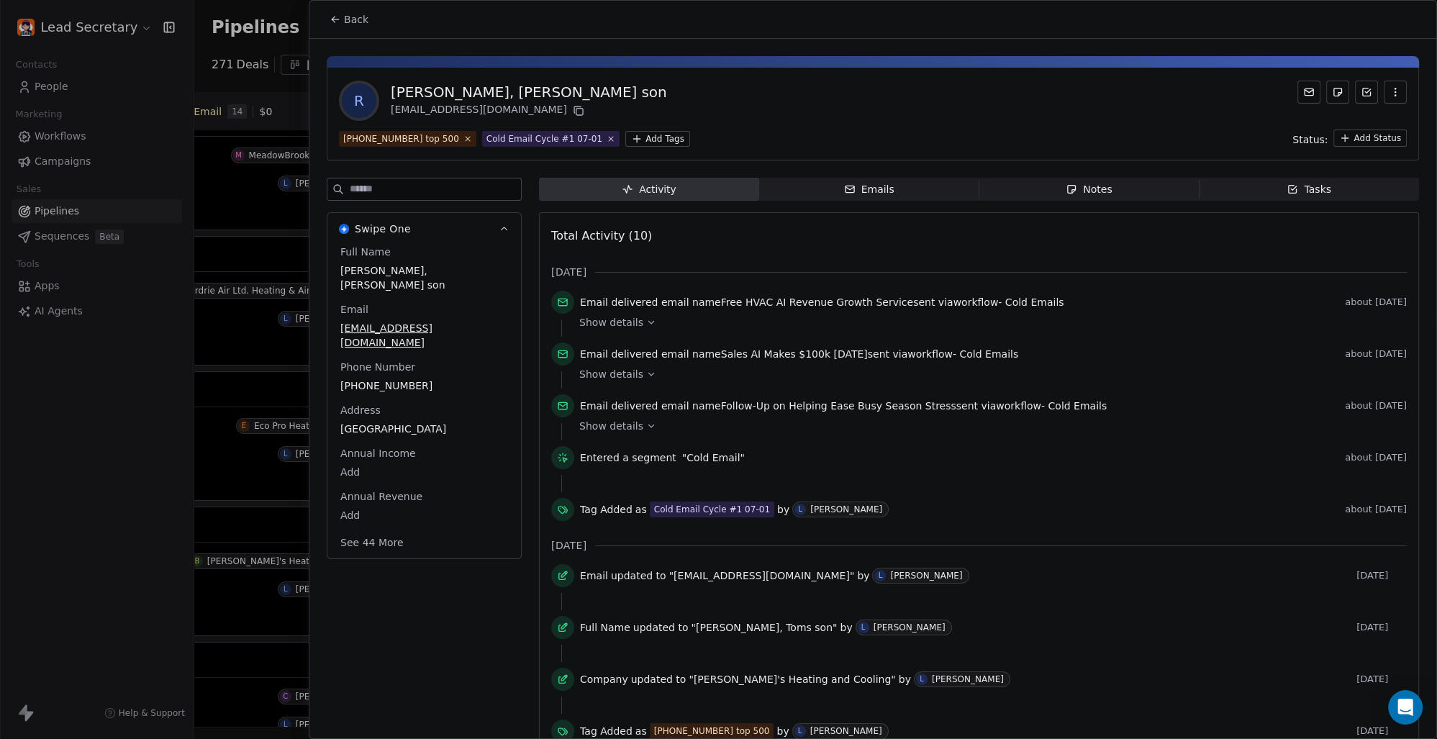
click at [610, 137] on html "Lead Secretary Contacts People Marketing Workflows Campaigns Sales Pipelines Se…" at bounding box center [718, 369] width 1437 height 739
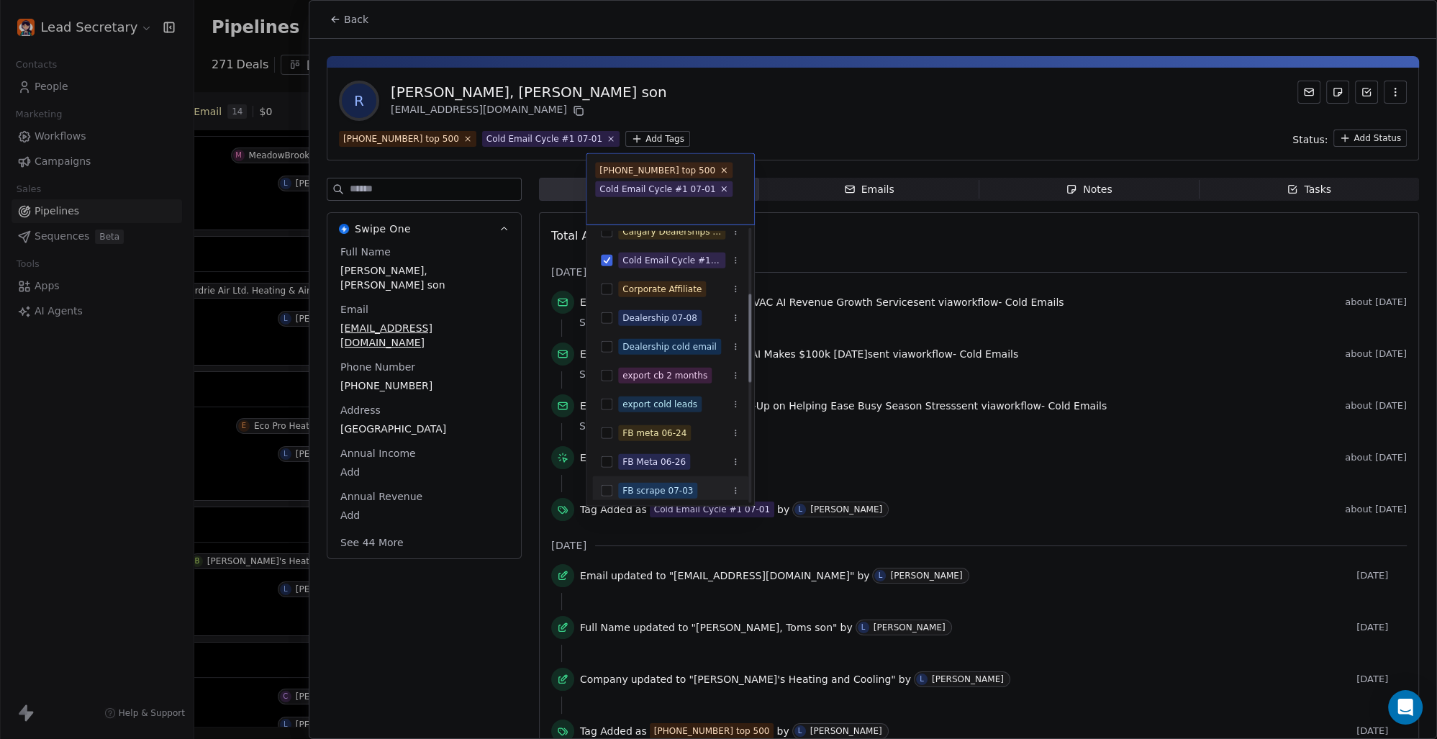
scroll to position [200, 0]
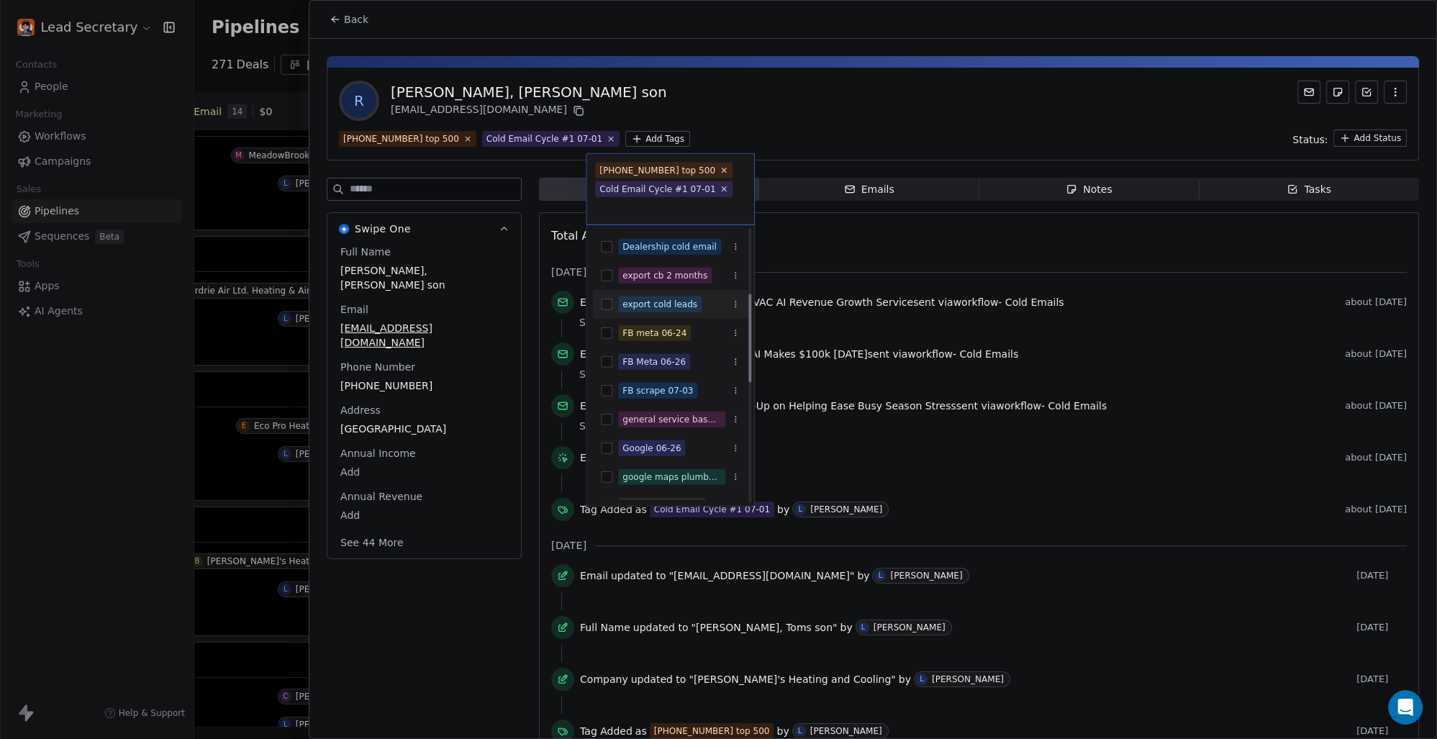
click at [608, 304] on button "Suggestions" at bounding box center [607, 305] width 12 height 12
click at [787, 114] on html "Lead Secretary Contacts People Marketing Workflows Campaigns Sales Pipelines Se…" at bounding box center [718, 369] width 1437 height 739
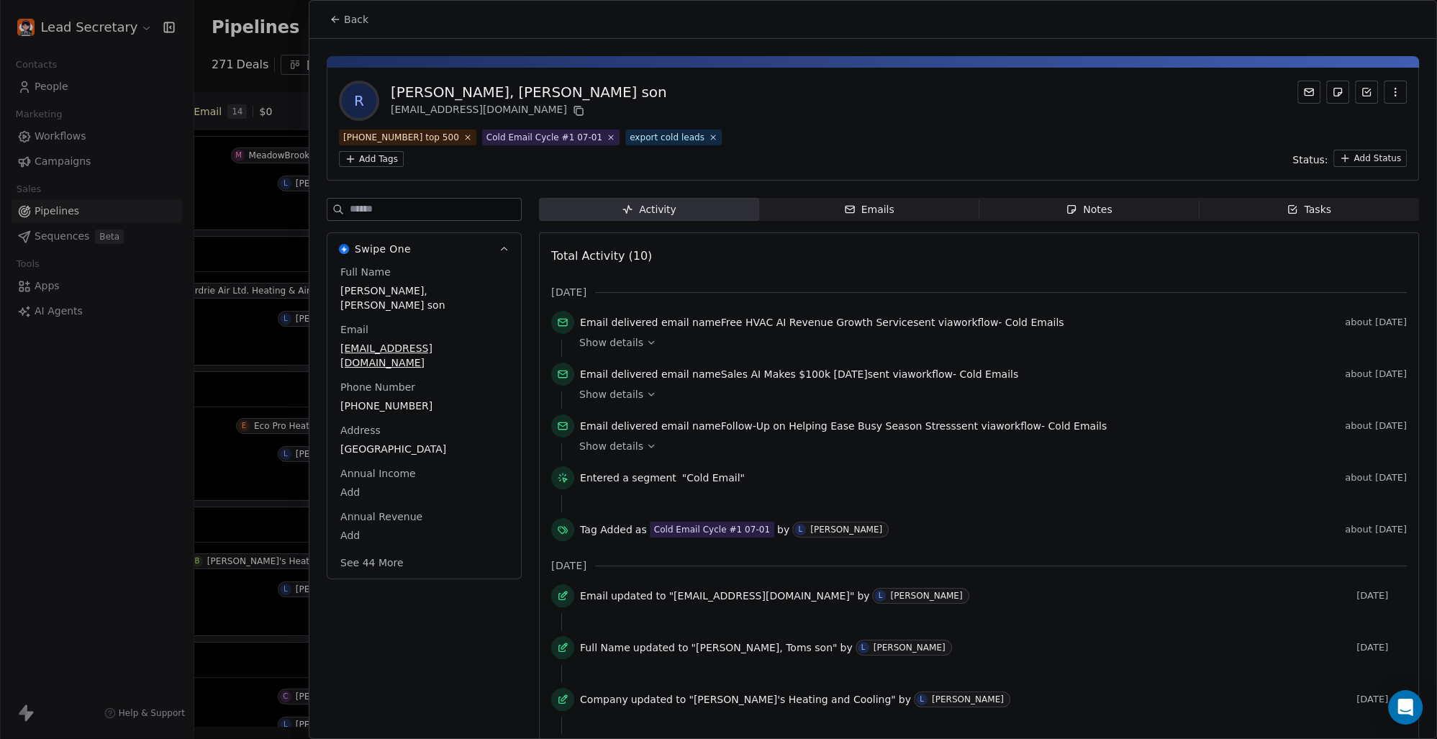
scroll to position [0, 812]
click at [350, 12] on button "Back" at bounding box center [349, 19] width 56 height 26
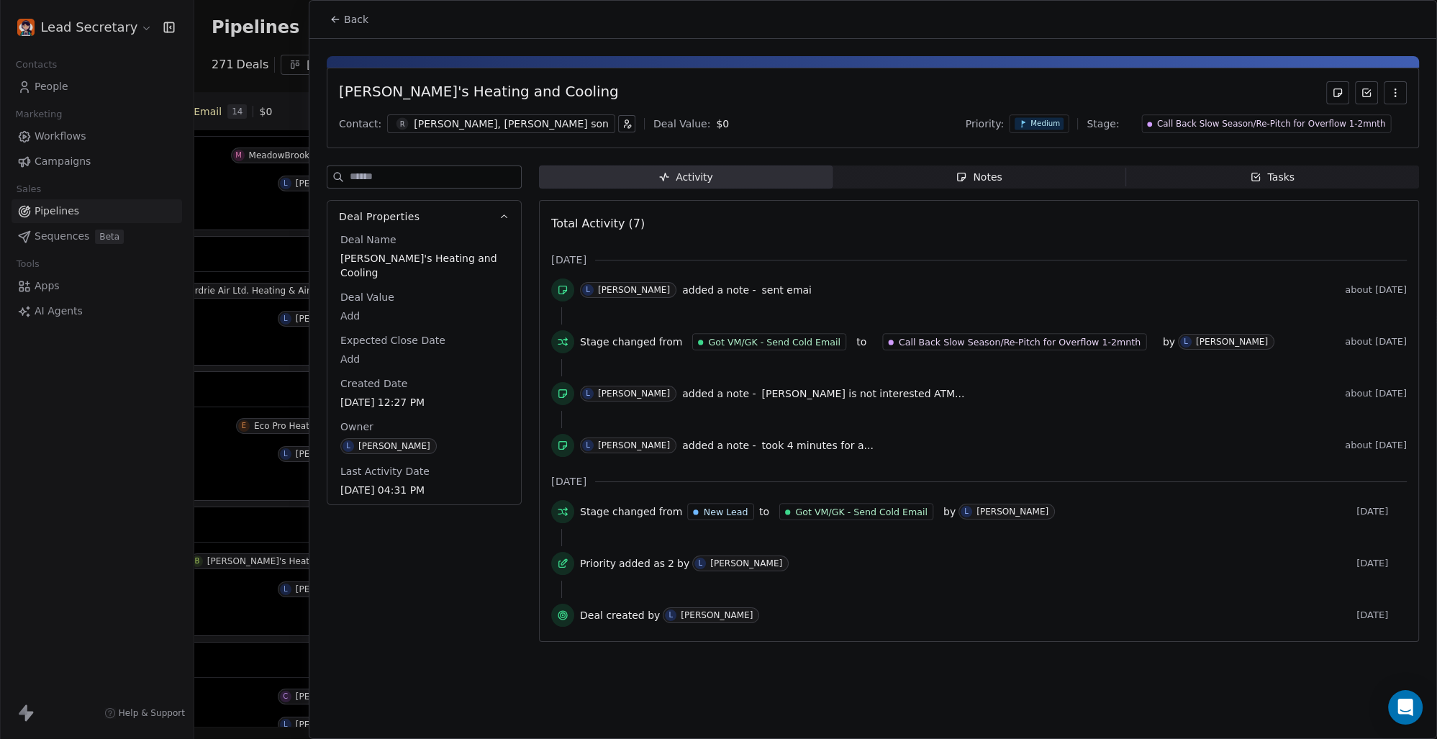
click at [358, 15] on span "Back" at bounding box center [356, 19] width 24 height 14
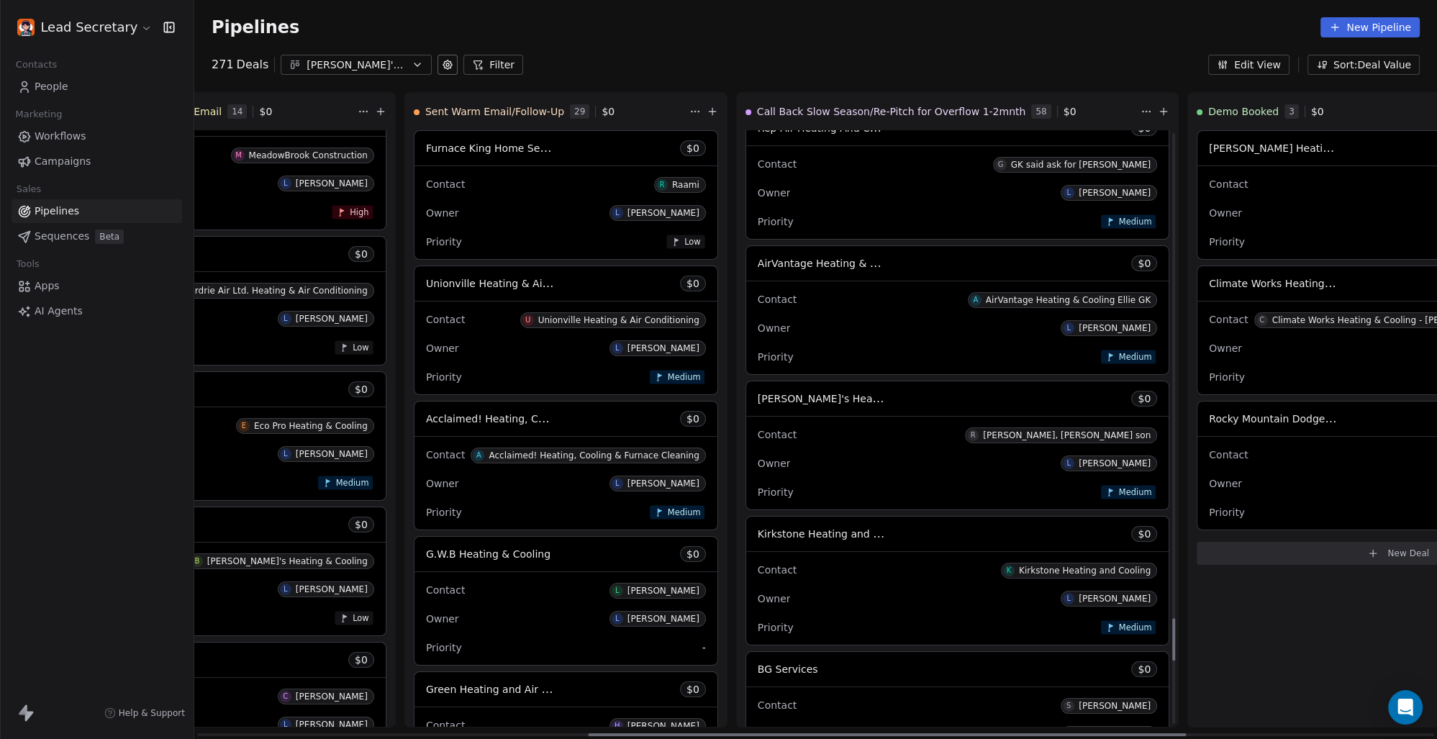
scroll to position [6812, 0]
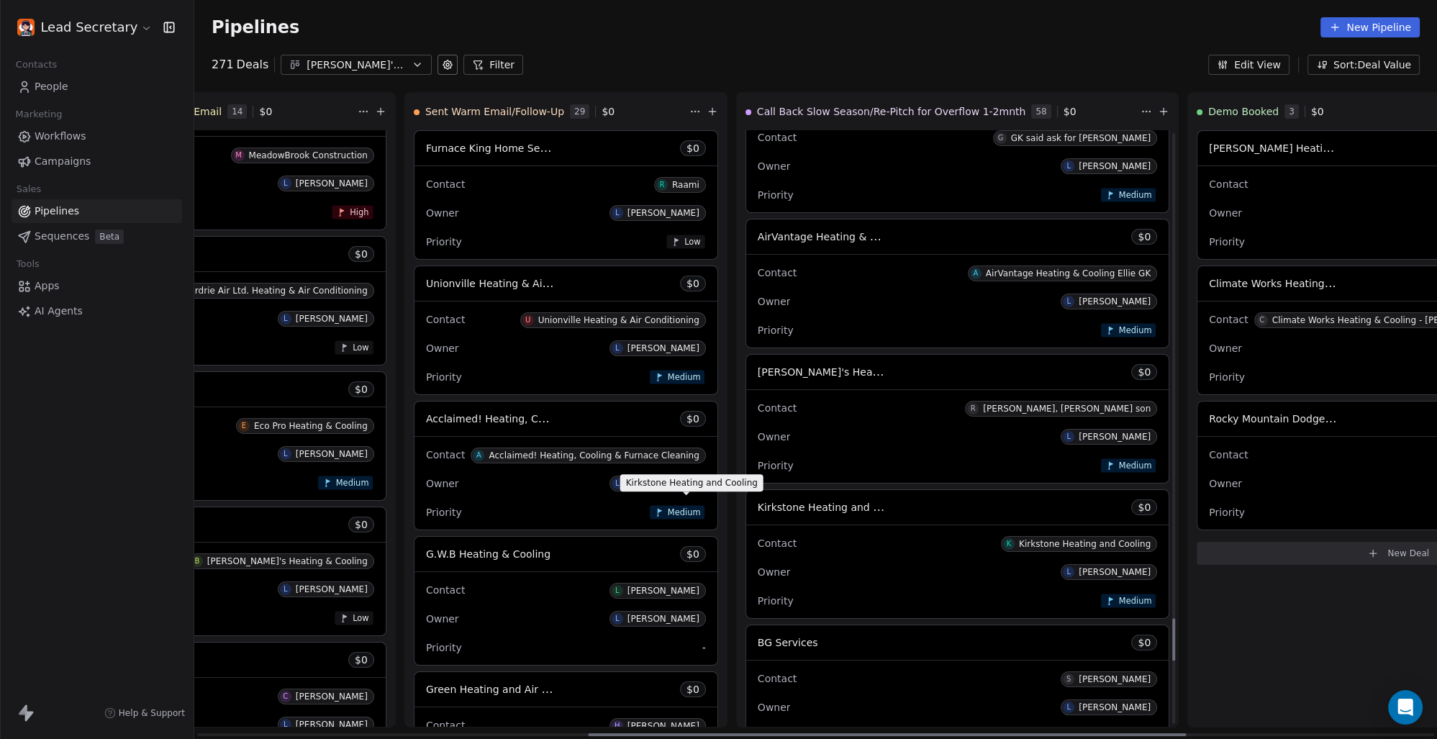
click at [758, 508] on span "Kirkstone Heating and Cooling" at bounding box center [834, 507] width 153 height 14
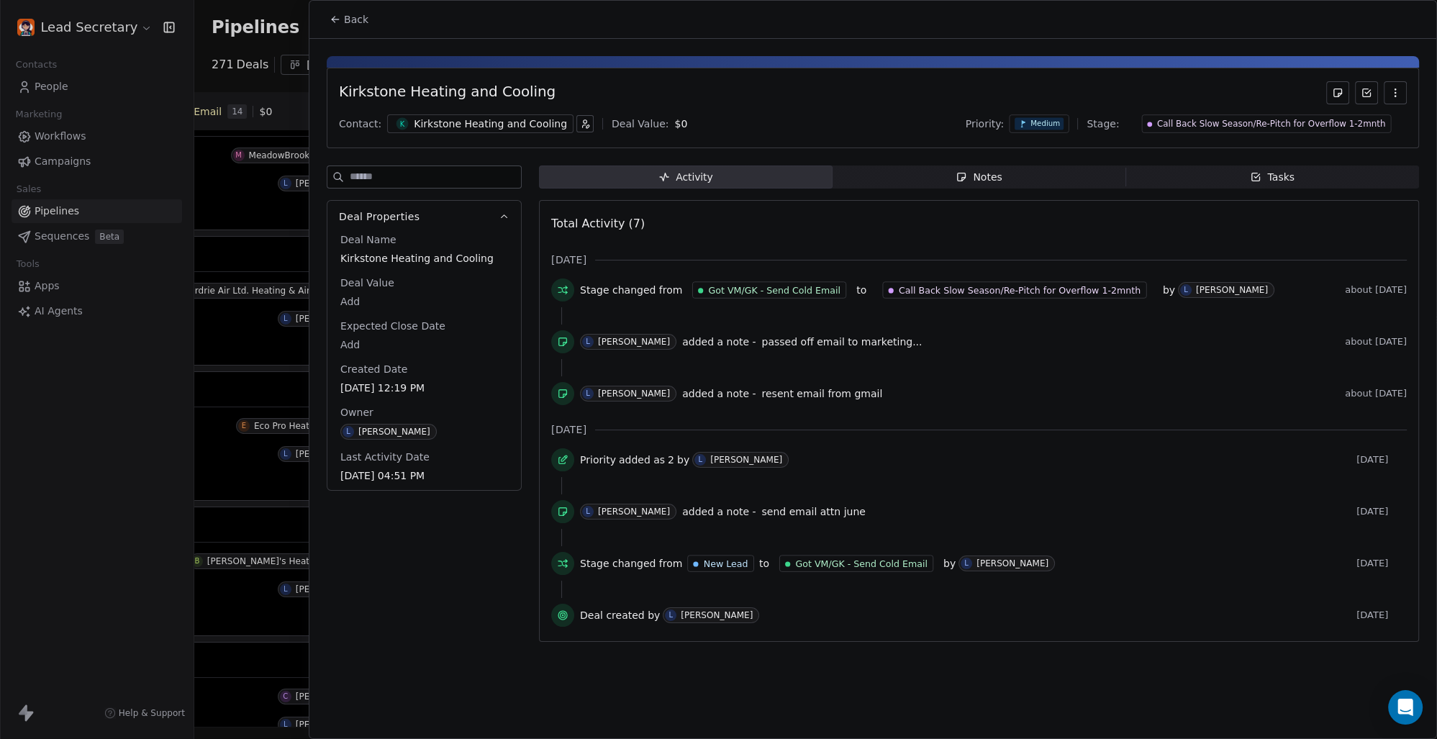
click at [454, 131] on div "Kirkstone Heating and Cooling" at bounding box center [490, 124] width 153 height 14
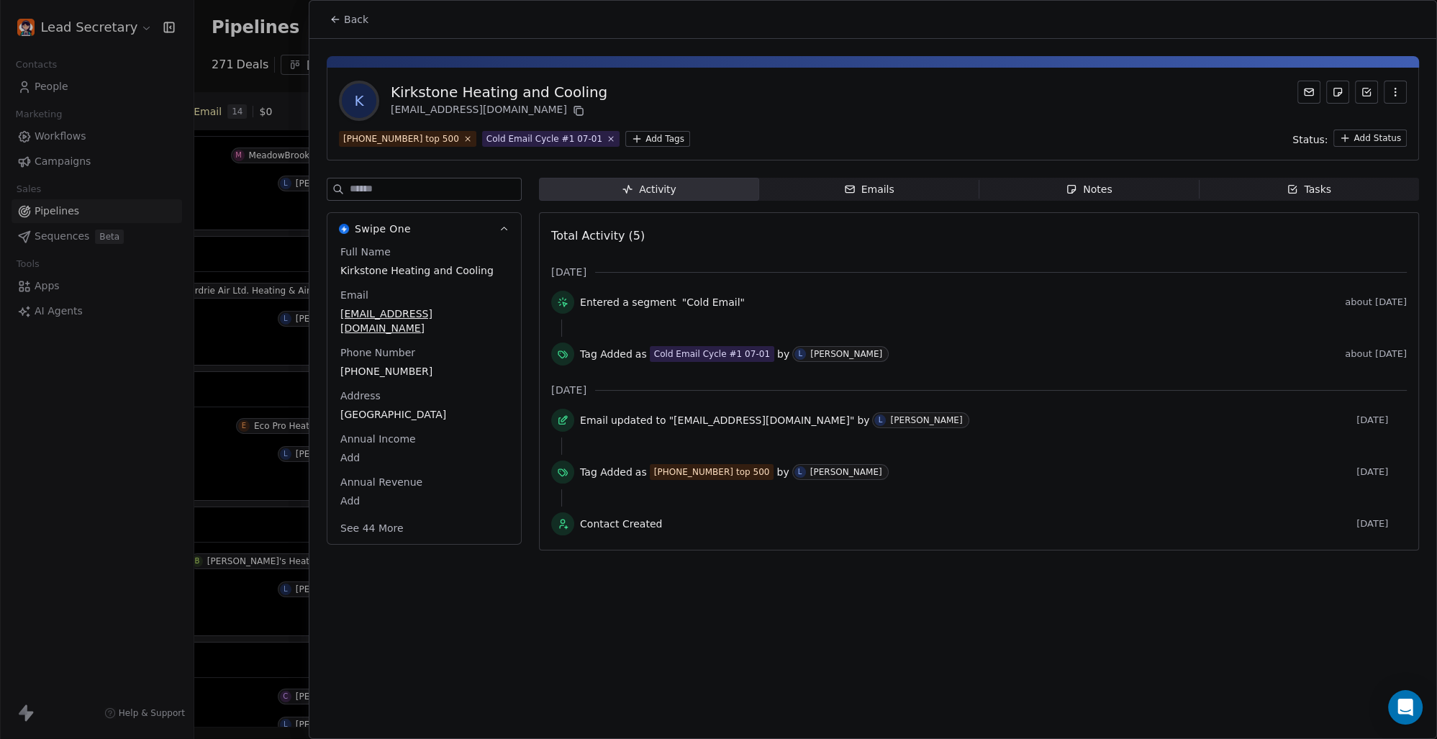
click at [614, 142] on html "Lead Secretary Contacts People Marketing Workflows Campaigns Sales Pipelines Se…" at bounding box center [718, 369] width 1437 height 739
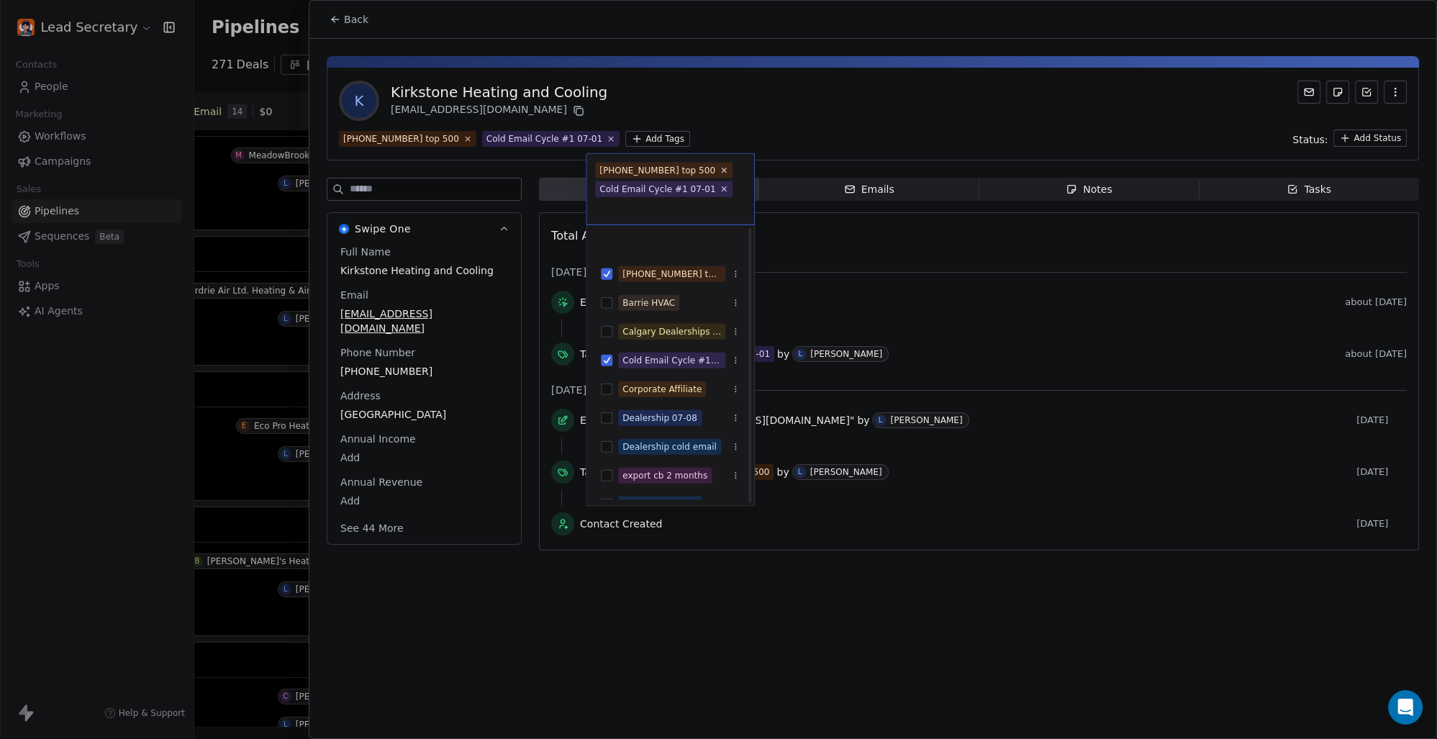
scroll to position [200, 0]
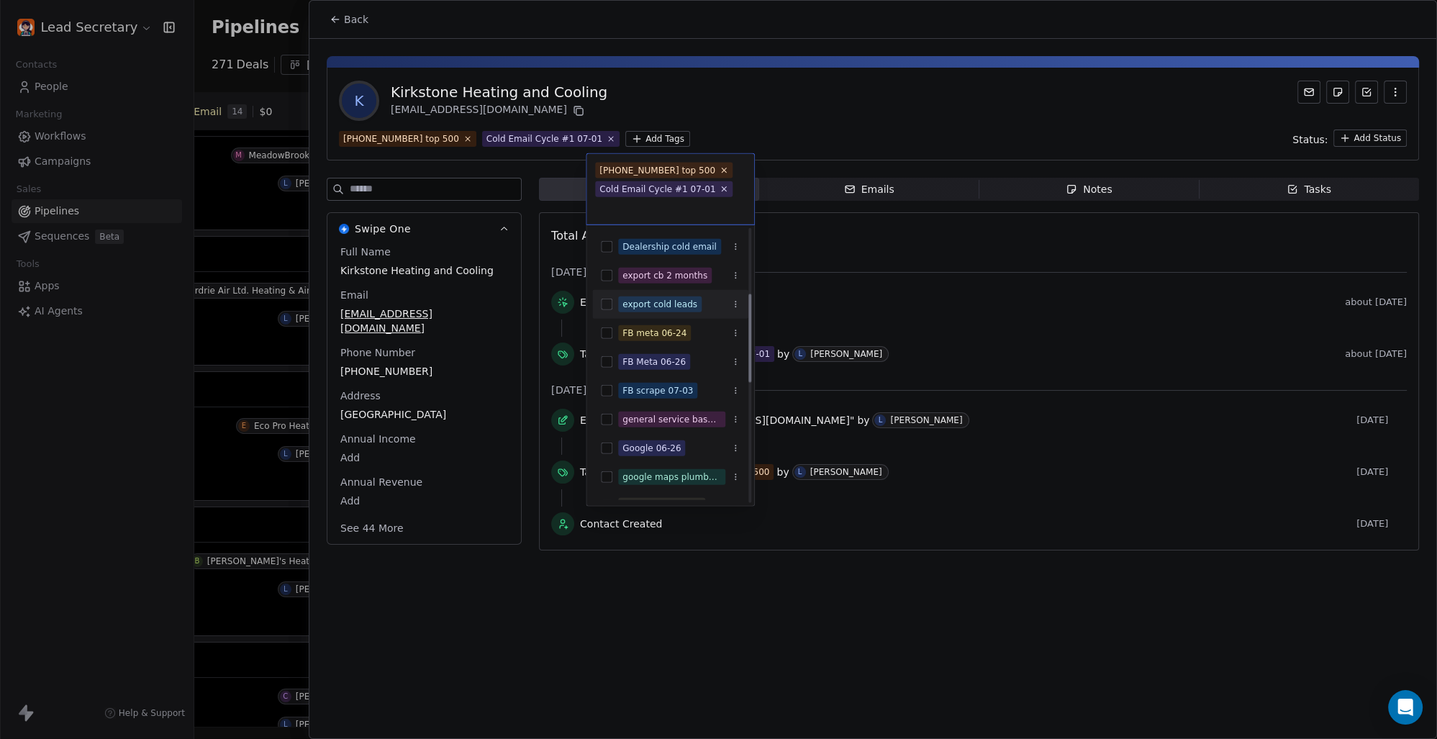
click at [609, 299] on button "Suggestions" at bounding box center [607, 305] width 12 height 12
click at [811, 91] on html "Lead Secretary Contacts People Marketing Workflows Campaigns Sales Pipelines Se…" at bounding box center [718, 369] width 1437 height 739
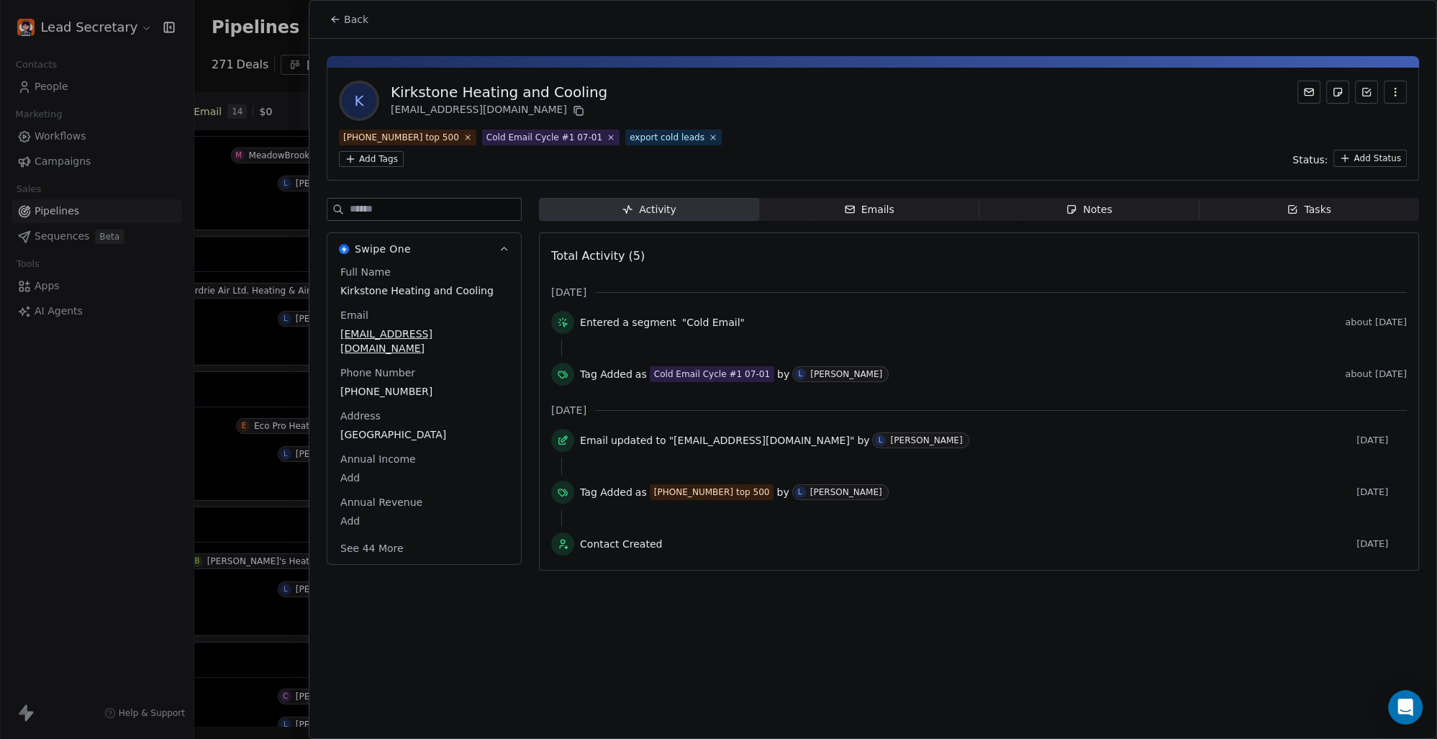
scroll to position [0, 812]
click at [357, 19] on span "Back" at bounding box center [356, 19] width 24 height 14
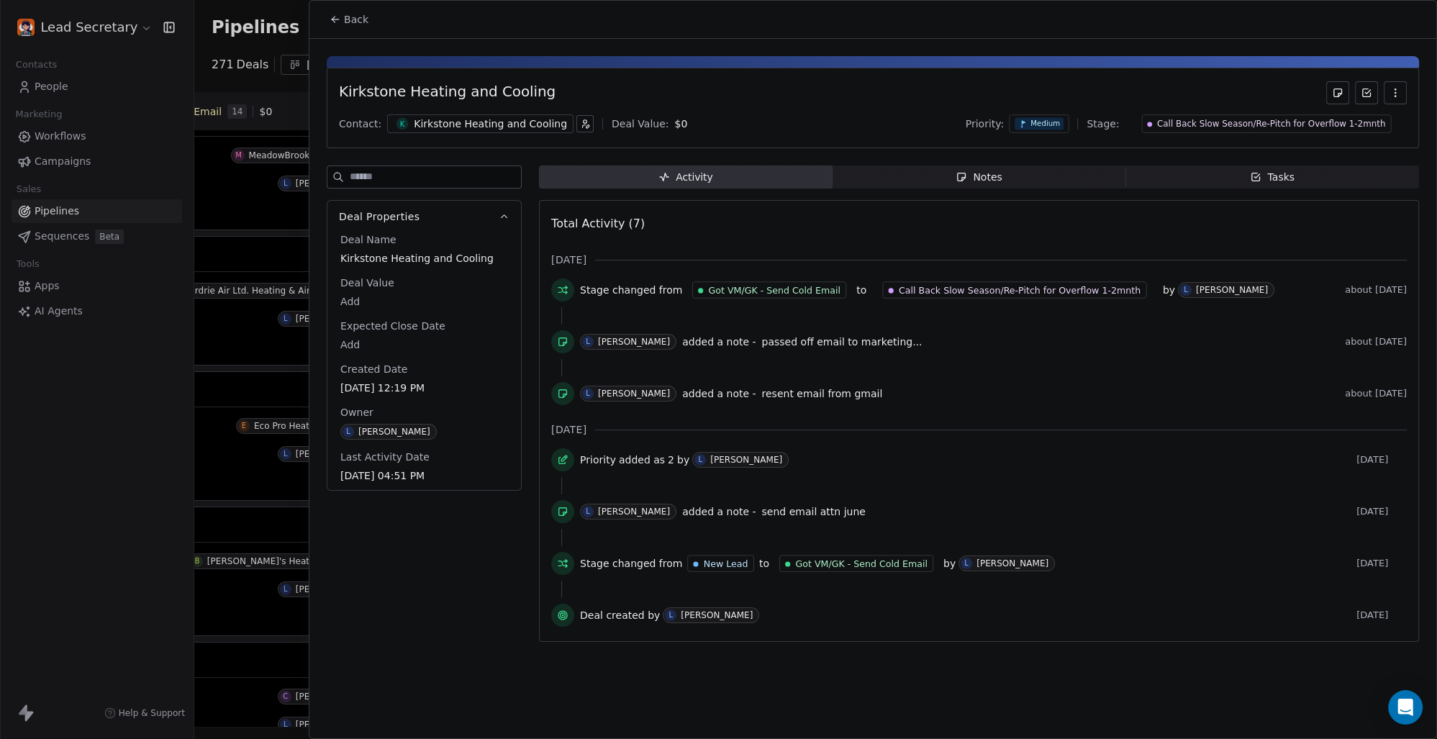
click at [491, 119] on div "Kirkstone Heating and Cooling" at bounding box center [490, 124] width 153 height 14
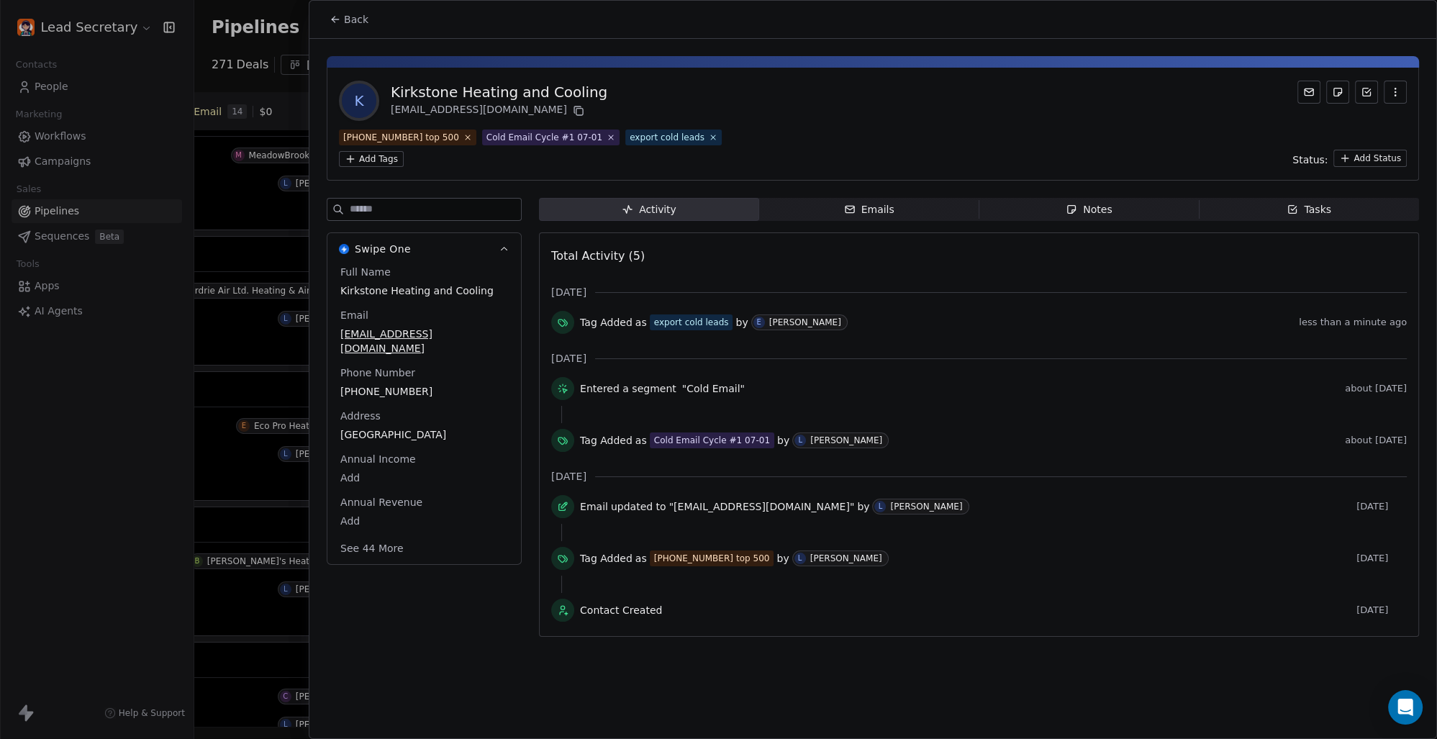
click at [350, 21] on span "Back" at bounding box center [356, 19] width 24 height 14
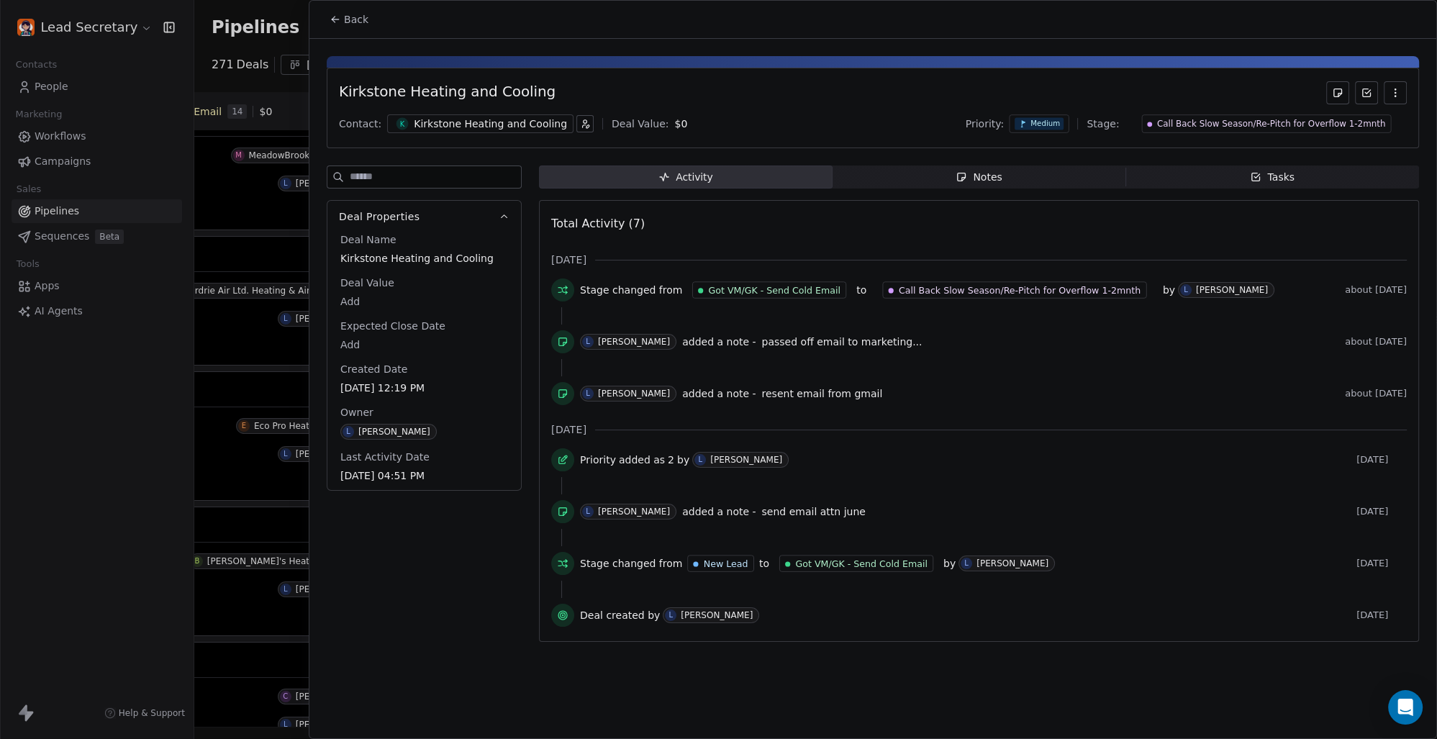
click at [344, 19] on button "Back" at bounding box center [349, 19] width 56 height 26
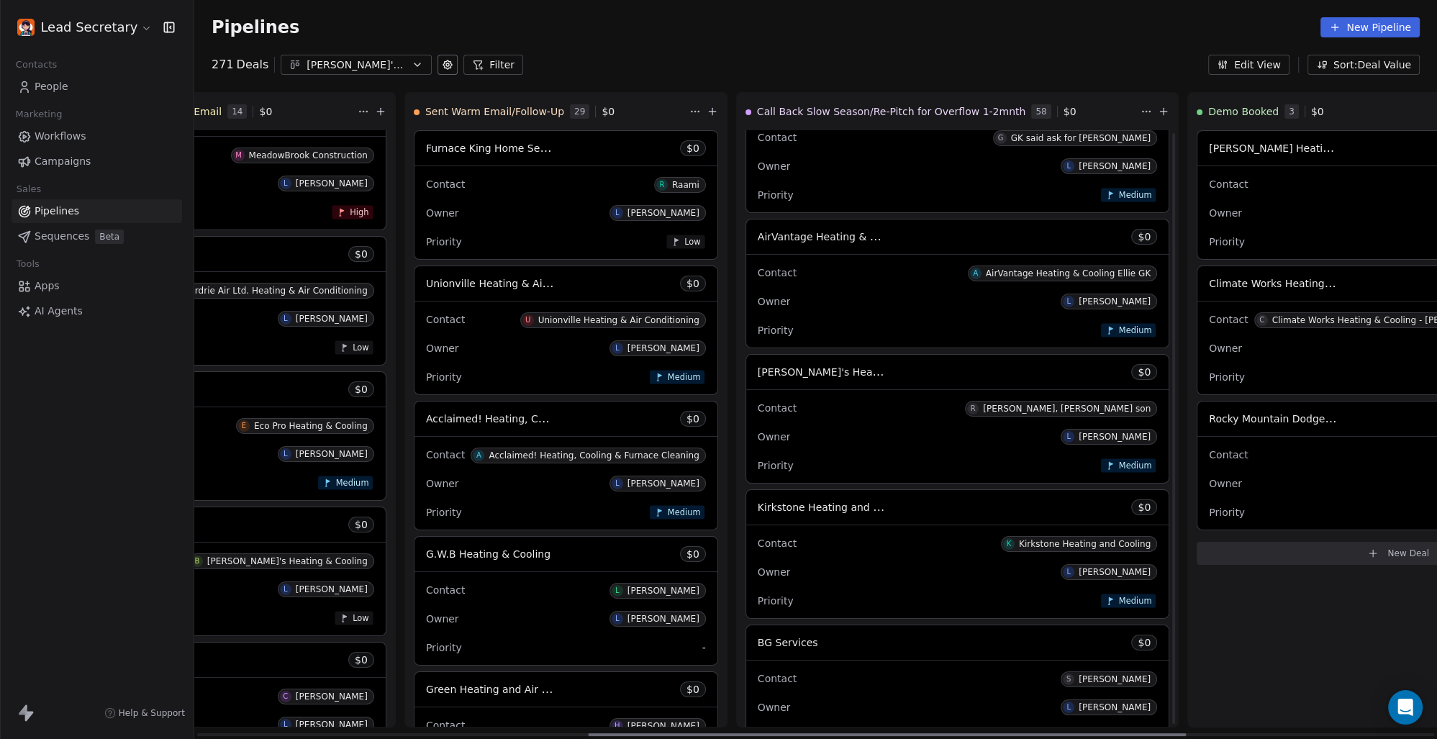
scroll to position [6912, 0]
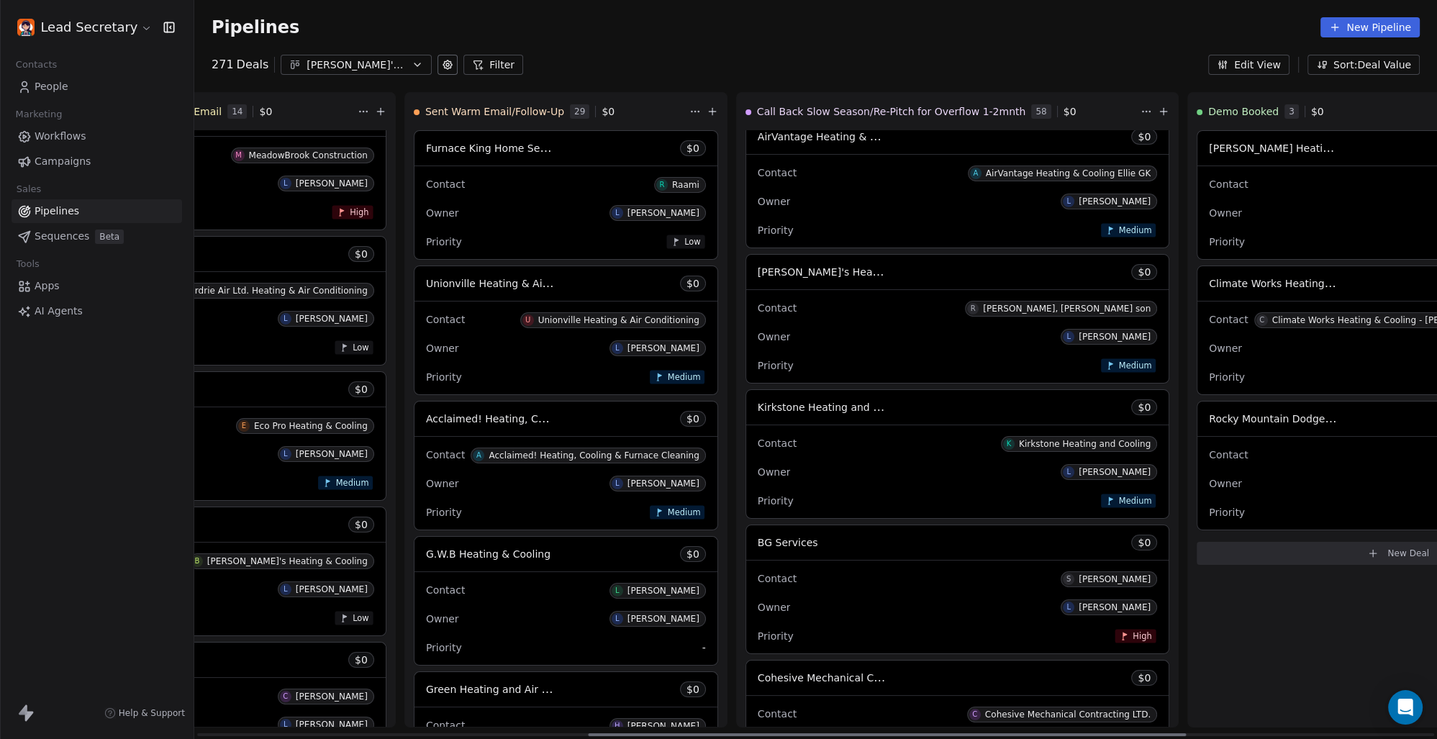
click at [746, 534] on div "BG Services $ 0" at bounding box center [957, 542] width 422 height 35
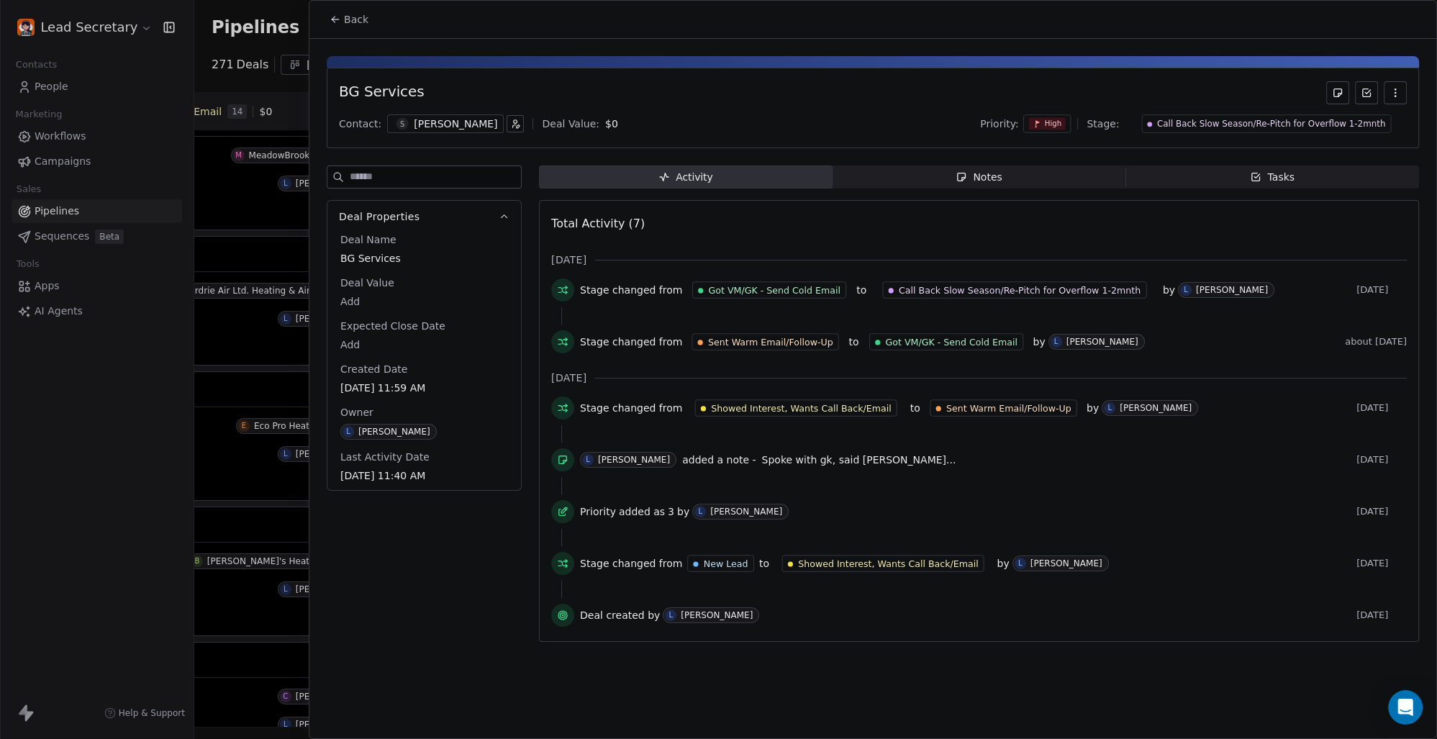
click at [433, 122] on div "[PERSON_NAME]" at bounding box center [455, 124] width 83 height 14
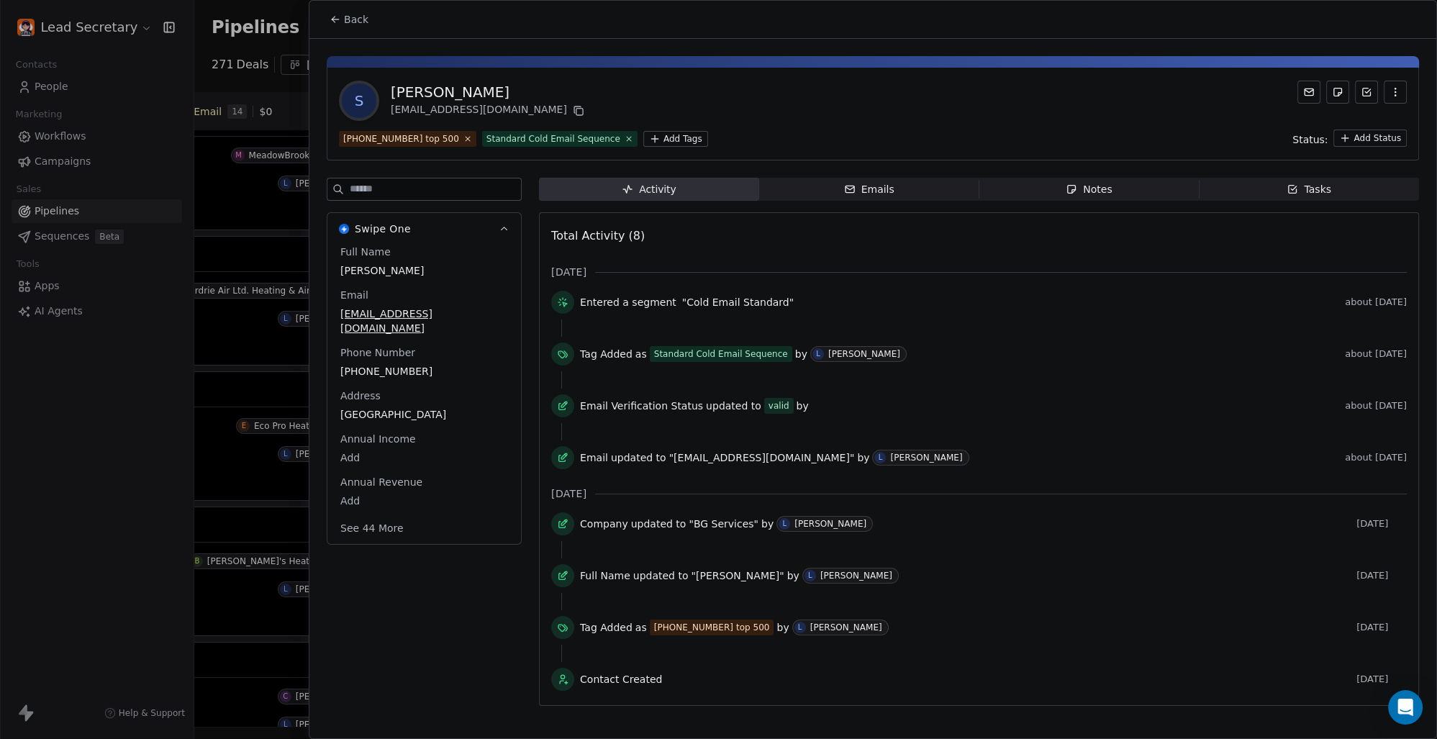
click at [626, 143] on html "Lead Secretary Contacts People Marketing Workflows Campaigns Sales Pipelines Se…" at bounding box center [718, 369] width 1437 height 739
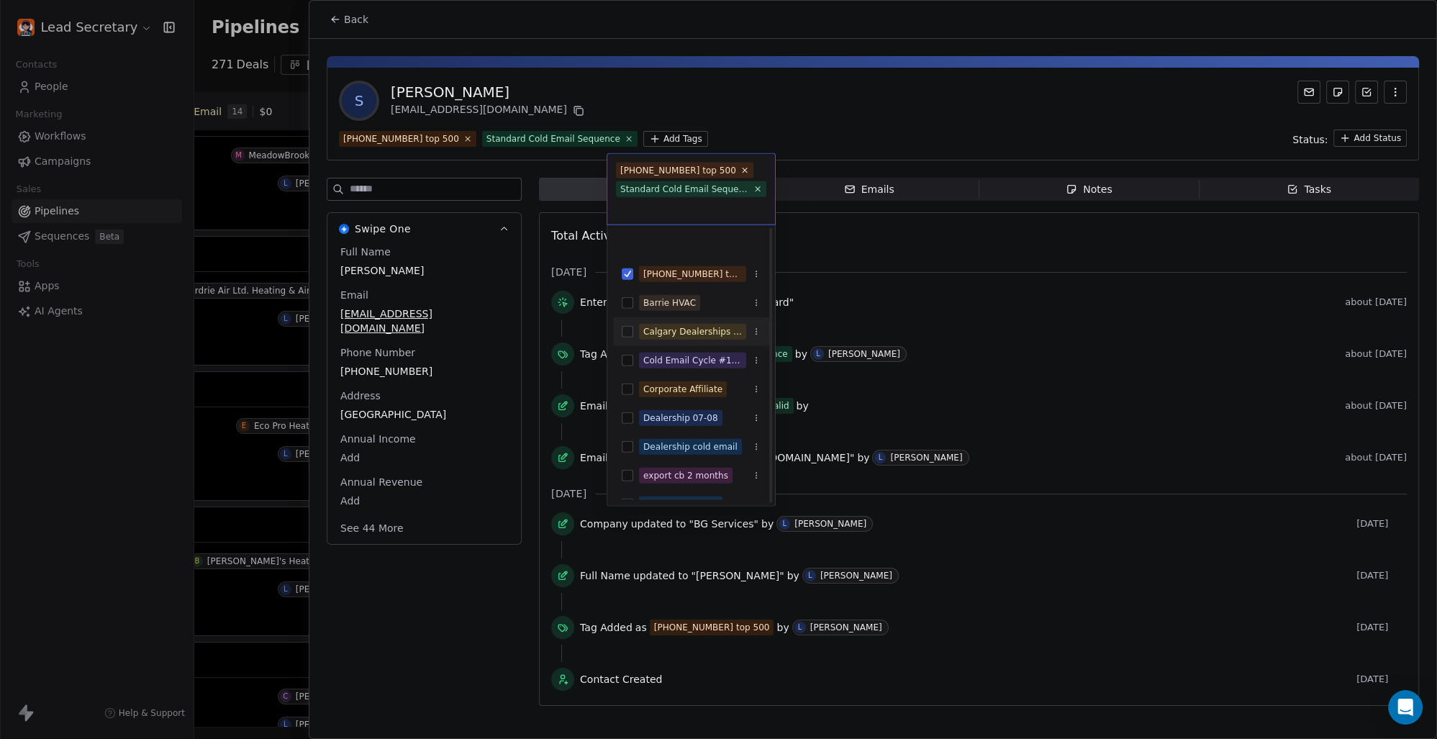
scroll to position [200, 0]
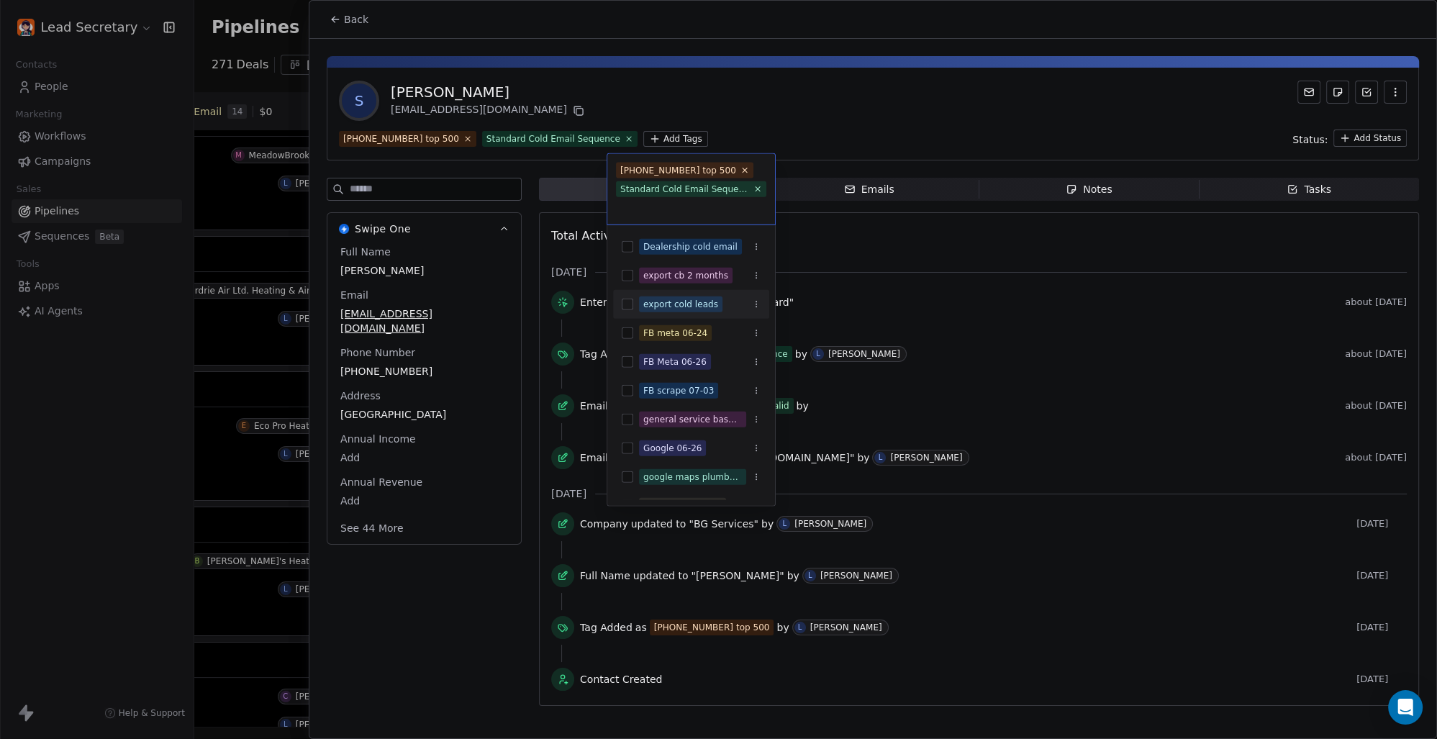
click at [628, 300] on button "Suggestions" at bounding box center [628, 305] width 12 height 12
click at [862, 85] on html "Lead Secretary Contacts People Marketing Workflows Campaigns Sales Pipelines Se…" at bounding box center [718, 369] width 1437 height 739
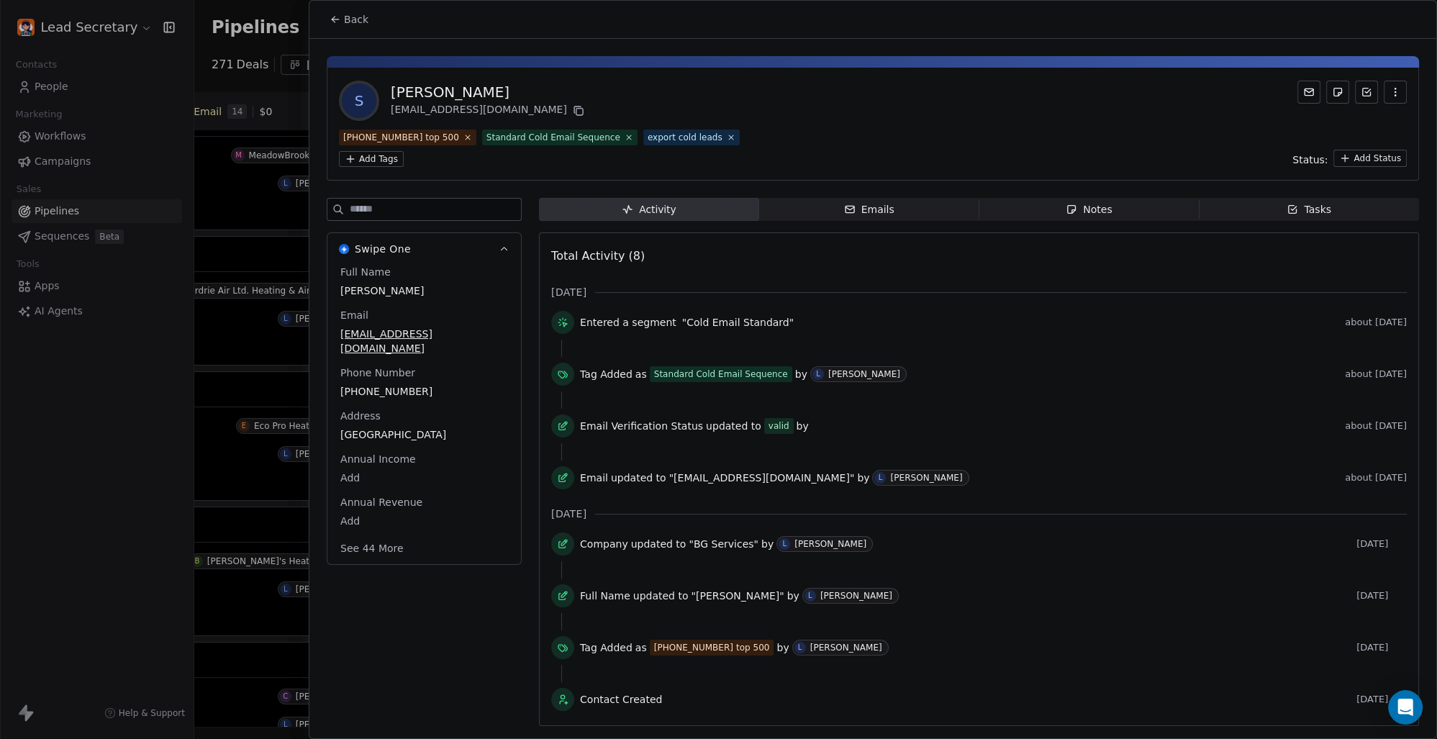
scroll to position [300, 0]
click at [356, 12] on span "Back" at bounding box center [356, 19] width 24 height 14
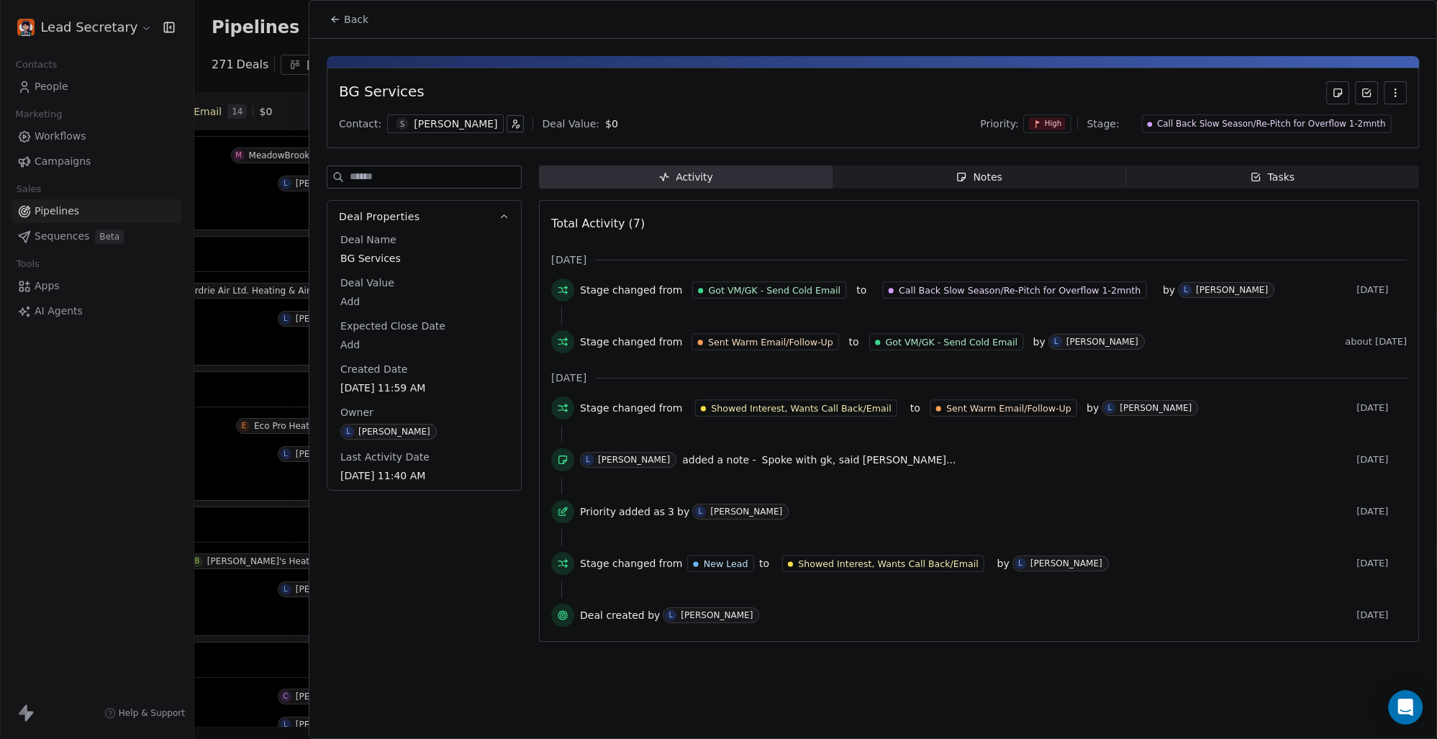
click at [347, 19] on span "Back" at bounding box center [356, 19] width 24 height 14
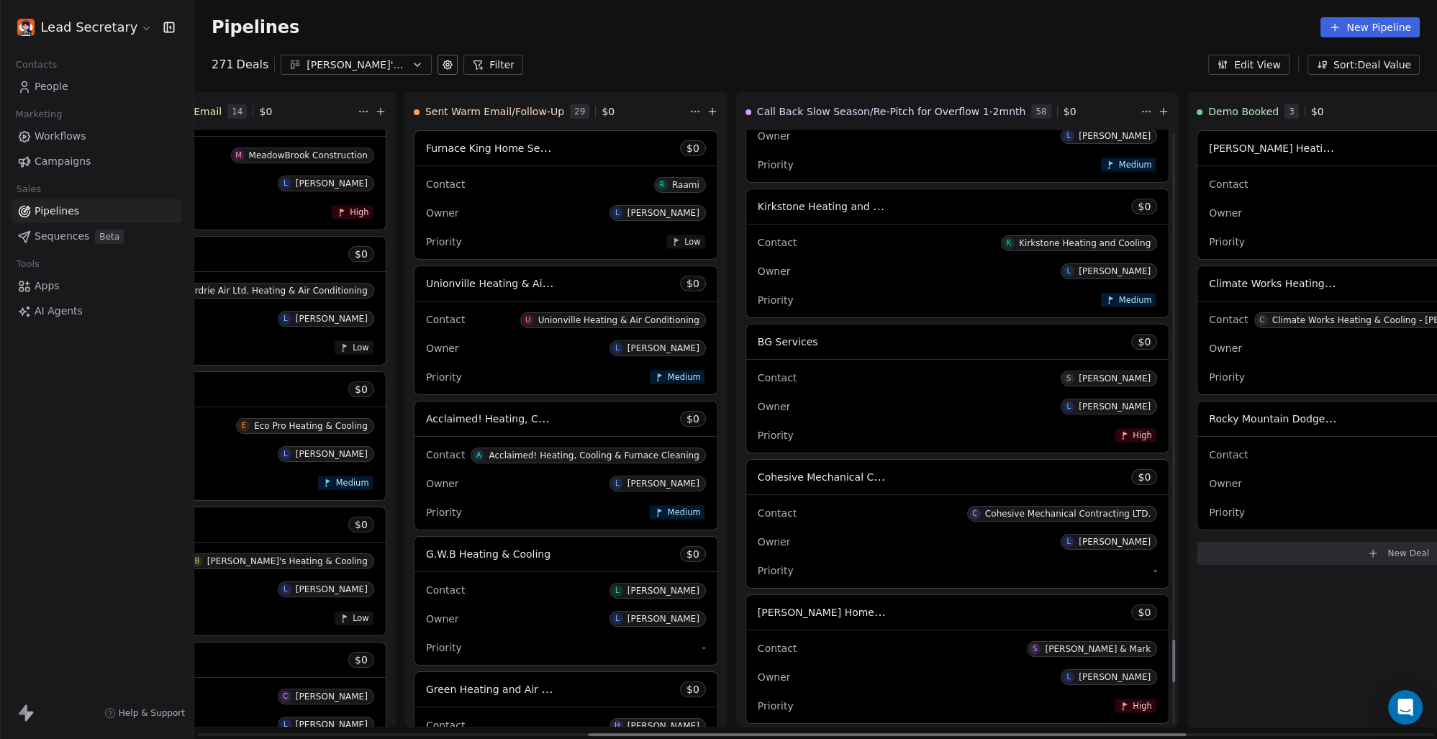
click at [758, 479] on span "Cohesive Mechanical Contracting LTD." at bounding box center [854, 477] width 193 height 14
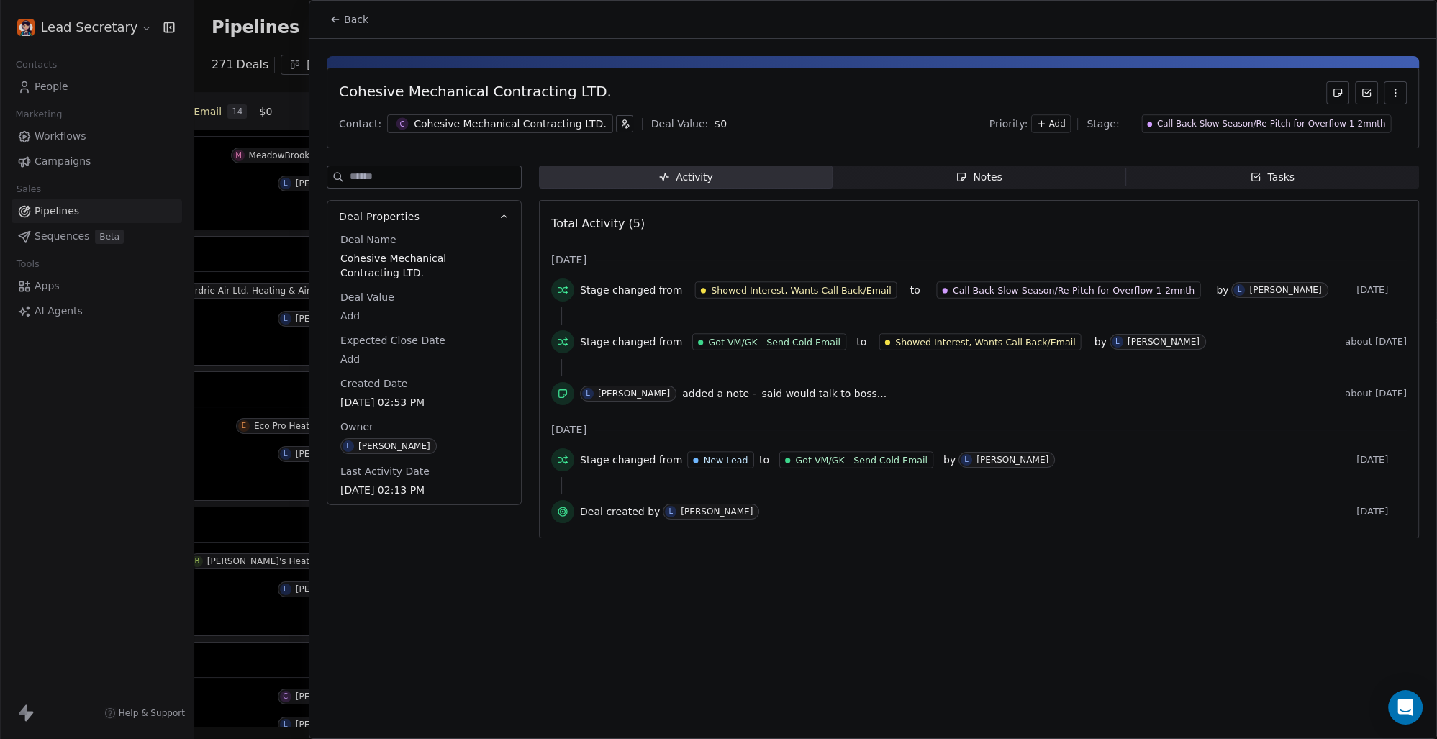
click at [484, 122] on div "Cohesive Mechanical Contracting LTD." at bounding box center [510, 124] width 193 height 14
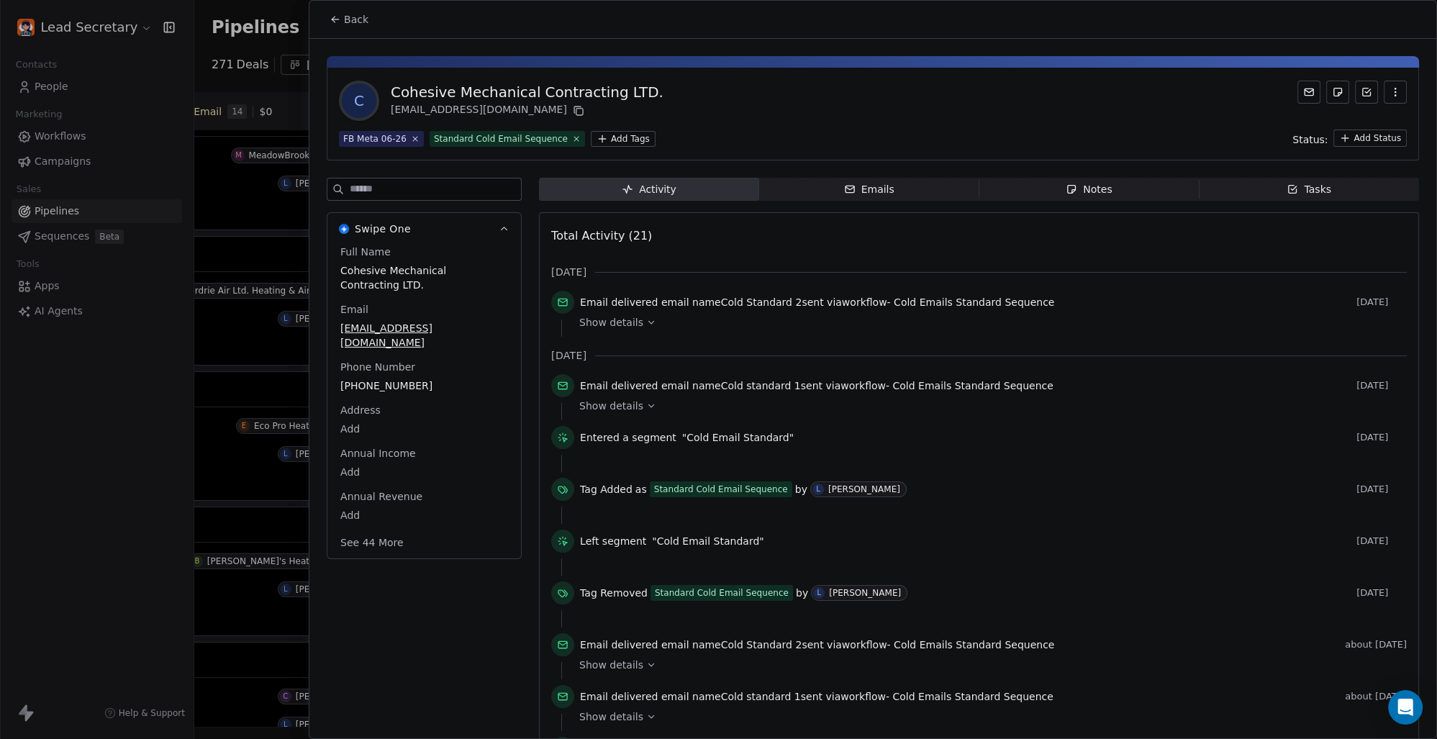
click at [617, 137] on html "Lead Secretary Contacts People Marketing Workflows Campaigns Sales Pipelines Se…" at bounding box center [718, 369] width 1437 height 739
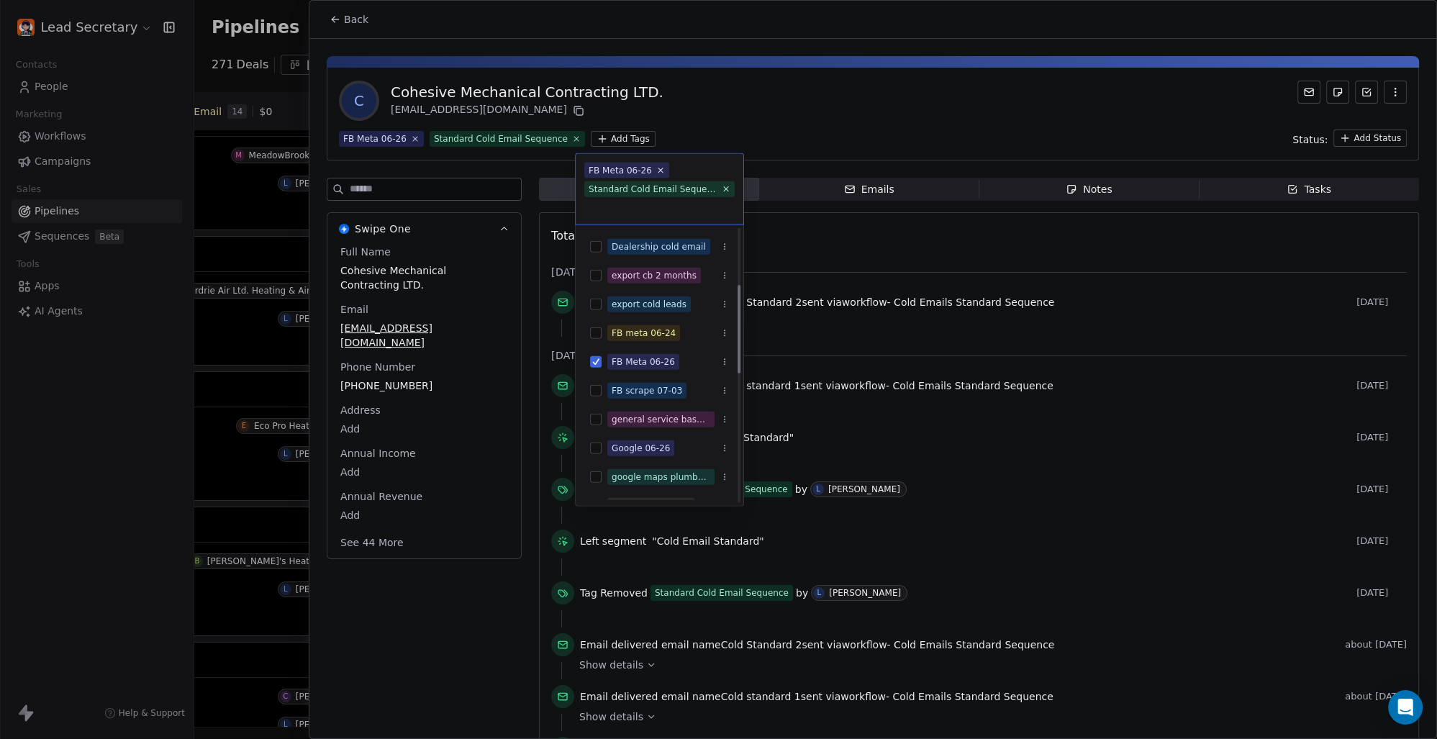
scroll to position [100, 0]
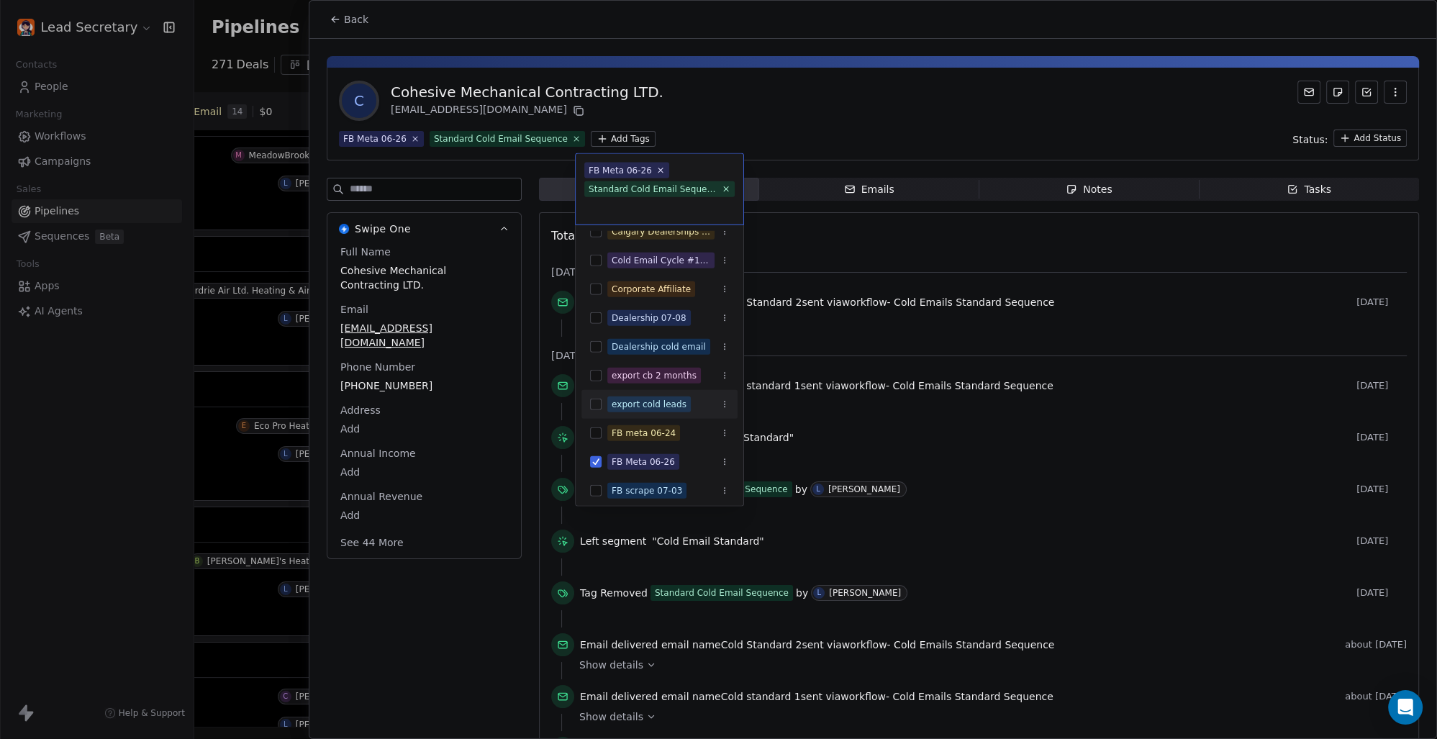
click at [600, 402] on button "Suggestions" at bounding box center [596, 405] width 12 height 12
click at [766, 99] on html "Lead Secretary Contacts People Marketing Workflows Campaigns Sales Pipelines Se…" at bounding box center [718, 369] width 1437 height 739
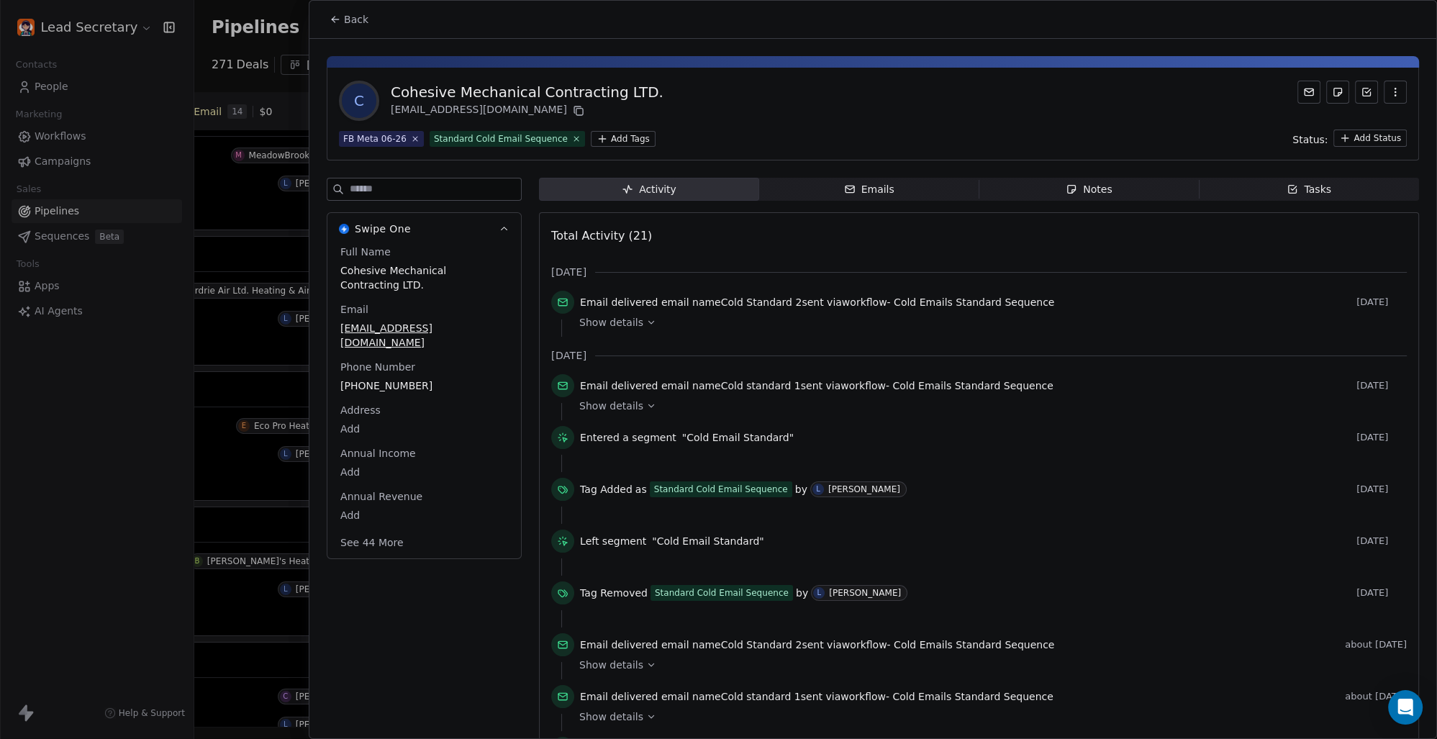
scroll to position [300, 0]
click at [353, 16] on span "Back" at bounding box center [356, 19] width 24 height 14
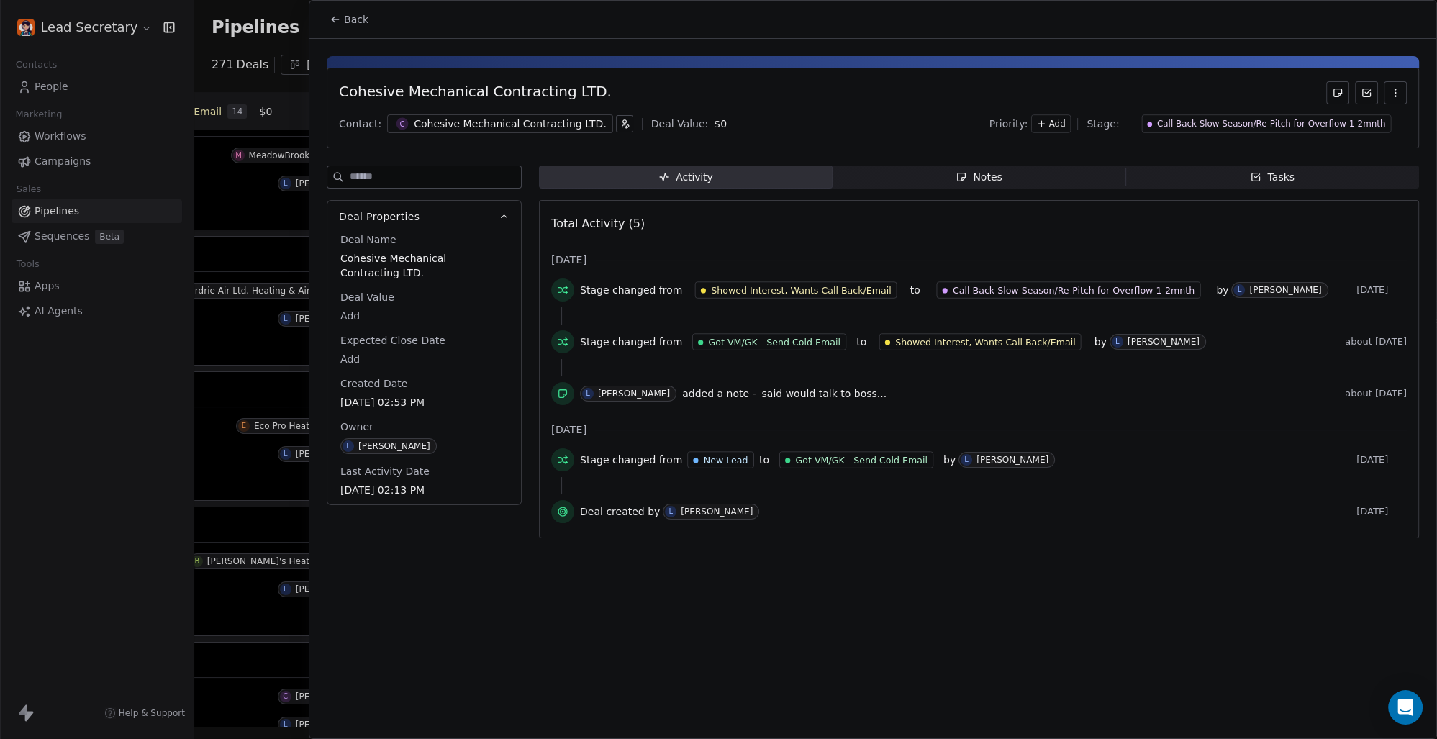
click at [348, 17] on span "Back" at bounding box center [356, 19] width 24 height 14
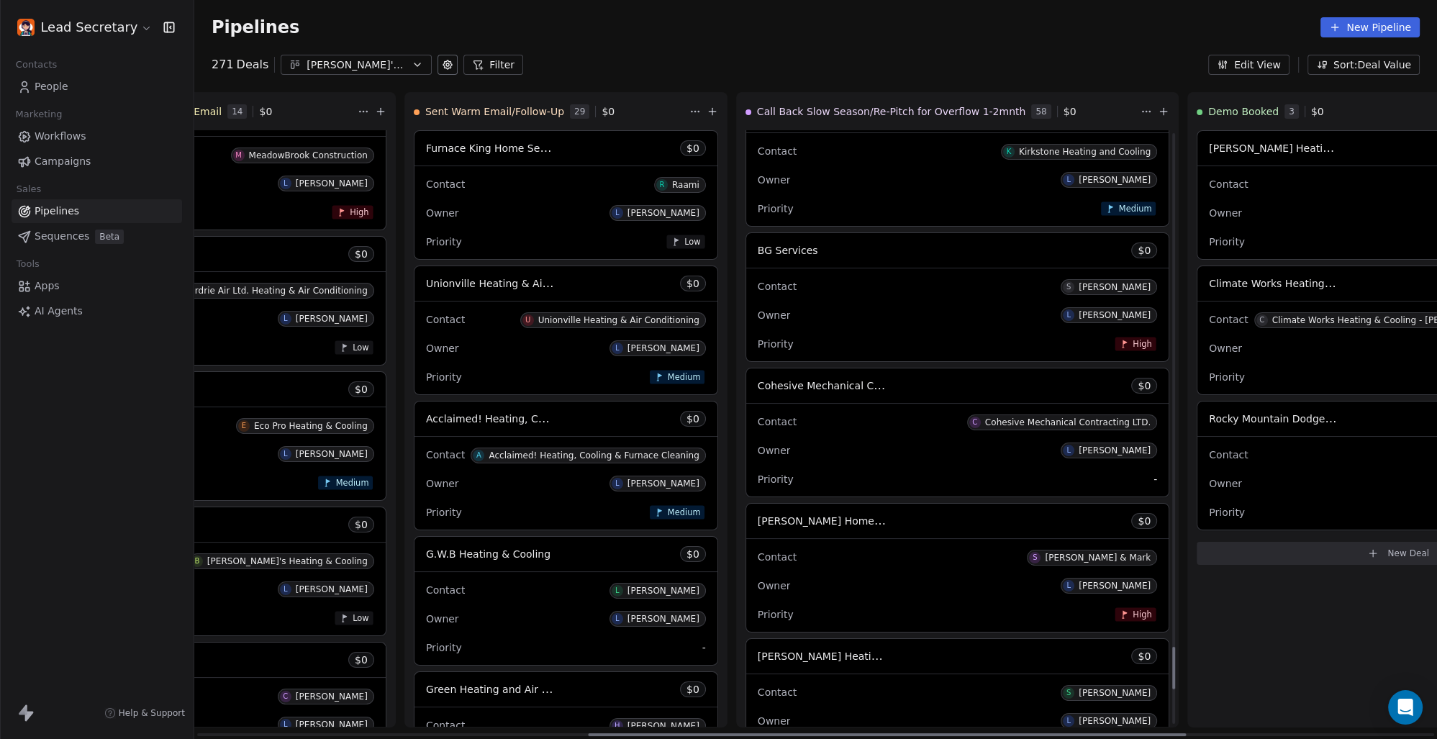
scroll to position [7213, 0]
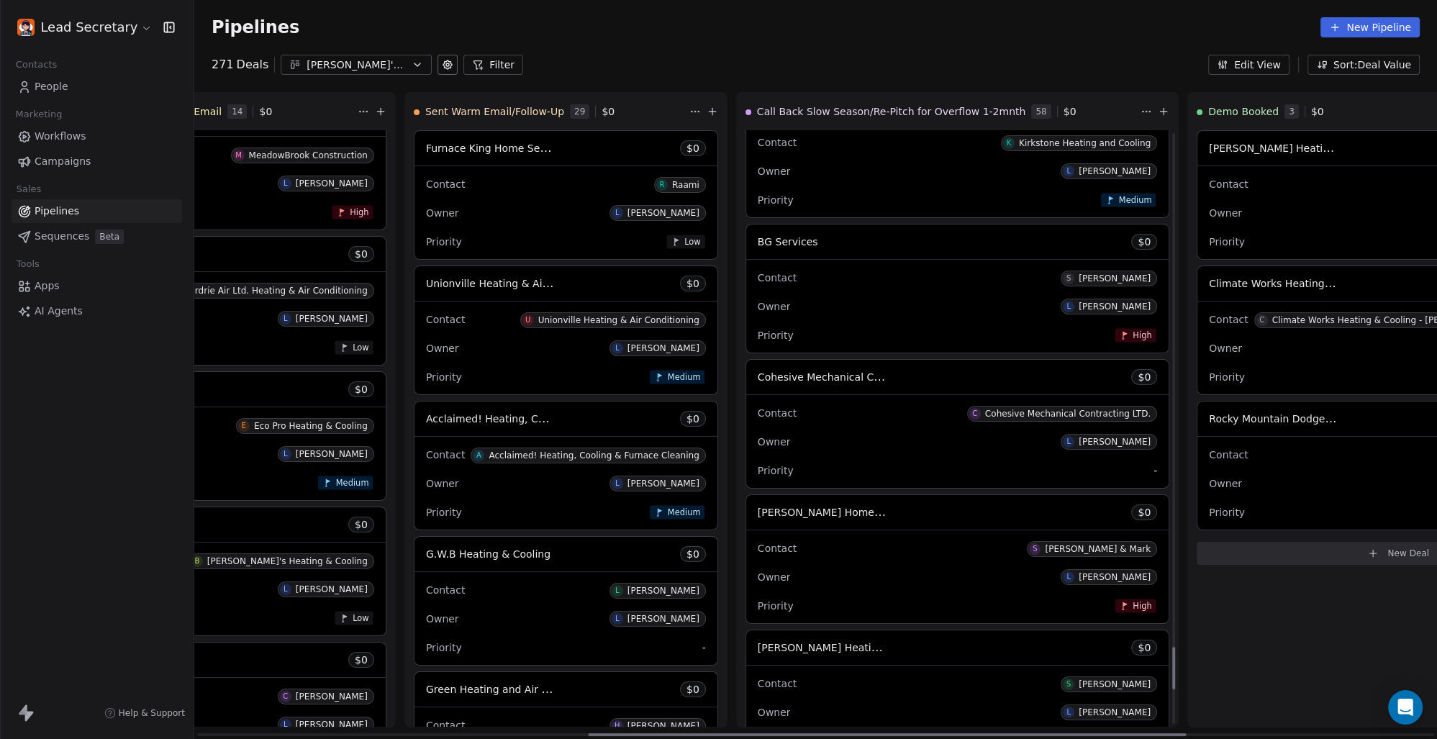
click at [758, 515] on span "[PERSON_NAME] Home Energy Inc. Heating and Air Conditioning" at bounding box center [920, 512] width 325 height 14
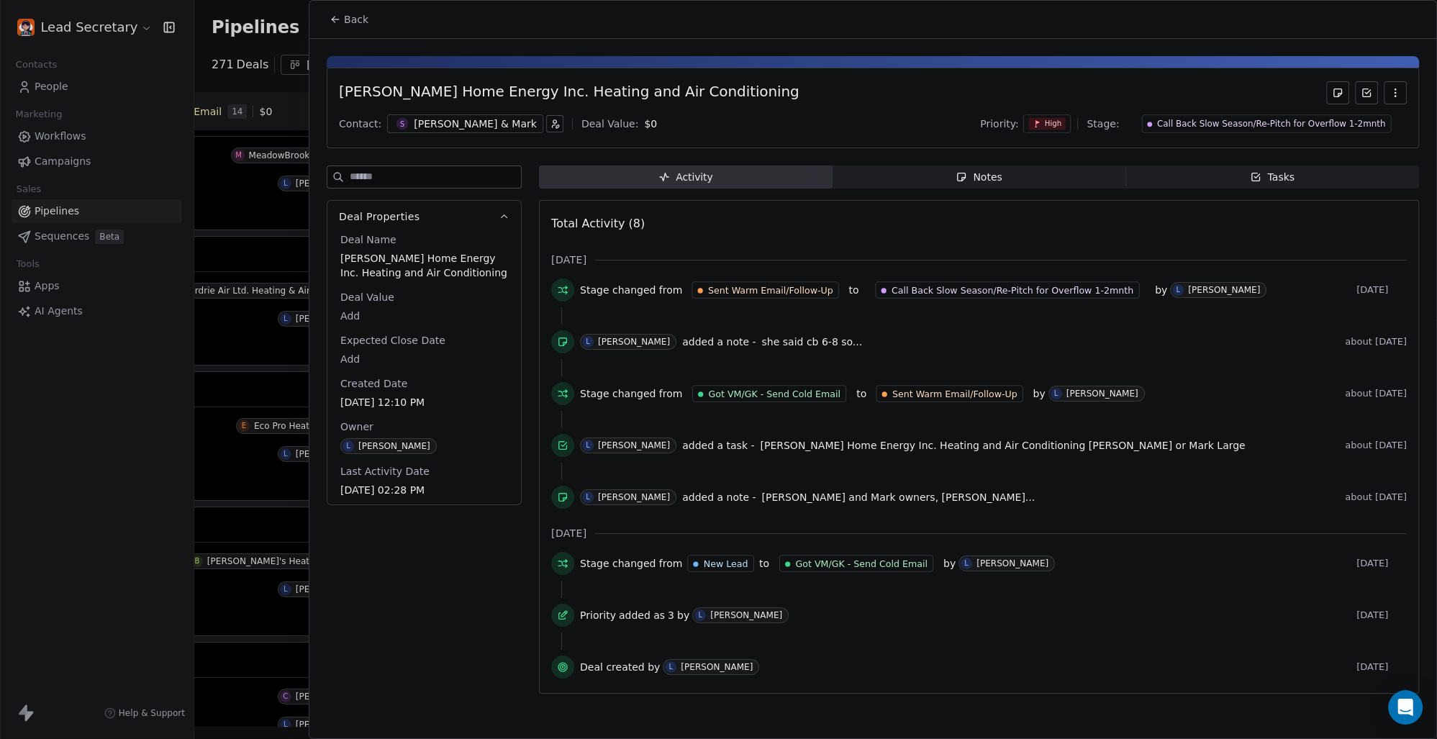
click at [446, 118] on div "[PERSON_NAME] & Mark" at bounding box center [475, 124] width 123 height 14
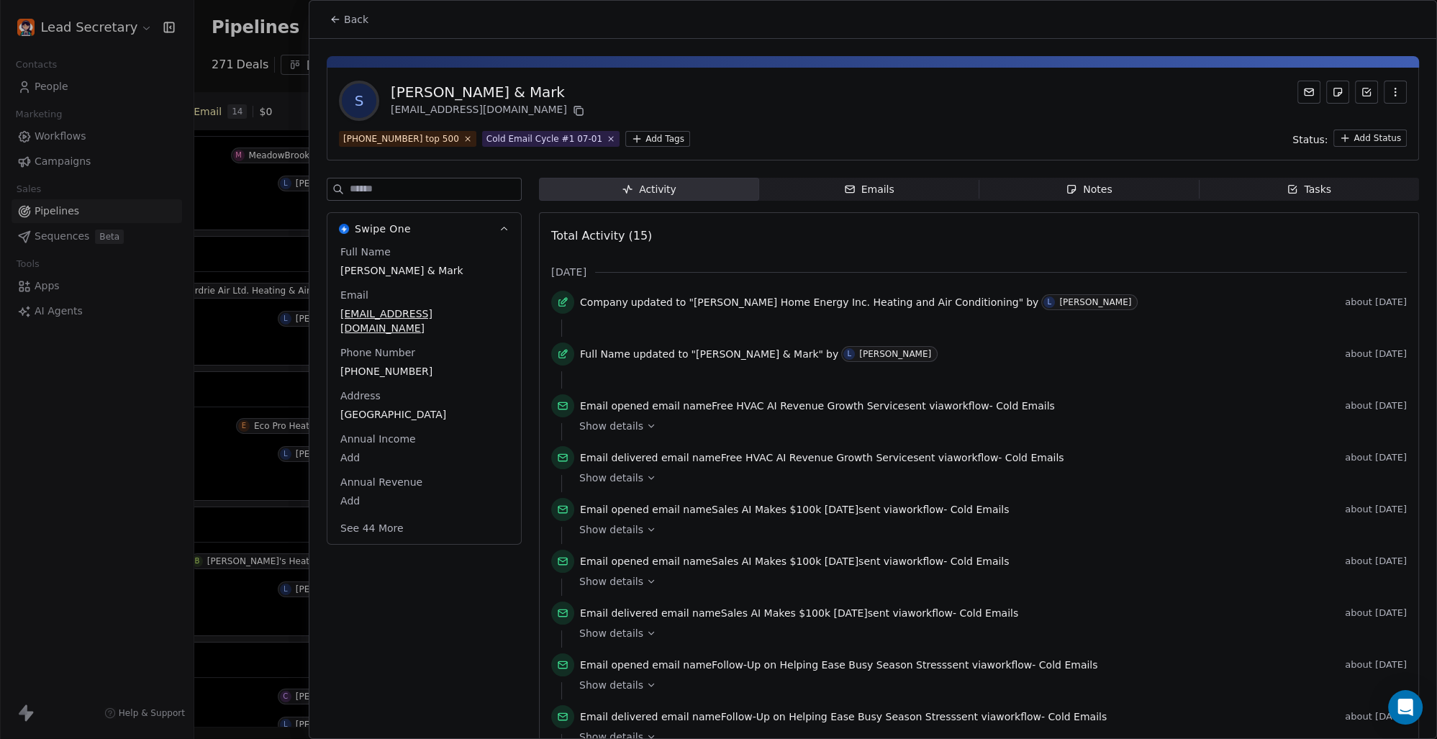
click at [641, 145] on html "Lead Secretary Contacts People Marketing Workflows Campaigns Sales Pipelines Se…" at bounding box center [718, 369] width 1437 height 739
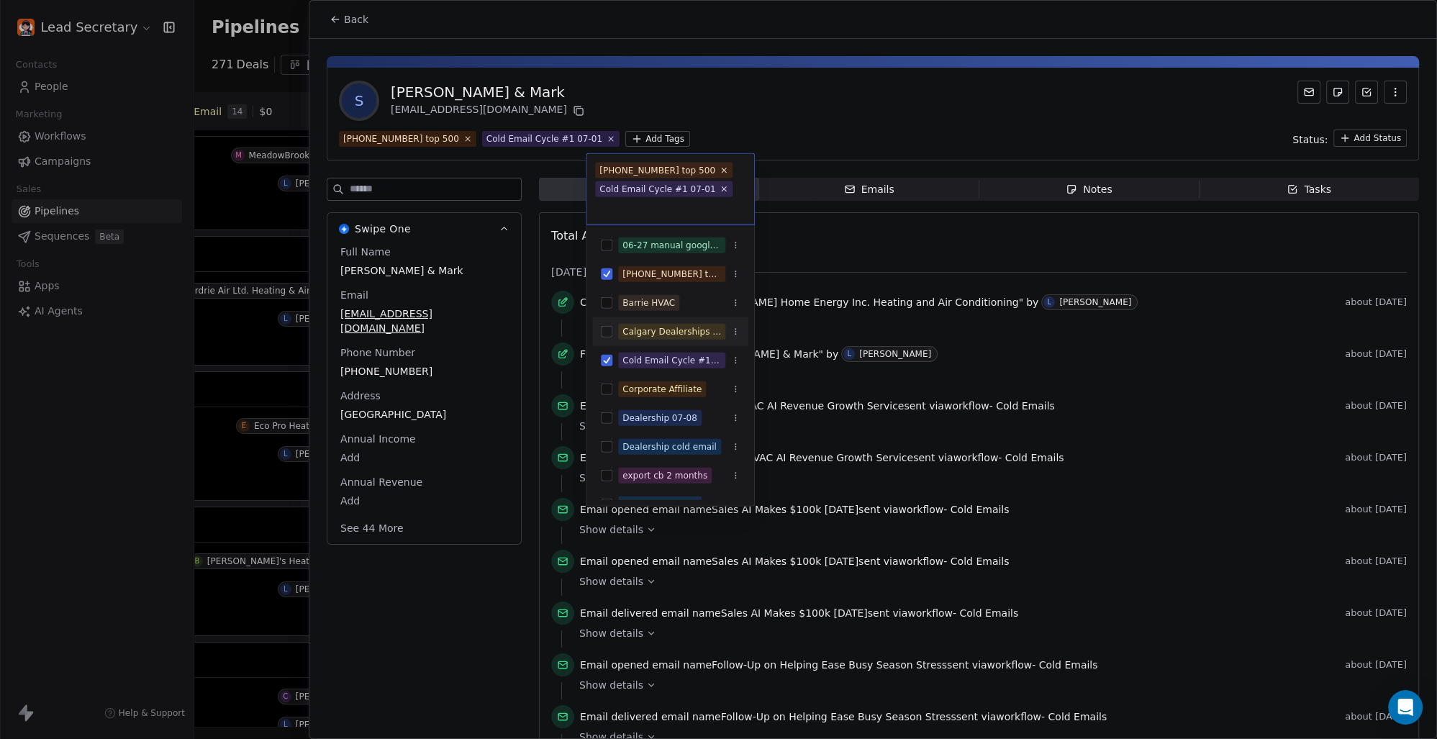
scroll to position [100, 0]
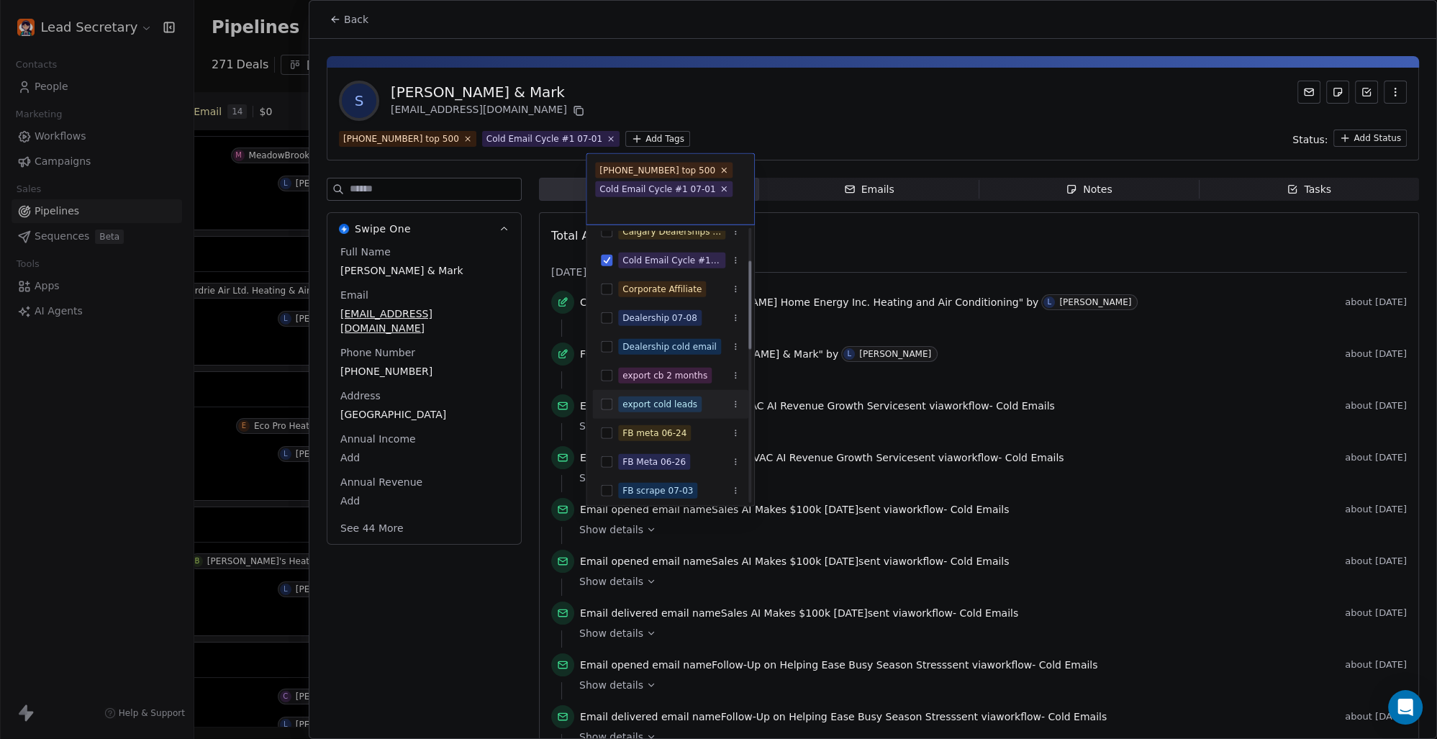
click at [607, 402] on button "Suggestions" at bounding box center [607, 405] width 12 height 12
click at [764, 111] on html "Lead Secretary Contacts People Marketing Workflows Campaigns Sales Pipelines Se…" at bounding box center [718, 369] width 1437 height 739
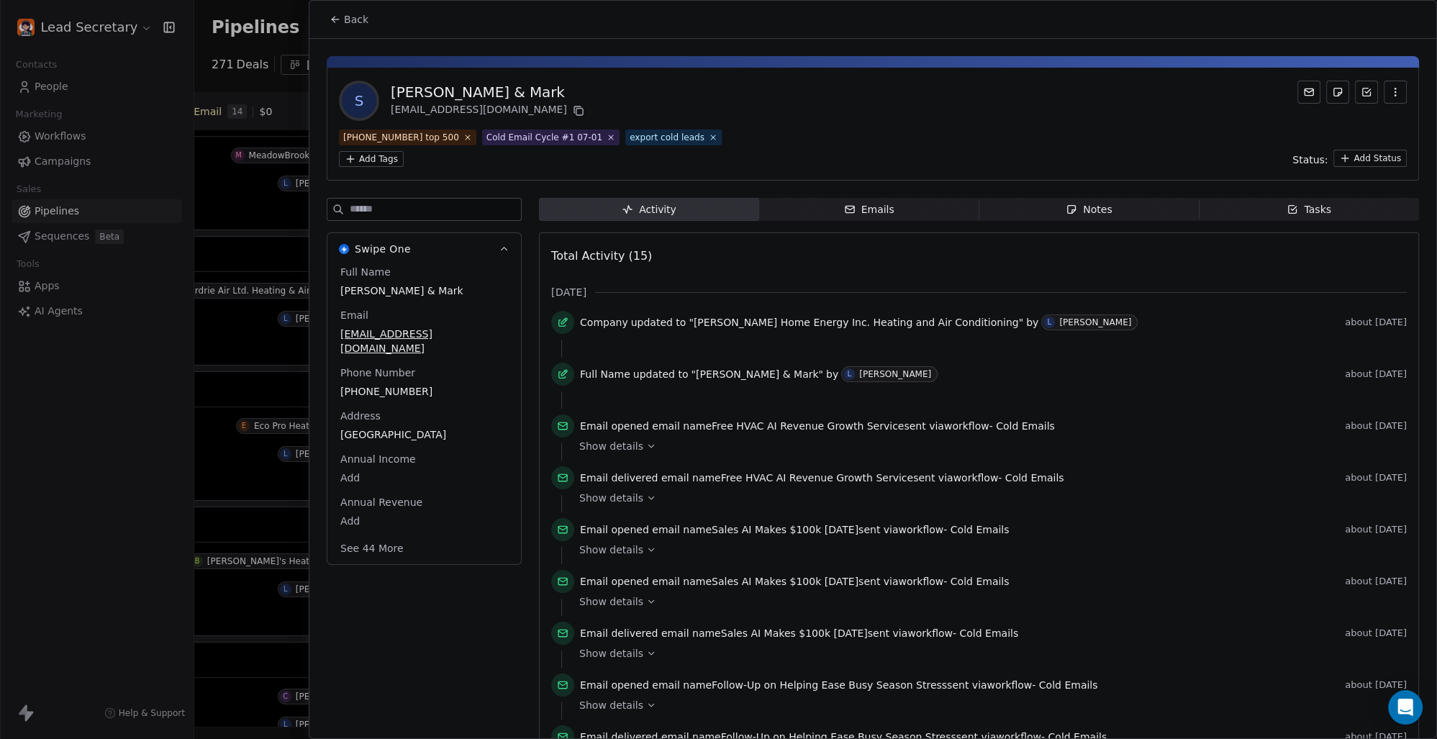
scroll to position [300, 0]
click at [363, 19] on span "Back" at bounding box center [356, 19] width 24 height 14
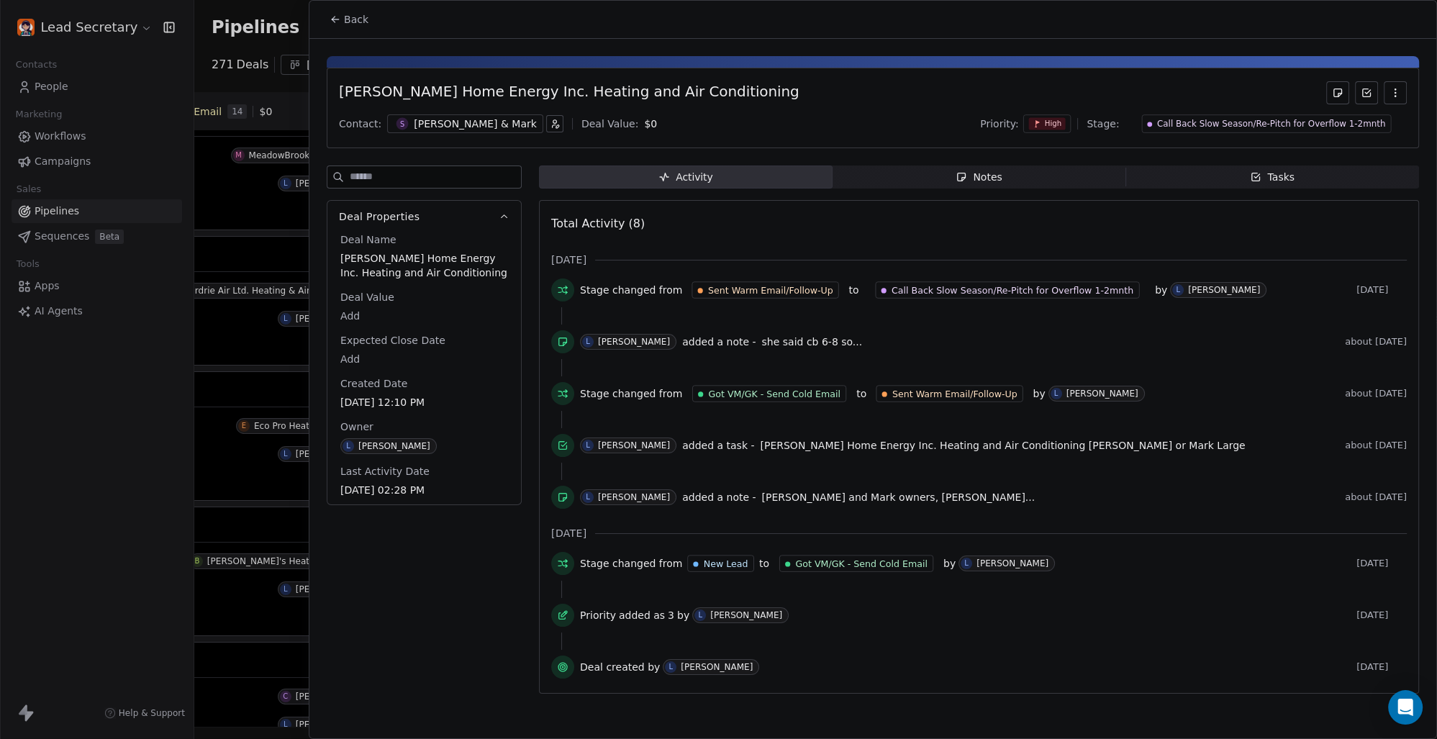
click at [370, 19] on button "Back" at bounding box center [349, 19] width 56 height 26
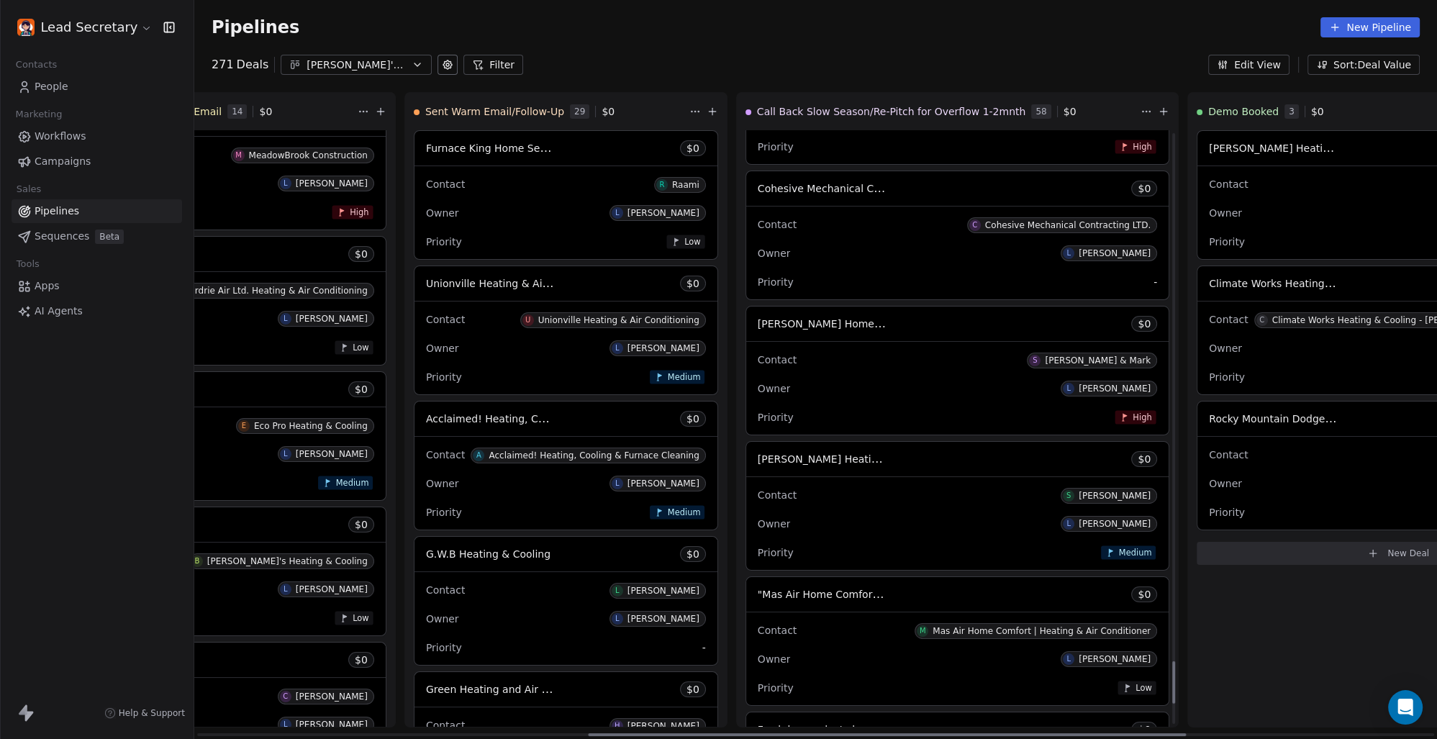
scroll to position [7413, 0]
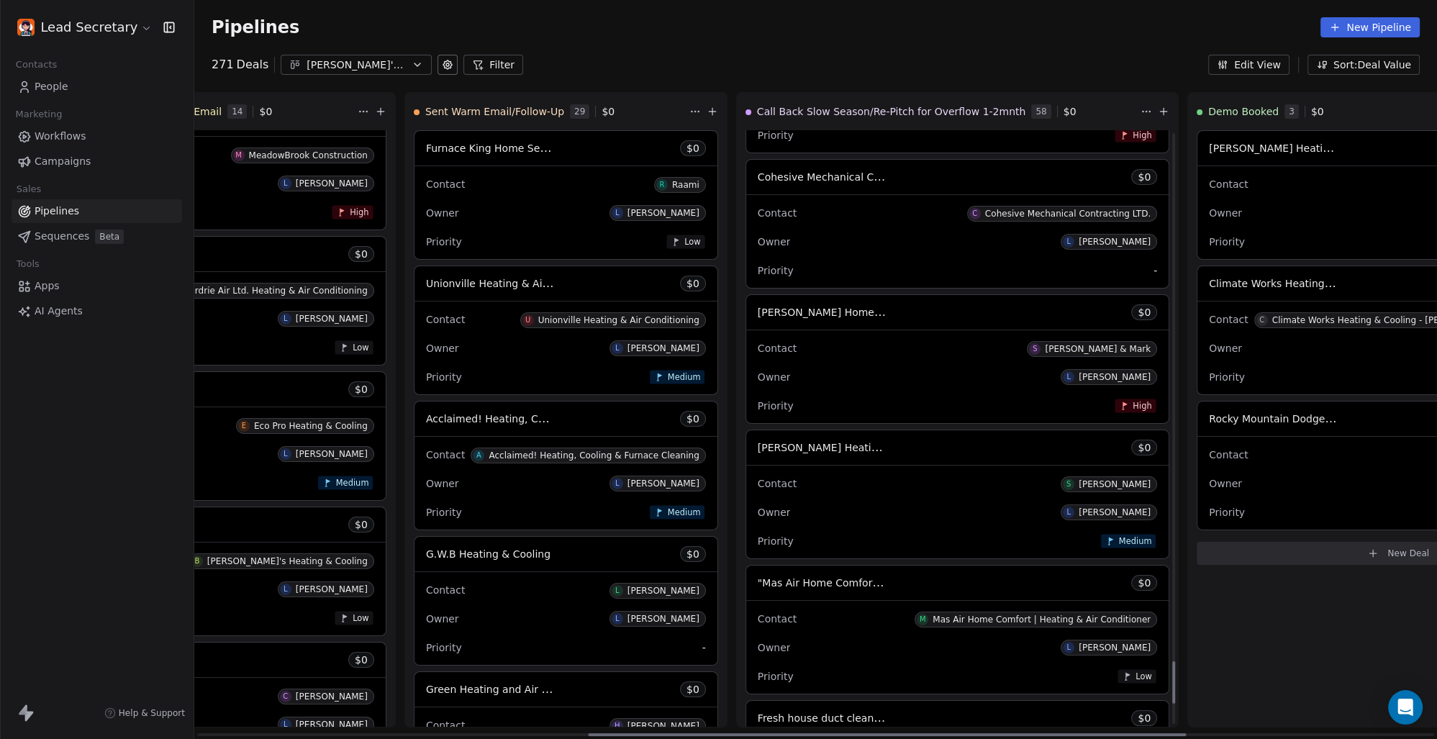
click at [758, 446] on span "[PERSON_NAME] Heating & Cooling" at bounding box center [847, 447] width 178 height 14
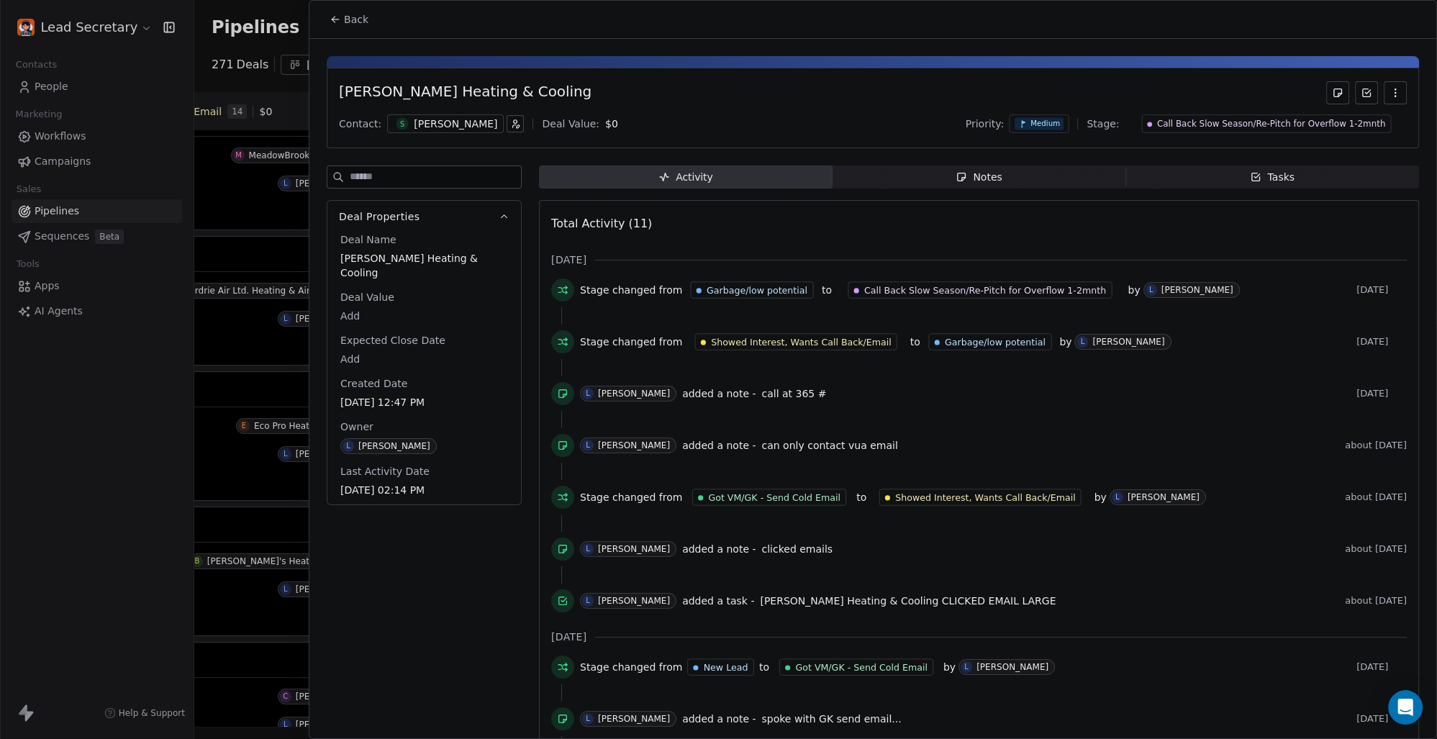
click at [361, 24] on span "Back" at bounding box center [356, 19] width 24 height 14
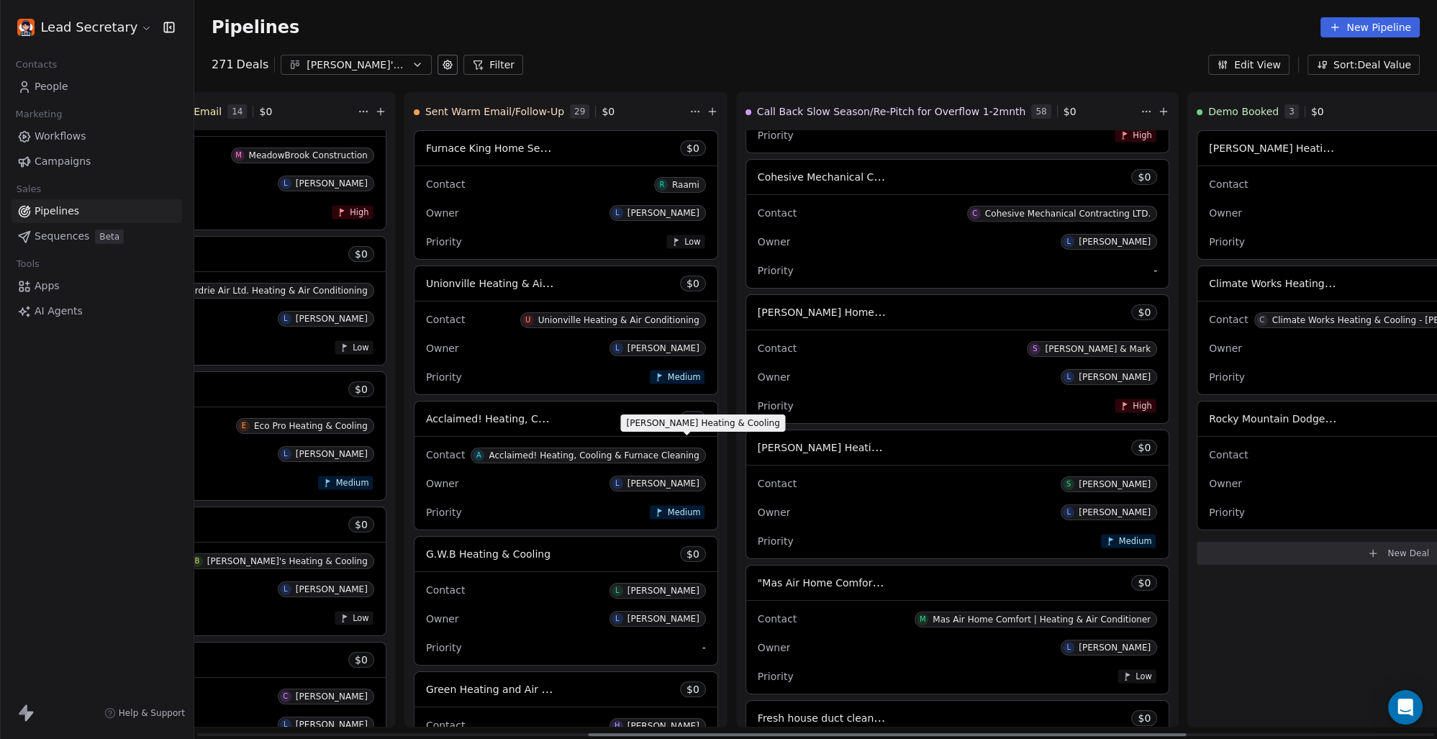
click at [758, 449] on span "[PERSON_NAME] Heating & Cooling" at bounding box center [847, 447] width 178 height 14
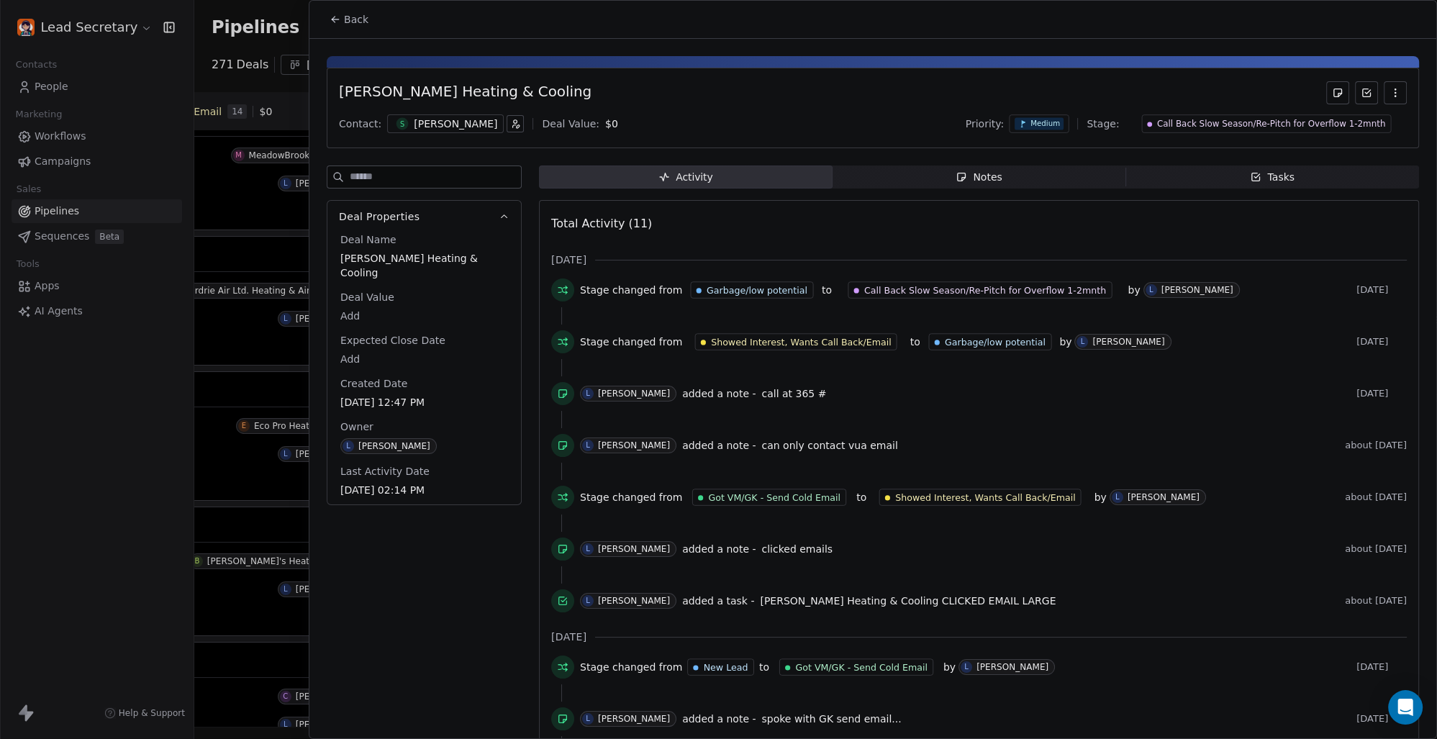
click at [448, 125] on div "[PERSON_NAME]" at bounding box center [455, 124] width 83 height 14
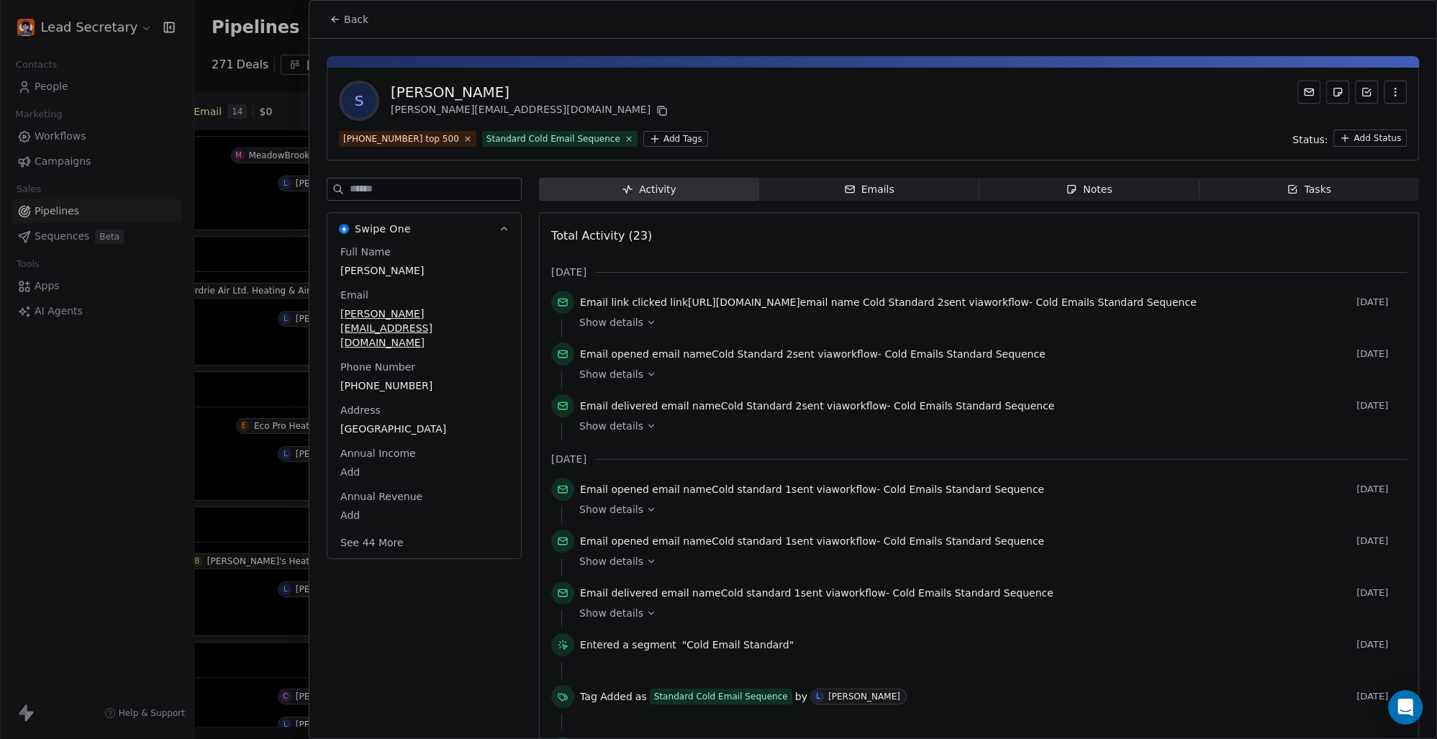
click at [653, 134] on html "Lead Secretary Contacts People Marketing Workflows Campaigns Sales Pipelines Se…" at bounding box center [718, 369] width 1437 height 739
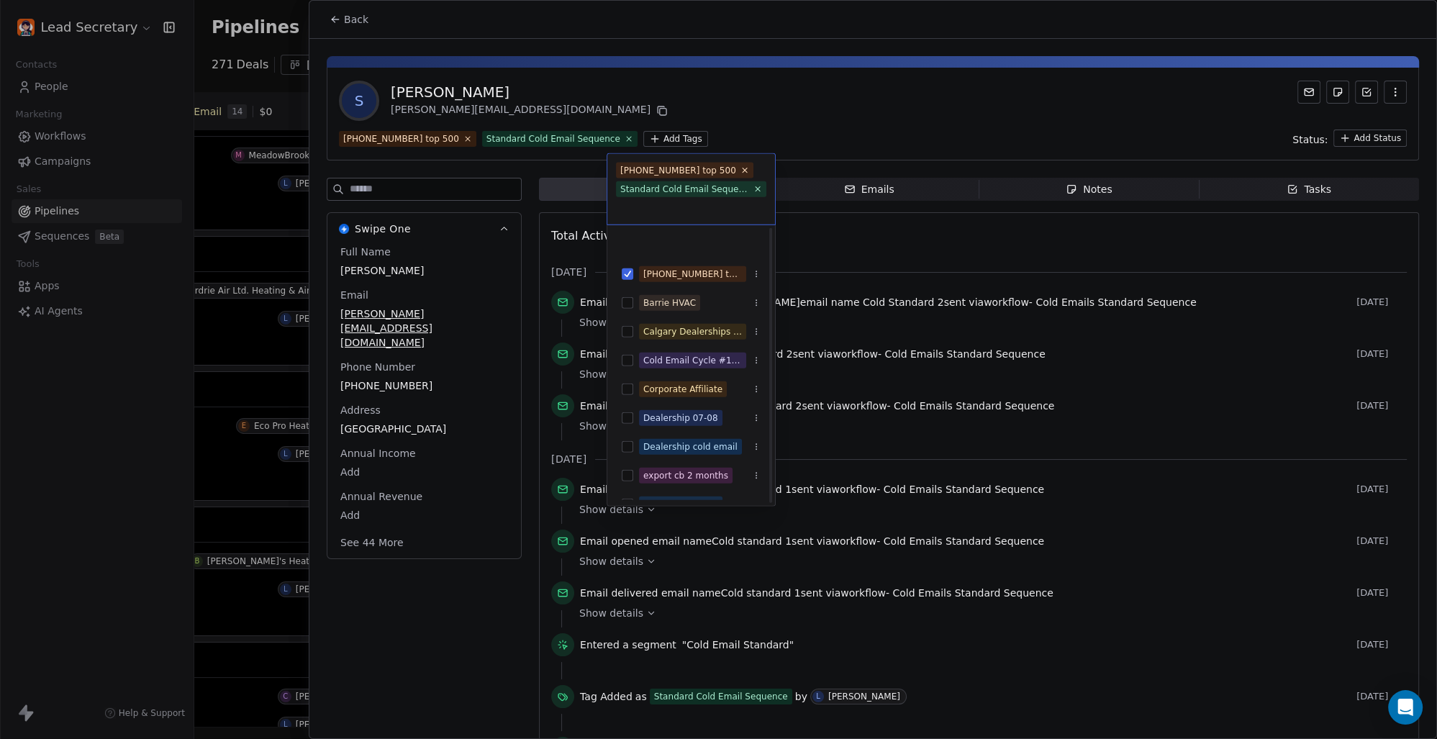
scroll to position [200, 0]
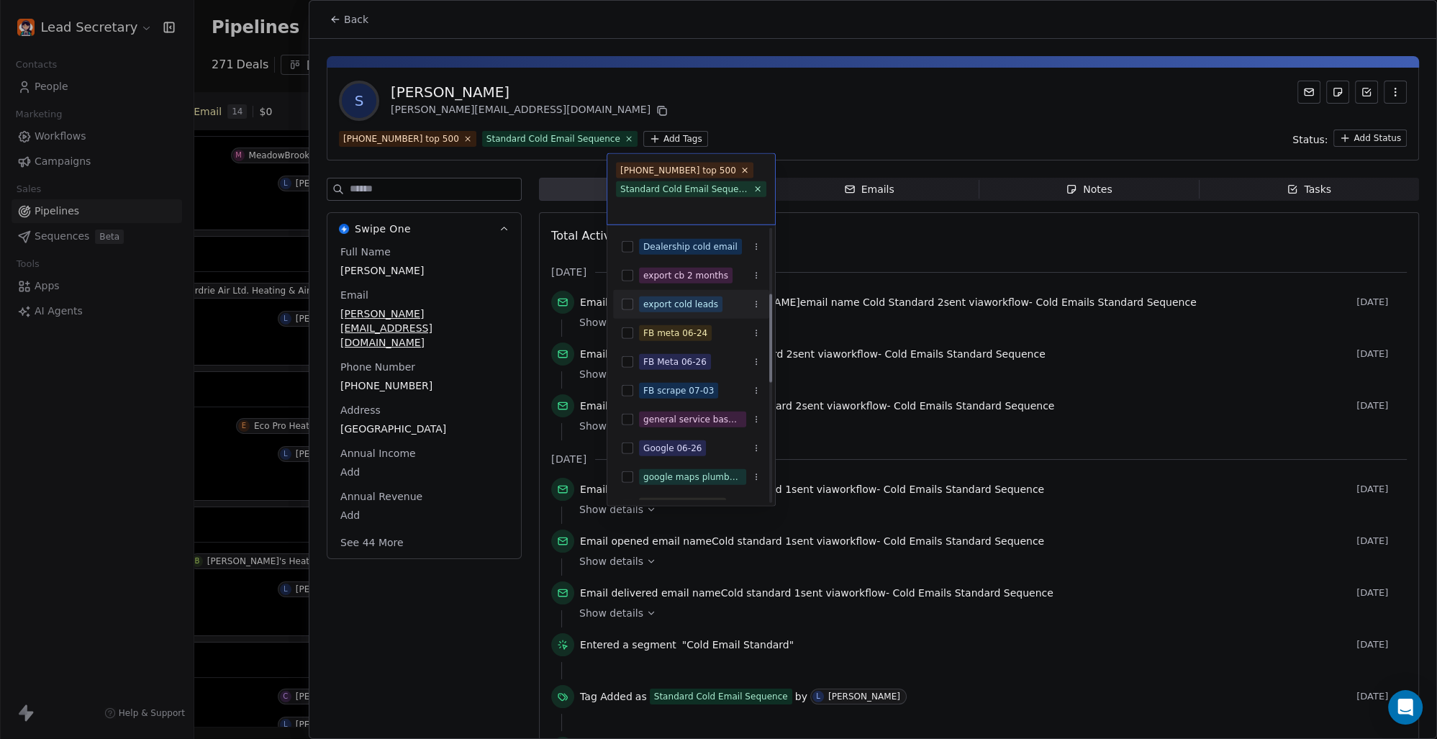
click at [631, 304] on button "Suggestions" at bounding box center [628, 305] width 12 height 12
click at [845, 83] on html "Lead Secretary Contacts People Marketing Workflows Campaigns Sales Pipelines Se…" at bounding box center [718, 369] width 1437 height 739
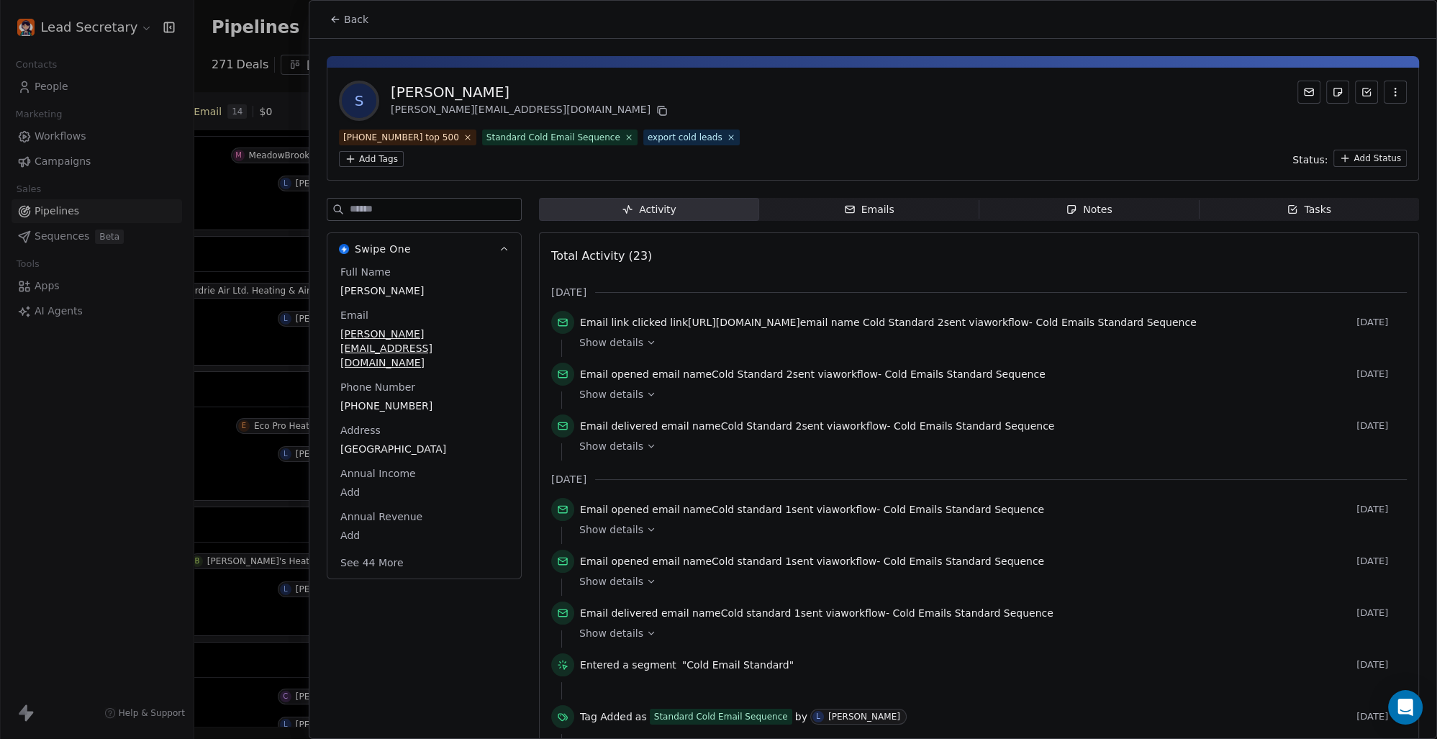
scroll to position [300, 0]
click at [335, 12] on button "Back" at bounding box center [349, 19] width 56 height 26
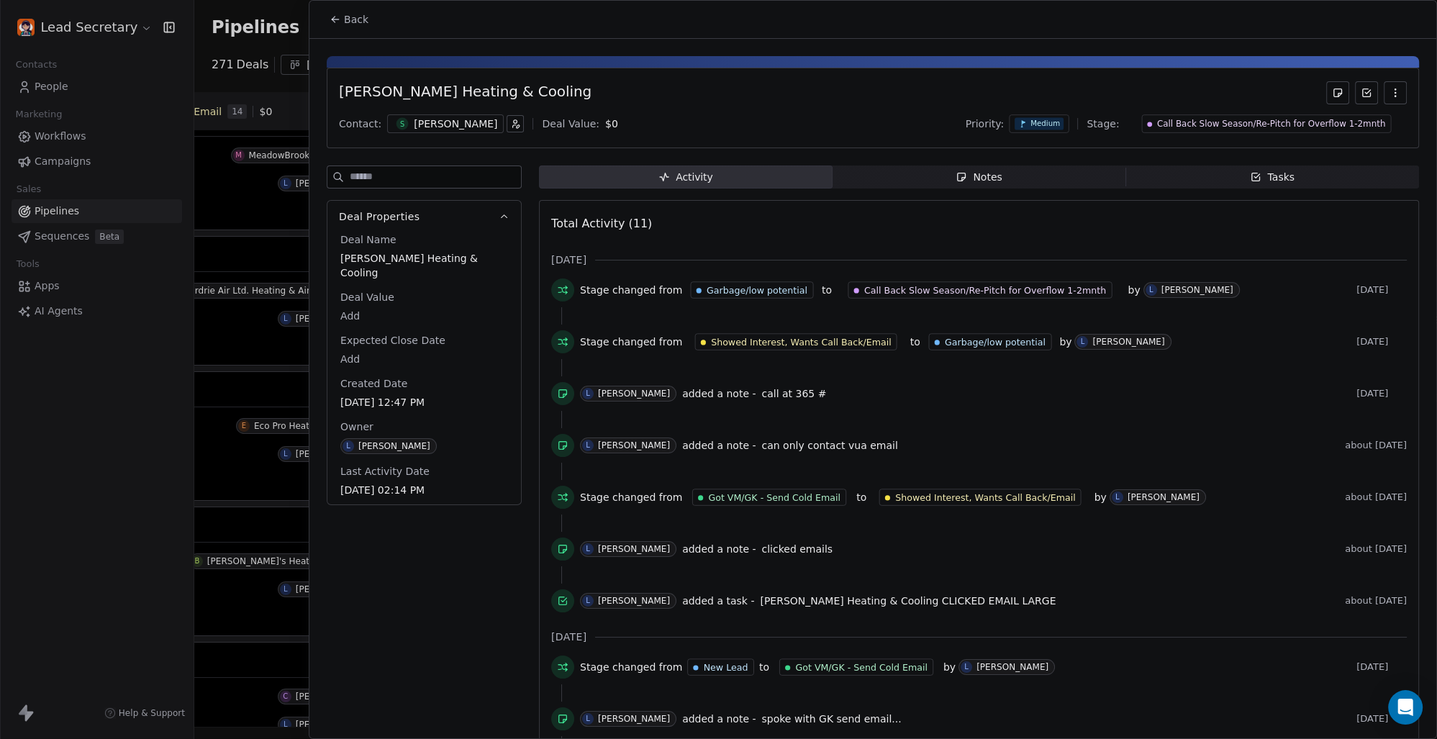
click at [350, 20] on span "Back" at bounding box center [356, 19] width 24 height 14
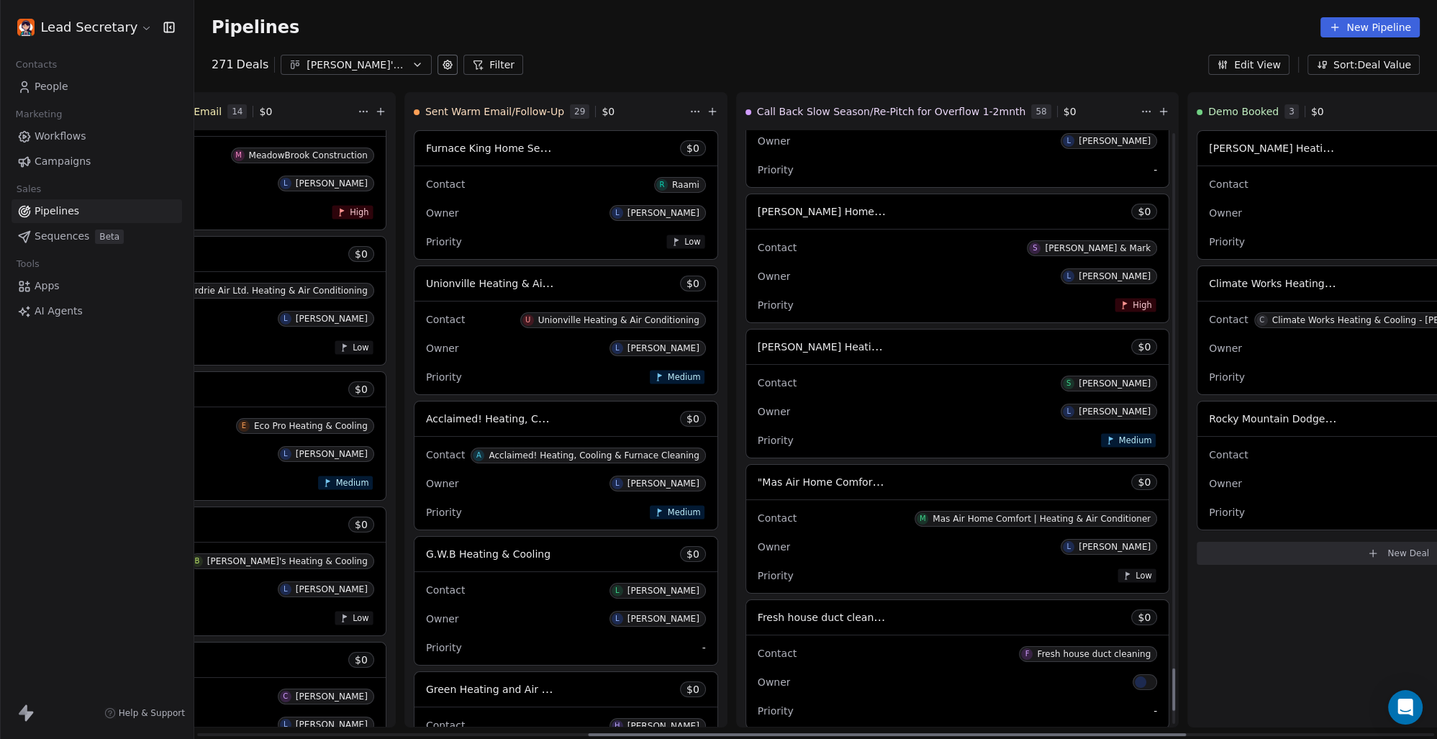
click at [758, 488] on span ""Mas Air Home Comfort | Heating & Air Conditioner "" at bounding box center [891, 482] width 266 height 14
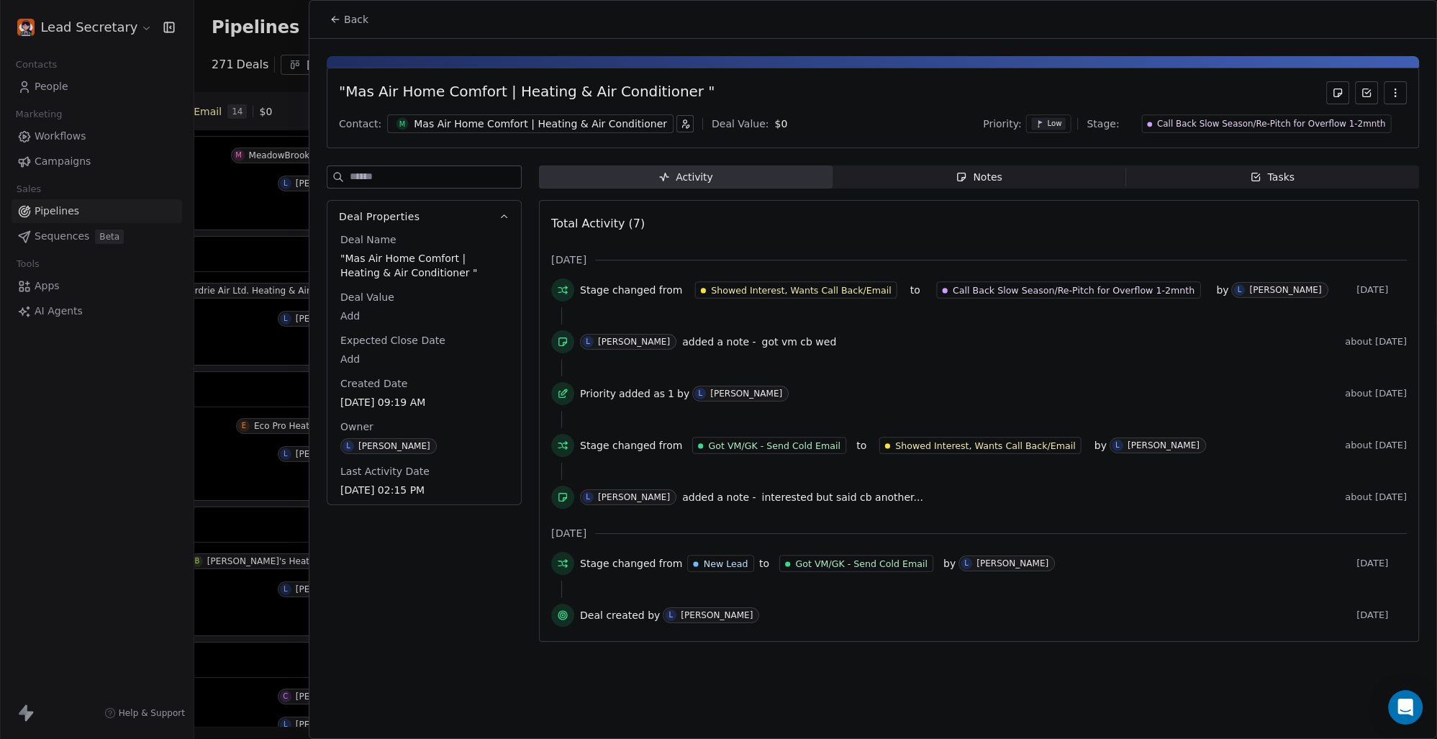
click at [606, 119] on div "Mas Air Home Comfort | Heating & Air Conditioner" at bounding box center [540, 124] width 253 height 14
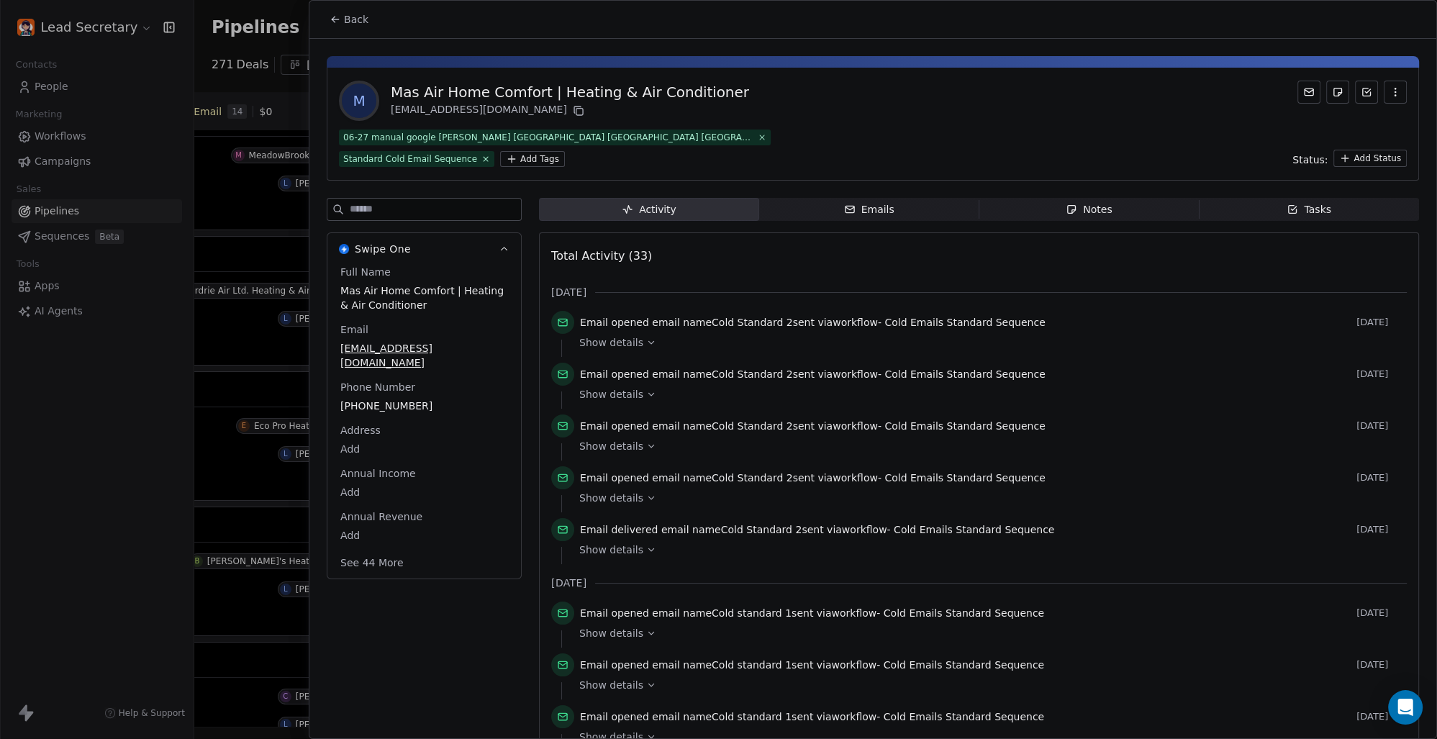
click at [530, 154] on html "Lead Secretary Contacts People Marketing Workflows Campaigns Sales Pipelines Se…" at bounding box center [718, 369] width 1437 height 739
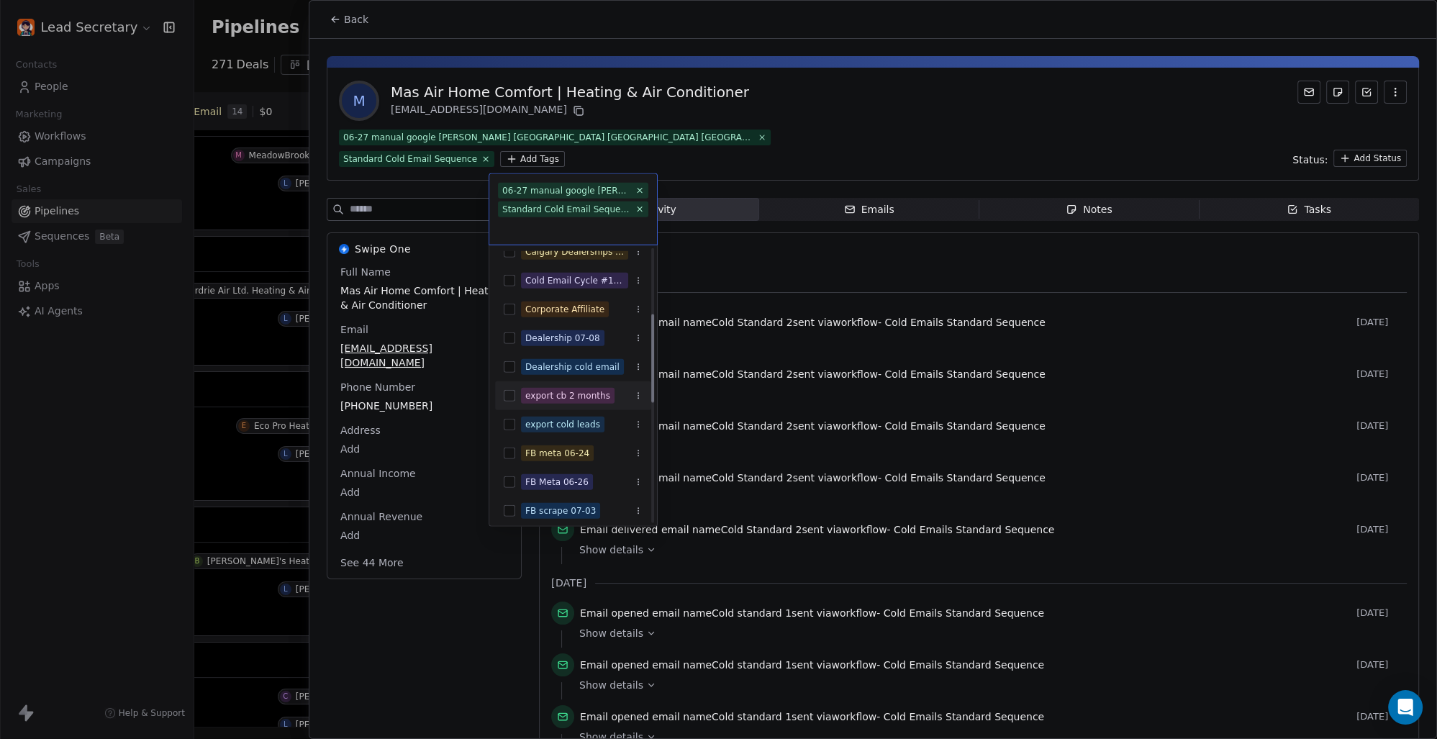
scroll to position [200, 0]
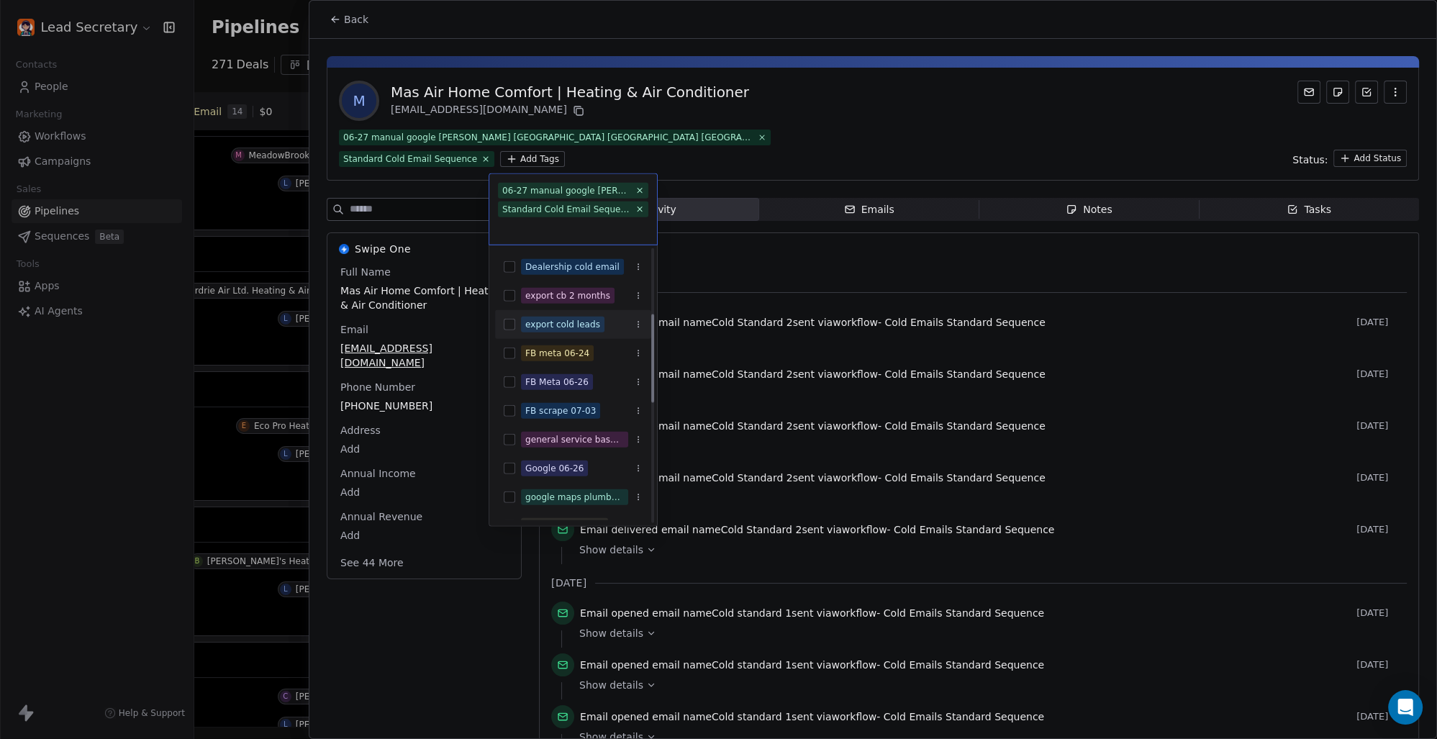
click at [505, 322] on button "Suggestions" at bounding box center [510, 325] width 12 height 12
click at [807, 119] on html "Lead Secretary Contacts People Marketing Workflows Campaigns Sales Pipelines Se…" at bounding box center [718, 369] width 1437 height 739
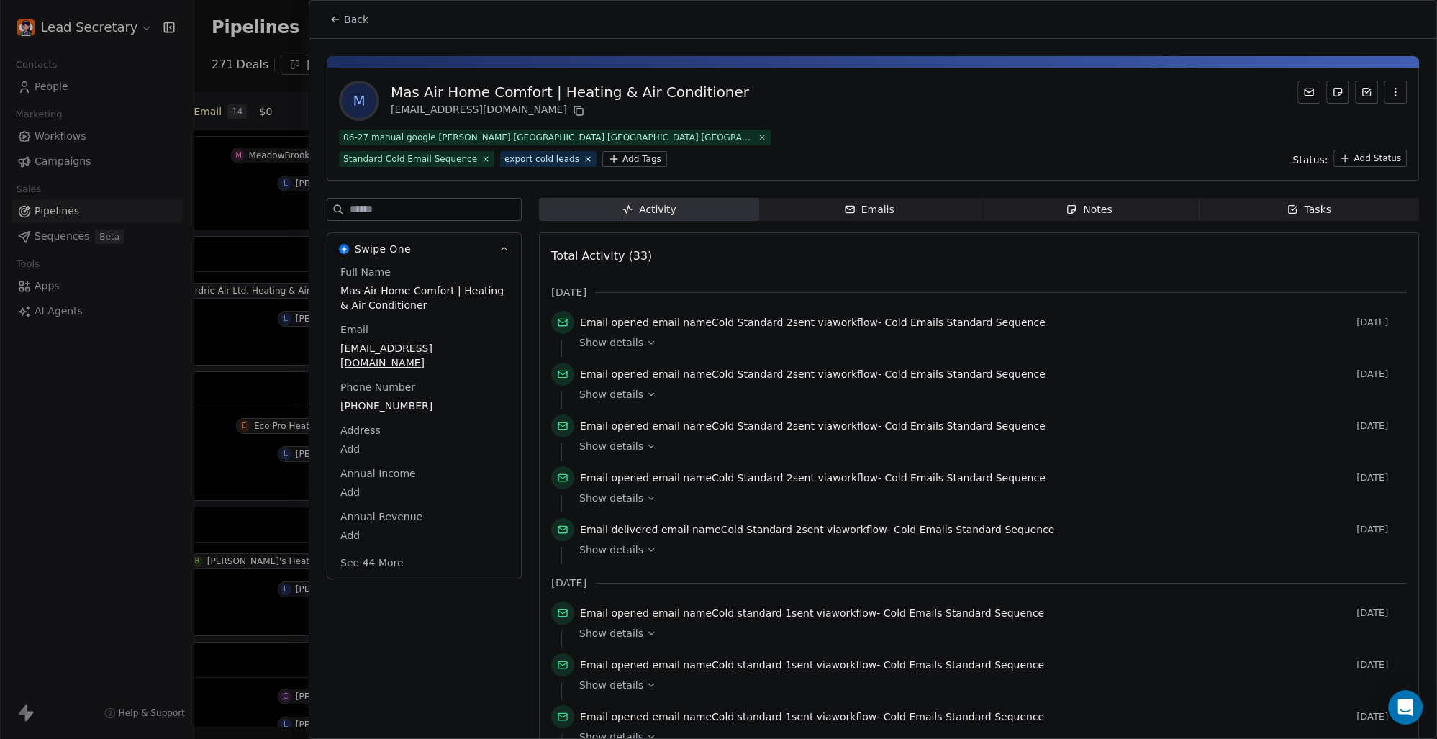
scroll to position [0, 812]
click at [355, 21] on span "Back" at bounding box center [356, 19] width 24 height 14
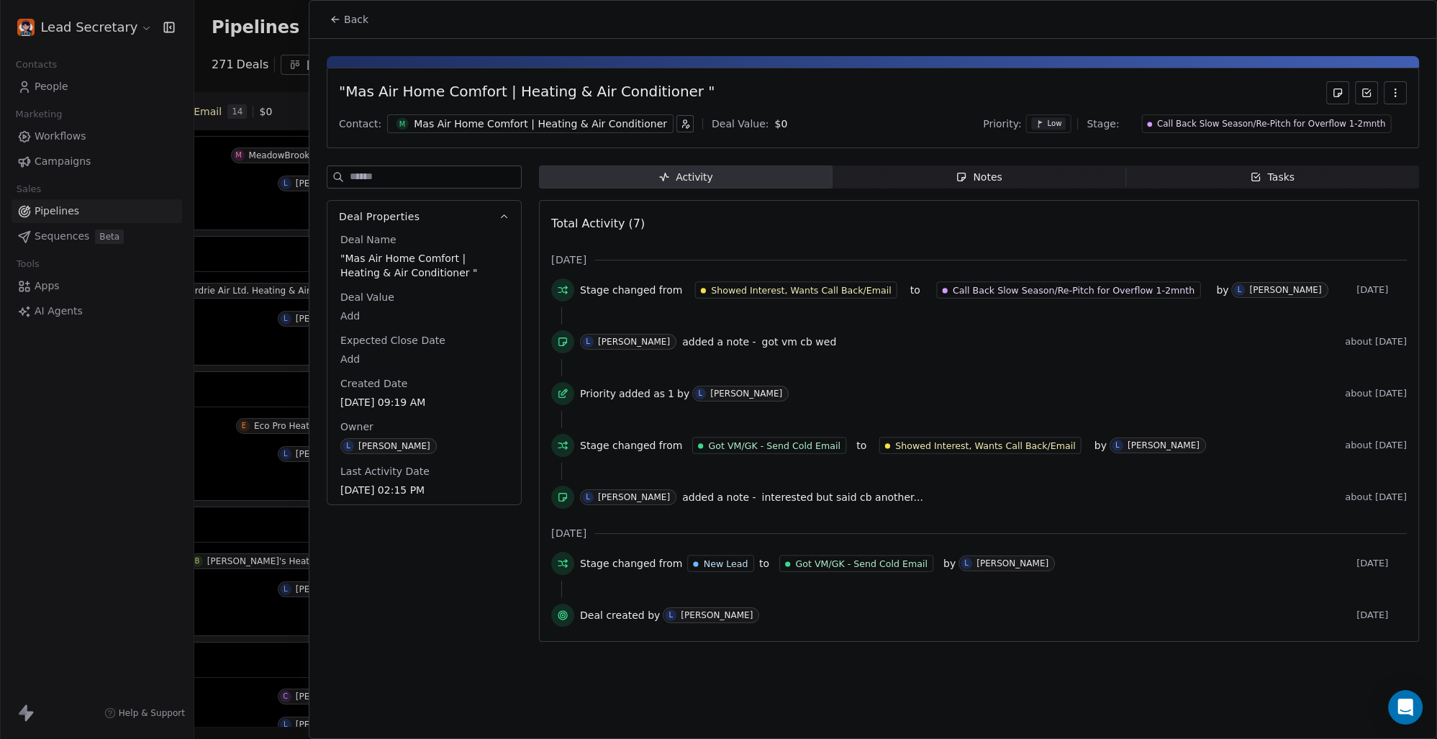
click at [594, 113] on div "Contact: M Mas Air Home Comfort | Heating & Air Conditioner Deal Value: $ 0 Pri…" at bounding box center [873, 124] width 1068 height 22
click at [602, 122] on div "Mas Air Home Comfort | Heating & Air Conditioner" at bounding box center [540, 124] width 253 height 14
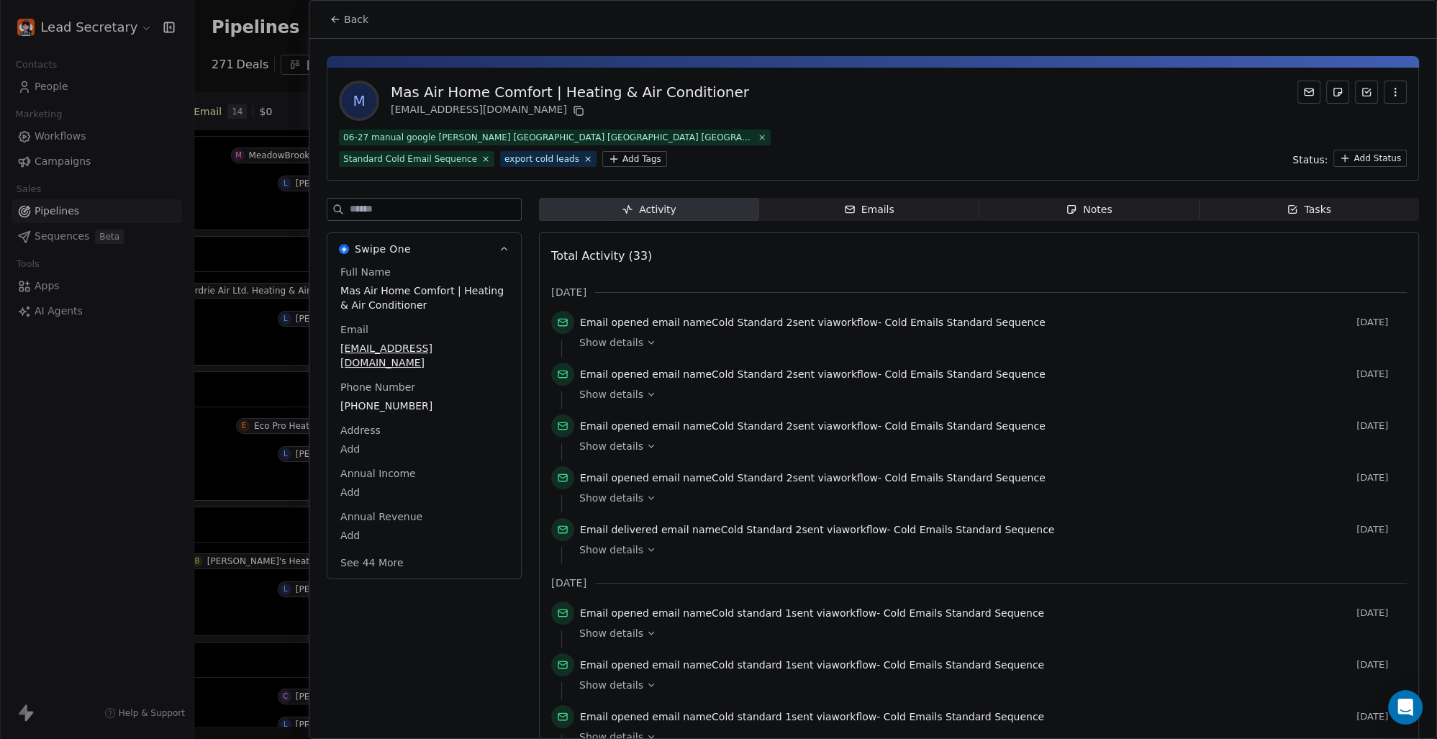
click at [770, 139] on div "06-27 manual google Hamilton Burlington Georgetown Mississauga Standard Cold Em…" at bounding box center [555, 148] width 432 height 37
click at [346, 19] on span "Back" at bounding box center [356, 19] width 24 height 14
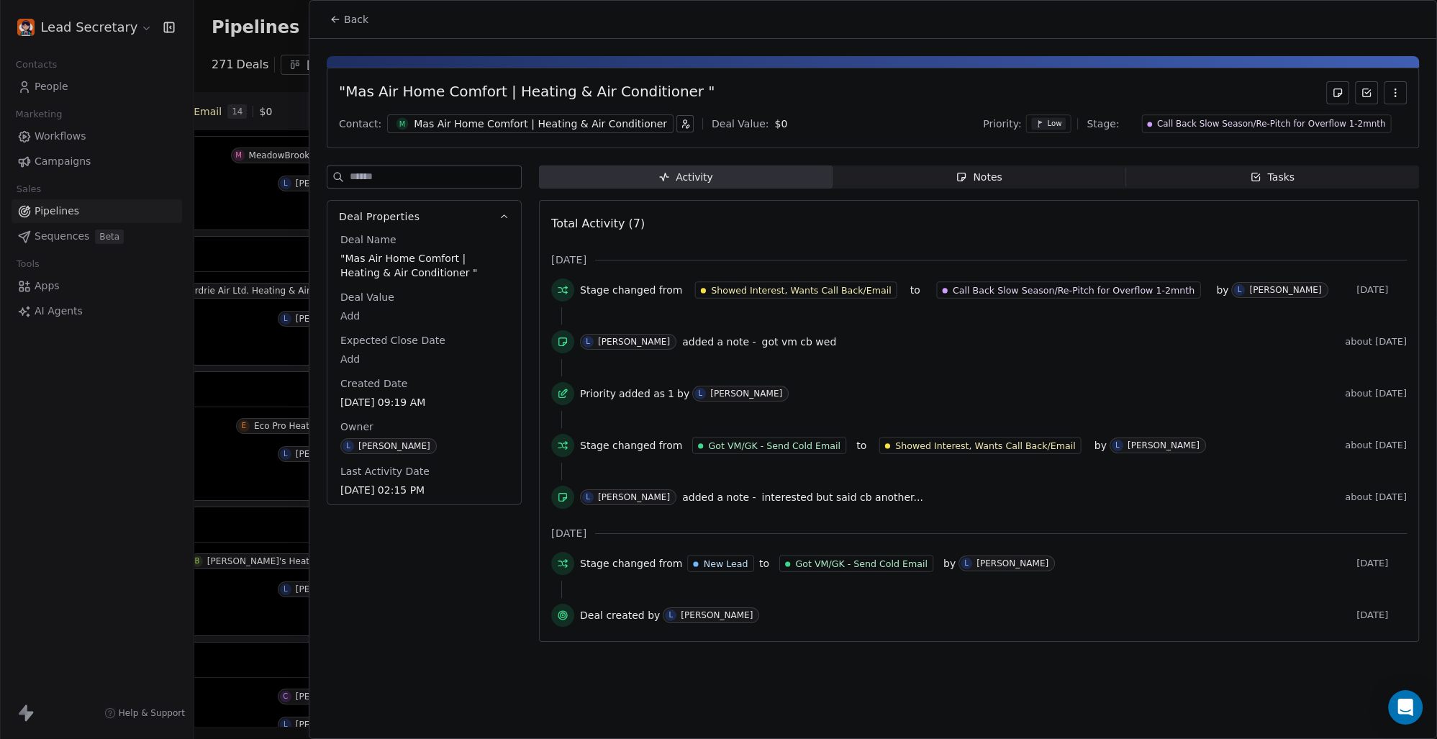
click at [508, 128] on div "Mas Air Home Comfort | Heating & Air Conditioner" at bounding box center [540, 124] width 253 height 14
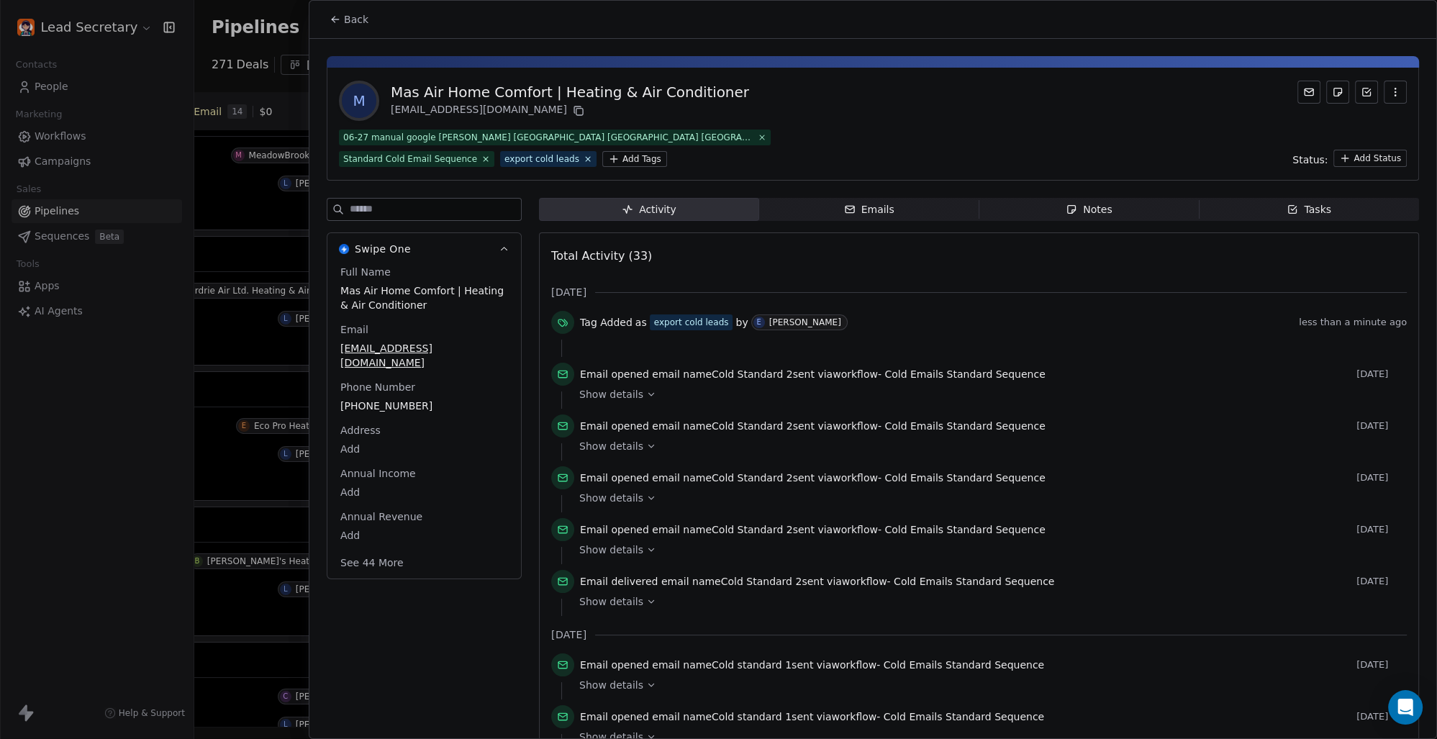
click at [348, 19] on span "Back" at bounding box center [356, 19] width 24 height 14
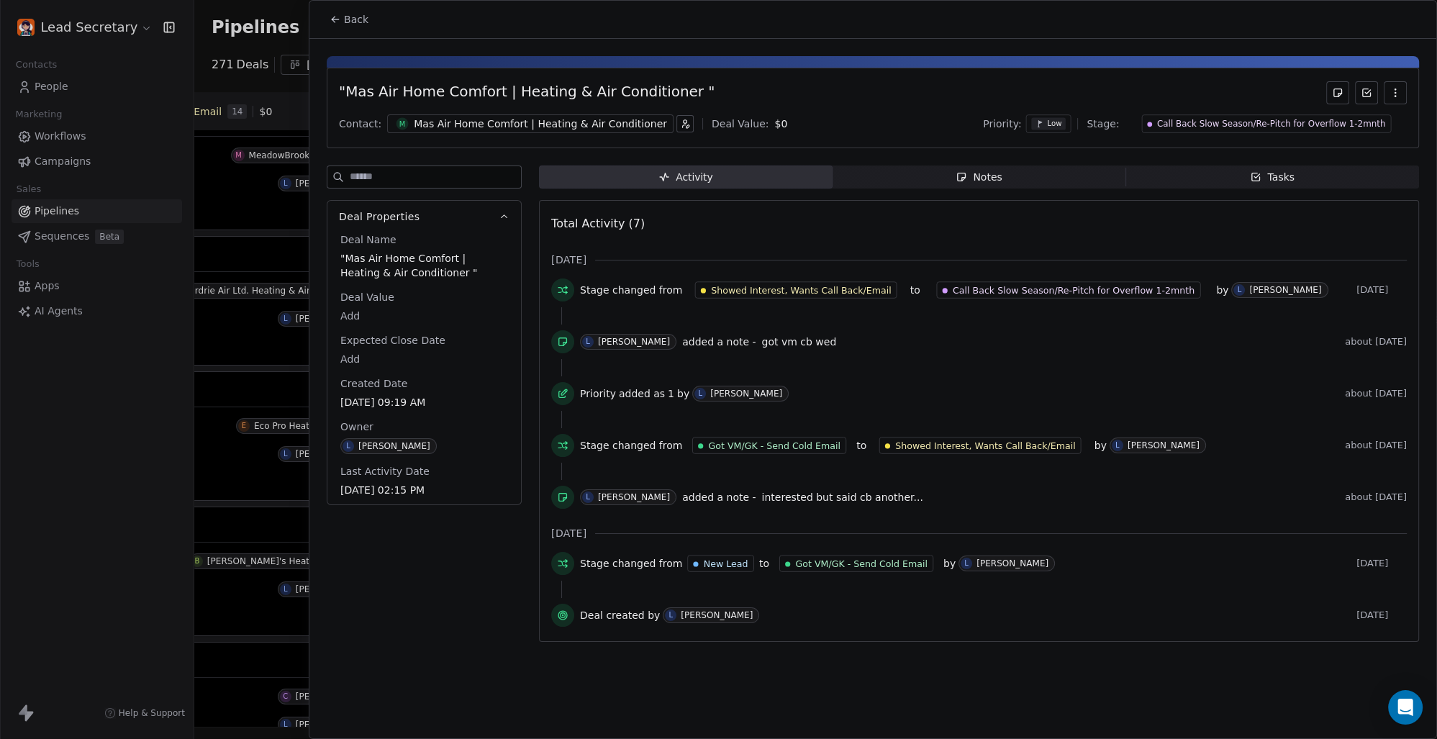
click at [358, 20] on span "Back" at bounding box center [356, 19] width 24 height 14
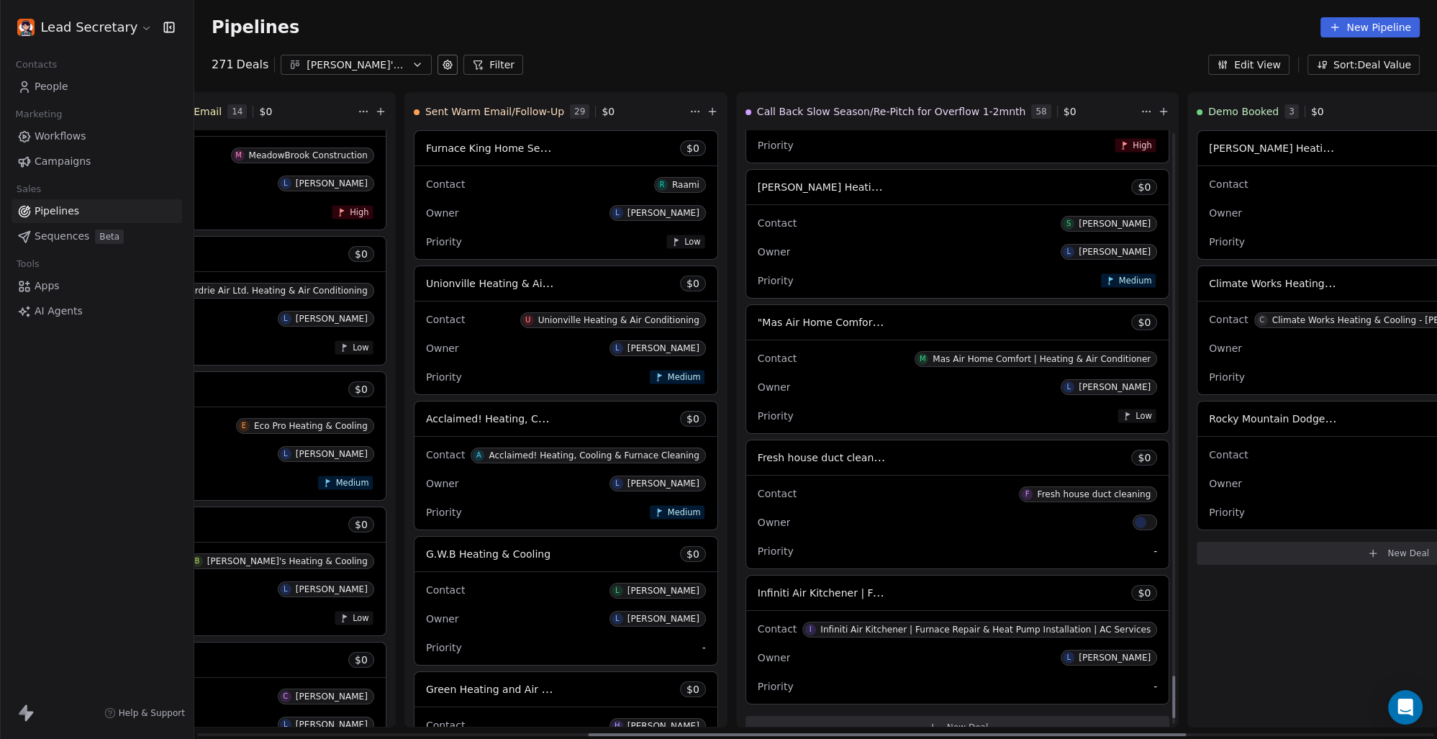
scroll to position [7697, 0]
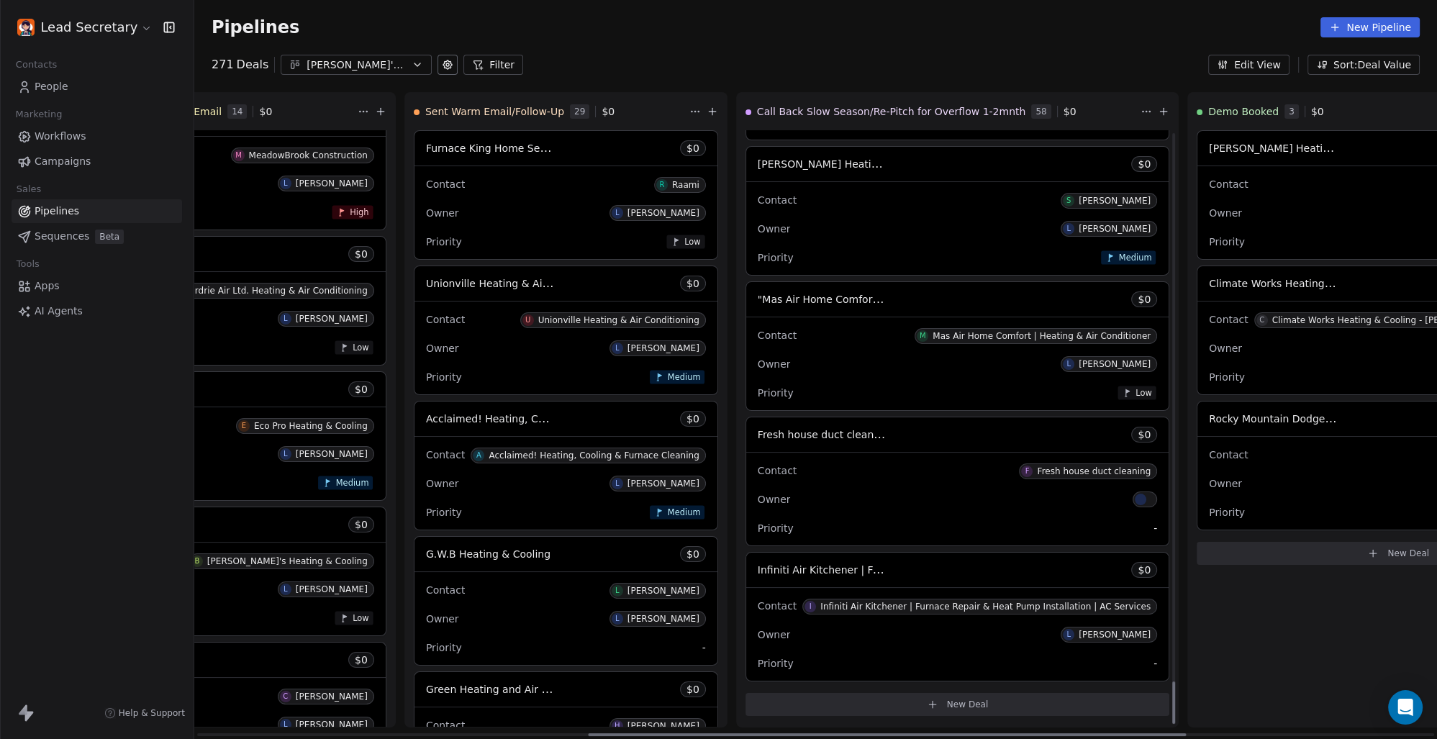
click at [758, 433] on span "Fresh house duct cleaning" at bounding box center [824, 435] width 132 height 14
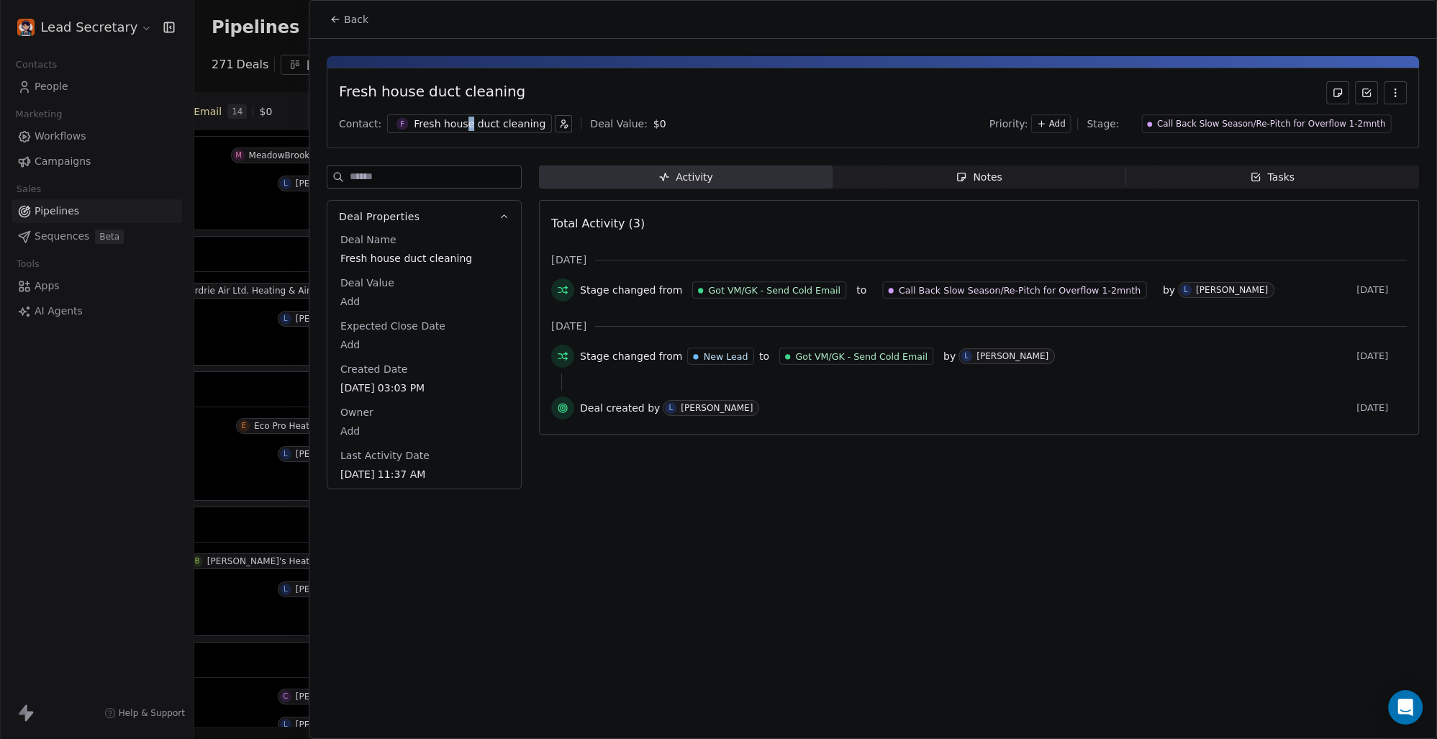
click at [462, 126] on div "Fresh house duct cleaning" at bounding box center [480, 124] width 132 height 14
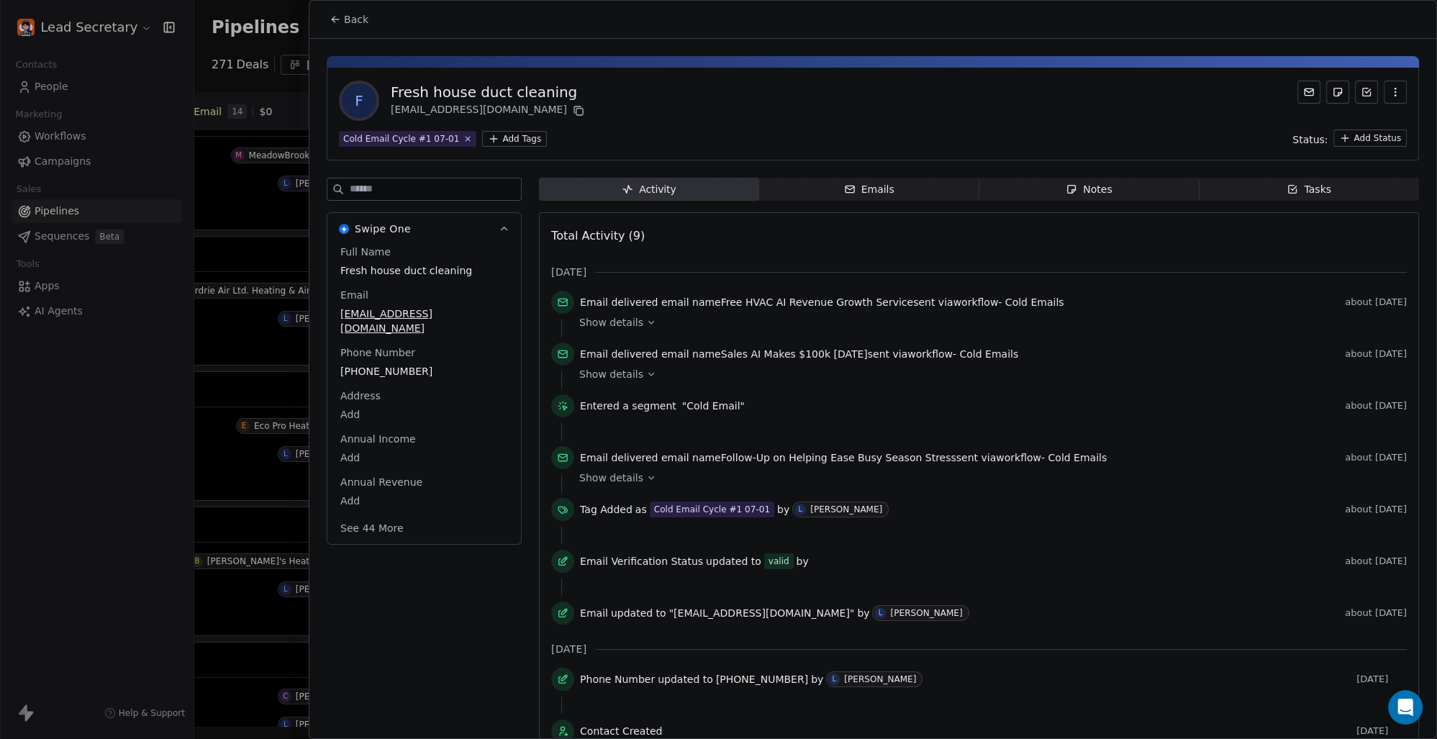
click at [491, 136] on html "Lead Secretary Contacts People Marketing Workflows Campaigns Sales Pipelines Se…" at bounding box center [718, 369] width 1437 height 739
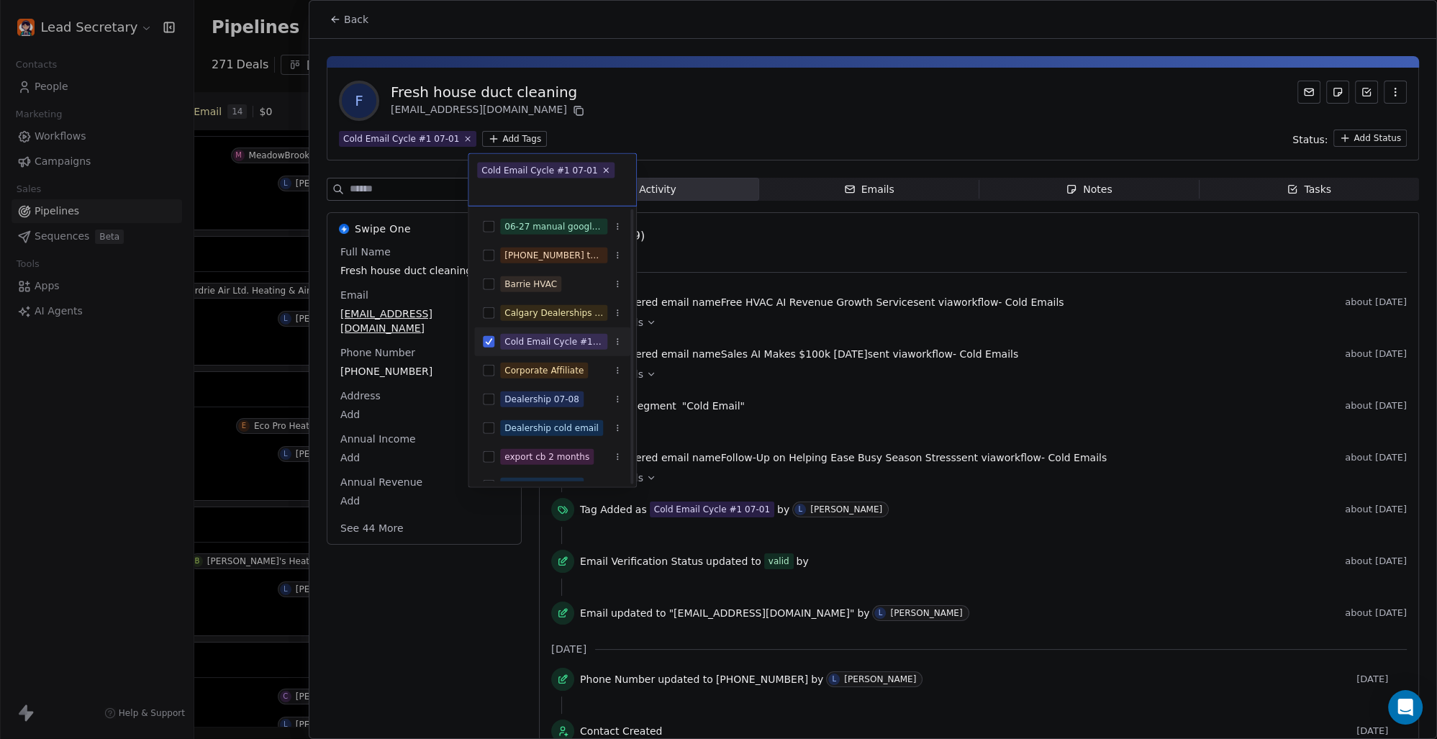
scroll to position [100, 0]
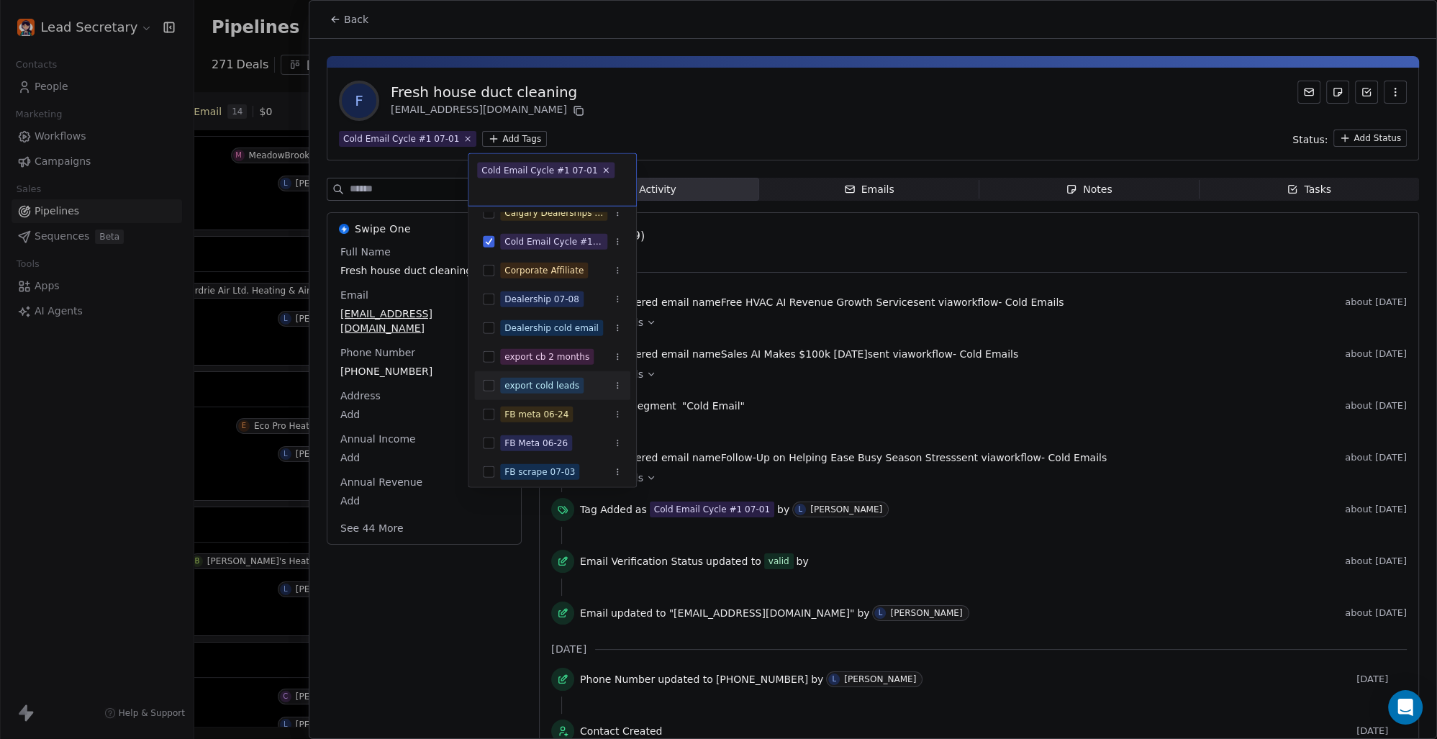
click at [504, 379] on span "export cold leads" at bounding box center [541, 386] width 83 height 16
click at [765, 122] on html "Lead Secretary Contacts People Marketing Workflows Campaigns Sales Pipelines Se…" at bounding box center [718, 369] width 1437 height 739
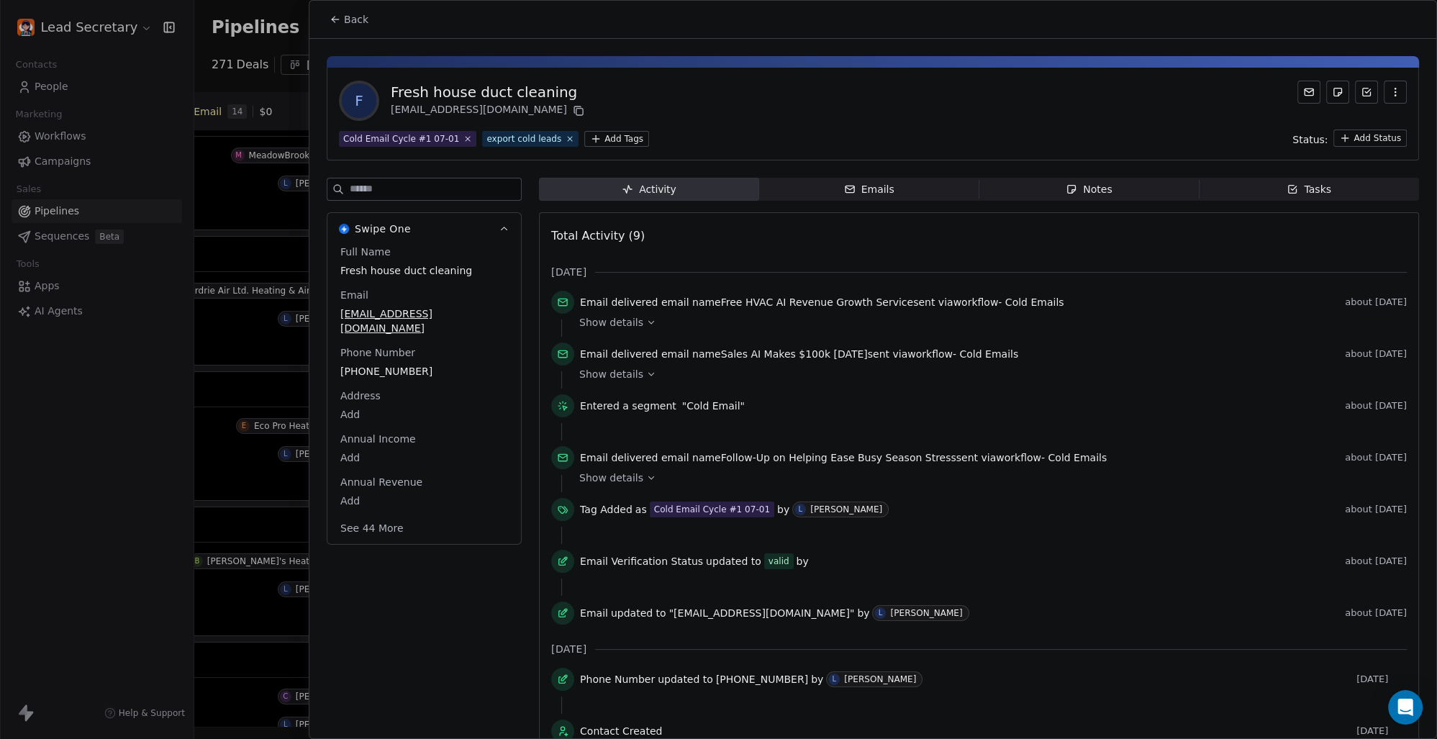
scroll to position [0, 812]
click at [351, 16] on span "Back" at bounding box center [356, 19] width 24 height 14
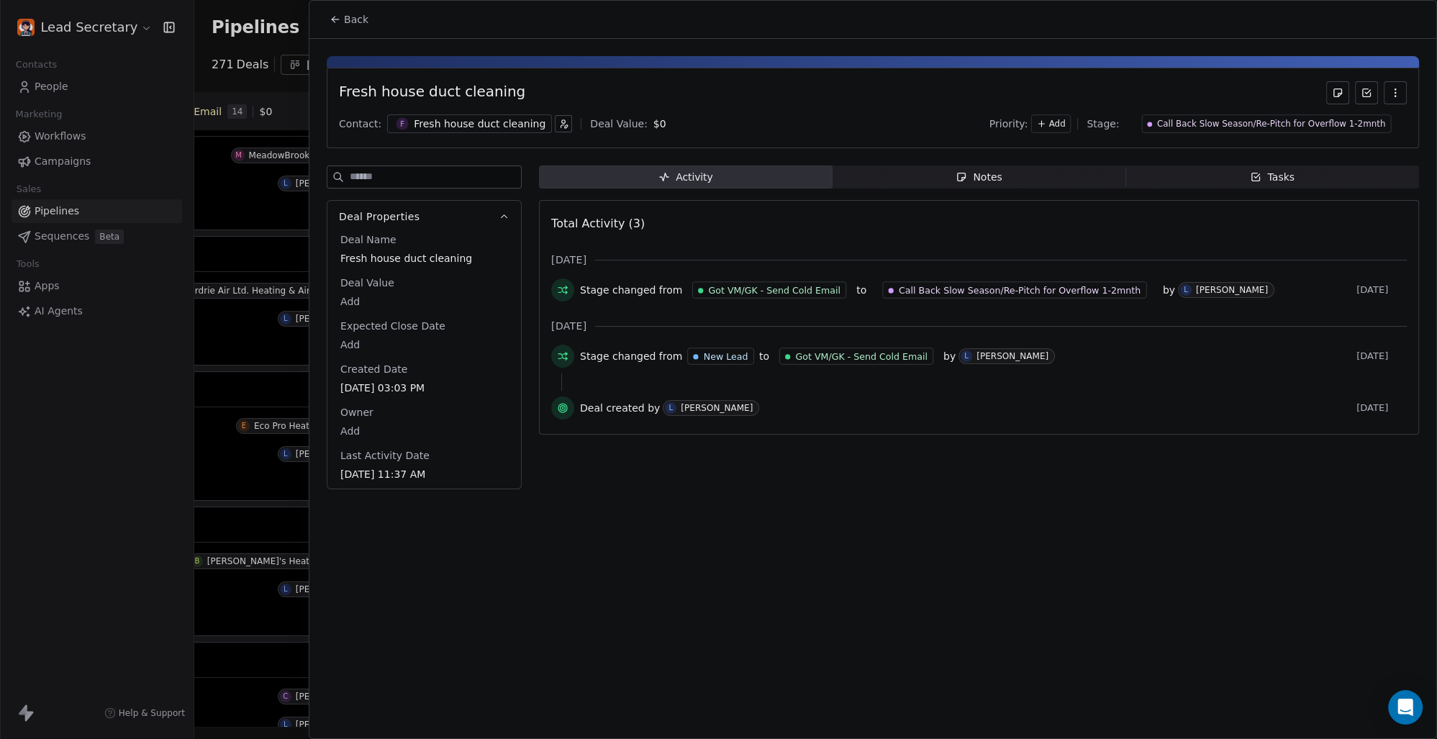
click at [363, 22] on span "Back" at bounding box center [356, 19] width 24 height 14
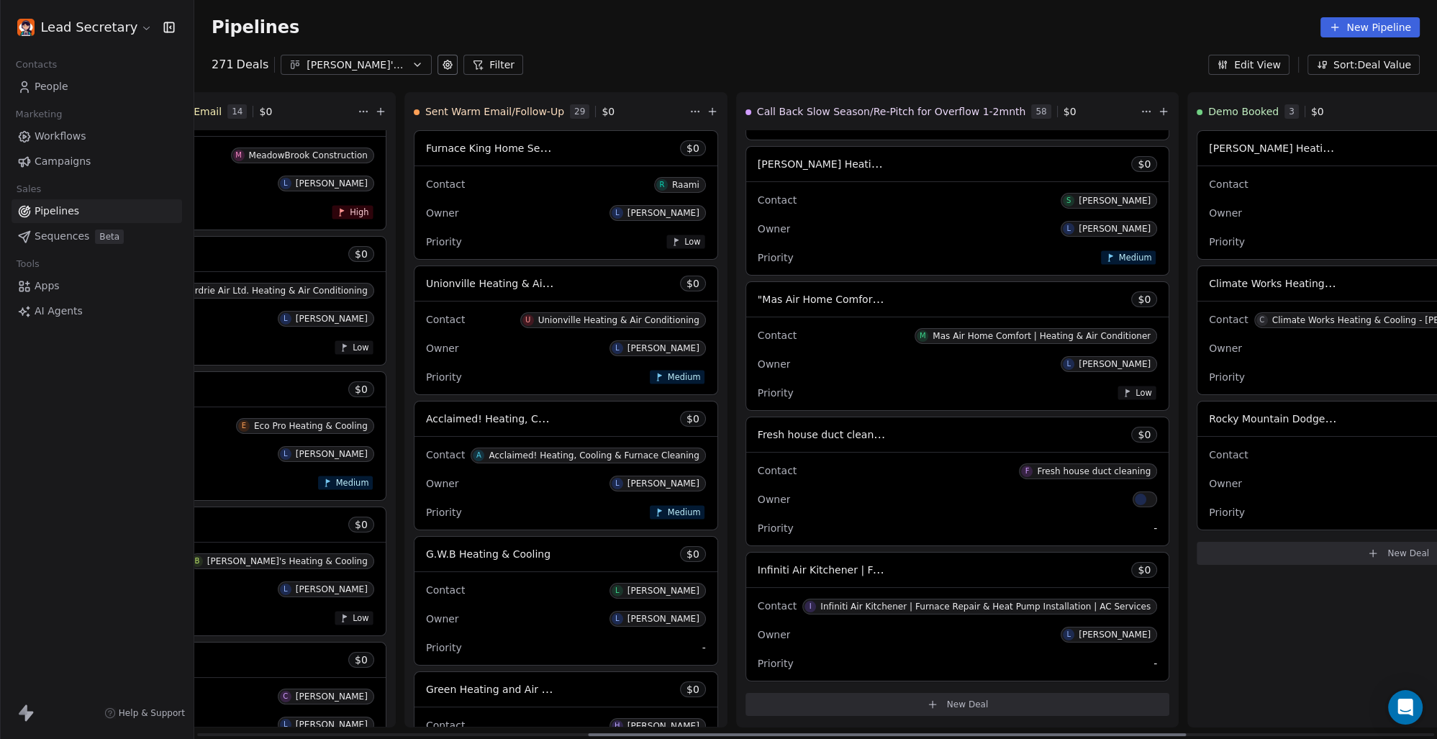
click at [758, 567] on span "Infiniti Air Kitchener | Furnace Repair & Heat Pump Installation | AC Services" at bounding box center [950, 570] width 384 height 14
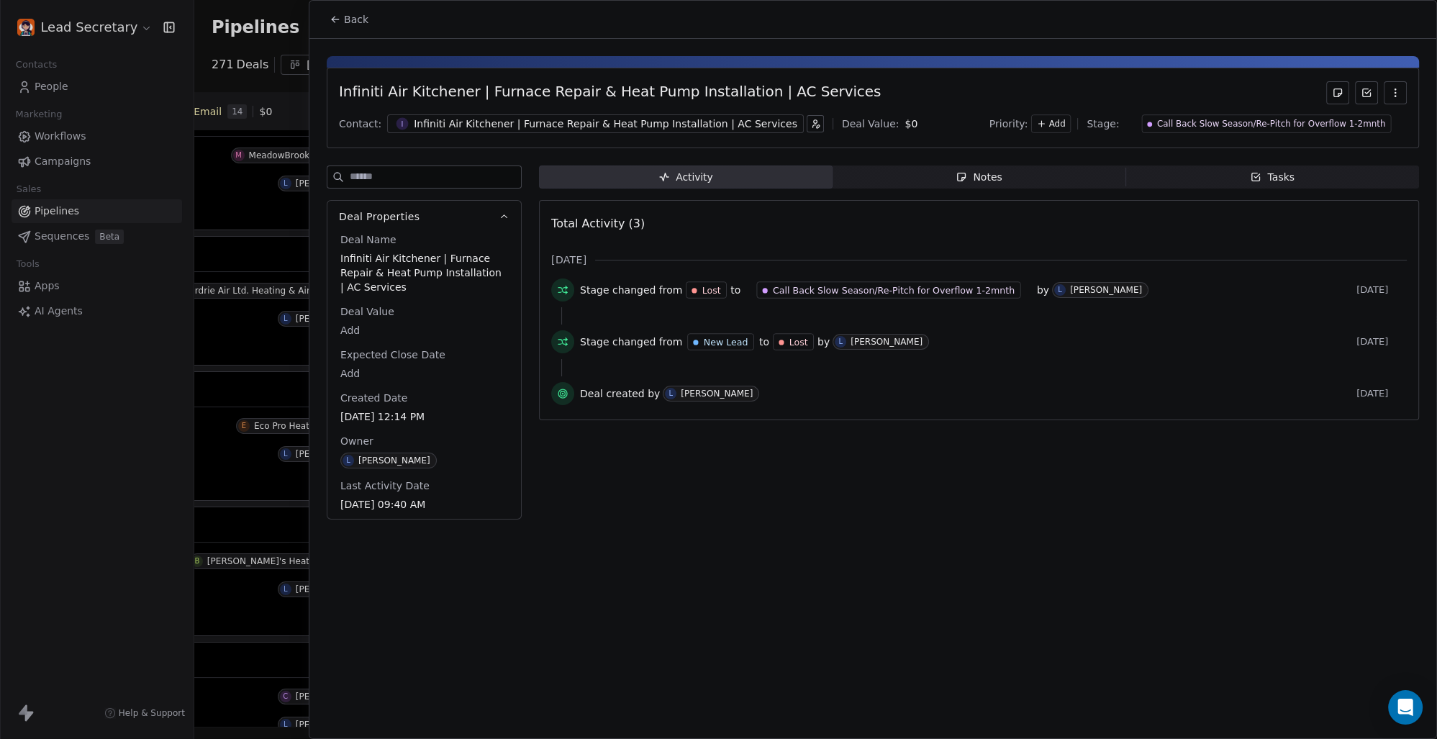
click at [364, 19] on span "Back" at bounding box center [356, 19] width 24 height 14
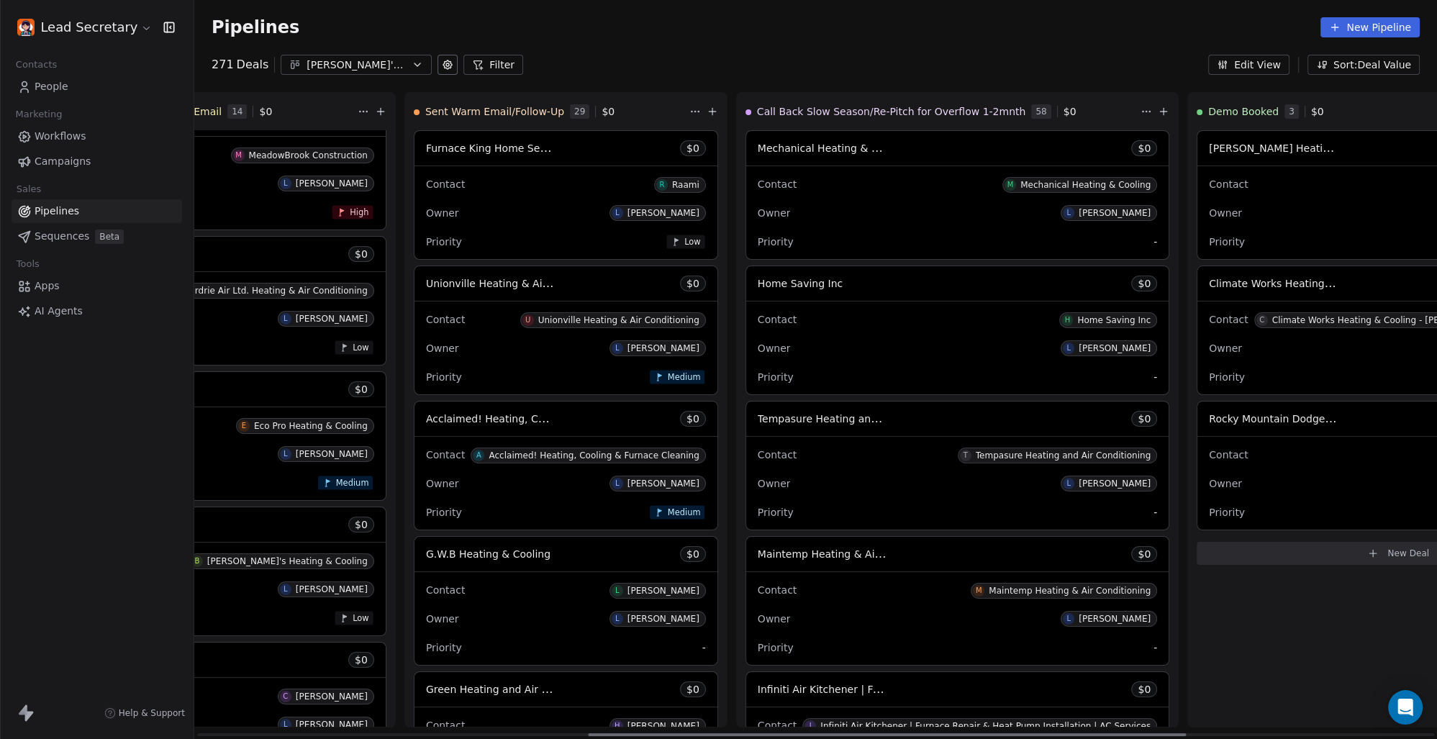
click at [974, 109] on div "Call Back Slow Season/Re-Pitch for Overflow 1-2mnth 58 $ 0" at bounding box center [942, 111] width 392 height 37
click at [987, 109] on html "Lead Secretary Contacts People Marketing Workflows Campaigns Sales Pipelines Se…" at bounding box center [718, 369] width 1437 height 739
click at [942, 72] on html "Lead Secretary Contacts People Marketing Workflows Campaigns Sales Pipelines Se…" at bounding box center [718, 369] width 1437 height 739
click at [983, 111] on html "Lead Secretary Contacts People Marketing Workflows Campaigns Sales Pipelines Se…" at bounding box center [718, 369] width 1437 height 739
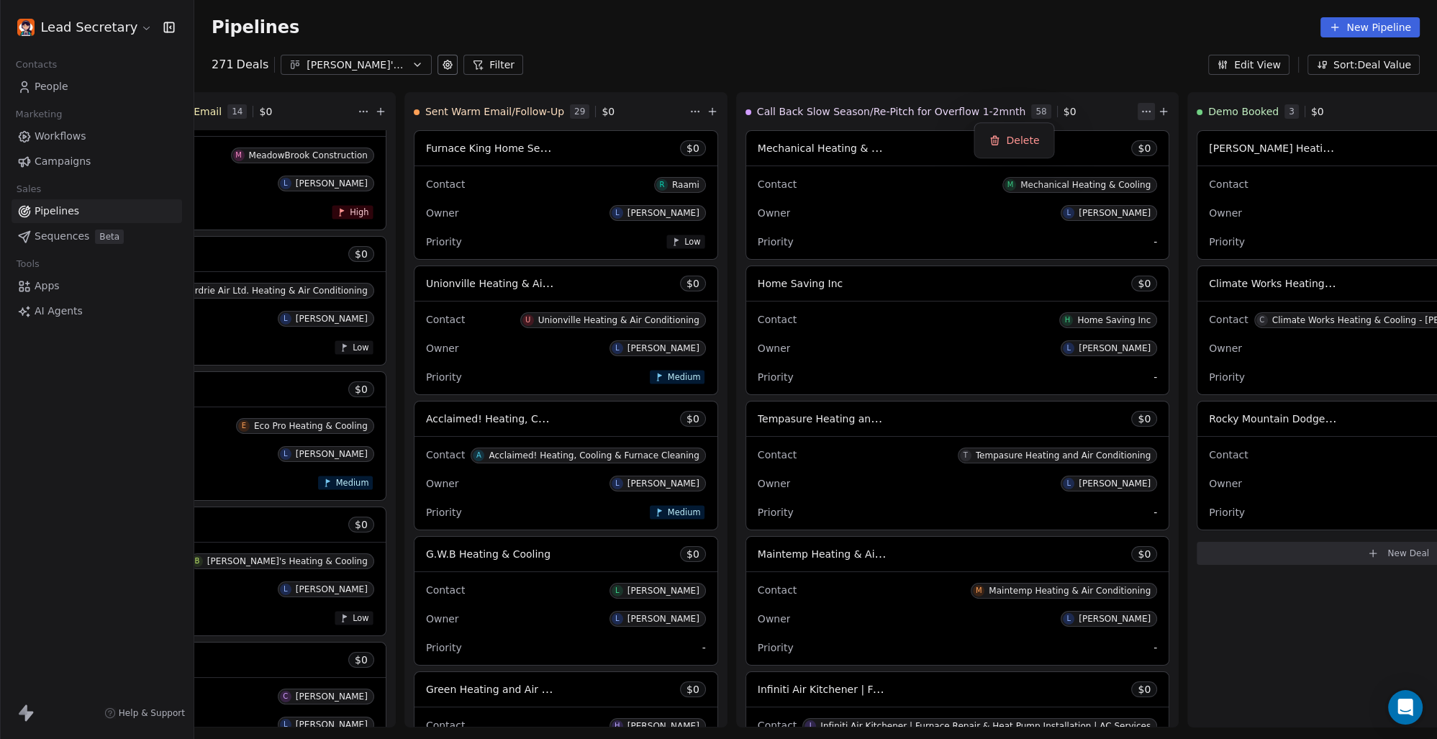
click at [849, 53] on html "Lead Secretary Contacts People Marketing Workflows Campaigns Sales Pipelines Se…" at bounding box center [718, 369] width 1437 height 739
click at [340, 65] on div "[PERSON_NAME]'s Pipeline - Large Businesses Only" at bounding box center [356, 65] width 99 height 15
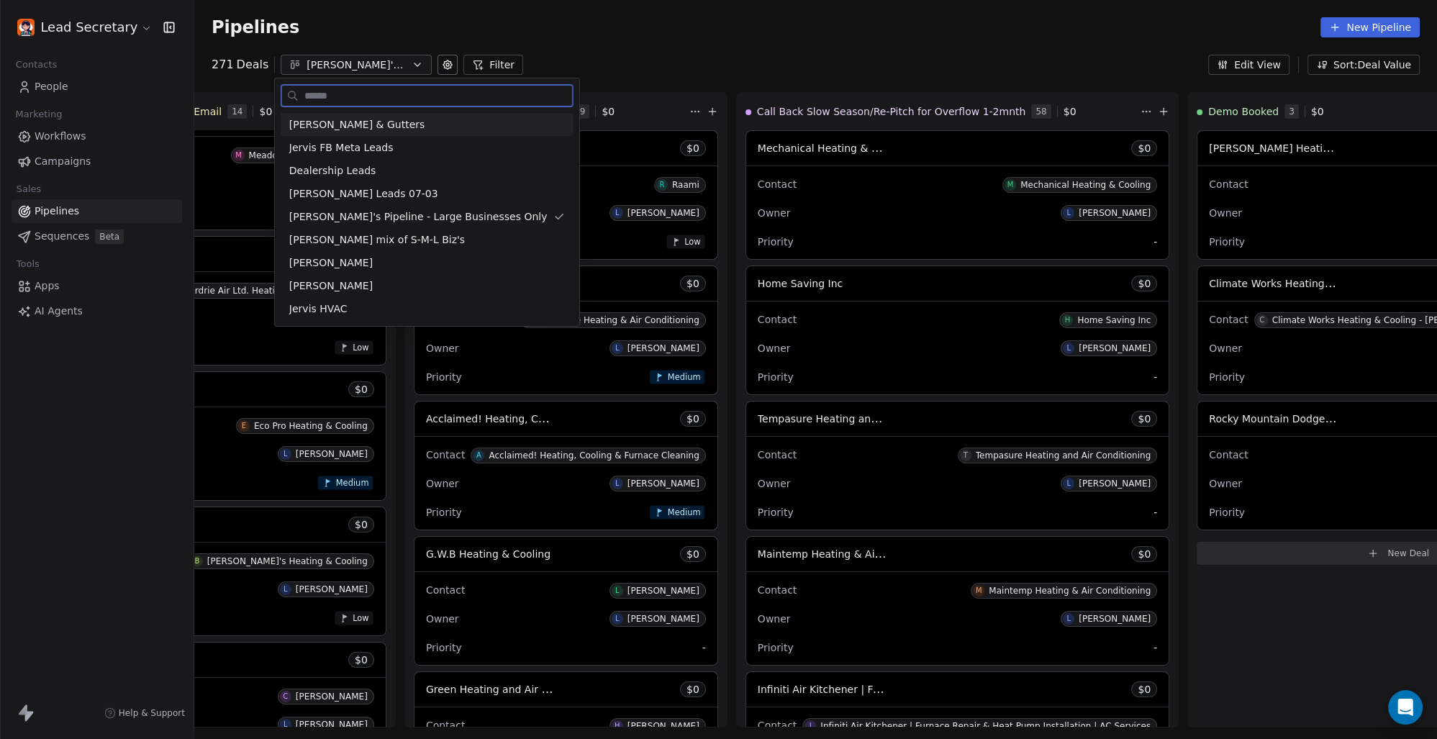
click at [345, 123] on span "[PERSON_NAME] & Gutters" at bounding box center [356, 124] width 135 height 15
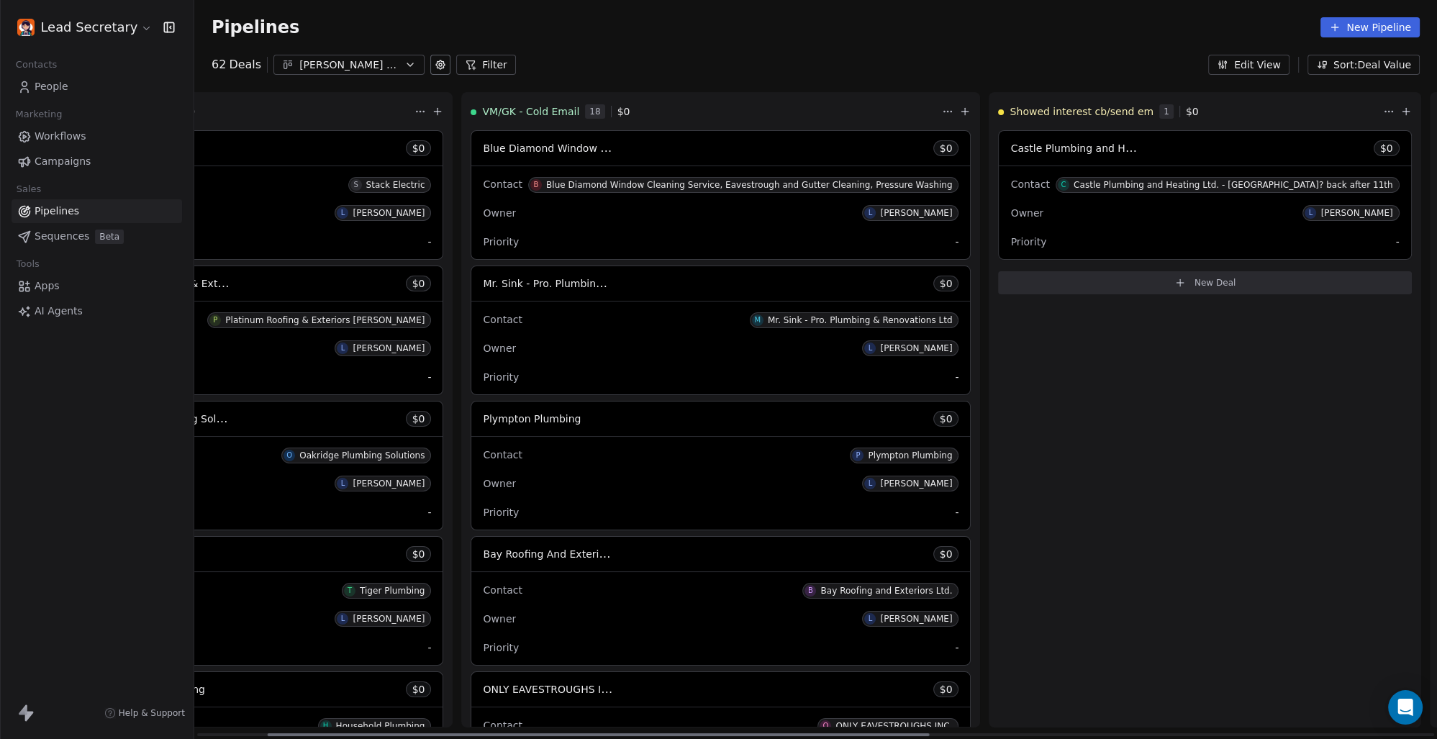
scroll to position [0, 123]
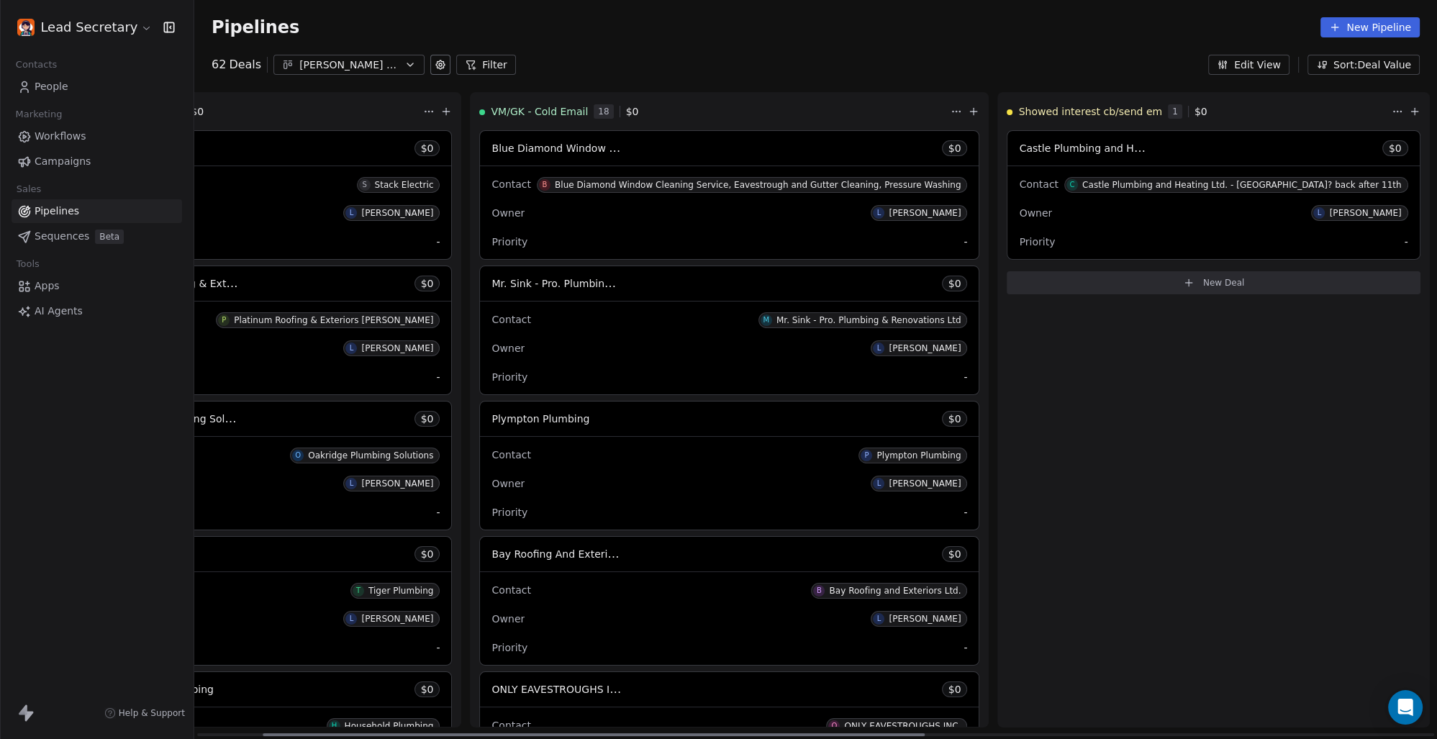
drag, startPoint x: 509, startPoint y: 734, endPoint x: 267, endPoint y: 461, distance: 365.1
click at [572, 733] on div at bounding box center [594, 734] width 662 height 3
click at [310, 68] on div "[PERSON_NAME] & Gutters" at bounding box center [348, 65] width 99 height 15
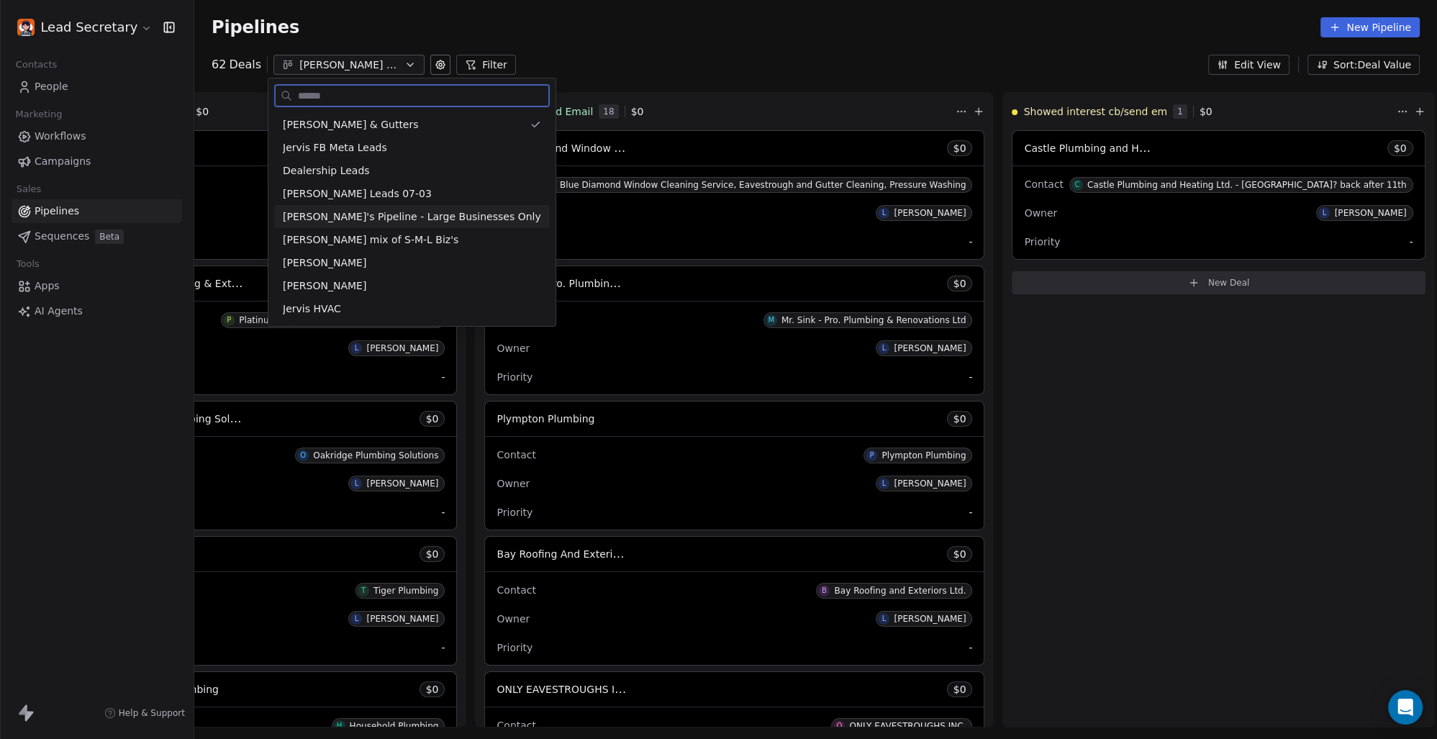
click at [390, 220] on span "[PERSON_NAME]'s Pipeline - Large Businesses Only" at bounding box center [412, 216] width 258 height 15
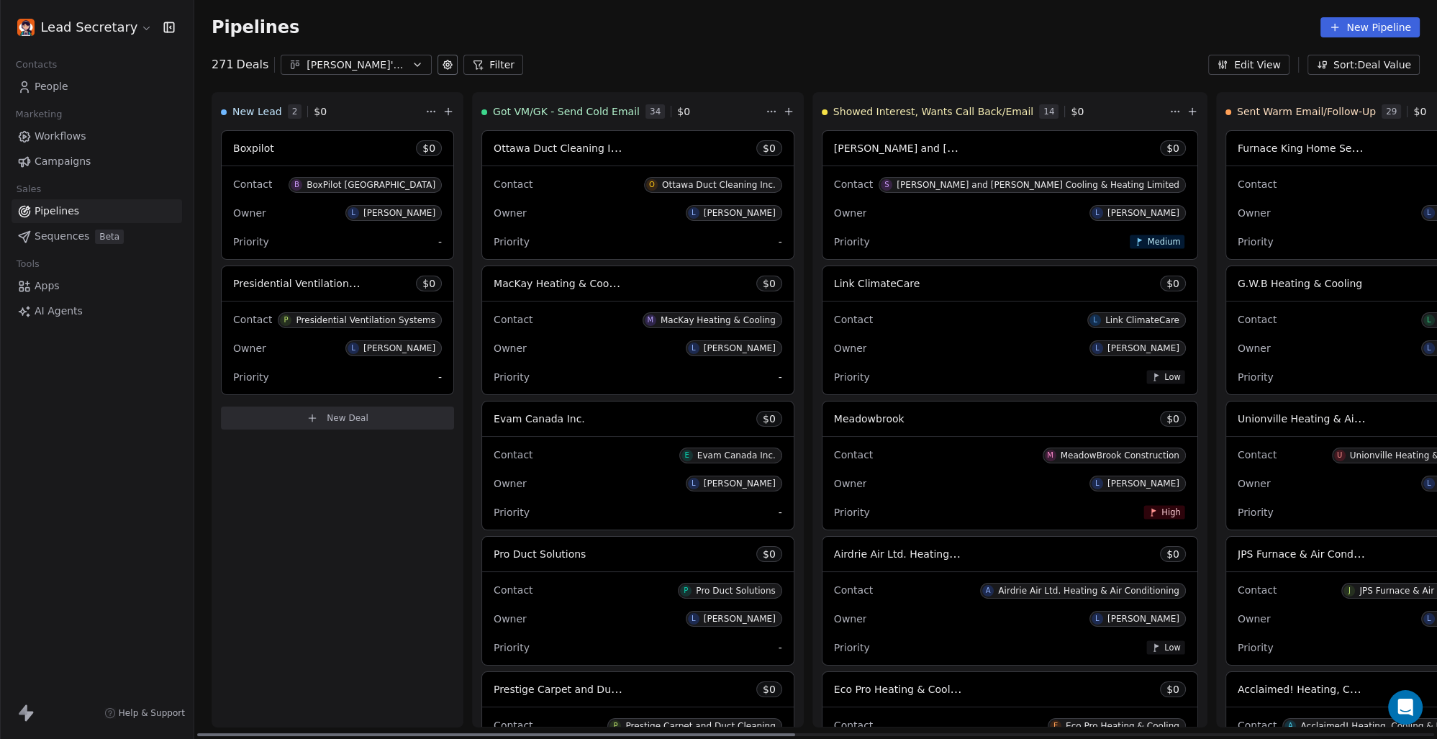
drag, startPoint x: 508, startPoint y: 735, endPoint x: 204, endPoint y: 471, distance: 402.6
click at [261, 733] on div at bounding box center [496, 734] width 598 height 3
click at [369, 63] on div "[PERSON_NAME]'s Pipeline - Large Businesses Only" at bounding box center [356, 65] width 99 height 15
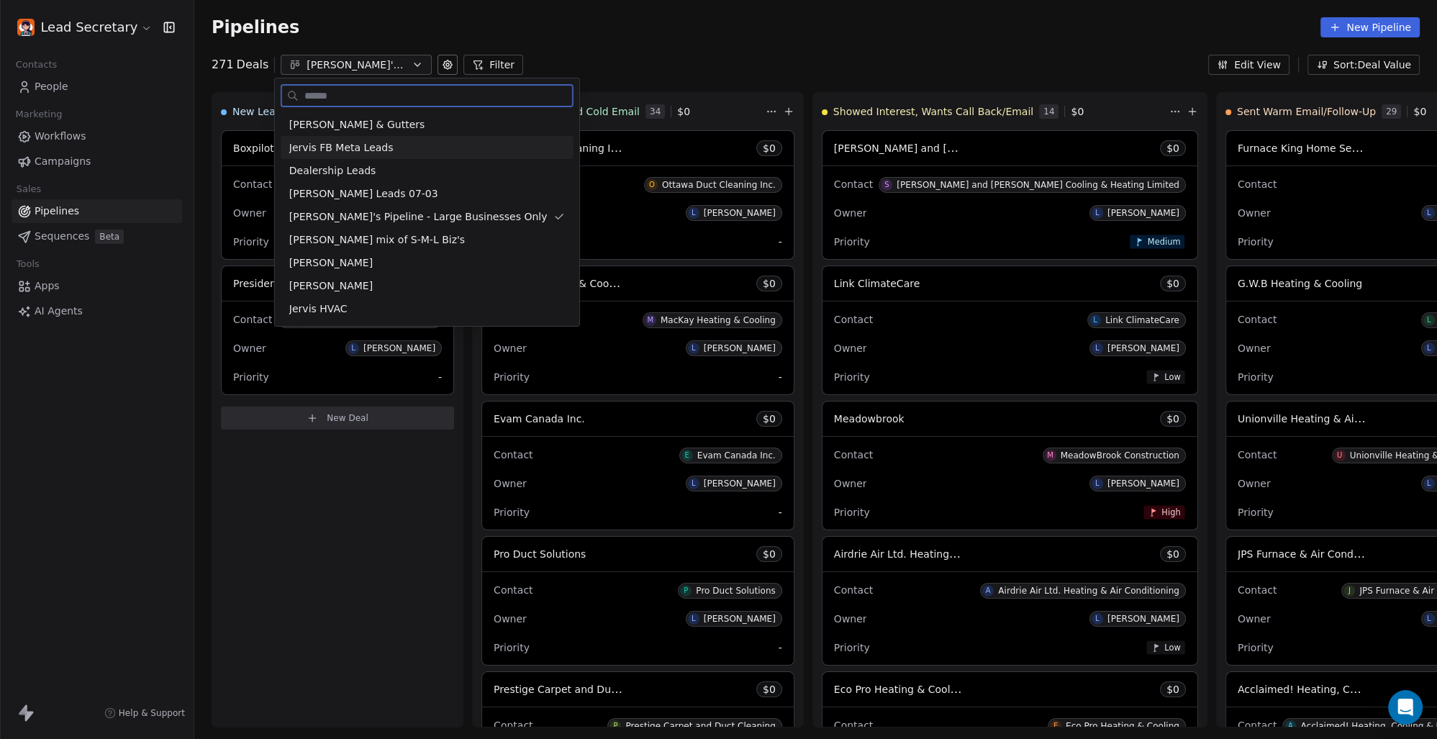
click at [364, 149] on span "Jervis FB Meta Leads" at bounding box center [341, 147] width 104 height 15
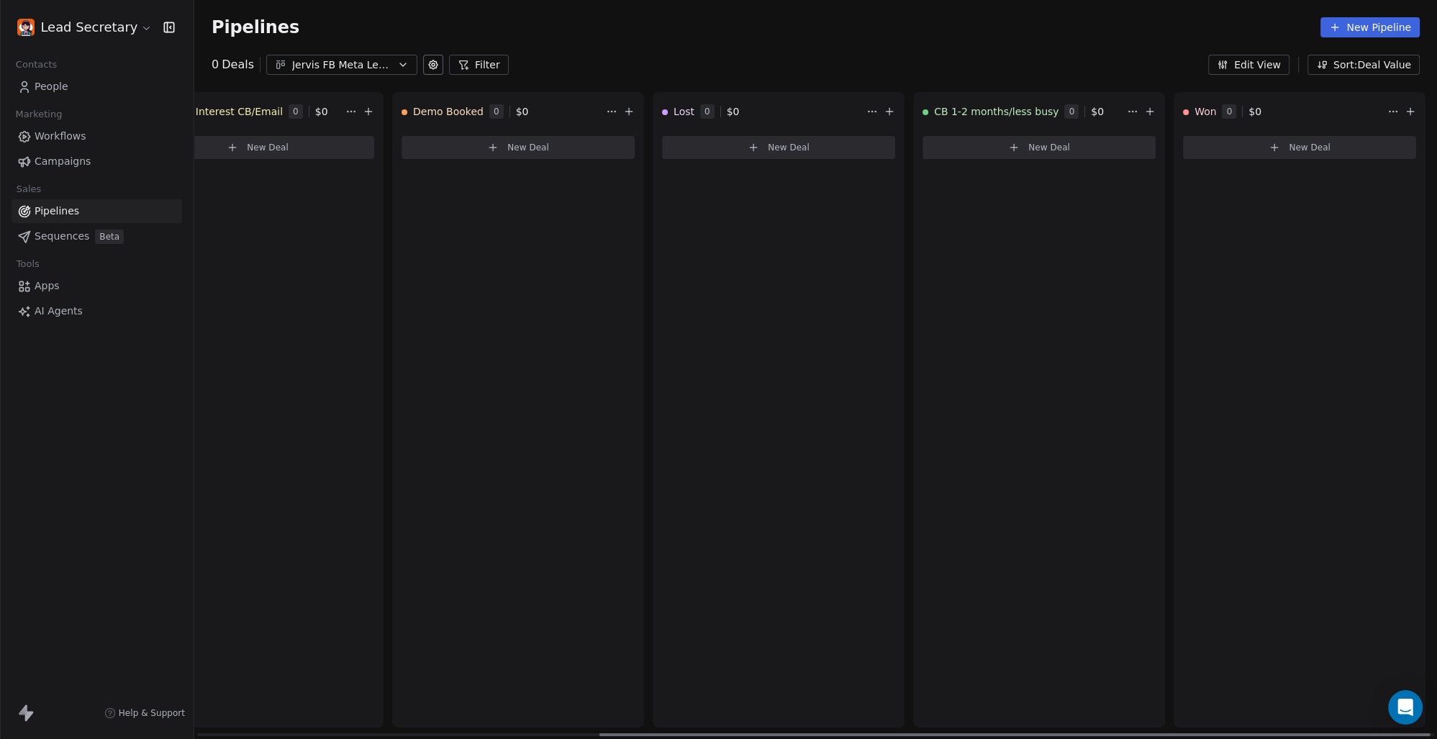
scroll to position [0, 607]
drag, startPoint x: 423, startPoint y: 735, endPoint x: 973, endPoint y: 739, distance: 549.9
click at [973, 736] on div at bounding box center [1018, 734] width 831 height 3
click at [333, 62] on div "Jervis FB Meta Leads" at bounding box center [341, 65] width 99 height 15
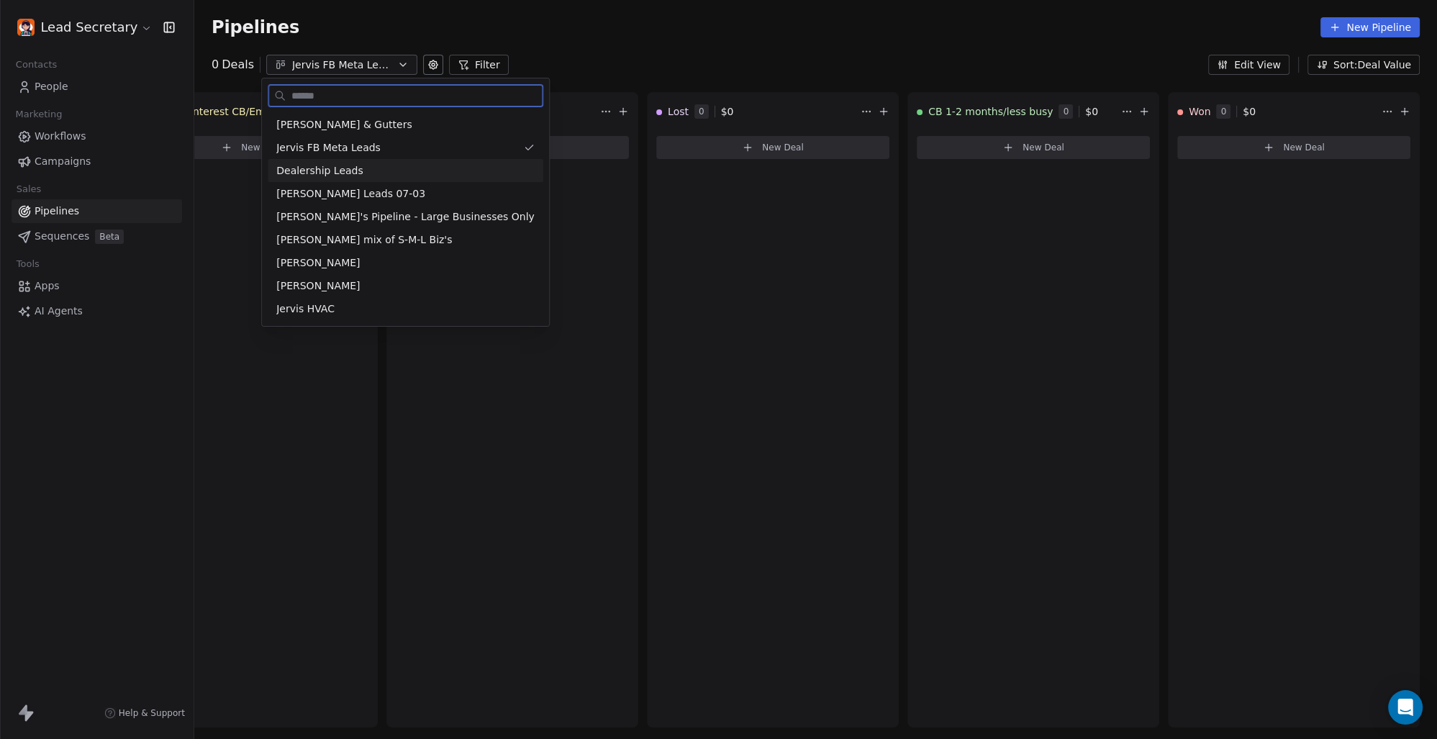
click at [345, 174] on span "Dealership Leads" at bounding box center [319, 170] width 87 height 15
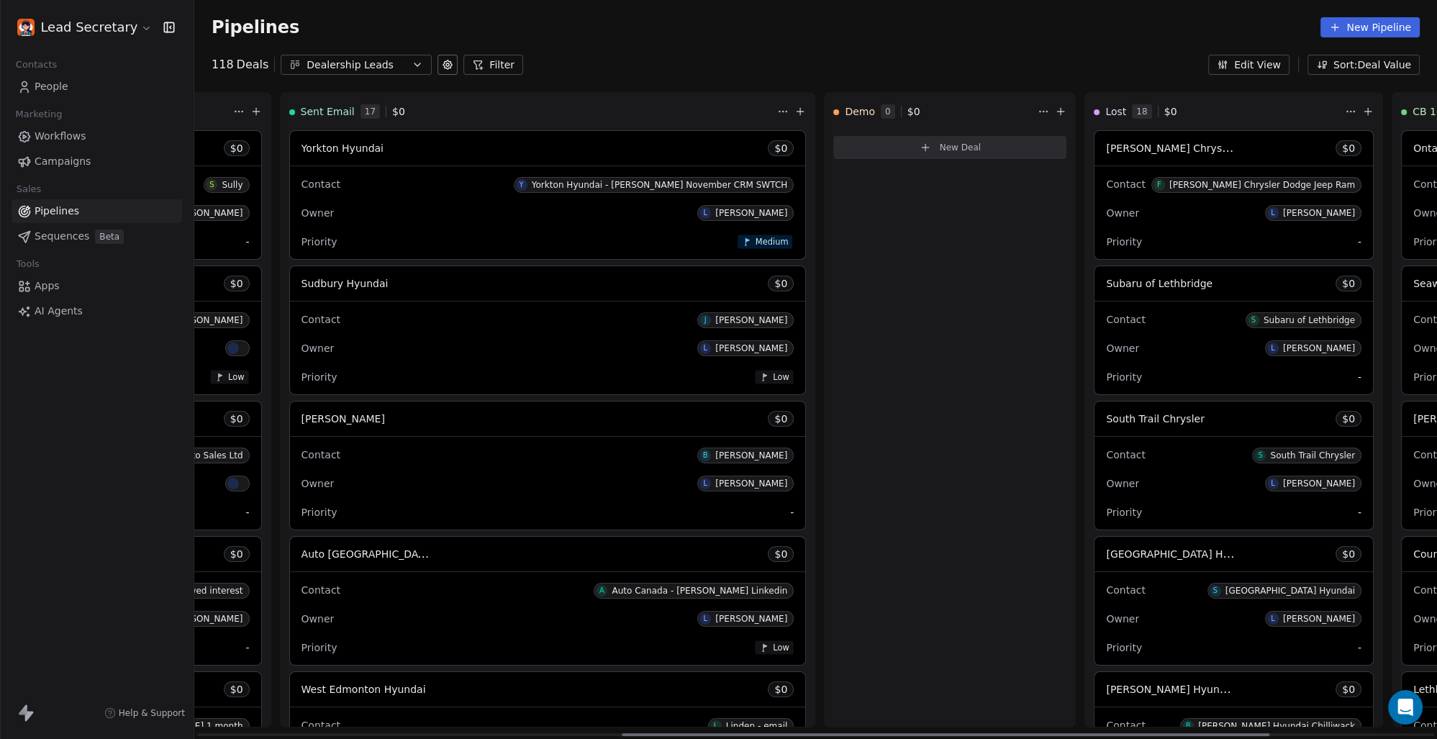
scroll to position [0, 1131]
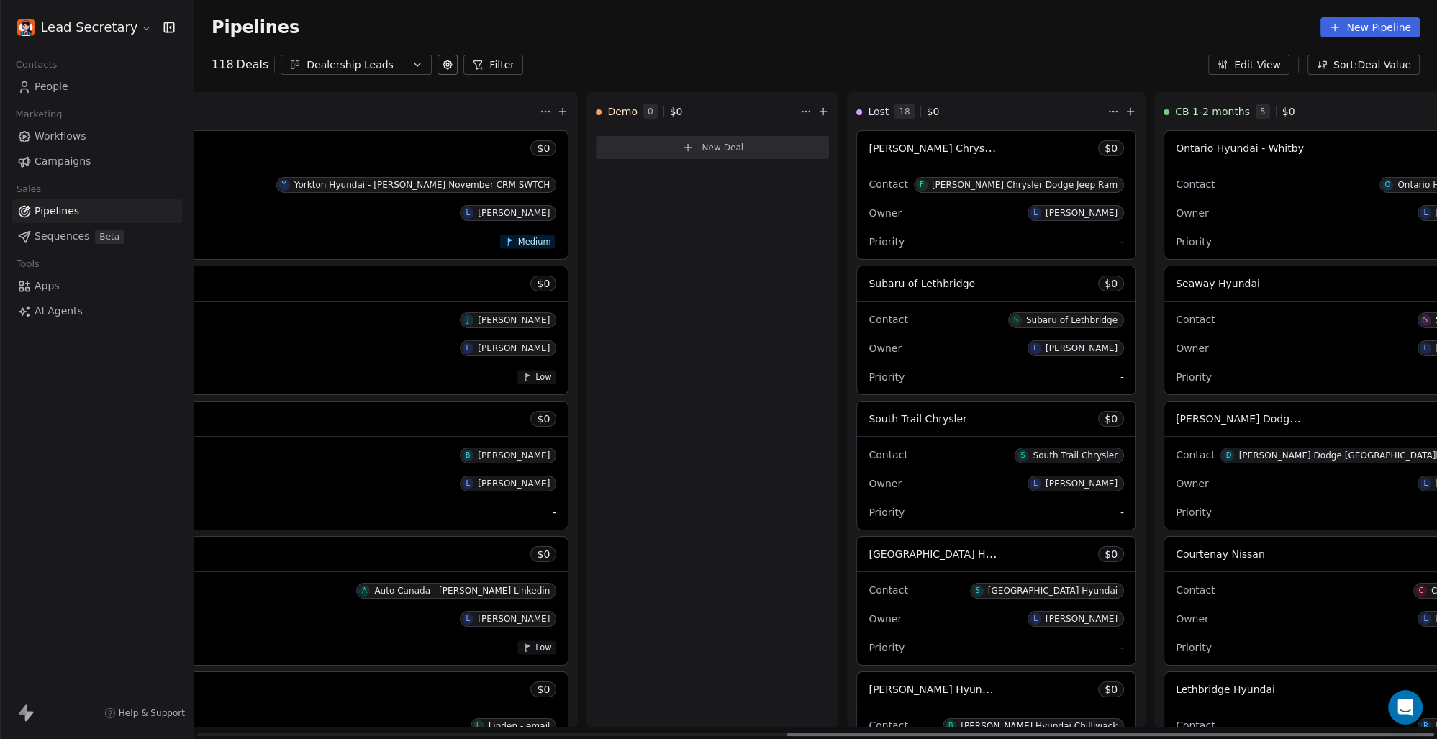
drag, startPoint x: 687, startPoint y: 734, endPoint x: 1437, endPoint y: 759, distance: 750.3
click at [1434, 736] on div at bounding box center [1111, 734] width 648 height 3
click at [337, 71] on div "Dealership Leads" at bounding box center [356, 65] width 99 height 15
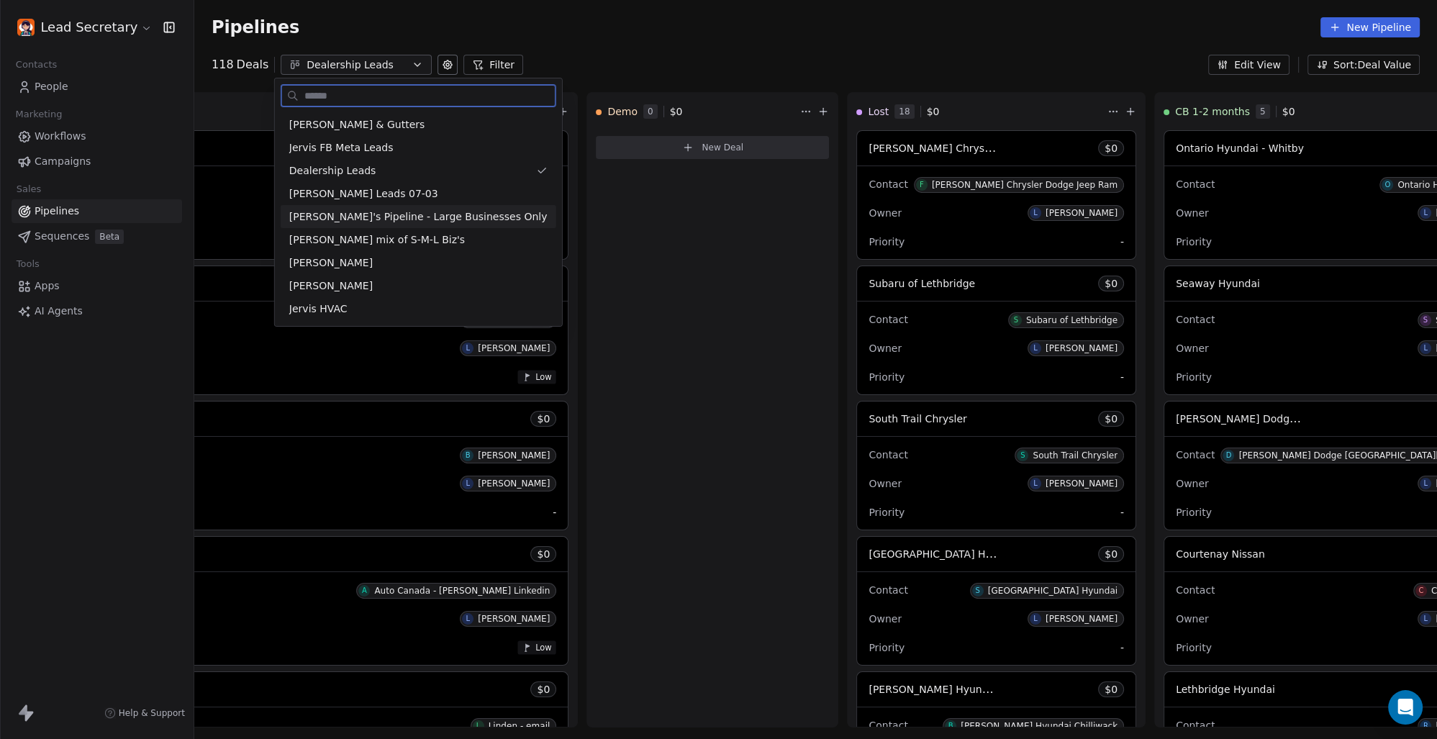
click at [416, 215] on span "[PERSON_NAME]'s Pipeline - Large Businesses Only" at bounding box center [418, 216] width 258 height 15
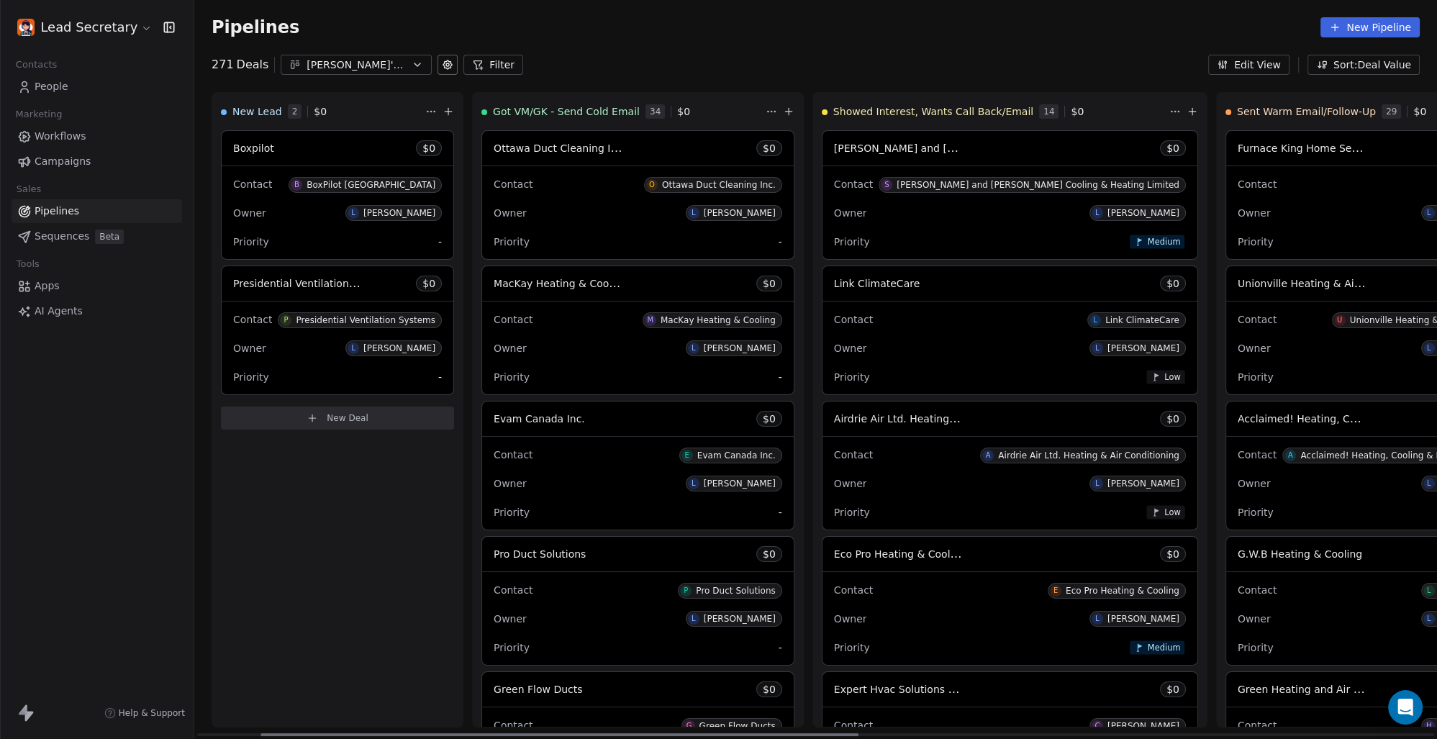
drag, startPoint x: 684, startPoint y: 732, endPoint x: 335, endPoint y: 527, distance: 404.9
click at [371, 733] on div at bounding box center [560, 734] width 598 height 3
click at [317, 63] on div "[PERSON_NAME]'s Pipeline - Large Businesses Only" at bounding box center [356, 65] width 99 height 15
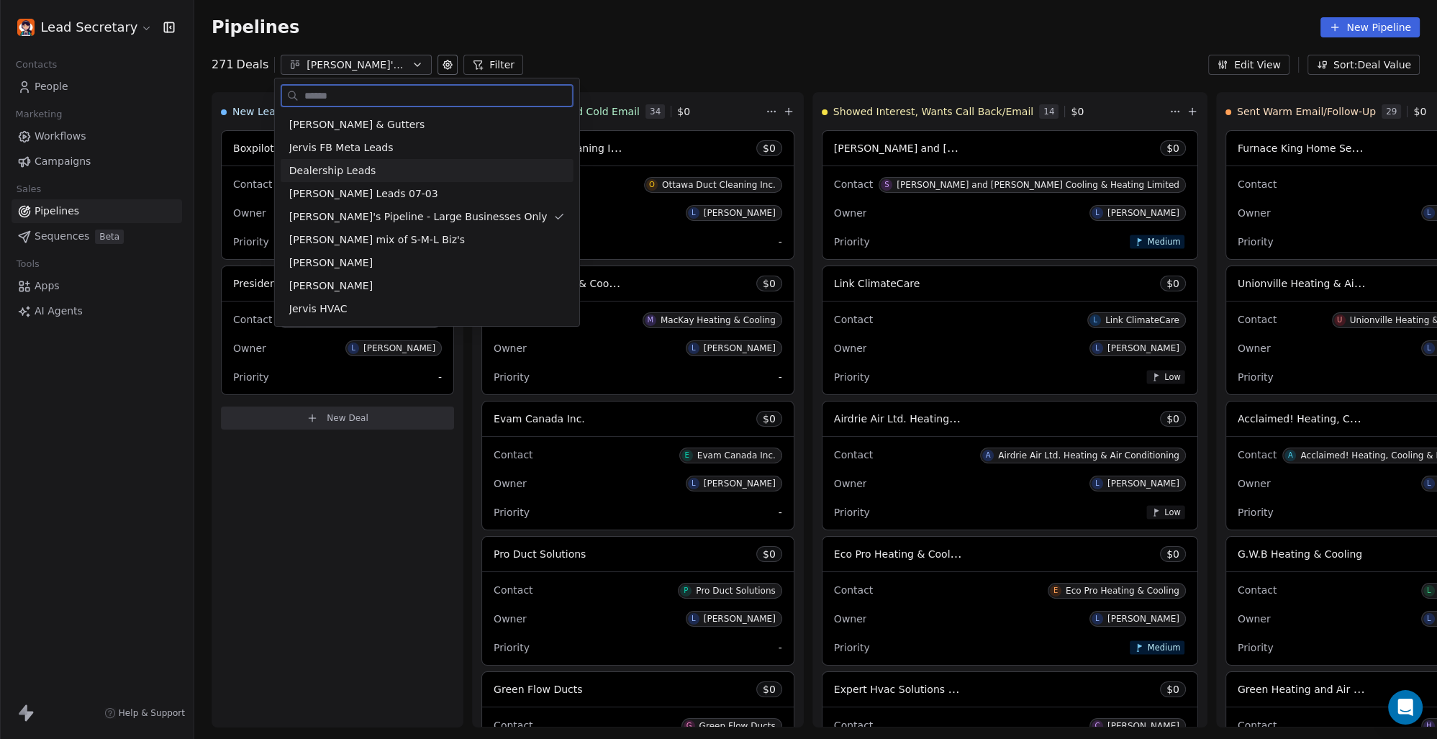
click at [334, 166] on span "Dealership Leads" at bounding box center [332, 170] width 87 height 15
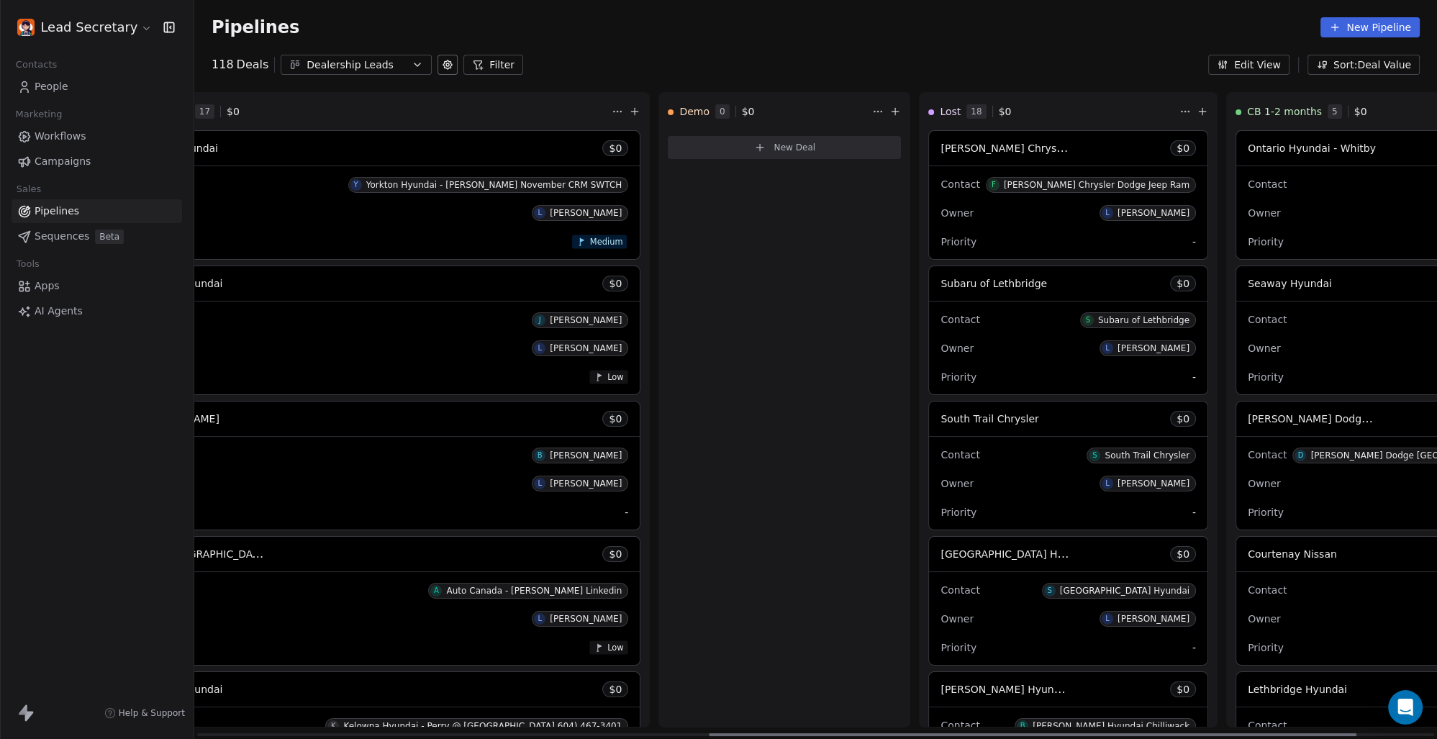
scroll to position [0, 1131]
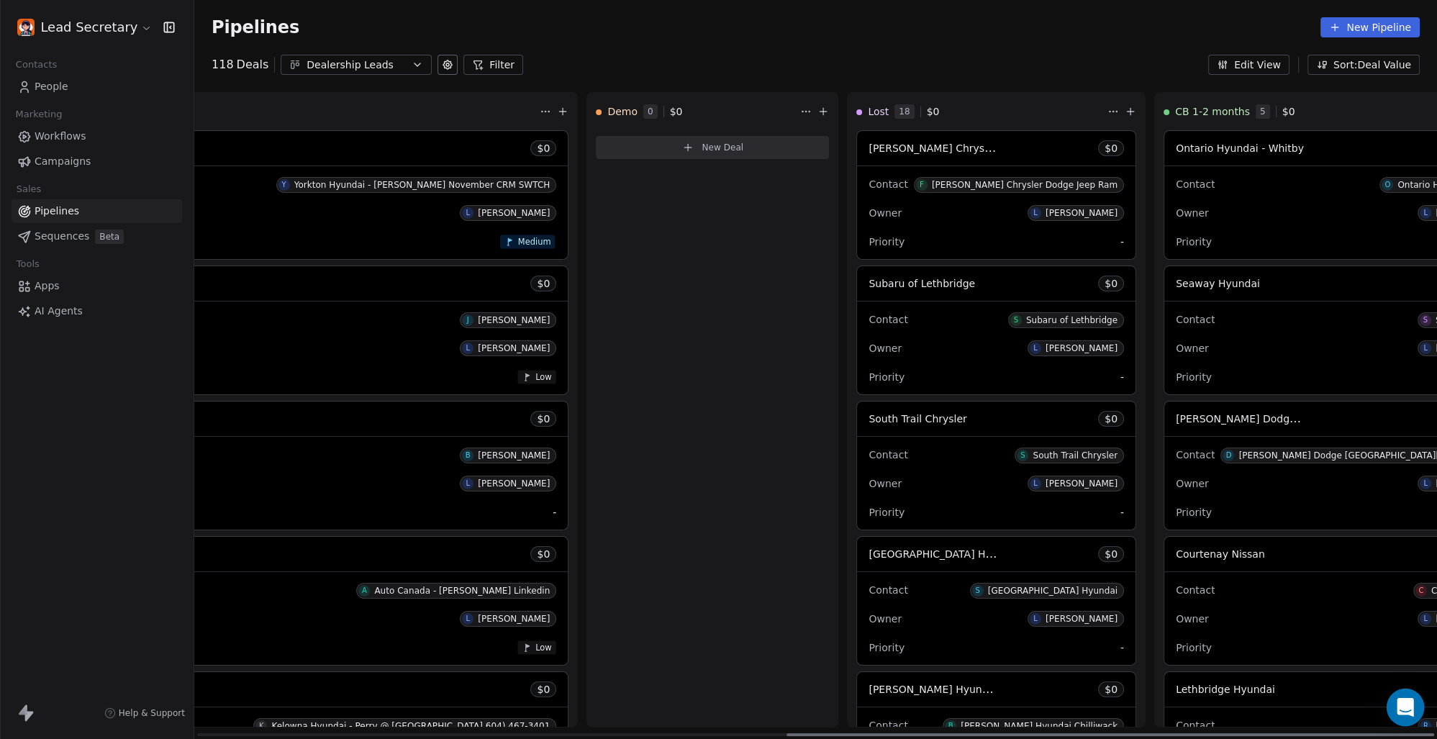
drag, startPoint x: 730, startPoint y: 733, endPoint x: 1417, endPoint y: 724, distance: 687.4
click at [1434, 736] on div at bounding box center [1111, 734] width 648 height 3
click at [1176, 145] on span "Ontario Hyundai - Whitby" at bounding box center [1240, 149] width 128 height 12
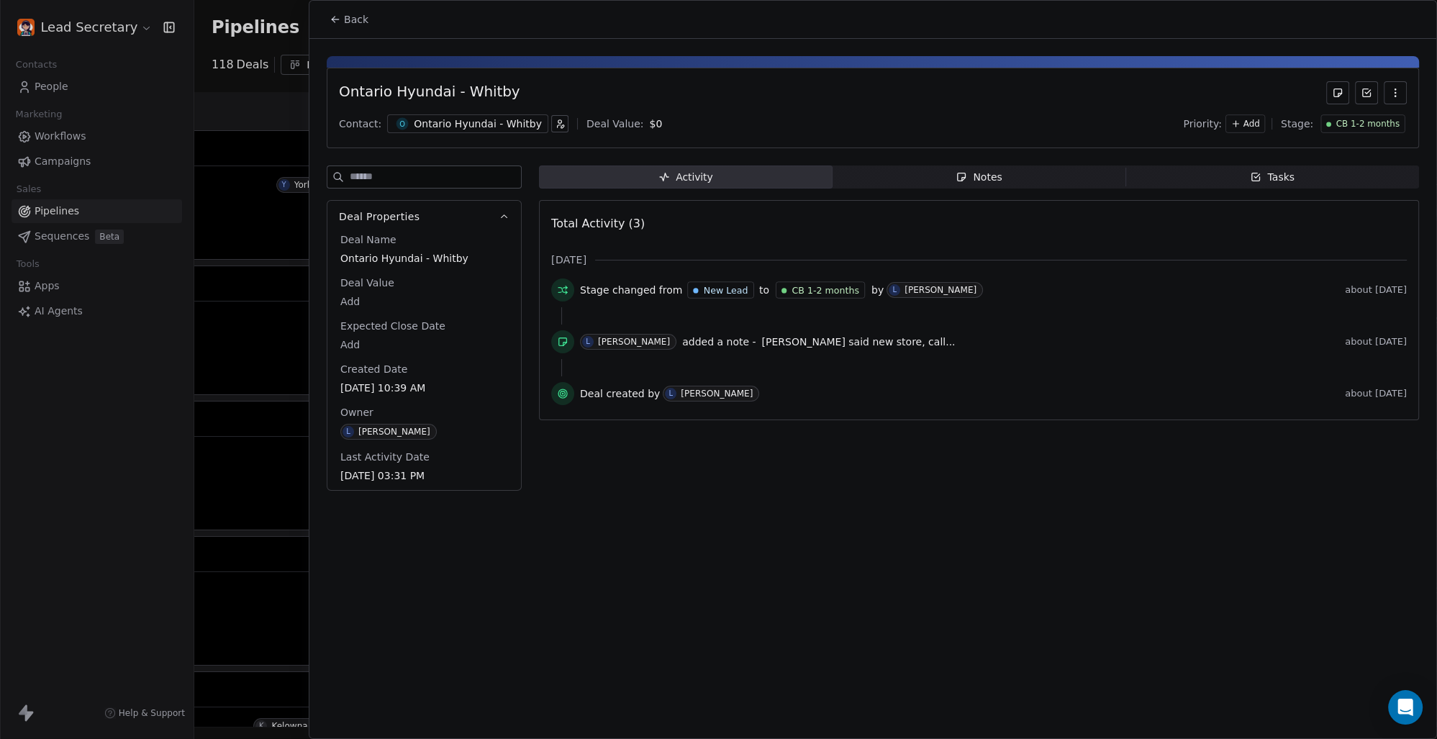
click at [479, 125] on div "Ontario Hyundai - Whitby" at bounding box center [478, 124] width 128 height 14
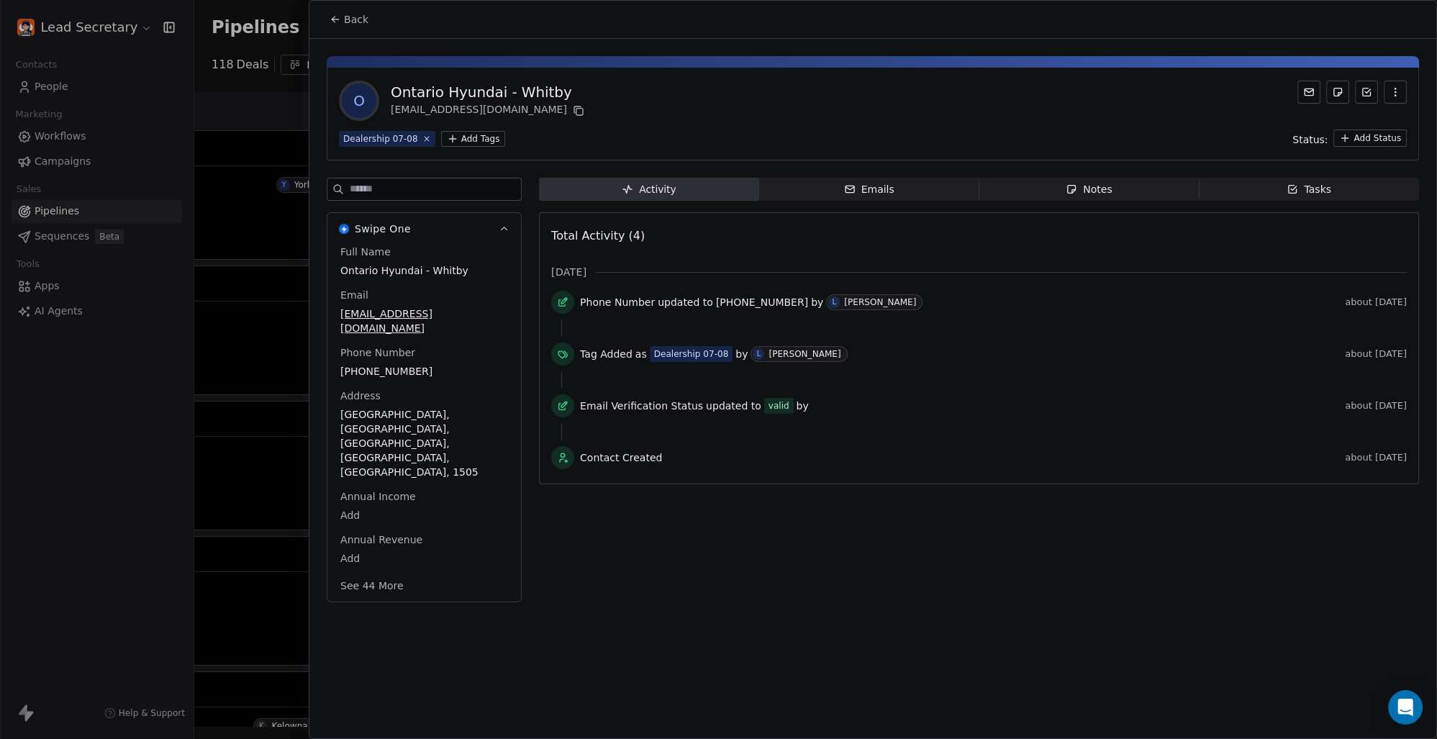
click at [366, 15] on button "Back" at bounding box center [349, 19] width 56 height 26
